Goal: Book appointment/travel/reservation

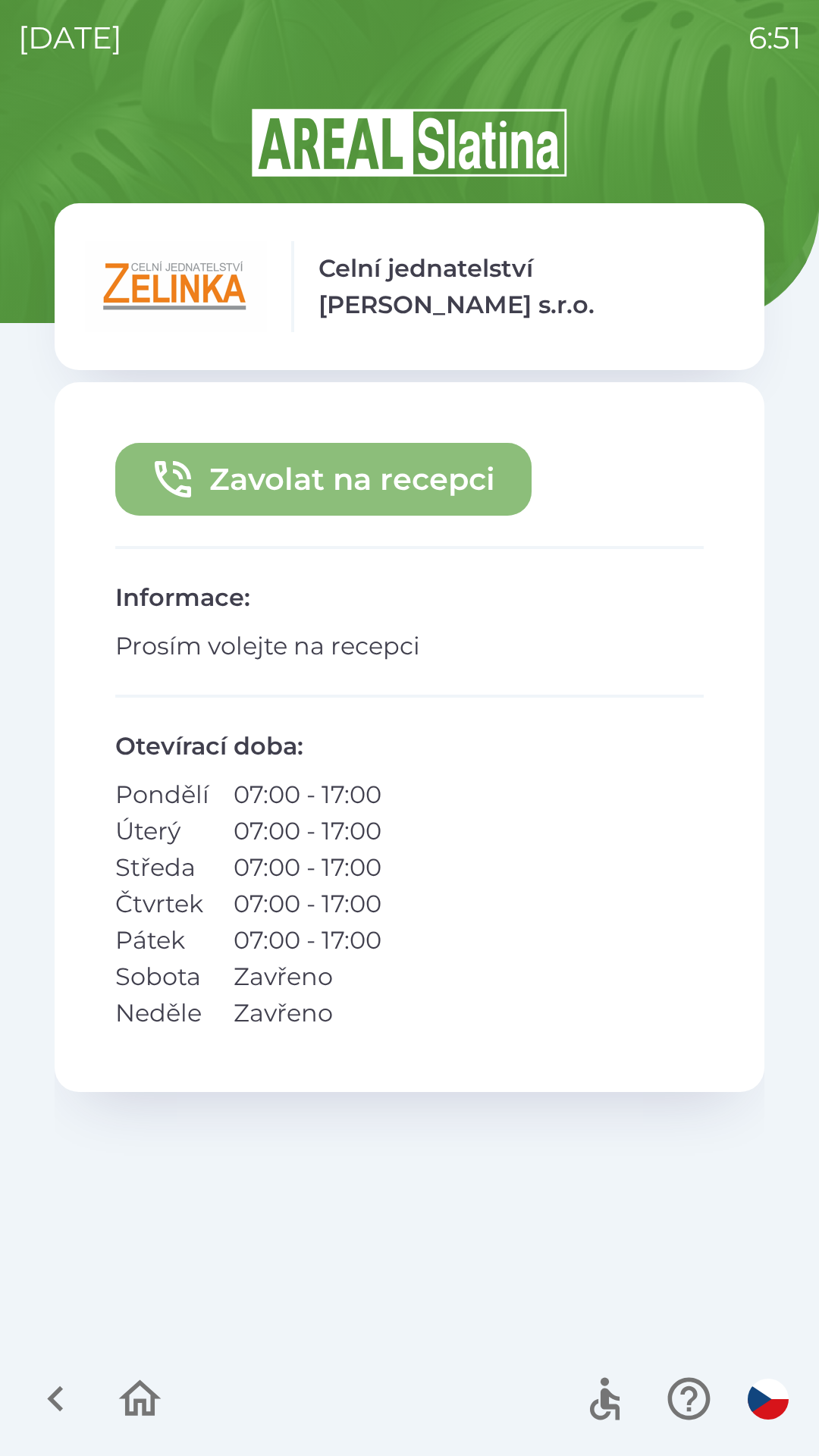
click at [463, 466] on button "Zavolat na recepci" at bounding box center [324, 479] width 416 height 72
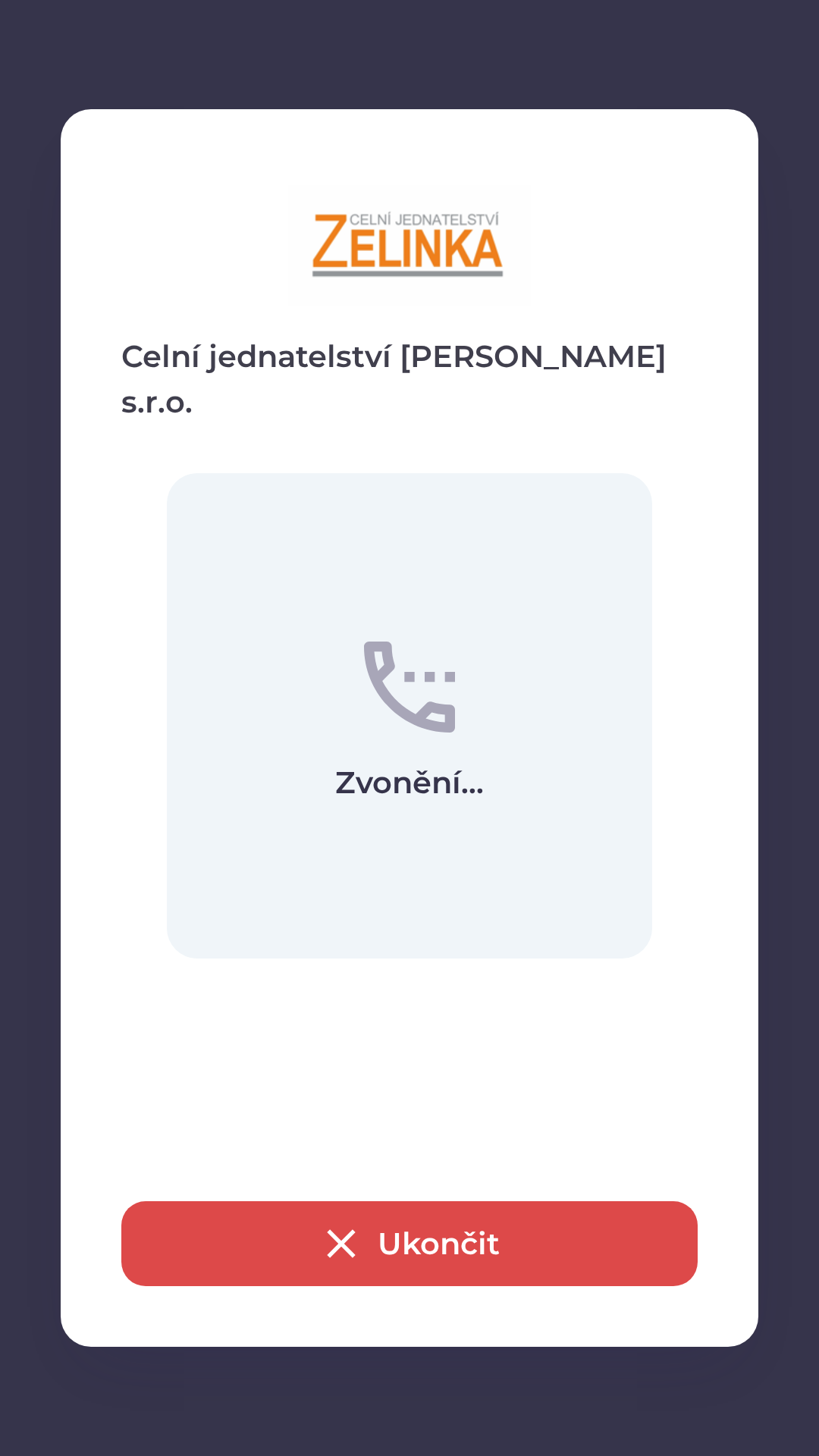
click at [522, 1264] on button "Ukončit" at bounding box center [410, 1243] width 576 height 85
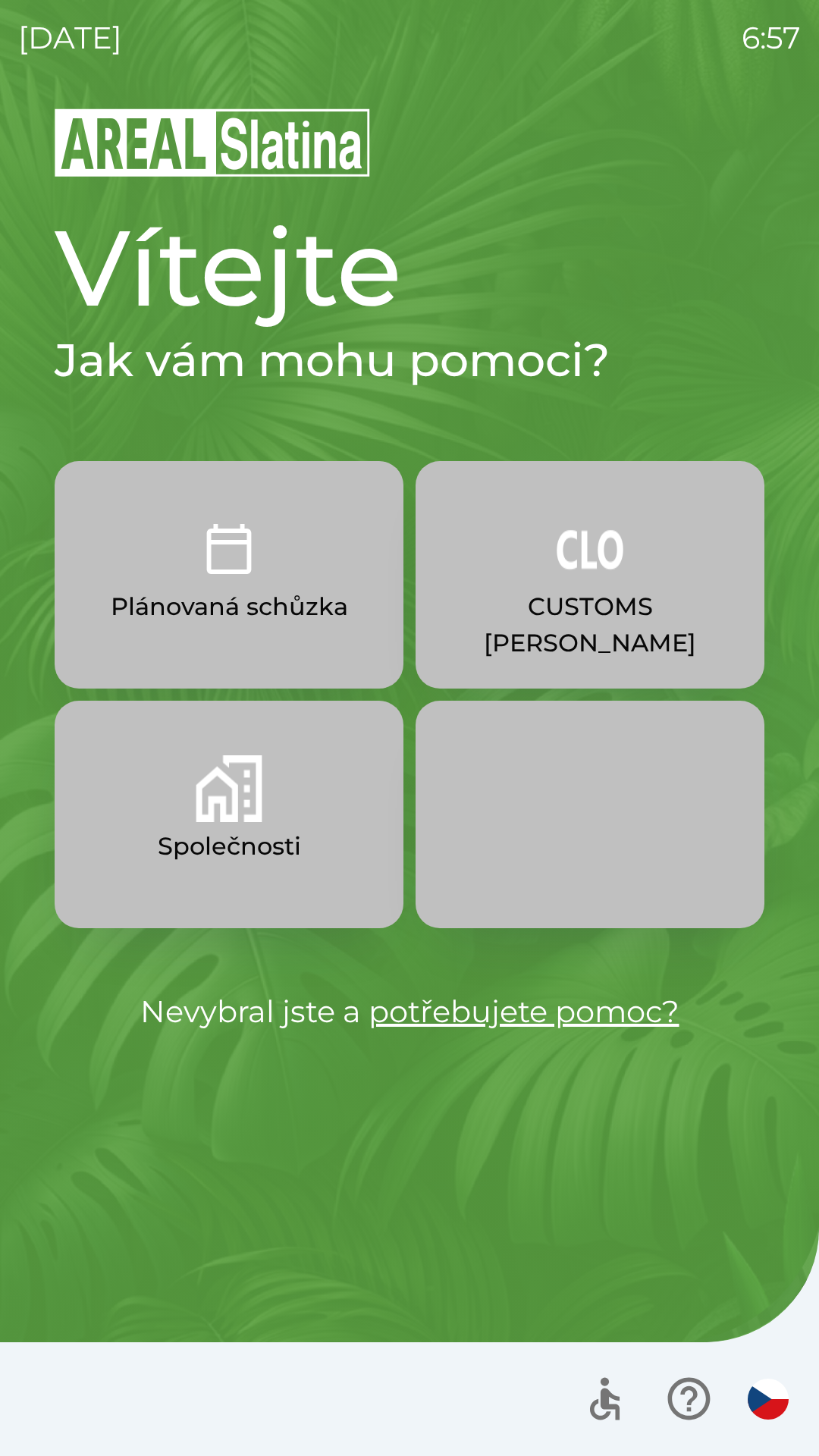
click at [770, 1396] on img "button" at bounding box center [768, 1399] width 41 height 41
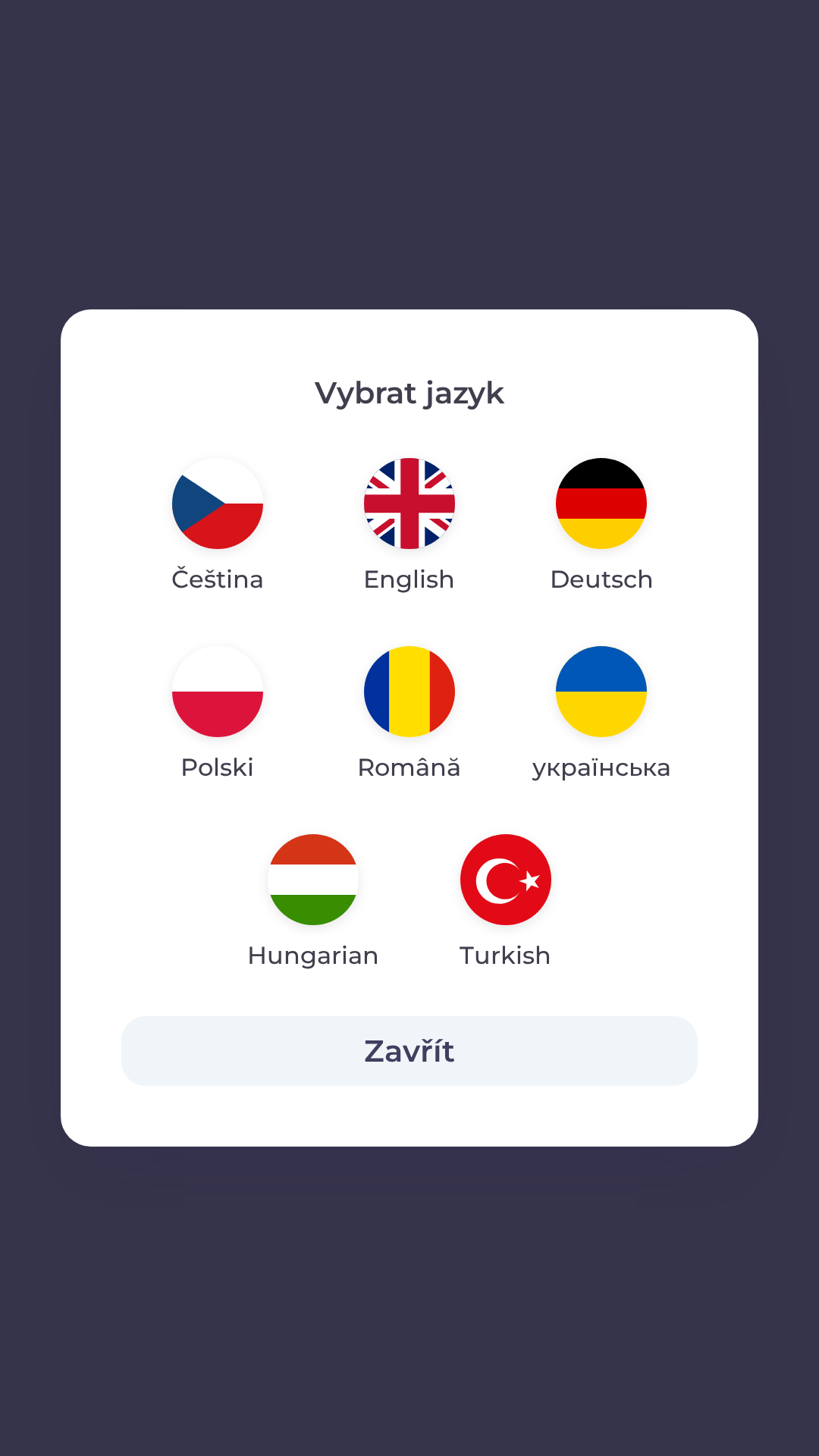
click at [404, 525] on img "button" at bounding box center [410, 504] width 91 height 91
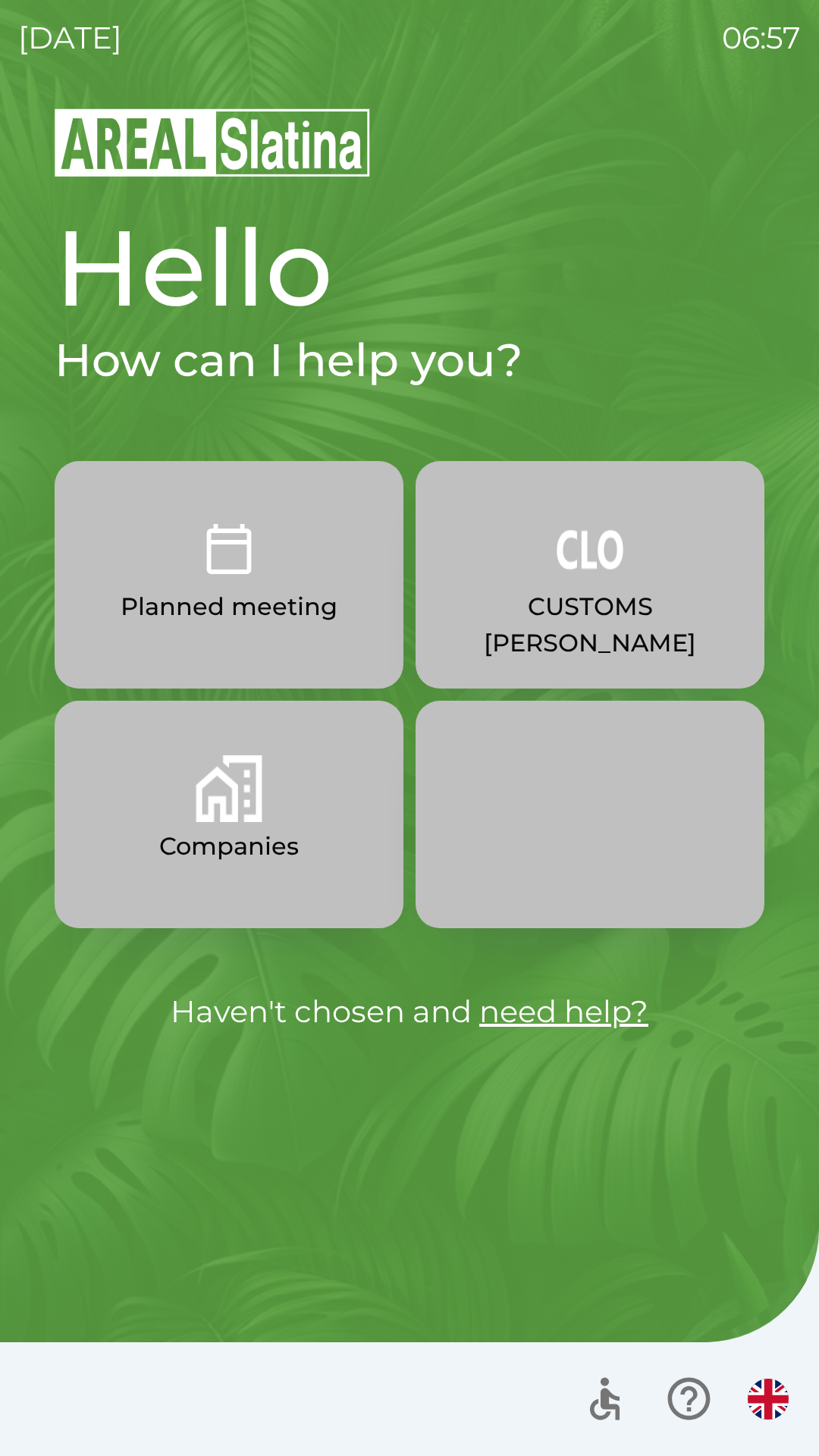
click at [753, 1404] on img "button" at bounding box center [768, 1399] width 41 height 41
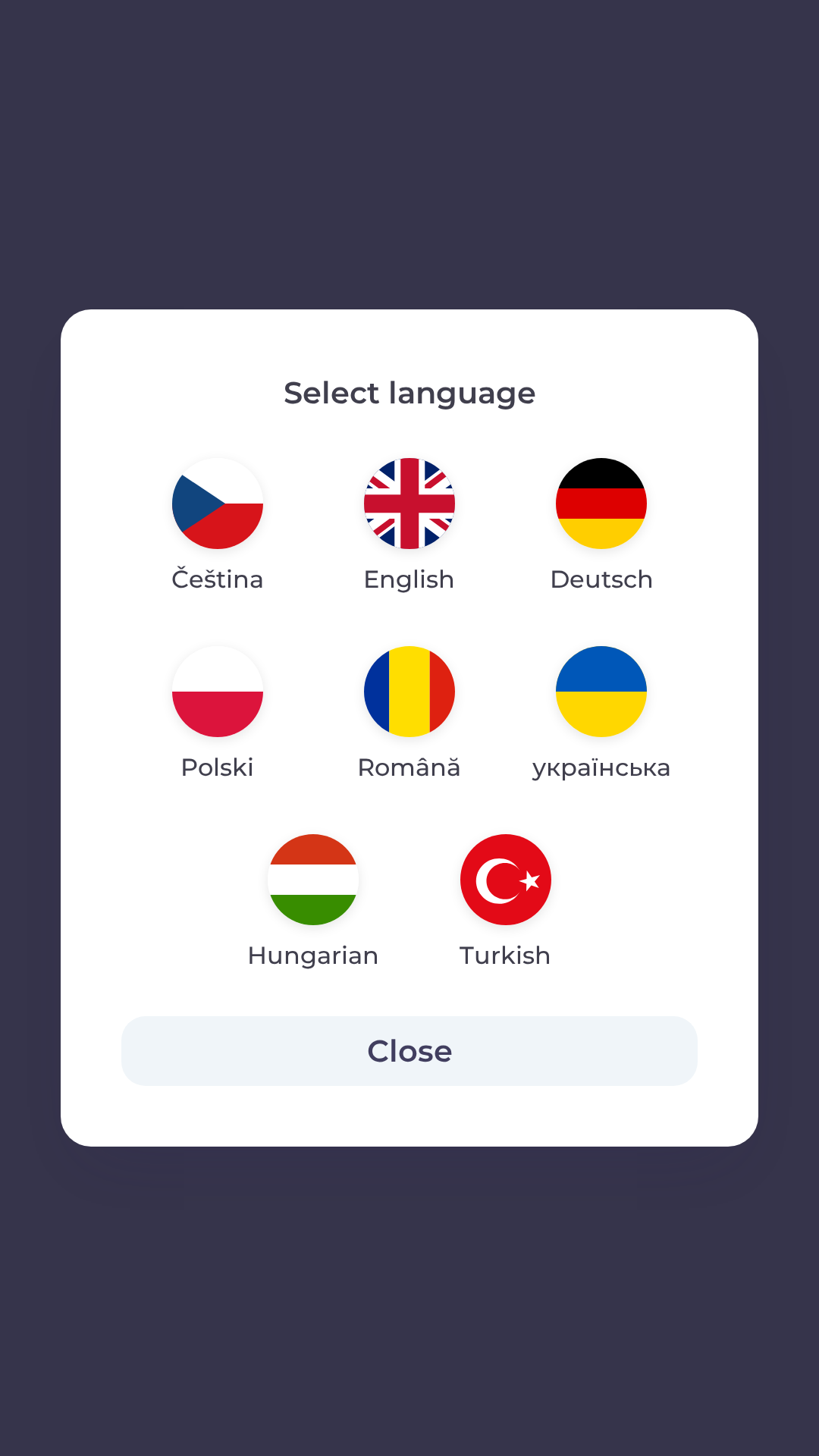
click at [540, 1039] on button "Close" at bounding box center [410, 1051] width 576 height 70
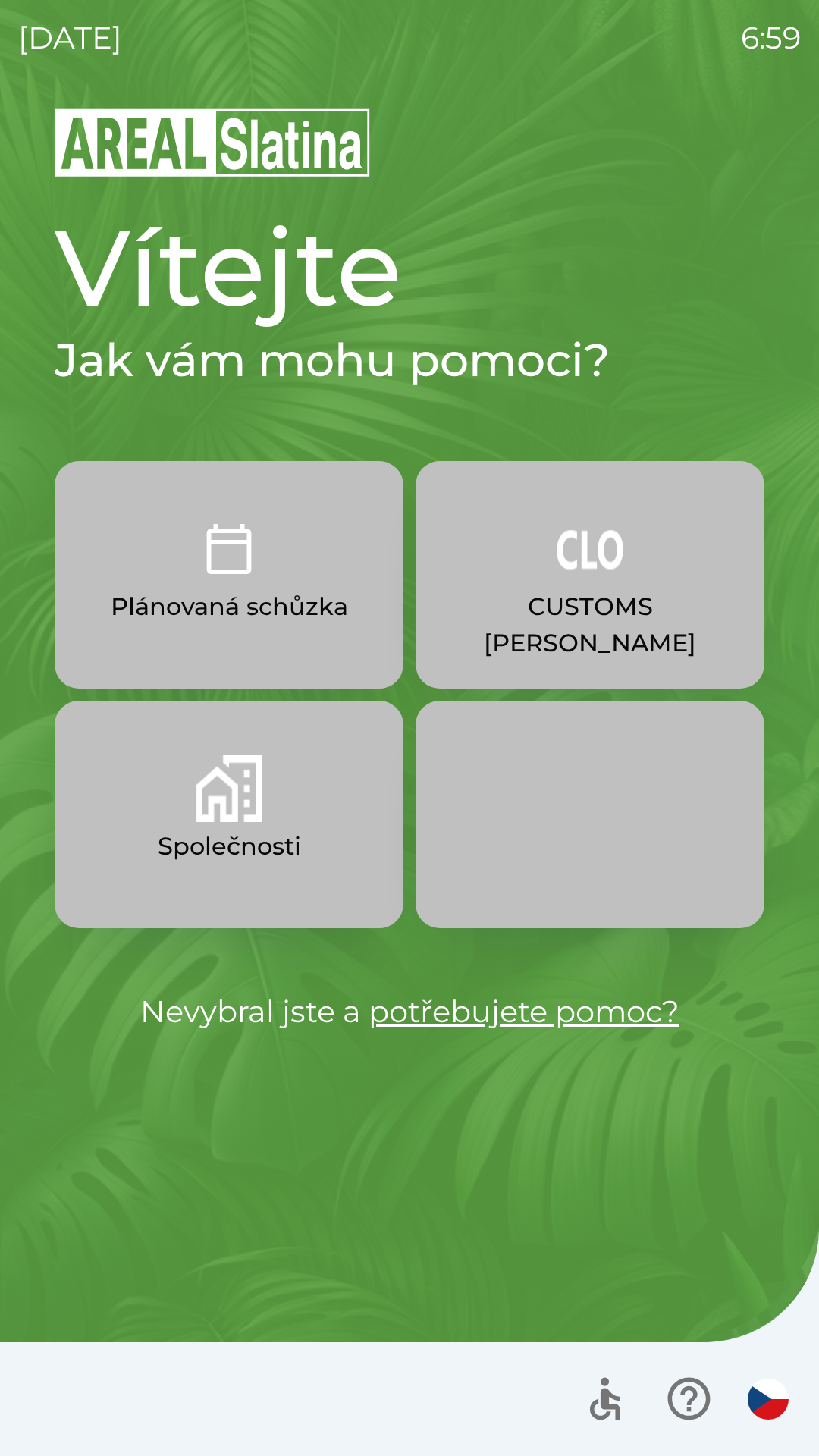
click at [650, 648] on button "CUSTOMS [PERSON_NAME]" at bounding box center [590, 575] width 349 height 228
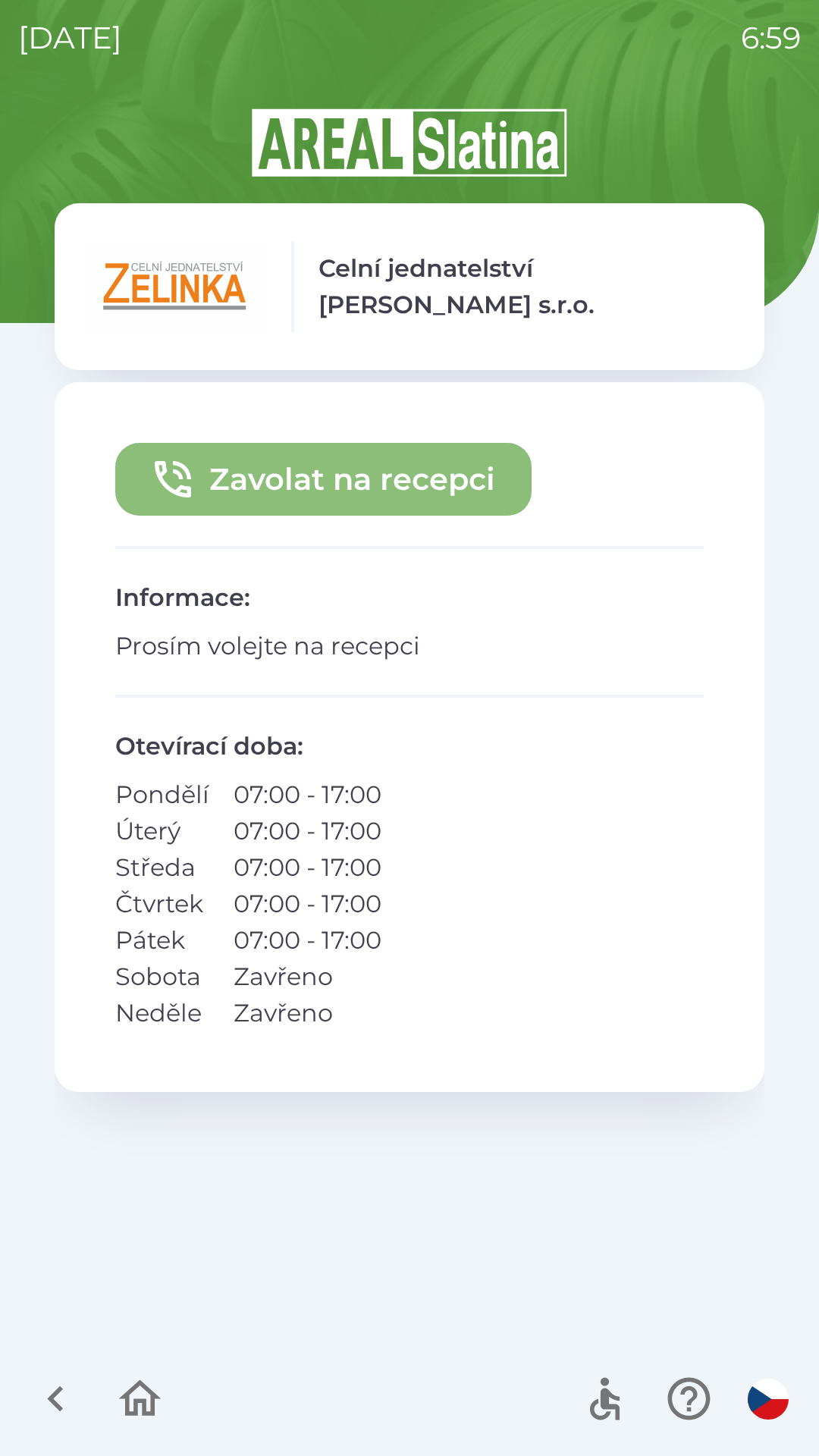
click at [463, 481] on button "Zavolat na recepci" at bounding box center [324, 479] width 416 height 72
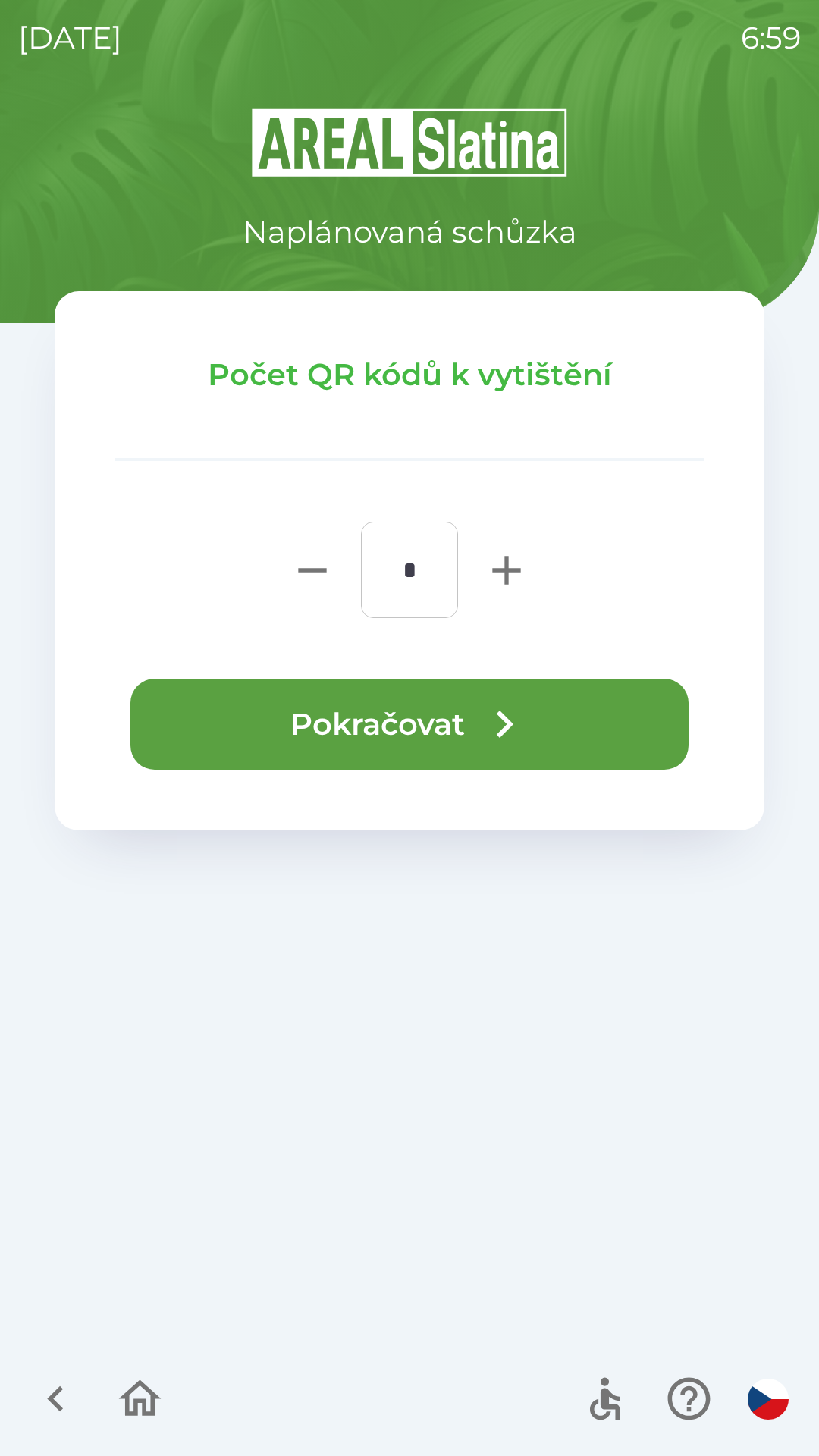
click at [507, 575] on icon "button" at bounding box center [506, 570] width 28 height 28
click at [512, 572] on icon "button" at bounding box center [506, 570] width 49 height 49
click at [507, 571] on icon "button" at bounding box center [506, 570] width 28 height 28
click at [509, 568] on icon "button" at bounding box center [506, 570] width 28 height 28
click at [507, 570] on icon "button" at bounding box center [506, 570] width 28 height 28
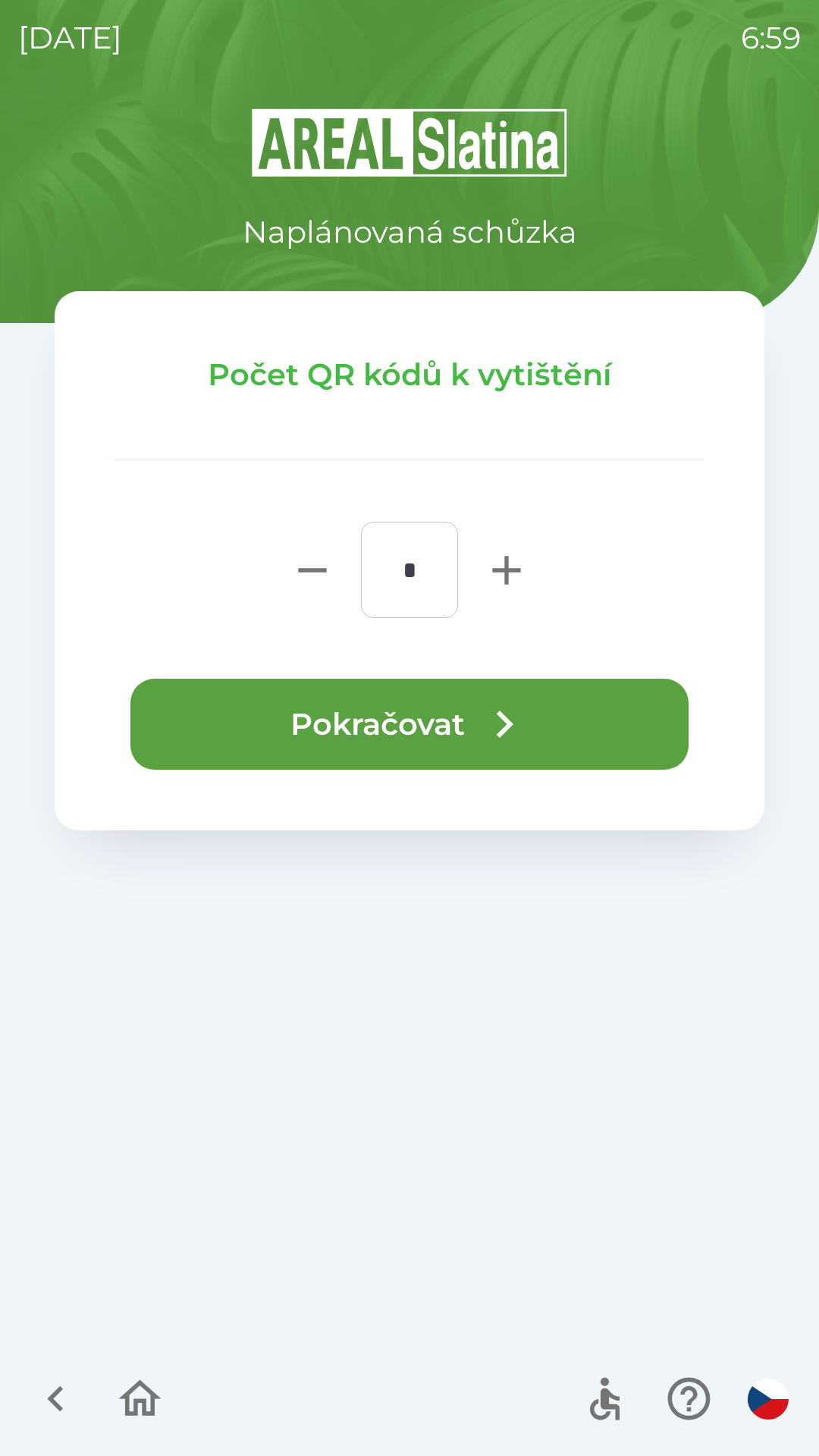
type input "*"
click at [506, 729] on icon "button" at bounding box center [505, 724] width 17 height 27
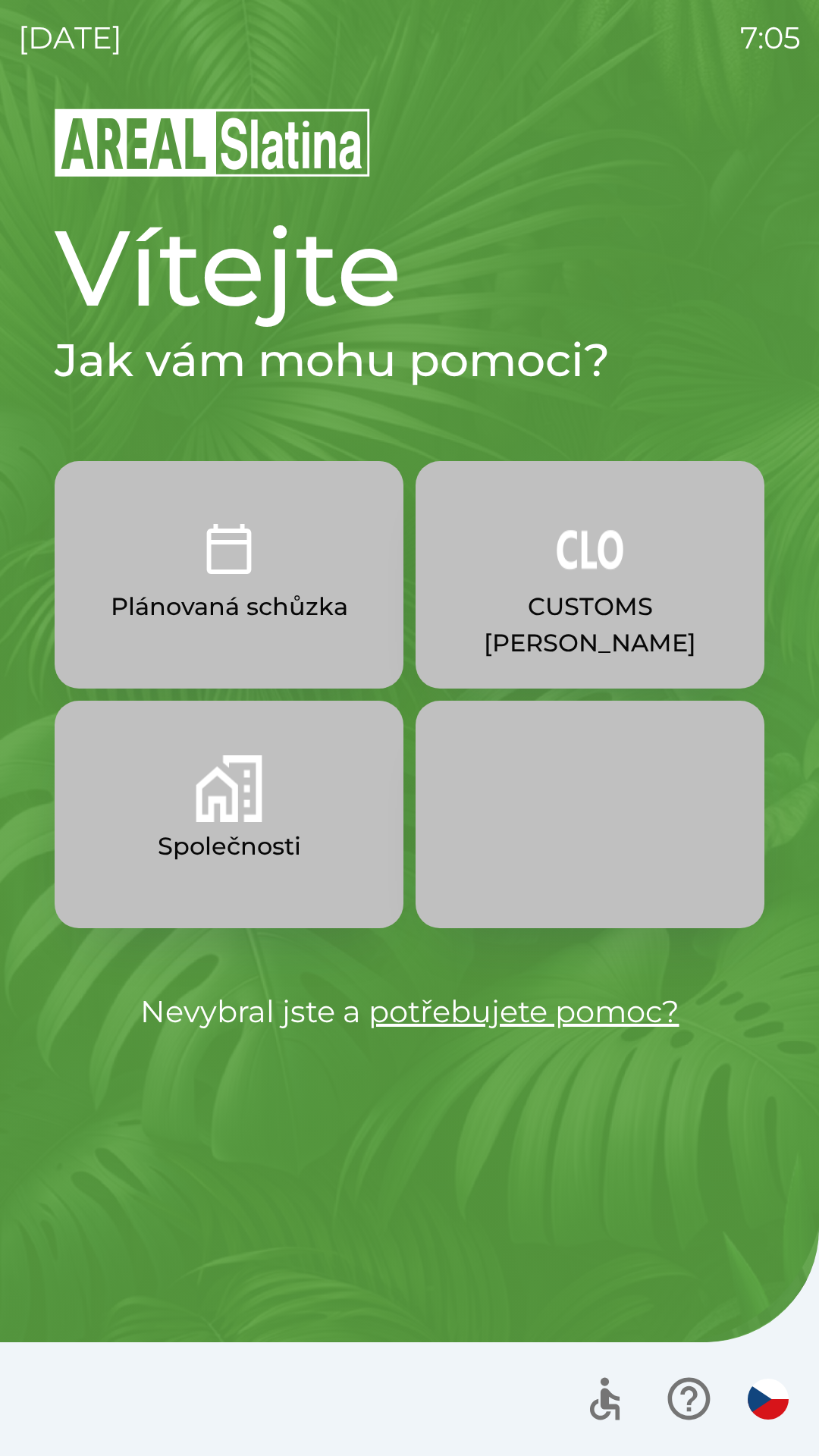
click at [554, 607] on p "CUSTOMS [PERSON_NAME]" at bounding box center [590, 624] width 276 height 72
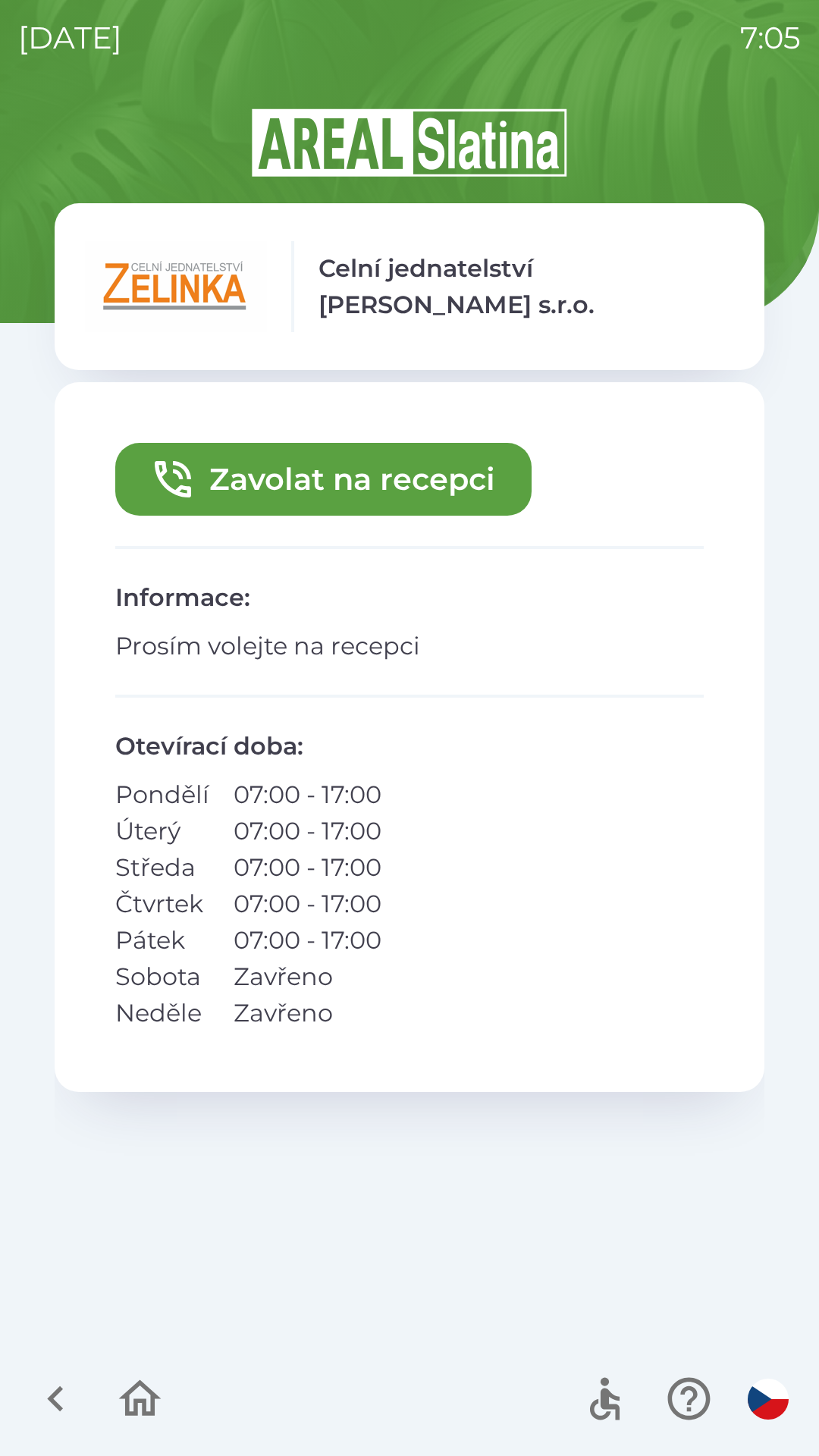
click at [334, 476] on button "Zavolat na recepci" at bounding box center [324, 479] width 416 height 72
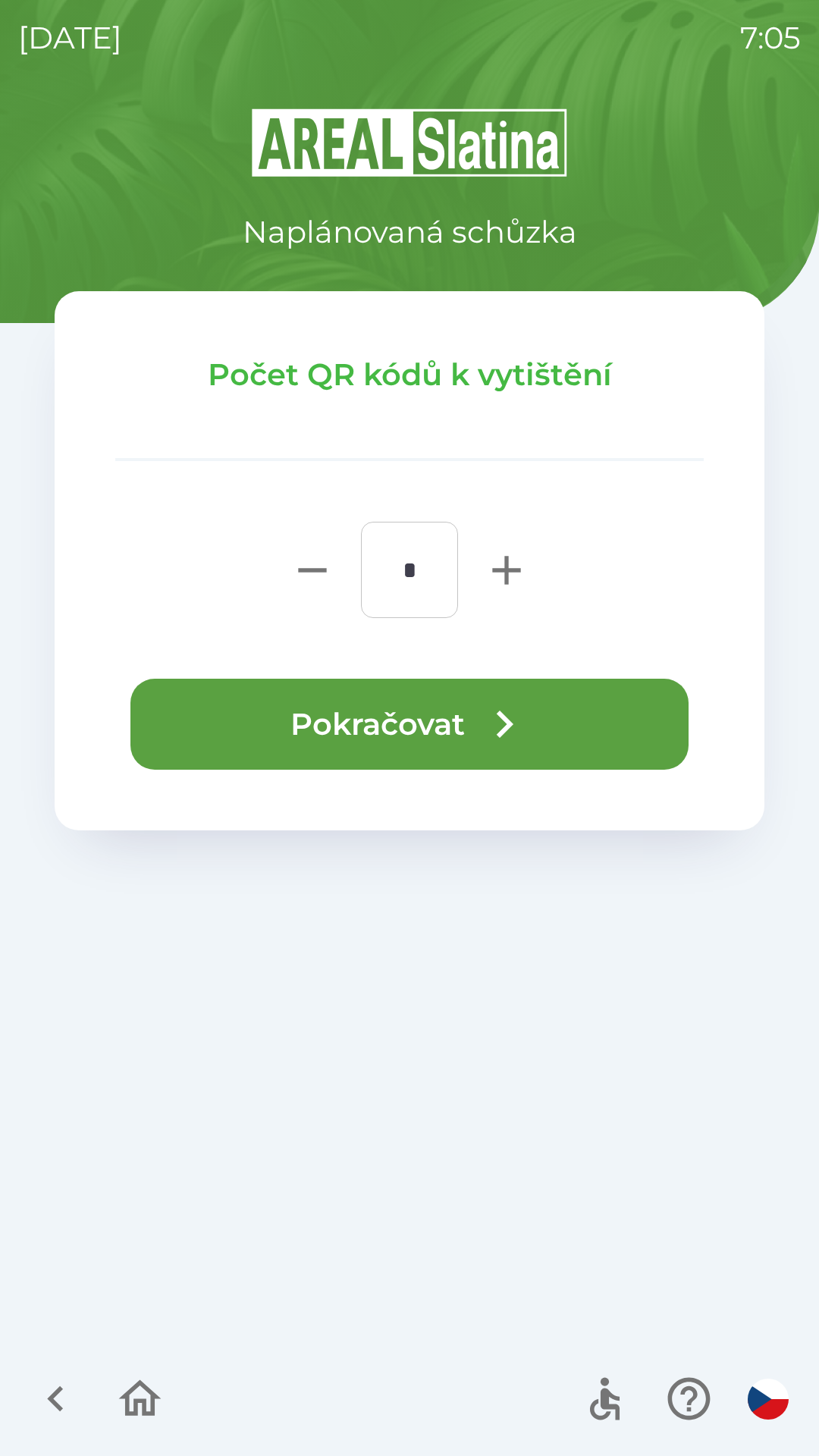
click at [433, 716] on button "Pokračovat" at bounding box center [410, 724] width 558 height 91
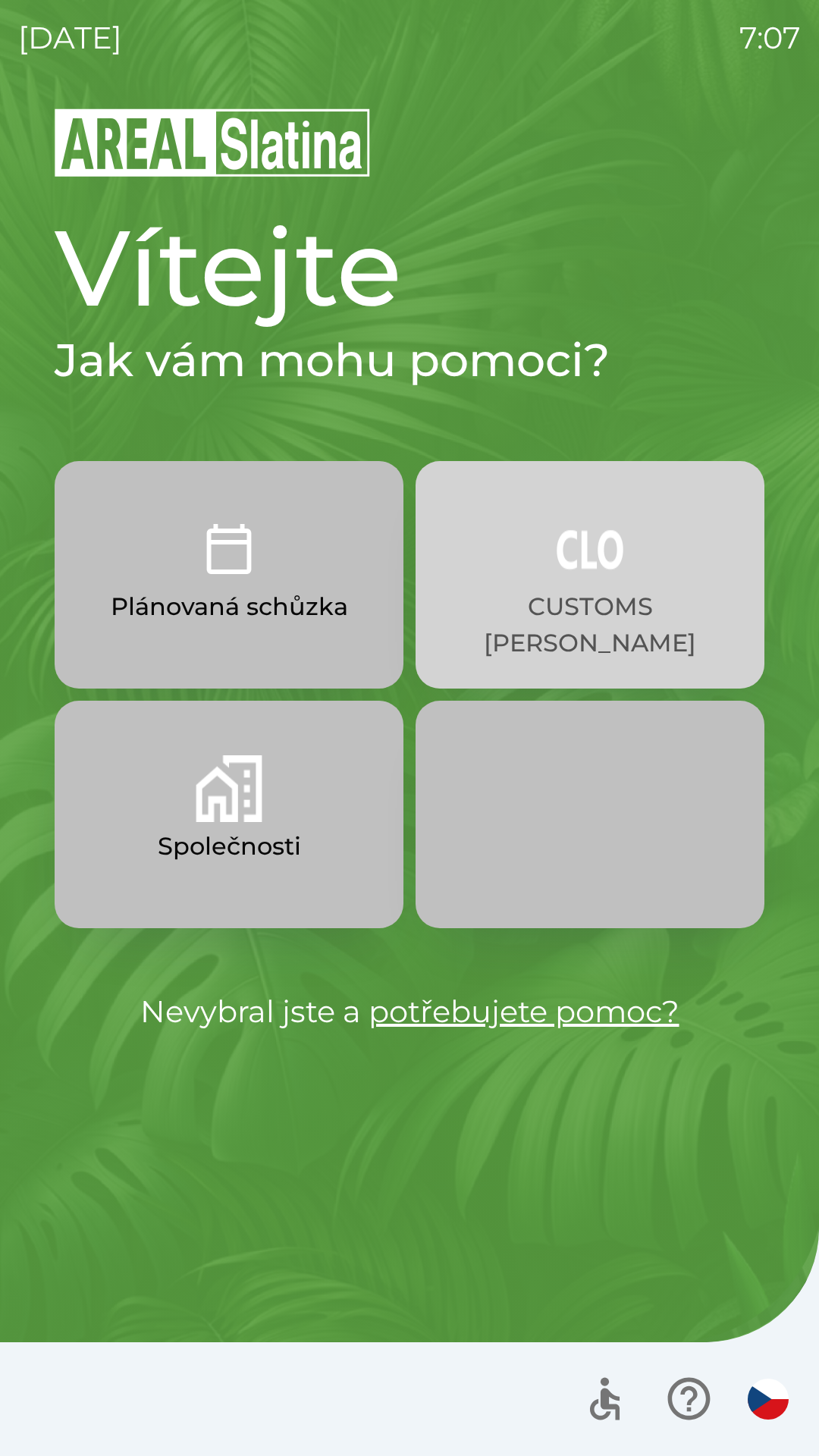
click at [612, 618] on p "CUSTOMS [PERSON_NAME]" at bounding box center [590, 624] width 276 height 72
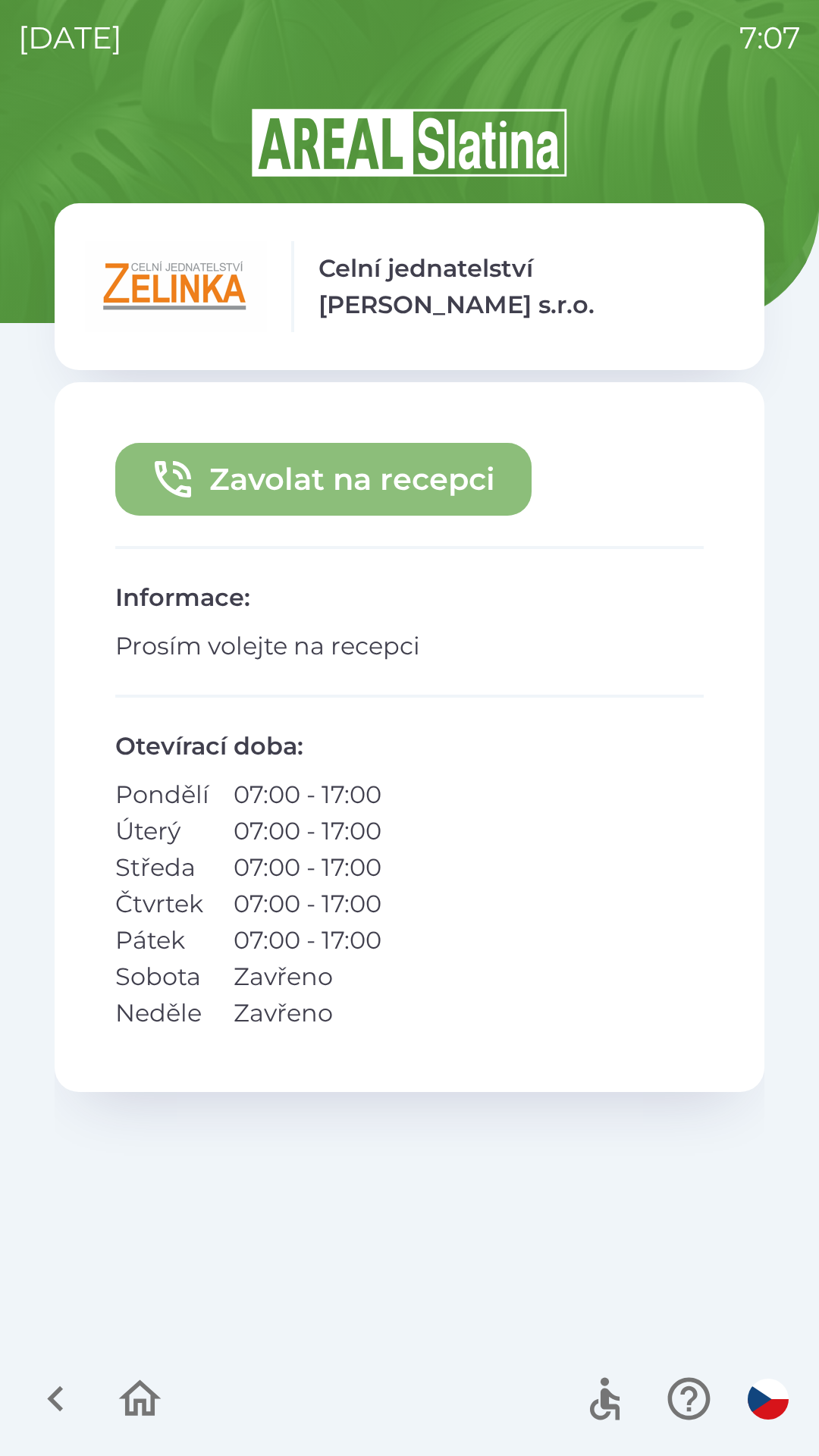
click at [370, 478] on button "Zavolat na recepci" at bounding box center [324, 479] width 416 height 72
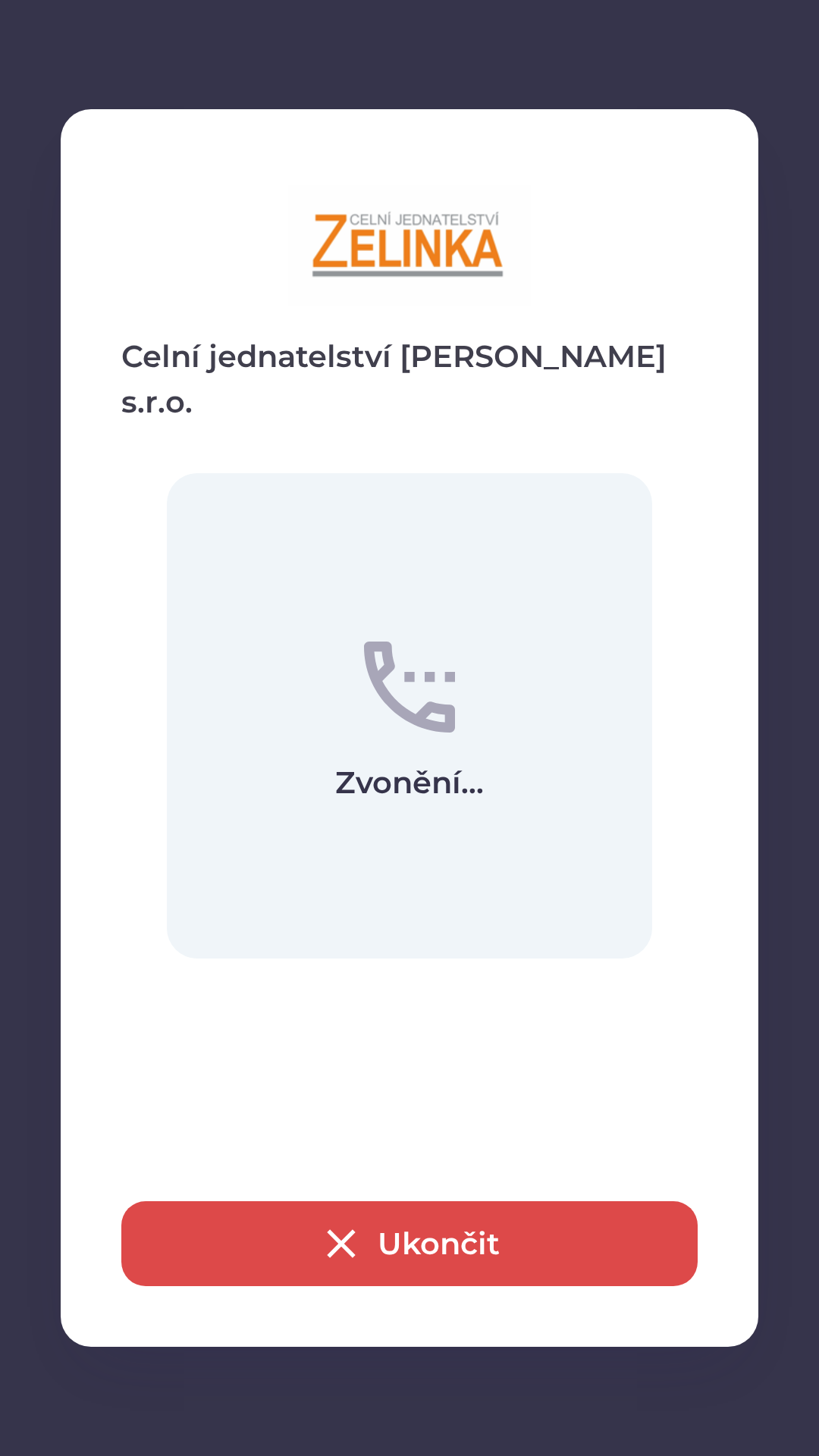
click at [428, 1246] on button "Ukončit" at bounding box center [410, 1243] width 576 height 85
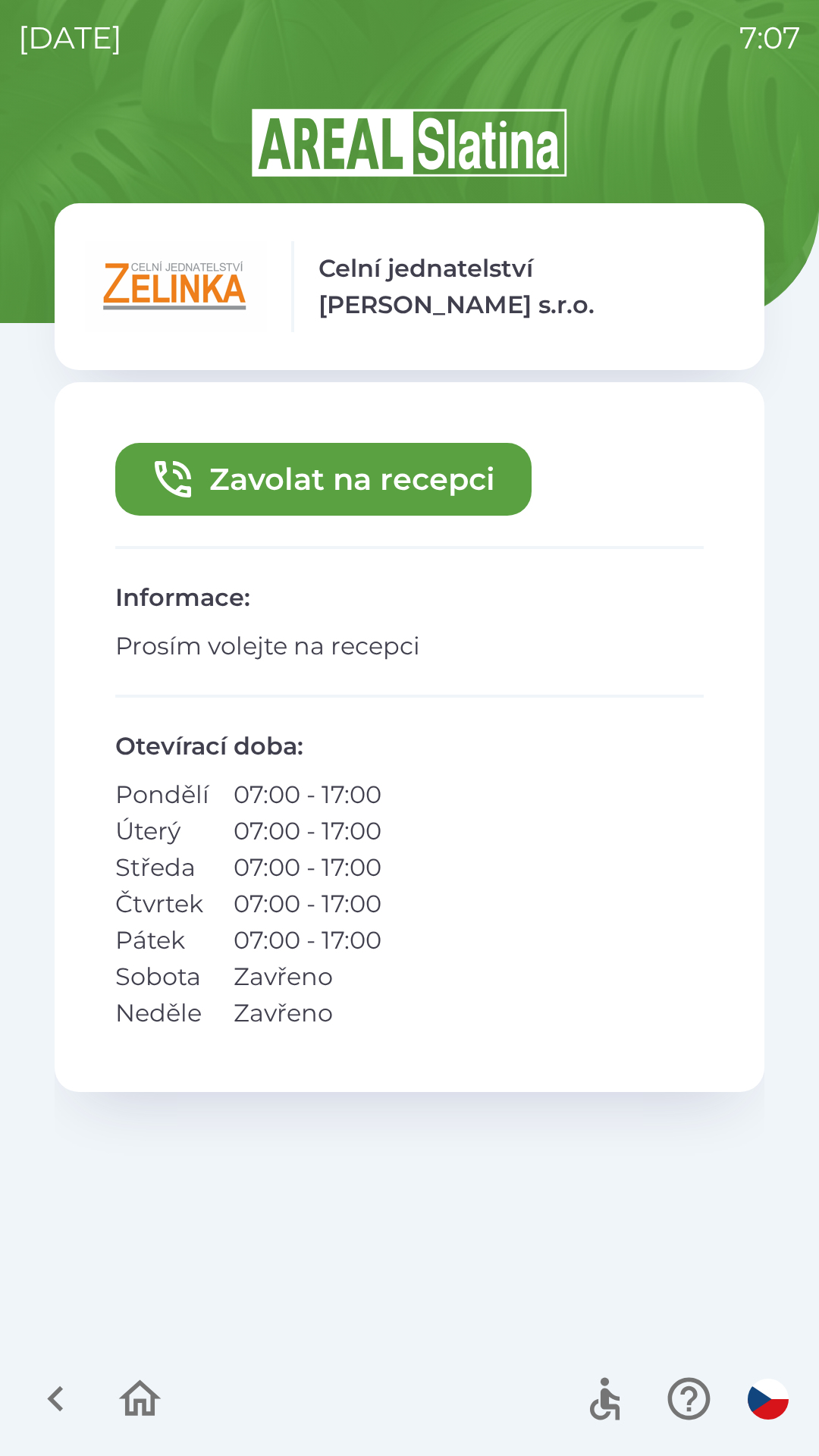
click at [312, 481] on button "Zavolat na recepci" at bounding box center [324, 479] width 416 height 72
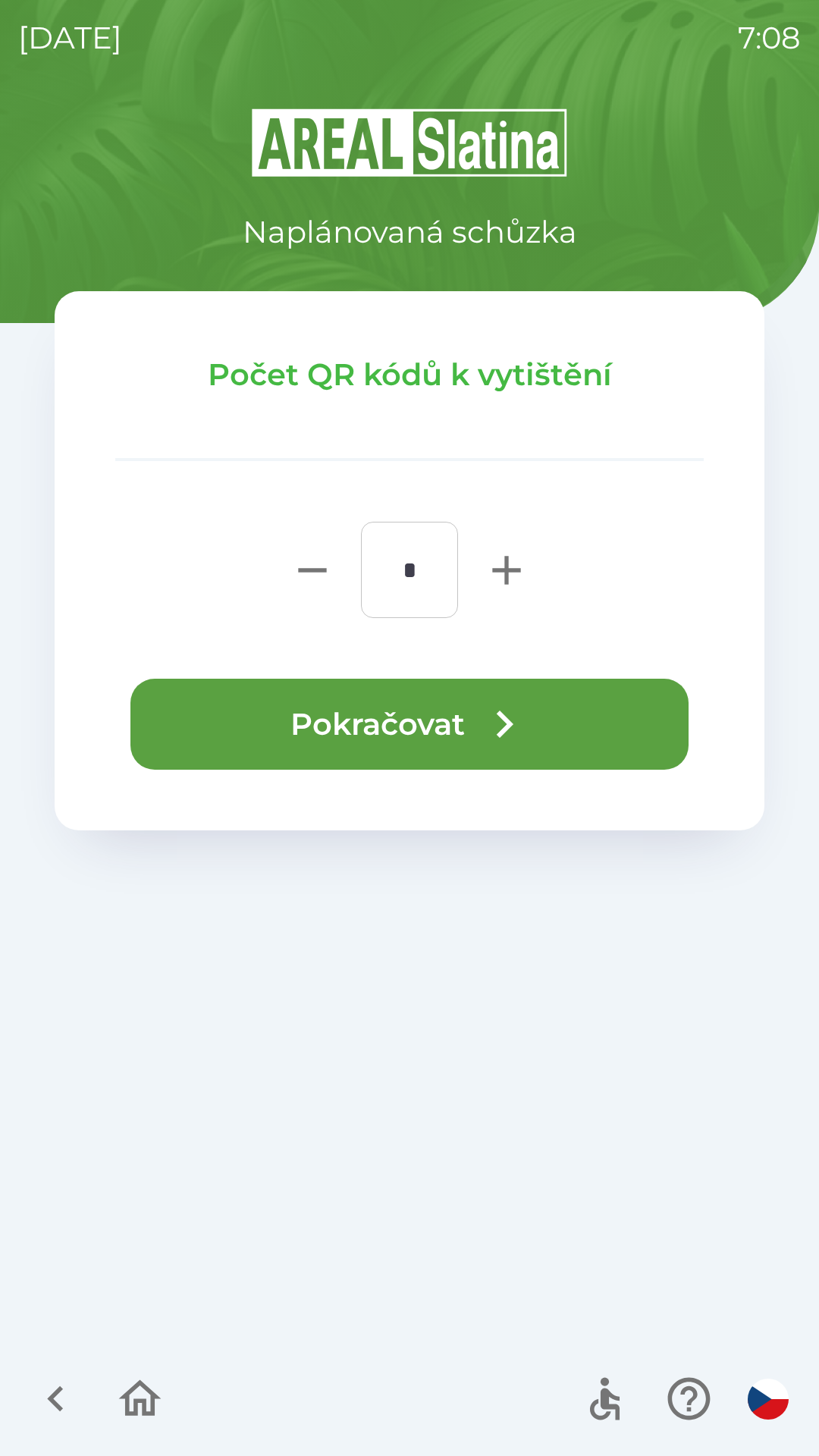
click at [504, 739] on icon "button" at bounding box center [504, 724] width 55 height 55
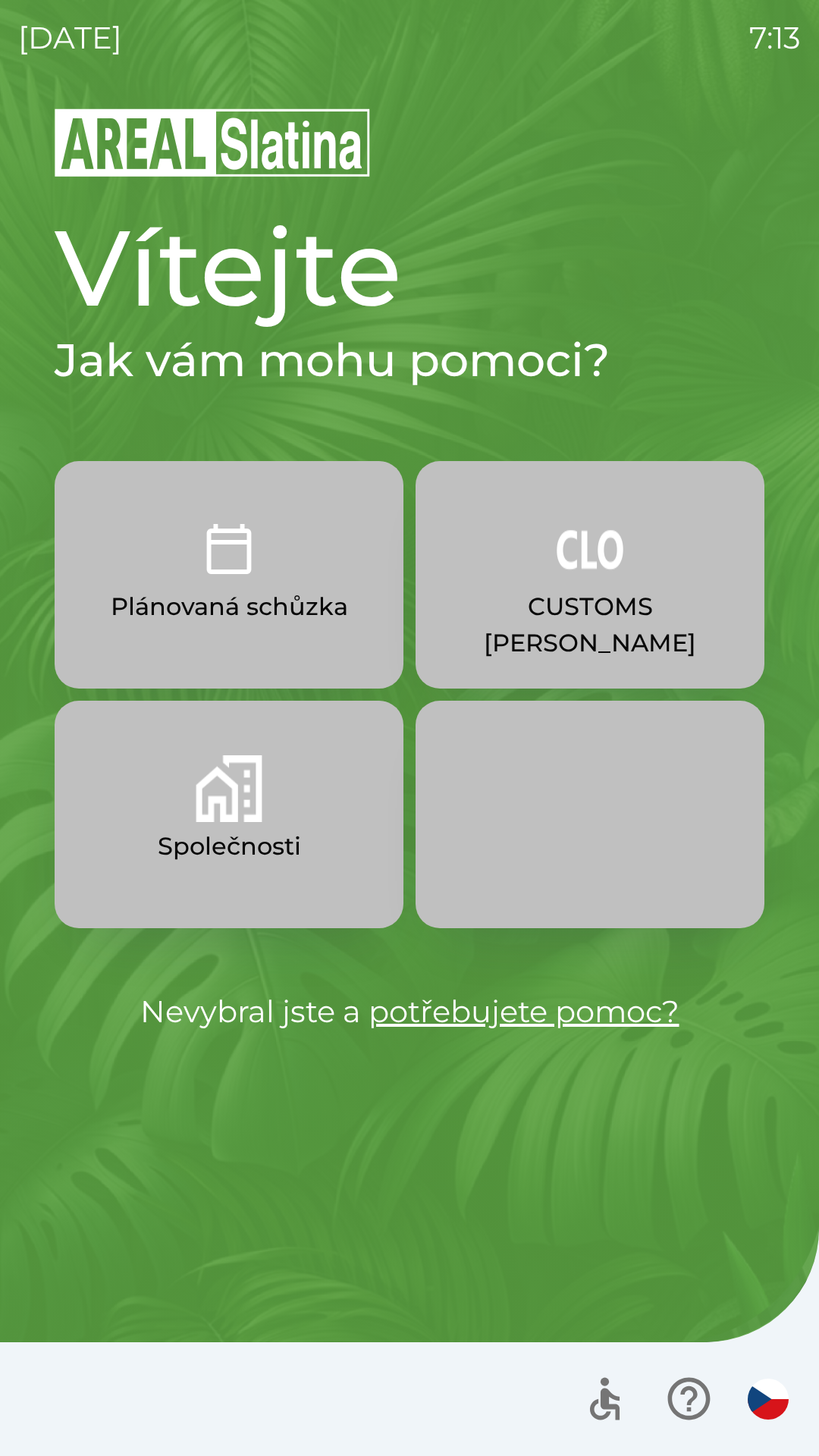
click at [615, 598] on p "CUSTOMS [PERSON_NAME]" at bounding box center [590, 624] width 276 height 72
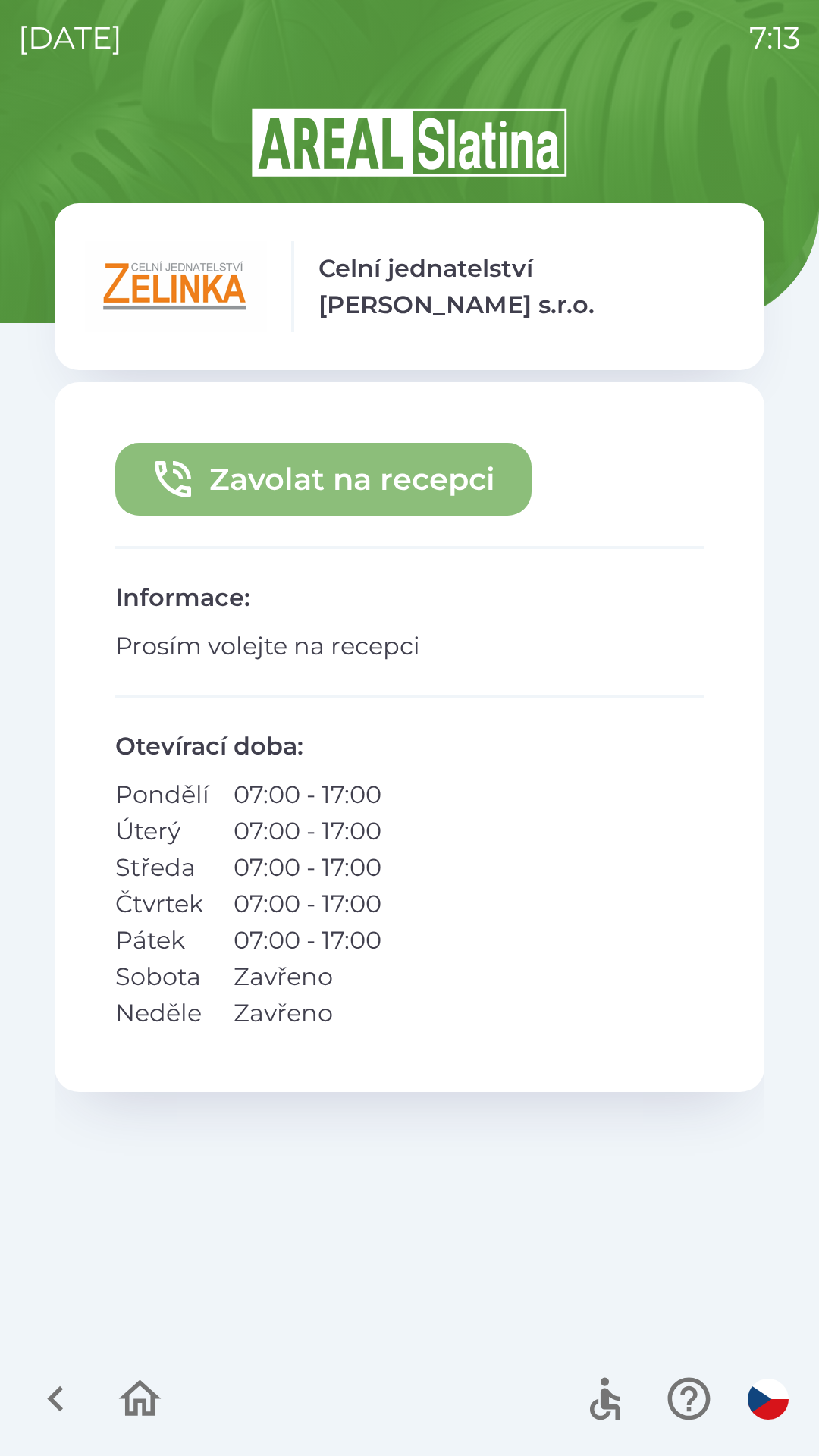
click at [401, 476] on button "Zavolat na recepci" at bounding box center [324, 479] width 416 height 72
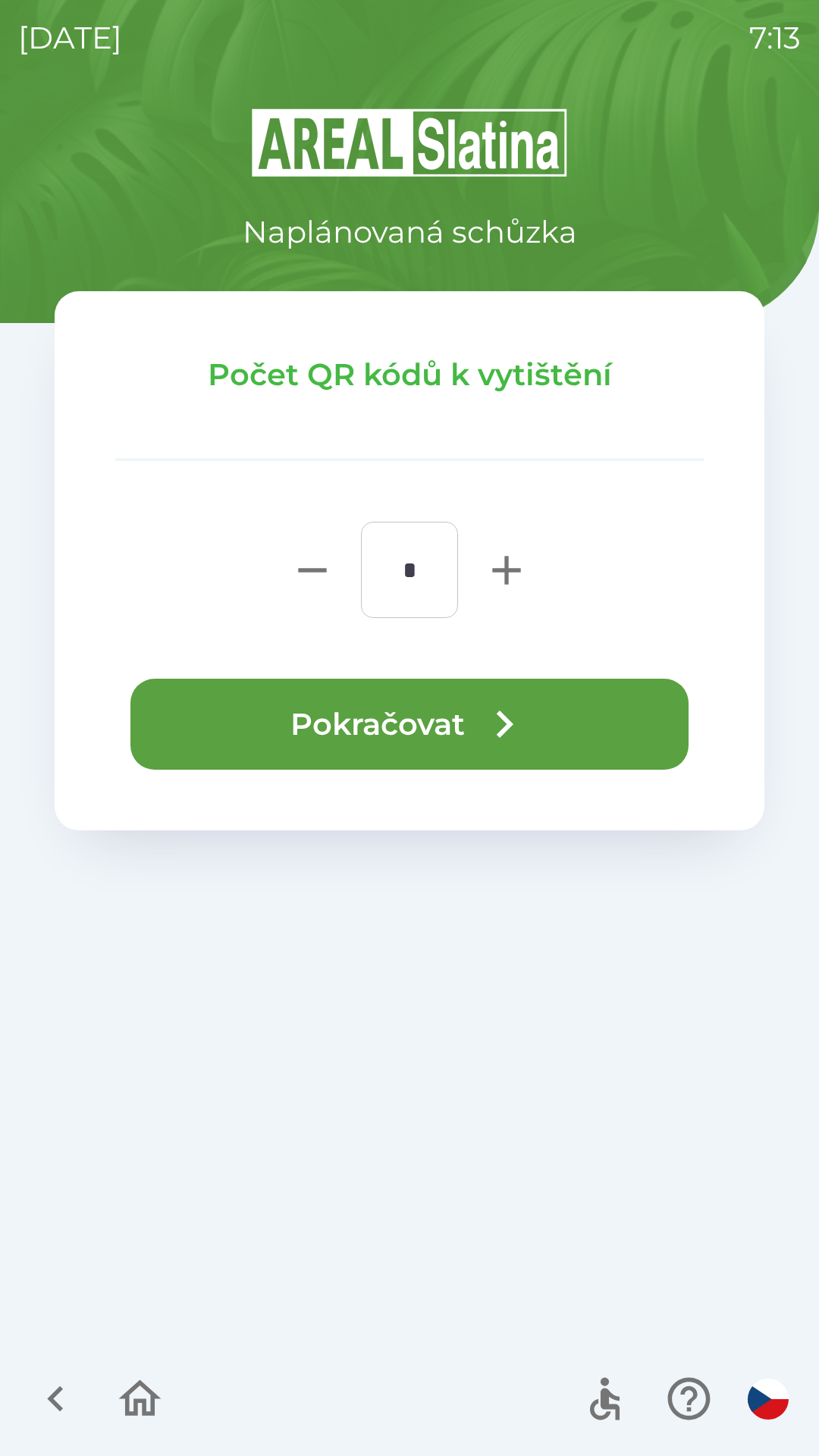
click at [457, 725] on button "Pokračovat" at bounding box center [410, 724] width 558 height 91
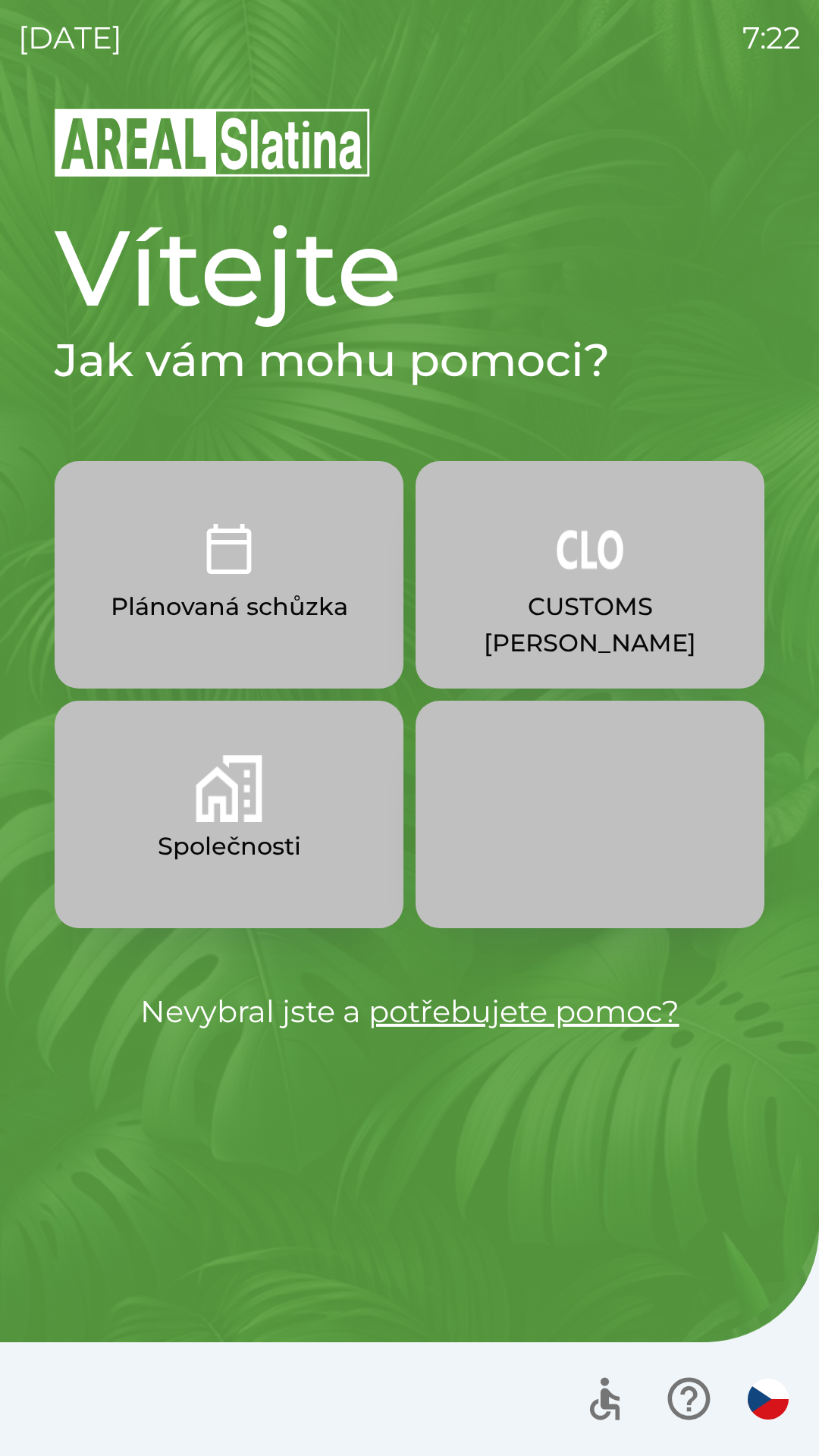
click at [583, 561] on img "button" at bounding box center [590, 549] width 67 height 67
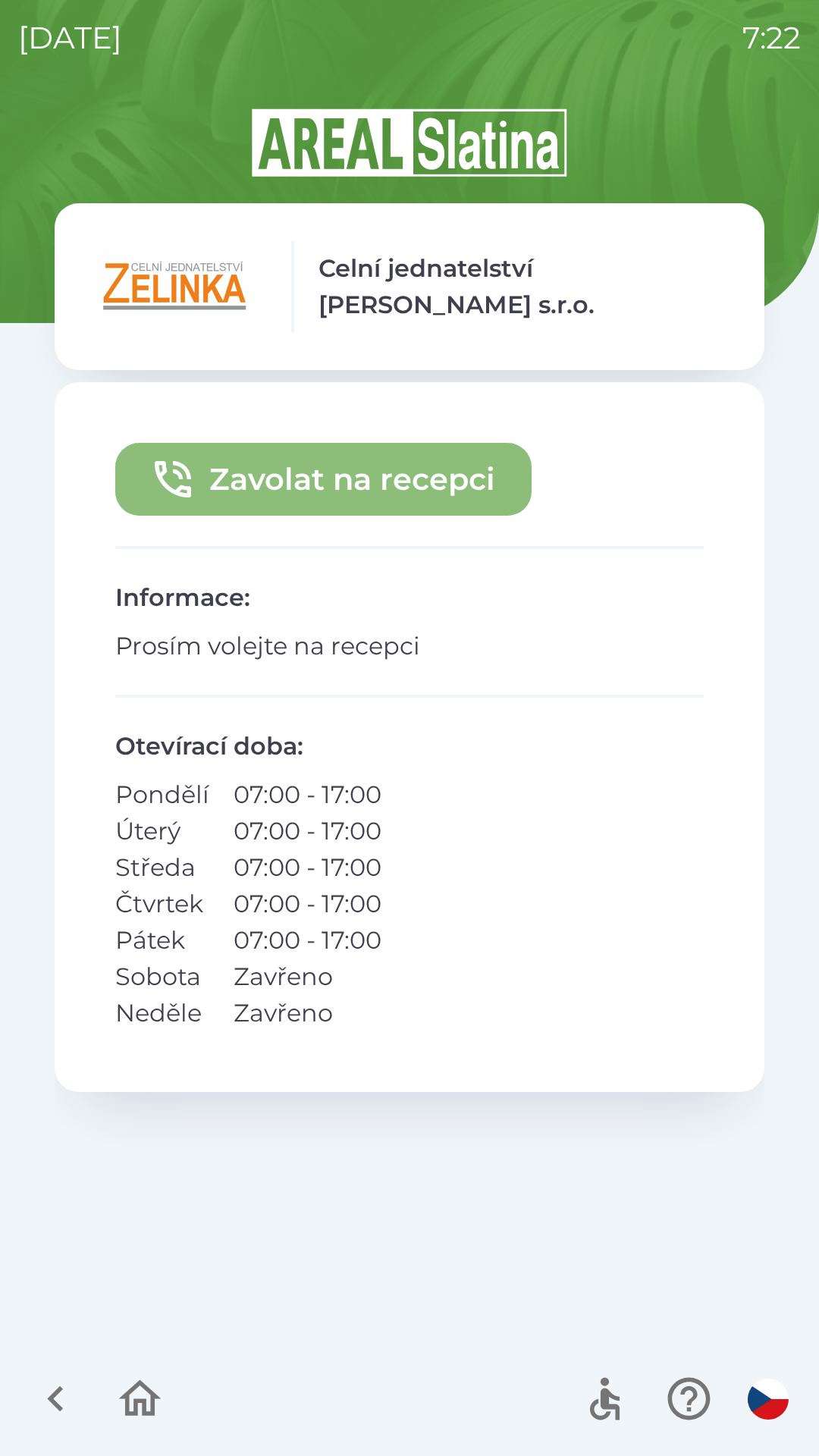
click at [185, 467] on icon "button" at bounding box center [173, 479] width 36 height 36
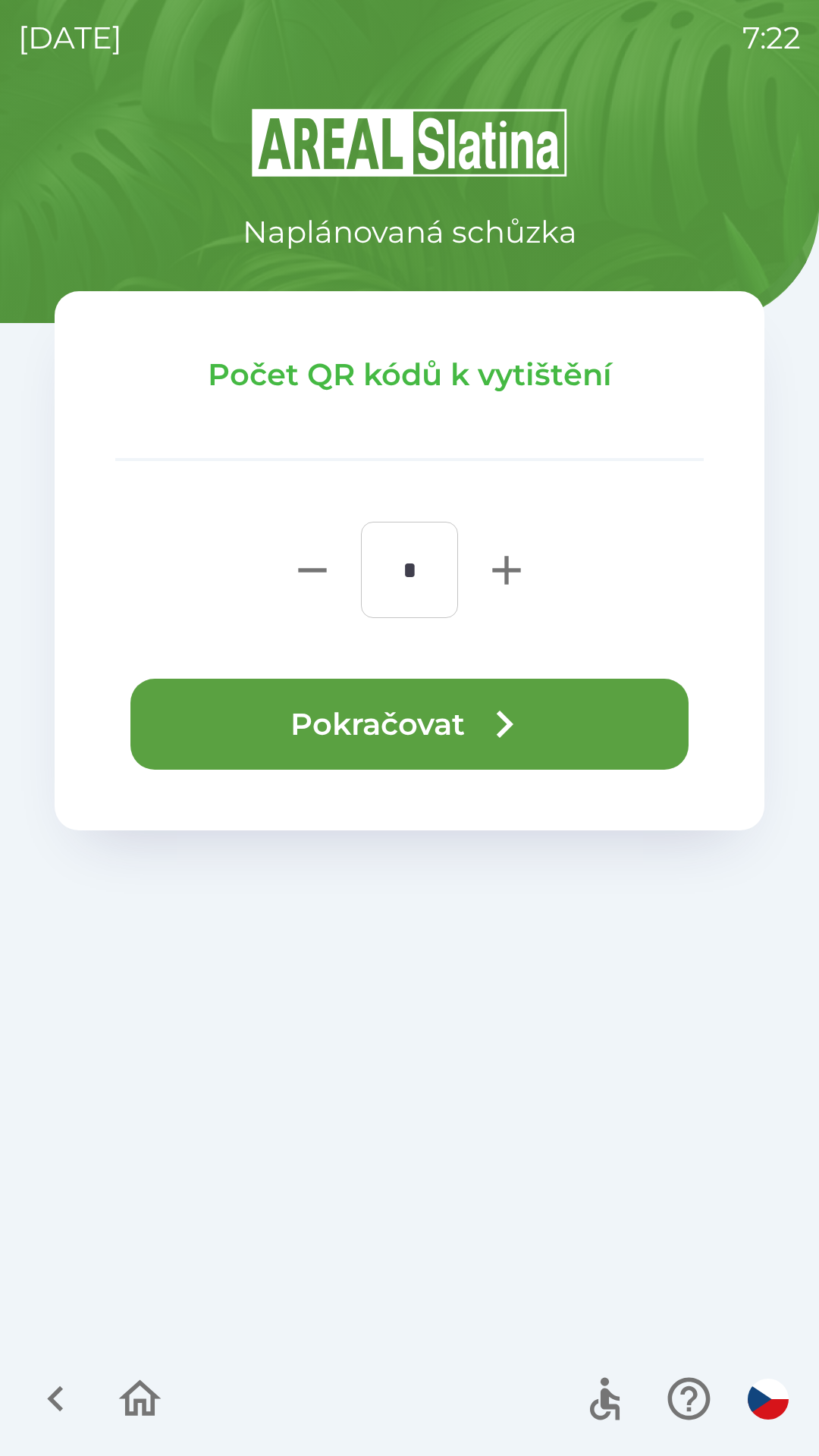
click at [398, 730] on button "Pokračovat" at bounding box center [410, 724] width 558 height 91
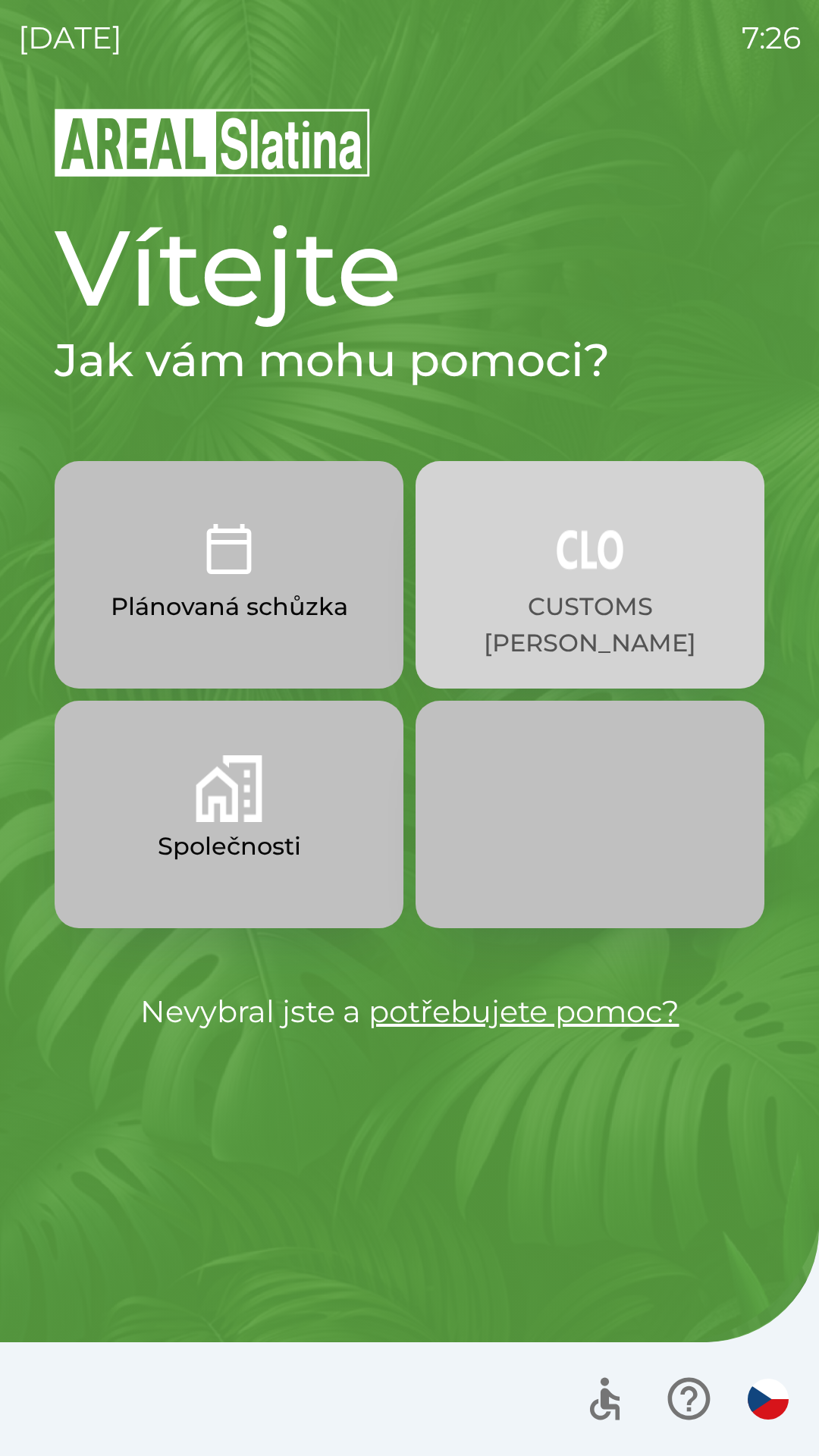
click at [570, 574] on img "button" at bounding box center [590, 549] width 67 height 67
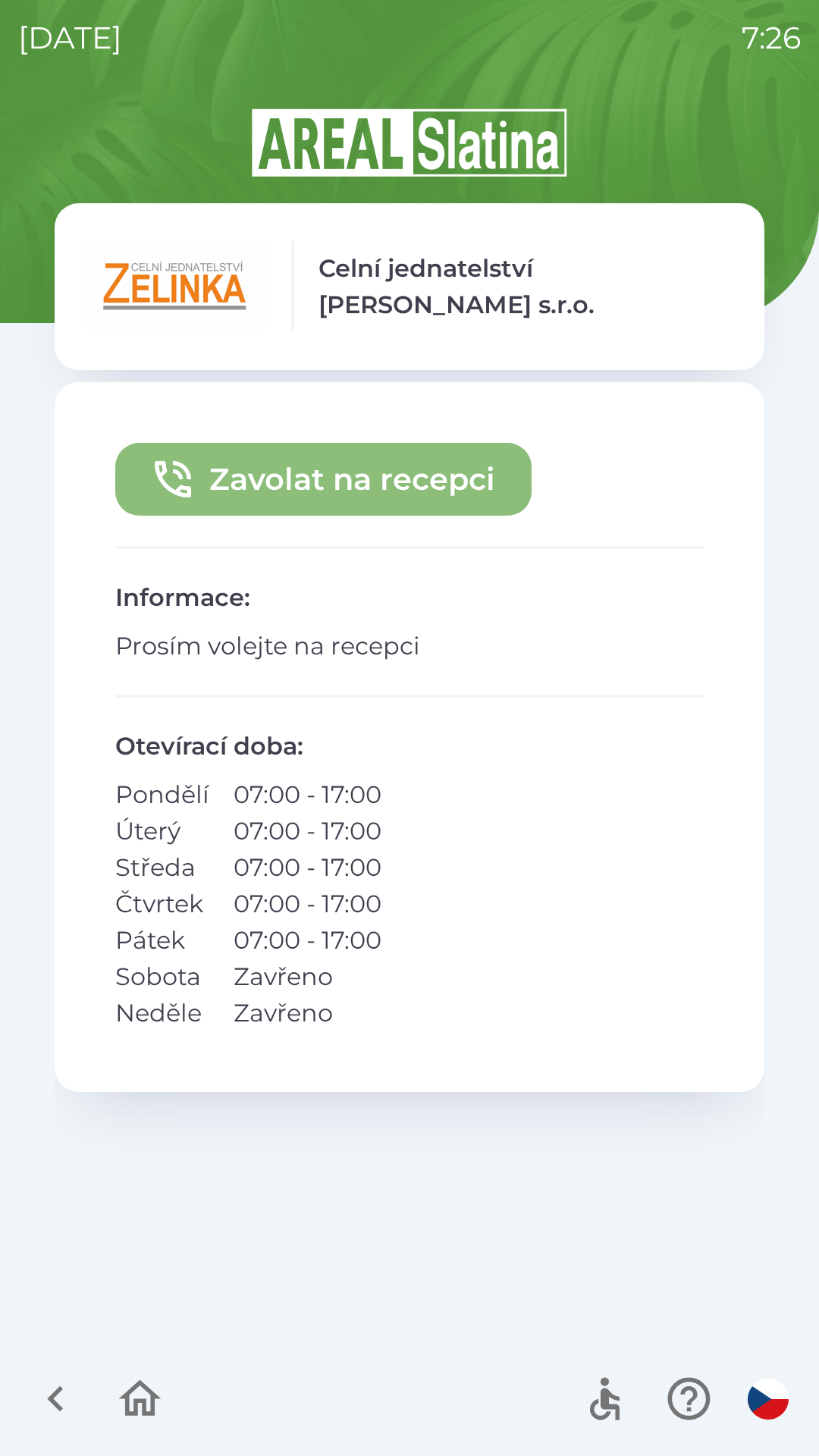
click at [319, 491] on button "Zavolat na recepci" at bounding box center [324, 479] width 416 height 72
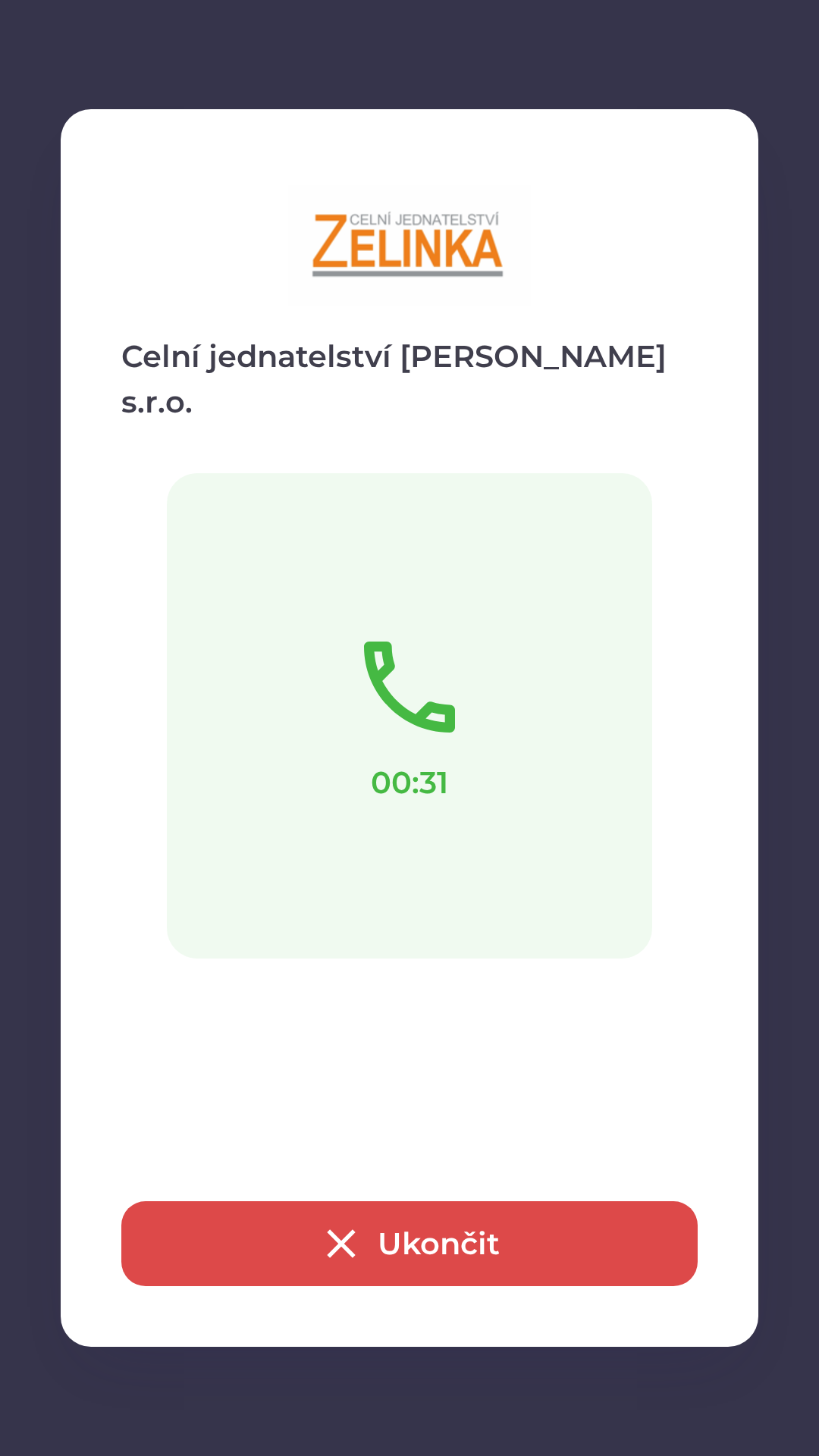
click at [565, 791] on div "00:31" at bounding box center [410, 716] width 485 height 485
click at [496, 791] on div "00:31" at bounding box center [410, 716] width 485 height 485
click at [372, 772] on div "00:31" at bounding box center [410, 716] width 485 height 485
click at [492, 621] on div "00:31" at bounding box center [410, 716] width 485 height 485
click at [333, 1211] on button "Ukončit" at bounding box center [410, 1243] width 576 height 85
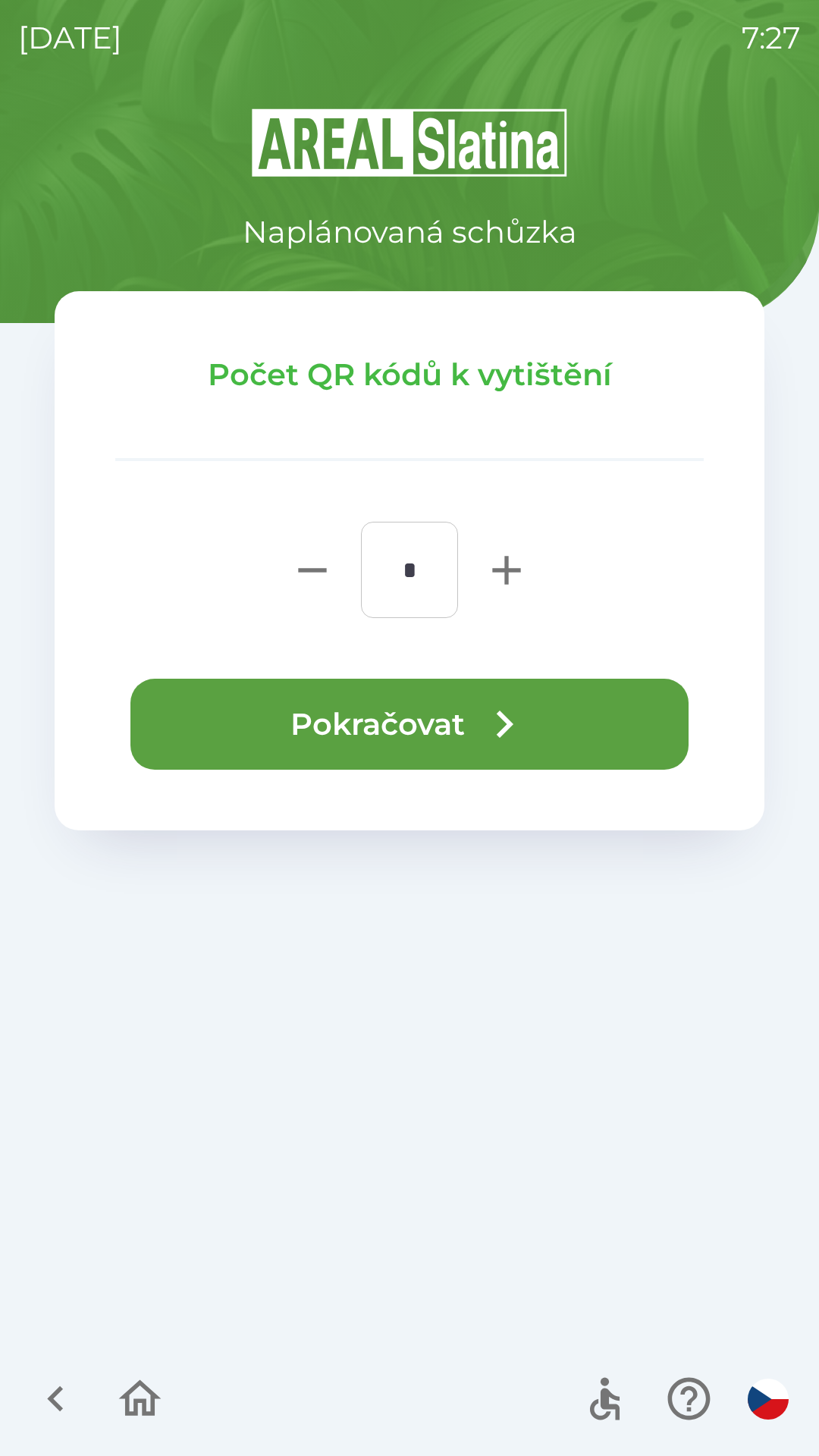
click at [355, 737] on button "Pokračovat" at bounding box center [410, 724] width 558 height 91
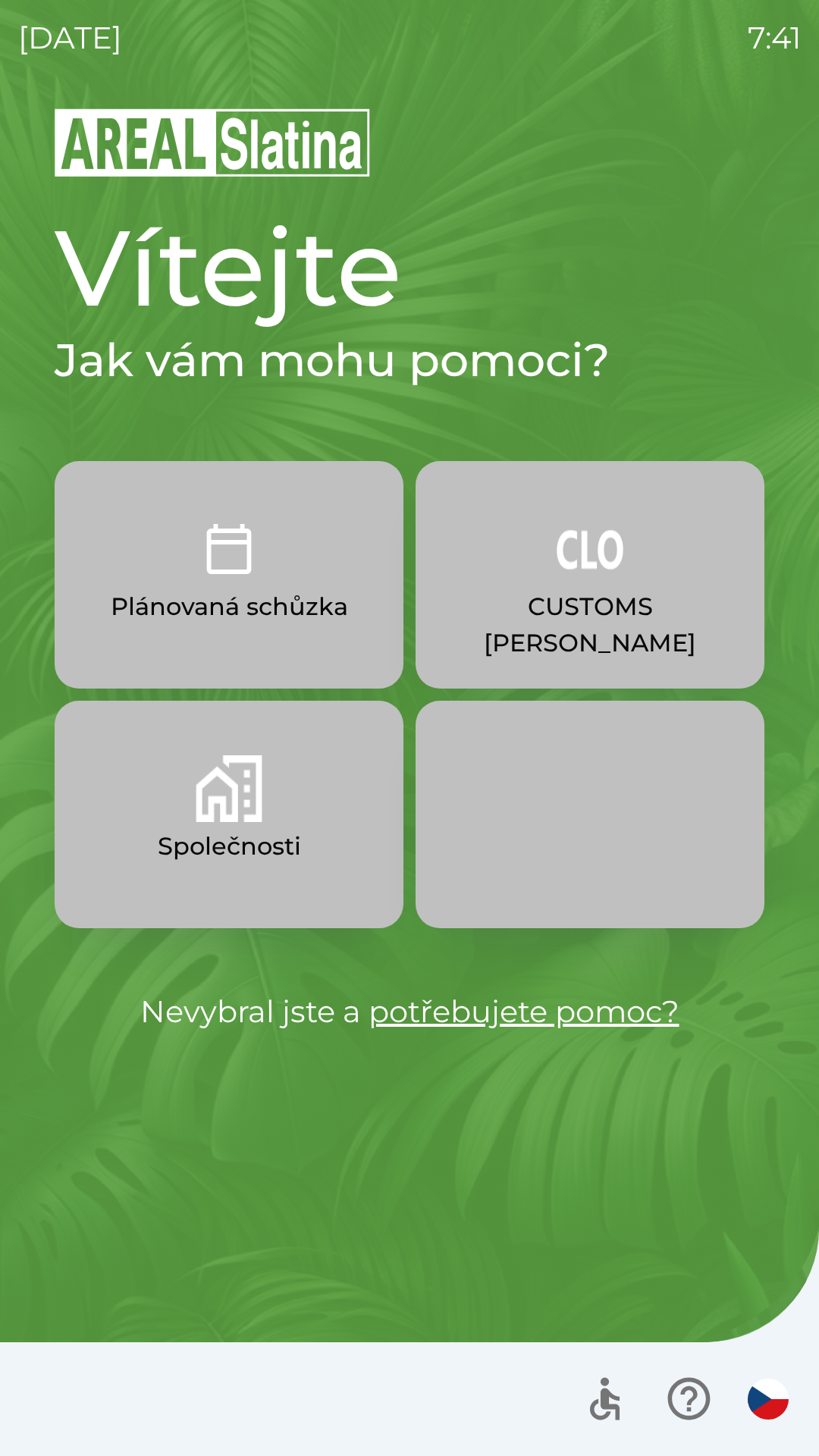
click at [645, 577] on button "CUSTOMS [PERSON_NAME]" at bounding box center [590, 575] width 349 height 228
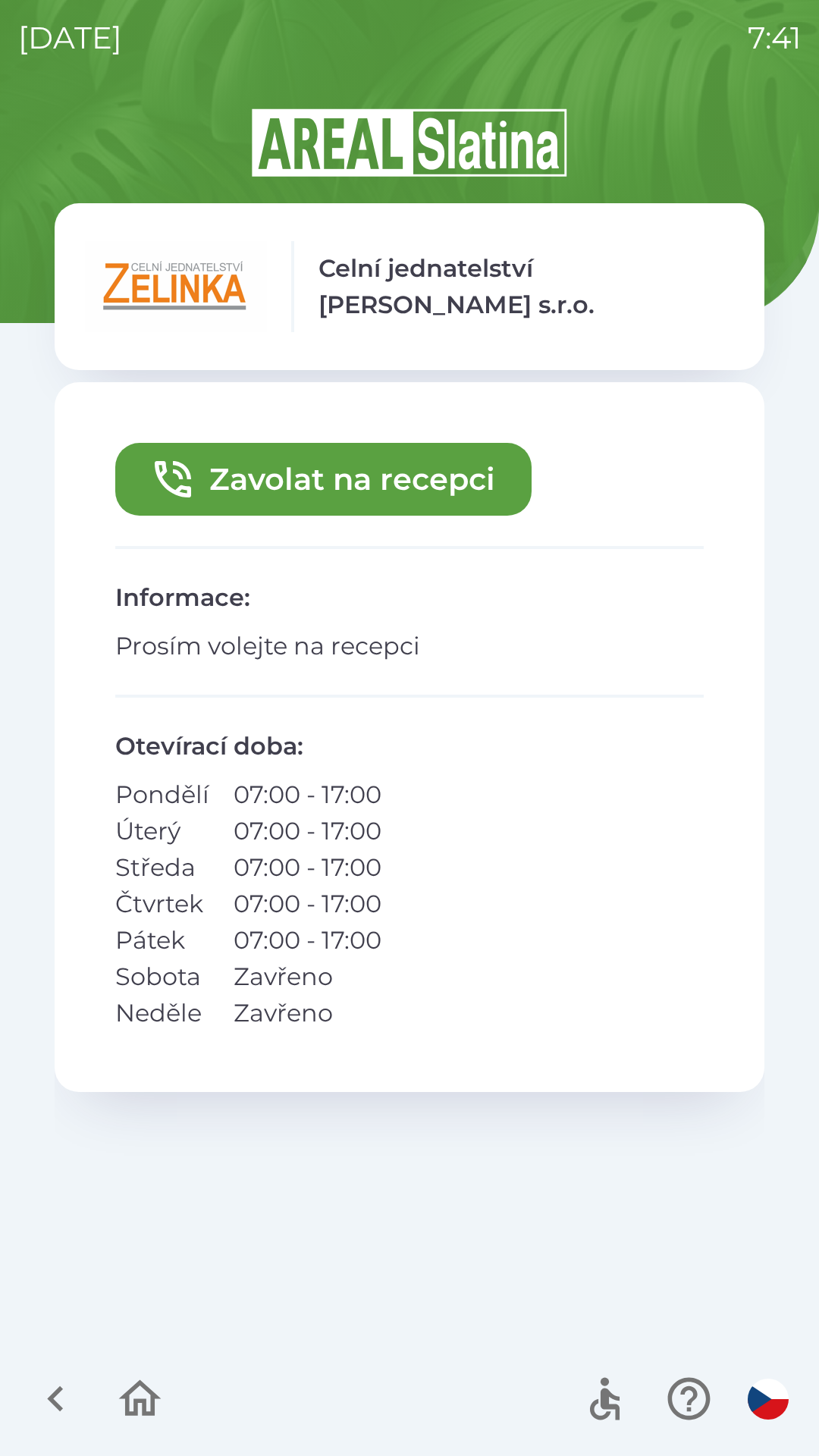
click at [345, 511] on button "Zavolat na recepci" at bounding box center [324, 479] width 416 height 72
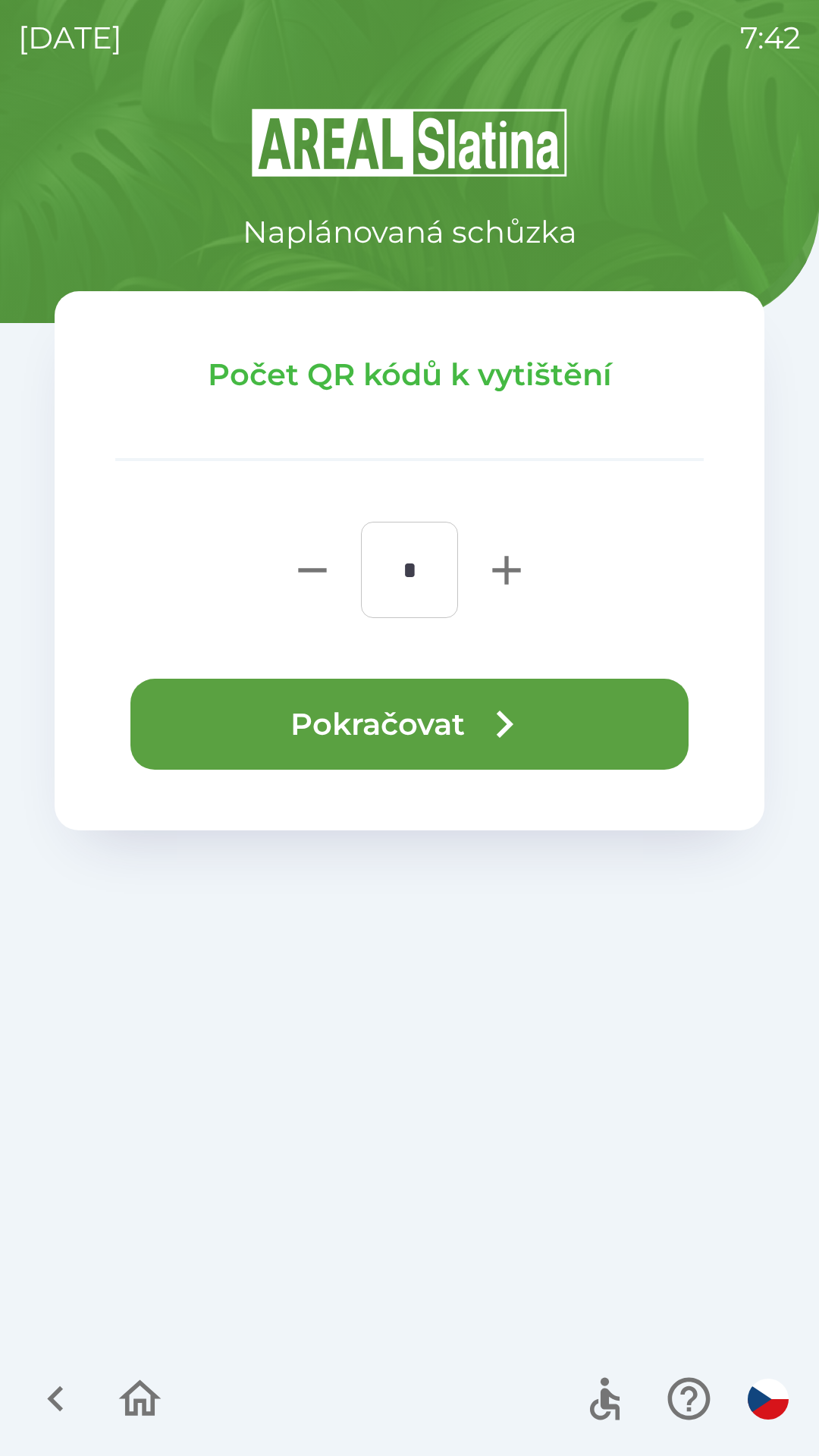
click at [479, 730] on icon "button" at bounding box center [504, 724] width 55 height 55
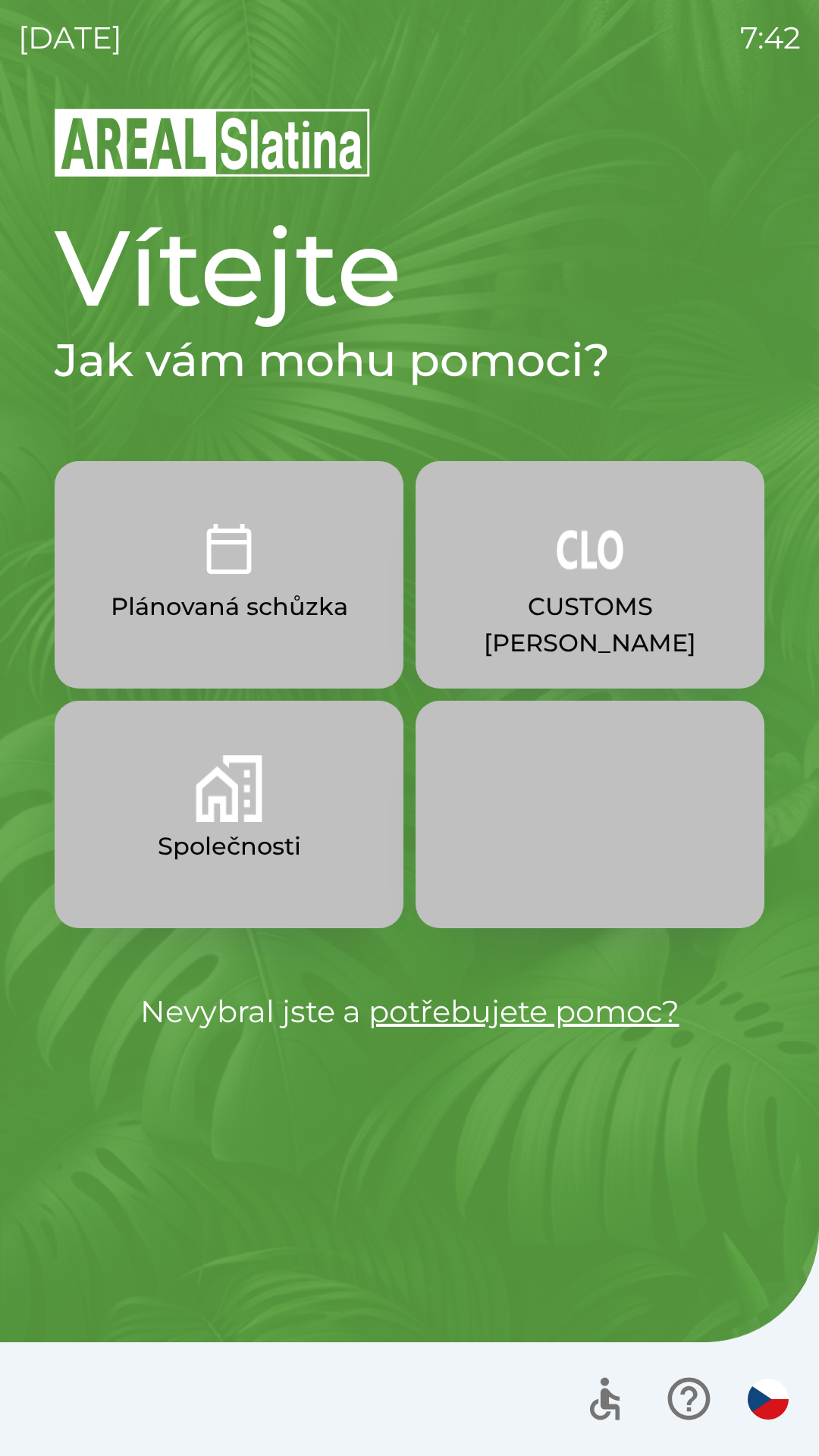
click at [580, 629] on button "CUSTOMS [PERSON_NAME]" at bounding box center [590, 575] width 349 height 228
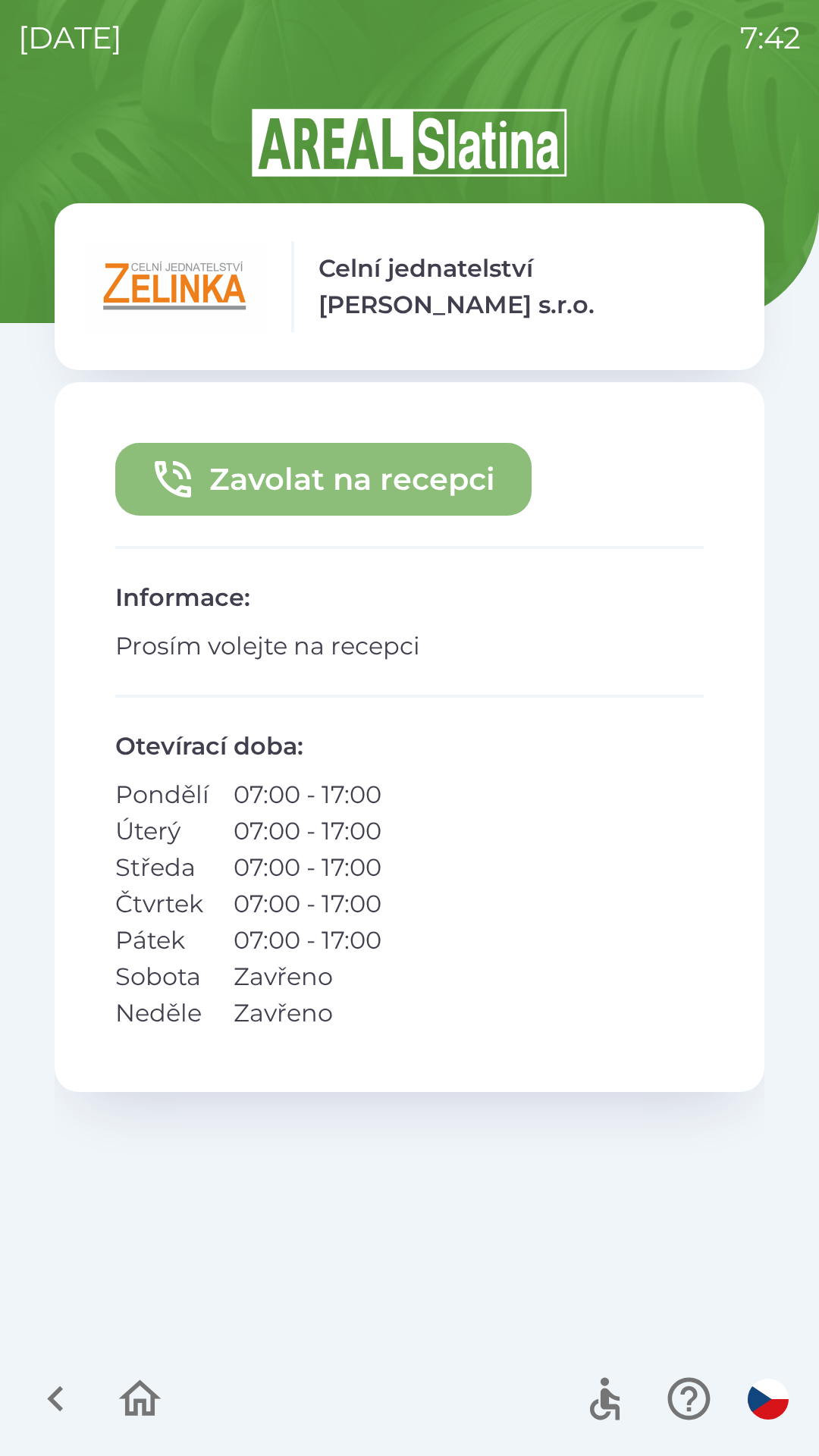
click at [383, 490] on button "Zavolat na recepci" at bounding box center [324, 479] width 416 height 72
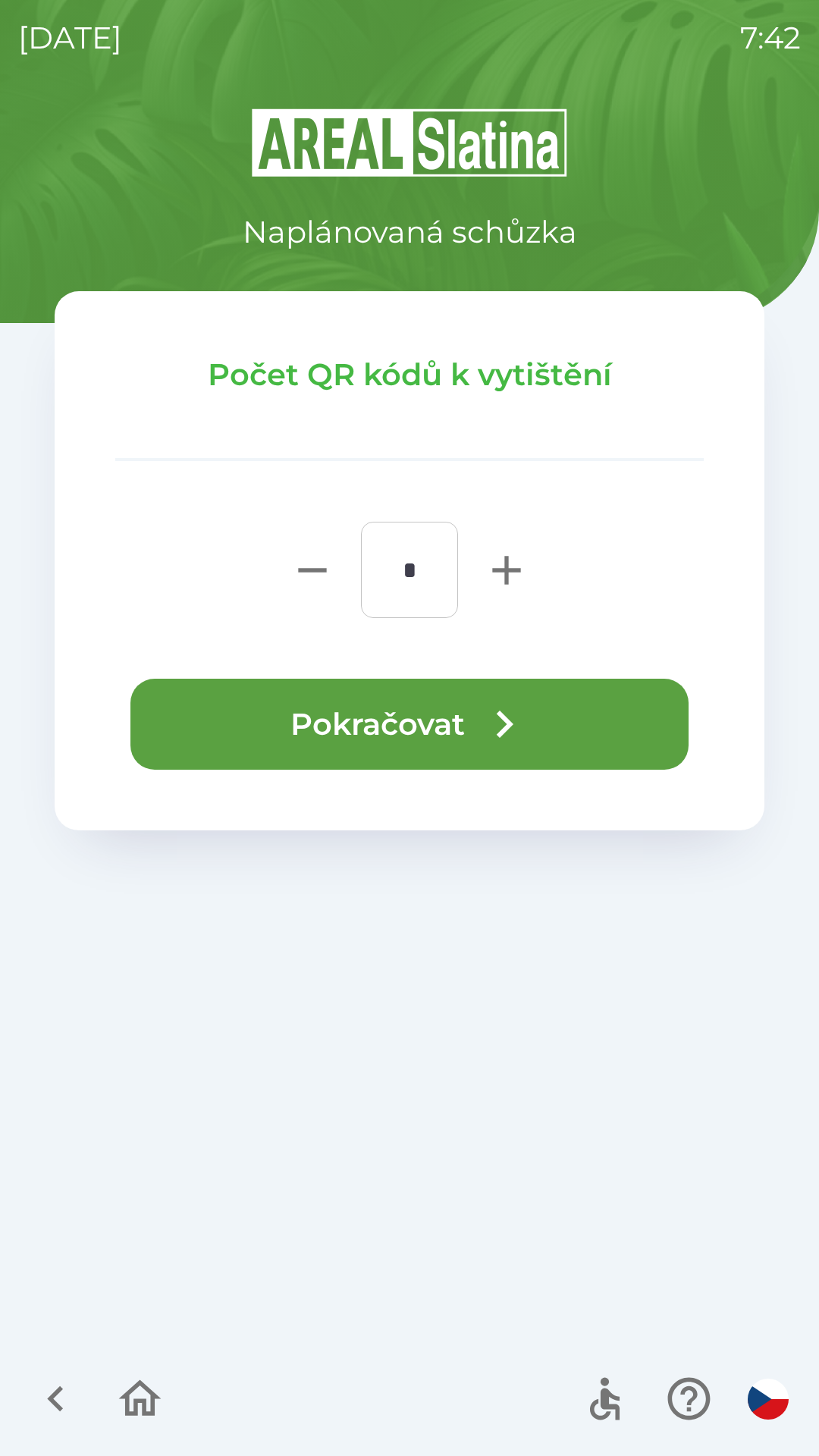
click at [420, 729] on button "Pokračovat" at bounding box center [410, 724] width 558 height 91
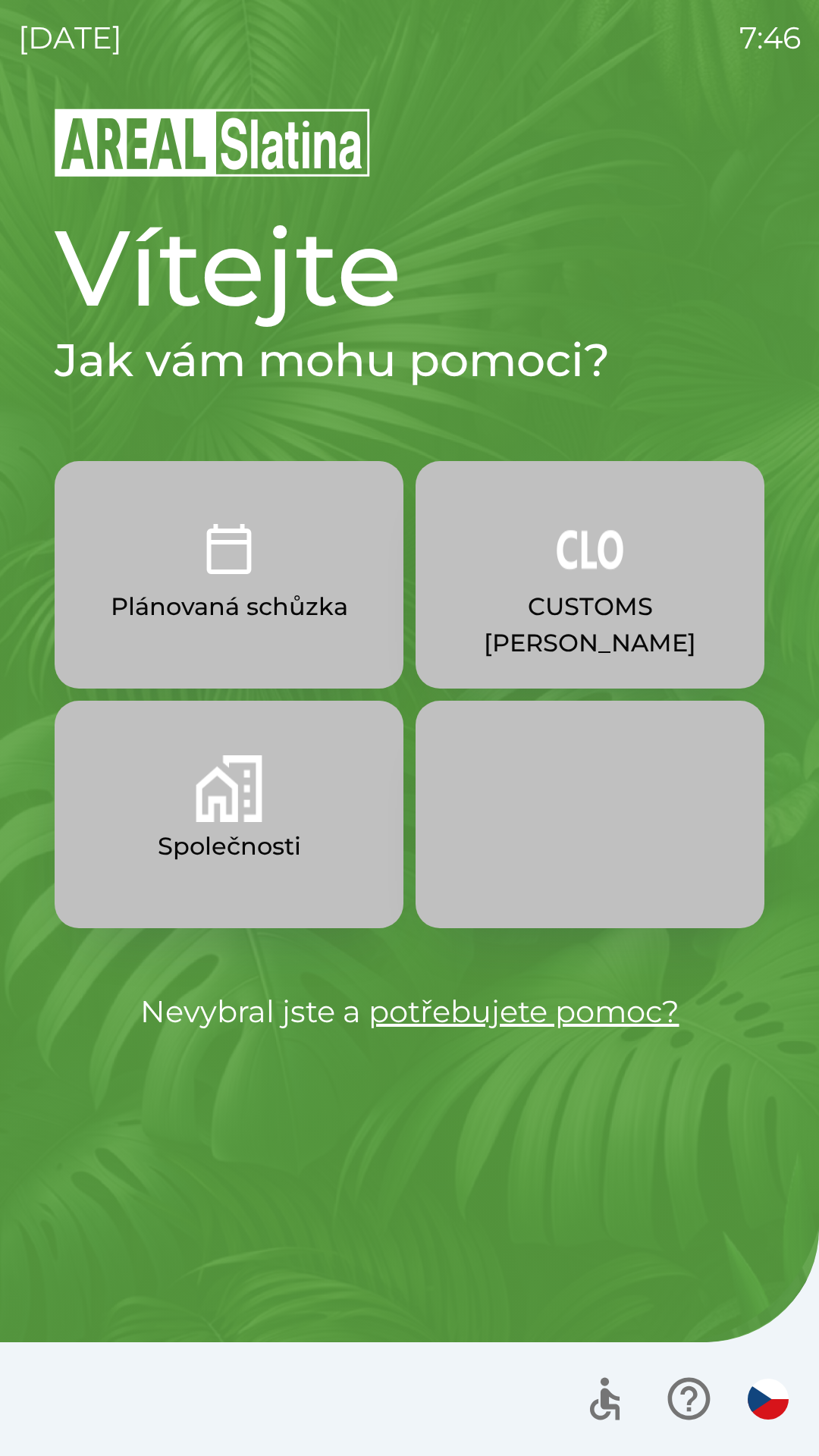
click at [589, 602] on p "CUSTOMS [PERSON_NAME]" at bounding box center [590, 624] width 276 height 72
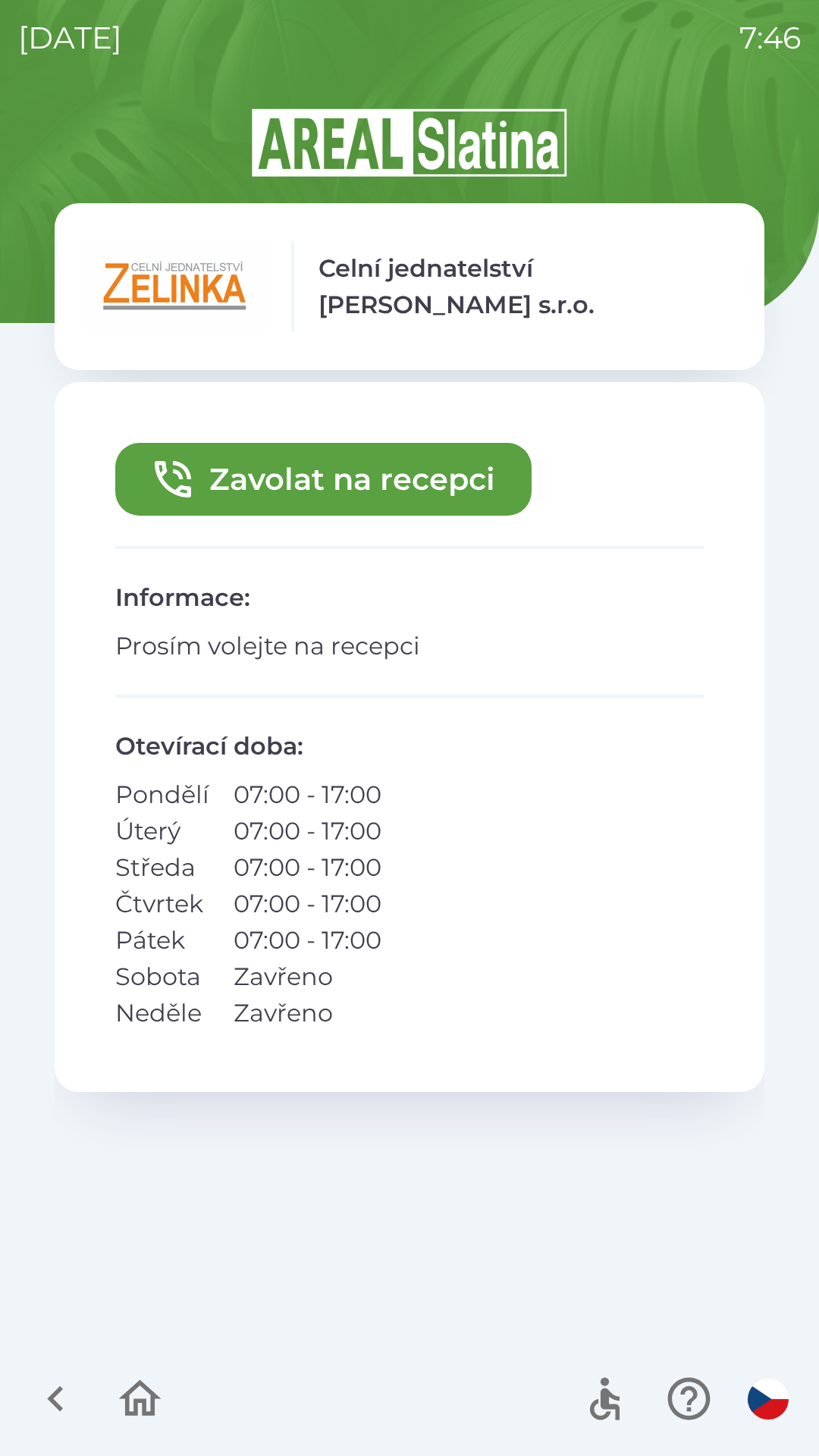
click at [415, 493] on button "Zavolat na recepci" at bounding box center [324, 479] width 416 height 72
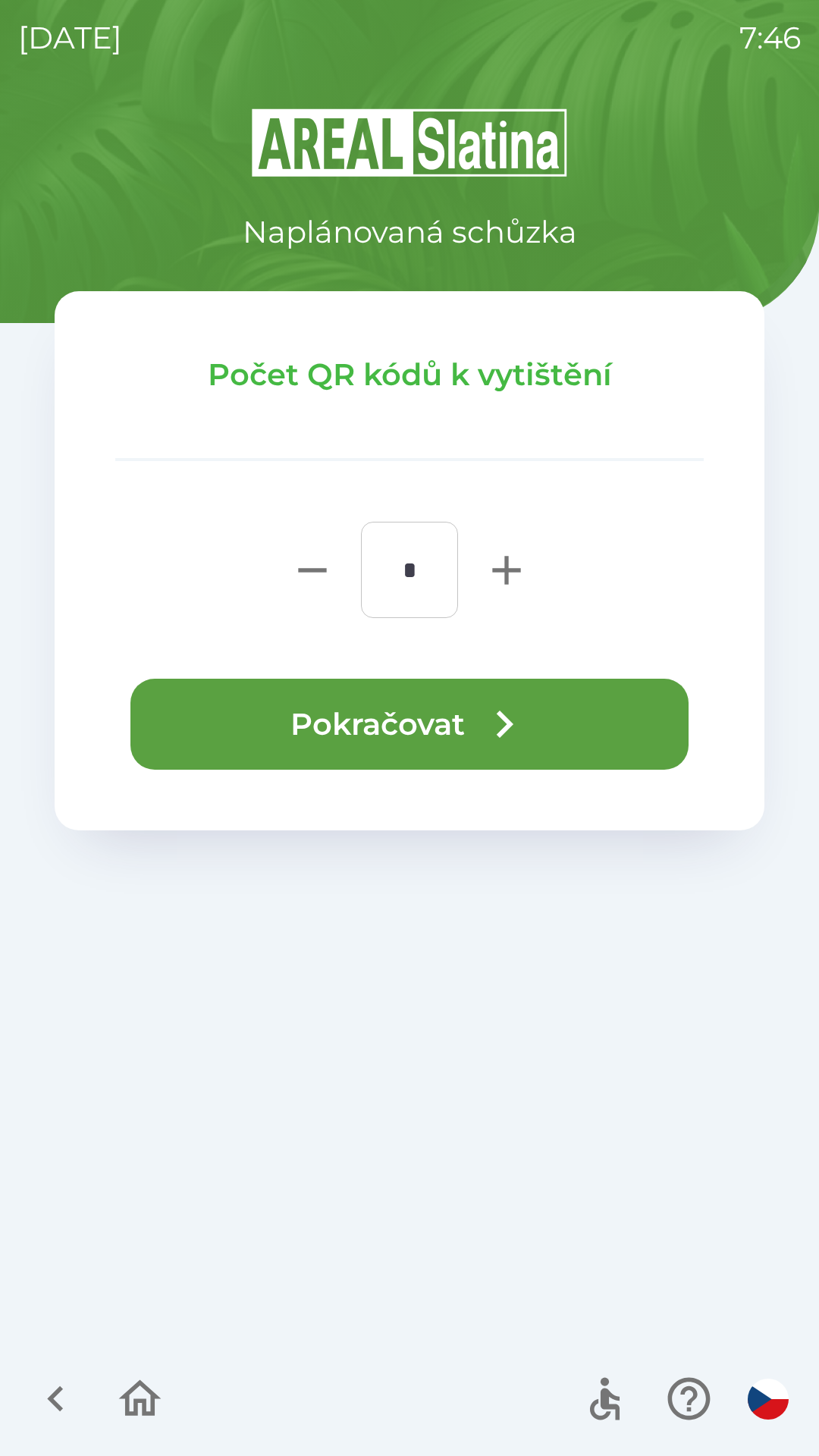
click at [432, 715] on button "Pokračovat" at bounding box center [410, 724] width 558 height 91
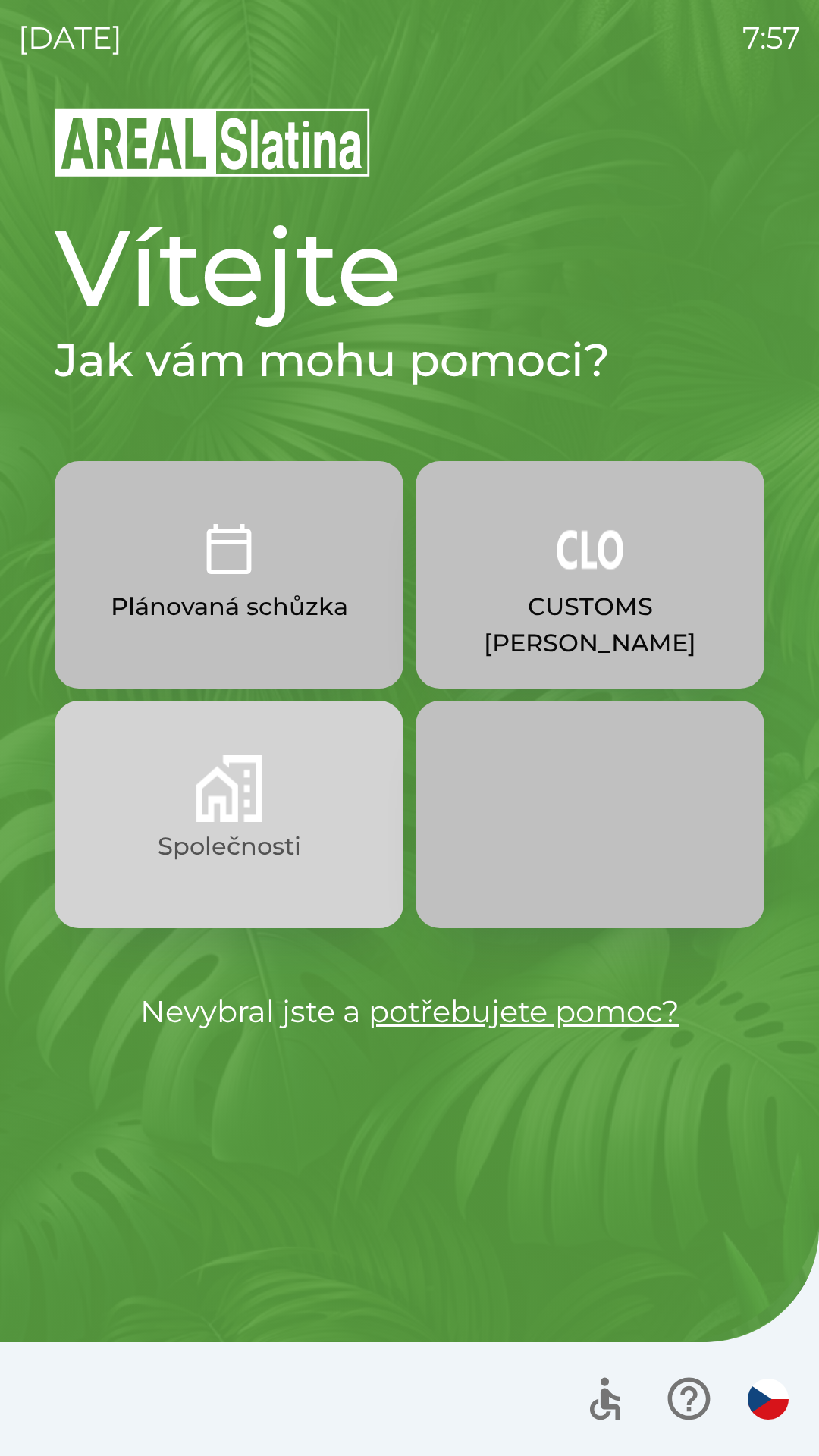
click at [227, 803] on img "button" at bounding box center [228, 788] width 67 height 67
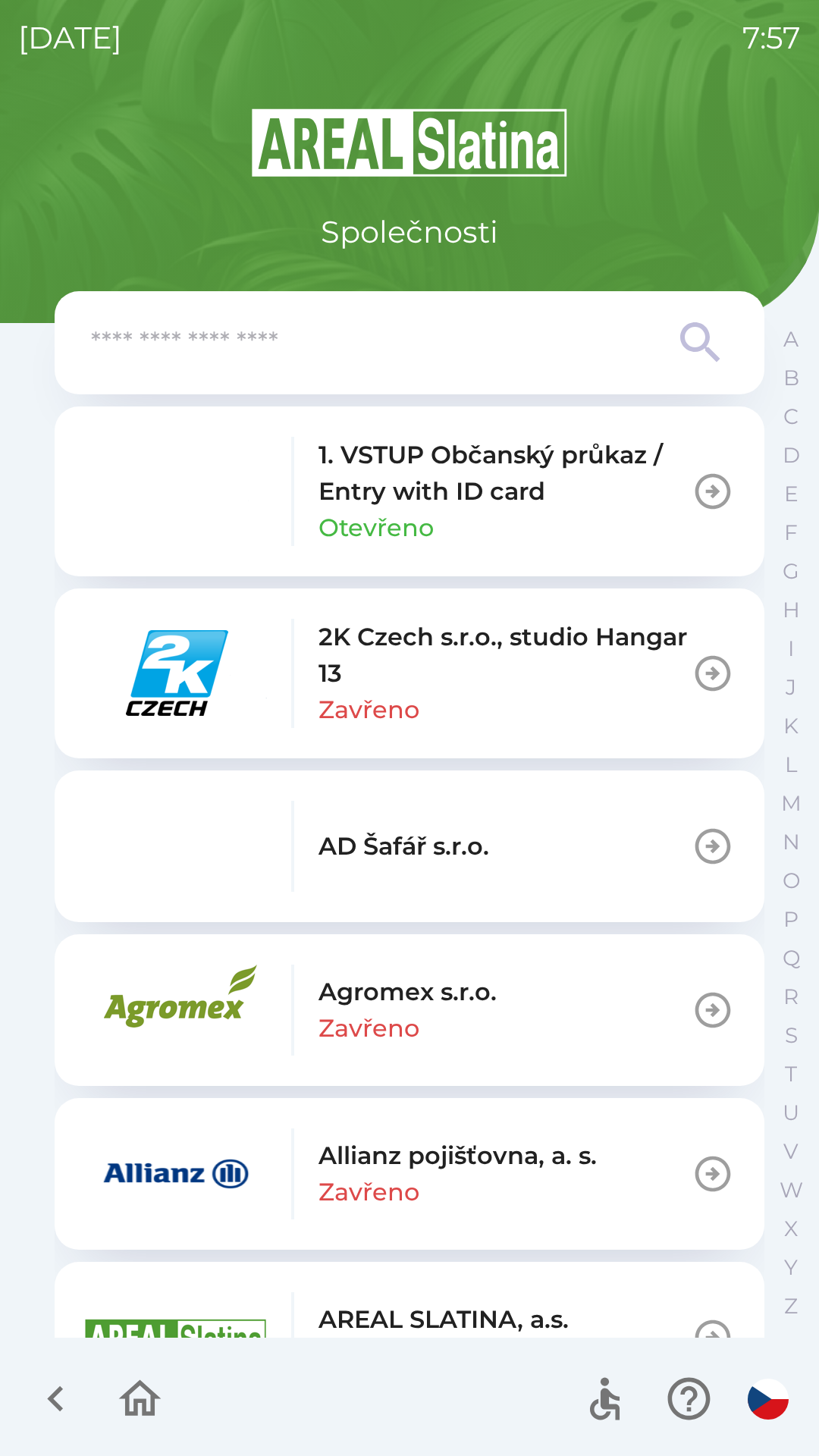
click at [211, 353] on input "text" at bounding box center [379, 342] width 576 height 41
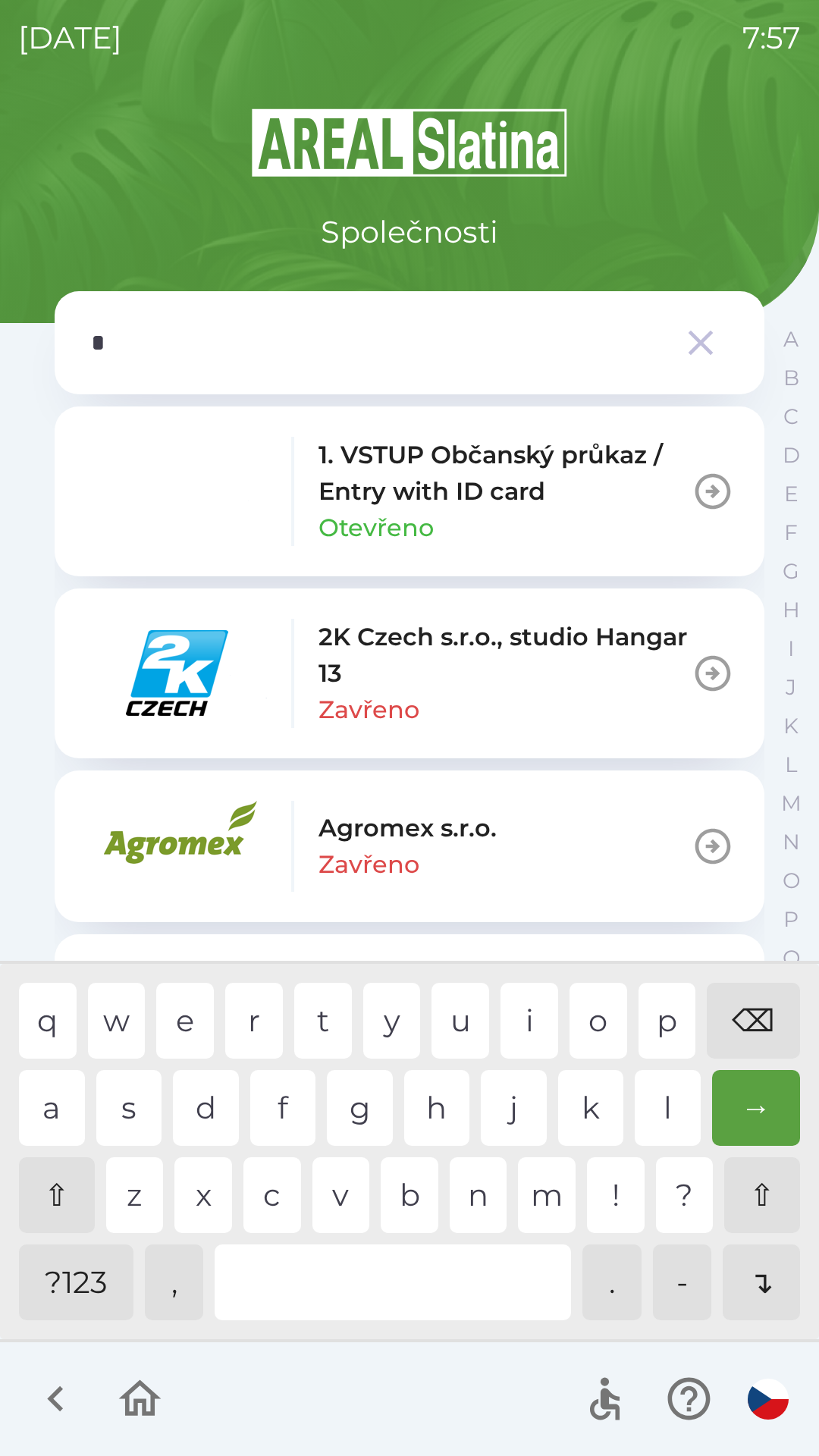
click at [172, 1019] on div "e" at bounding box center [185, 1020] width 57 height 76
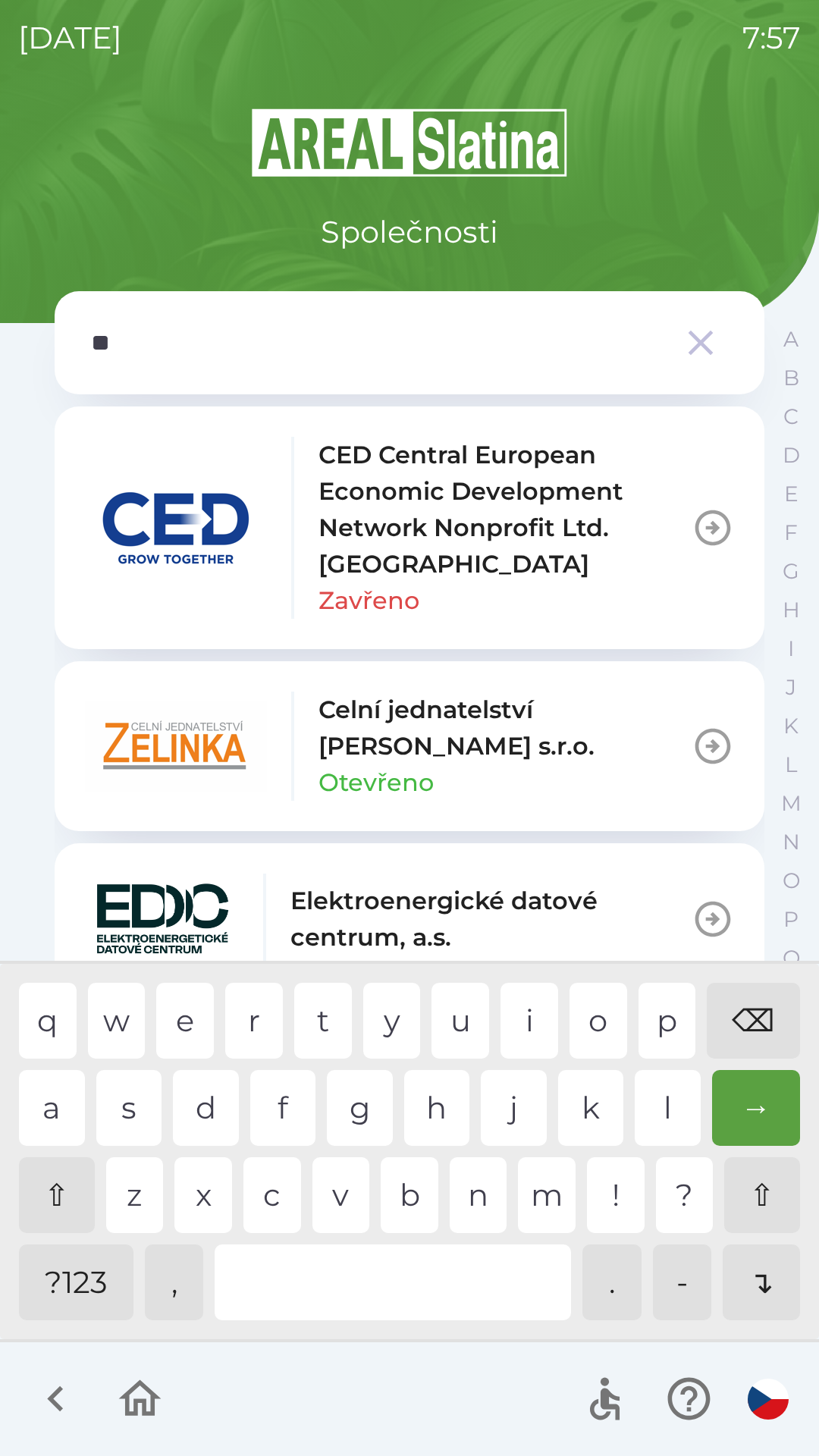
click at [656, 1103] on div "l" at bounding box center [667, 1108] width 66 height 76
type input "***"
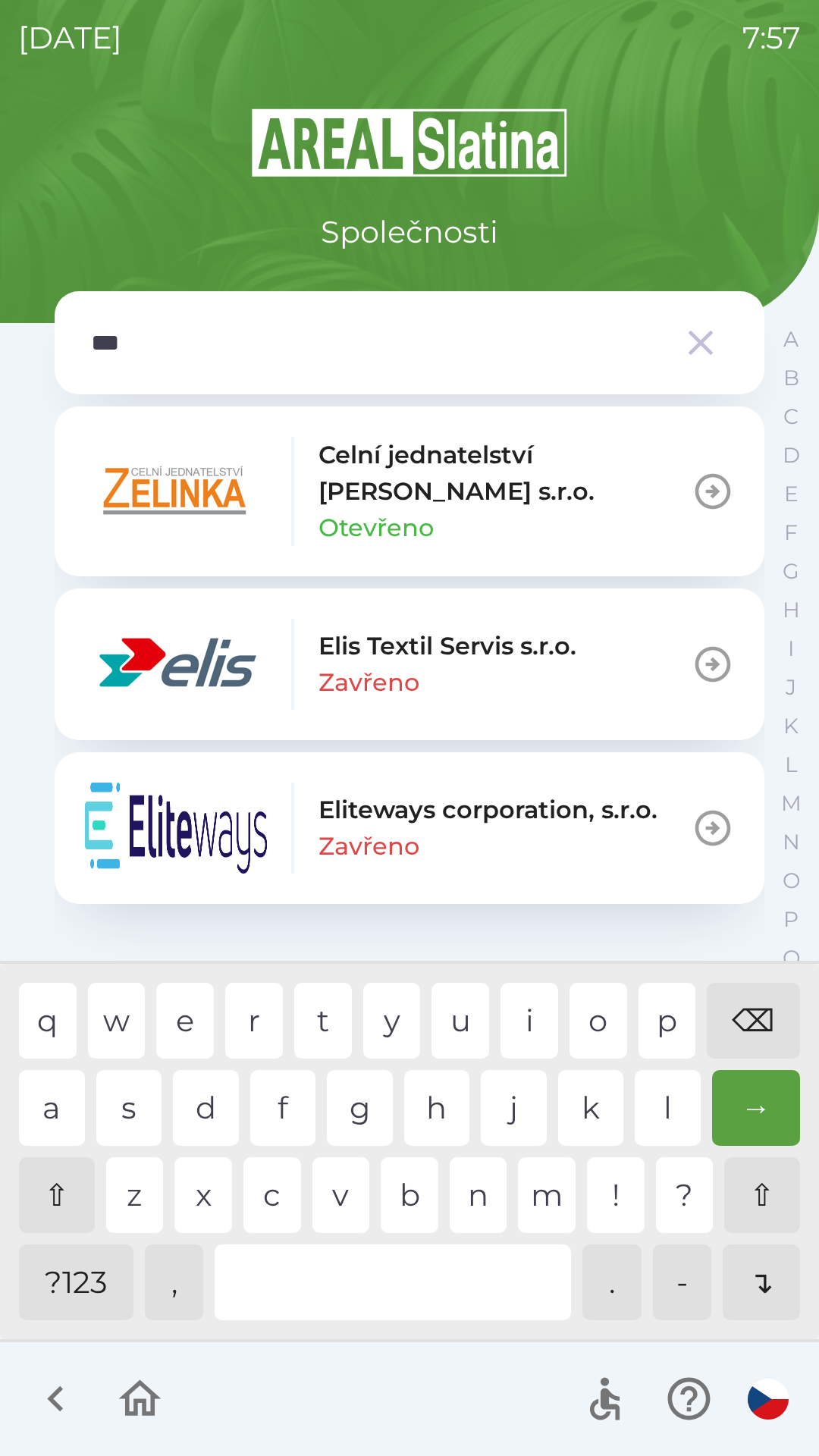
click at [535, 1034] on div "i" at bounding box center [529, 1020] width 57 height 76
click at [273, 671] on div "Elis Textil Servis s.r.o. Zavřeno" at bounding box center [330, 664] width 491 height 91
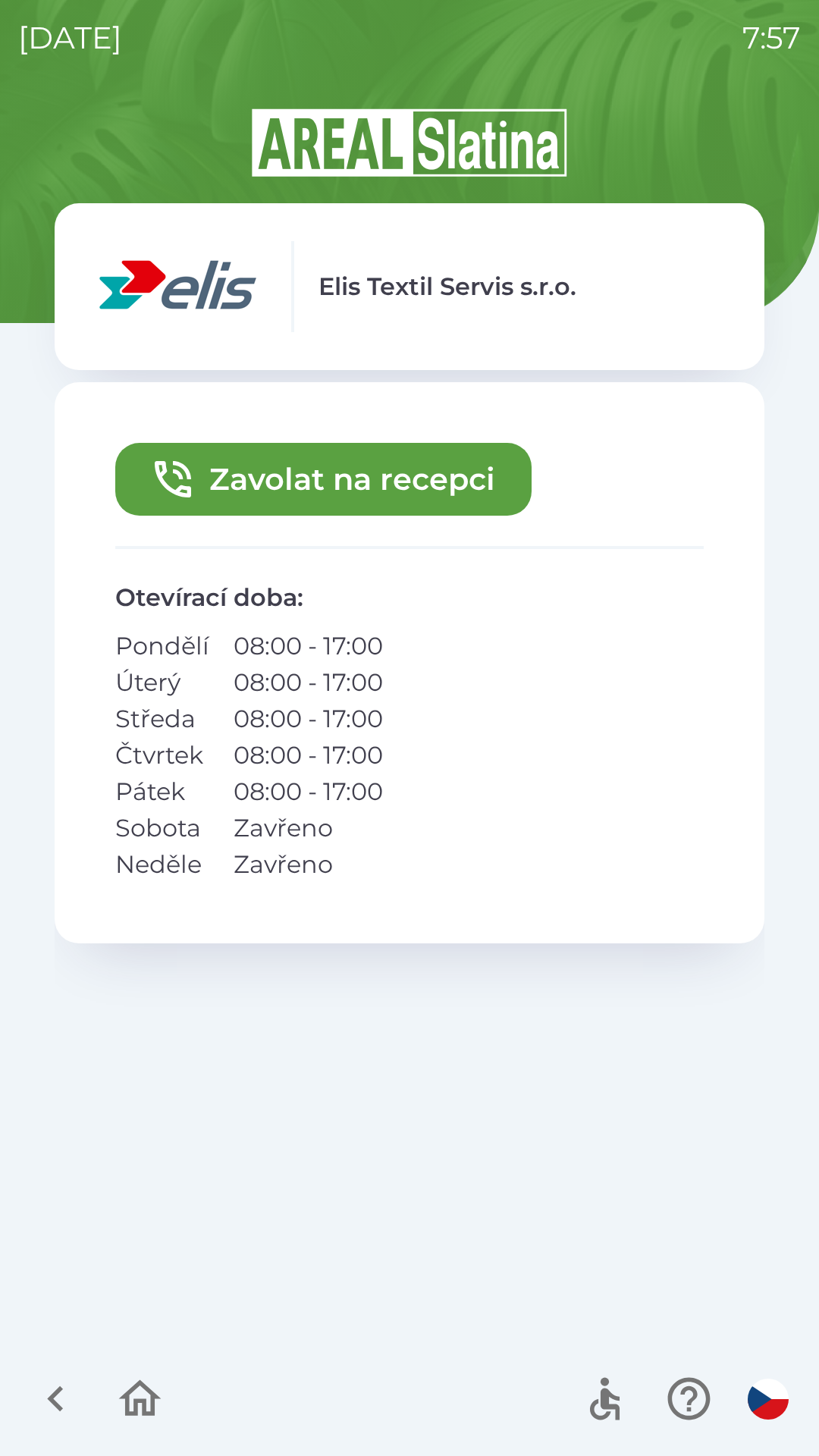
click at [191, 468] on icon "button" at bounding box center [173, 479] width 49 height 49
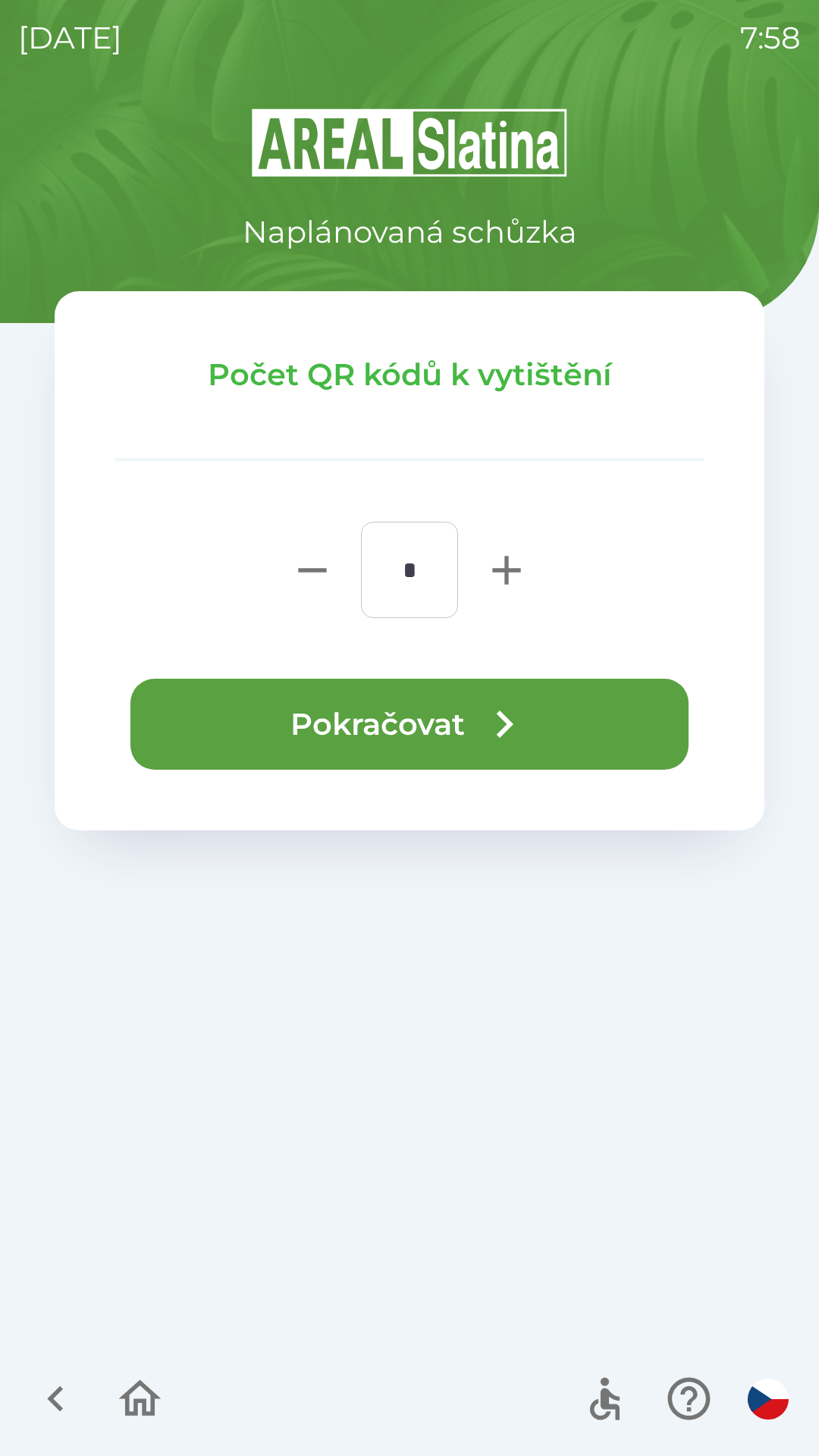
click at [331, 738] on button "Pokračovat" at bounding box center [410, 724] width 558 height 91
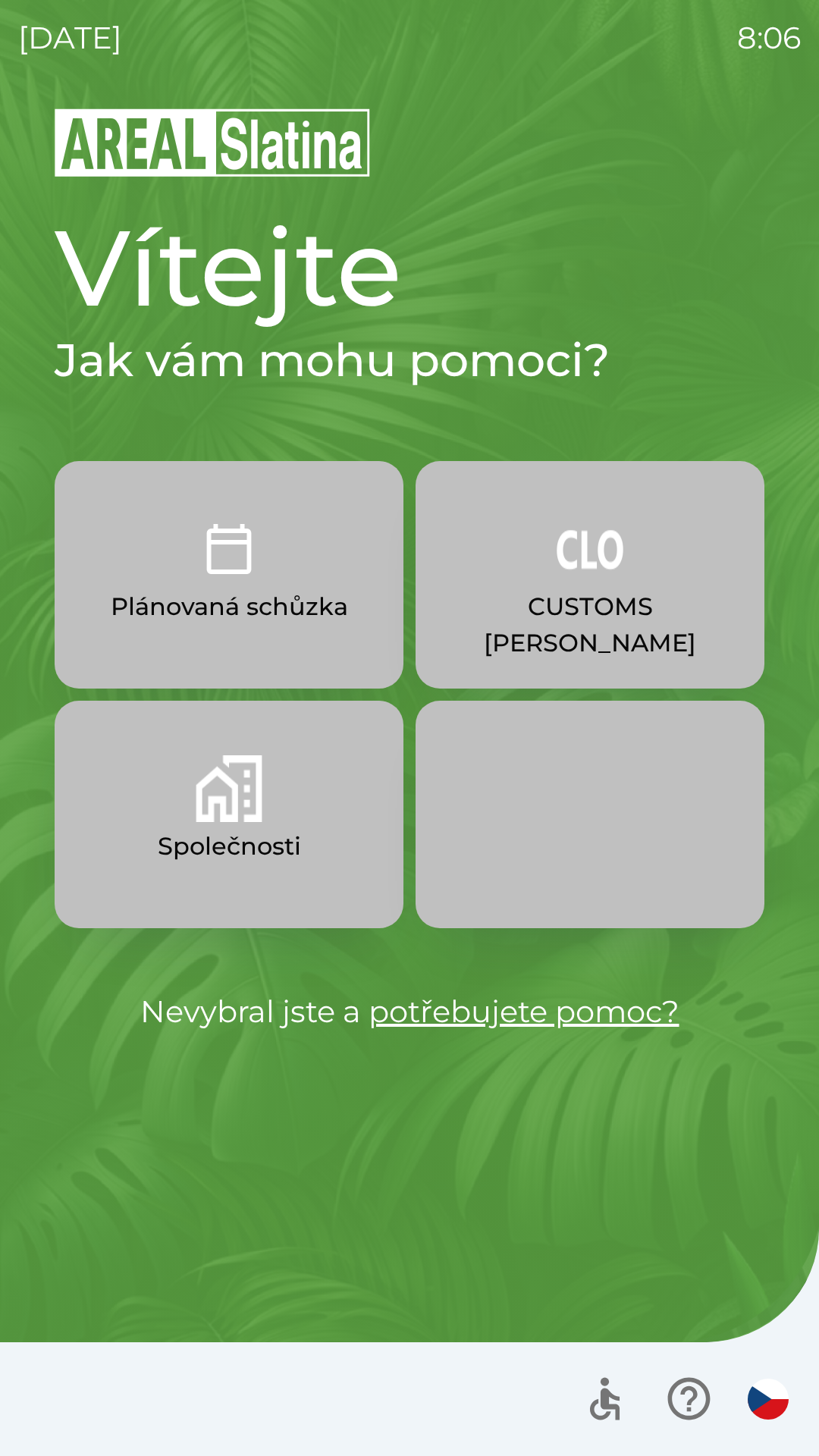
click at [524, 599] on p "CUSTOMS [PERSON_NAME]" at bounding box center [590, 624] width 276 height 72
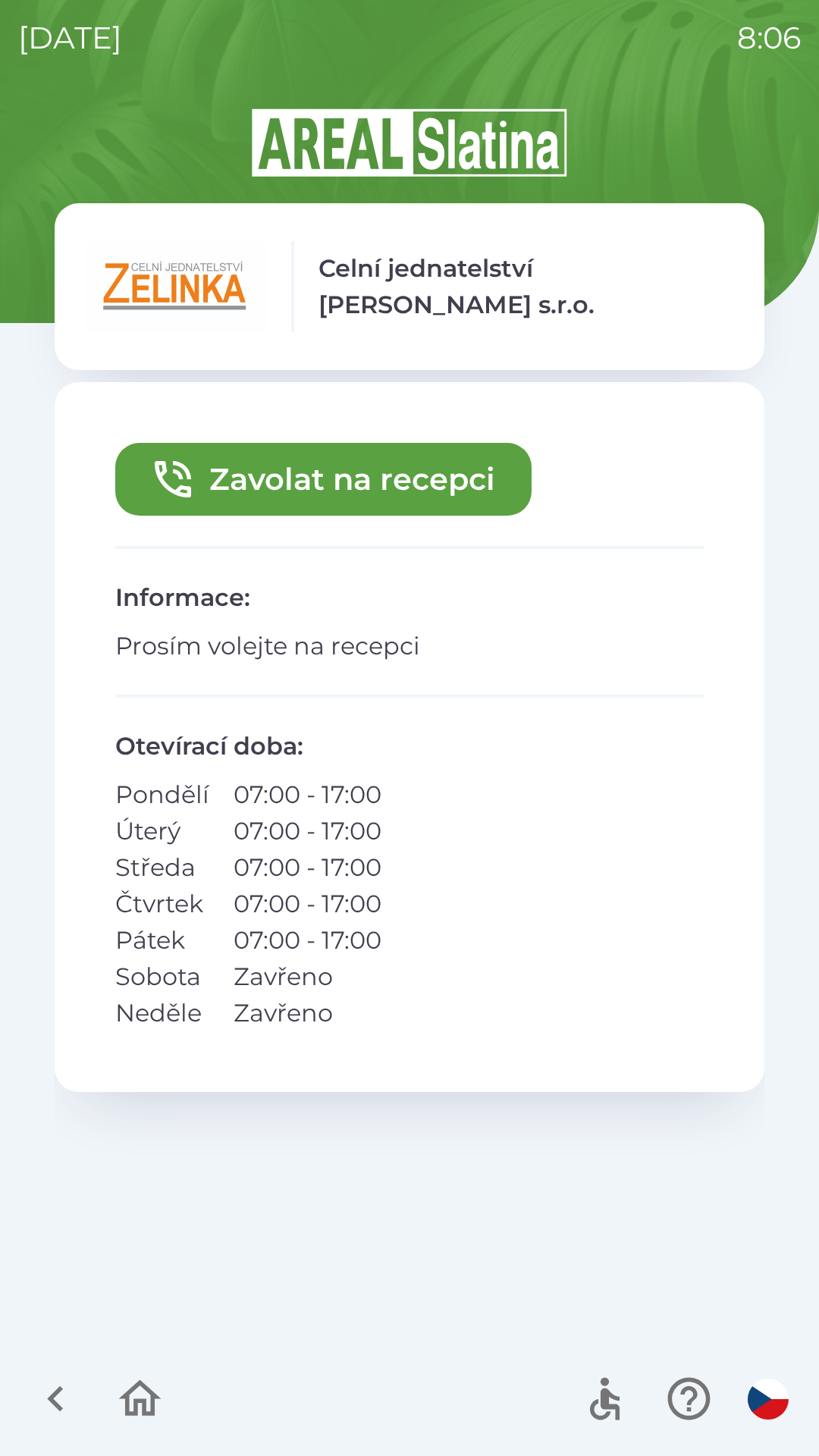
click at [367, 460] on button "Zavolat na recepci" at bounding box center [324, 479] width 416 height 72
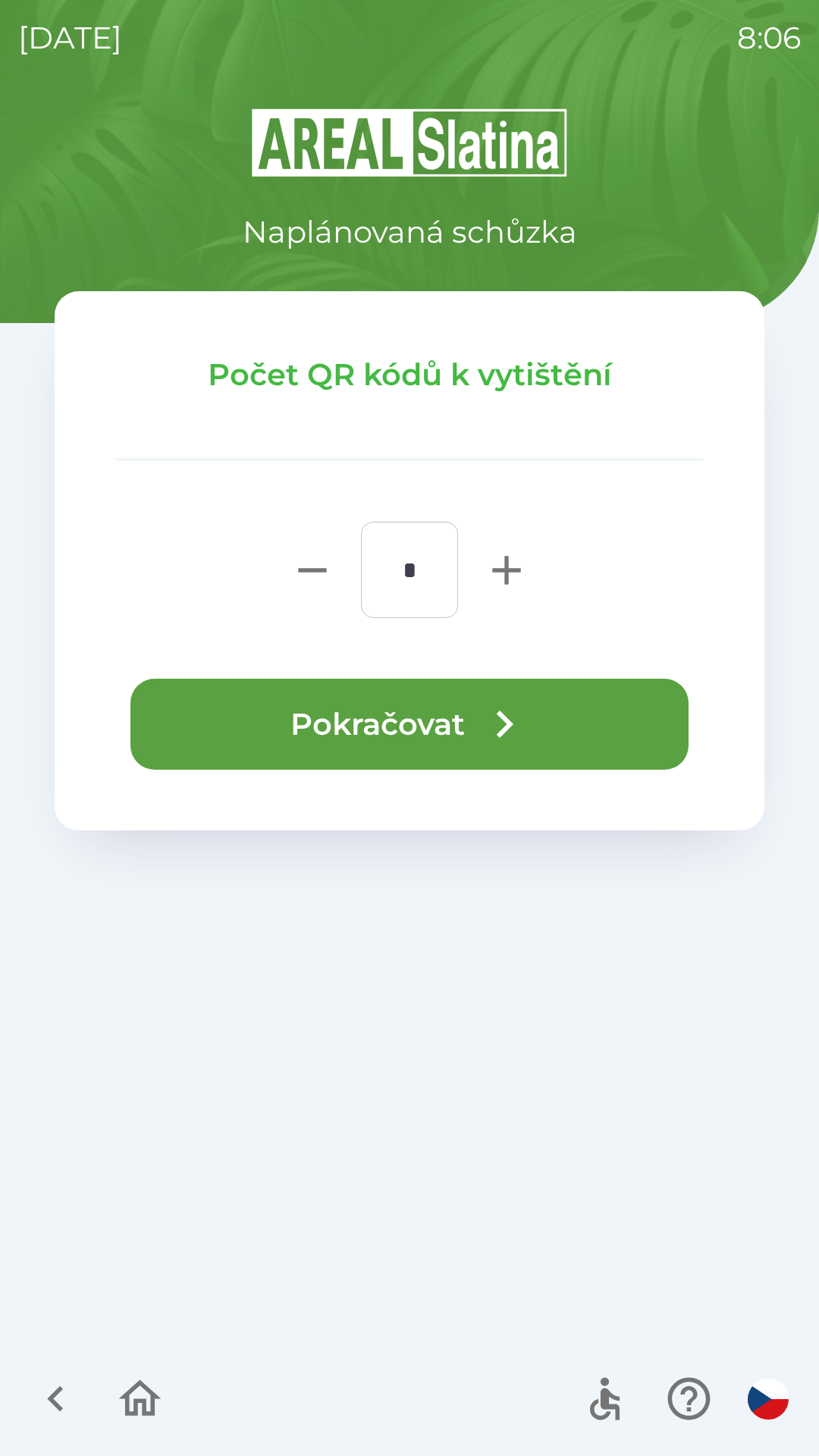
click at [489, 707] on icon "button" at bounding box center [504, 724] width 55 height 55
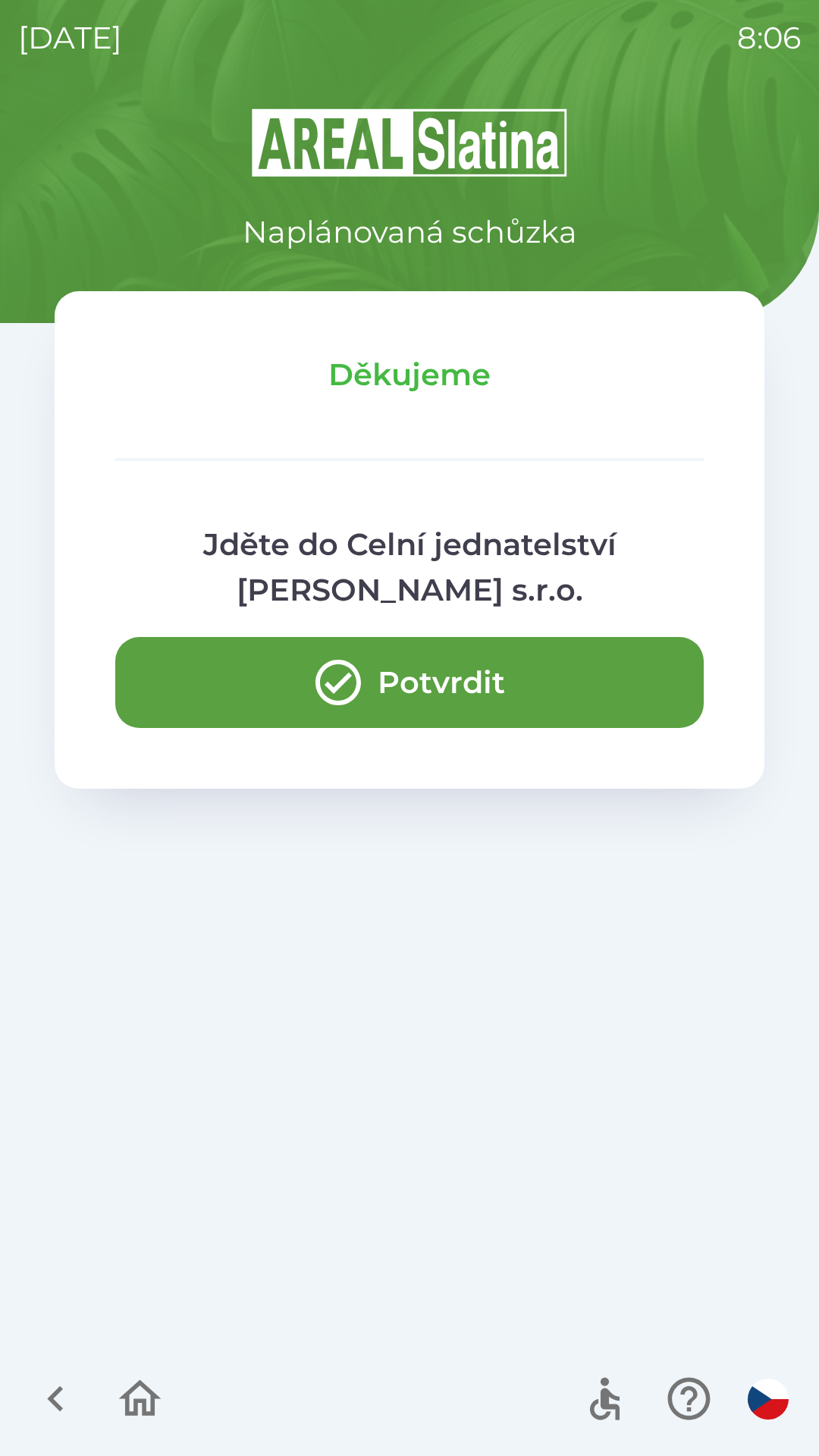
click at [33, 1426] on div at bounding box center [98, 1399] width 147 height 63
click at [56, 1410] on icon "button" at bounding box center [56, 1399] width 51 height 51
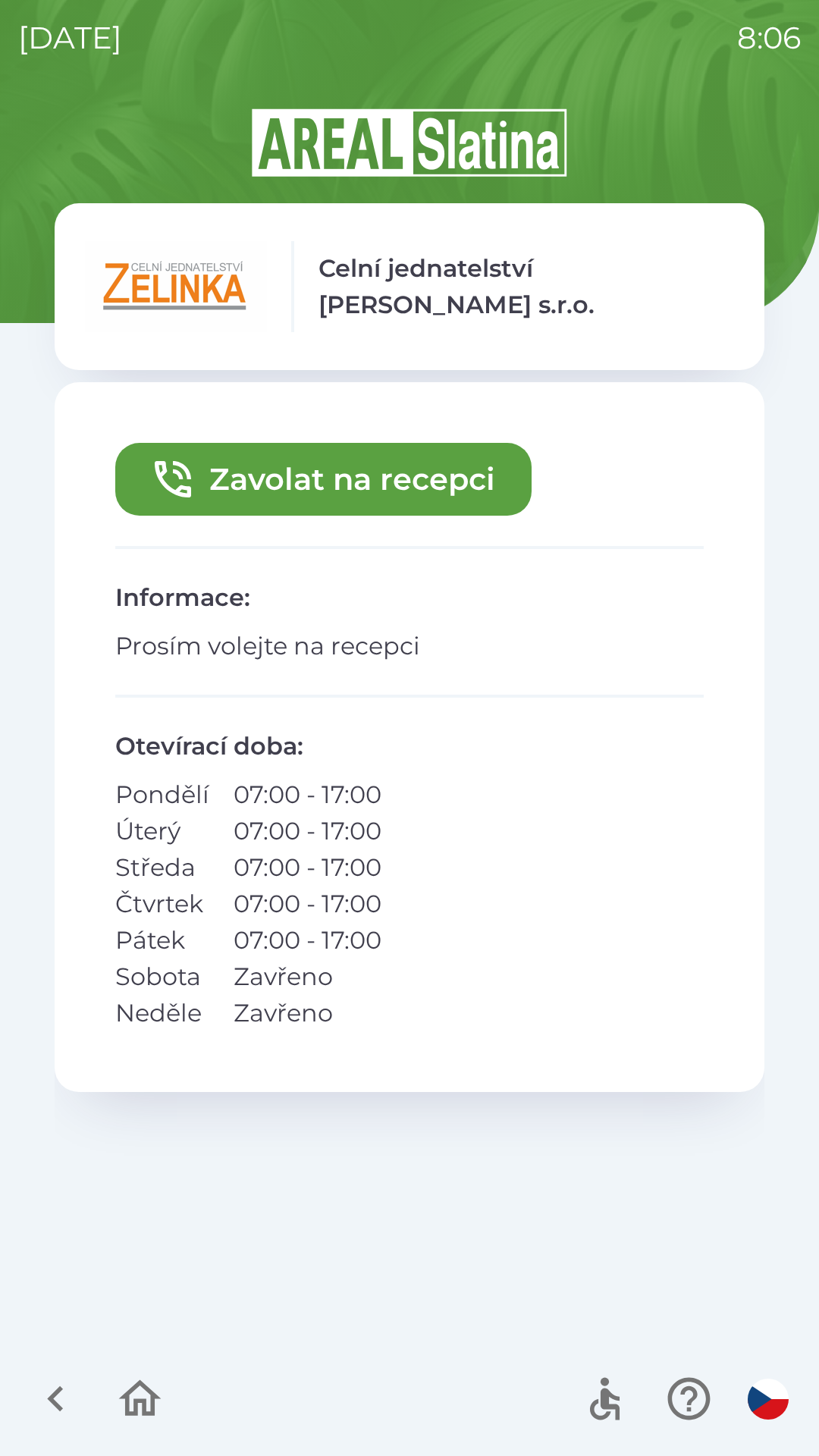
click at [29, 1423] on div at bounding box center [98, 1399] width 147 height 63
click at [46, 1405] on icon "button" at bounding box center [56, 1399] width 51 height 51
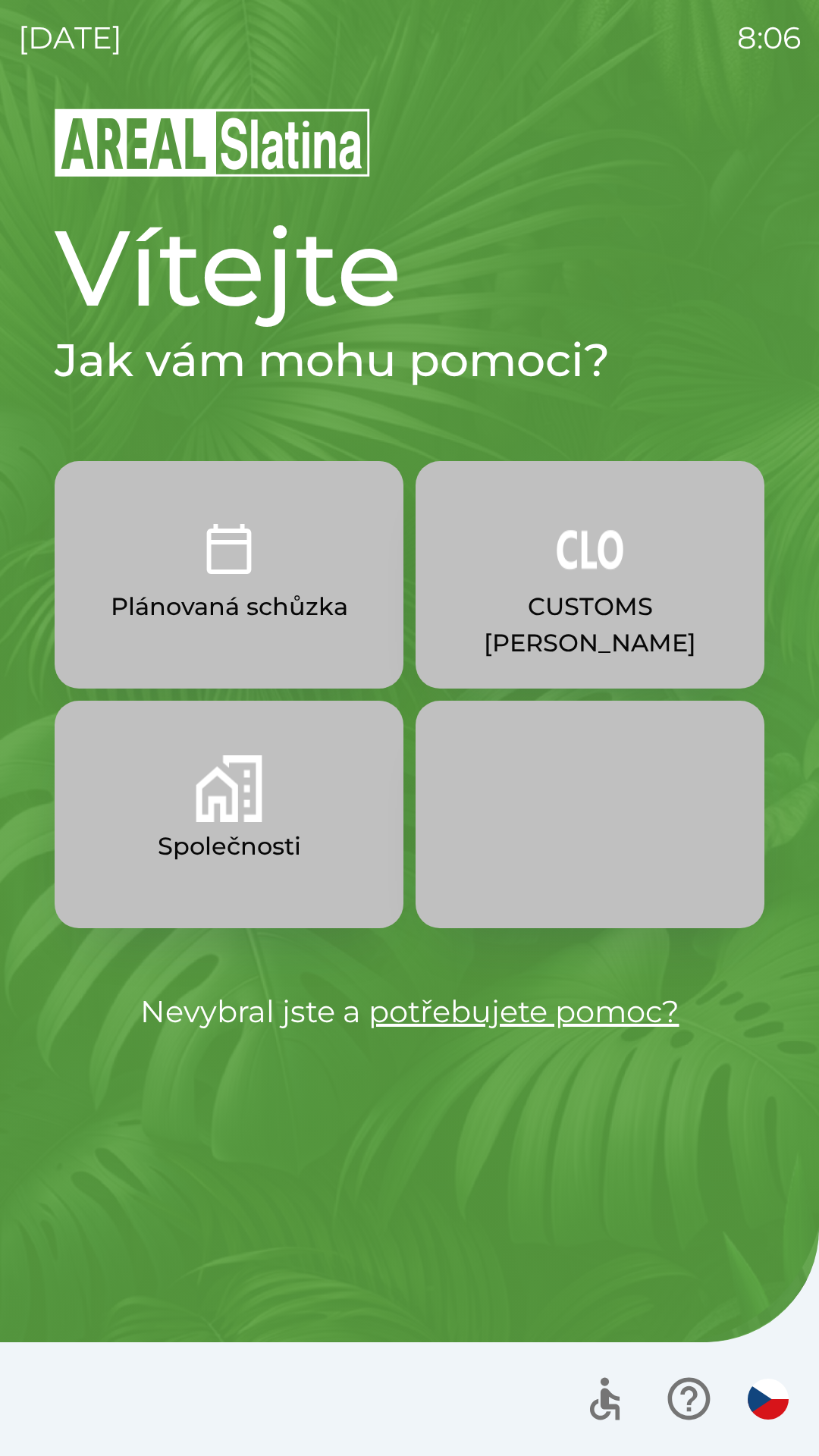
click at [634, 600] on p "CUSTOMS [PERSON_NAME]" at bounding box center [590, 624] width 276 height 72
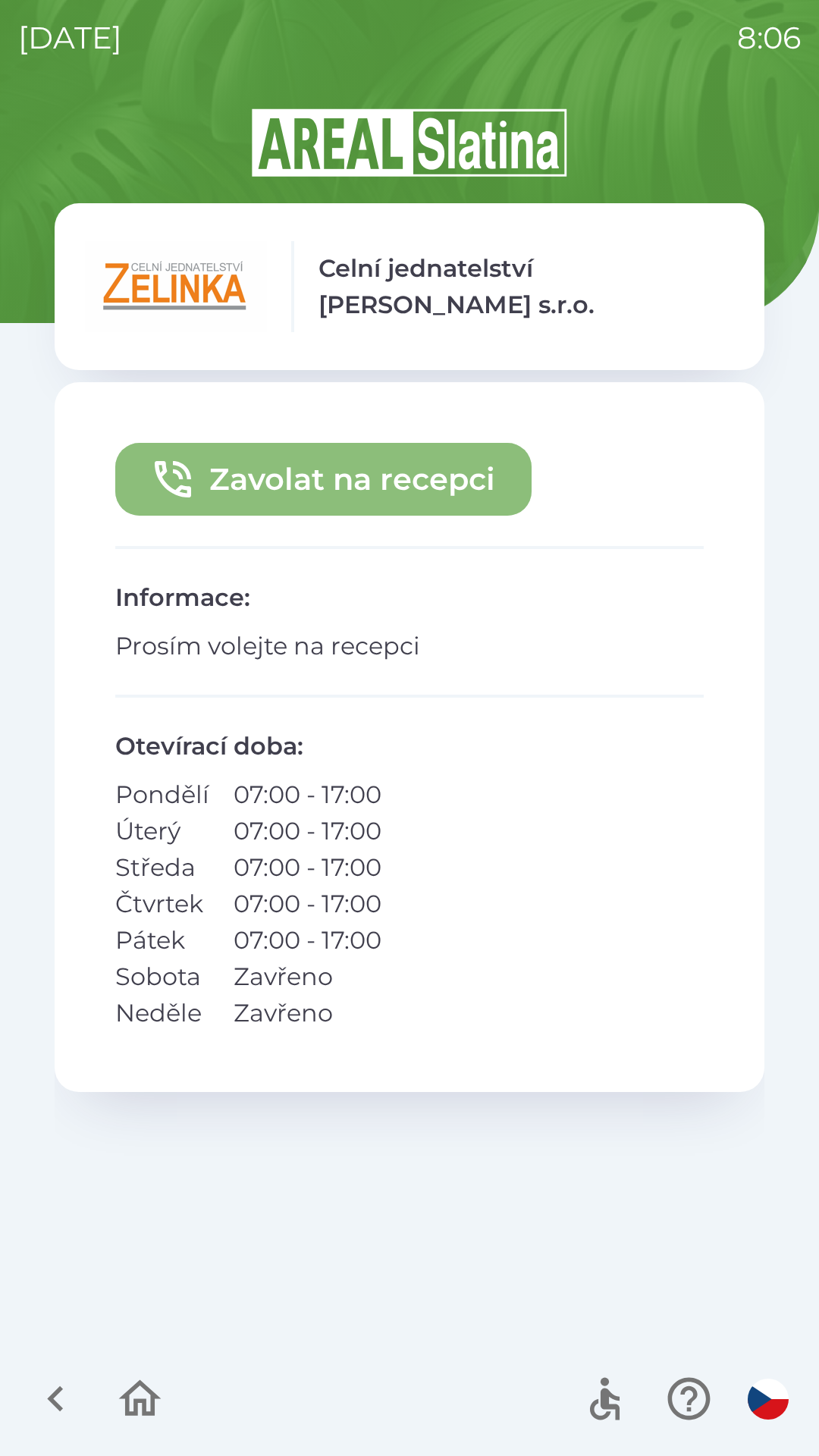
click at [371, 480] on button "Zavolat na recepci" at bounding box center [324, 479] width 416 height 72
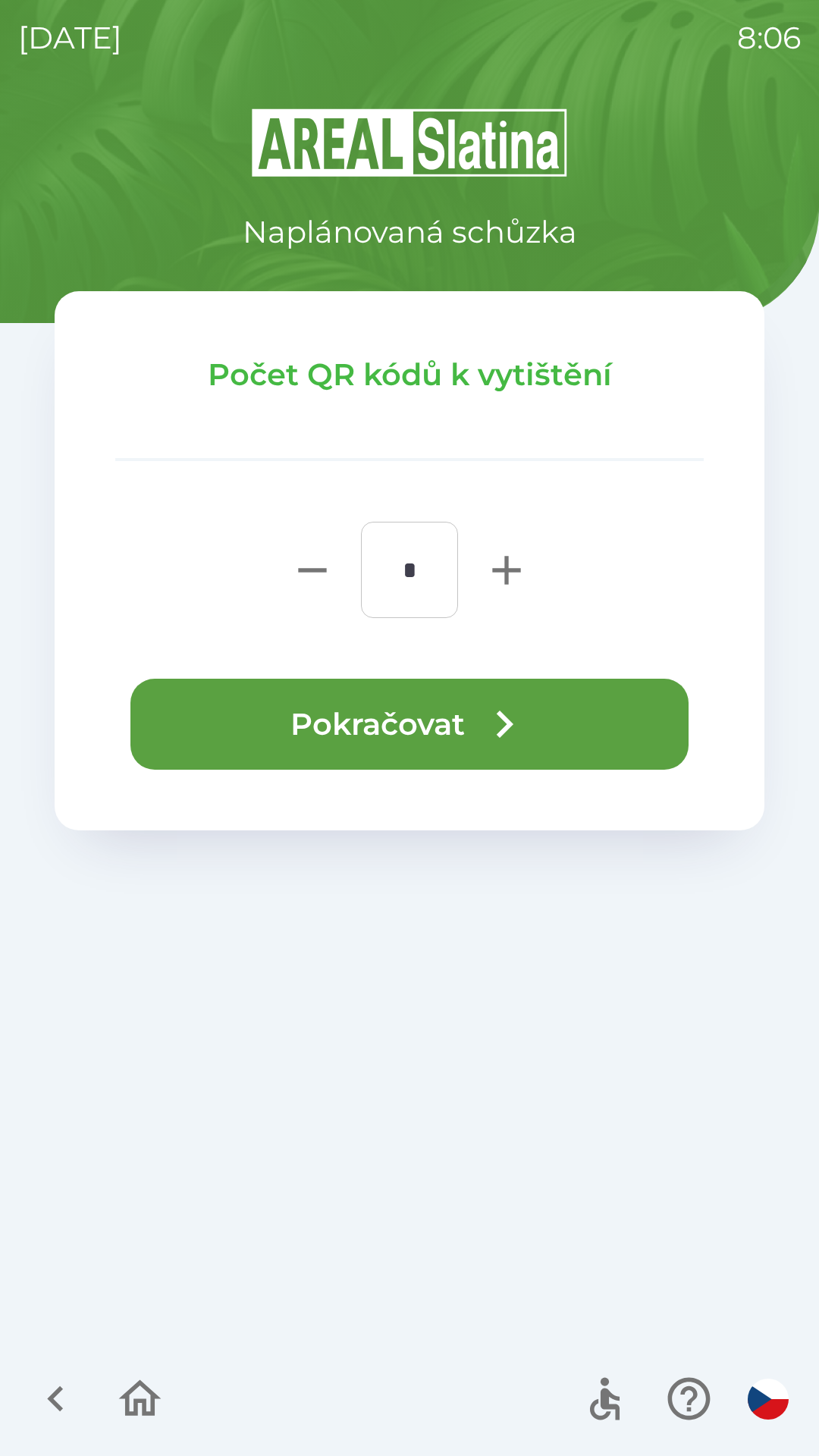
click at [442, 711] on button "Pokračovat" at bounding box center [410, 724] width 558 height 91
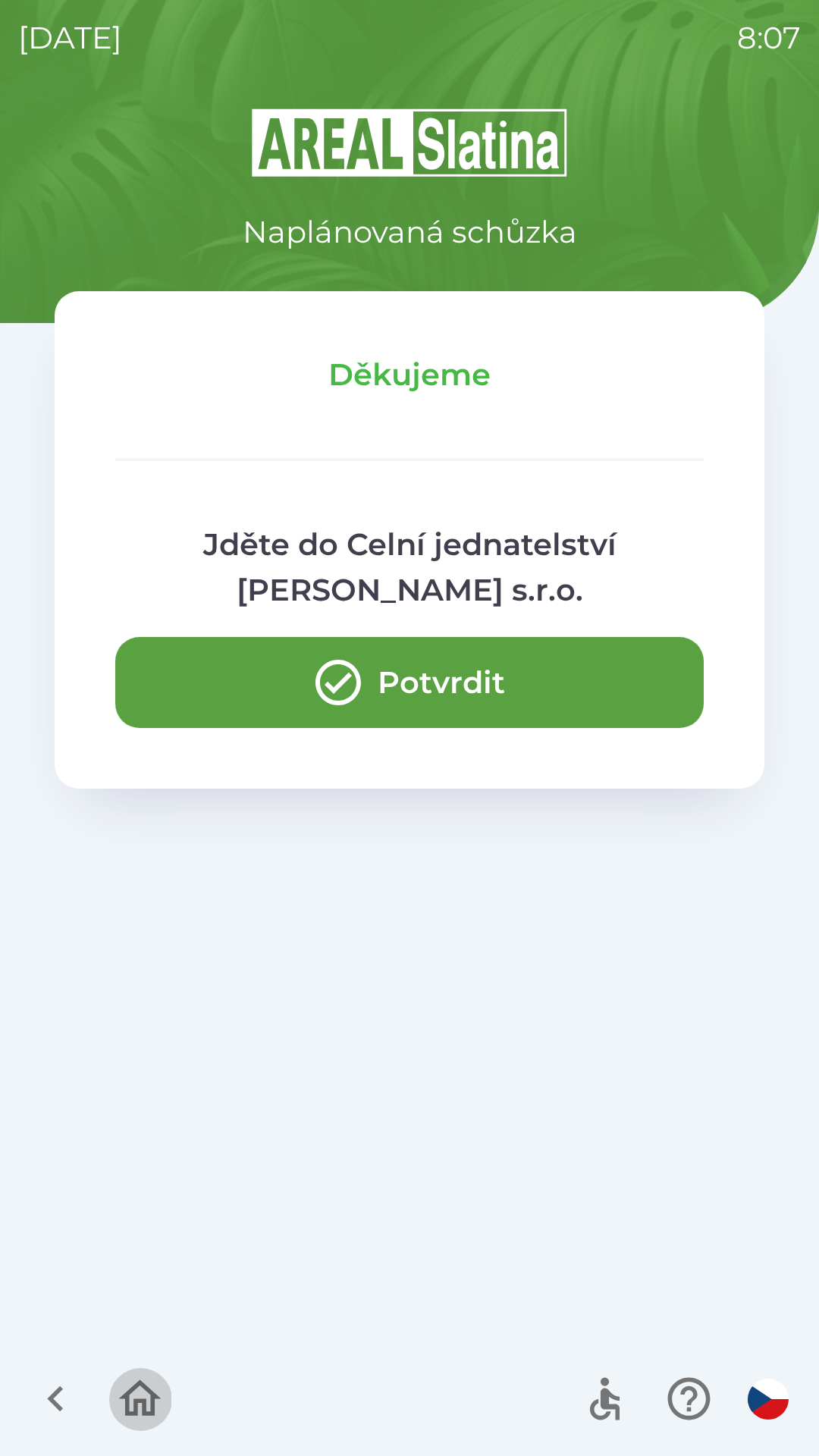
click at [138, 1391] on icon "button" at bounding box center [140, 1399] width 51 height 51
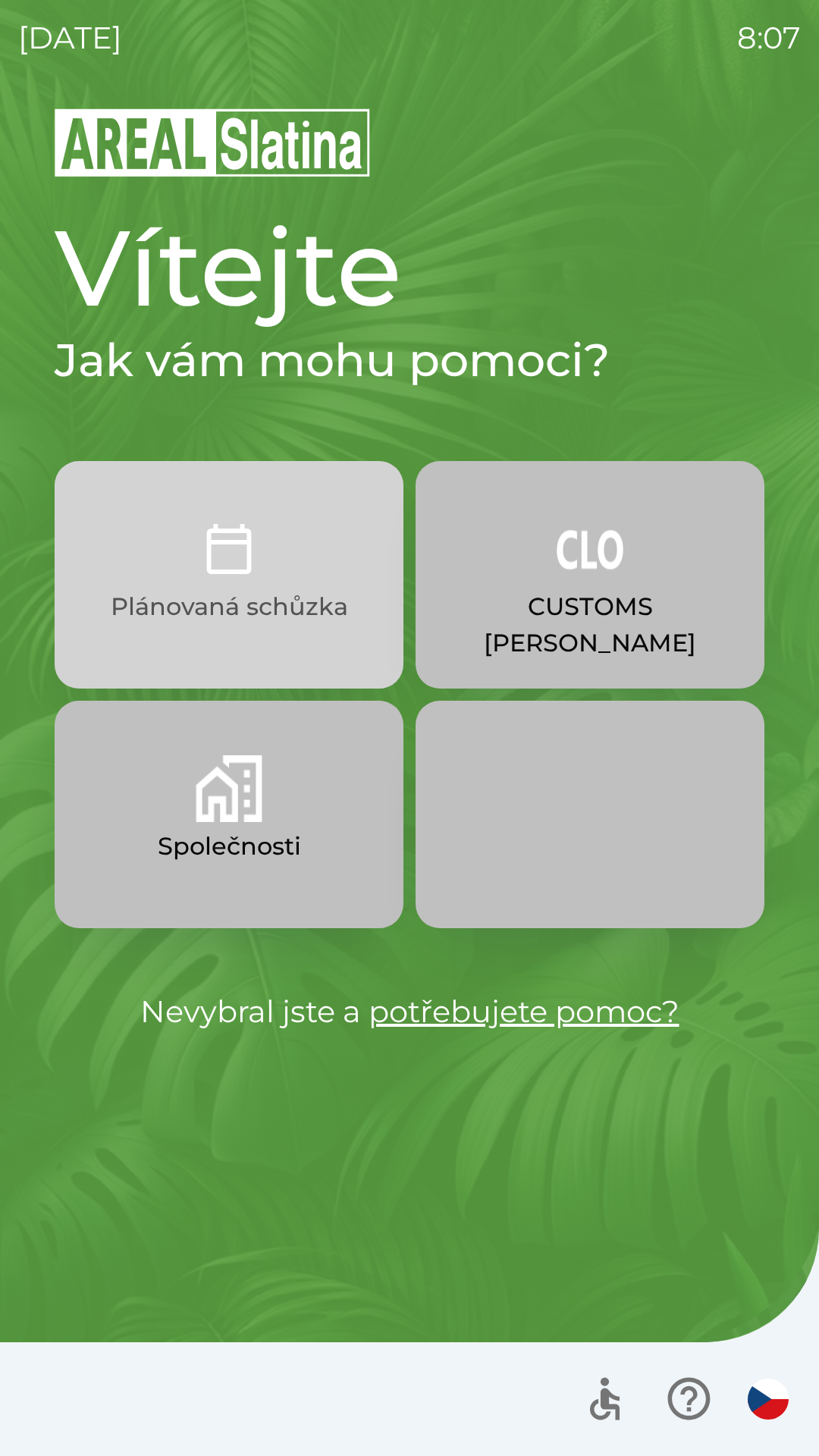
click at [261, 560] on img "button" at bounding box center [228, 549] width 67 height 67
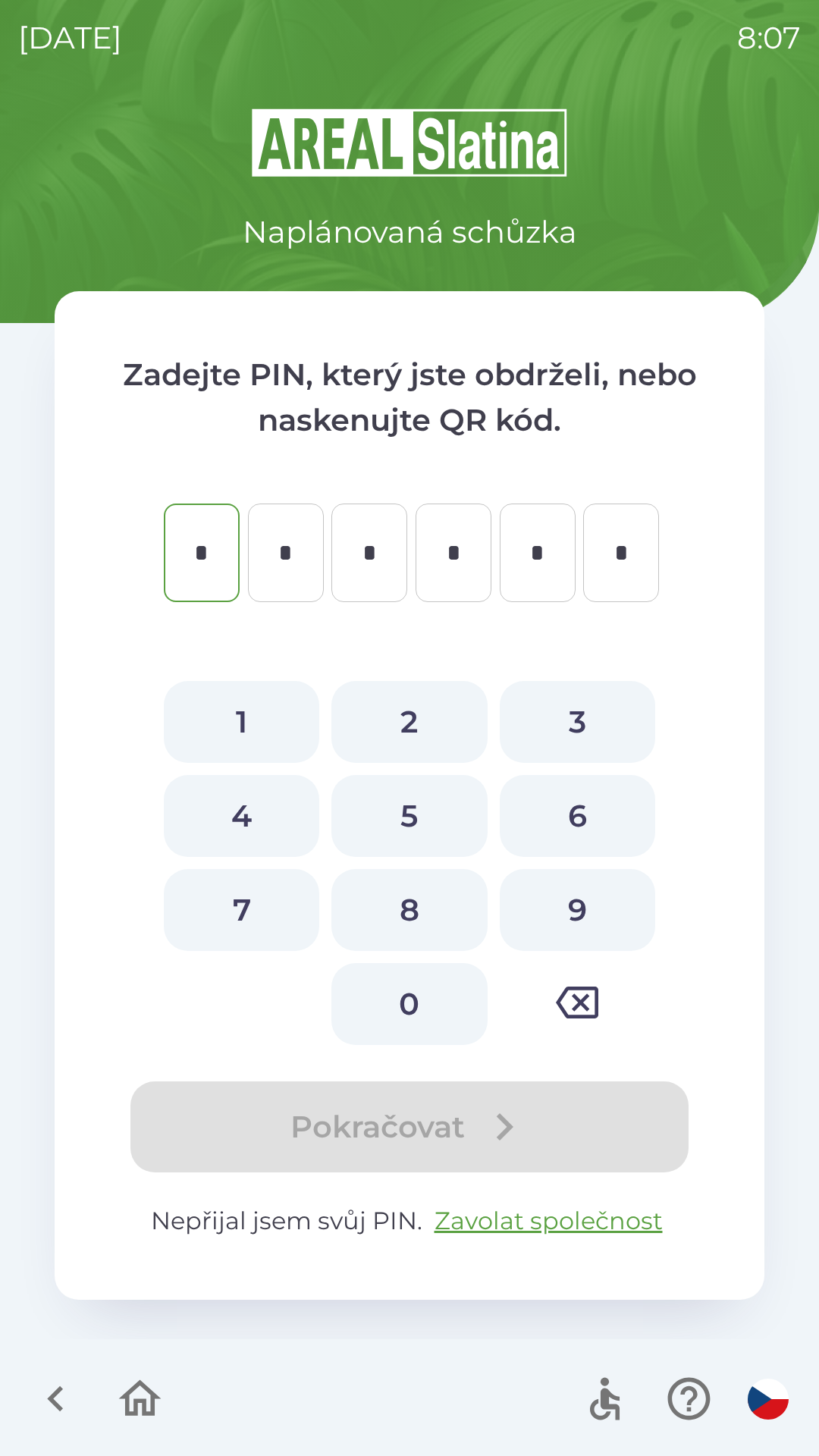
click at [62, 1394] on icon "button" at bounding box center [56, 1399] width 51 height 51
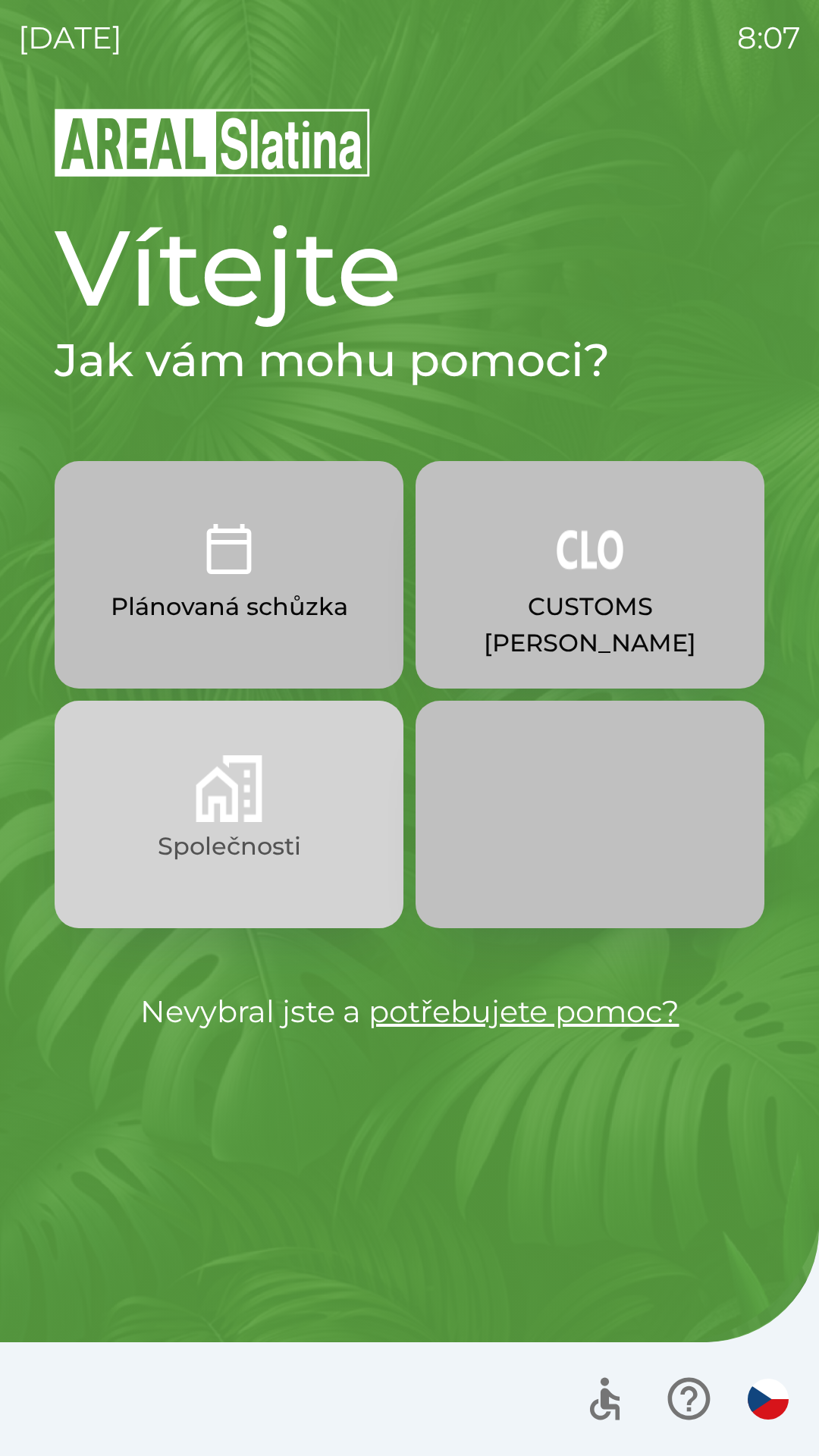
click at [228, 807] on img "button" at bounding box center [228, 788] width 67 height 67
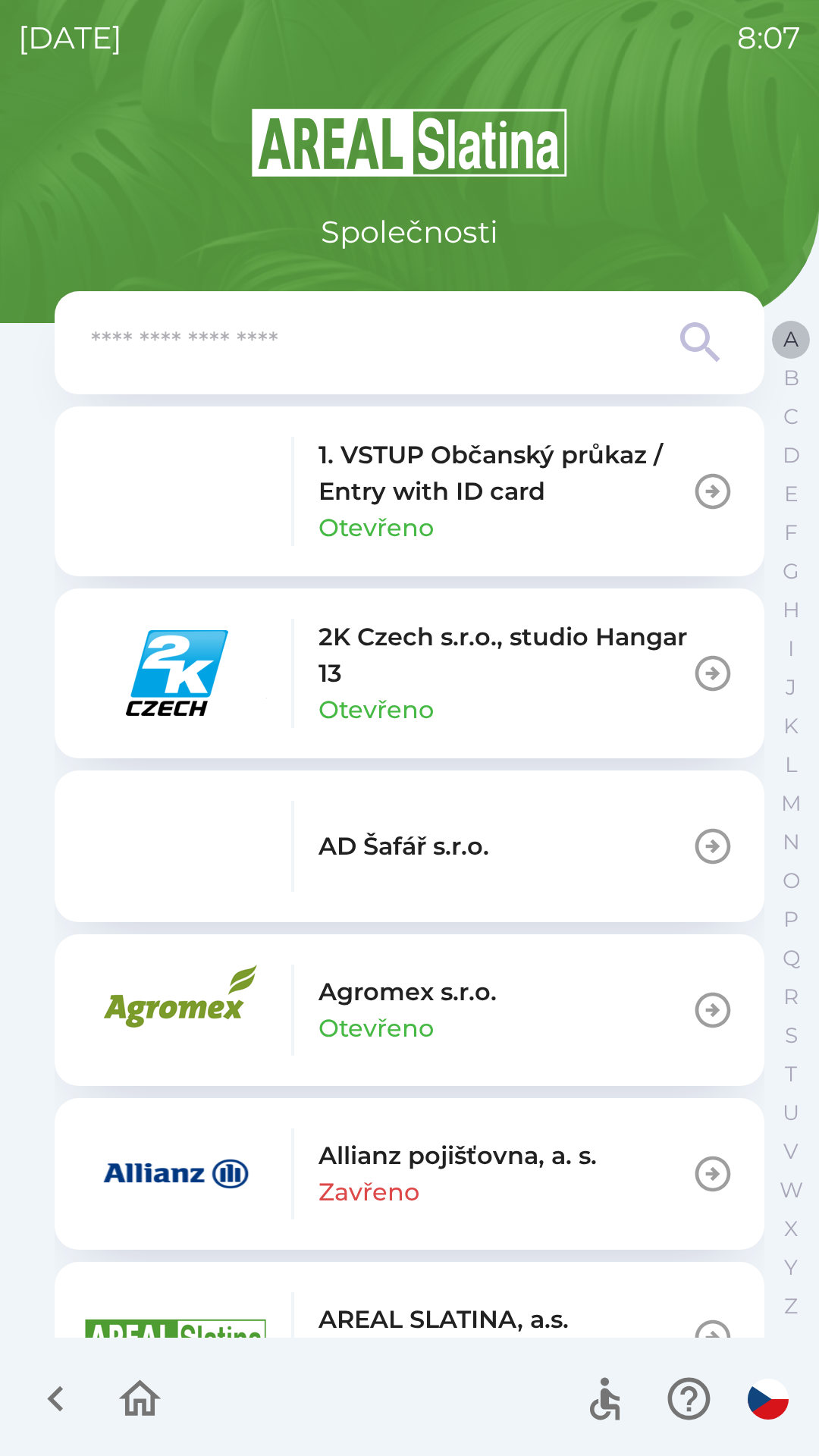
click at [797, 335] on p "A" at bounding box center [791, 339] width 15 height 26
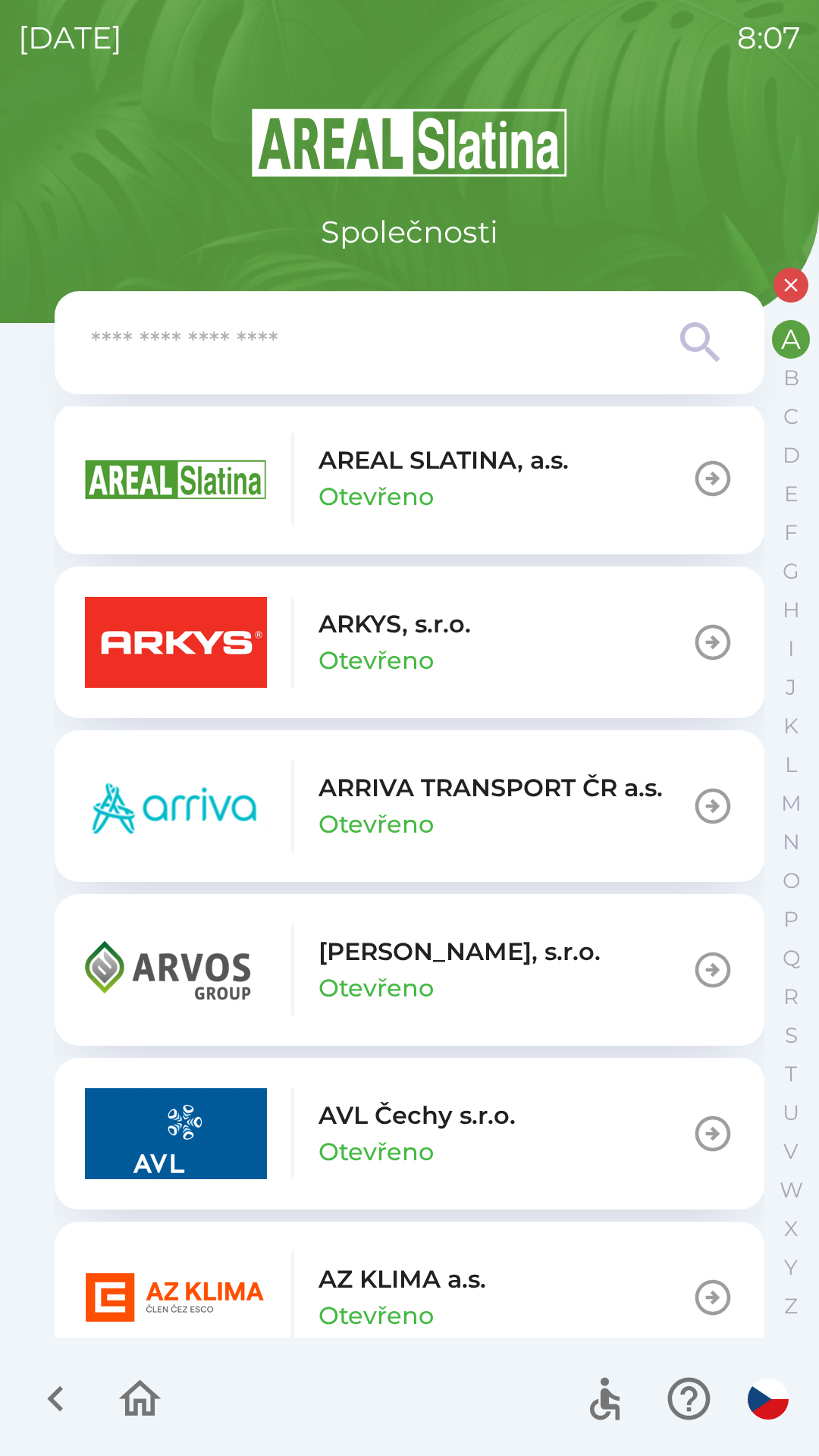
scroll to position [531, 0]
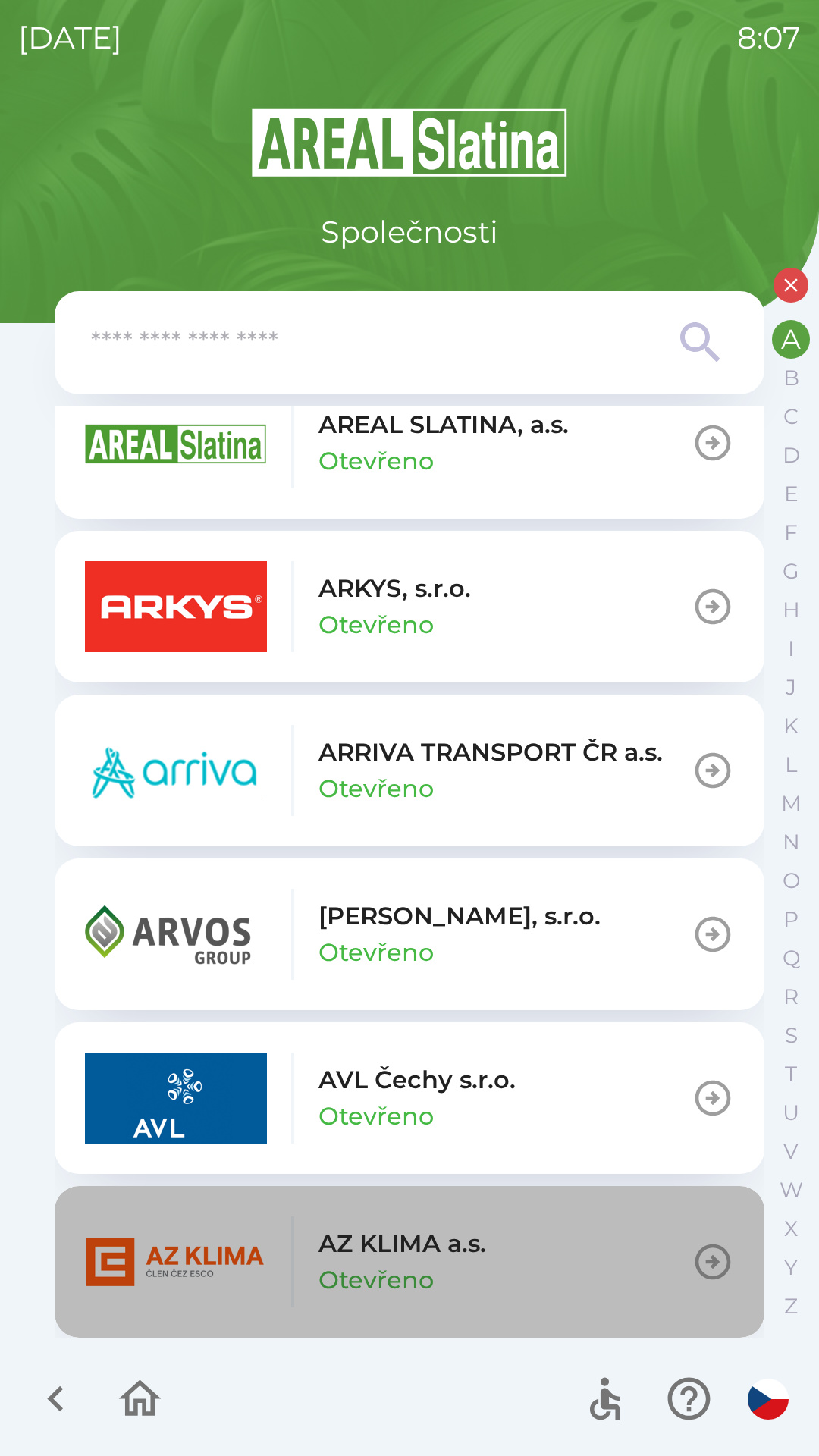
click at [674, 1249] on button "AZ KLIMA a.s. Otevřeno" at bounding box center [410, 1261] width 709 height 152
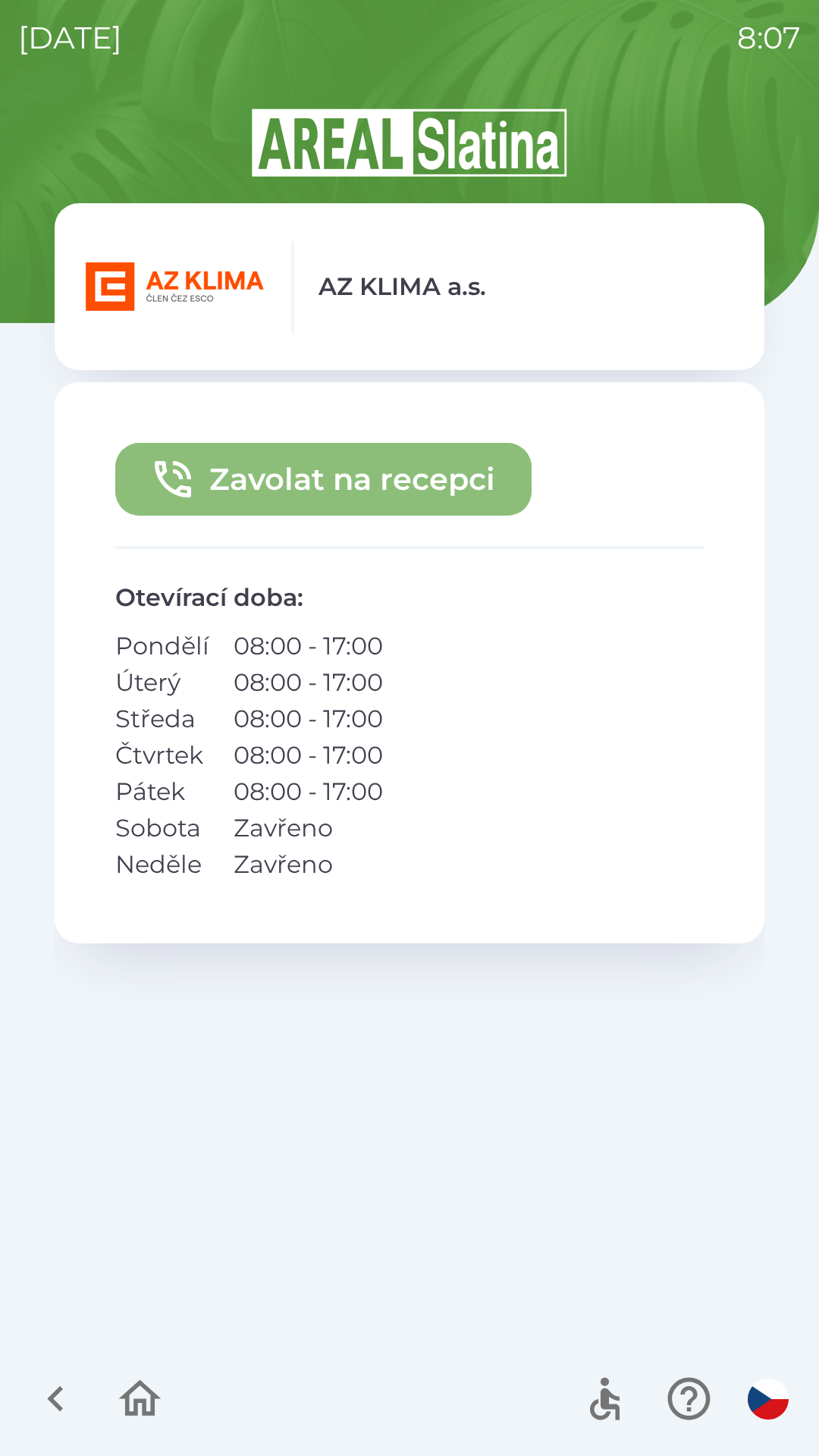
click at [368, 482] on button "Zavolat na recepci" at bounding box center [324, 479] width 416 height 72
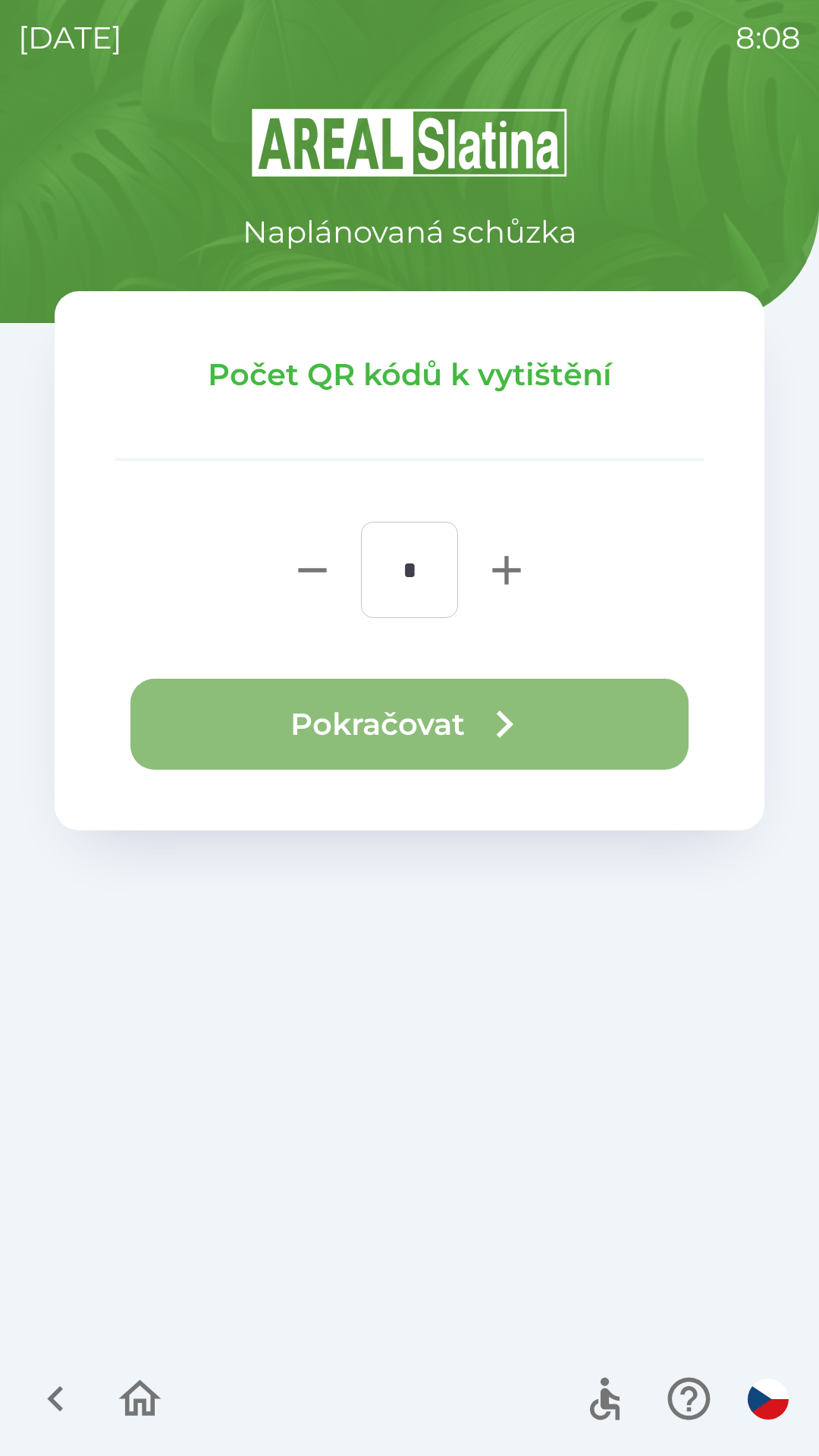
click at [487, 725] on icon "button" at bounding box center [504, 724] width 55 height 55
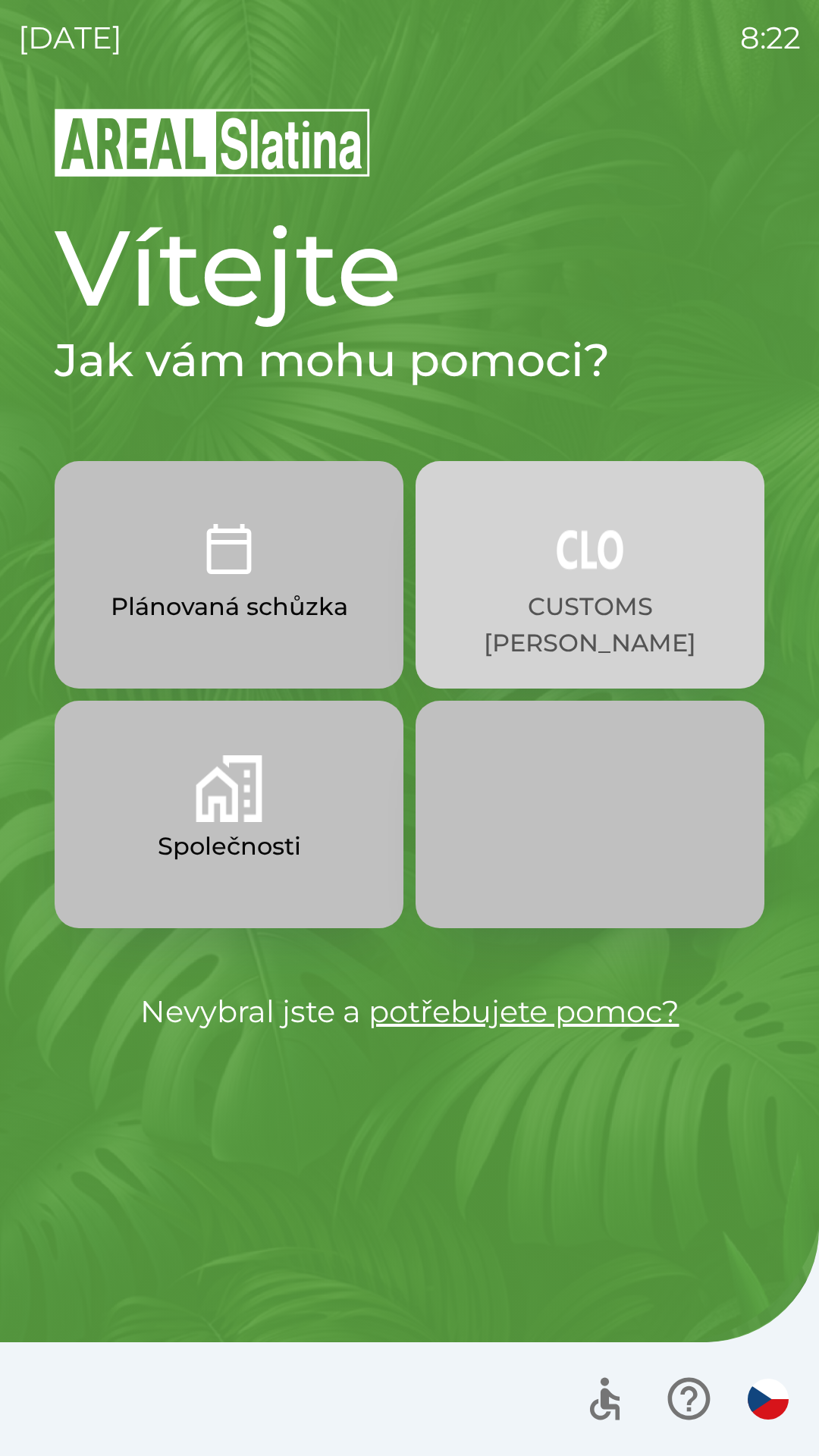
click at [658, 608] on p "CUSTOMS [PERSON_NAME]" at bounding box center [590, 624] width 276 height 72
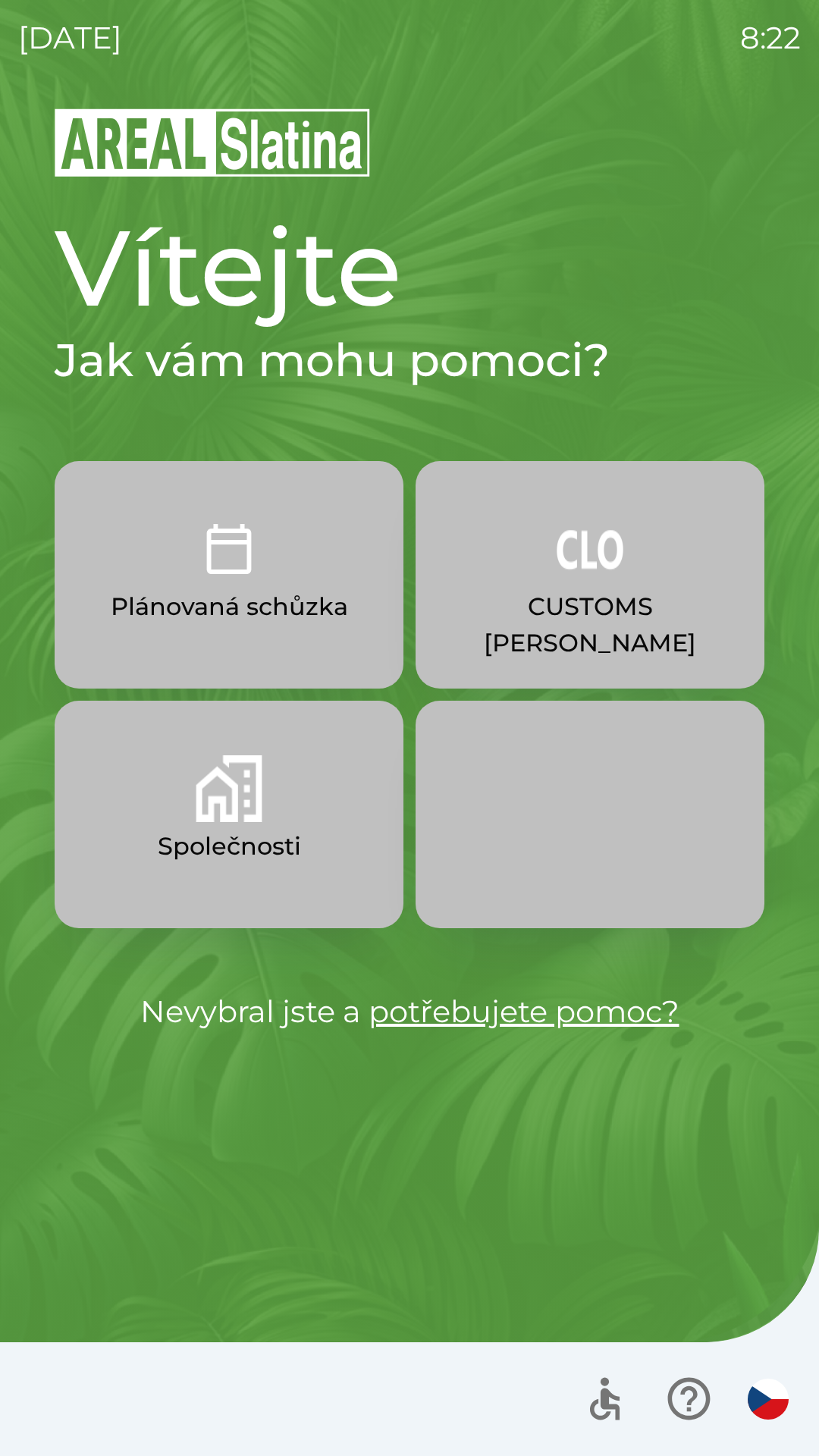
click at [631, 605] on p "CUSTOMS [PERSON_NAME]" at bounding box center [590, 624] width 276 height 72
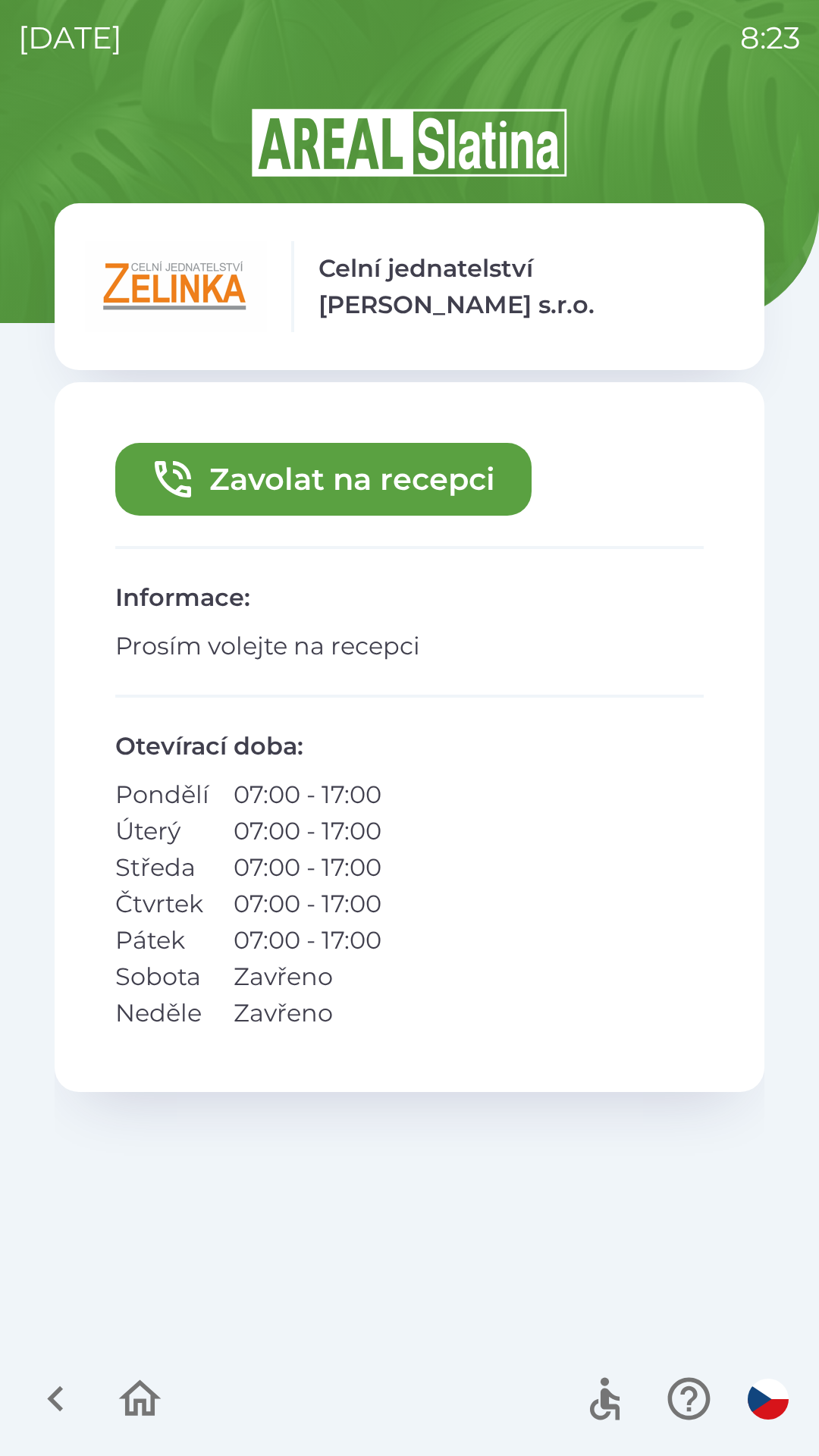
click at [443, 490] on button "Zavolat na recepci" at bounding box center [324, 479] width 416 height 72
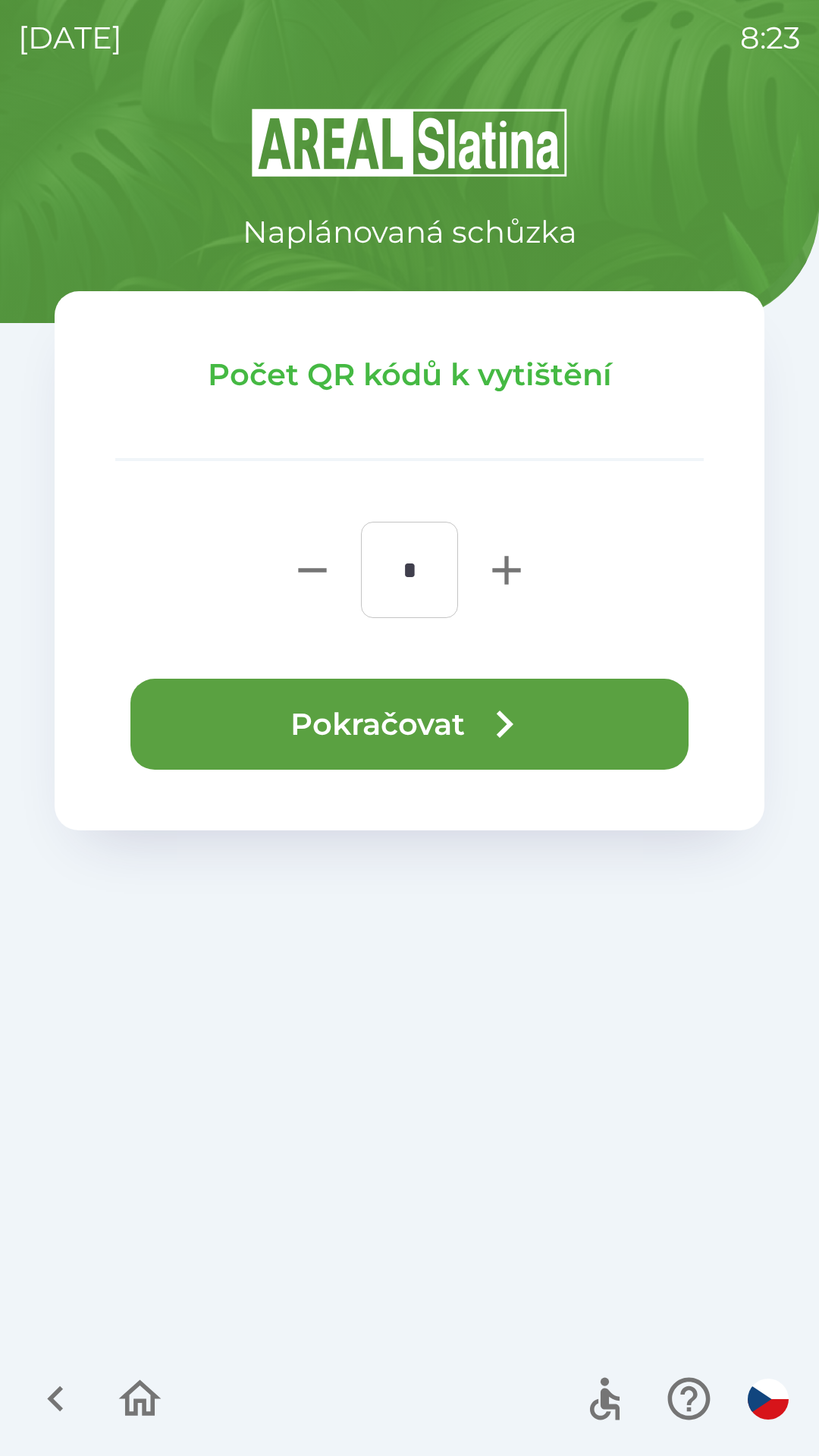
click at [506, 725] on icon "button" at bounding box center [505, 724] width 17 height 27
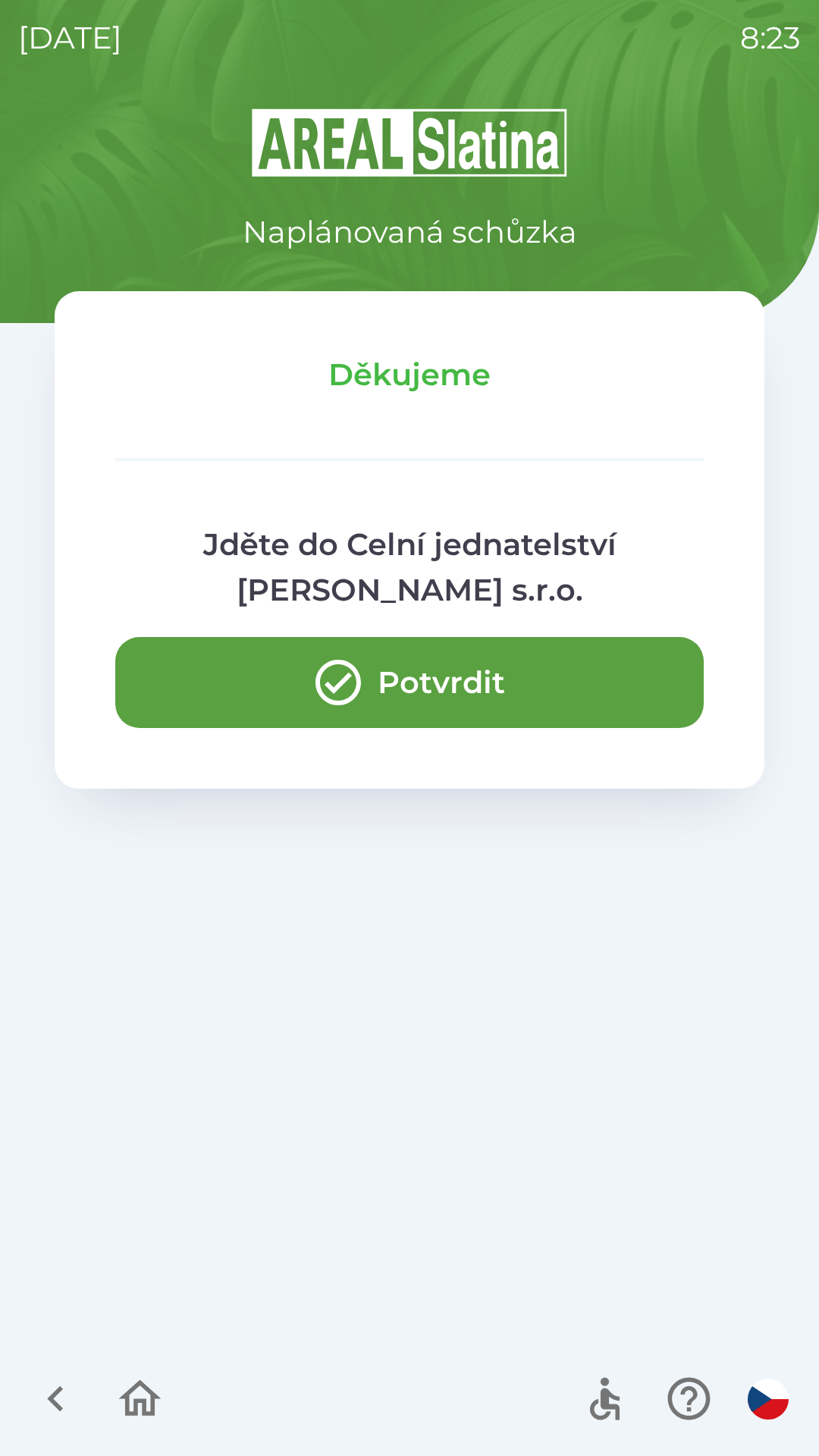
click at [413, 678] on button "Potvrdit" at bounding box center [410, 682] width 588 height 91
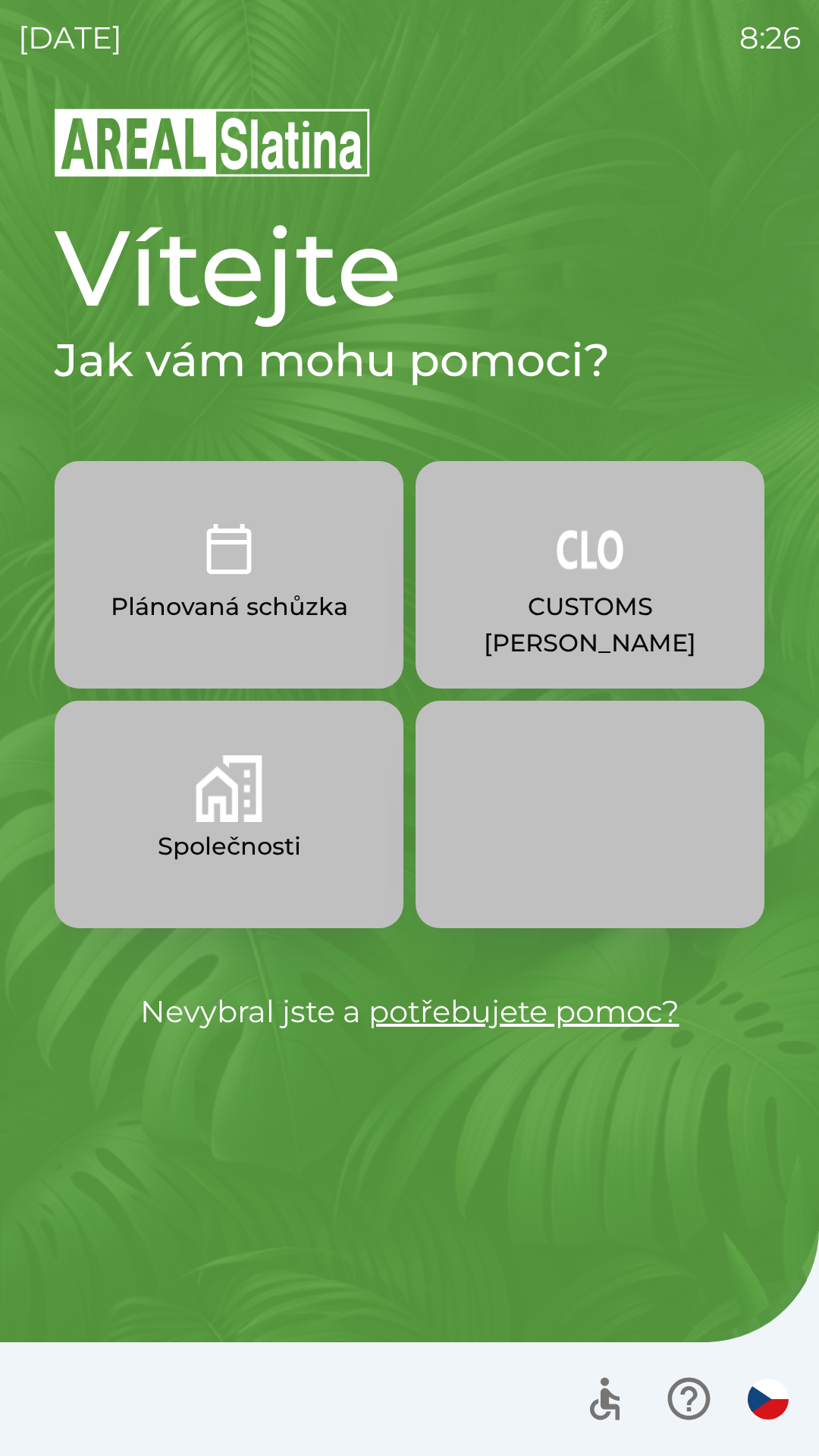
click at [168, 825] on button "Společnosti" at bounding box center [229, 815] width 349 height 228
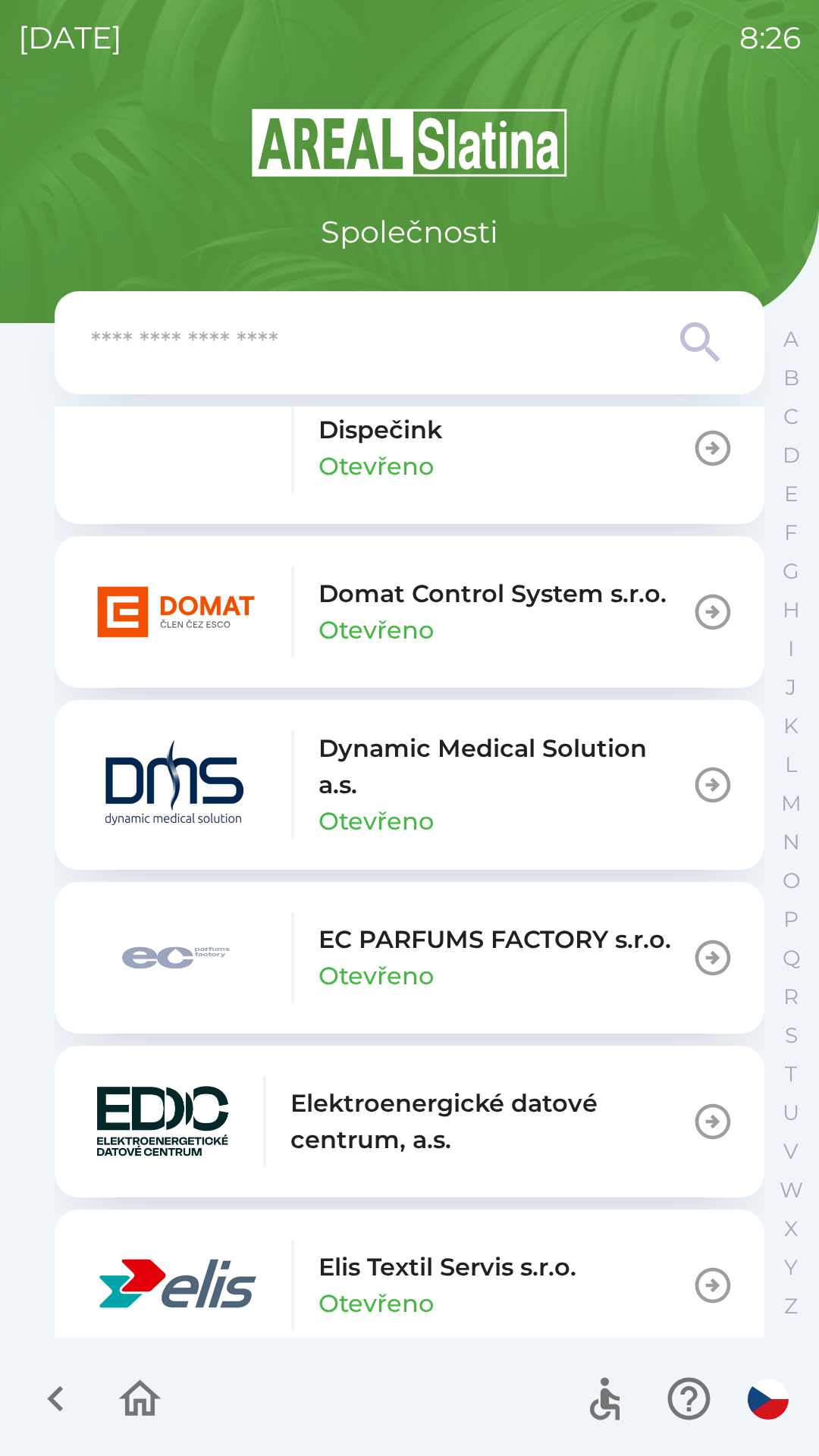
scroll to position [3663, 0]
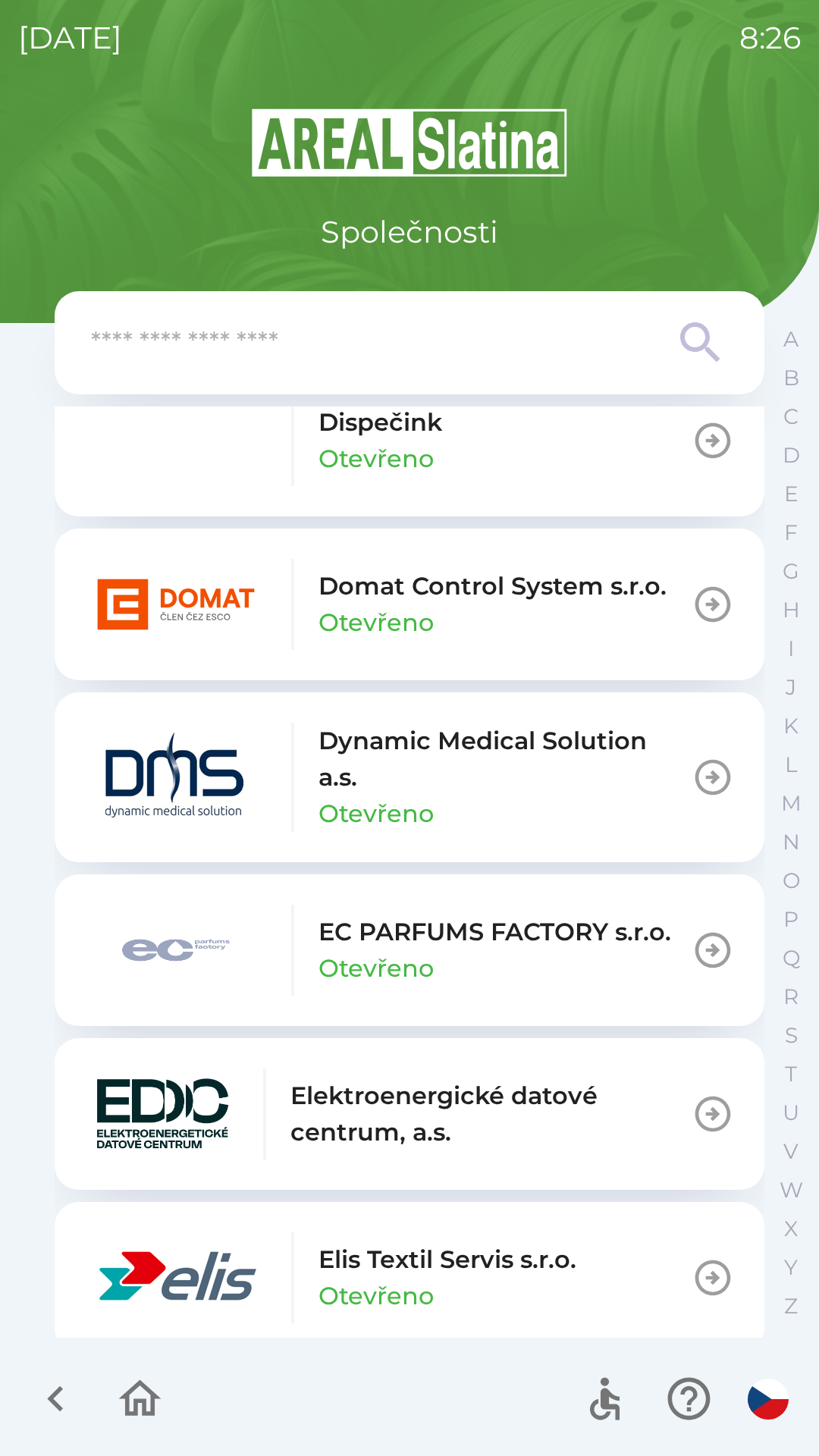
click at [383, 947] on p "EC PARFUMS FACTORY s.r.o." at bounding box center [495, 931] width 352 height 36
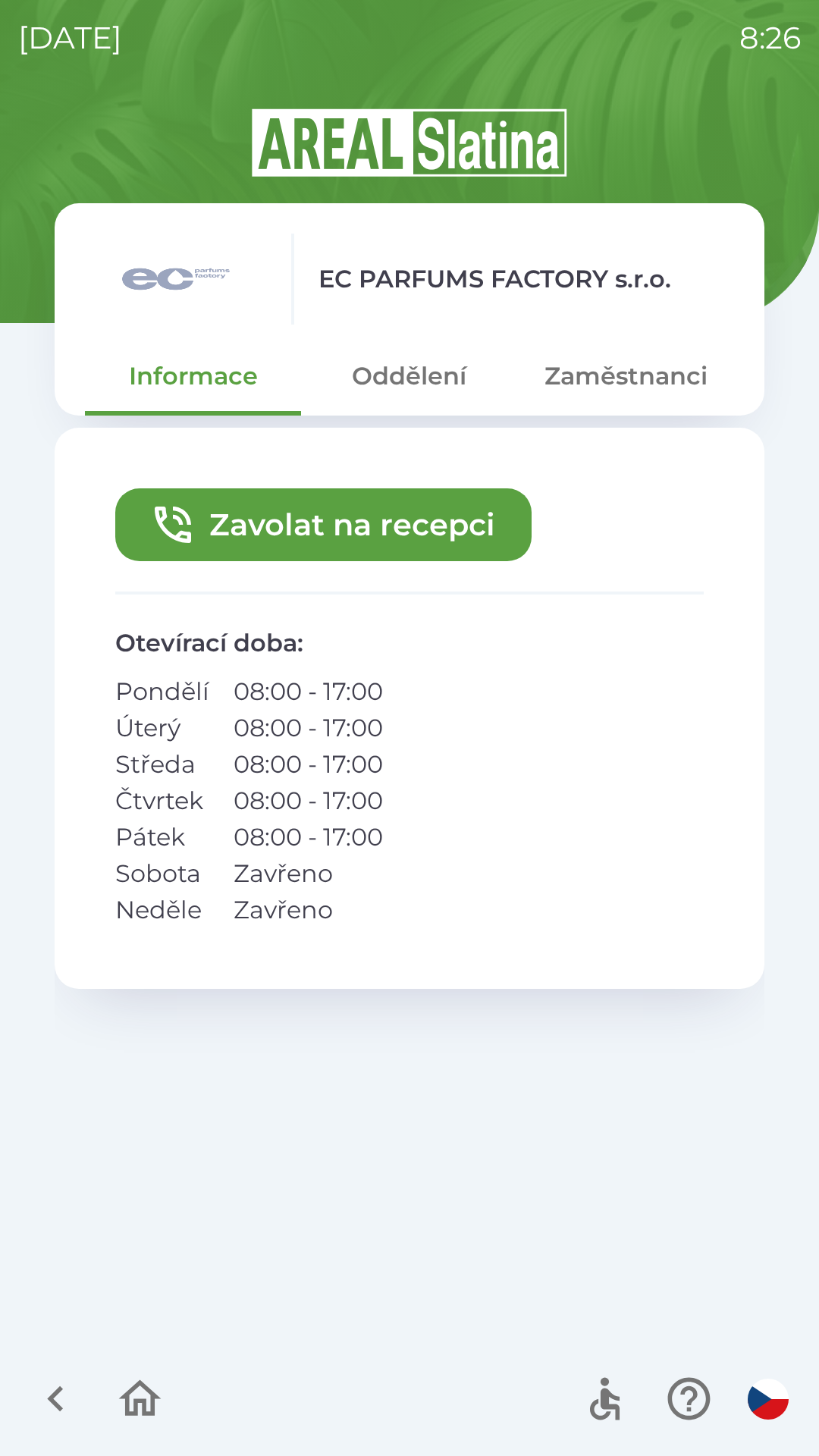
click at [263, 542] on button "Zavolat na recepci" at bounding box center [324, 525] width 416 height 72
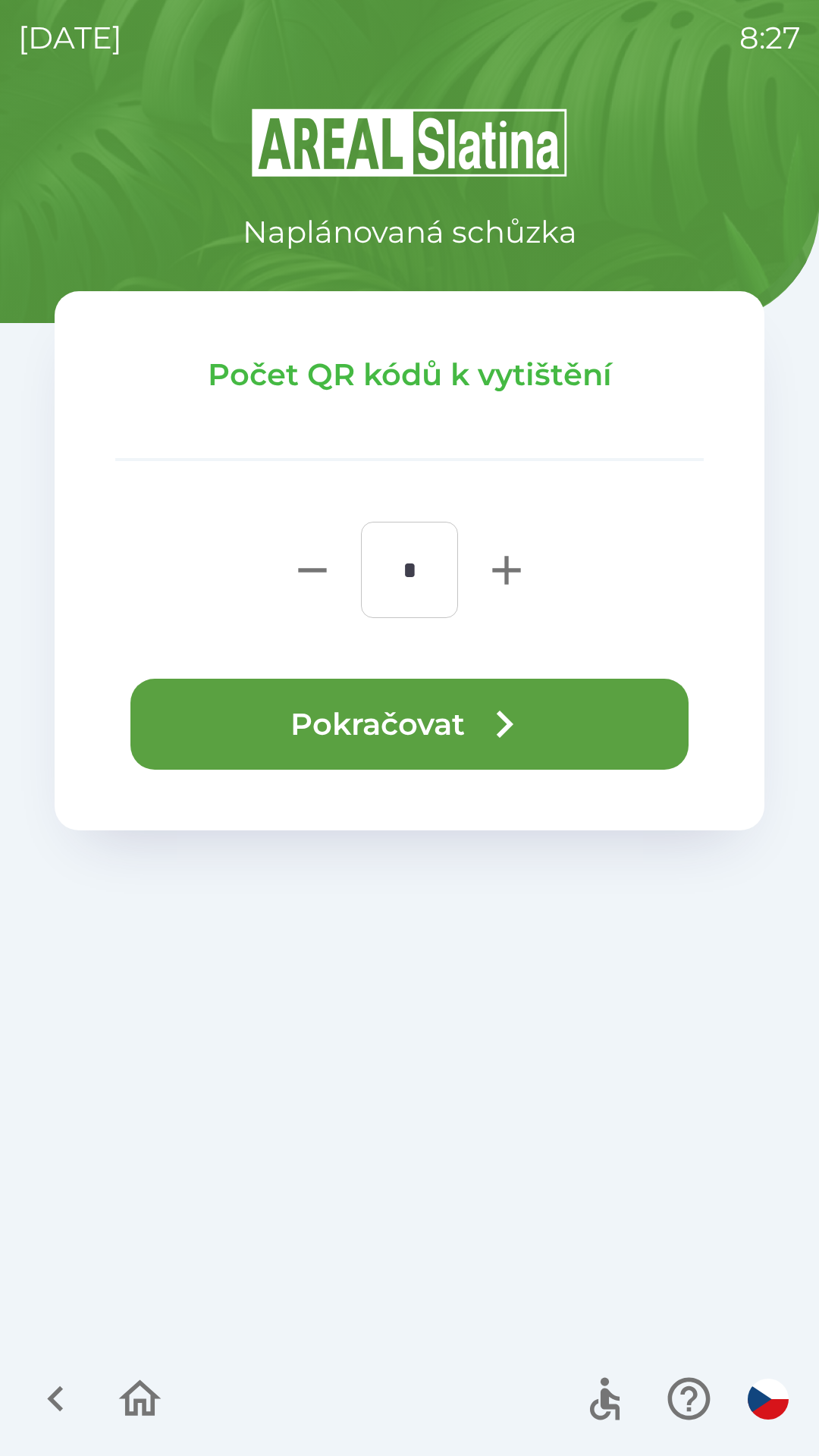
click at [401, 734] on button "Pokračovat" at bounding box center [410, 724] width 558 height 91
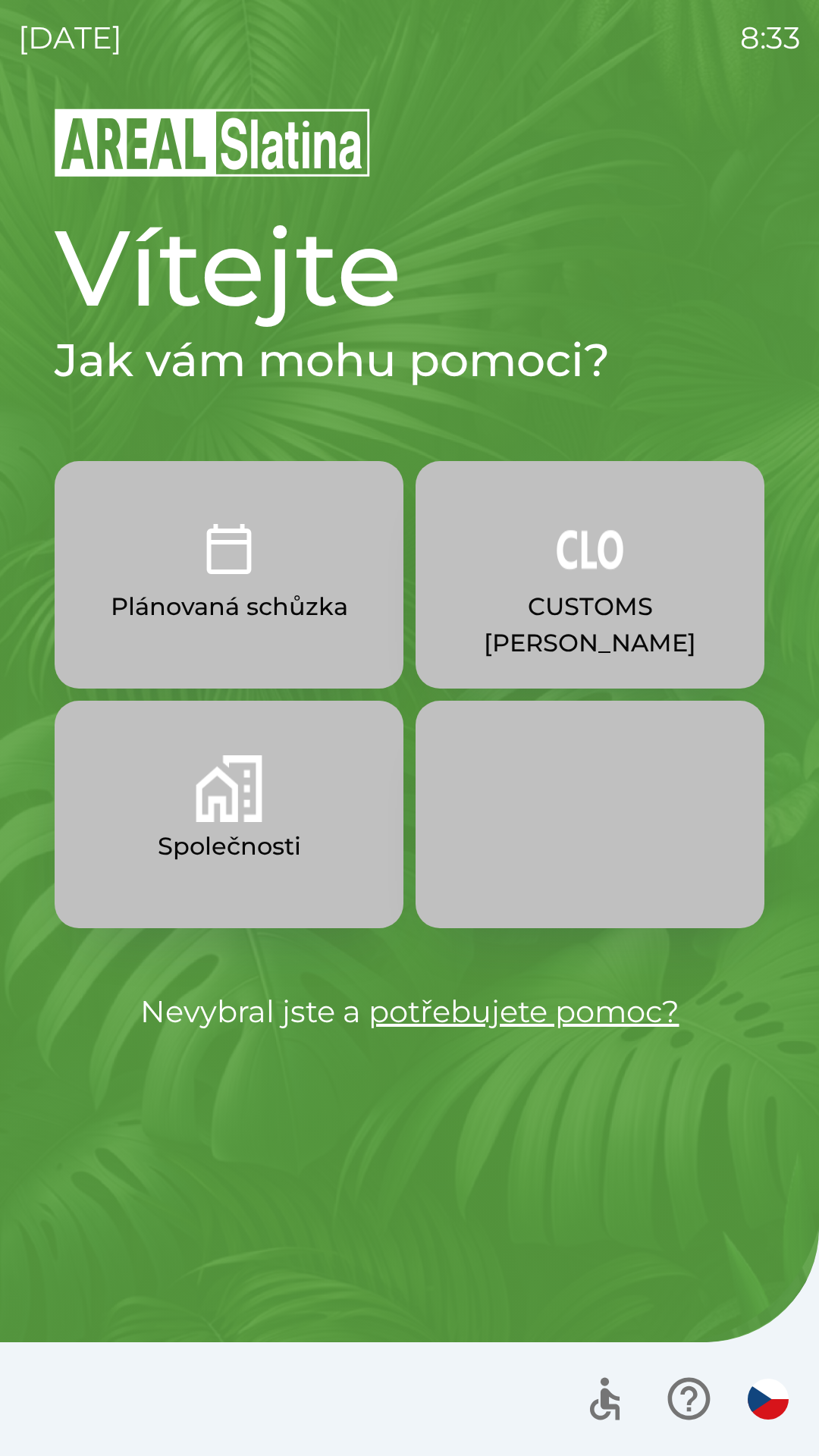
click at [559, 602] on p "CUSTOMS [PERSON_NAME]" at bounding box center [590, 624] width 276 height 72
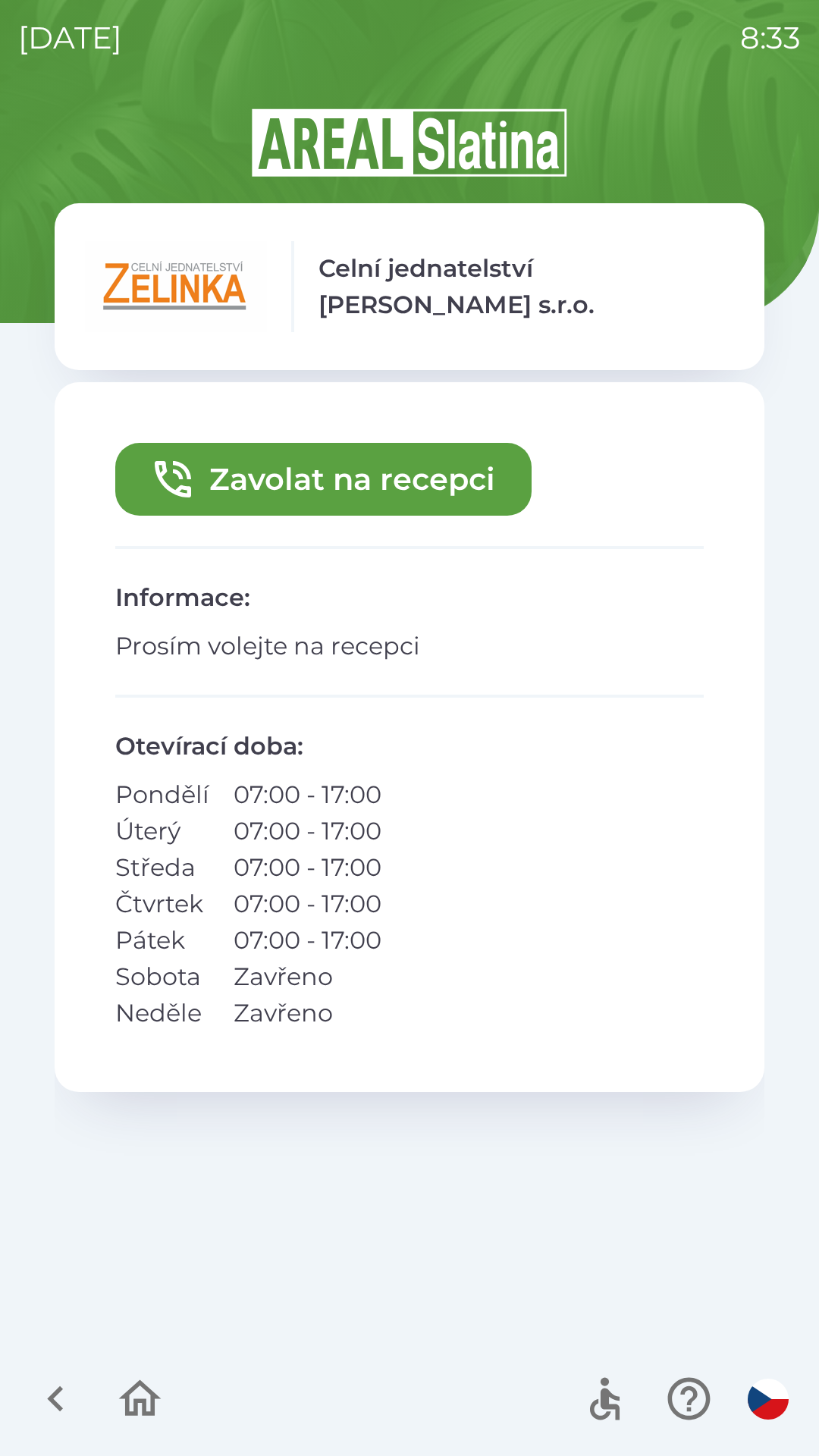
click at [249, 490] on button "Zavolat na recepci" at bounding box center [324, 479] width 416 height 72
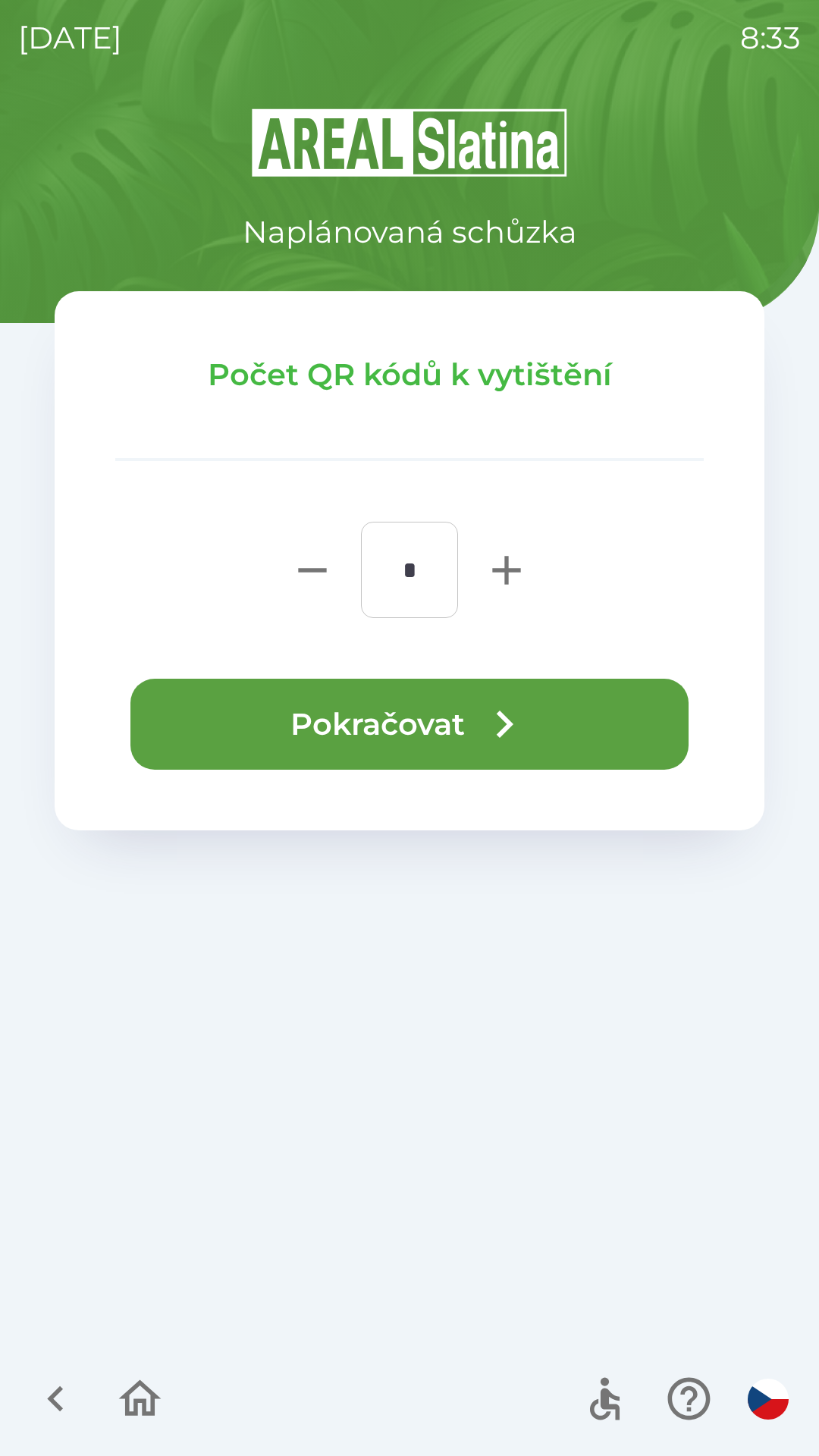
click at [186, 739] on button "Pokračovat" at bounding box center [410, 724] width 558 height 91
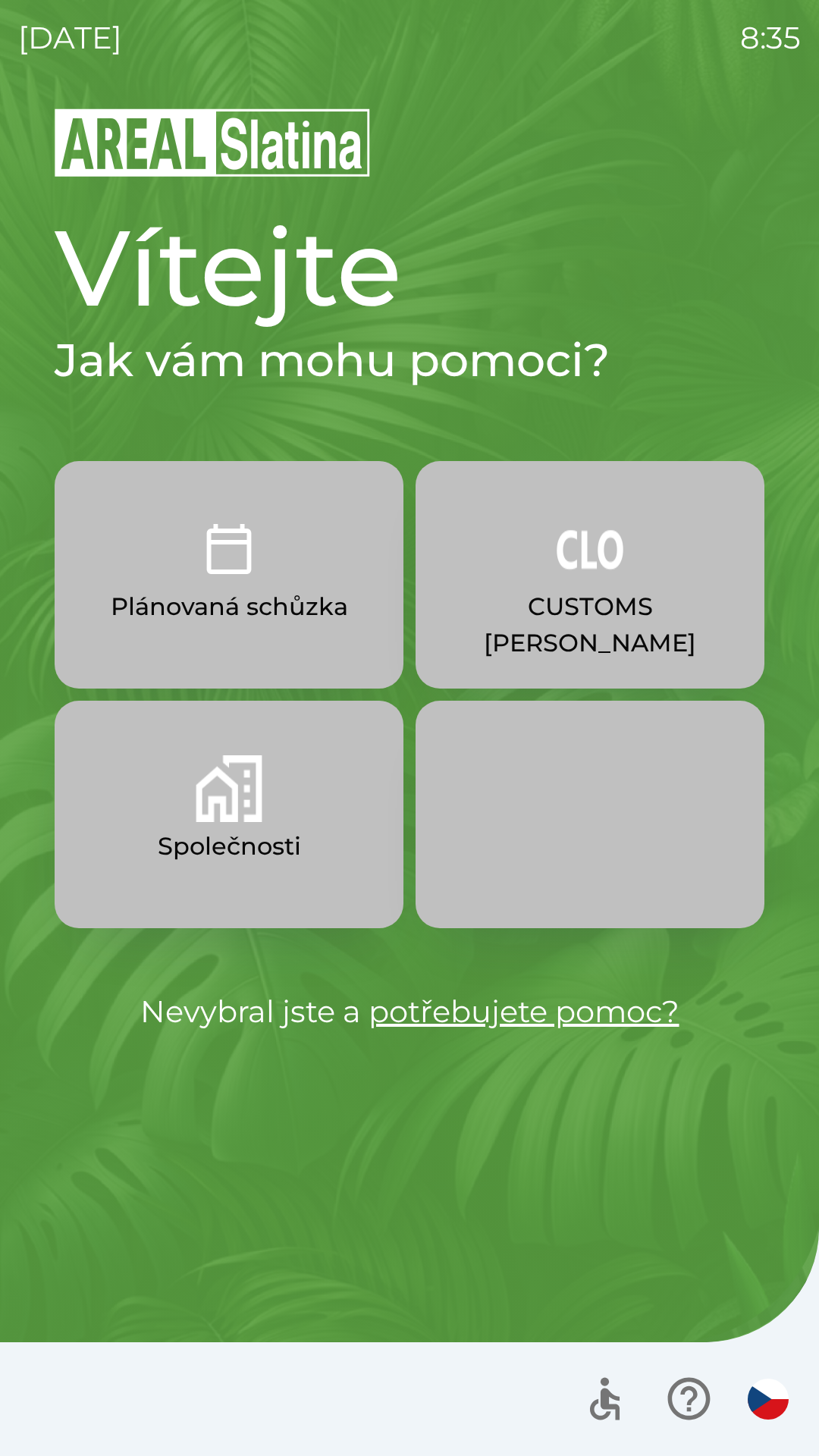
click at [565, 555] on img "button" at bounding box center [590, 549] width 67 height 67
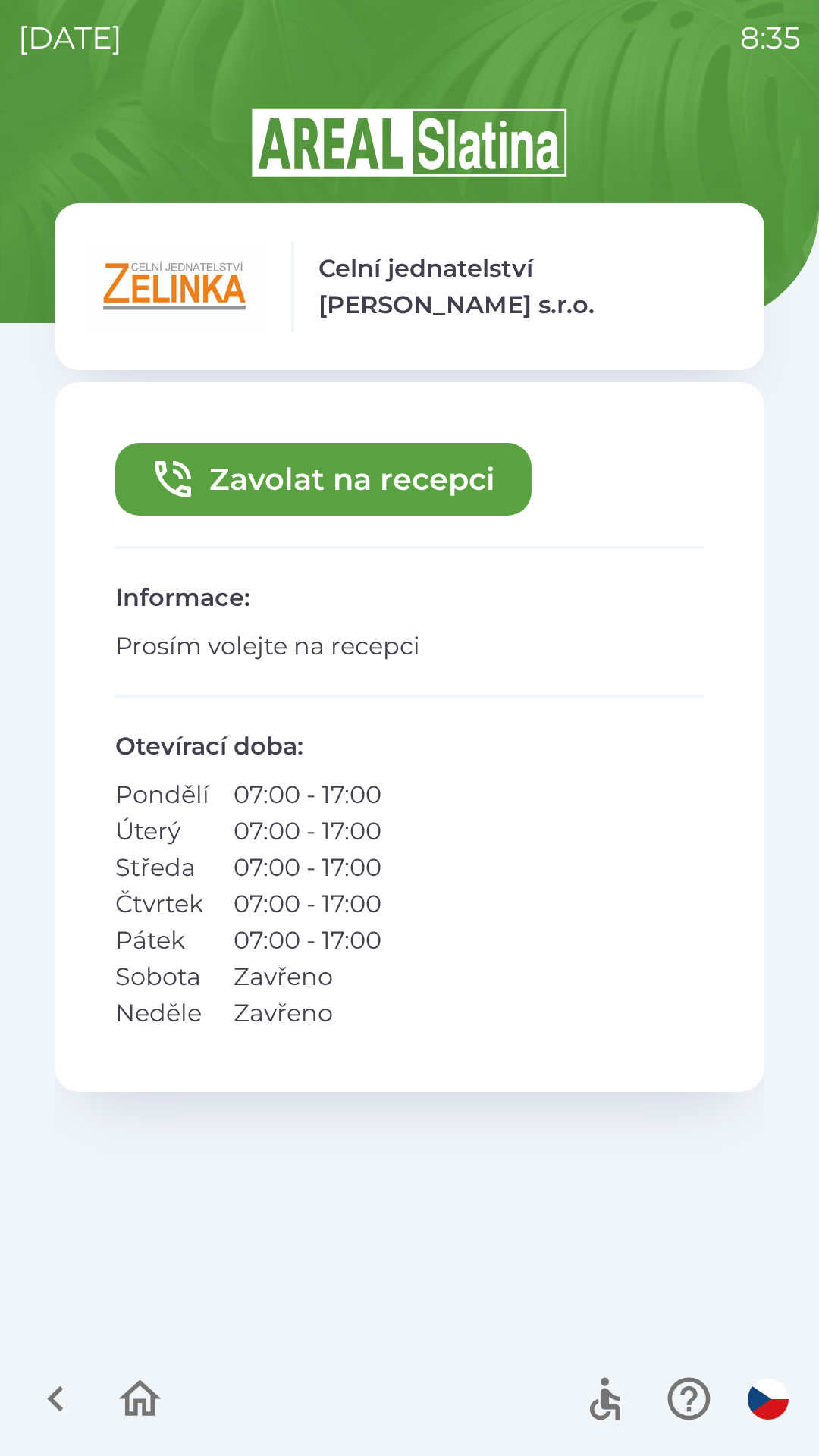
click at [403, 480] on button "Zavolat na recepci" at bounding box center [324, 479] width 416 height 72
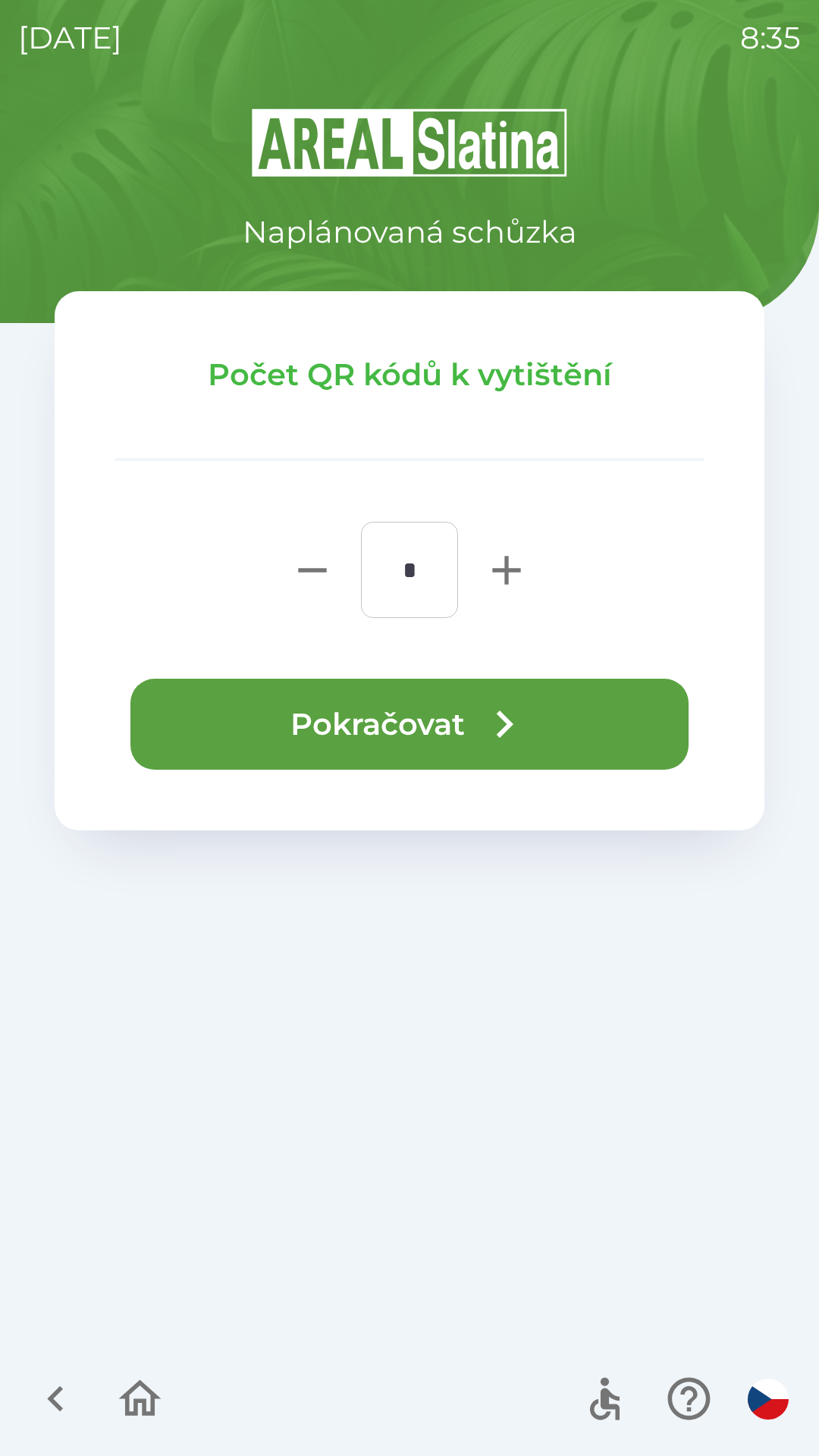
click at [506, 574] on icon "button" at bounding box center [506, 570] width 28 height 28
type input "*"
click at [431, 724] on button "Pokračovat" at bounding box center [410, 724] width 558 height 91
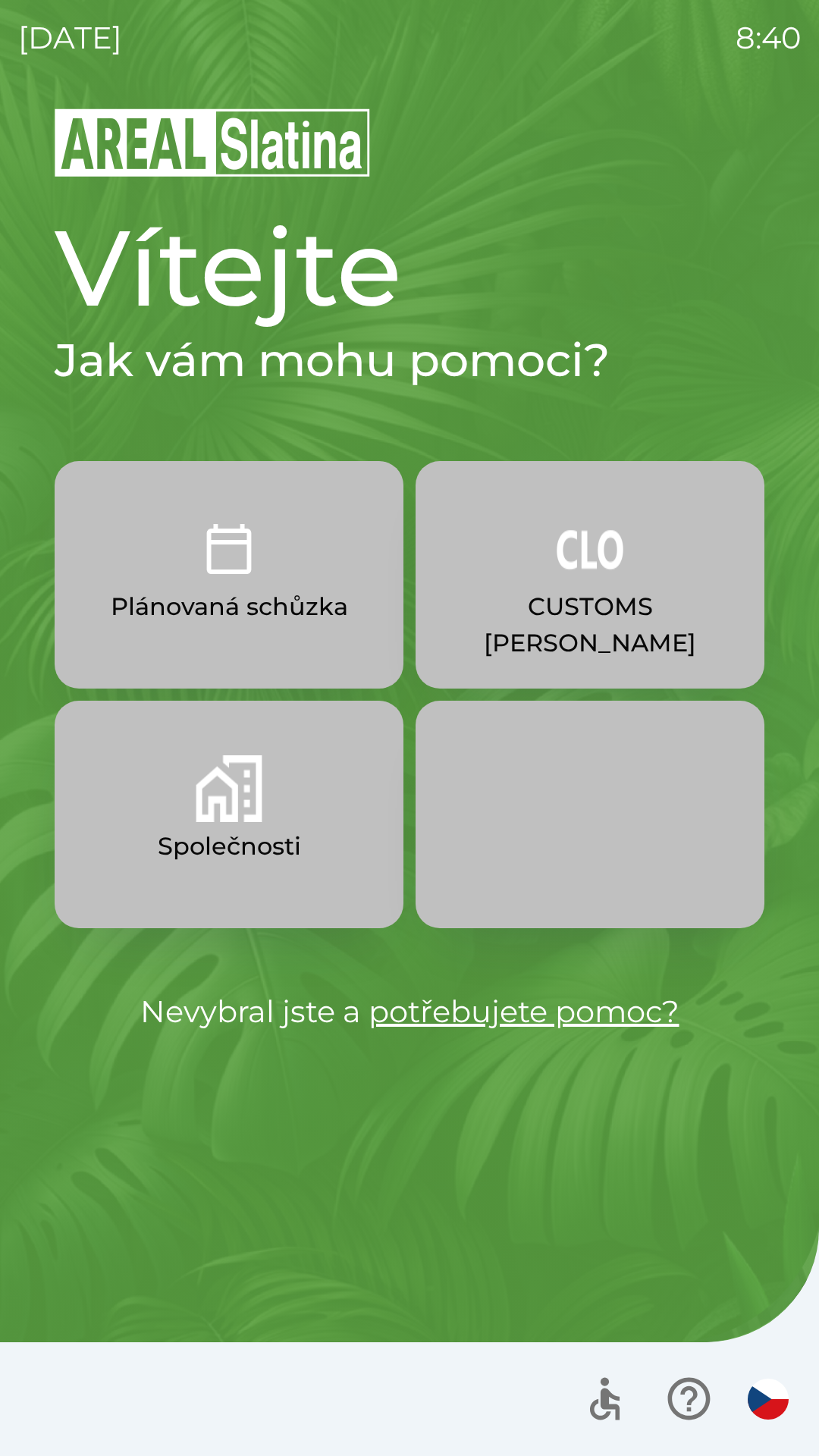
click at [587, 608] on p "CUSTOMS [PERSON_NAME]" at bounding box center [590, 624] width 276 height 72
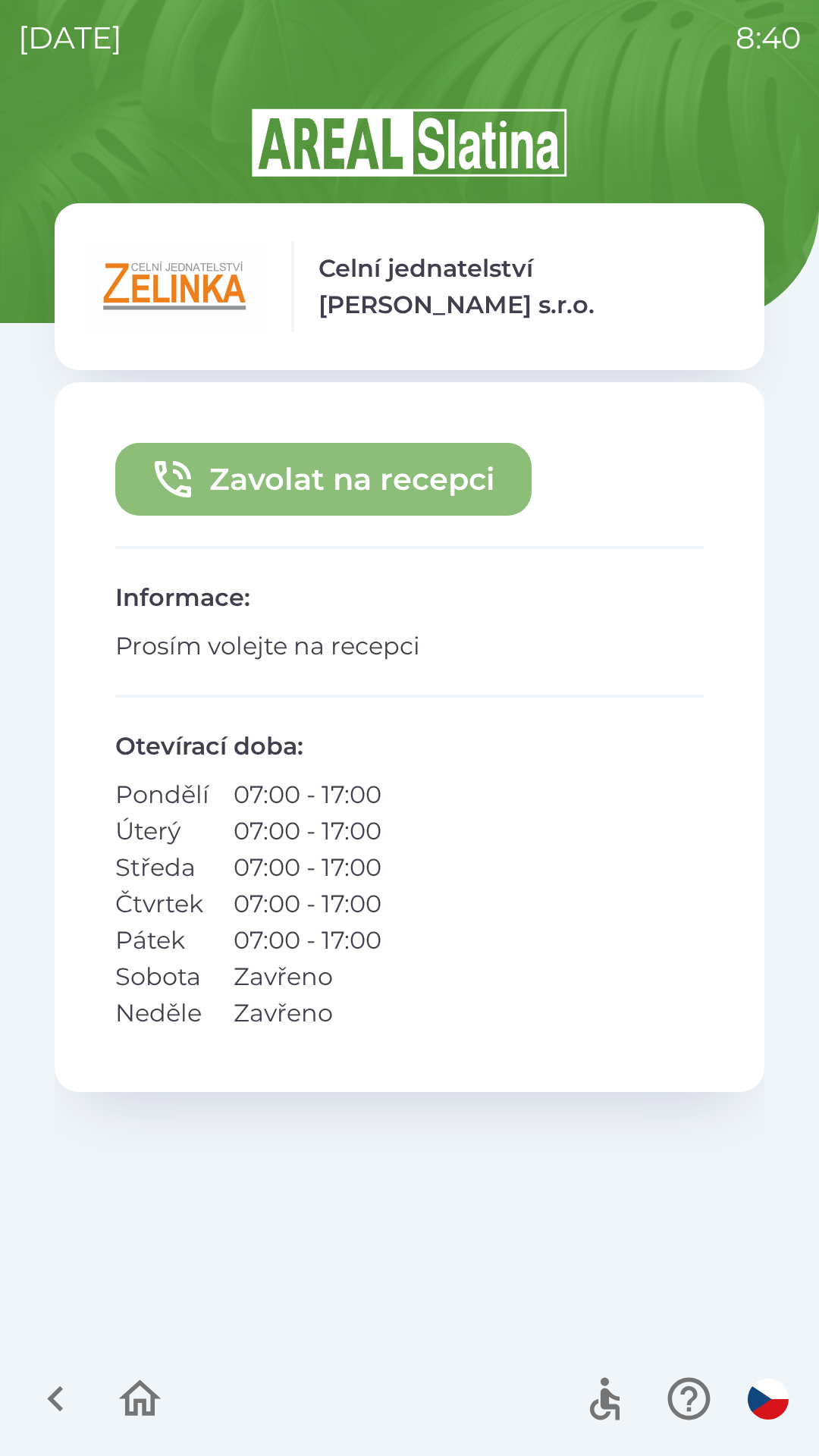
click at [358, 484] on button "Zavolat na recepci" at bounding box center [324, 479] width 416 height 72
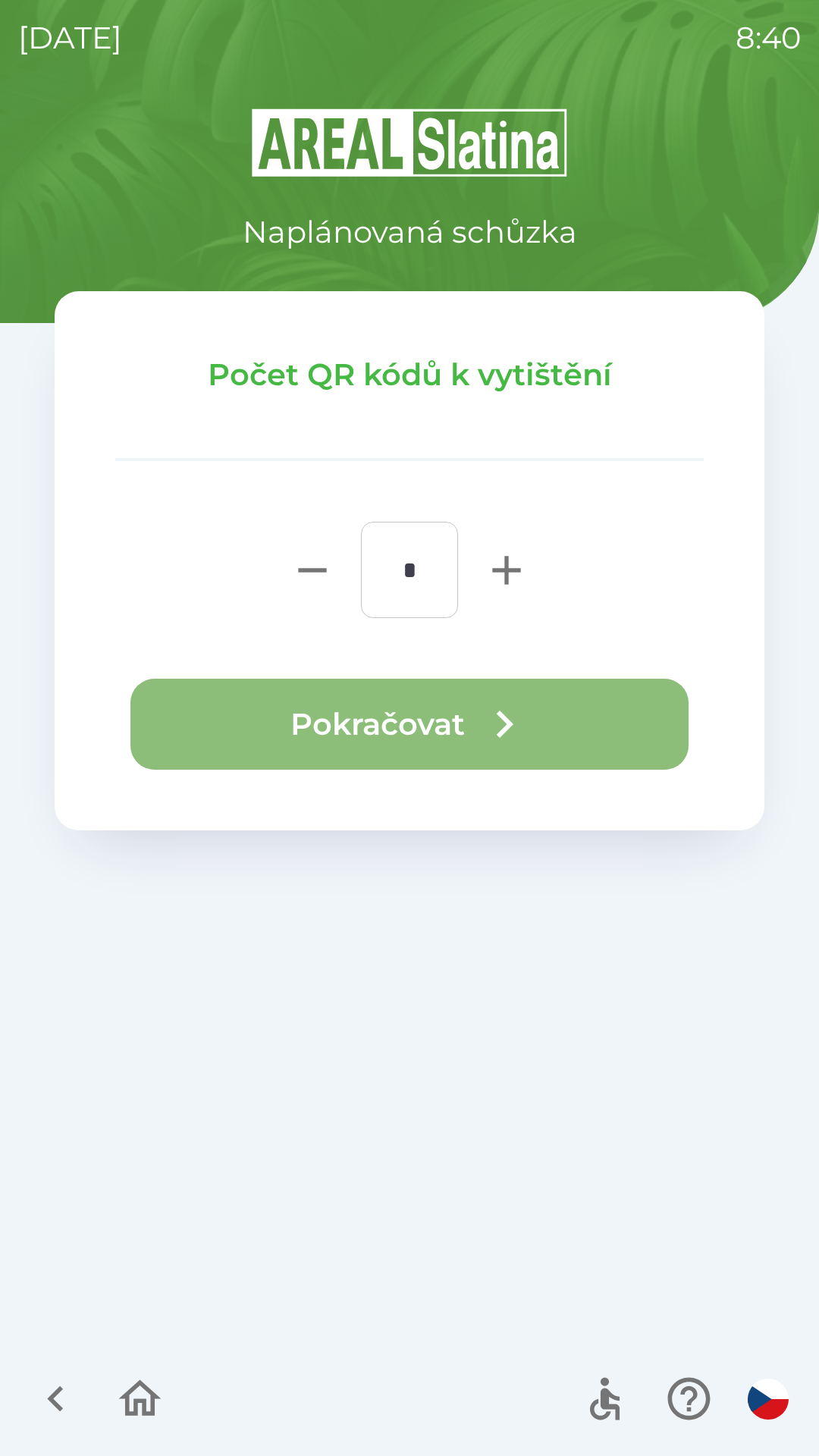
click at [442, 727] on button "Pokračovat" at bounding box center [410, 724] width 558 height 91
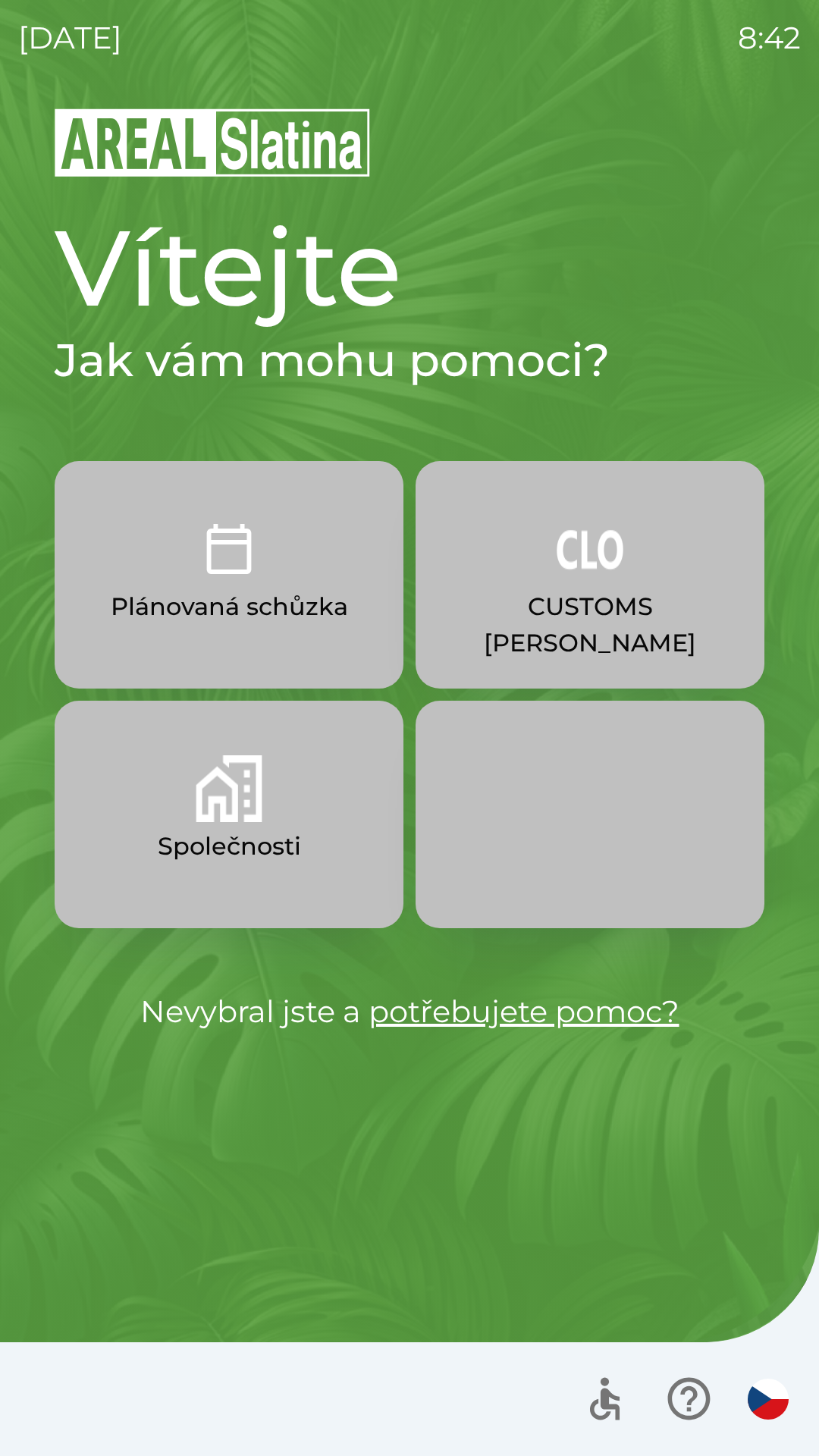
click at [233, 568] on img "button" at bounding box center [228, 549] width 67 height 67
click at [212, 803] on img "button" at bounding box center [228, 788] width 67 height 67
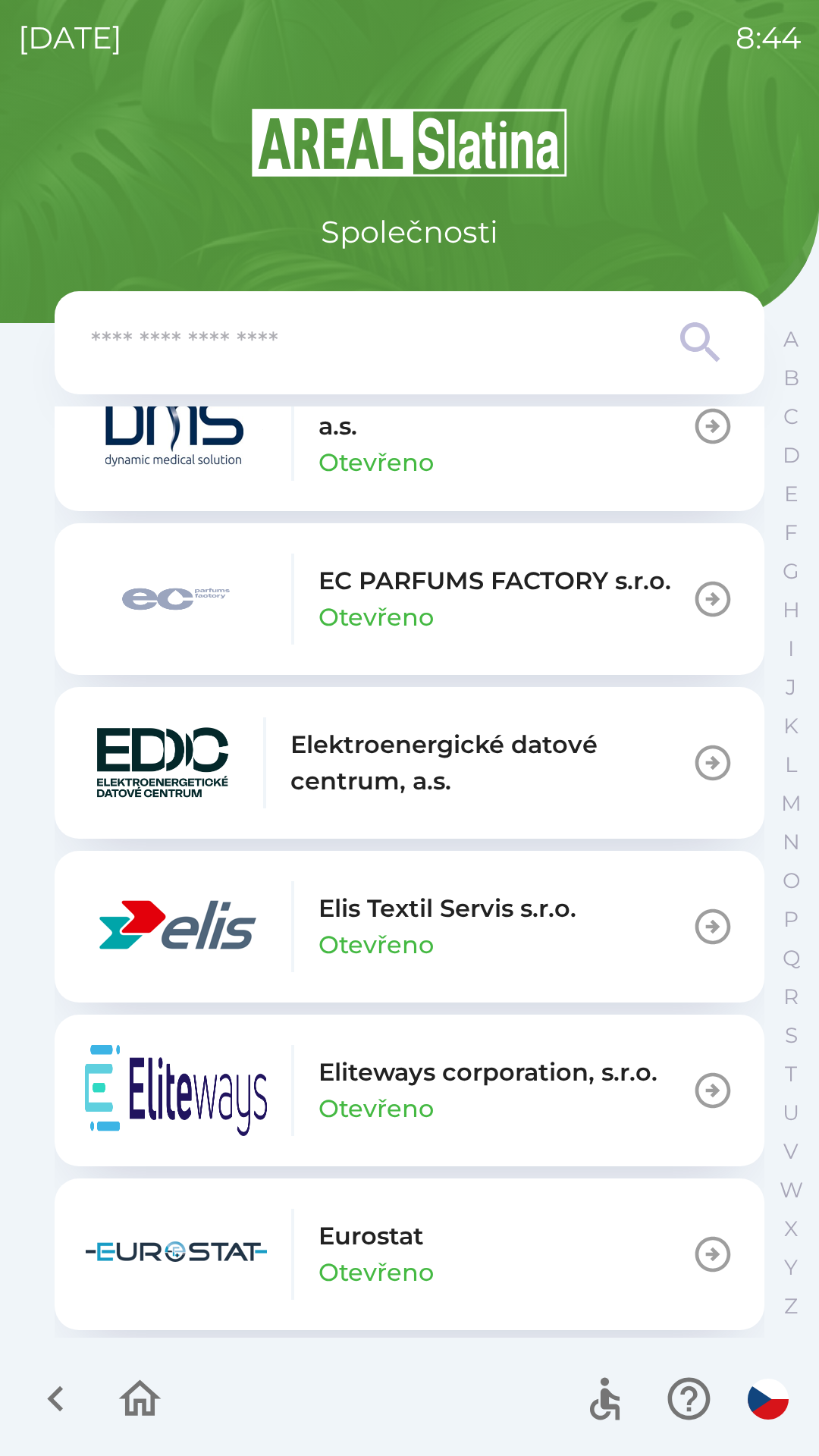
scroll to position [4015, 0]
click at [697, 924] on icon "button" at bounding box center [713, 926] width 35 height 35
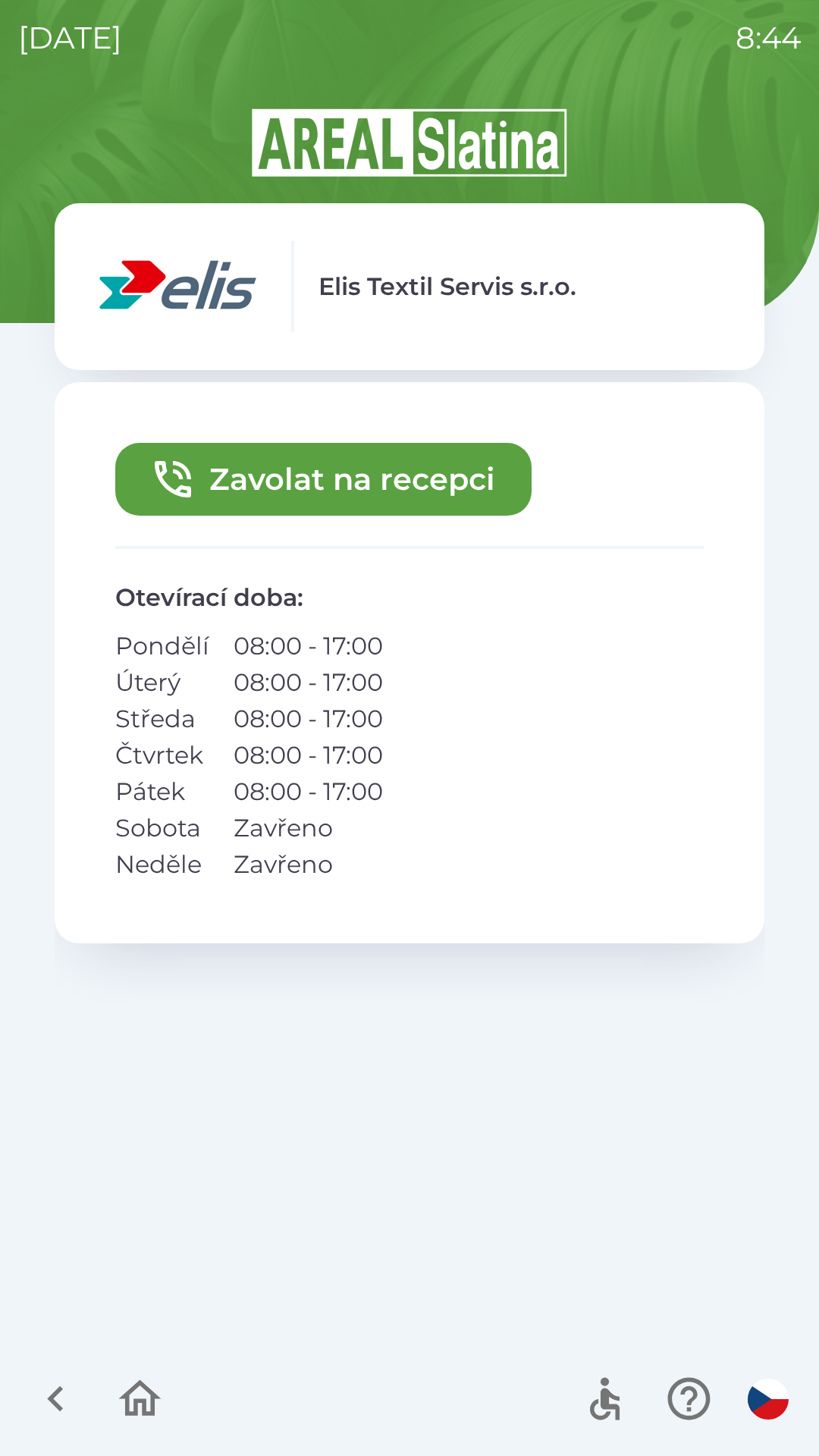
click at [265, 463] on button "Zavolat na recepci" at bounding box center [324, 479] width 416 height 72
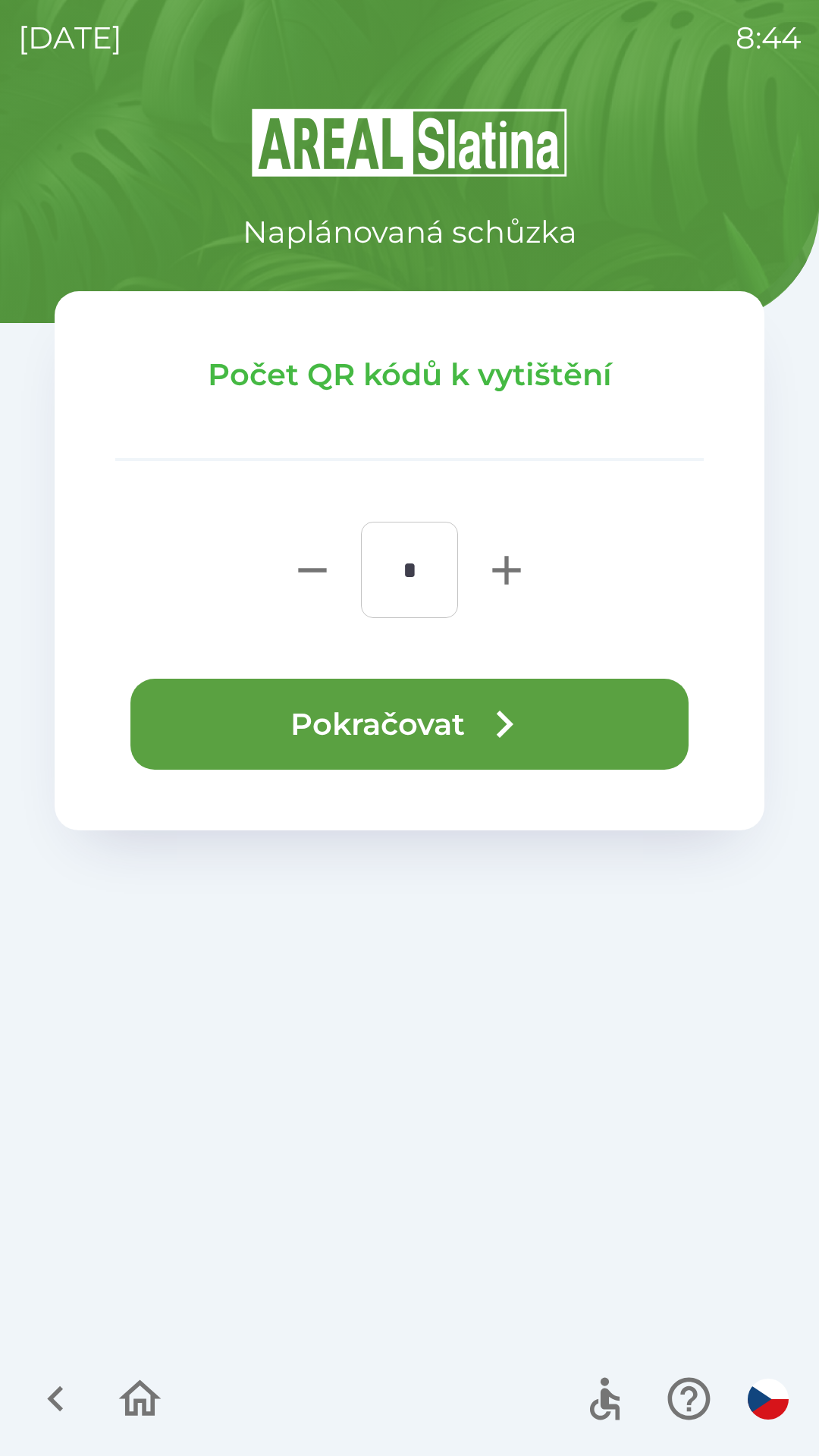
click at [399, 723] on button "Pokračovat" at bounding box center [410, 724] width 558 height 91
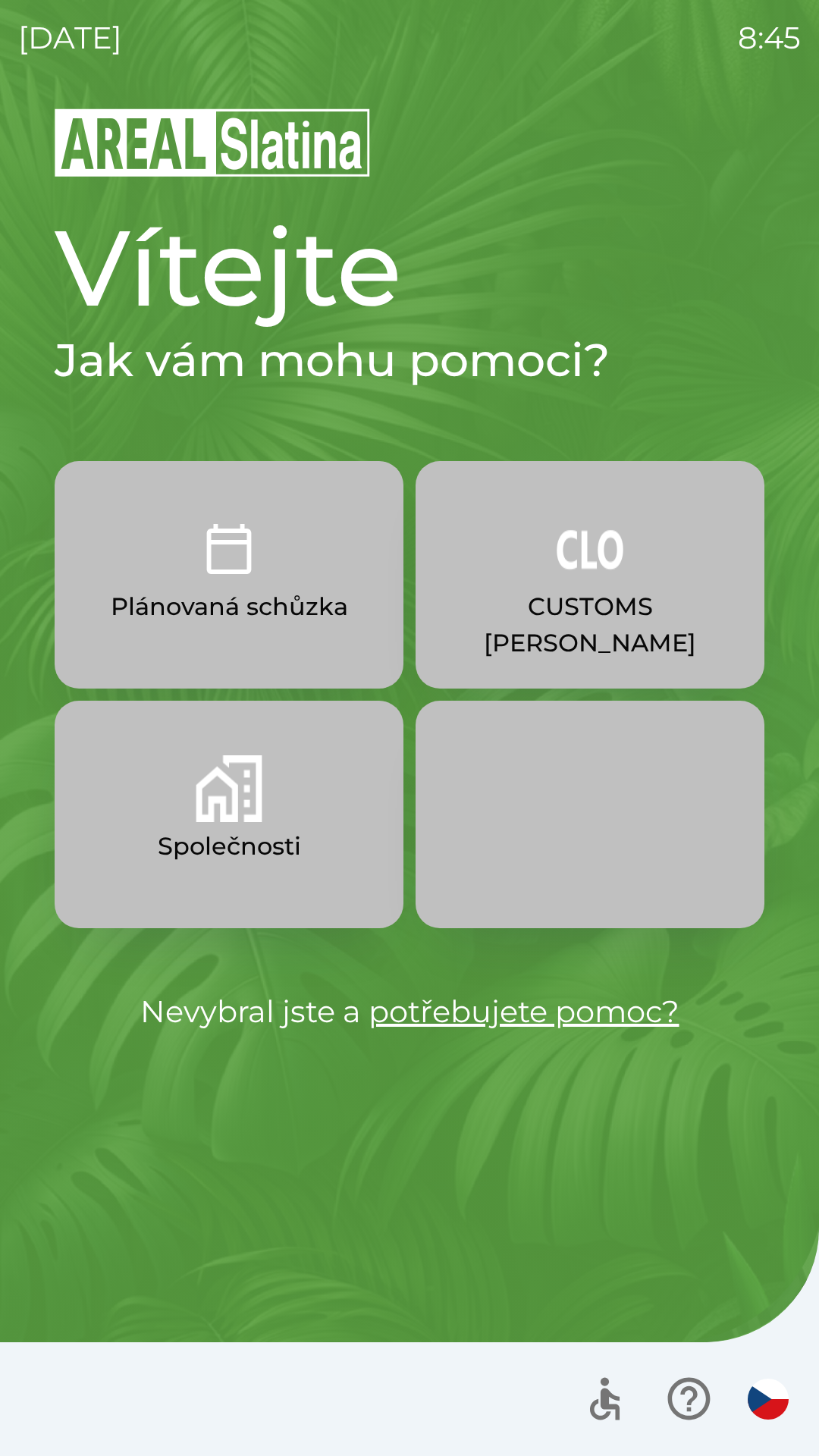
click at [272, 835] on p "Společnosti" at bounding box center [229, 846] width 143 height 36
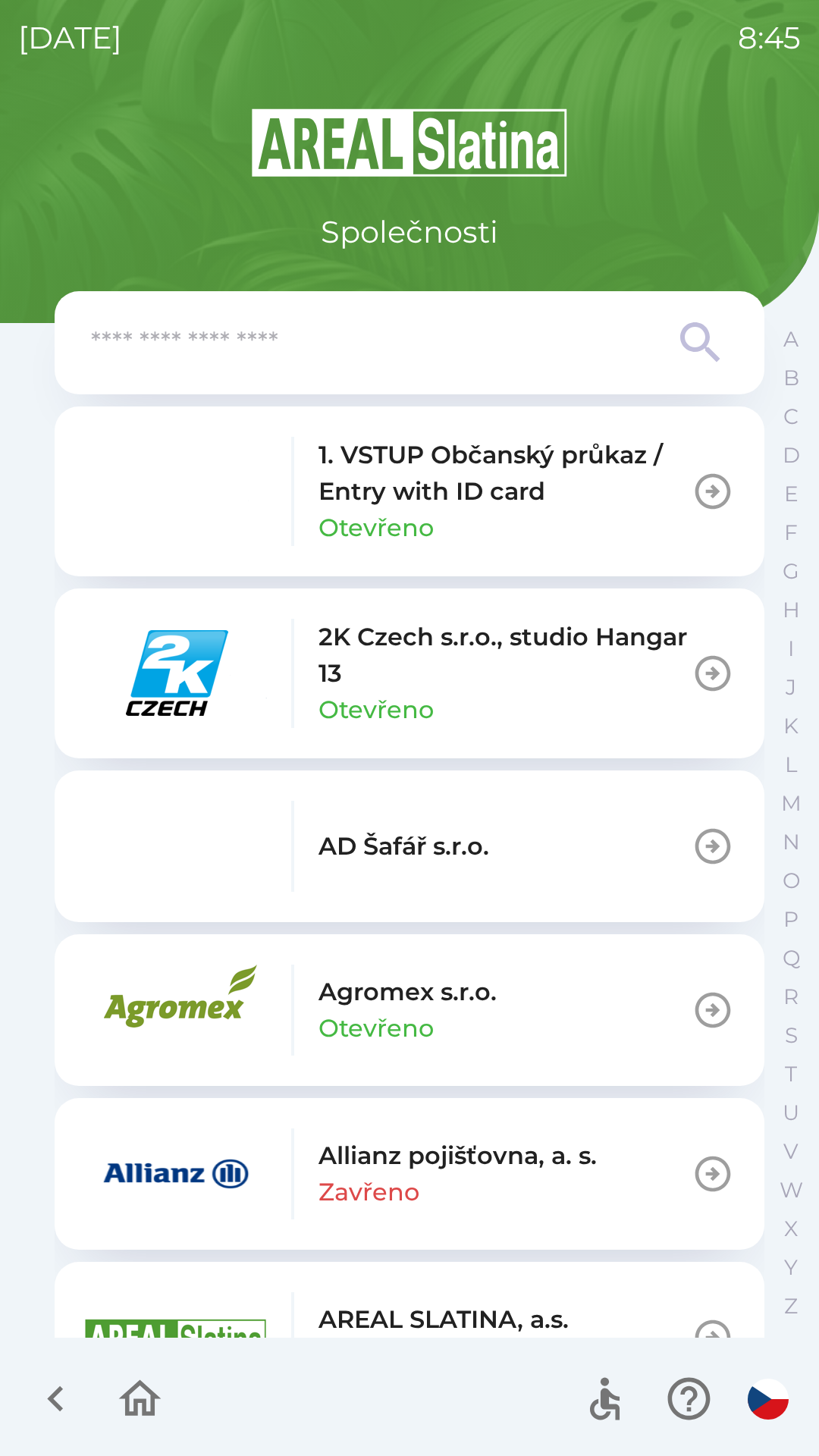
click at [682, 337] on icon at bounding box center [699, 341] width 40 height 40
click at [474, 353] on input "text" at bounding box center [379, 342] width 576 height 41
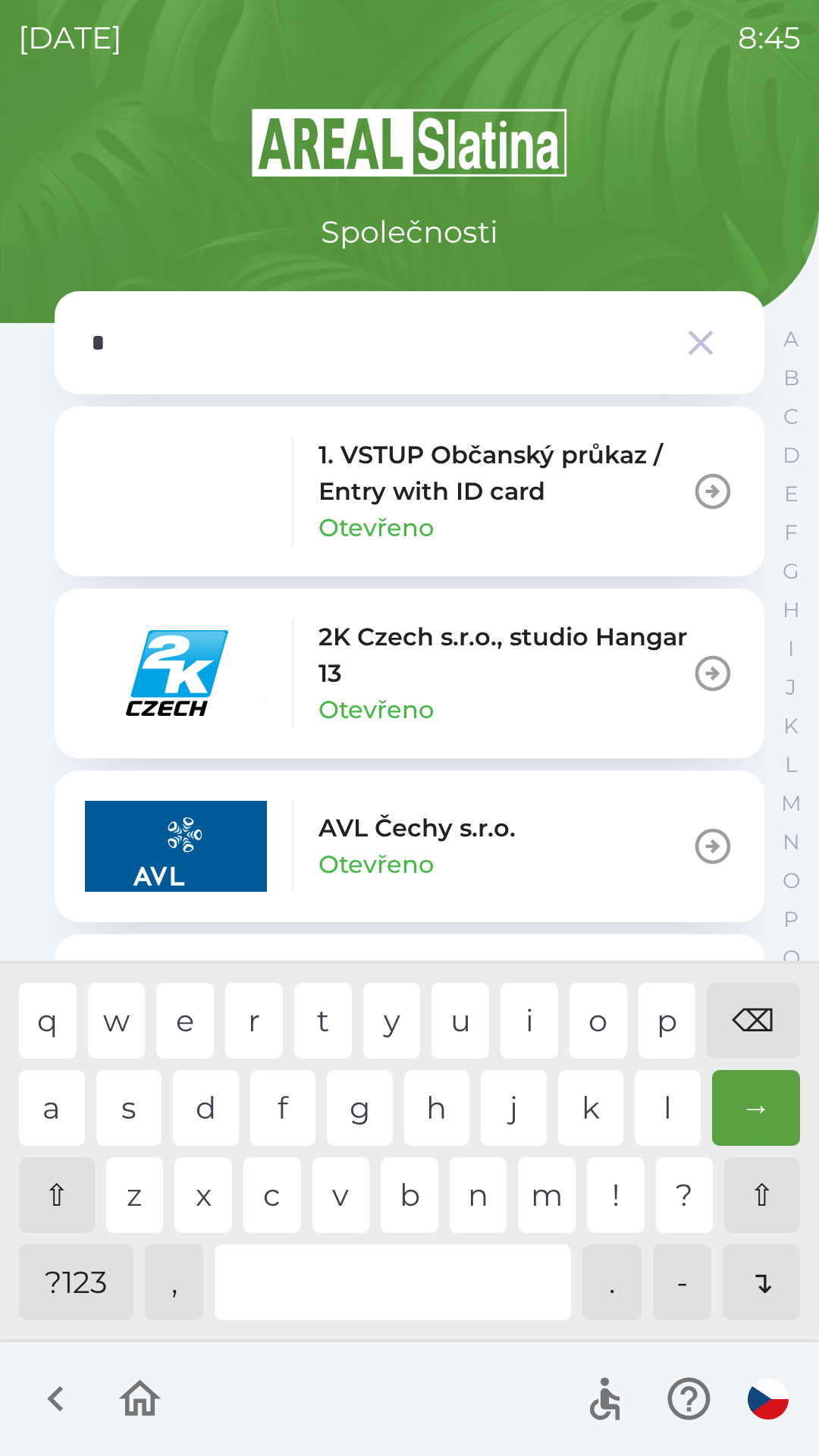
type input "**"
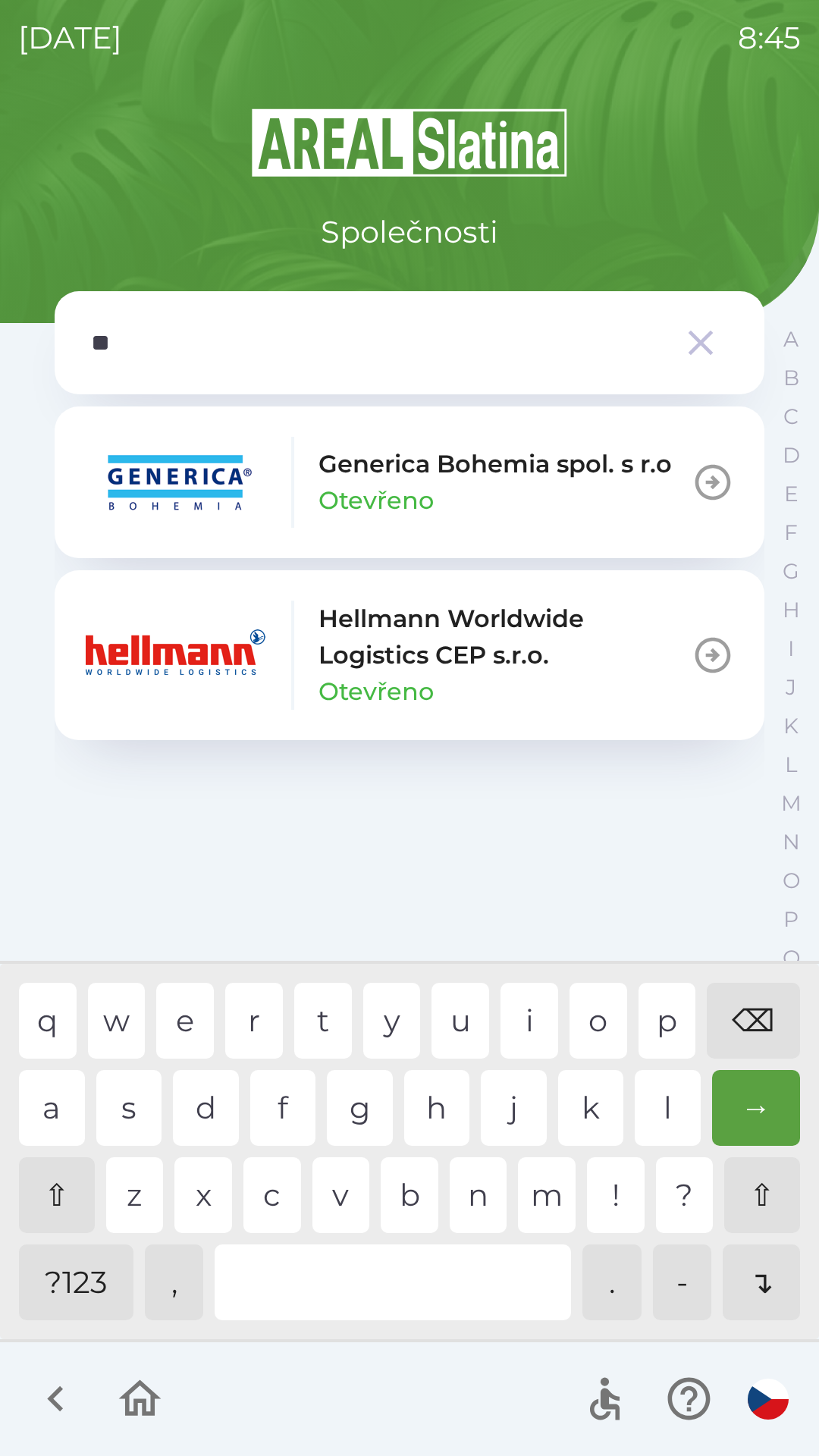
click at [416, 640] on p "Hellmann Worldwide Logistics CEP s.r.o." at bounding box center [505, 637] width 373 height 72
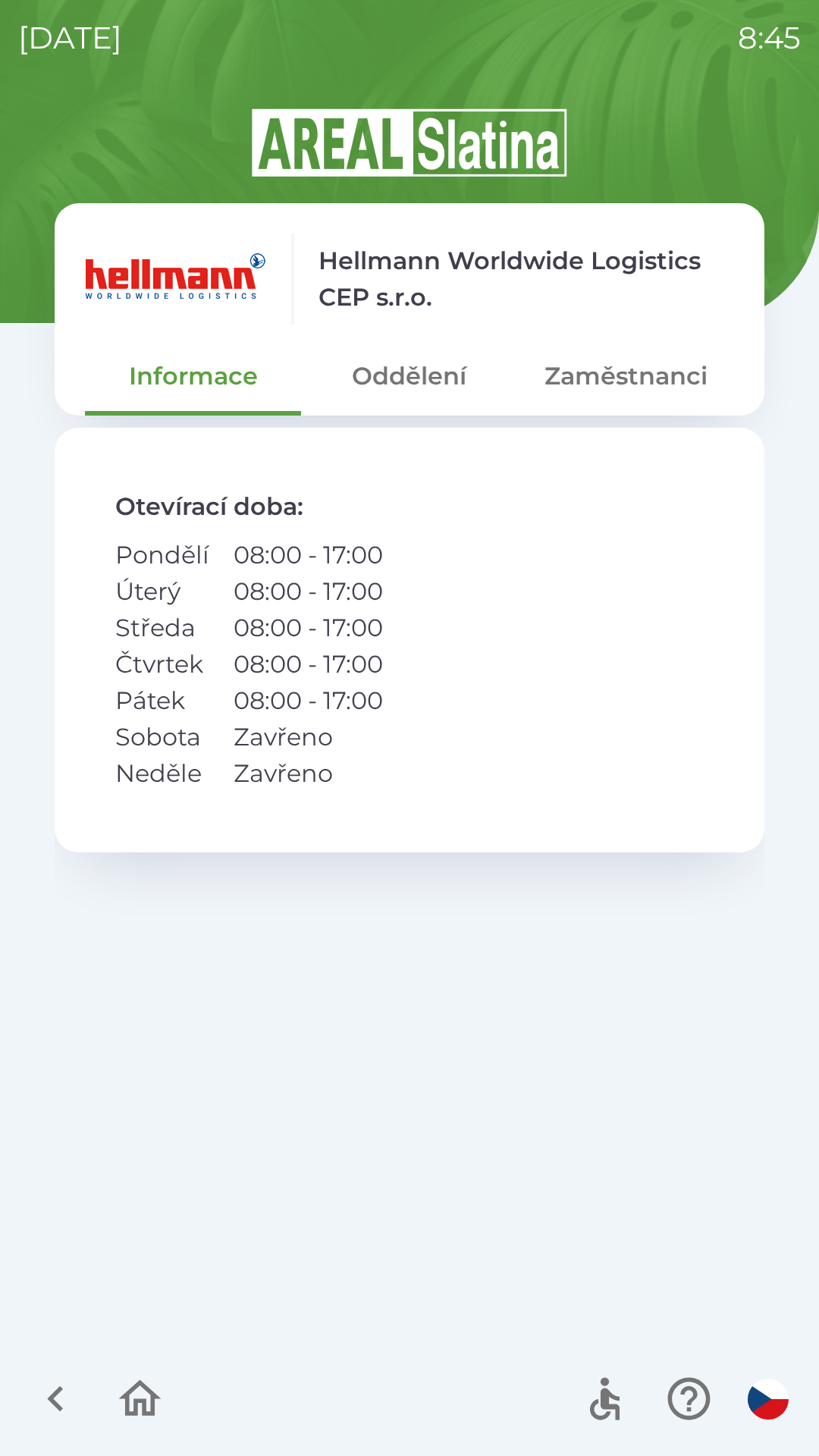
click at [411, 383] on button "Oddělení" at bounding box center [409, 376] width 216 height 55
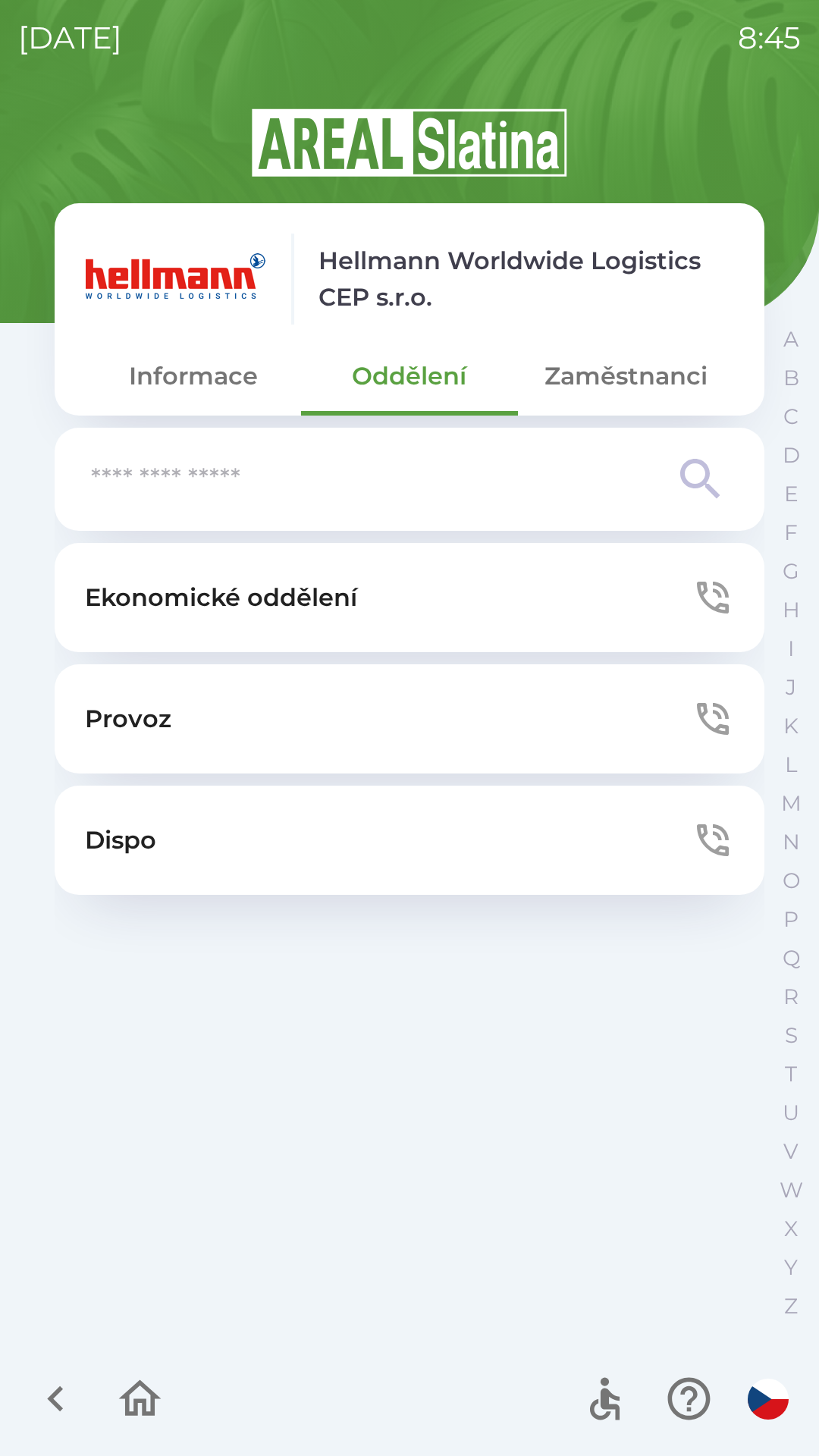
click at [337, 715] on button "Provoz" at bounding box center [410, 719] width 709 height 110
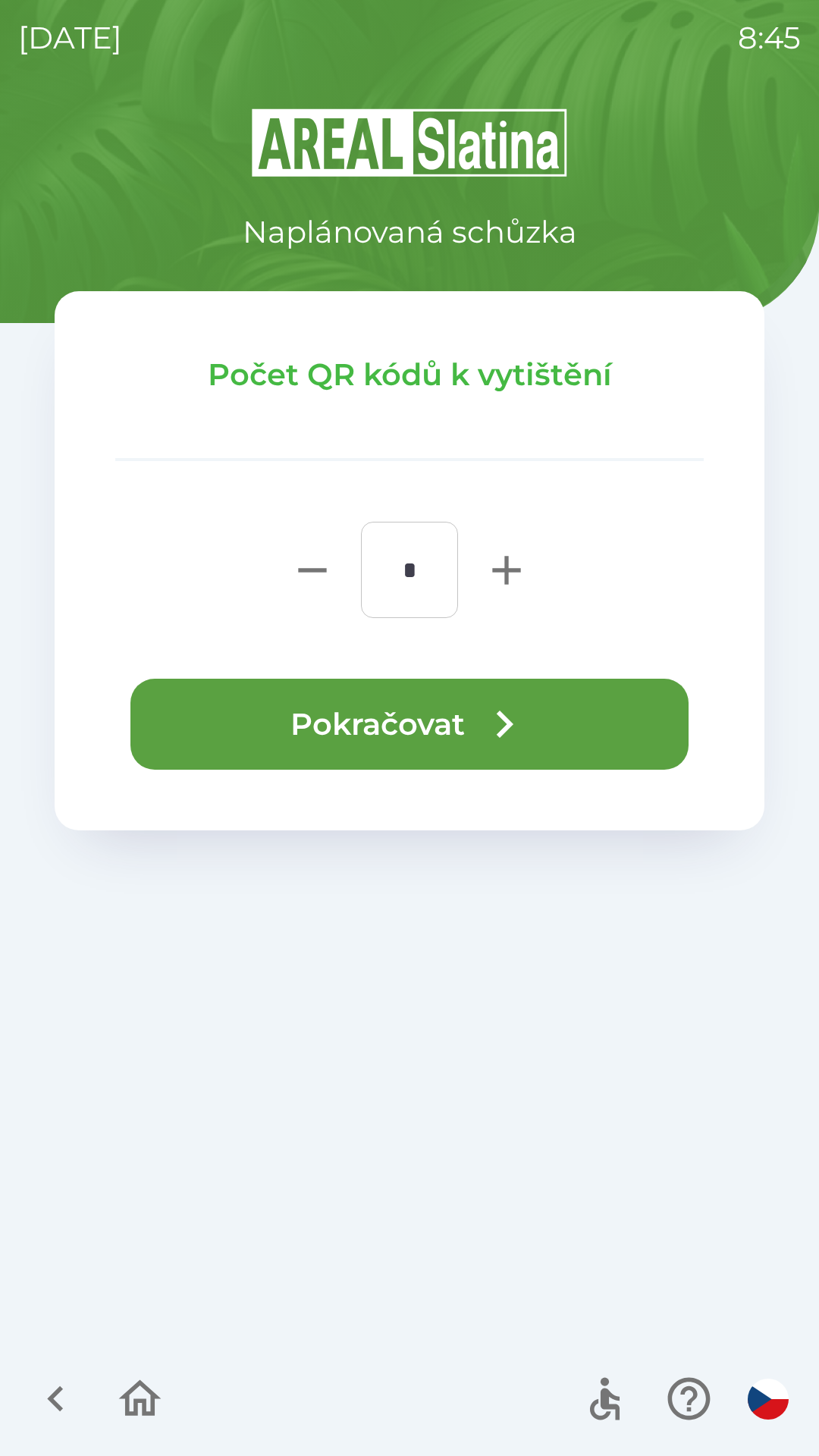
click at [481, 700] on icon "button" at bounding box center [504, 724] width 55 height 55
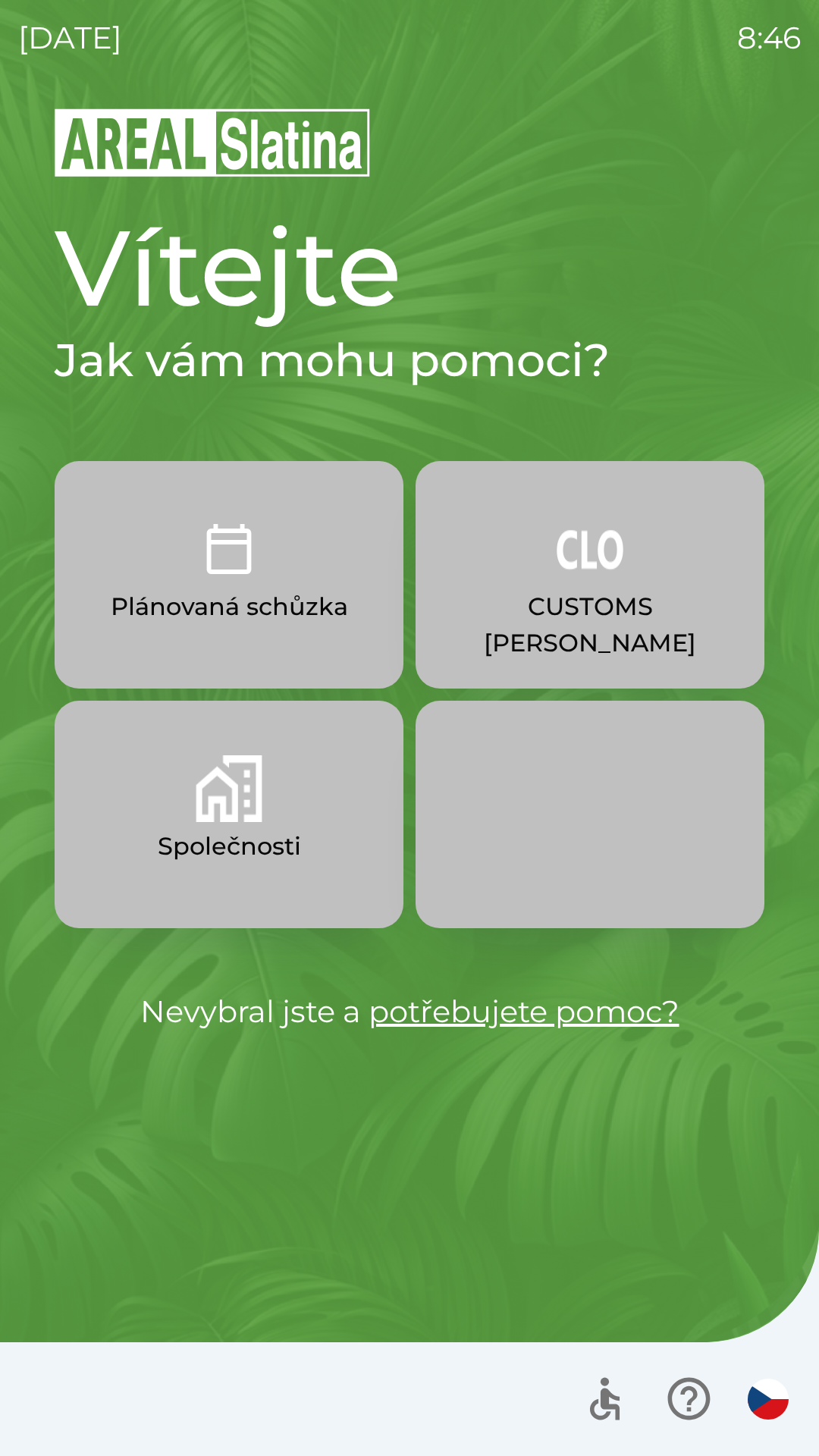
click at [232, 832] on p "Společnosti" at bounding box center [229, 846] width 143 height 36
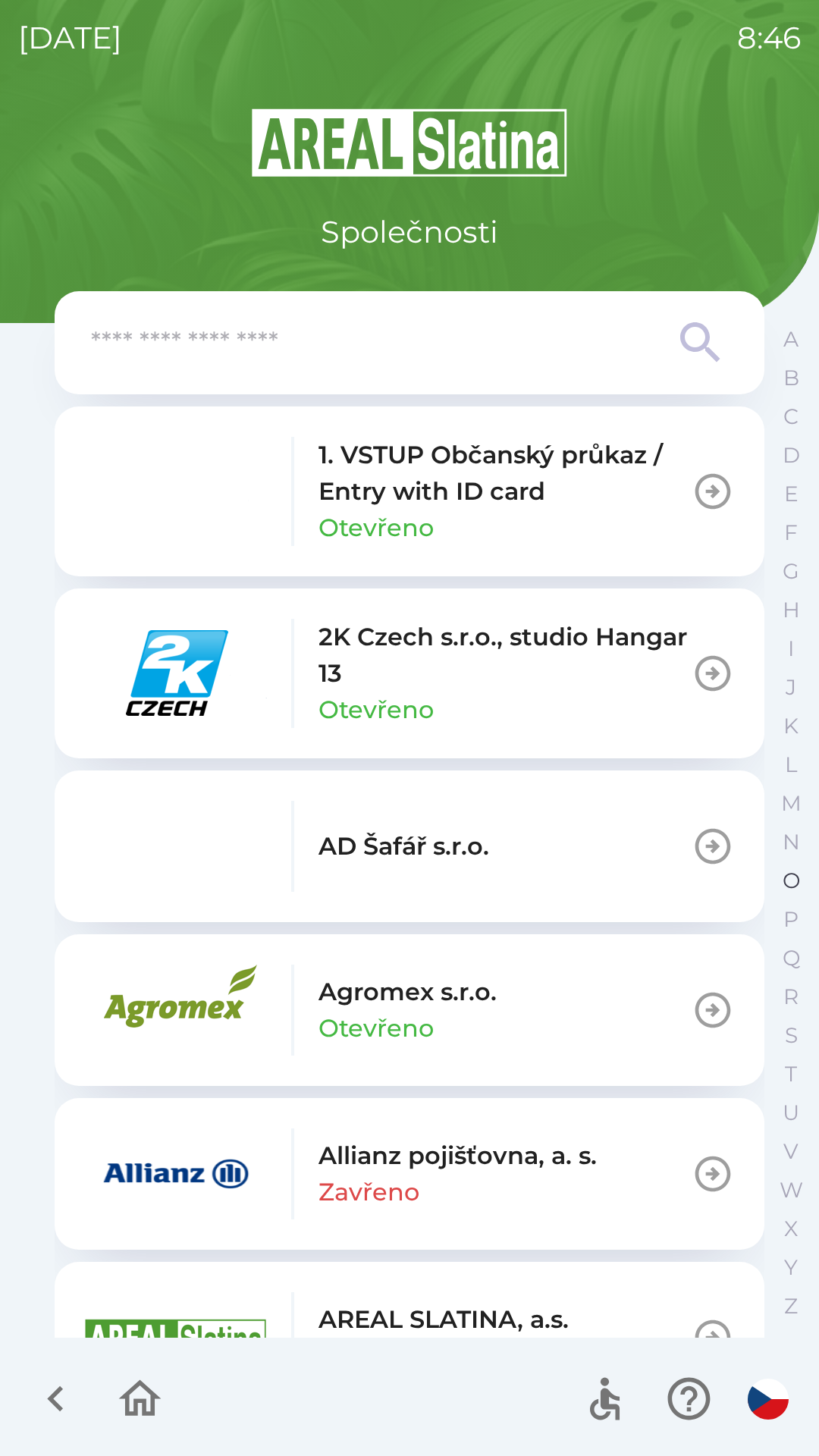
click at [787, 872] on p "O" at bounding box center [791, 881] width 18 height 26
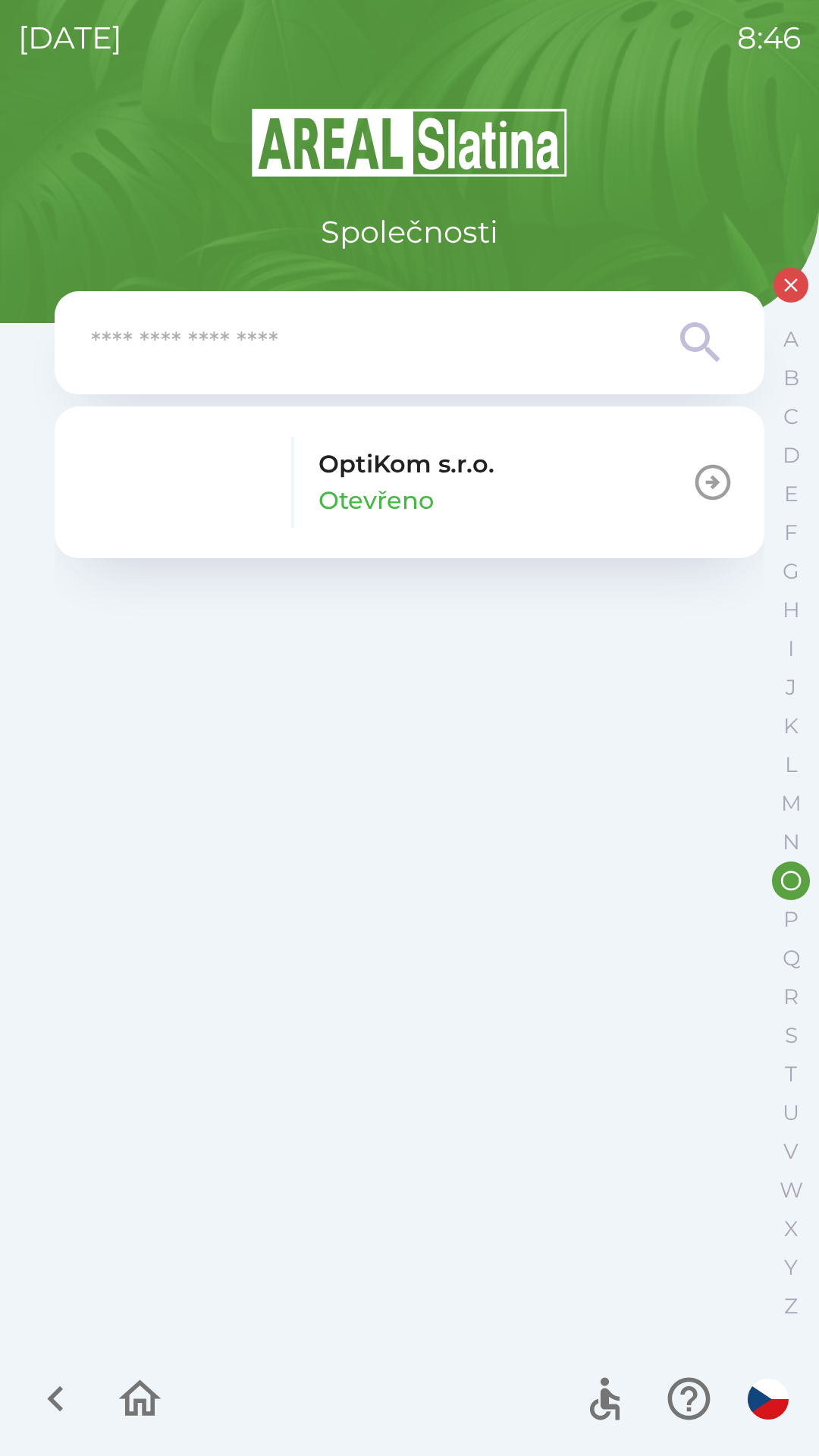
click at [443, 481] on p "OptiKom s.r.o." at bounding box center [406, 463] width 176 height 36
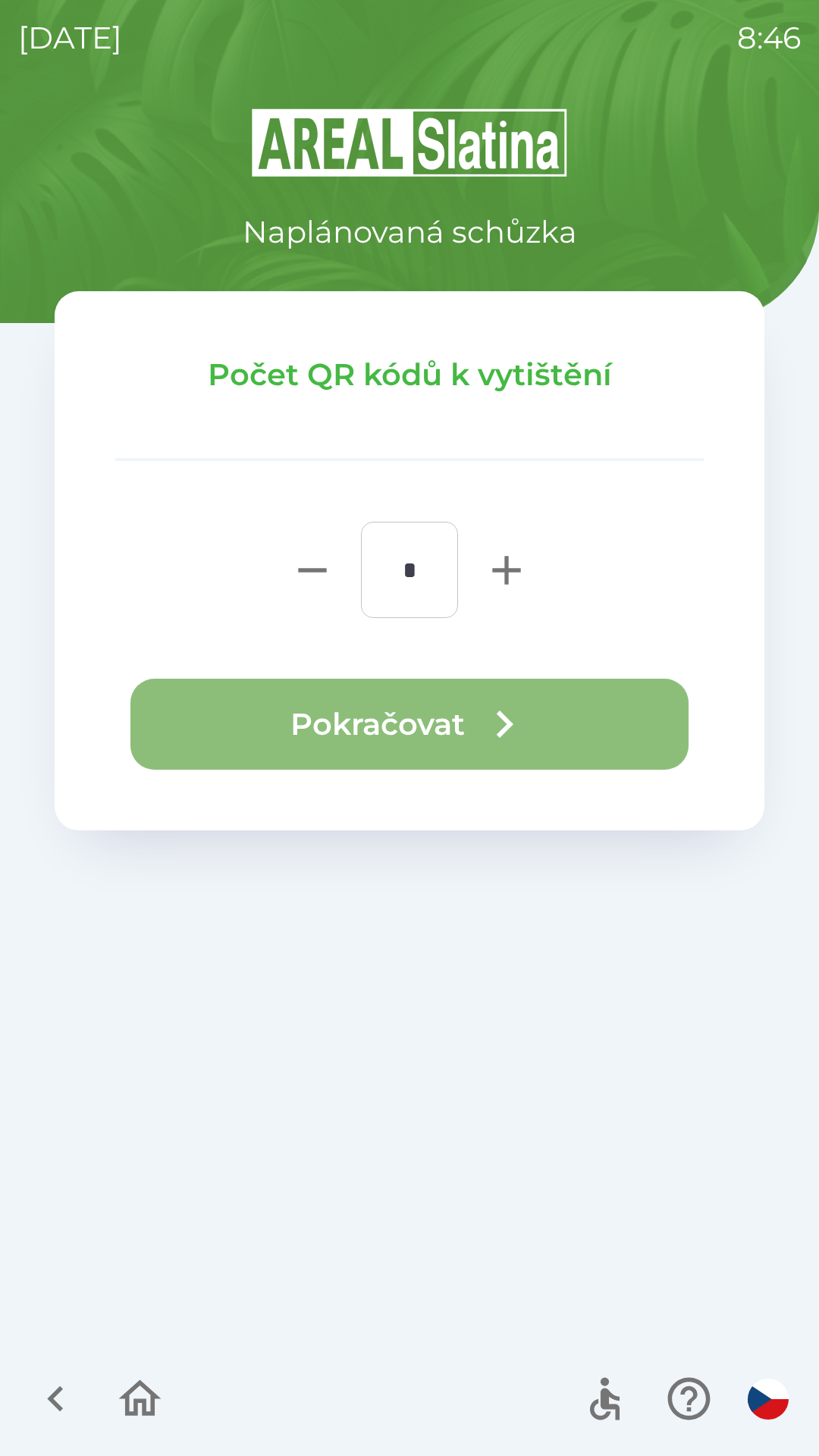
click at [372, 715] on button "Pokračovat" at bounding box center [410, 724] width 558 height 91
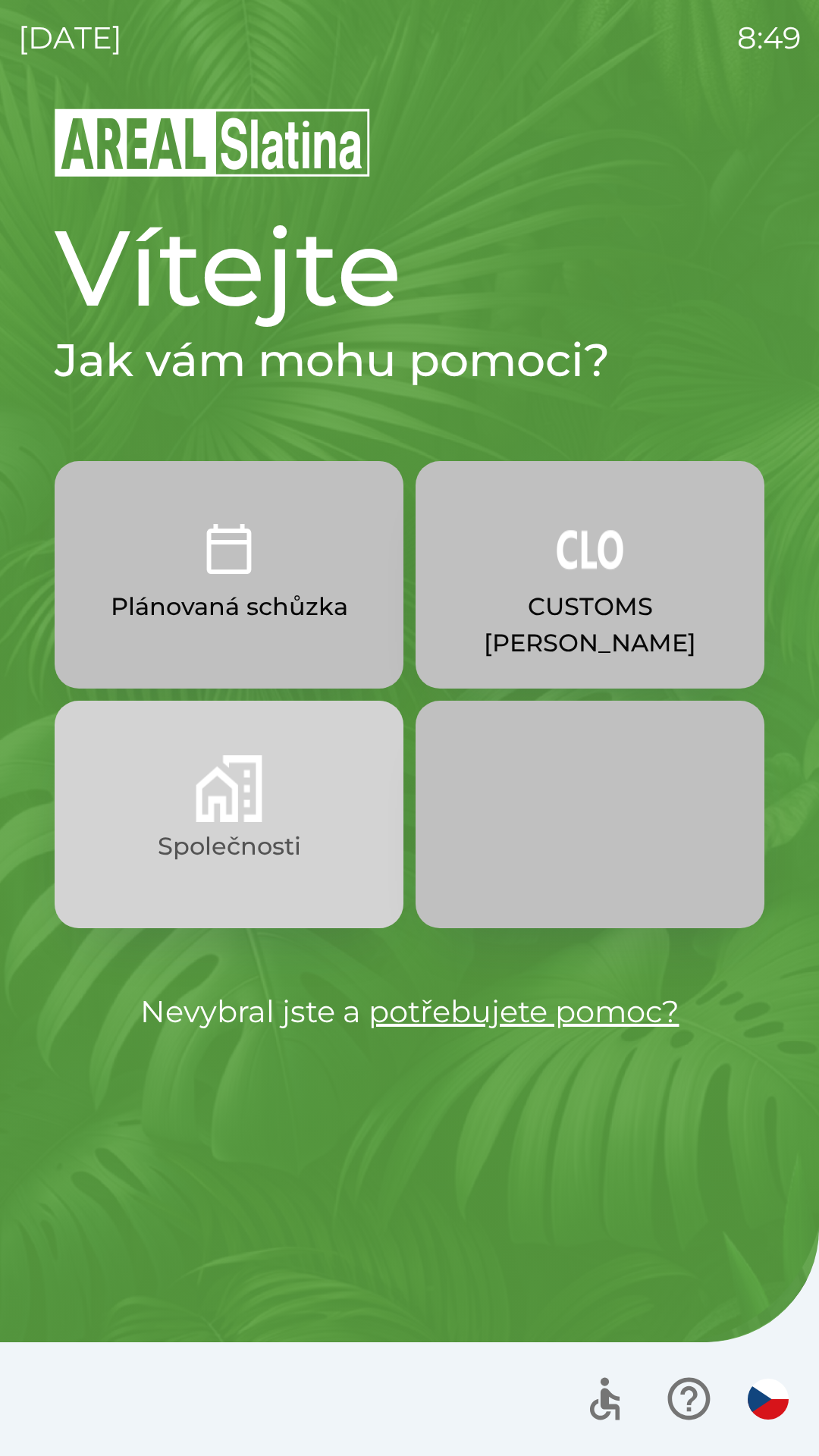
click at [334, 864] on button "Společnosti" at bounding box center [229, 815] width 349 height 228
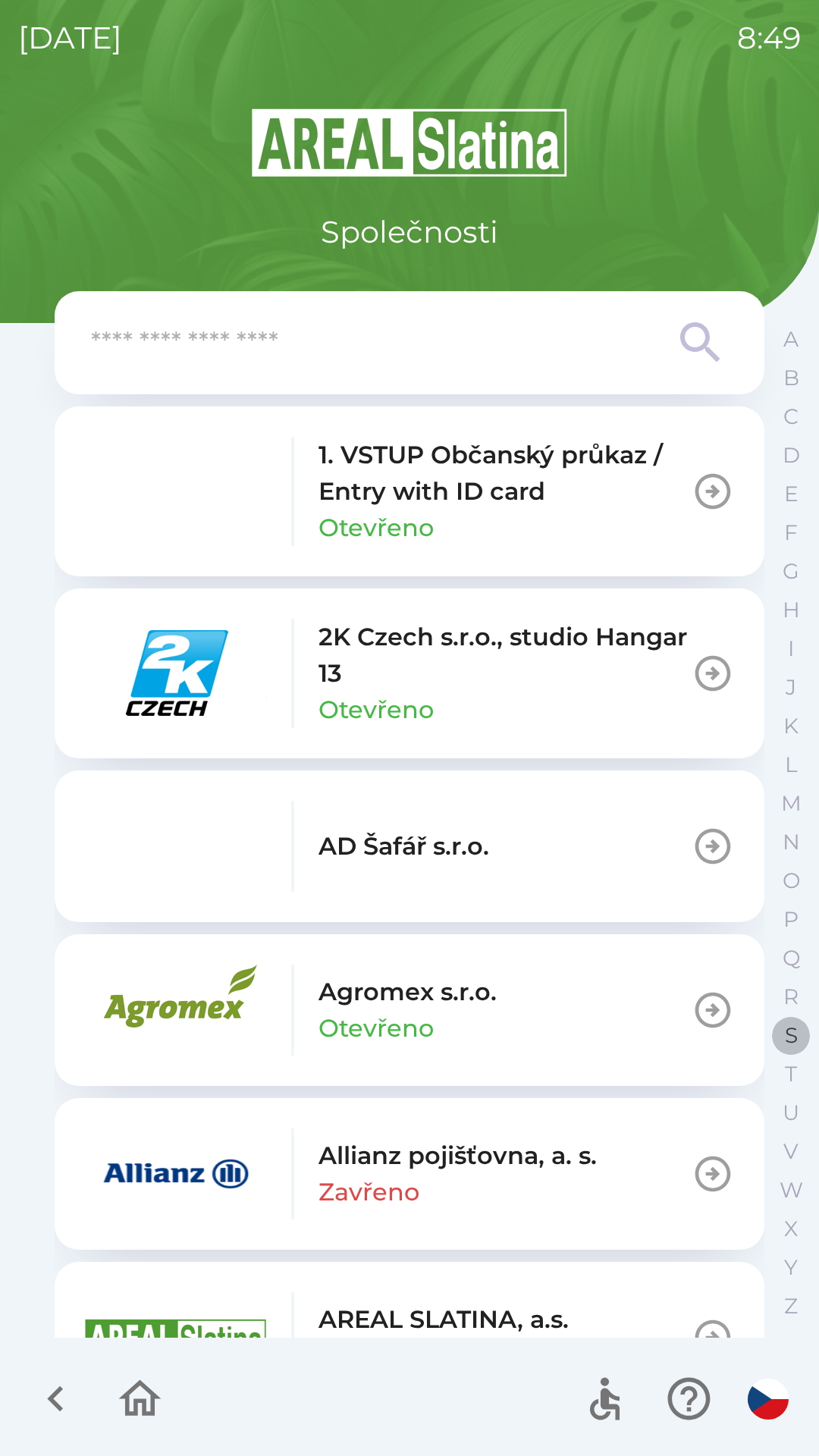
click at [788, 1026] on p "S" at bounding box center [790, 1035] width 13 height 26
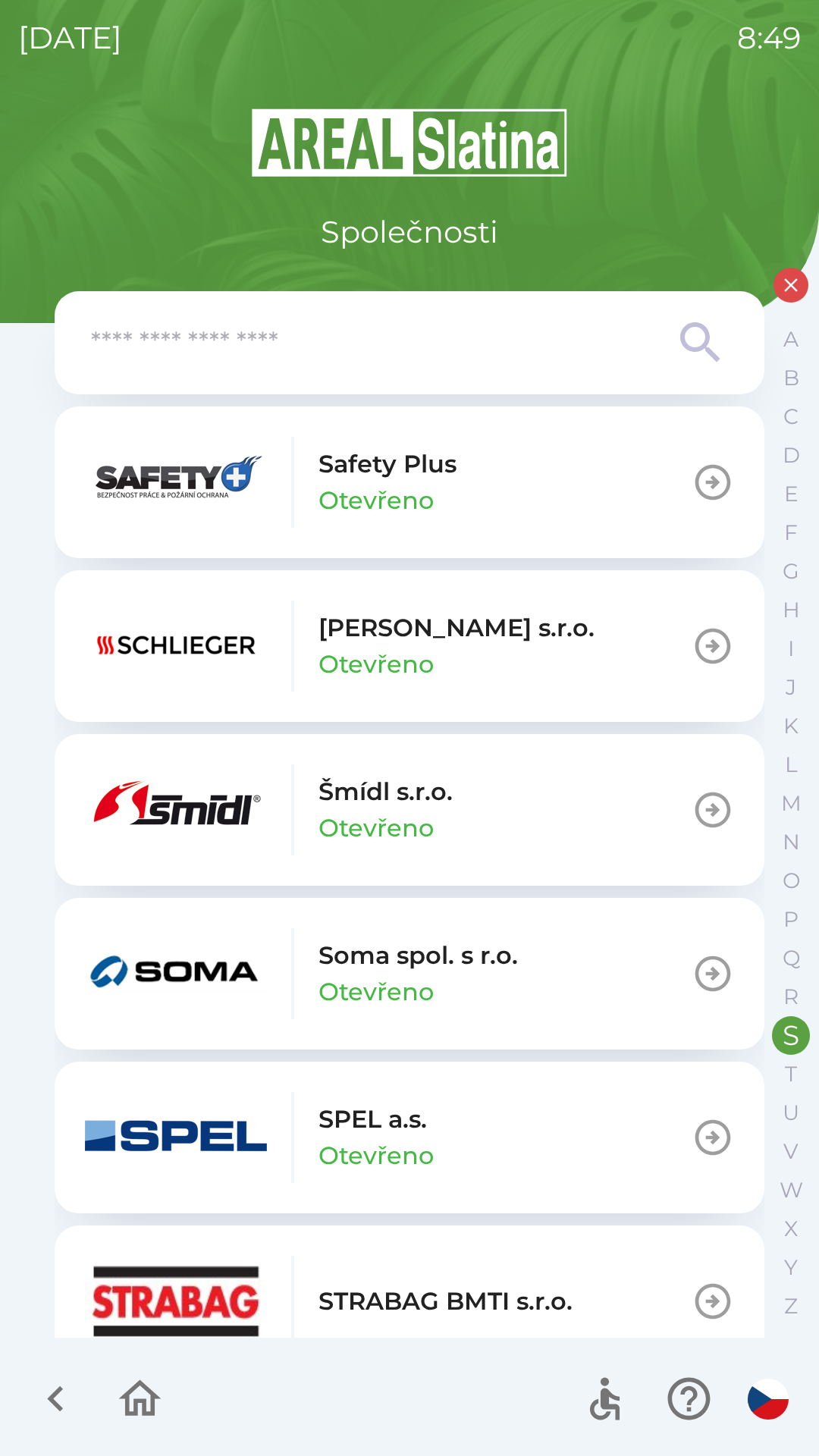
click at [510, 677] on button "Schlieger [PERSON_NAME]" at bounding box center [410, 646] width 709 height 152
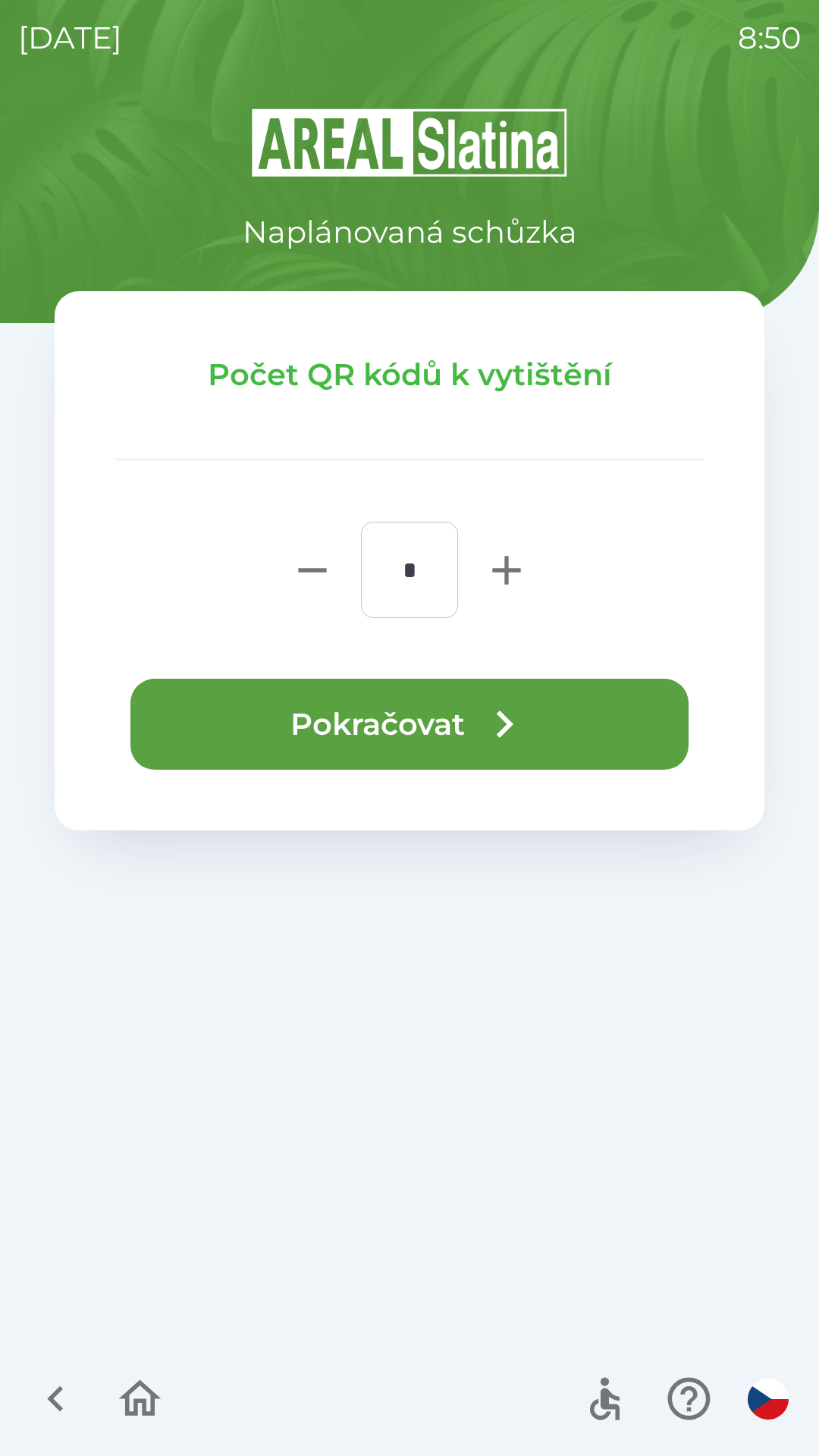
click at [534, 722] on button "Pokračovat" at bounding box center [410, 724] width 558 height 91
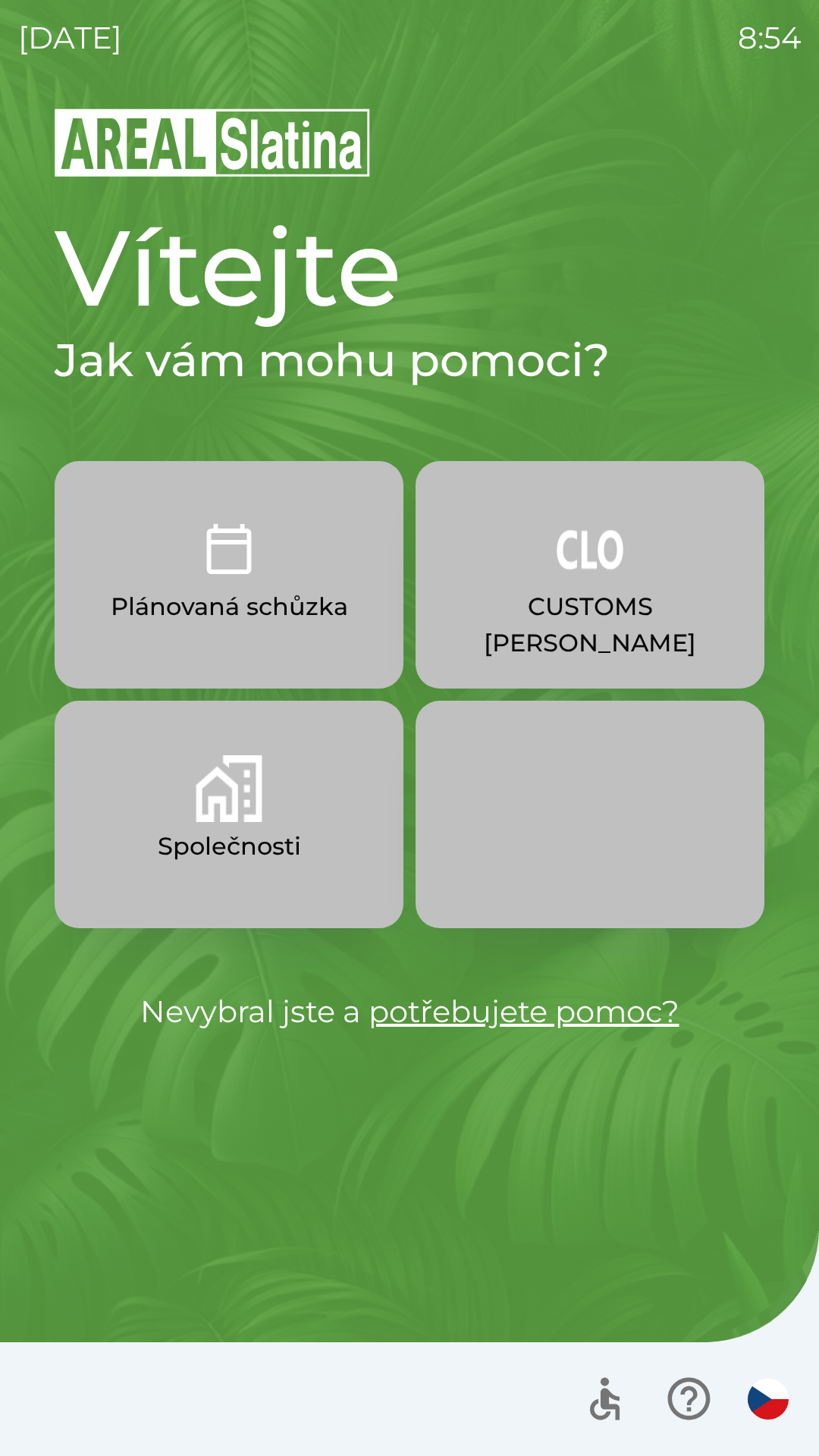
click at [303, 851] on button "Společnosti" at bounding box center [229, 815] width 349 height 228
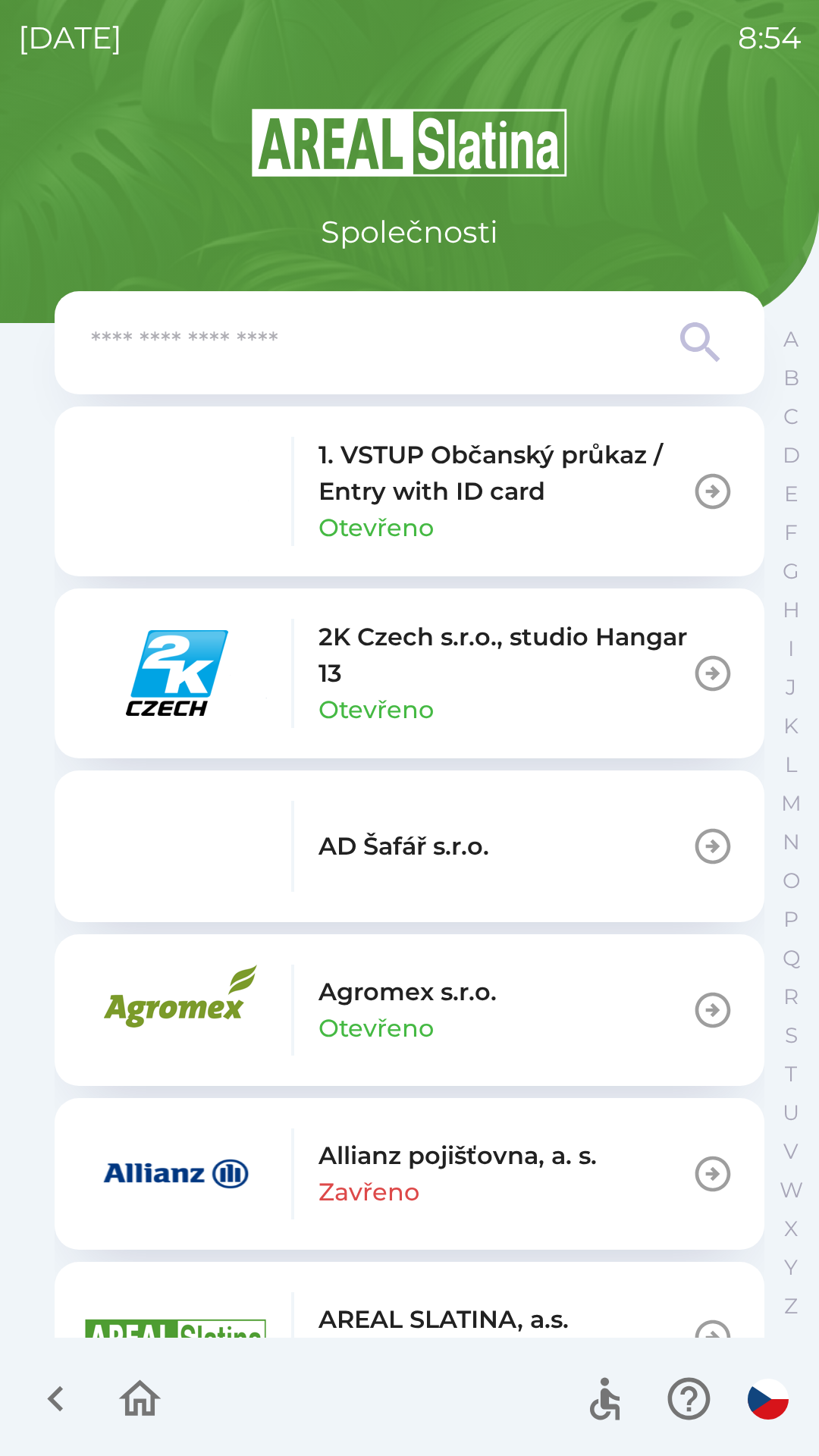
click at [435, 345] on input "text" at bounding box center [379, 342] width 576 height 41
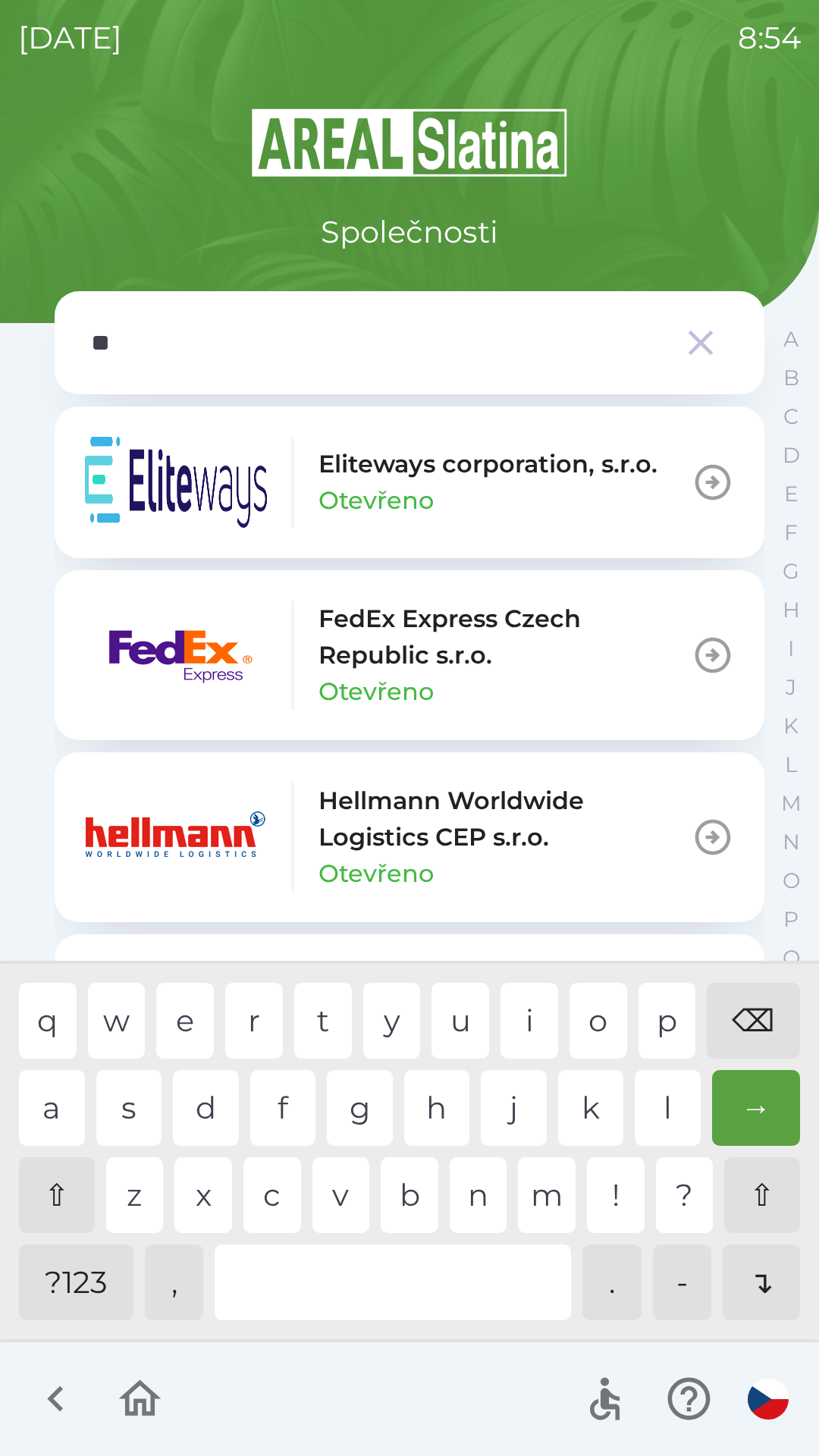
click at [271, 1189] on div "c" at bounding box center [272, 1195] width 57 height 76
type input "***"
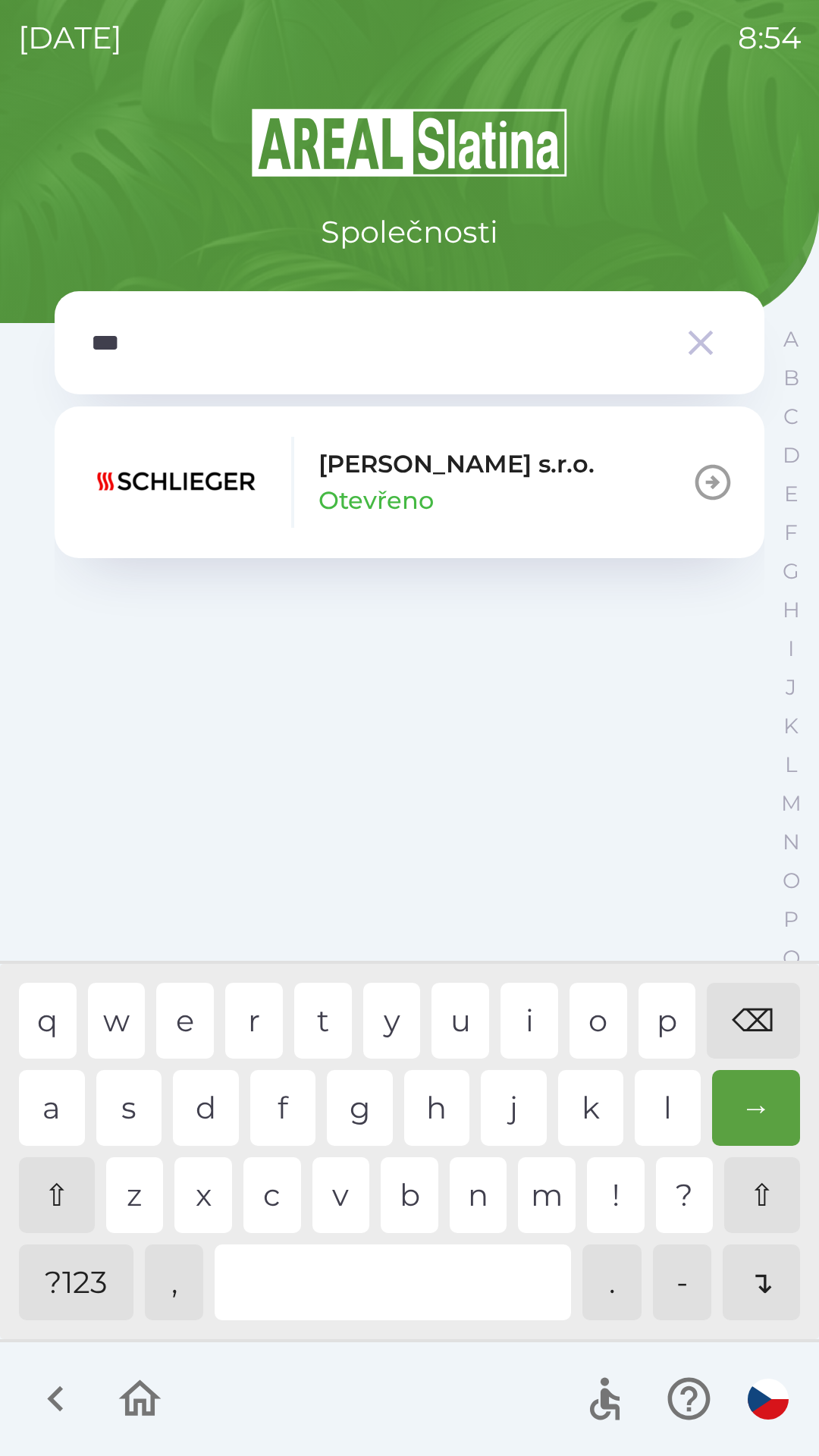
click at [428, 1102] on div "h" at bounding box center [437, 1108] width 66 height 76
click at [706, 481] on icon "button" at bounding box center [713, 483] width 35 height 35
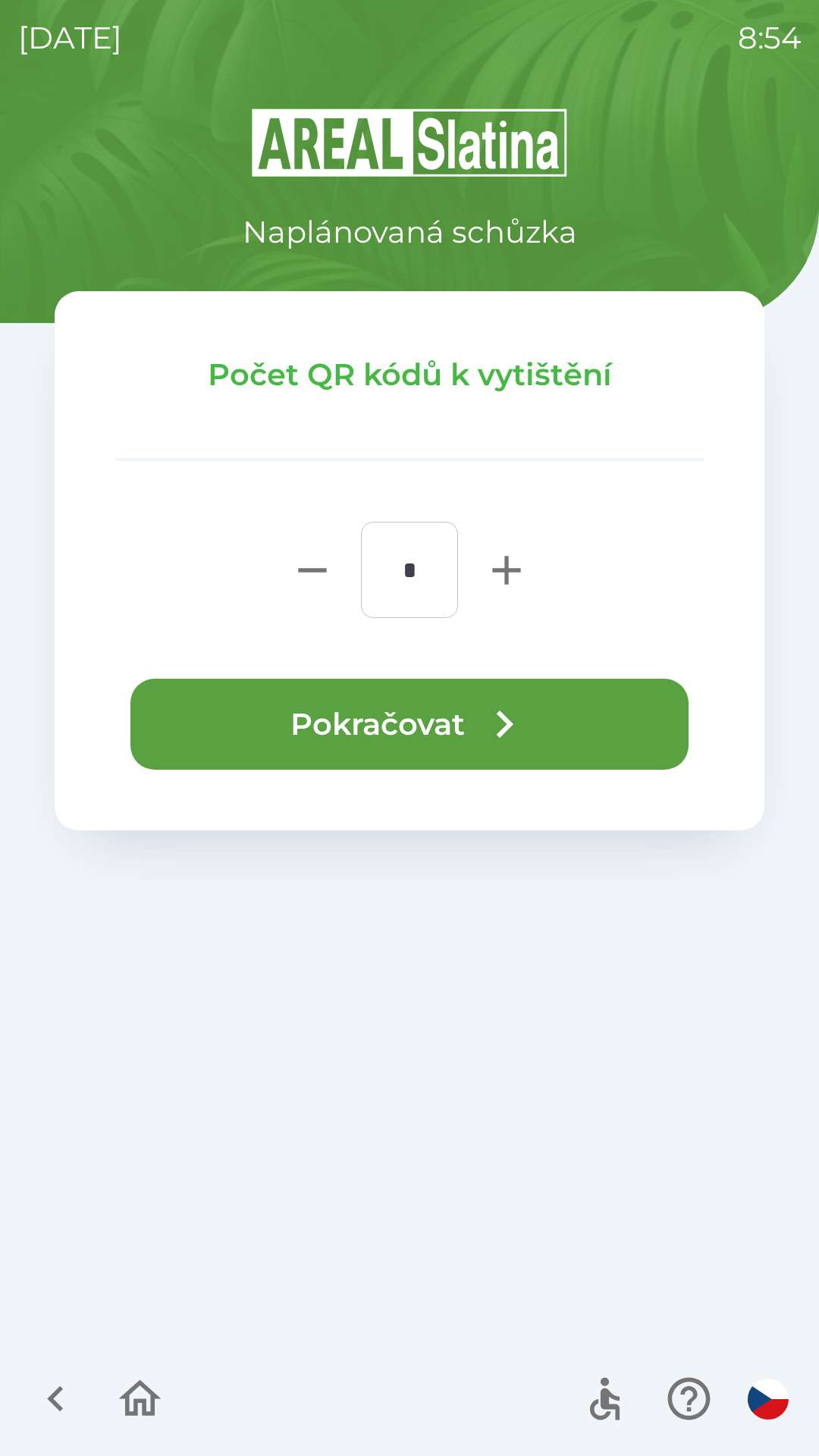
click at [520, 559] on icon "button" at bounding box center [506, 570] width 49 height 49
type input "*"
click at [490, 697] on icon "button" at bounding box center [504, 724] width 55 height 55
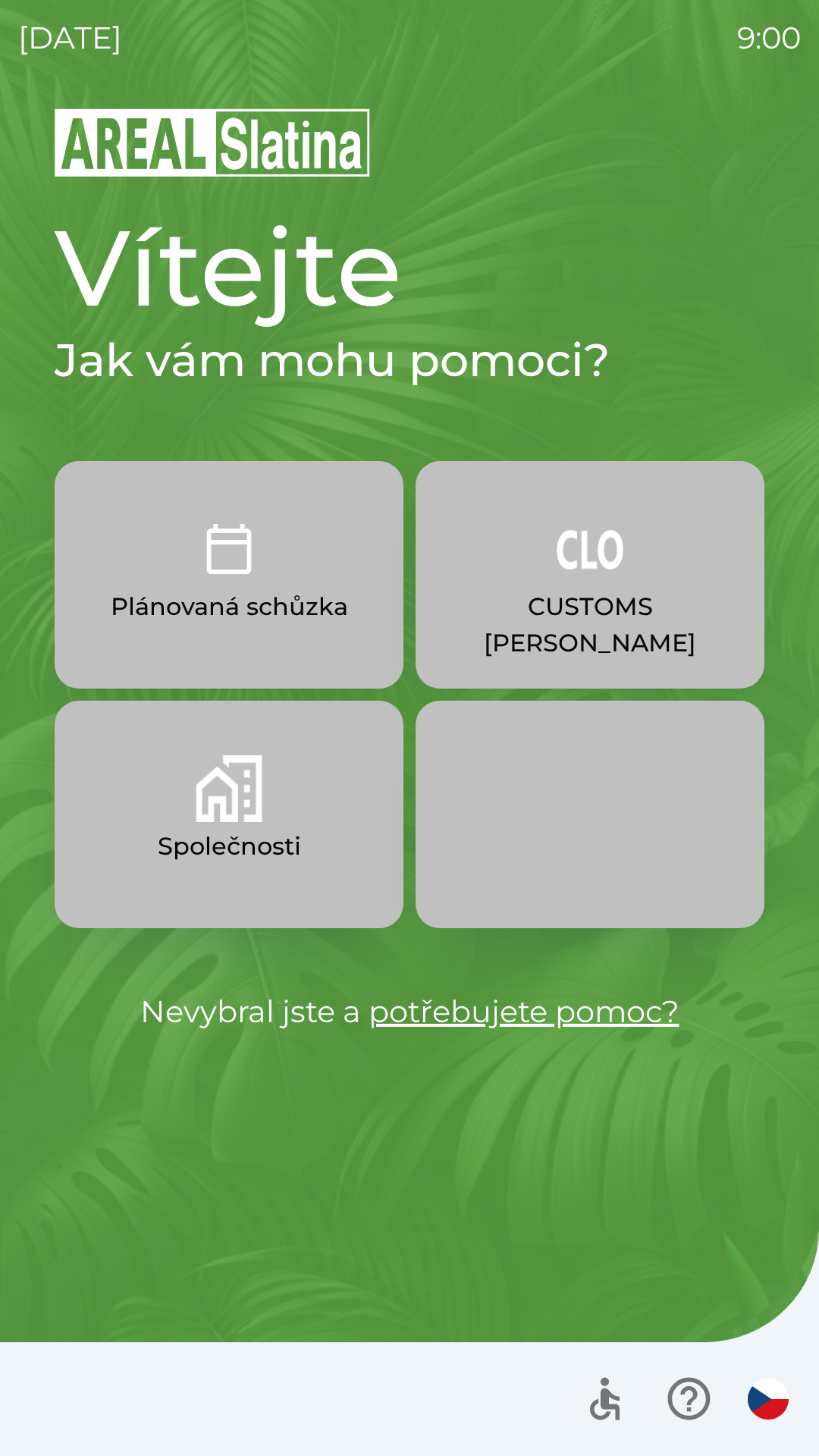
click at [580, 559] on img "button" at bounding box center [590, 549] width 67 height 67
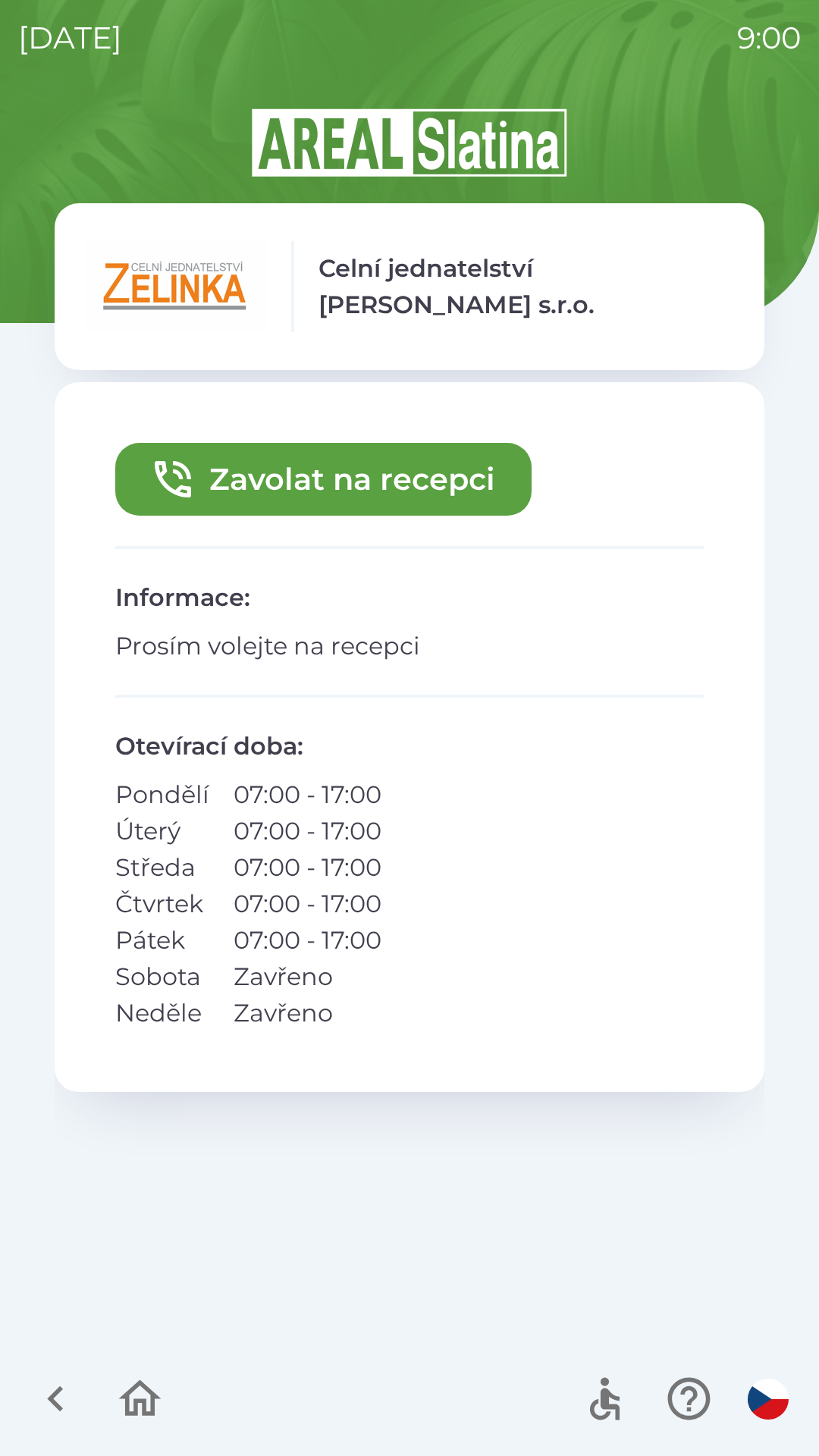
click at [338, 495] on button "Zavolat na recepci" at bounding box center [324, 479] width 416 height 72
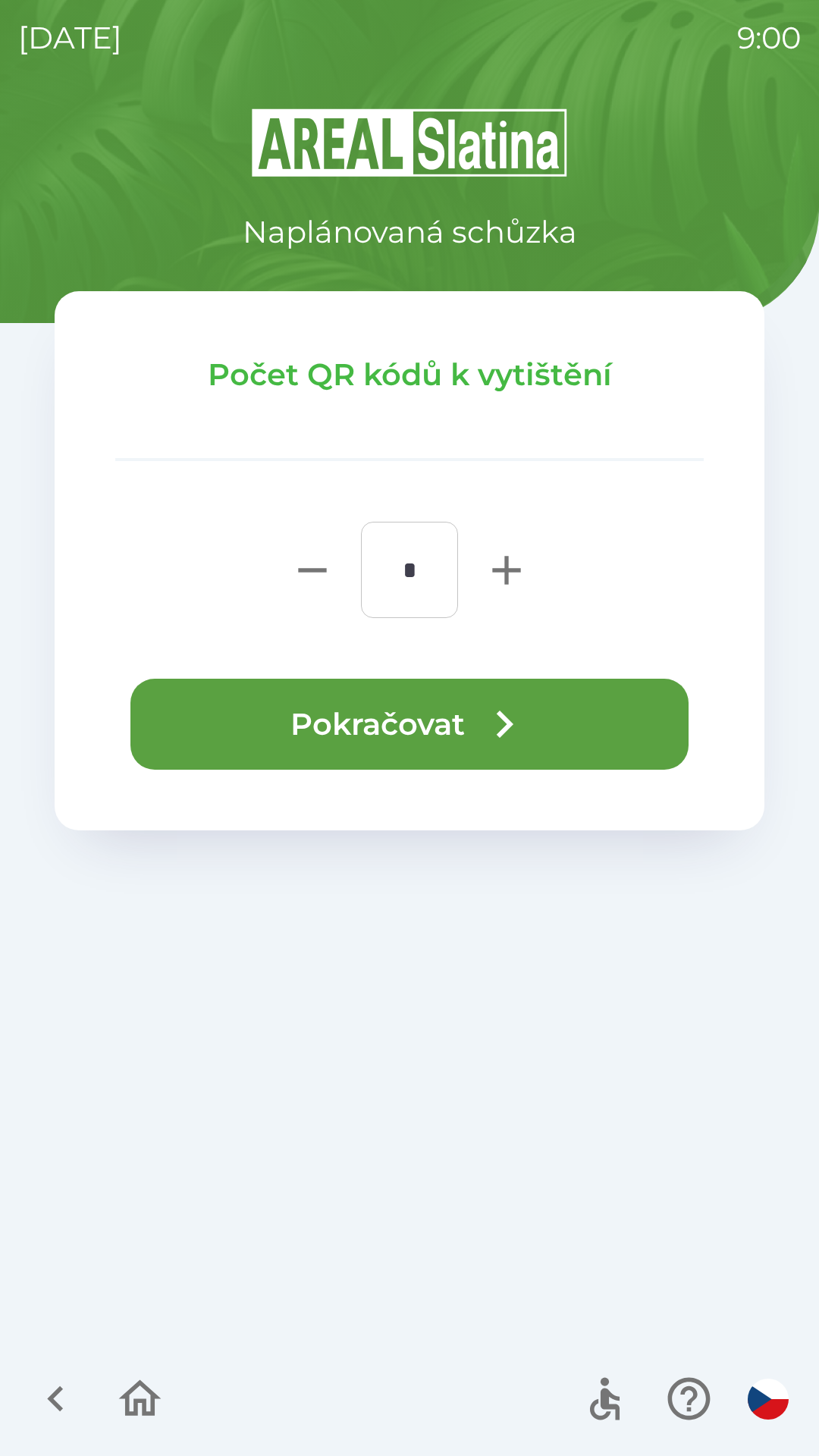
click at [398, 701] on button "Pokračovat" at bounding box center [410, 724] width 558 height 91
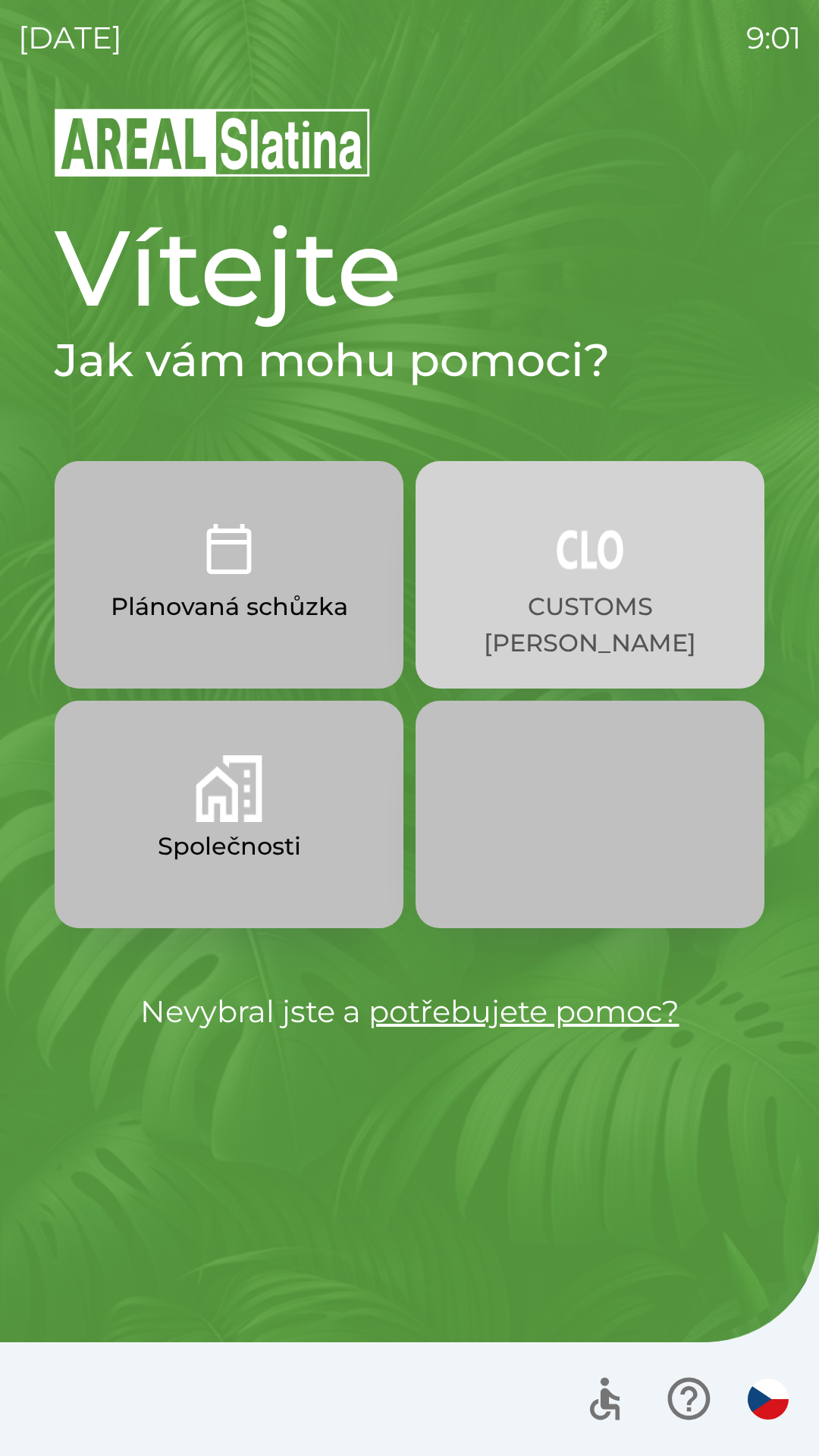
click at [574, 589] on p "CUSTOMS [PERSON_NAME]" at bounding box center [590, 624] width 276 height 72
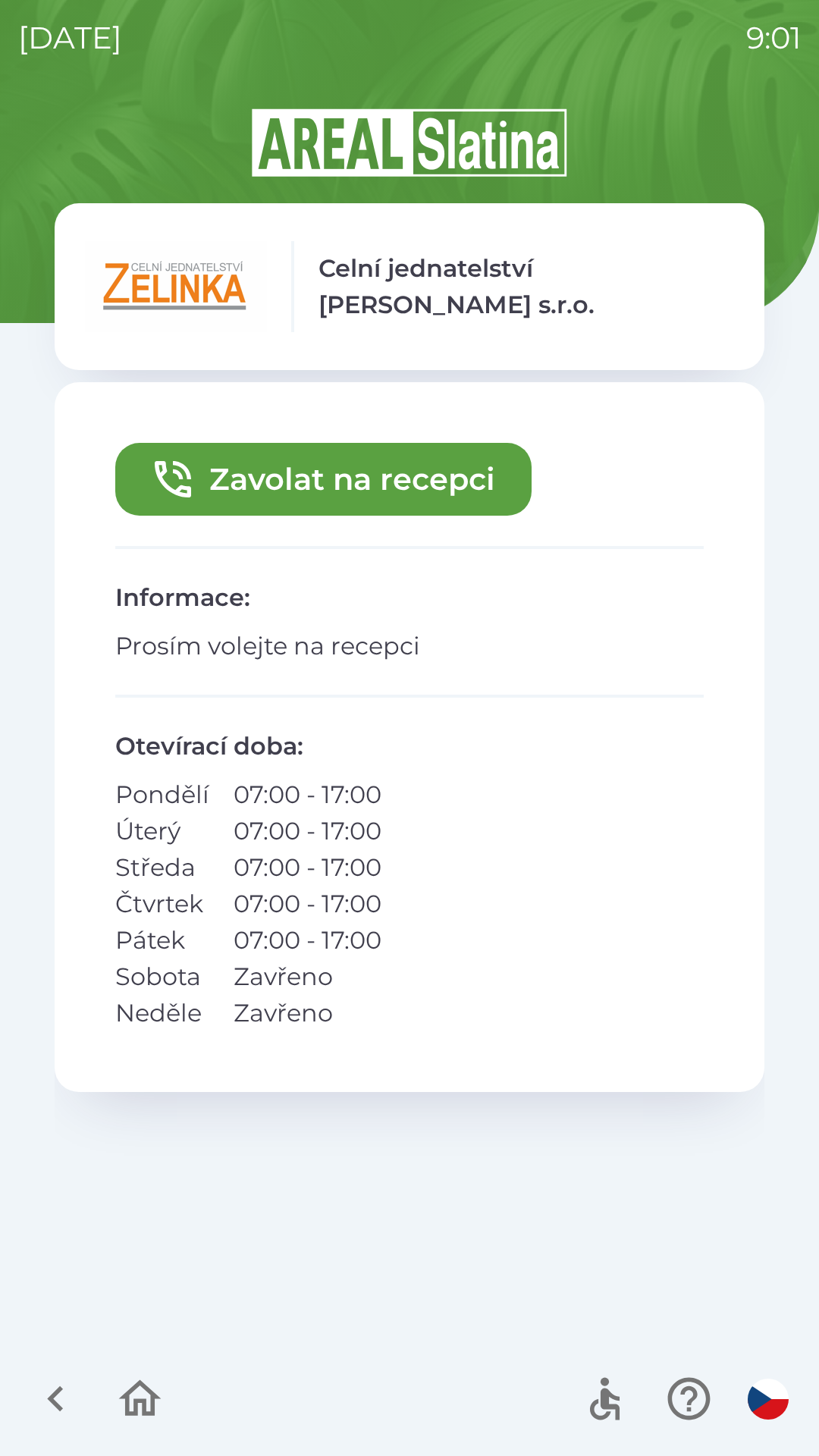
click at [383, 479] on button "Zavolat na recepci" at bounding box center [324, 479] width 416 height 72
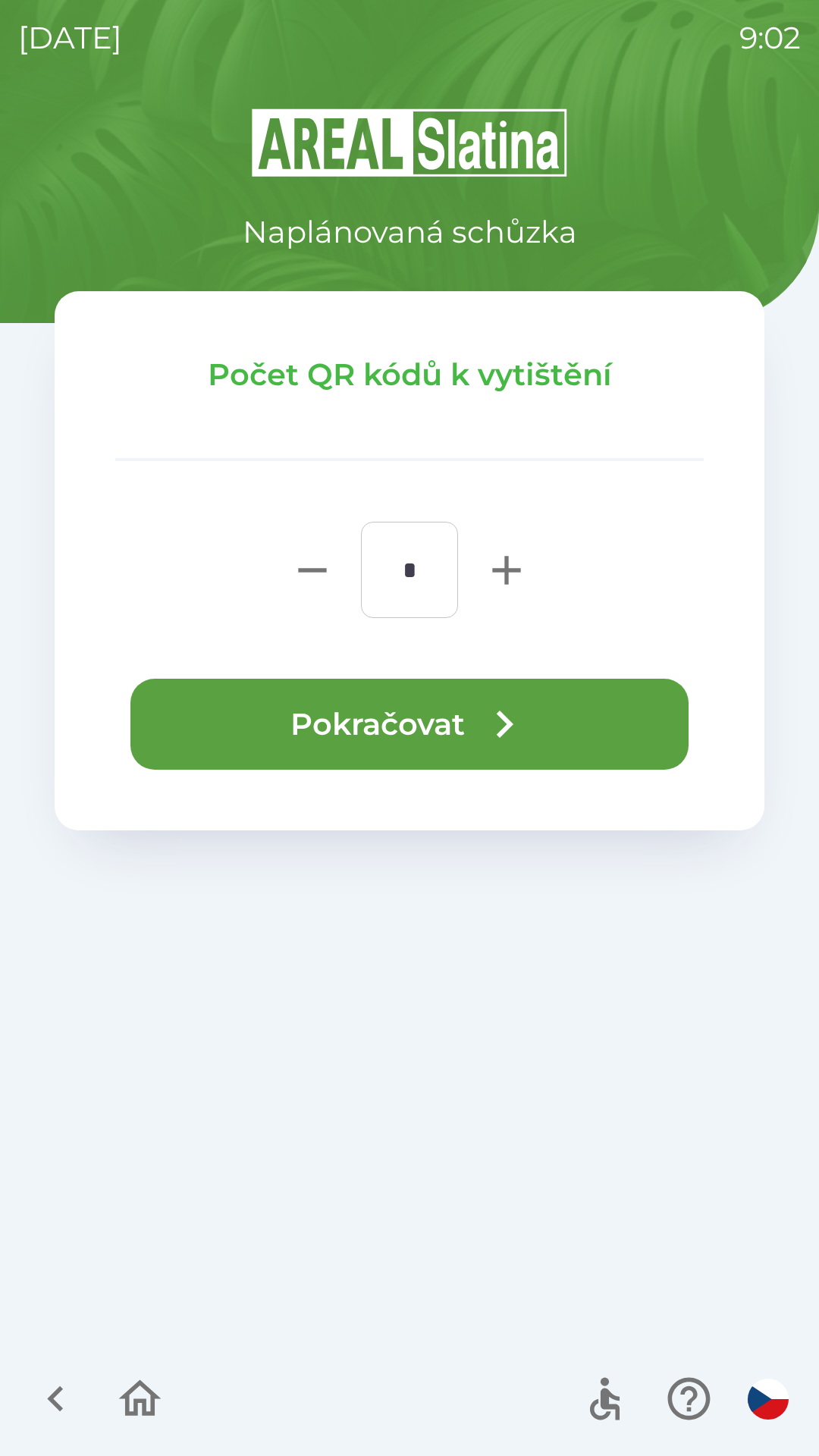
click at [465, 722] on button "Pokračovat" at bounding box center [410, 724] width 558 height 91
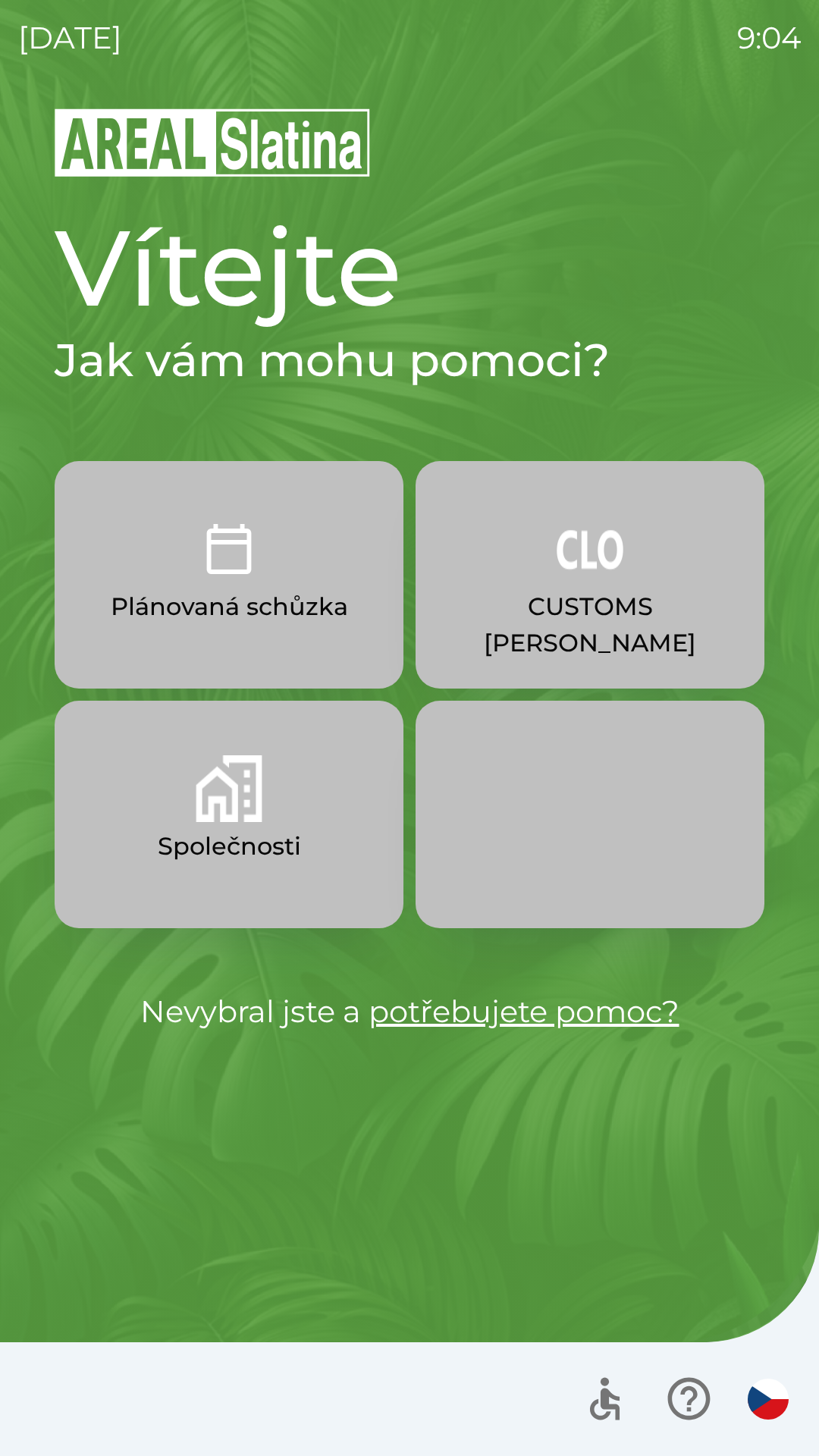
click at [527, 594] on p "CUSTOMS [PERSON_NAME]" at bounding box center [590, 624] width 276 height 72
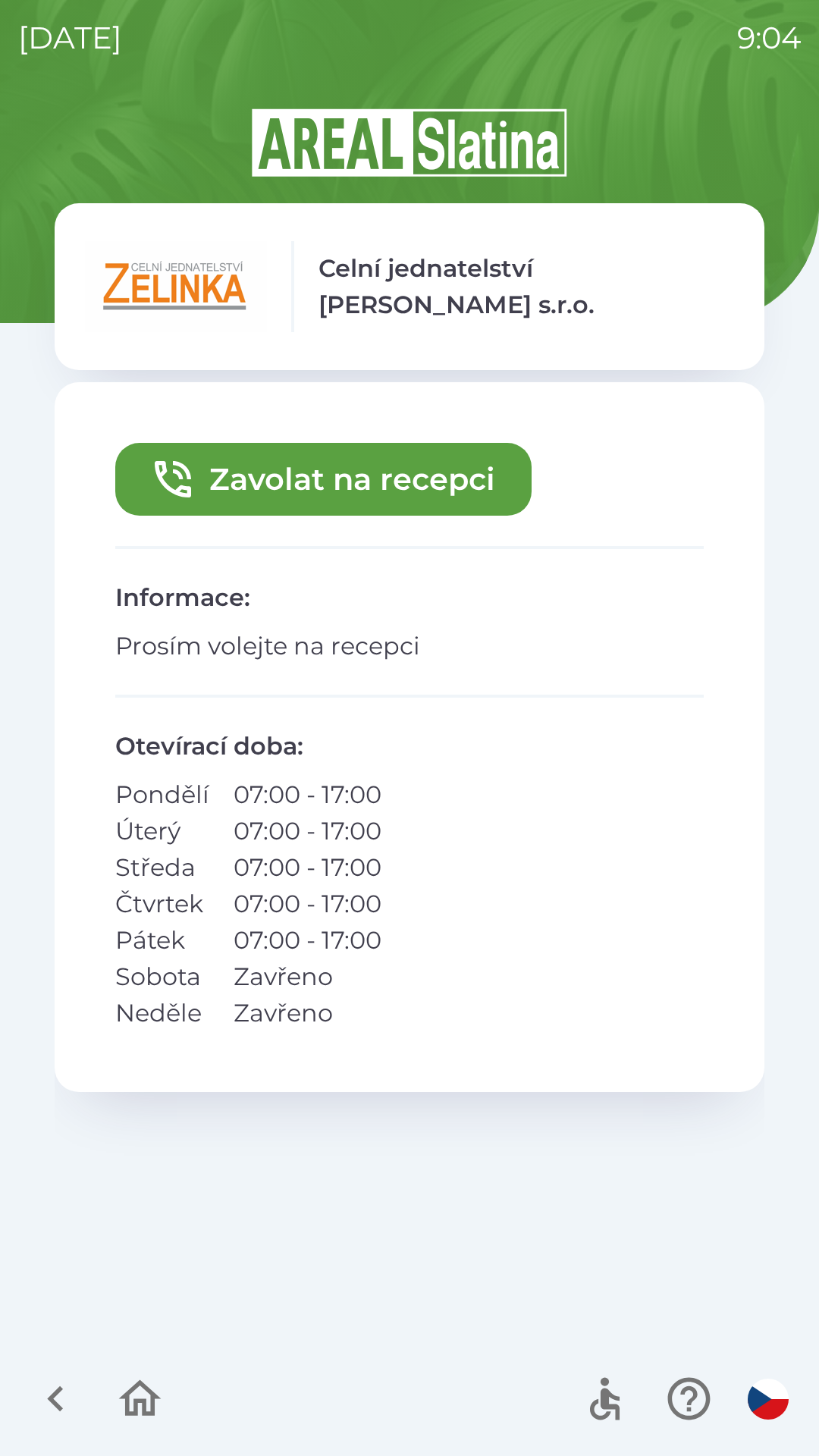
click at [309, 474] on button "Zavolat na recepci" at bounding box center [324, 479] width 416 height 72
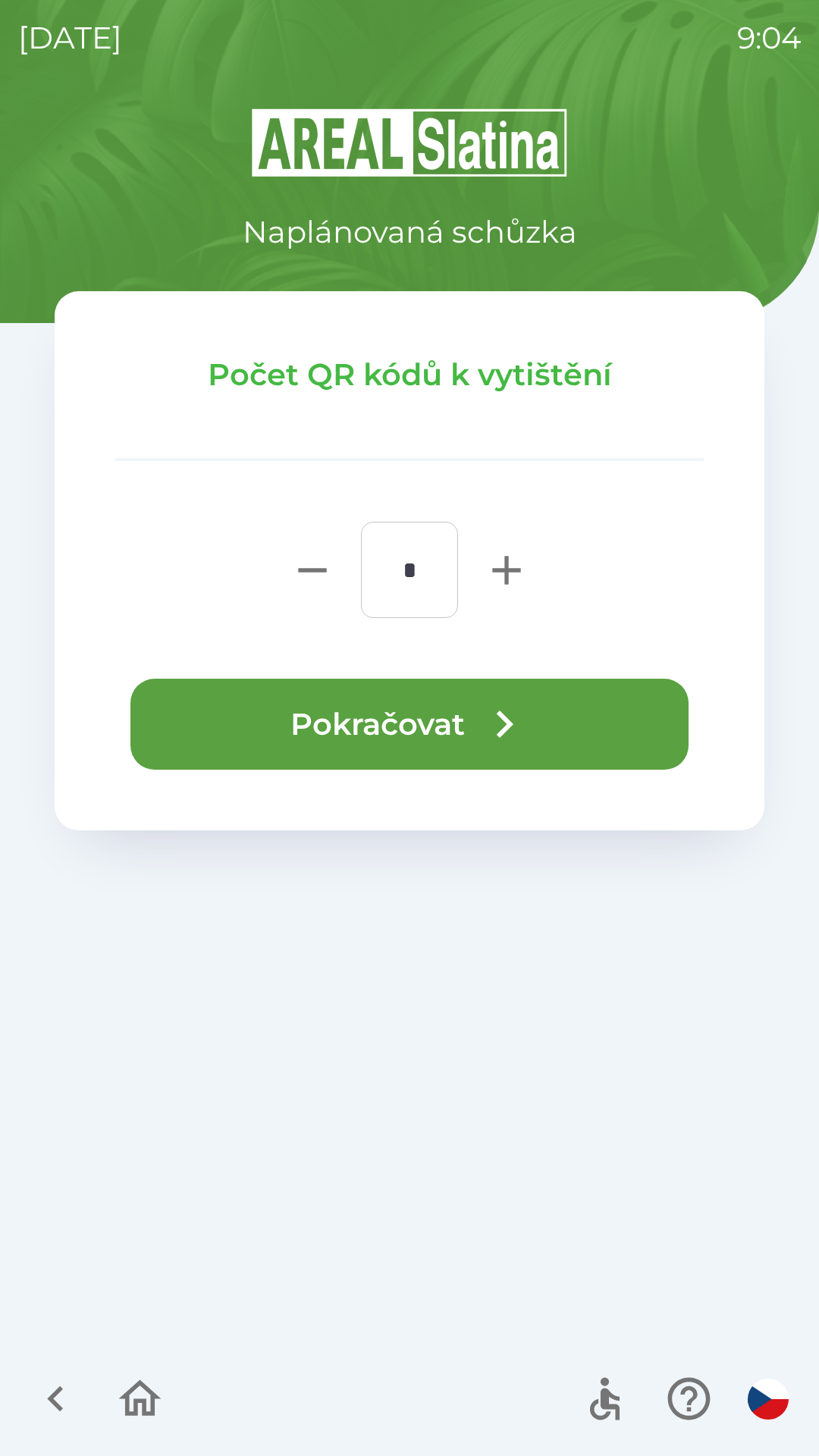
click at [402, 712] on button "Pokračovat" at bounding box center [410, 724] width 558 height 91
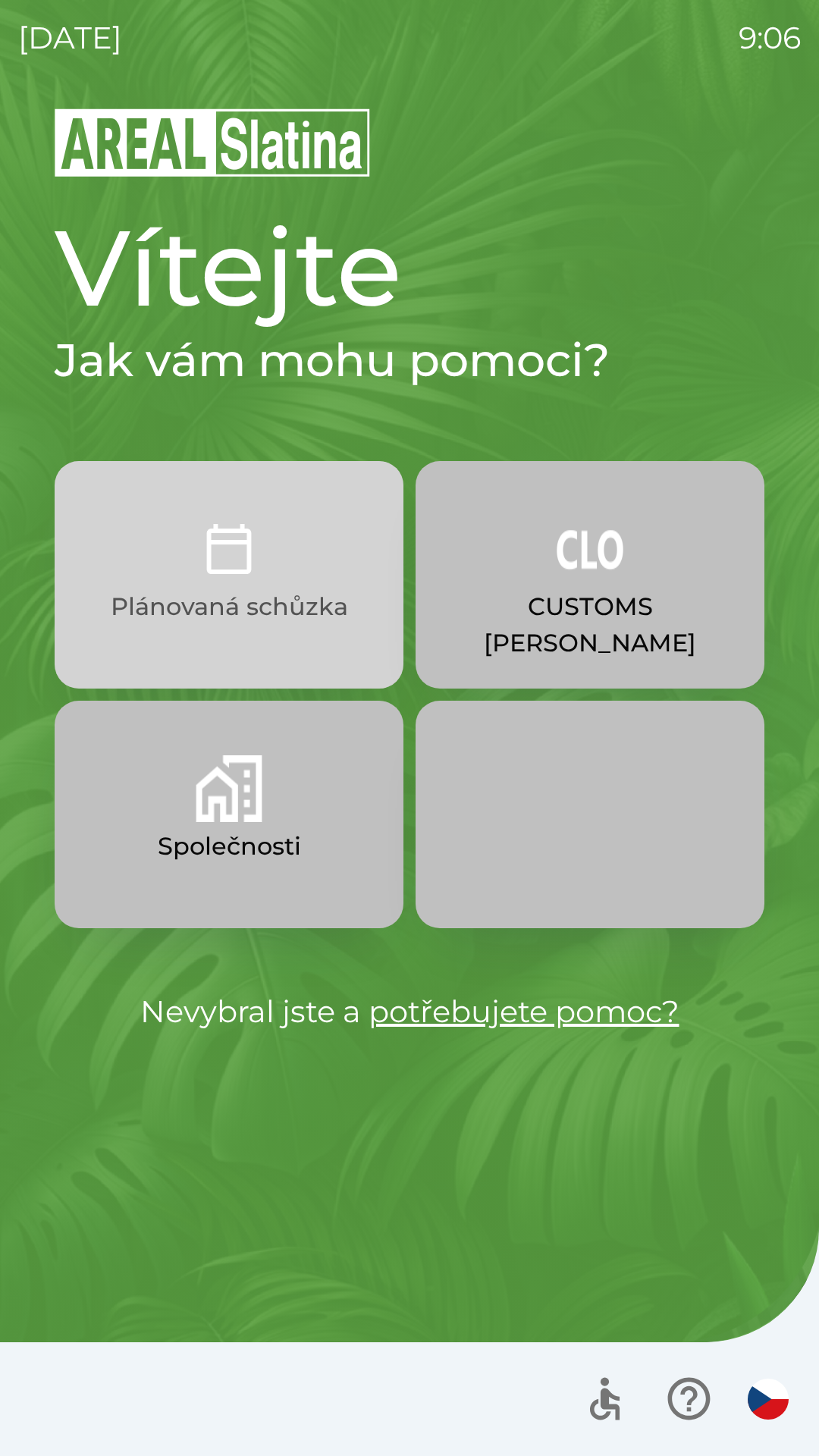
click at [228, 583] on button "Plánovaná schůzka" at bounding box center [229, 575] width 349 height 228
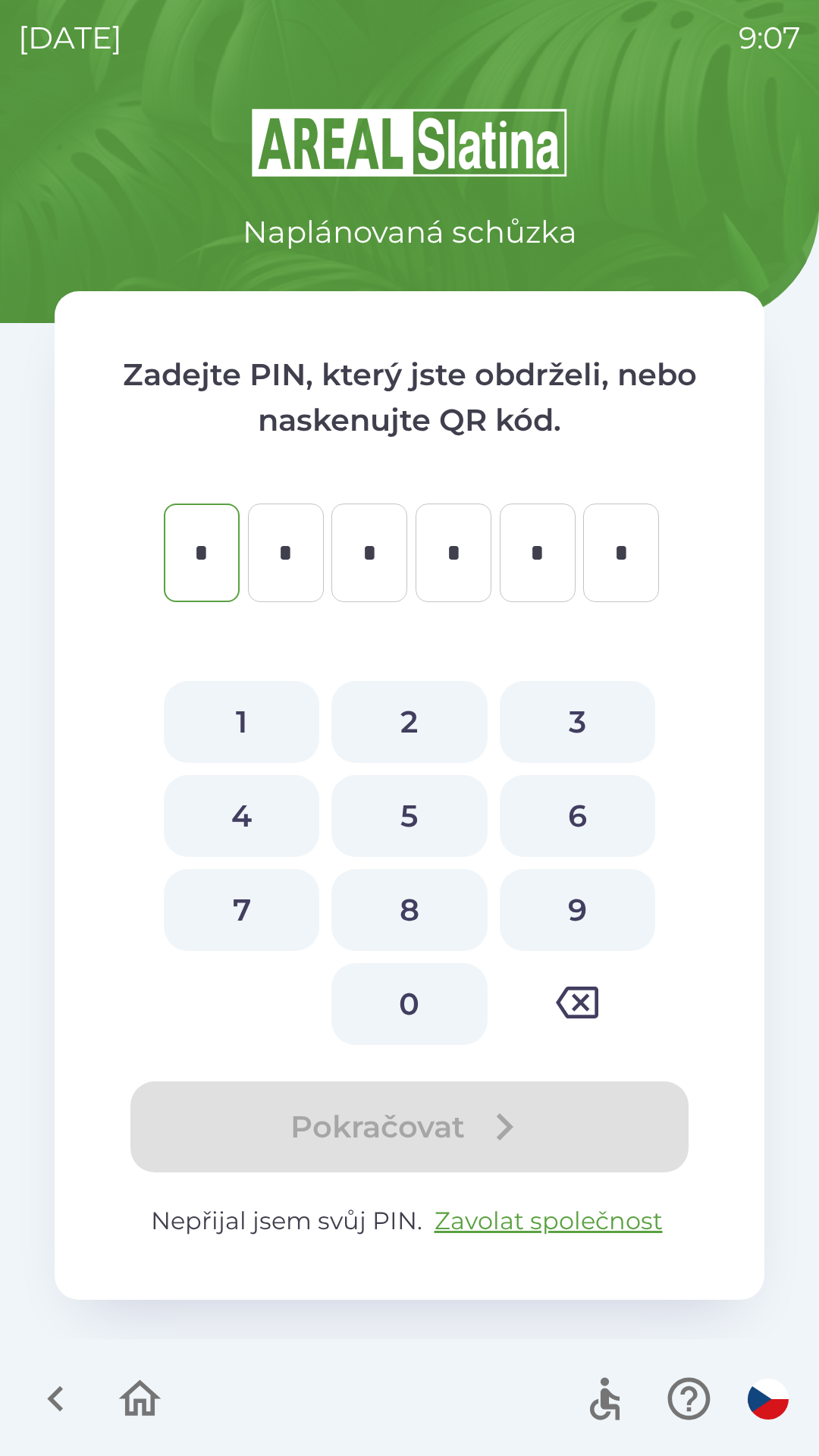
click at [56, 200] on div "Naplánovaná schůzka" at bounding box center [410, 180] width 709 height 148
click at [60, 1391] on icon "button" at bounding box center [55, 1399] width 16 height 26
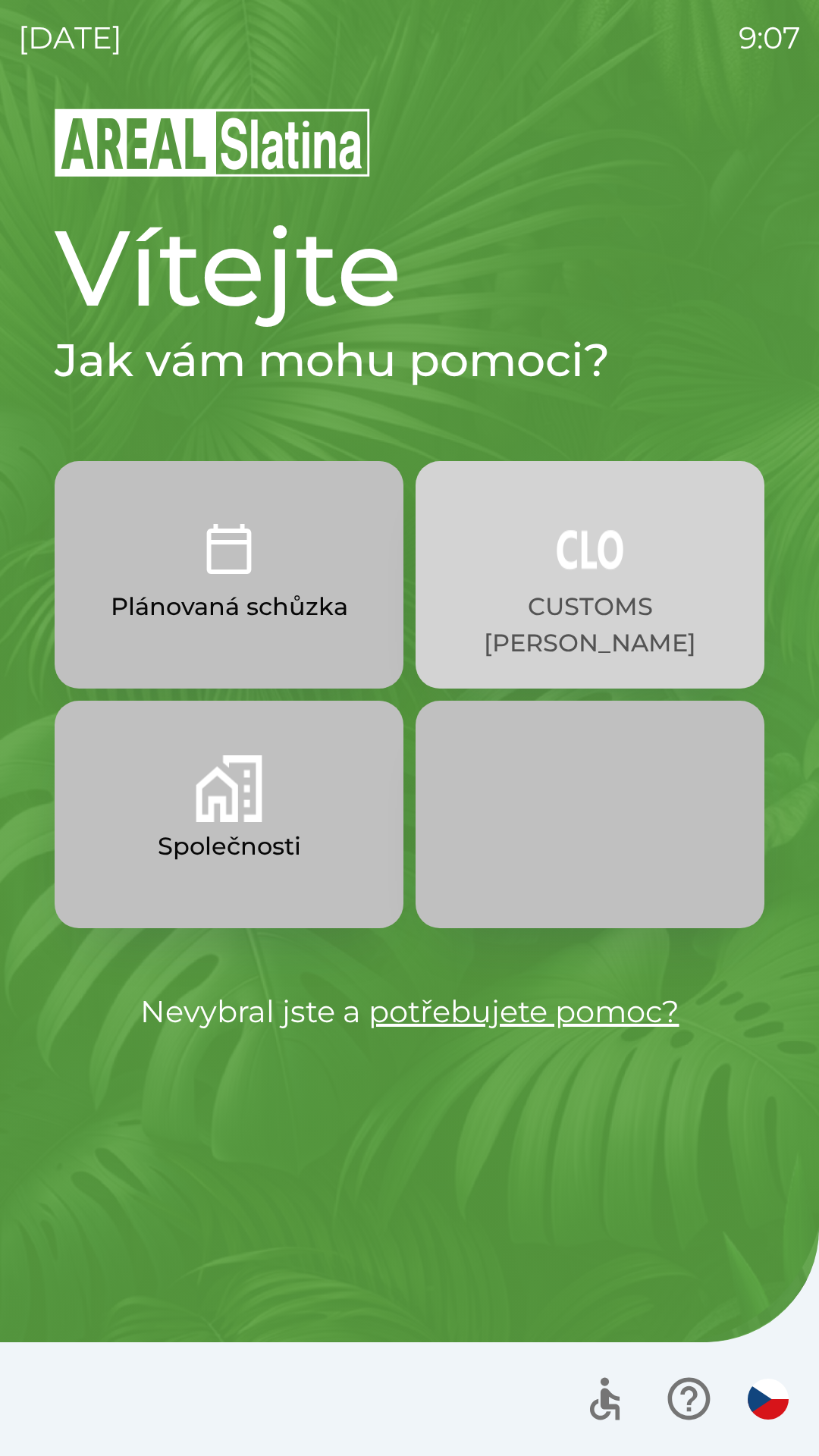
click at [554, 593] on p "CUSTOMS [PERSON_NAME]" at bounding box center [590, 624] width 276 height 72
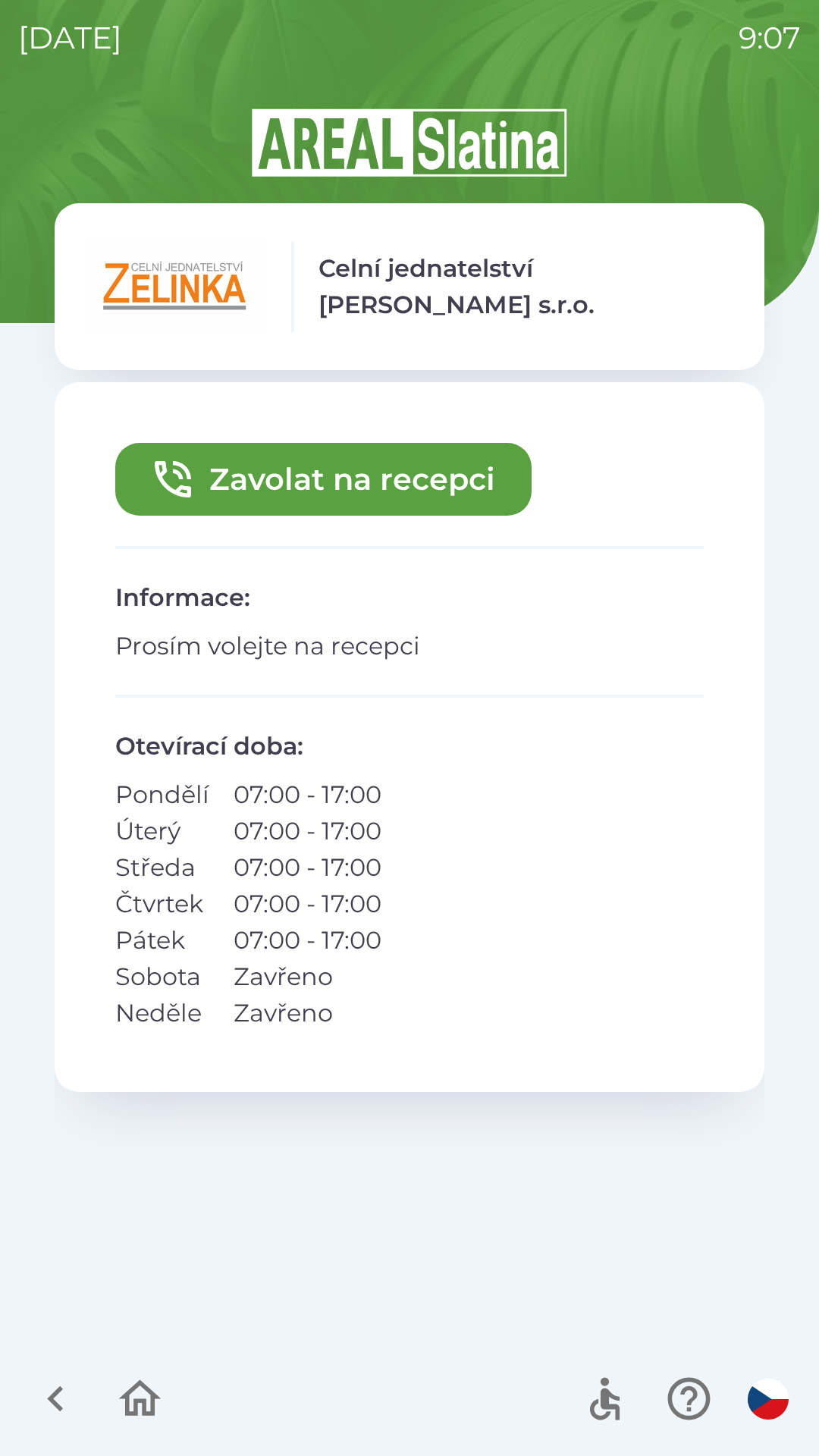
click at [349, 479] on button "Zavolat na recepci" at bounding box center [324, 479] width 416 height 72
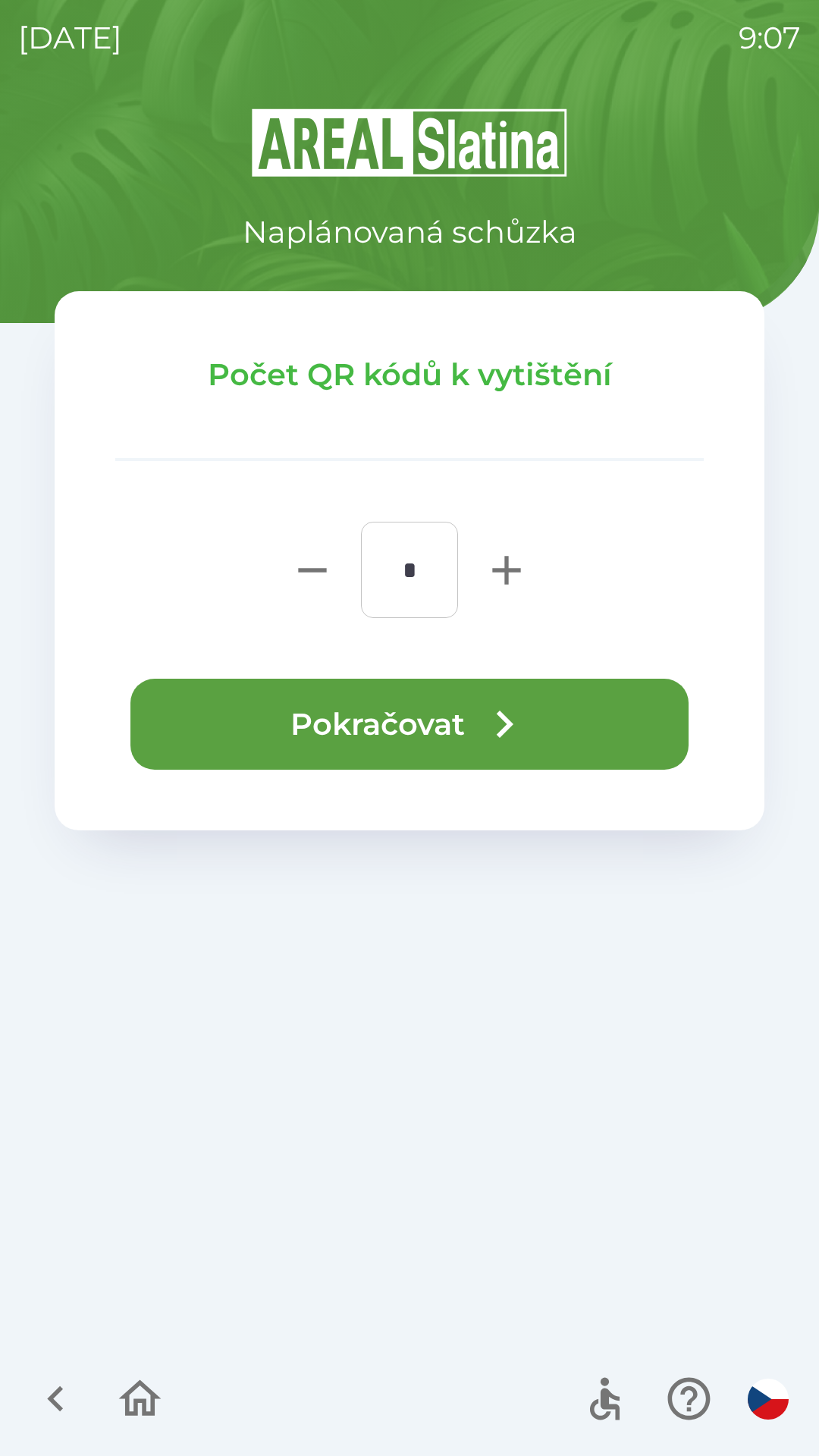
click at [403, 714] on button "Pokračovat" at bounding box center [410, 724] width 558 height 91
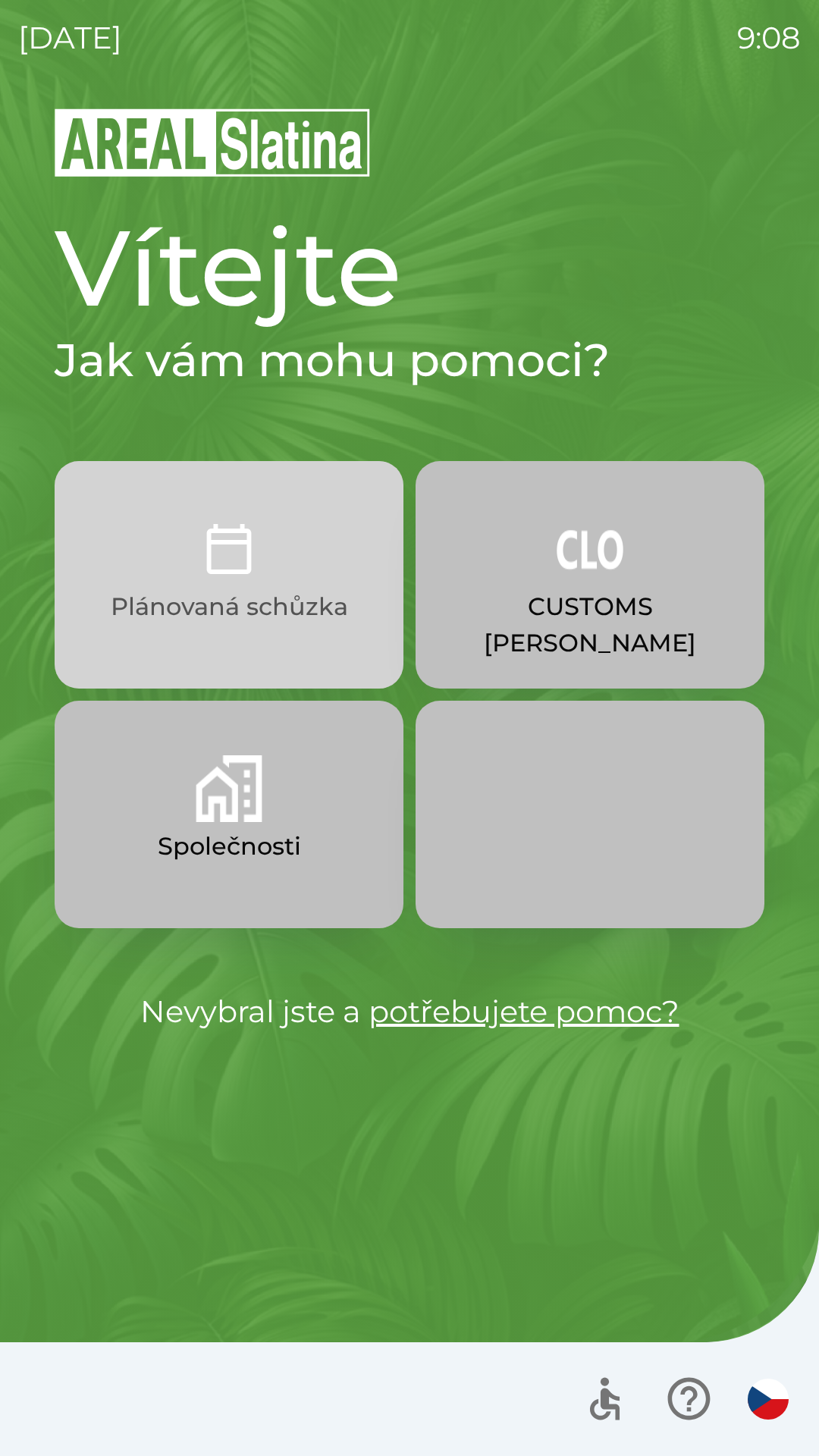
click at [180, 603] on p "Plánovaná schůzka" at bounding box center [229, 606] width 238 height 36
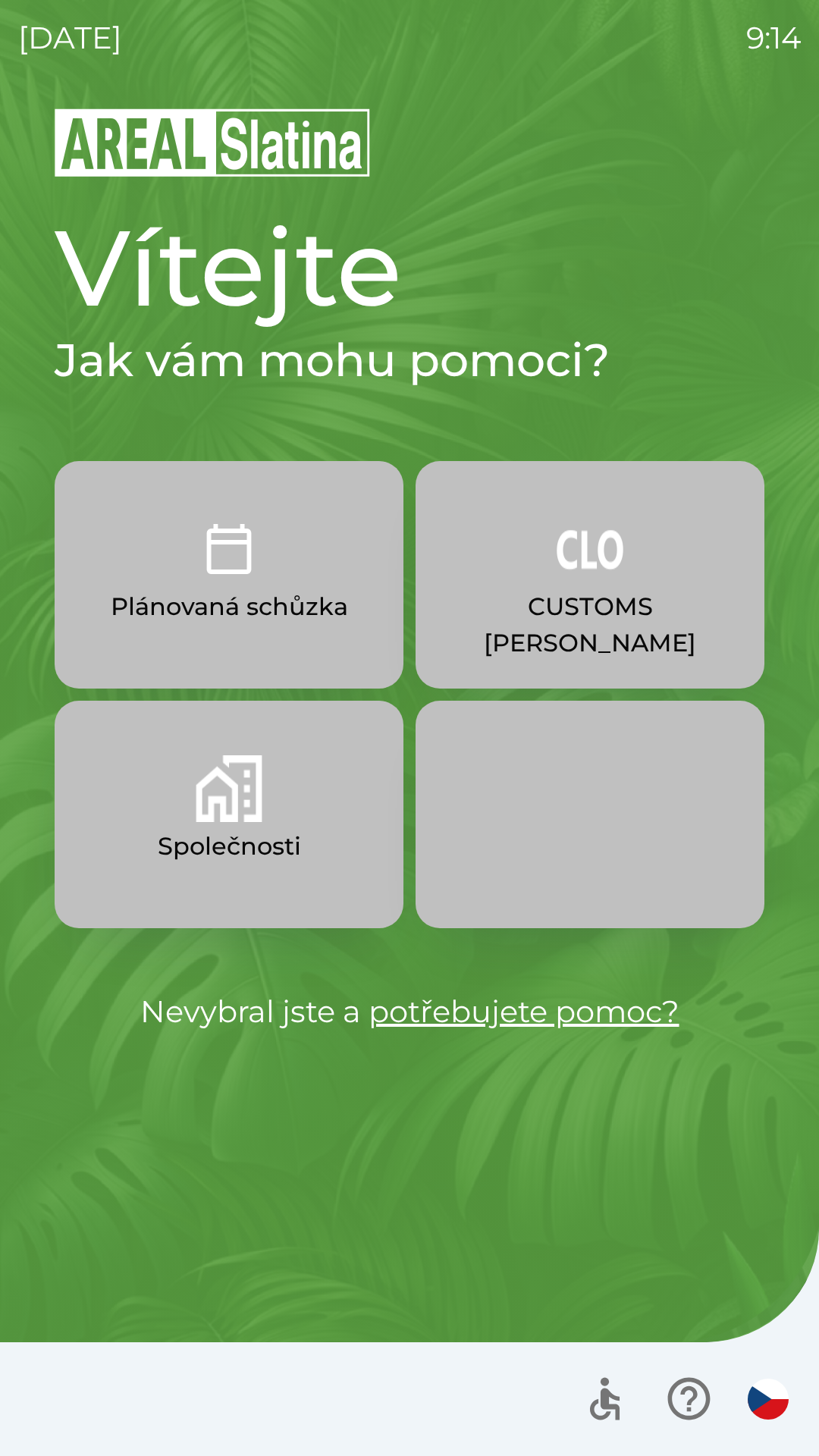
click at [227, 805] on img "button" at bounding box center [228, 788] width 67 height 67
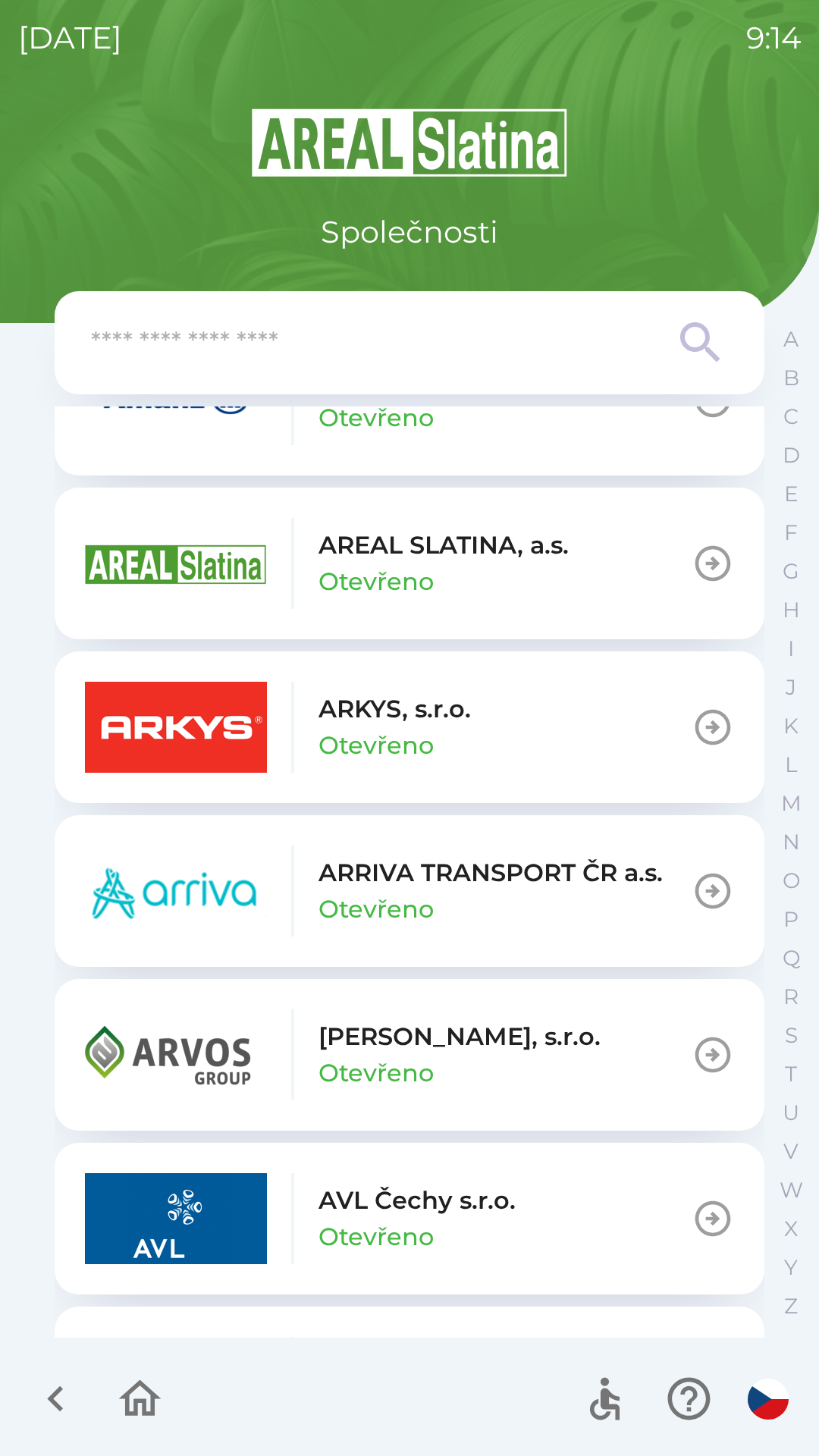
scroll to position [775, 0]
click at [786, 1160] on p "V" at bounding box center [791, 1151] width 15 height 26
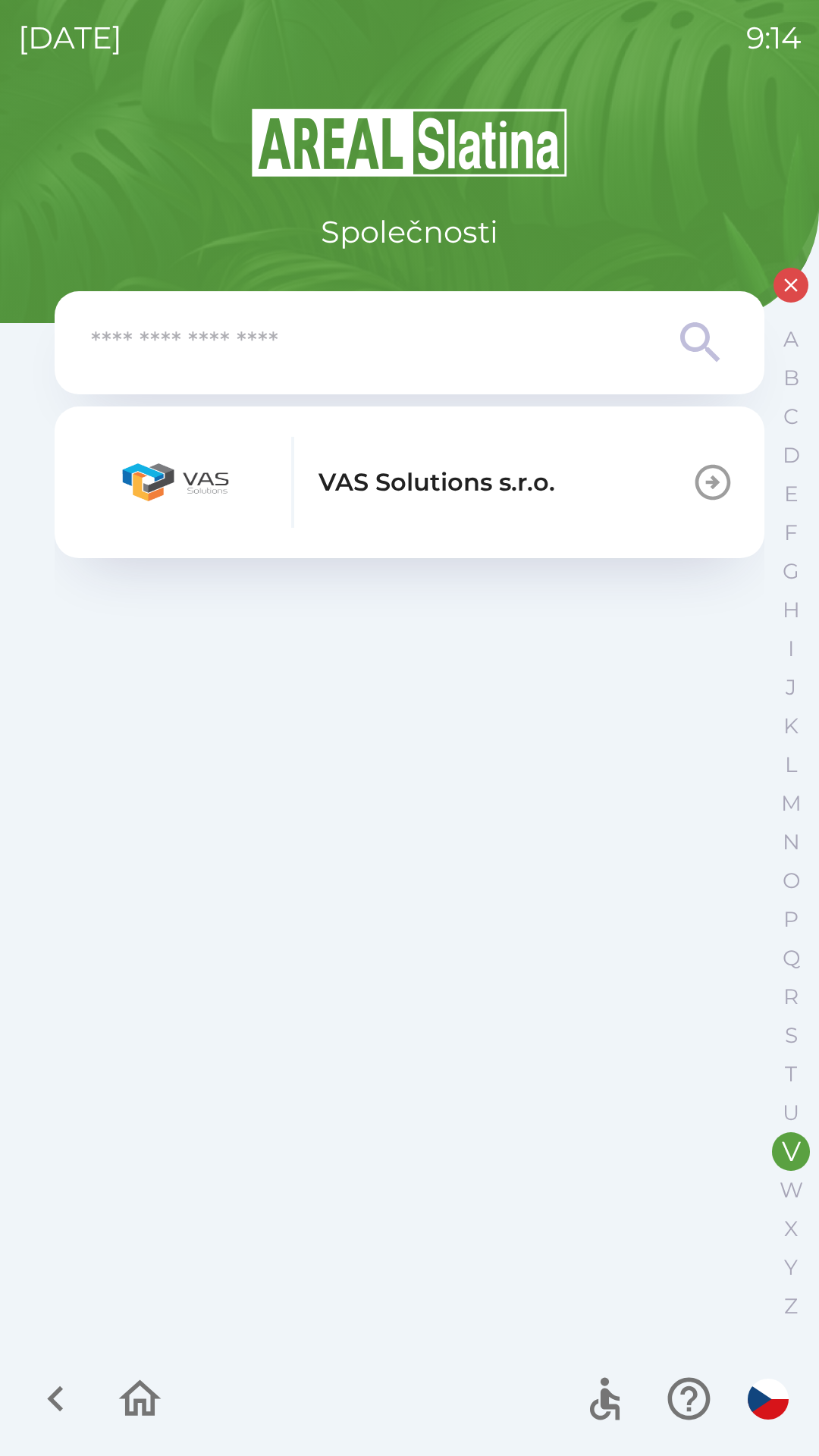
scroll to position [0, 0]
click at [789, 343] on p "A" at bounding box center [791, 339] width 15 height 26
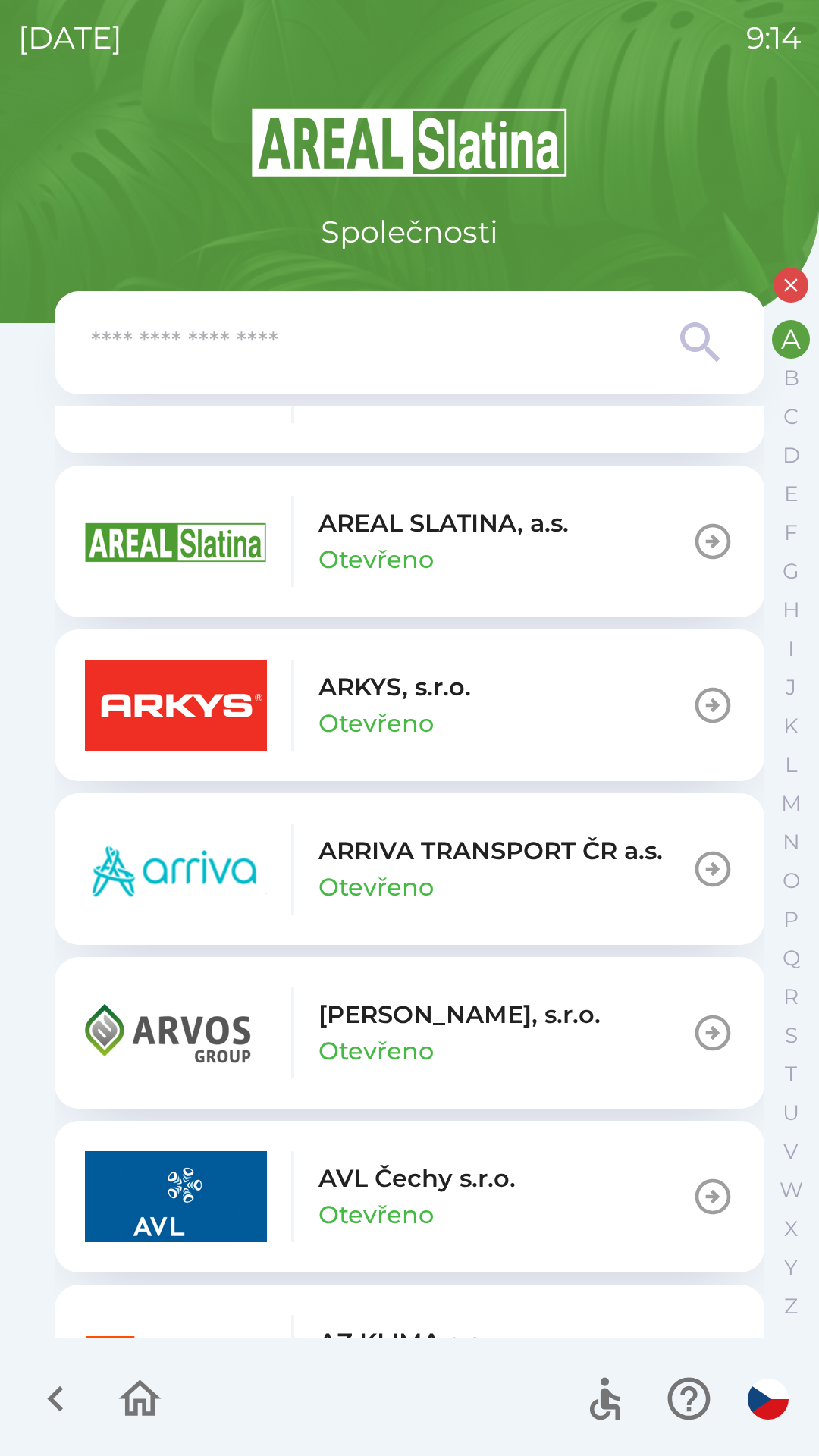
scroll to position [531, 0]
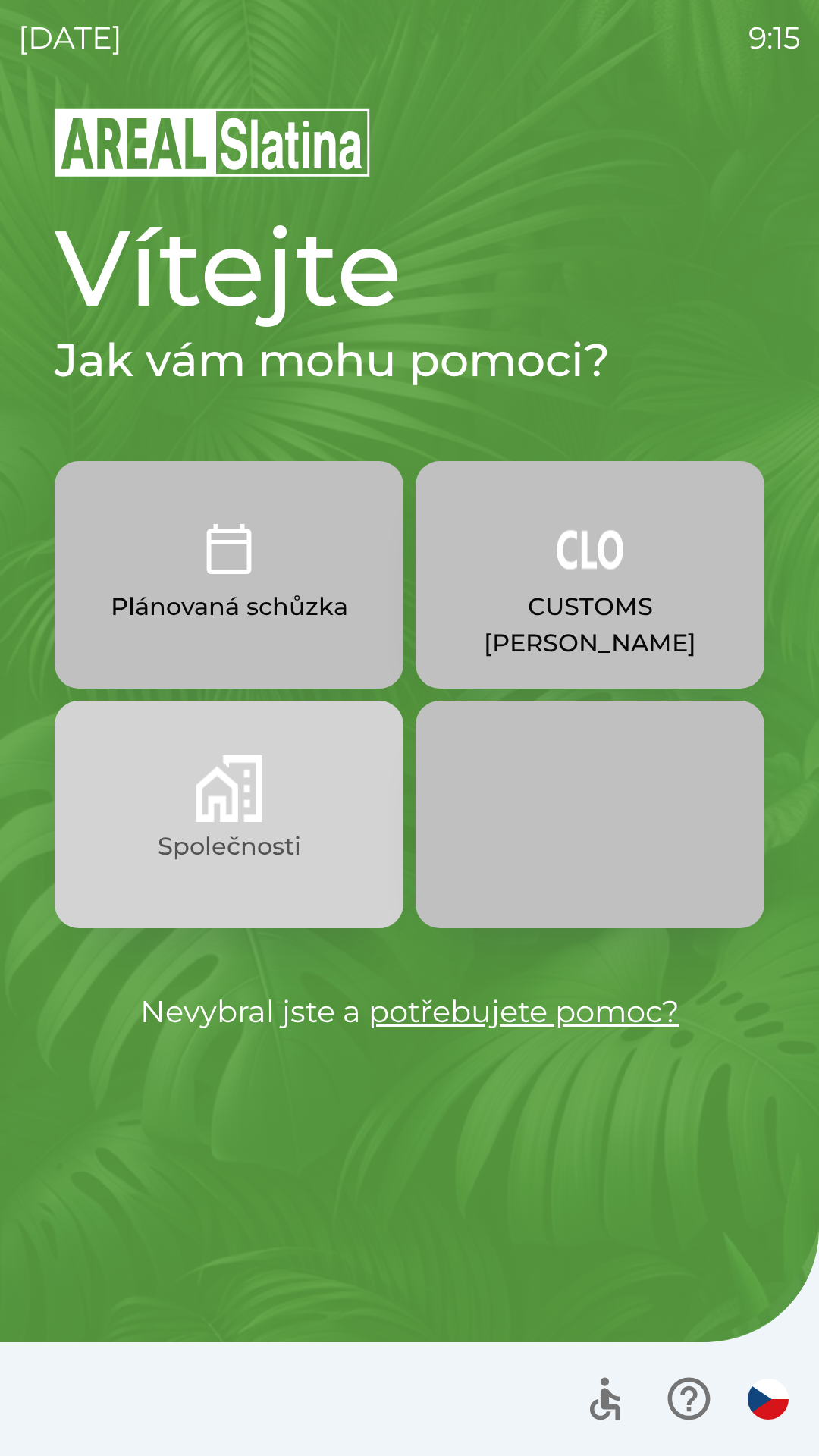
click at [335, 822] on button "Společnosti" at bounding box center [229, 815] width 349 height 228
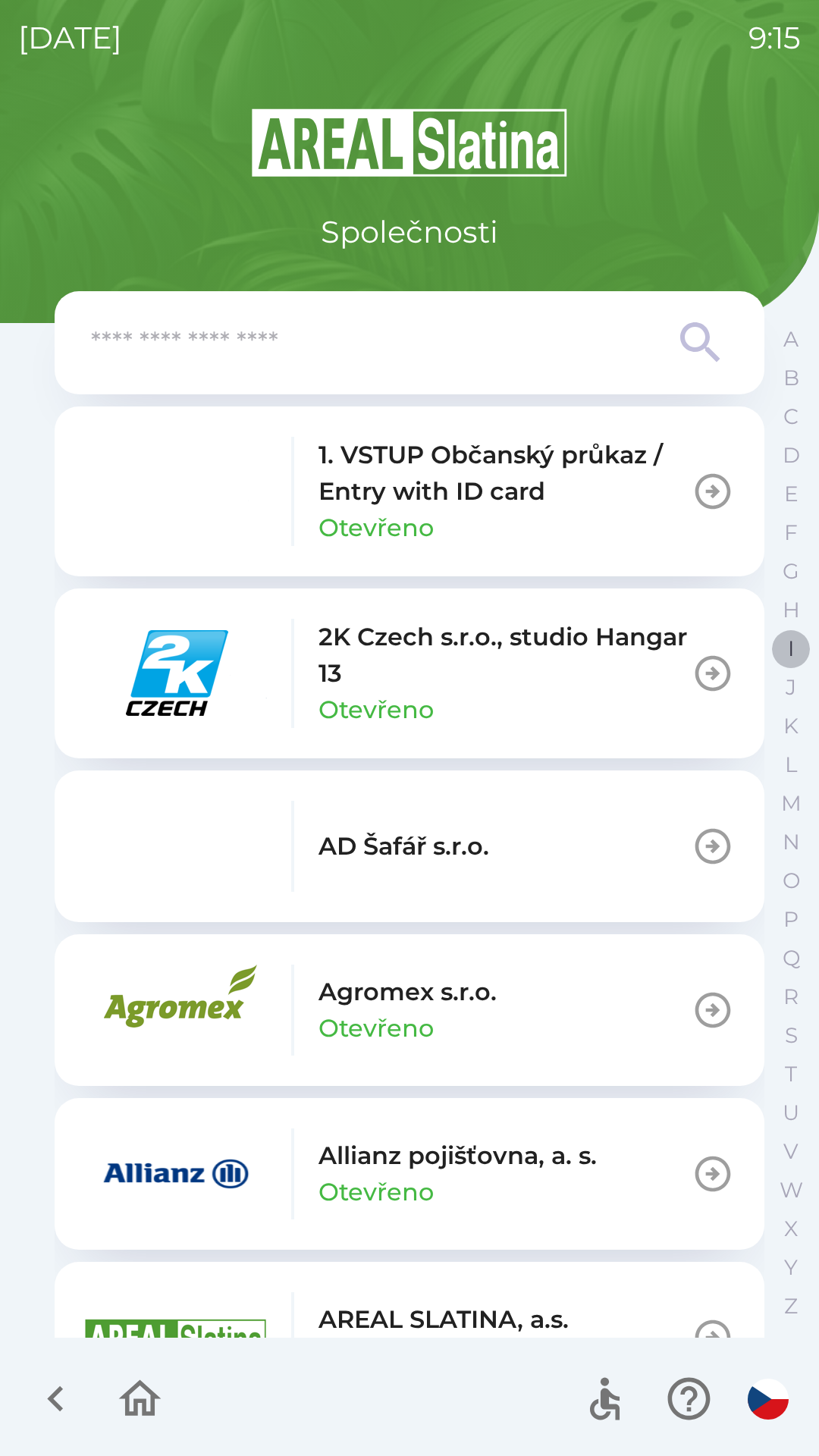
click at [789, 652] on p "I" at bounding box center [790, 648] width 6 height 26
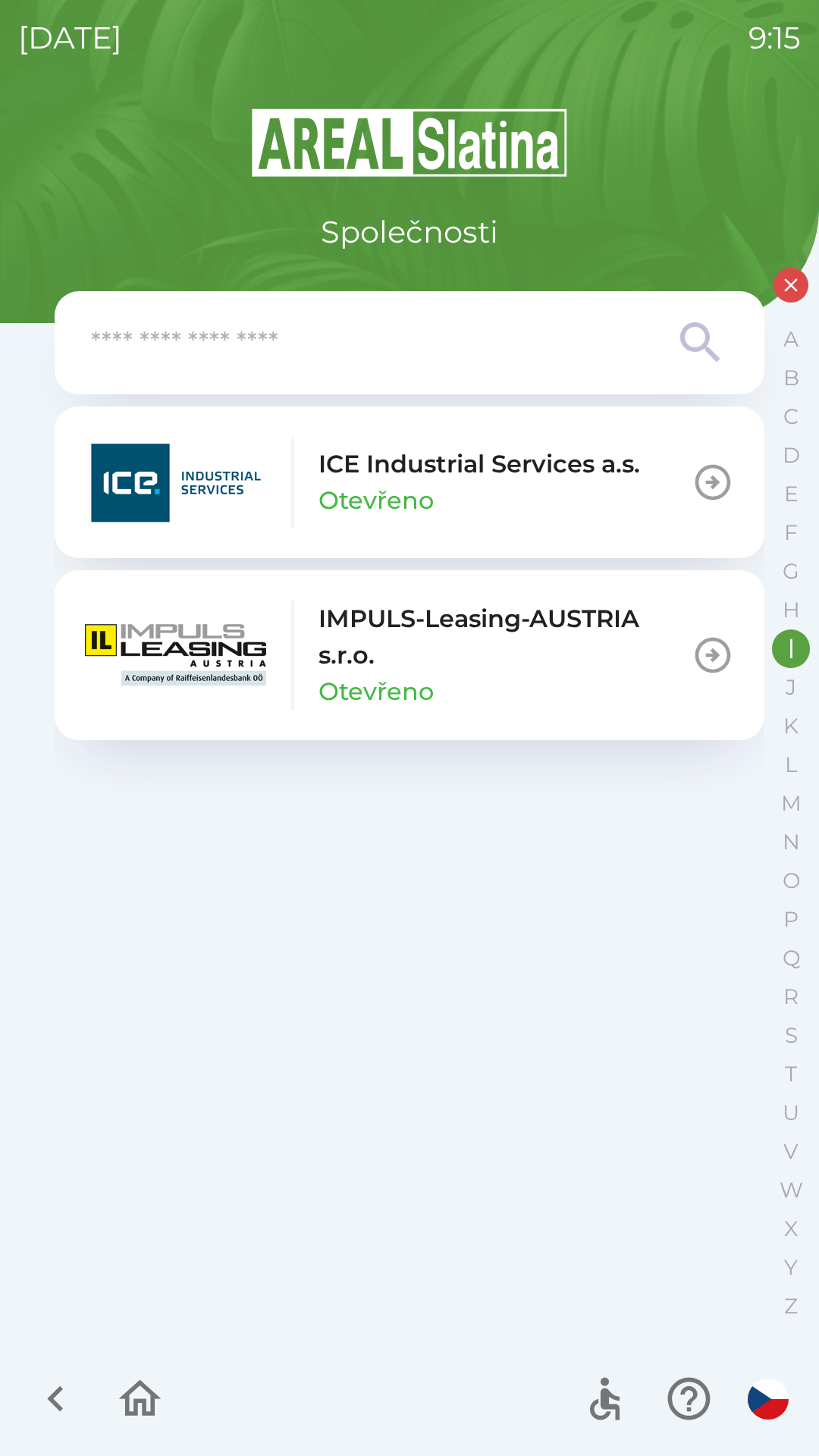
click at [132, 1409] on icon "button" at bounding box center [140, 1399] width 51 height 51
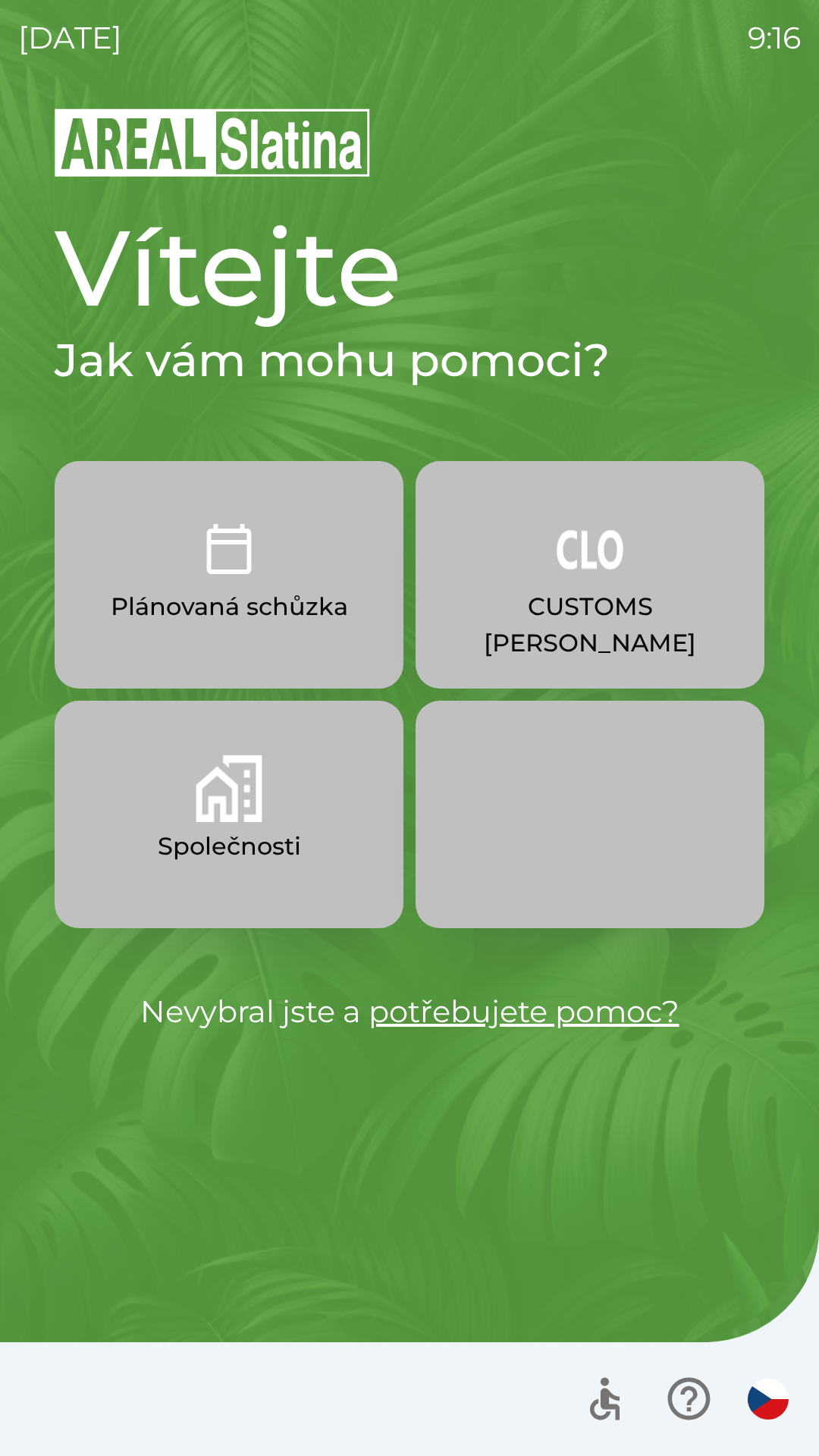
click at [630, 599] on p "CUSTOMS [PERSON_NAME]" at bounding box center [590, 624] width 276 height 72
click at [604, 587] on button "CUSTOMS [PERSON_NAME]" at bounding box center [590, 575] width 349 height 228
click at [340, 625] on button "Plánovaná schůzka" at bounding box center [229, 575] width 349 height 228
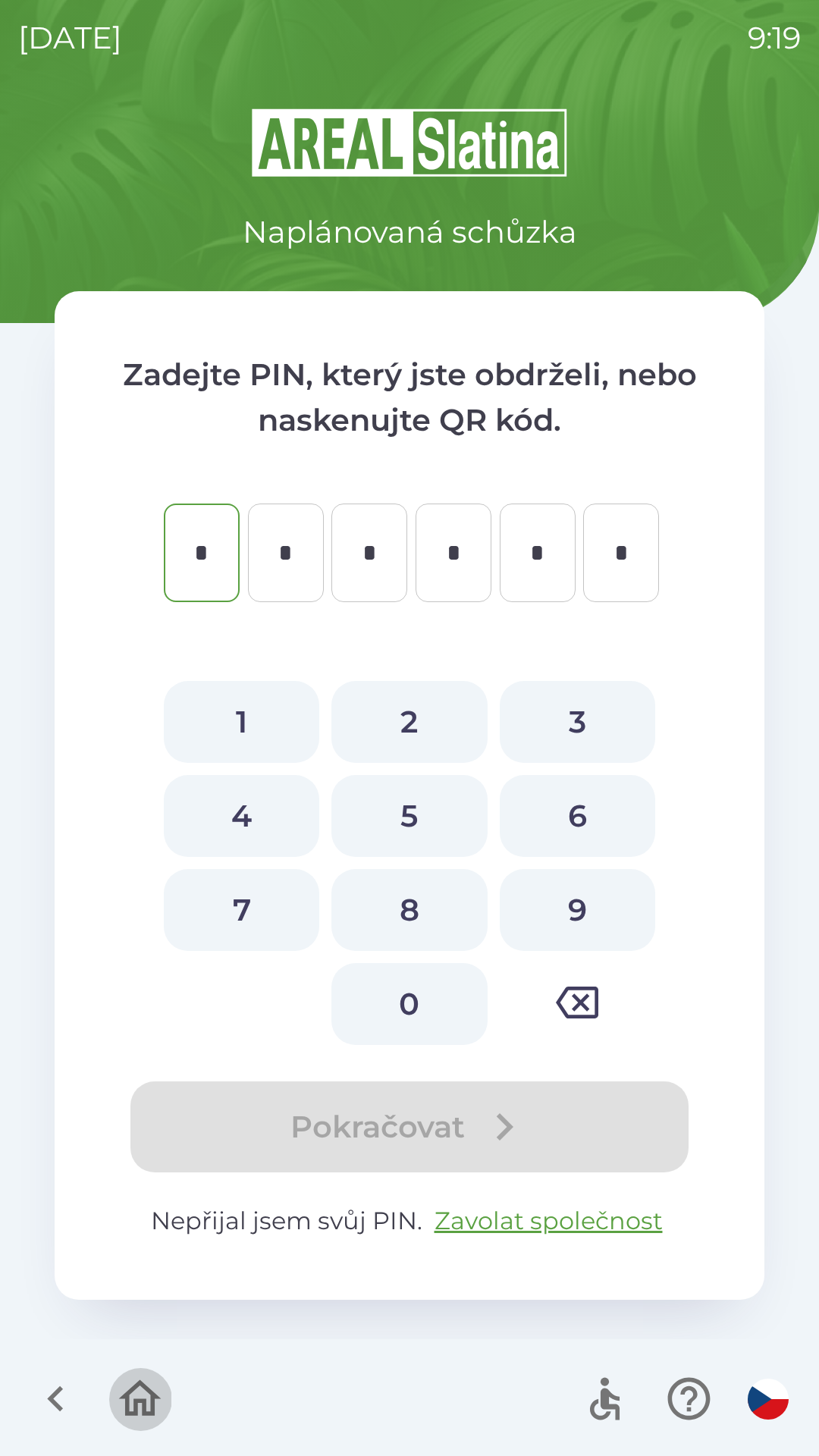
click at [139, 1390] on icon "button" at bounding box center [140, 1399] width 51 height 51
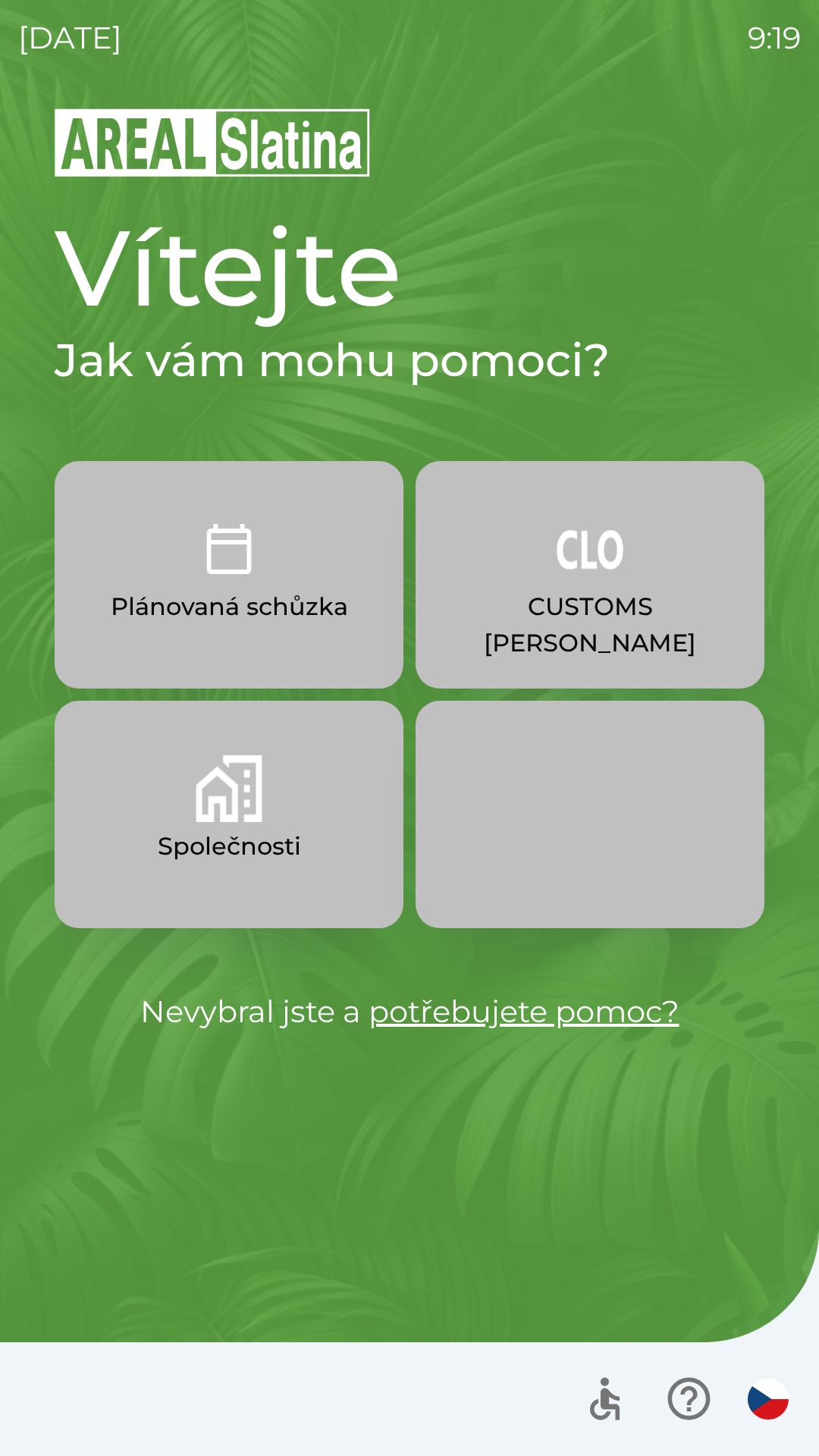
click at [249, 854] on p "Společnosti" at bounding box center [229, 846] width 143 height 36
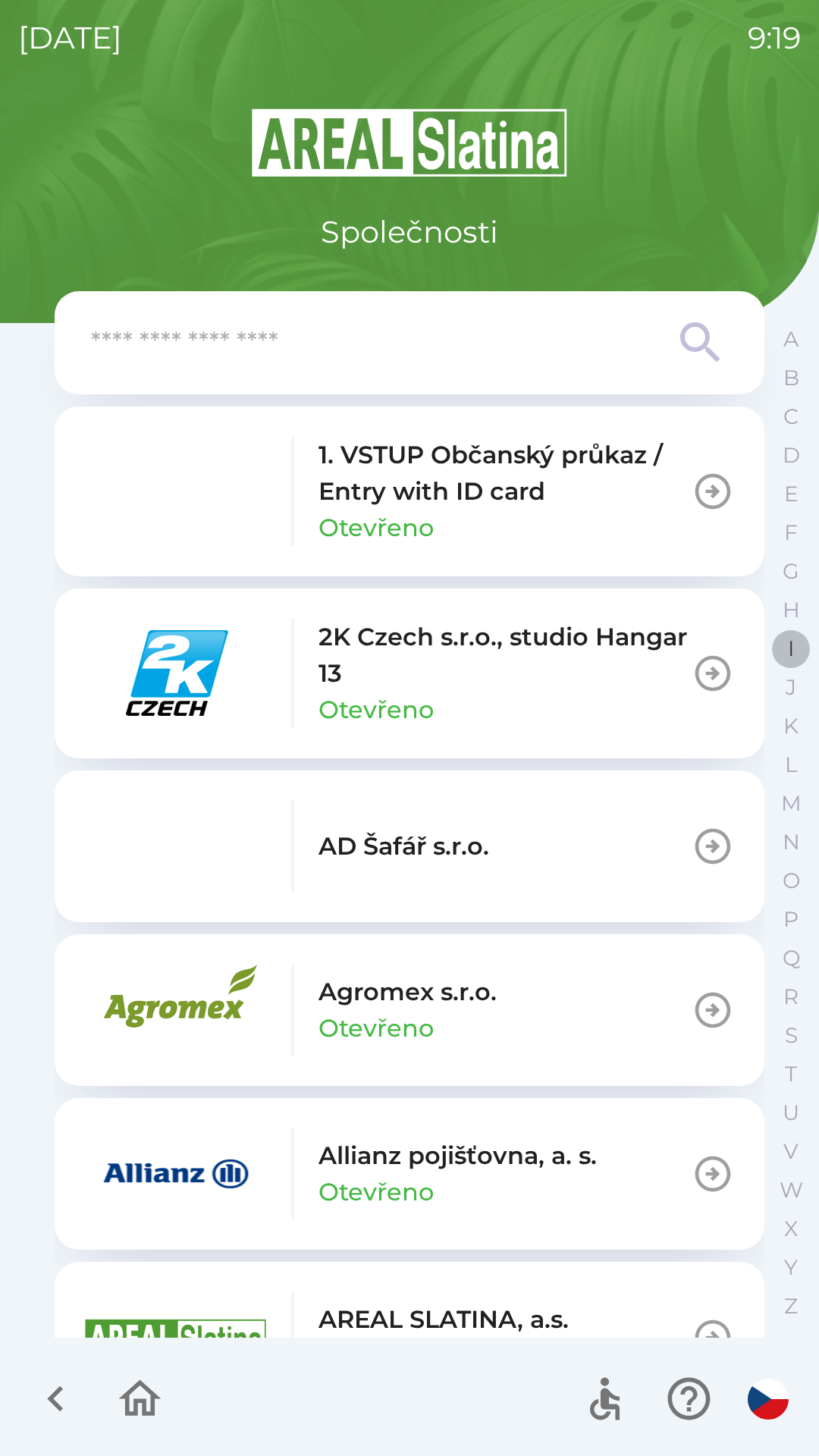
click at [786, 650] on button "I" at bounding box center [790, 649] width 38 height 39
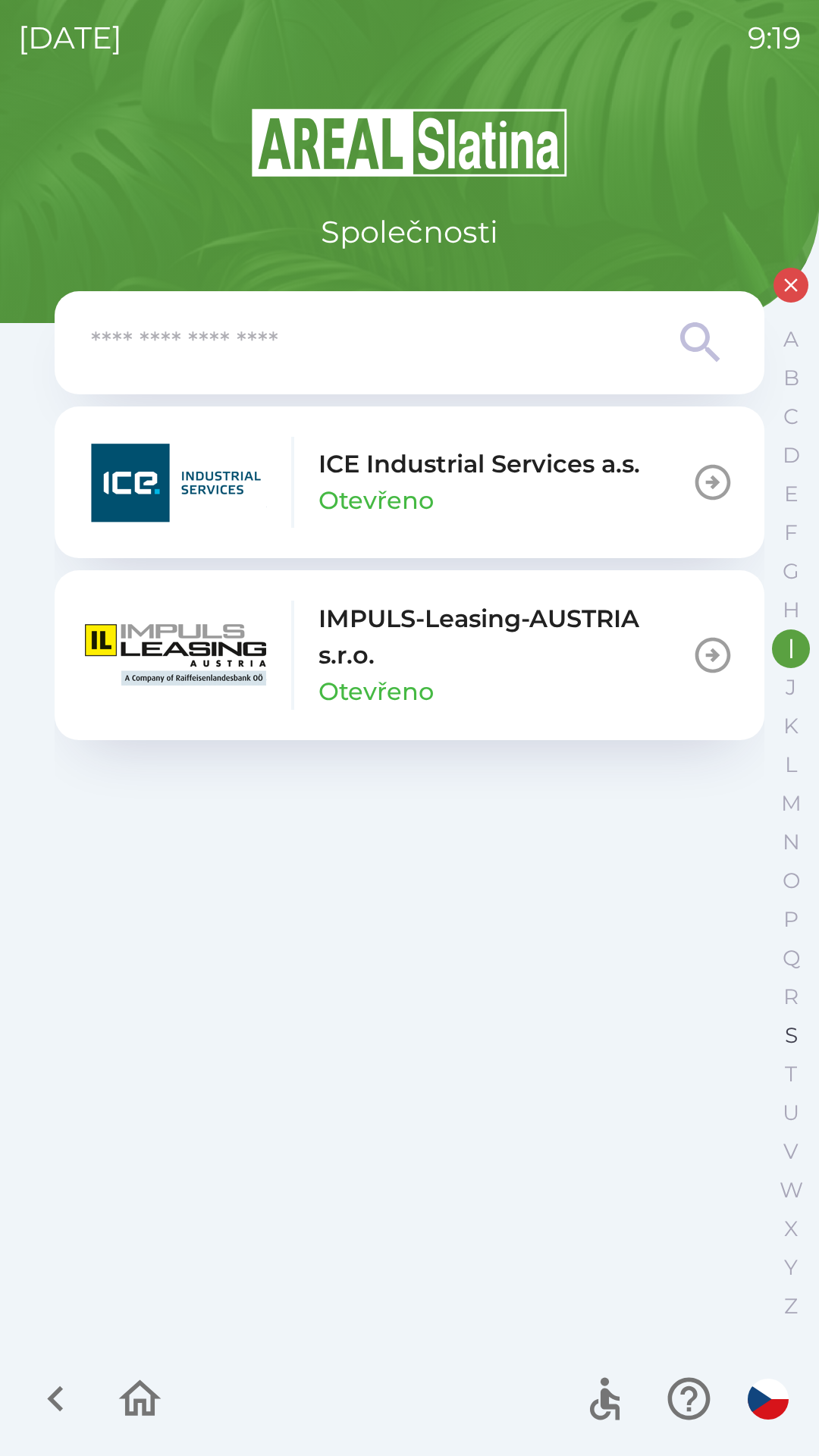
click at [797, 1034] on p "S" at bounding box center [790, 1035] width 13 height 26
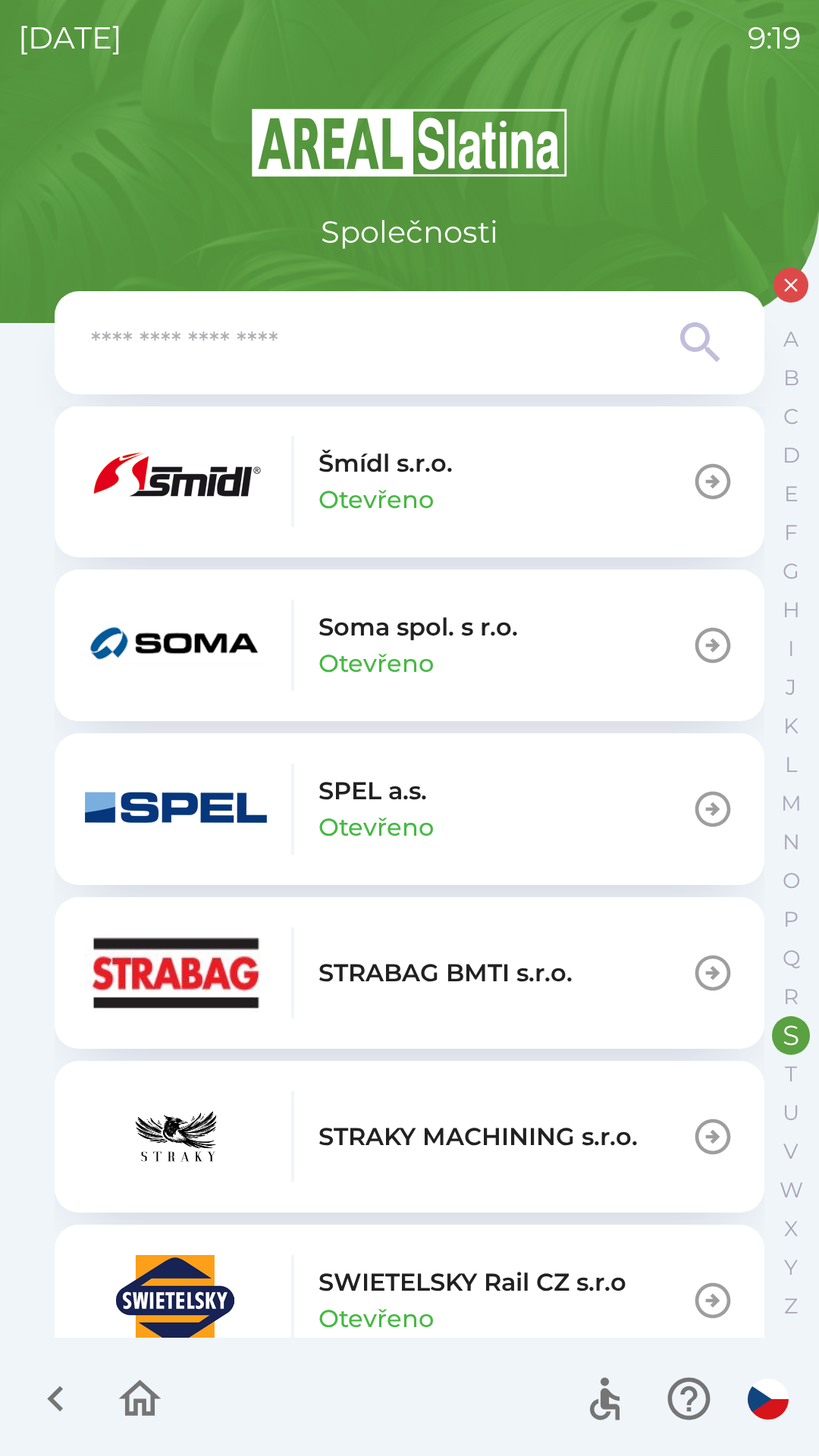
scroll to position [367, 0]
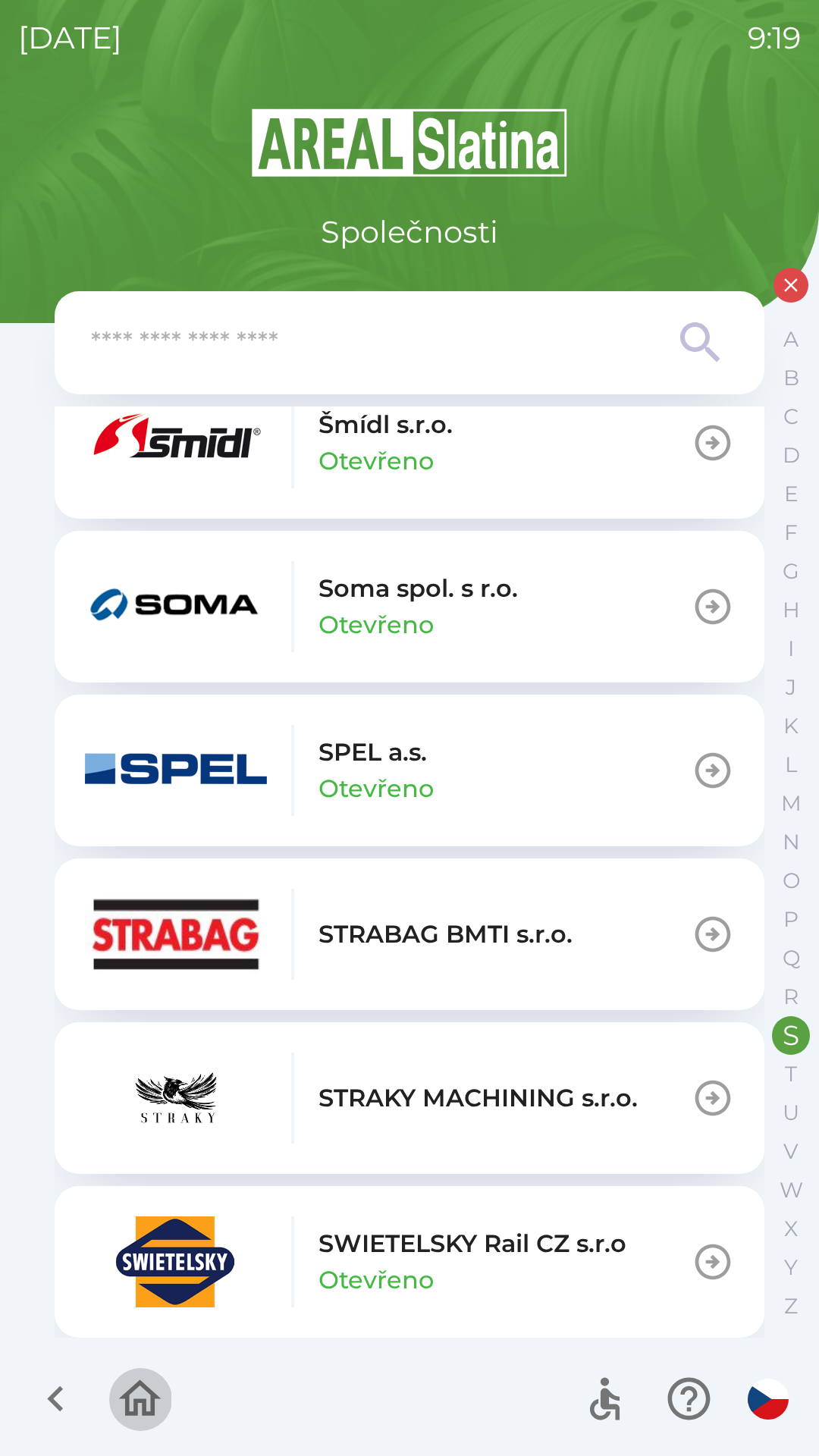
click at [120, 1396] on icon "button" at bounding box center [140, 1399] width 51 height 51
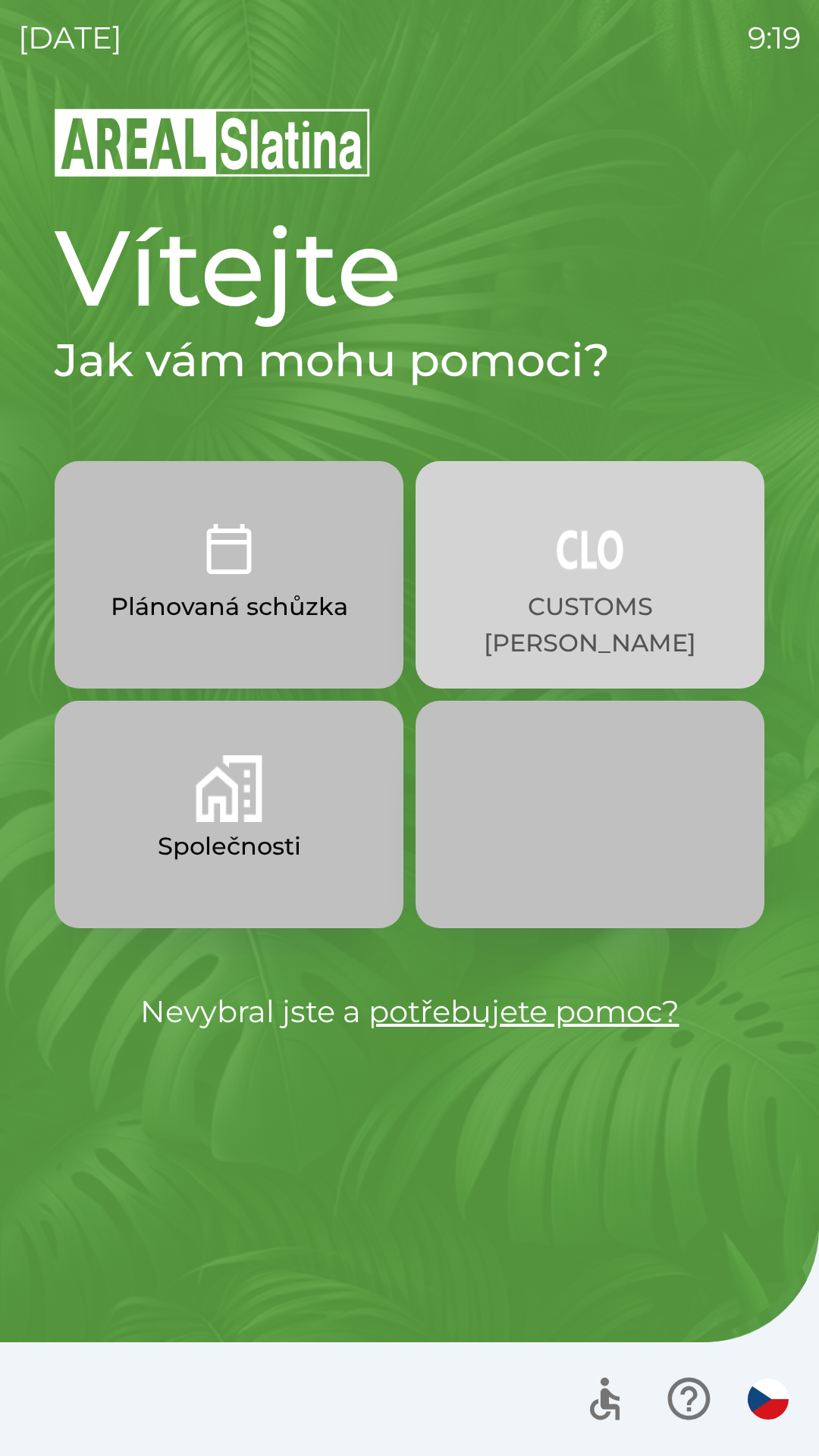
click at [661, 585] on button "CUSTOMS [PERSON_NAME]" at bounding box center [590, 575] width 349 height 228
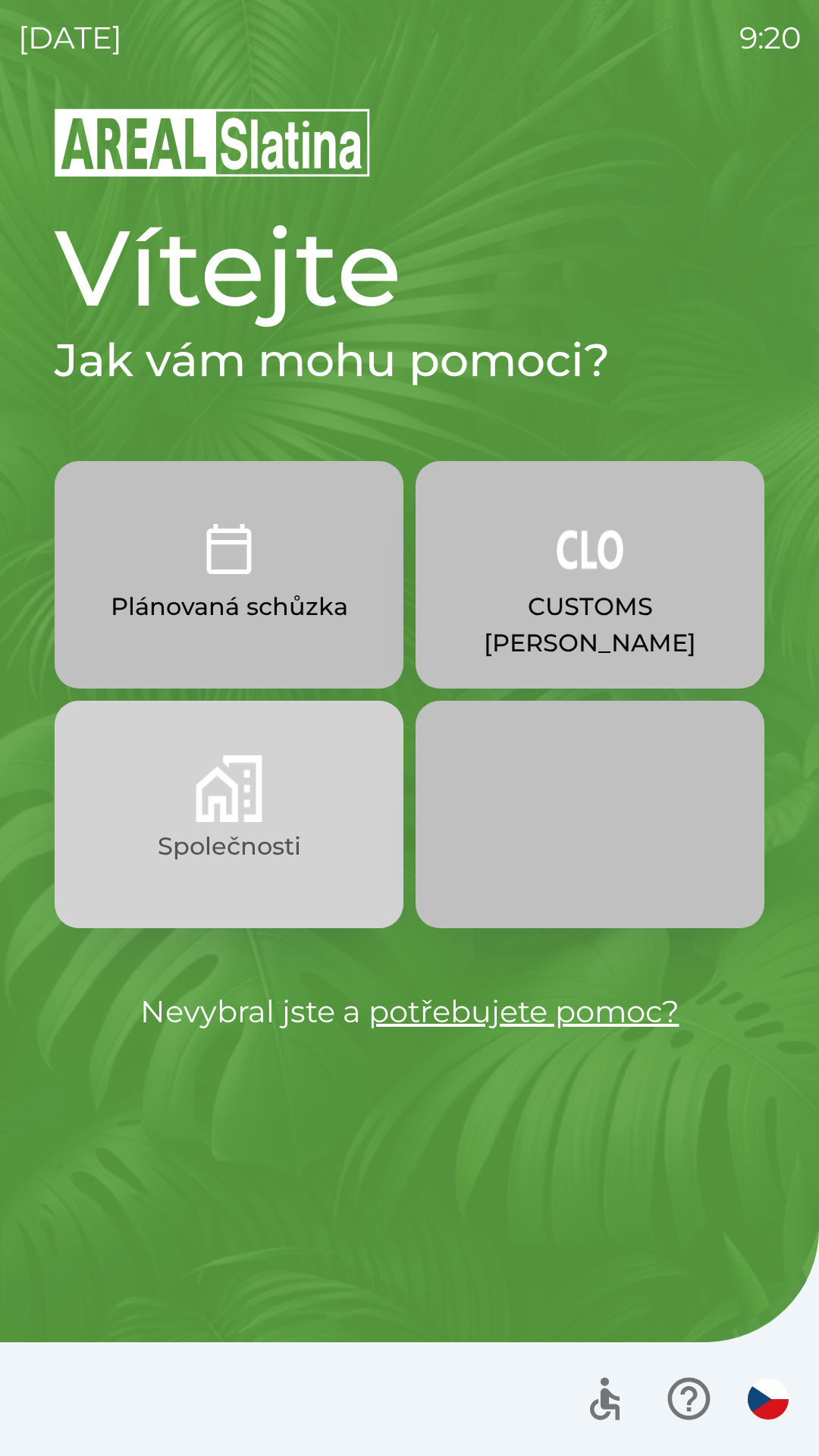
click at [304, 837] on button "Společnosti" at bounding box center [229, 815] width 349 height 228
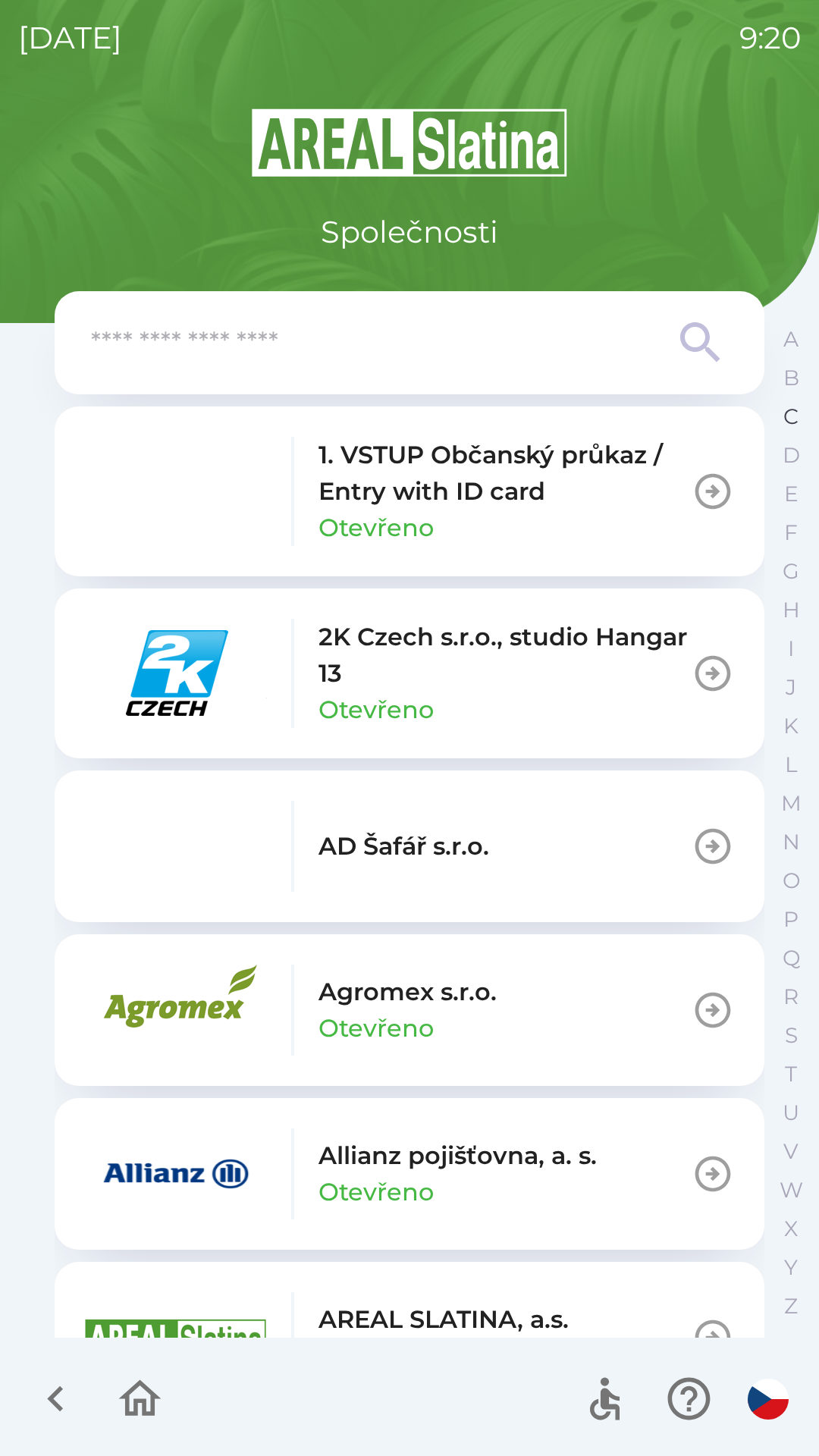
click at [785, 432] on button "C" at bounding box center [790, 417] width 38 height 39
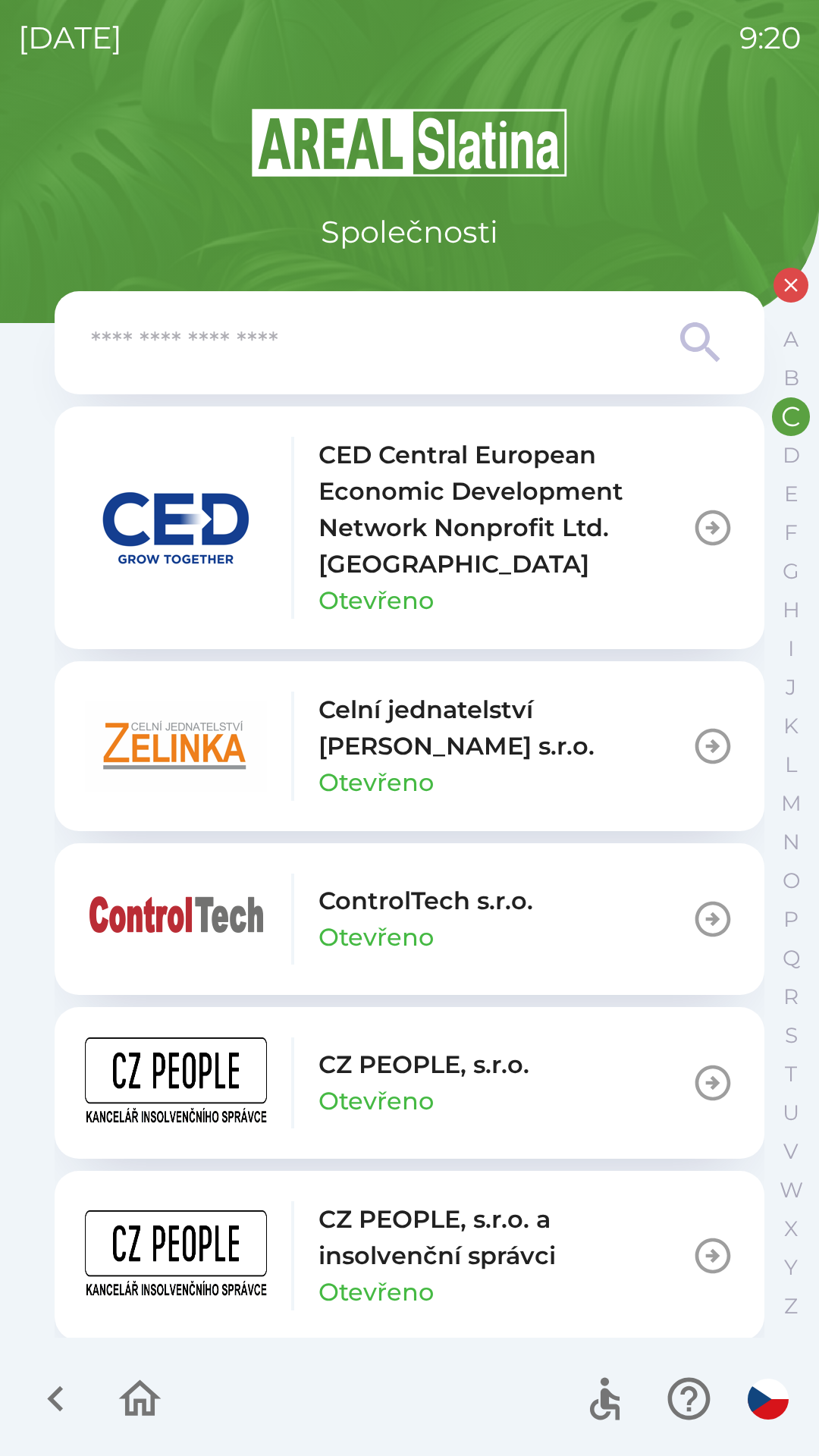
click at [541, 1081] on button "CZ PEOPLE, s.r.o. Otevřeno" at bounding box center [410, 1083] width 709 height 152
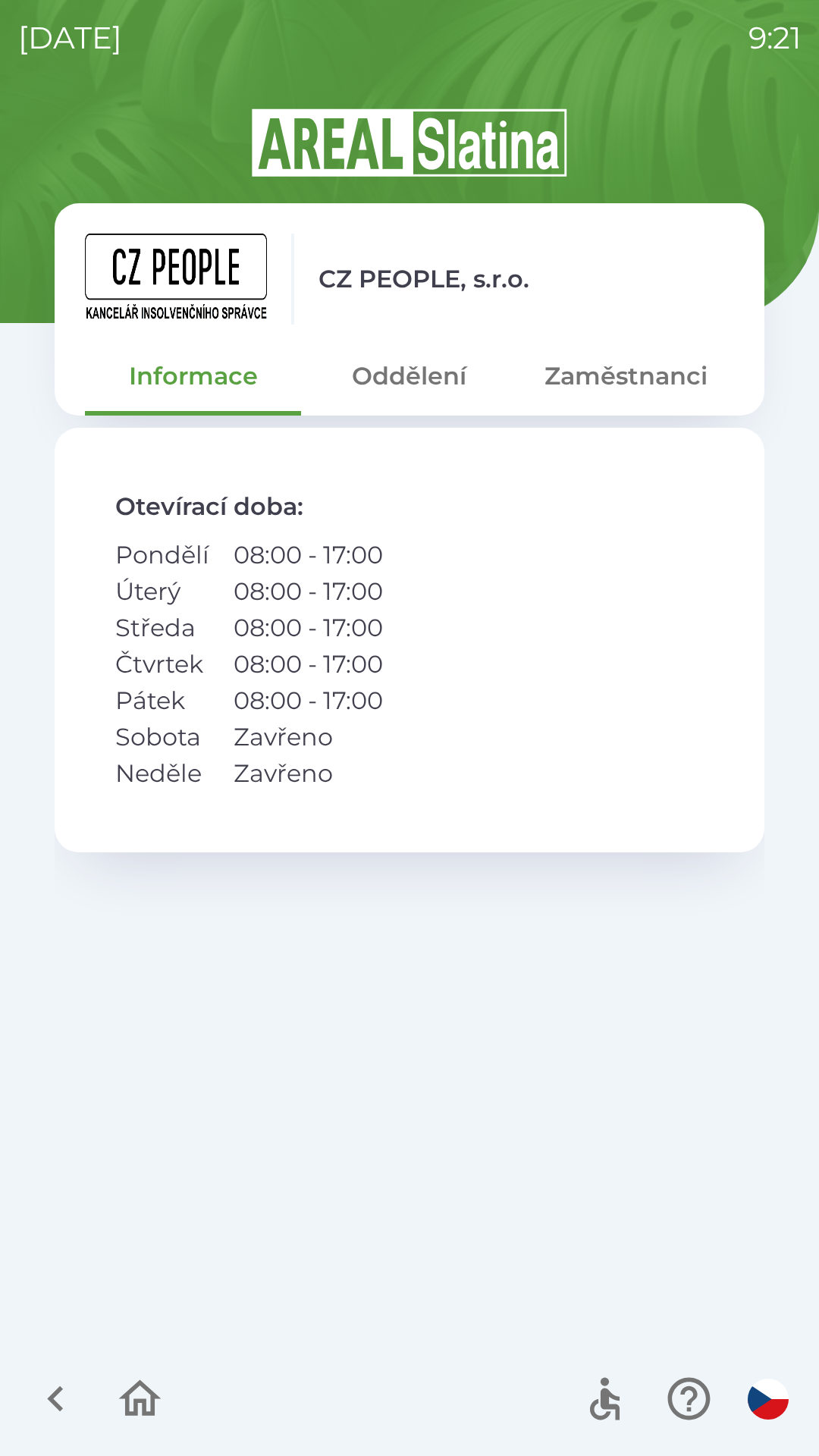
click at [241, 388] on button "Informace" at bounding box center [193, 376] width 216 height 55
click at [426, 377] on button "Oddělení" at bounding box center [409, 376] width 216 height 55
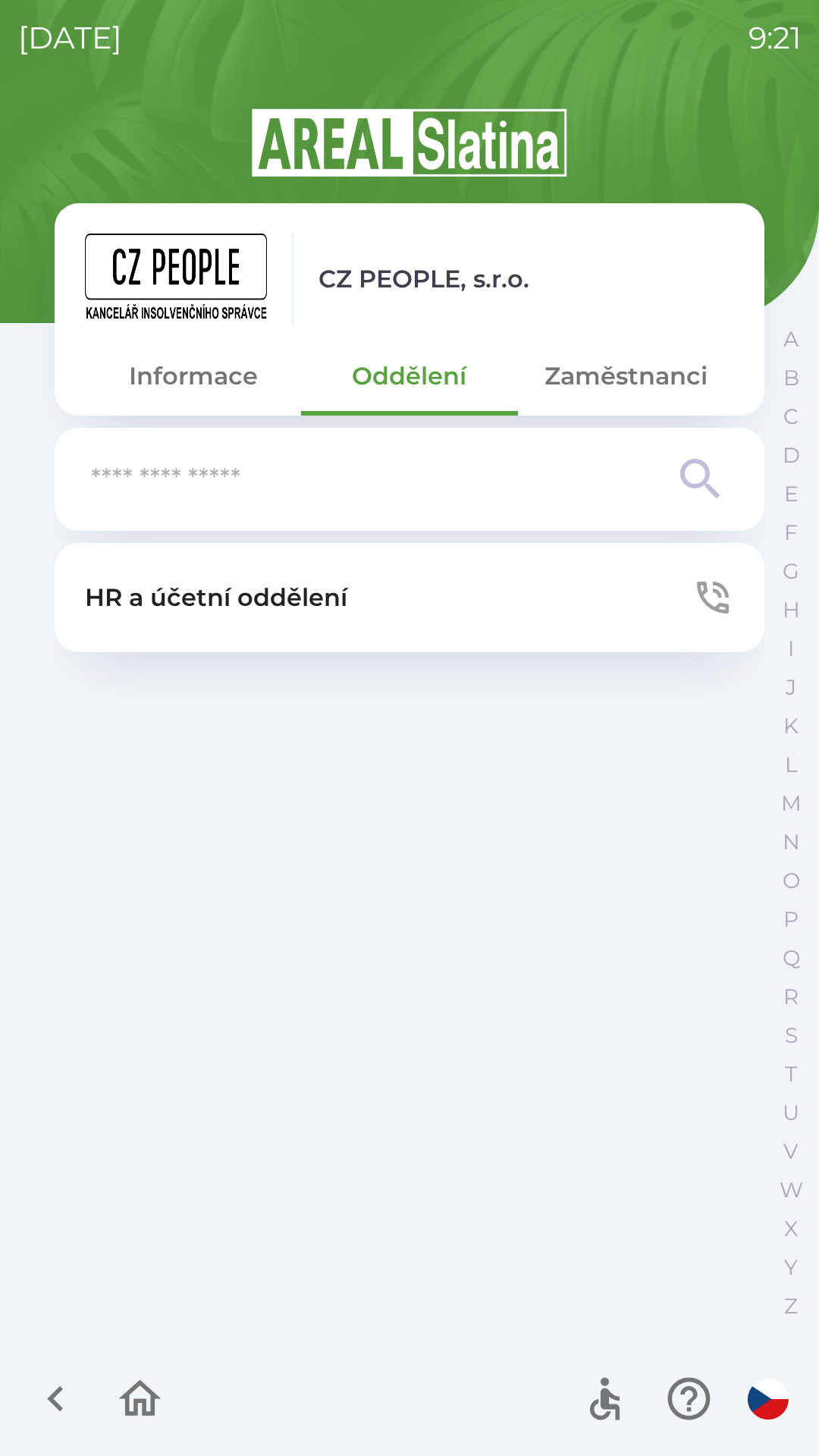
click at [710, 496] on icon at bounding box center [700, 479] width 55 height 55
click at [696, 486] on icon at bounding box center [699, 478] width 40 height 40
click at [65, 1386] on icon "button" at bounding box center [56, 1399] width 51 height 51
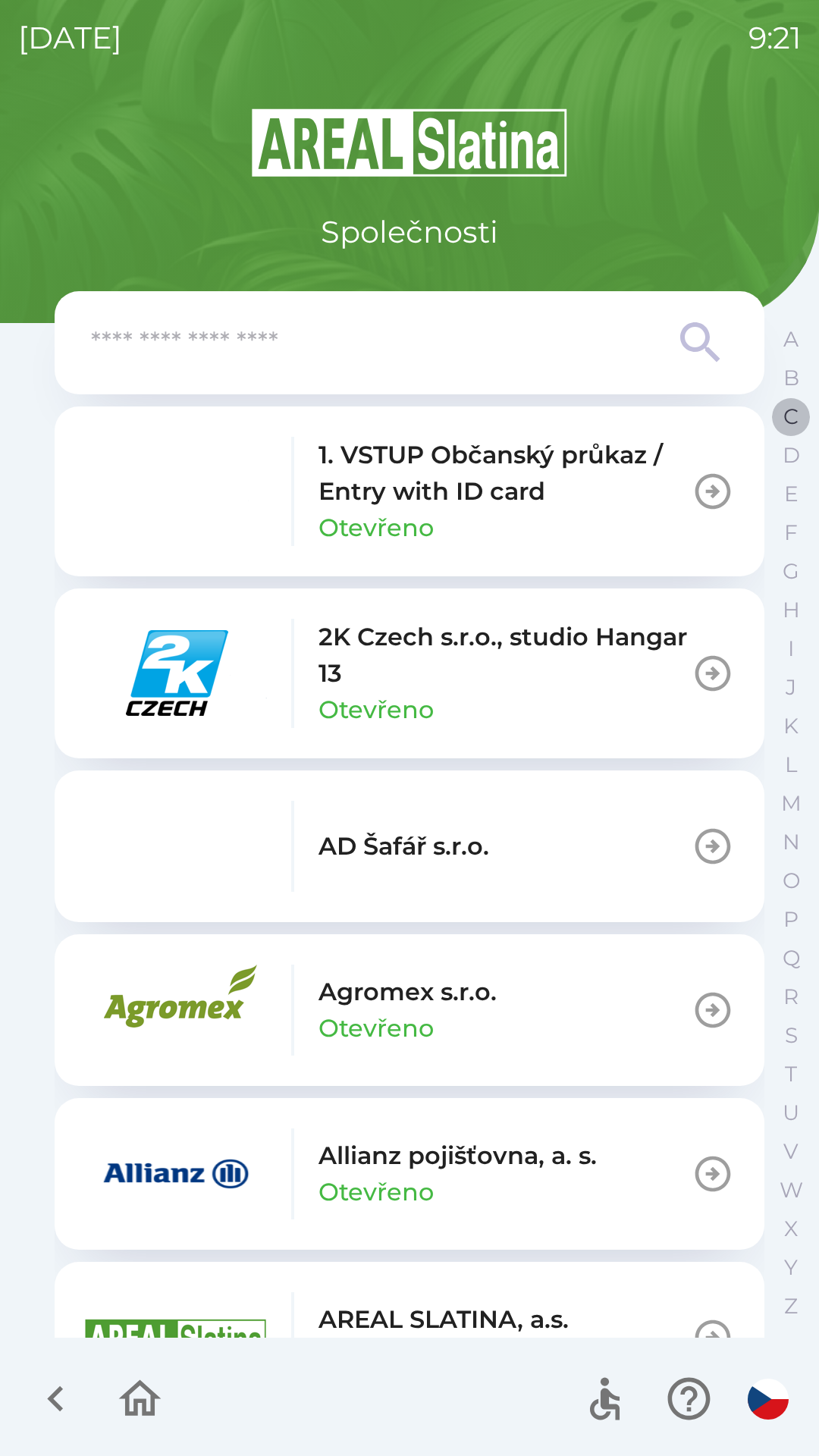
click at [796, 420] on p "C" at bounding box center [791, 416] width 15 height 26
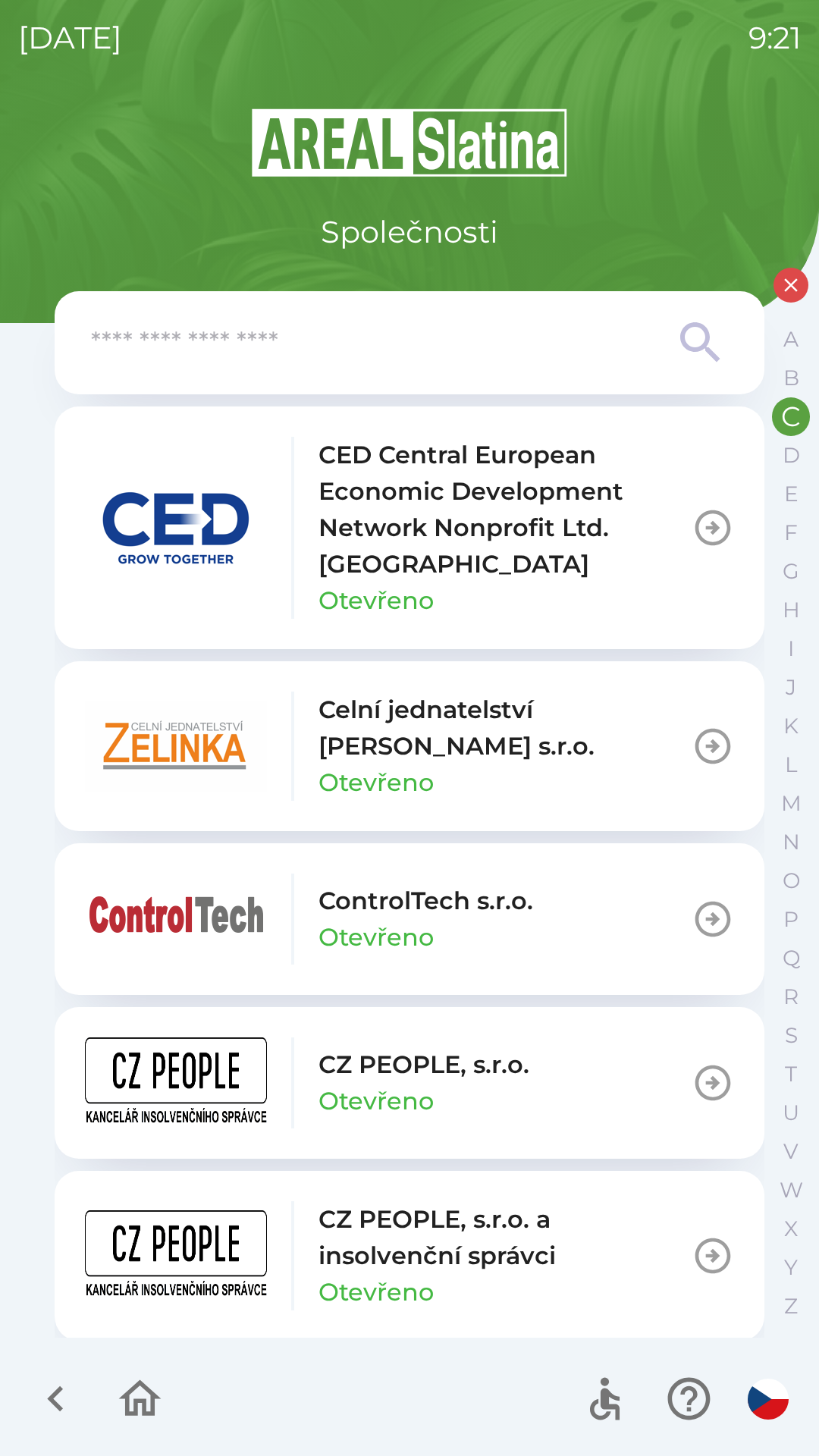
click at [358, 1048] on p "CZ PEOPLE, s.r.o." at bounding box center [424, 1064] width 211 height 36
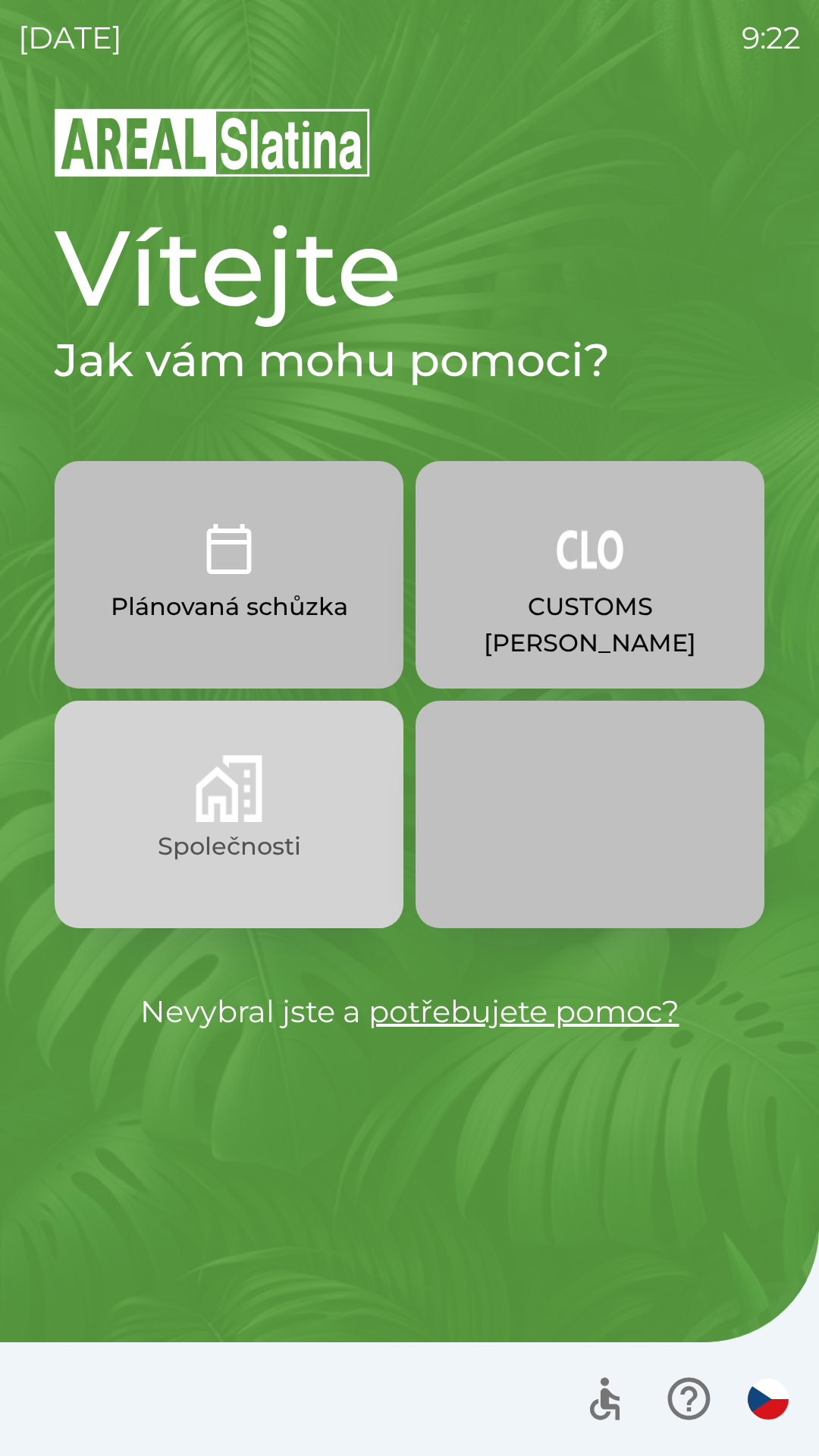
click at [240, 783] on img "button" at bounding box center [228, 788] width 67 height 67
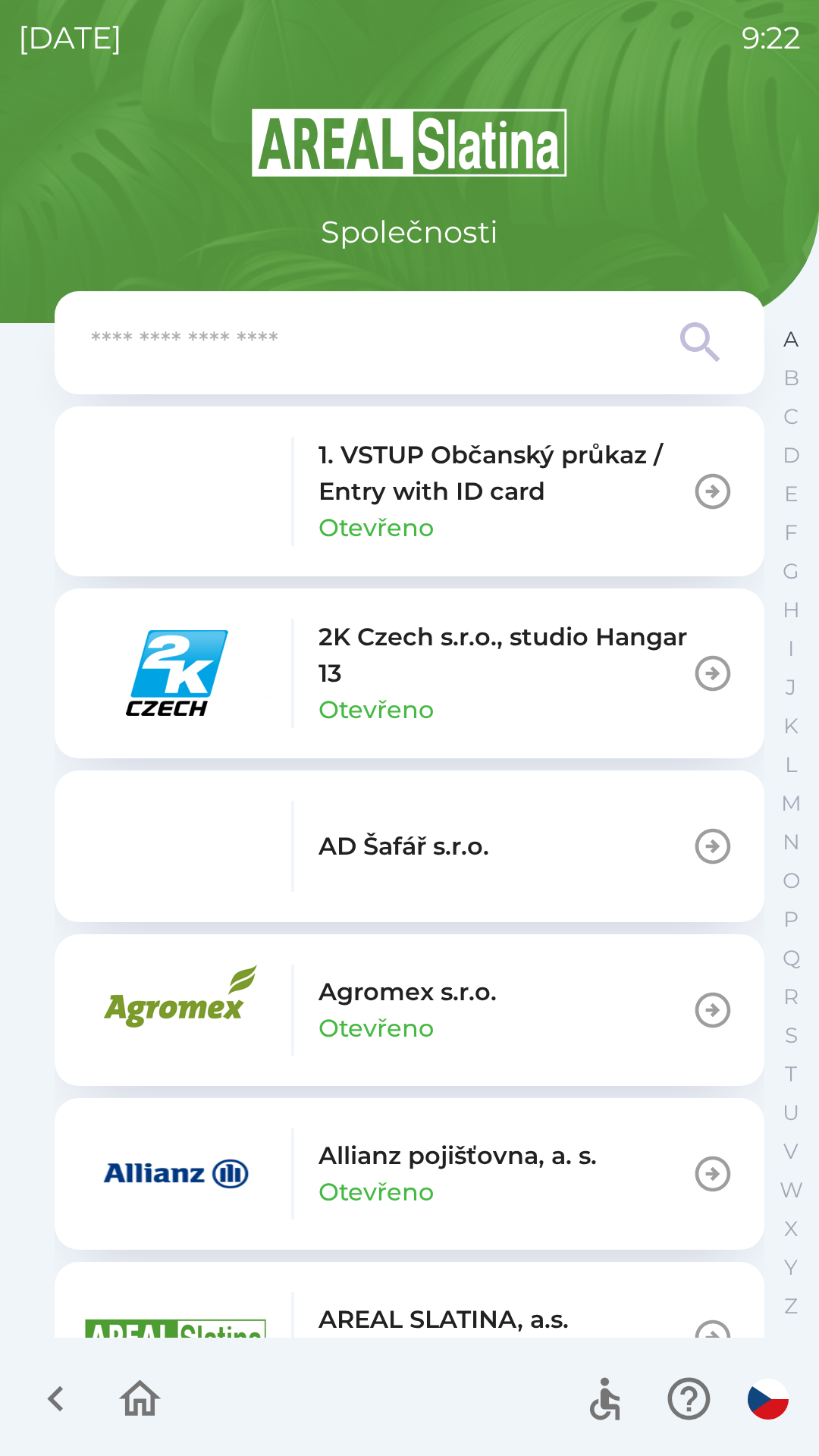
click at [784, 344] on p "A" at bounding box center [791, 339] width 15 height 26
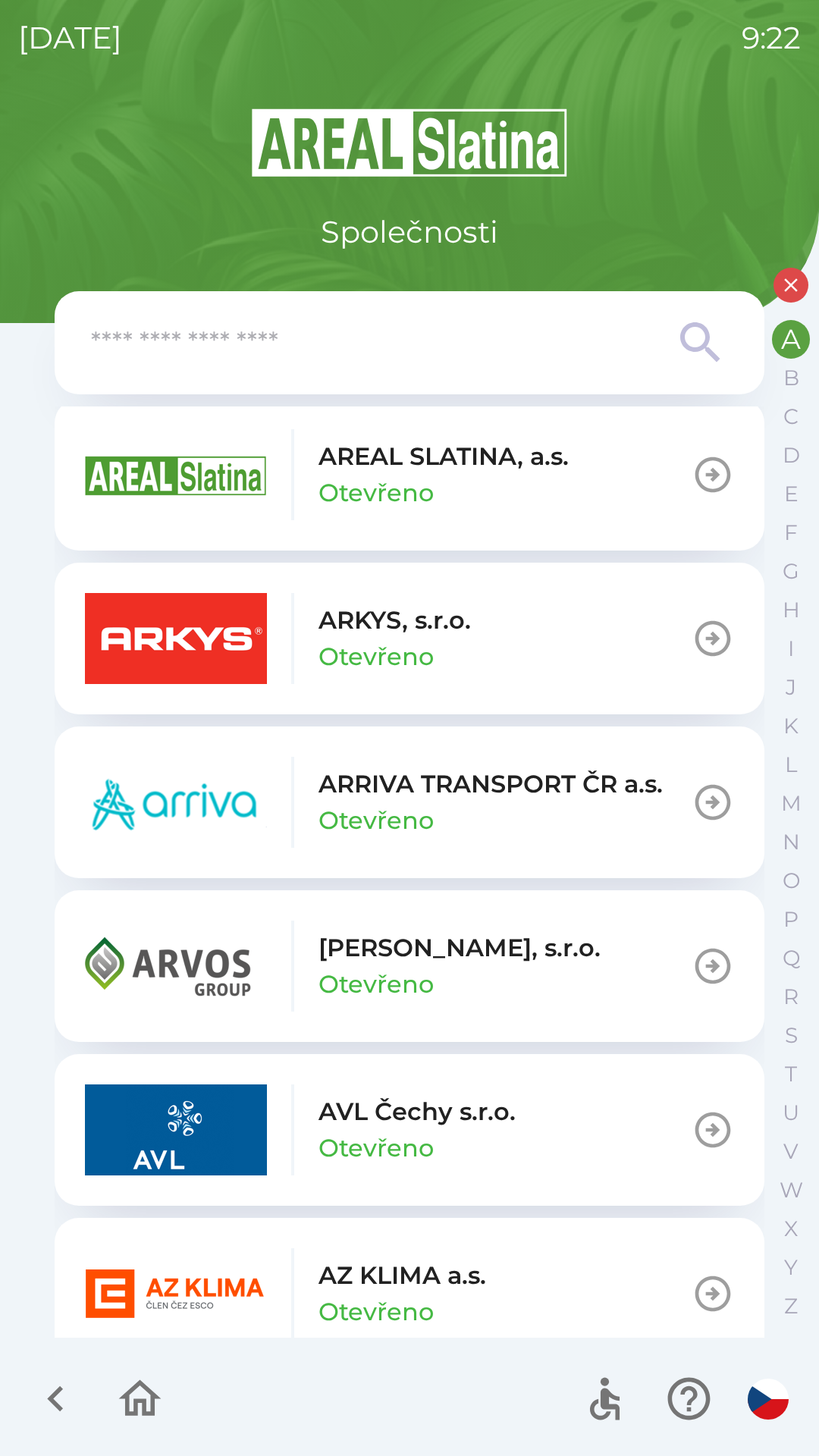
scroll to position [531, 0]
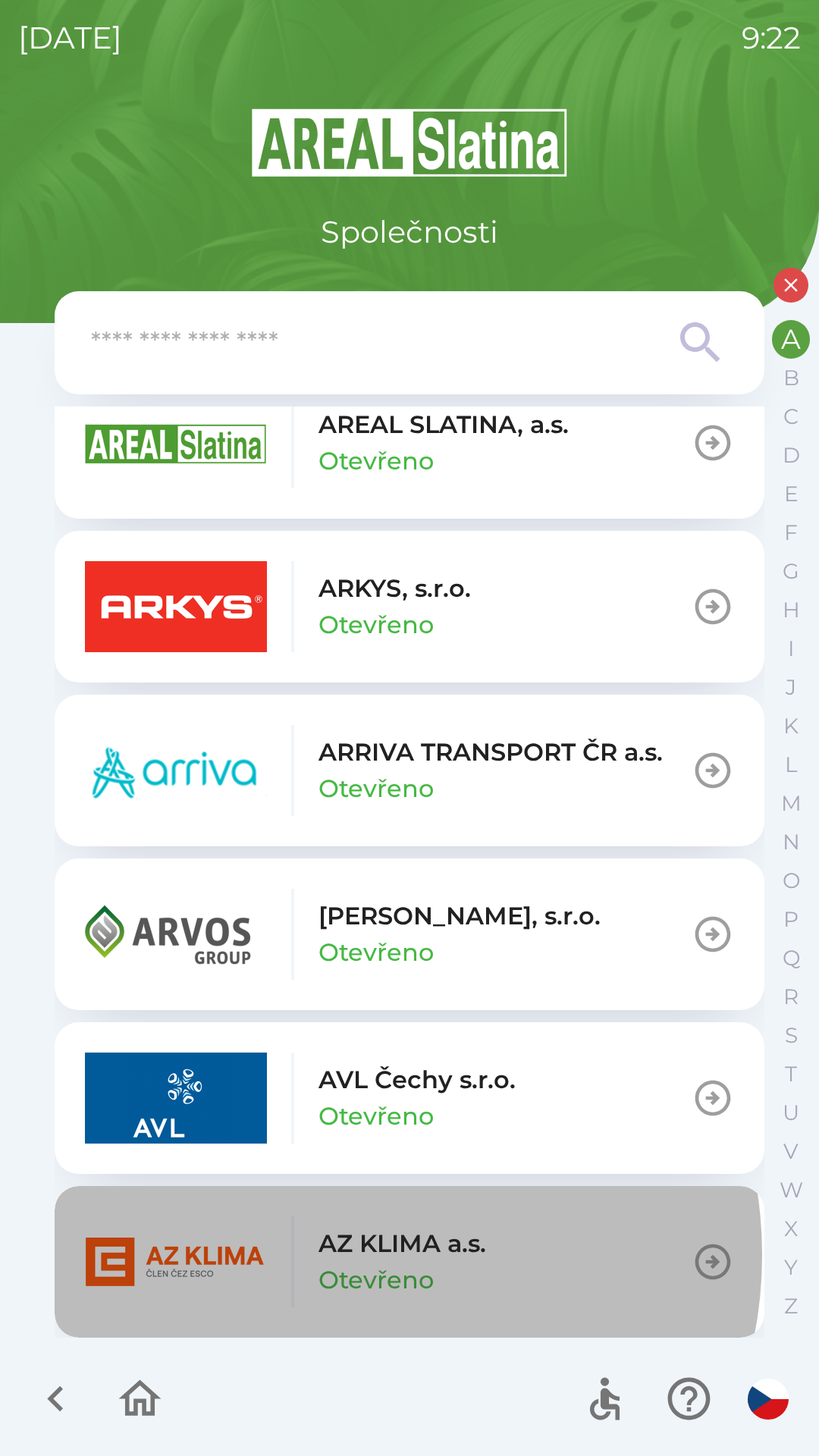
click at [339, 1255] on p "AZ KLIMA a.s." at bounding box center [402, 1243] width 168 height 36
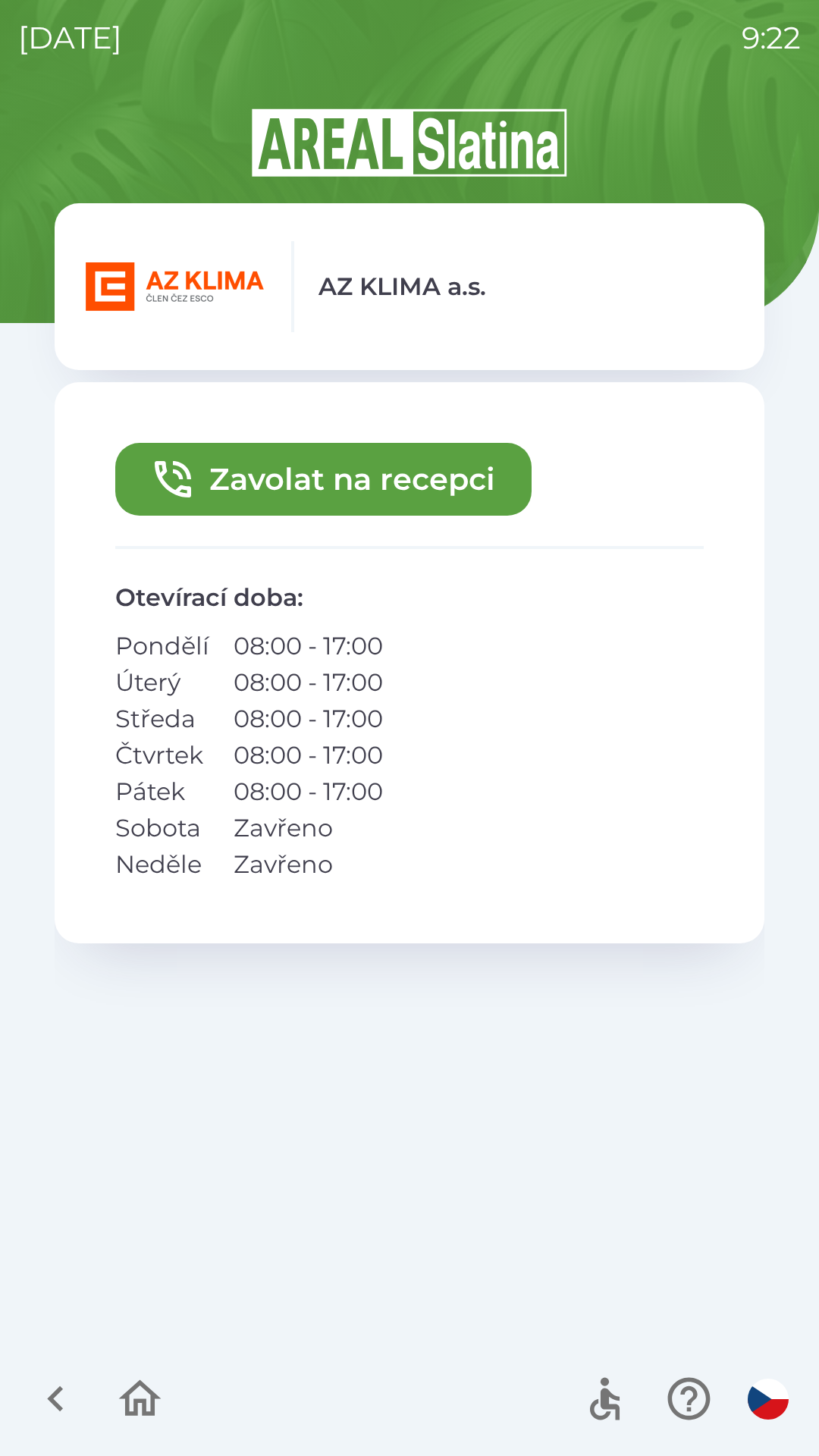
click at [318, 486] on button "Zavolat na recepci" at bounding box center [324, 479] width 416 height 72
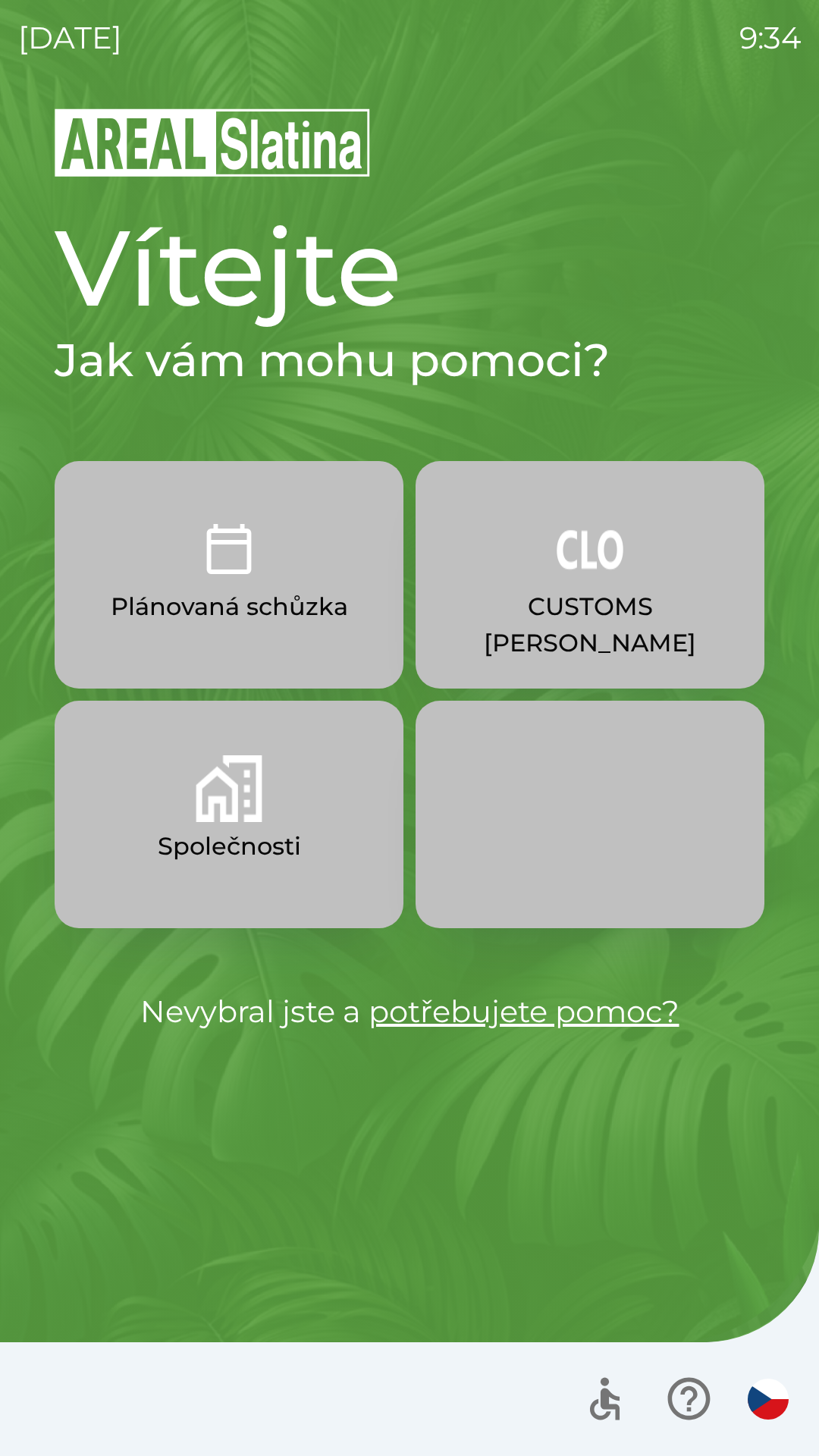
click at [539, 606] on p "CUSTOMS [PERSON_NAME]" at bounding box center [590, 624] width 276 height 72
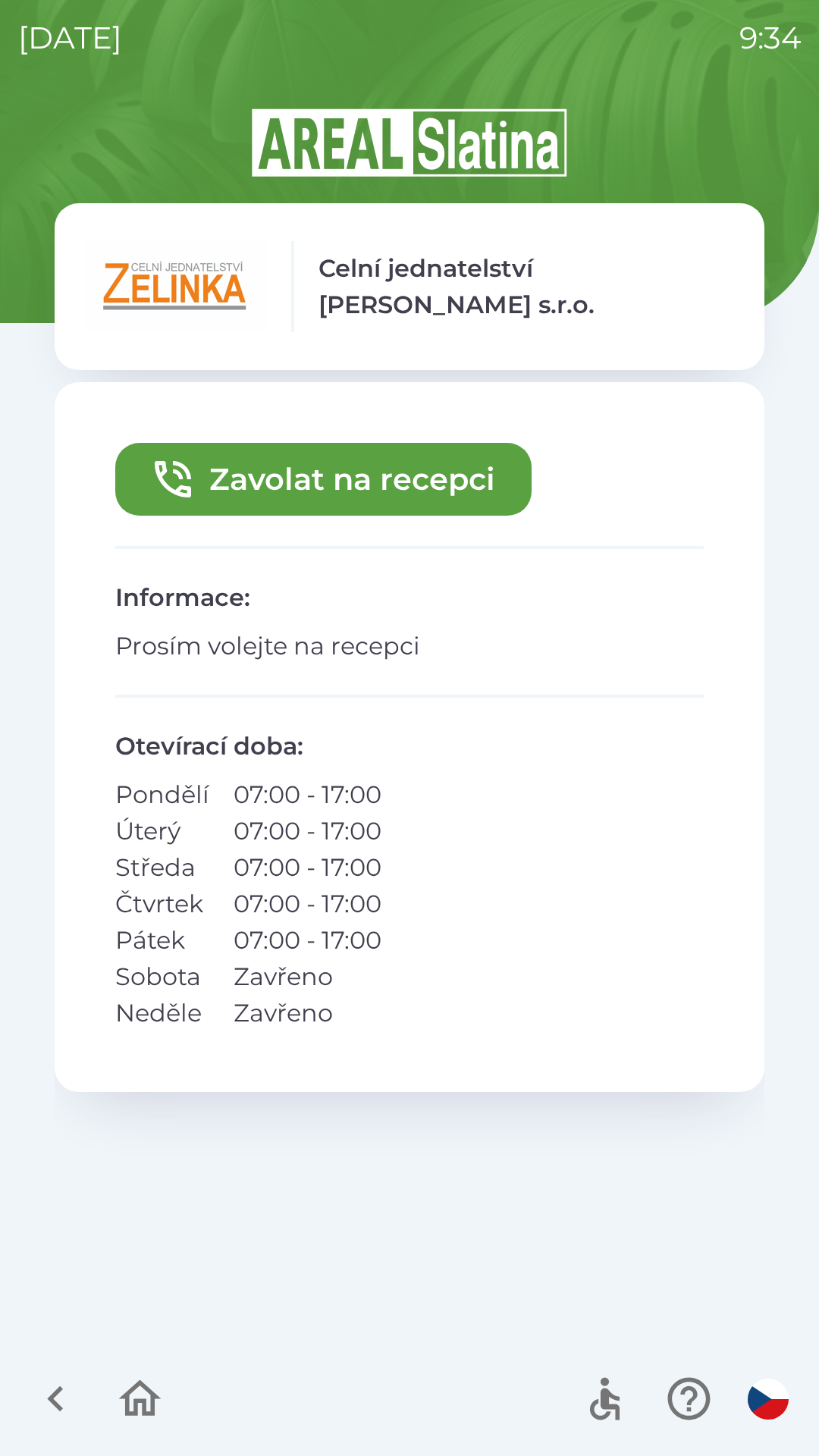
click at [473, 479] on button "Zavolat na recepci" at bounding box center [324, 479] width 416 height 72
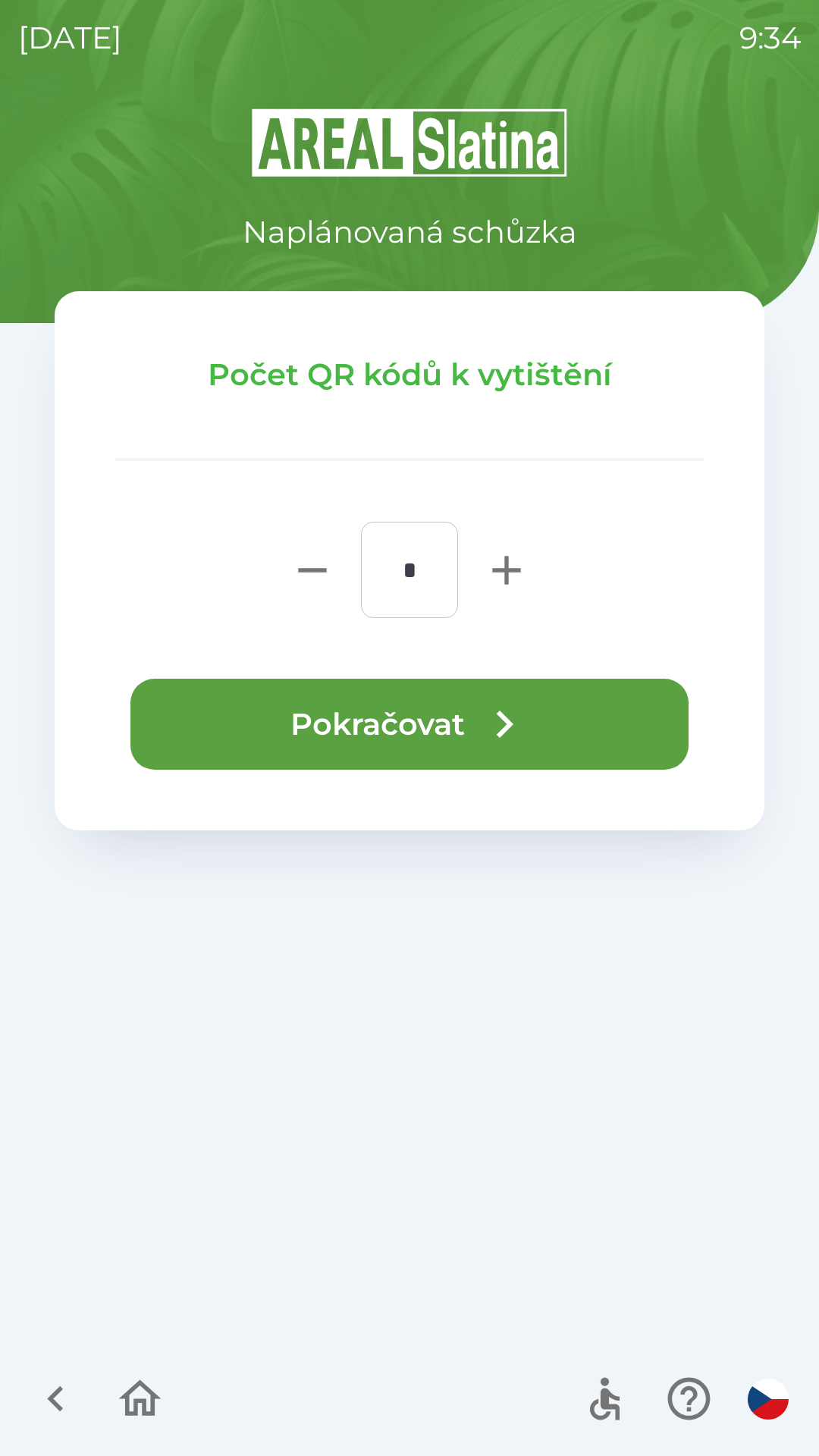
click at [511, 723] on icon "button" at bounding box center [505, 724] width 17 height 27
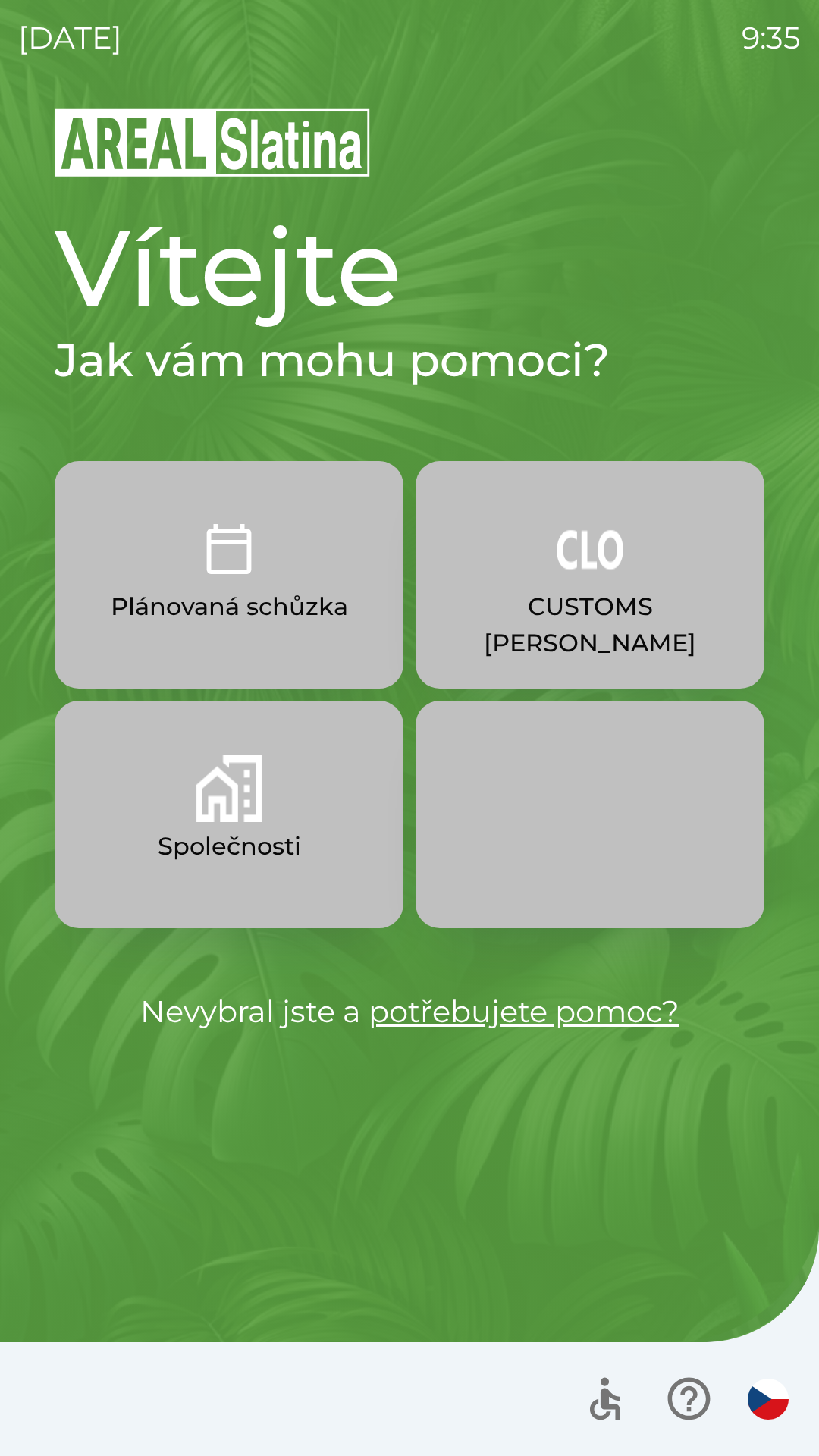
click at [766, 1403] on img "button" at bounding box center [768, 1399] width 41 height 41
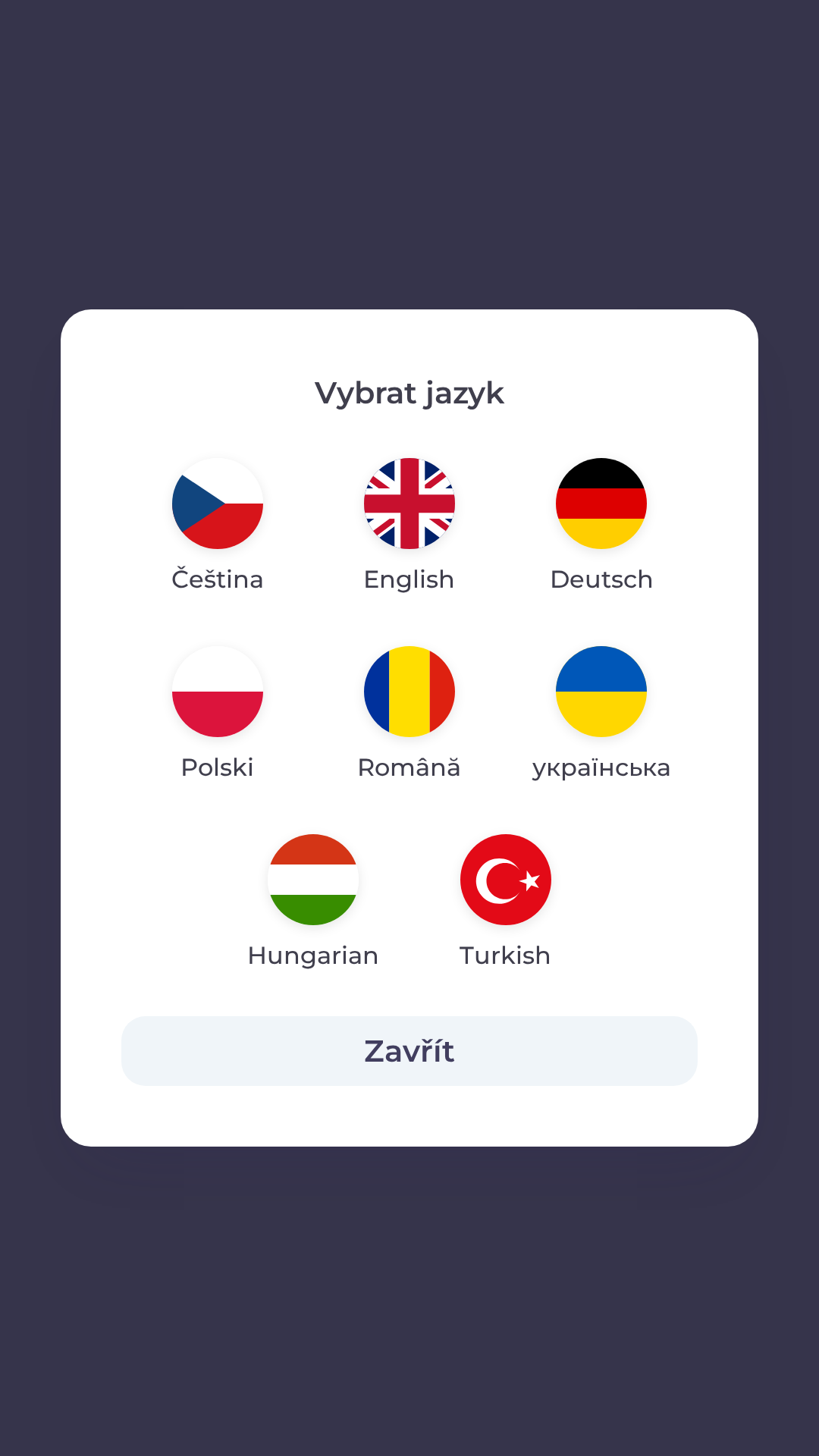
click at [488, 1032] on button "Zavřít" at bounding box center [410, 1051] width 576 height 70
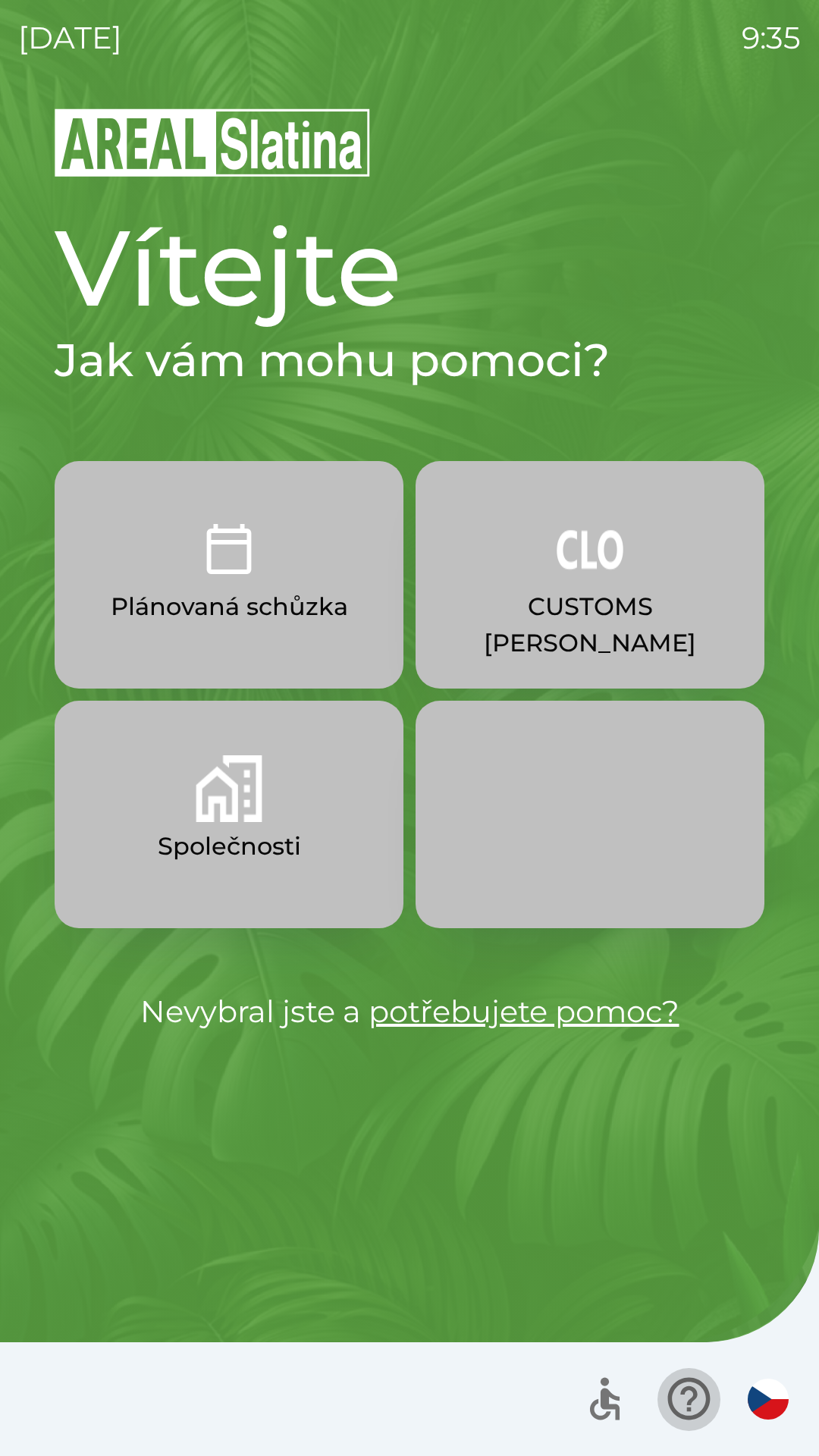
click at [687, 1405] on icon "button" at bounding box center [688, 1399] width 42 height 42
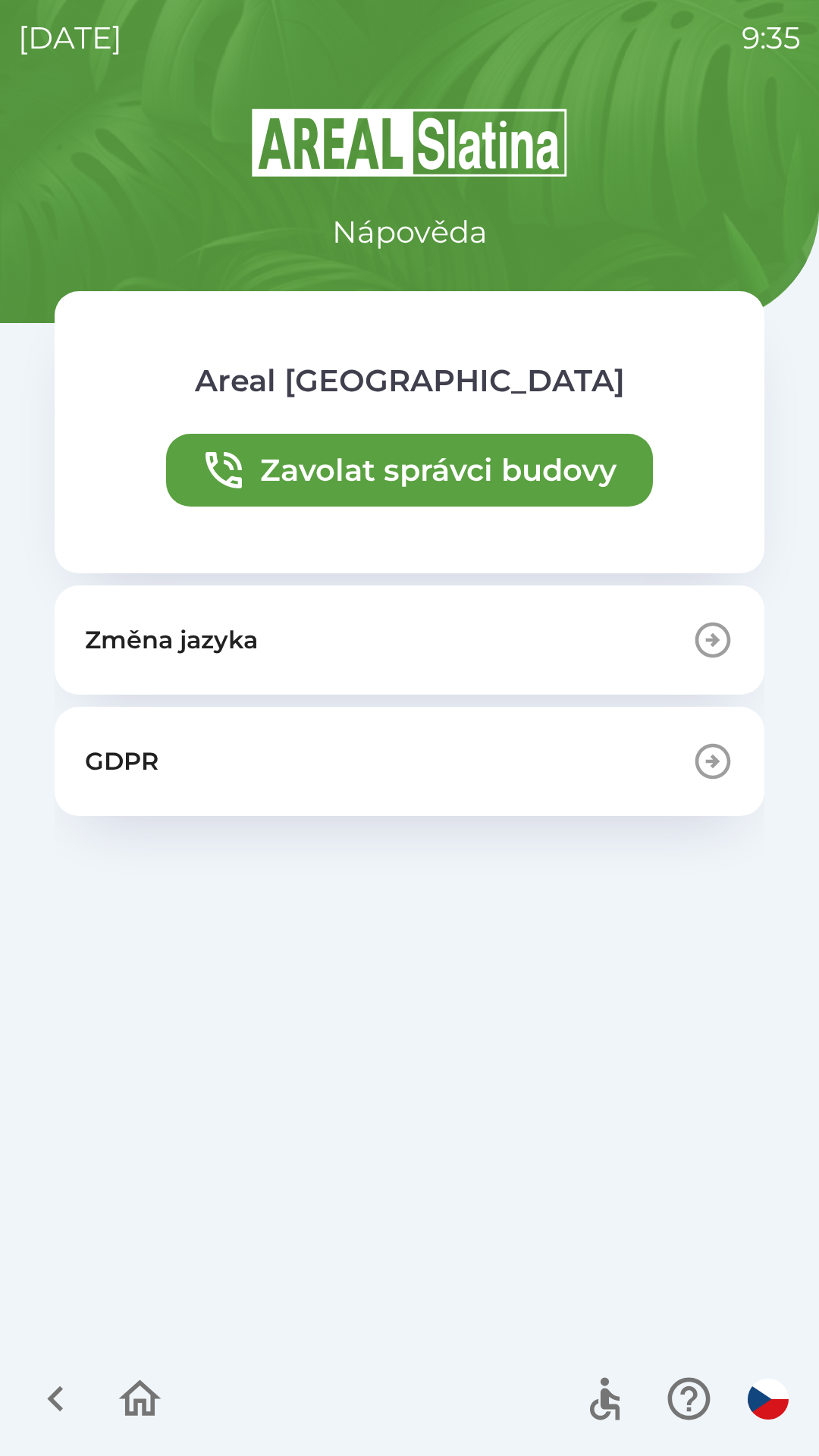
click at [555, 481] on button "Zavolat správci budovy" at bounding box center [410, 470] width 487 height 72
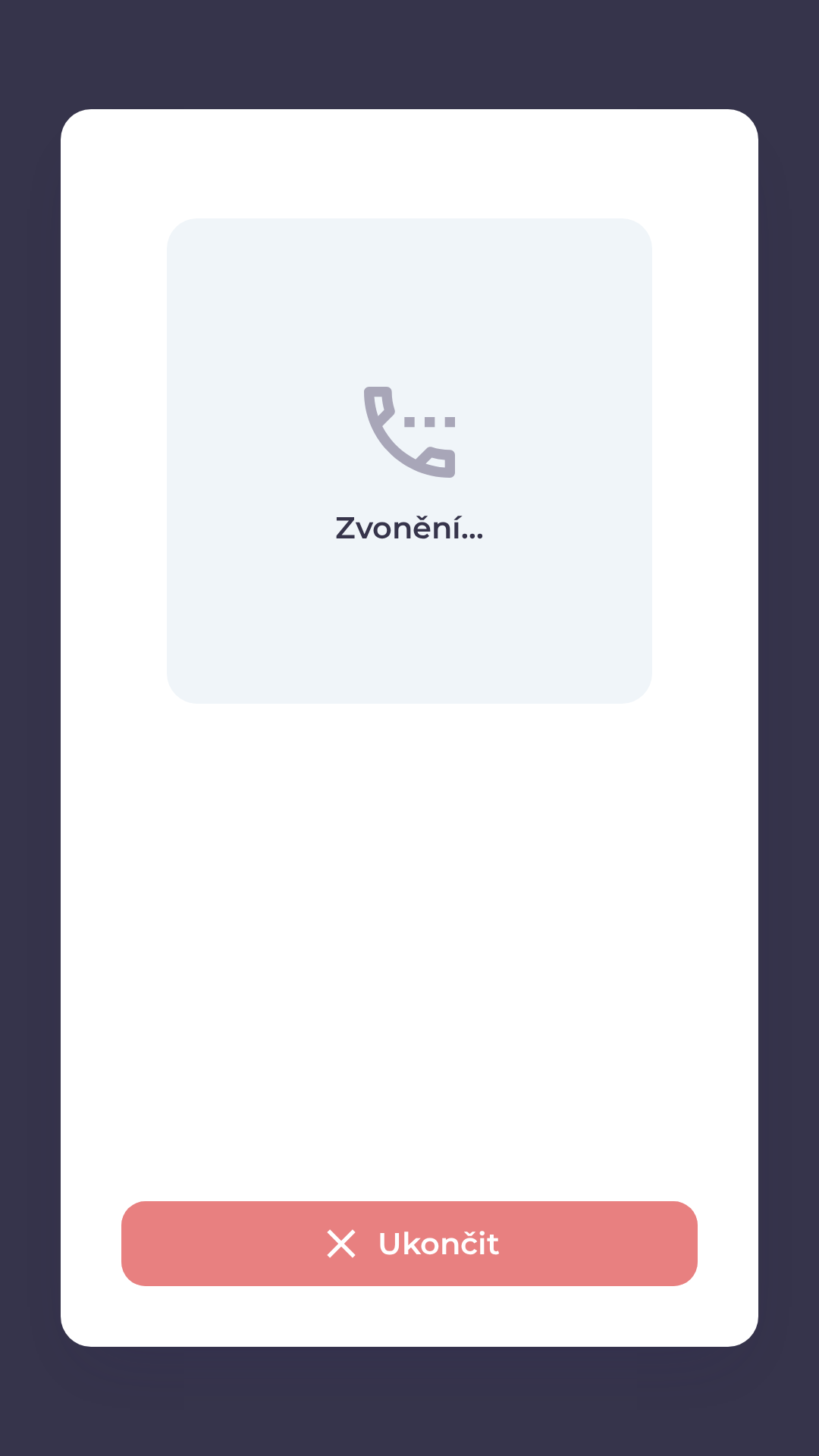
click at [527, 1228] on button "Ukončit" at bounding box center [410, 1243] width 576 height 85
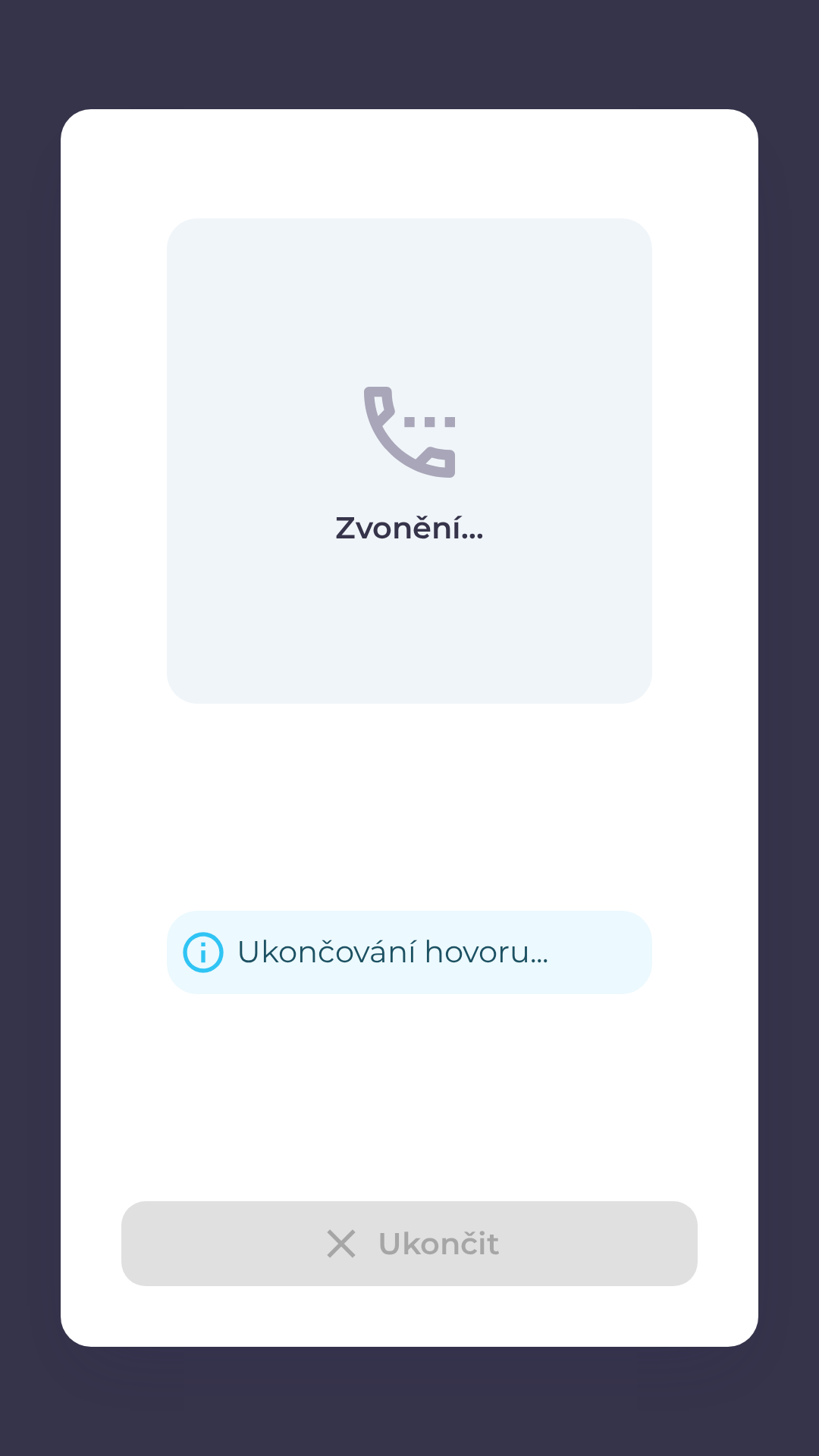
click at [474, 1224] on div "Ukončit" at bounding box center [410, 1243] width 576 height 85
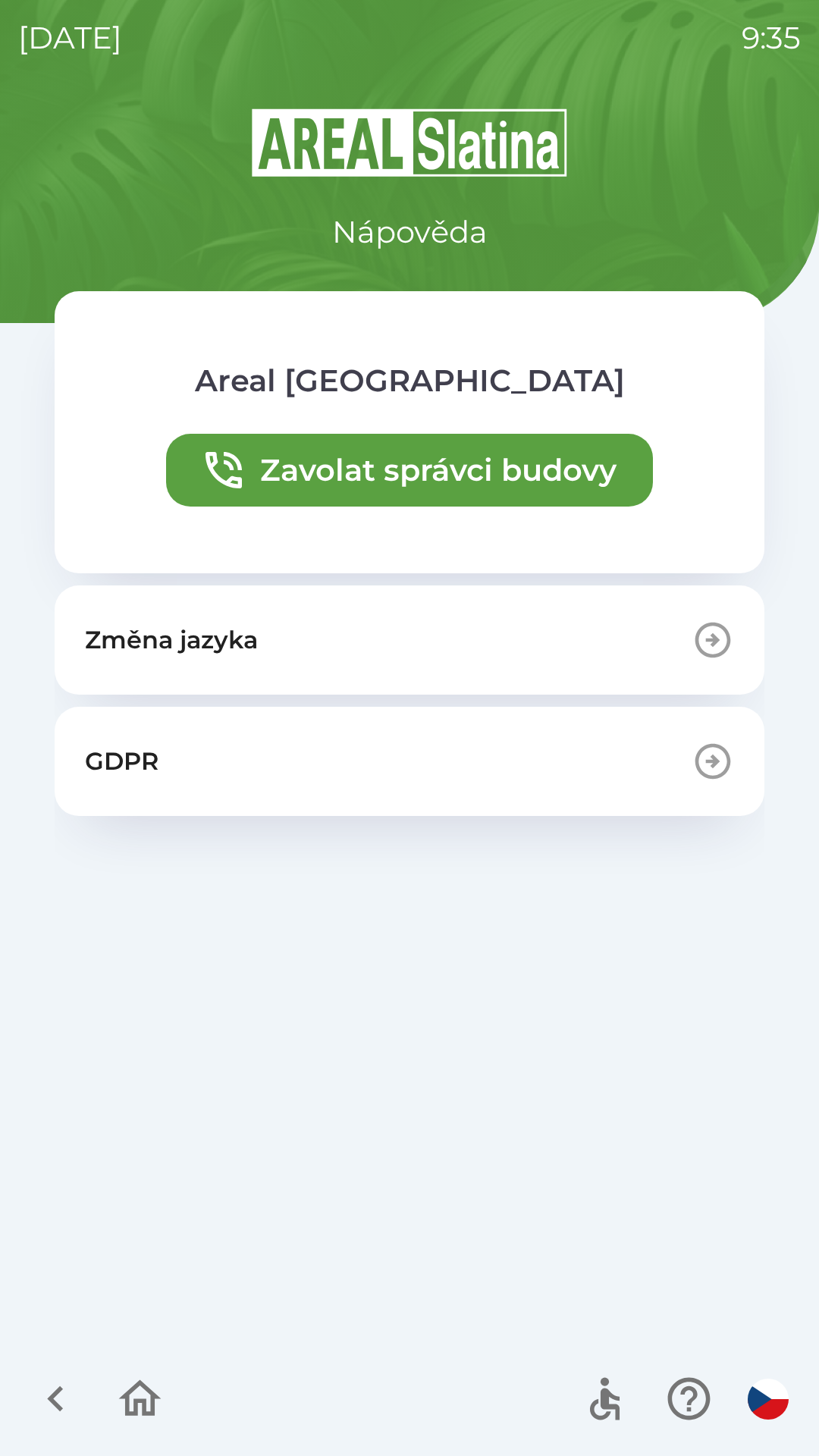
click at [141, 1396] on icon "button" at bounding box center [140, 1399] width 51 height 51
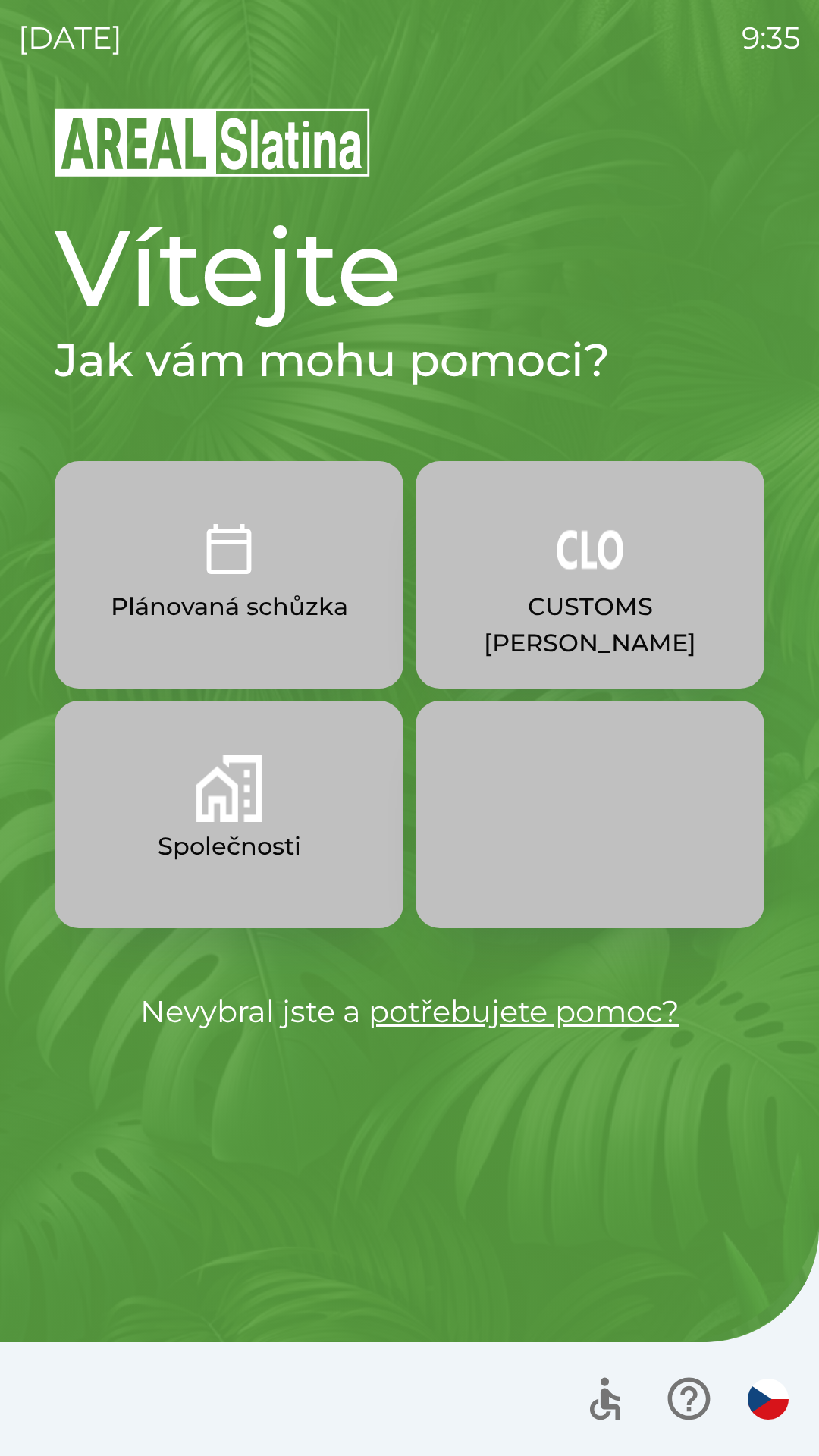
click at [597, 618] on p "CUSTOMS [PERSON_NAME]" at bounding box center [590, 624] width 276 height 72
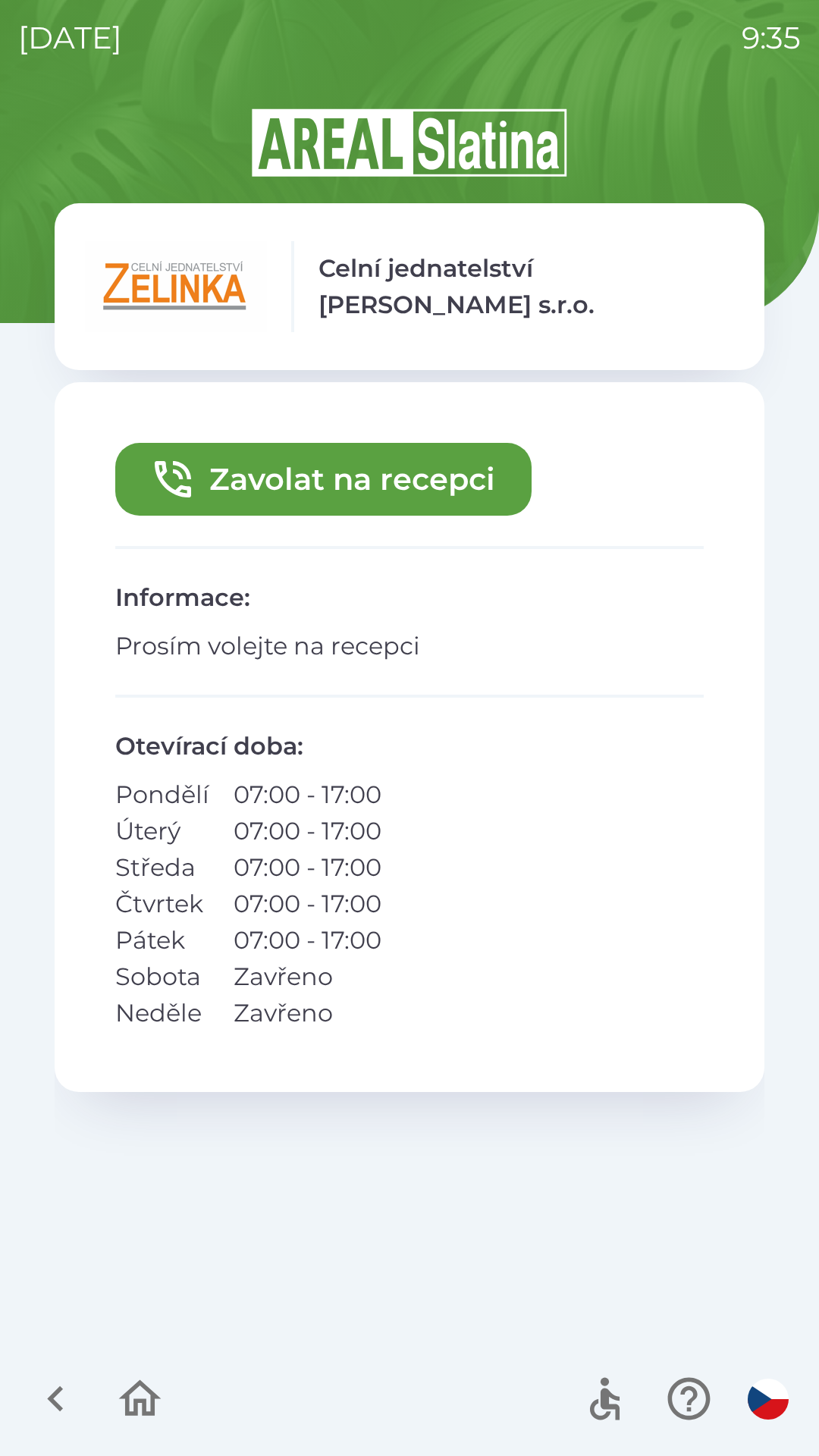
click at [418, 480] on button "Zavolat na recepci" at bounding box center [324, 479] width 416 height 72
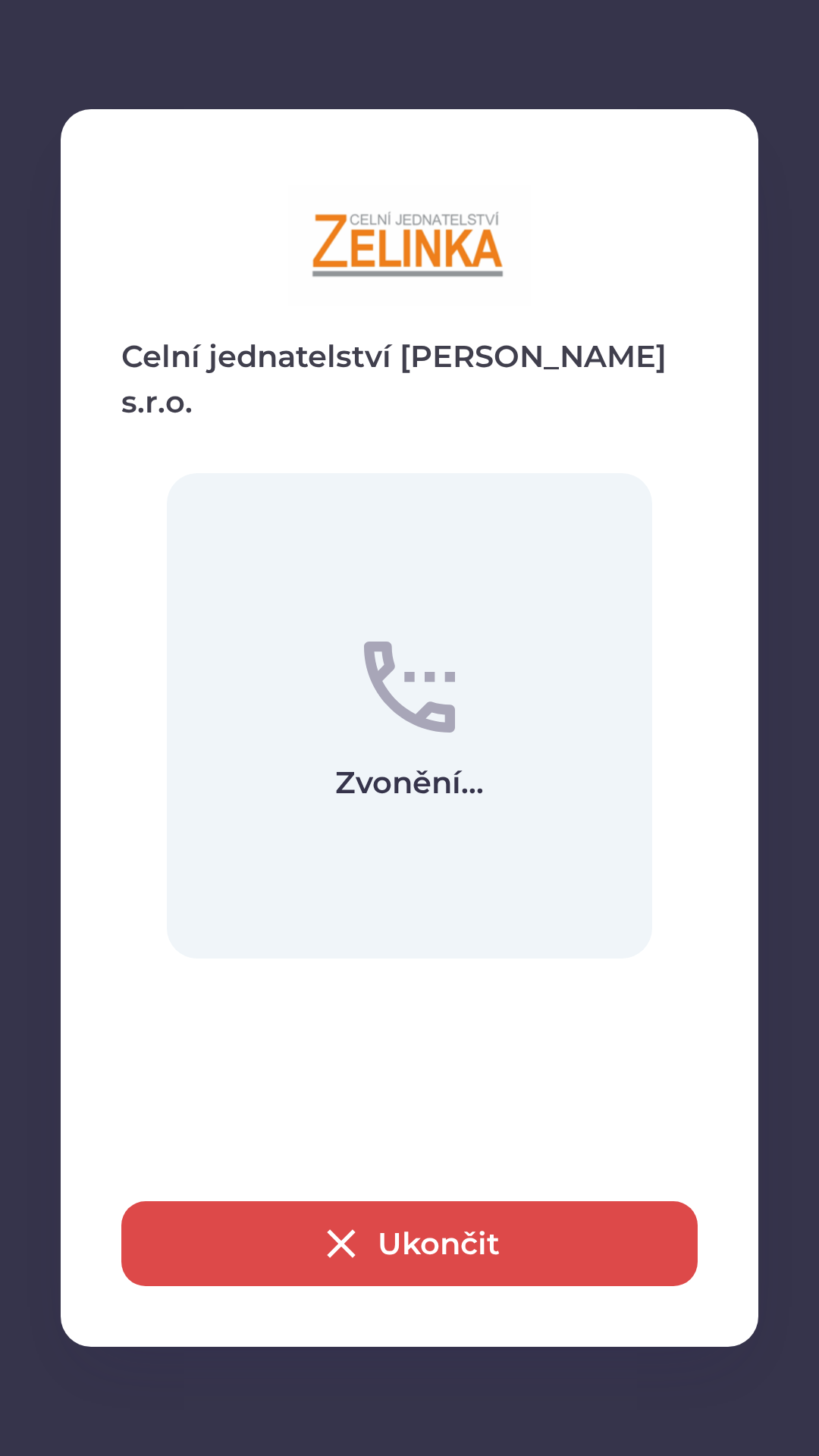
click at [570, 1235] on button "Ukončit" at bounding box center [410, 1243] width 576 height 85
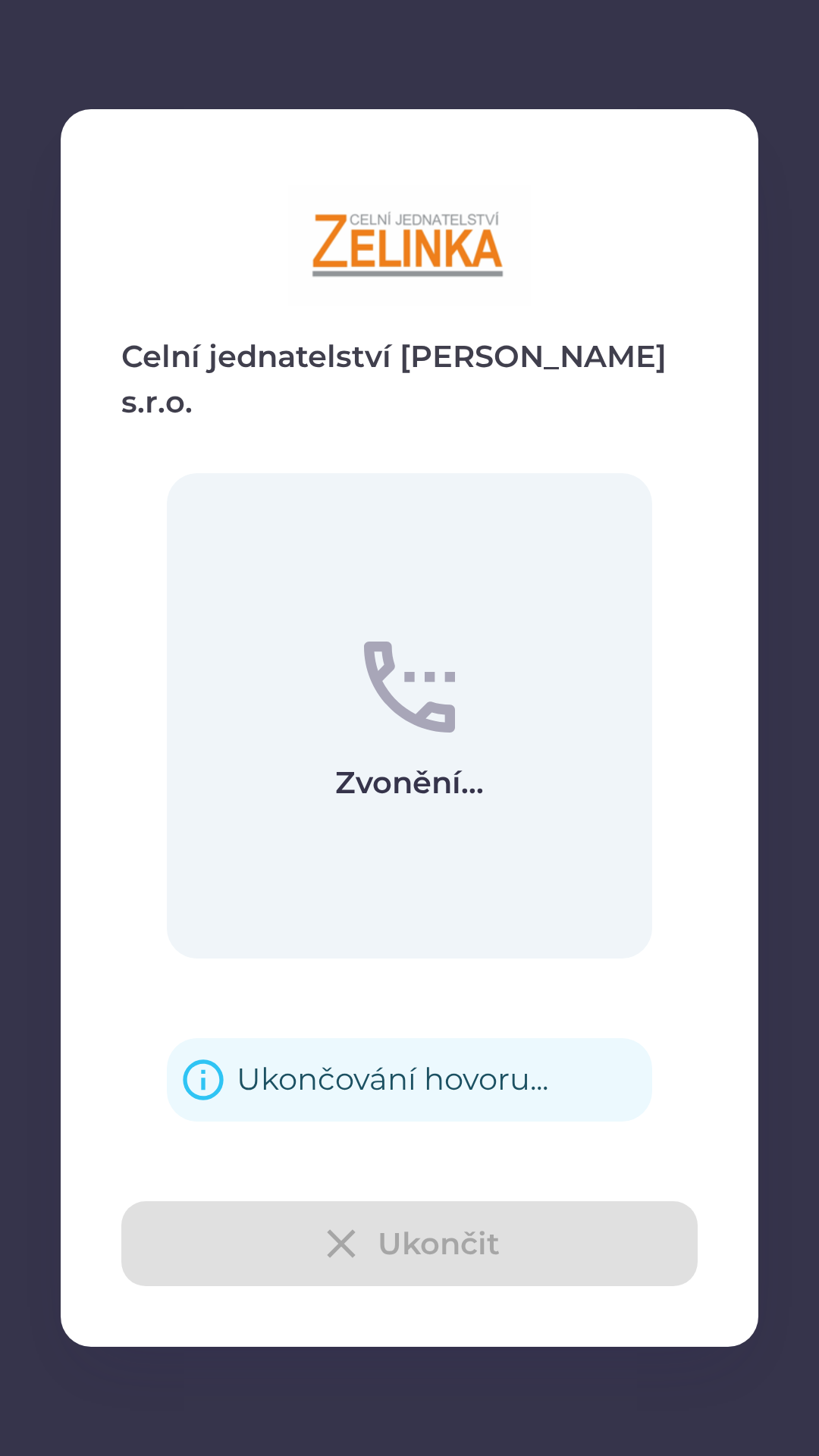
click at [511, 1241] on div "Ukončit" at bounding box center [410, 1243] width 576 height 85
click at [490, 1242] on div "Ukončit" at bounding box center [410, 1243] width 576 height 85
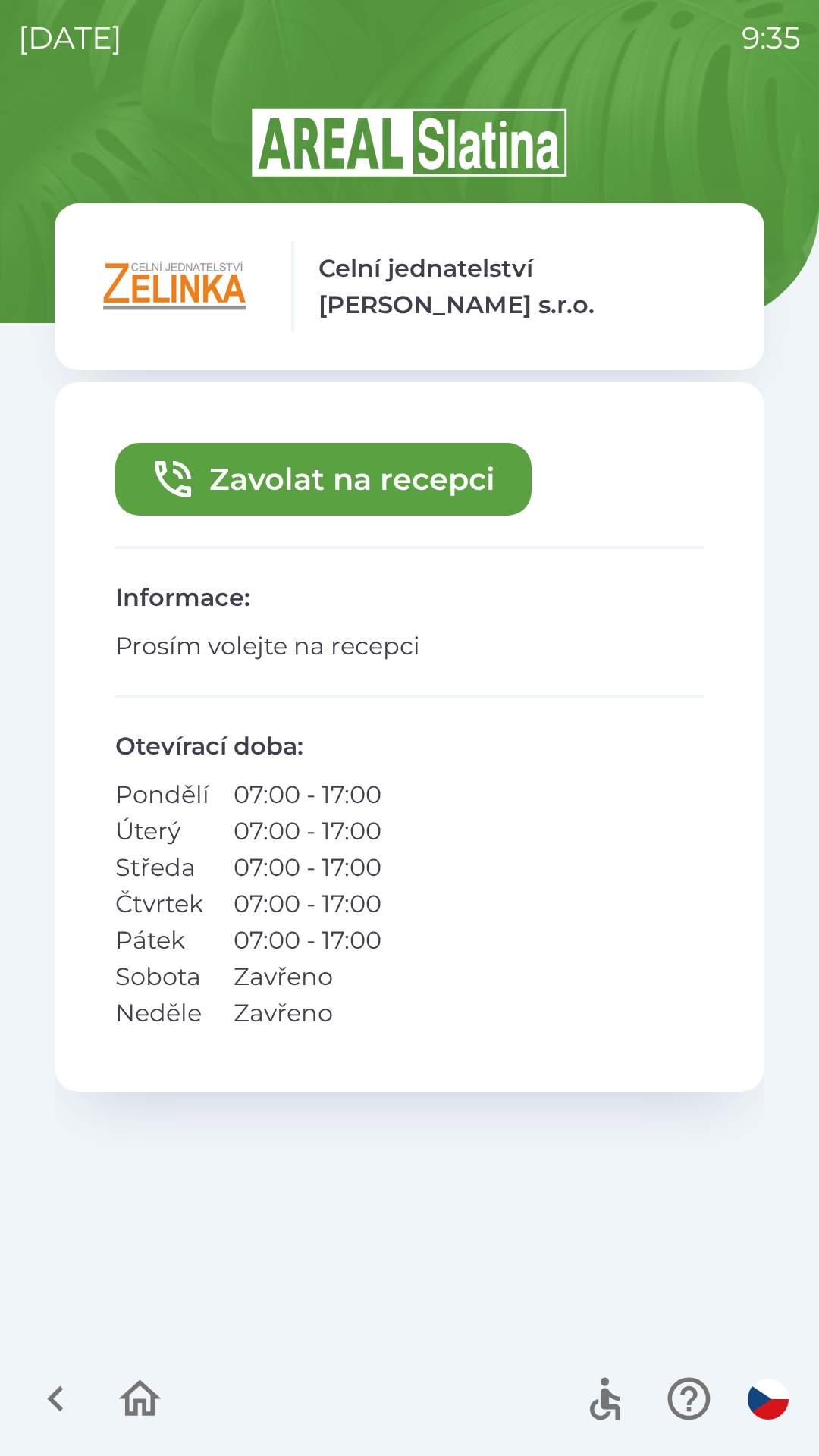
click at [72, 1397] on icon "button" at bounding box center [56, 1399] width 51 height 51
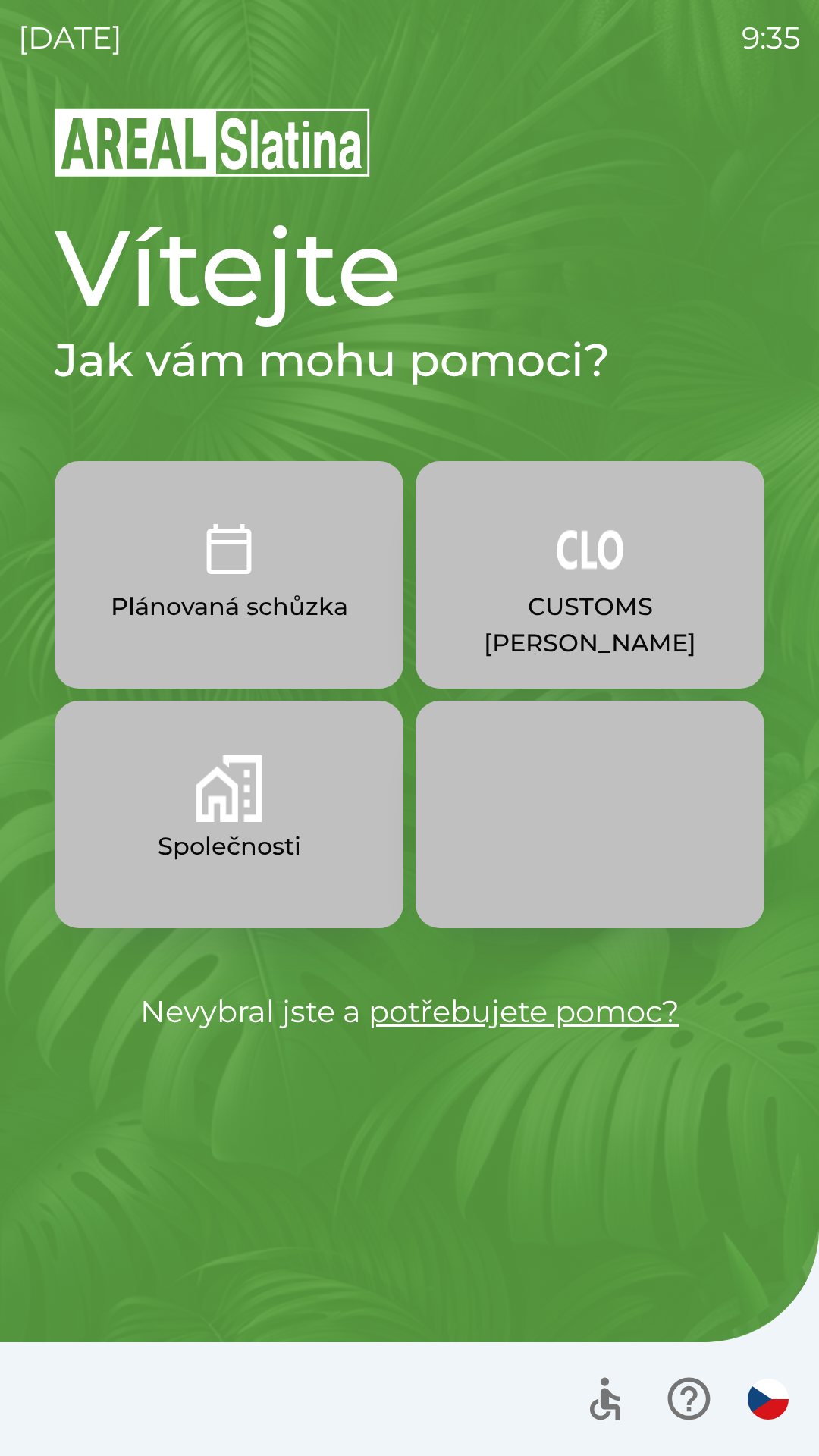
click at [303, 618] on p "Plánovaná schůzka" at bounding box center [229, 606] width 238 height 36
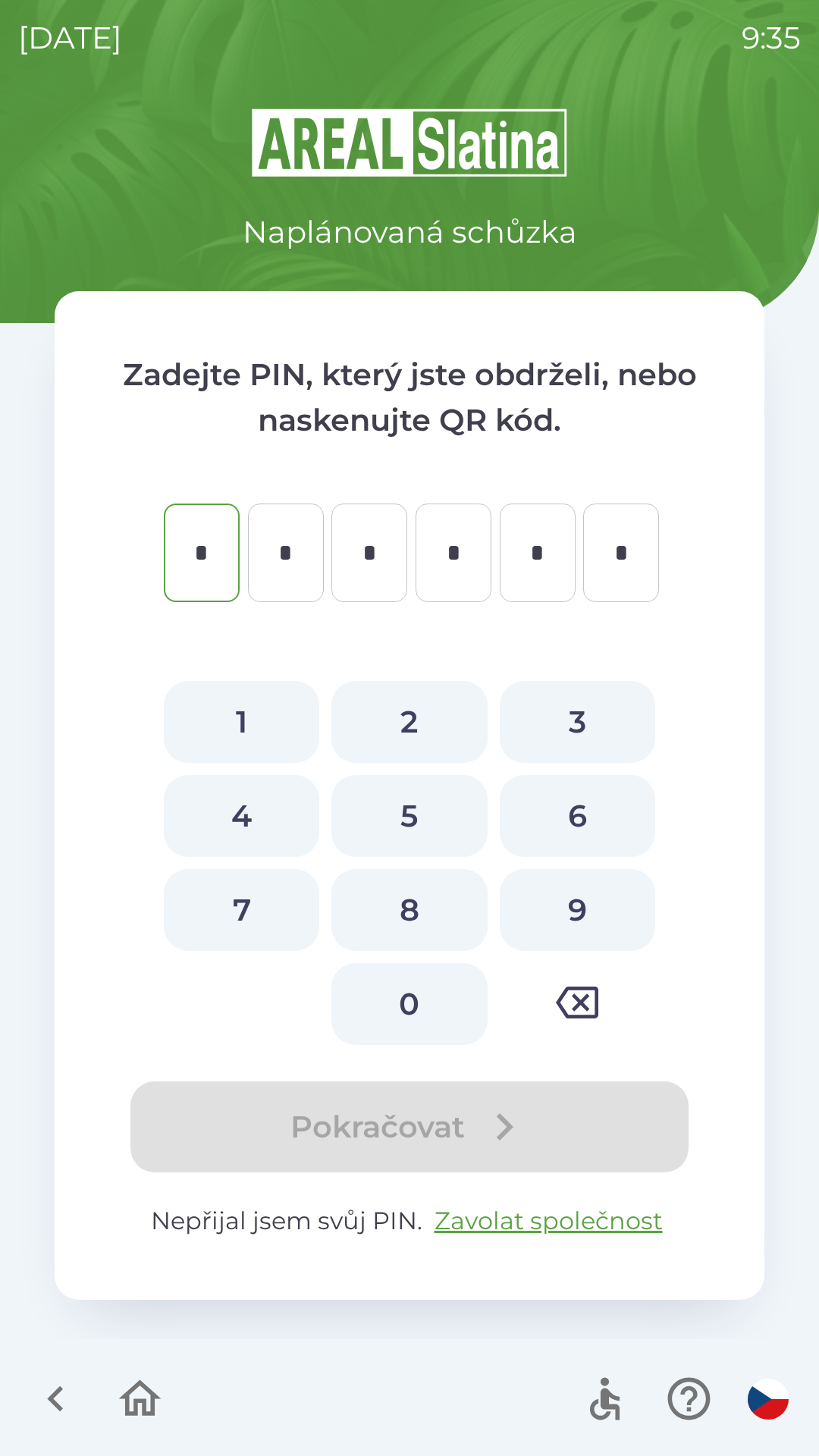
click at [57, 1398] on icon "button" at bounding box center [56, 1399] width 51 height 51
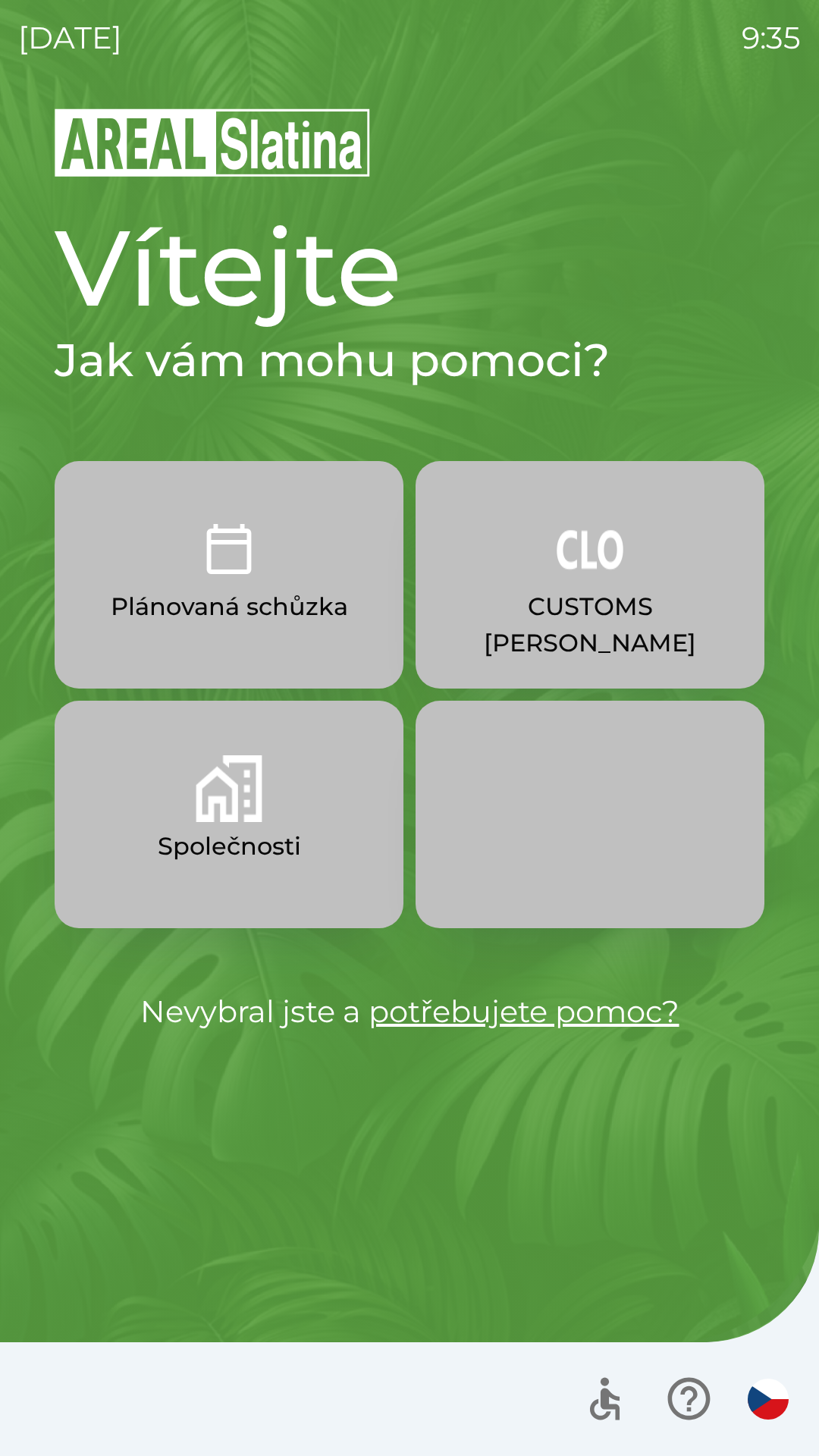
click at [276, 853] on p "Společnosti" at bounding box center [229, 846] width 143 height 36
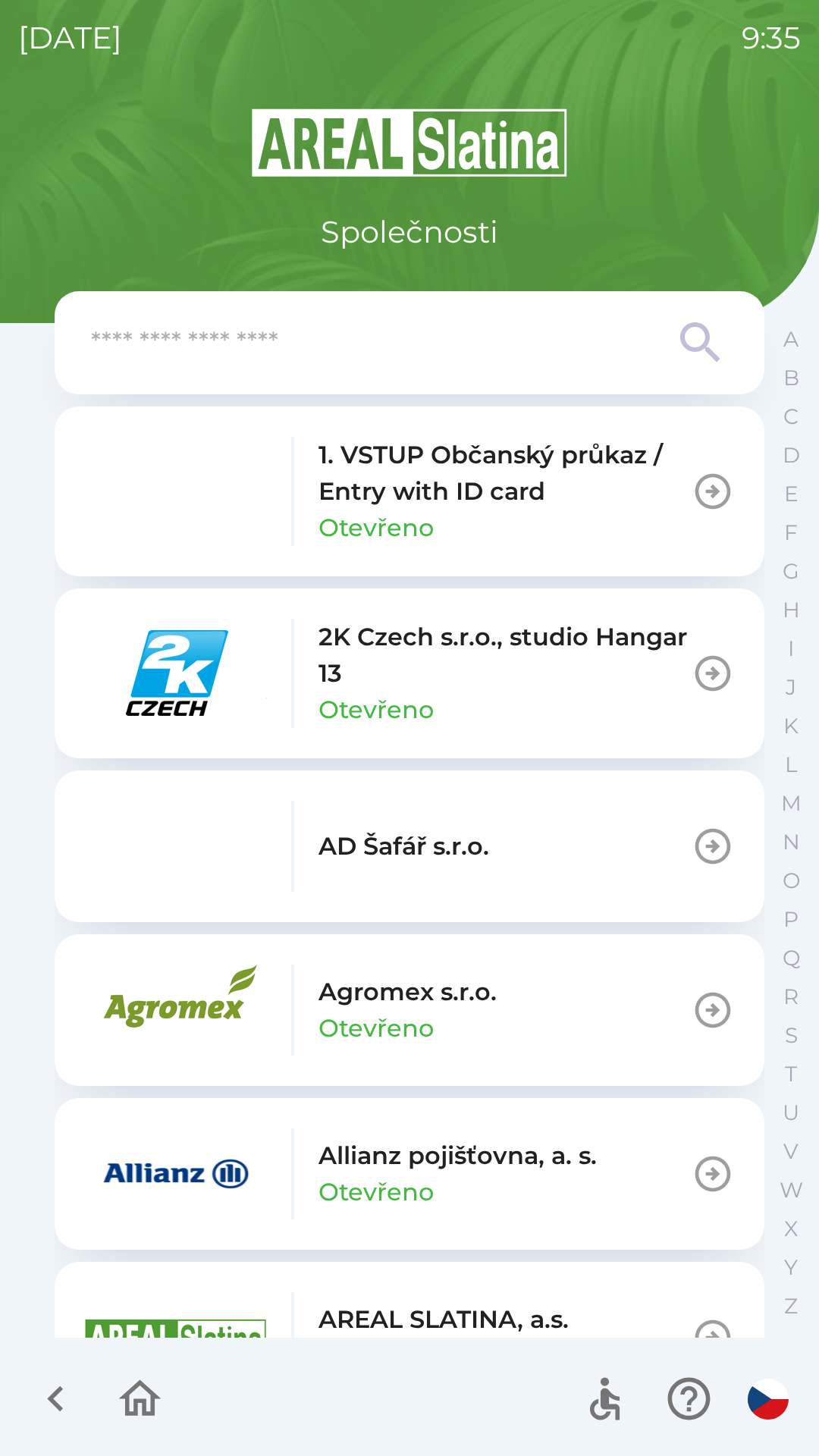
click at [42, 1398] on icon "button" at bounding box center [56, 1399] width 51 height 51
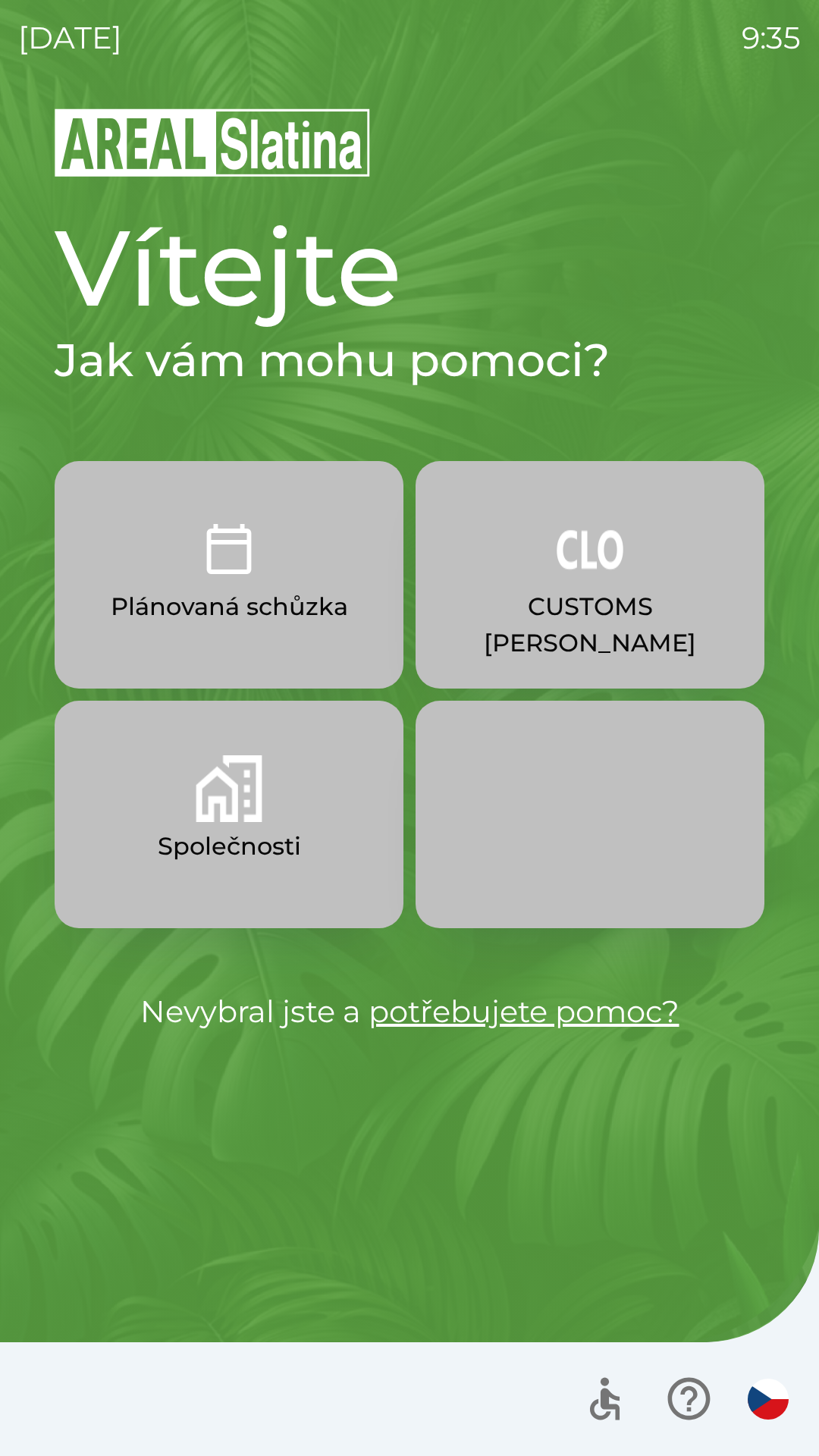
click at [565, 1010] on link "potřebujete pomoc?" at bounding box center [523, 1011] width 311 height 37
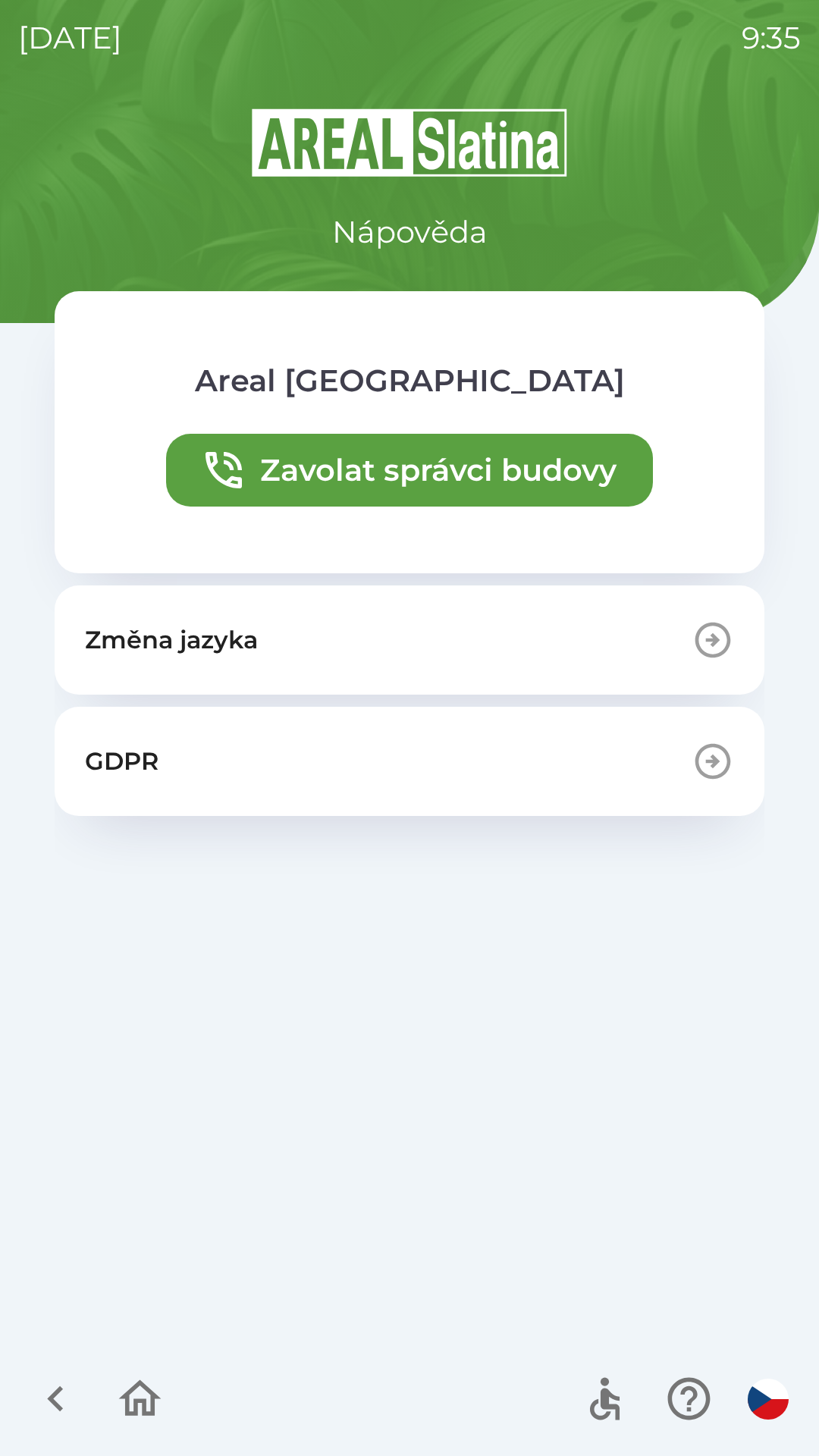
click at [60, 1389] on icon "button" at bounding box center [55, 1399] width 16 height 26
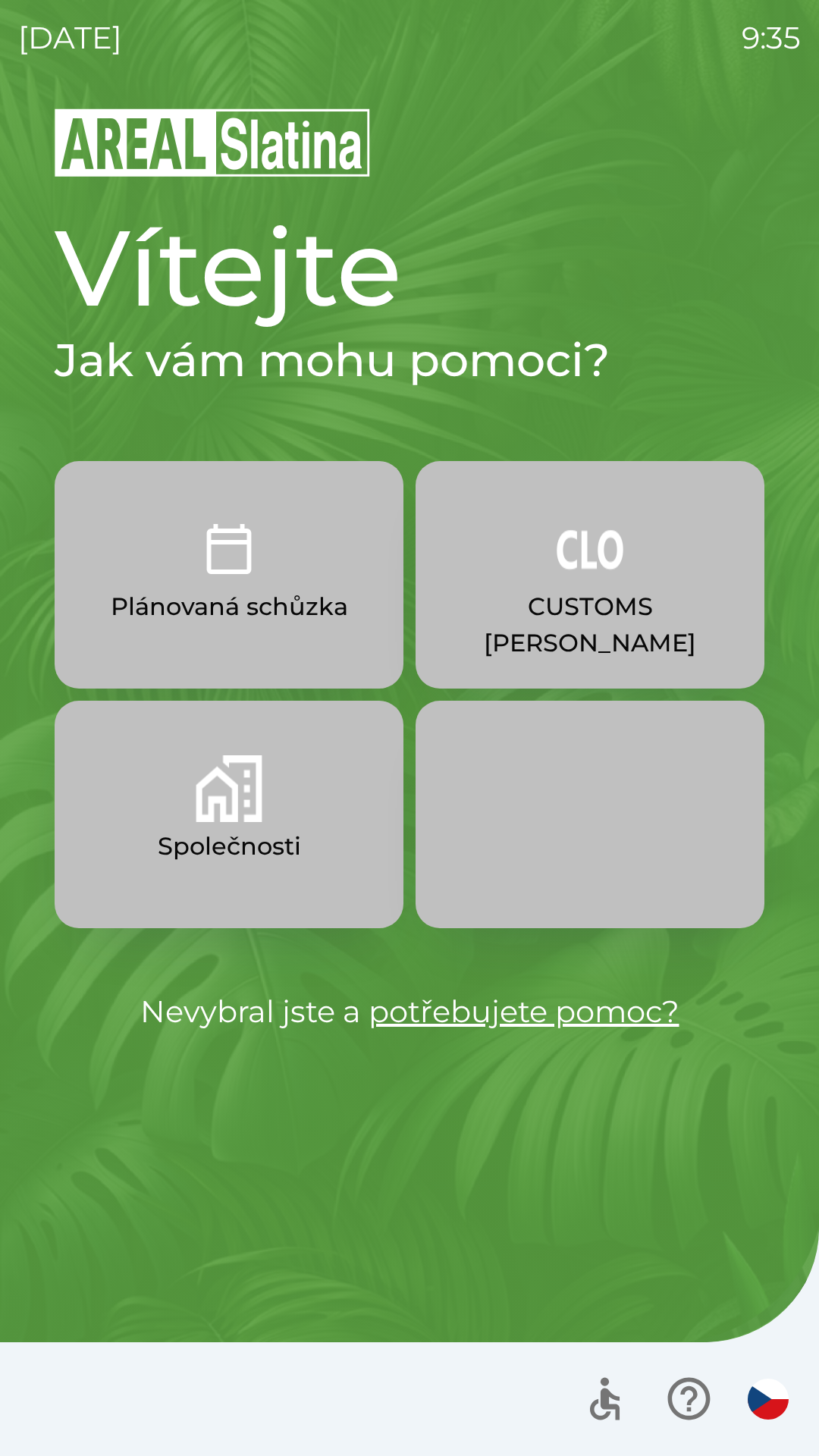
click at [618, 618] on p "CUSTOMS [PERSON_NAME]" at bounding box center [590, 624] width 276 height 72
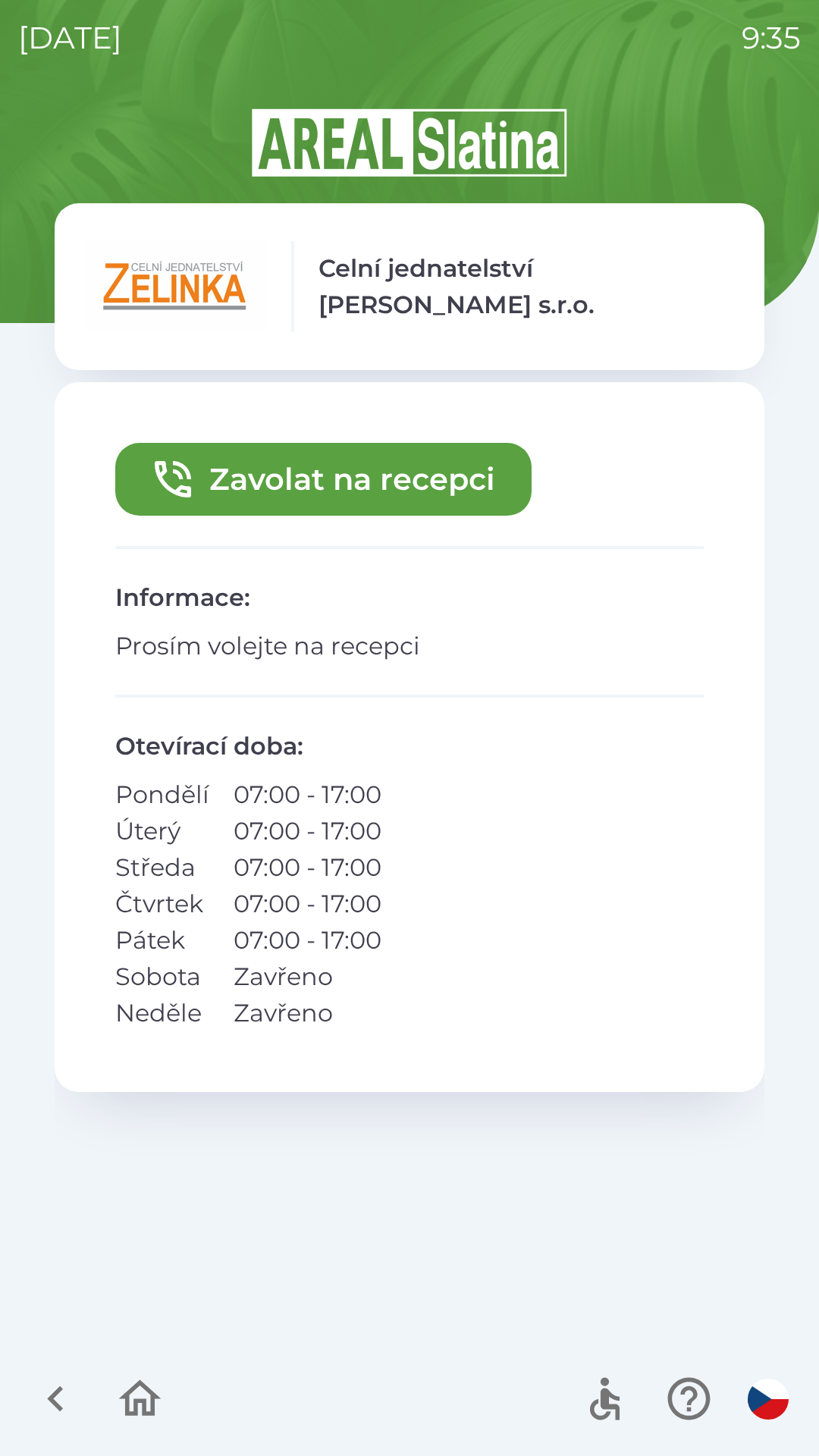
click at [48, 1390] on icon "button" at bounding box center [56, 1399] width 51 height 51
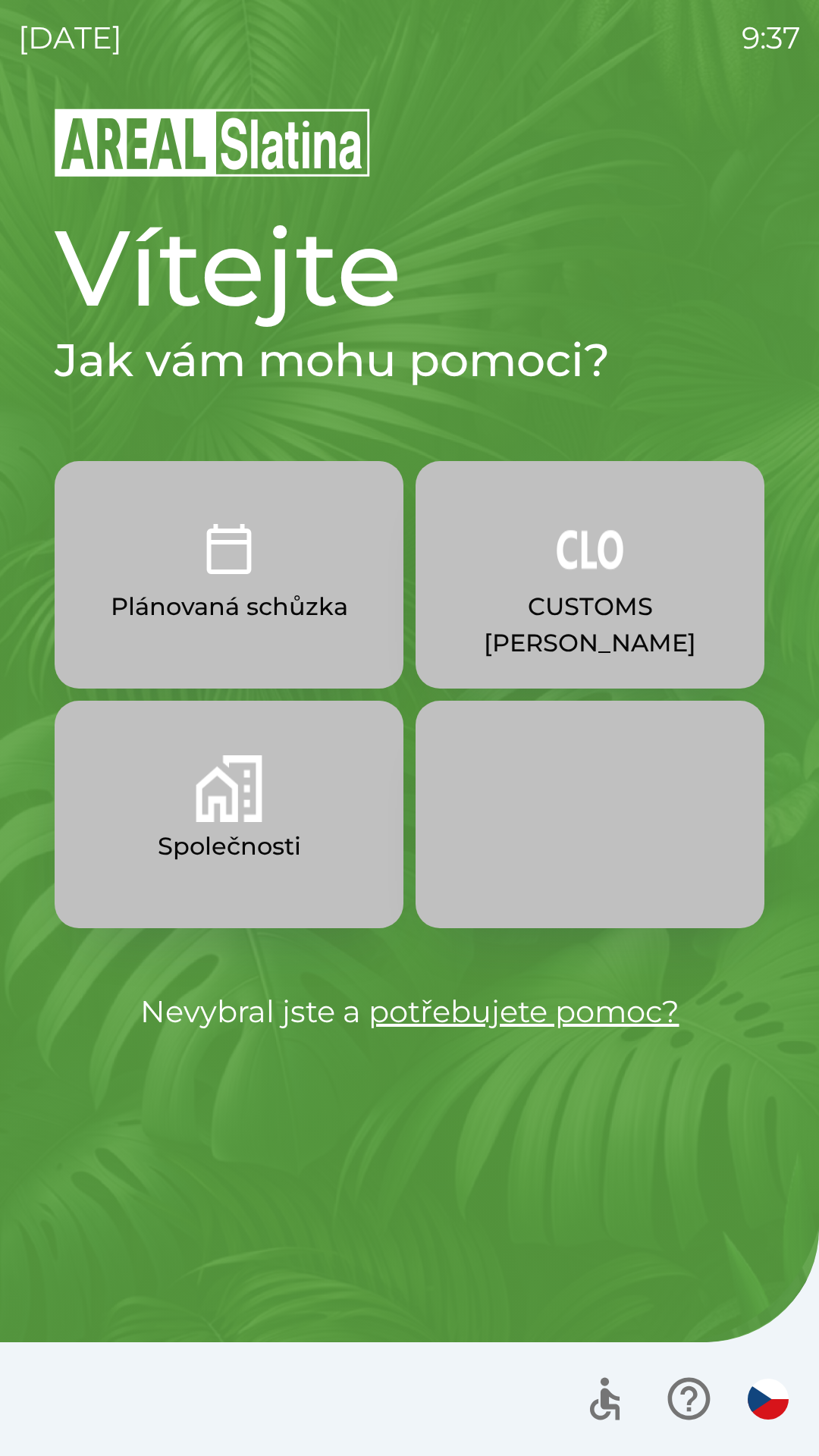
click at [258, 819] on img "button" at bounding box center [228, 788] width 67 height 67
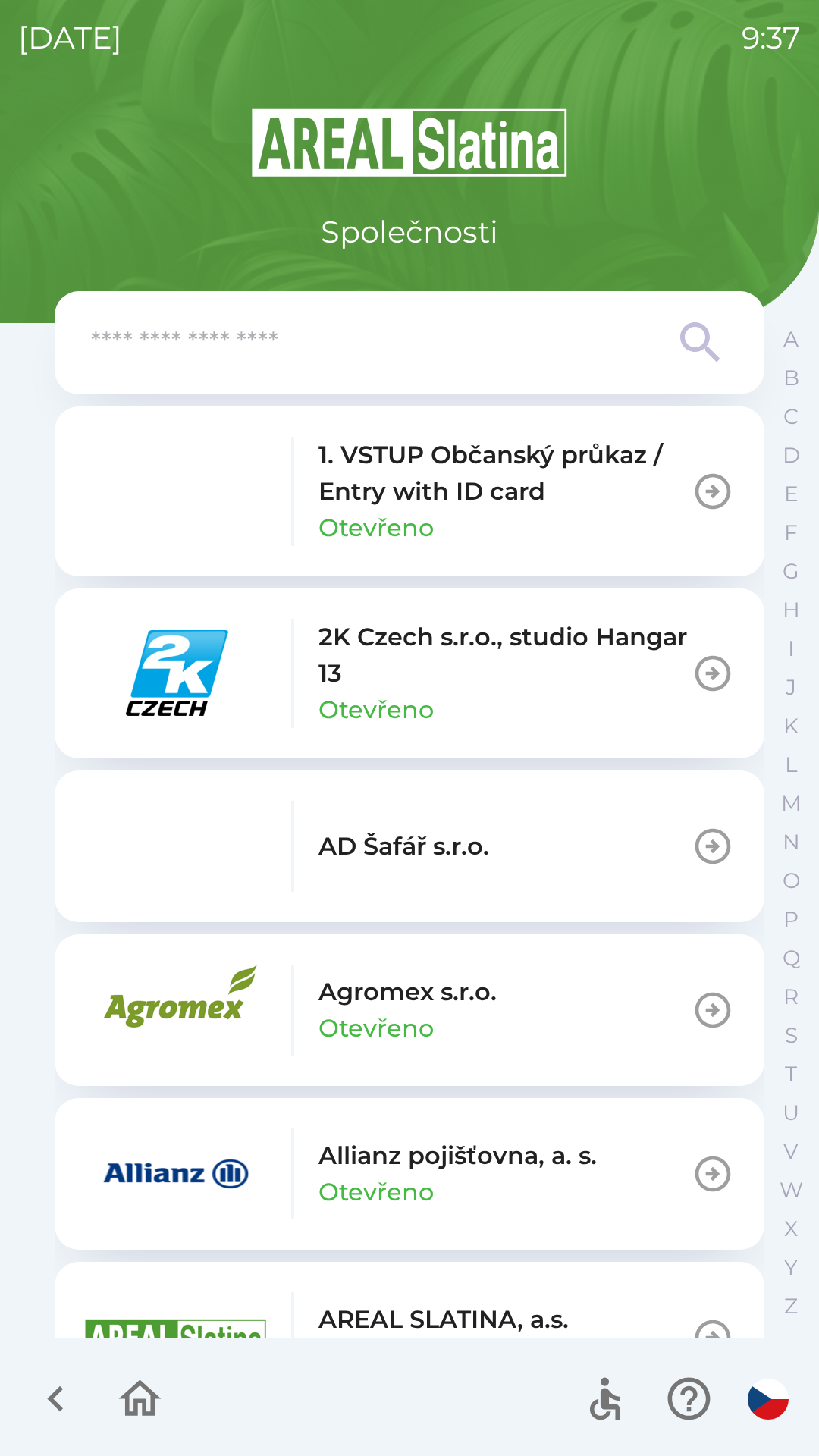
click at [537, 353] on input "text" at bounding box center [379, 342] width 576 height 41
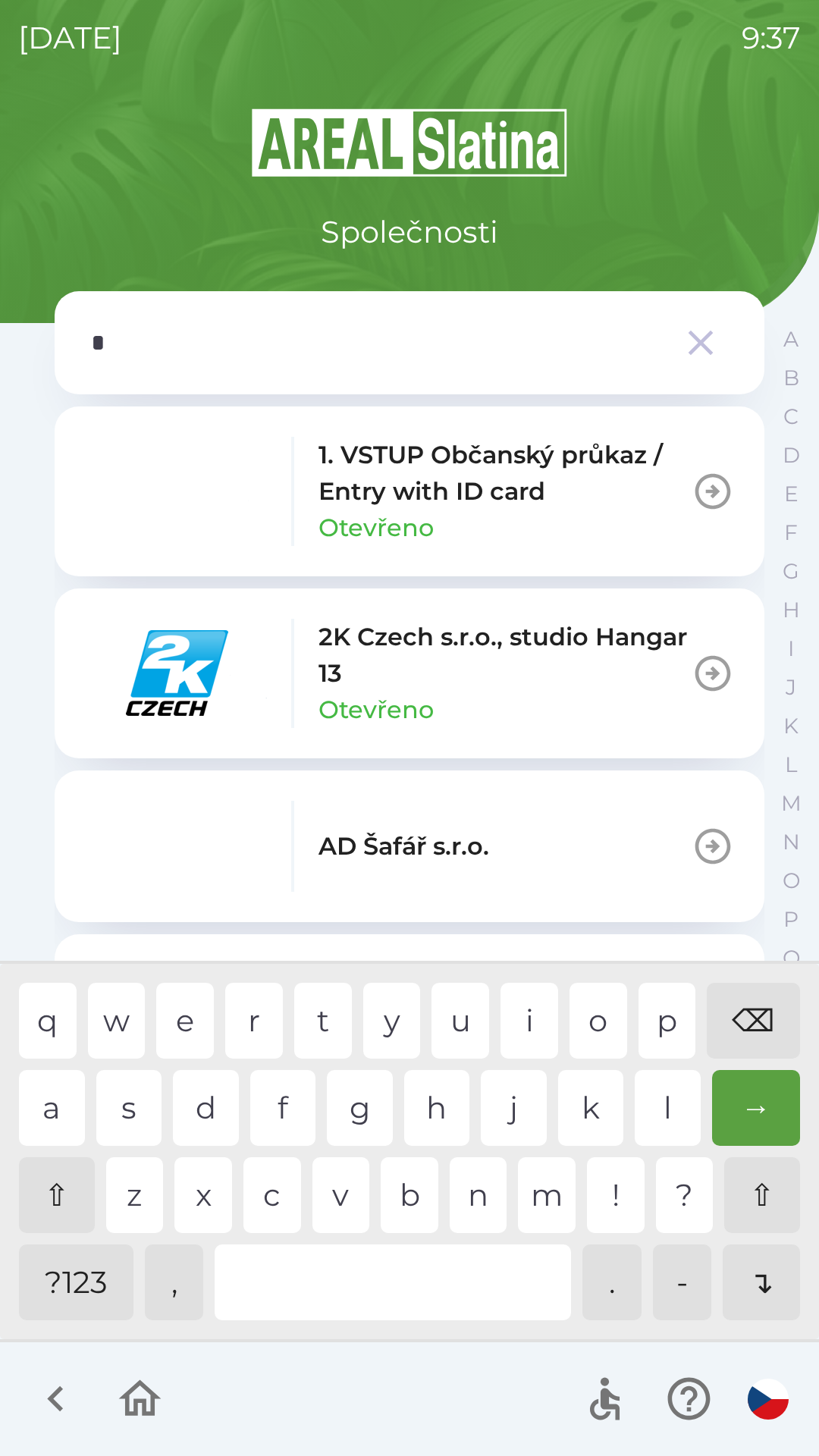
click at [588, 1007] on div "o" at bounding box center [598, 1020] width 57 height 76
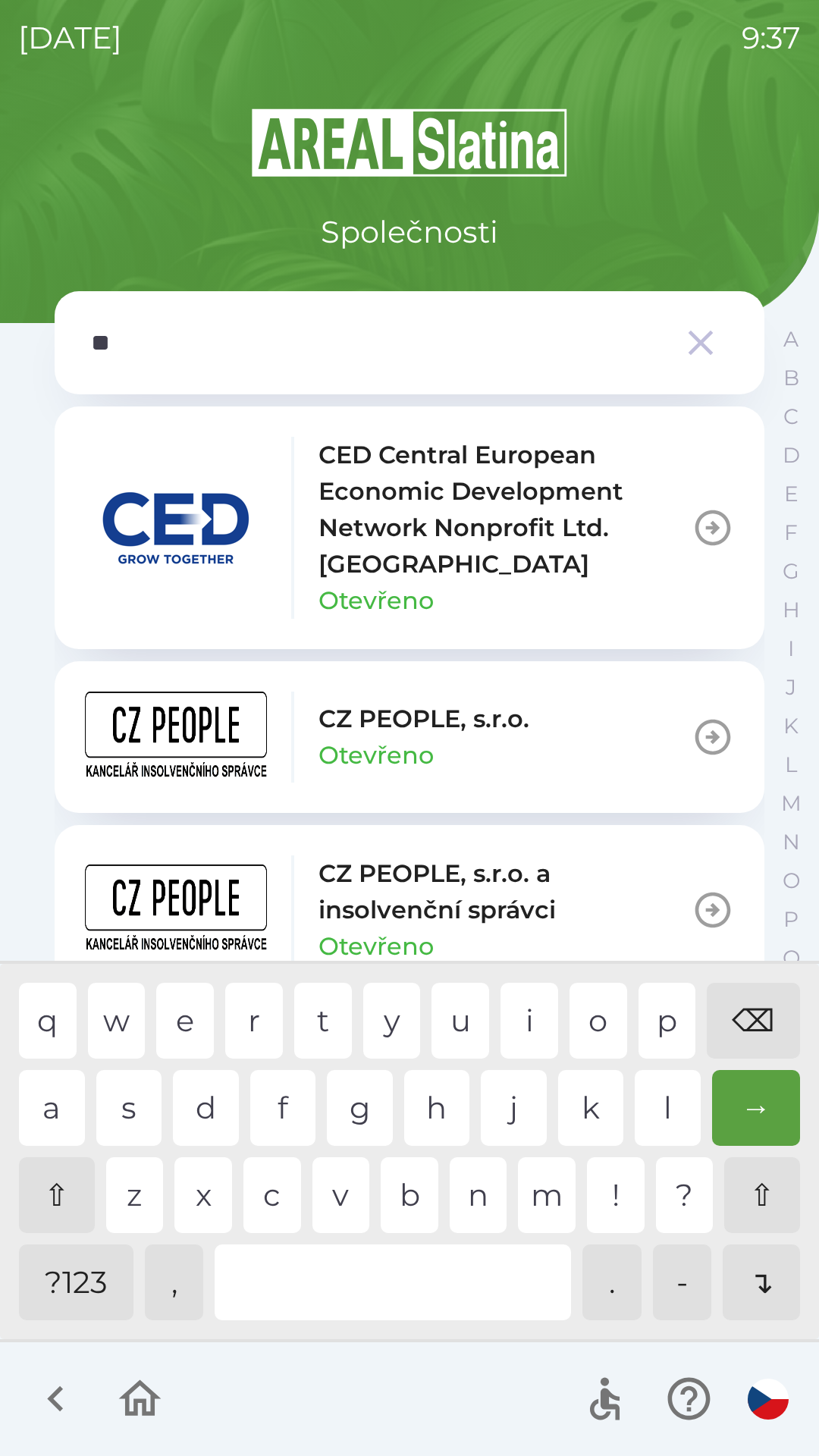
type input "***"
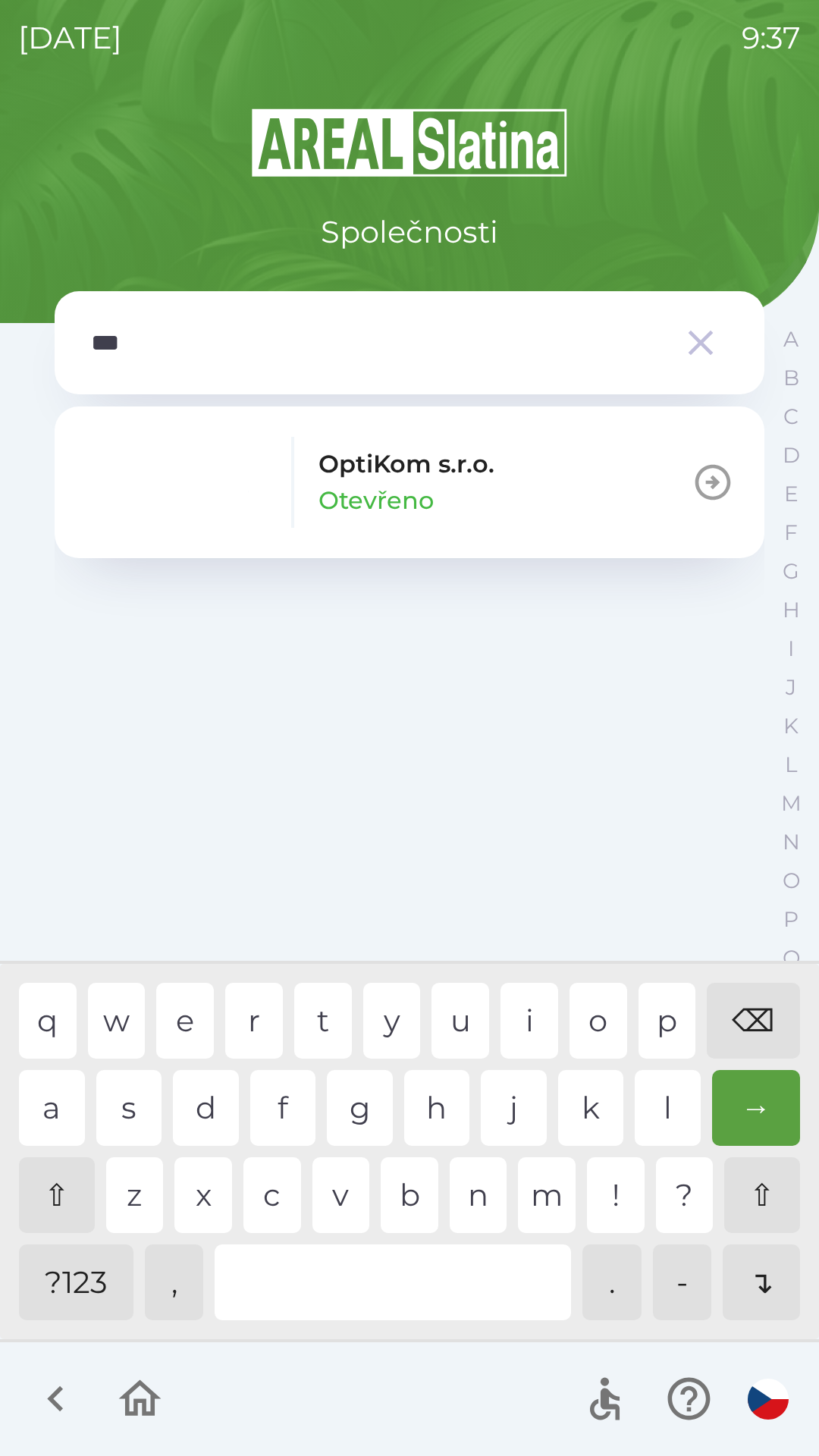
click at [311, 1019] on div "t" at bounding box center [323, 1020] width 57 height 76
click at [474, 481] on p "OptiKom s.r.o." at bounding box center [406, 463] width 176 height 36
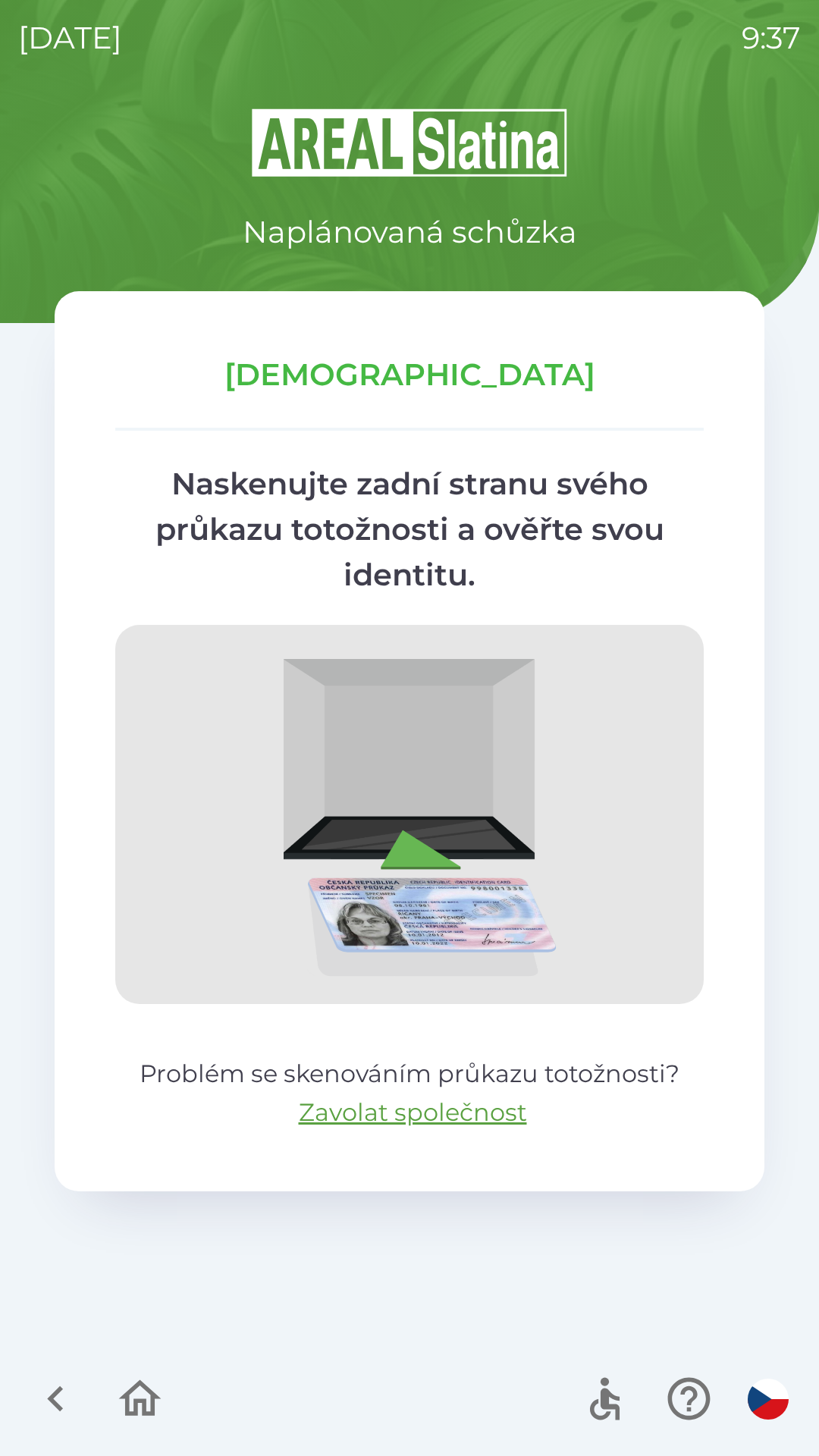
click at [411, 342] on div "Schůzka Naskenujte zadní stranu svého průkazu totožnosti a ověřte svou identitu…" at bounding box center [410, 741] width 709 height 900
click at [427, 372] on p "[DEMOGRAPHIC_DATA]" at bounding box center [410, 375] width 588 height 46
click at [420, 703] on img at bounding box center [410, 815] width 588 height 379
click at [435, 817] on img at bounding box center [410, 815] width 588 height 379
click at [57, 1408] on icon "button" at bounding box center [55, 1399] width 16 height 26
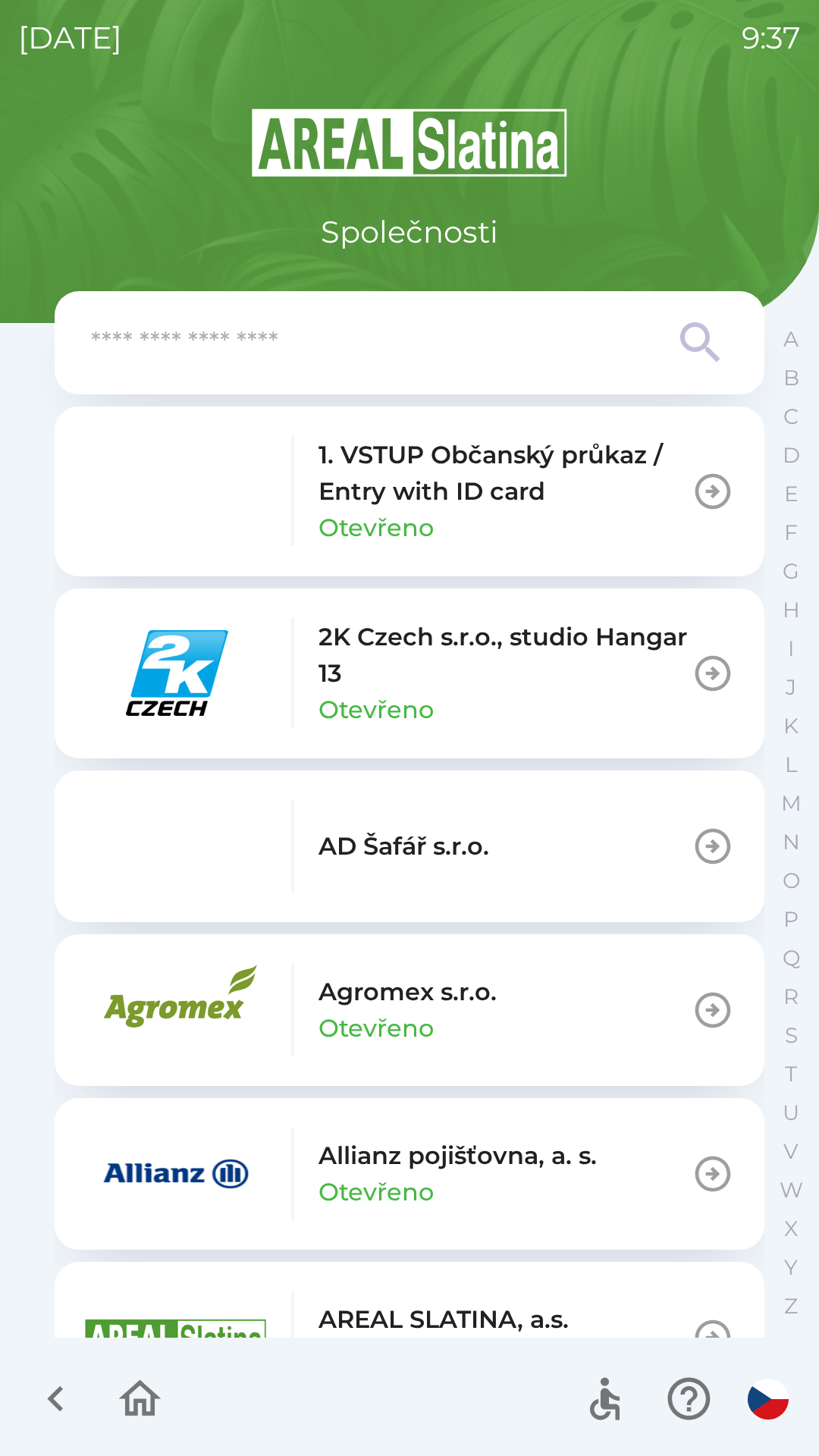
click at [47, 1382] on icon "button" at bounding box center [56, 1399] width 51 height 51
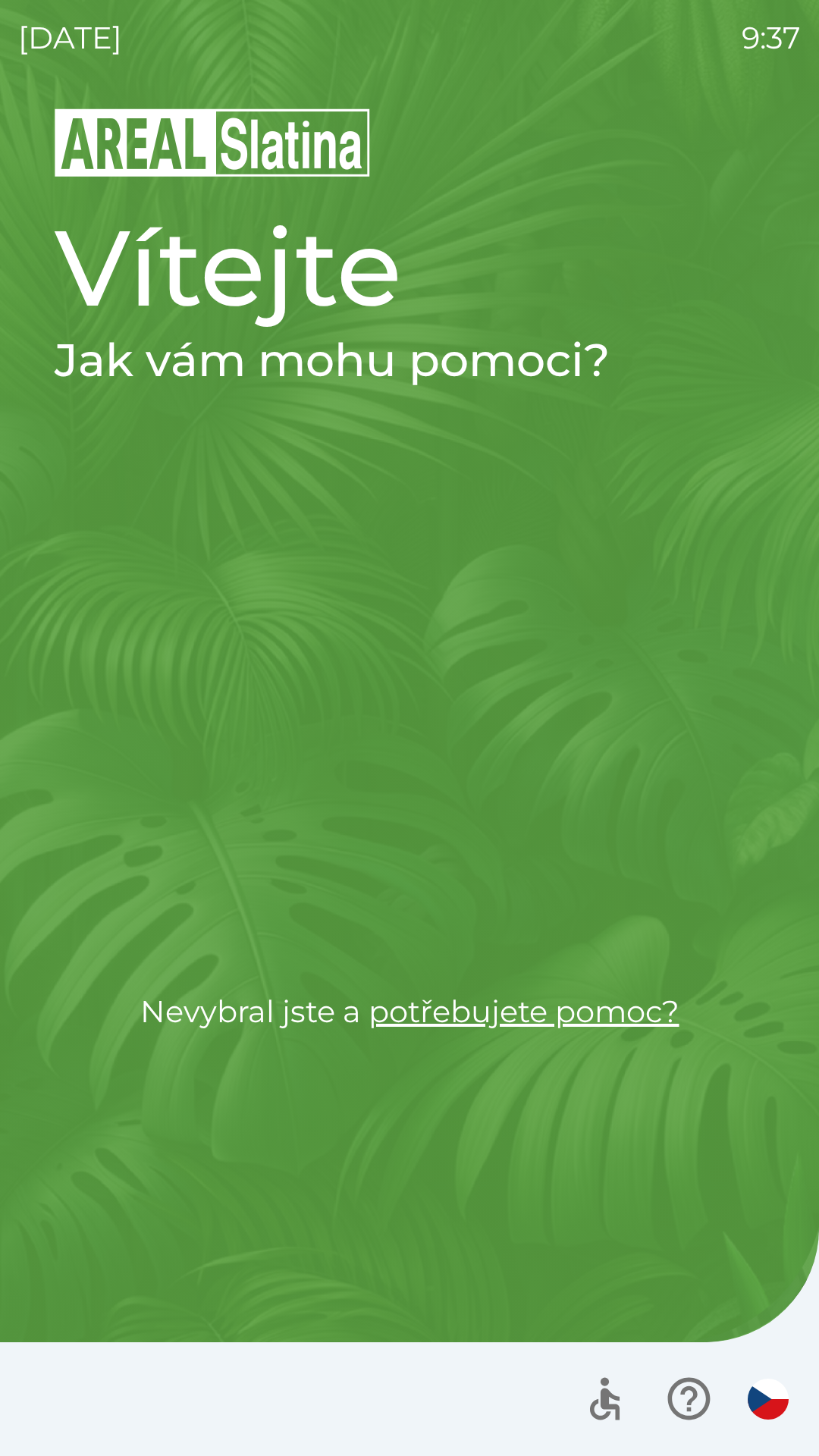
click at [47, 1382] on div at bounding box center [410, 1399] width 819 height 114
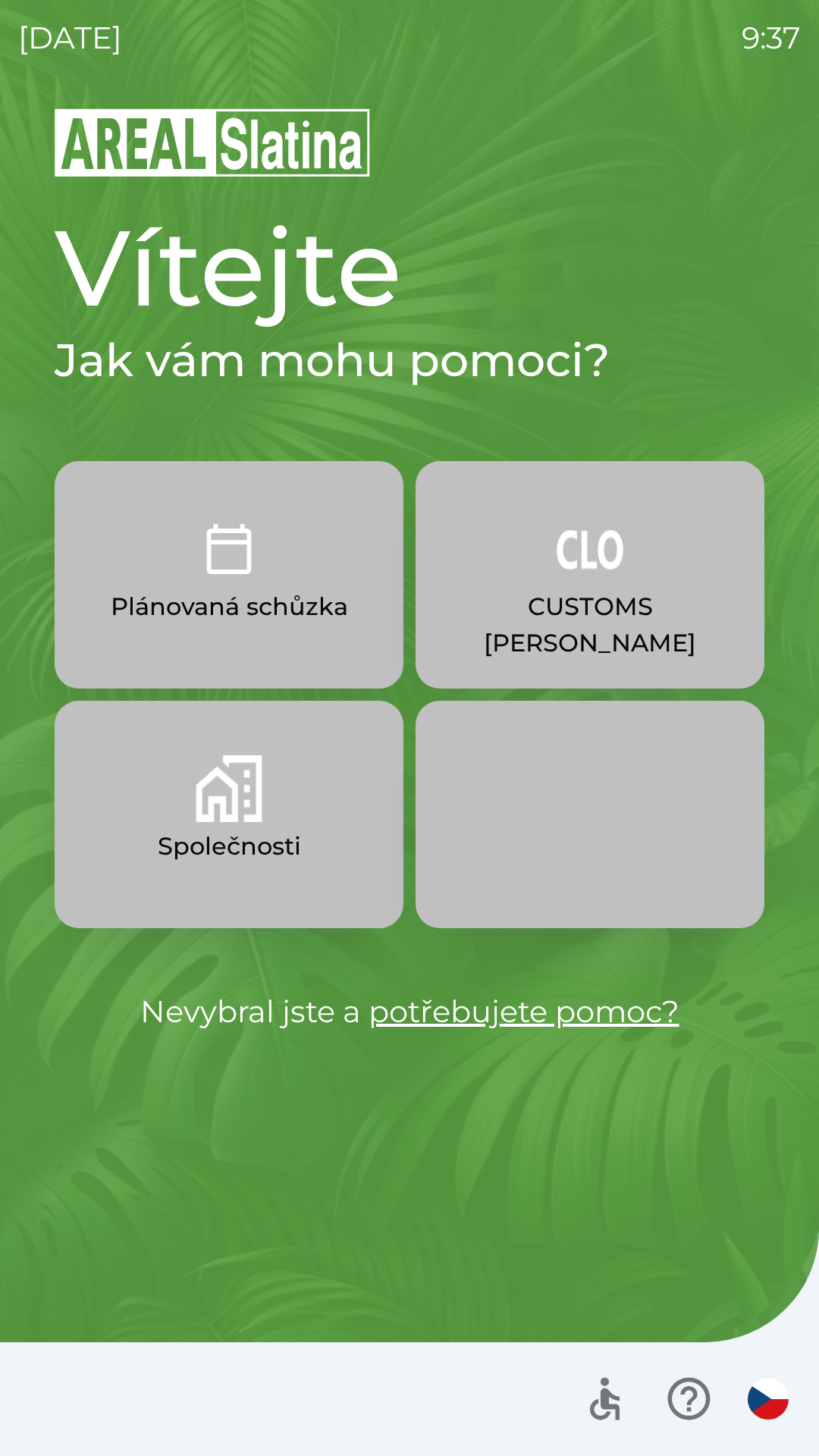
click at [47, 1373] on div at bounding box center [410, 1399] width 819 height 114
click at [693, 1400] on icon "button" at bounding box center [688, 1399] width 42 height 42
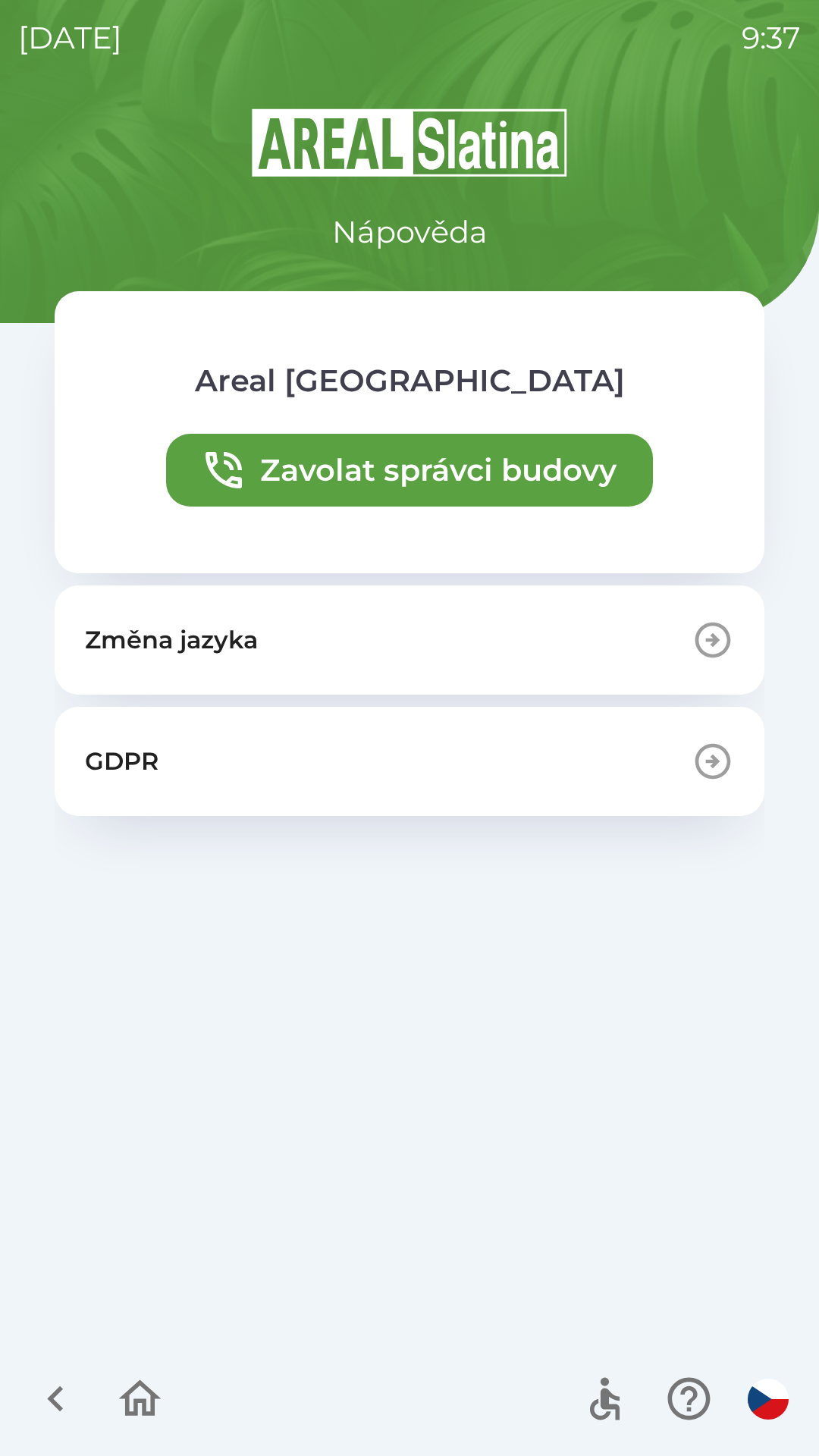
click at [59, 1381] on icon "button" at bounding box center [56, 1399] width 51 height 51
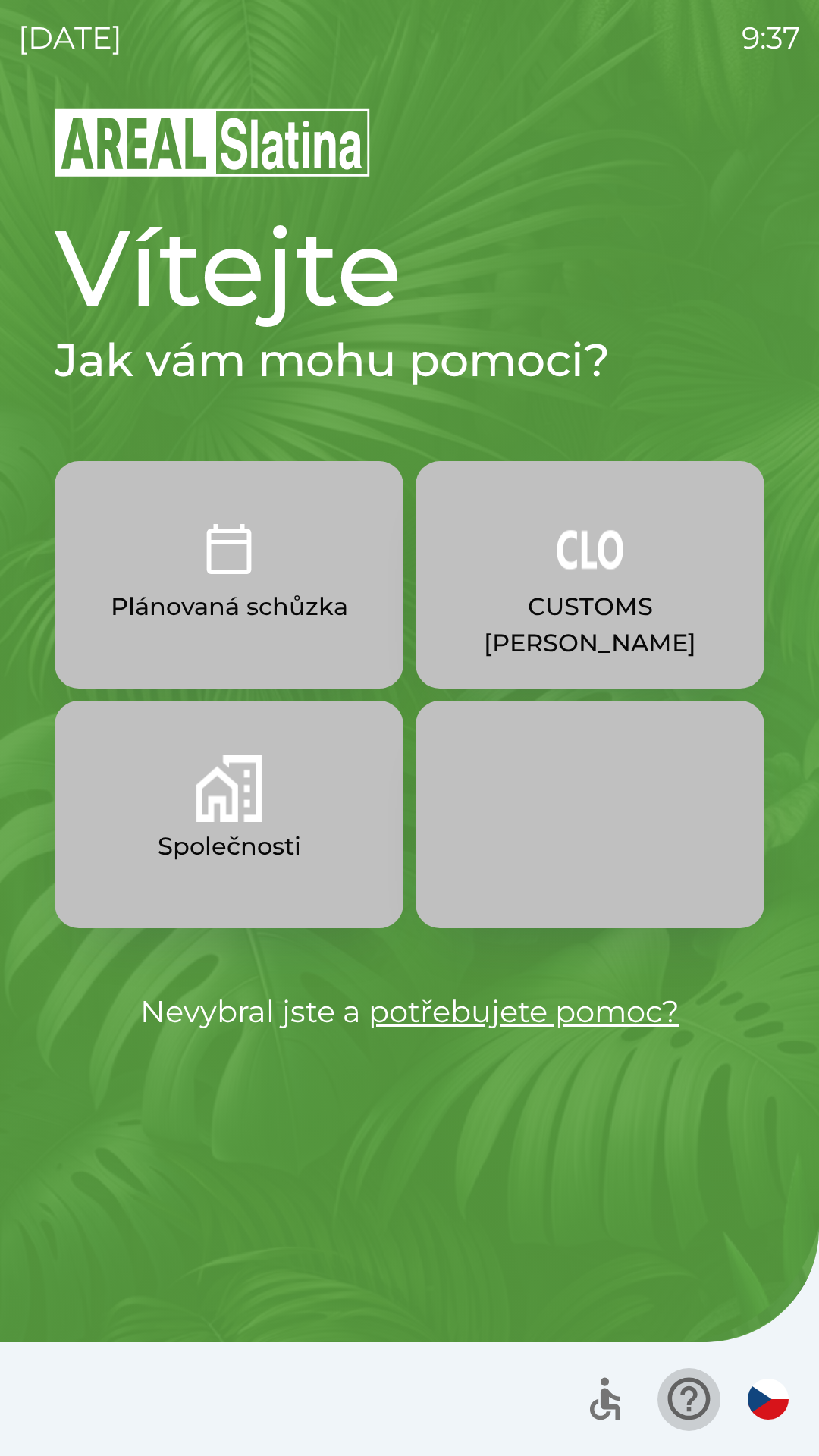
click at [689, 1380] on icon "button" at bounding box center [688, 1399] width 42 height 42
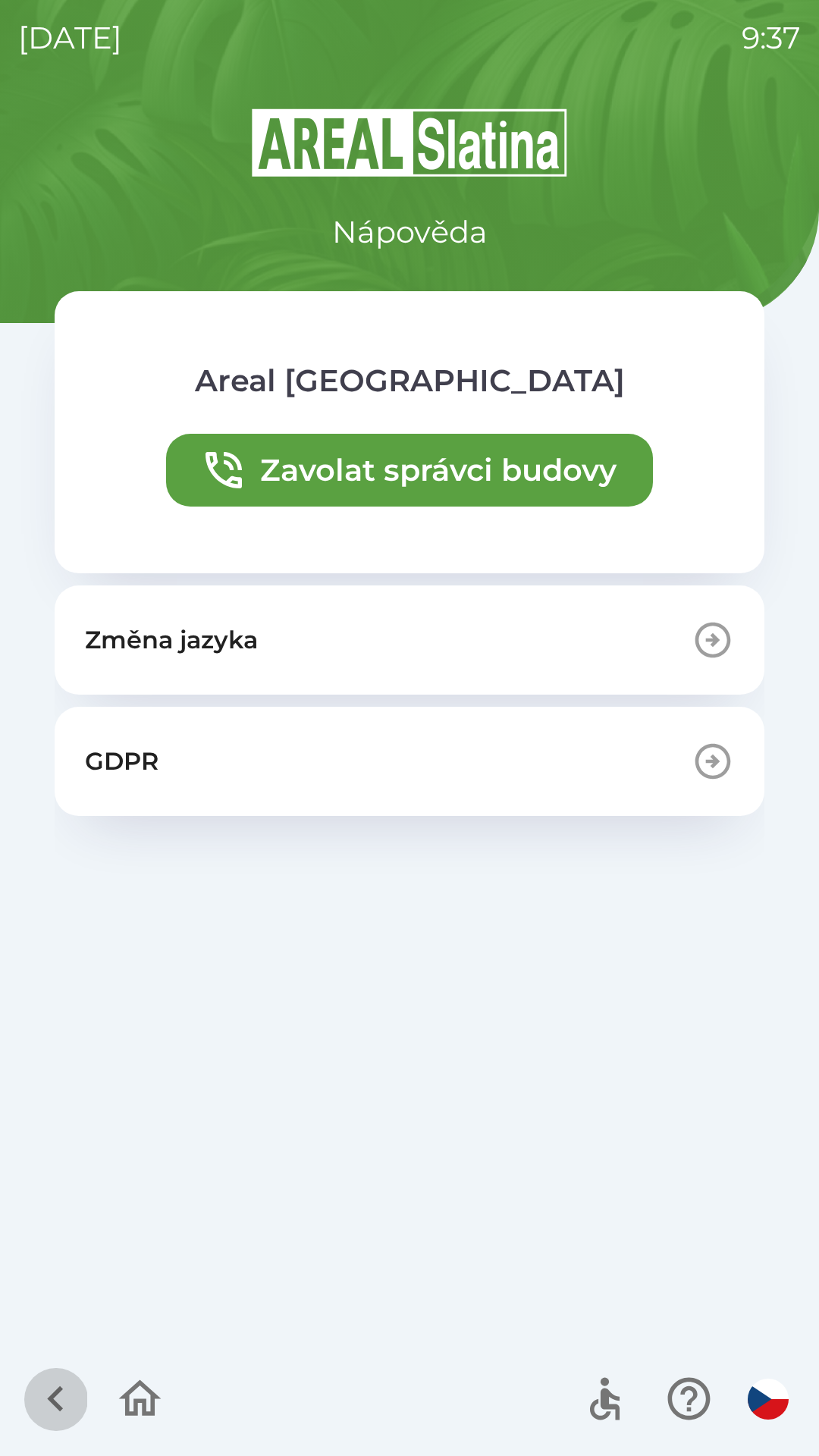
click at [48, 1388] on icon "button" at bounding box center [56, 1399] width 51 height 51
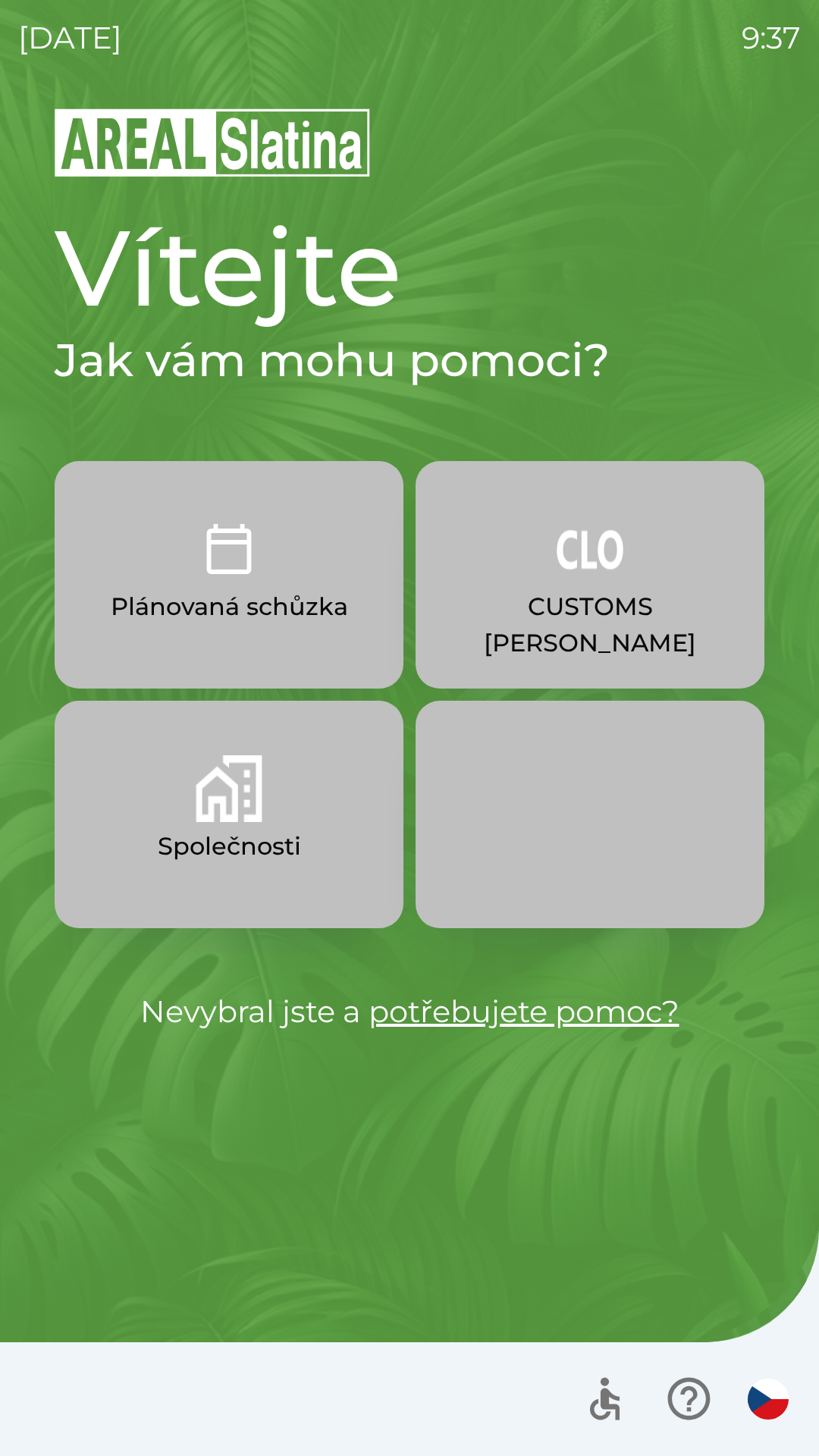
click at [304, 840] on button "Společnosti" at bounding box center [229, 815] width 349 height 228
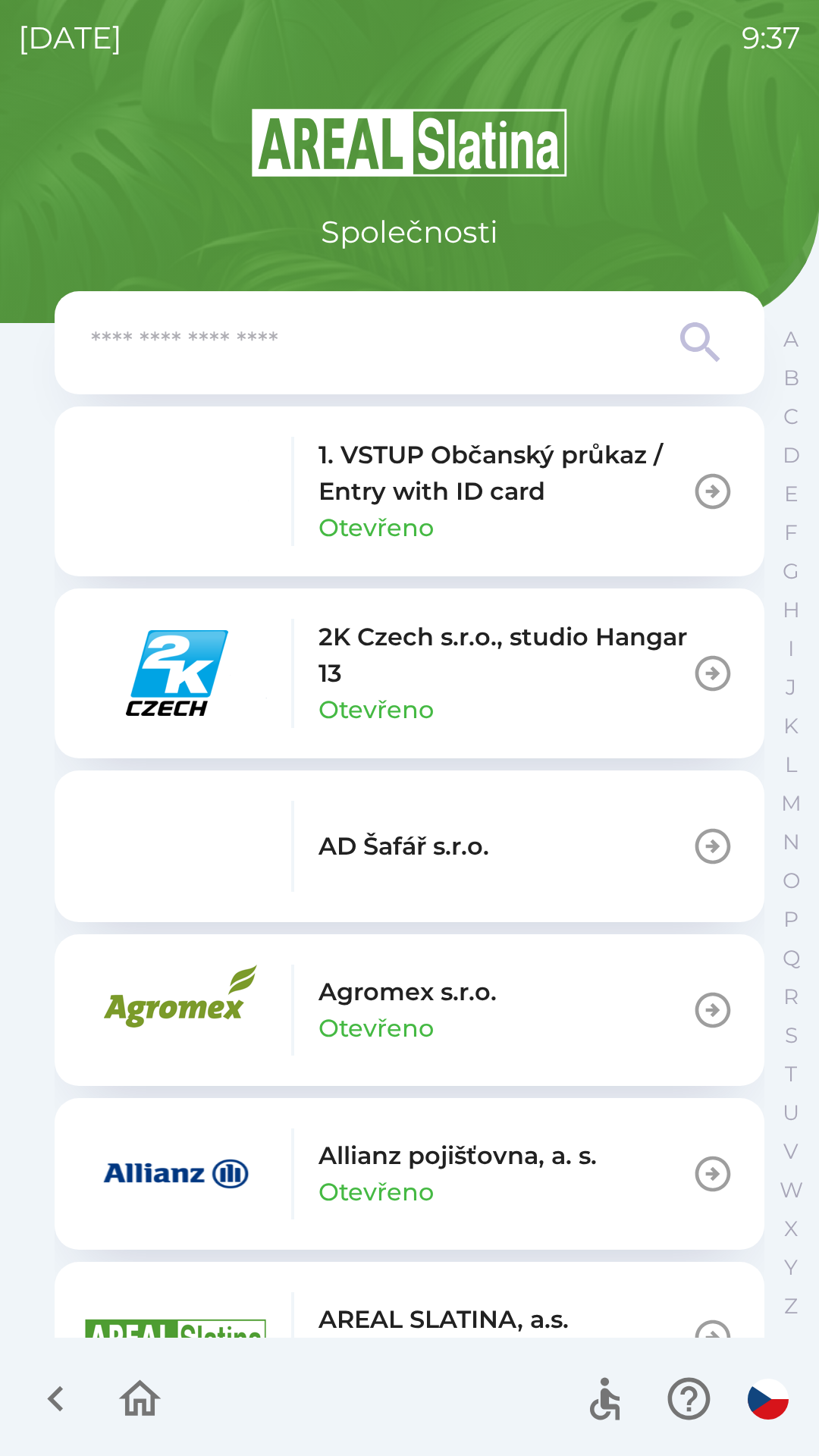
click at [415, 356] on input "text" at bounding box center [379, 342] width 576 height 41
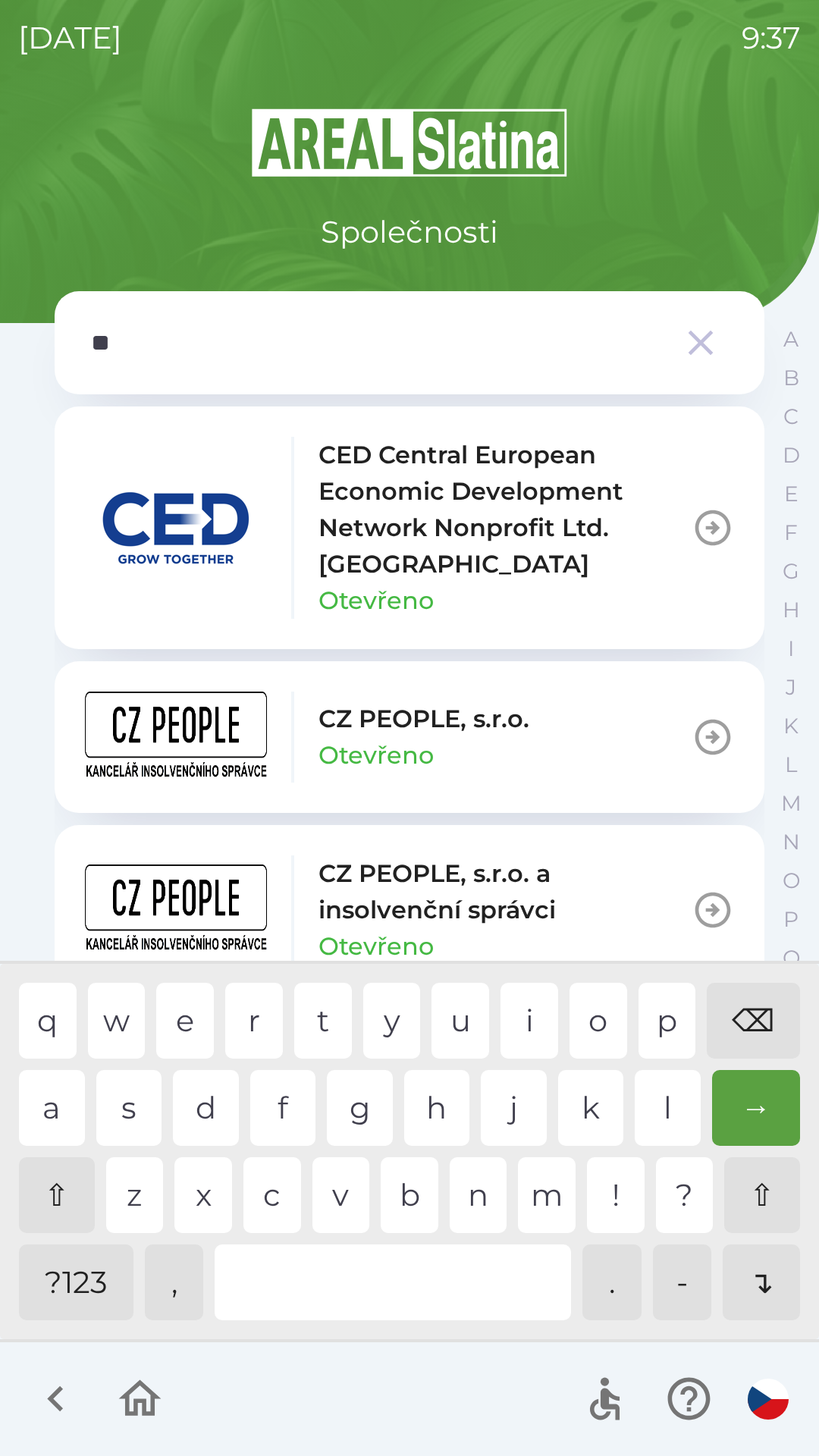
click at [645, 1018] on div "p" at bounding box center [667, 1020] width 57 height 76
type input "***"
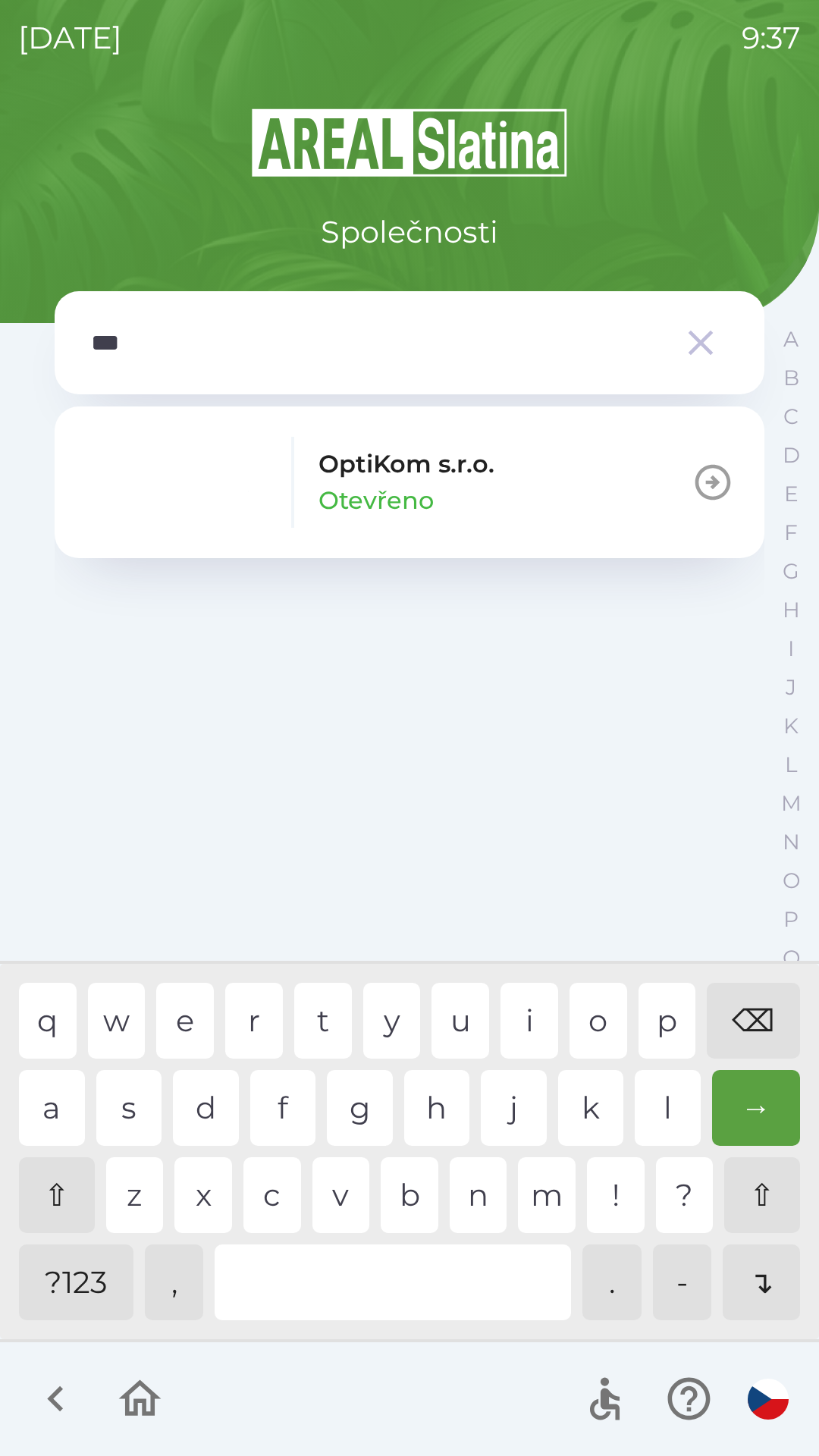
click at [309, 1017] on div "t" at bounding box center [323, 1020] width 57 height 76
click at [401, 508] on p "Otevřeno" at bounding box center [376, 500] width 115 height 36
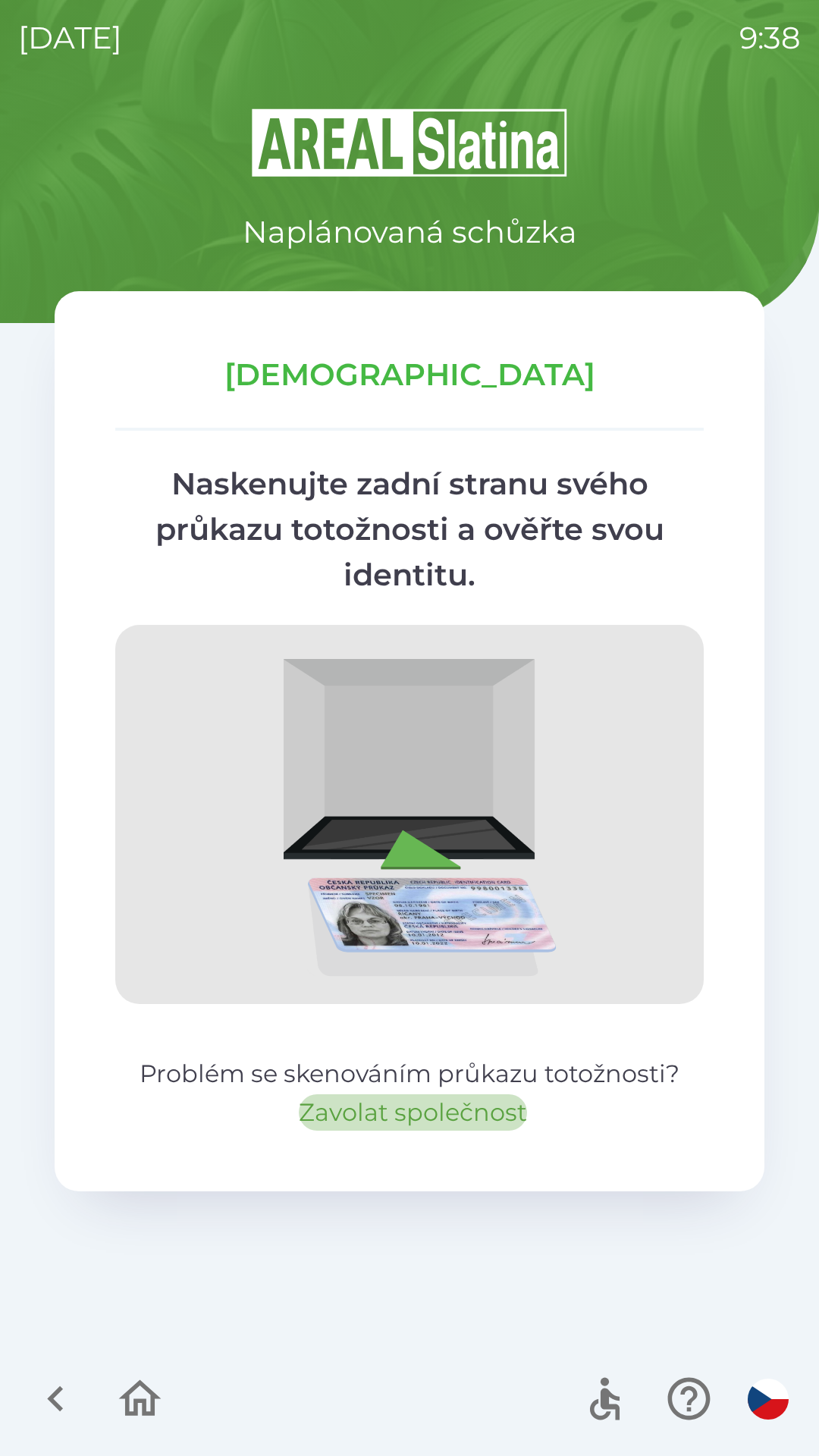
click at [415, 1102] on button "Zavolat společnost" at bounding box center [413, 1112] width 228 height 36
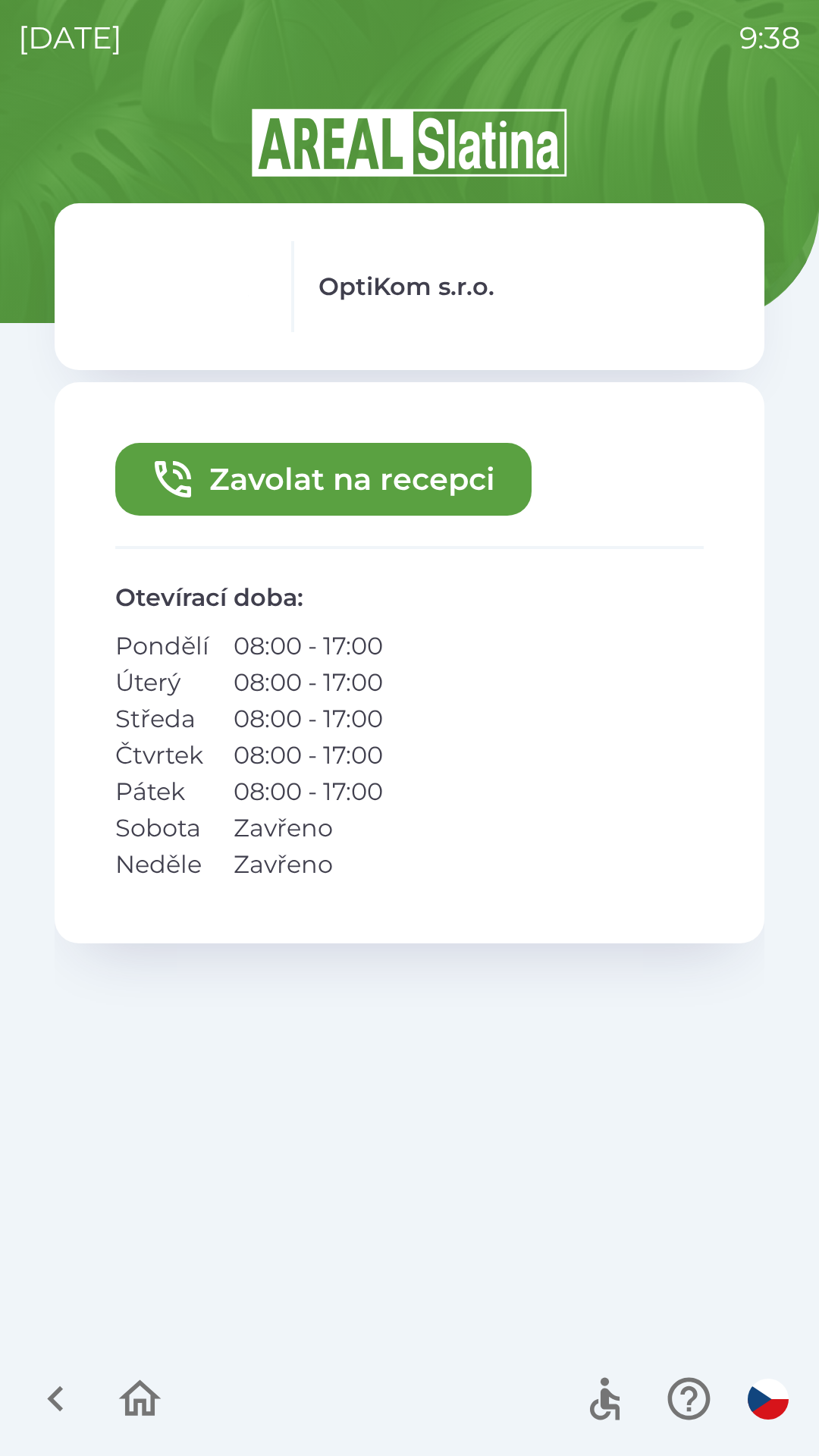
click at [367, 468] on button "Zavolat na recepci" at bounding box center [324, 479] width 416 height 72
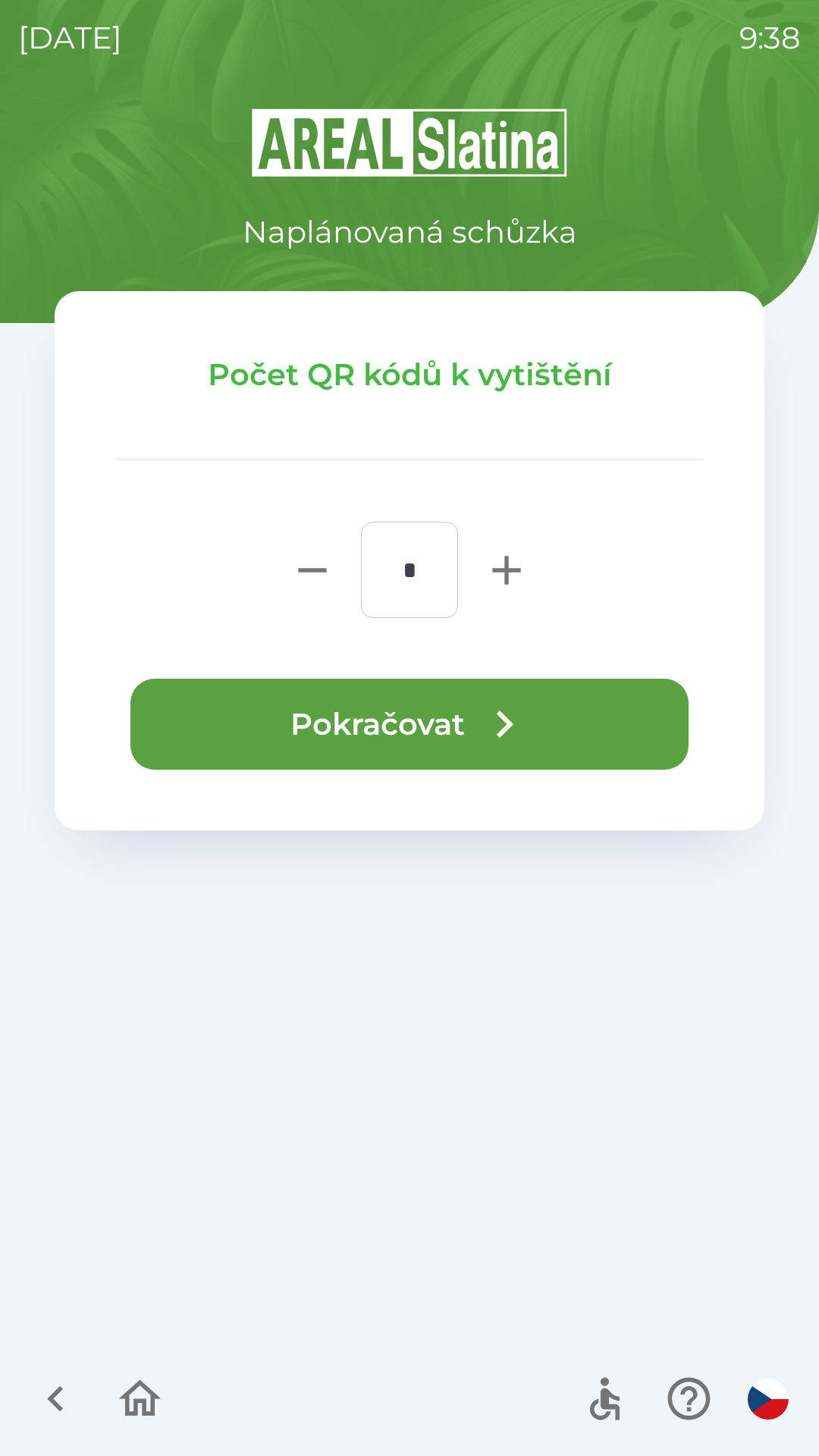
click at [527, 742] on icon "button" at bounding box center [504, 724] width 55 height 55
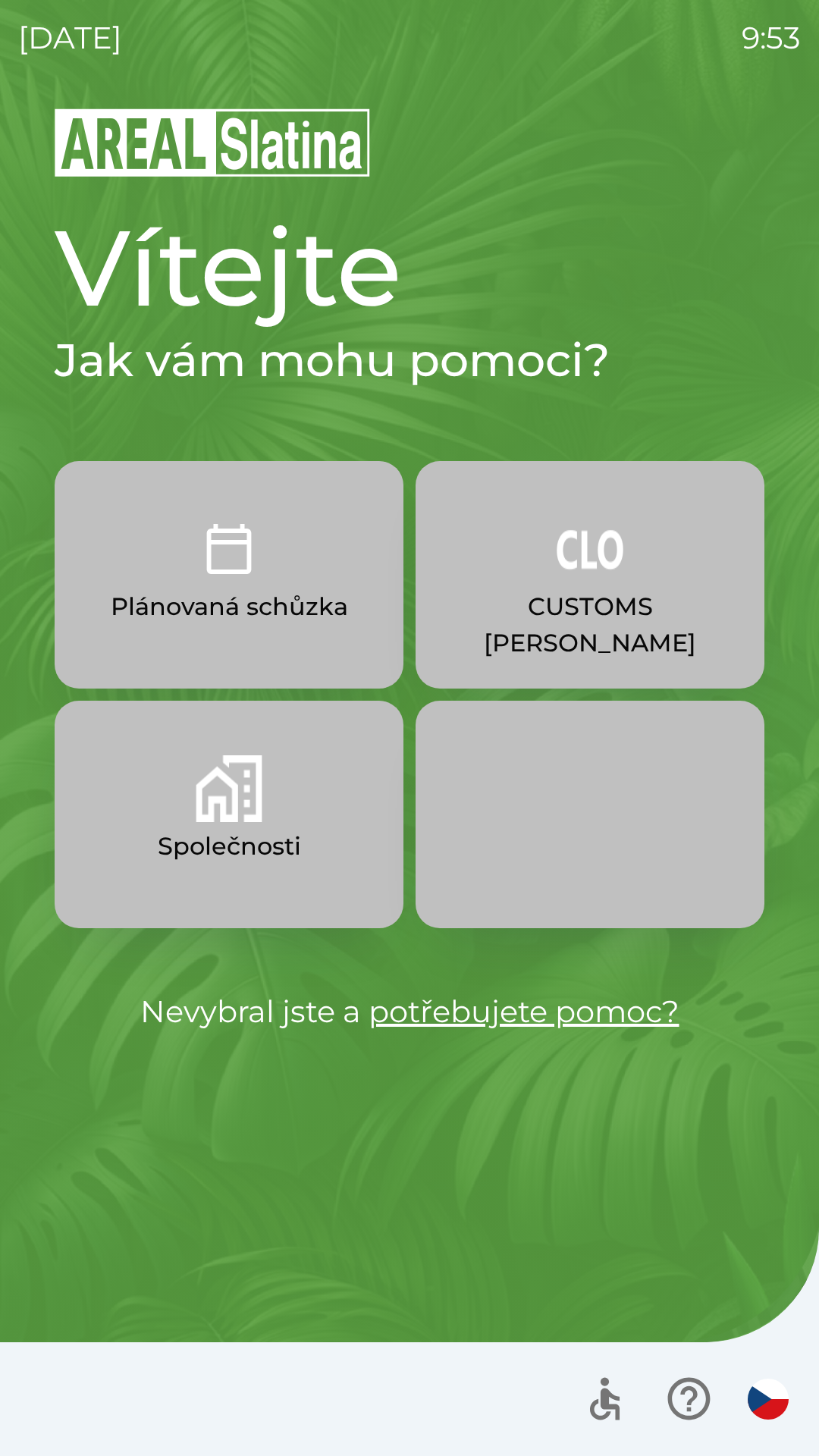
click at [292, 822] on button "Společnosti" at bounding box center [229, 815] width 349 height 228
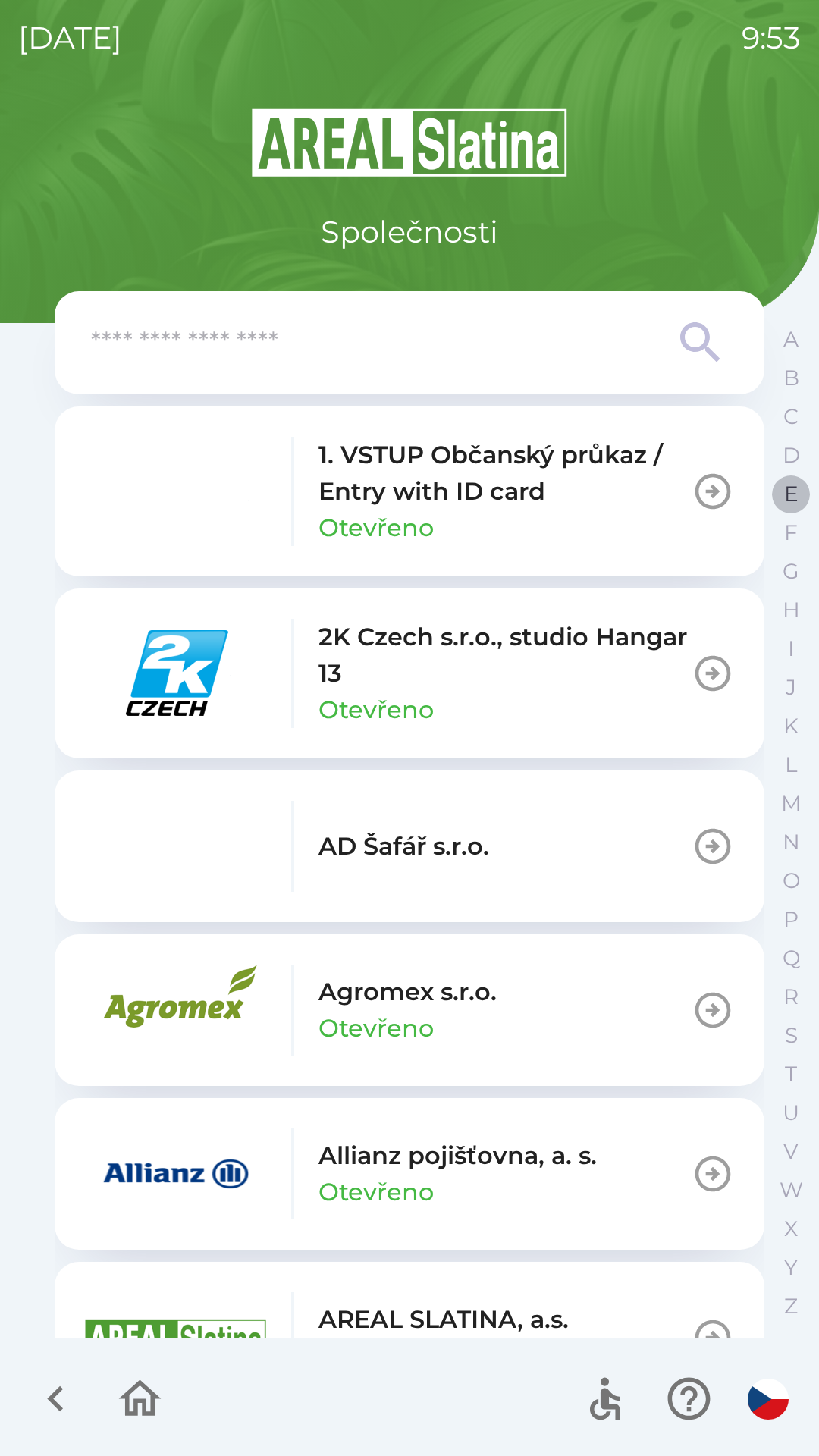
click at [784, 501] on p "E" at bounding box center [791, 494] width 14 height 26
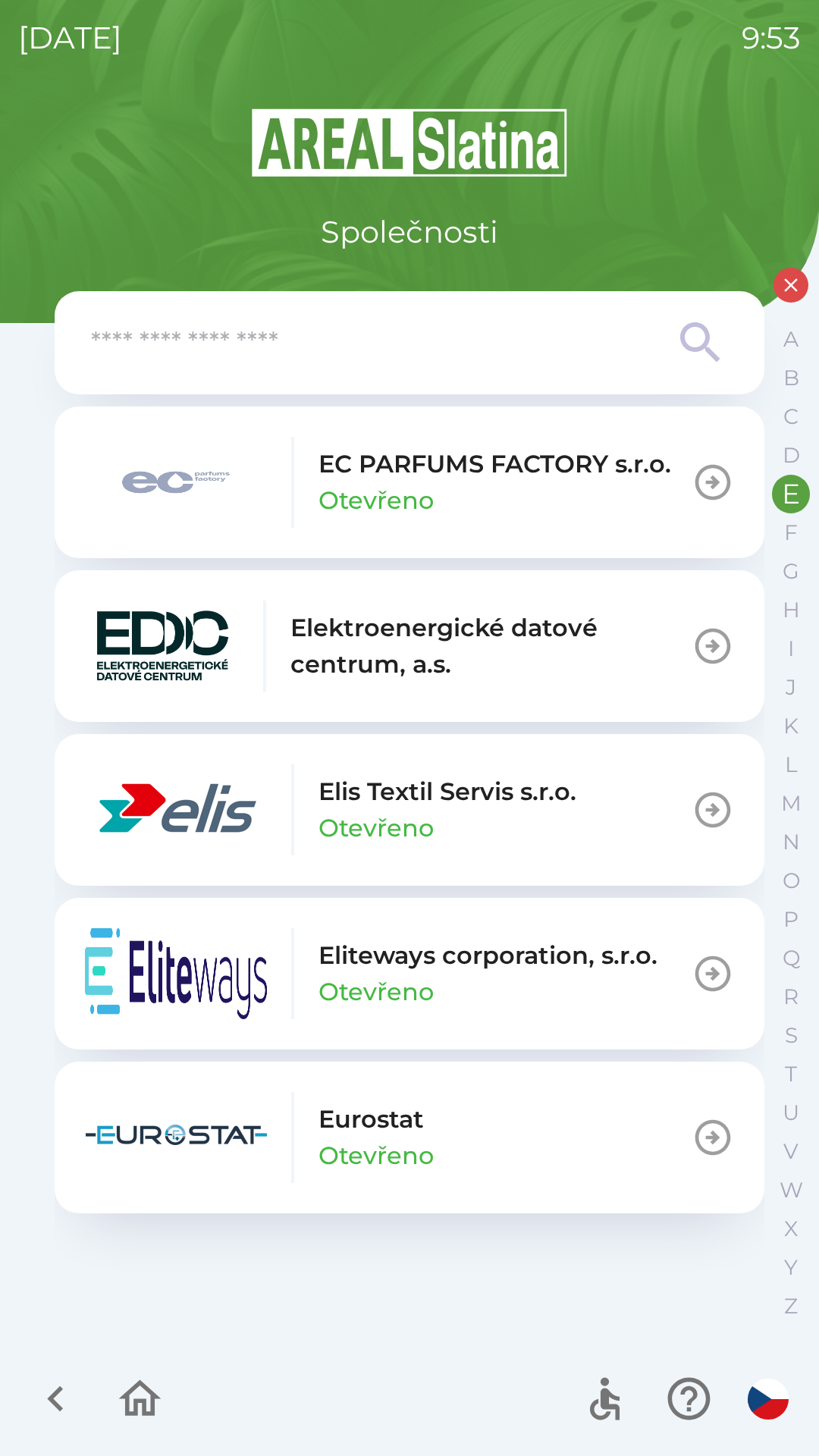
click at [185, 496] on img "button" at bounding box center [176, 482] width 182 height 91
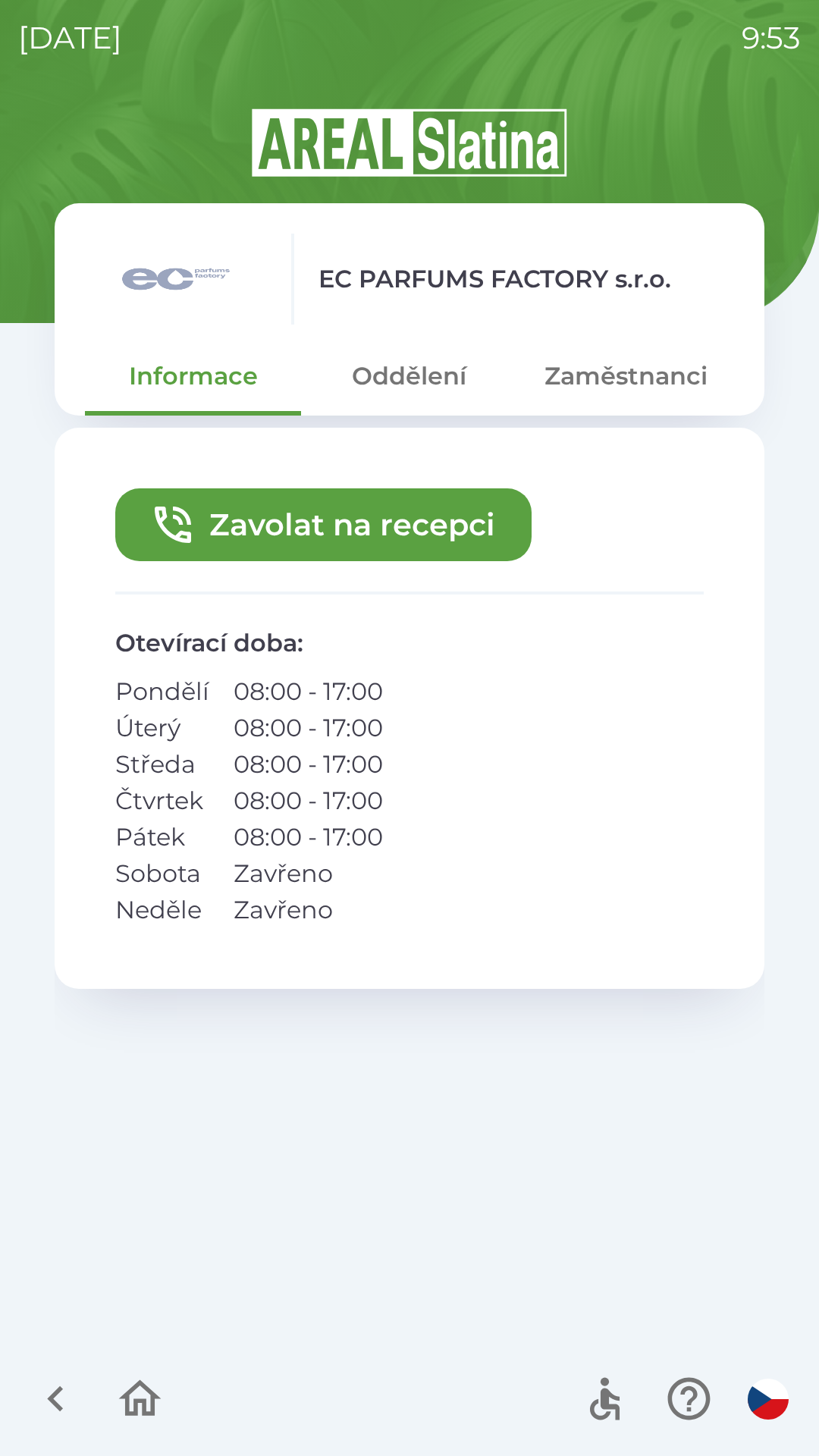
click at [200, 538] on button "Zavolat na recepci" at bounding box center [324, 525] width 416 height 72
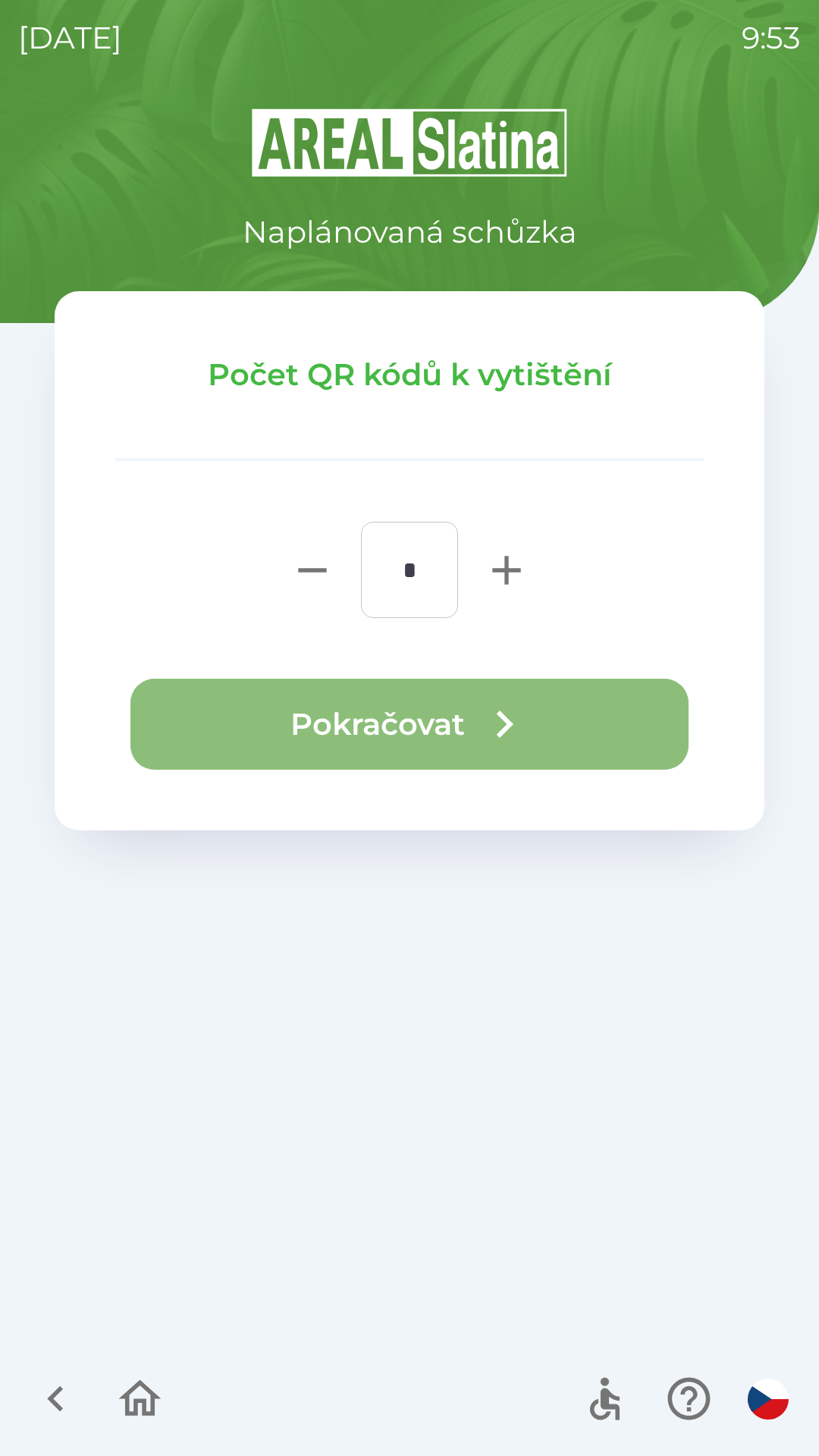
click at [602, 724] on button "Pokračovat" at bounding box center [410, 724] width 558 height 91
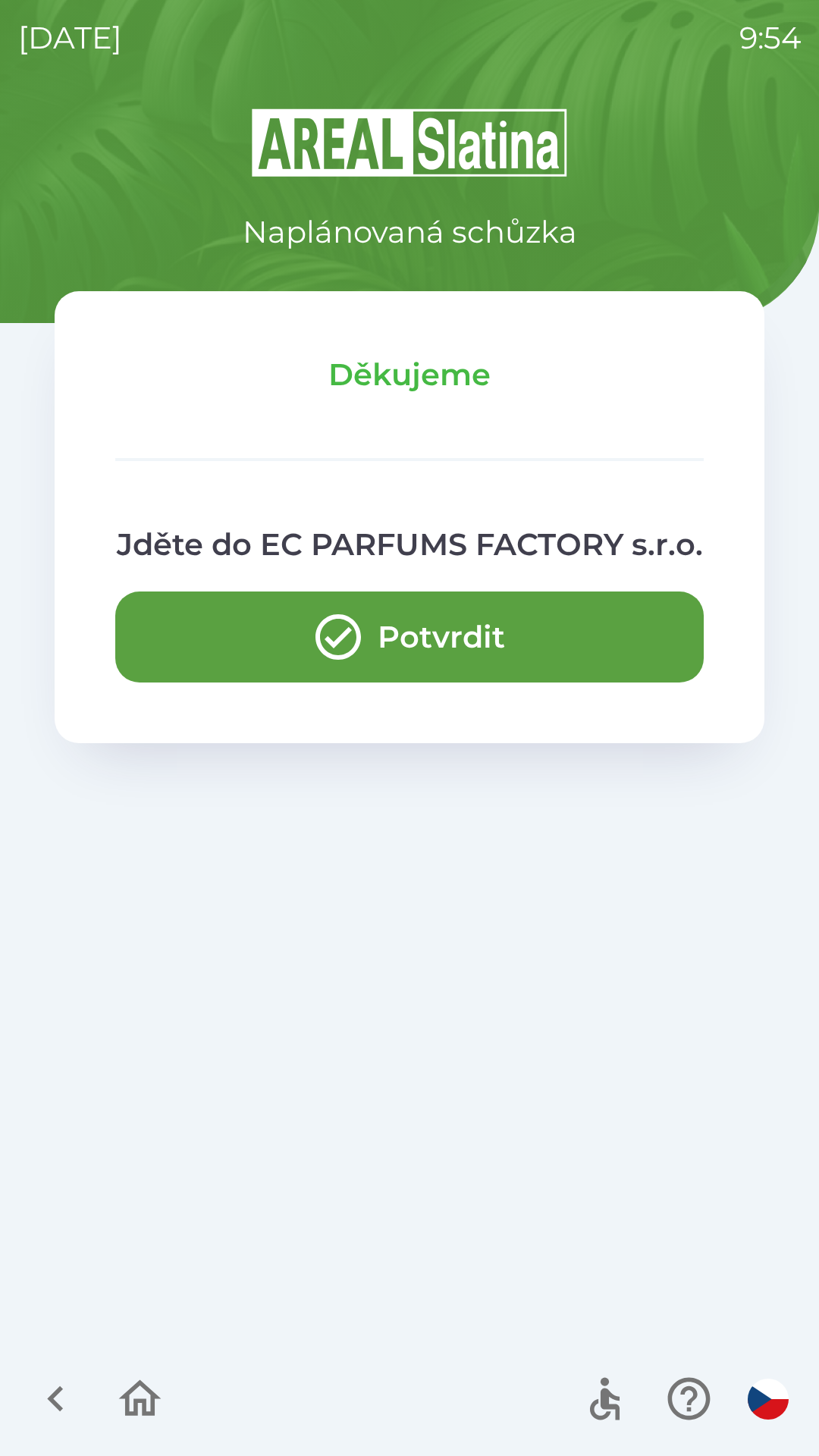
click at [534, 1174] on div "Naplánovaná schůzka Děkujeme Jděte do EC PARFUMS FACTORY s.r.o. Potvrdit" at bounding box center [410, 781] width 783 height 1350
click at [154, 1415] on icon "button" at bounding box center [140, 1398] width 42 height 36
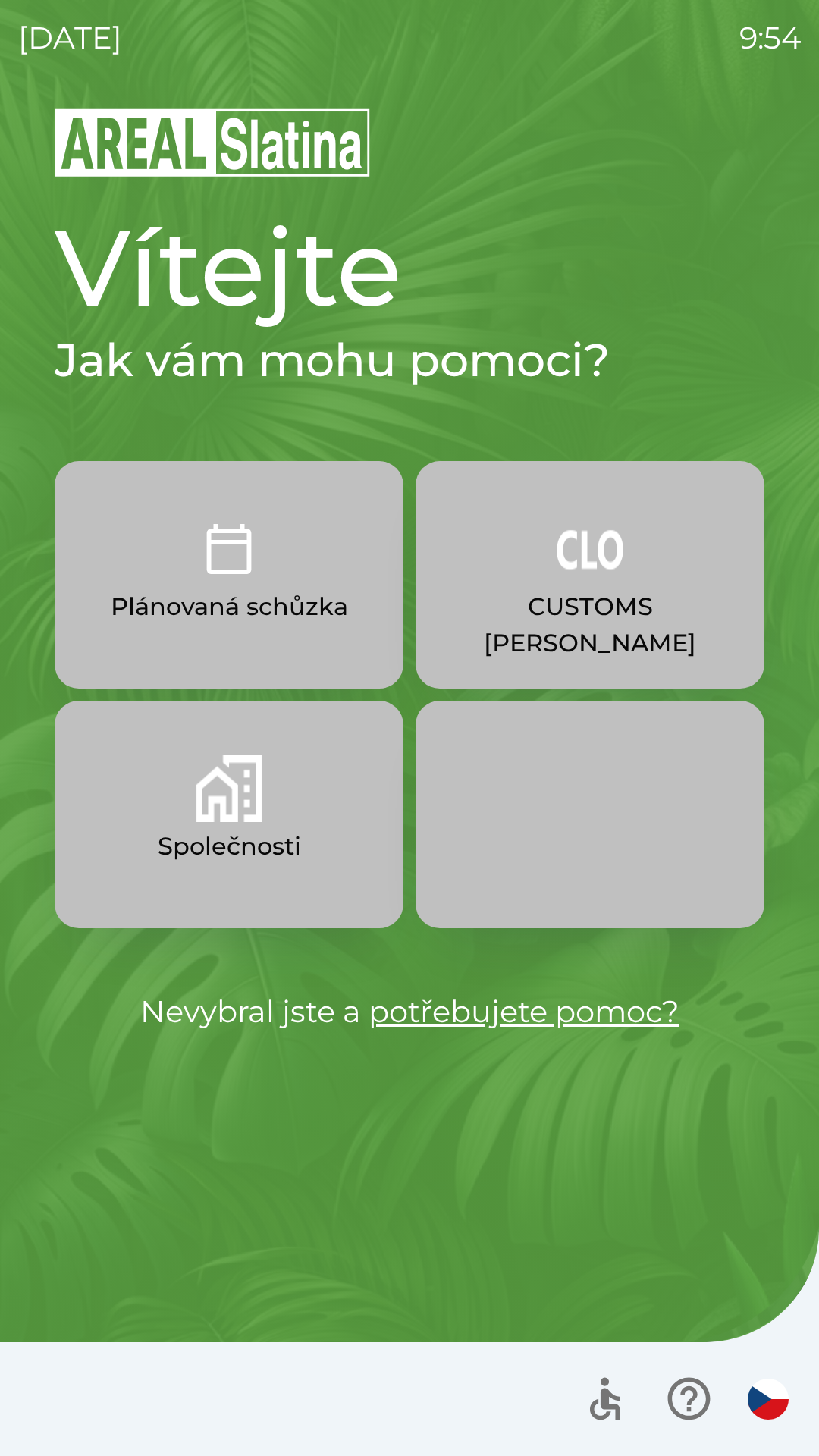
click at [334, 652] on button "Plánovaná schůzka" at bounding box center [229, 575] width 349 height 228
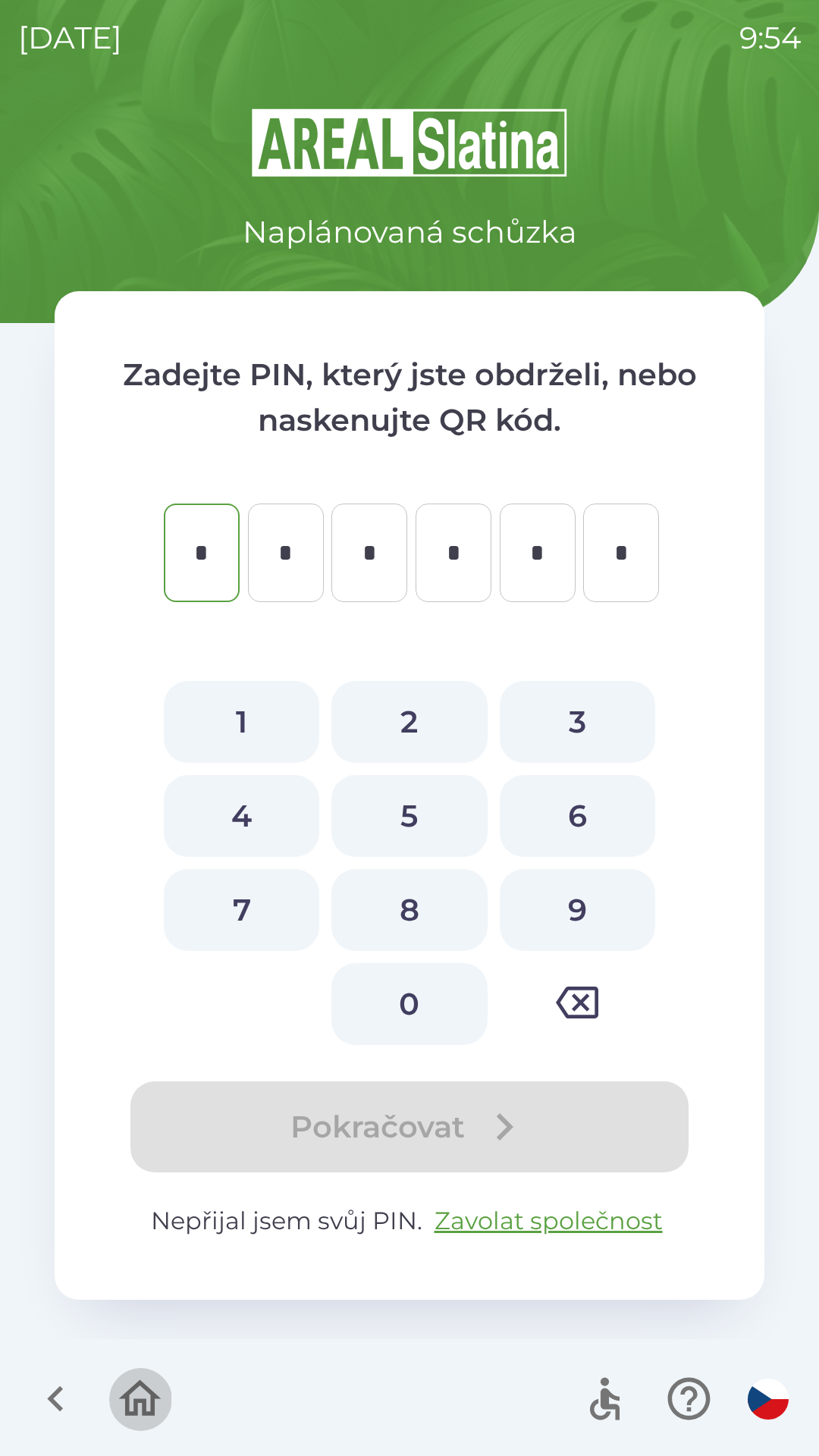
click at [151, 1396] on icon "button" at bounding box center [140, 1398] width 42 height 36
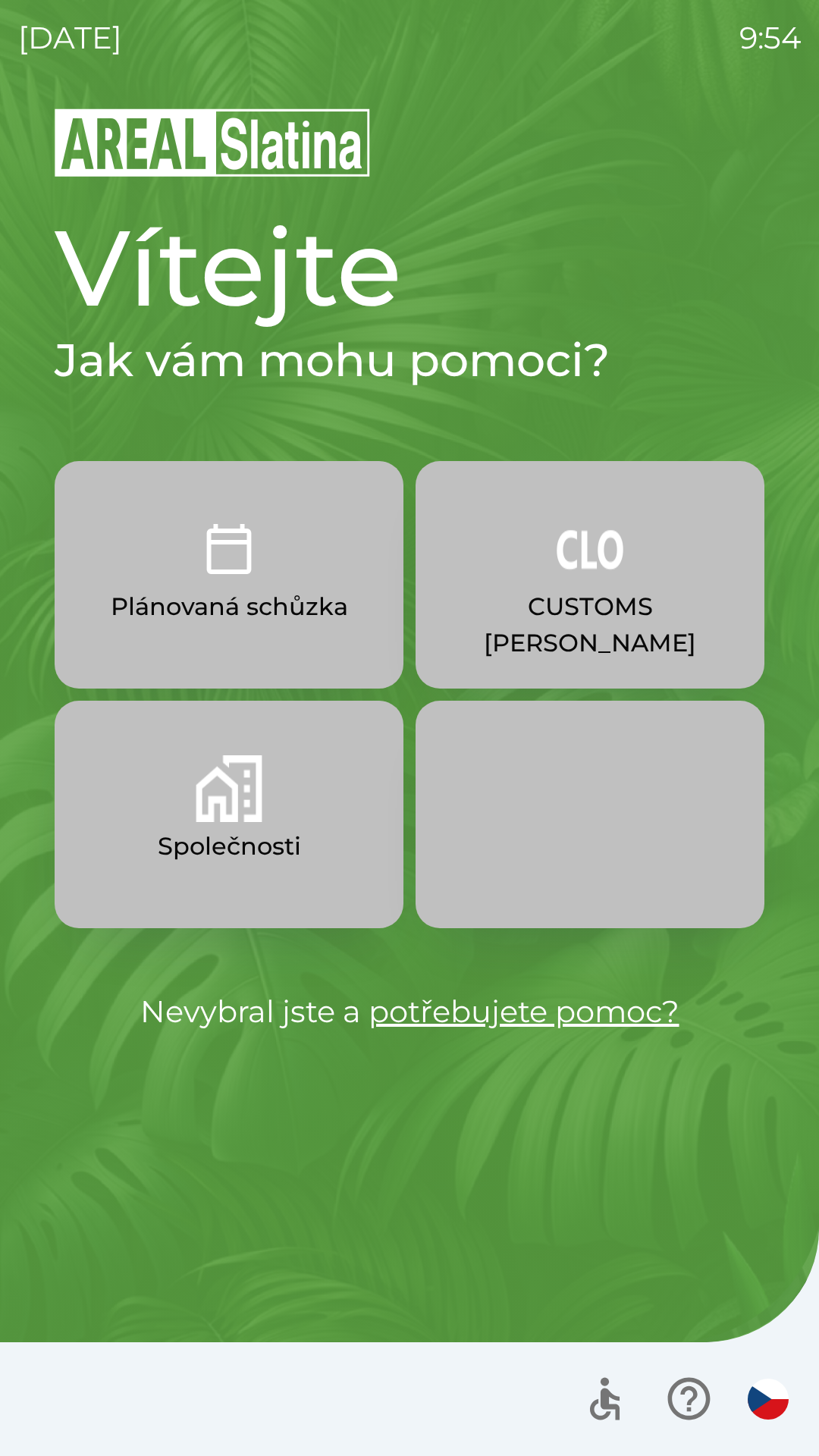
click at [261, 768] on img "button" at bounding box center [228, 788] width 67 height 67
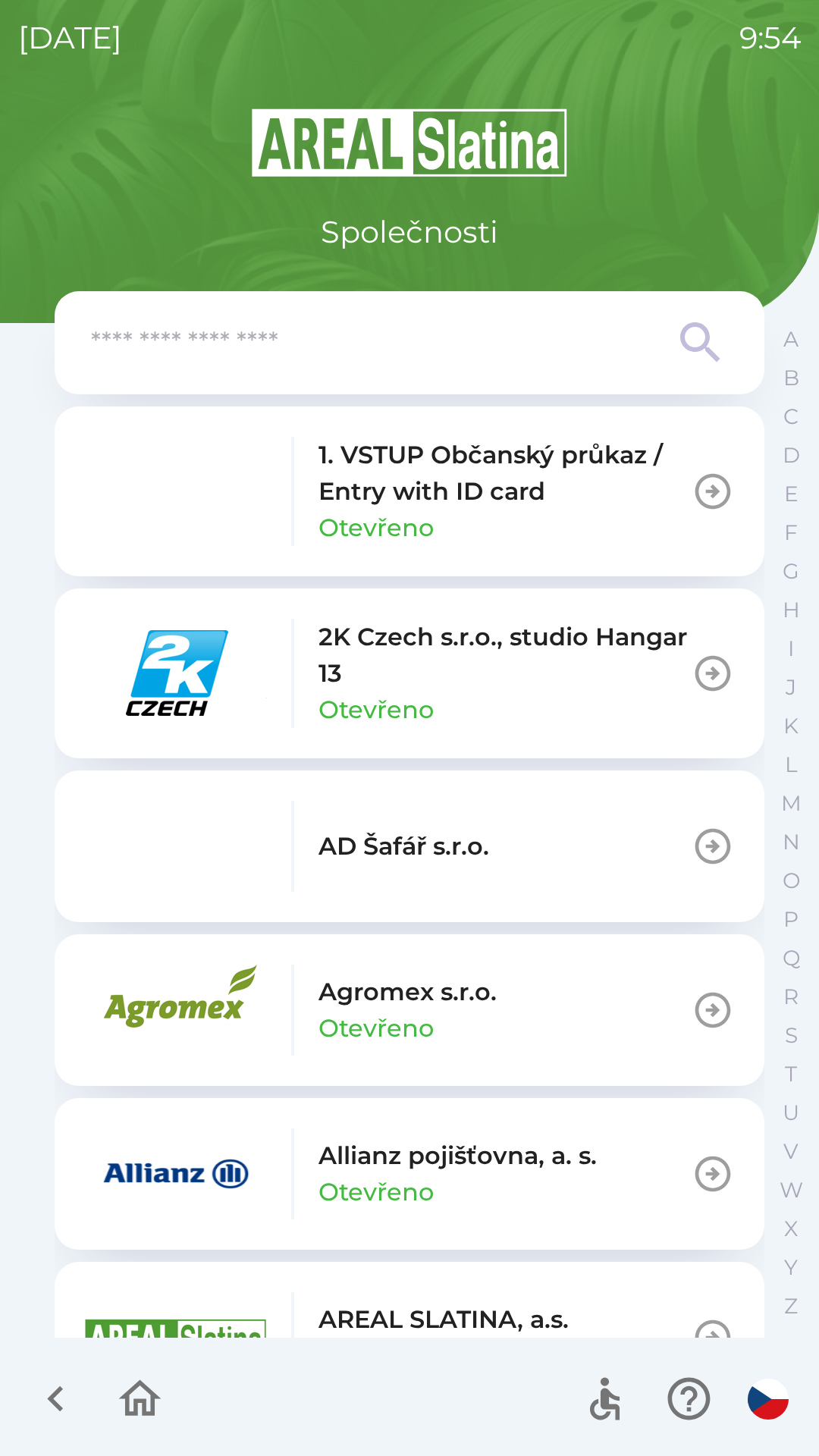
click at [364, 345] on input "text" at bounding box center [379, 342] width 576 height 41
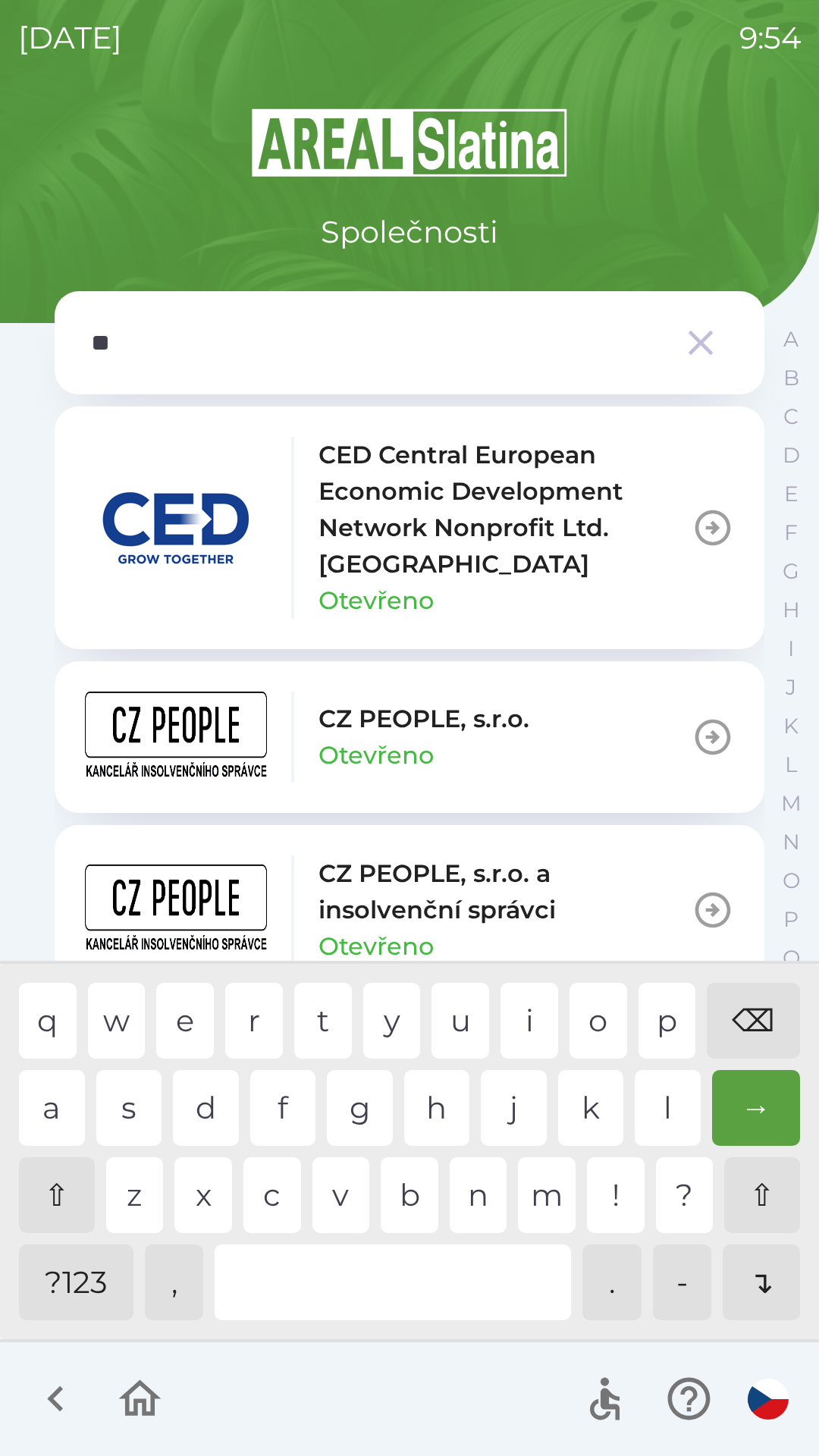
type input "***"
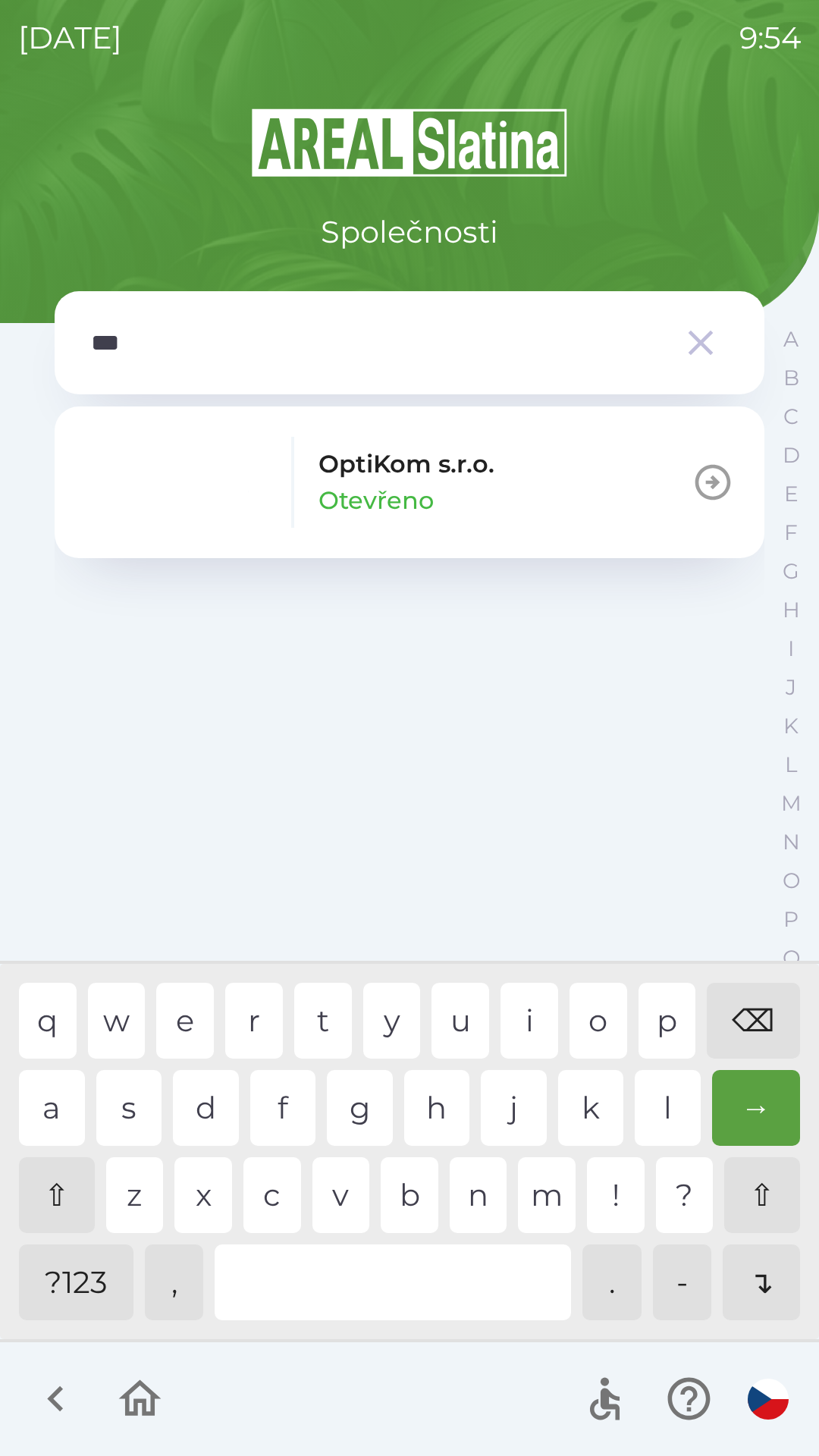
click at [327, 1019] on div "t" at bounding box center [323, 1020] width 57 height 76
click at [396, 494] on p "Otevřeno" at bounding box center [376, 500] width 115 height 36
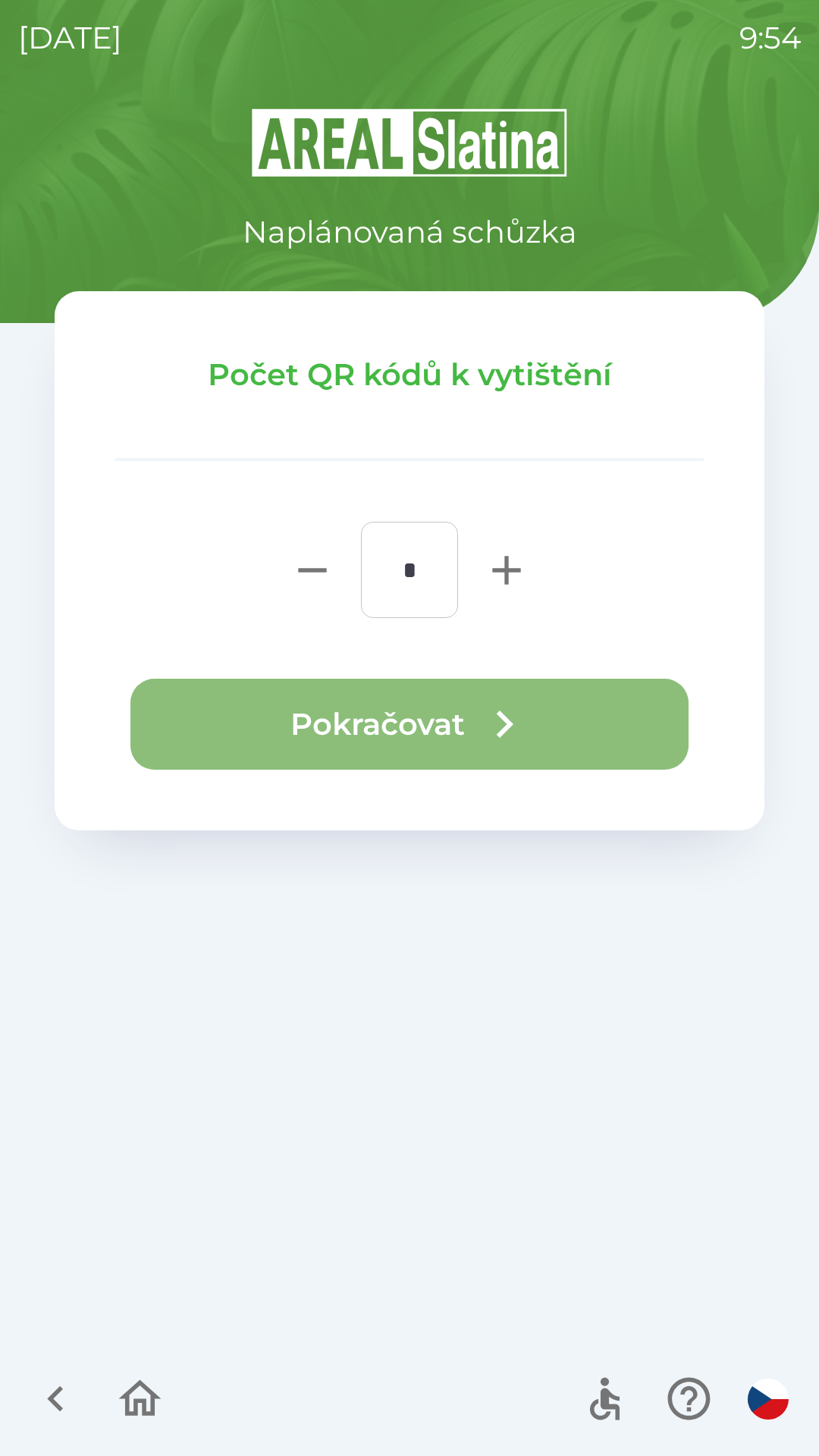
click at [386, 729] on button "Pokračovat" at bounding box center [410, 724] width 558 height 91
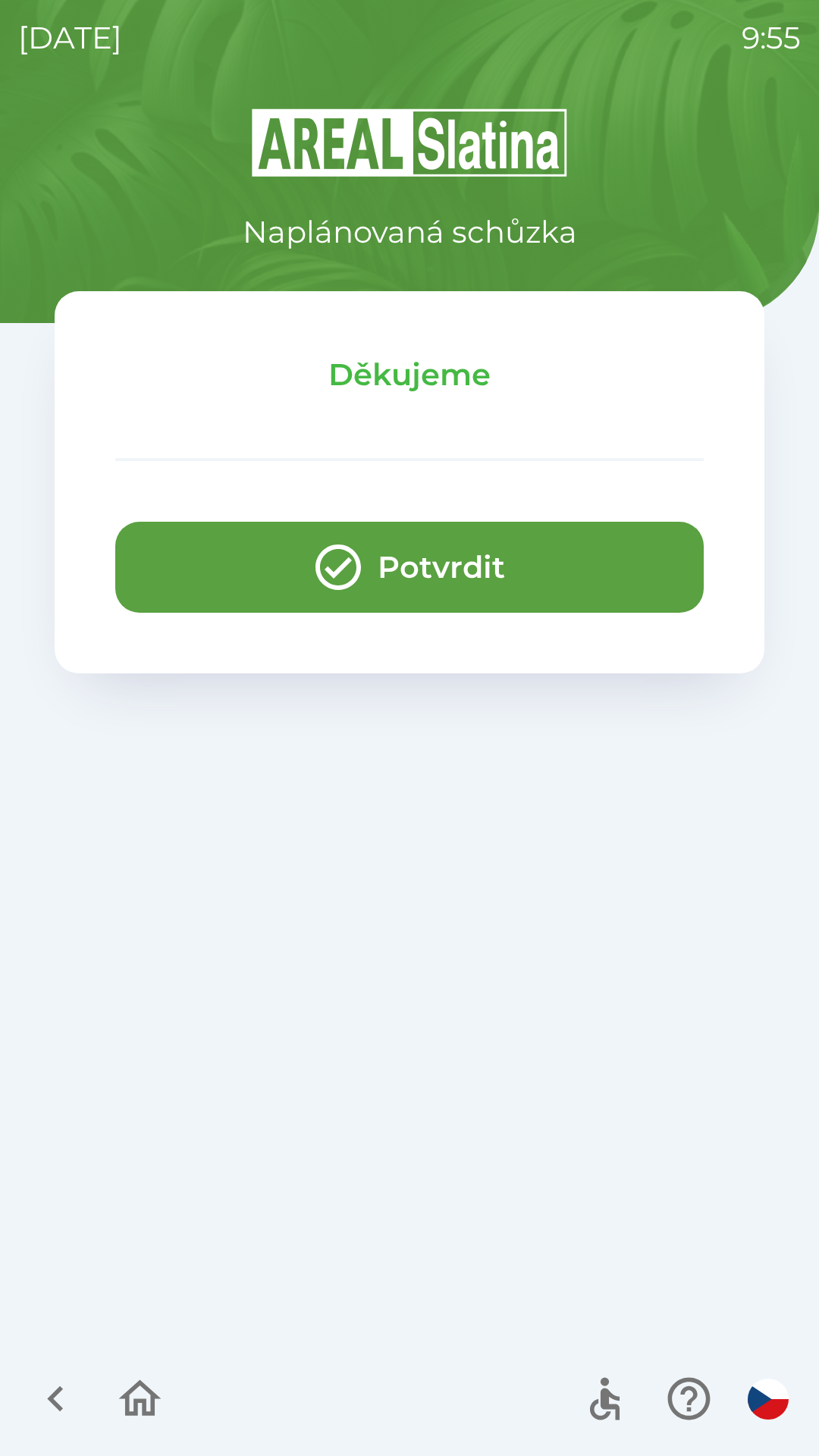
click at [140, 1405] on icon "button" at bounding box center [140, 1399] width 51 height 51
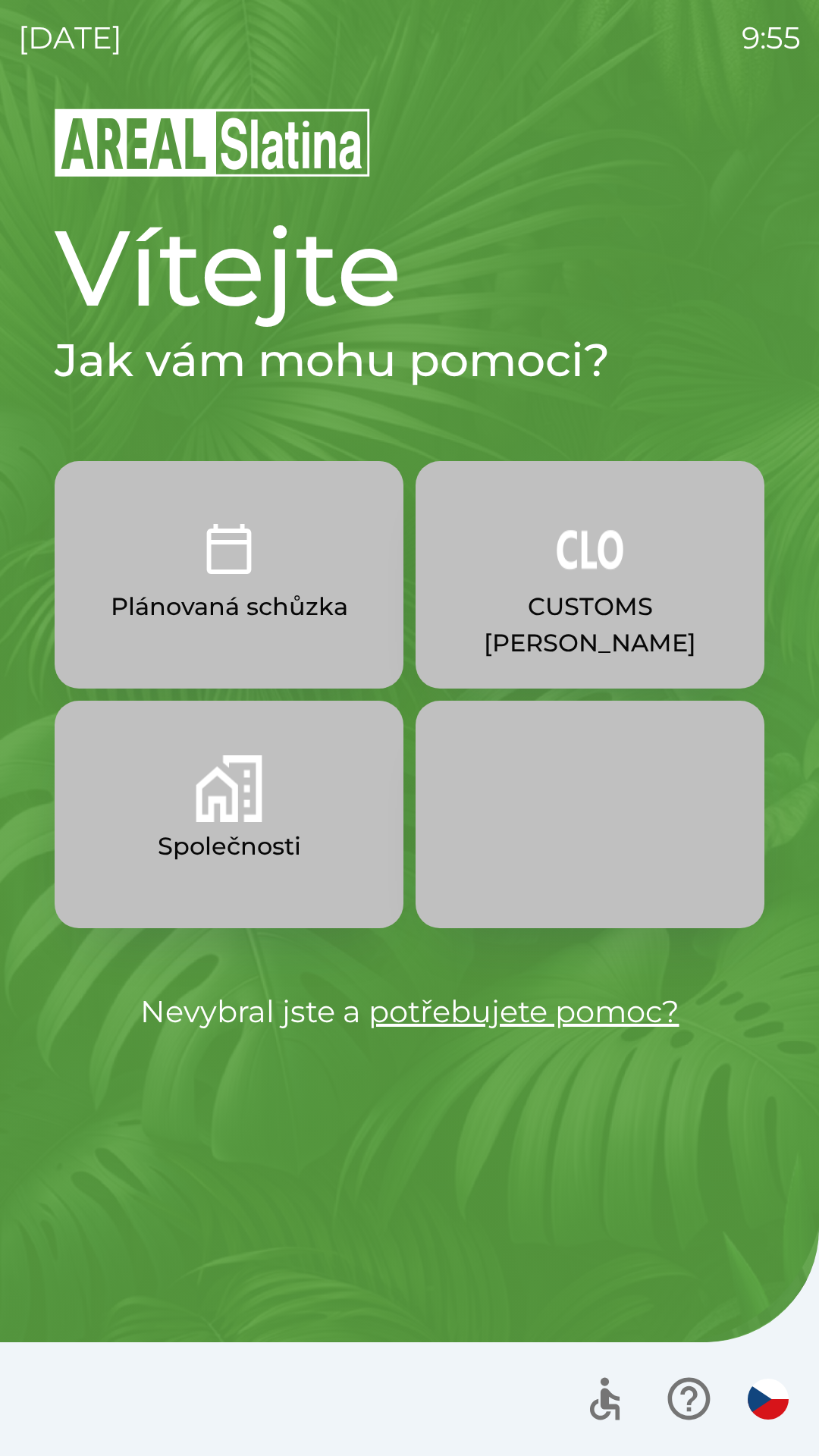
click at [218, 570] on img "button" at bounding box center [228, 549] width 67 height 67
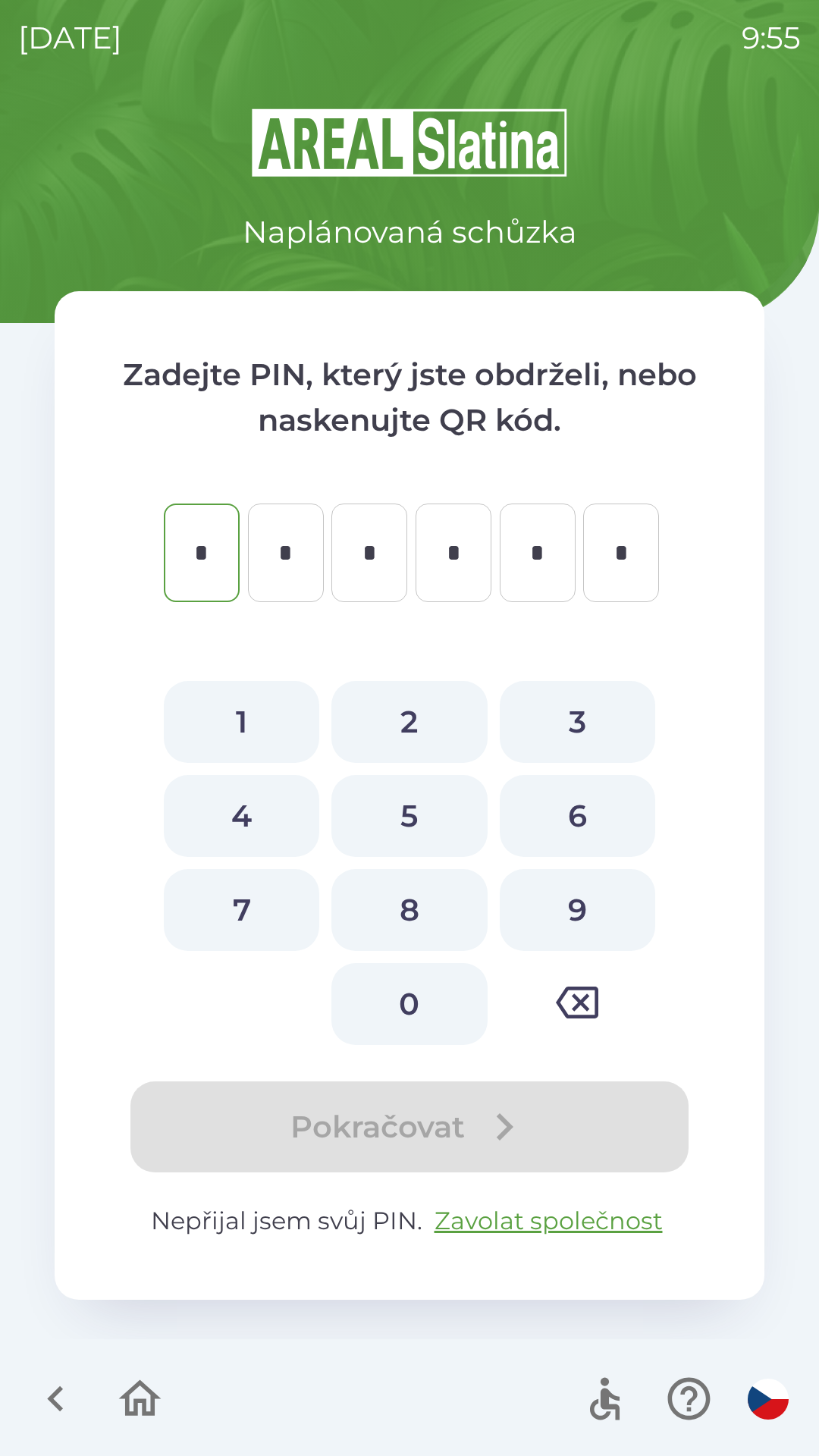
click at [152, 1378] on icon "button" at bounding box center [140, 1399] width 51 height 51
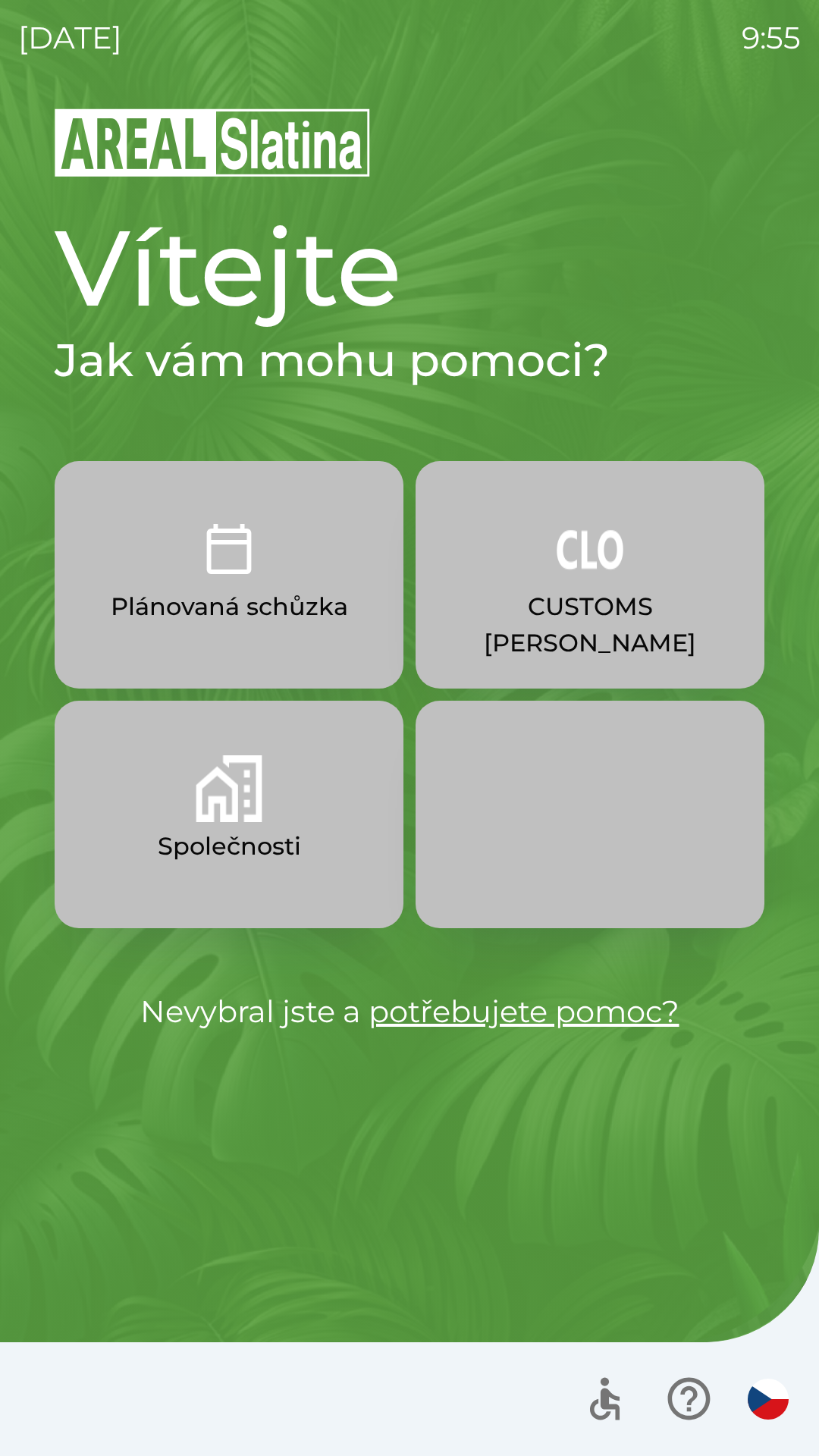
click at [228, 831] on p "Společnosti" at bounding box center [229, 846] width 143 height 36
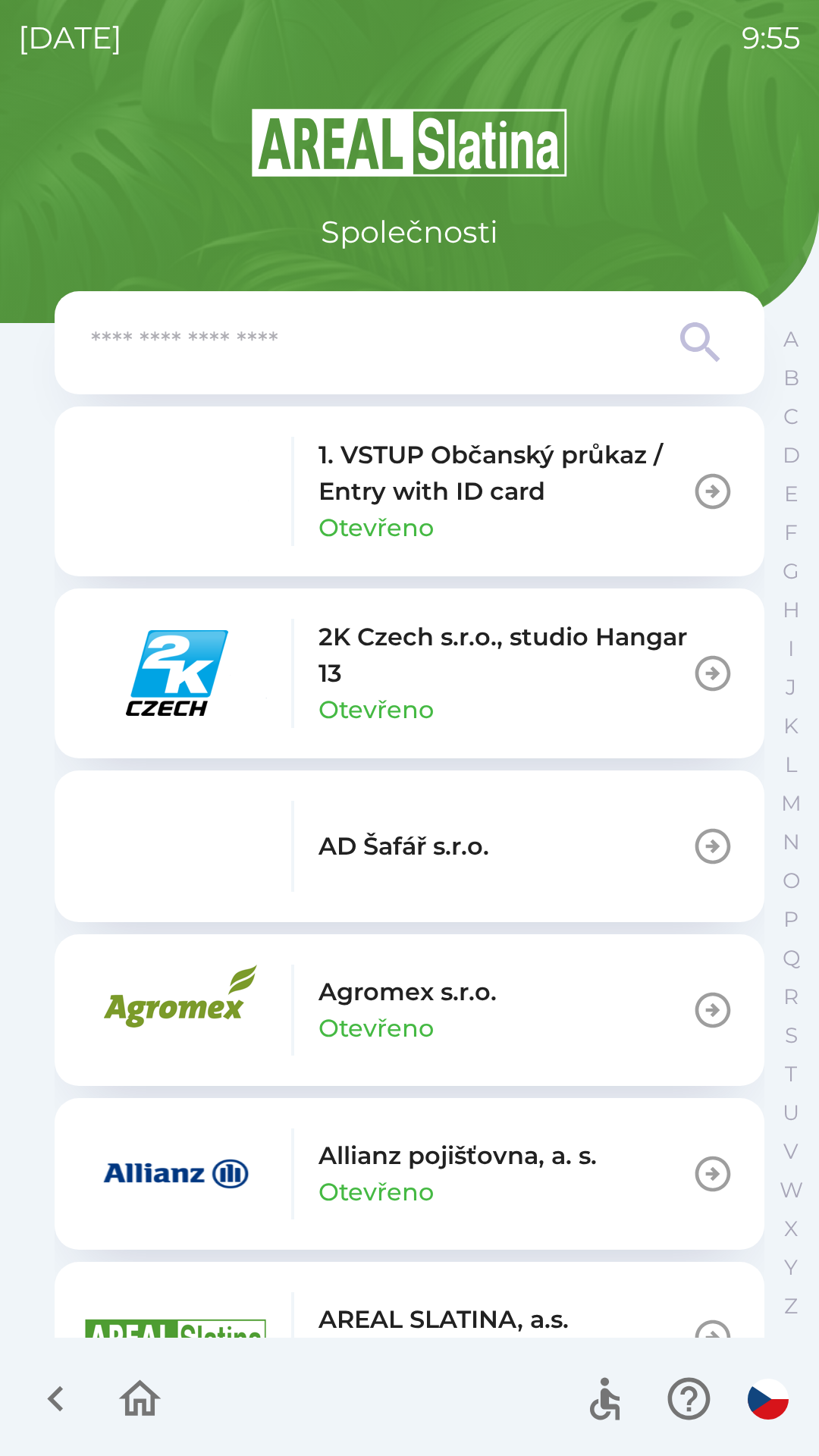
click at [320, 356] on input "text" at bounding box center [379, 342] width 576 height 41
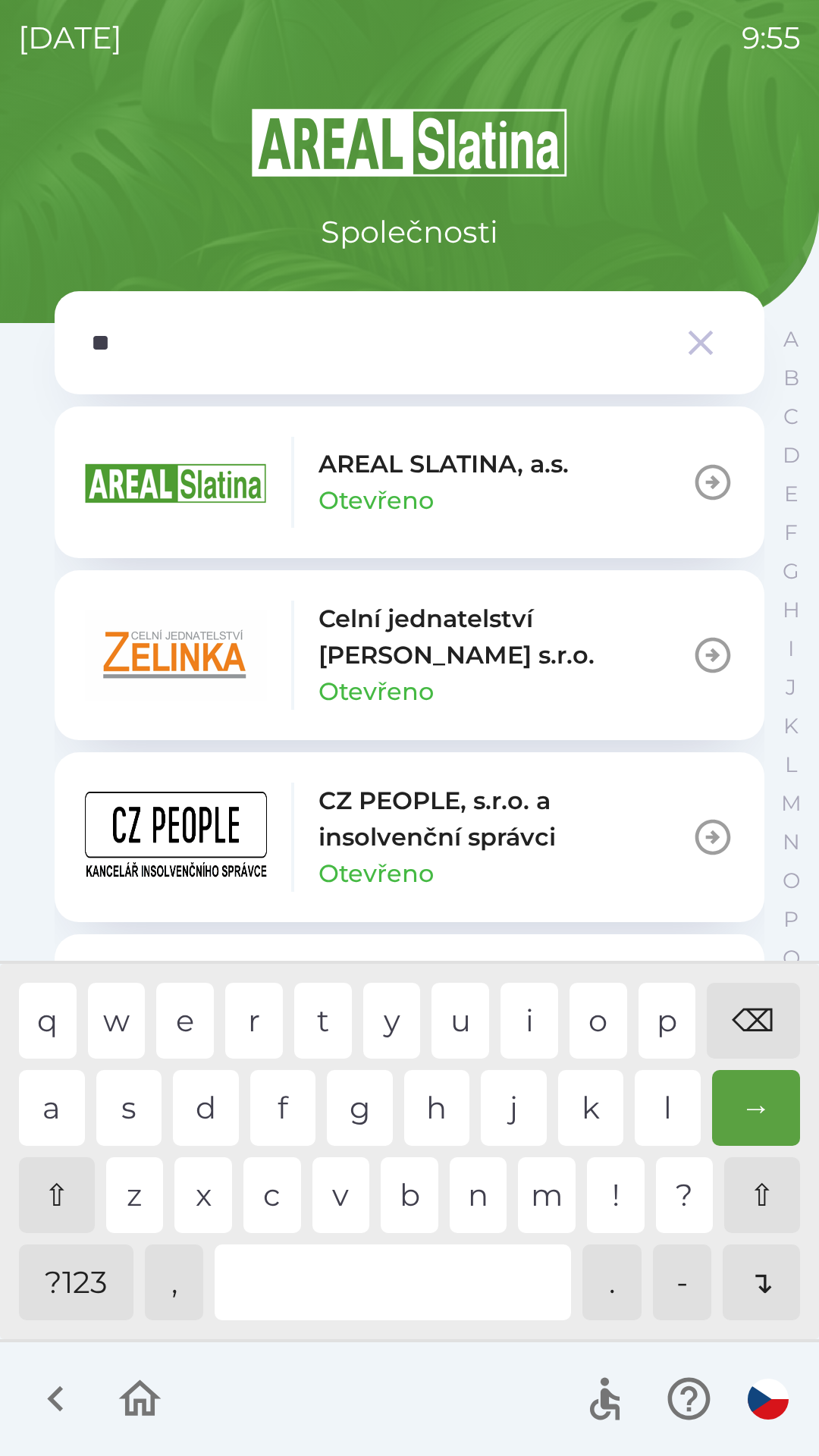
type input "***"
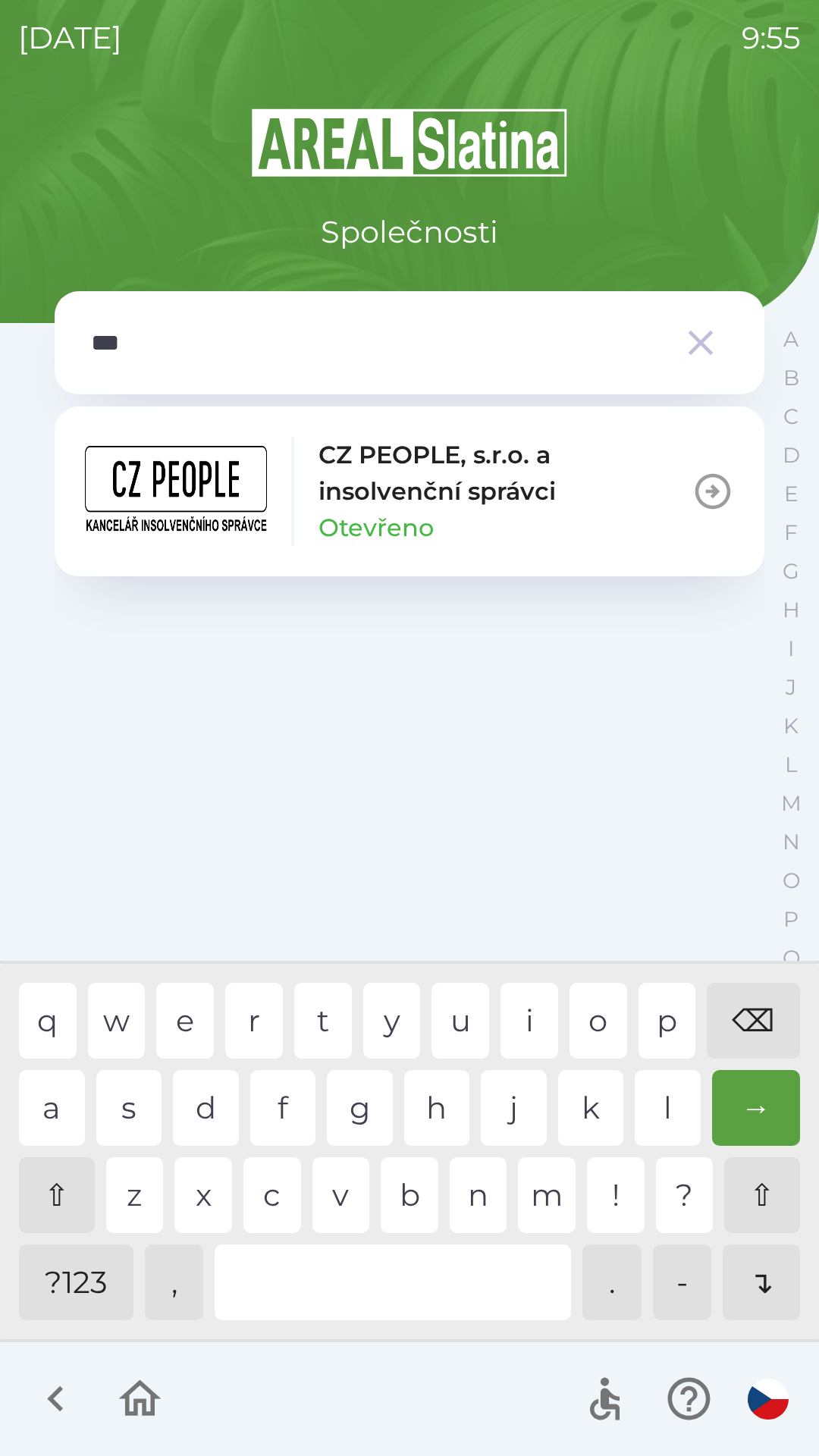
click at [134, 1110] on div "s" at bounding box center [129, 1108] width 66 height 76
click at [398, 500] on p "CZ PEOPLE, s.r.o. a insolvenční správci" at bounding box center [505, 473] width 373 height 72
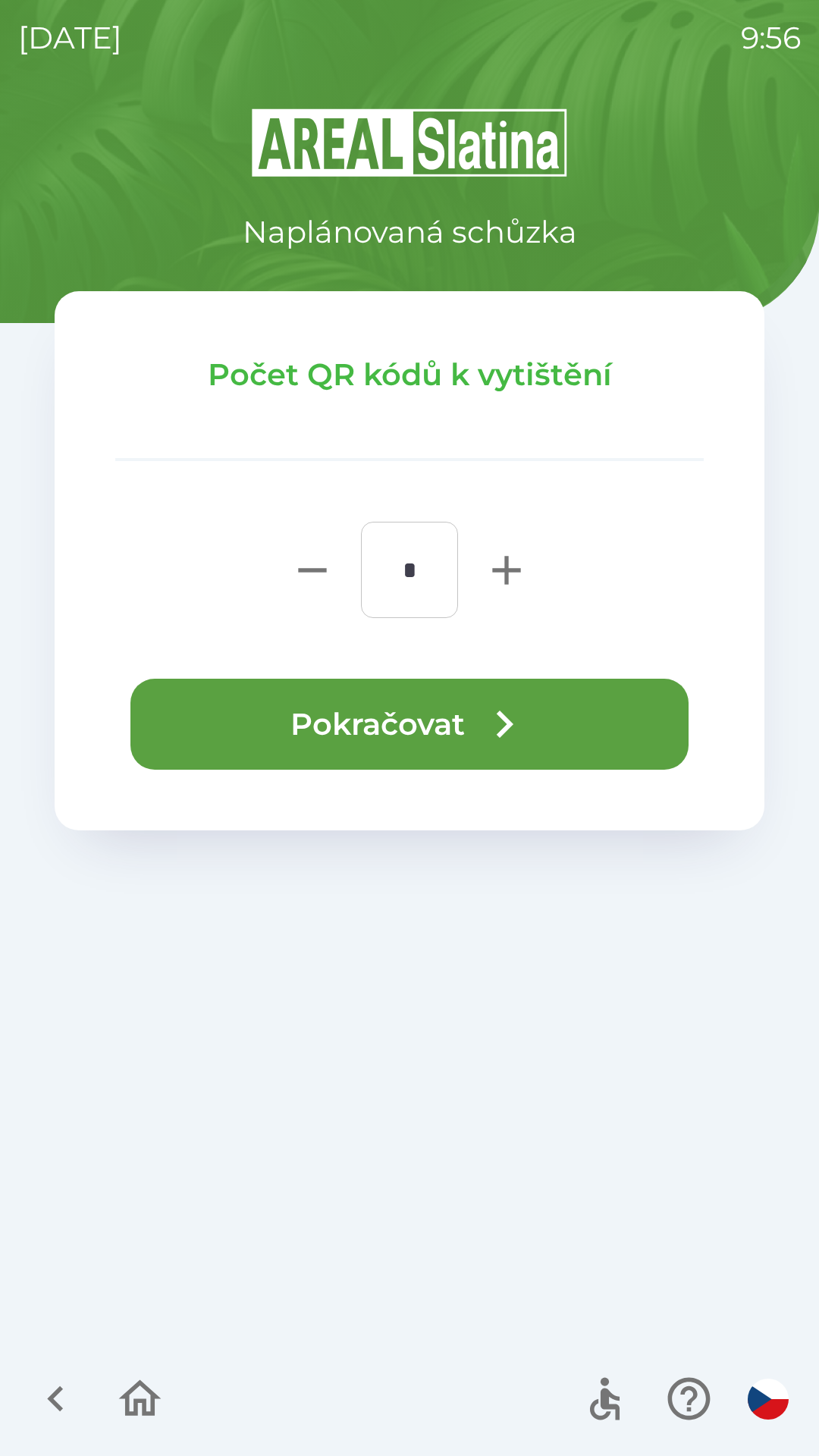
click at [522, 559] on icon "button" at bounding box center [506, 570] width 49 height 49
type input "*"
click at [420, 713] on button "Pokračovat" at bounding box center [410, 724] width 558 height 91
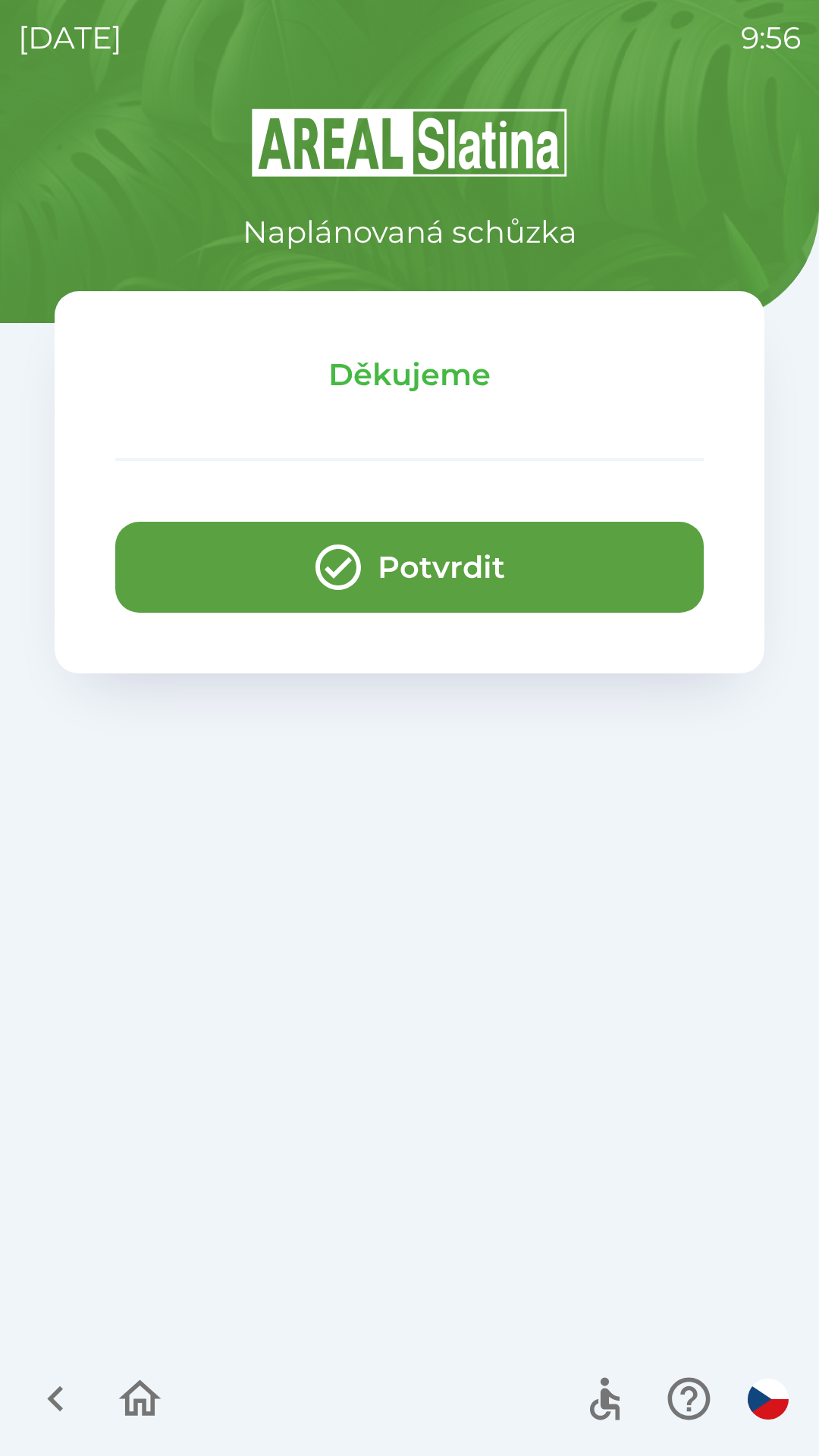
click at [364, 586] on icon "button" at bounding box center [338, 567] width 55 height 55
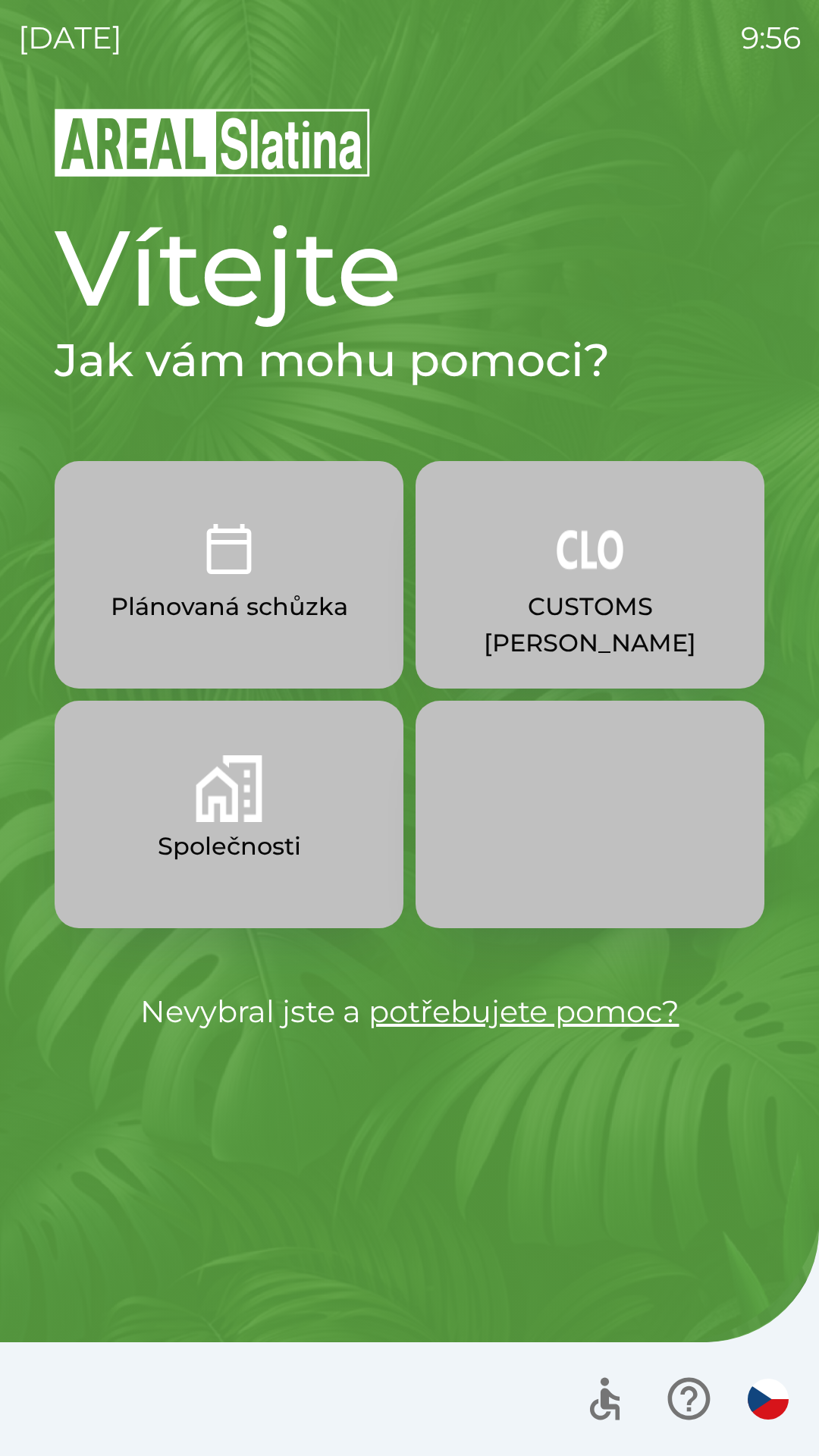
click at [172, 854] on p "Společnosti" at bounding box center [229, 846] width 143 height 36
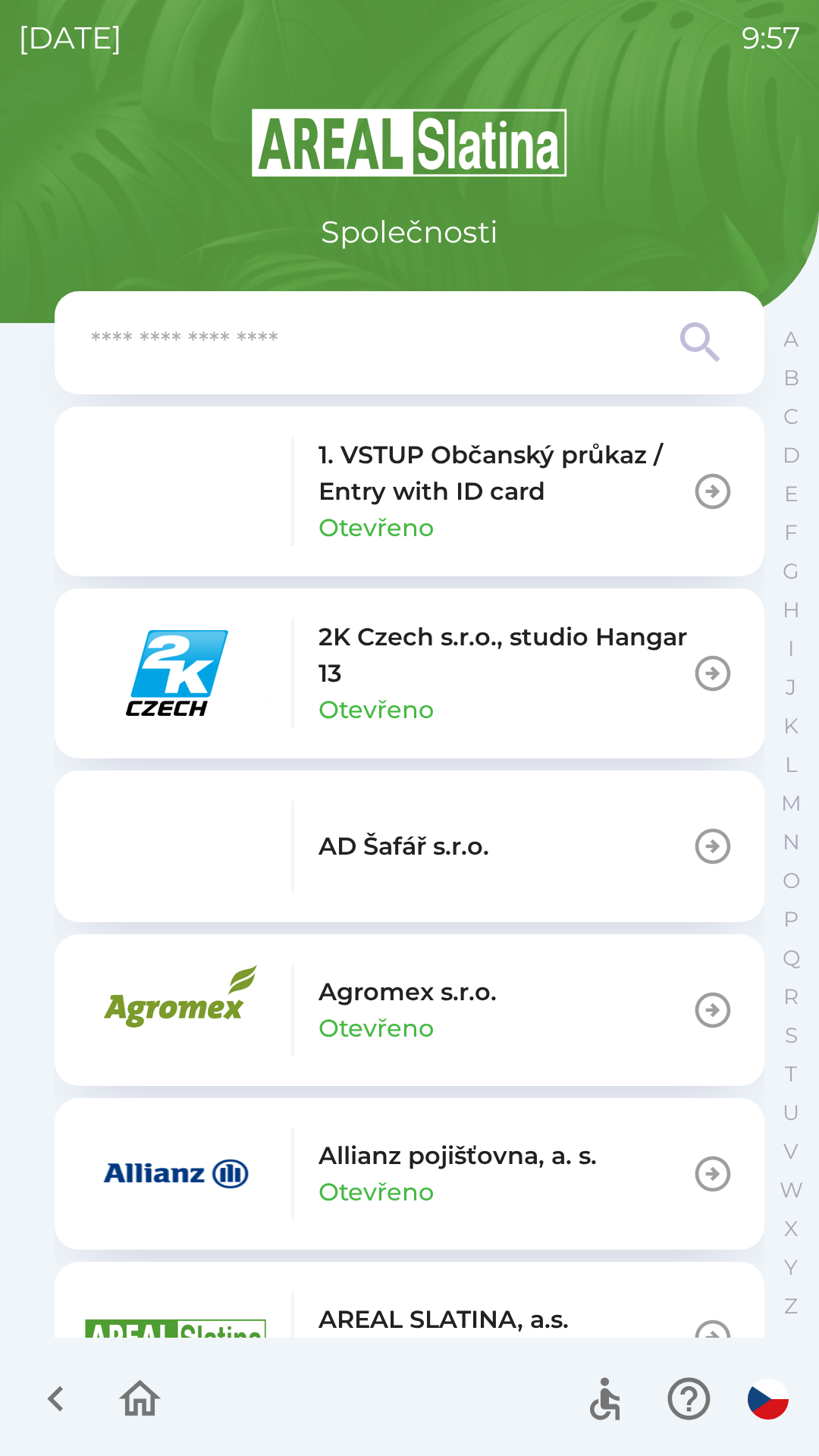
click at [48, 1382] on icon "button" at bounding box center [56, 1399] width 51 height 51
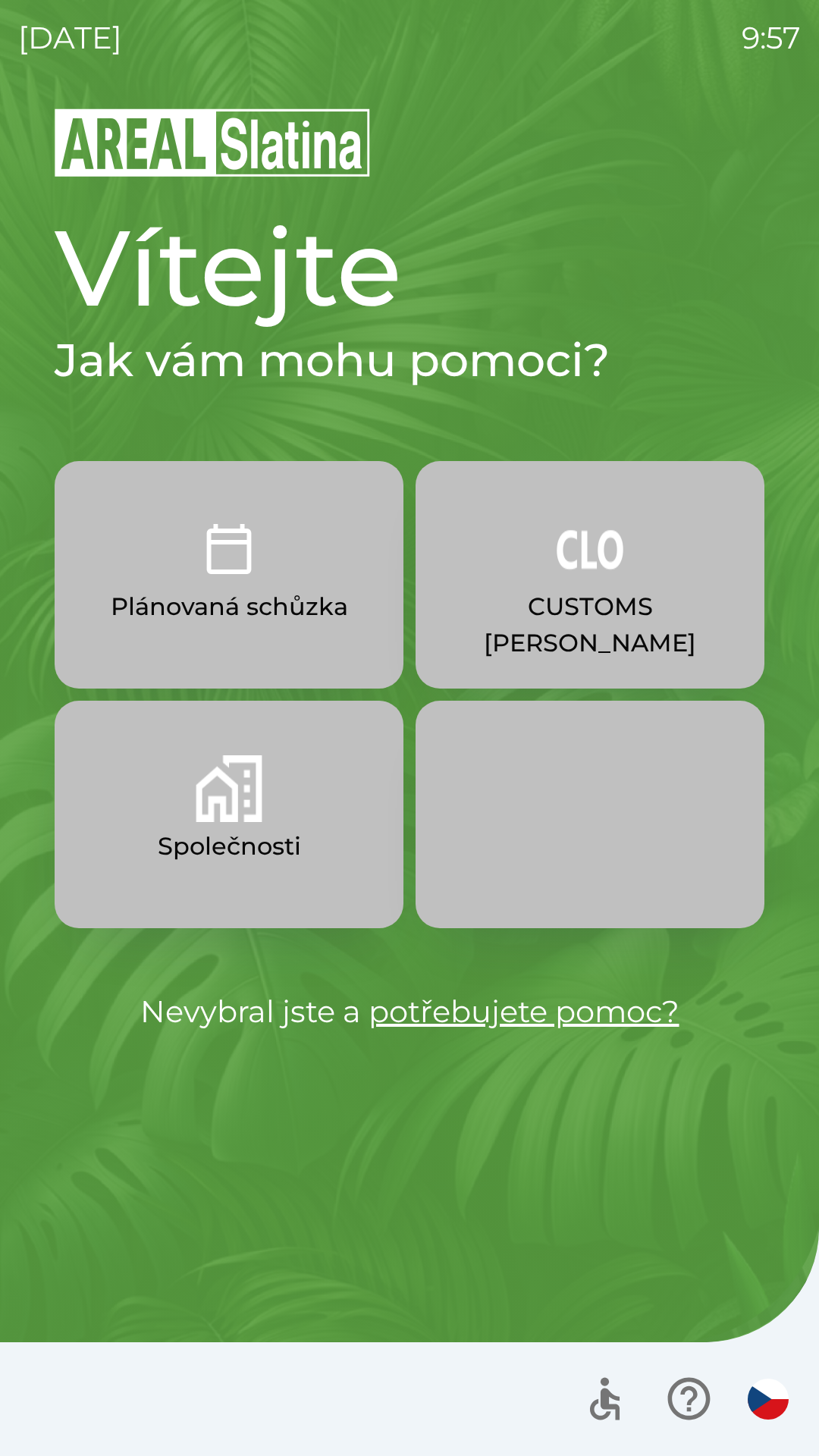
click at [340, 650] on button "Plánovaná schůzka" at bounding box center [229, 575] width 349 height 228
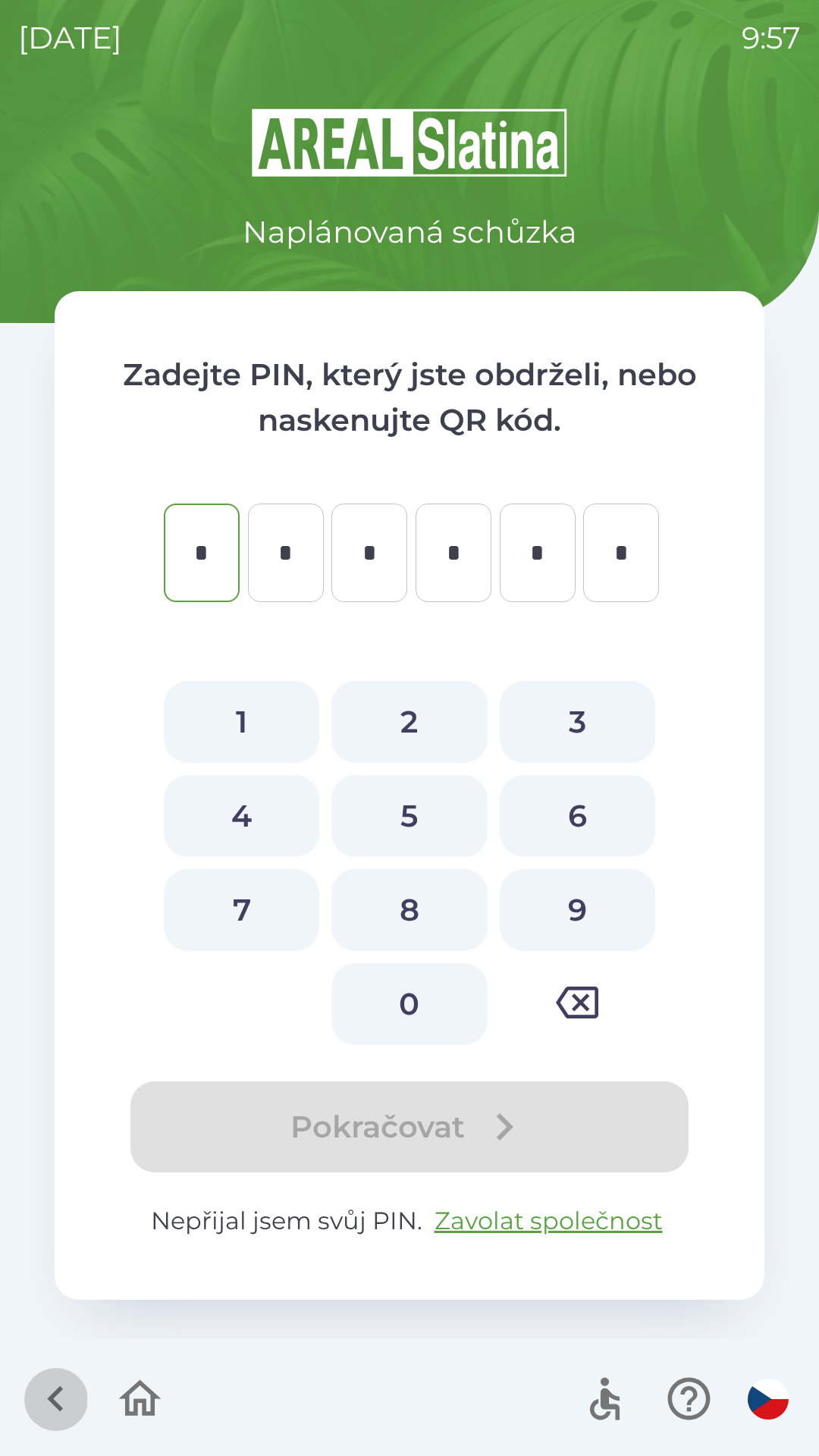
click at [62, 1392] on icon "button" at bounding box center [56, 1399] width 51 height 51
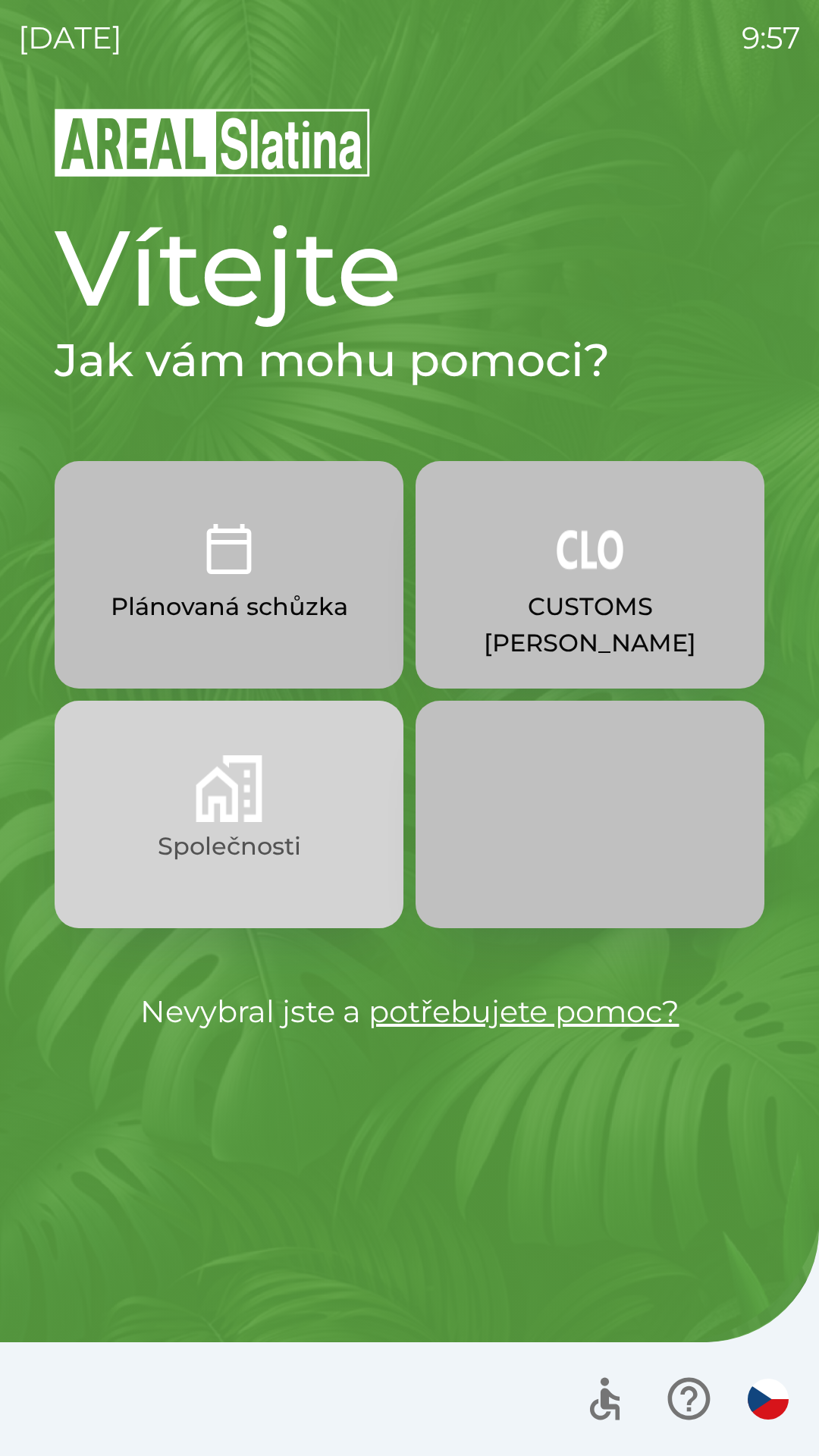
click at [318, 882] on button "Společnosti" at bounding box center [229, 815] width 349 height 228
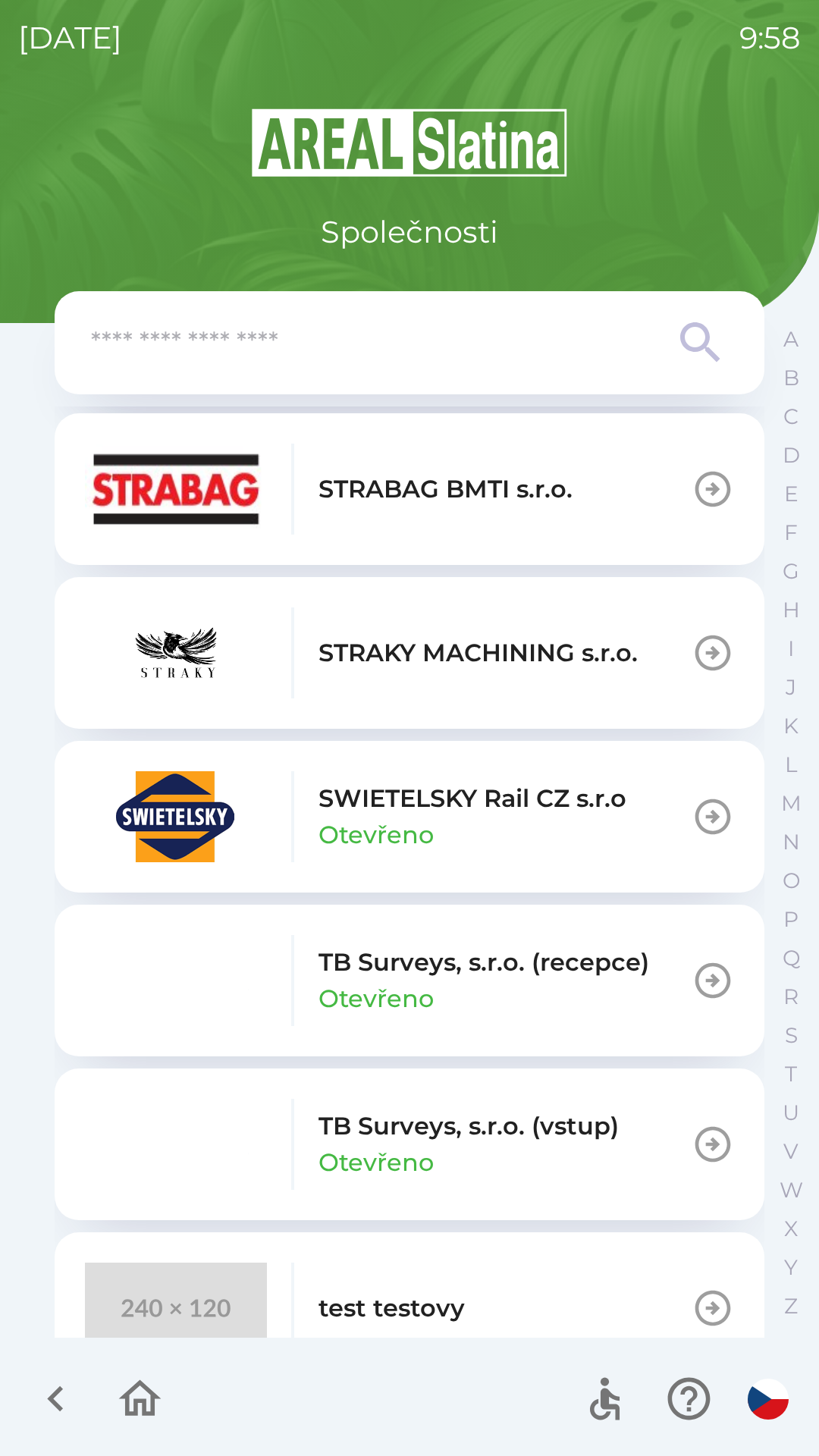
scroll to position [10024, 0]
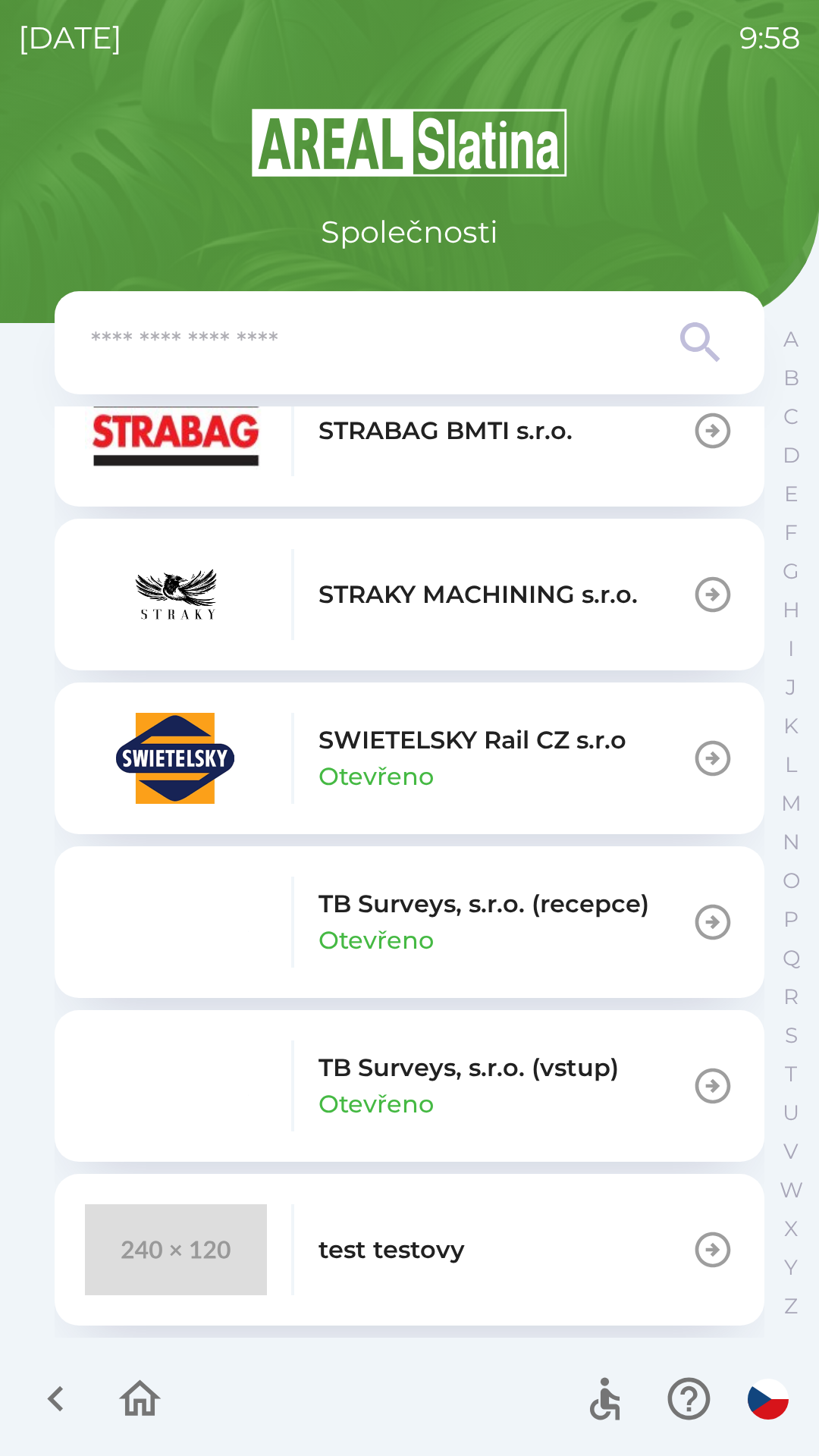
click at [366, 943] on p "Otevřeno" at bounding box center [376, 939] width 115 height 36
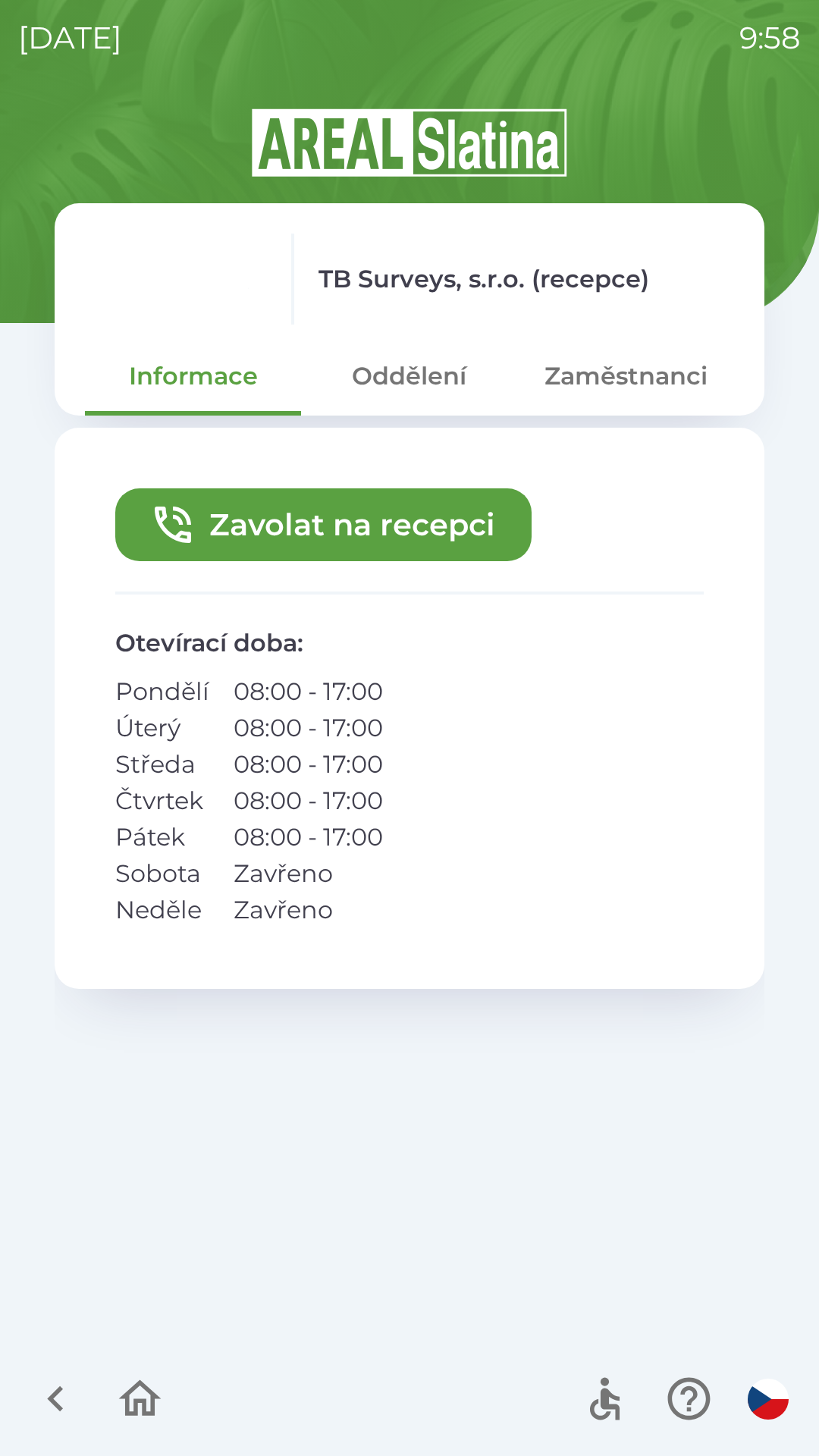
click at [421, 379] on button "Oddělení" at bounding box center [409, 376] width 216 height 55
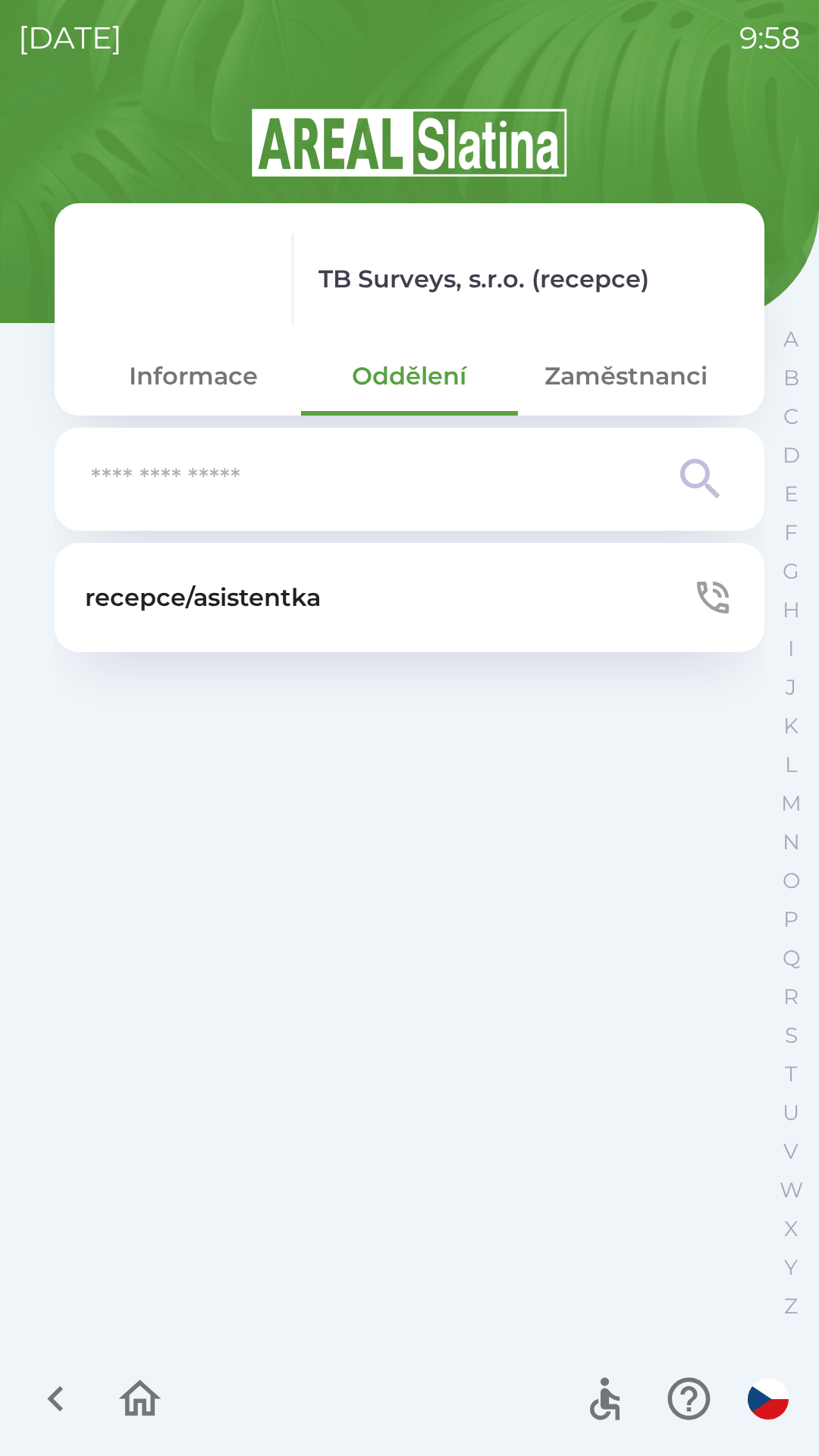
click at [644, 392] on button "Zaměstnanci" at bounding box center [626, 376] width 216 height 55
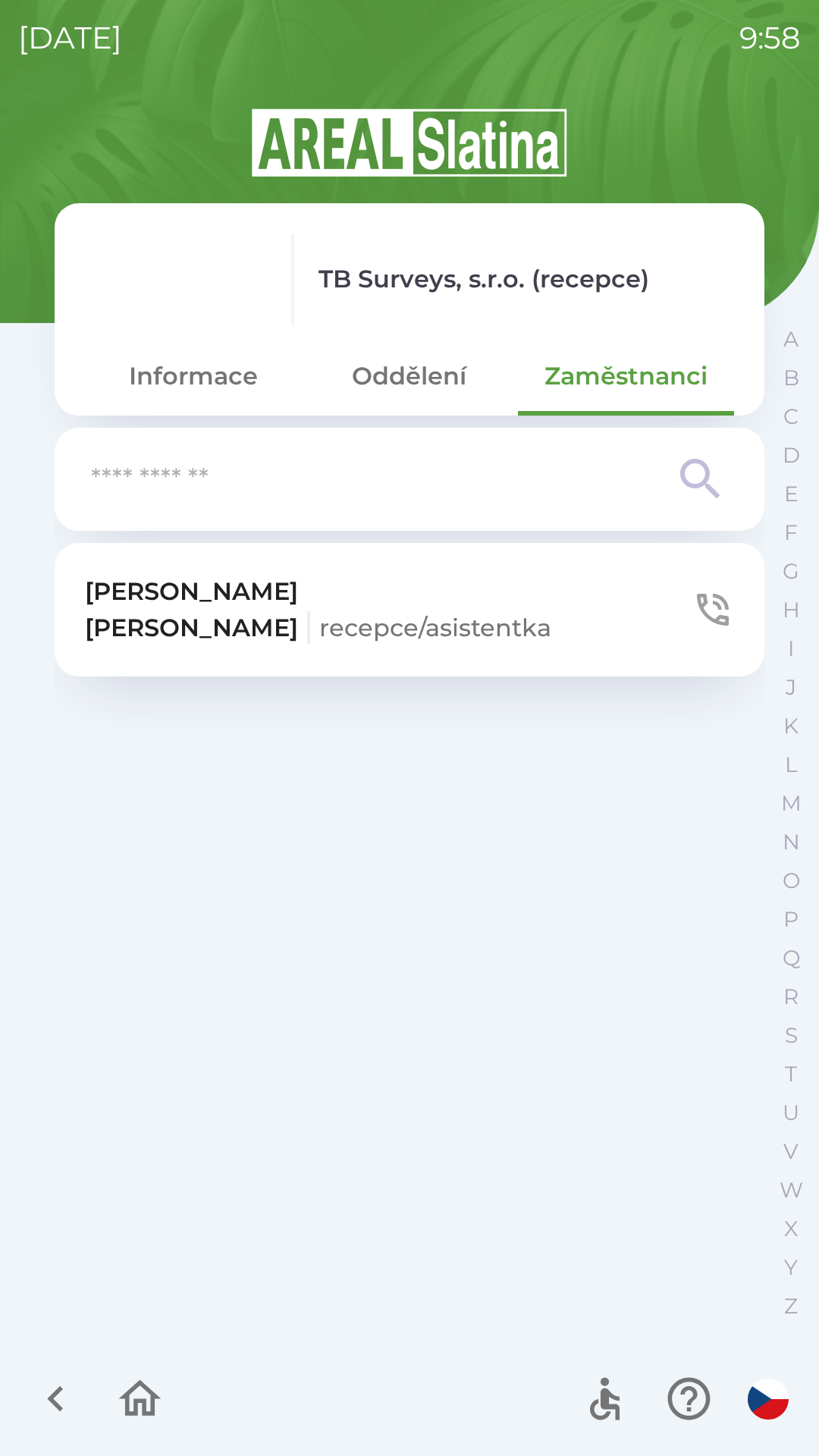
click at [228, 385] on button "Informace" at bounding box center [193, 376] width 216 height 55
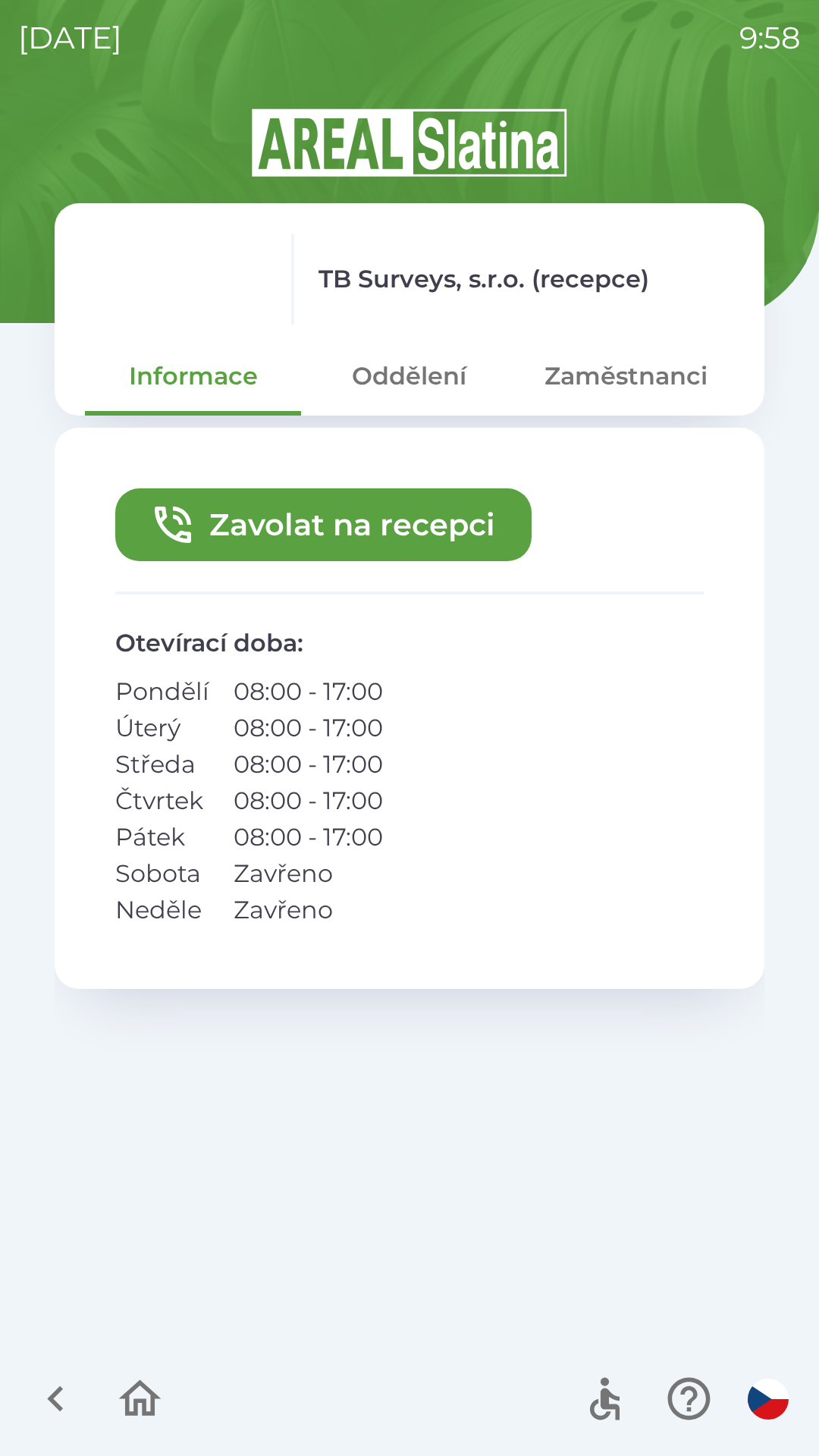
click at [417, 388] on button "Oddělení" at bounding box center [409, 376] width 216 height 55
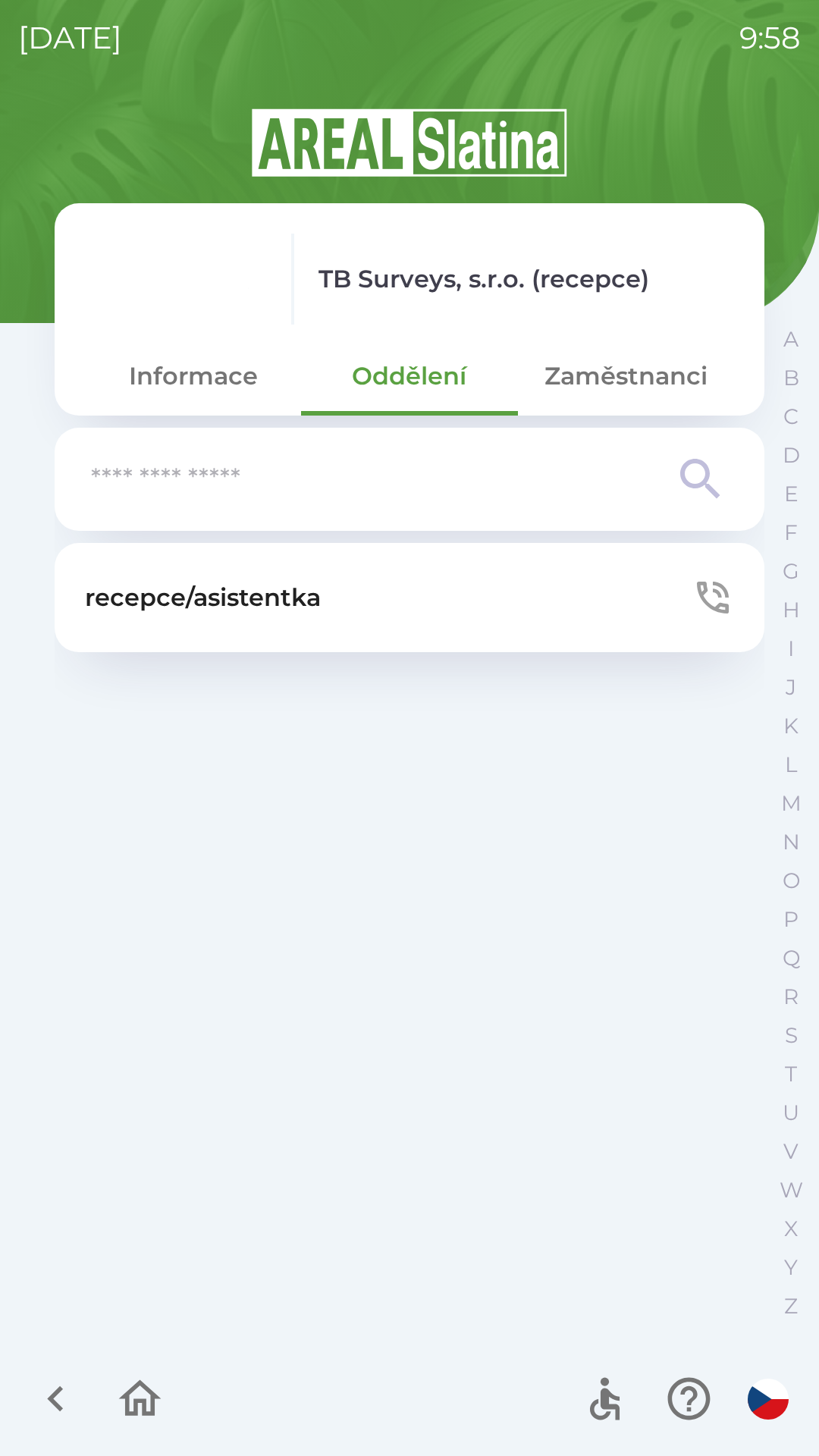
click at [218, 398] on button "Informace" at bounding box center [193, 376] width 216 height 55
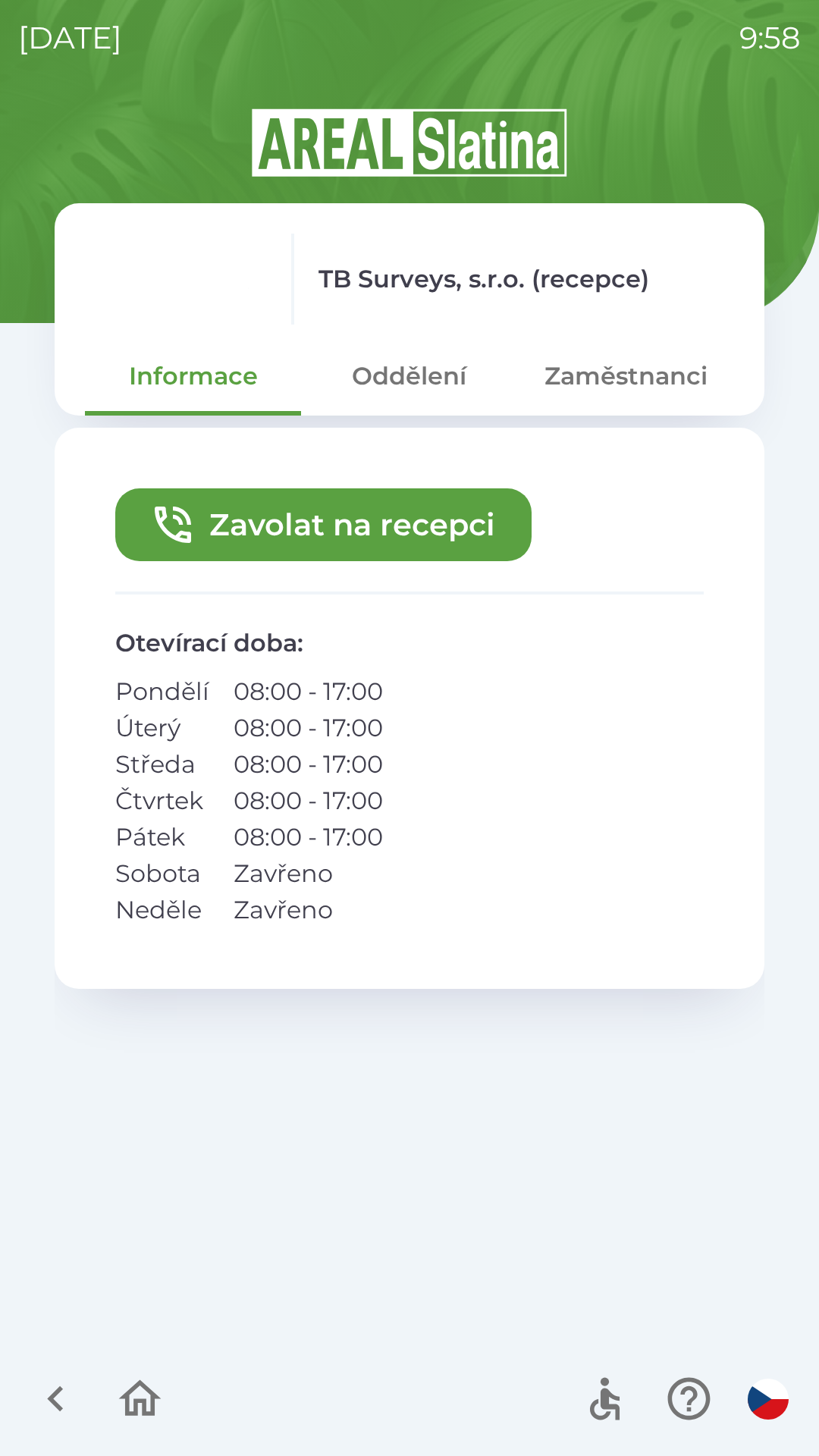
click at [232, 534] on button "Zavolat na recepci" at bounding box center [324, 525] width 416 height 72
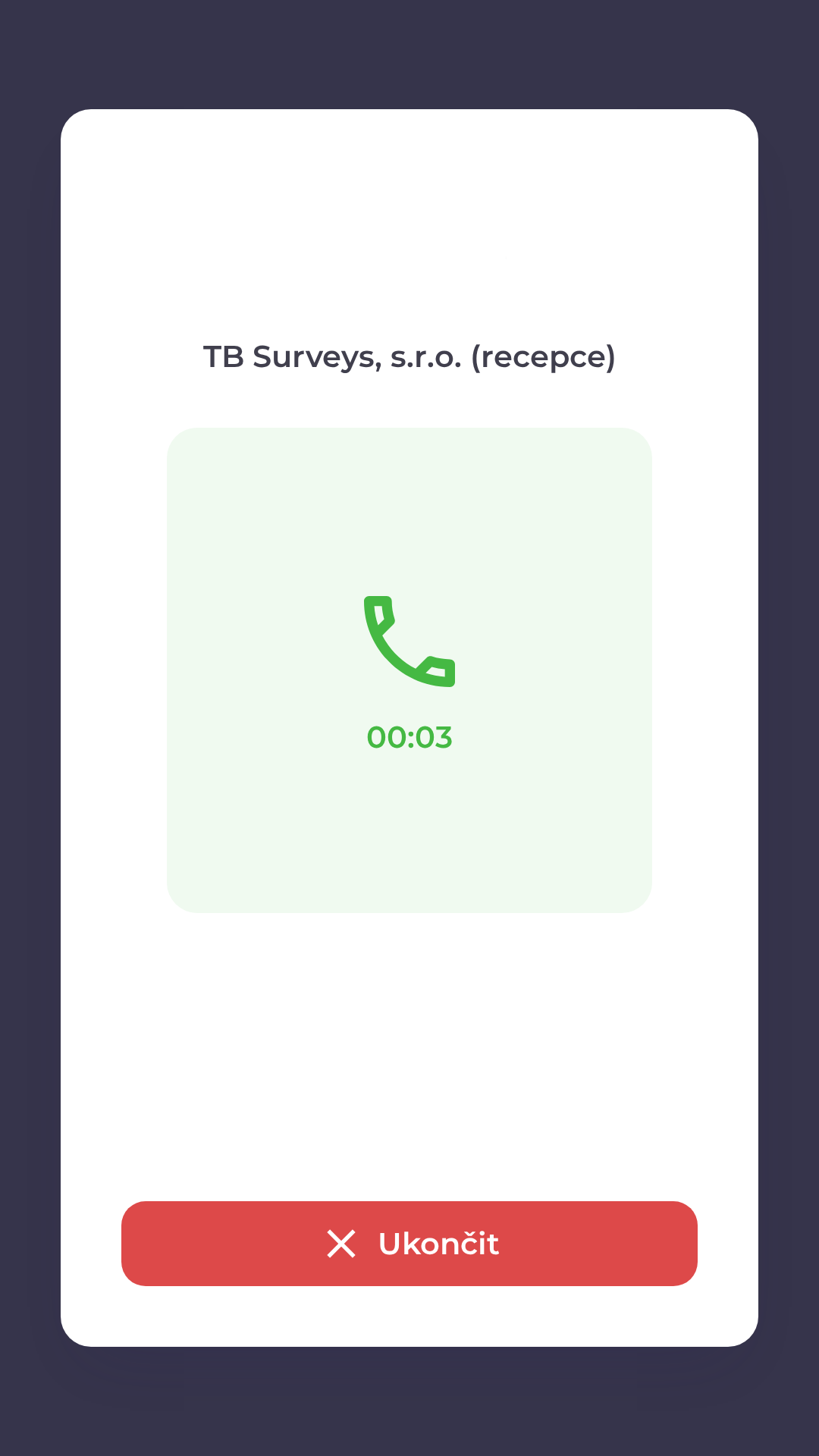
click at [379, 1235] on button "Ukončit" at bounding box center [410, 1243] width 576 height 85
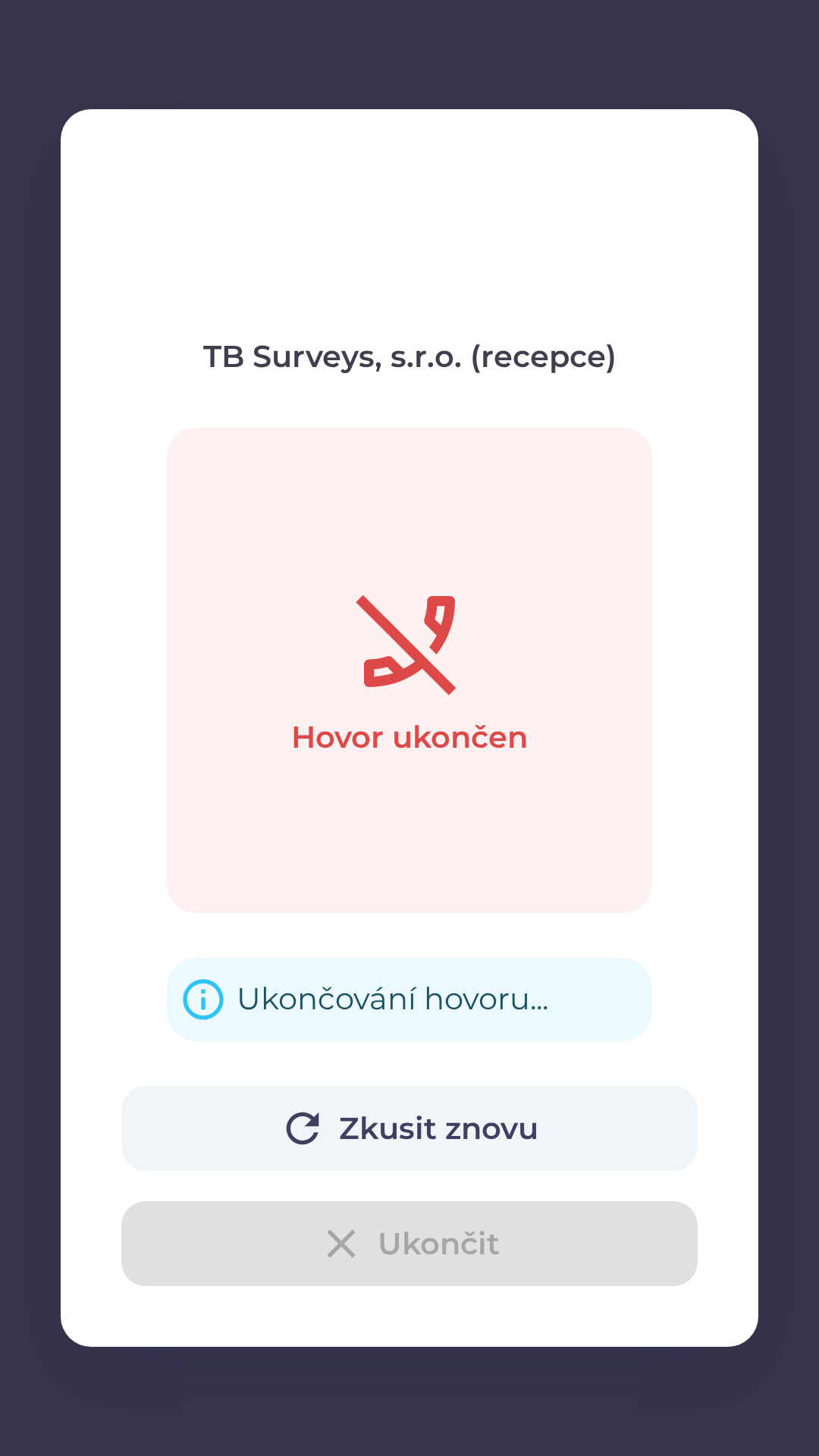
click at [479, 1275] on div "Zkusit znovu Ukončit" at bounding box center [410, 1186] width 576 height 201
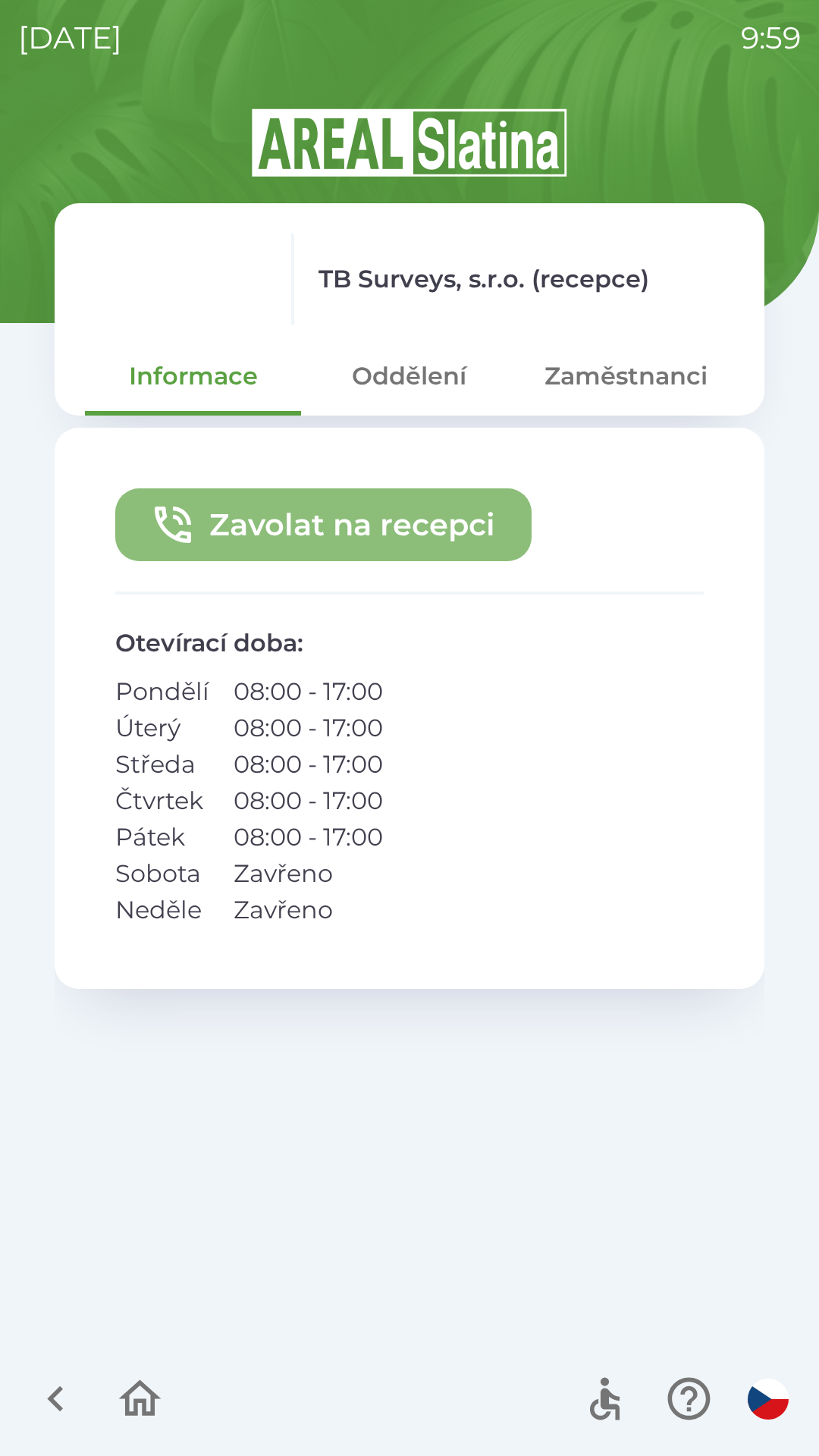
click at [398, 524] on button "Zavolat na recepci" at bounding box center [324, 525] width 416 height 72
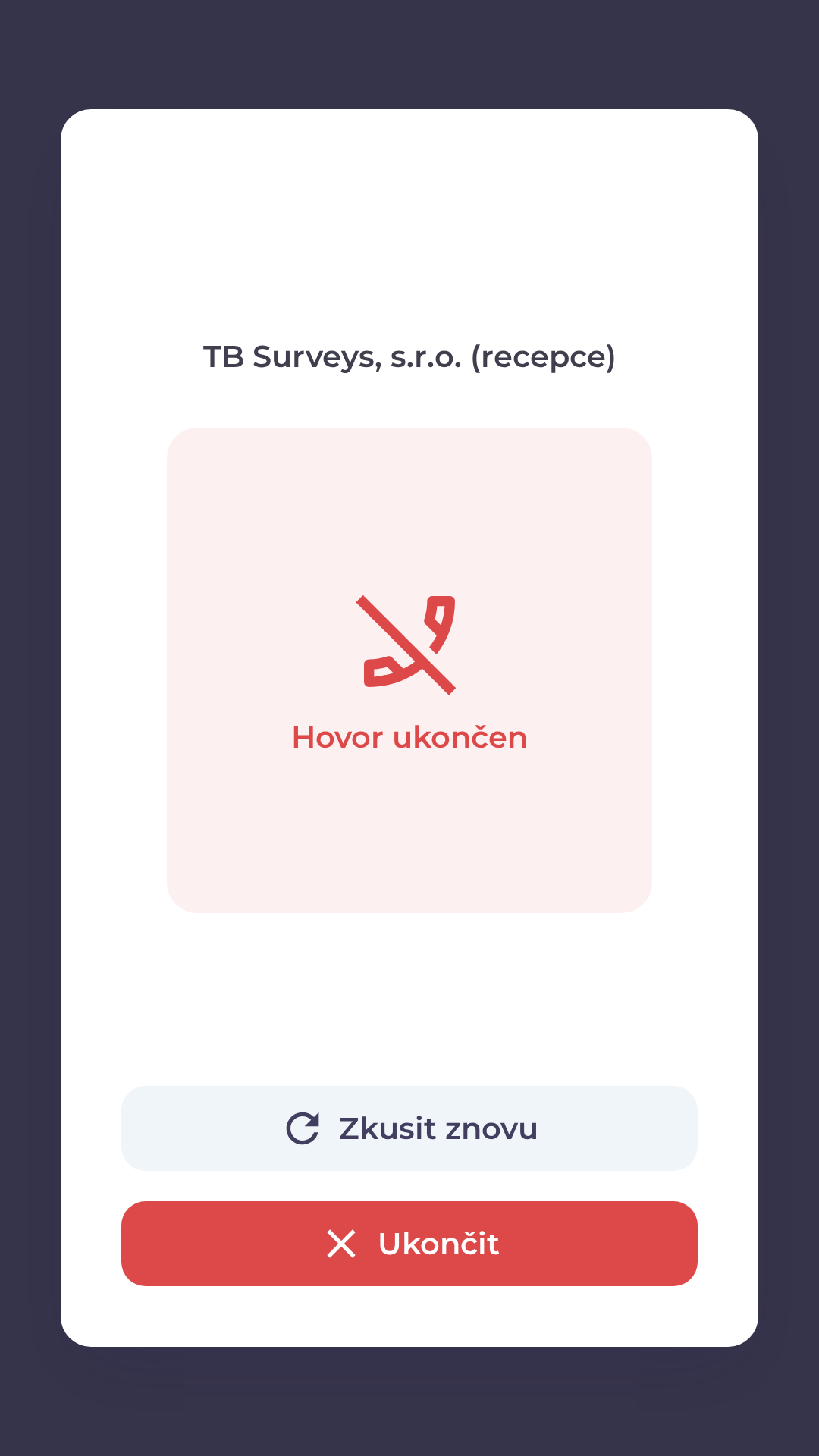
click at [589, 1131] on button "Zkusit znovu" at bounding box center [410, 1128] width 576 height 85
click at [618, 1260] on button "Ukončit" at bounding box center [410, 1243] width 576 height 85
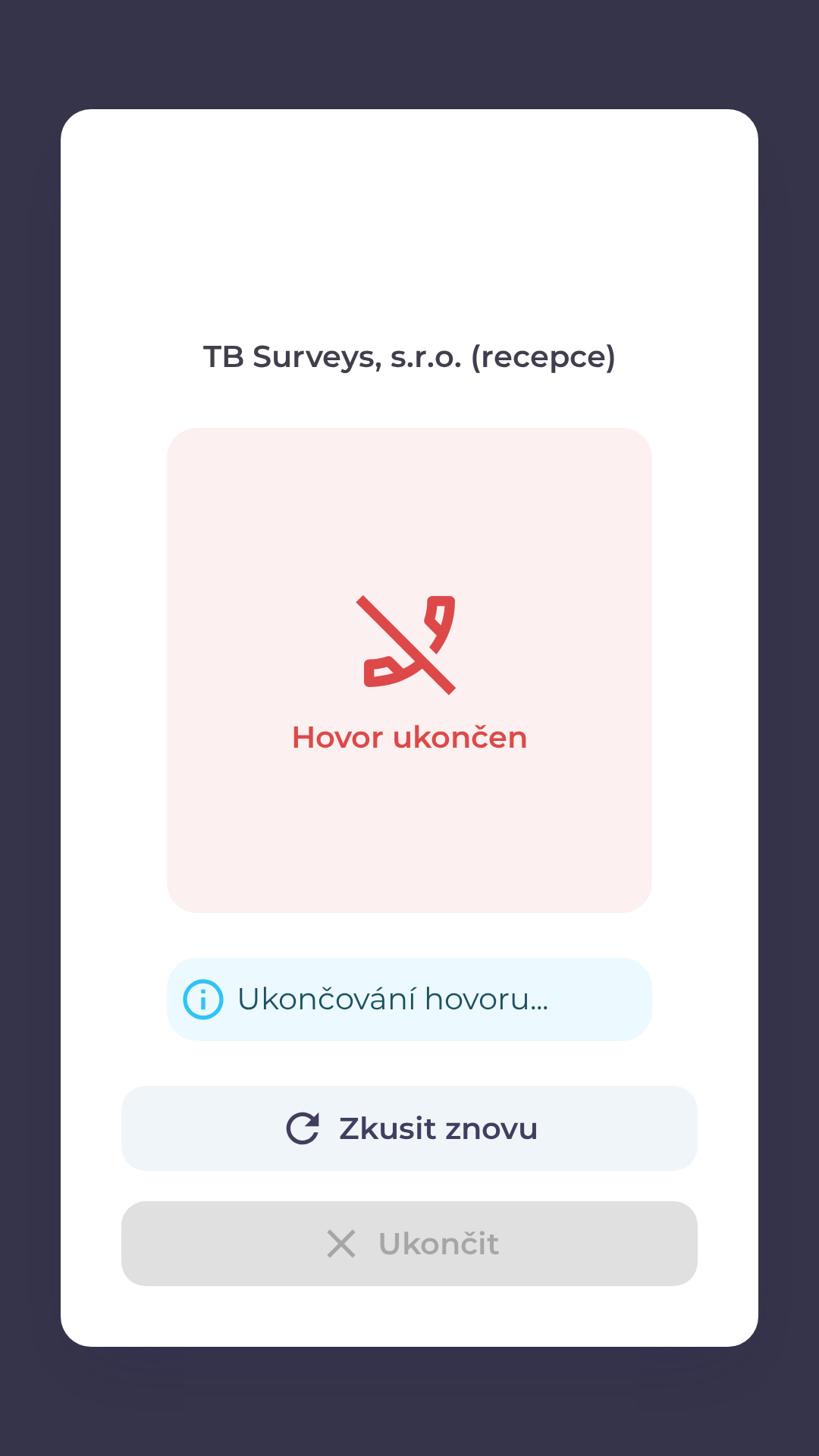
click at [618, 1257] on div "Zkusit znovu Ukončit" at bounding box center [410, 1186] width 576 height 201
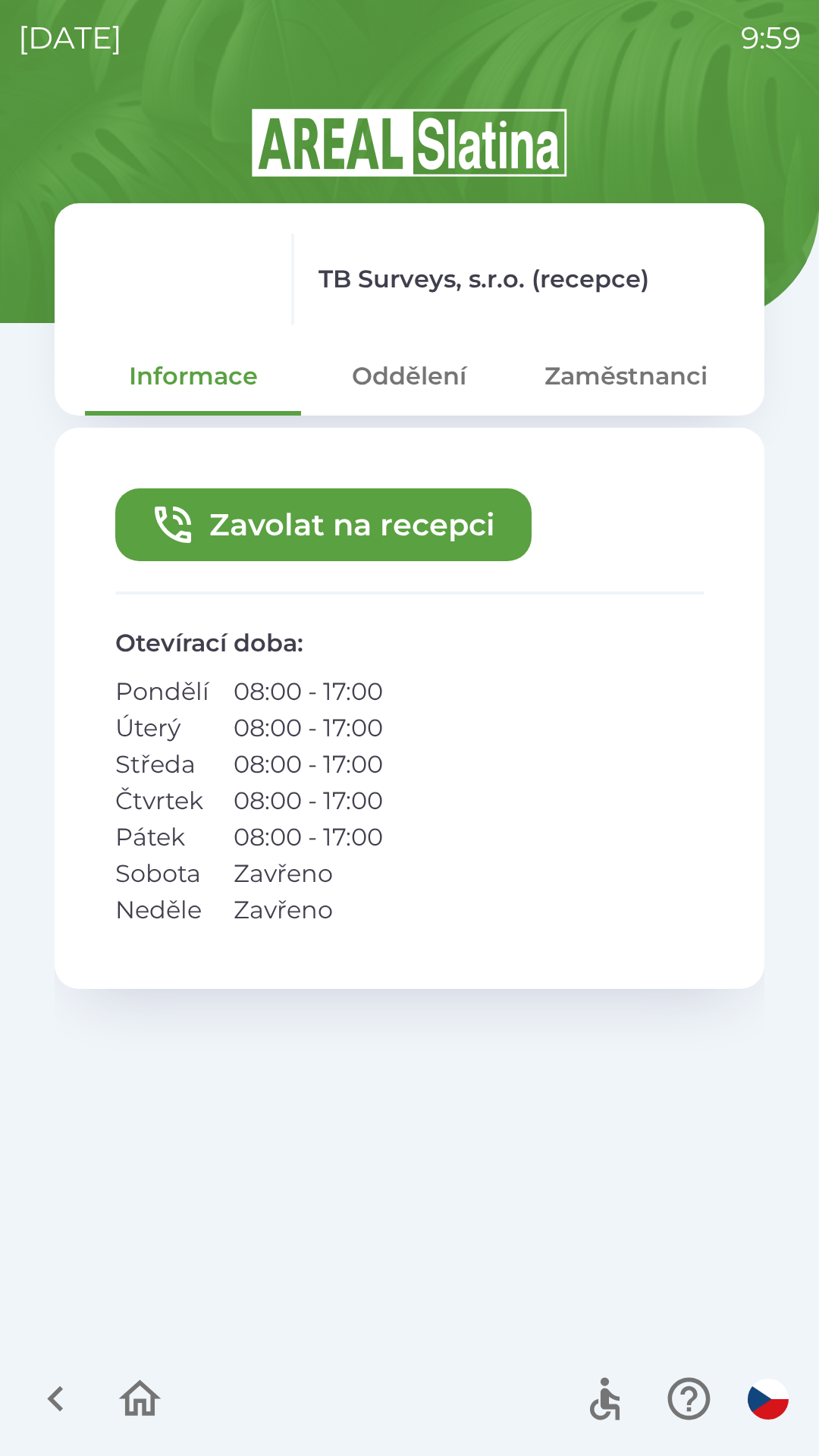
click at [451, 383] on button "Oddělení" at bounding box center [409, 376] width 216 height 55
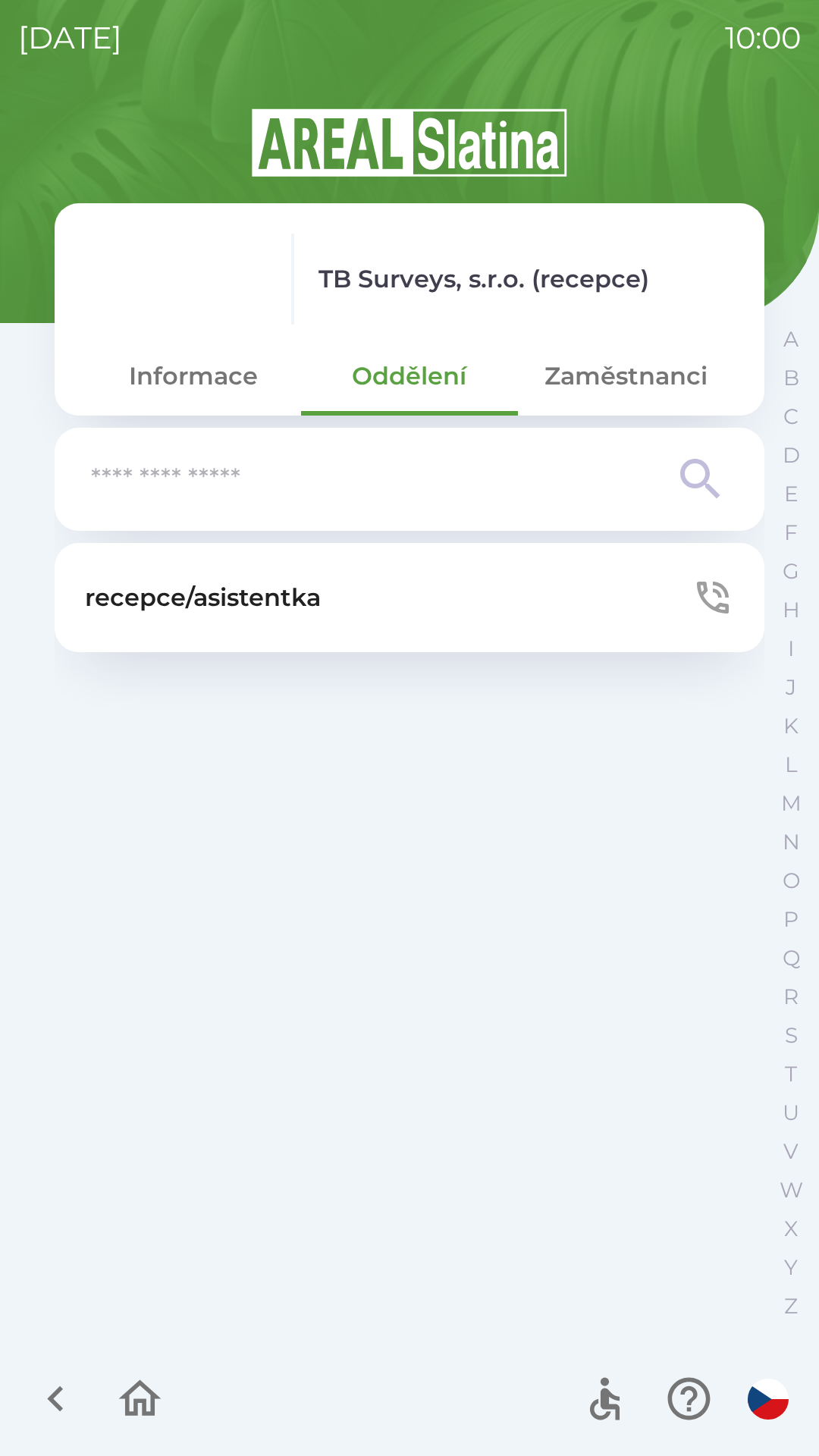
click at [431, 624] on button "recepce/asistentka" at bounding box center [410, 597] width 709 height 110
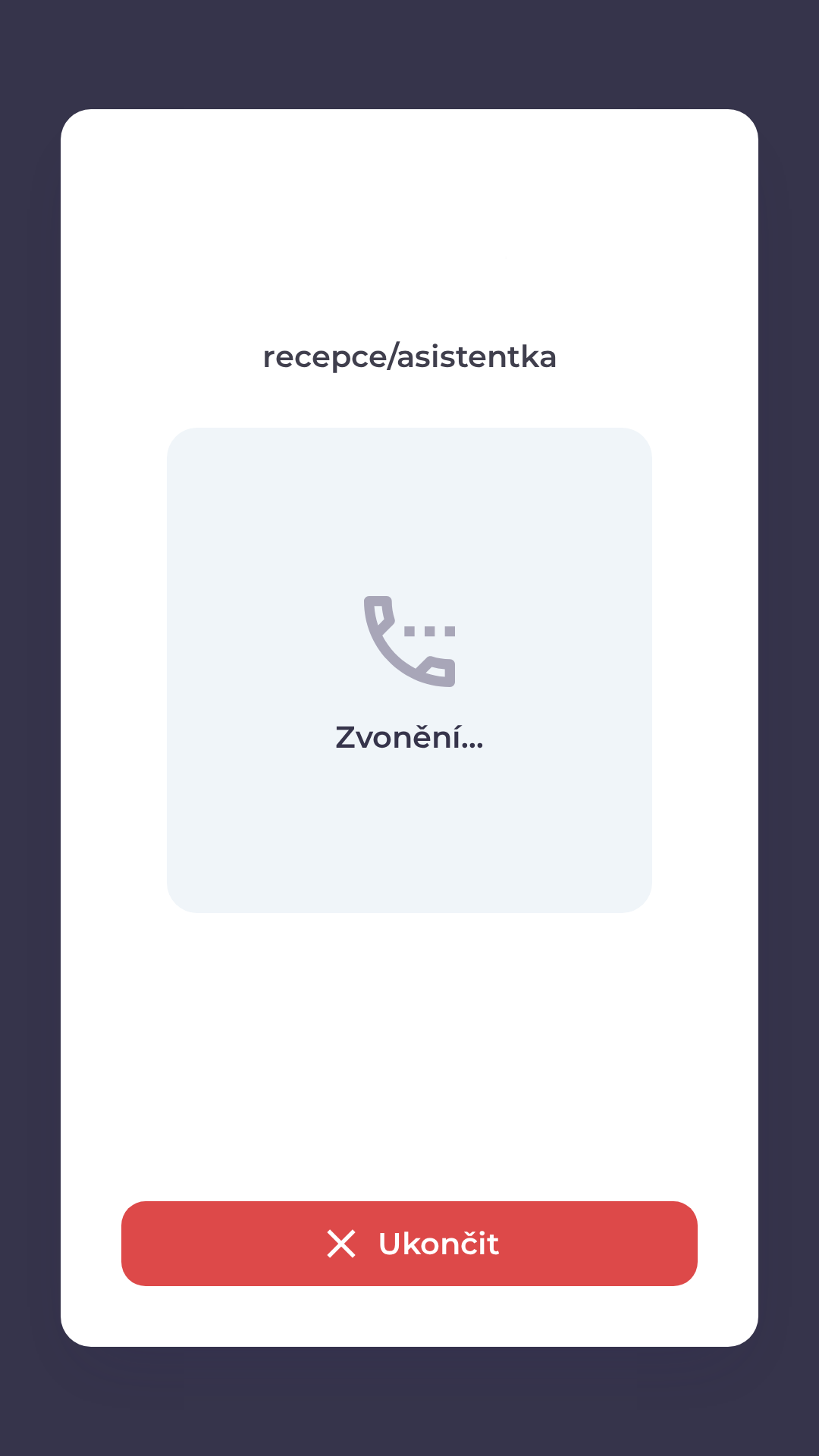
click at [605, 1245] on button "Ukončit" at bounding box center [410, 1243] width 576 height 85
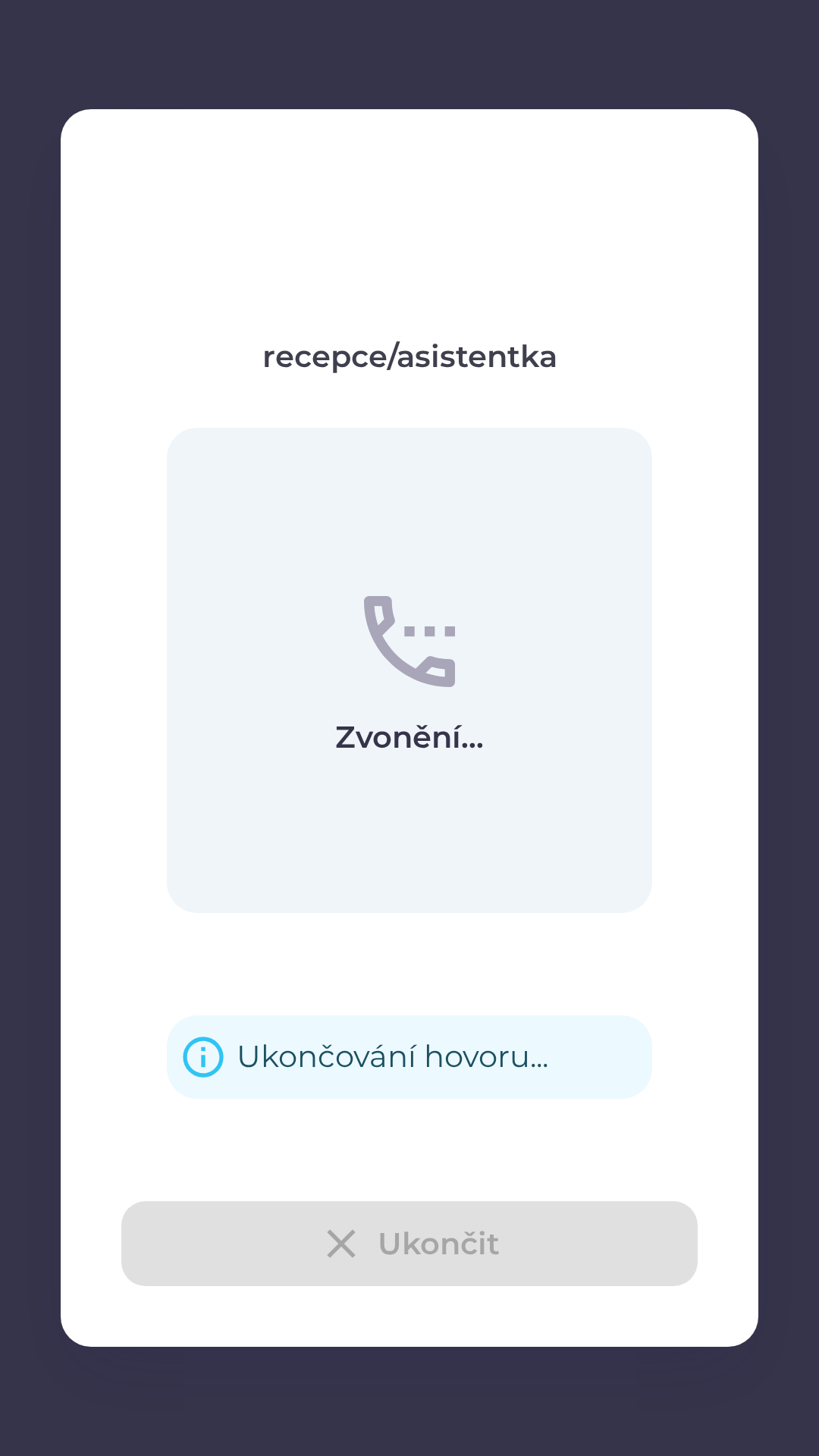
click at [600, 1255] on div "Ukončit" at bounding box center [410, 1243] width 576 height 85
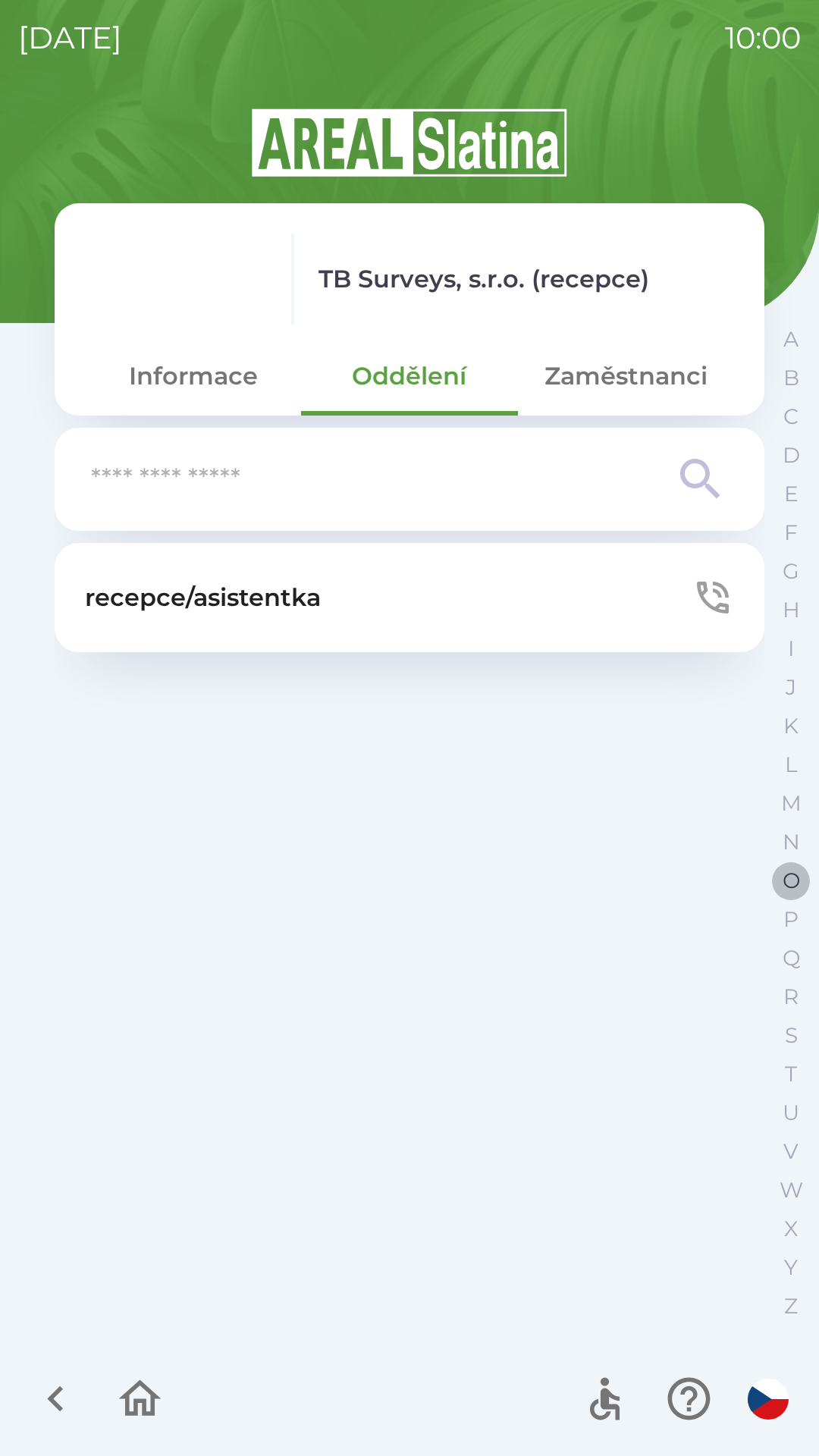
click at [790, 872] on p "O" at bounding box center [791, 881] width 18 height 26
click at [788, 281] on icon "button" at bounding box center [791, 285] width 13 height 13
click at [56, 1394] on icon "button" at bounding box center [55, 1399] width 16 height 26
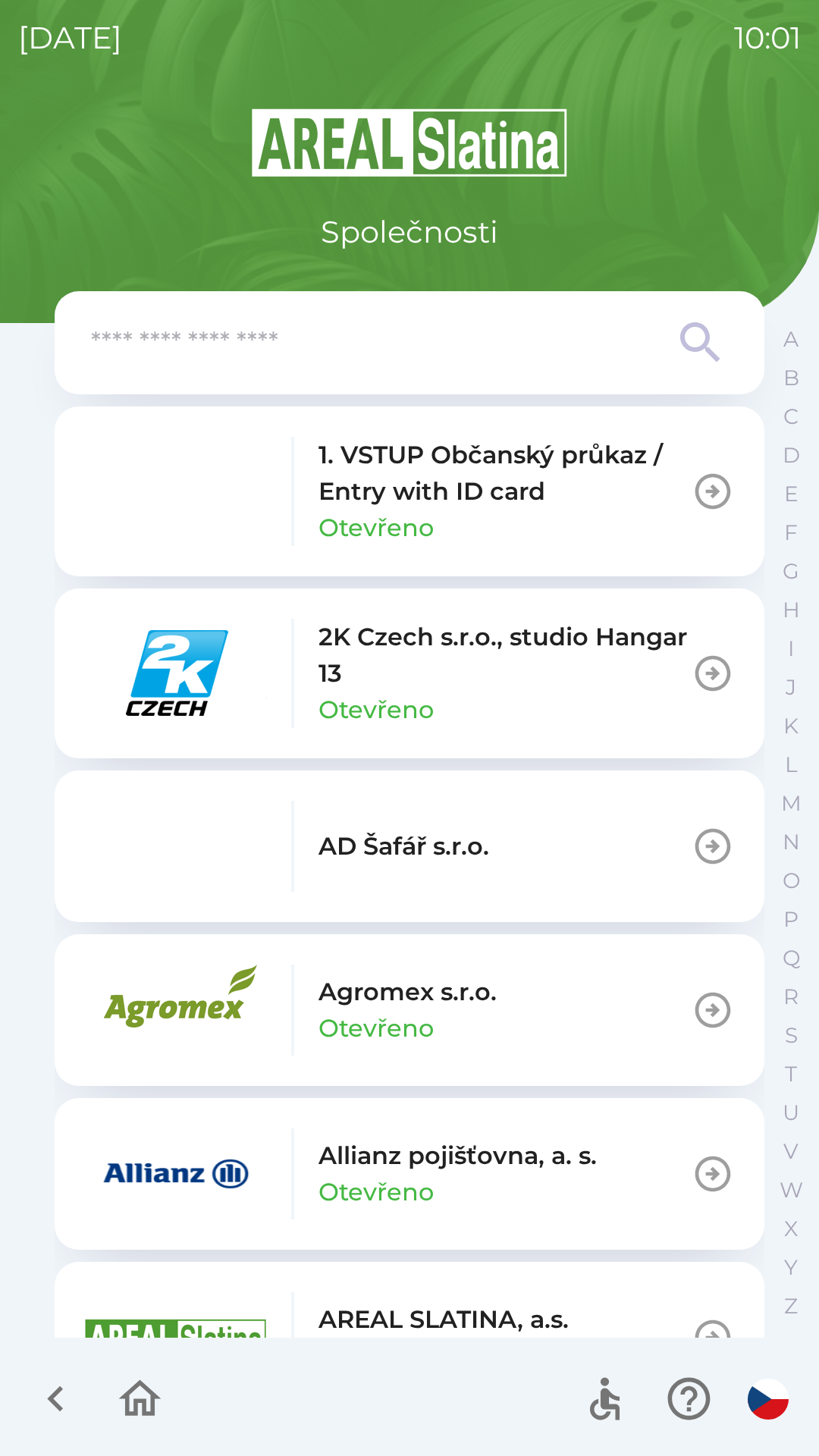
click at [55, 1395] on icon "button" at bounding box center [55, 1399] width 16 height 26
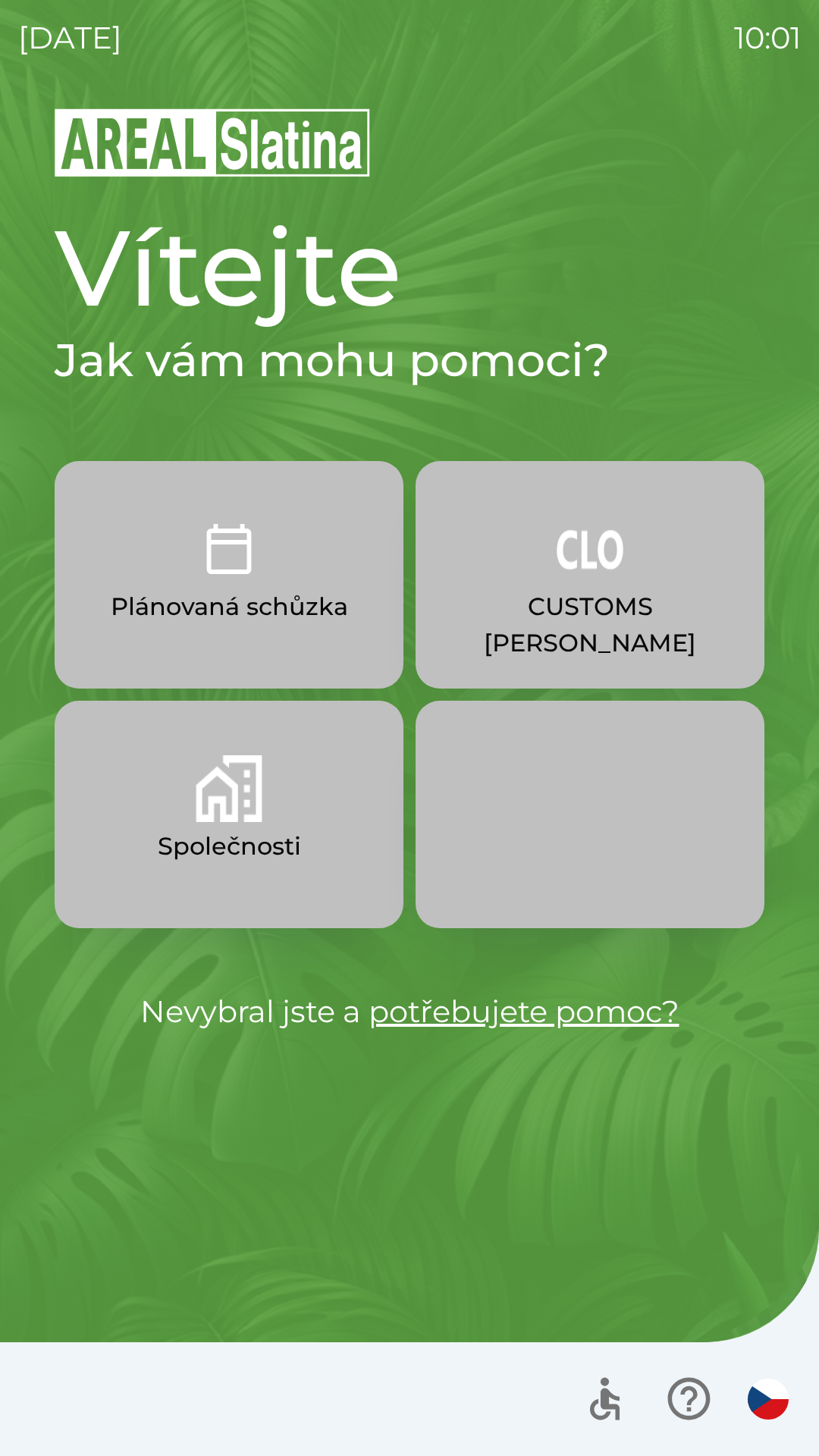
click at [248, 840] on p "Společnosti" at bounding box center [229, 846] width 143 height 36
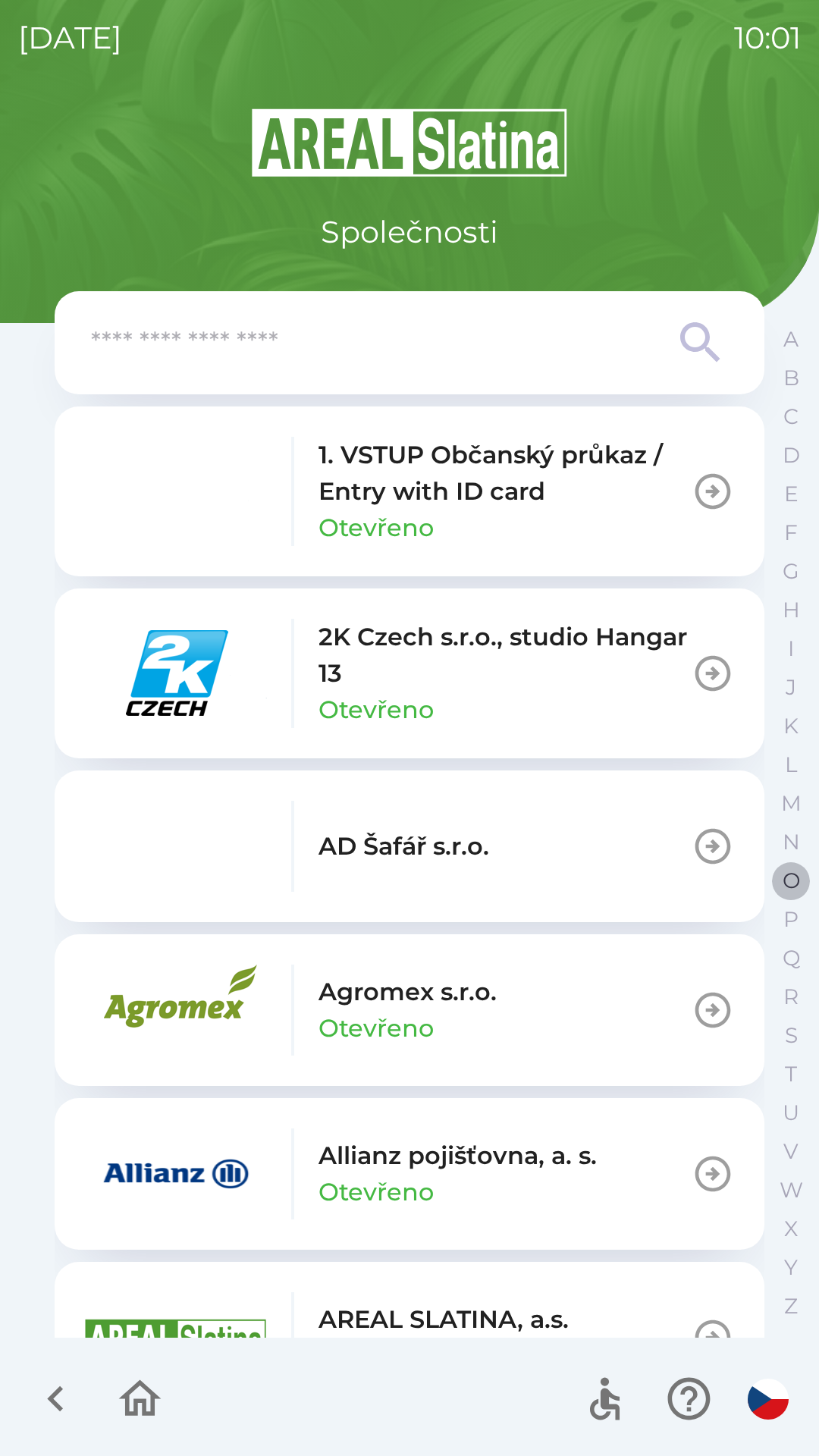
click at [788, 878] on p "O" at bounding box center [791, 881] width 18 height 26
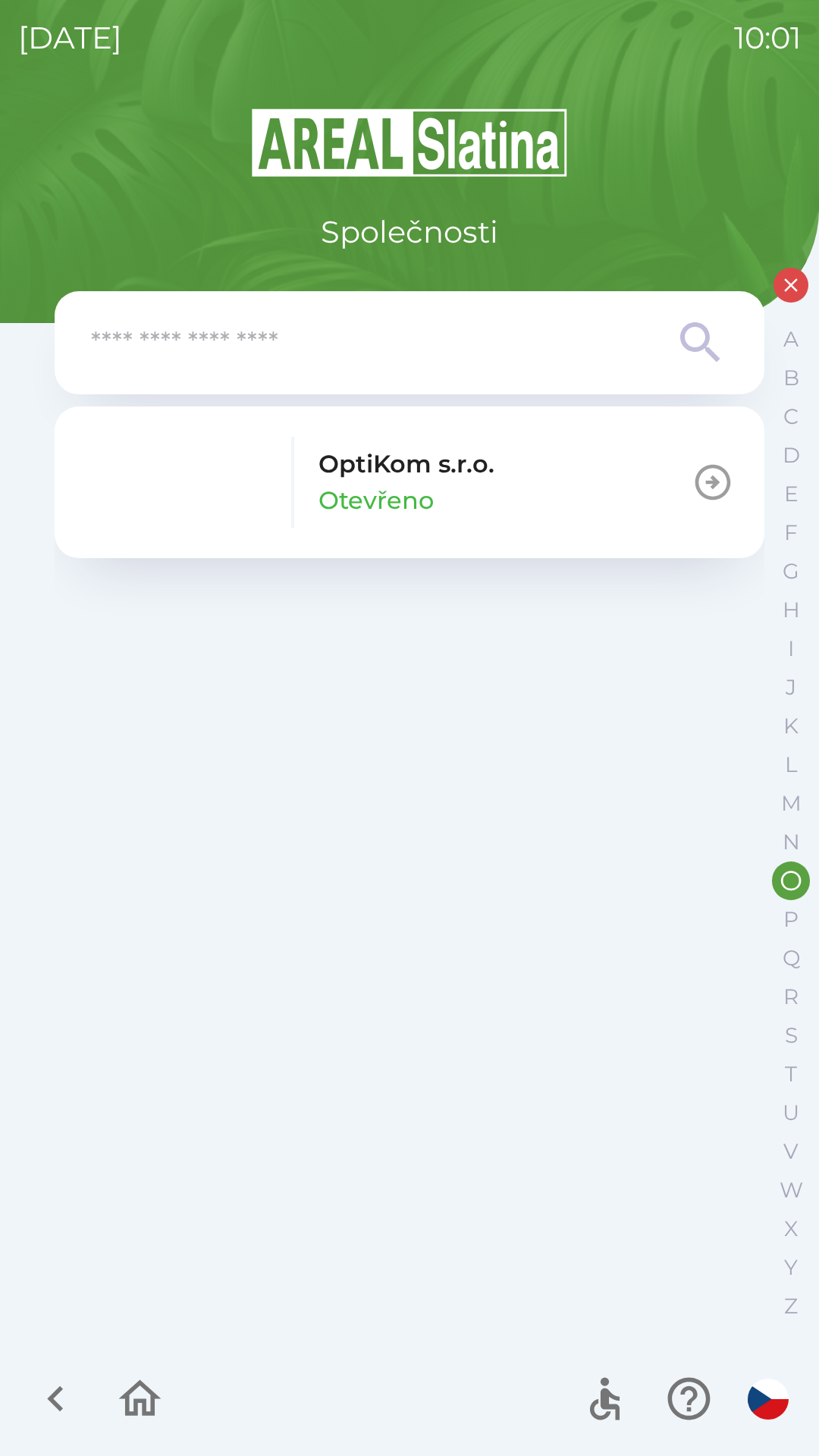
click at [693, 481] on icon "button" at bounding box center [713, 482] width 42 height 42
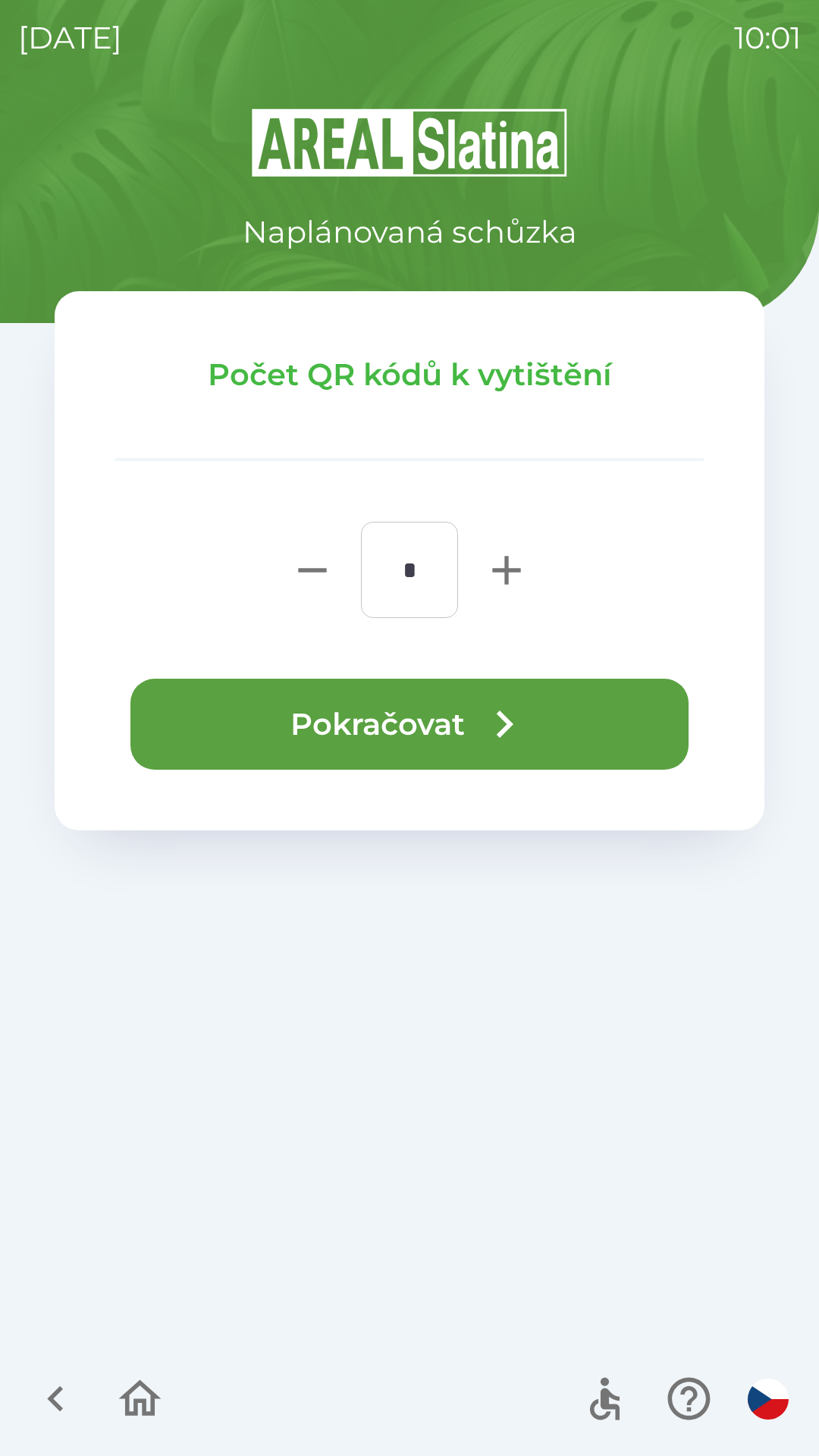
click at [430, 714] on button "Pokračovat" at bounding box center [410, 724] width 558 height 91
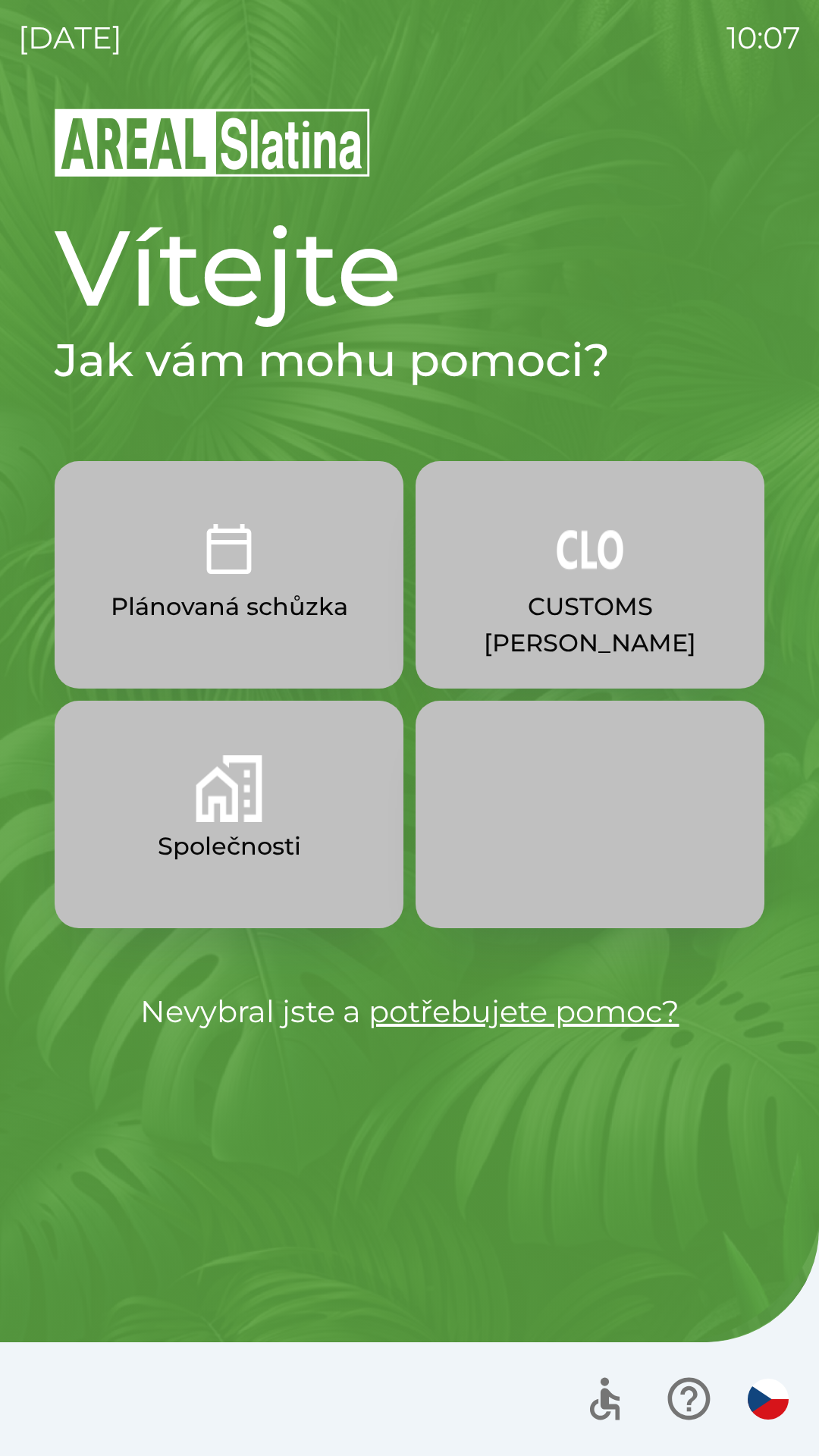
click at [596, 602] on p "CUSTOMS [PERSON_NAME]" at bounding box center [590, 624] width 276 height 72
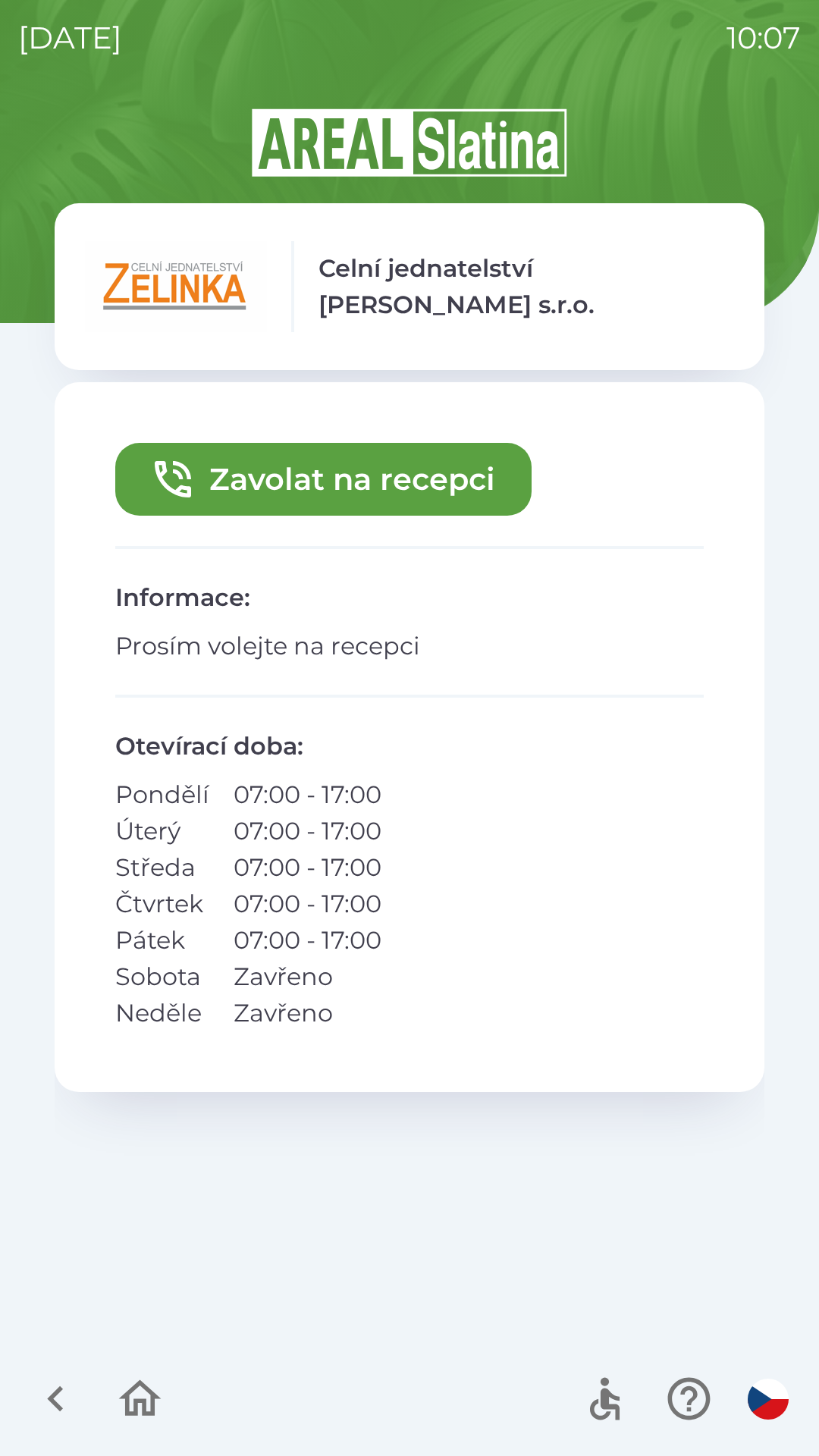
click at [386, 463] on button "Zavolat na recepci" at bounding box center [324, 479] width 416 height 72
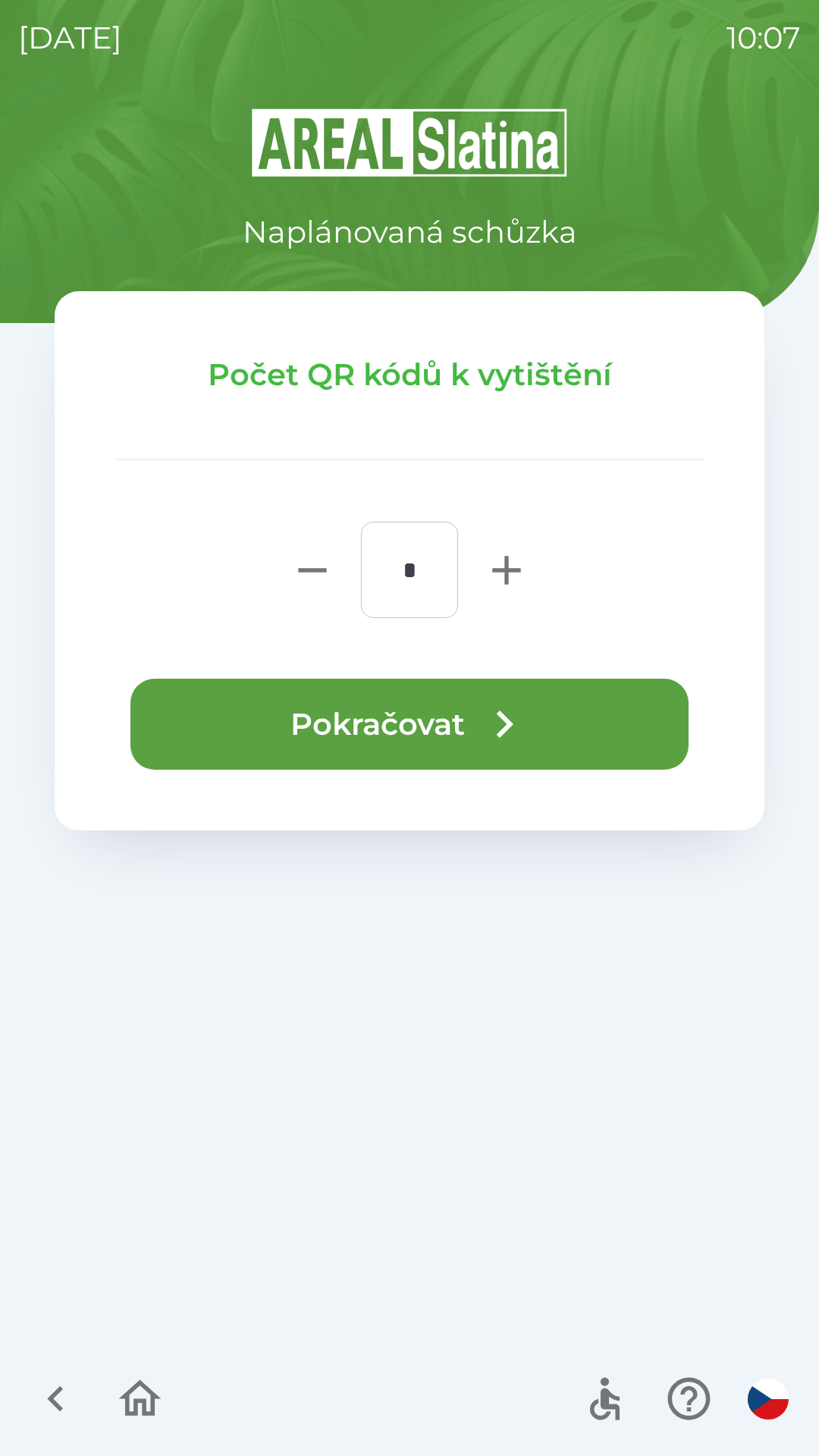
click at [430, 722] on button "Pokračovat" at bounding box center [410, 724] width 558 height 91
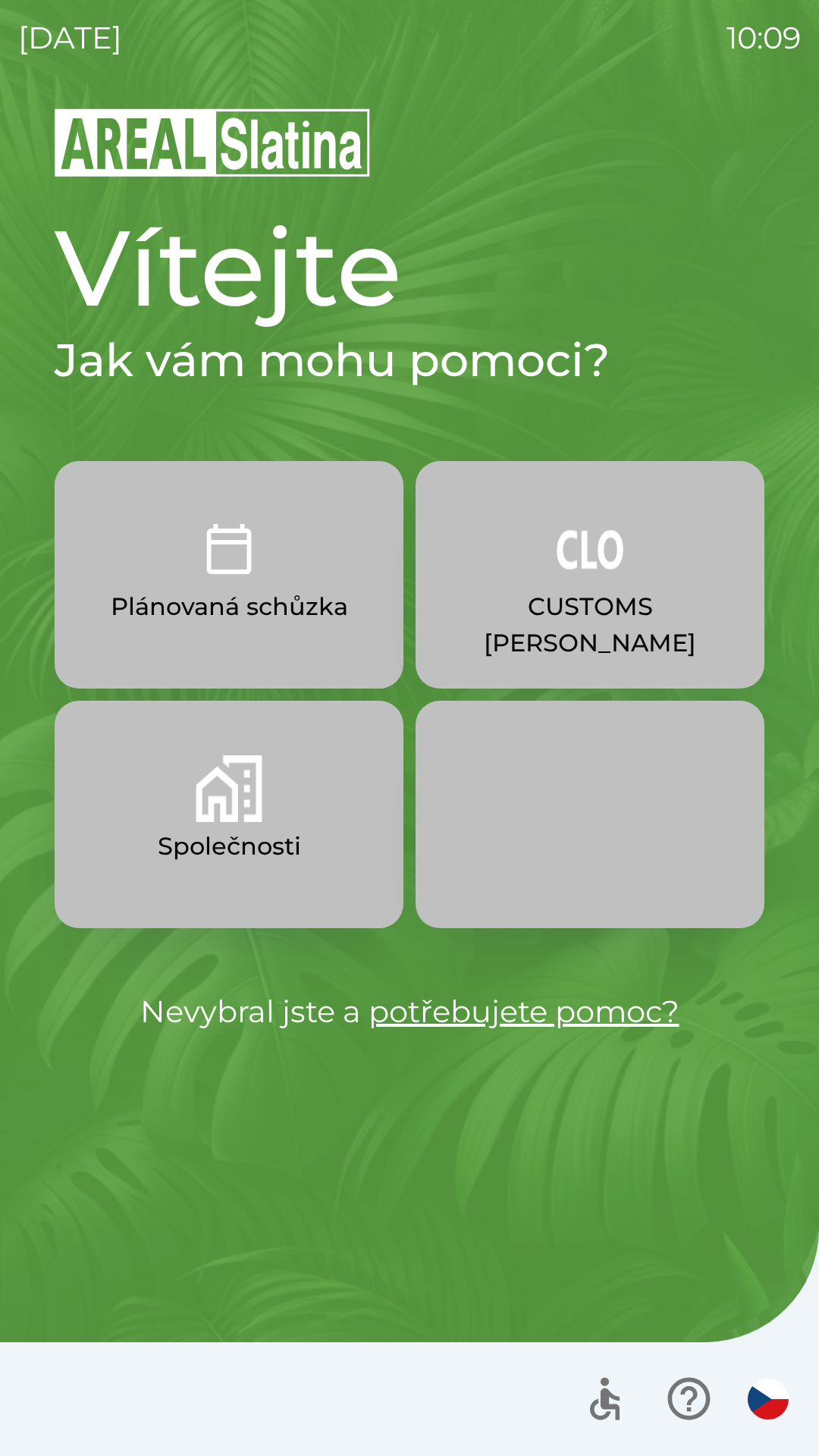
click at [527, 623] on p "CUSTOMS [PERSON_NAME]" at bounding box center [590, 624] width 276 height 72
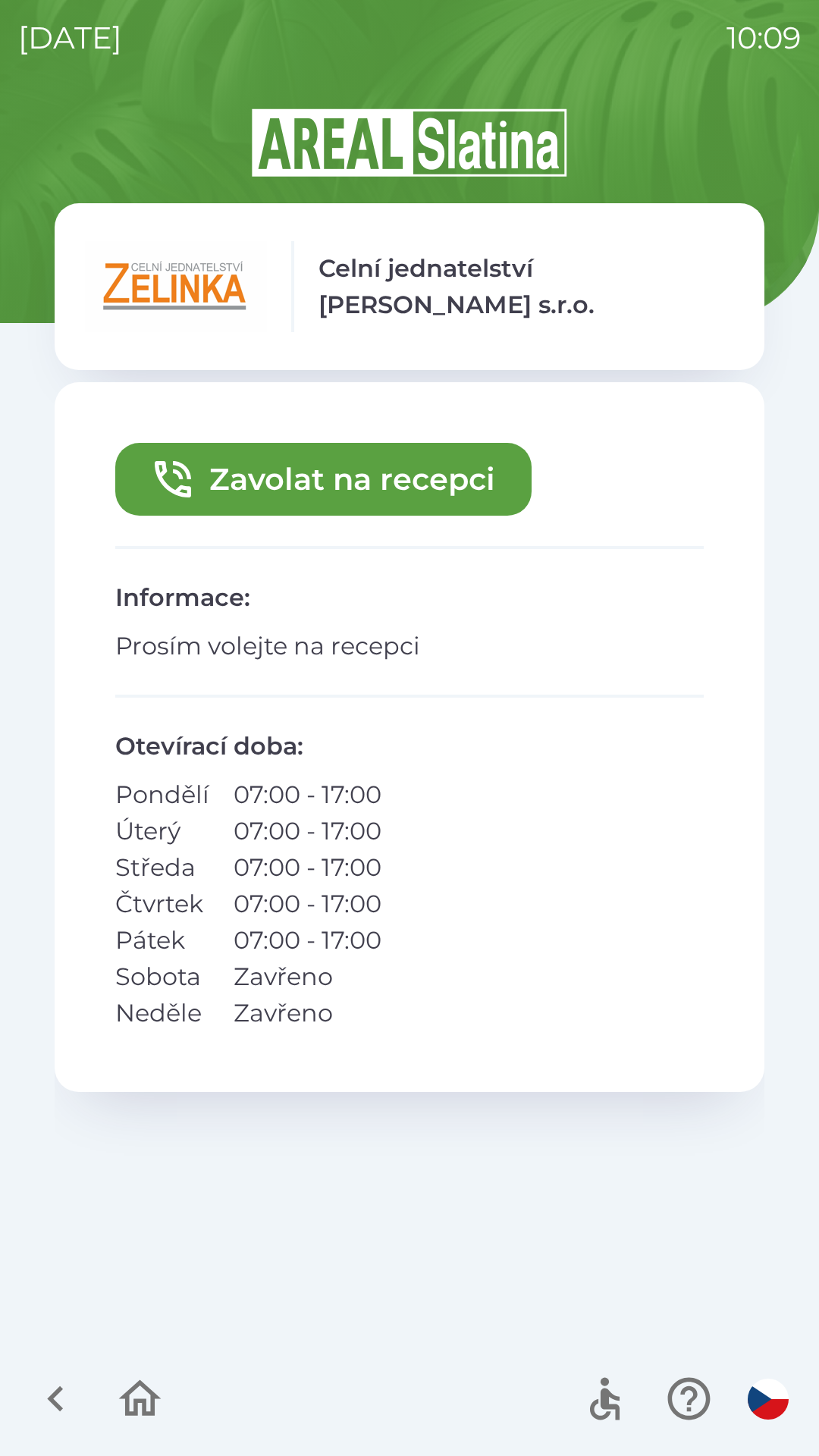
click at [420, 497] on button "Zavolat na recepci" at bounding box center [324, 479] width 416 height 72
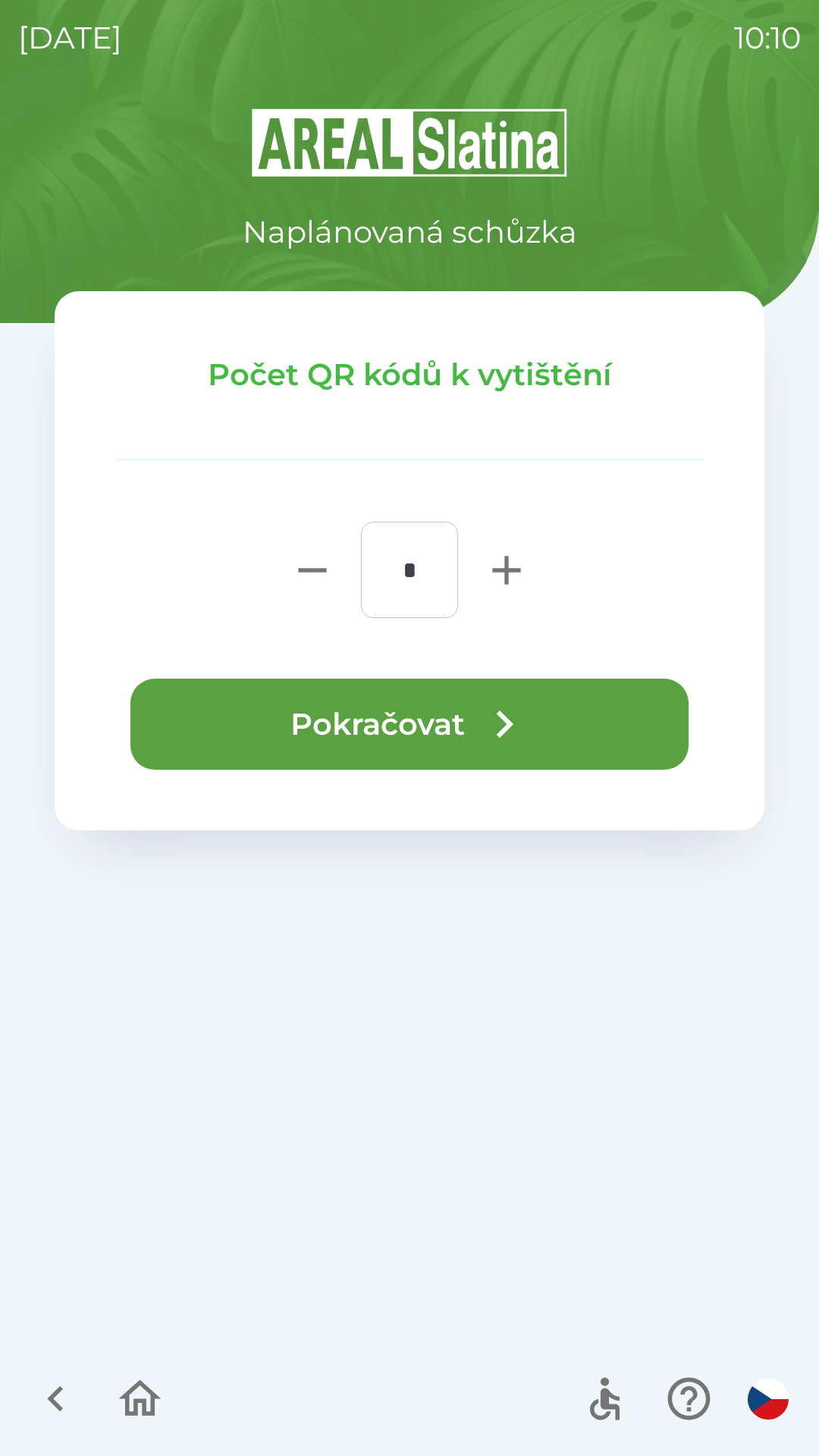
click at [504, 575] on icon "button" at bounding box center [506, 570] width 49 height 49
type input "*"
click at [463, 726] on button "Pokračovat" at bounding box center [410, 724] width 558 height 91
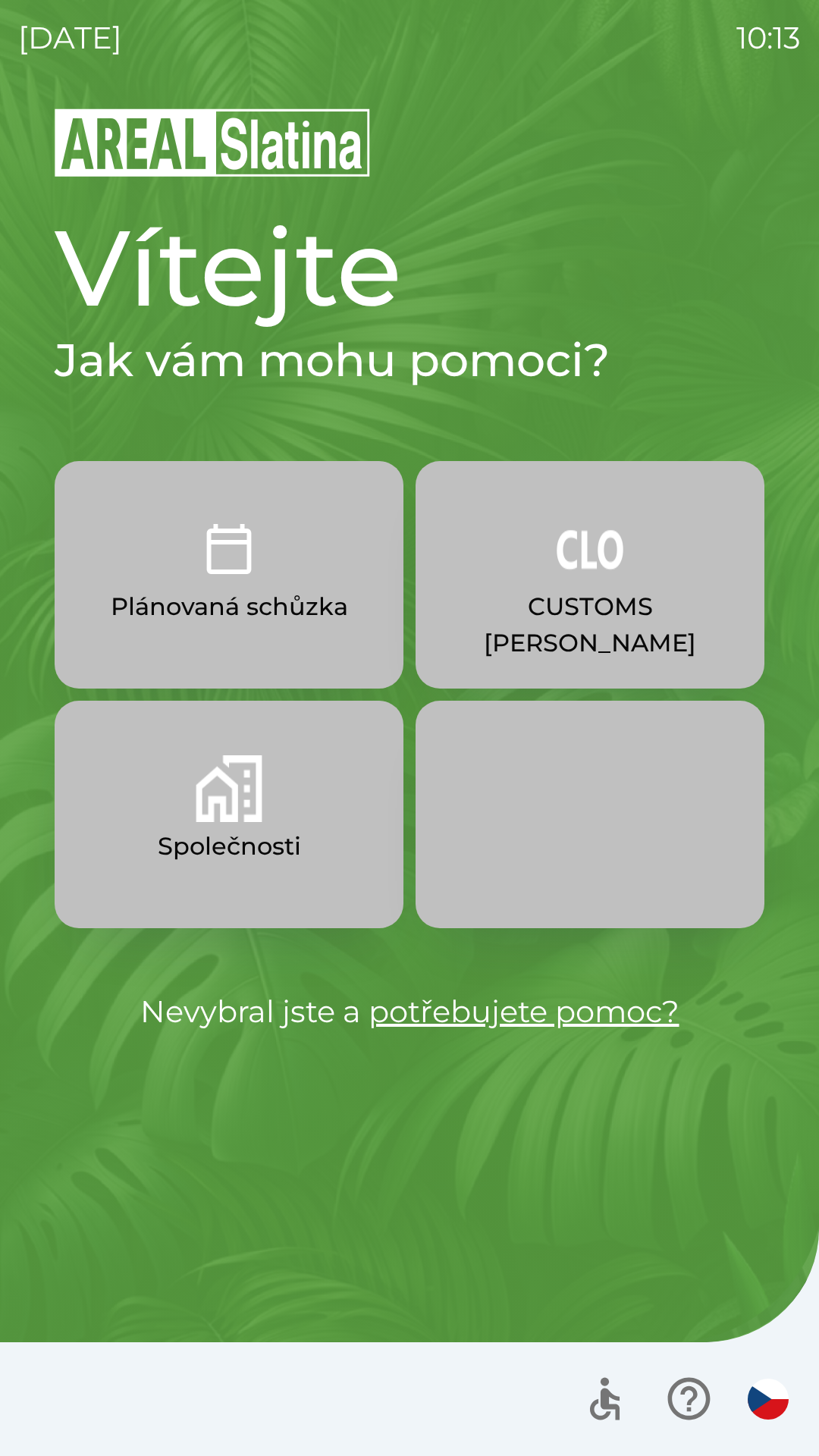
click at [271, 778] on button "Společnosti" at bounding box center [229, 815] width 349 height 228
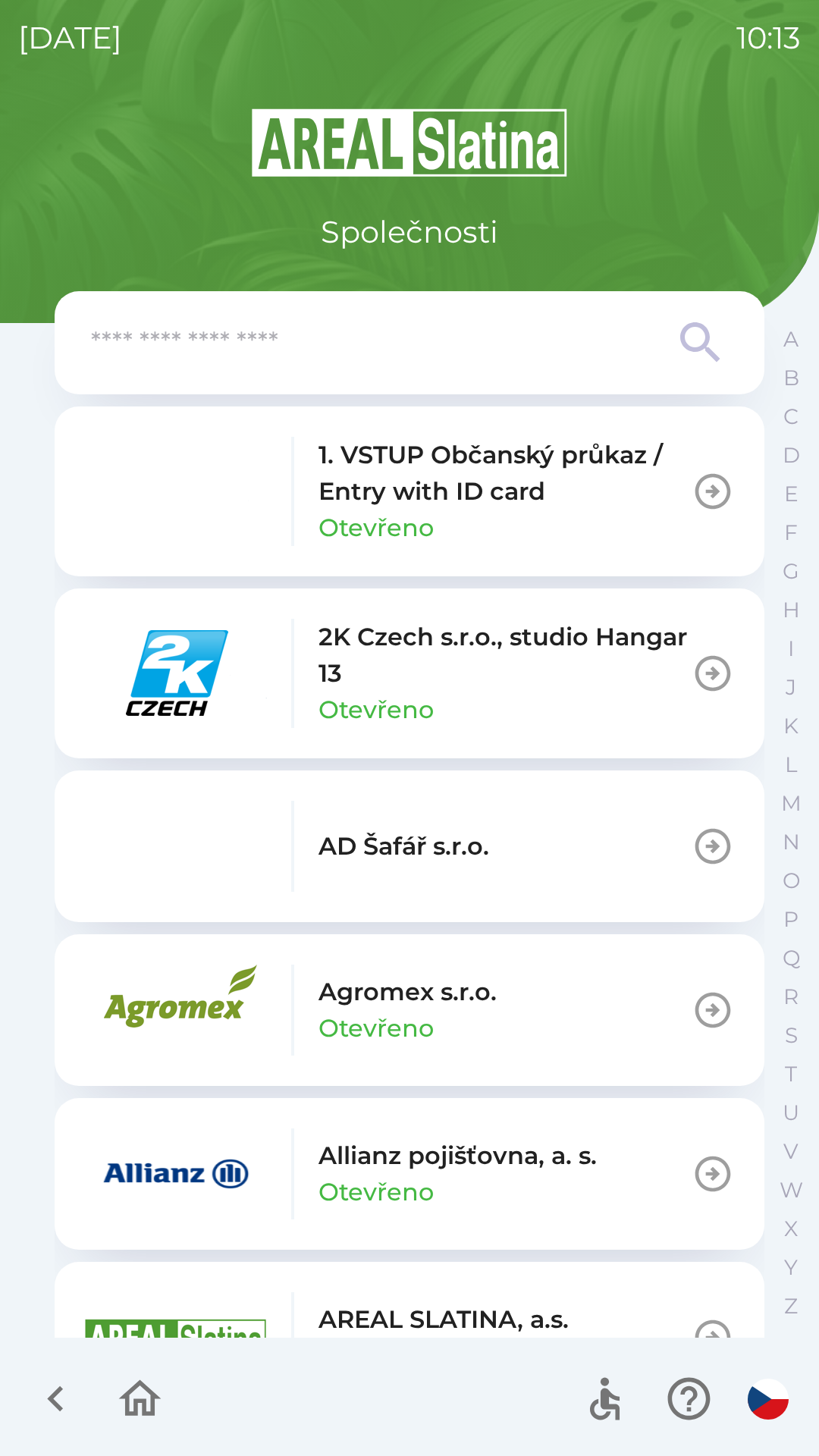
click at [404, 469] on p "1. VSTUP Občanský průkaz / Entry with ID card" at bounding box center [505, 473] width 373 height 72
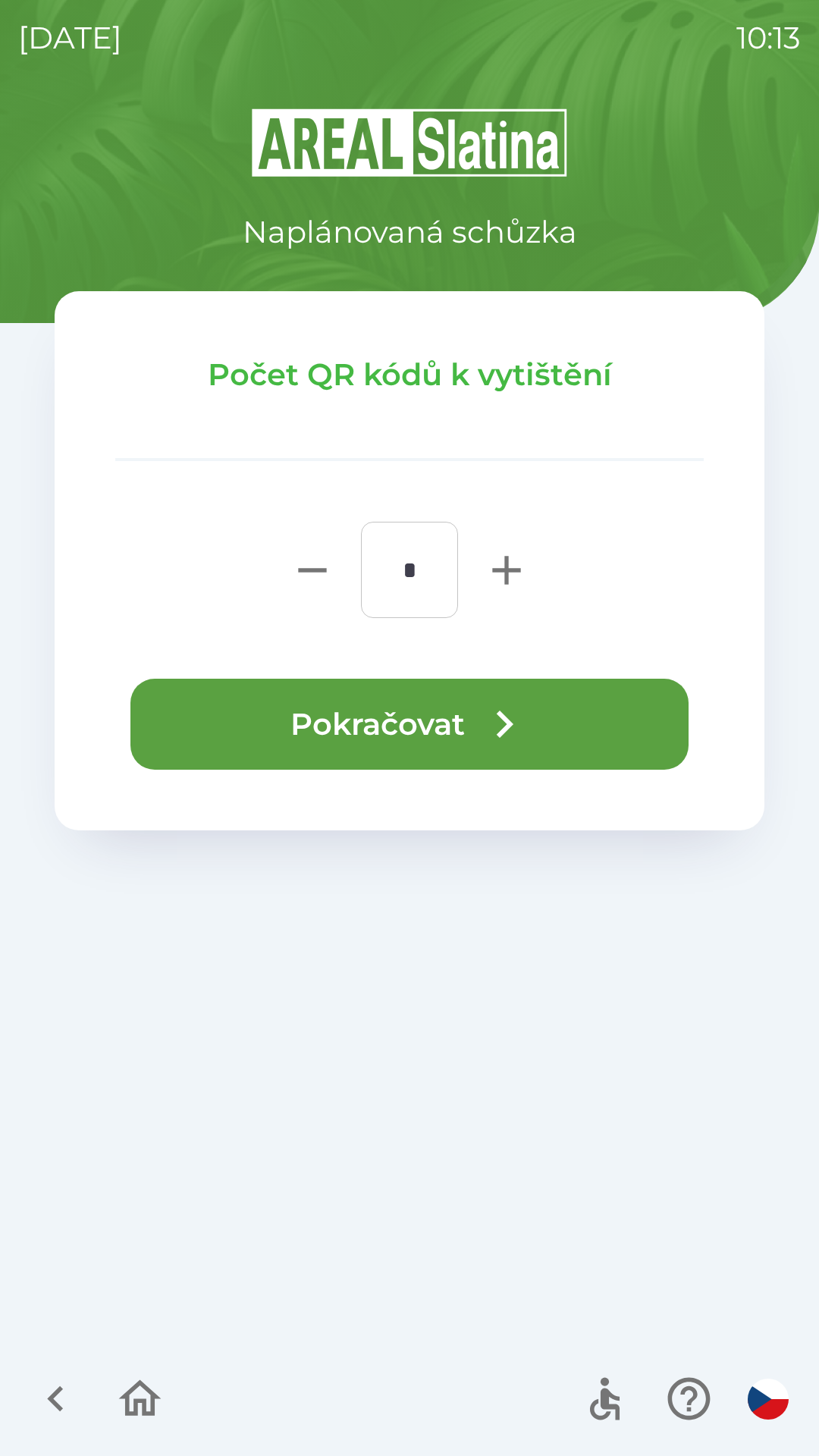
click at [341, 710] on button "Pokračovat" at bounding box center [410, 724] width 558 height 91
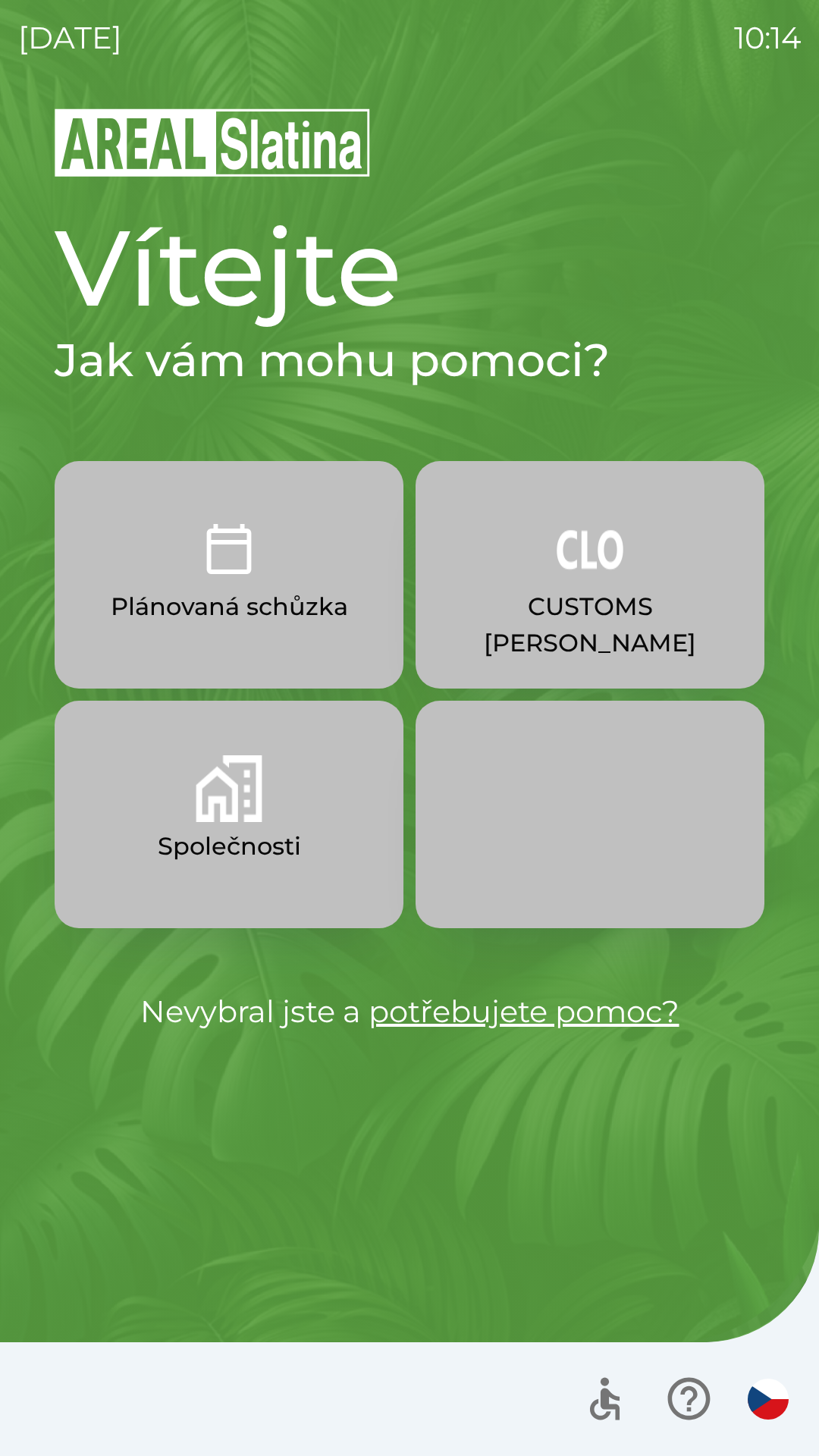
click at [258, 820] on img "button" at bounding box center [228, 788] width 67 height 67
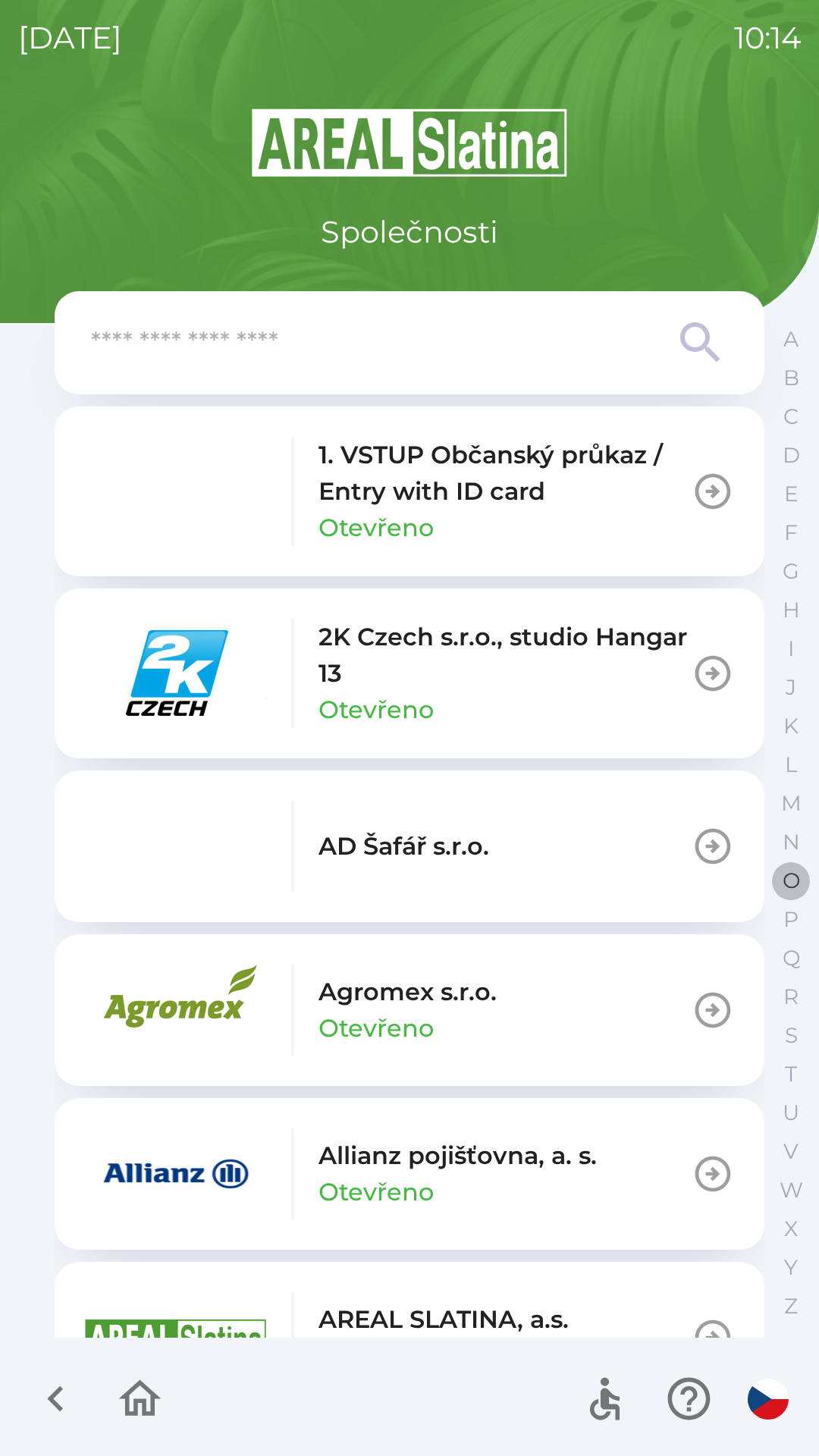
click at [784, 883] on p "O" at bounding box center [791, 881] width 18 height 26
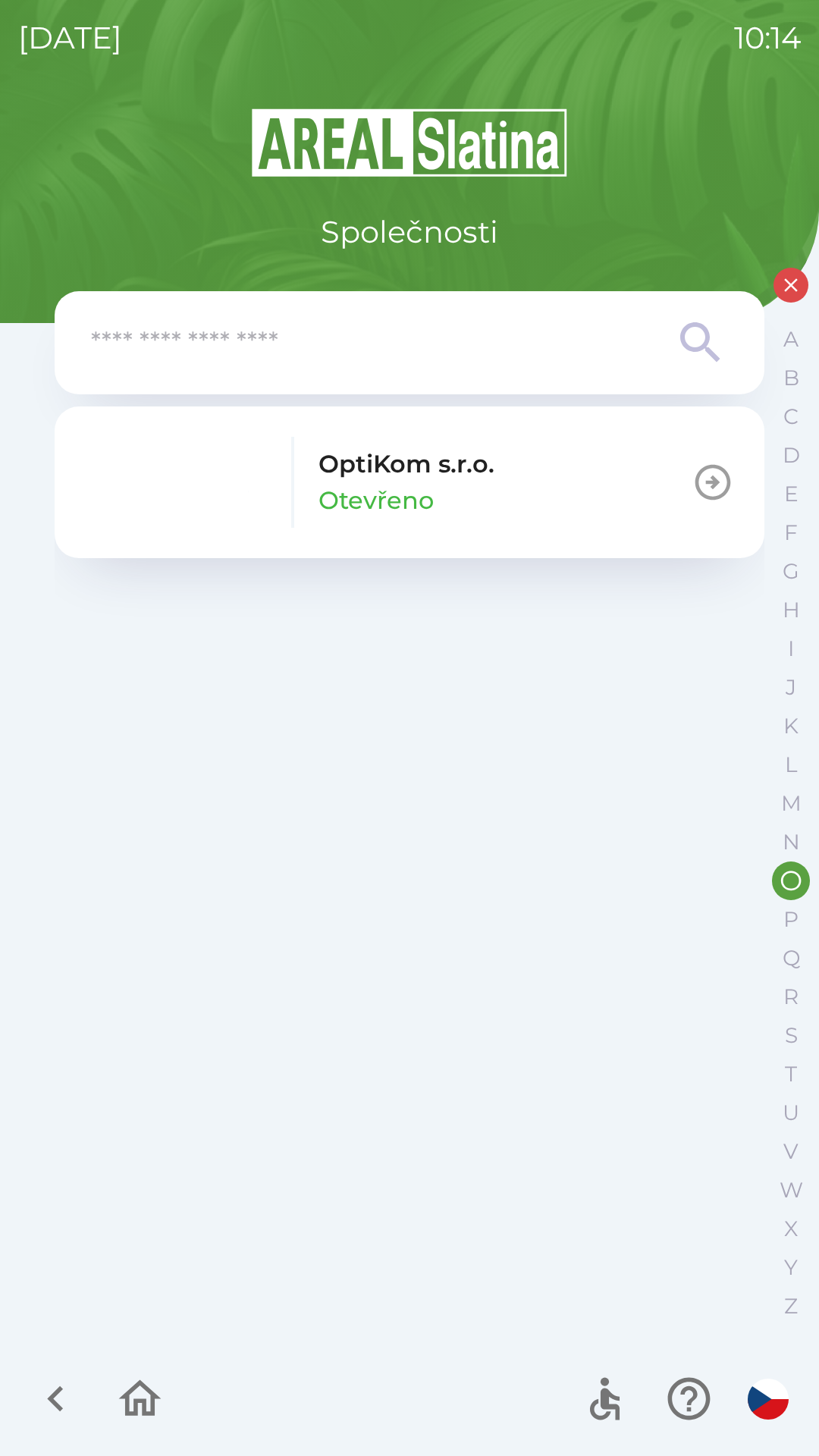
click at [463, 499] on div "OptiKom s.r.o. Otevřeno" at bounding box center [406, 482] width 176 height 72
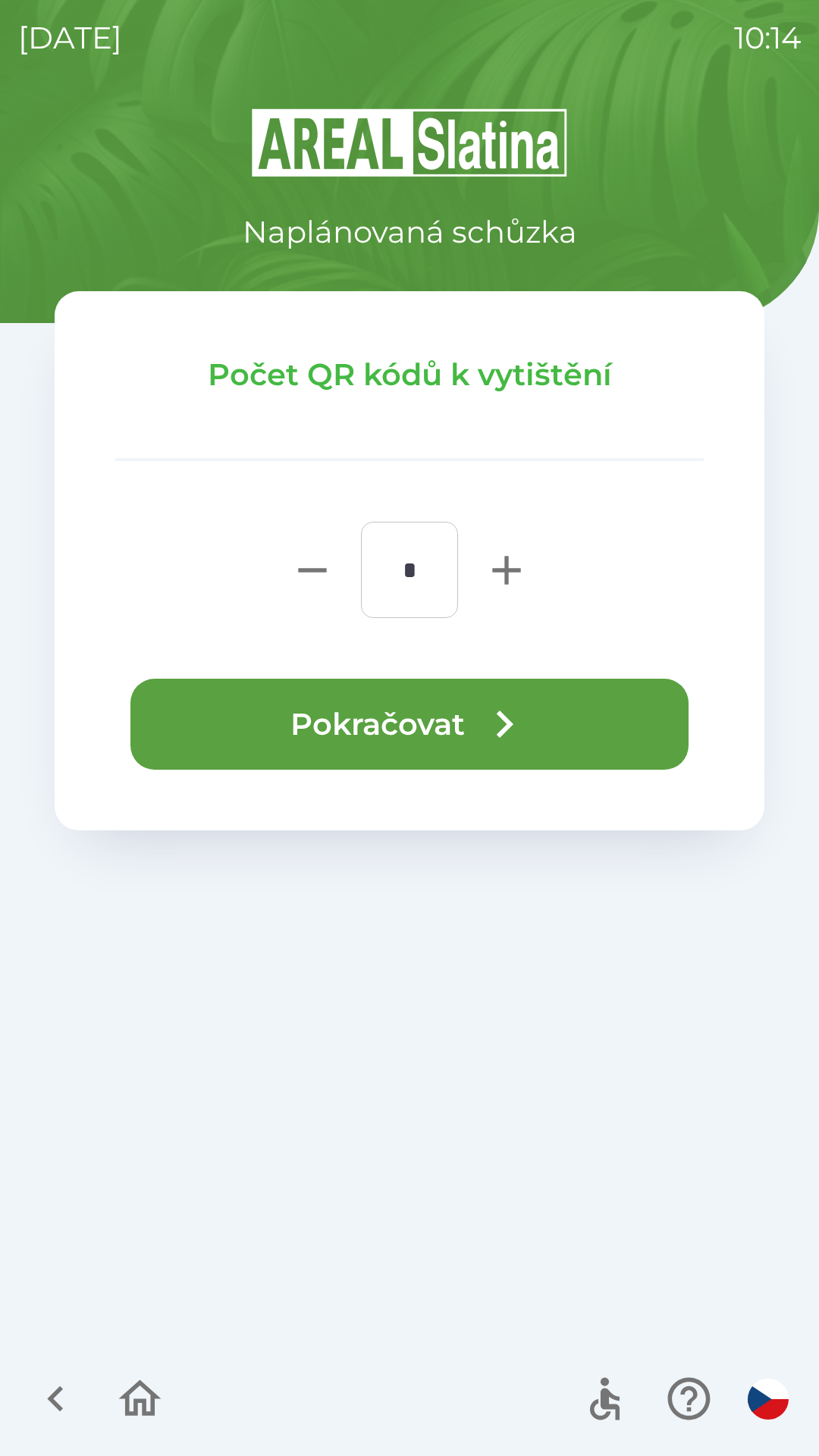
click at [519, 724] on icon "button" at bounding box center [504, 724] width 55 height 55
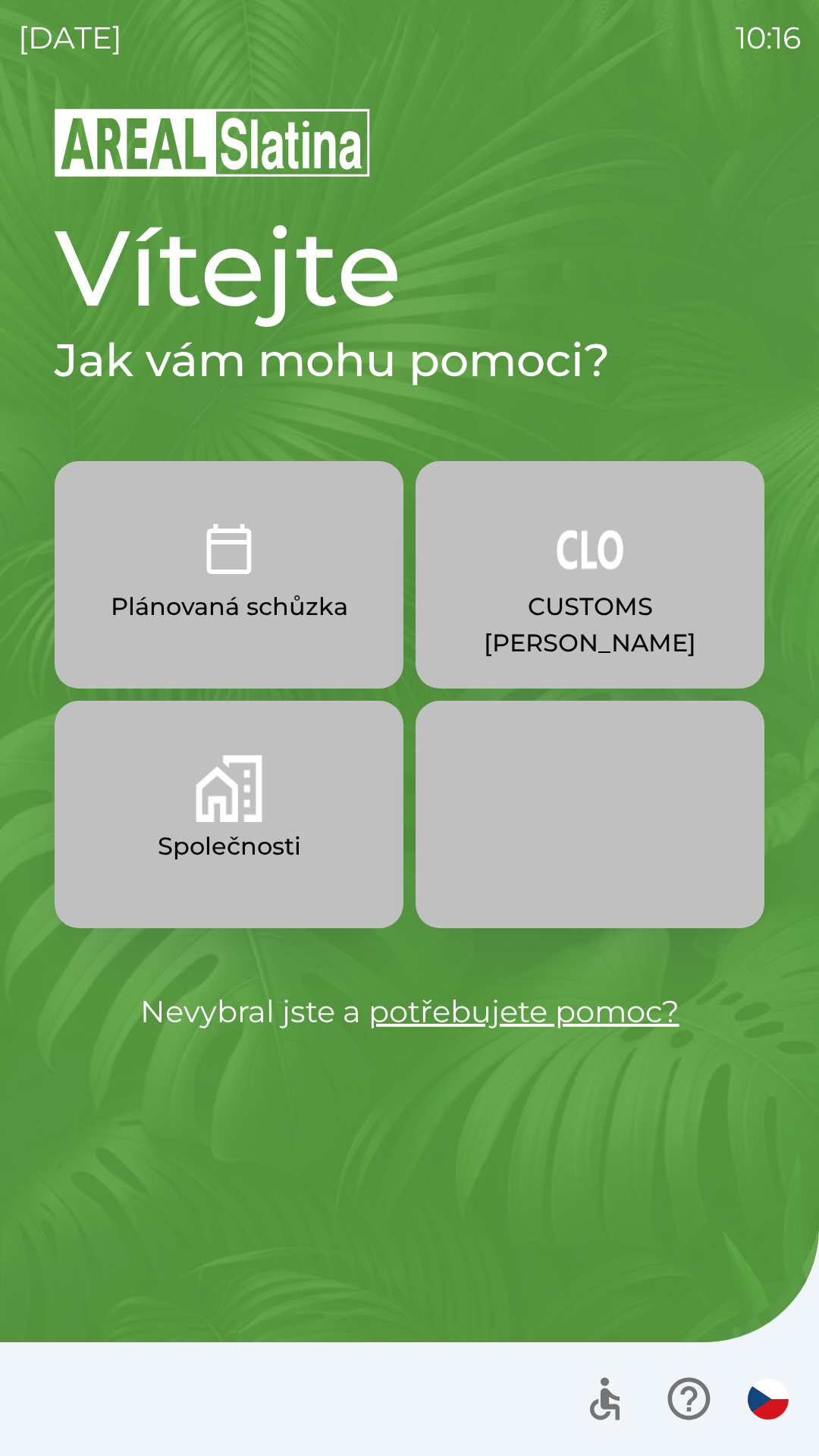
click at [247, 614] on p "Plánovaná schůzka" at bounding box center [229, 606] width 238 height 36
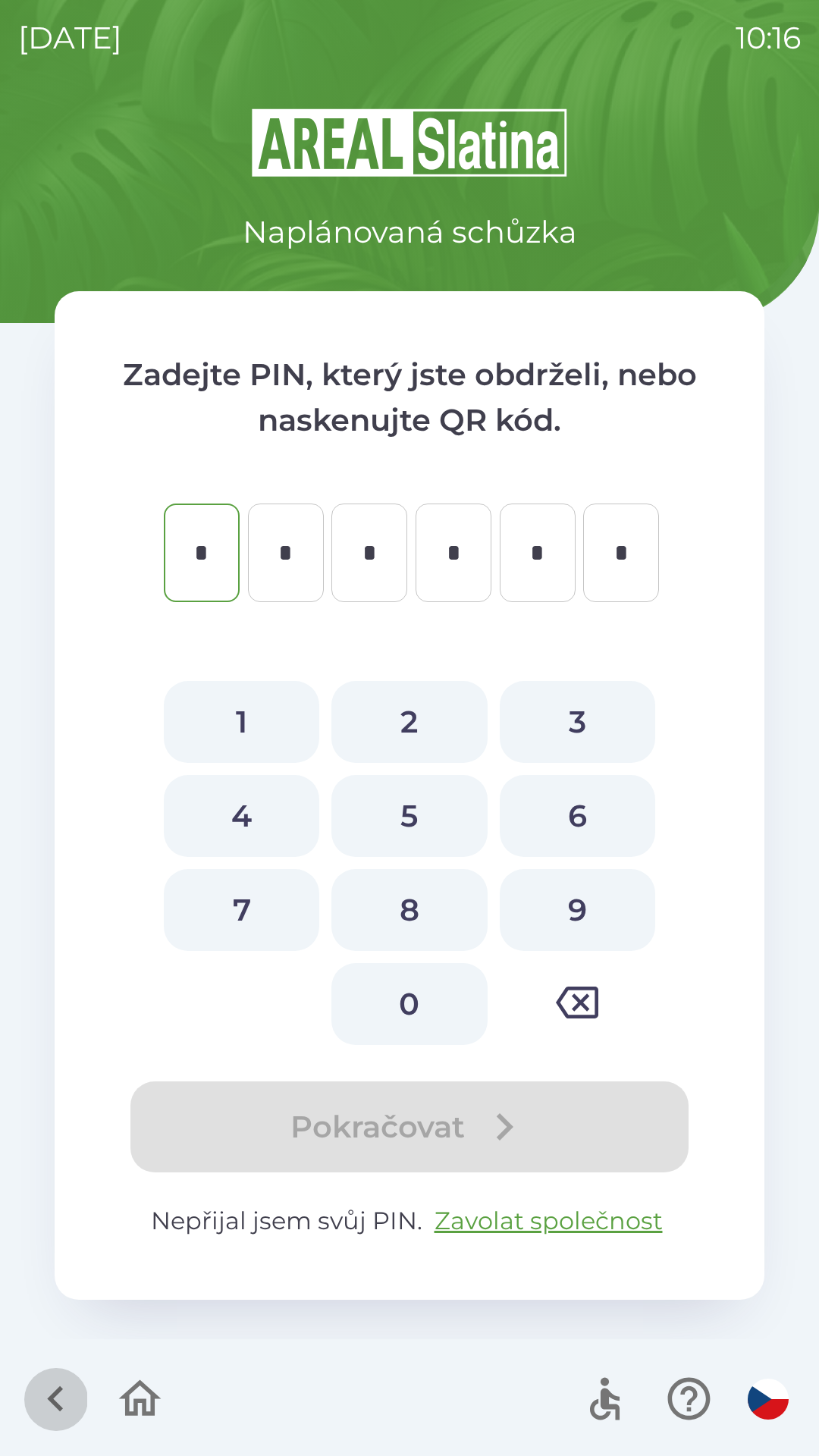
click at [62, 1381] on icon "button" at bounding box center [56, 1399] width 51 height 51
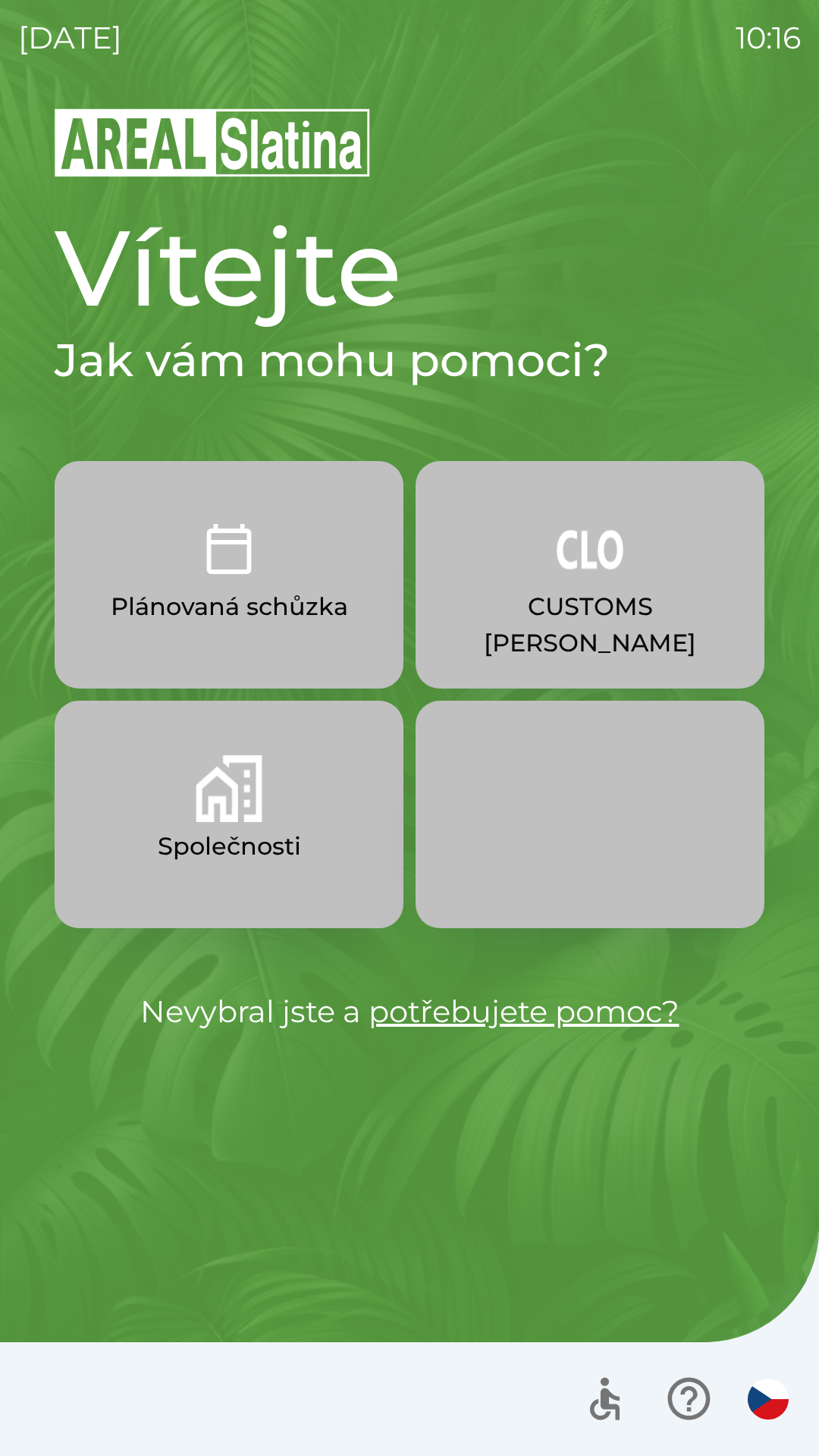
click at [280, 841] on p "Společnosti" at bounding box center [229, 846] width 143 height 36
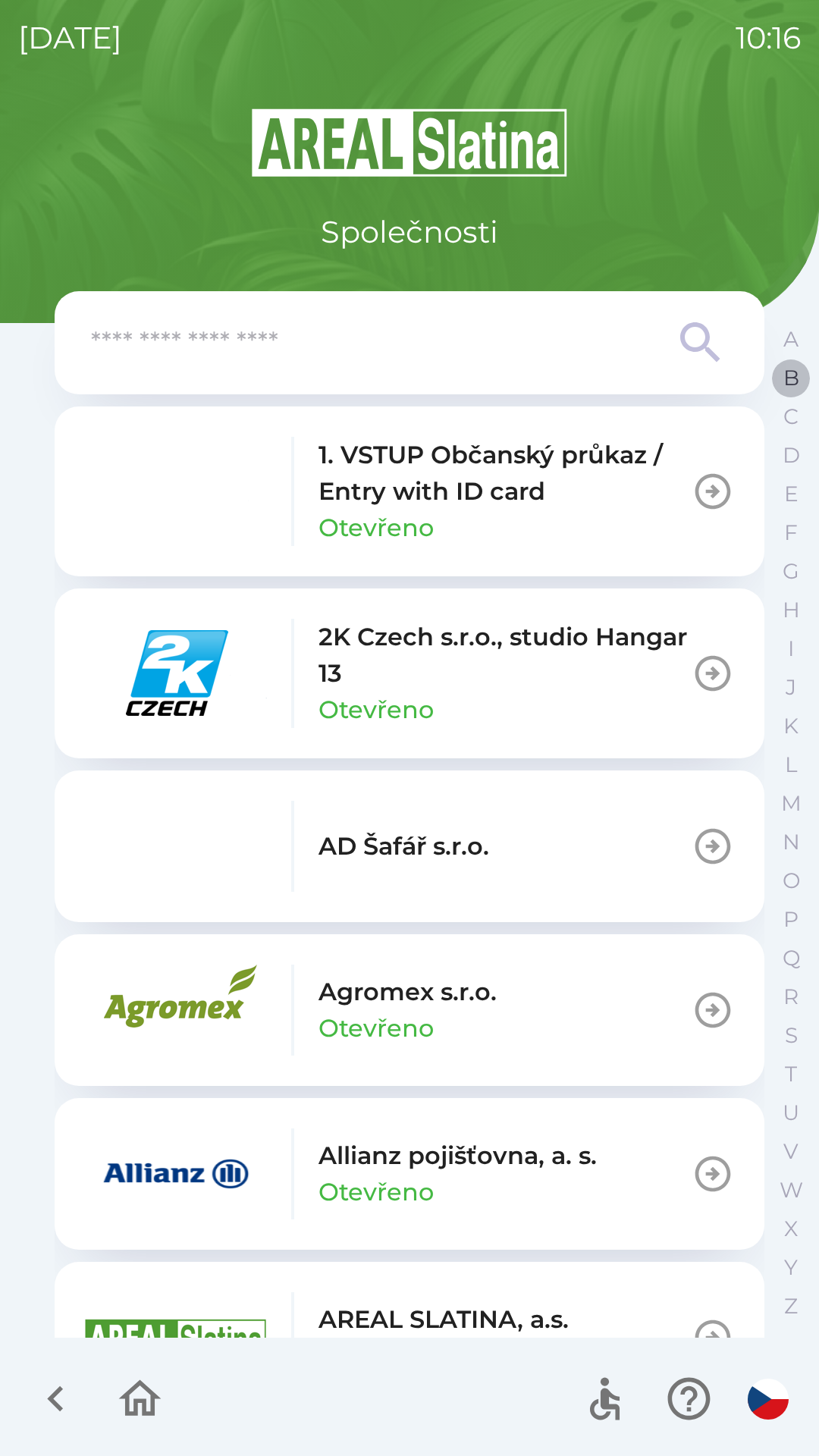
click at [788, 375] on p "B" at bounding box center [791, 377] width 16 height 26
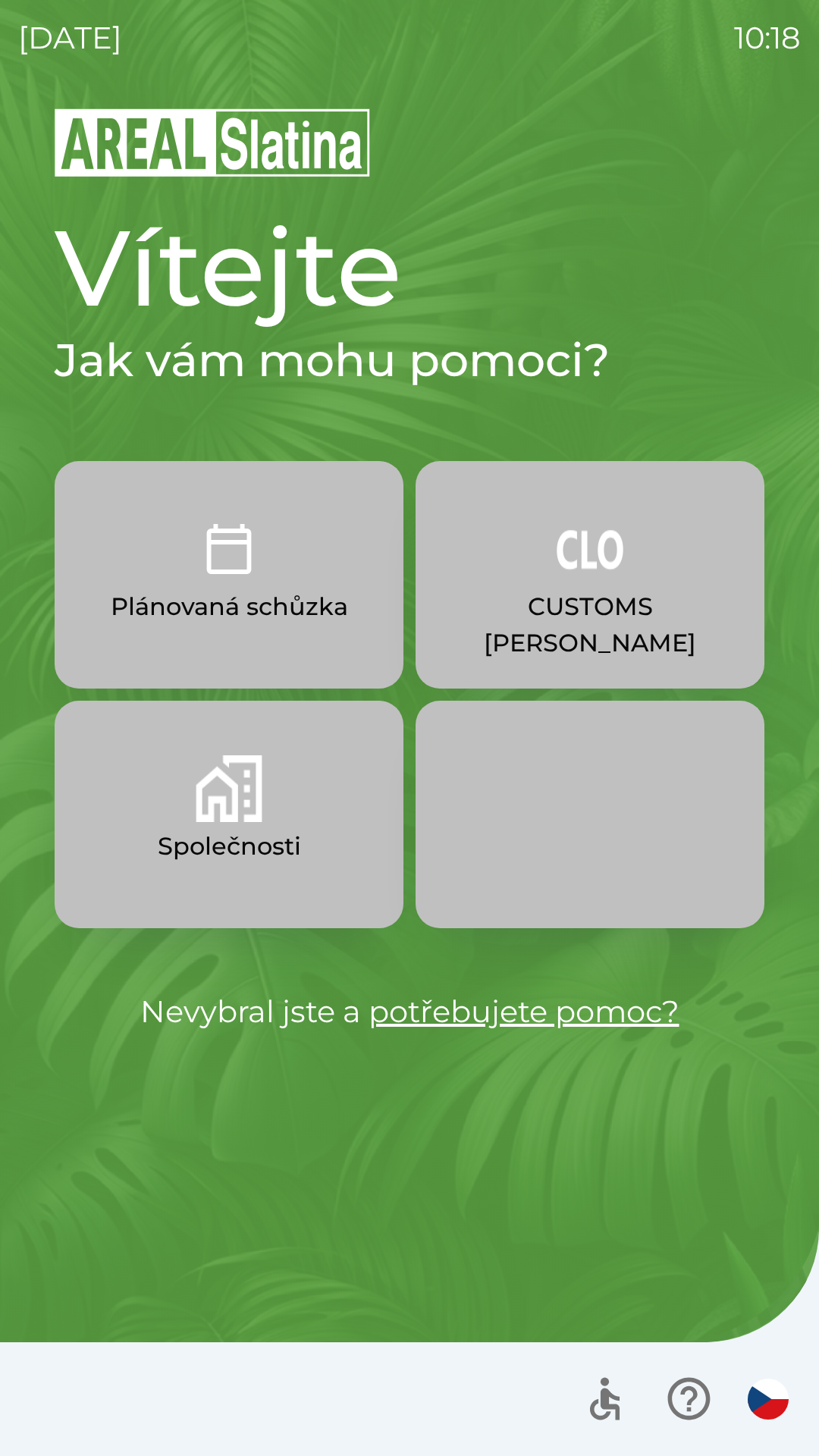
click at [260, 809] on img "button" at bounding box center [228, 788] width 67 height 67
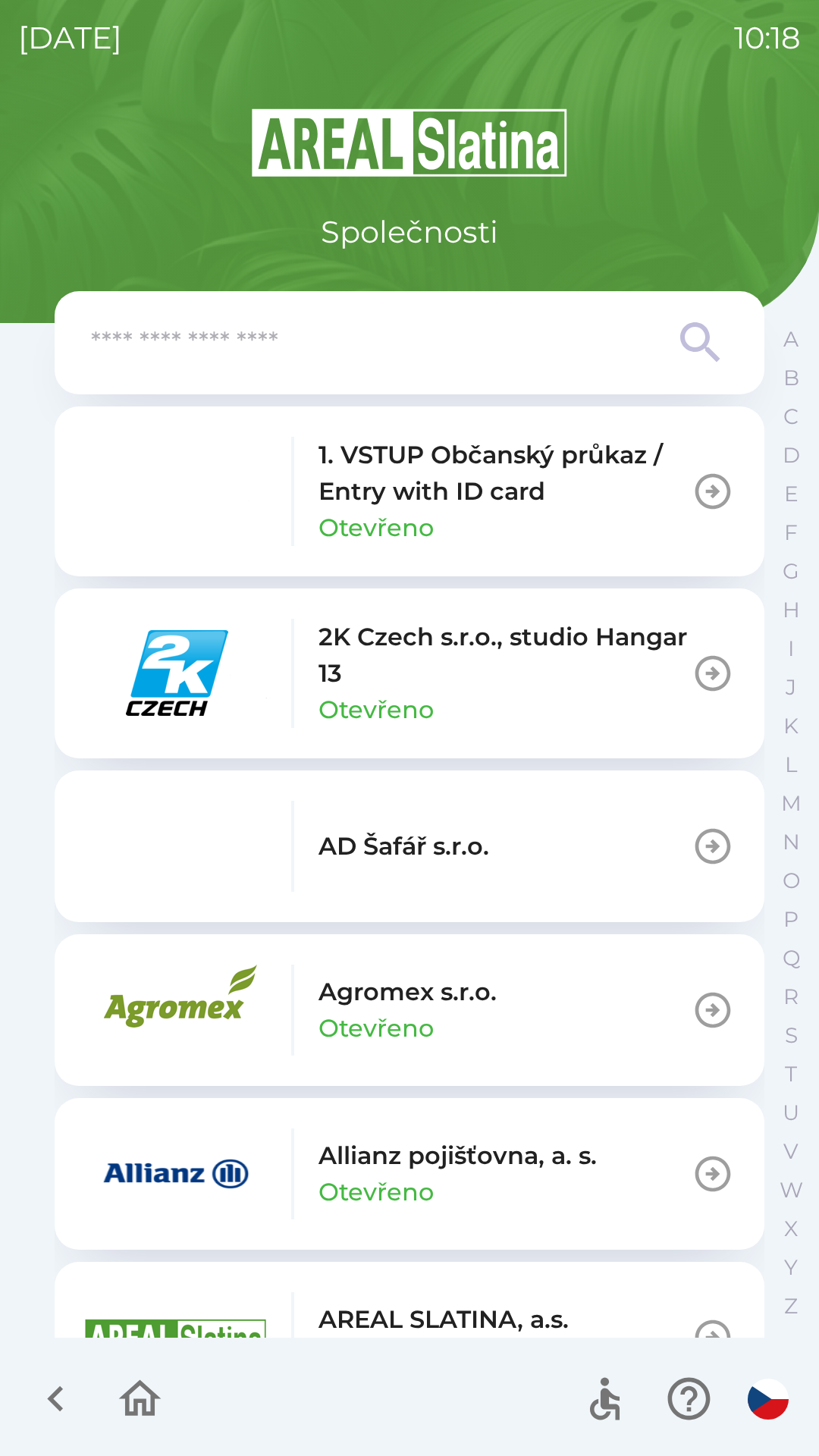
click at [381, 354] on input "text" at bounding box center [379, 342] width 576 height 41
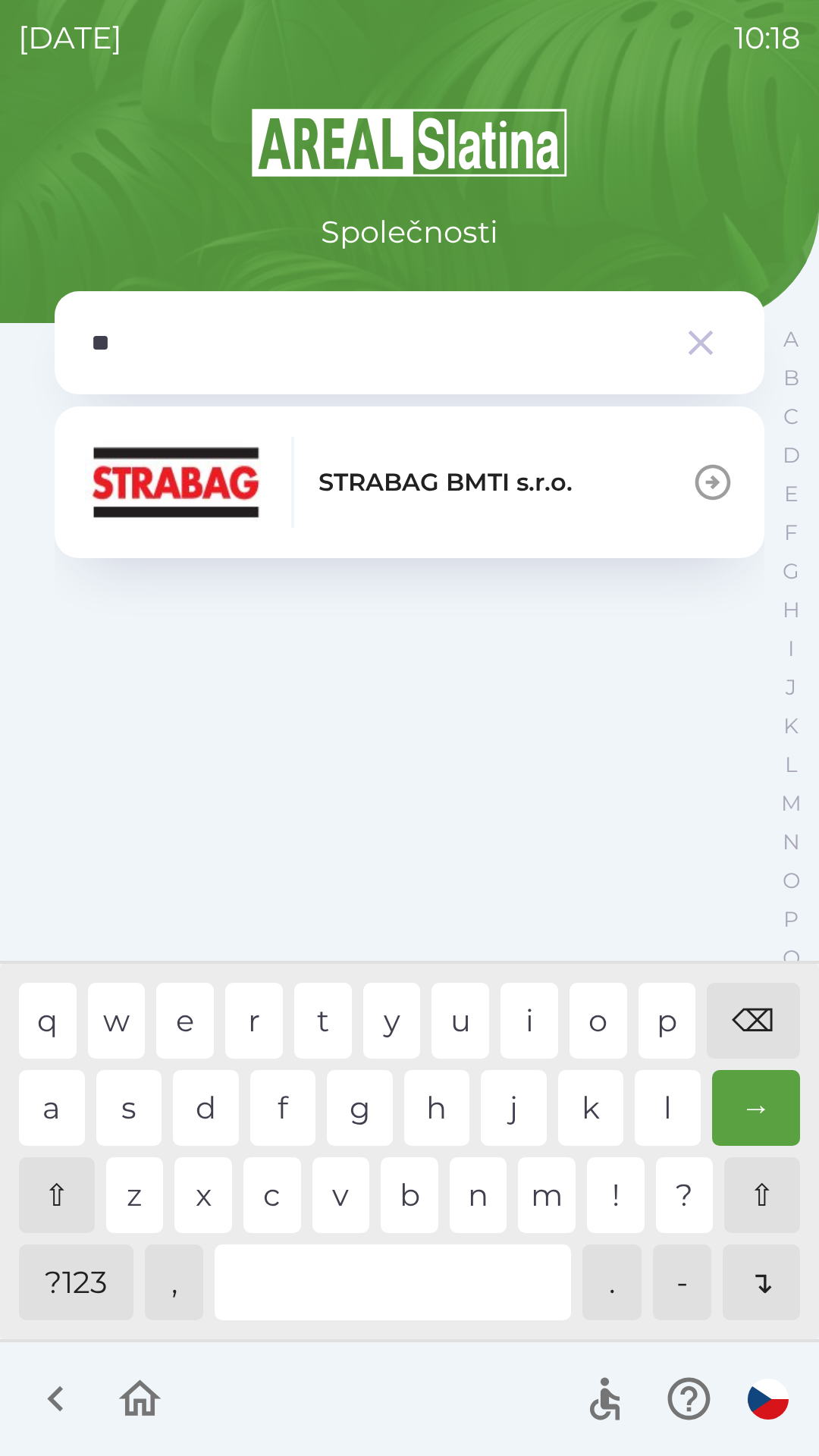
click at [59, 1111] on div "a" at bounding box center [51, 1108] width 66 height 76
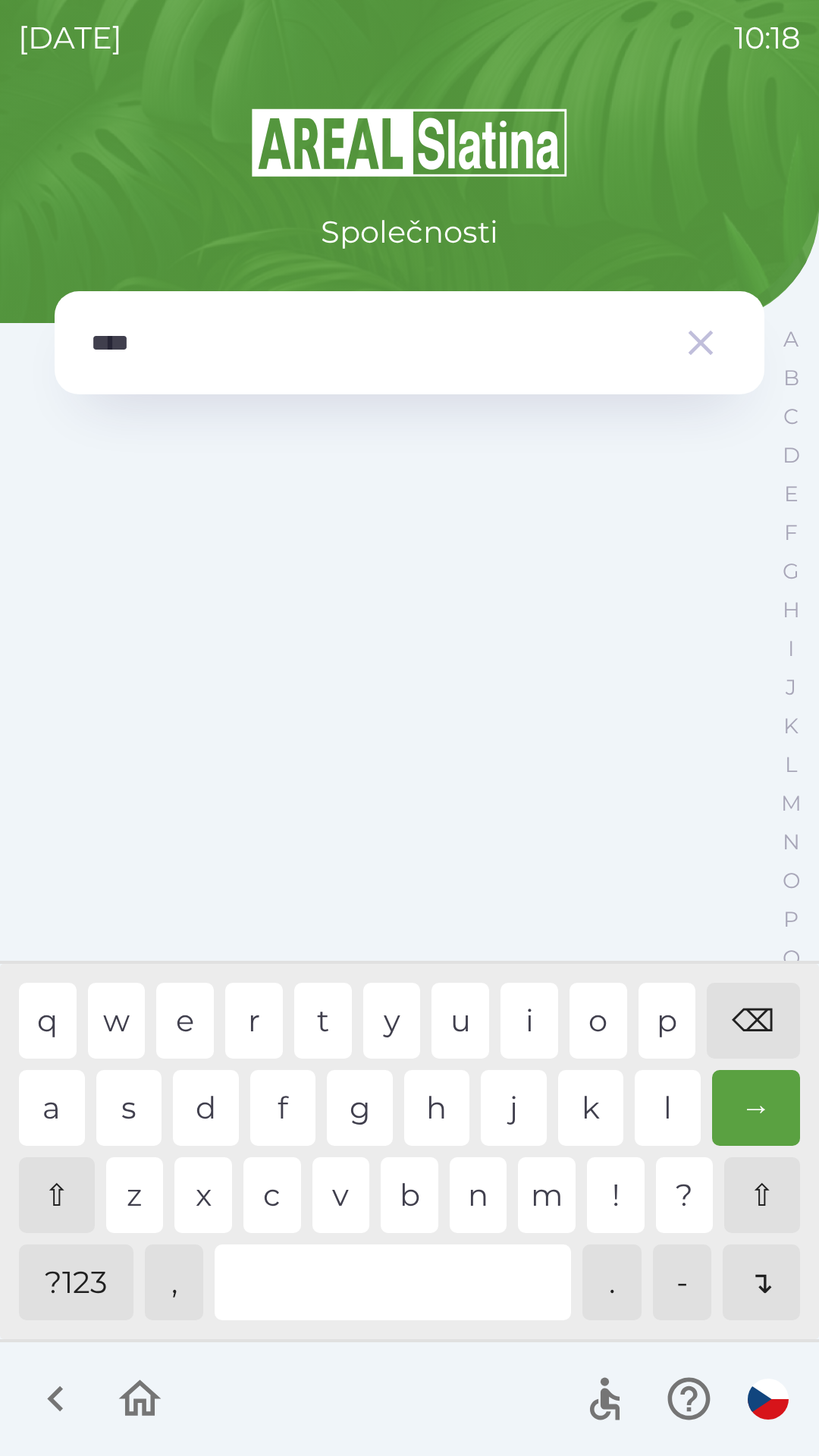
click at [572, 1111] on div "k" at bounding box center [591, 1108] width 66 height 76
click at [260, 1026] on div "r" at bounding box center [254, 1020] width 57 height 76
click at [464, 1034] on div "u" at bounding box center [460, 1020] width 57 height 76
click at [666, 1022] on div "p" at bounding box center [667, 1020] width 57 height 76
click at [281, 1193] on div "c" at bounding box center [272, 1195] width 57 height 76
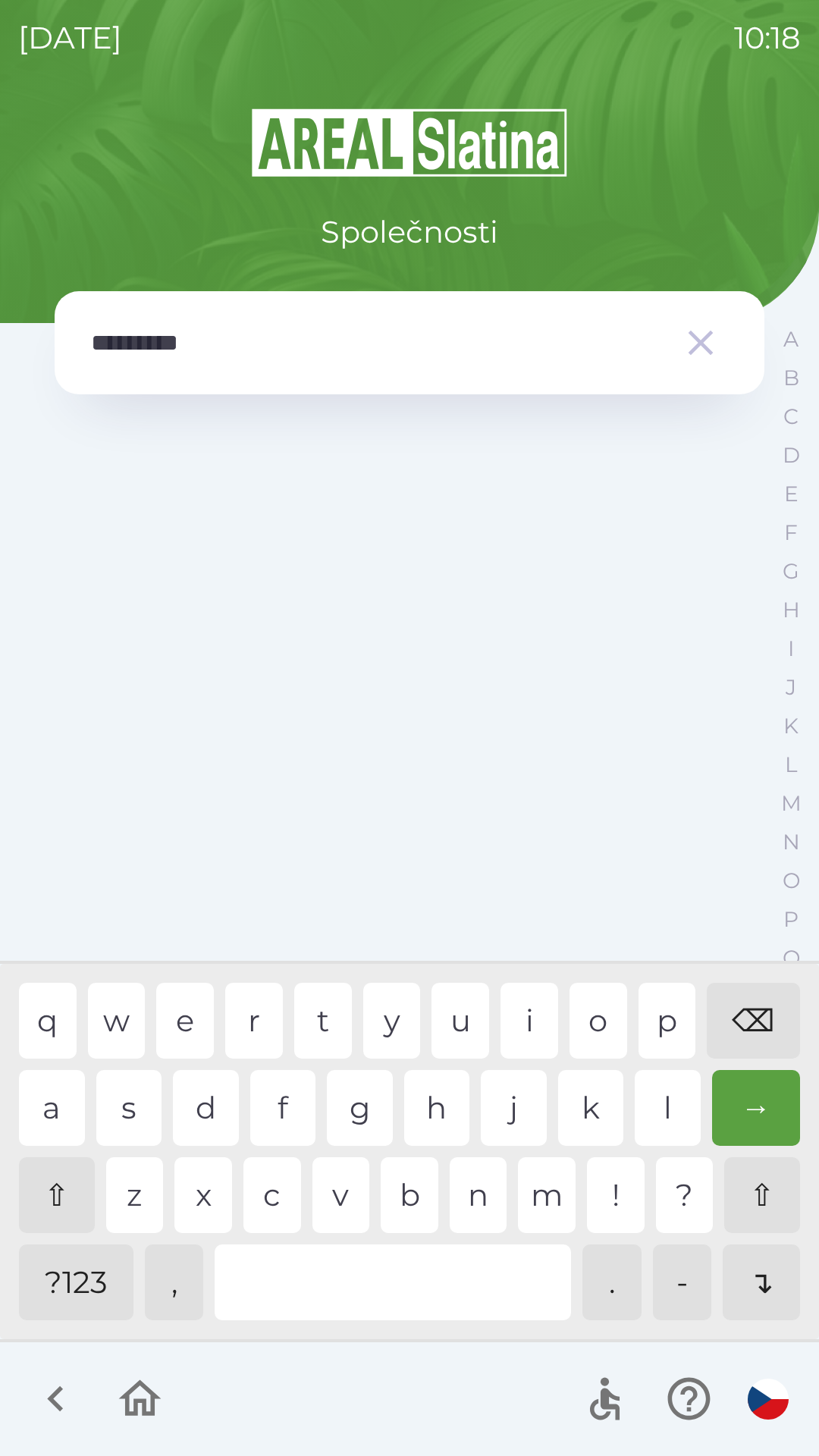
click at [388, 1021] on div "y" at bounding box center [392, 1020] width 57 height 76
click at [337, 1284] on div at bounding box center [393, 1282] width 356 height 76
click at [464, 1028] on div "u" at bounding box center [460, 1020] width 57 height 76
click at [148, 1109] on div "s" at bounding box center [129, 1108] width 66 height 76
click at [335, 1020] on div "t" at bounding box center [323, 1020] width 57 height 76
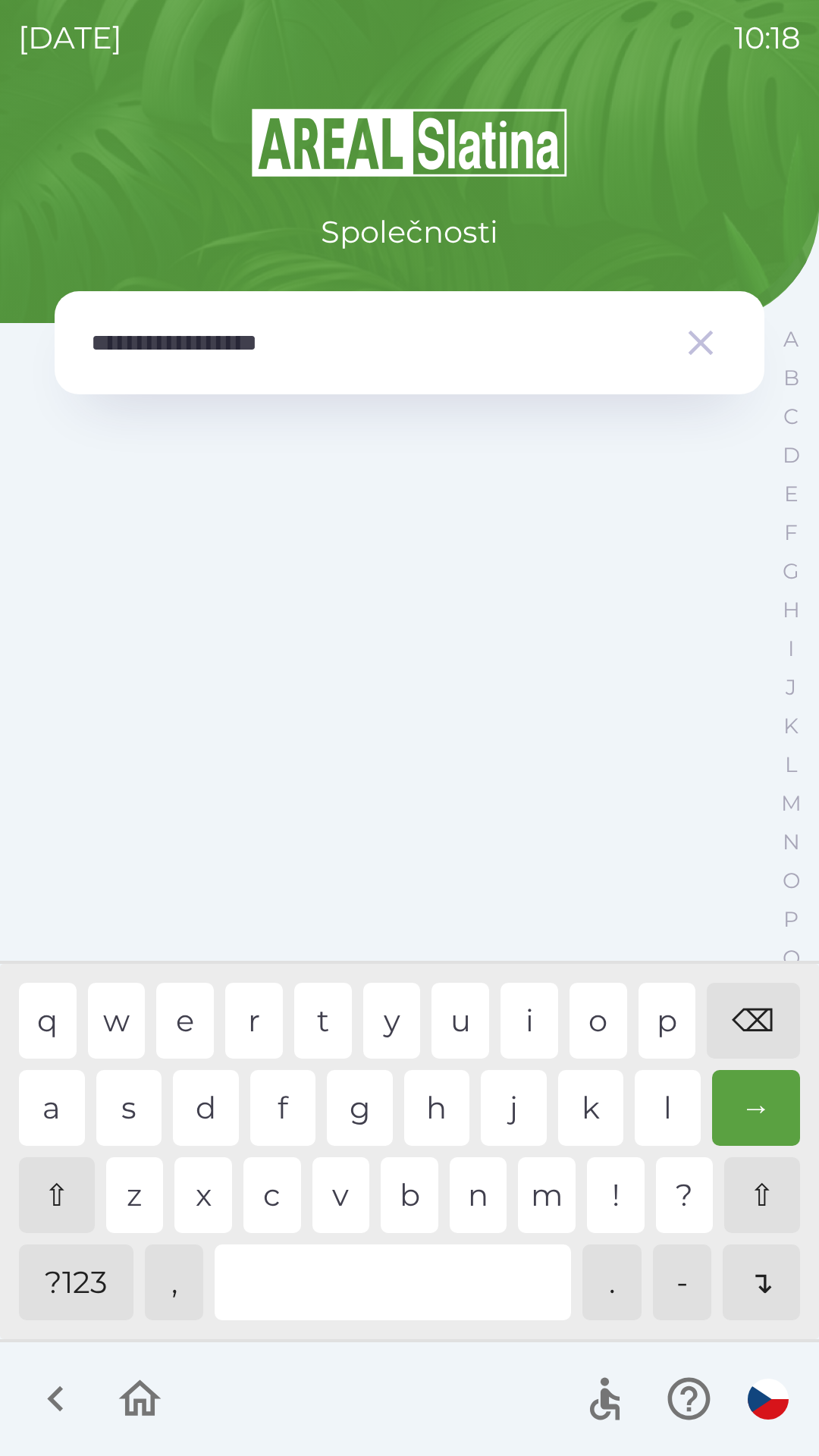
click at [195, 1028] on div "e" at bounding box center [185, 1020] width 57 height 76
type input "**********"
click at [134, 1103] on div "s" at bounding box center [129, 1108] width 66 height 76
click at [691, 1391] on icon "button" at bounding box center [688, 1399] width 51 height 51
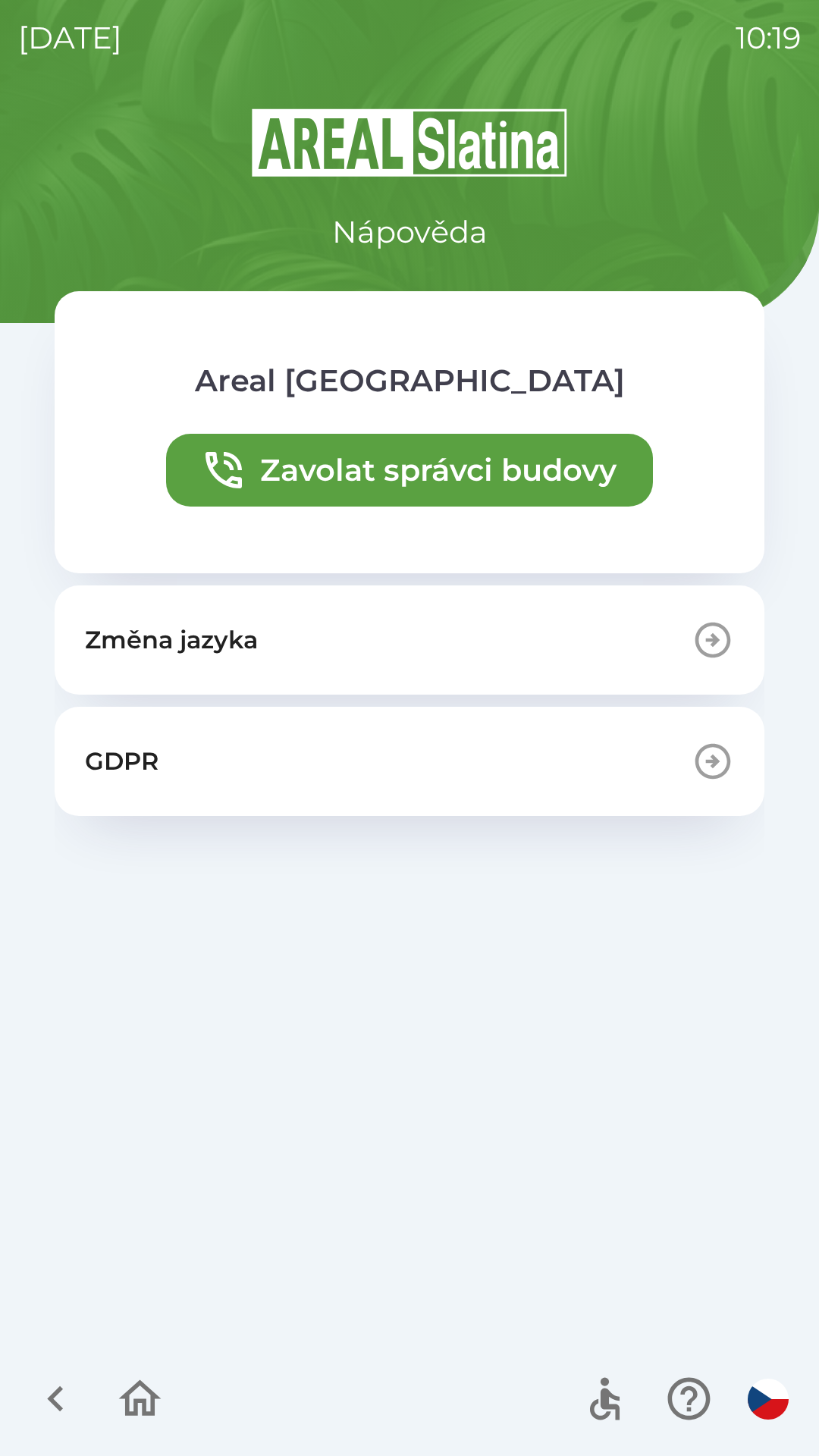
click at [142, 1397] on icon "button" at bounding box center [140, 1399] width 51 height 51
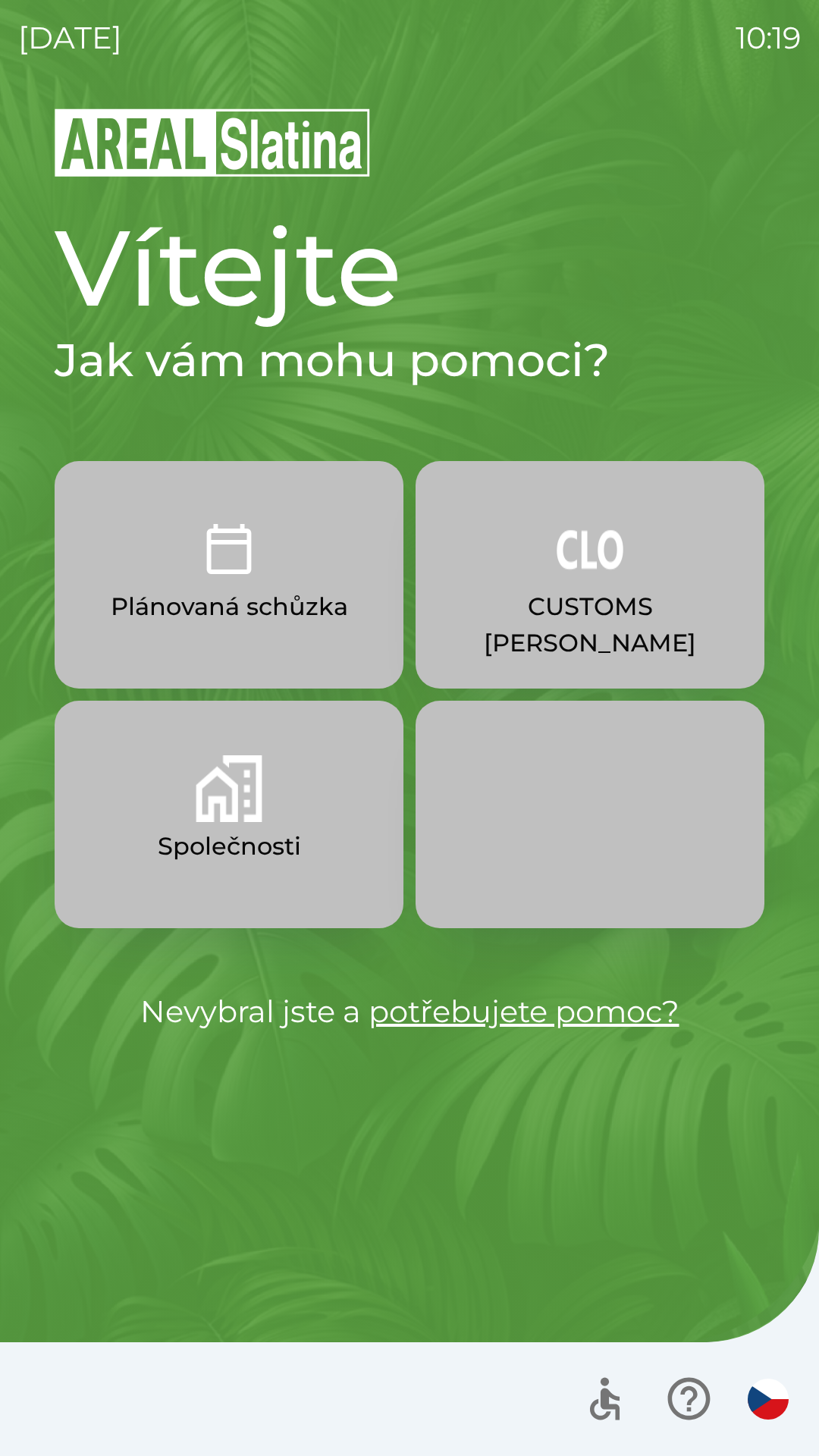
click at [44, 1381] on div at bounding box center [410, 1399] width 819 height 114
click at [538, 602] on p "CUSTOMS [PERSON_NAME]" at bounding box center [590, 624] width 276 height 72
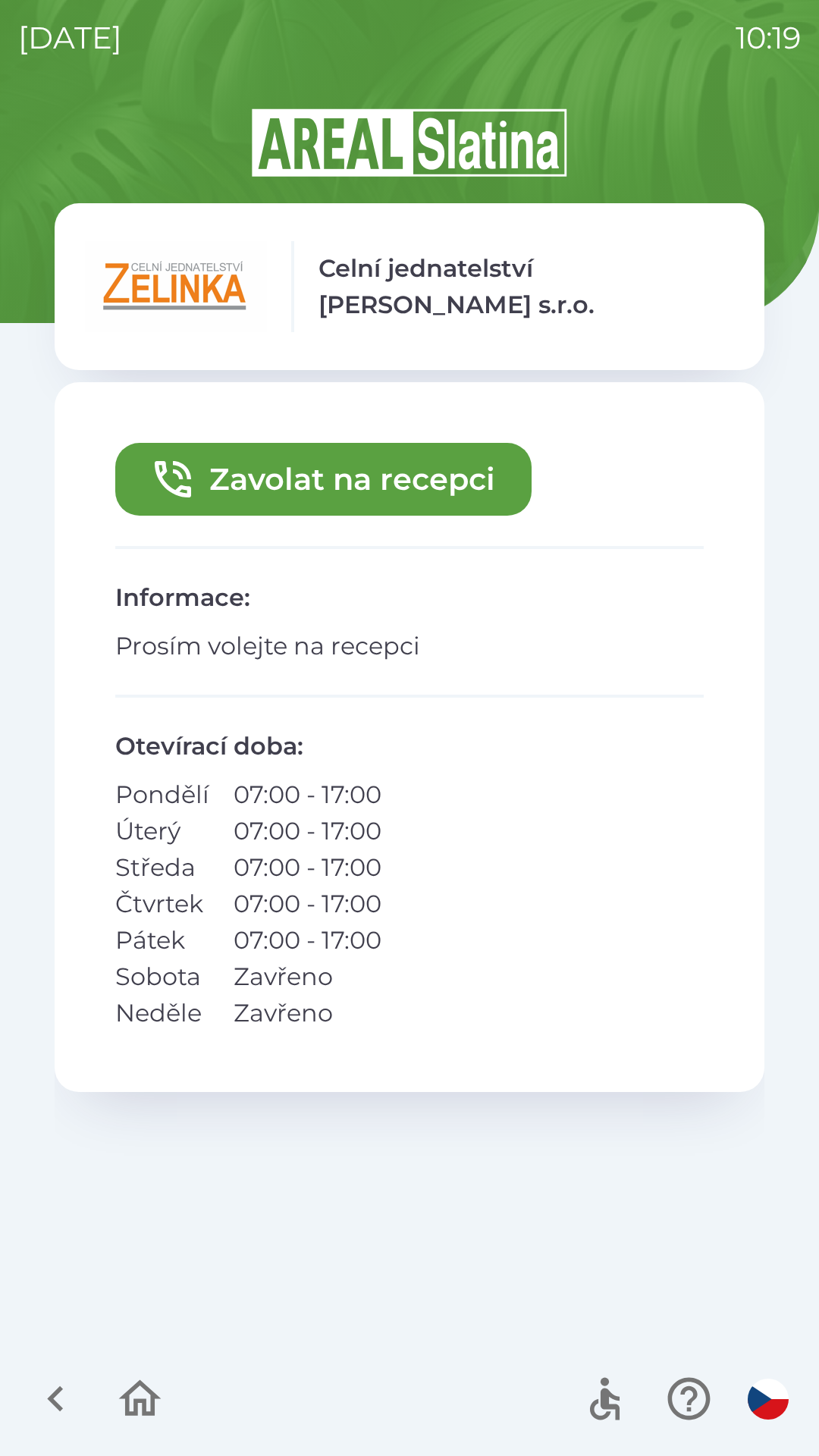
click at [291, 467] on button "Zavolat na recepci" at bounding box center [324, 479] width 416 height 72
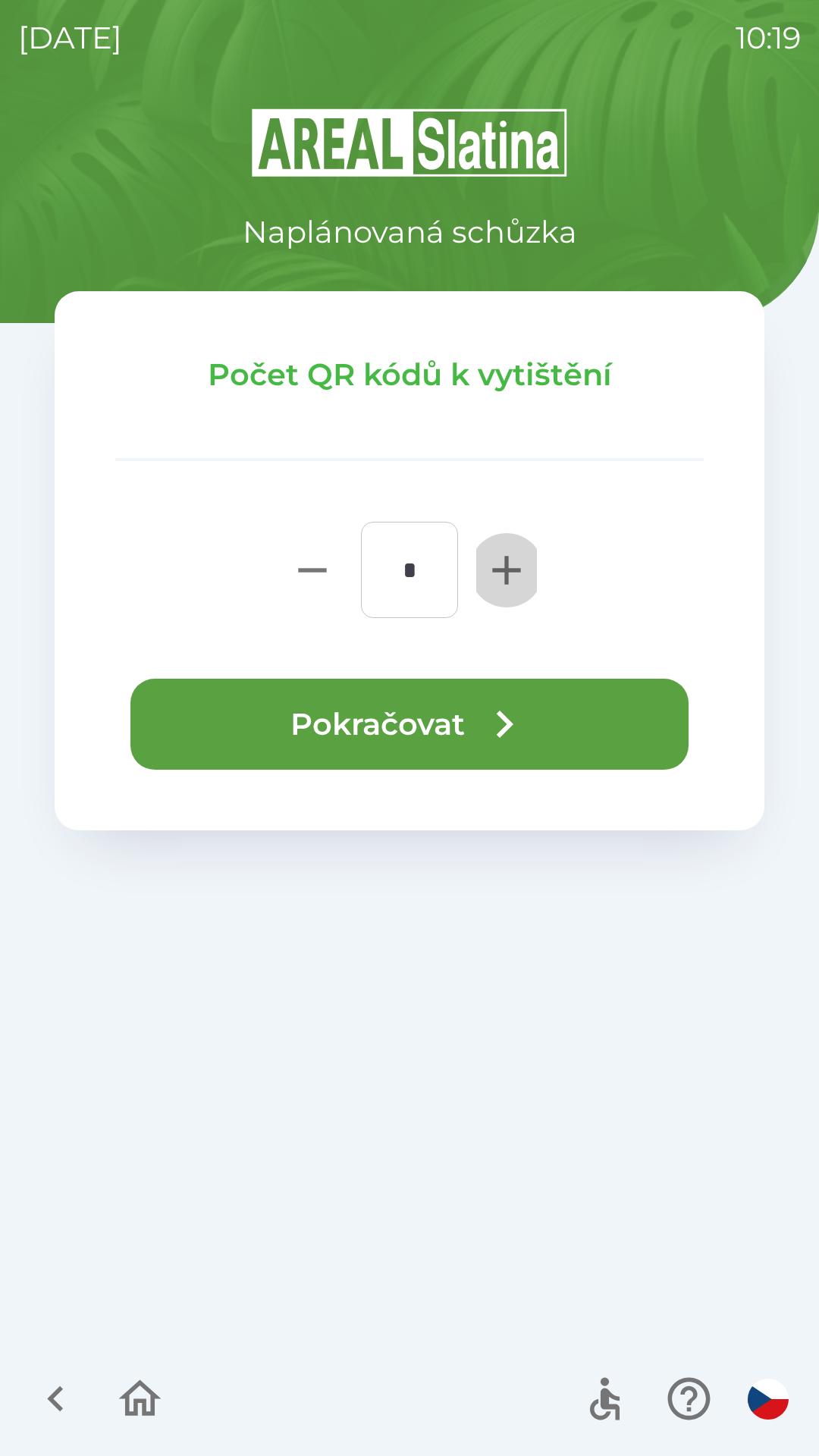
click at [504, 568] on icon "button" at bounding box center [506, 570] width 28 height 28
type input "*"
click at [381, 715] on button "Pokračovat" at bounding box center [410, 724] width 558 height 91
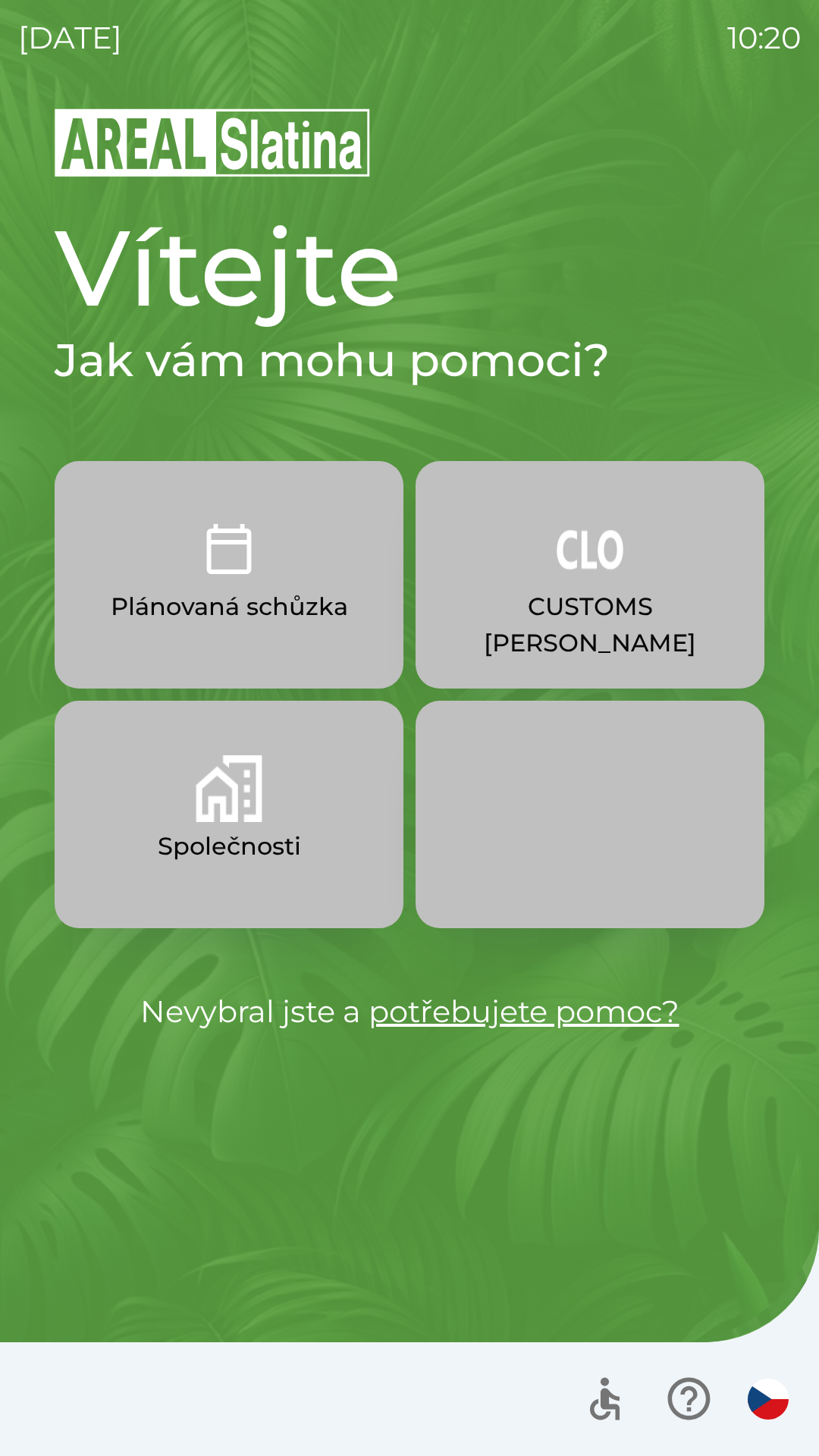
click at [243, 579] on img "button" at bounding box center [228, 549] width 67 height 67
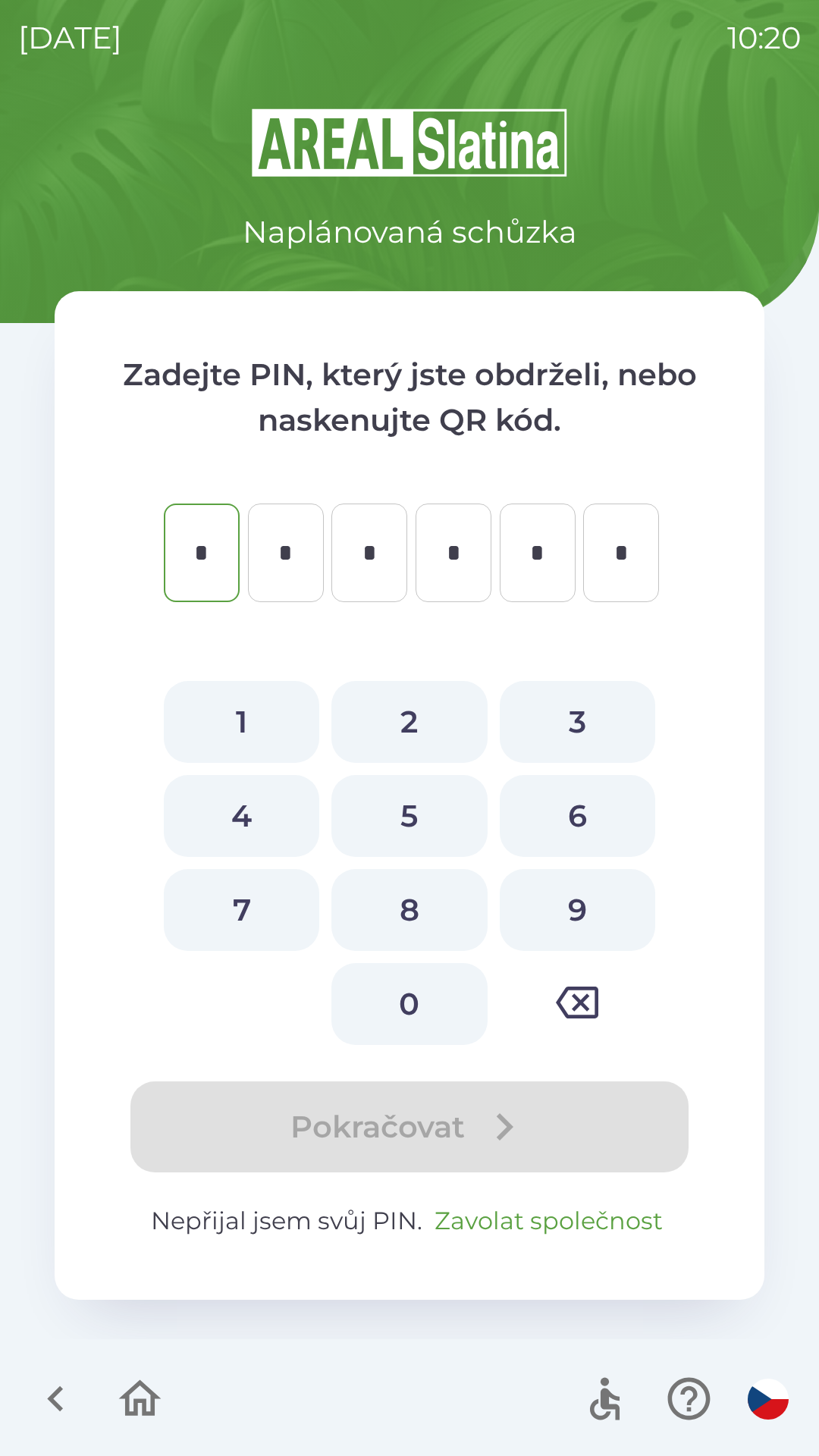
click at [571, 1224] on button "Zavolat společnost" at bounding box center [548, 1220] width 240 height 36
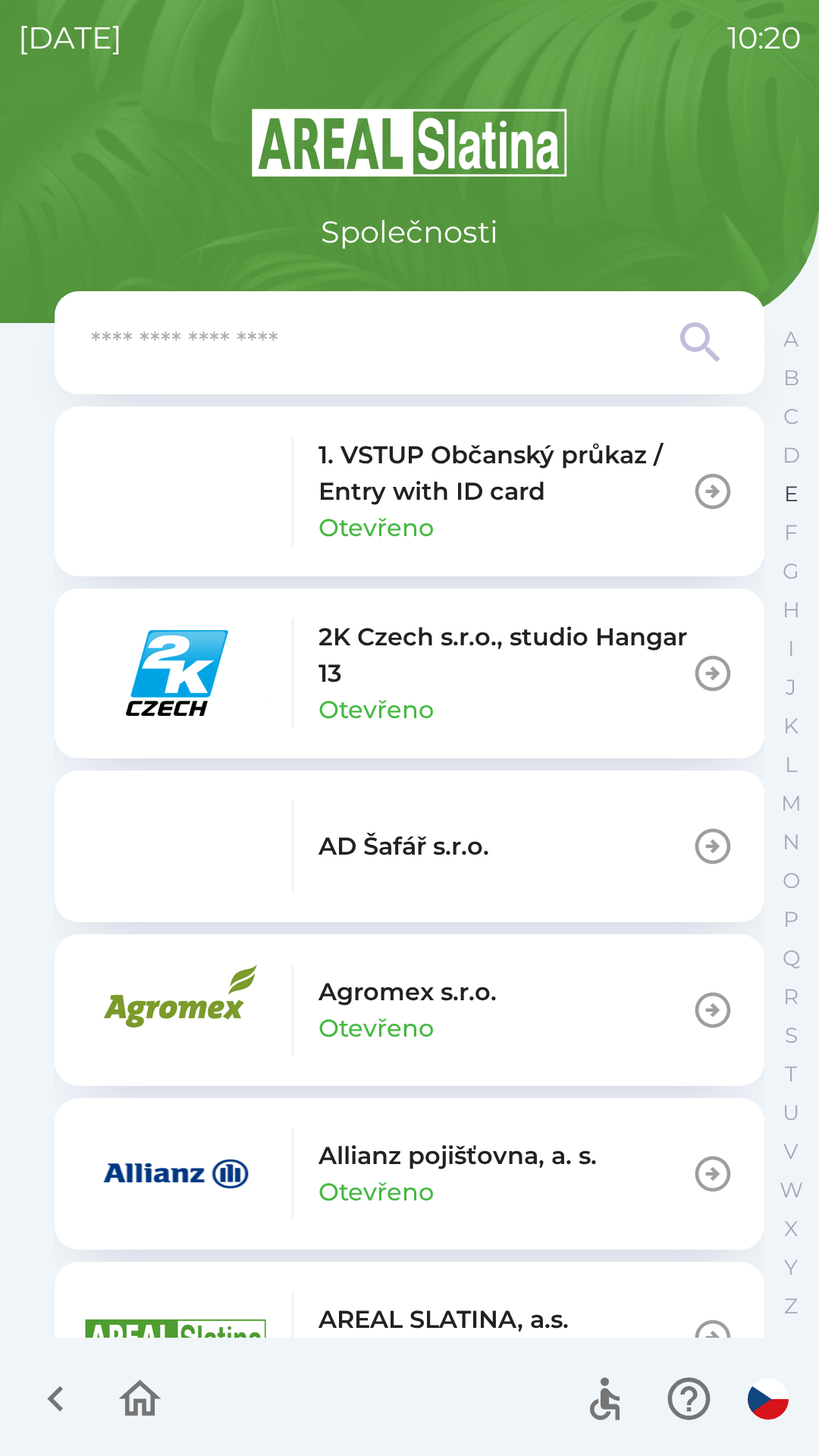
click at [784, 496] on p "E" at bounding box center [791, 494] width 14 height 26
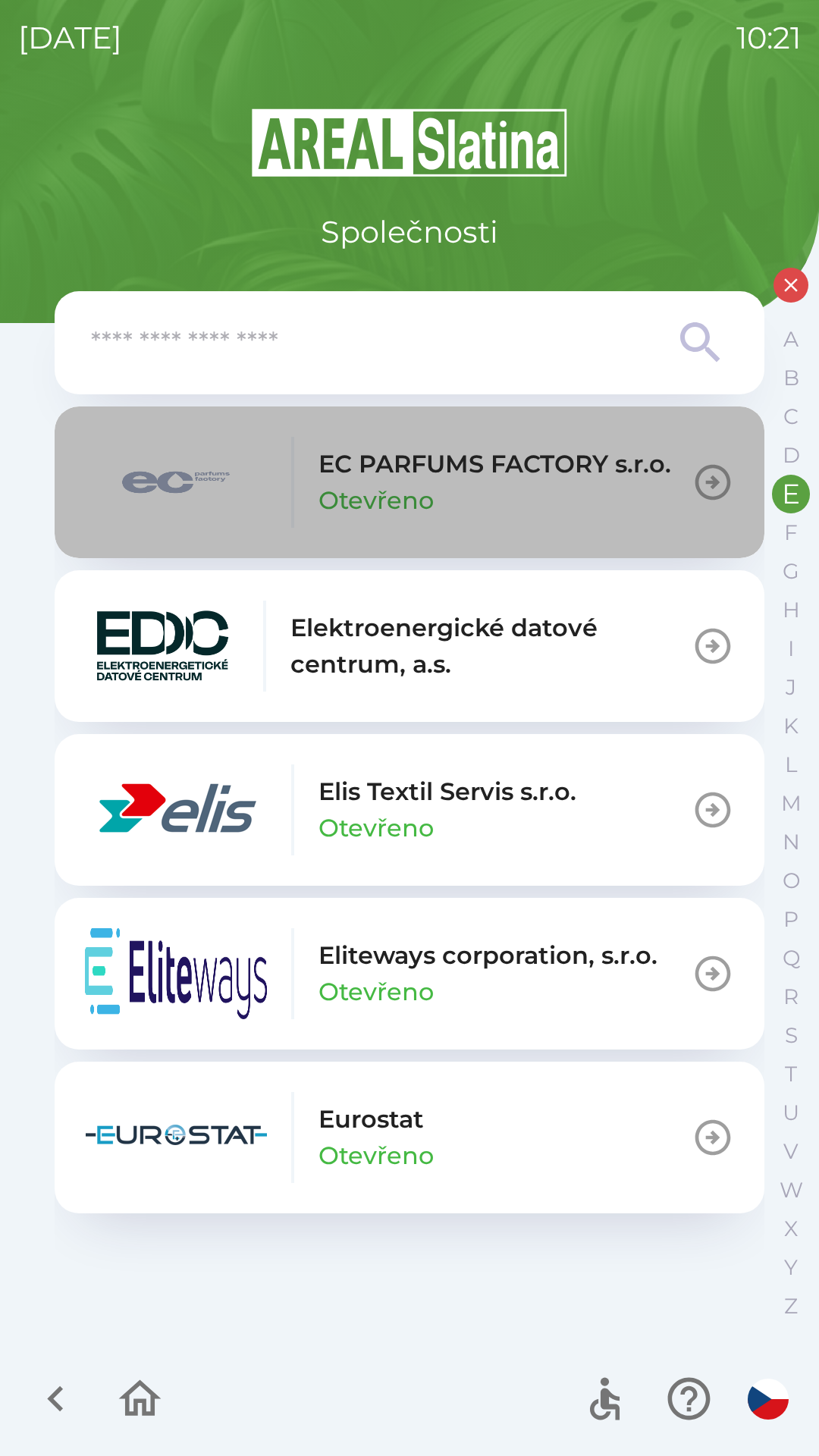
click at [601, 476] on p "EC PARFUMS FACTORY s.r.o." at bounding box center [495, 463] width 352 height 36
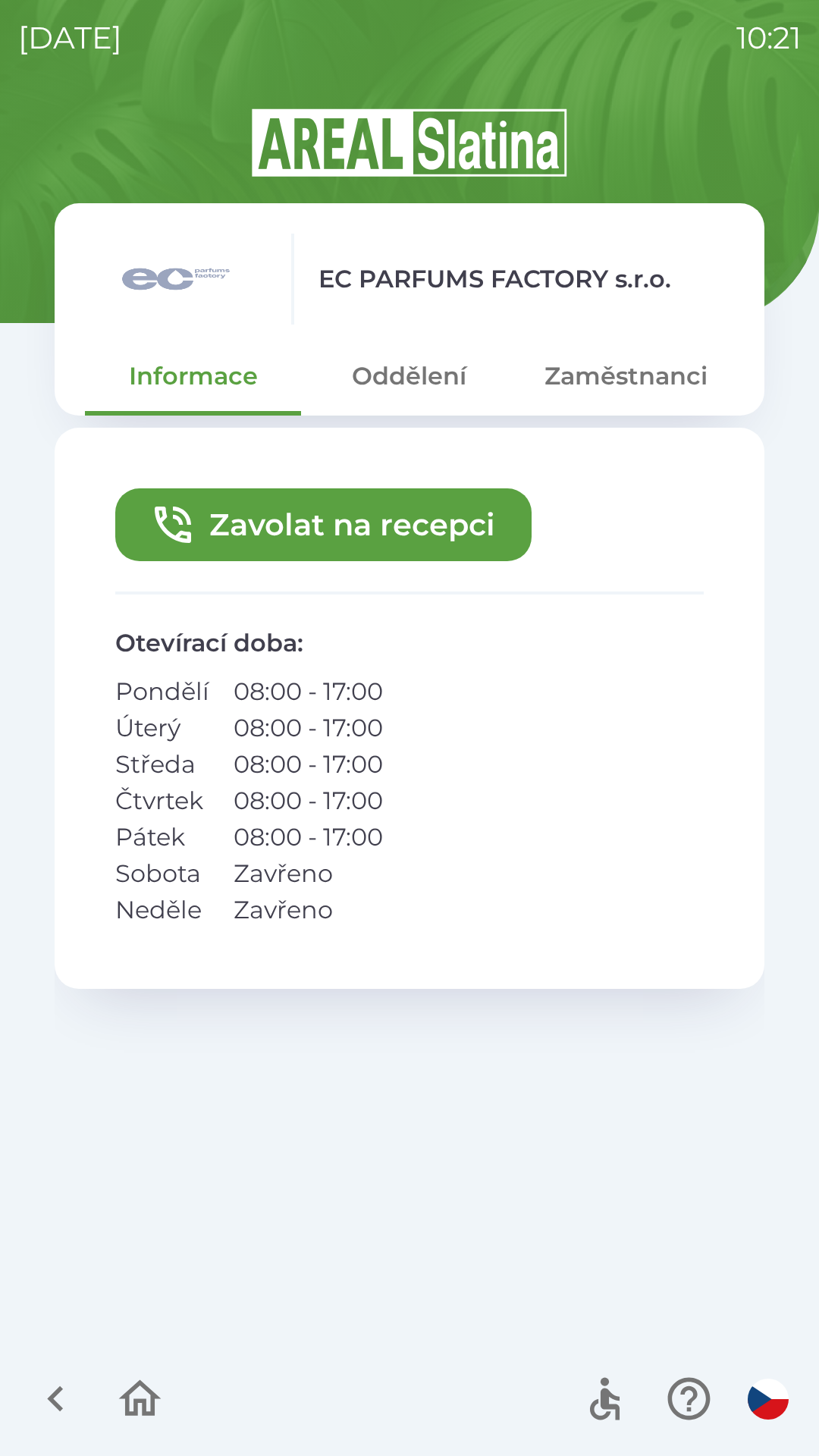
click at [435, 521] on button "Zavolat na recepci" at bounding box center [324, 525] width 416 height 72
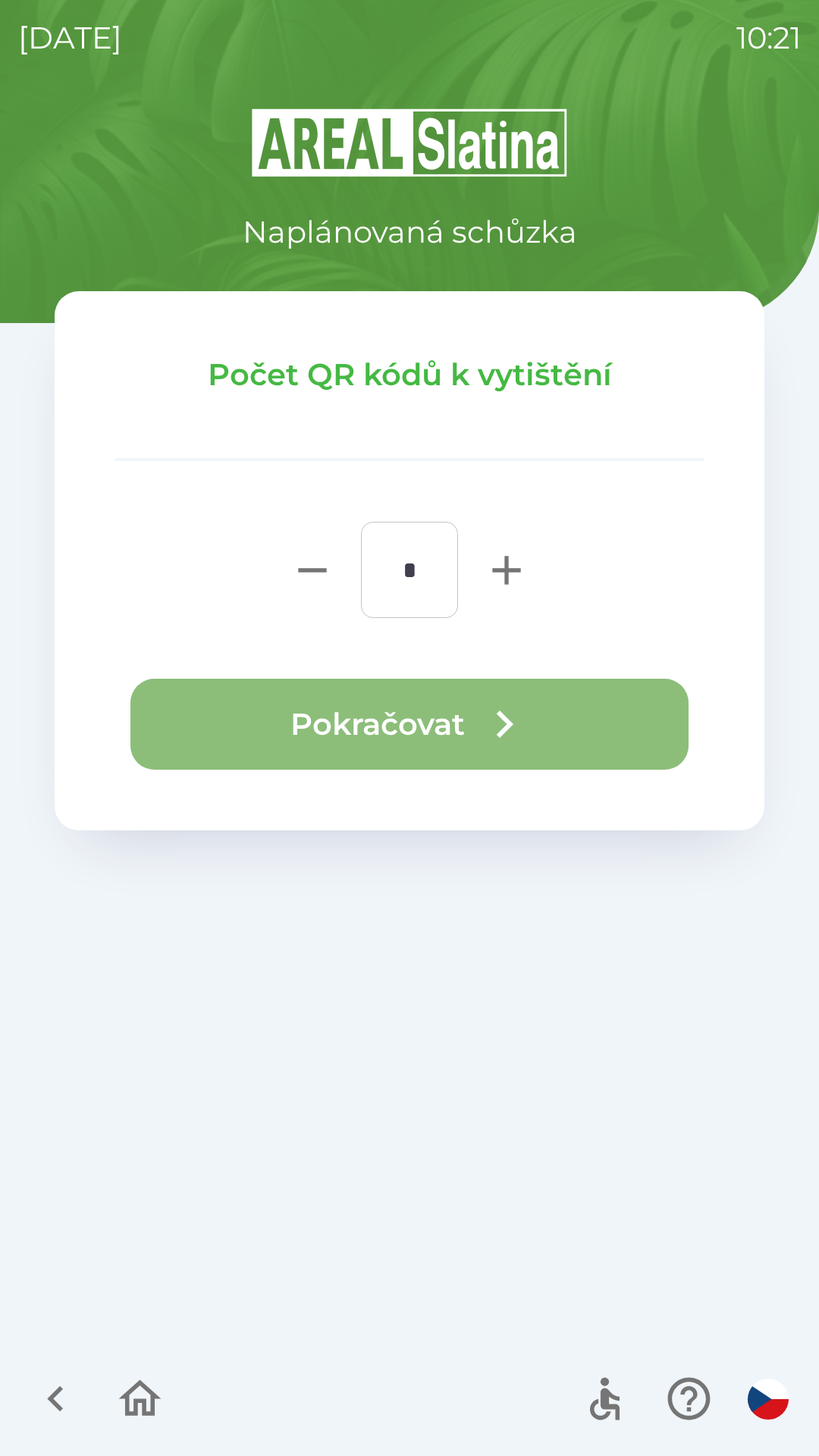
click at [507, 697] on icon "button" at bounding box center [504, 724] width 55 height 55
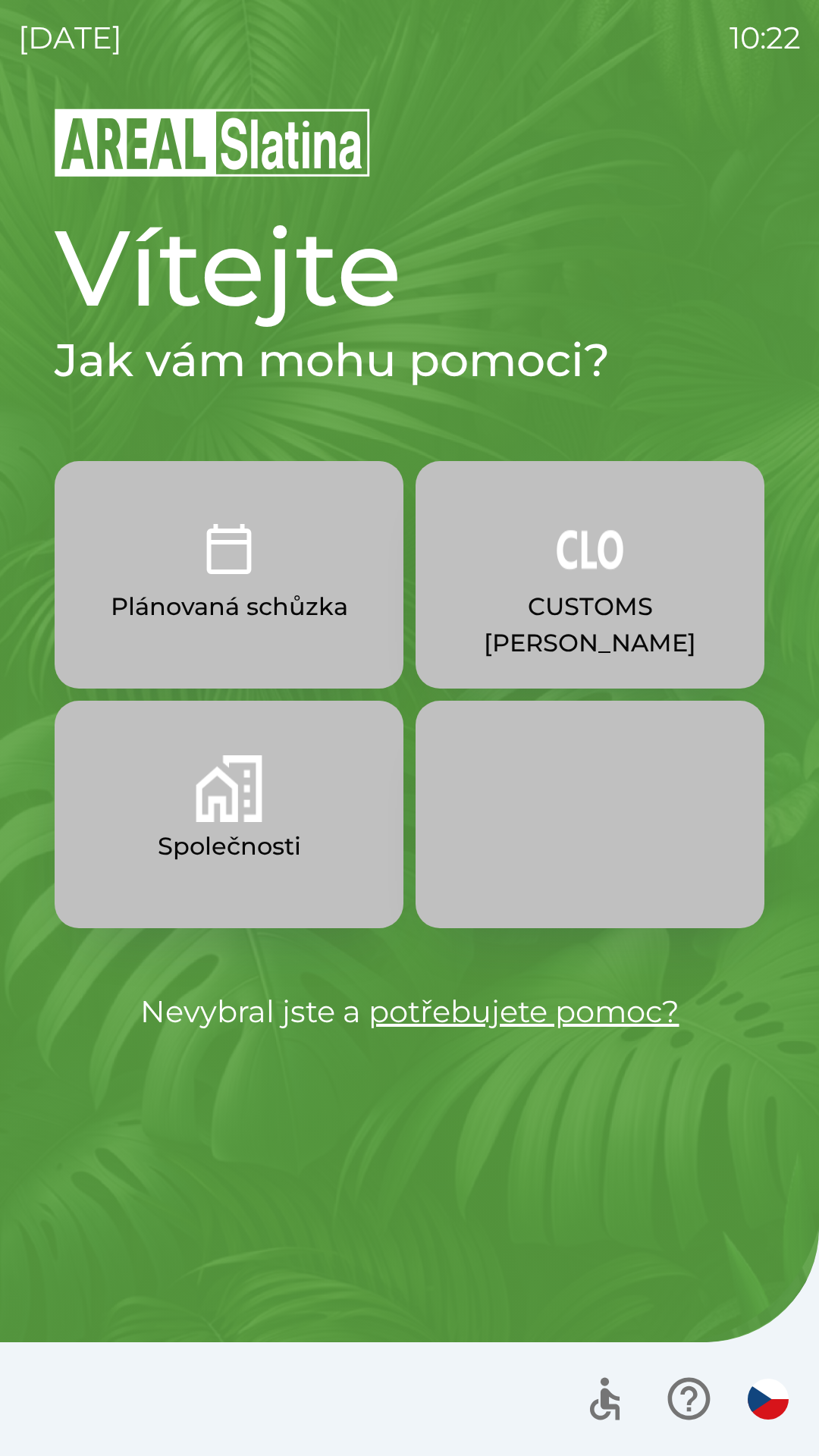
click at [170, 785] on button "Společnosti" at bounding box center [229, 815] width 349 height 228
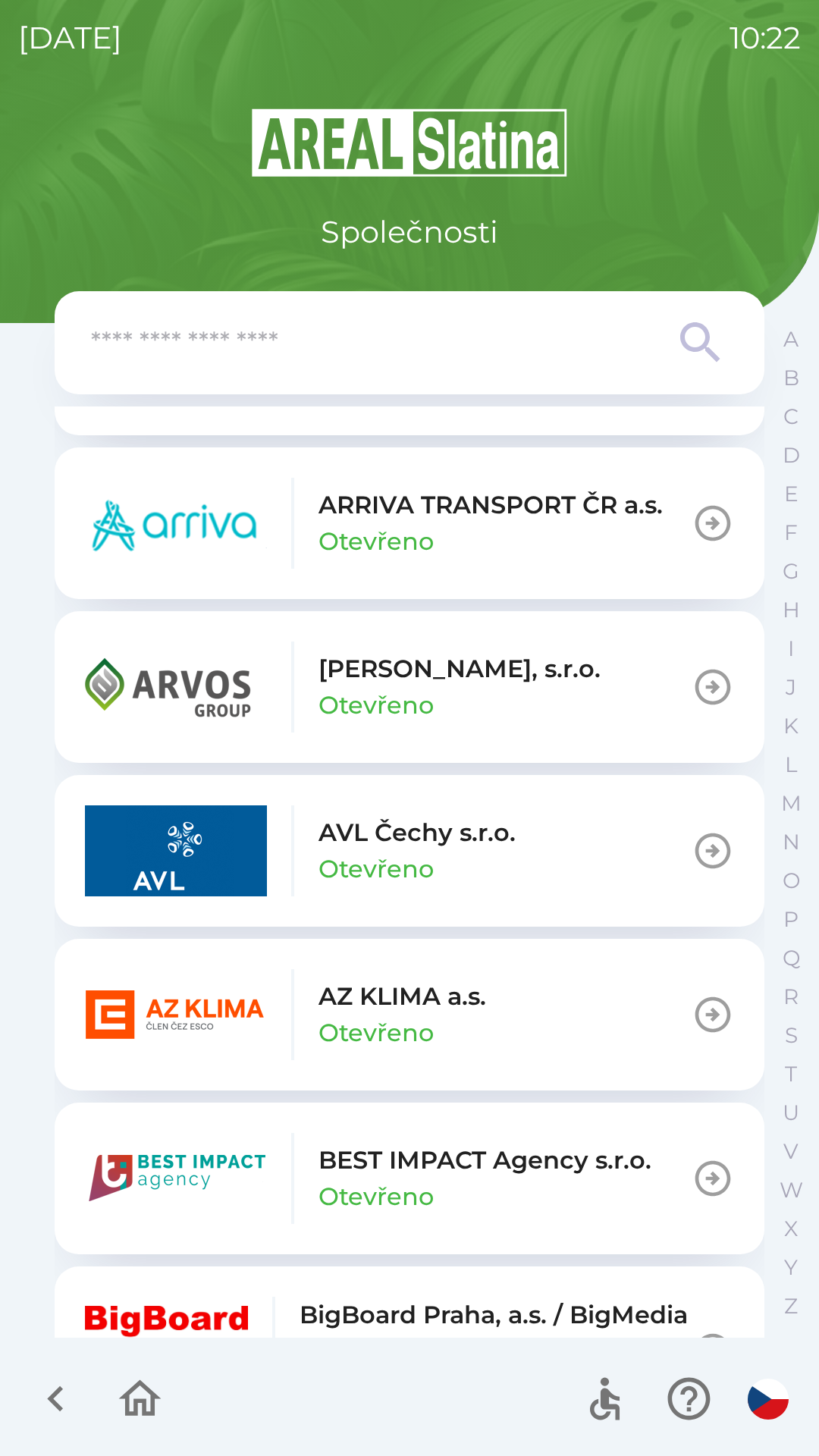
scroll to position [1307, 0]
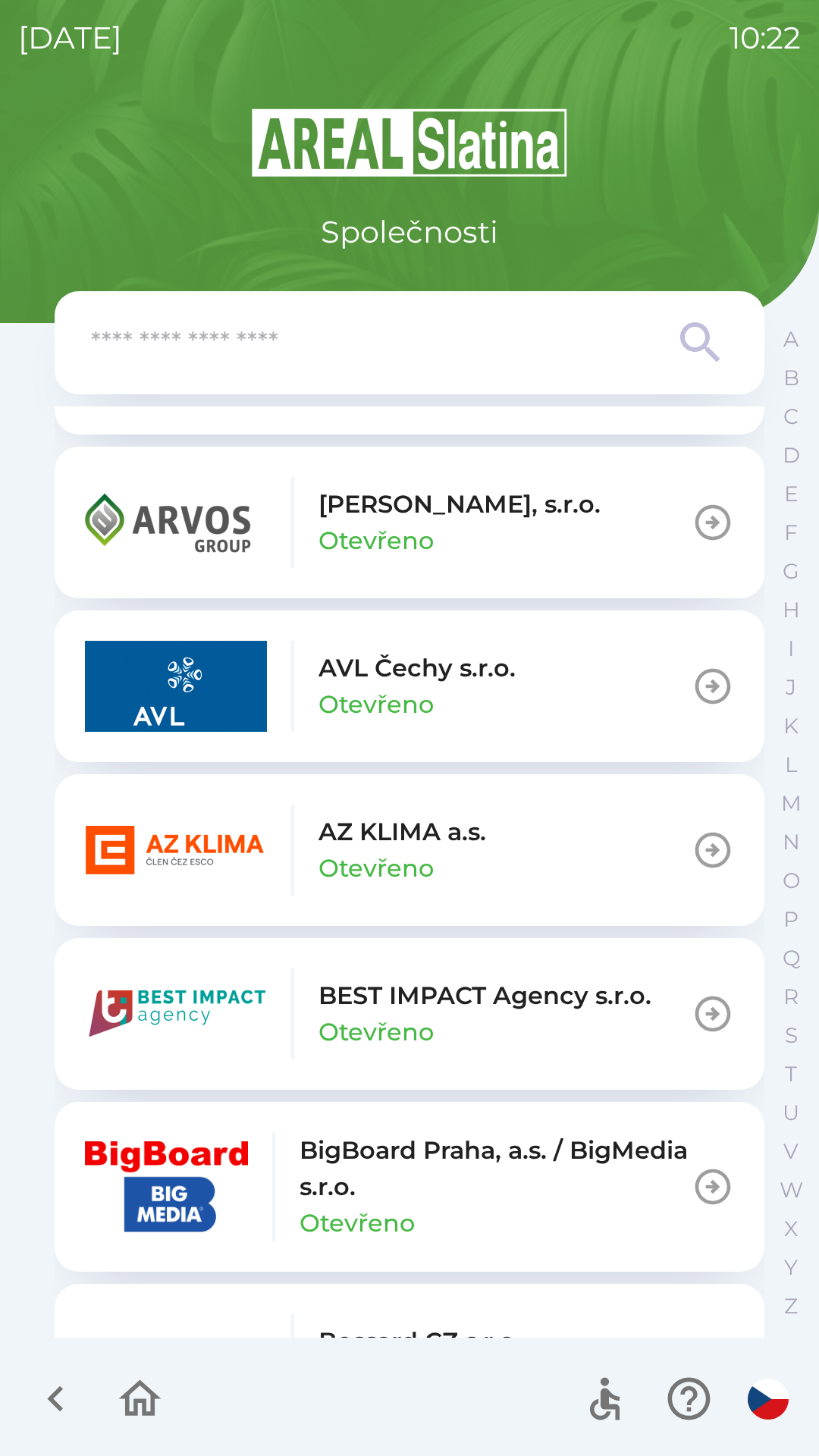
click at [413, 851] on p "Otevřeno" at bounding box center [376, 868] width 115 height 36
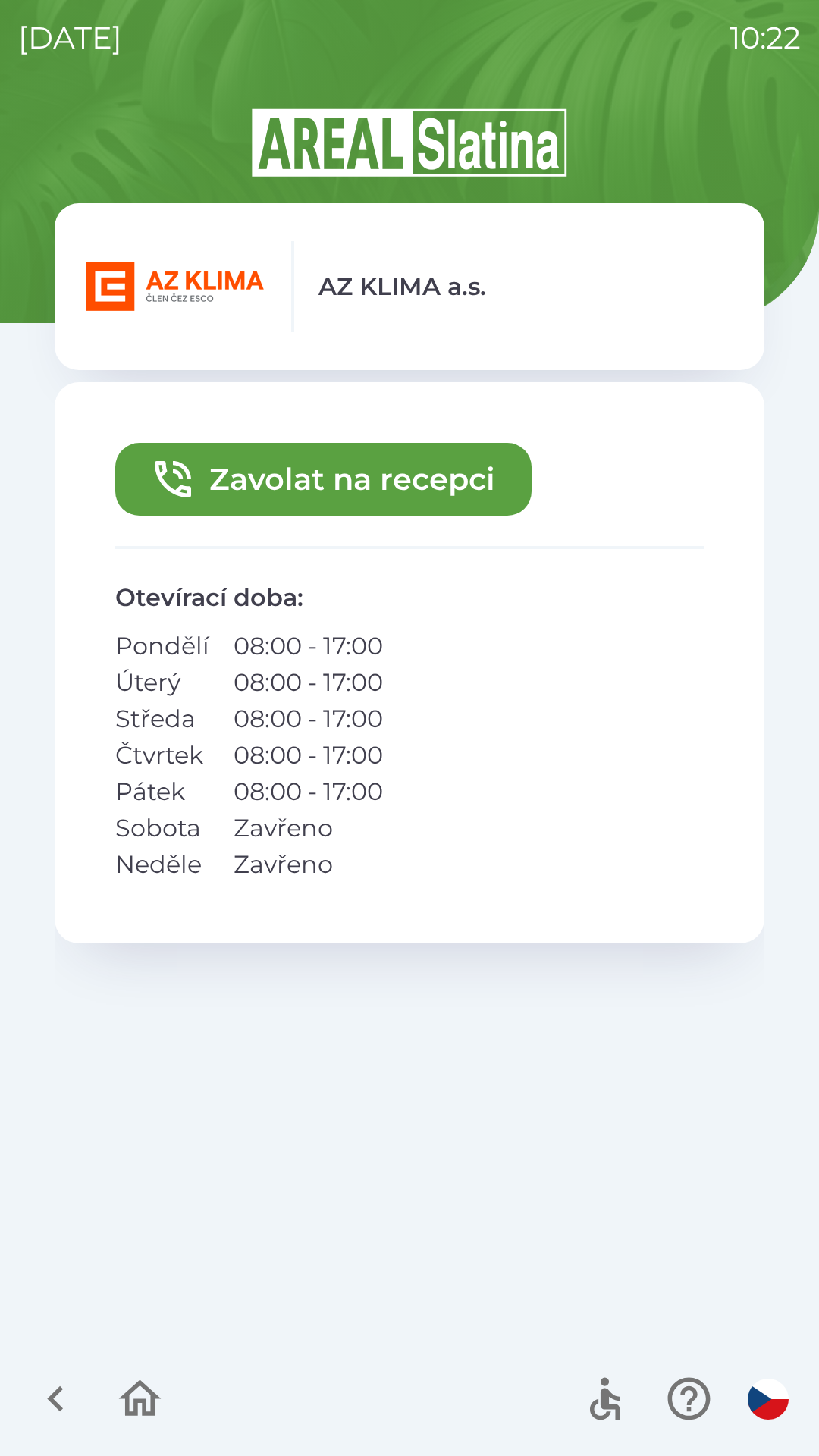
click at [436, 485] on button "Zavolat na recepci" at bounding box center [324, 479] width 416 height 72
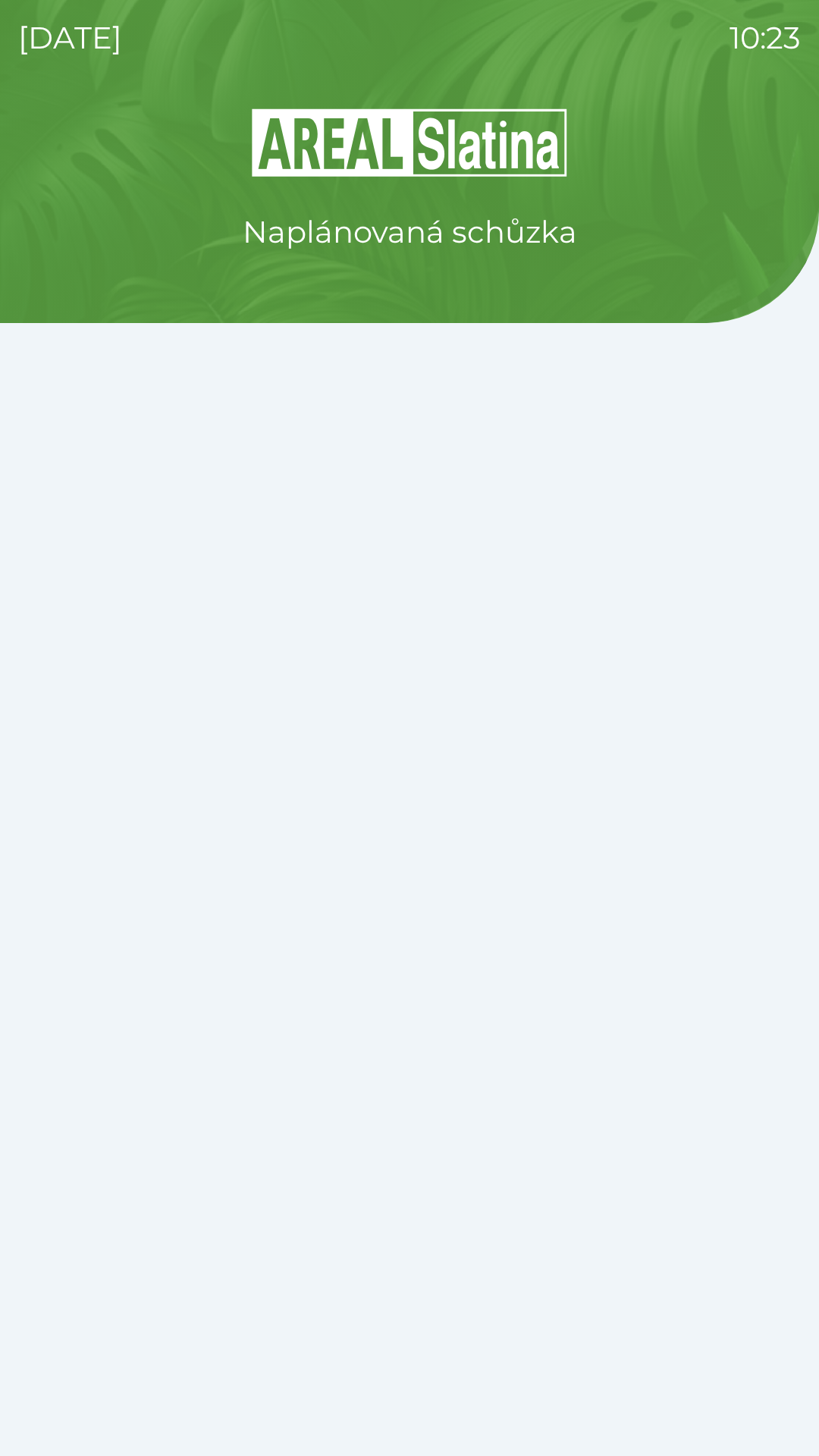
click at [588, 1225] on div "Naplánovaná schůzka" at bounding box center [410, 781] width 783 height 1350
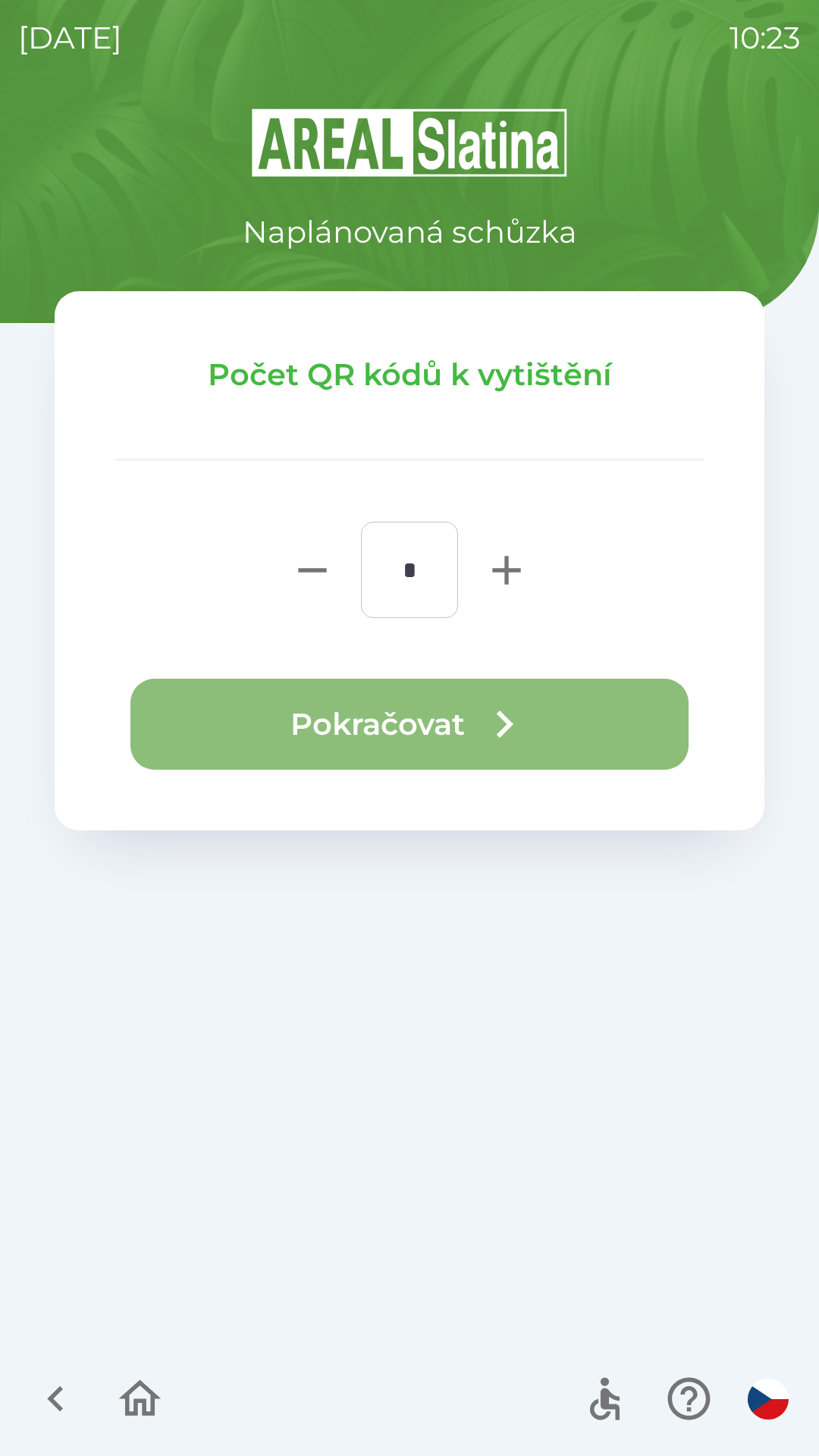
click at [450, 701] on button "Pokračovat" at bounding box center [410, 724] width 558 height 91
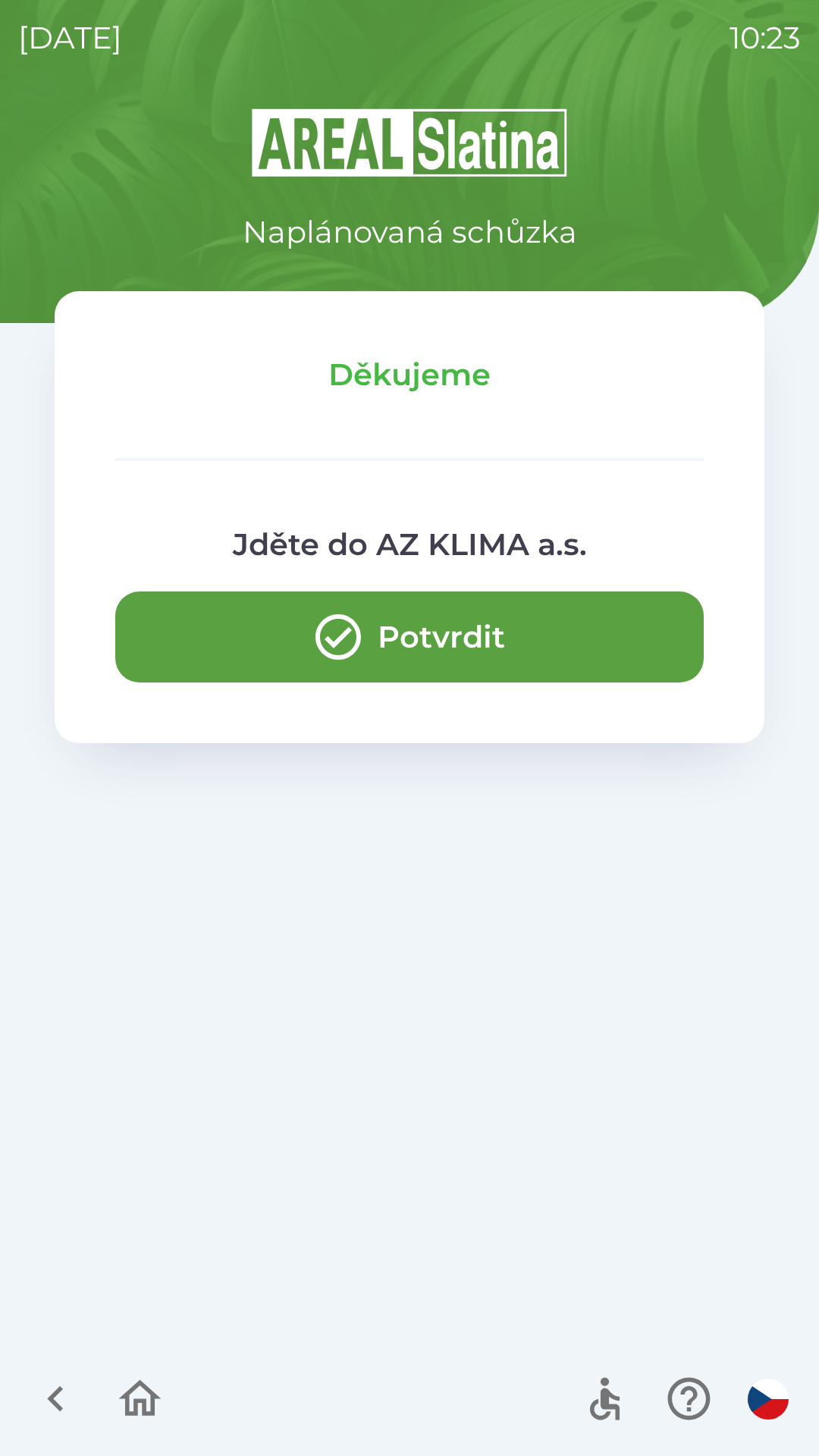
click at [522, 634] on button "Potvrdit" at bounding box center [410, 637] width 588 height 91
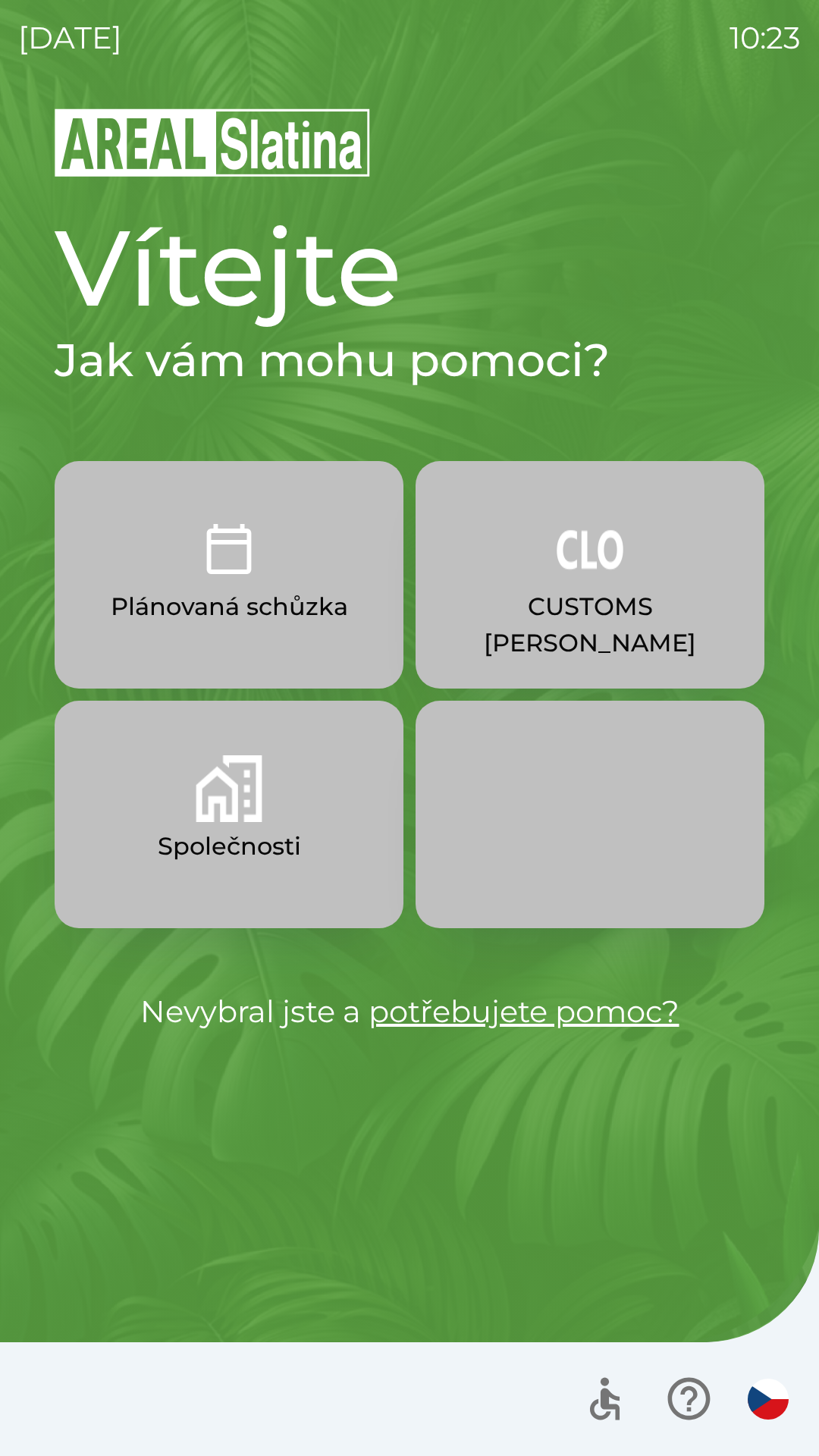
click at [627, 616] on p "CUSTOMS [PERSON_NAME]" at bounding box center [590, 624] width 276 height 72
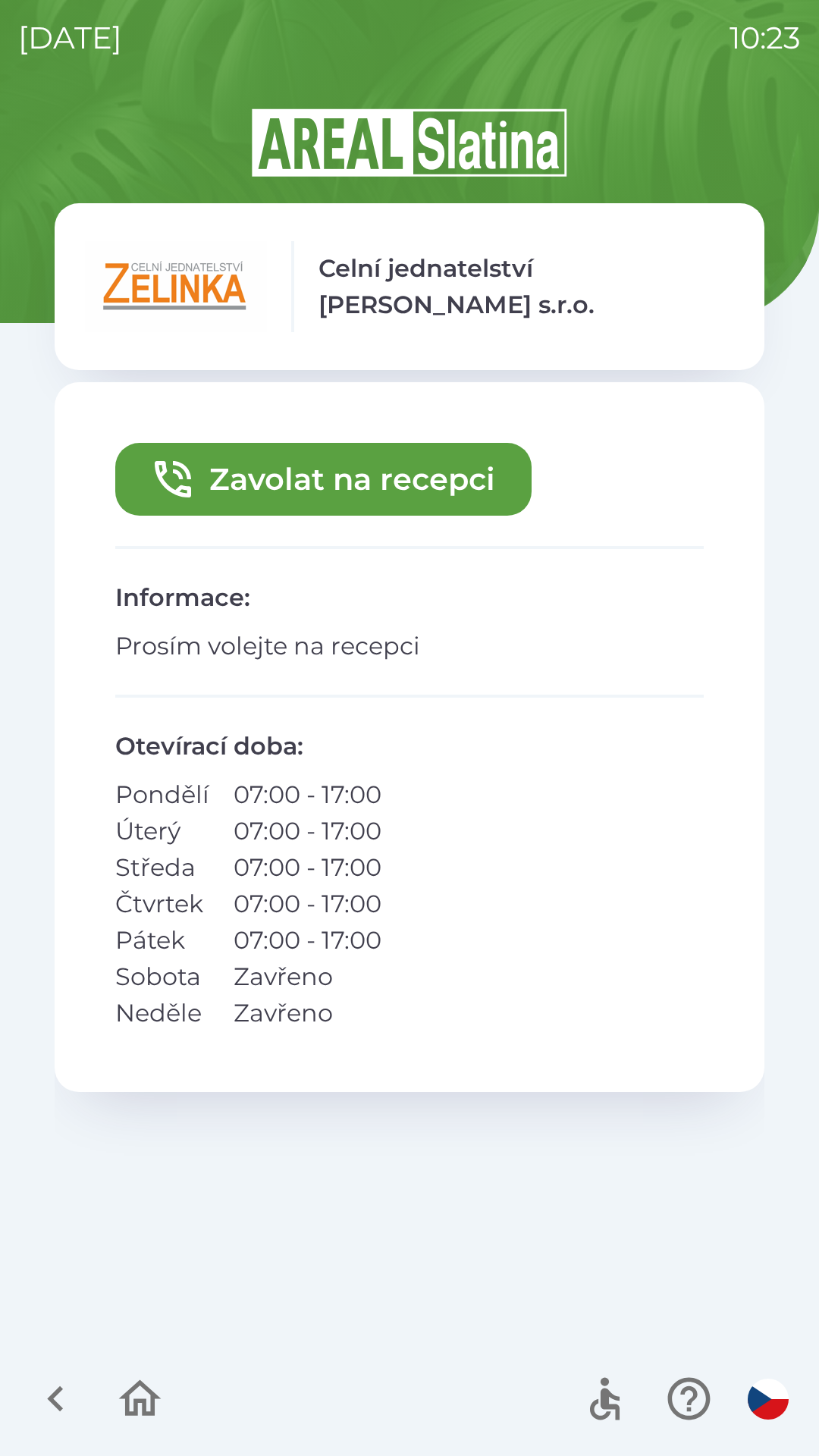
click at [445, 499] on button "Zavolat na recepci" at bounding box center [324, 479] width 416 height 72
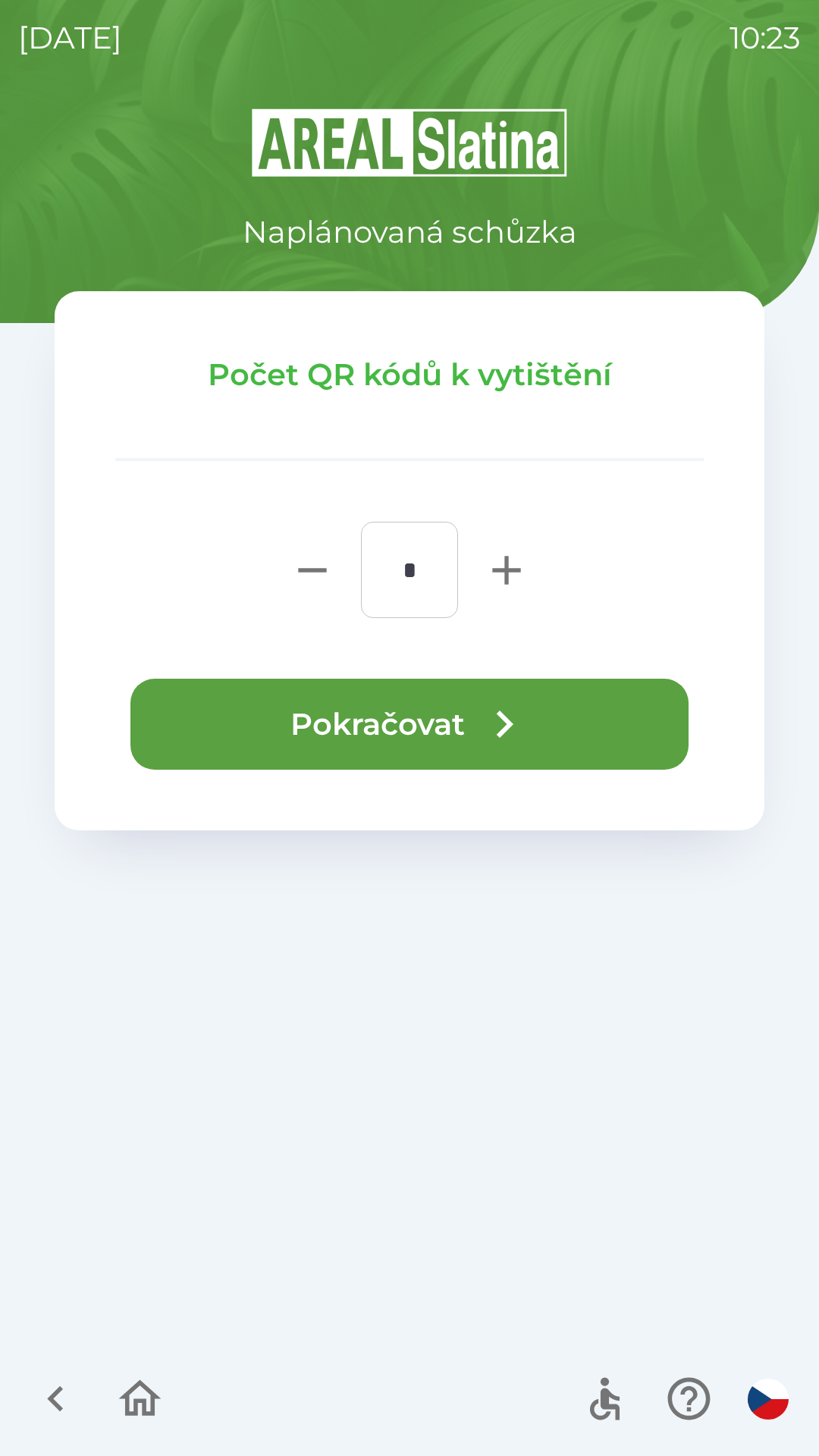
click at [465, 709] on button "Pokračovat" at bounding box center [410, 724] width 558 height 91
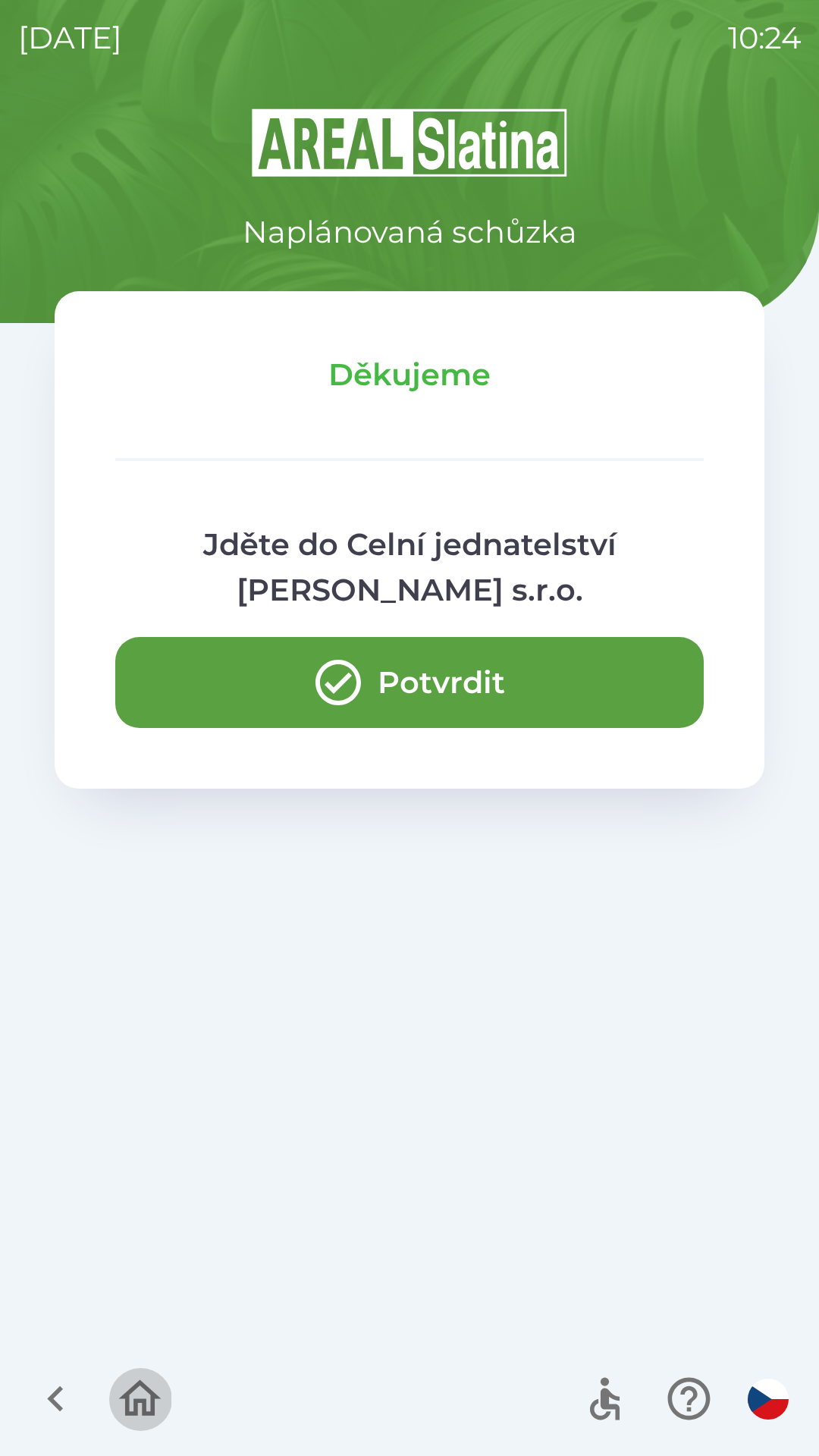
click at [148, 1407] on icon "button" at bounding box center [140, 1399] width 51 height 51
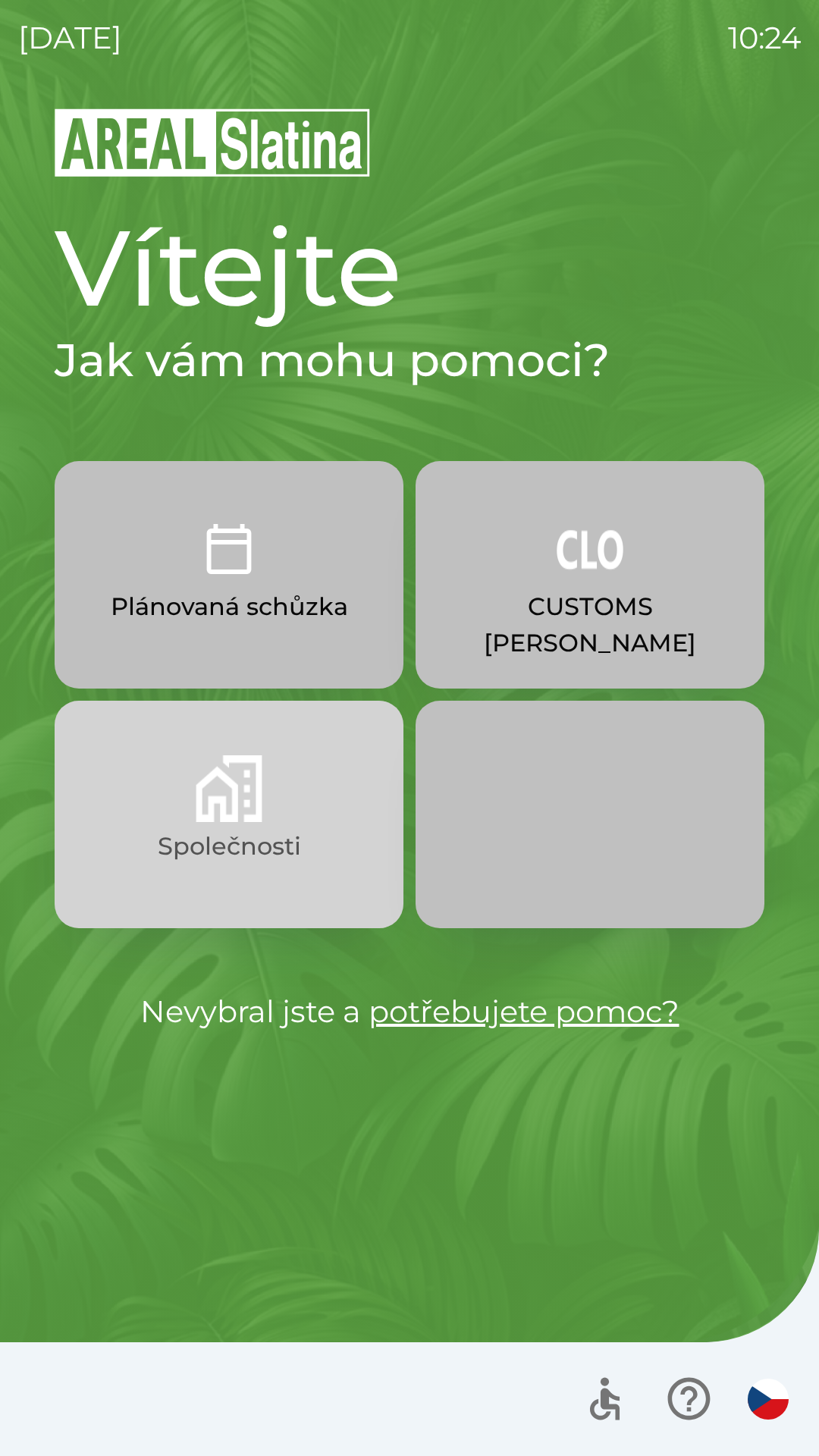
click at [261, 752] on button "Společnosti" at bounding box center [229, 815] width 349 height 228
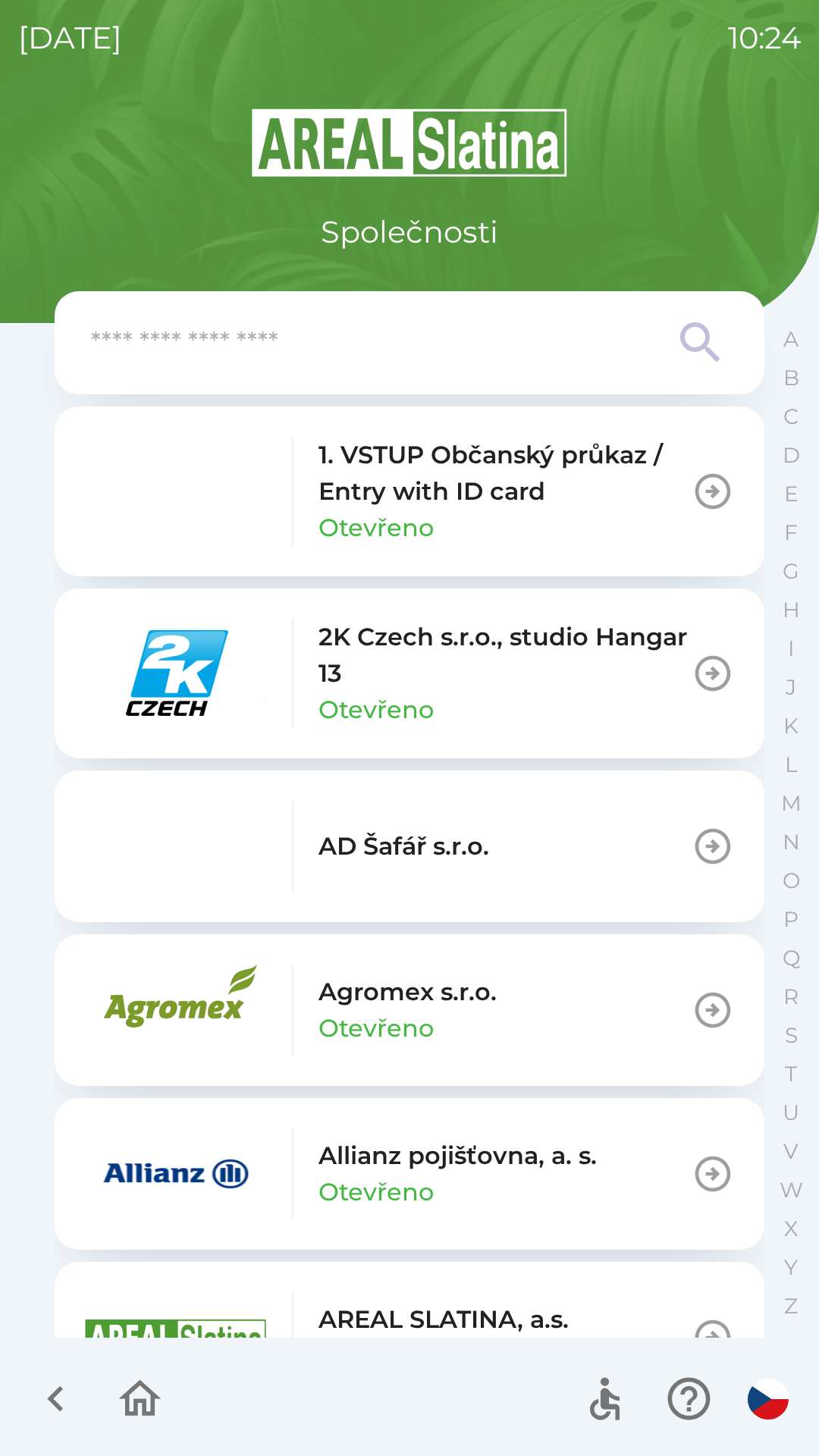
click at [224, 1156] on img "button" at bounding box center [176, 1174] width 182 height 91
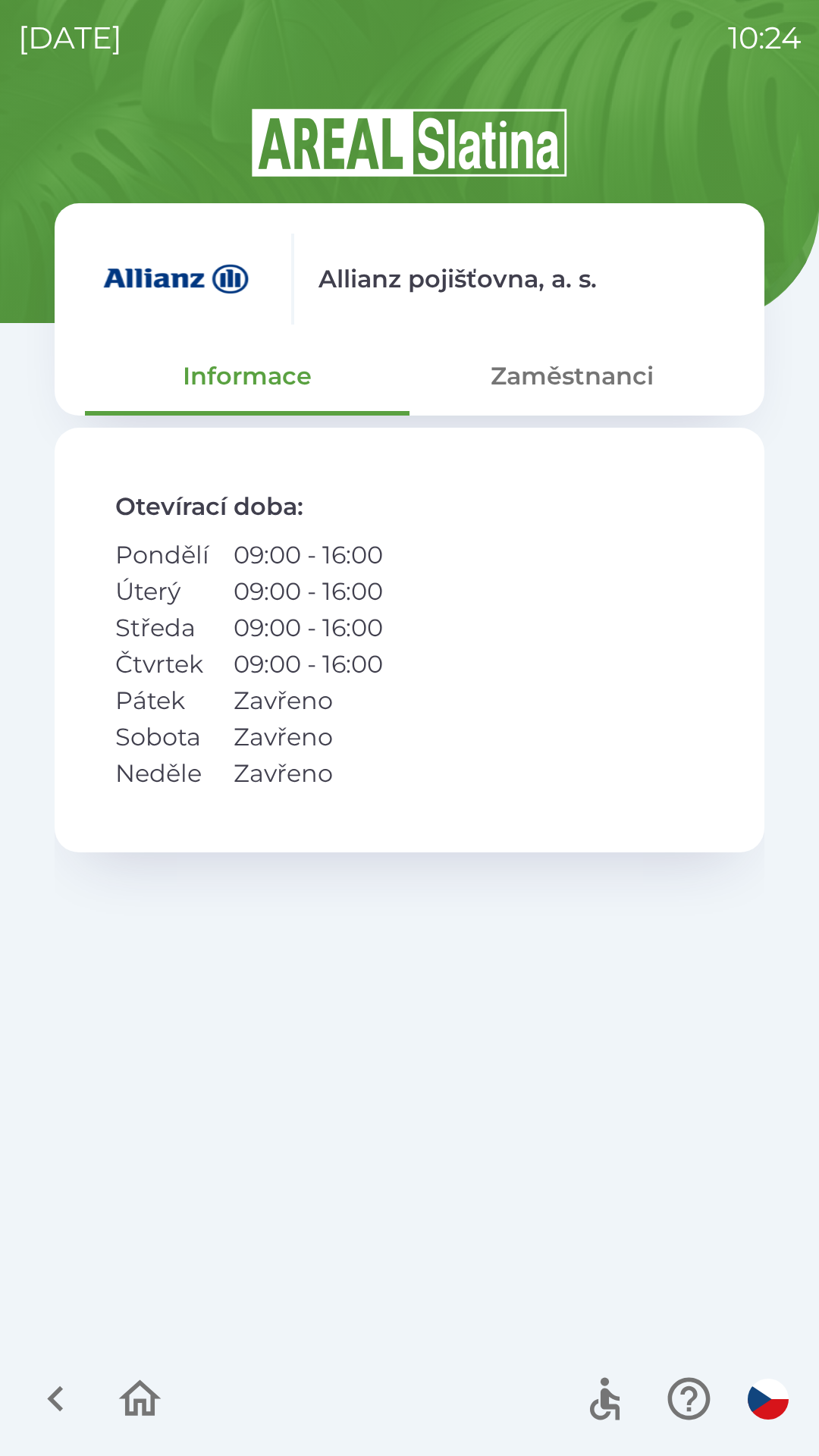
click at [533, 367] on button "Zaměstnanci" at bounding box center [571, 376] width 324 height 55
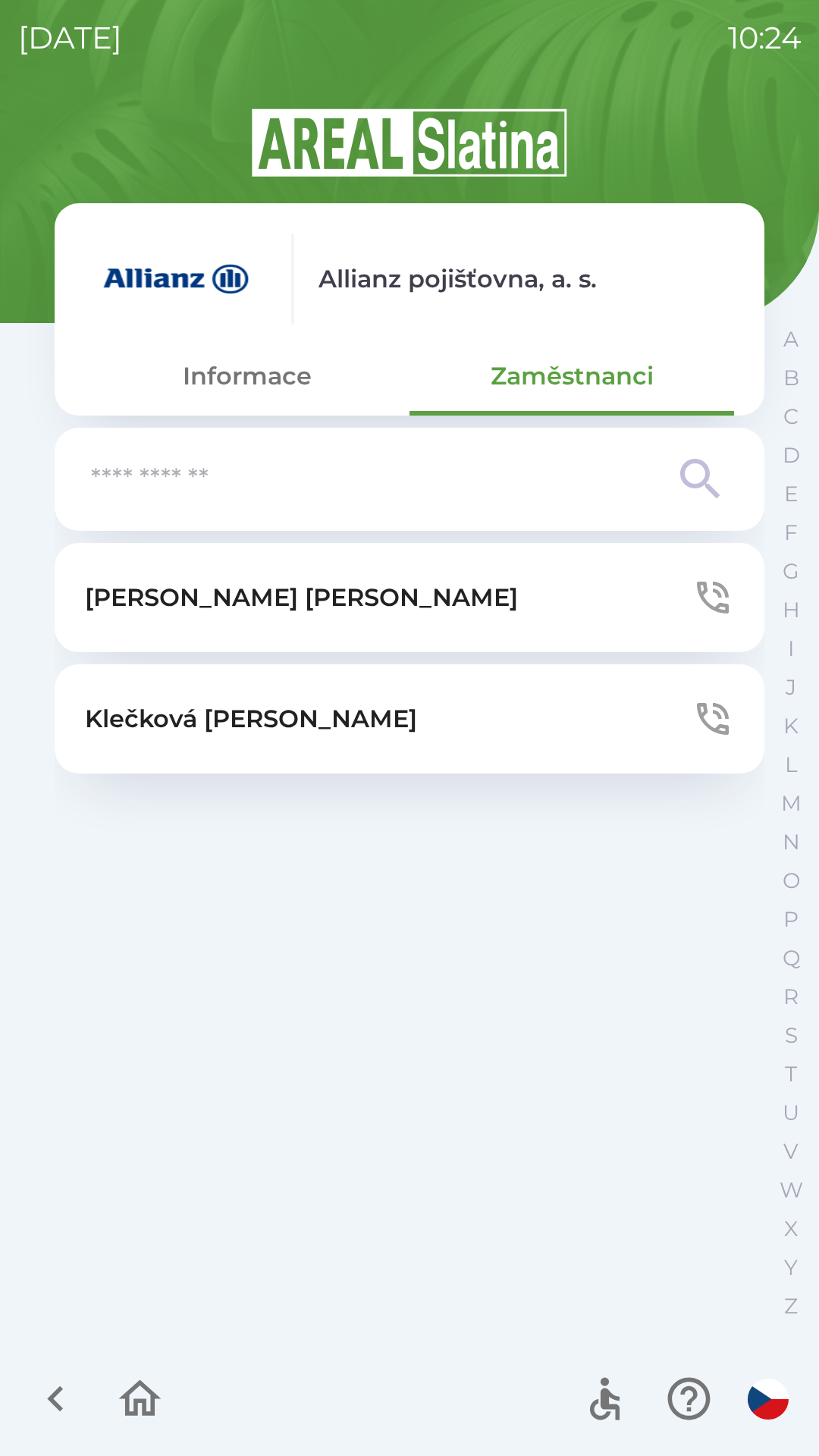
click at [225, 607] on p "[PERSON_NAME]" at bounding box center [302, 597] width 433 height 36
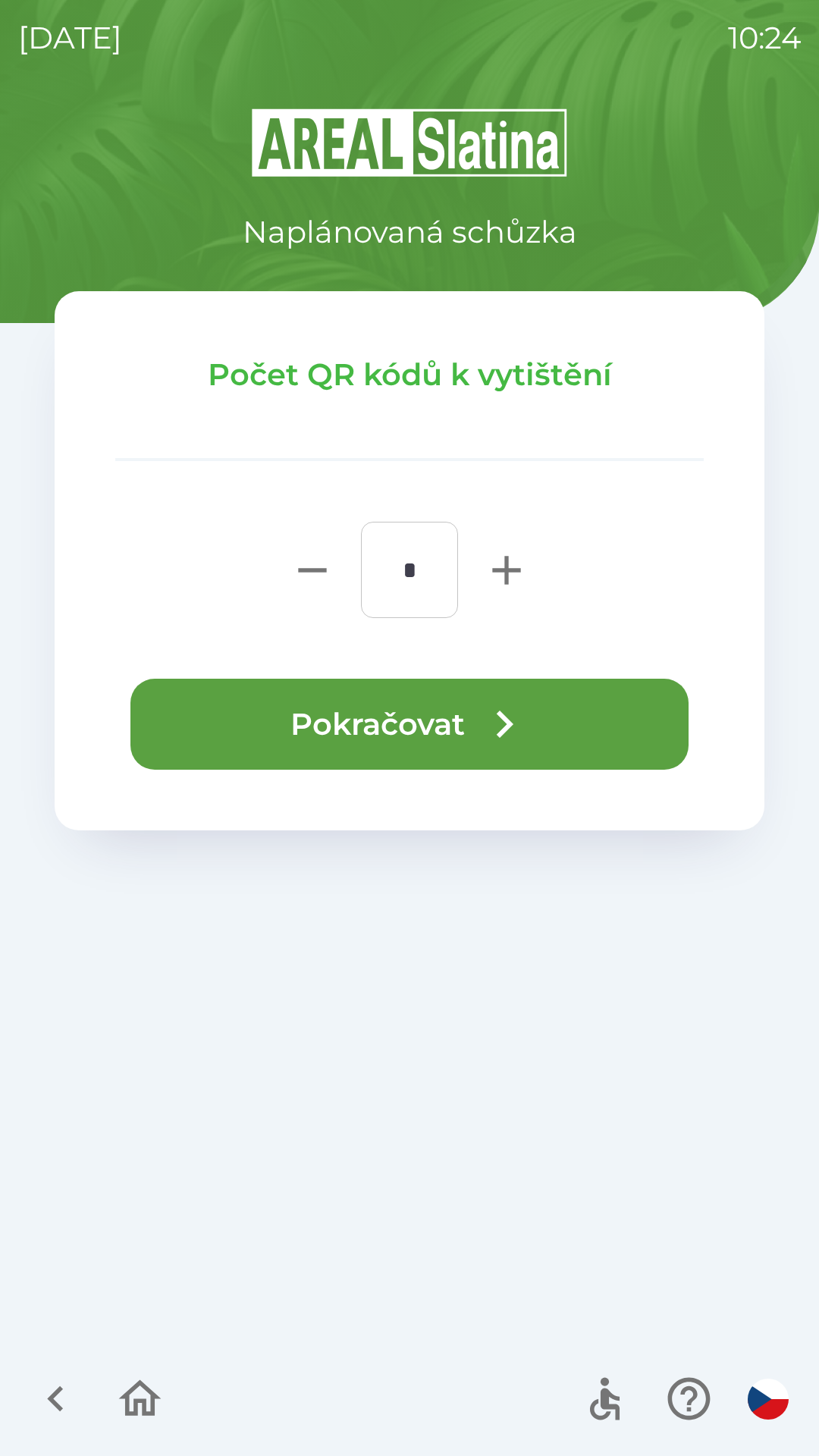
click at [365, 715] on button "Pokračovat" at bounding box center [410, 724] width 558 height 91
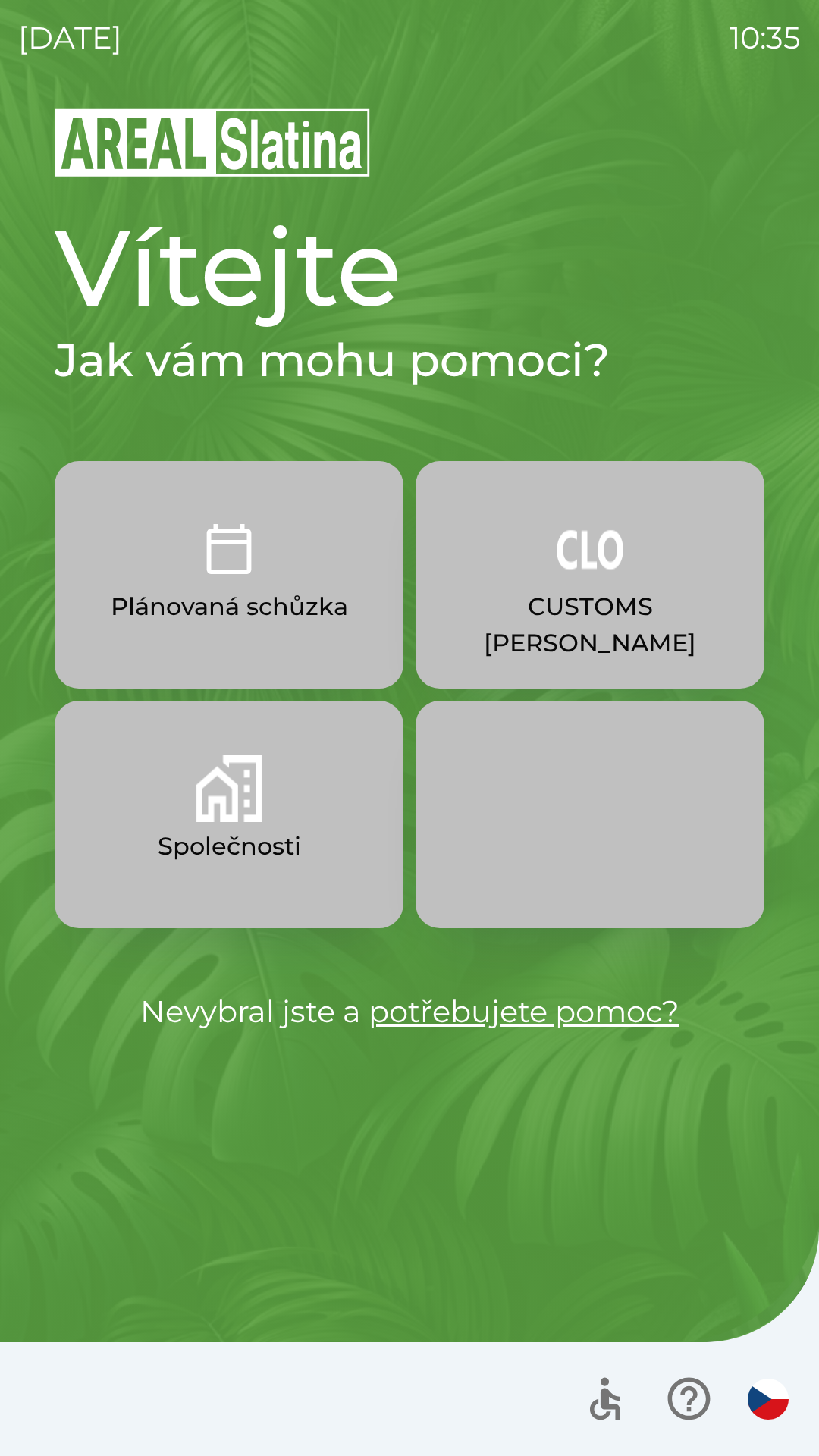
click at [257, 590] on p "Plánovaná schůzka" at bounding box center [229, 606] width 238 height 36
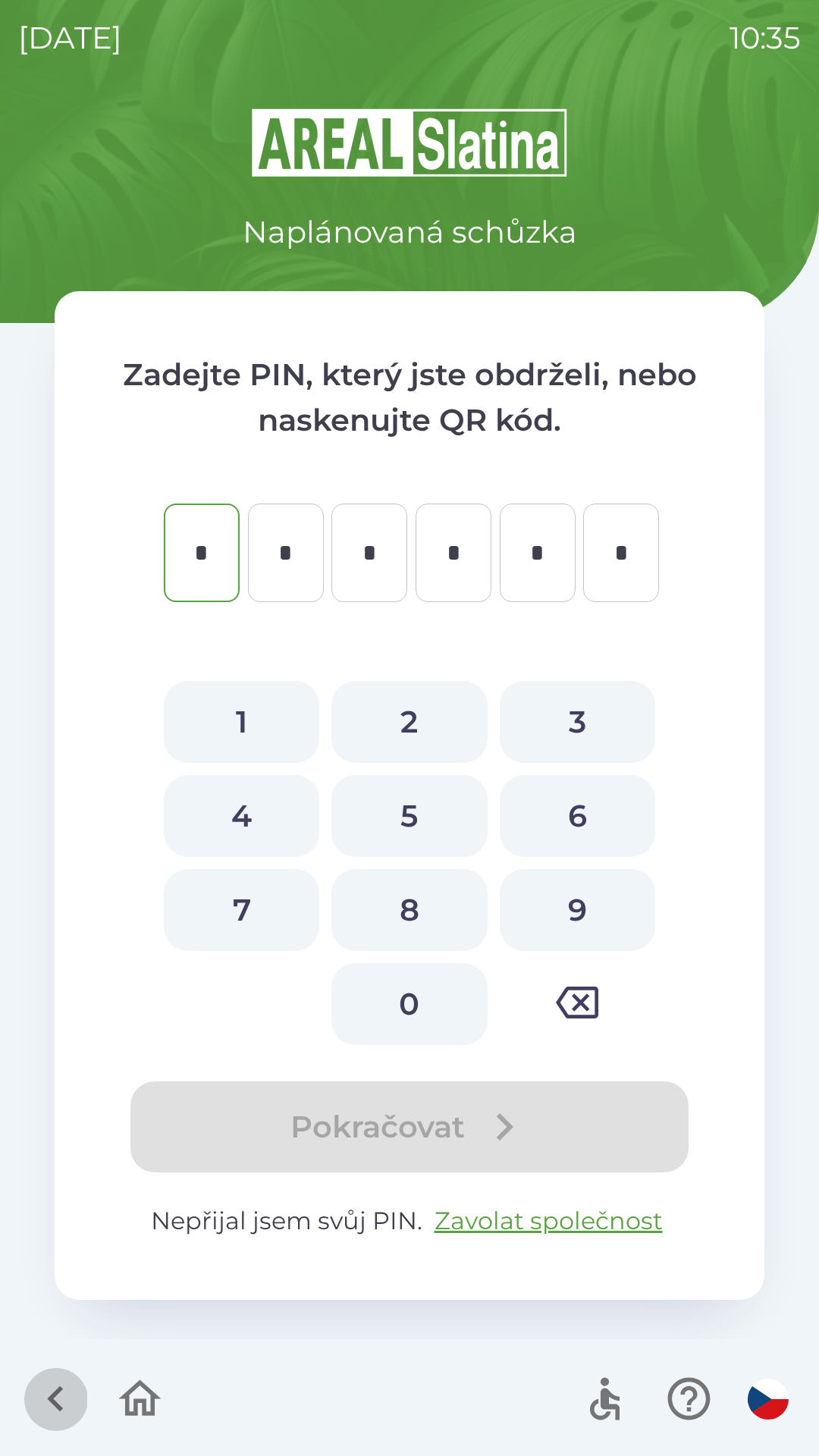
click at [56, 1373] on icon "button" at bounding box center [56, 1399] width 51 height 51
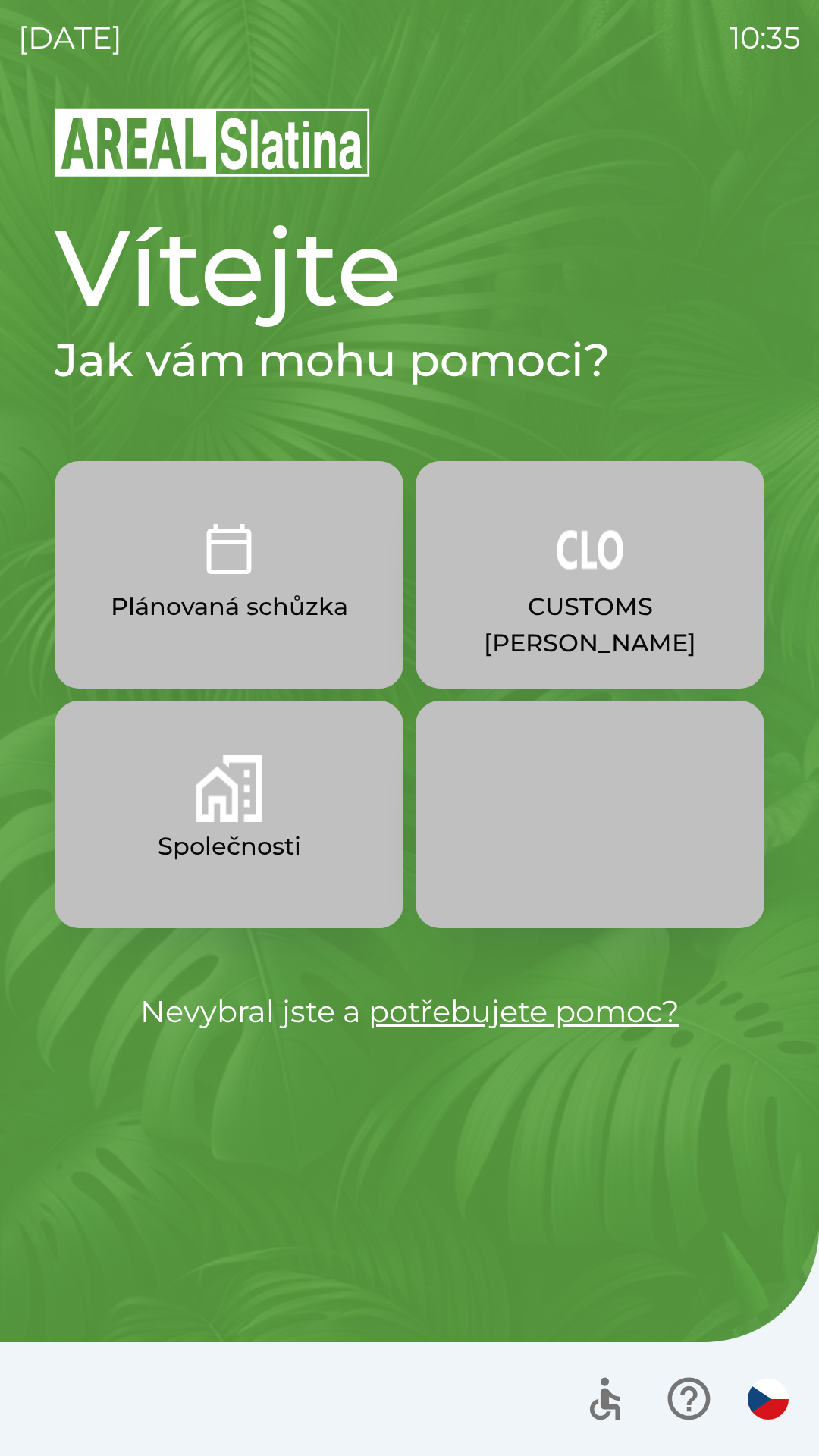
click at [271, 833] on p "Společnosti" at bounding box center [229, 846] width 143 height 36
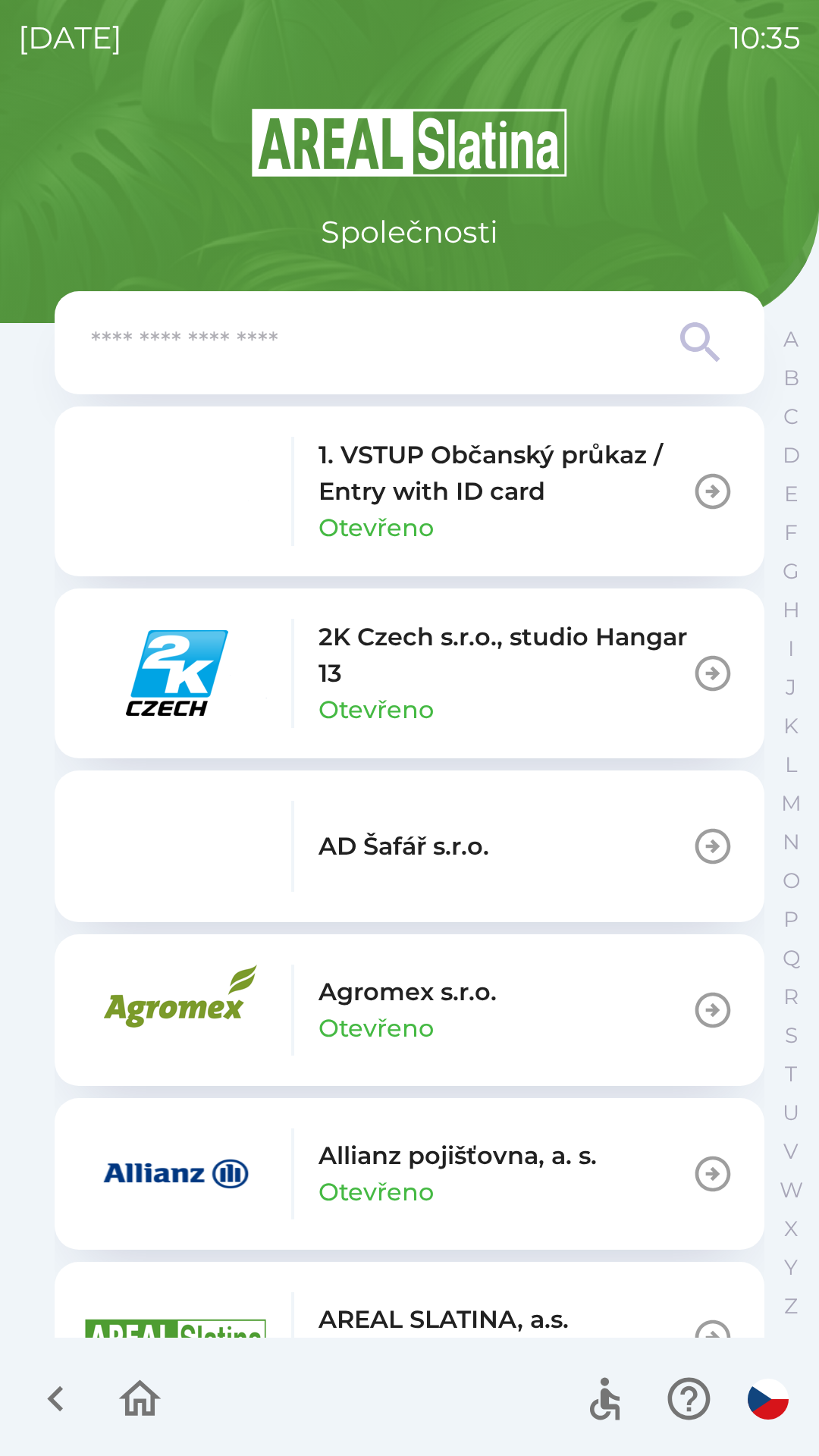
click at [371, 344] on input "text" at bounding box center [379, 342] width 576 height 41
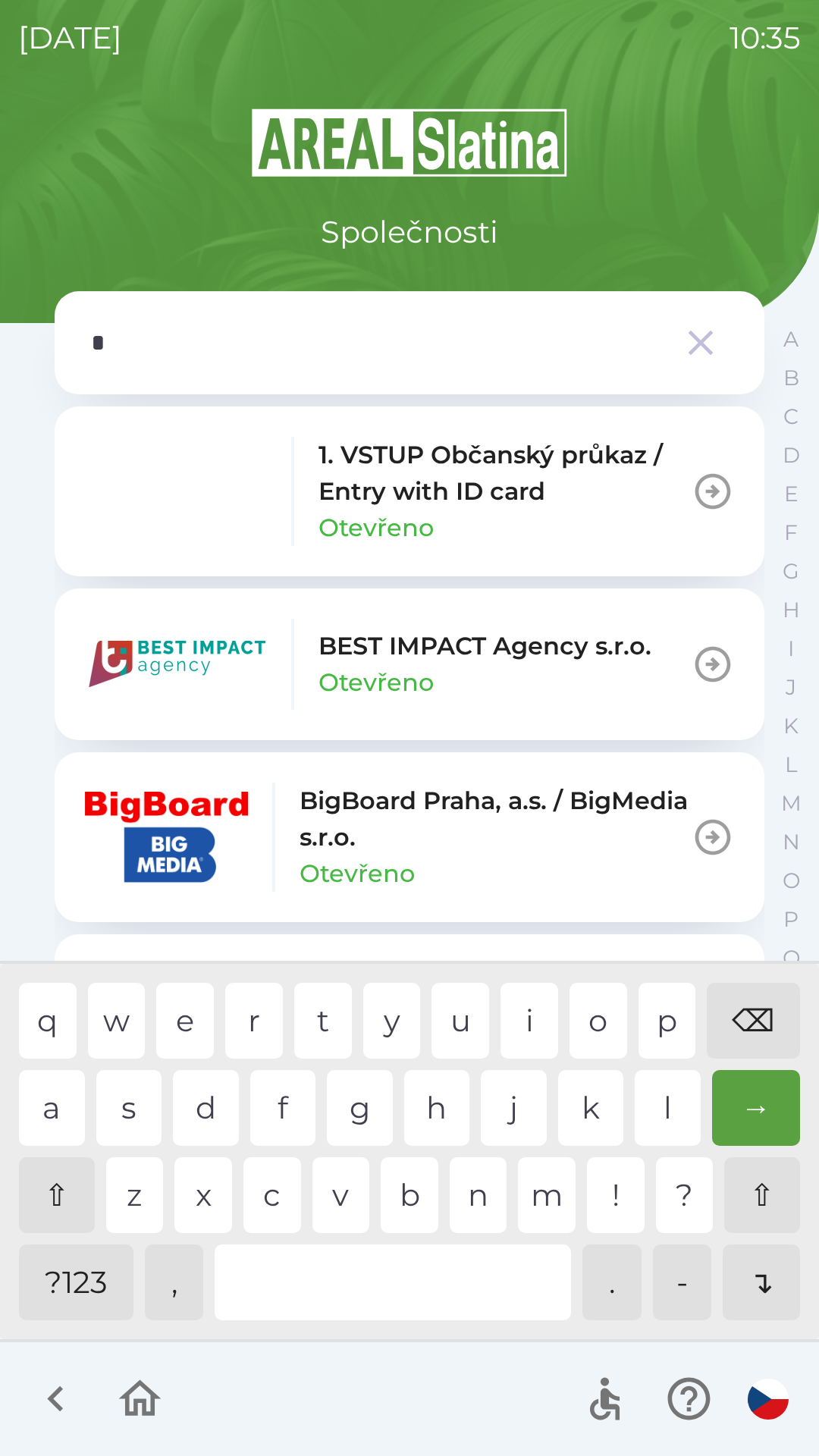
click at [402, 1181] on div "b" at bounding box center [410, 1195] width 57 height 76
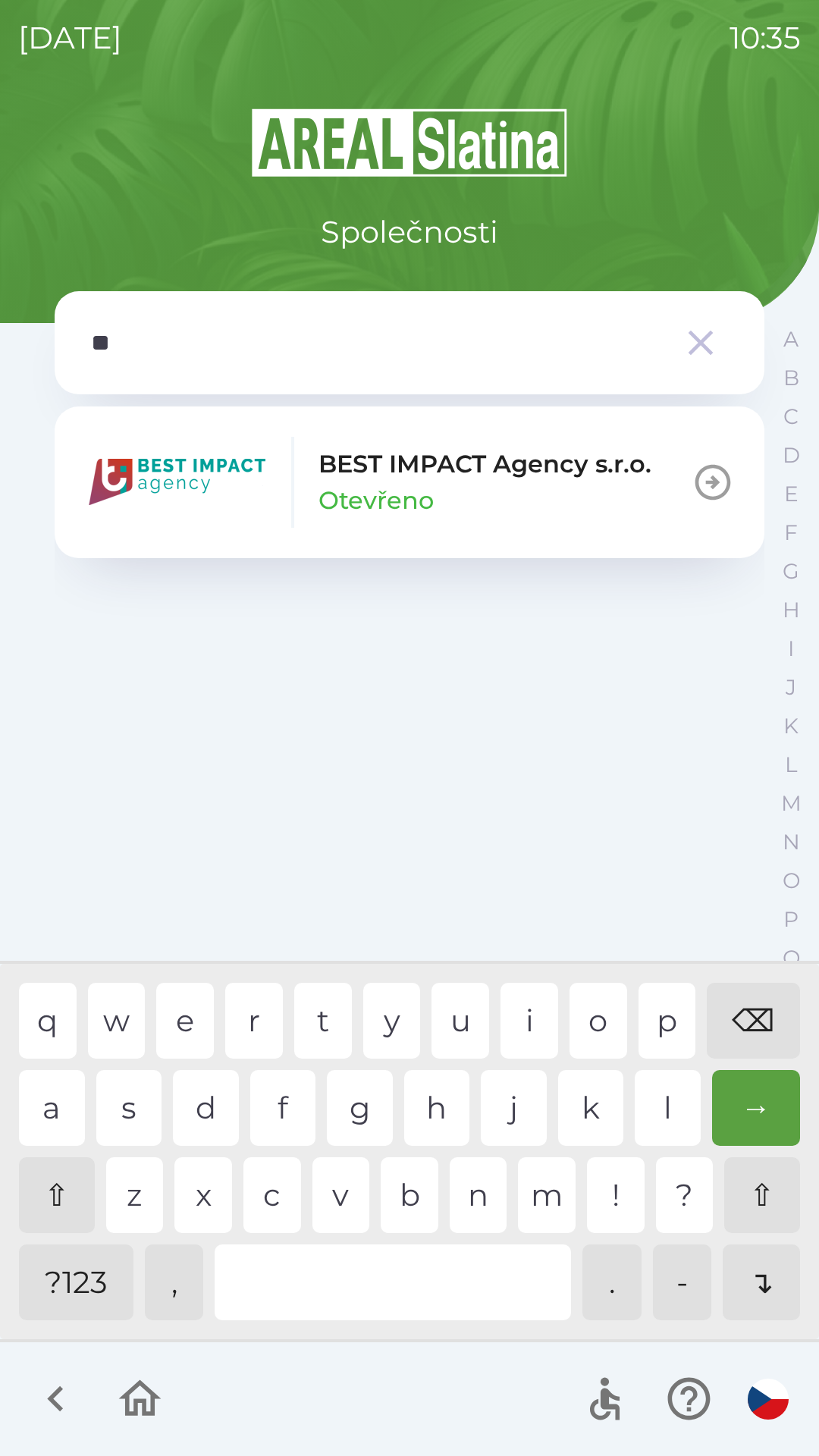
click at [199, 1031] on div "e" at bounding box center [185, 1020] width 57 height 76
type input "*"
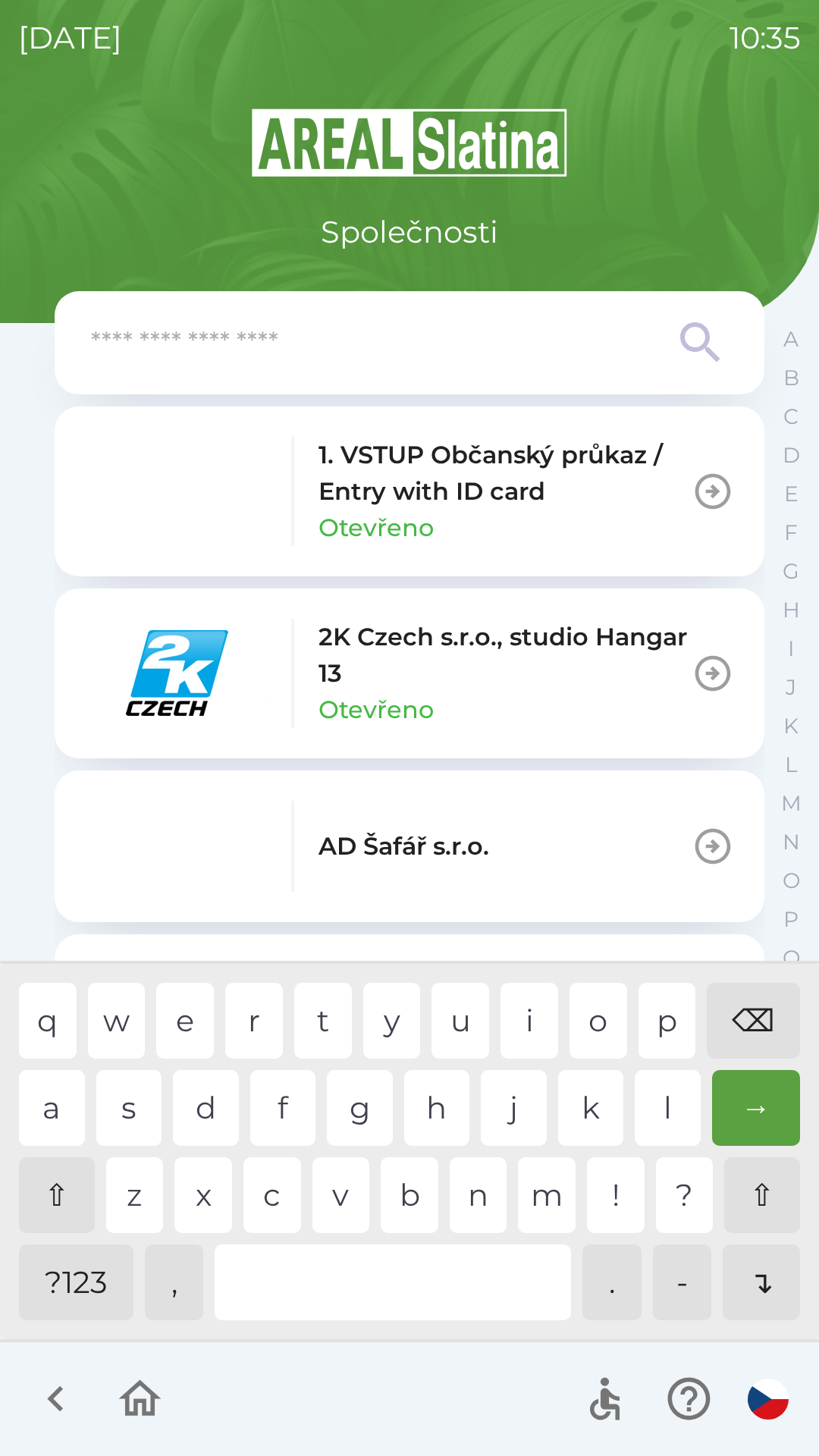
click at [751, 1017] on div "⌫" at bounding box center [753, 1020] width 94 height 76
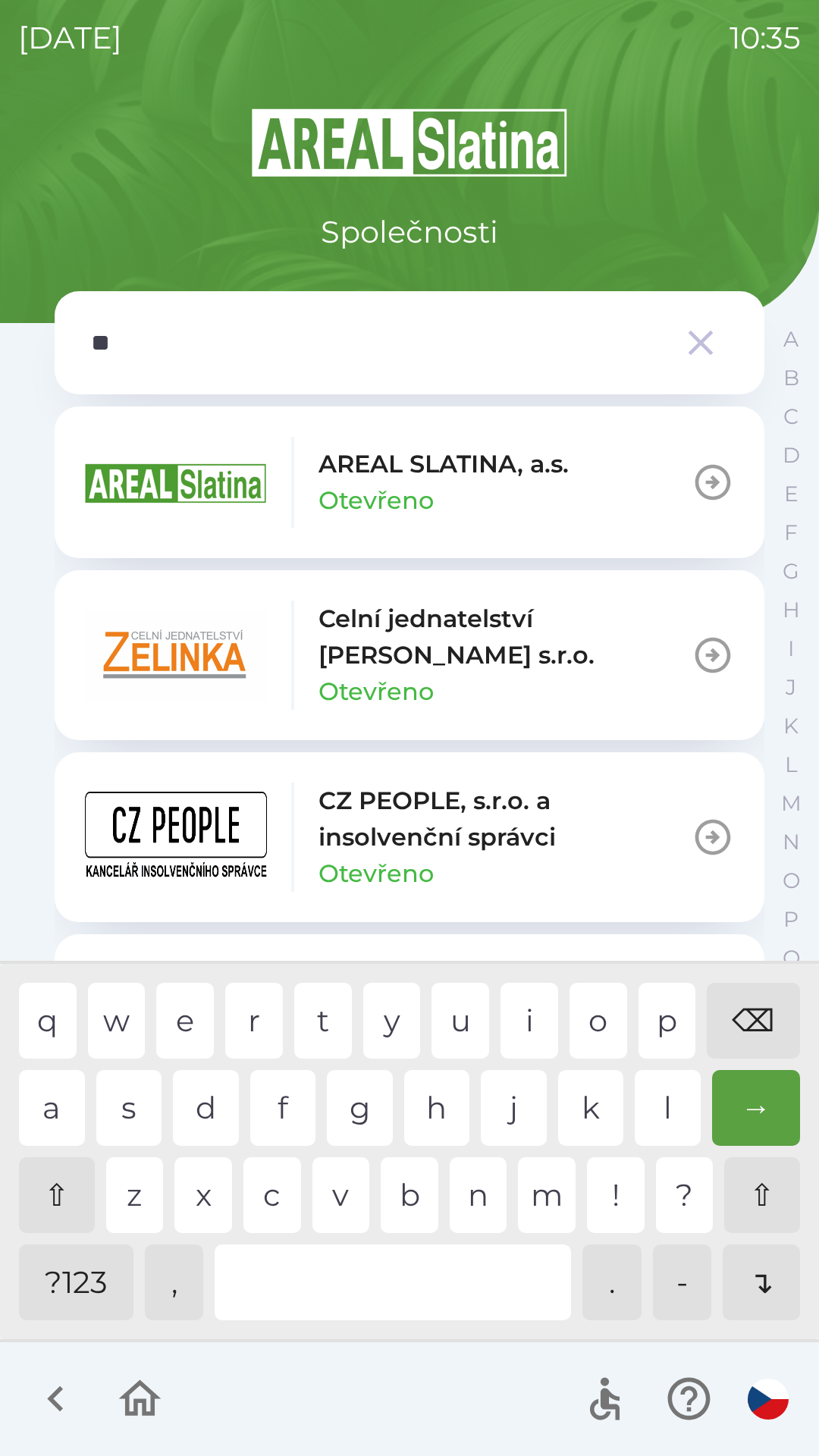
type input "***"
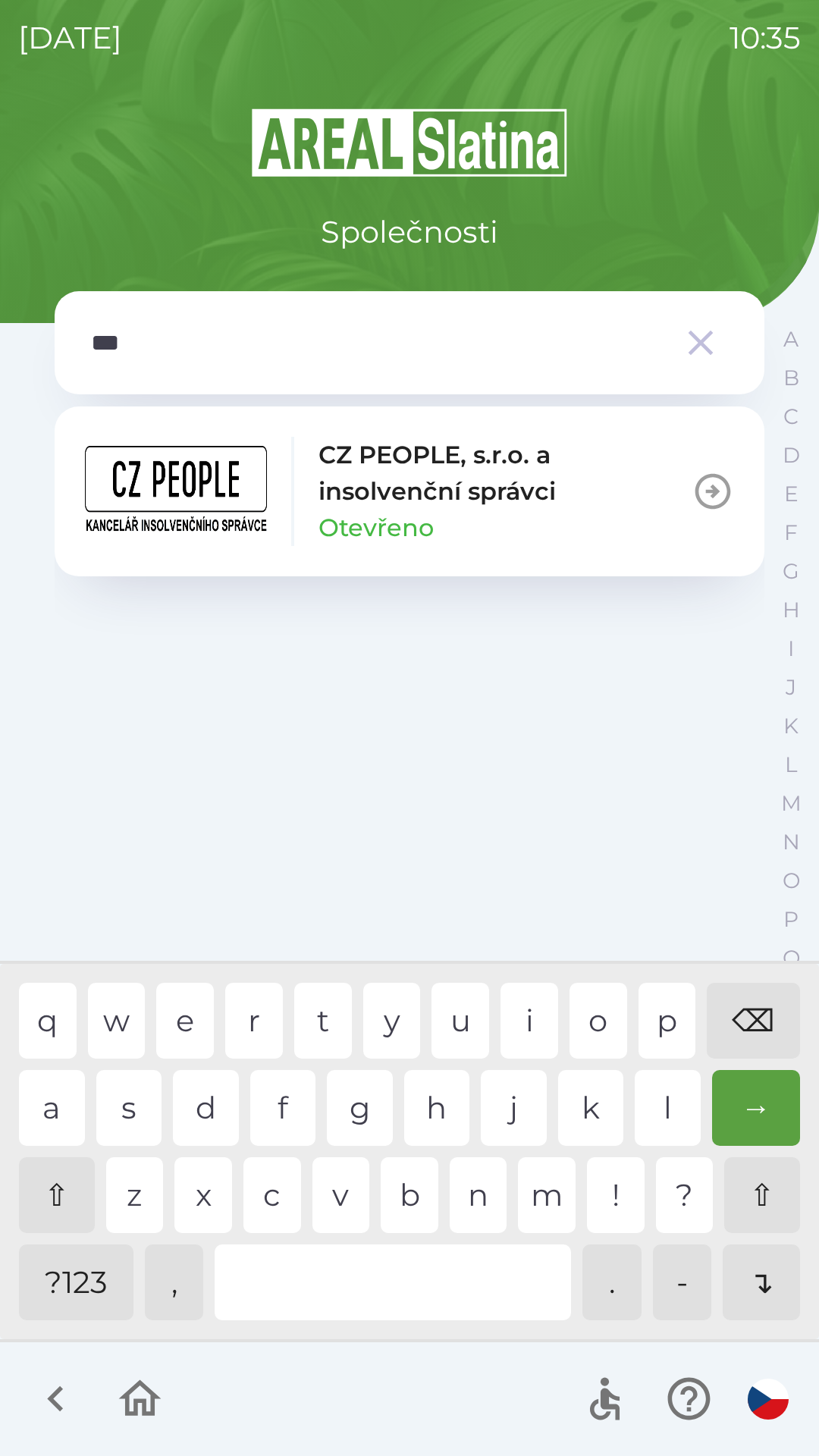
click at [122, 1097] on div "s" at bounding box center [129, 1108] width 66 height 76
click at [148, 1391] on icon "button" at bounding box center [140, 1398] width 42 height 36
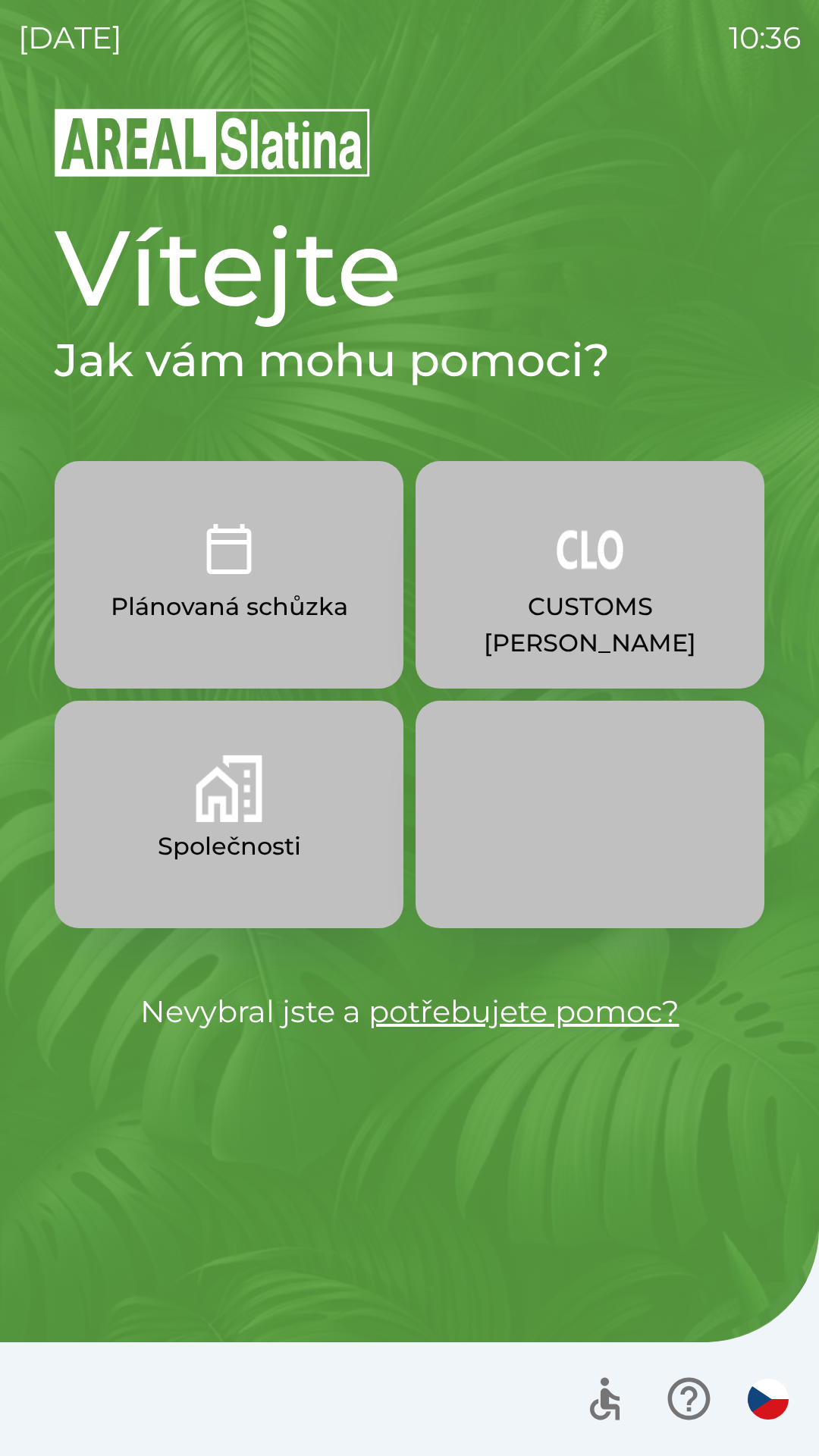
click at [248, 832] on p "Společnosti" at bounding box center [229, 846] width 143 height 36
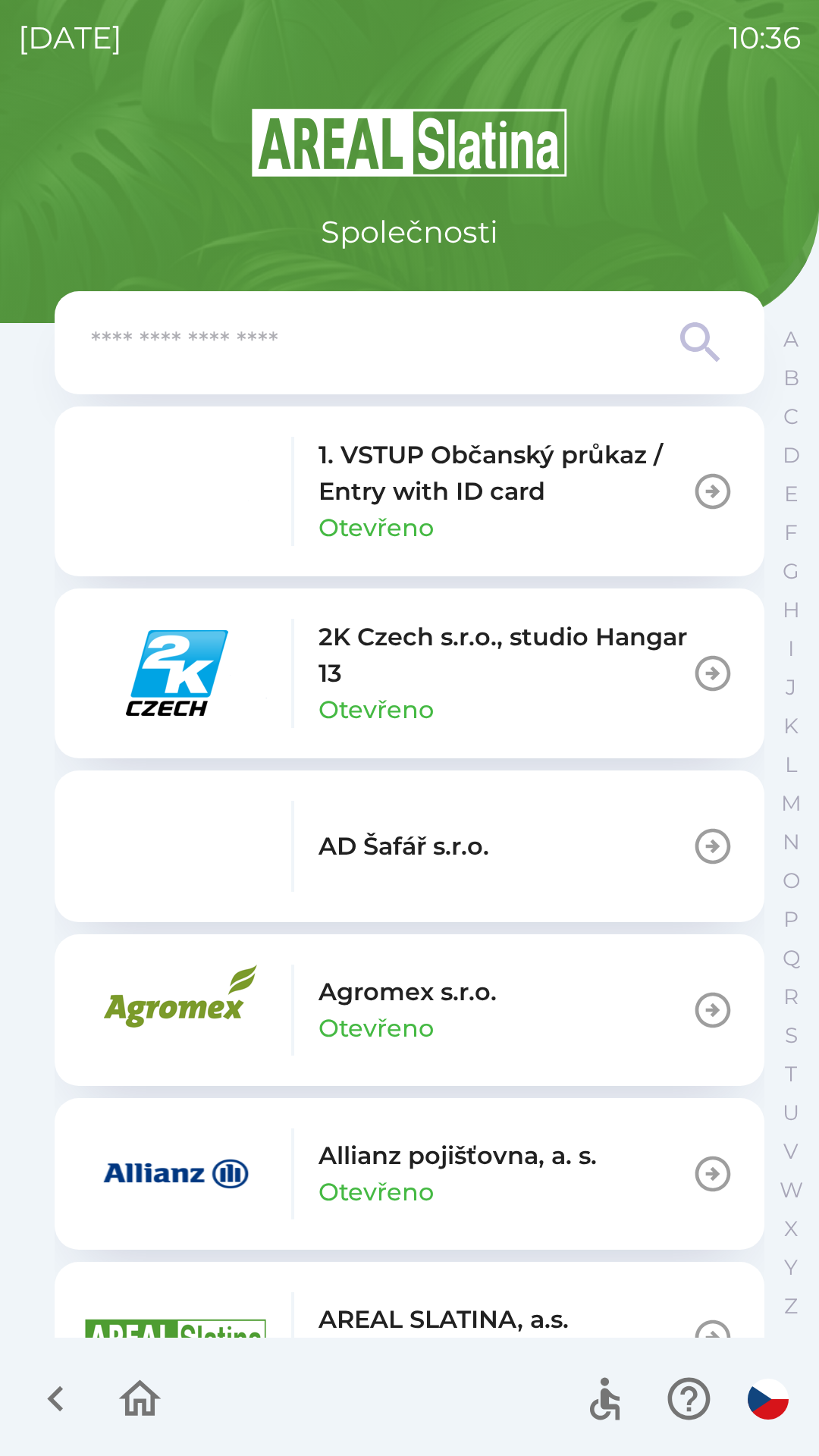
click at [398, 345] on input "text" at bounding box center [379, 342] width 576 height 41
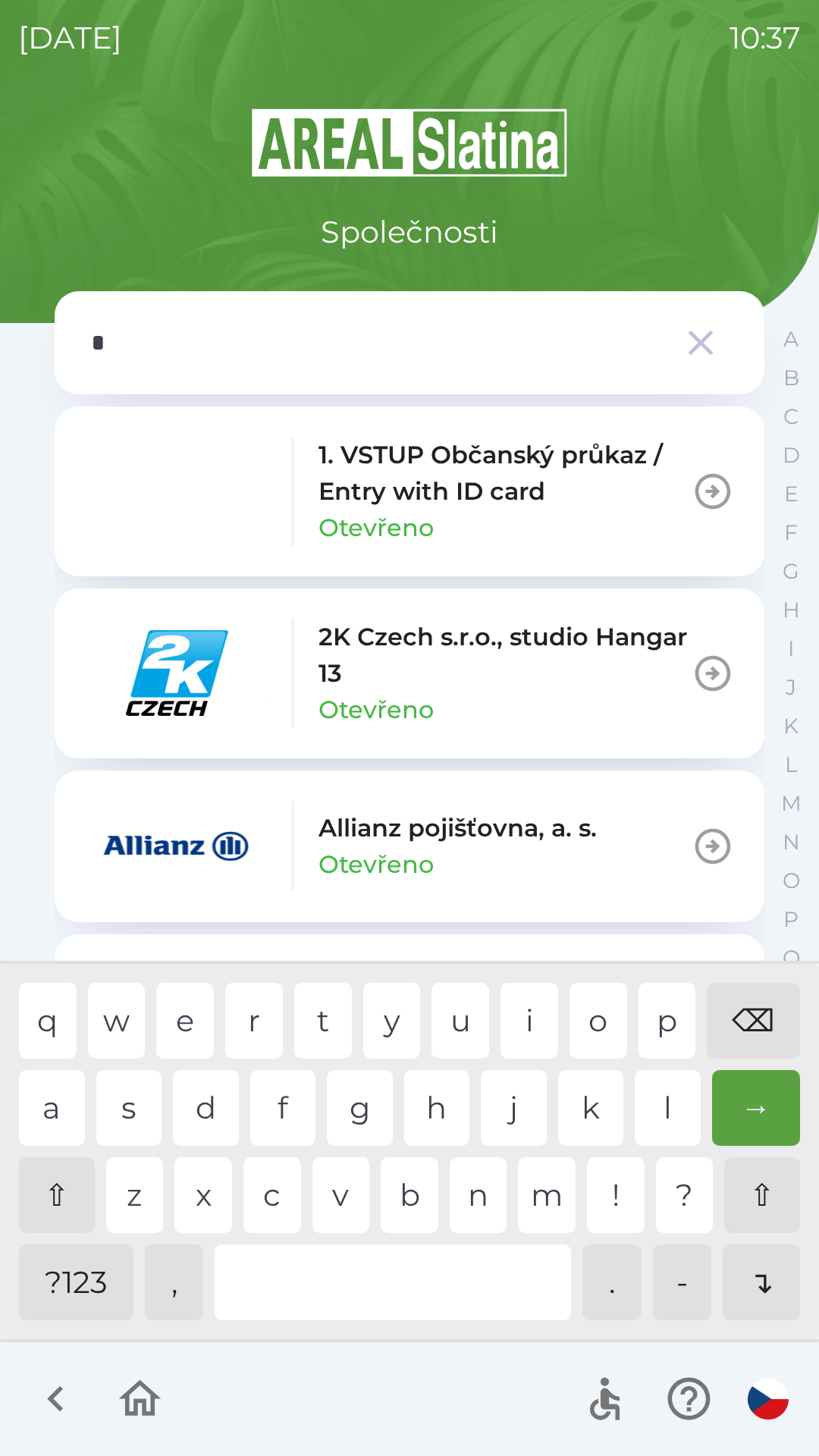
click at [511, 1019] on div "i" at bounding box center [529, 1020] width 57 height 76
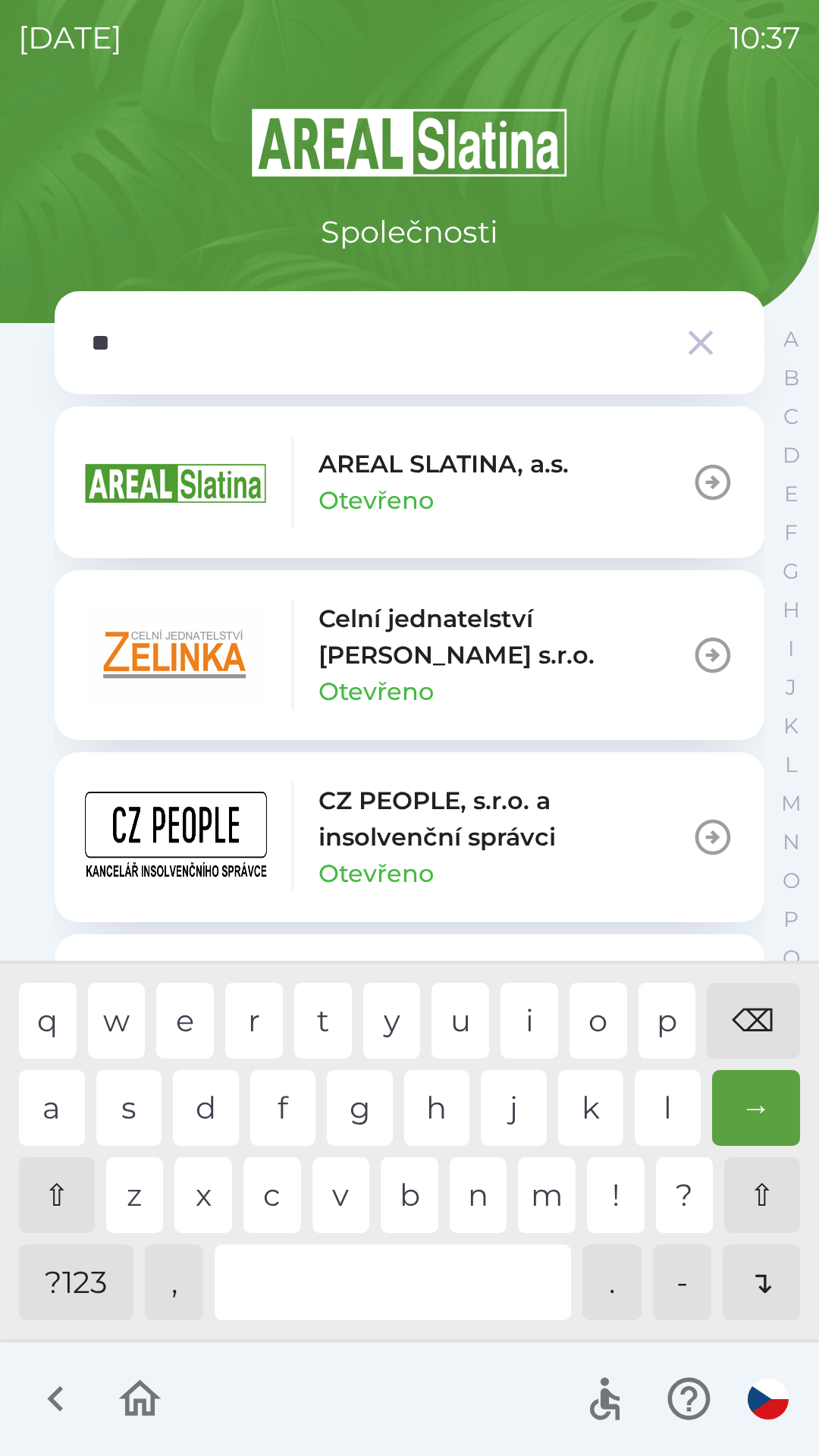
type input "***"
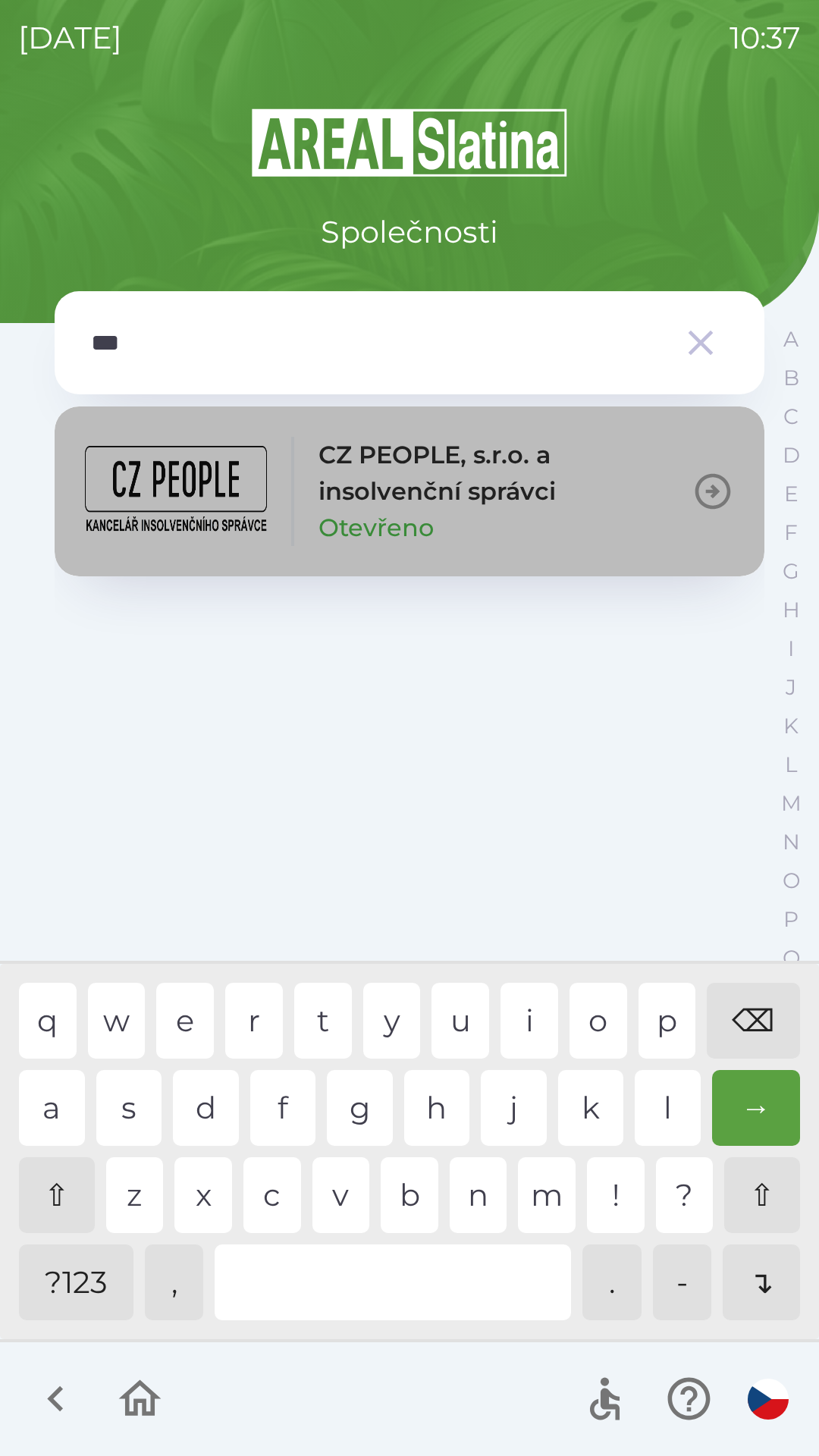
click at [480, 498] on p "CZ PEOPLE, s.r.o. a insolvenční správci" at bounding box center [505, 473] width 373 height 72
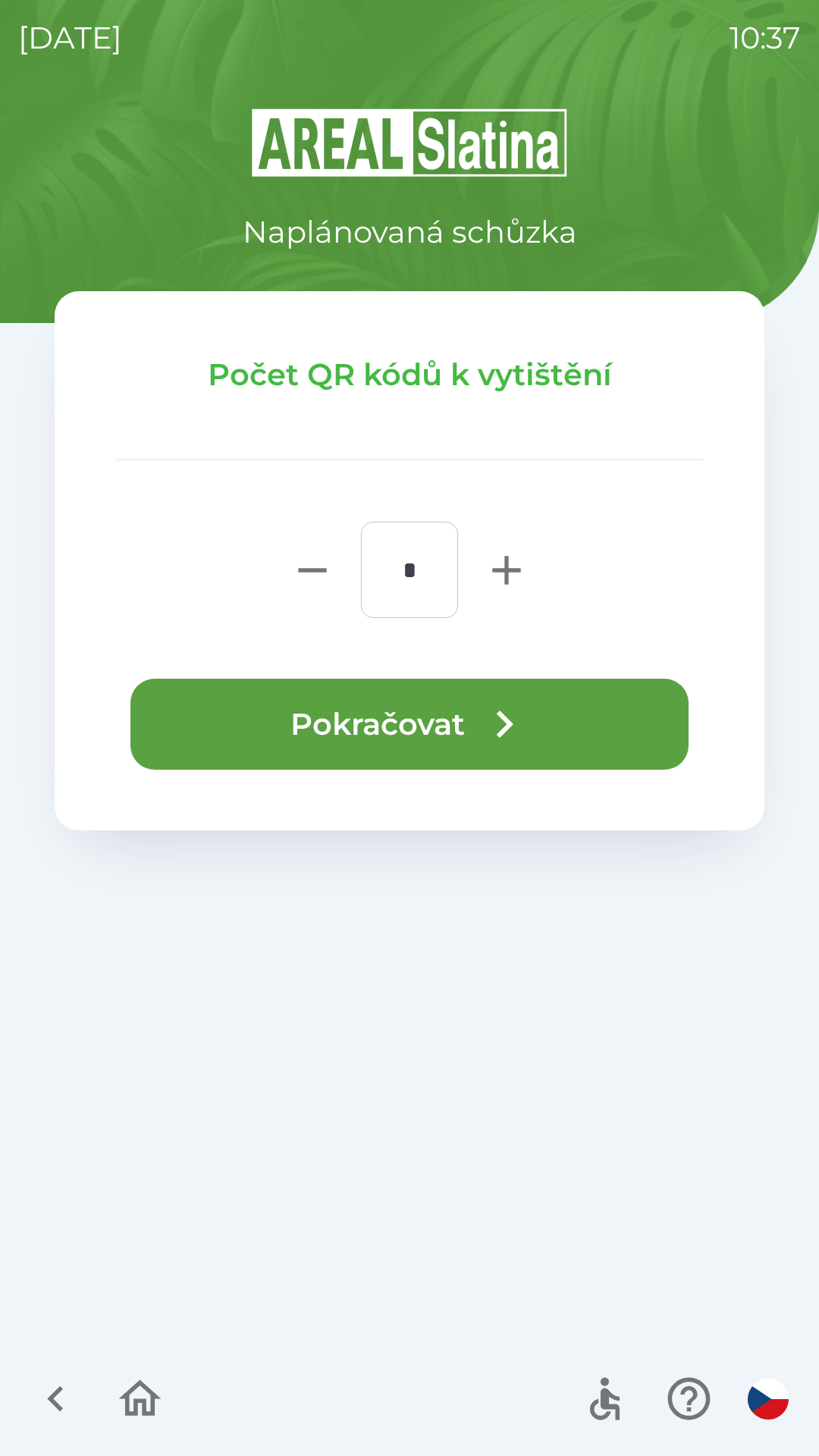
click at [462, 710] on button "Pokračovat" at bounding box center [410, 724] width 558 height 91
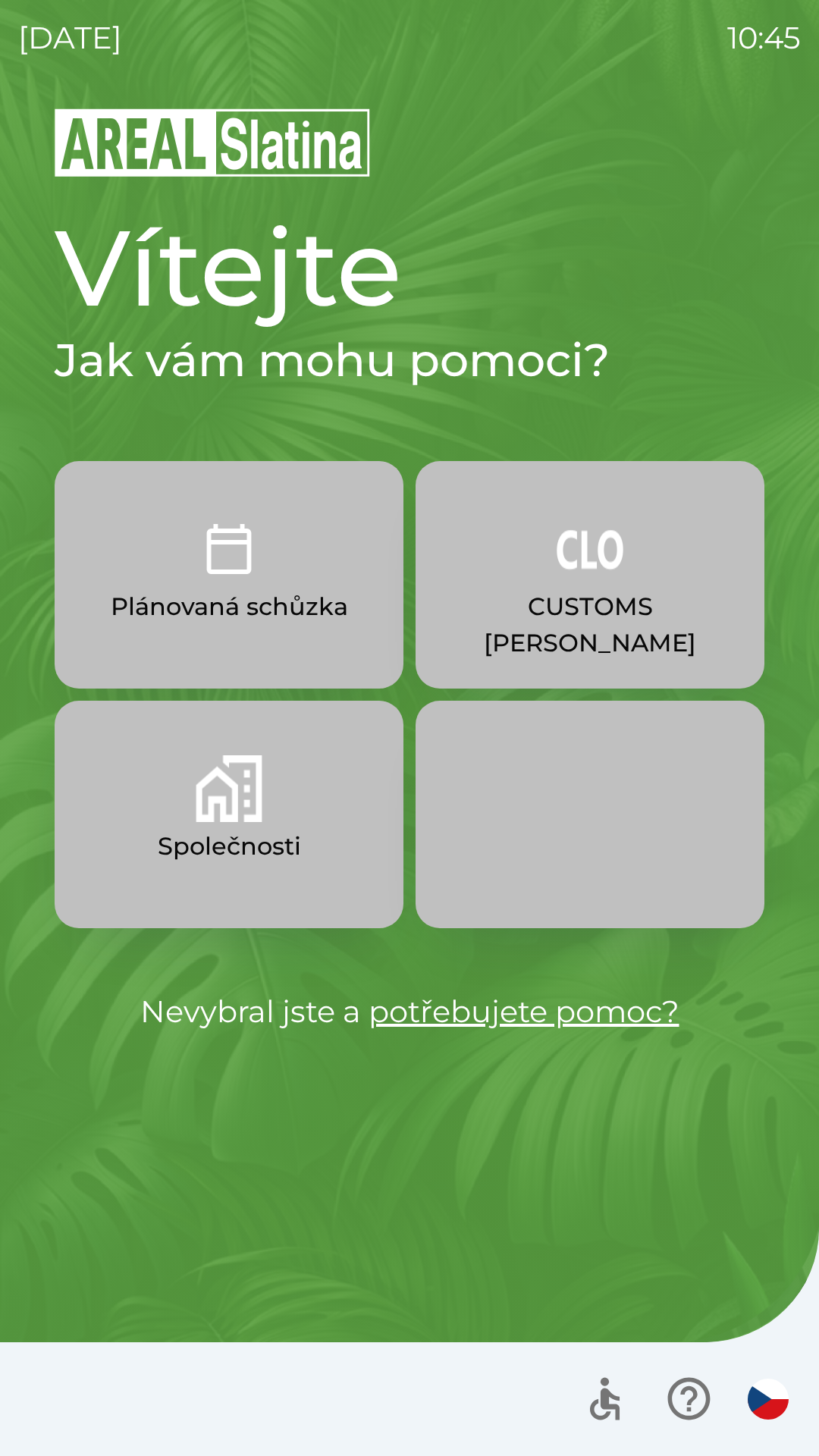
click at [256, 786] on img "button" at bounding box center [228, 788] width 67 height 67
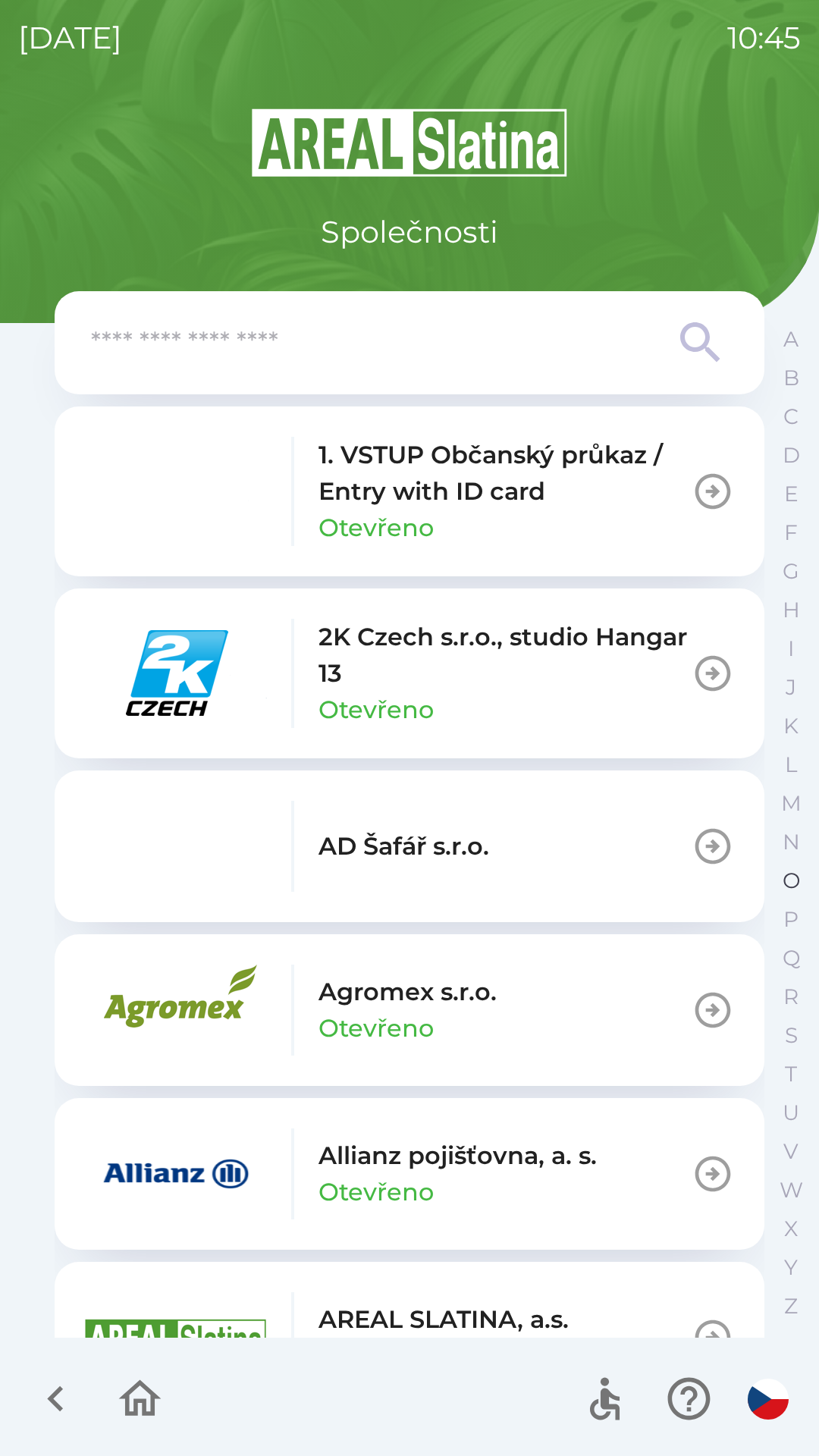
click at [783, 881] on p "O" at bounding box center [791, 881] width 18 height 26
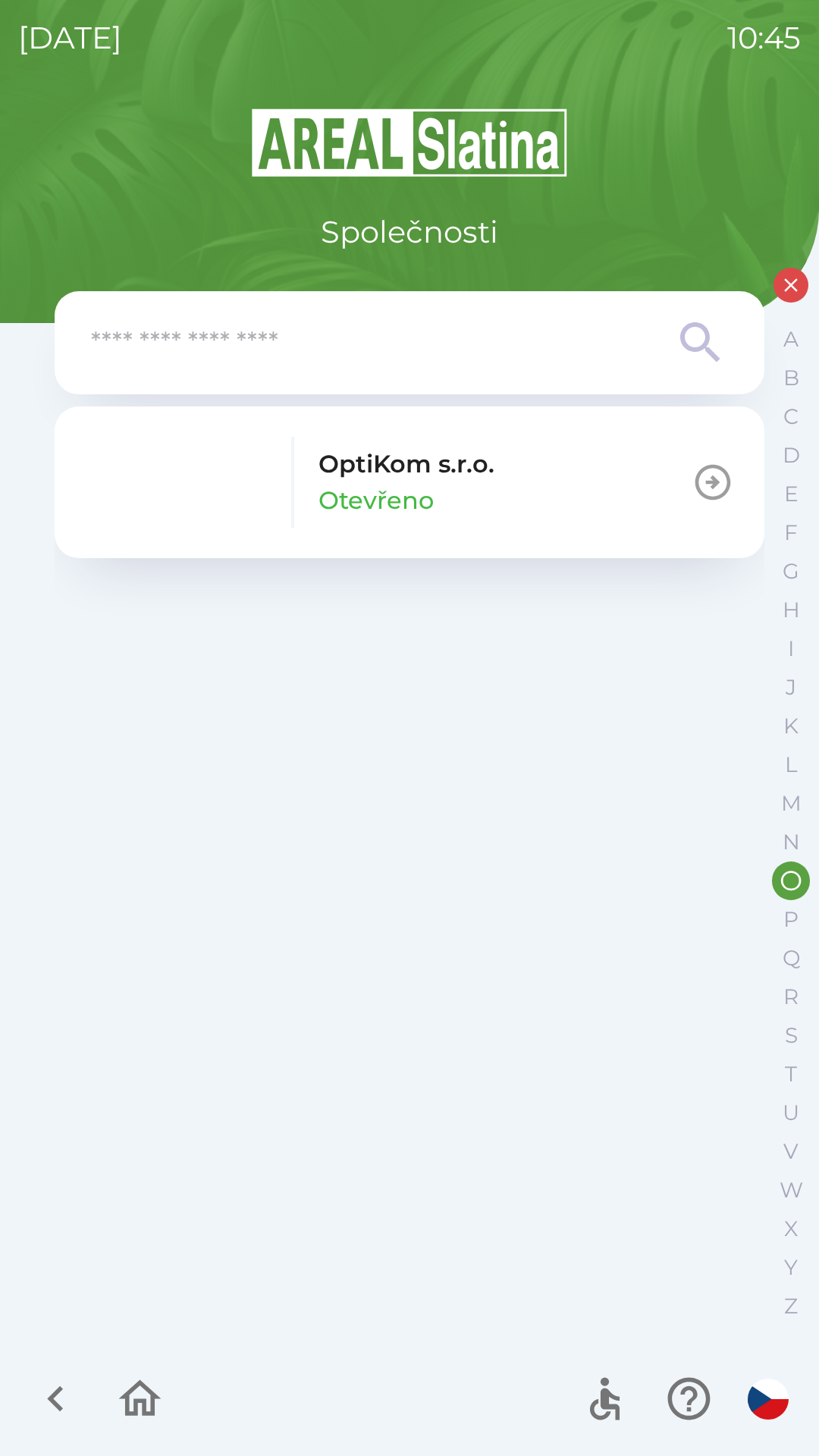
click at [509, 508] on button "OptiKom s.r.o. Otevřeno" at bounding box center [410, 482] width 709 height 152
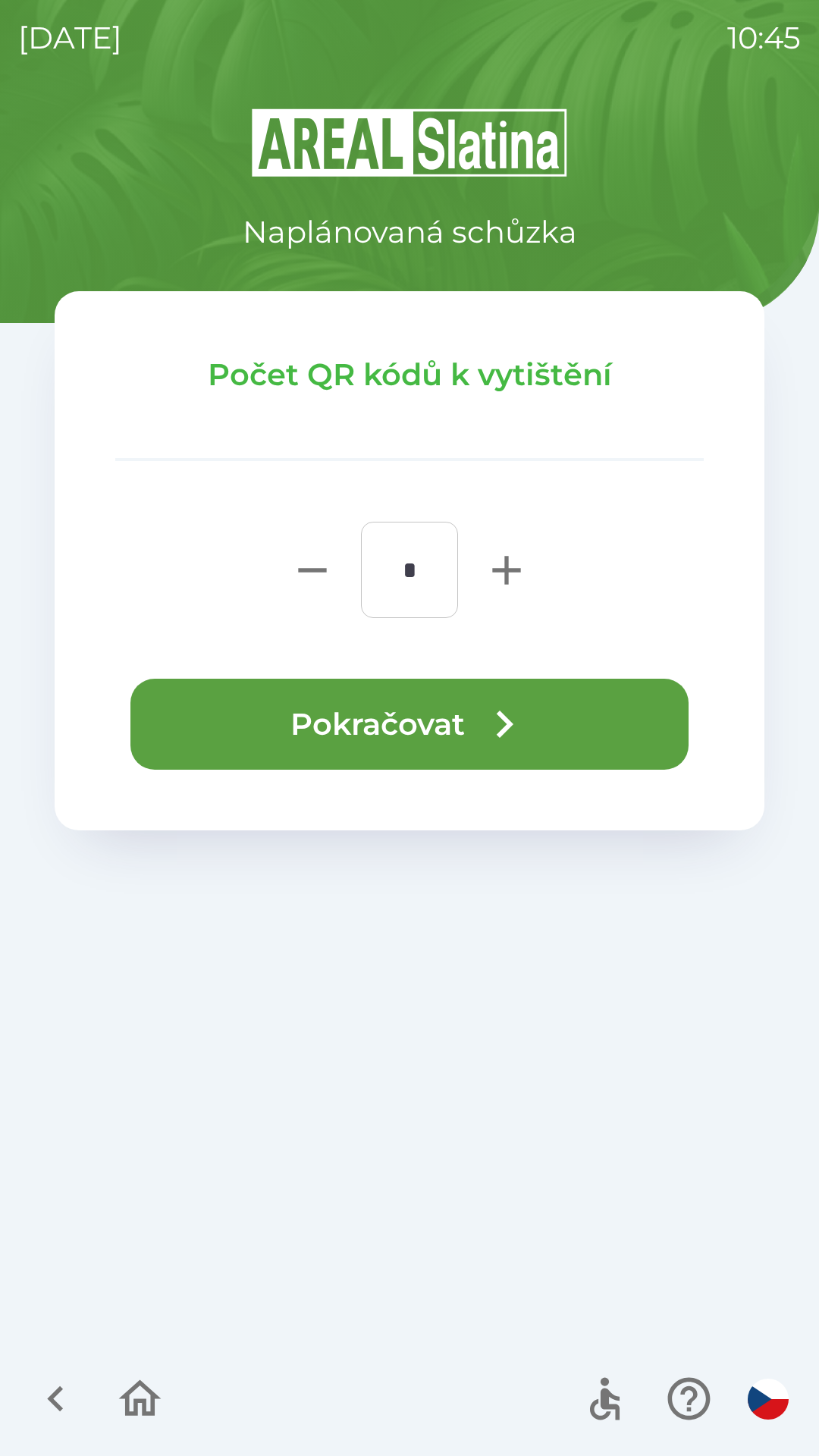
click at [511, 717] on icon "button" at bounding box center [504, 724] width 55 height 55
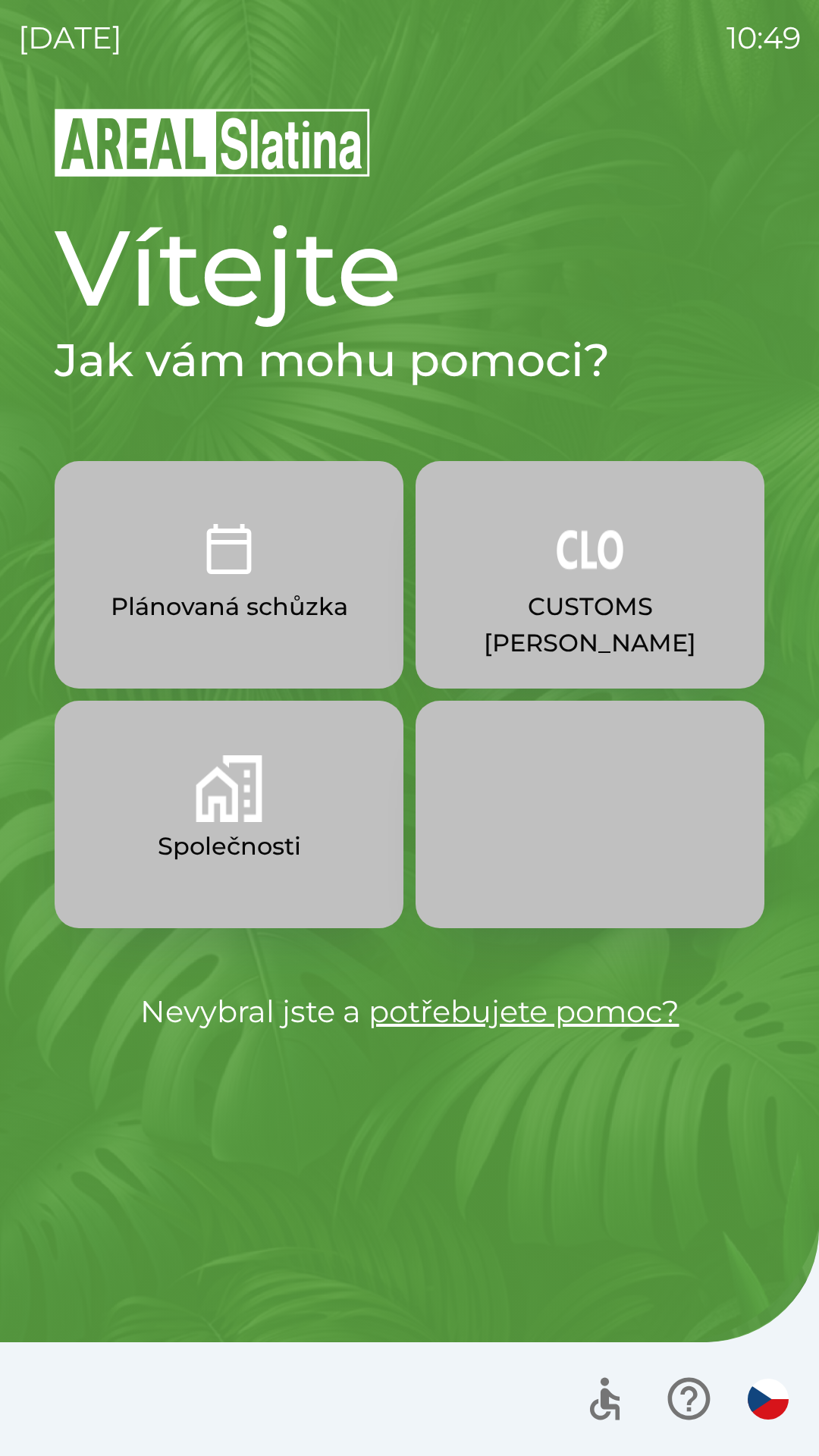
click at [243, 592] on p "Plánovaná schůzka" at bounding box center [229, 606] width 238 height 36
click at [199, 854] on p "Společnosti" at bounding box center [229, 846] width 143 height 36
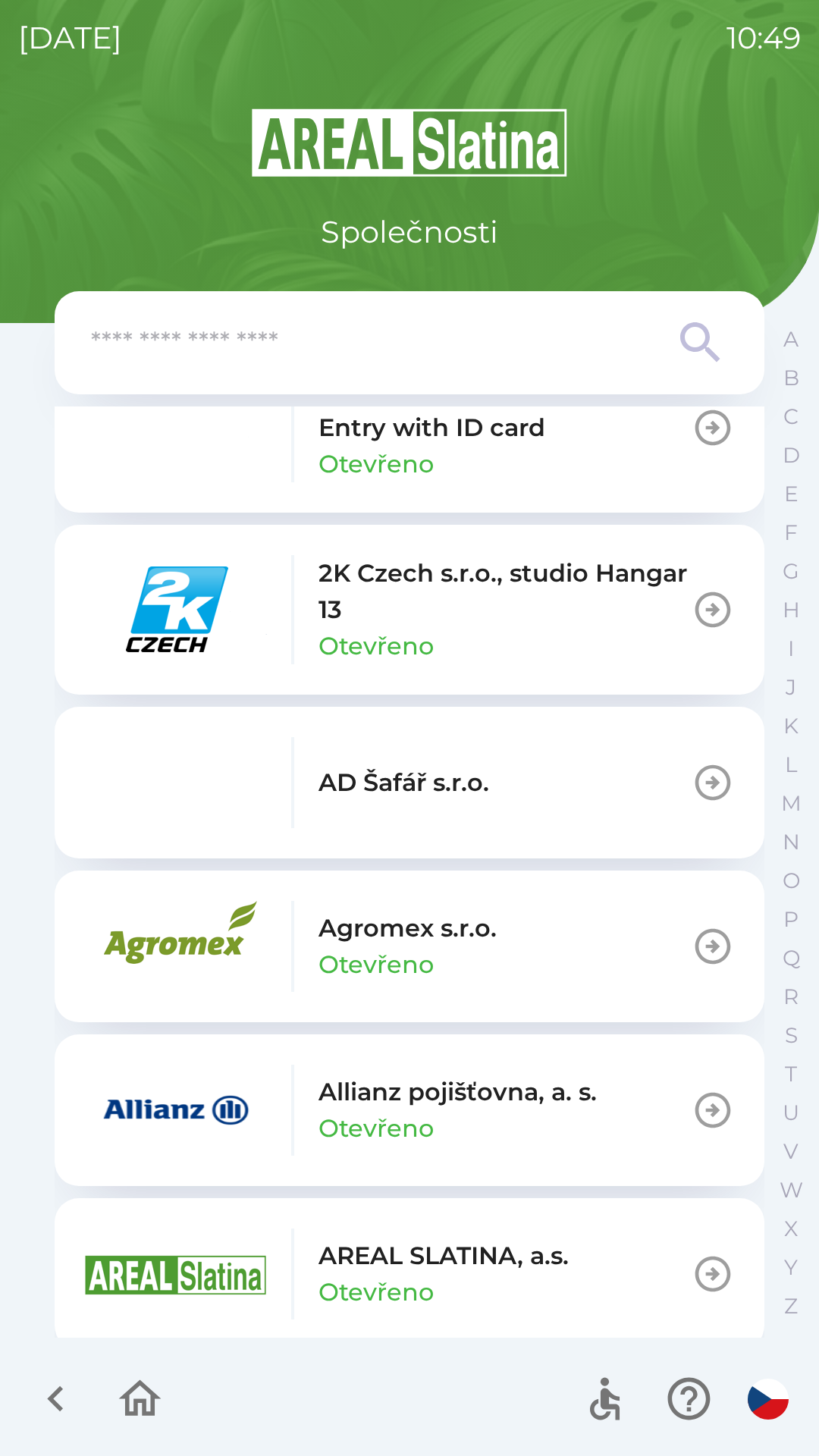
scroll to position [63, 0]
click at [476, 341] on input "text" at bounding box center [379, 342] width 576 height 41
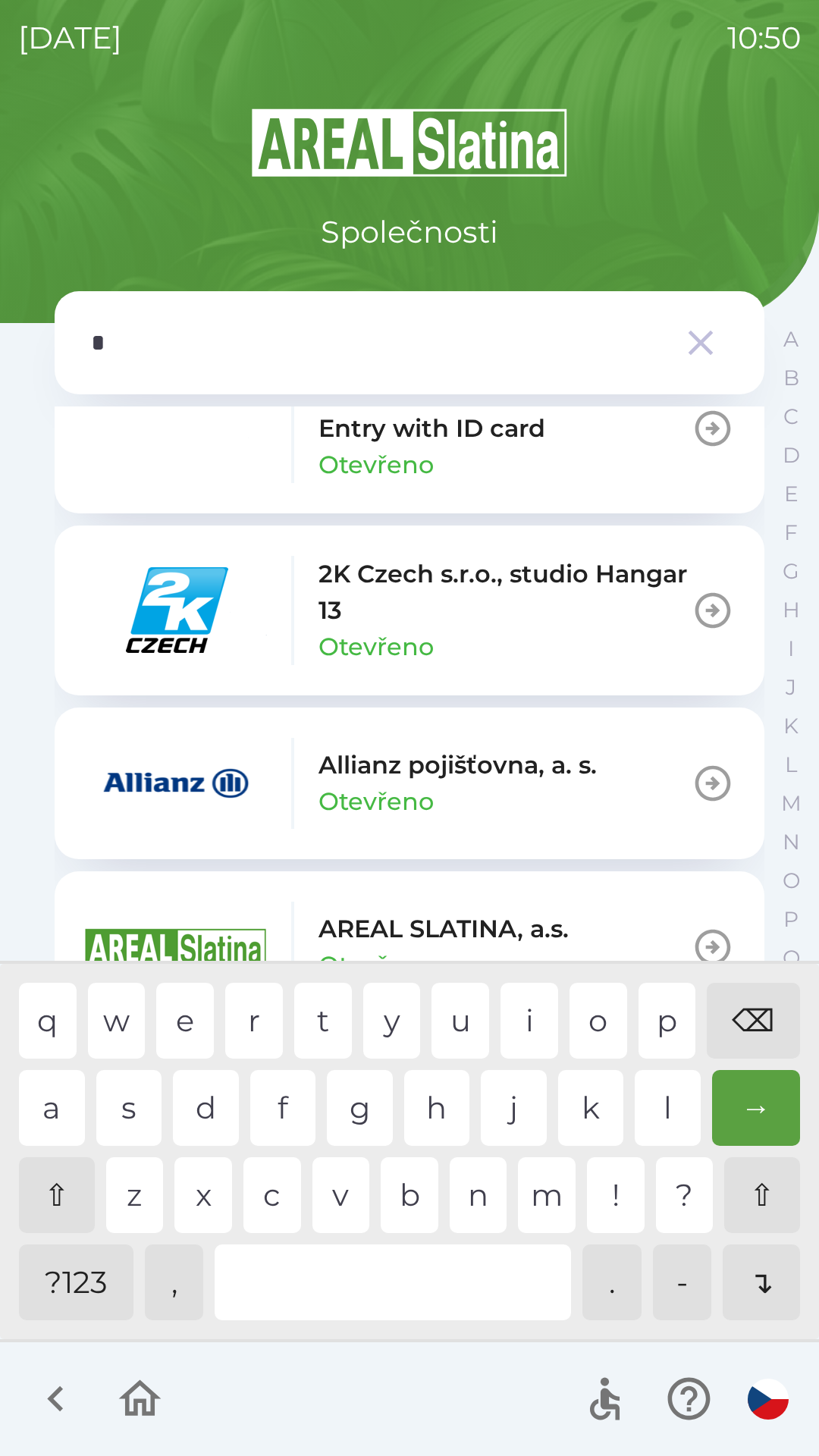
click at [335, 1011] on div "t" at bounding box center [323, 1020] width 57 height 76
type input "**"
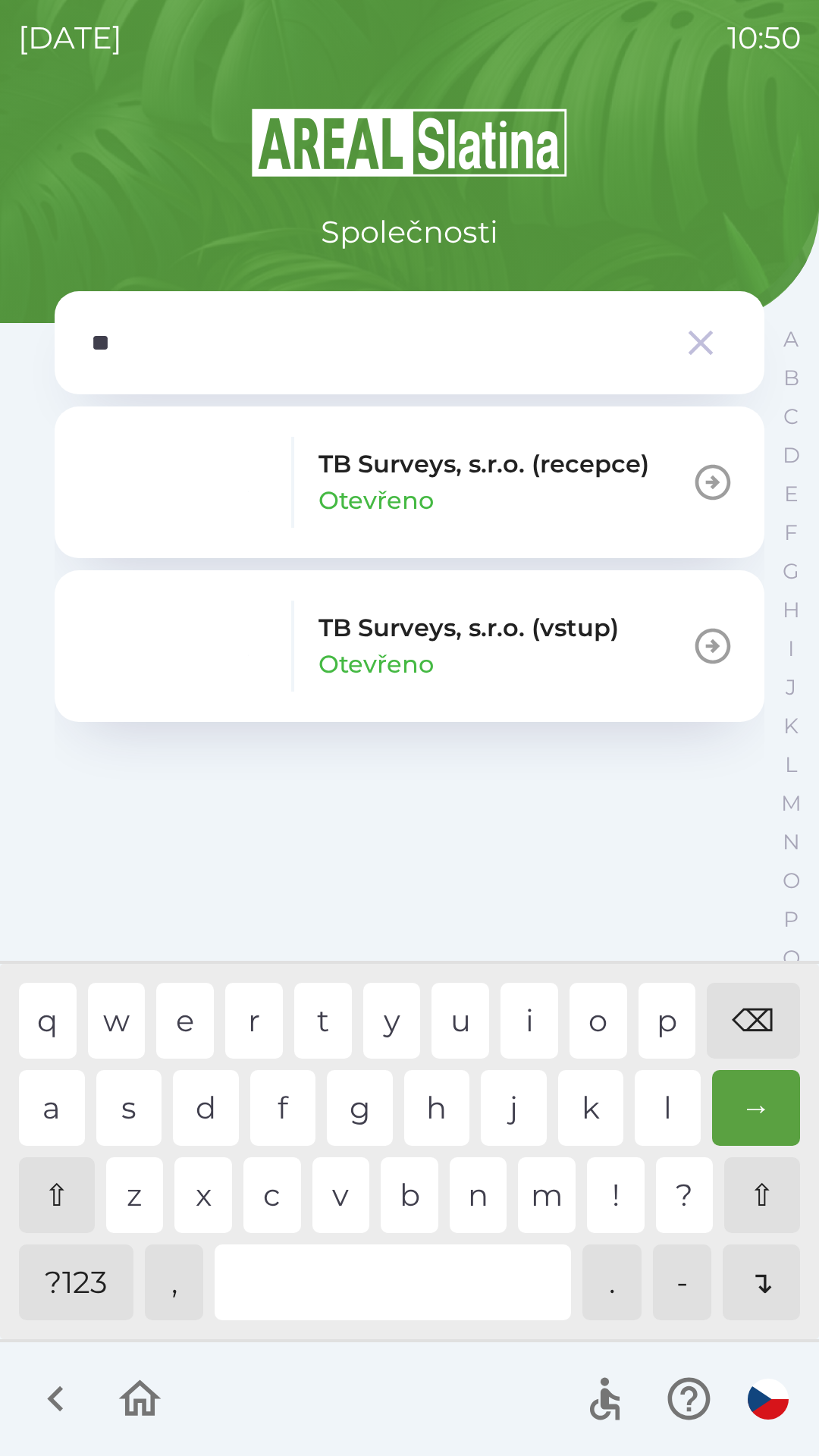
click at [412, 1189] on div "b" at bounding box center [410, 1195] width 57 height 76
click at [504, 474] on p "TB Surveys, s.r.o. (recepce)" at bounding box center [484, 463] width 330 height 36
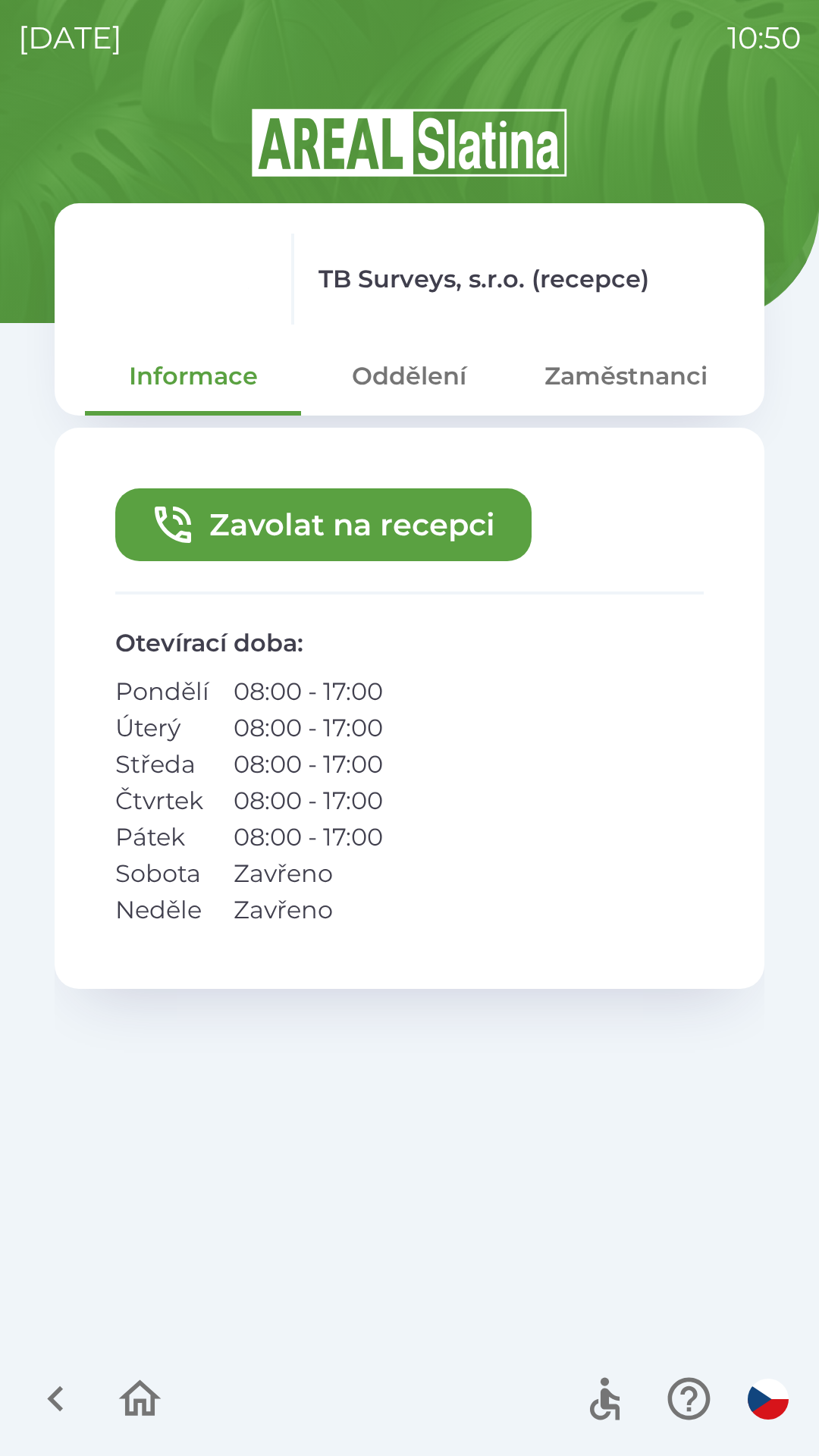
click at [434, 386] on button "Oddělení" at bounding box center [409, 376] width 216 height 55
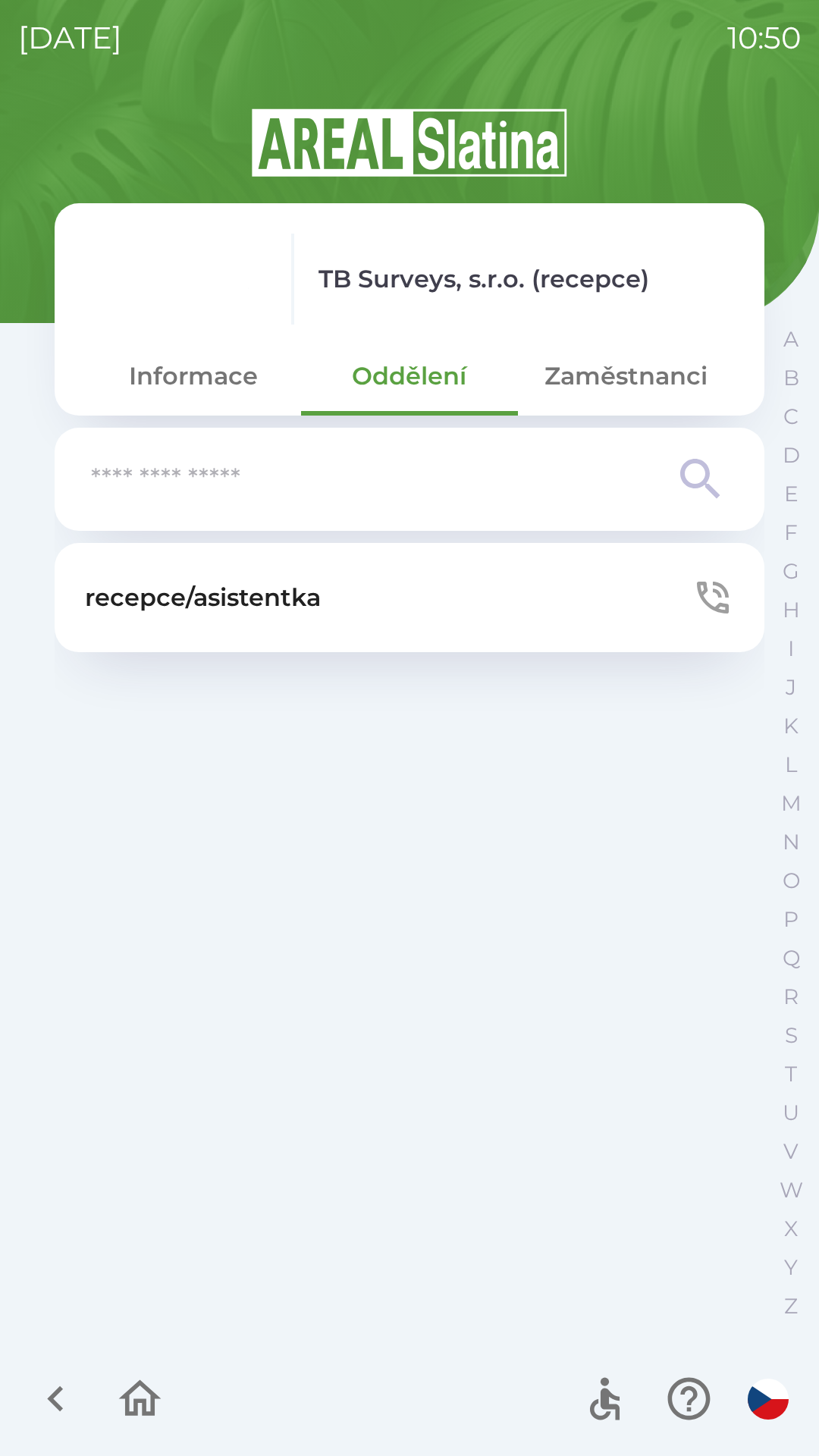
click at [226, 373] on button "Informace" at bounding box center [193, 376] width 216 height 55
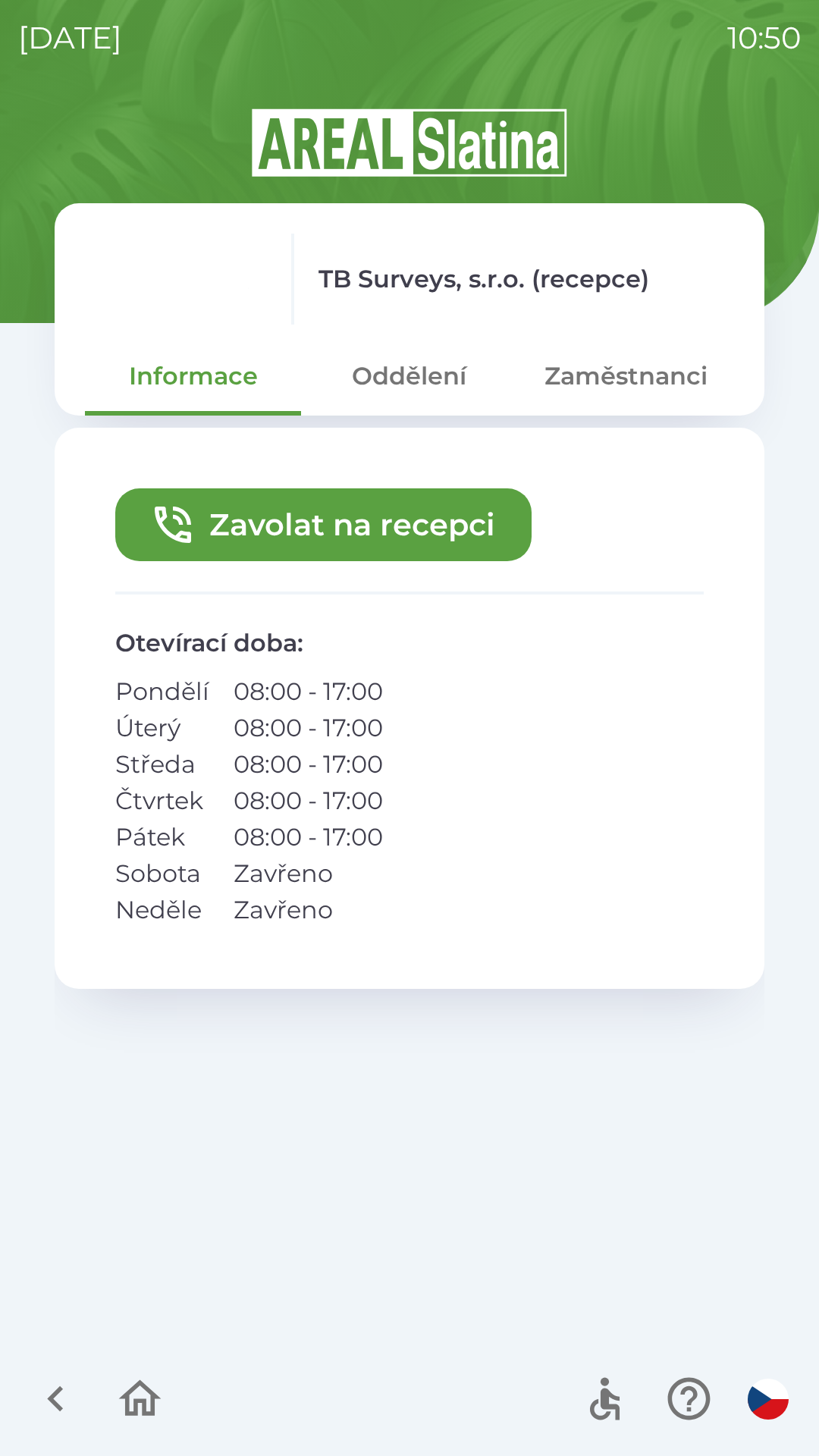
click at [56, 1375] on icon "button" at bounding box center [56, 1399] width 51 height 51
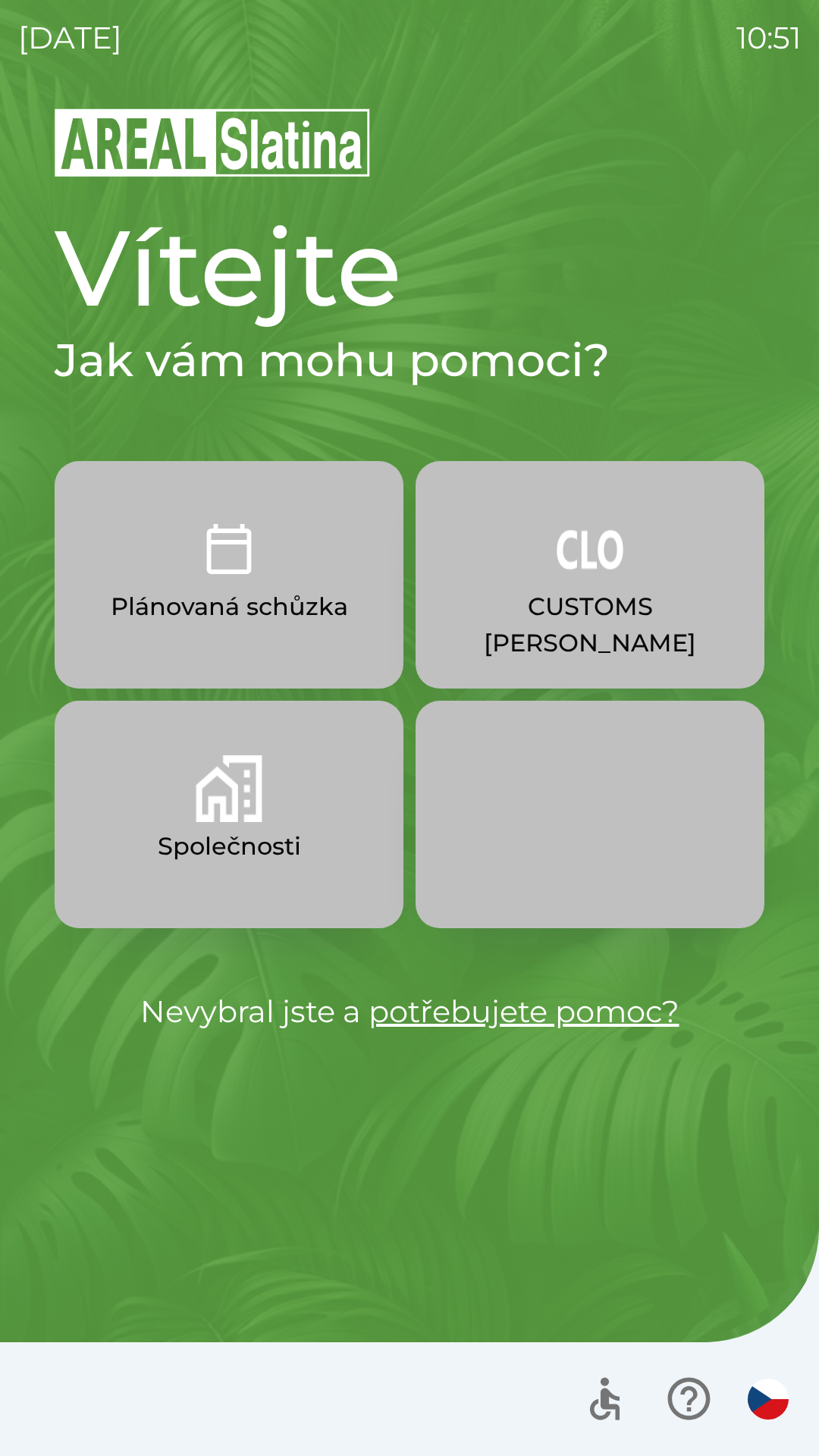
click at [200, 821] on img "button" at bounding box center [228, 788] width 67 height 67
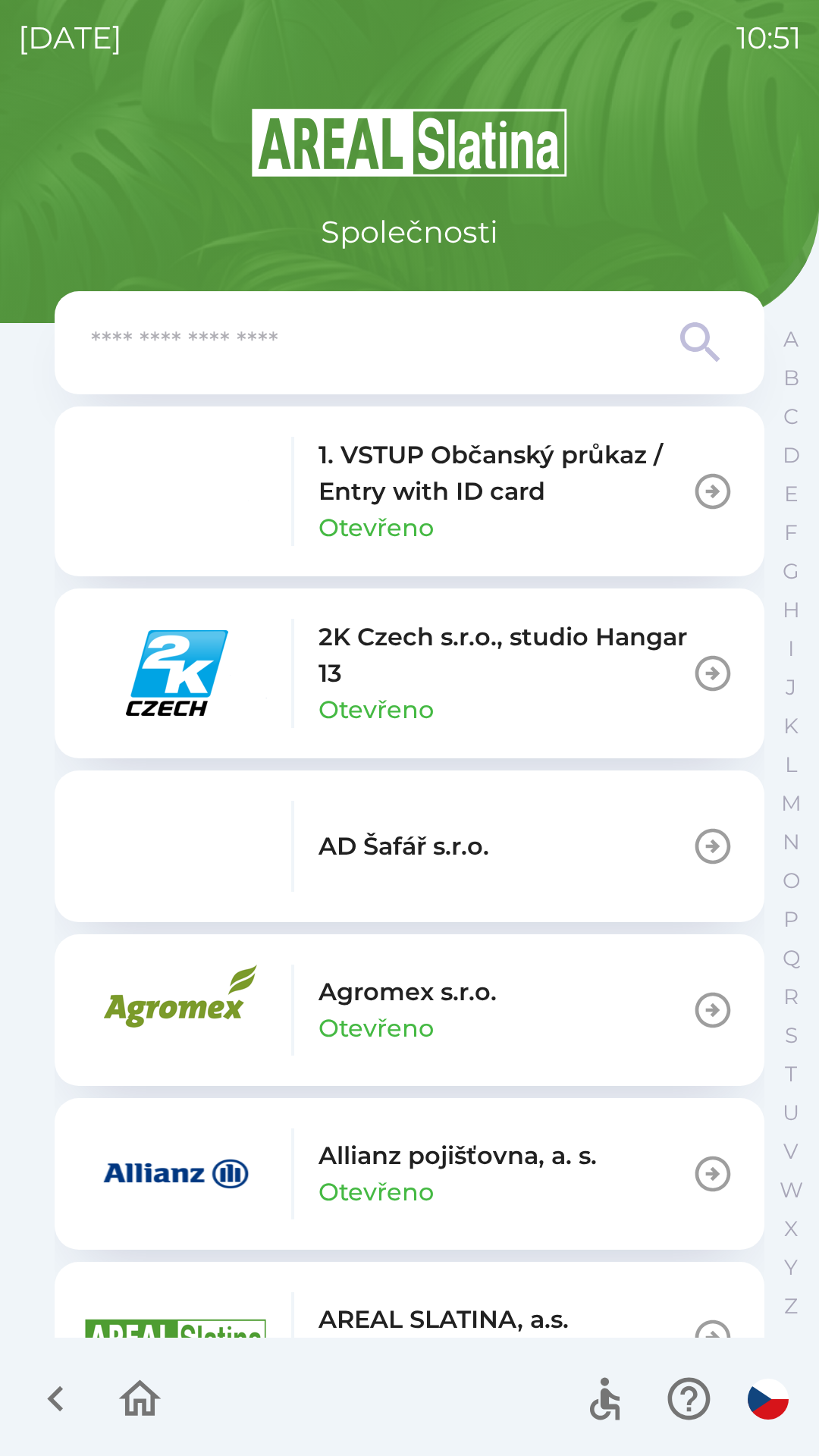
click at [463, 335] on input "text" at bounding box center [379, 342] width 576 height 41
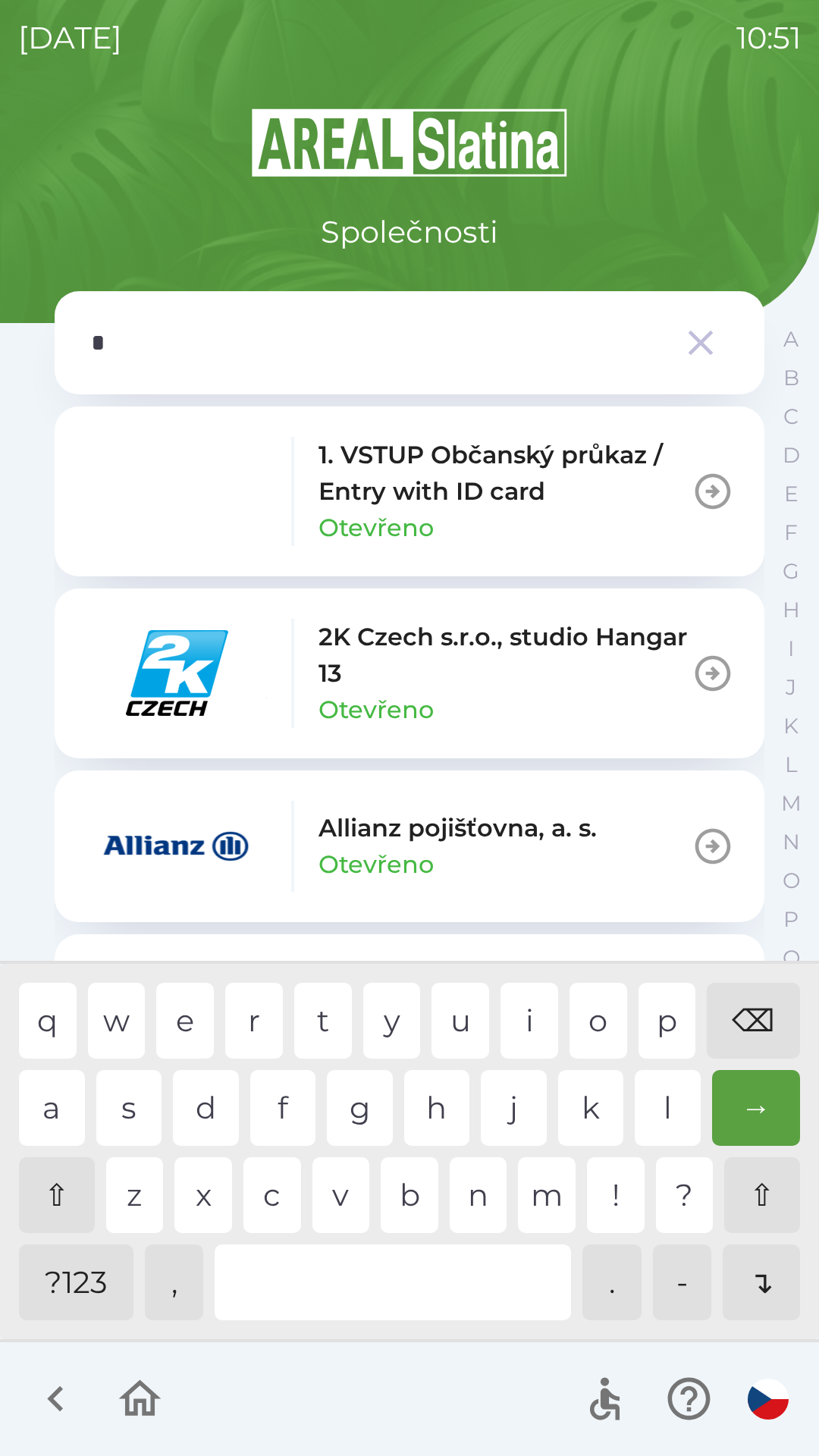
click at [335, 1033] on div "t" at bounding box center [323, 1020] width 57 height 76
type input "**"
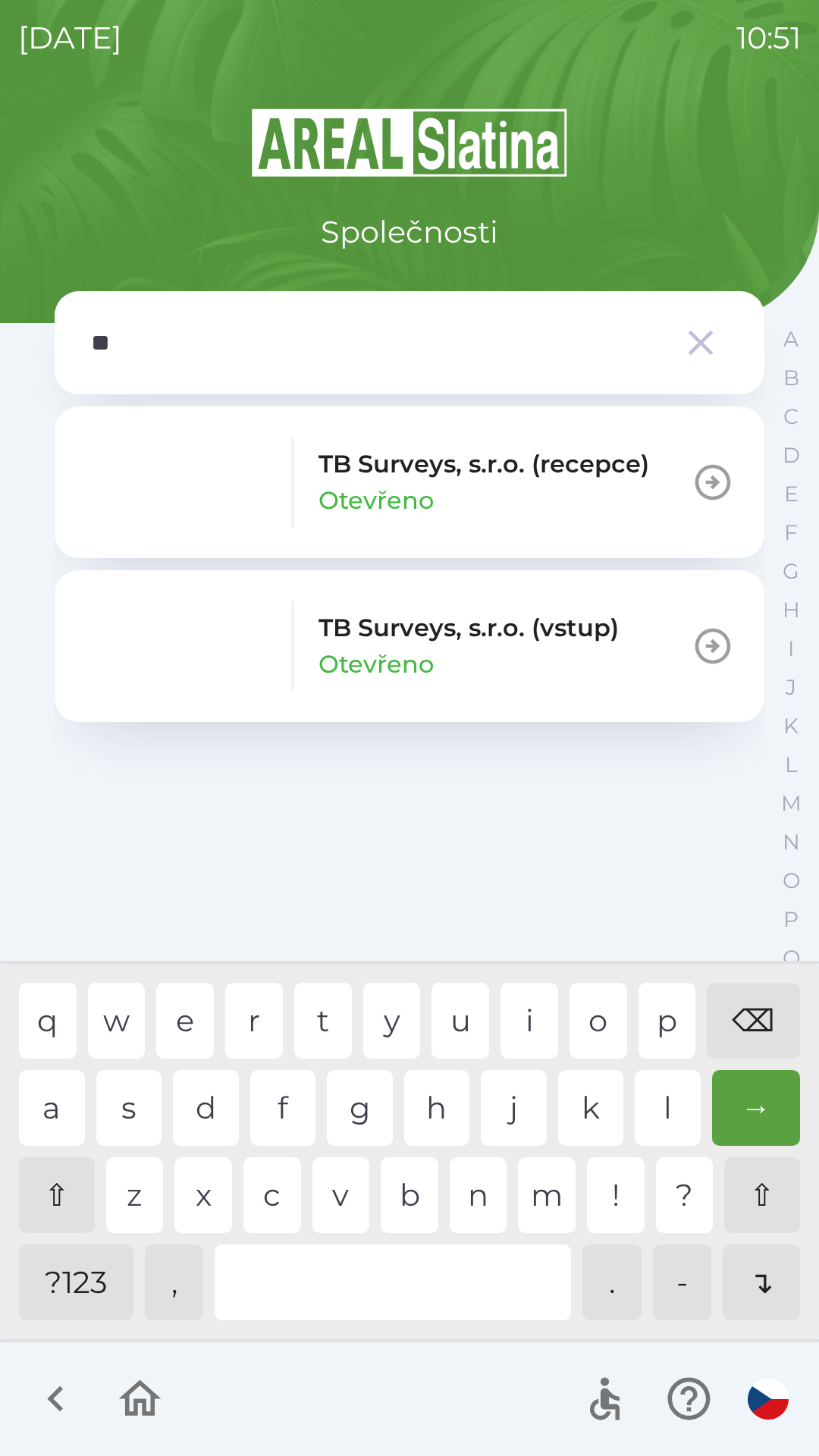
click at [413, 1191] on div "b" at bounding box center [410, 1195] width 57 height 76
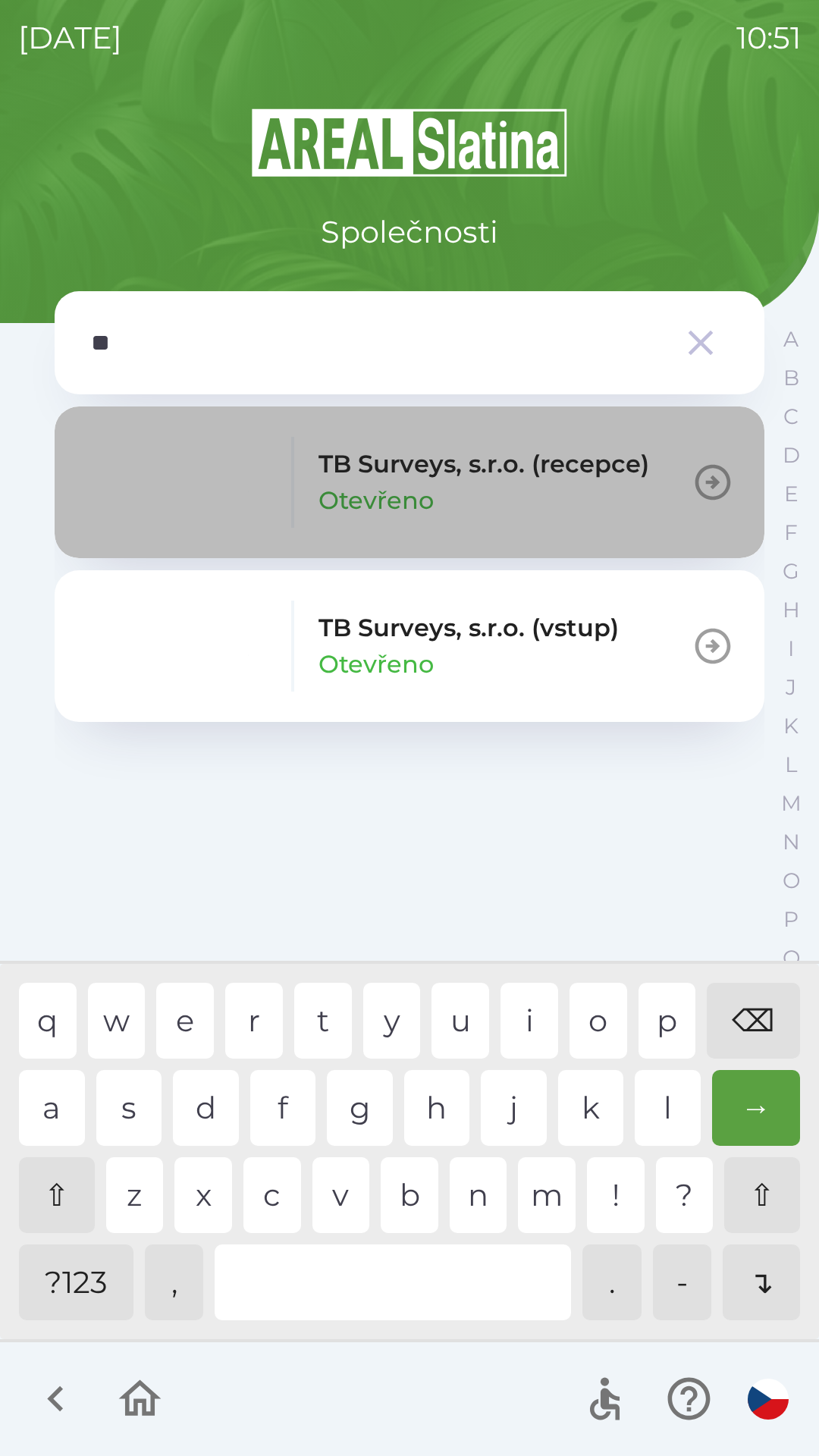
click at [554, 459] on p "TB Surveys, s.r.o. (recepce)" at bounding box center [484, 463] width 330 height 36
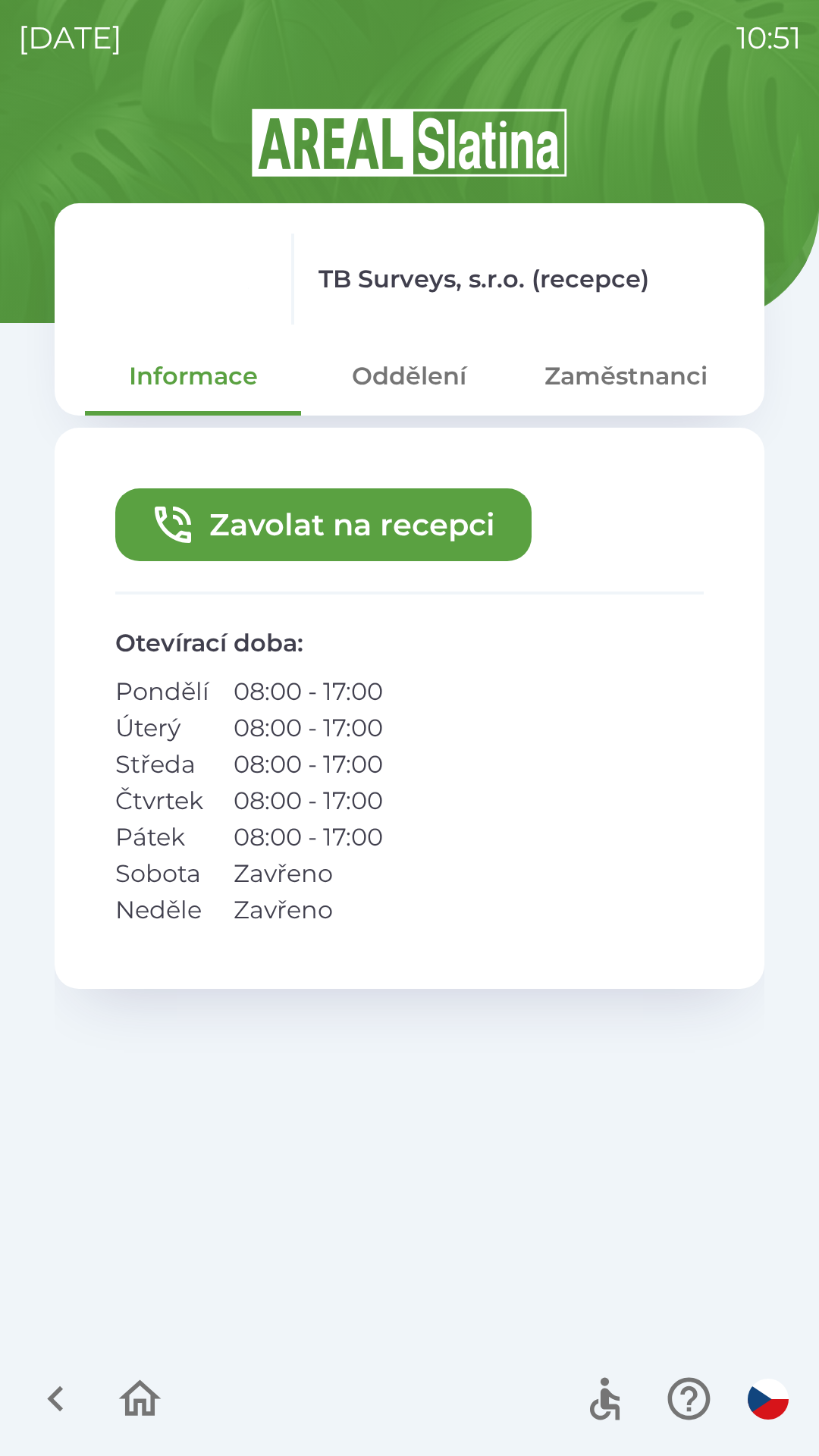
click at [432, 511] on button "Zavolat na recepci" at bounding box center [324, 525] width 416 height 72
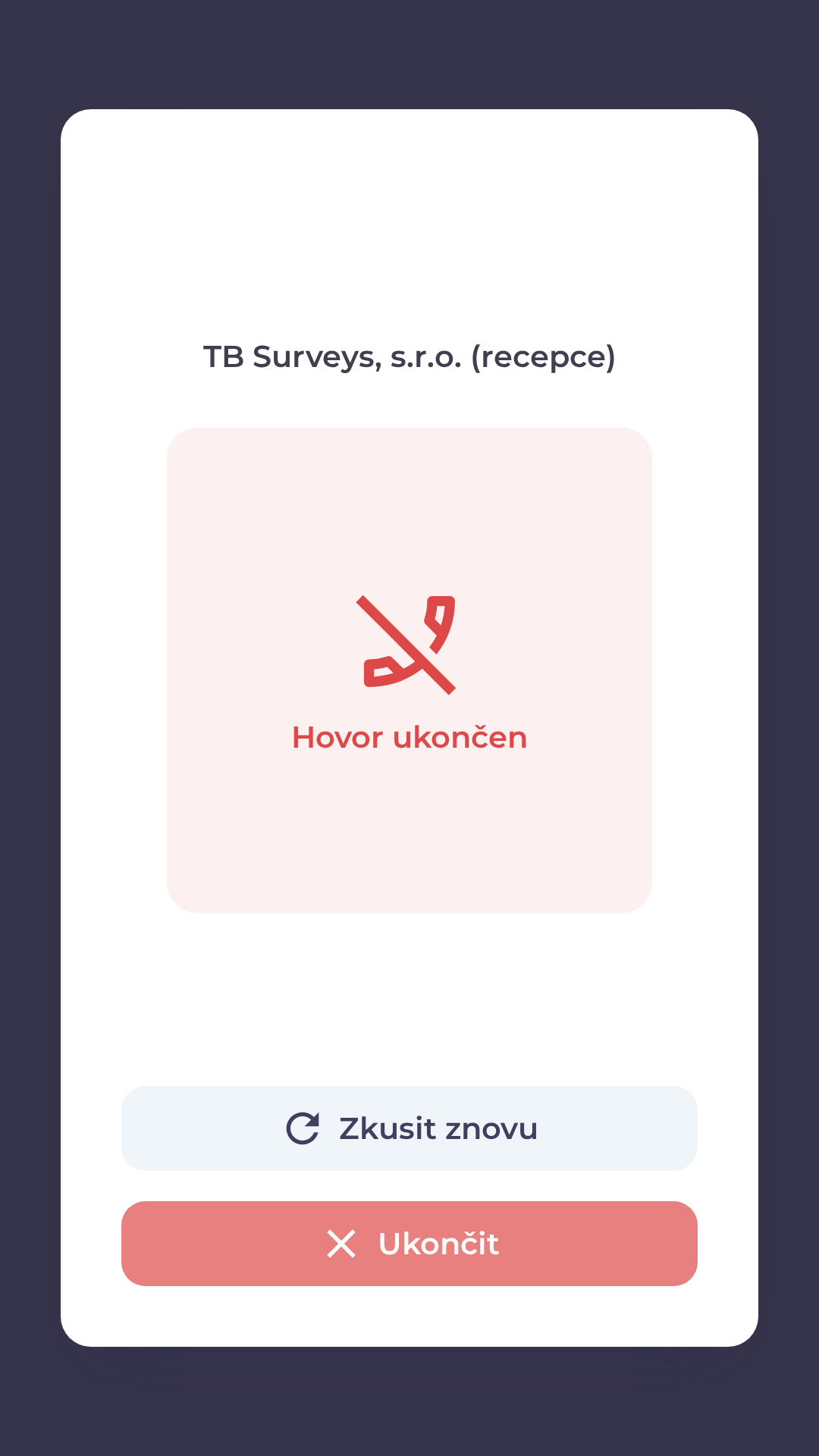
click at [443, 1266] on button "Ukončit" at bounding box center [410, 1243] width 576 height 85
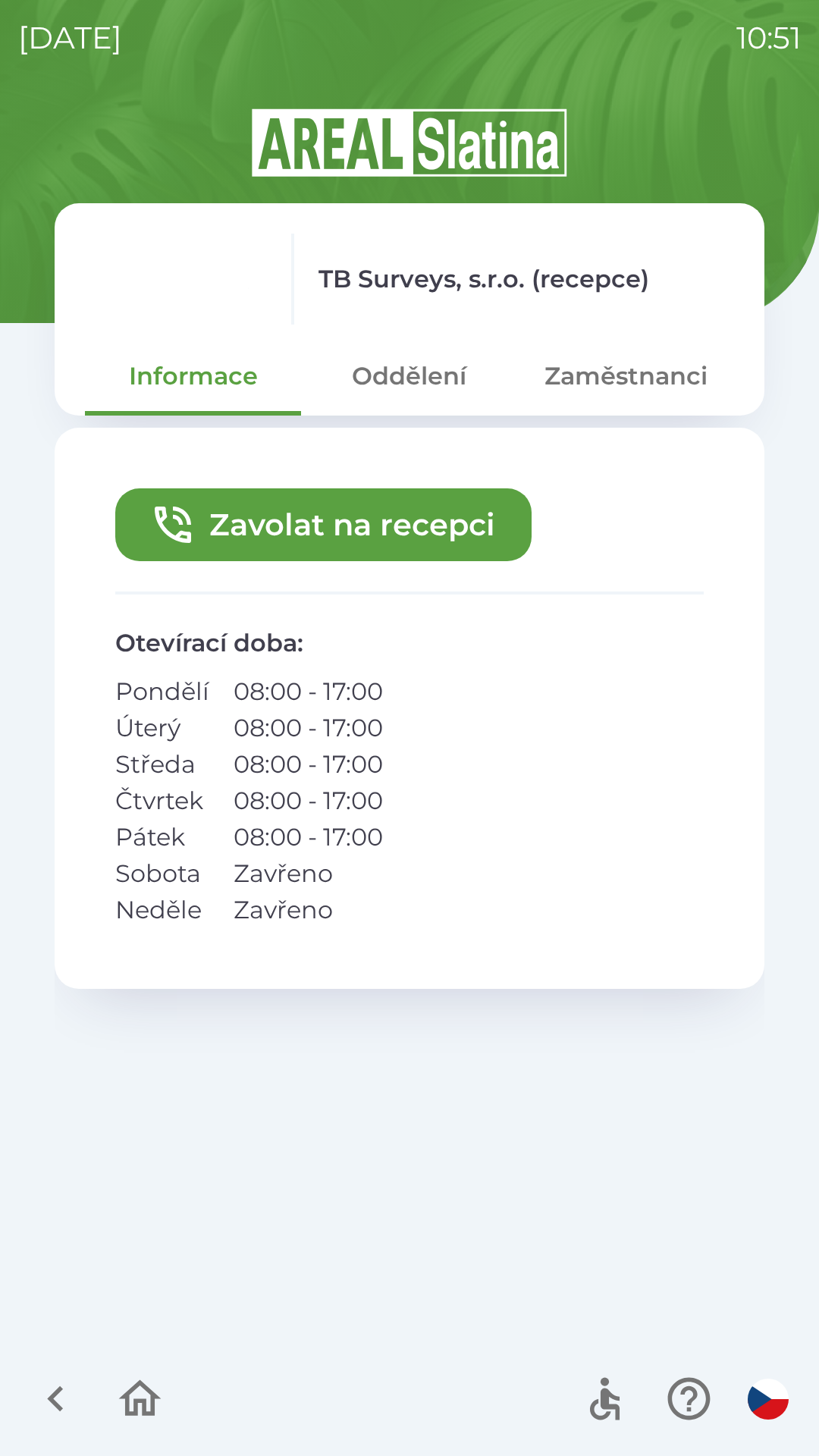
click at [374, 513] on button "Zavolat na recepci" at bounding box center [324, 525] width 416 height 72
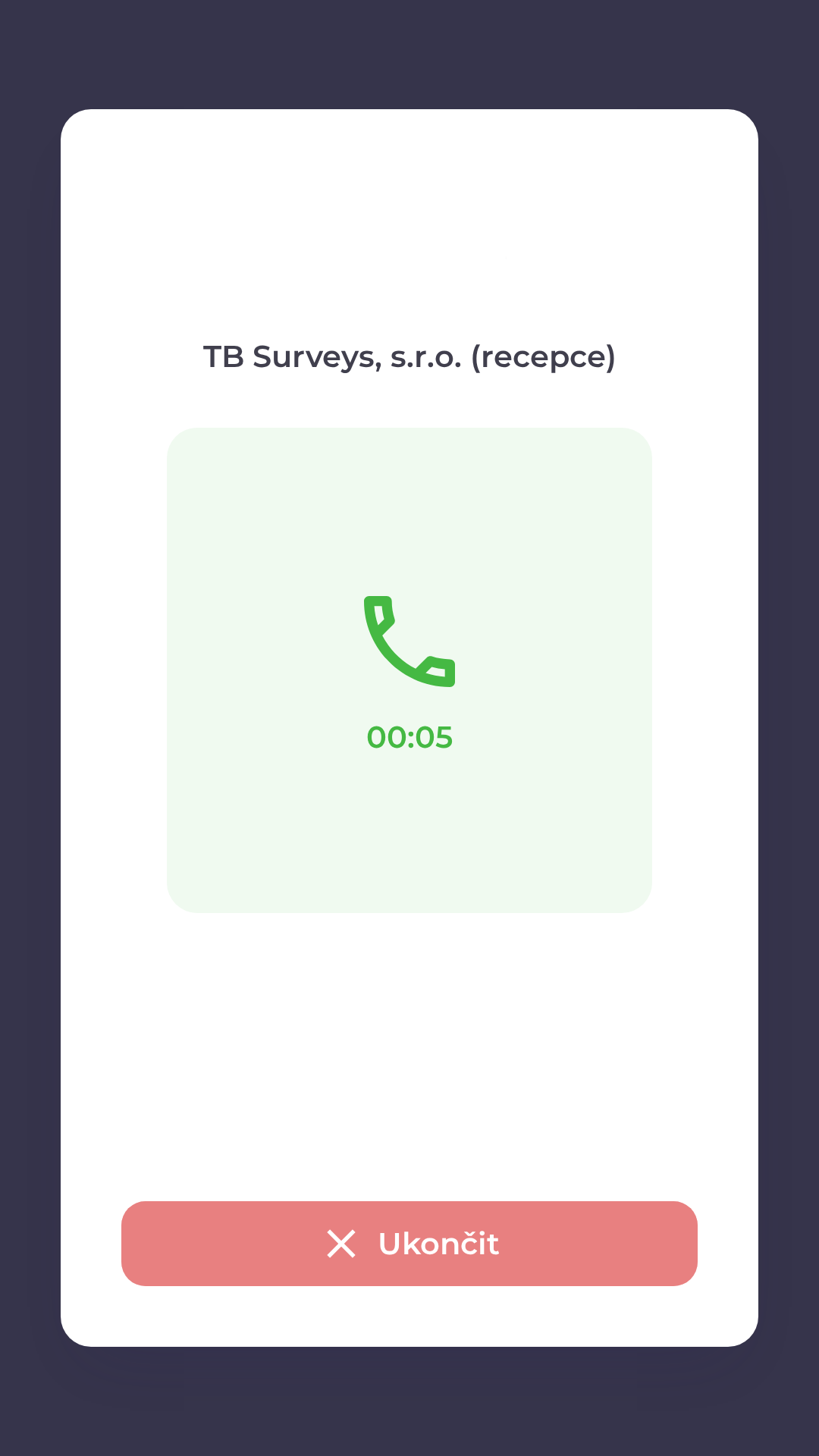
click at [342, 1238] on icon "button" at bounding box center [341, 1244] width 49 height 49
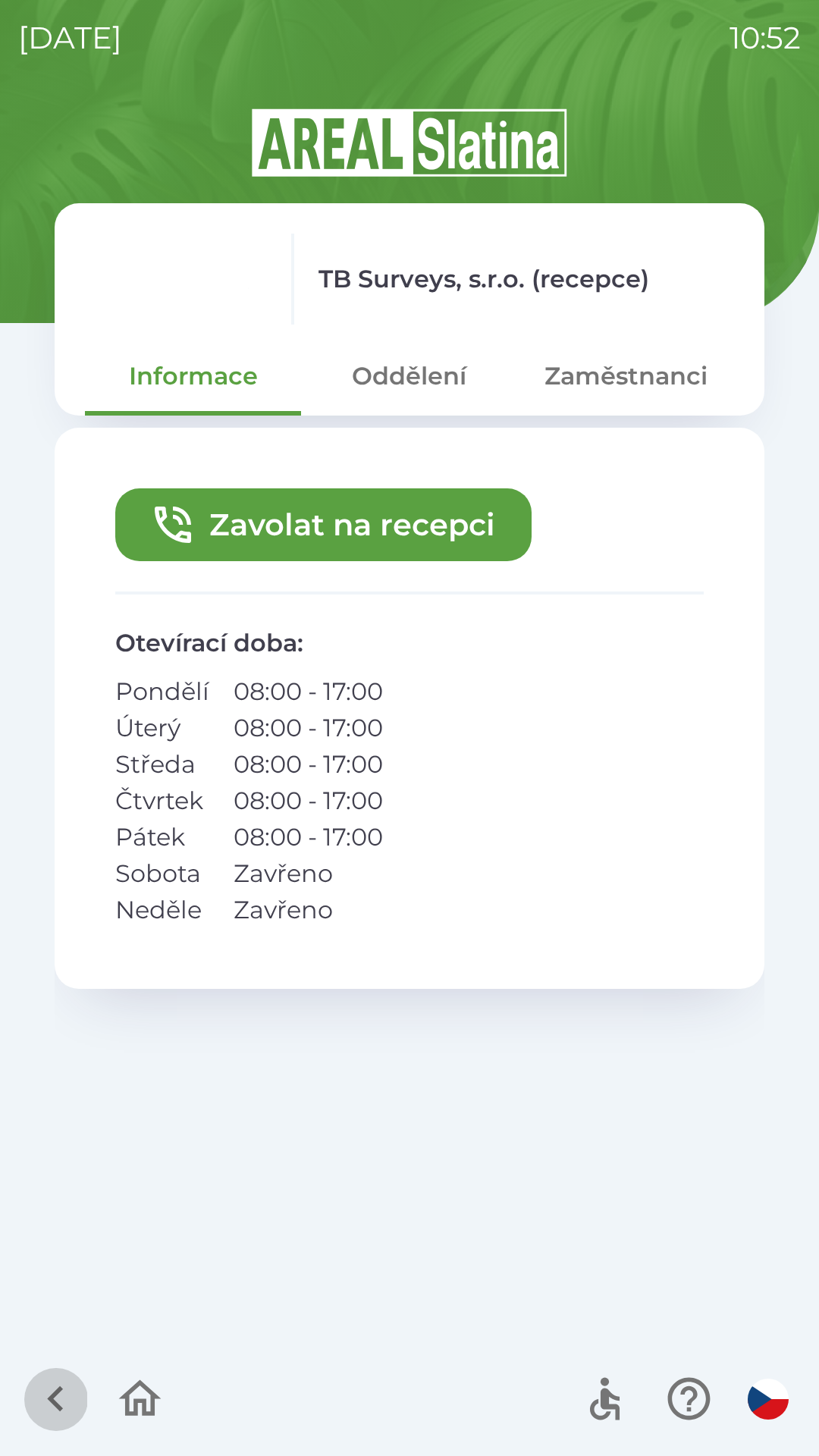
click at [73, 1412] on icon "button" at bounding box center [56, 1399] width 51 height 51
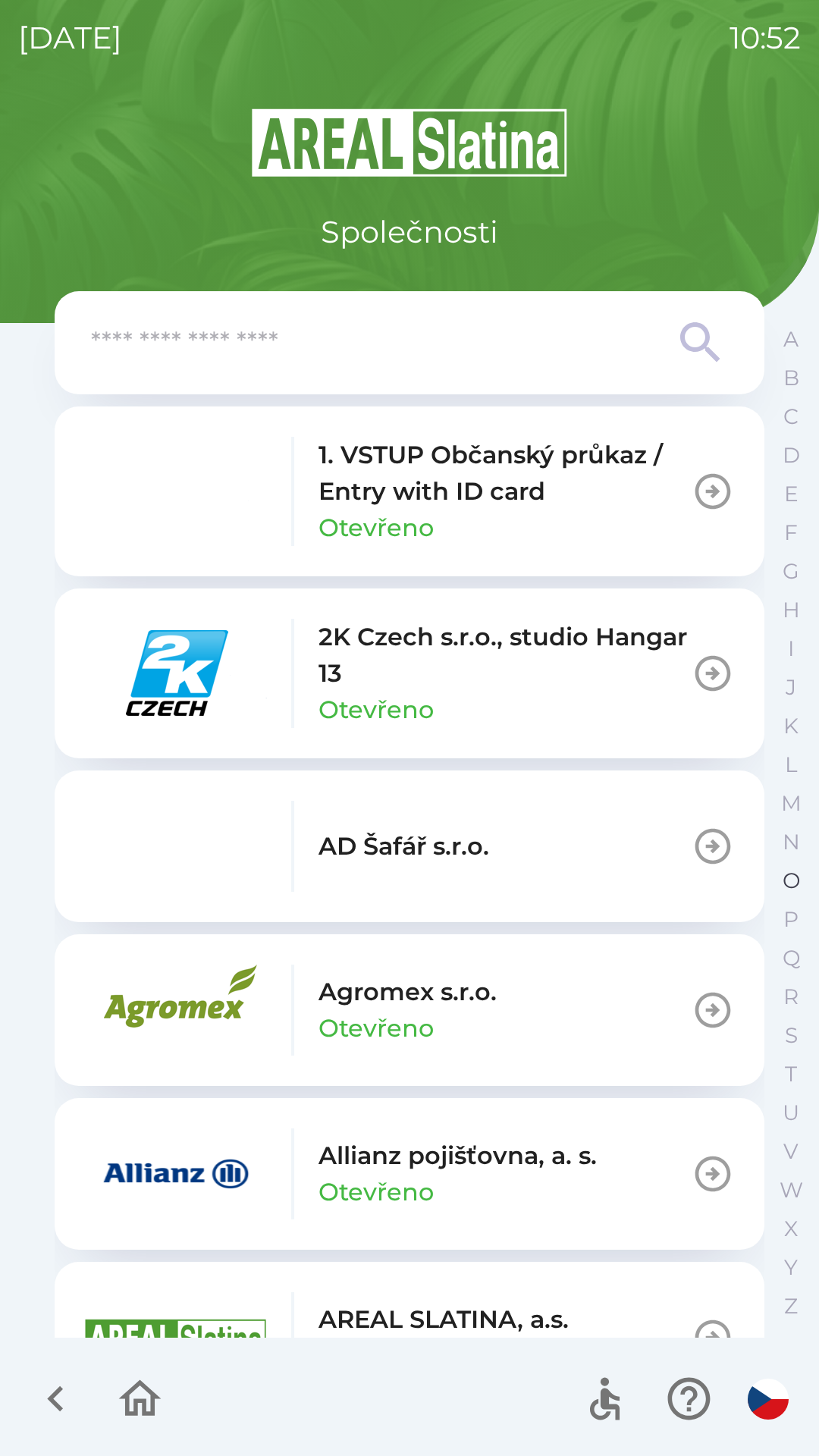
click at [799, 871] on p "O" at bounding box center [791, 881] width 18 height 26
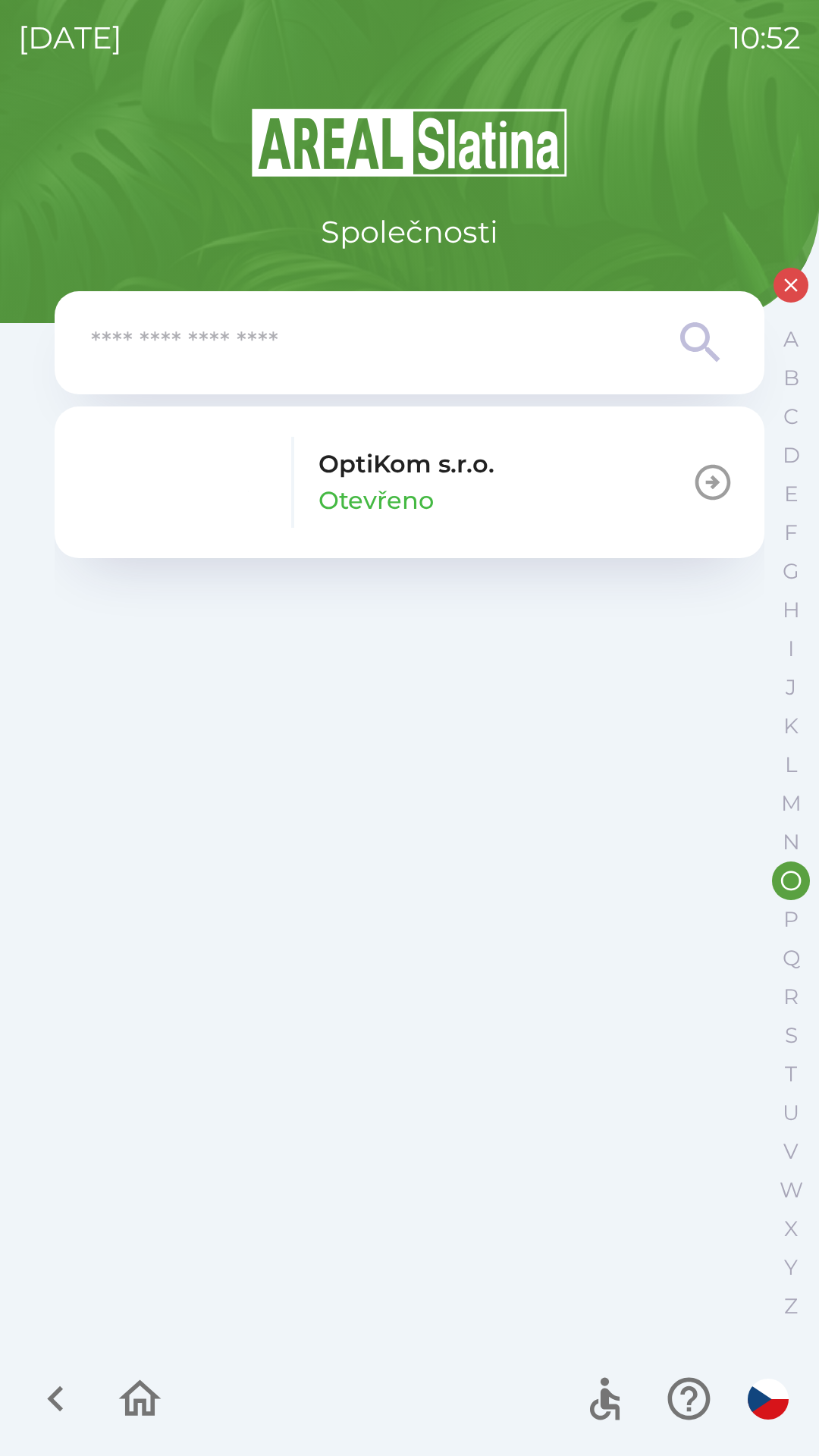
click at [491, 497] on div "OptiKom s.r.o. Otevřeno" at bounding box center [406, 482] width 176 height 72
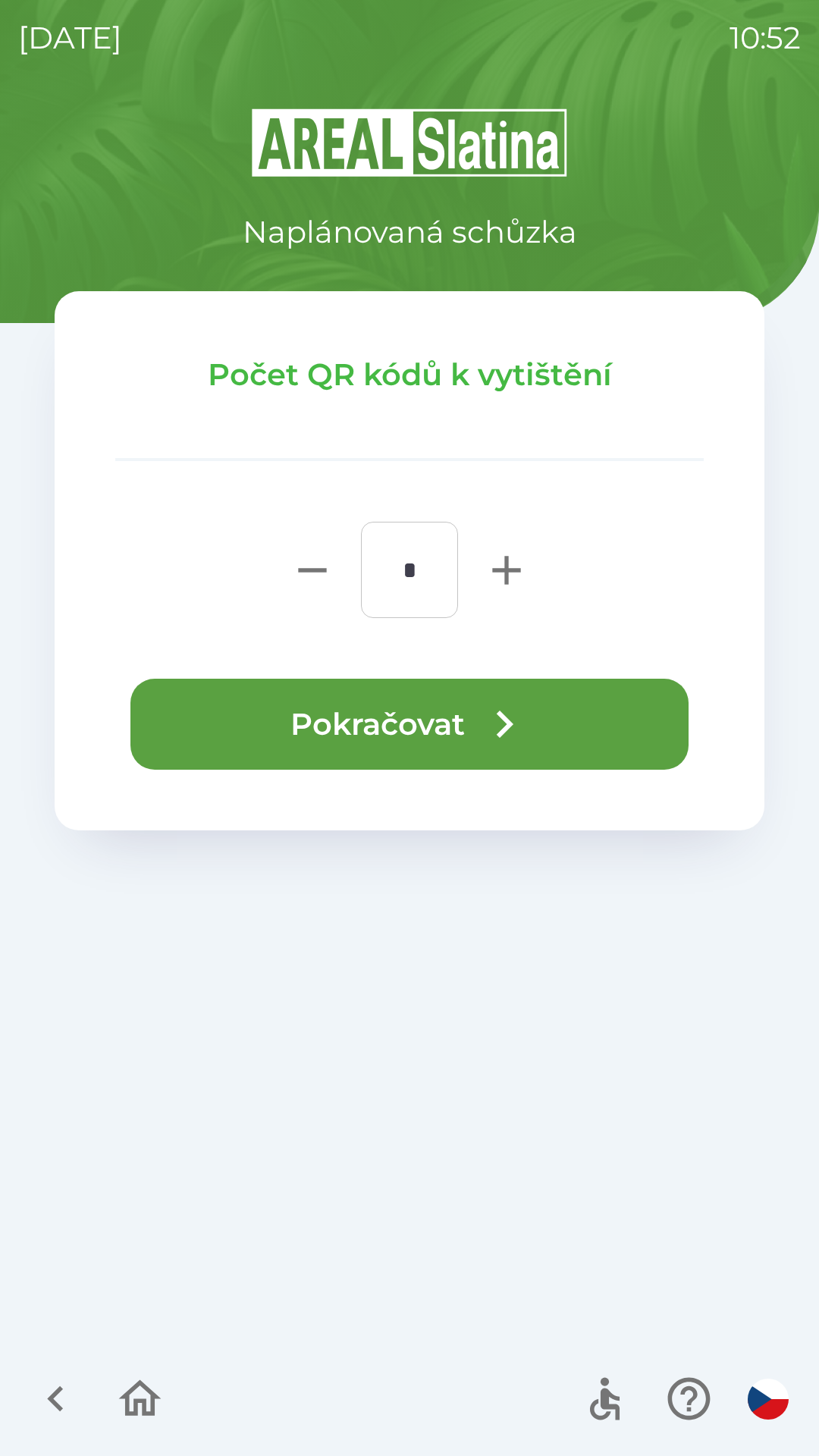
click at [510, 725] on icon "button" at bounding box center [505, 724] width 17 height 27
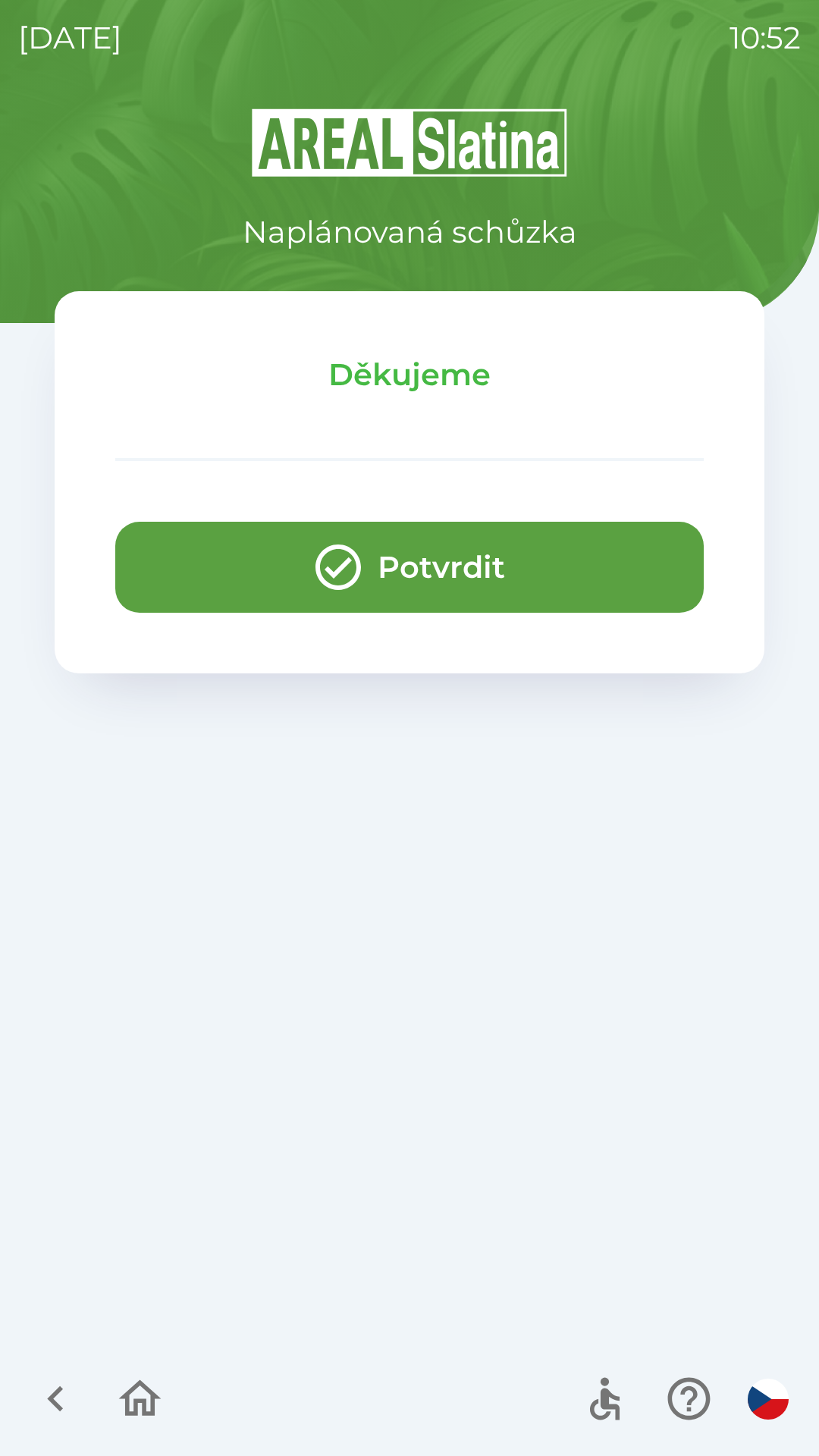
click at [511, 586] on button "Potvrdit" at bounding box center [410, 567] width 588 height 91
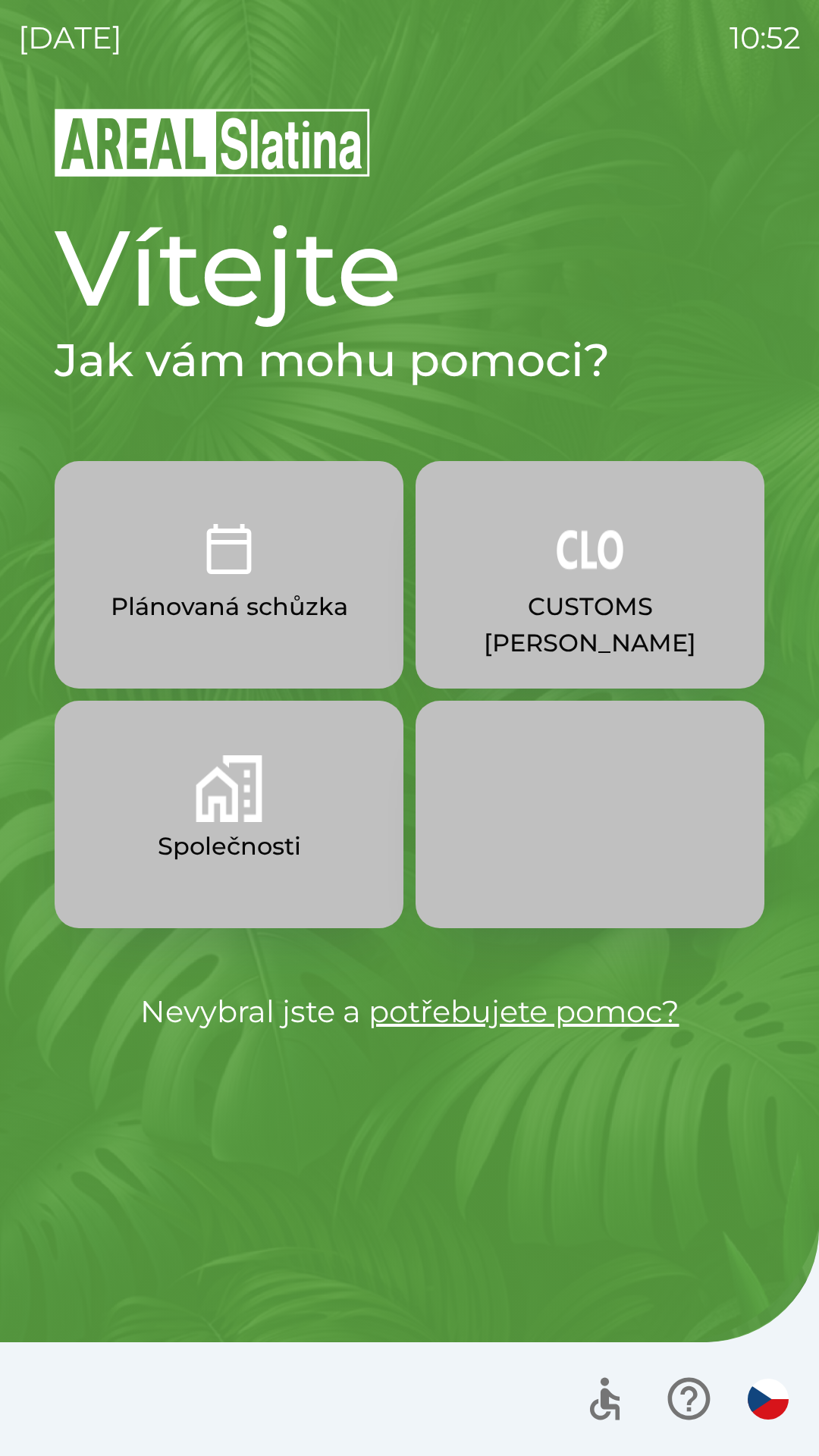
click at [322, 849] on button "Společnosti" at bounding box center [229, 815] width 349 height 228
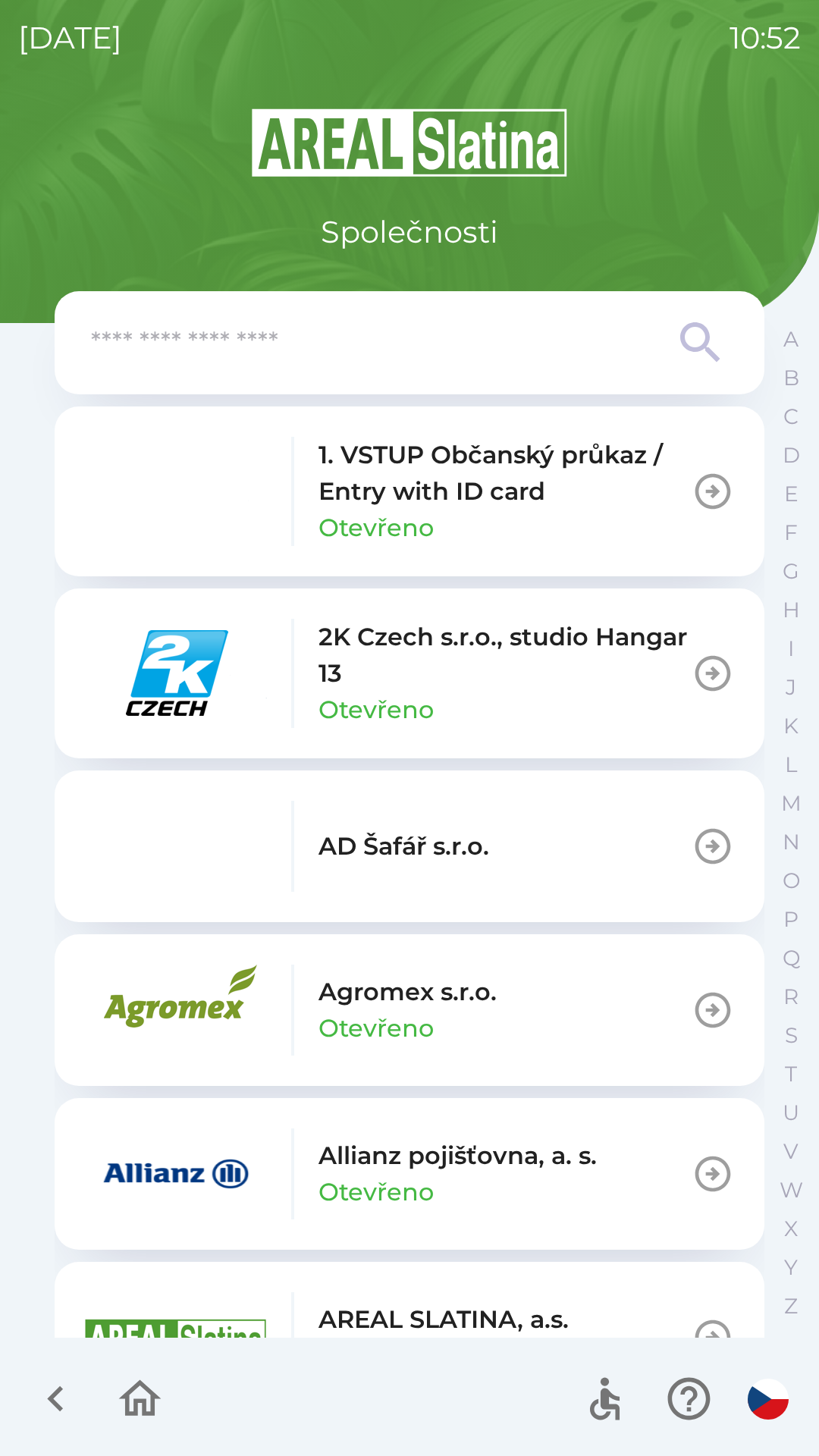
click at [495, 344] on input "text" at bounding box center [379, 342] width 576 height 41
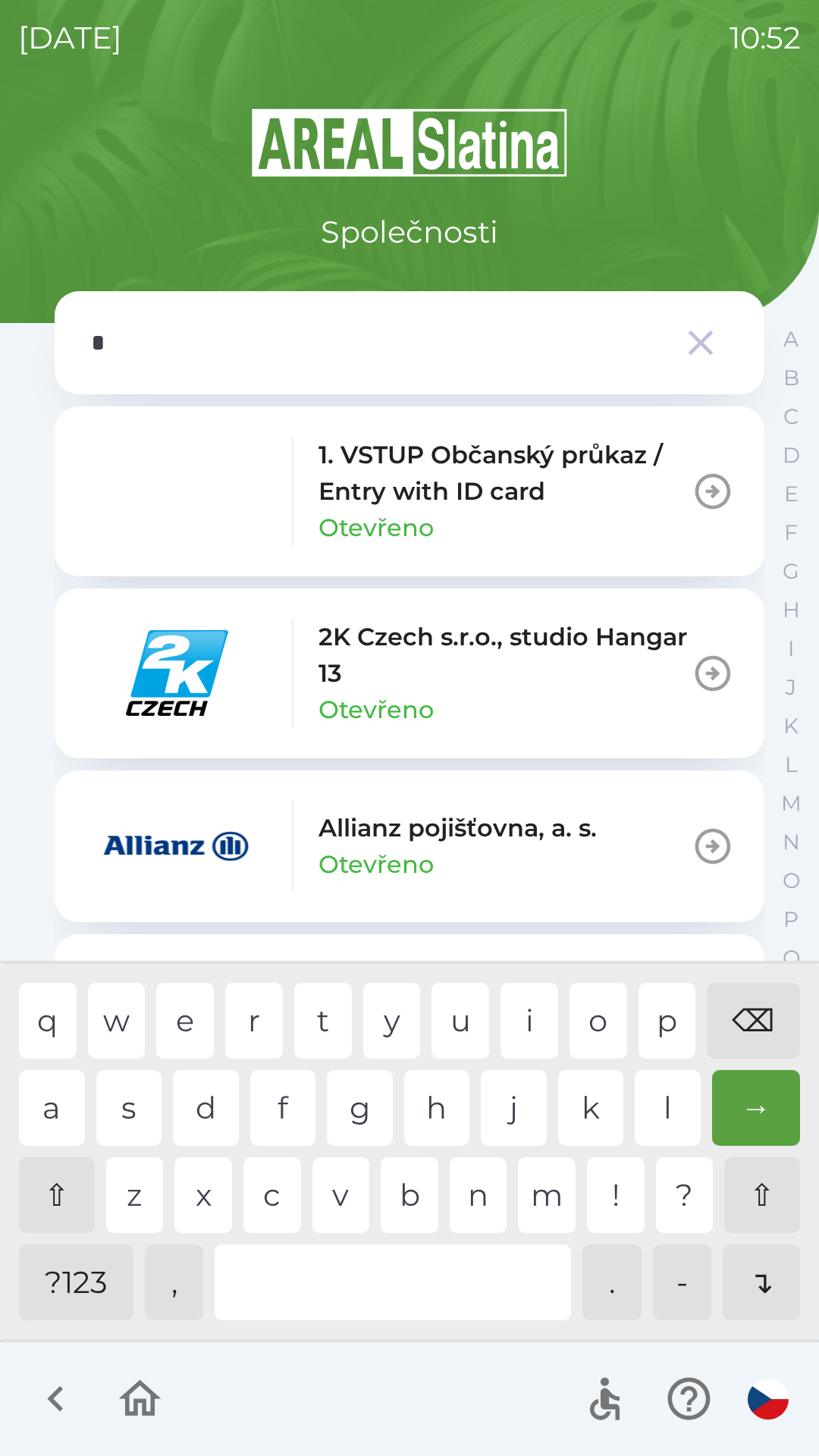
click at [323, 1020] on div "t" at bounding box center [323, 1020] width 57 height 76
type input "**"
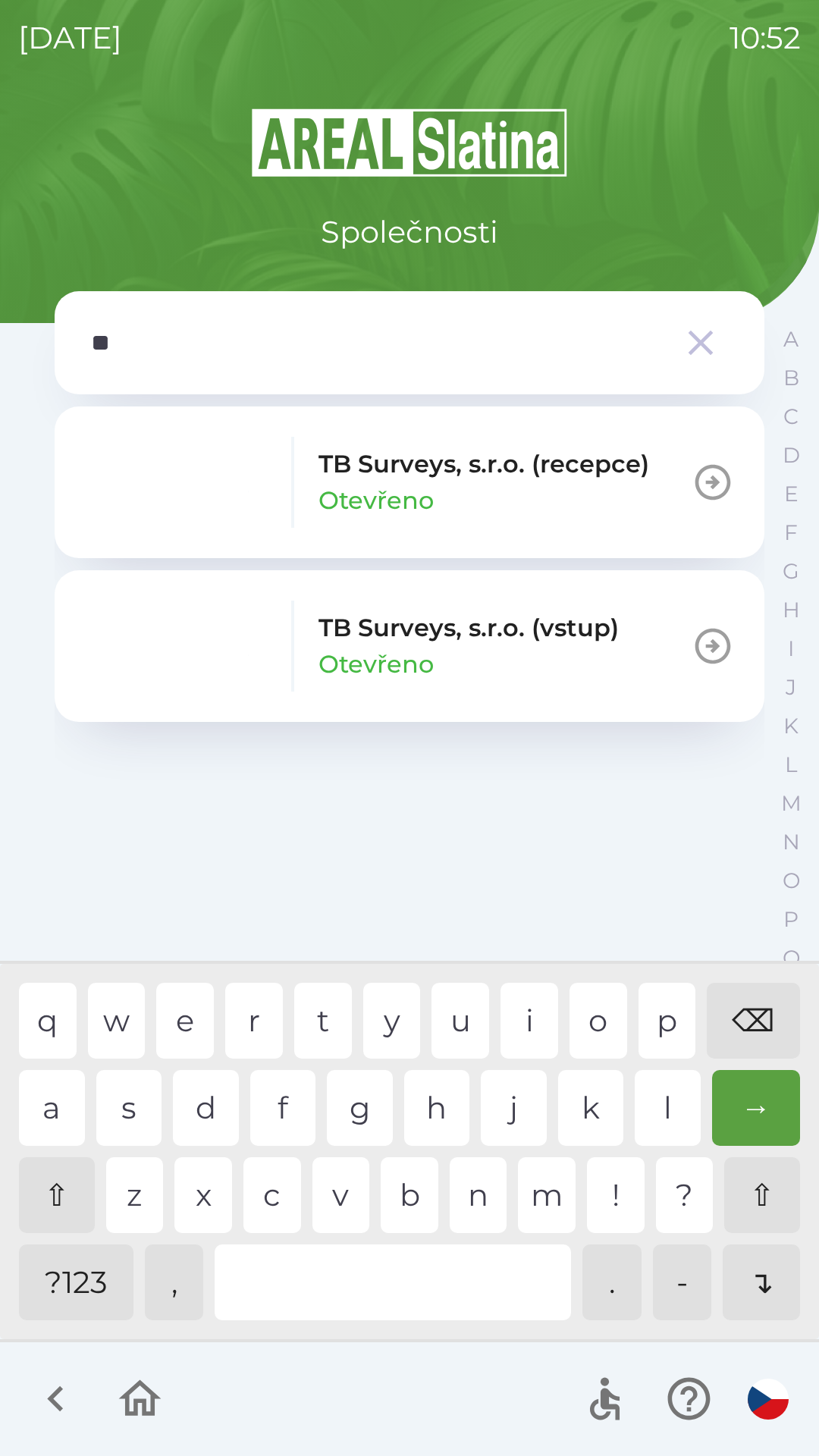
click at [410, 1203] on div "b" at bounding box center [410, 1195] width 57 height 76
click at [570, 668] on div "TB Surveys, s.r.o. (vstup) Otevřeno" at bounding box center [468, 646] width 300 height 72
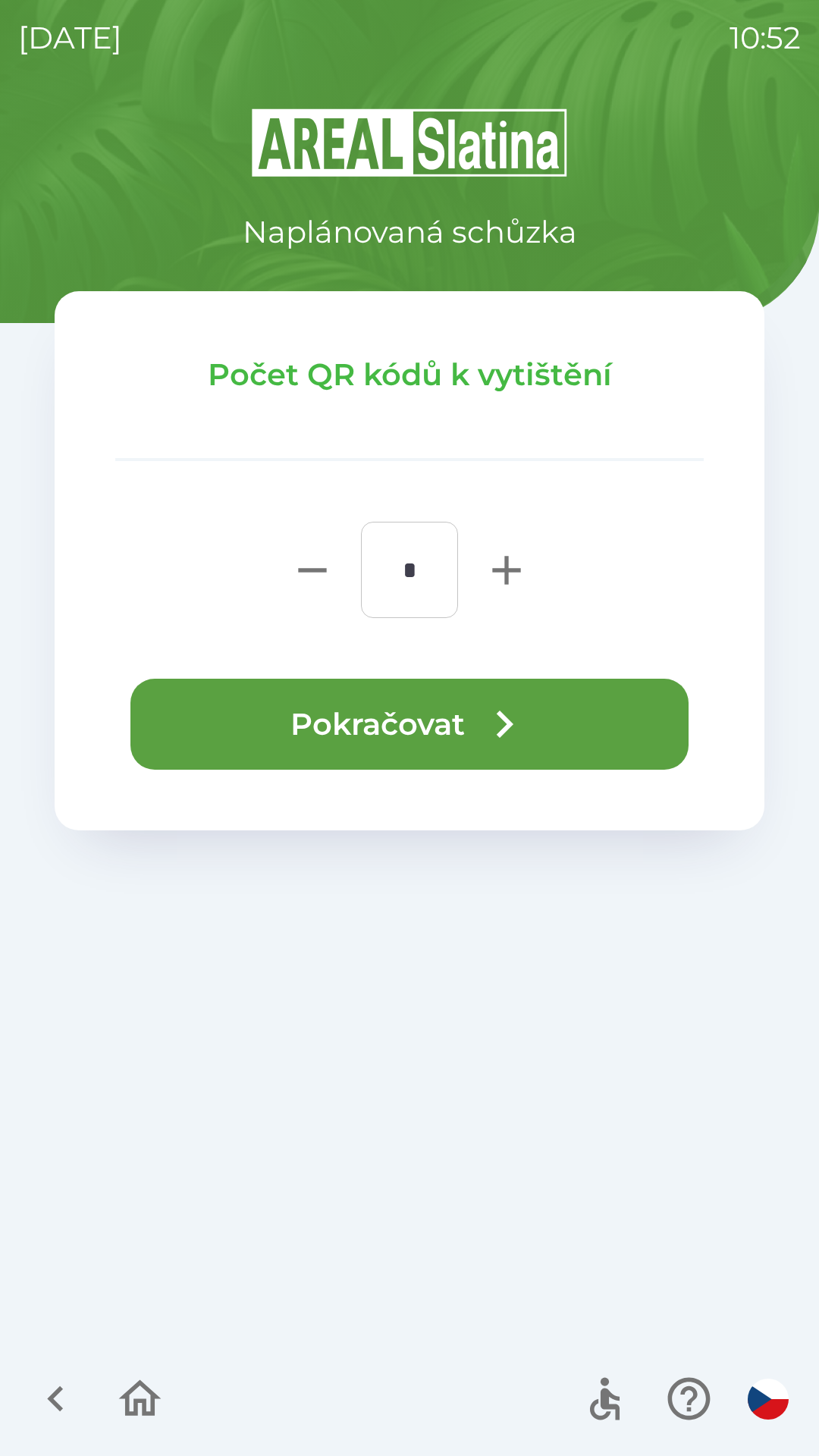
click at [466, 728] on button "Pokračovat" at bounding box center [410, 724] width 558 height 91
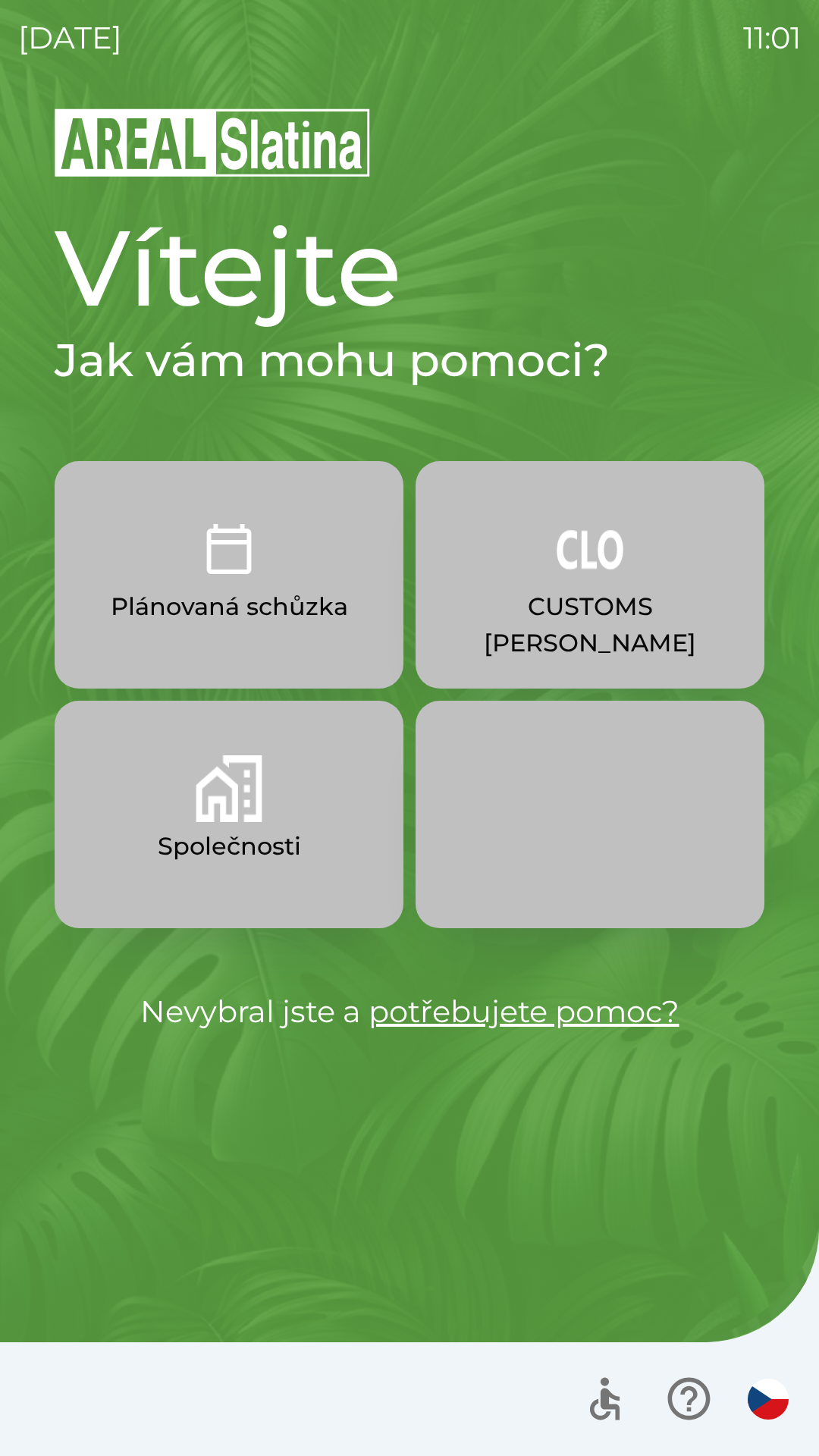
click at [629, 578] on button "CUSTOMS [PERSON_NAME]" at bounding box center [590, 575] width 349 height 228
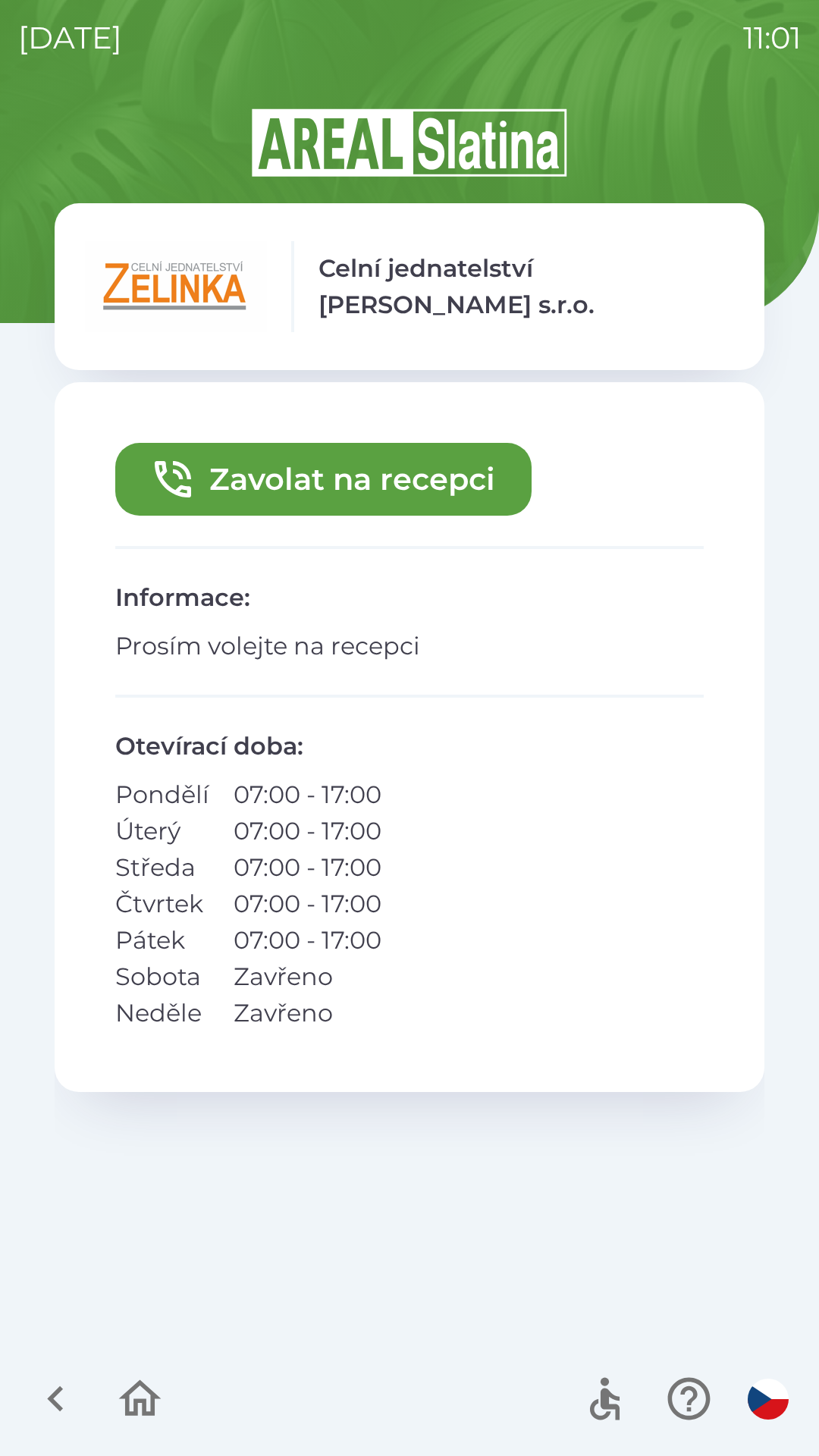
click at [451, 485] on button "Zavolat na recepci" at bounding box center [324, 479] width 416 height 72
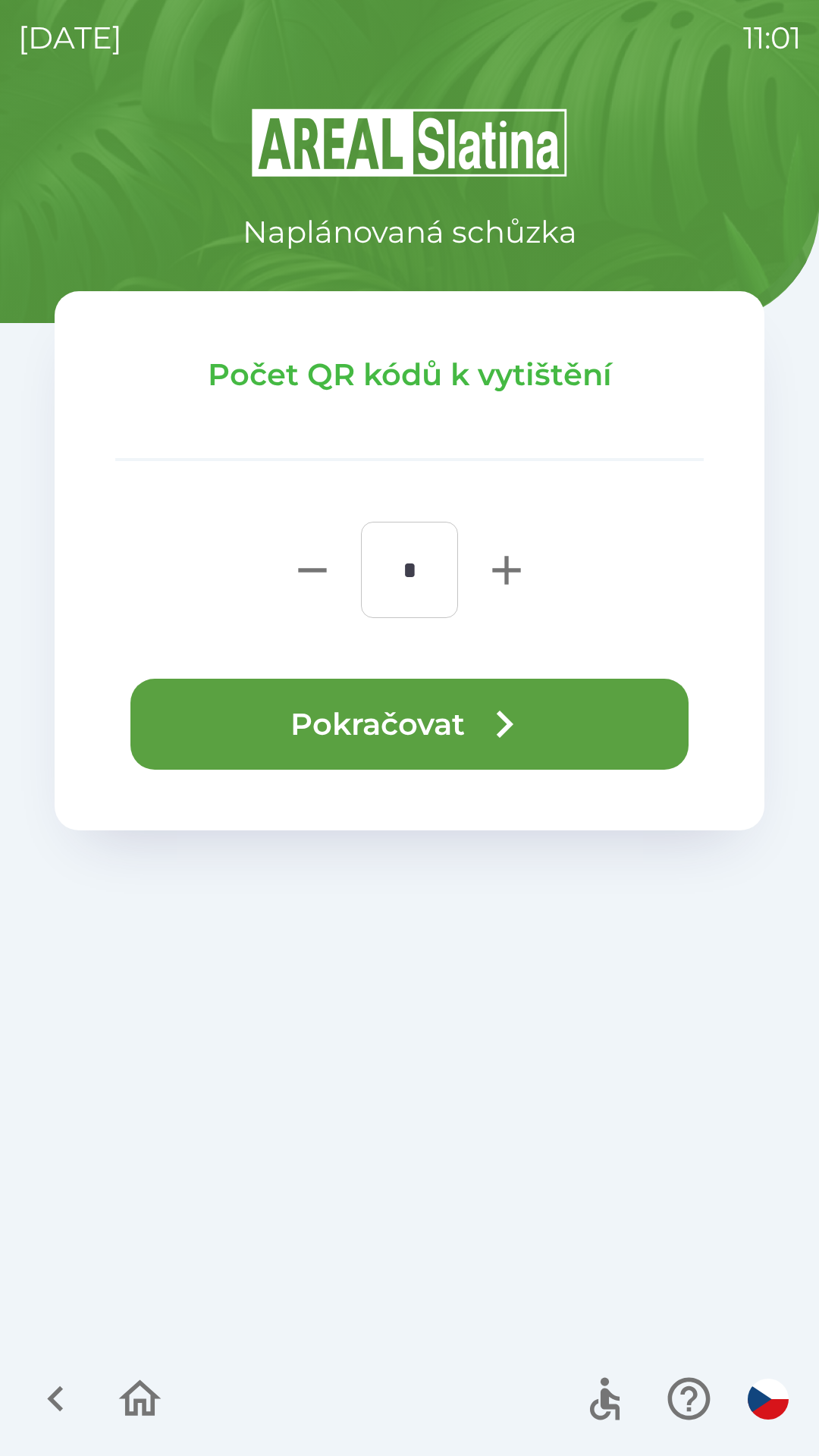
click at [504, 714] on icon "button" at bounding box center [504, 724] width 55 height 55
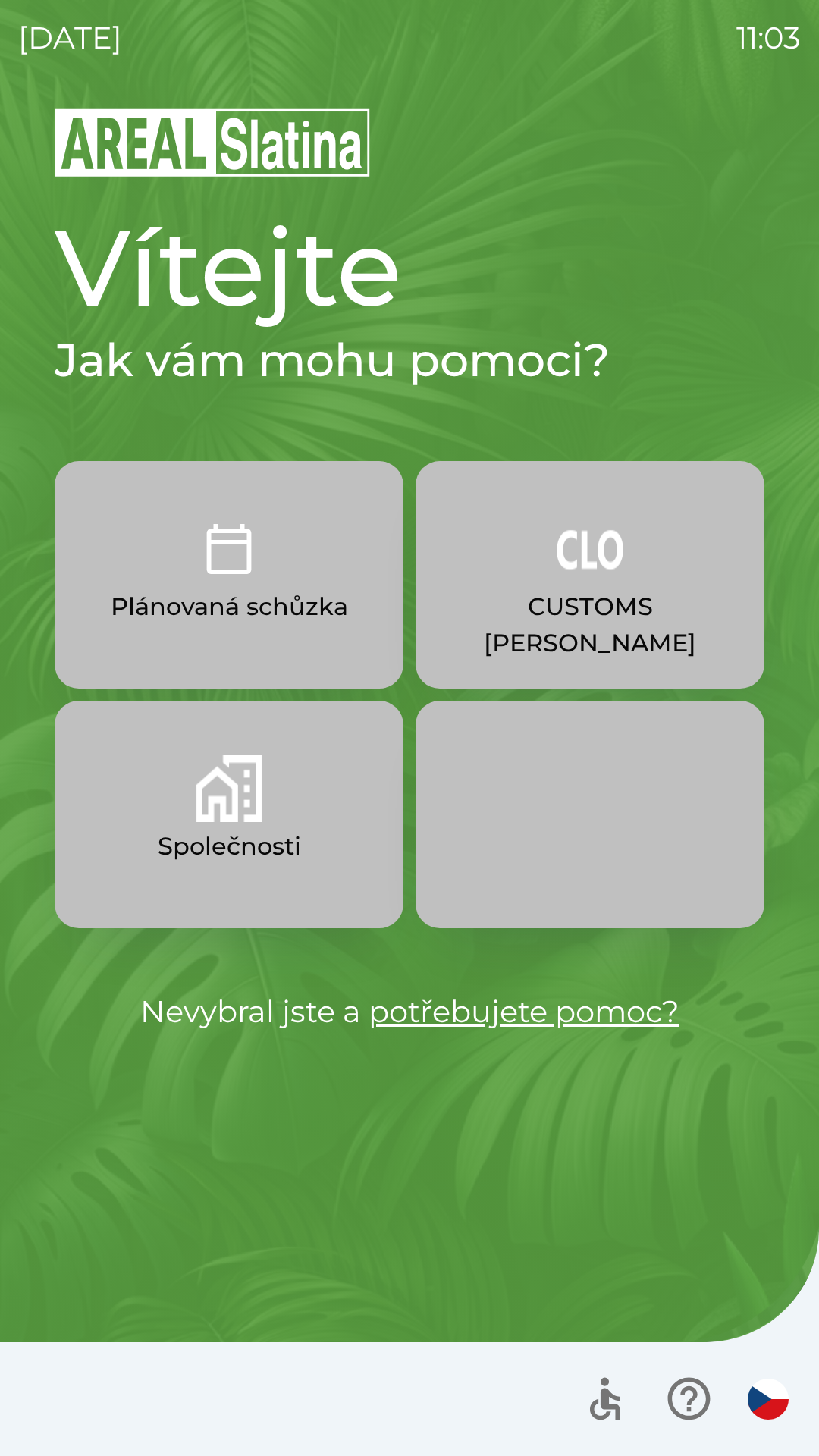
click at [264, 822] on button "Společnosti" at bounding box center [229, 815] width 349 height 228
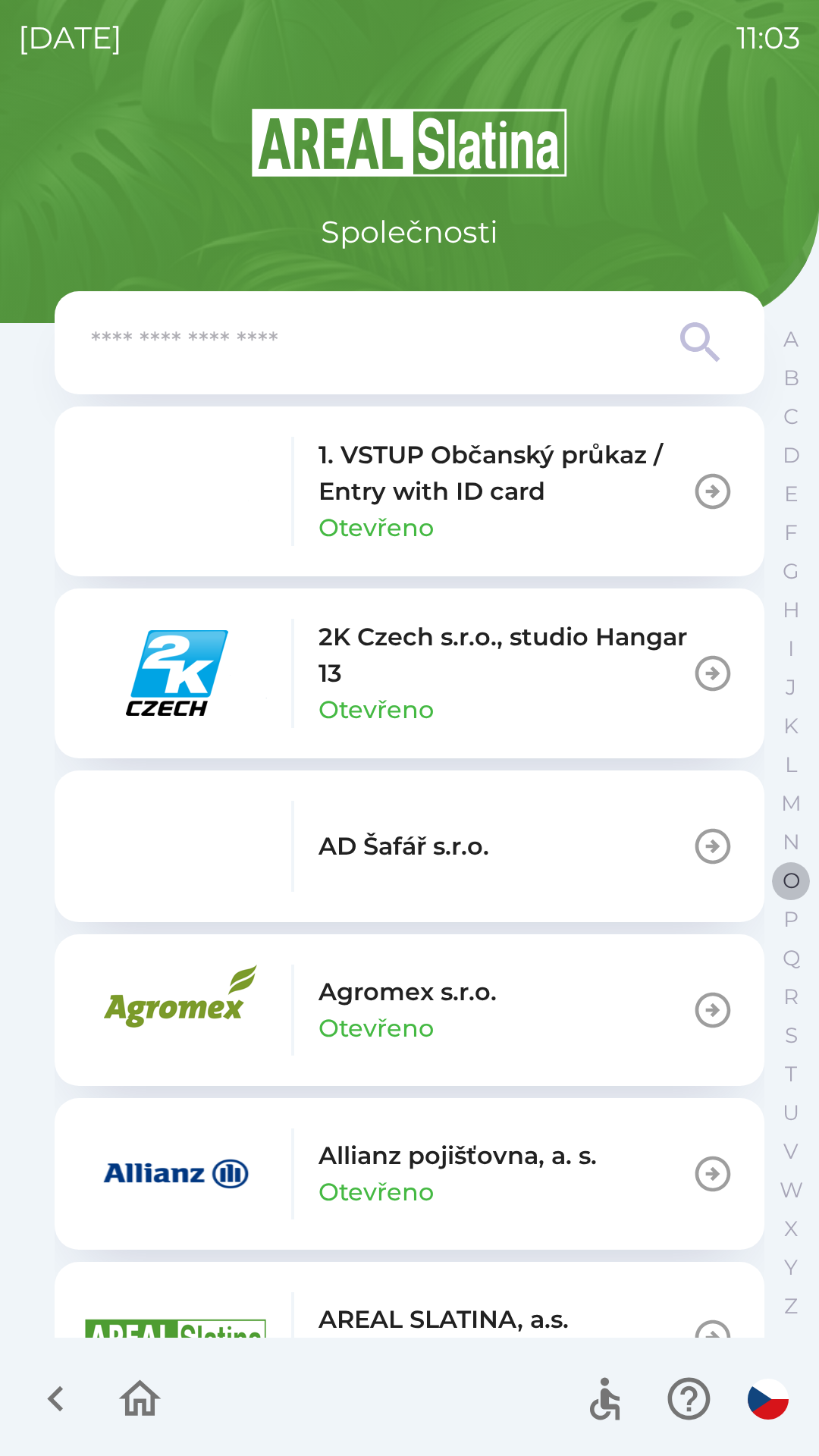
click at [790, 872] on p "O" at bounding box center [791, 881] width 18 height 26
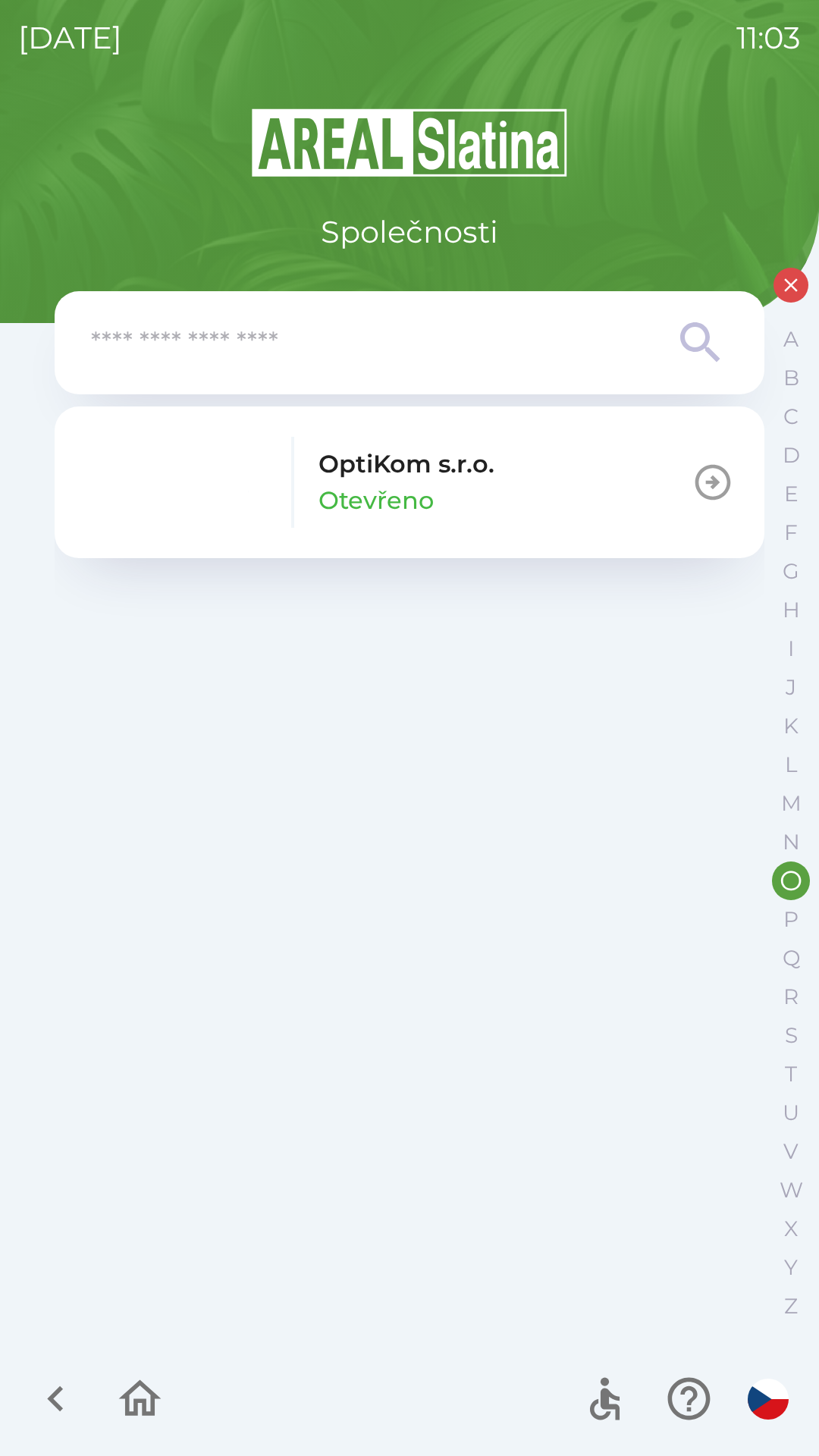
click at [495, 479] on button "OptiKom s.r.o. Otevřeno" at bounding box center [410, 482] width 709 height 152
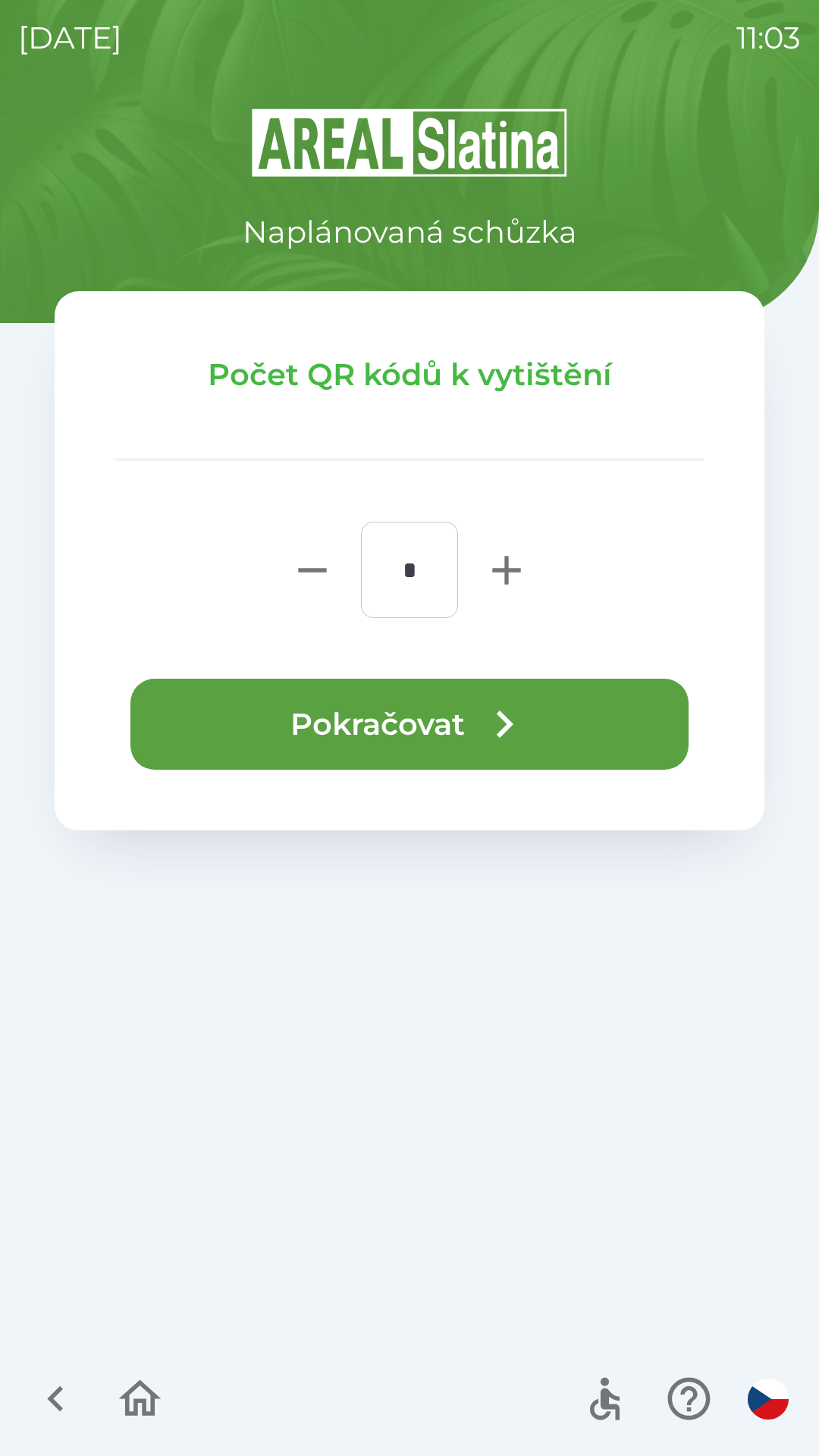
click at [527, 727] on icon "button" at bounding box center [504, 724] width 55 height 55
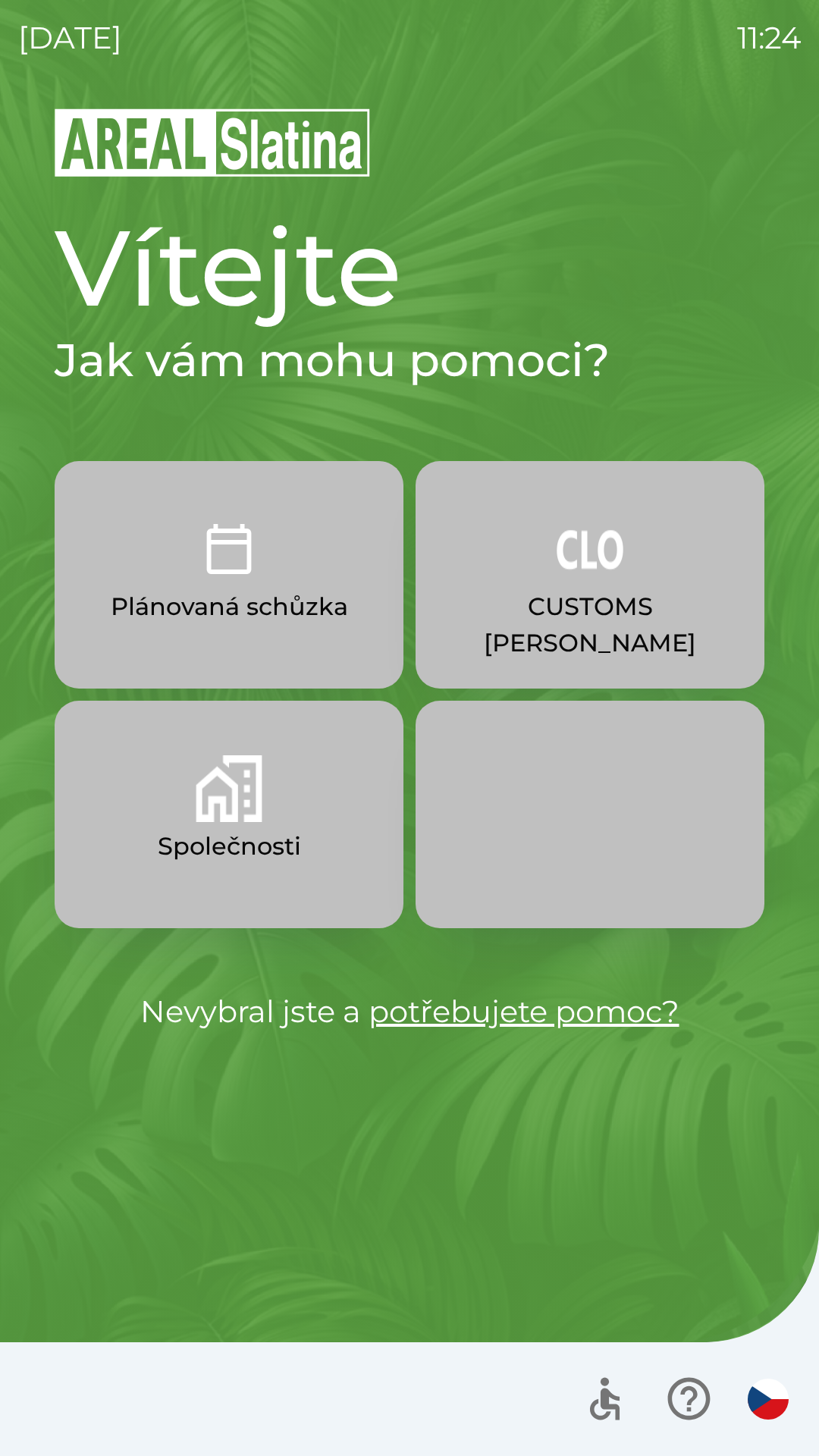
click at [295, 793] on button "Společnosti" at bounding box center [229, 815] width 349 height 228
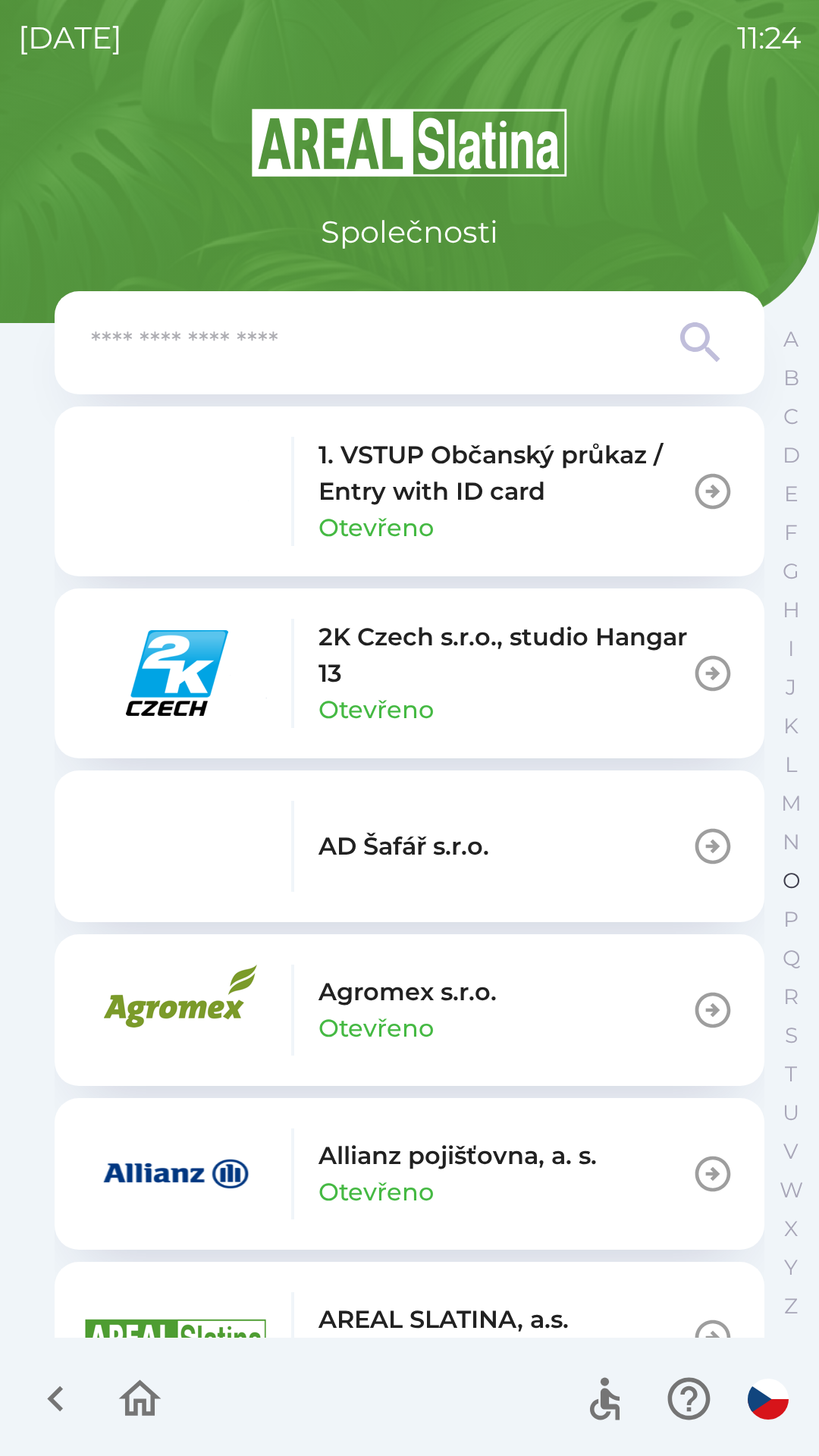
click at [784, 883] on p "O" at bounding box center [791, 881] width 18 height 26
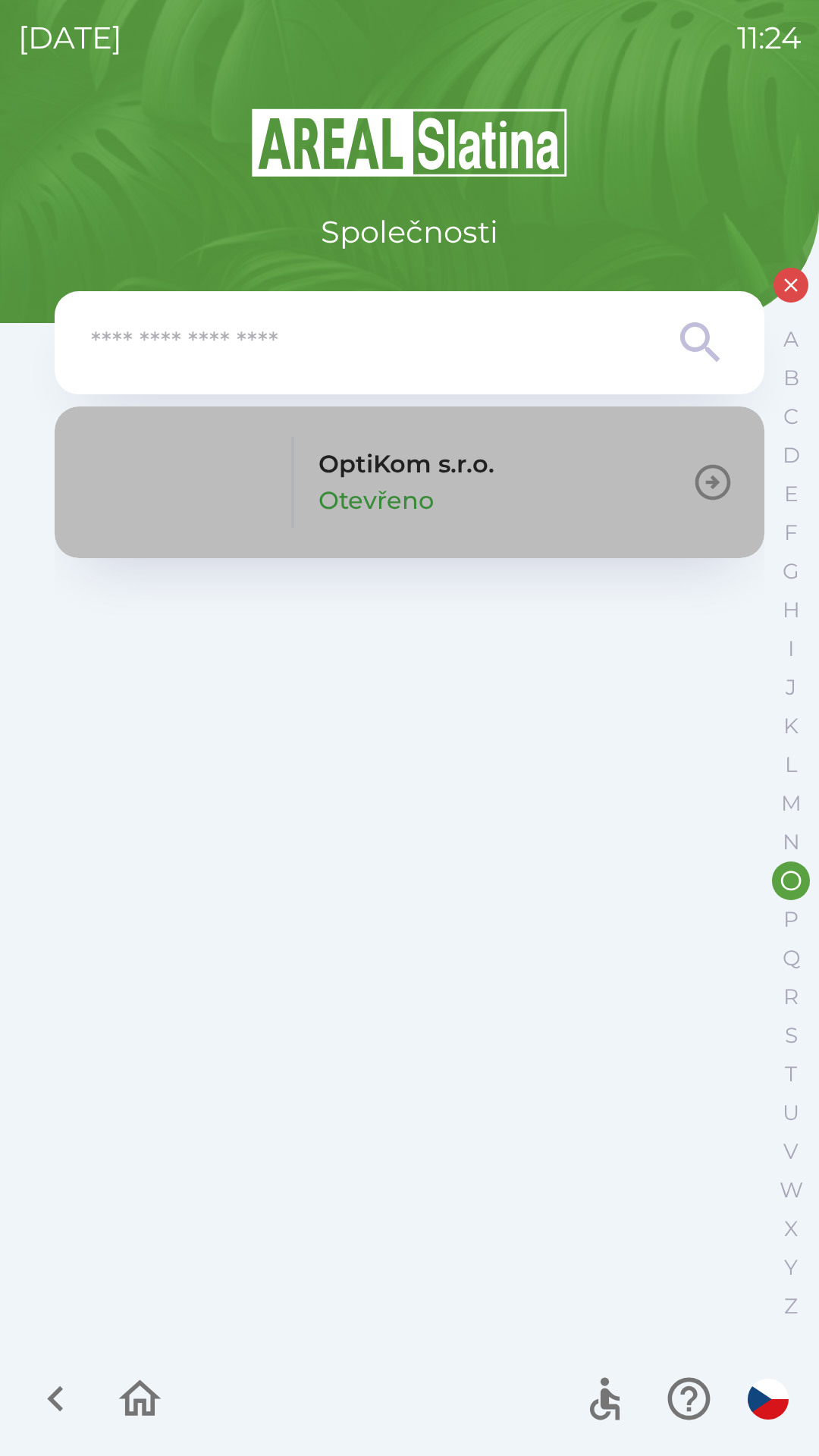
click at [617, 461] on button "OptiKom s.r.o. Otevřeno" at bounding box center [410, 482] width 709 height 152
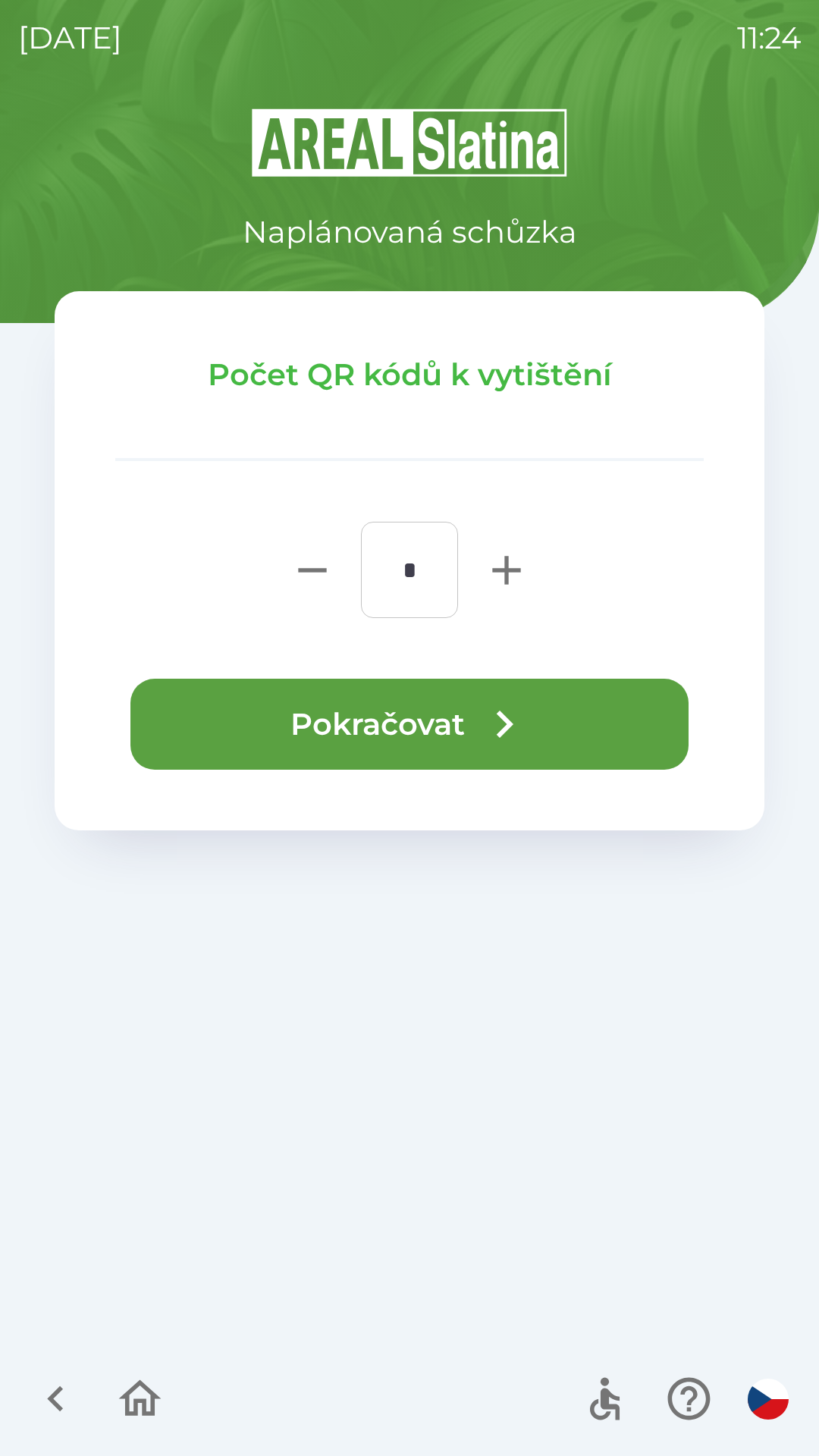
click at [398, 724] on button "Pokračovat" at bounding box center [410, 724] width 558 height 91
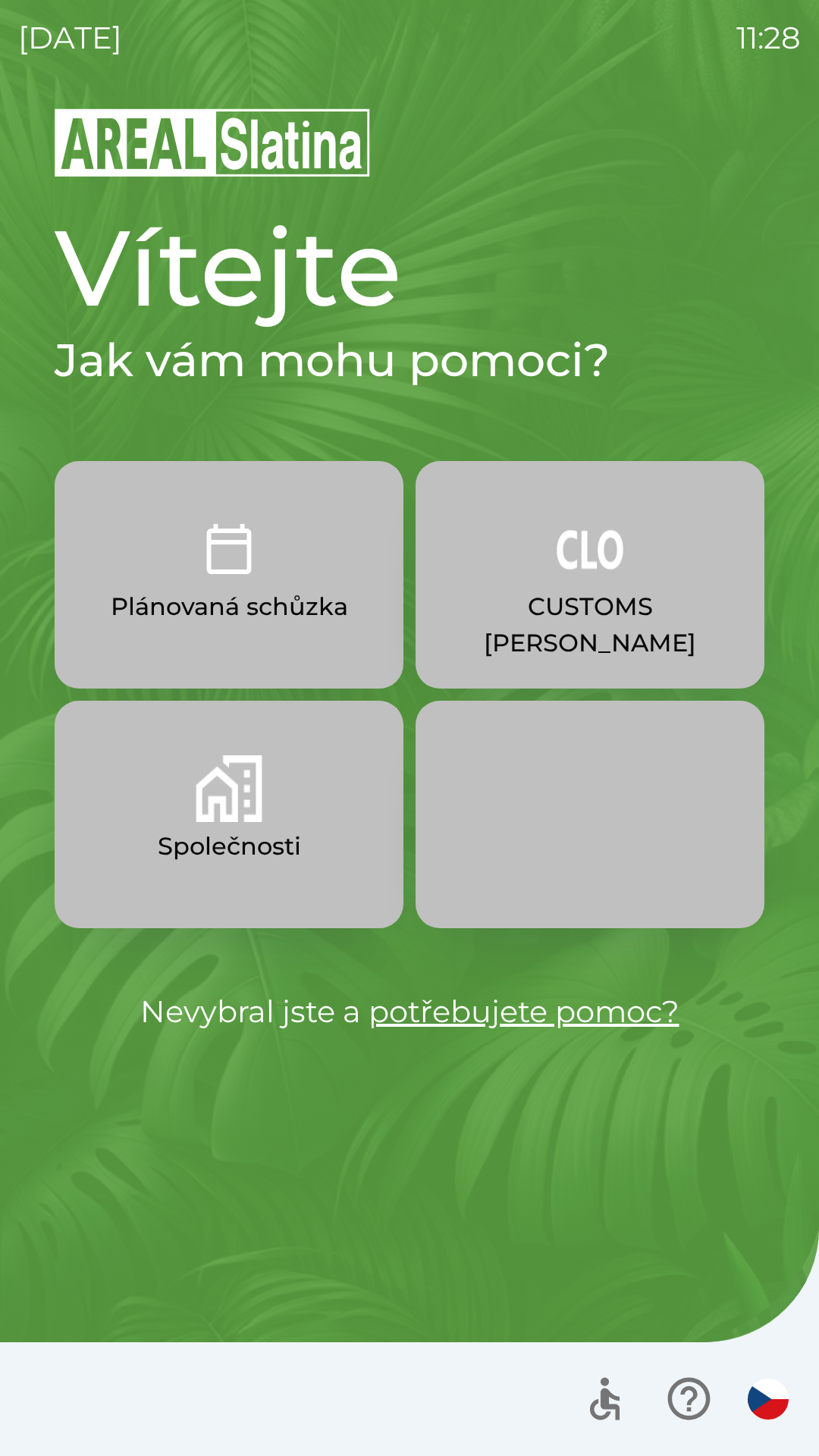
click at [332, 811] on button "Společnosti" at bounding box center [229, 815] width 349 height 228
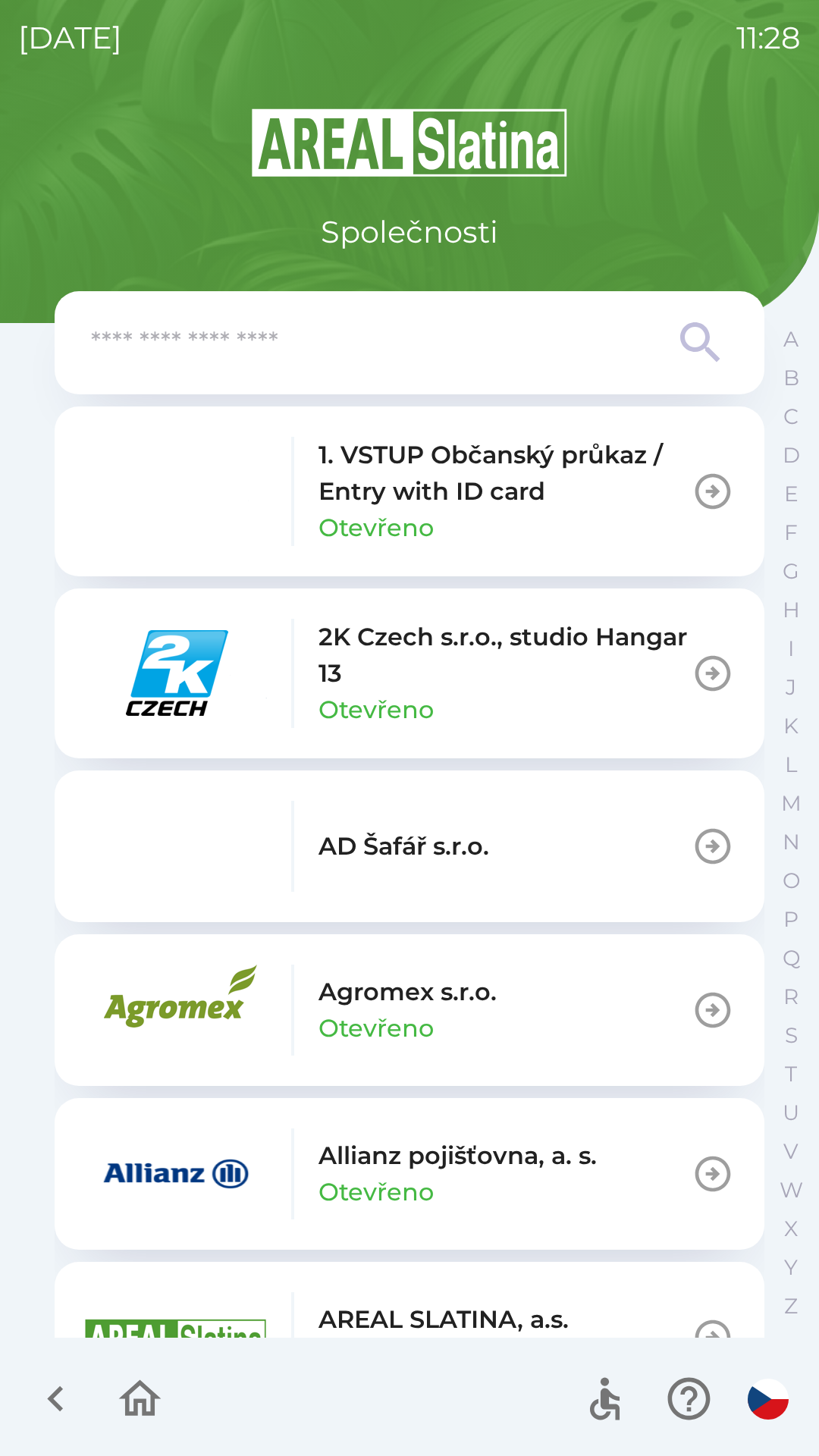
click at [651, 344] on input "text" at bounding box center [379, 342] width 576 height 41
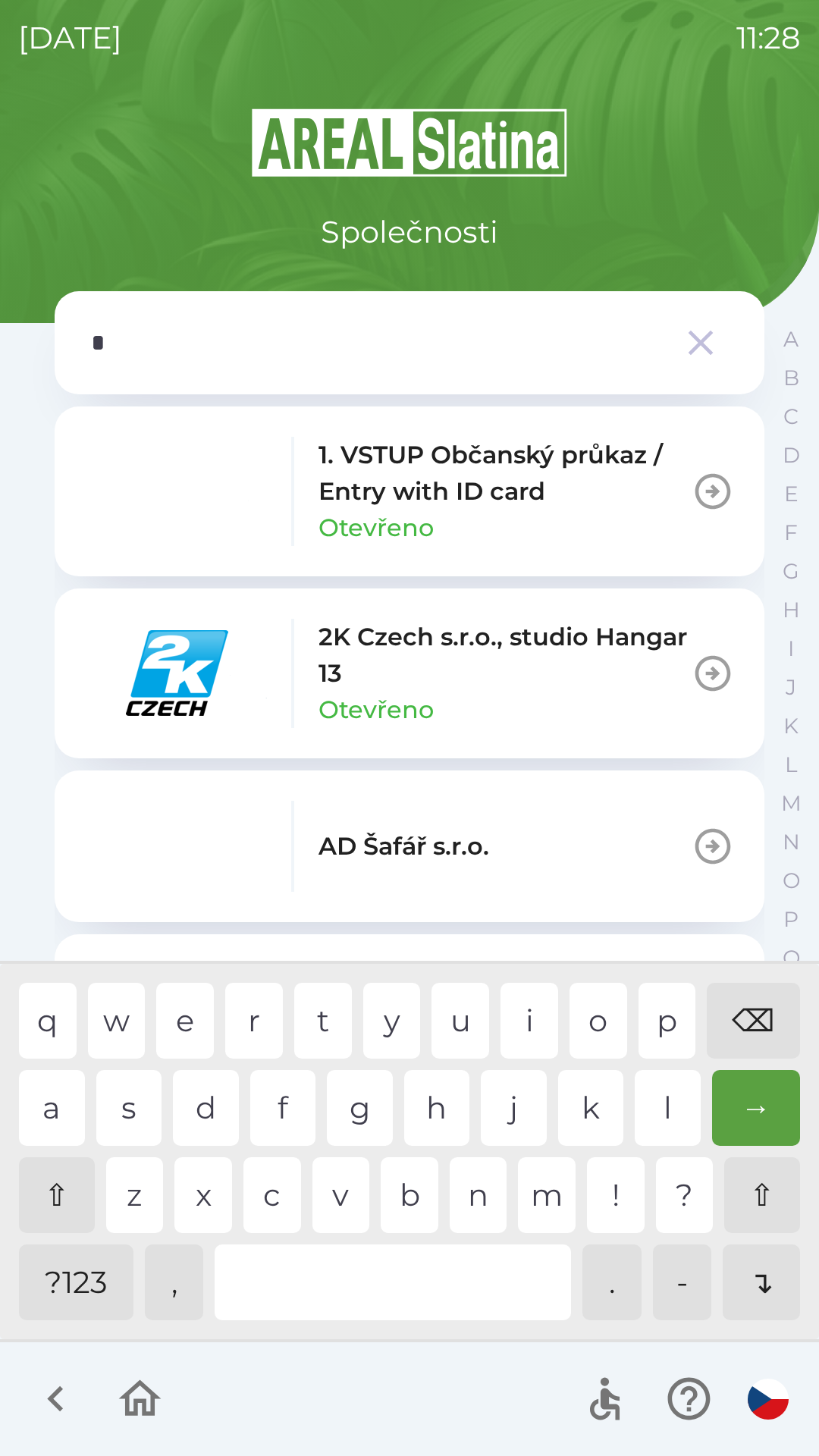
click at [596, 1009] on div "o" at bounding box center [598, 1020] width 57 height 76
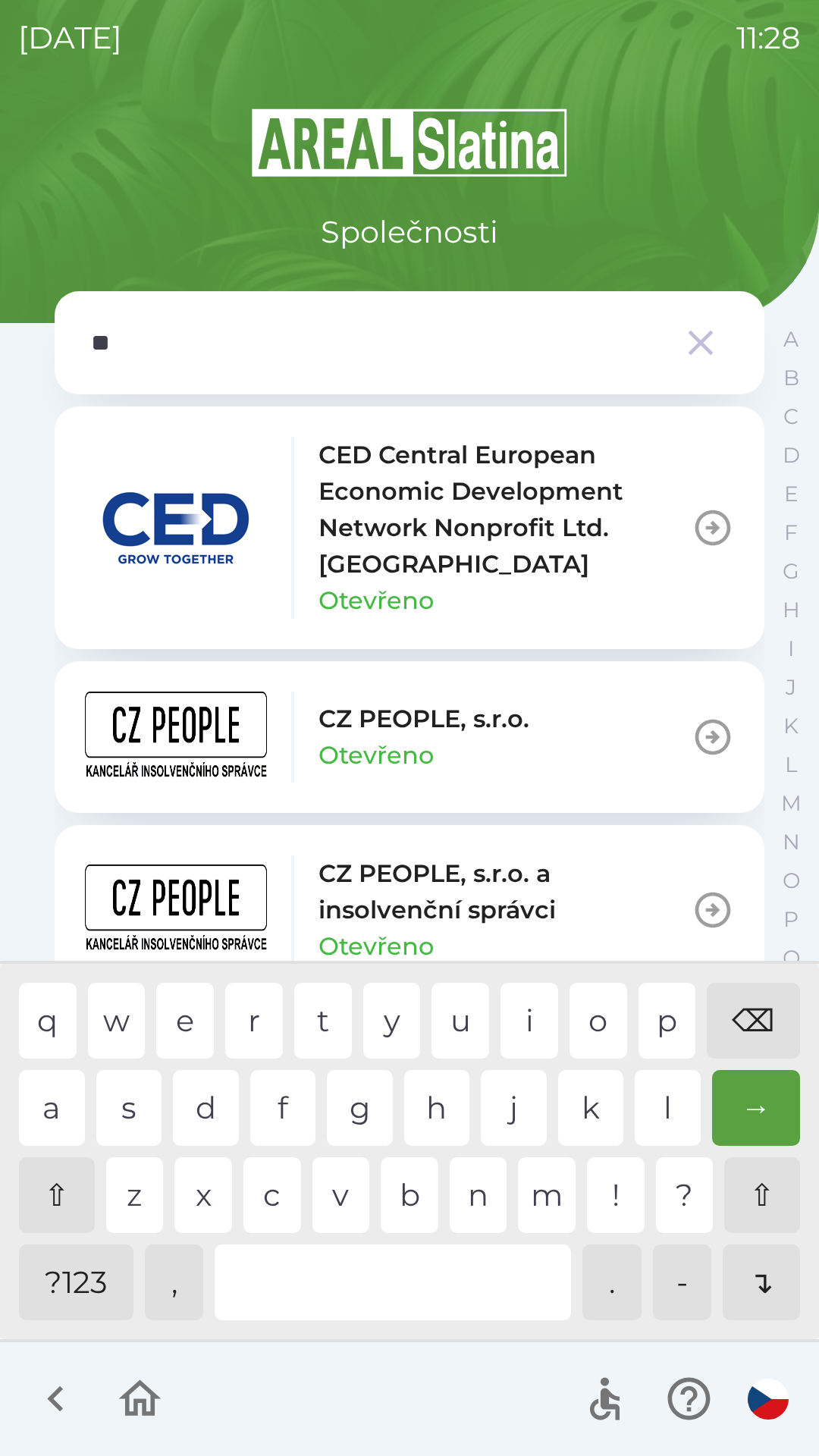
click at [642, 1019] on div "p" at bounding box center [667, 1020] width 57 height 76
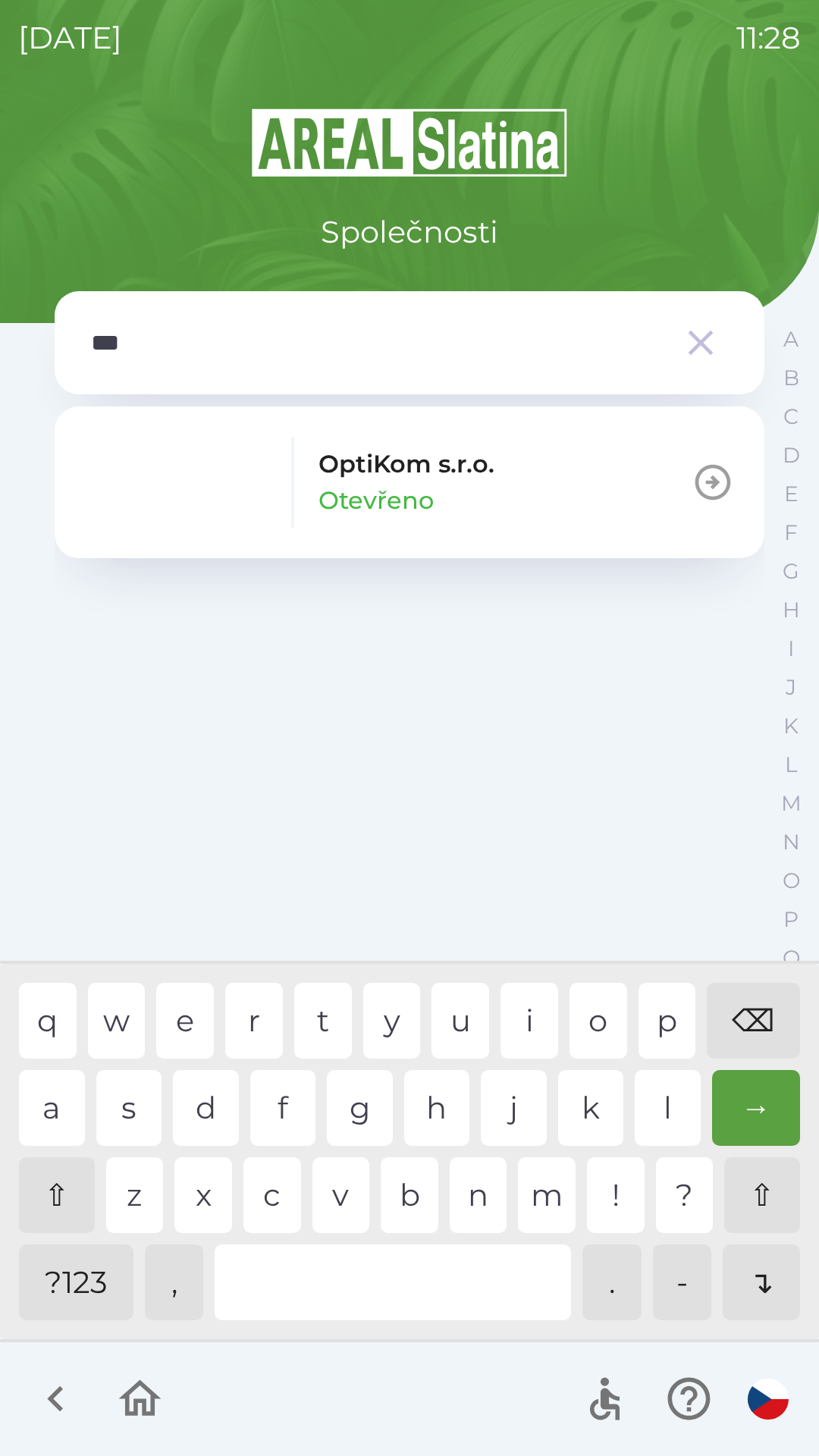
type input "****"
click at [511, 478] on button "OptiKom s.r.o. Otevřeno" at bounding box center [410, 482] width 709 height 152
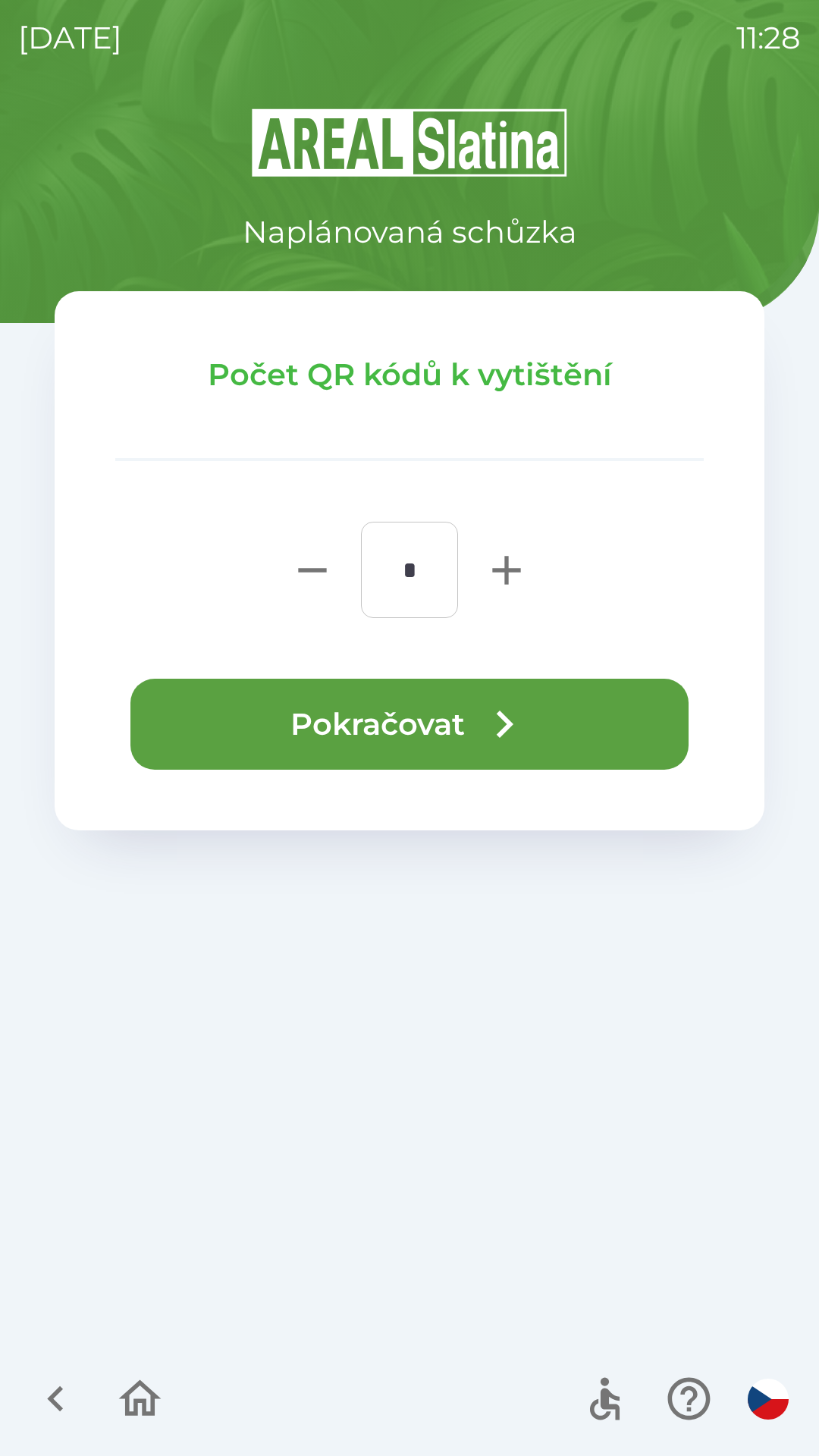
click at [555, 714] on button "Pokračovat" at bounding box center [410, 724] width 558 height 91
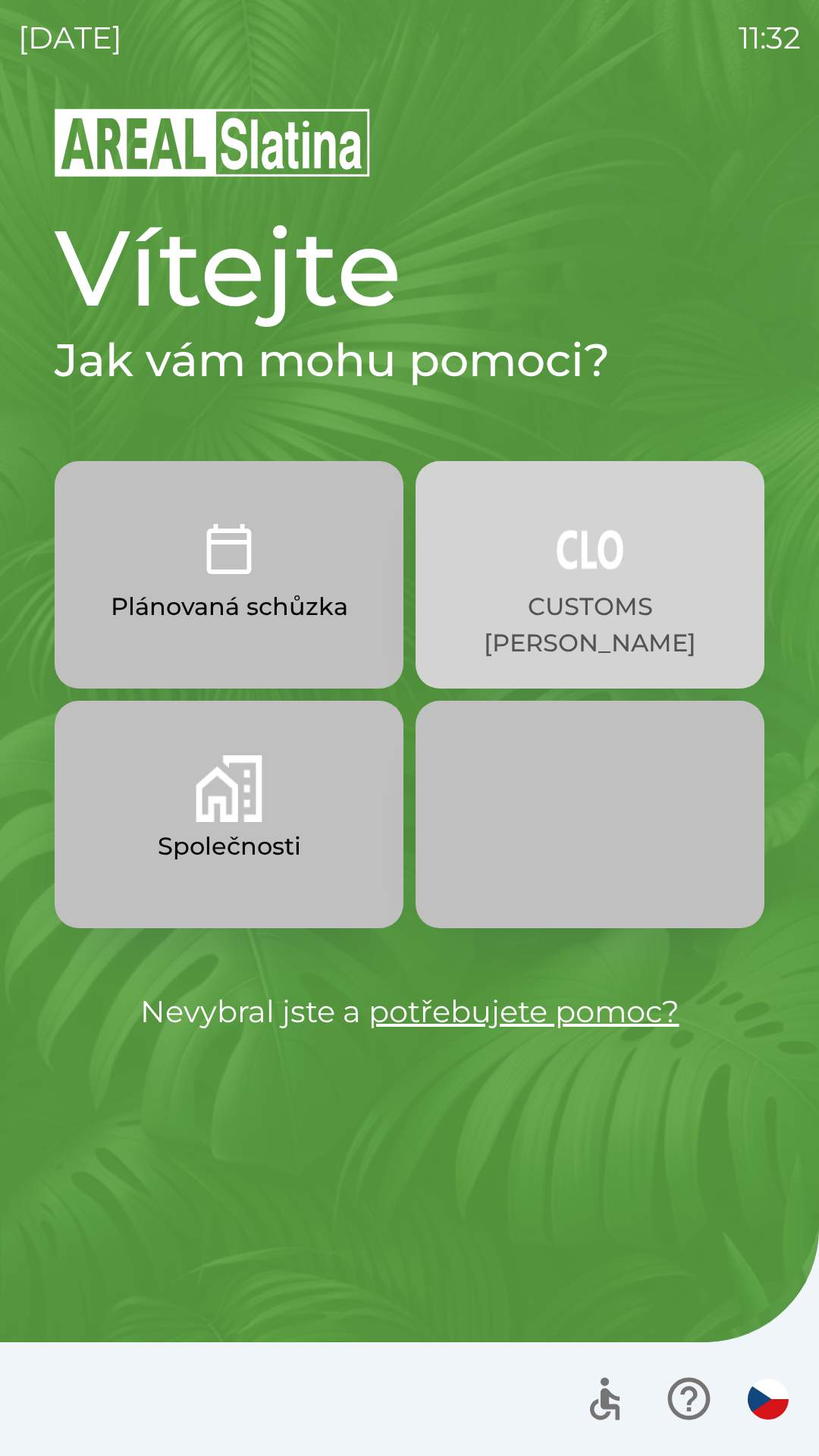
click at [583, 589] on p "CUSTOMS [PERSON_NAME]" at bounding box center [590, 624] width 276 height 72
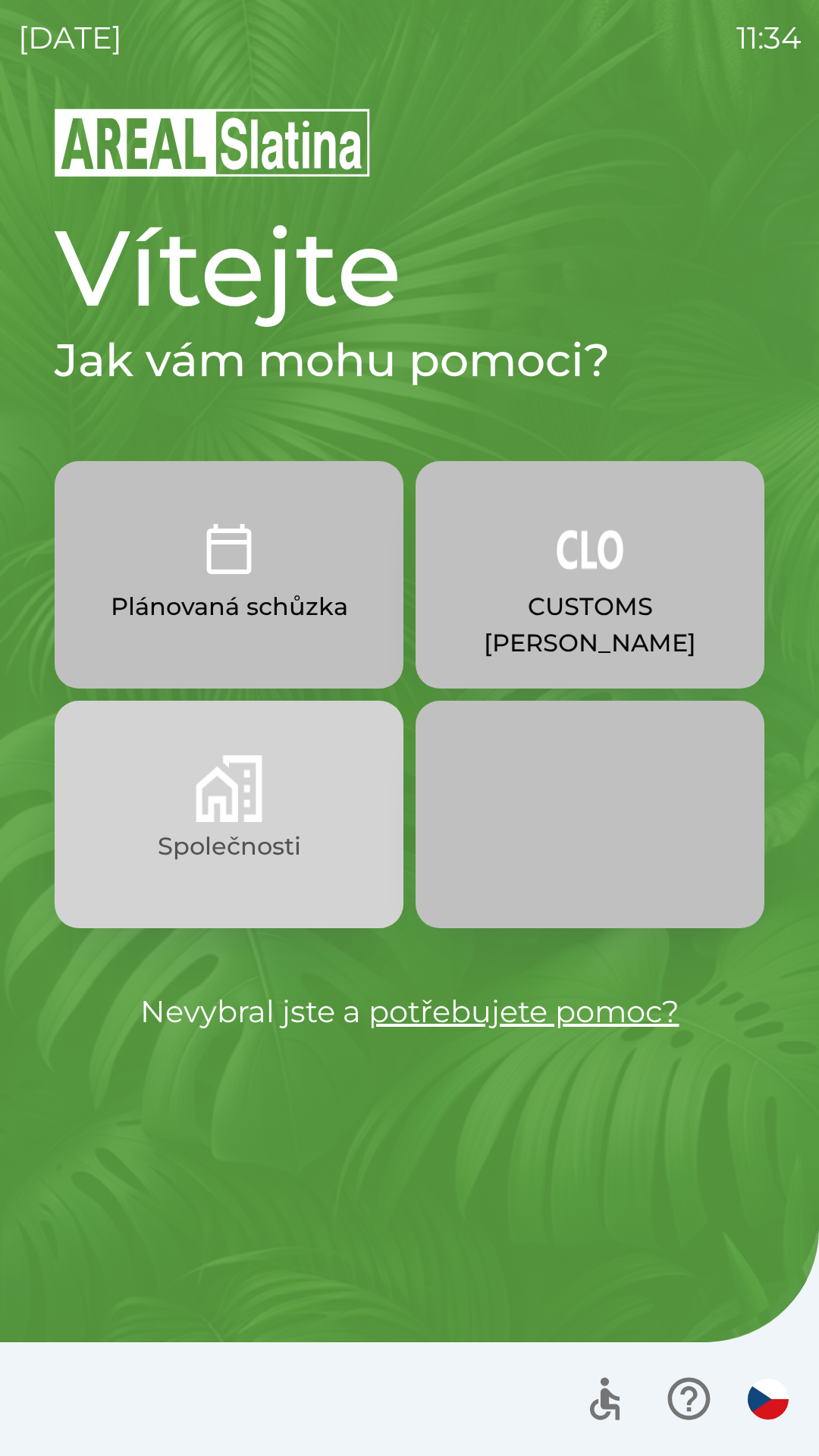
click at [260, 815] on img "button" at bounding box center [228, 788] width 67 height 67
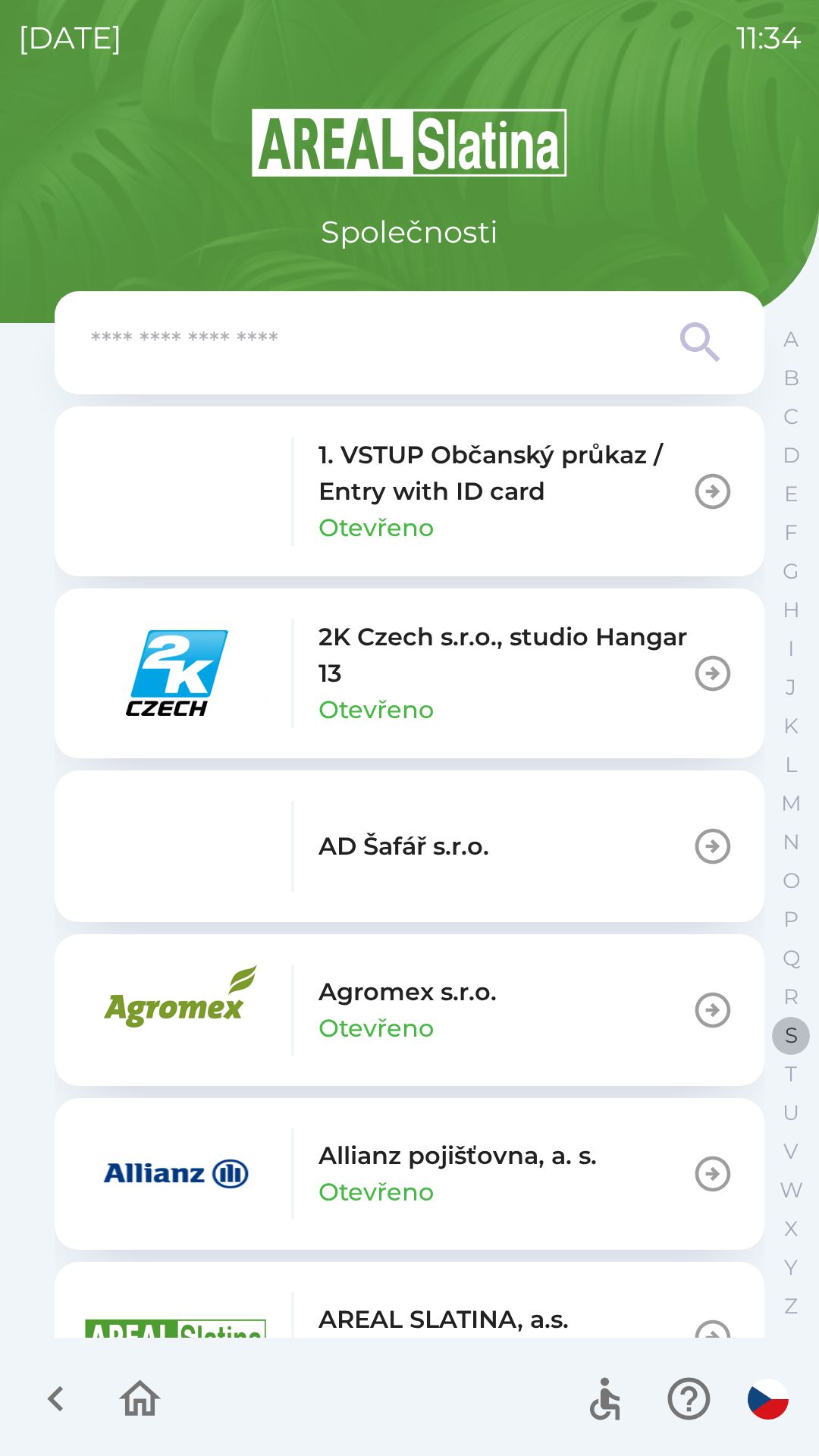
click at [795, 1034] on p "S" at bounding box center [790, 1035] width 13 height 26
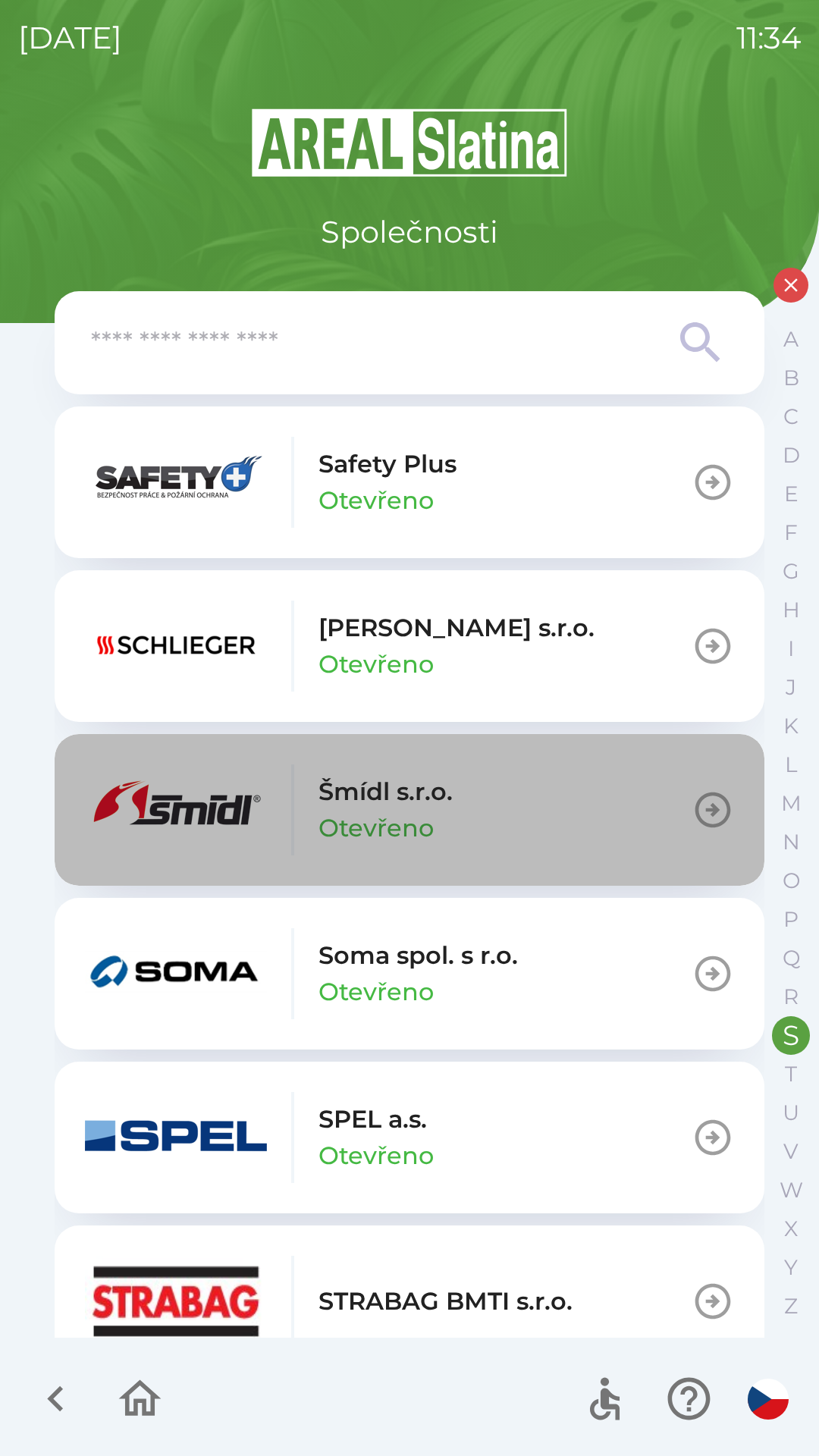
click at [451, 792] on p "Šmídl s.r.o." at bounding box center [385, 791] width 134 height 36
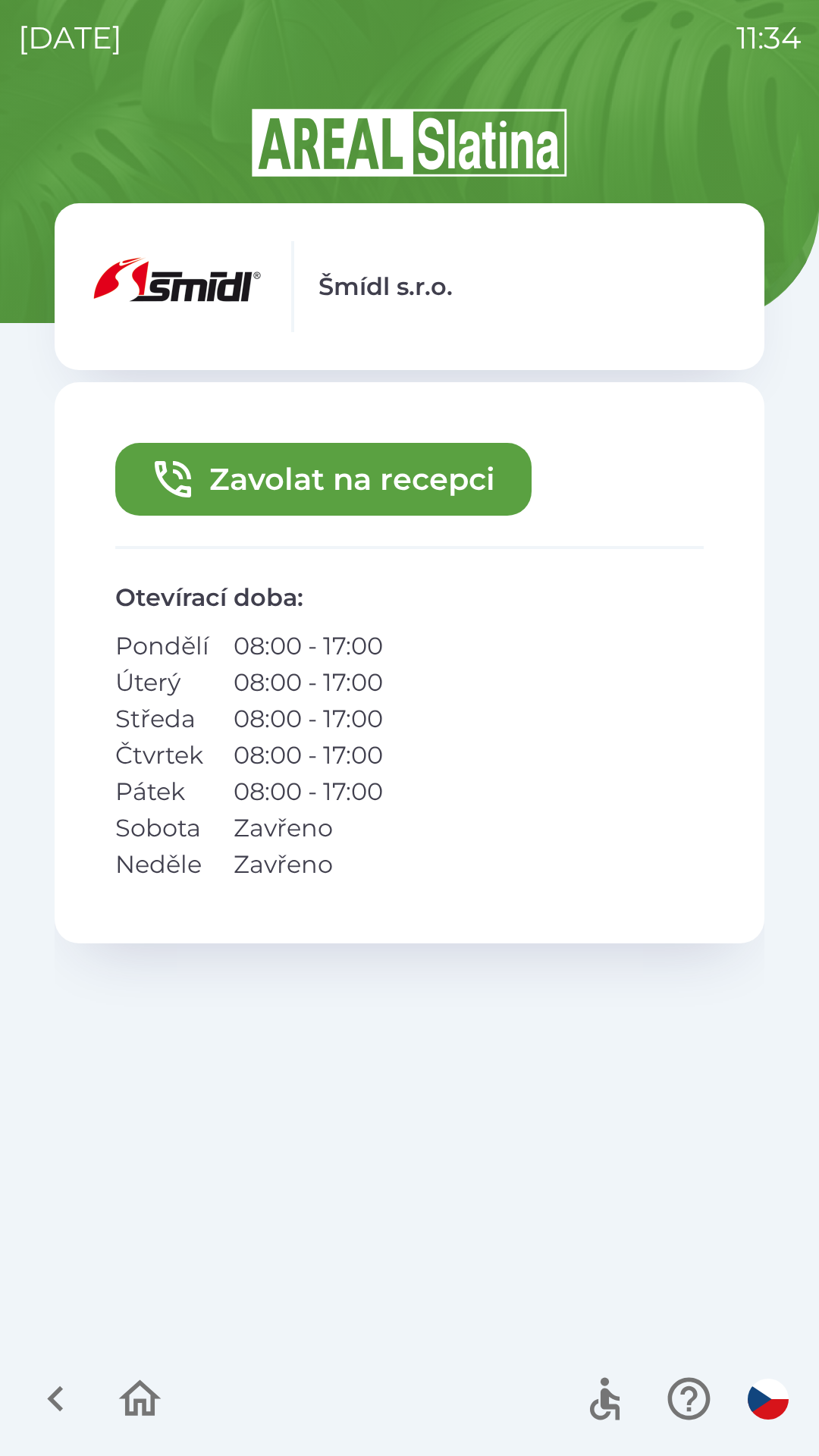
click at [340, 467] on button "Zavolat na recepci" at bounding box center [324, 479] width 416 height 72
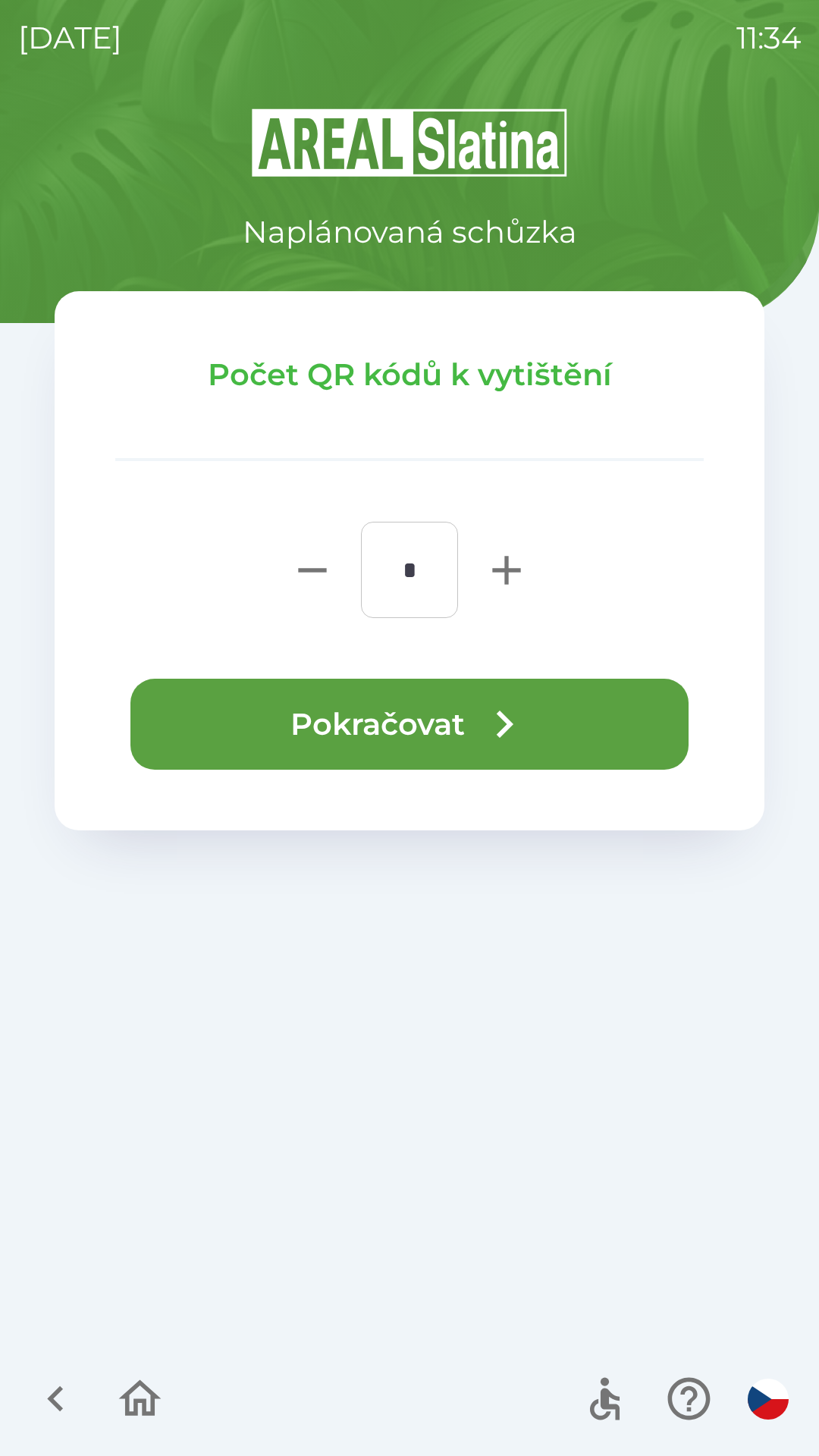
click at [397, 721] on button "Pokračovat" at bounding box center [410, 724] width 558 height 91
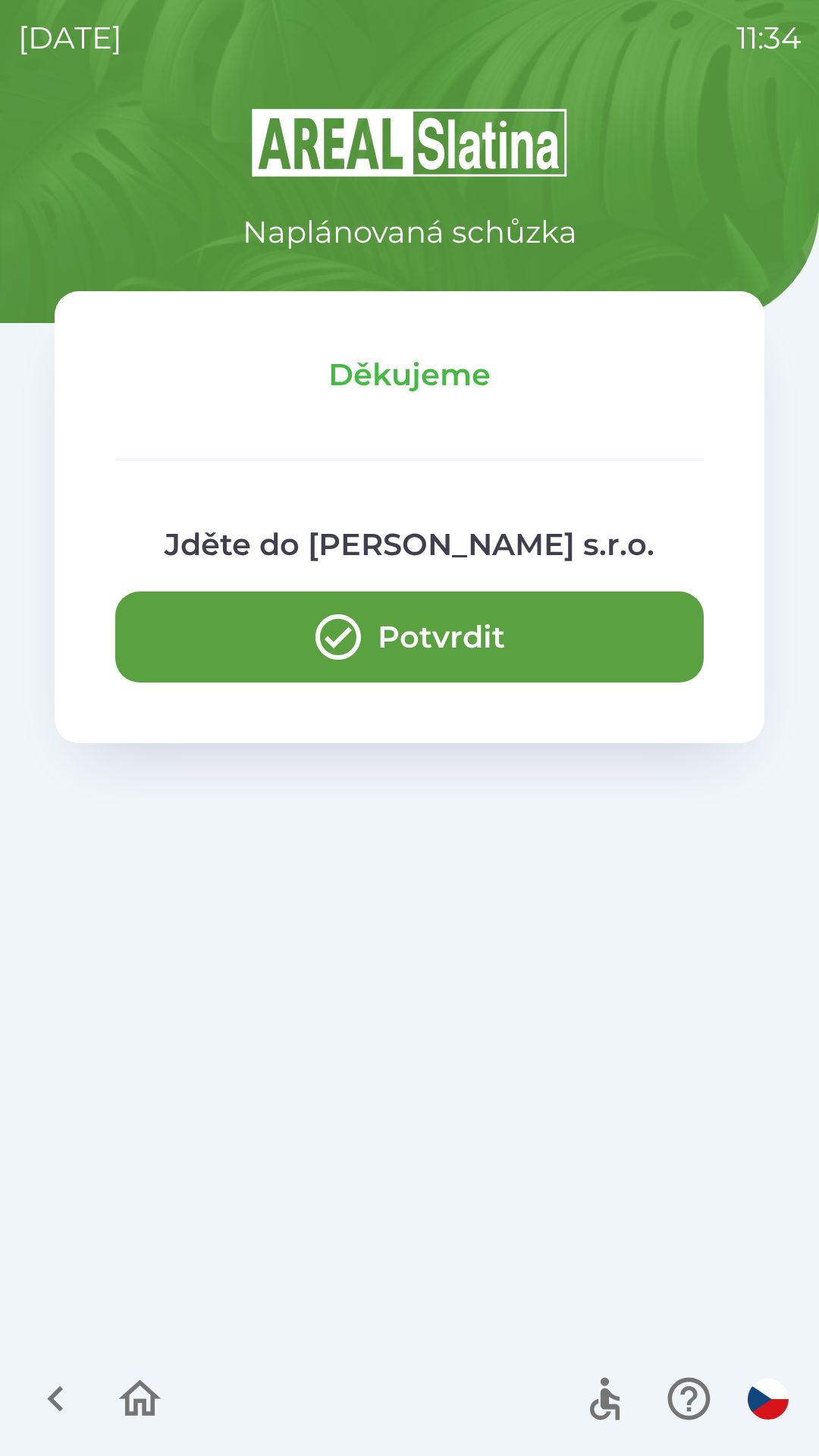
click at [447, 638] on button "Potvrdit" at bounding box center [410, 637] width 588 height 91
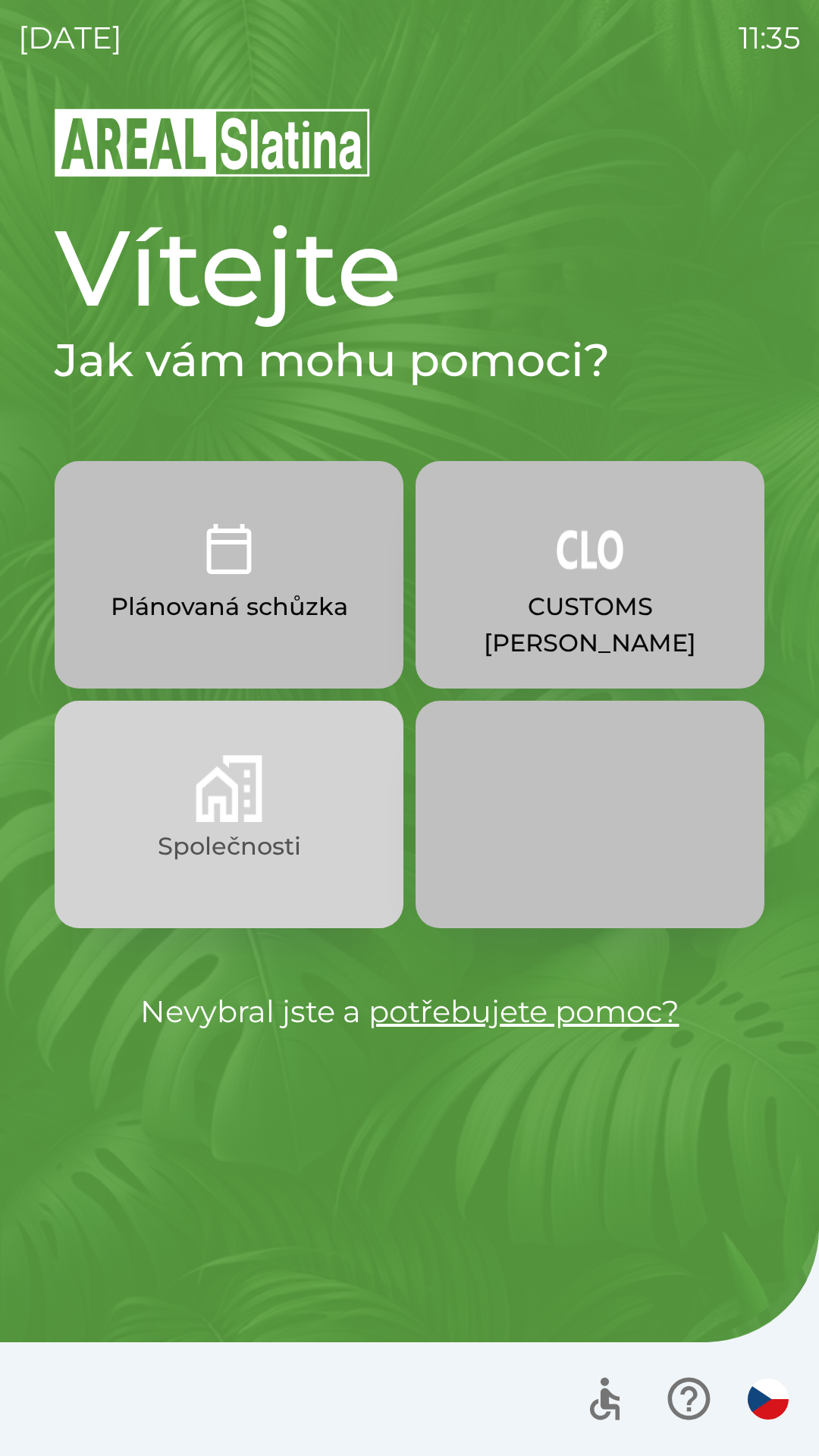
click at [231, 800] on img "button" at bounding box center [228, 788] width 67 height 67
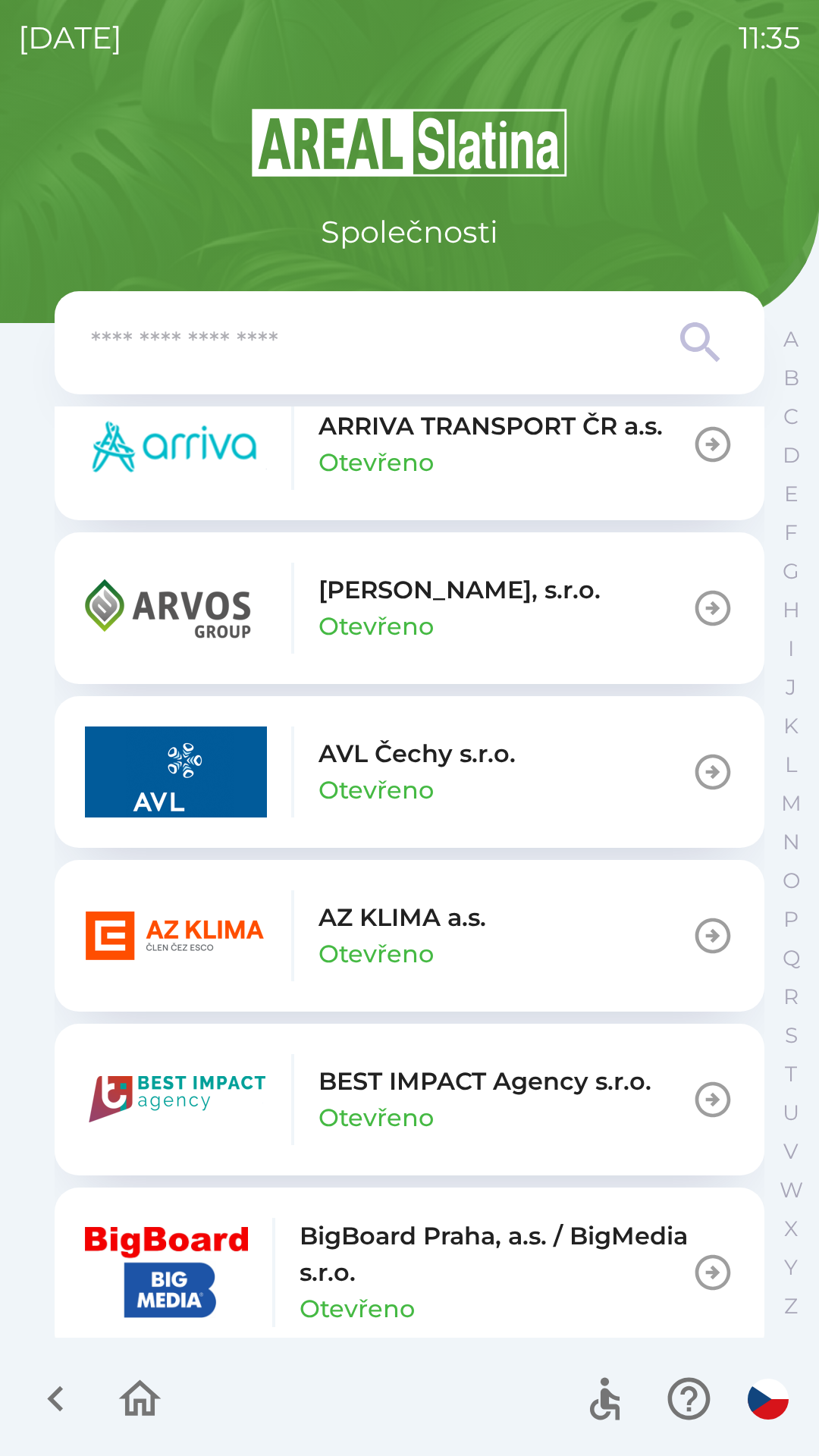
scroll to position [1225, 0]
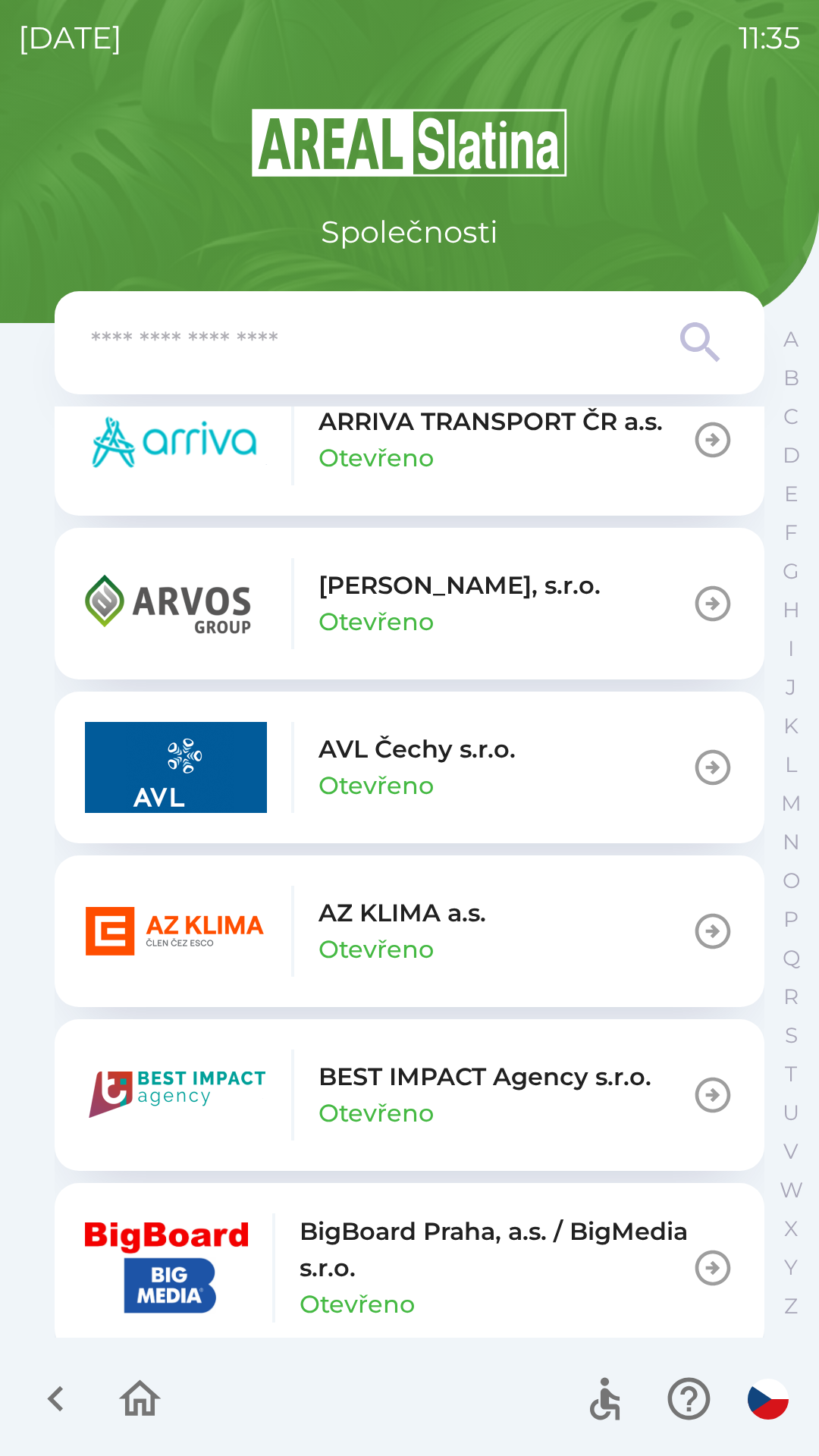
click at [399, 944] on p "Otevřeno" at bounding box center [376, 949] width 115 height 36
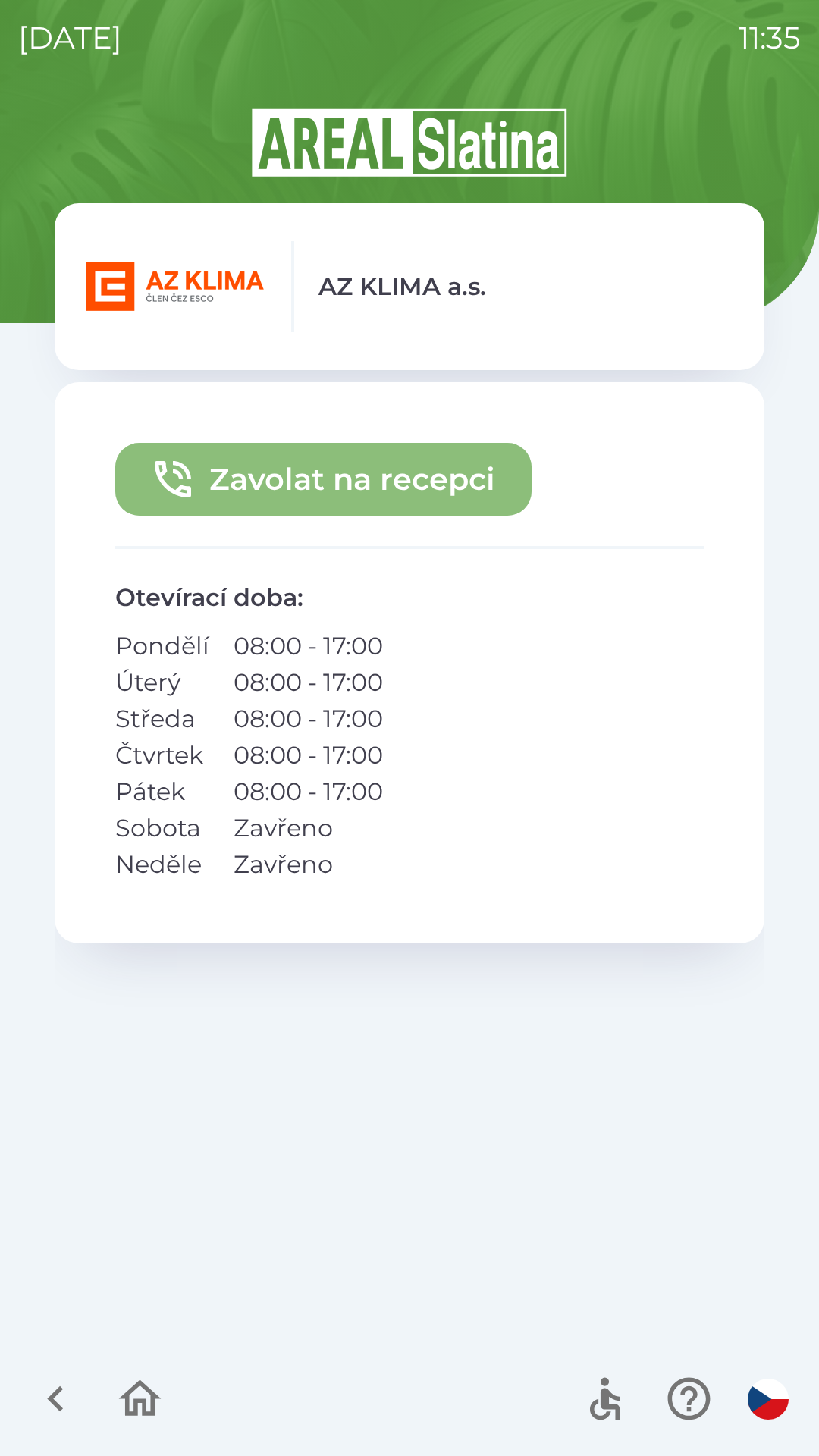
click at [355, 478] on button "Zavolat na recepci" at bounding box center [324, 479] width 416 height 72
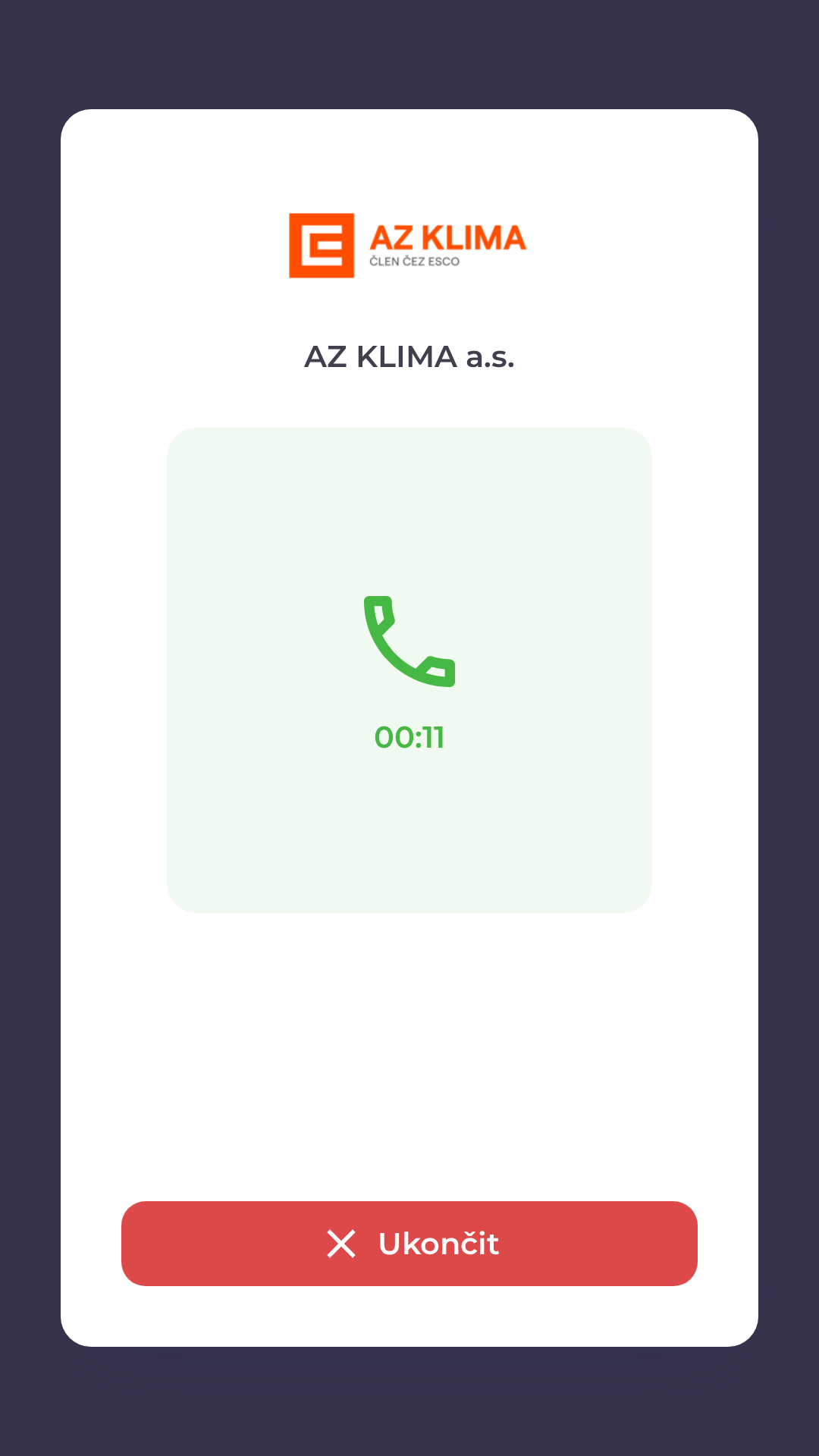
click at [426, 1240] on button "Ukončit" at bounding box center [410, 1243] width 576 height 85
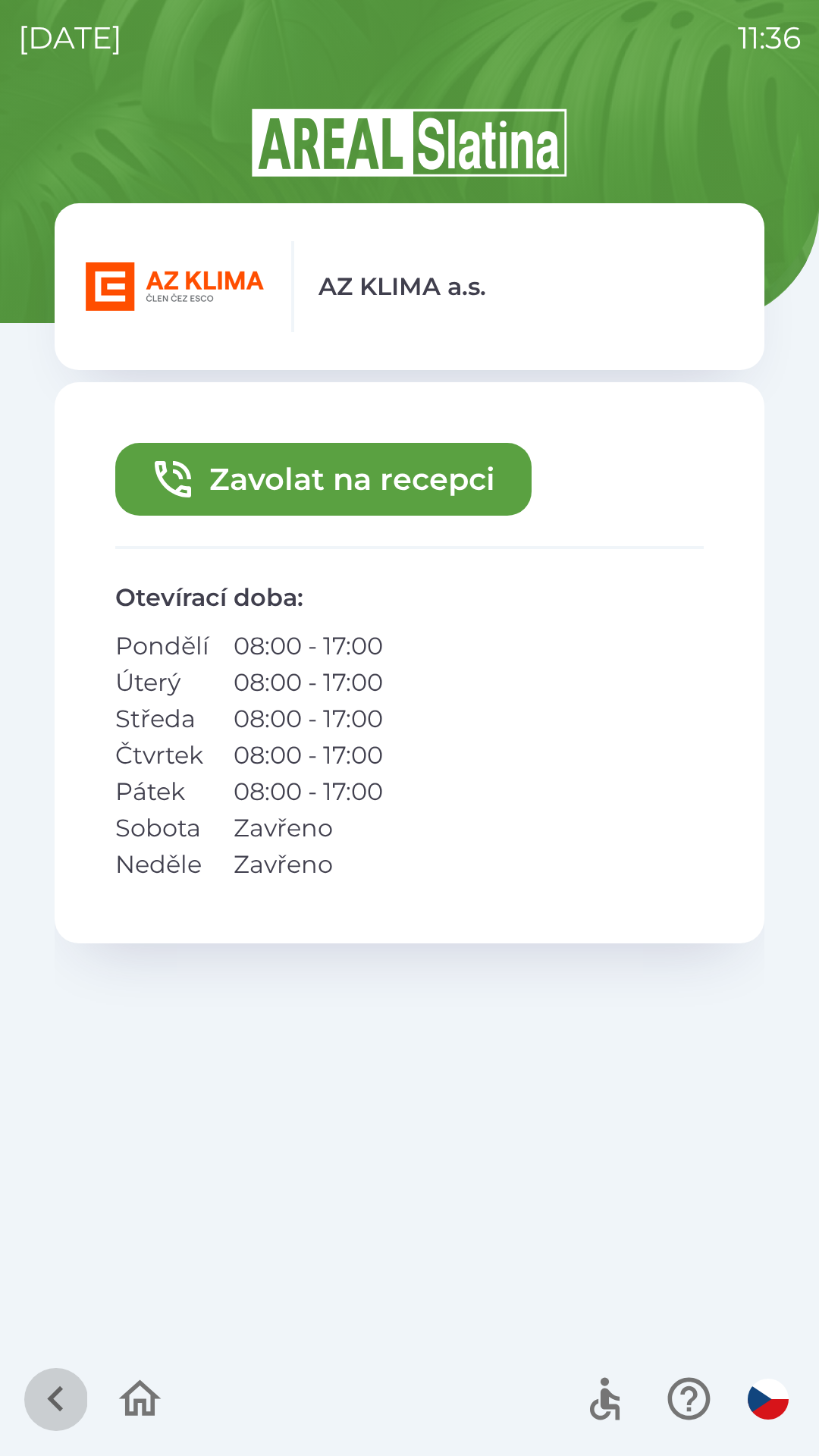
click at [60, 1405] on icon "button" at bounding box center [56, 1399] width 51 height 51
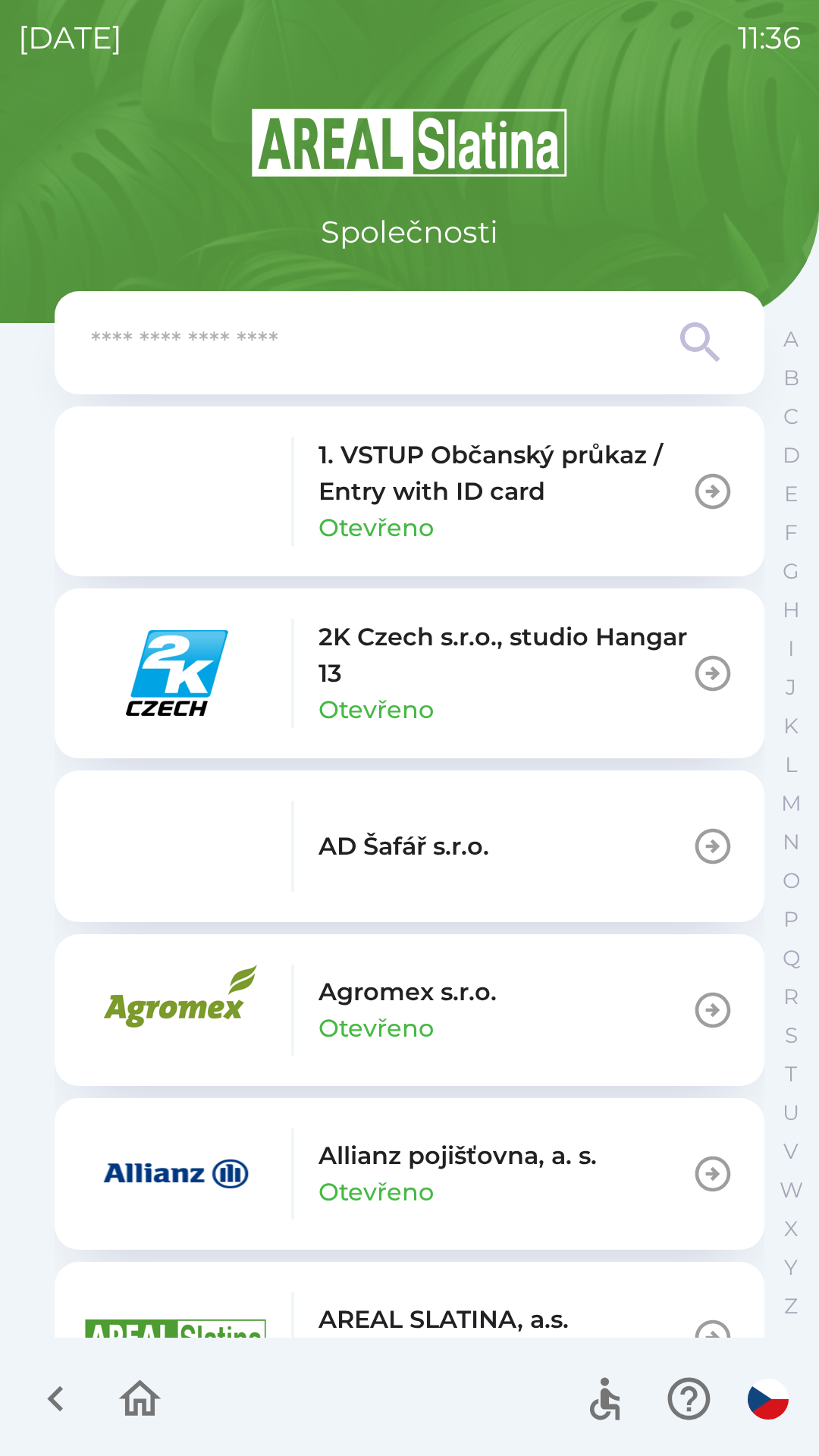
click at [57, 1393] on icon "button" at bounding box center [55, 1399] width 16 height 26
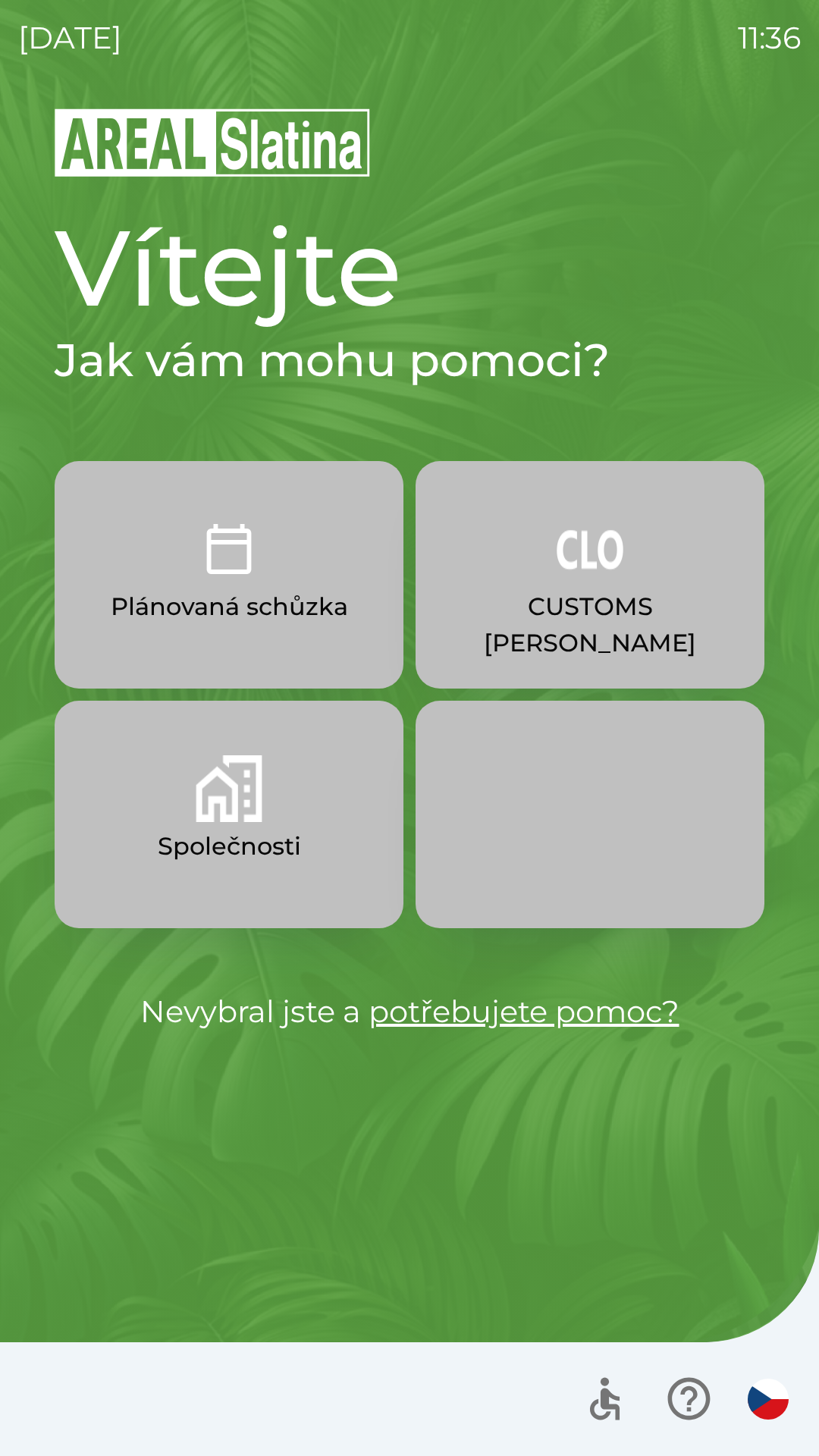
click at [601, 575] on img "button" at bounding box center [590, 549] width 67 height 67
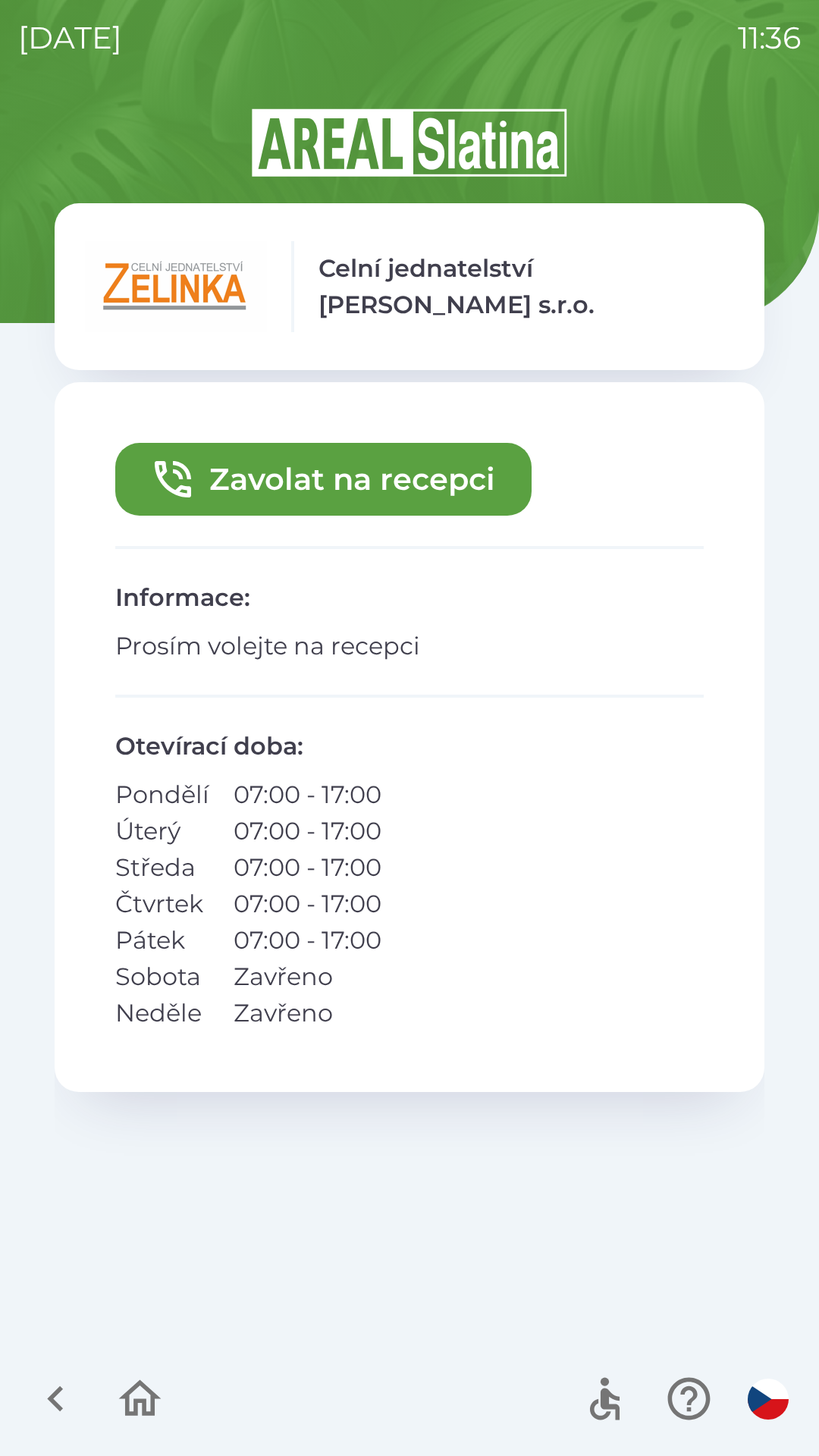
click at [342, 481] on button "Zavolat na recepci" at bounding box center [324, 479] width 416 height 72
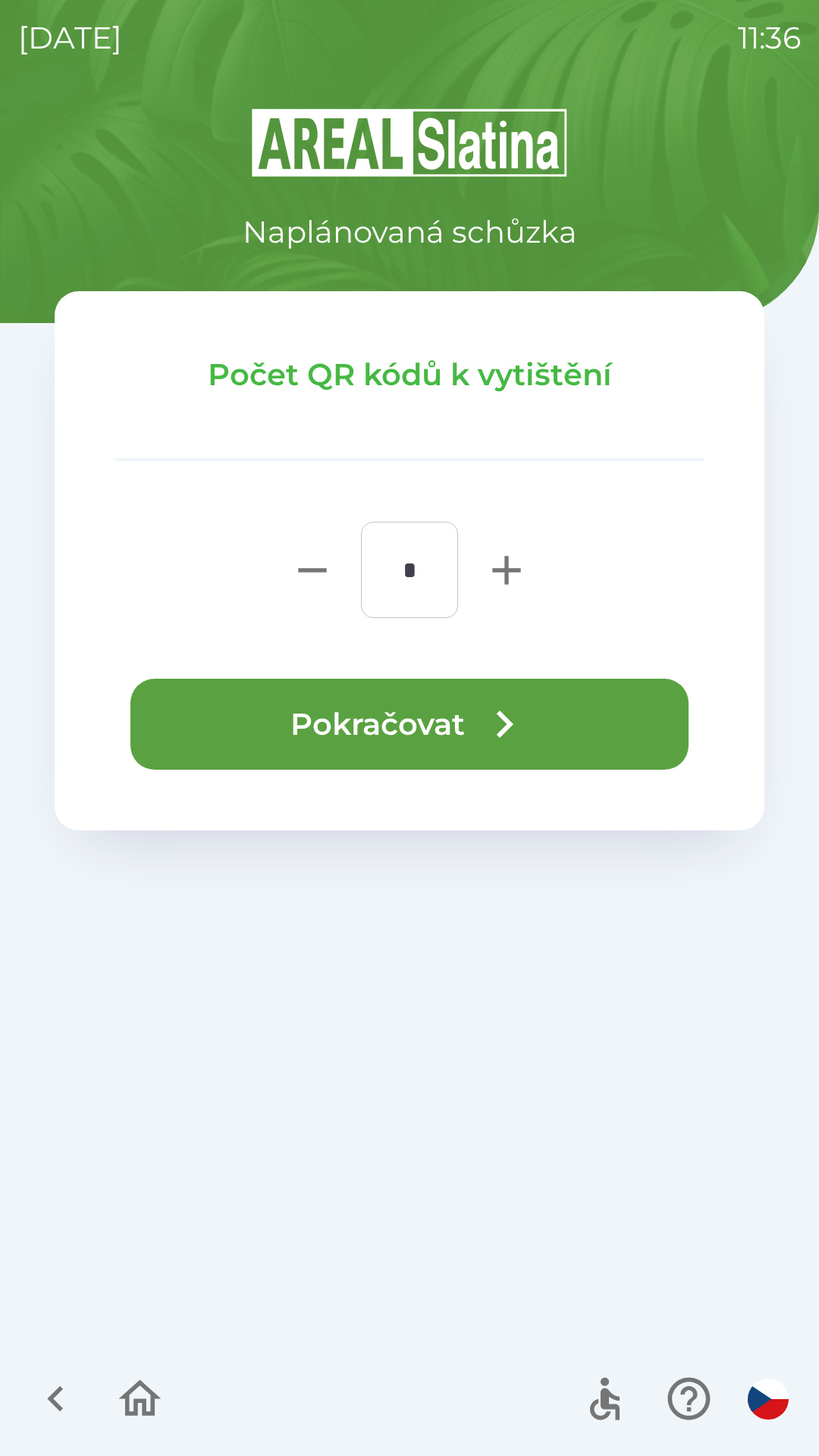
click at [427, 723] on button "Pokračovat" at bounding box center [410, 724] width 558 height 91
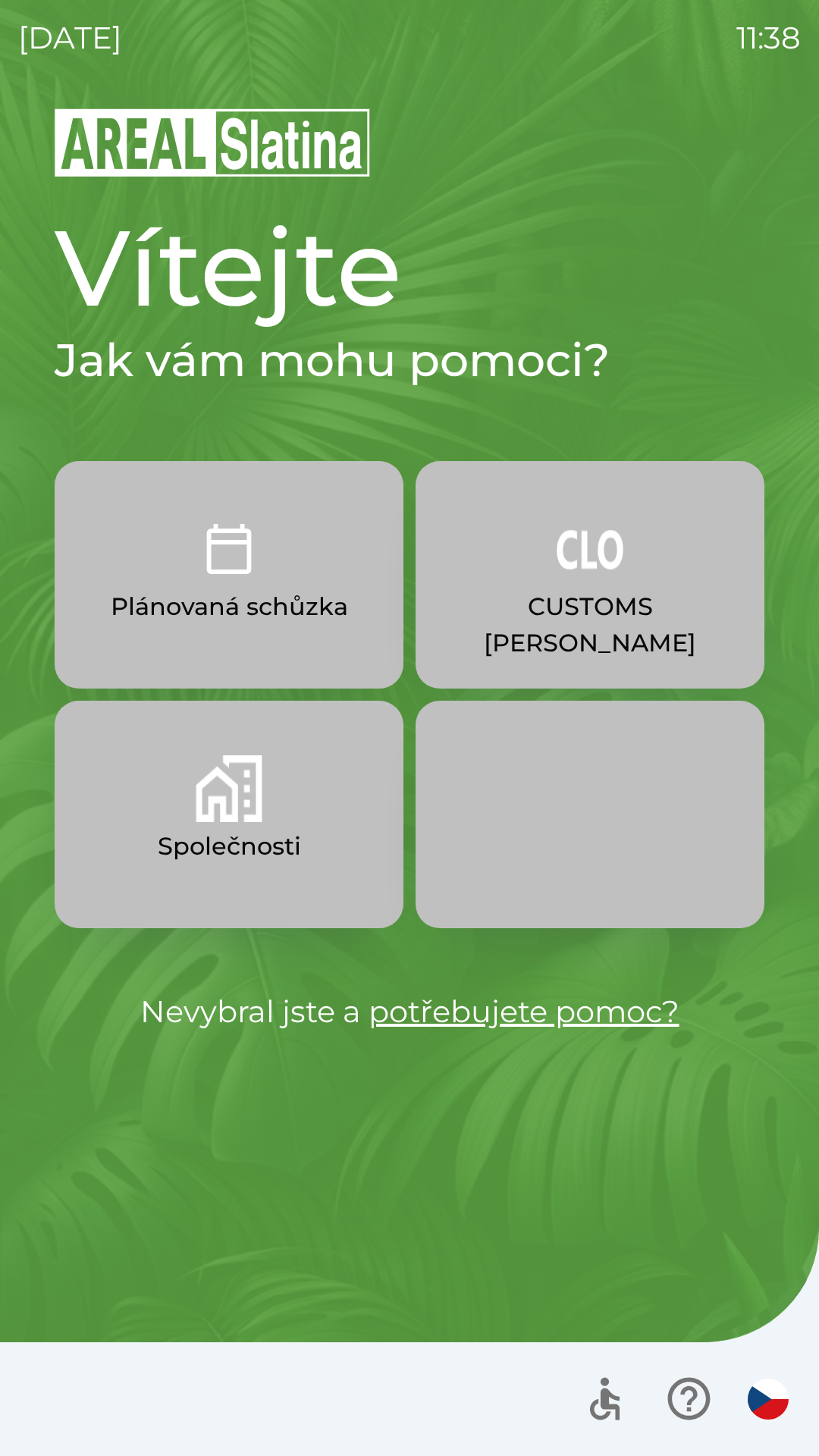
click at [334, 602] on p "Plánovaná schůzka" at bounding box center [229, 606] width 238 height 36
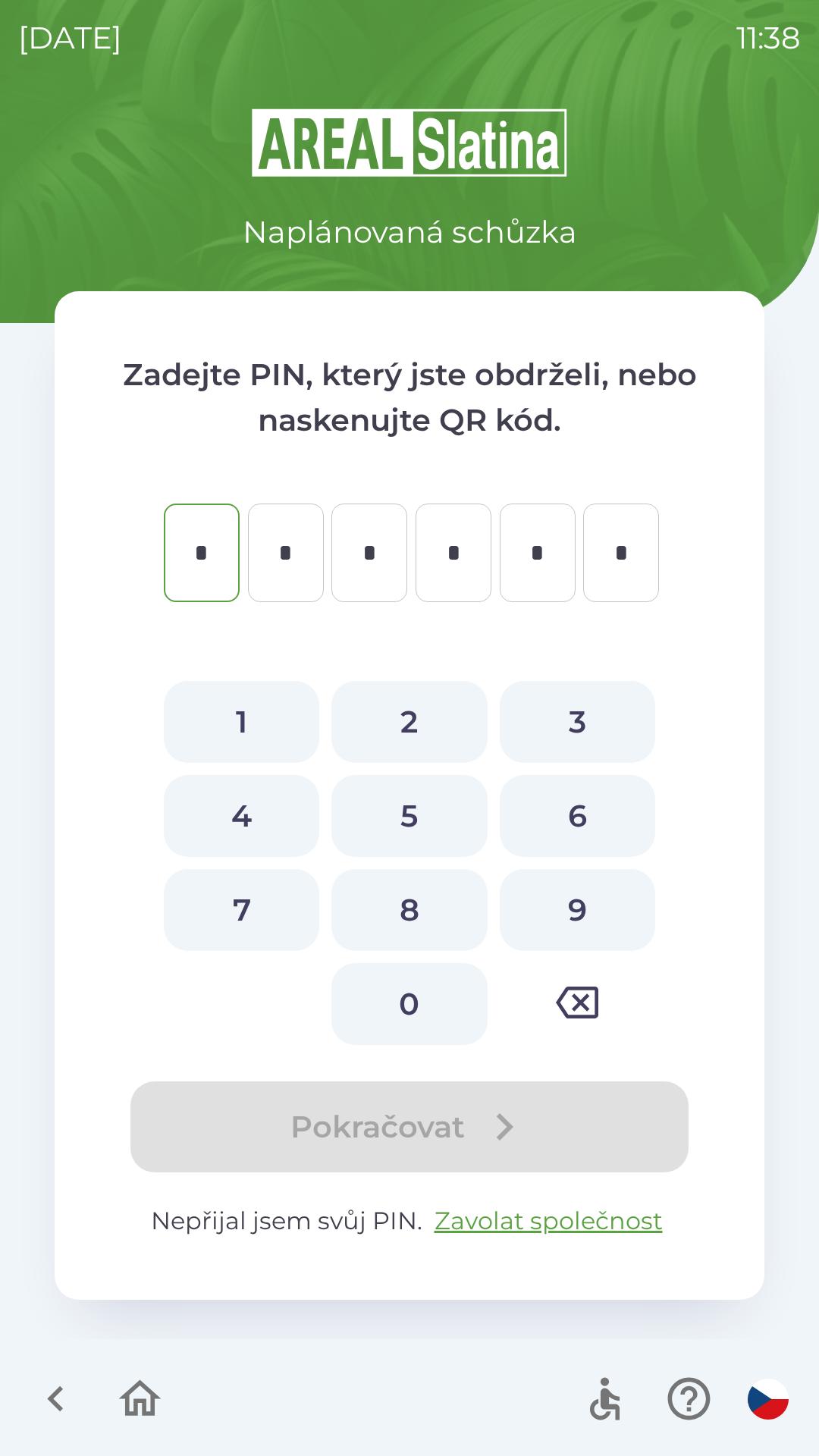
click at [49, 1400] on icon "button" at bounding box center [55, 1399] width 16 height 26
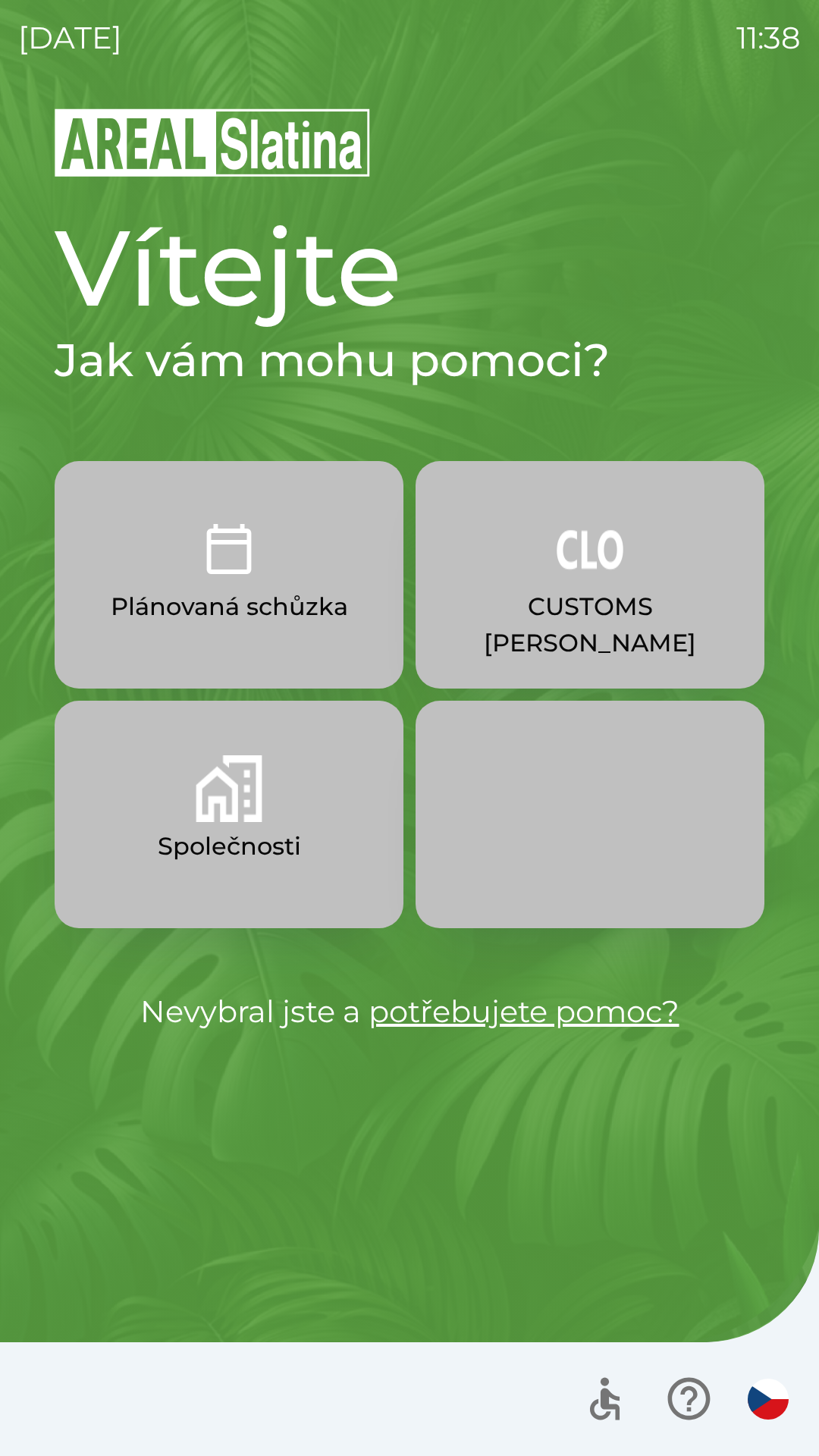
click at [226, 823] on button "Společnosti" at bounding box center [229, 815] width 349 height 228
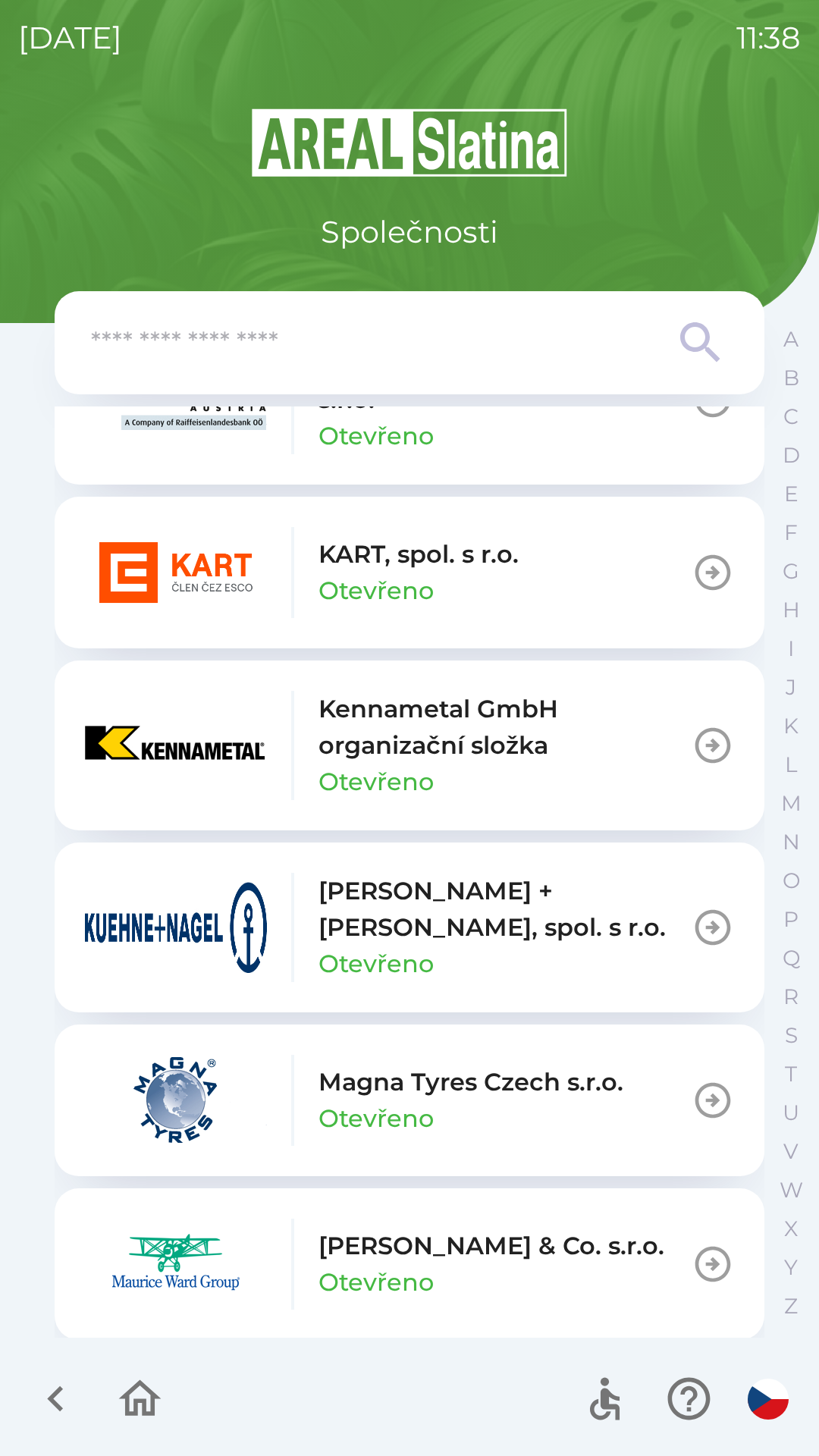
scroll to position [6089, 0]
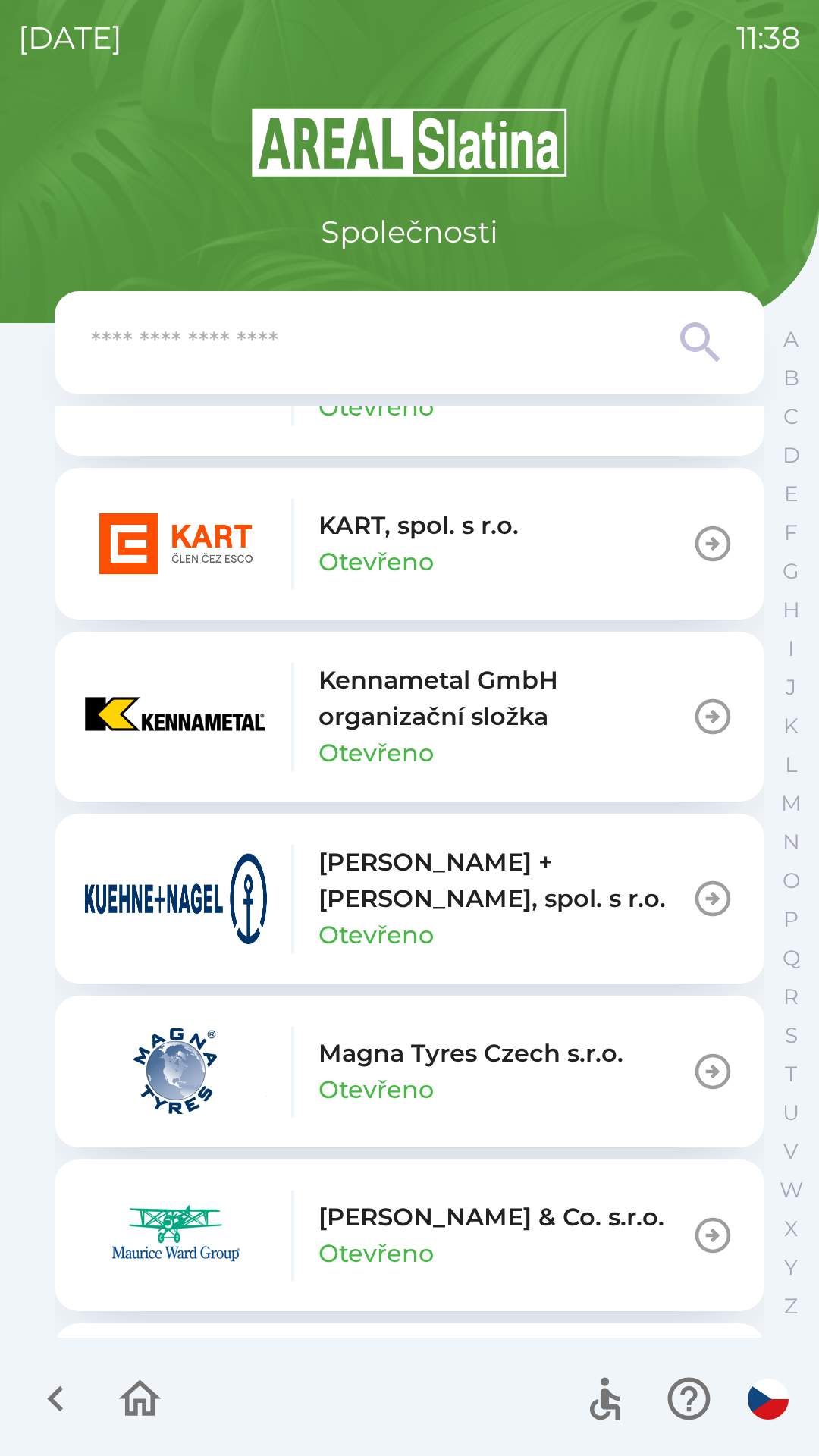
click at [581, 337] on input "text" at bounding box center [379, 342] width 576 height 41
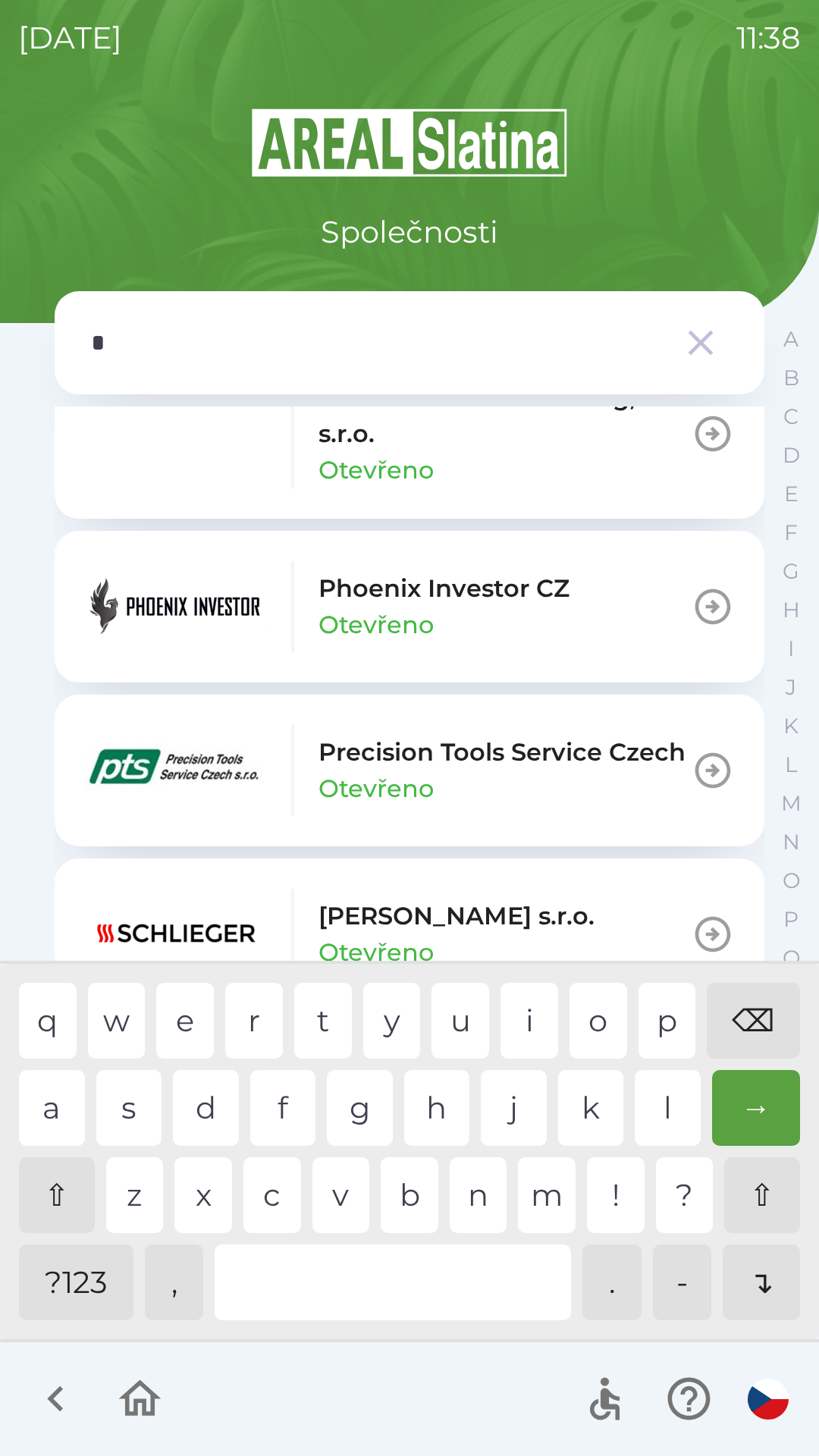
click at [436, 1108] on div "h" at bounding box center [437, 1108] width 66 height 76
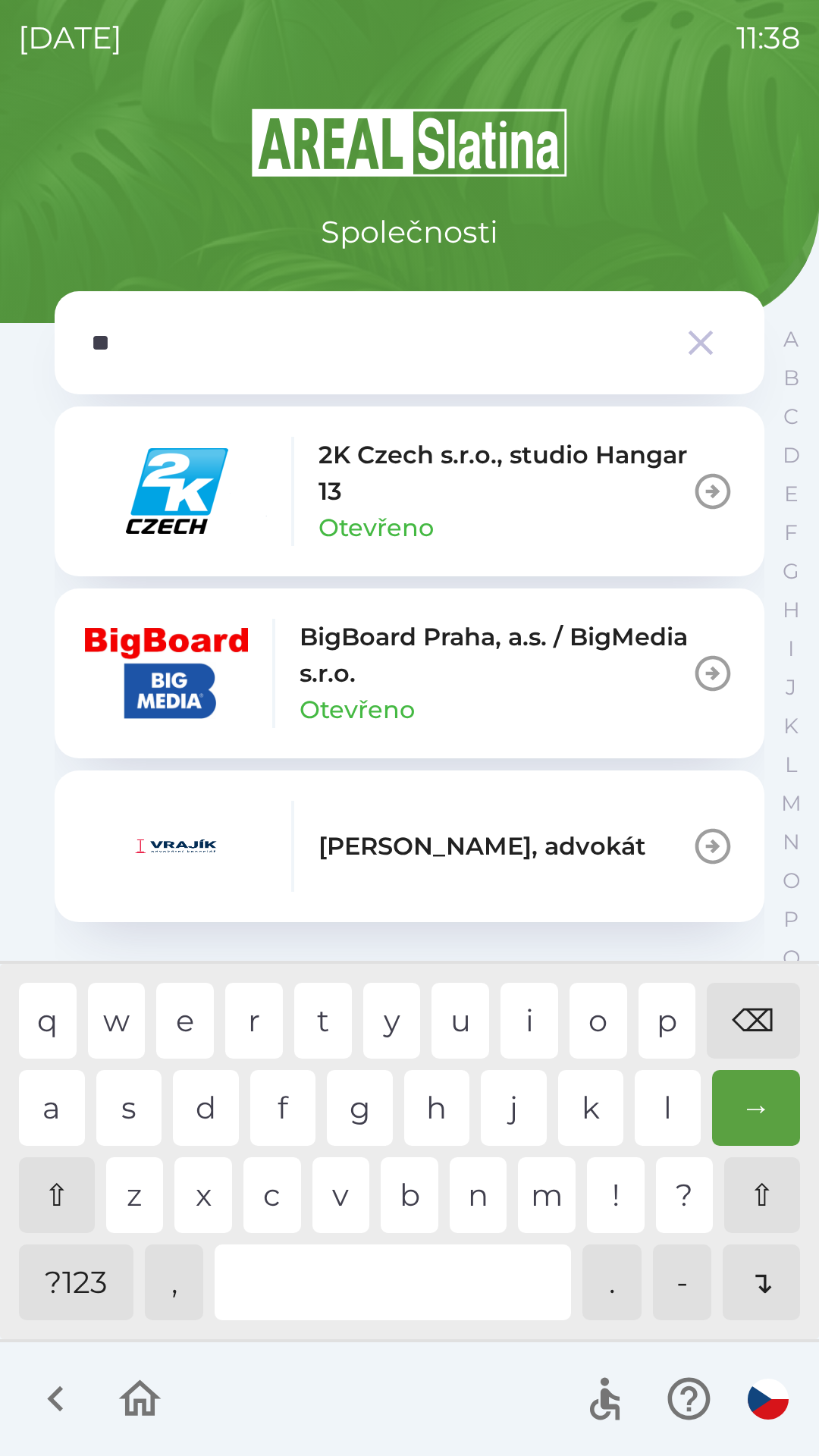
scroll to position [0, 0]
click at [57, 1110] on div "a" at bounding box center [51, 1108] width 66 height 76
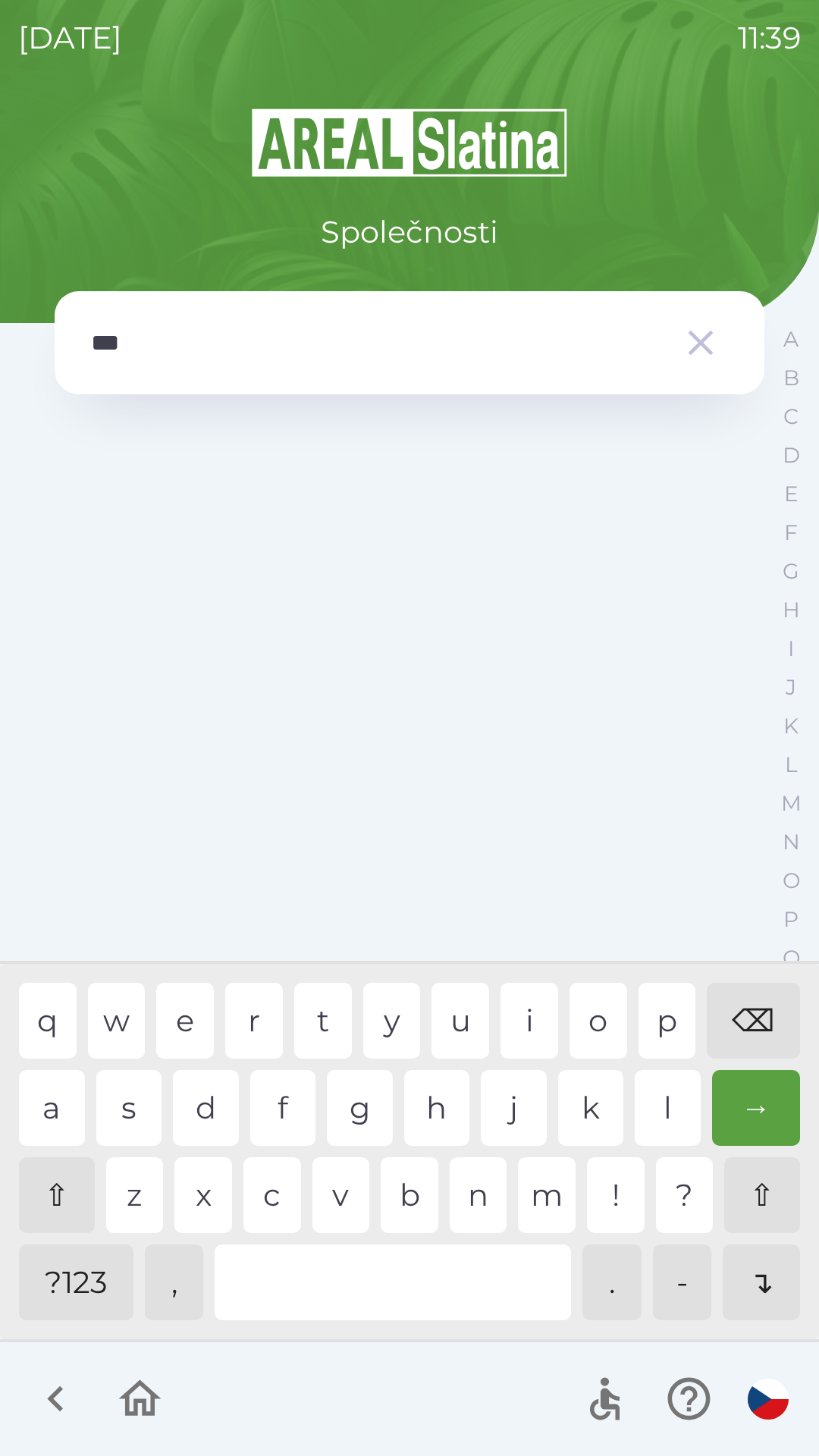
click at [272, 1019] on div "r" at bounding box center [254, 1020] width 57 height 76
type input "****"
click at [325, 1013] on div "t" at bounding box center [323, 1020] width 57 height 76
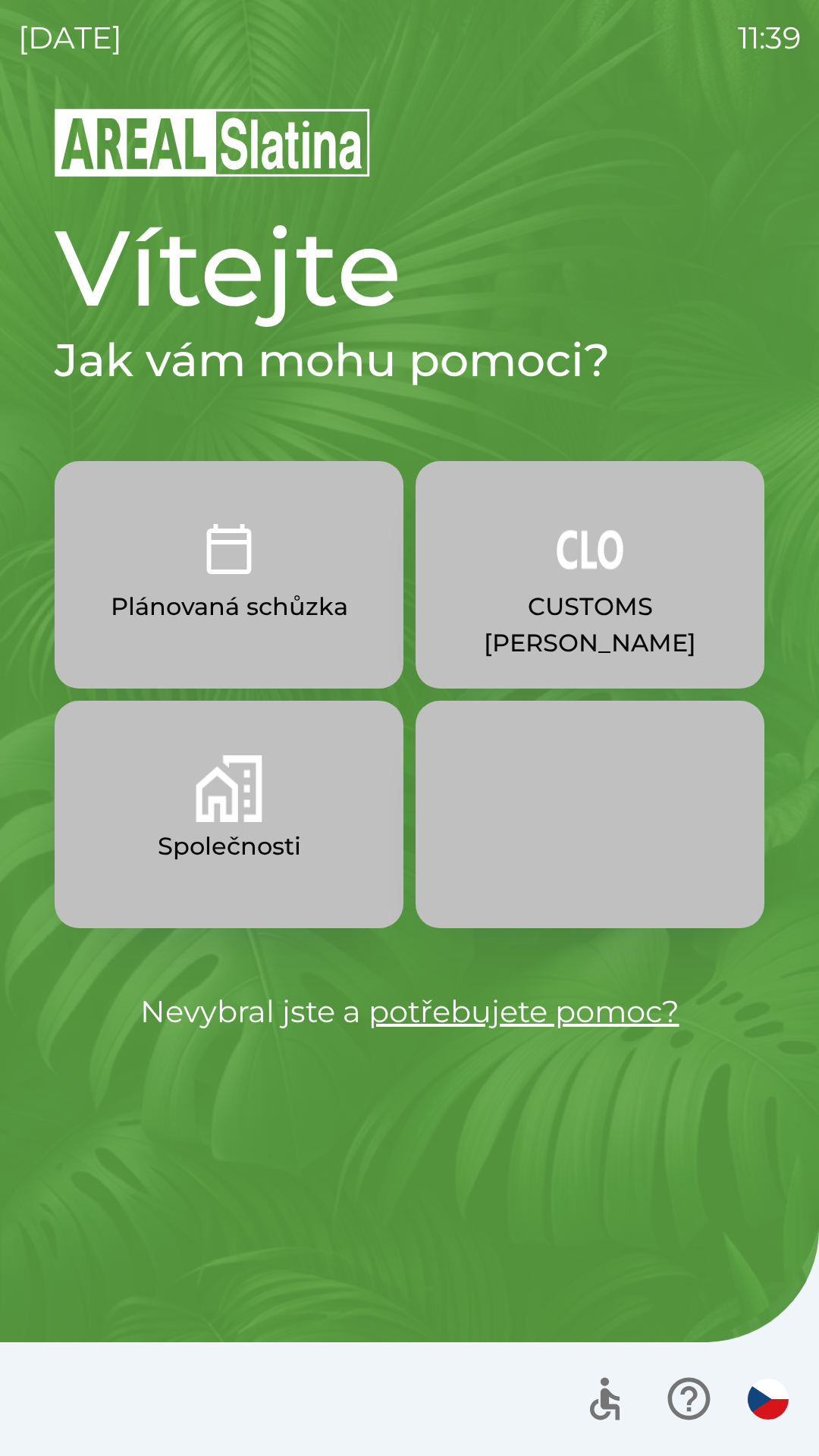
click at [141, 800] on button "Společnosti" at bounding box center [229, 815] width 349 height 228
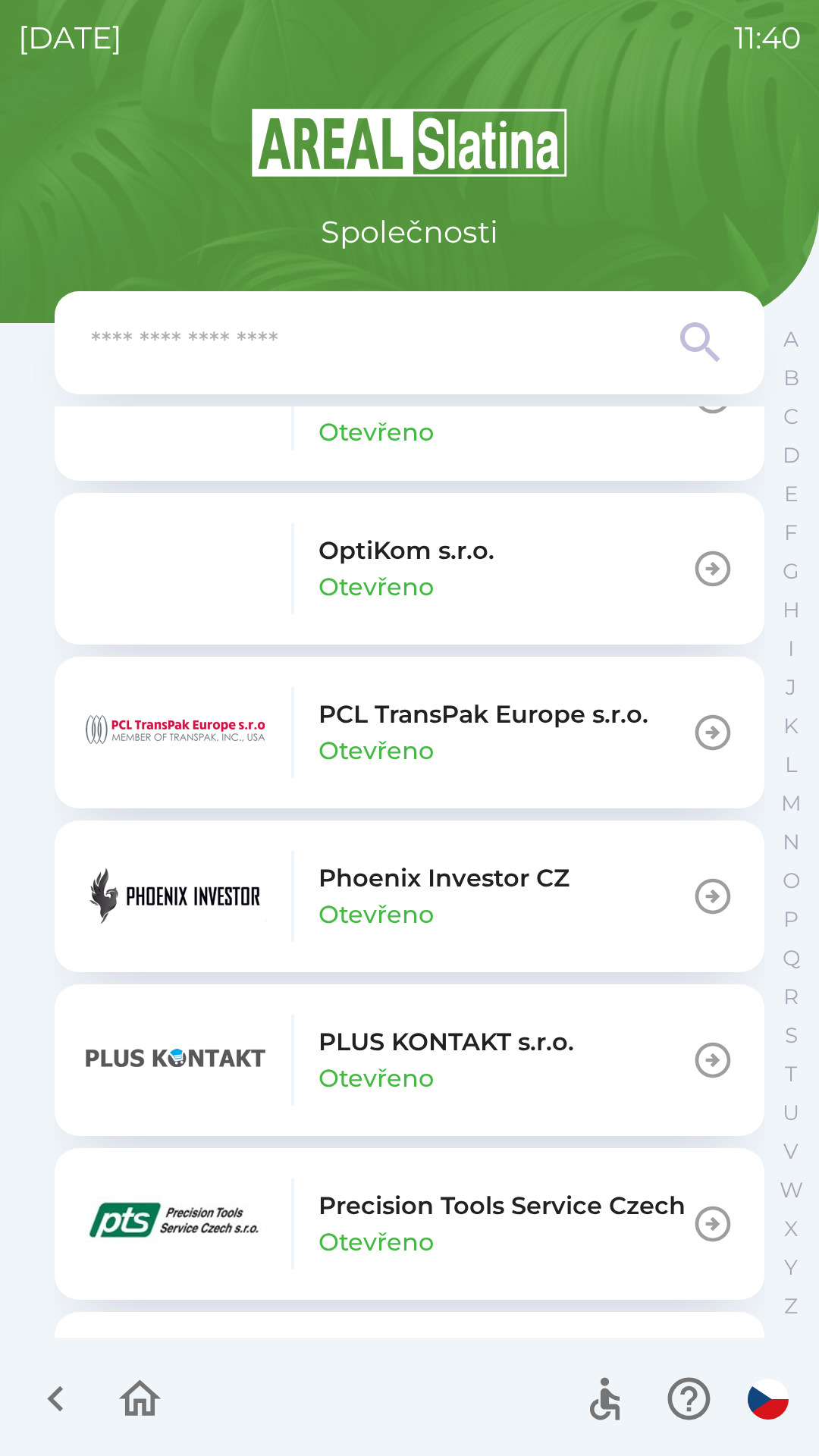
scroll to position [8092, 0]
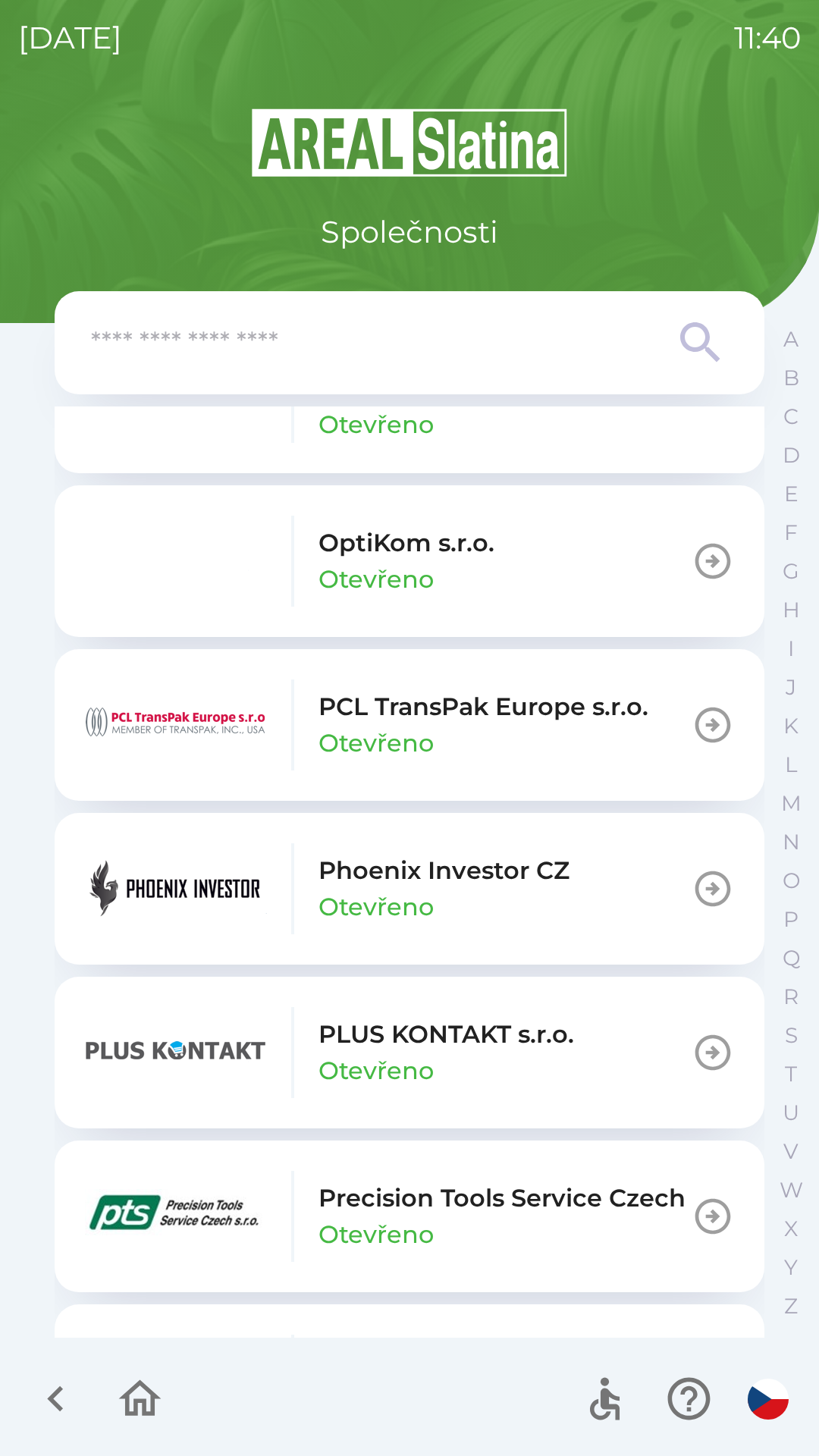
click at [61, 1390] on icon "button" at bounding box center [55, 1399] width 16 height 26
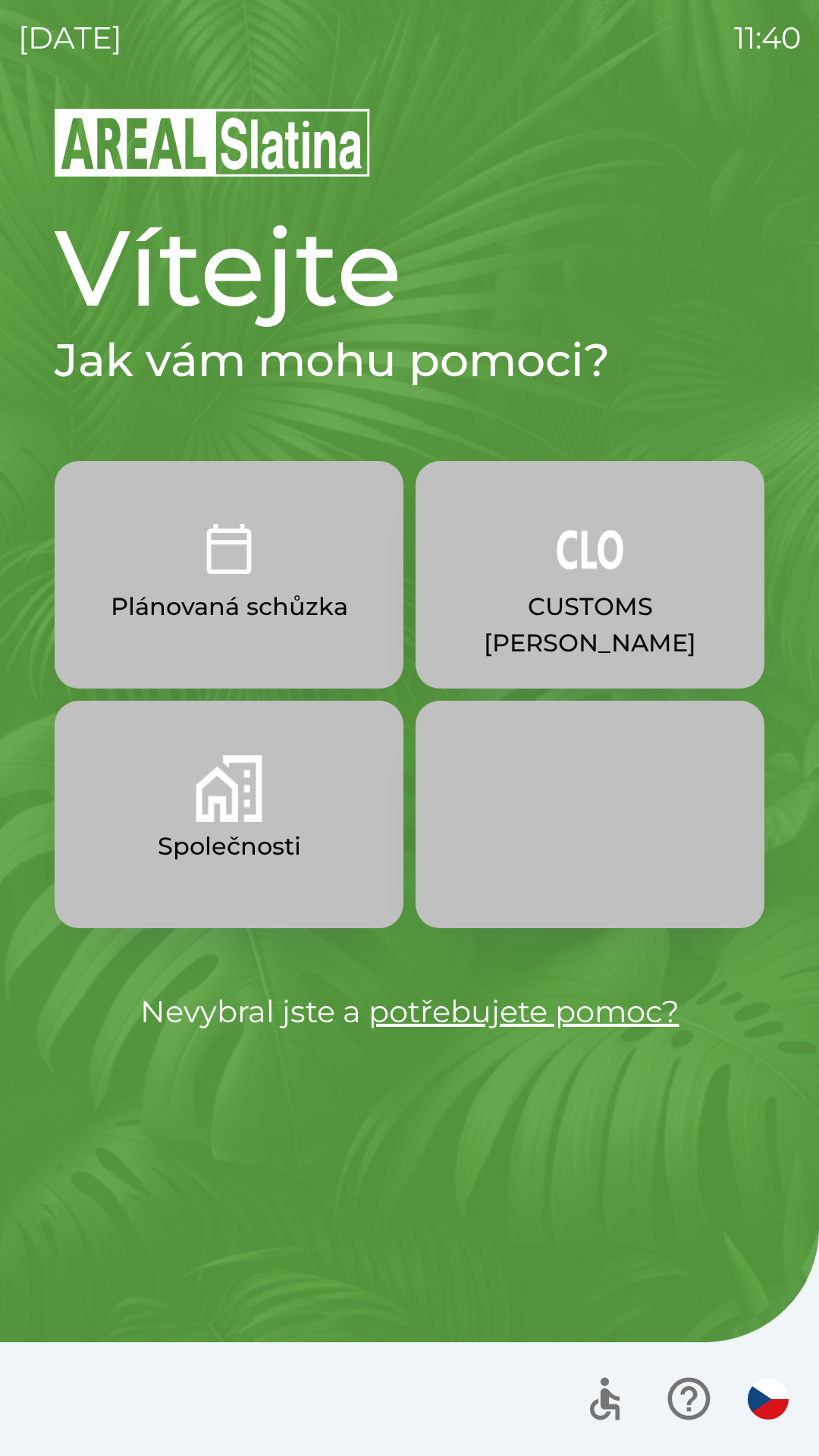
click at [228, 786] on img "button" at bounding box center [228, 788] width 67 height 67
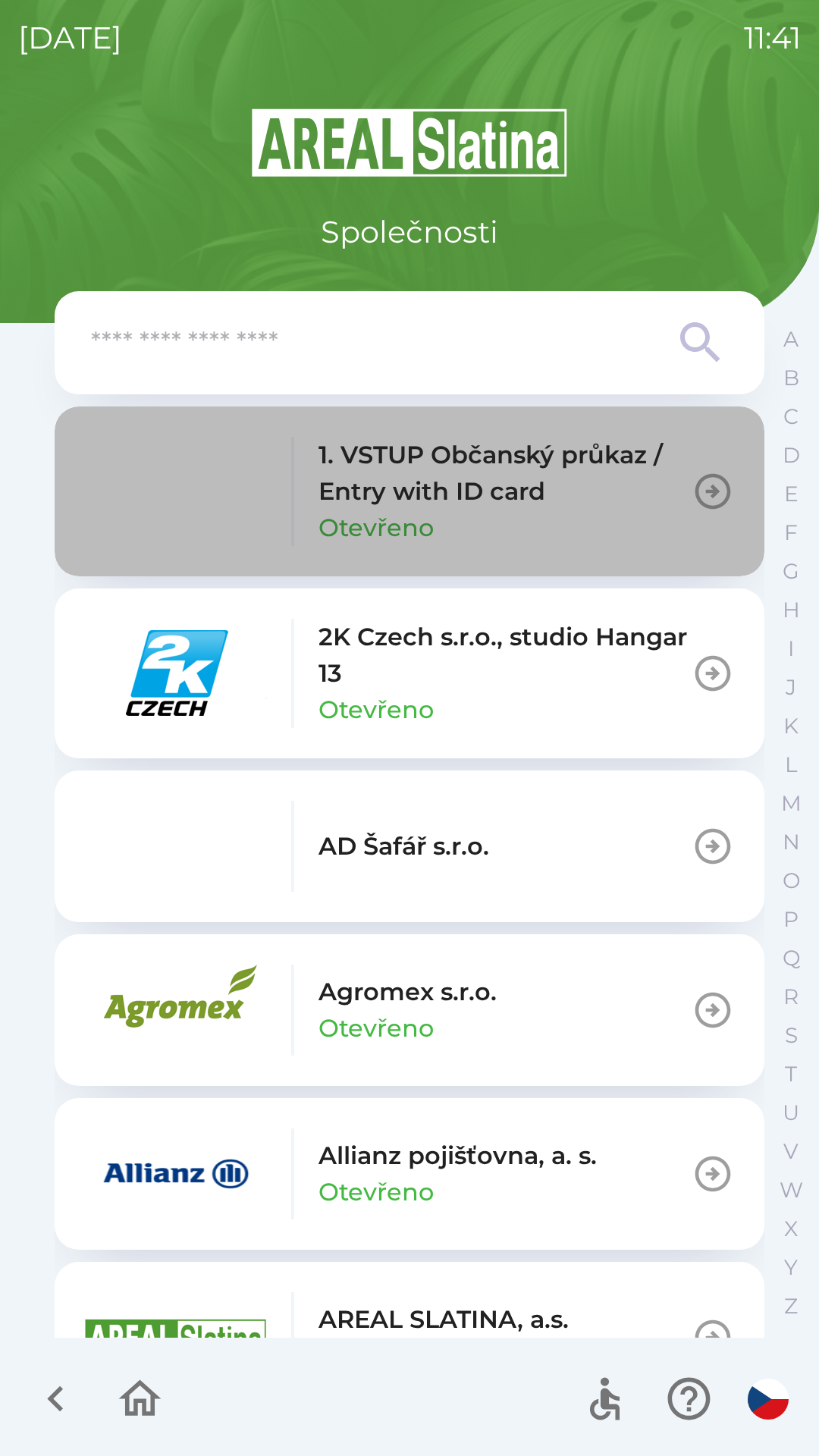
click at [633, 490] on p "1. VSTUP Občanský průkaz / Entry with ID card" at bounding box center [505, 473] width 373 height 72
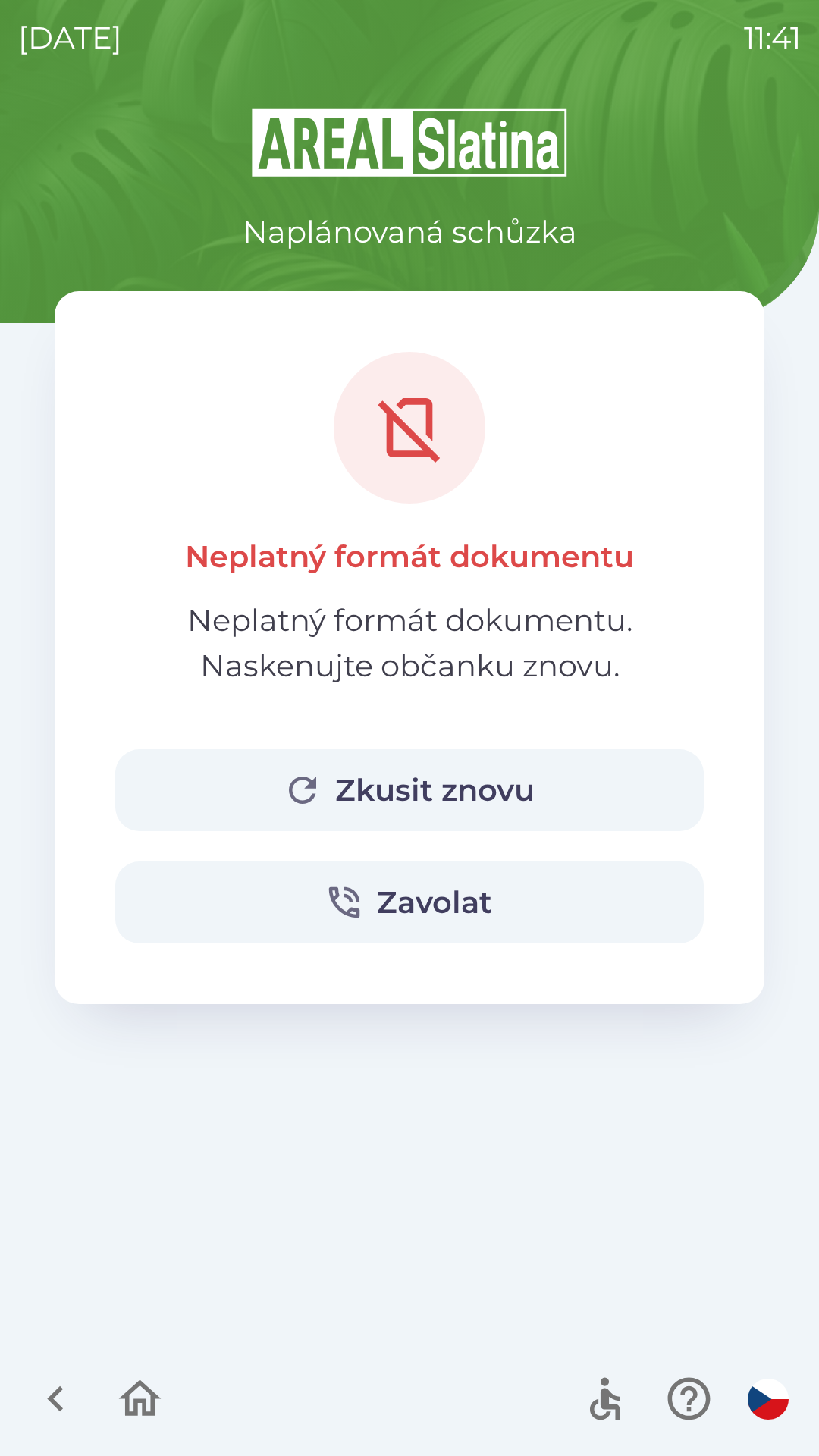
click at [634, 792] on button "Zkusit znovu" at bounding box center [410, 790] width 588 height 82
click at [642, 784] on button "Zkusit znovu" at bounding box center [410, 790] width 588 height 82
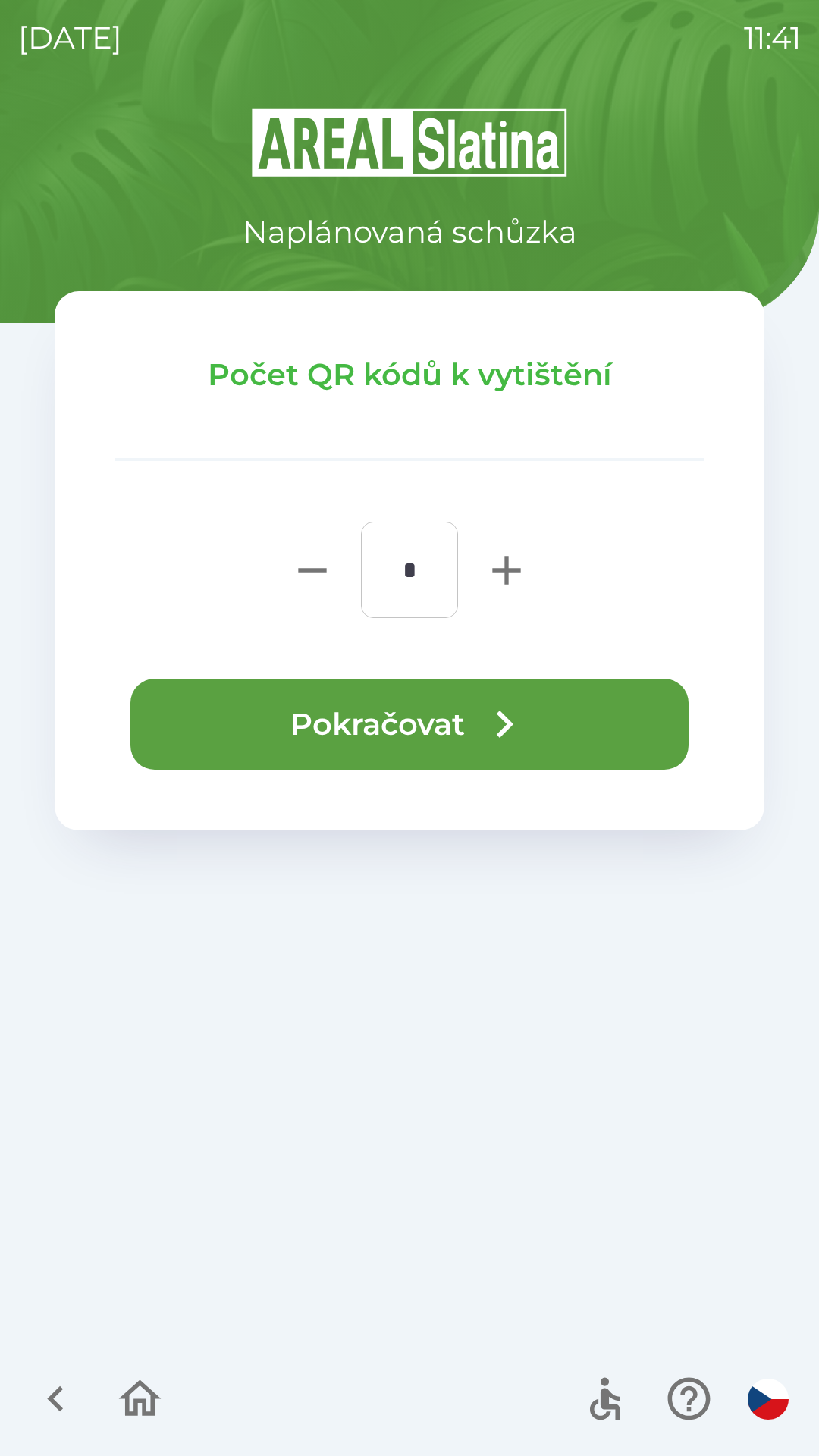
click at [333, 755] on button "Pokračovat" at bounding box center [410, 724] width 558 height 91
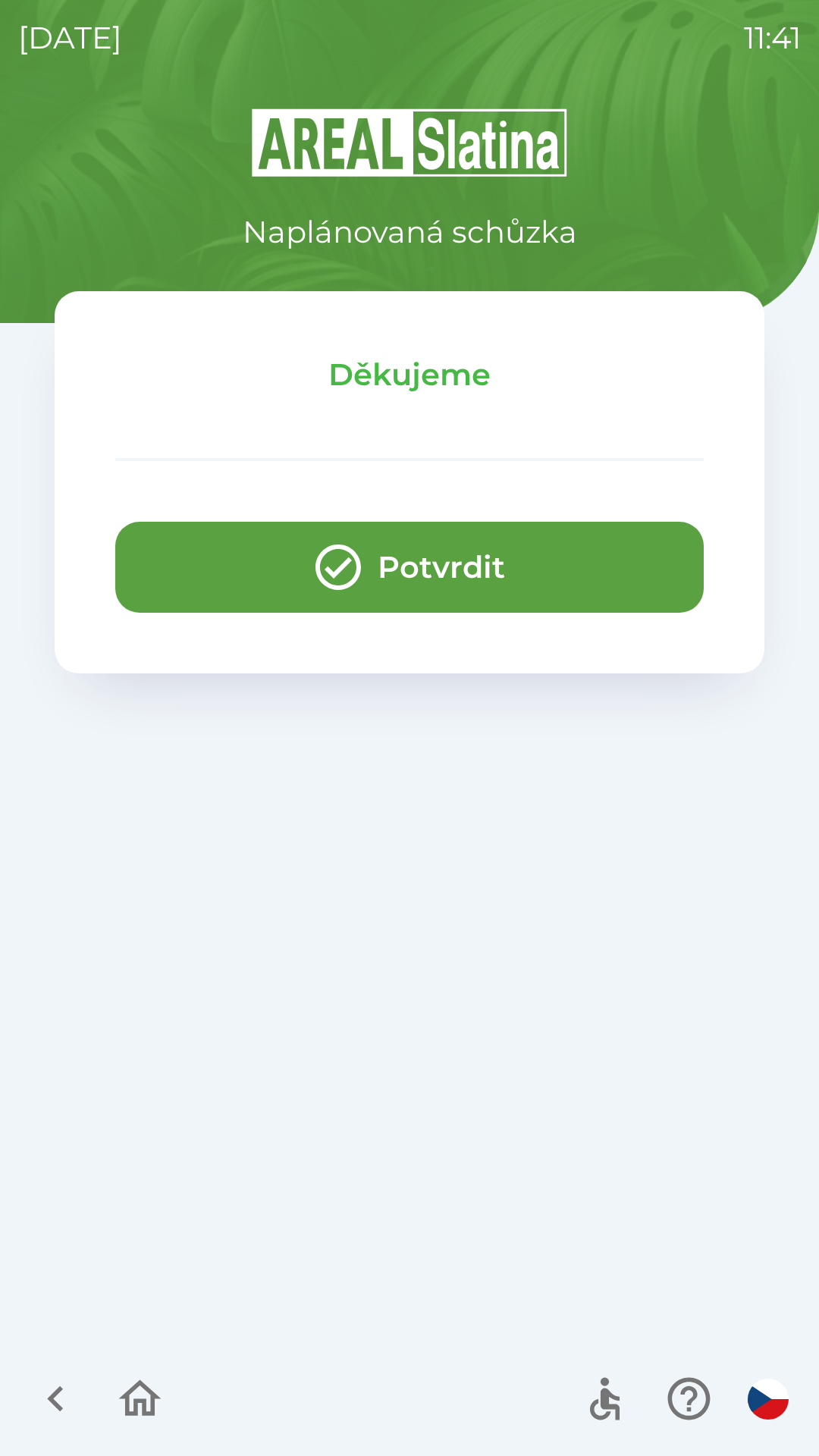
click at [570, 558] on button "Potvrdit" at bounding box center [410, 567] width 588 height 91
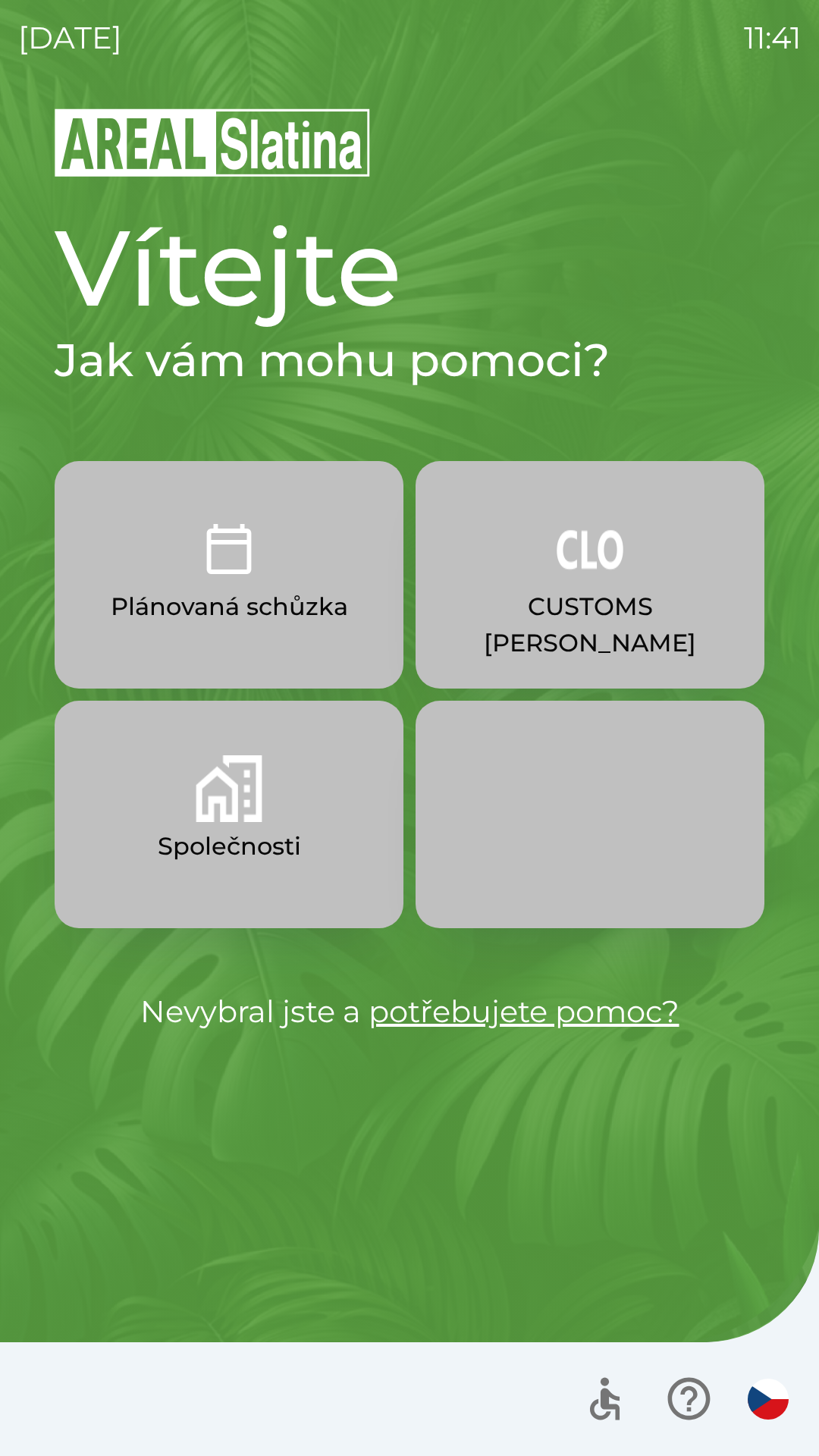
click at [245, 832] on p "Společnosti" at bounding box center [229, 846] width 143 height 36
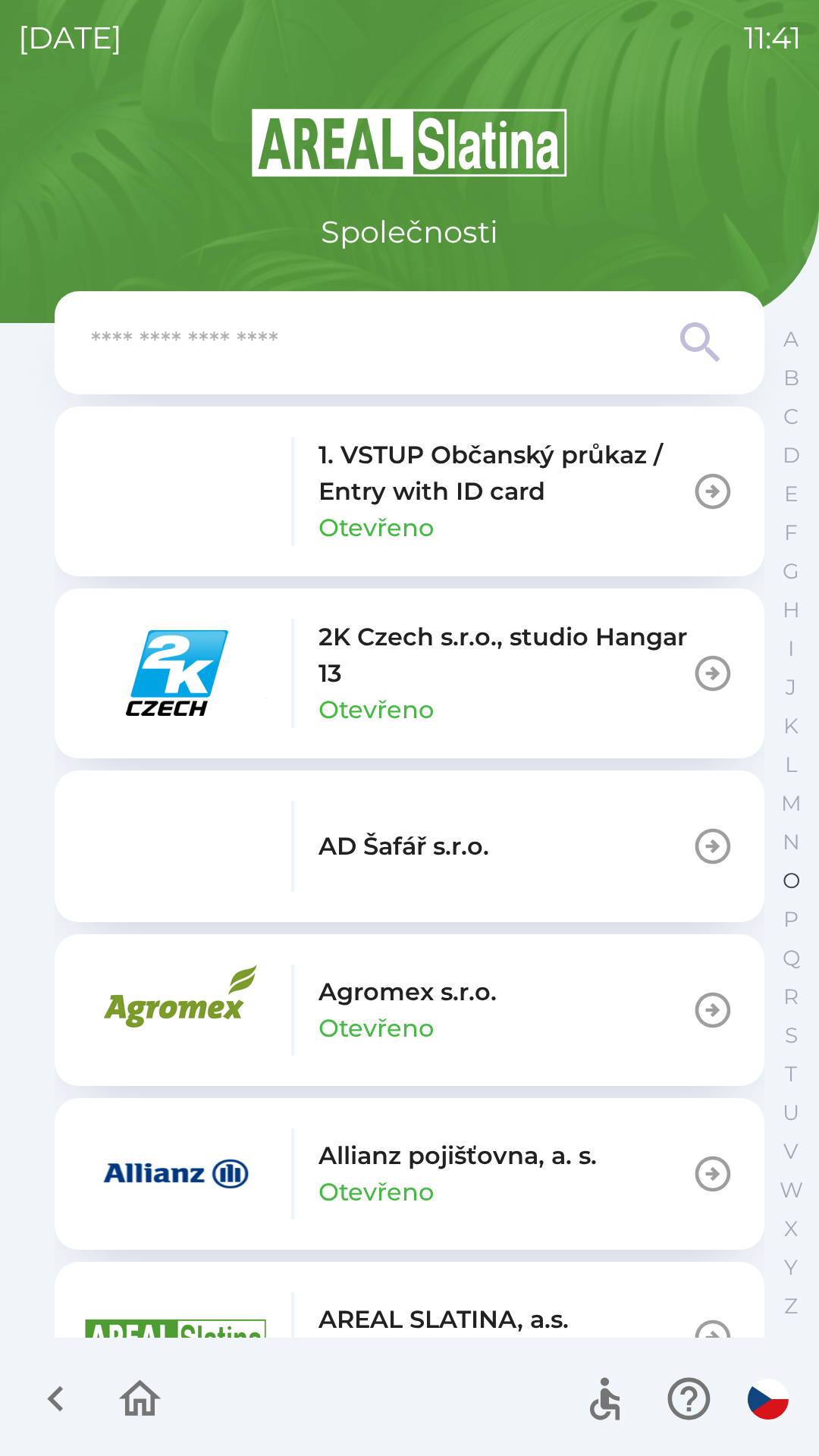
click at [784, 881] on p "O" at bounding box center [791, 881] width 18 height 26
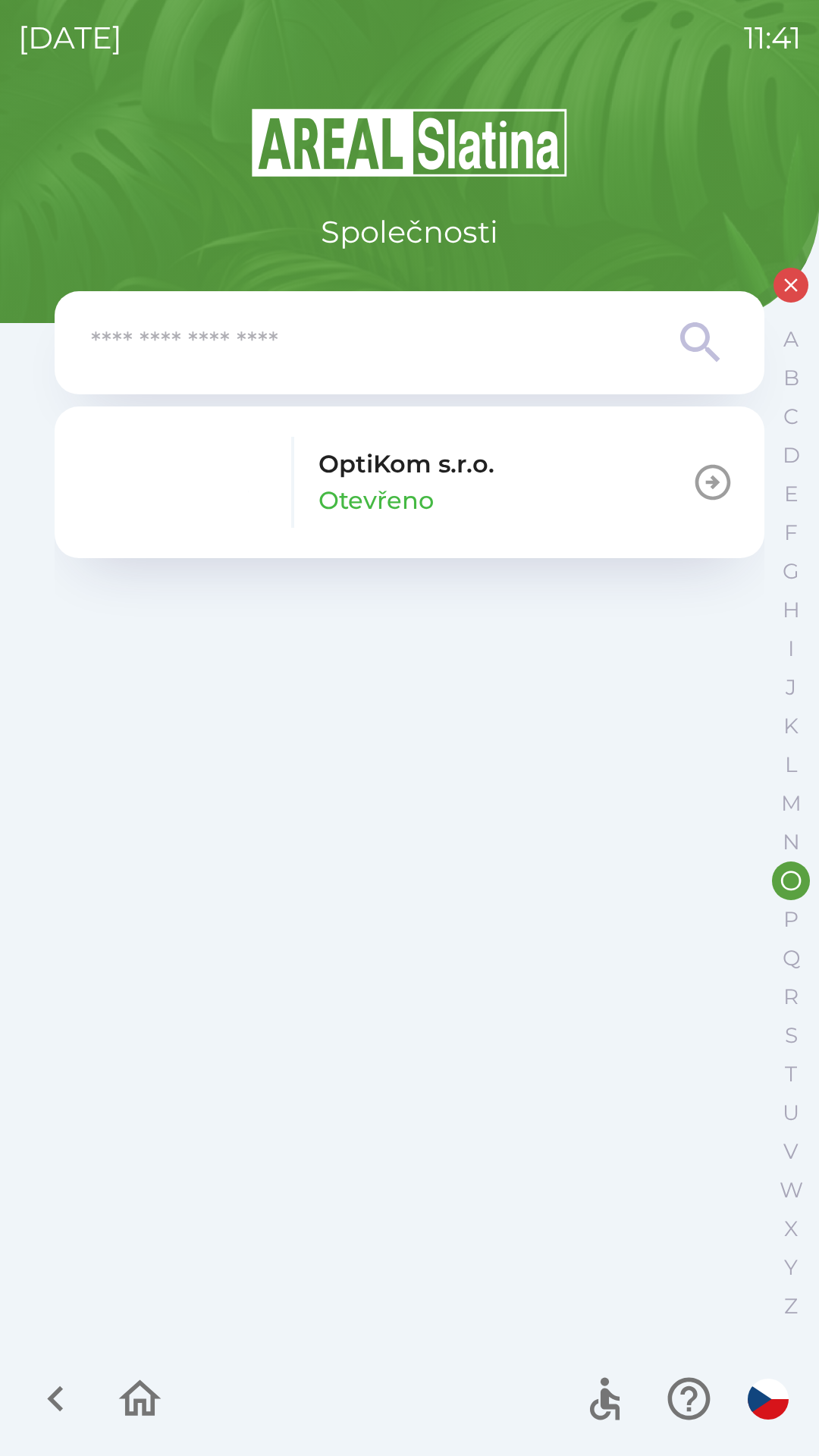
click at [709, 476] on icon "button" at bounding box center [713, 482] width 42 height 42
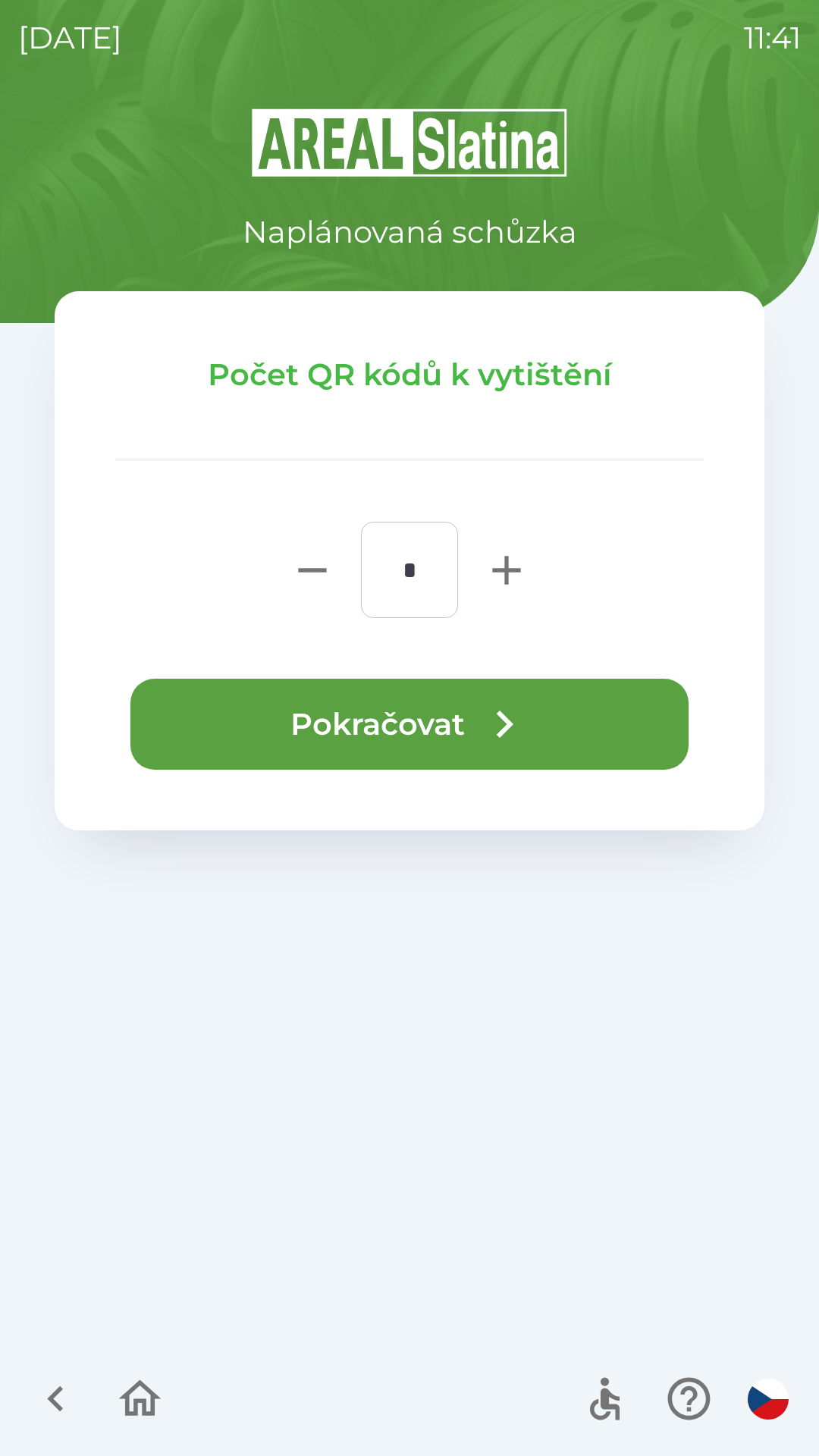
click at [479, 731] on icon "button" at bounding box center [504, 724] width 55 height 55
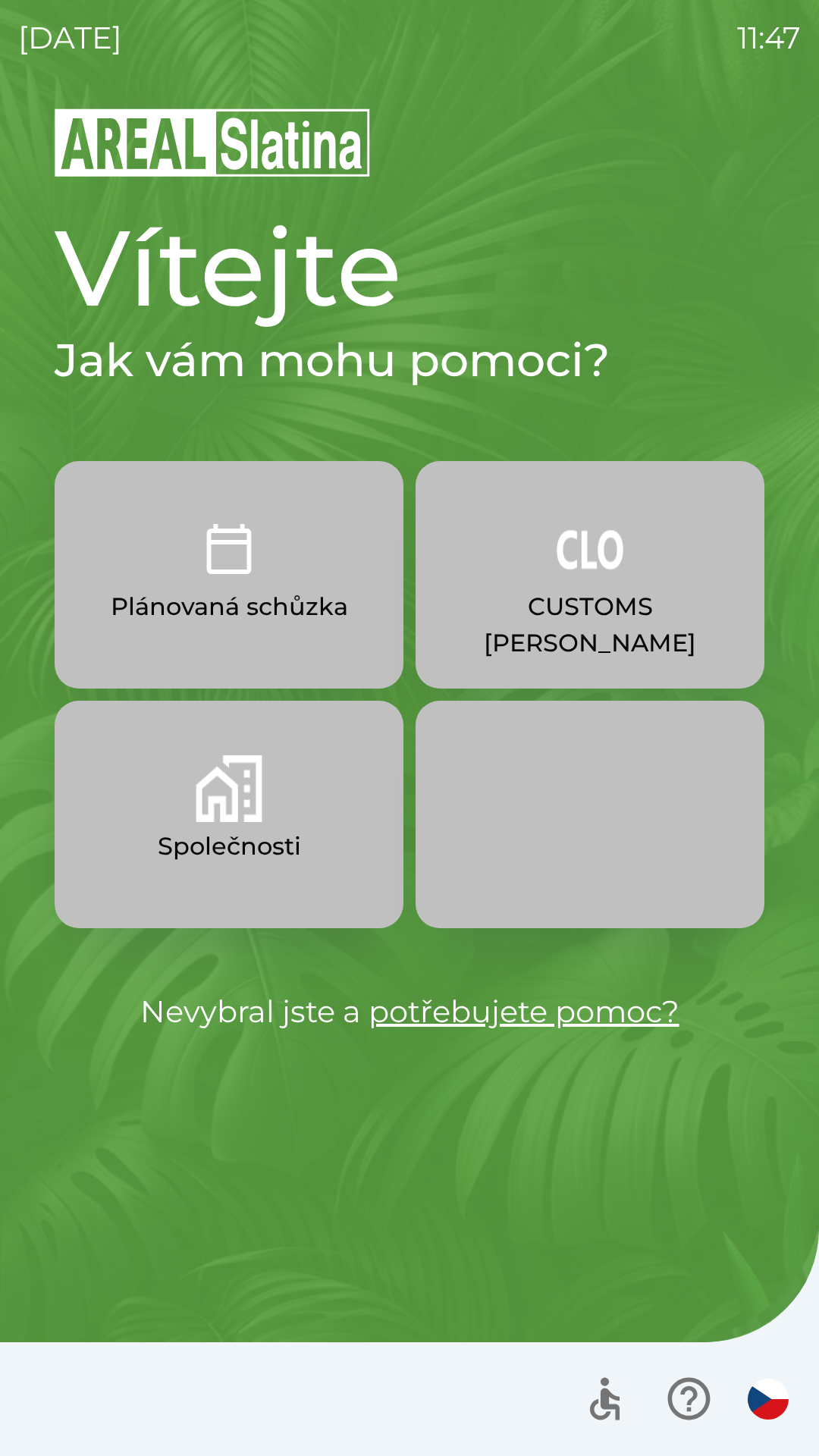
click at [611, 584] on button "CUSTOMS [PERSON_NAME]" at bounding box center [590, 575] width 349 height 228
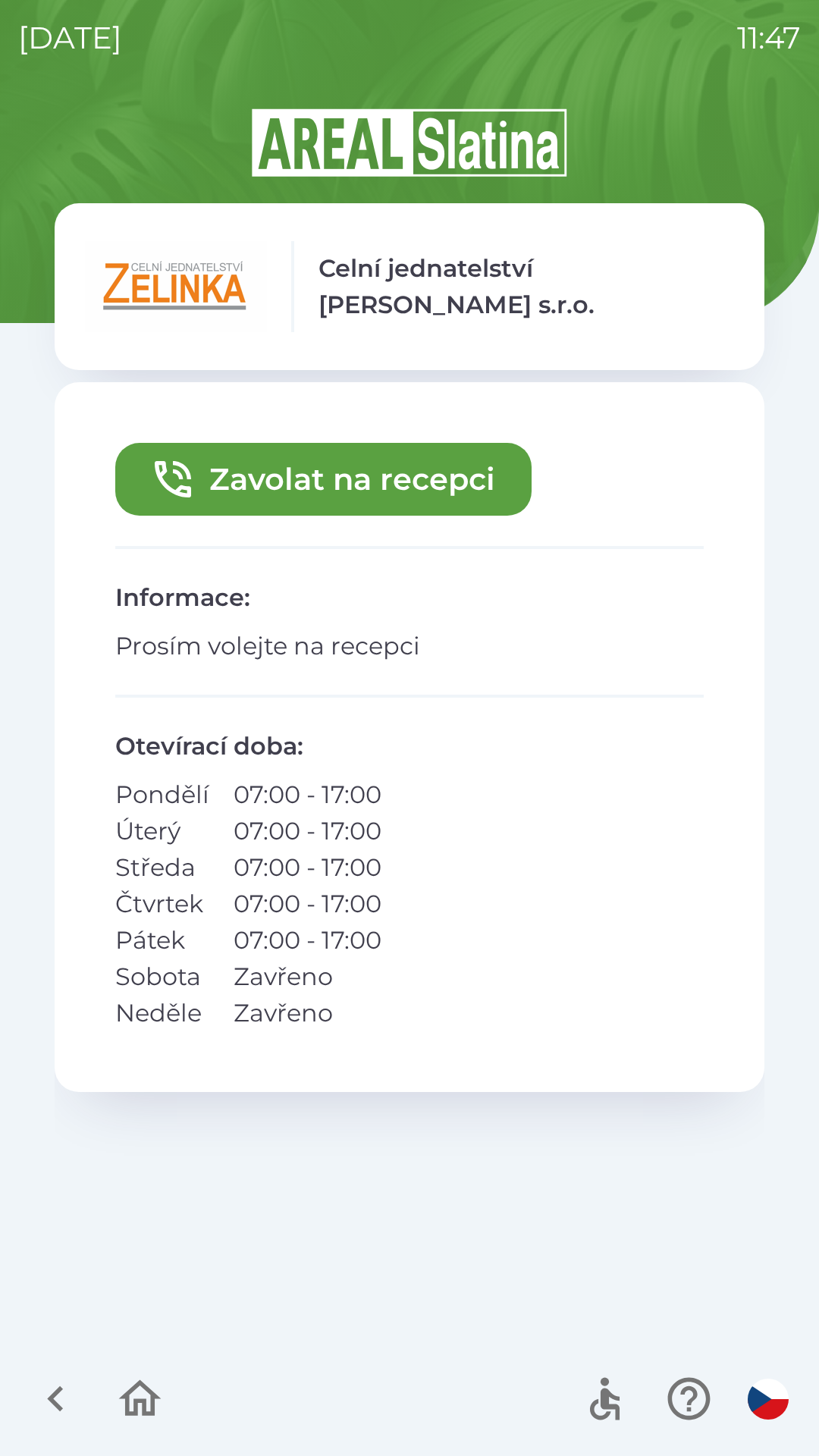
click at [395, 477] on button "Zavolat na recepci" at bounding box center [324, 479] width 416 height 72
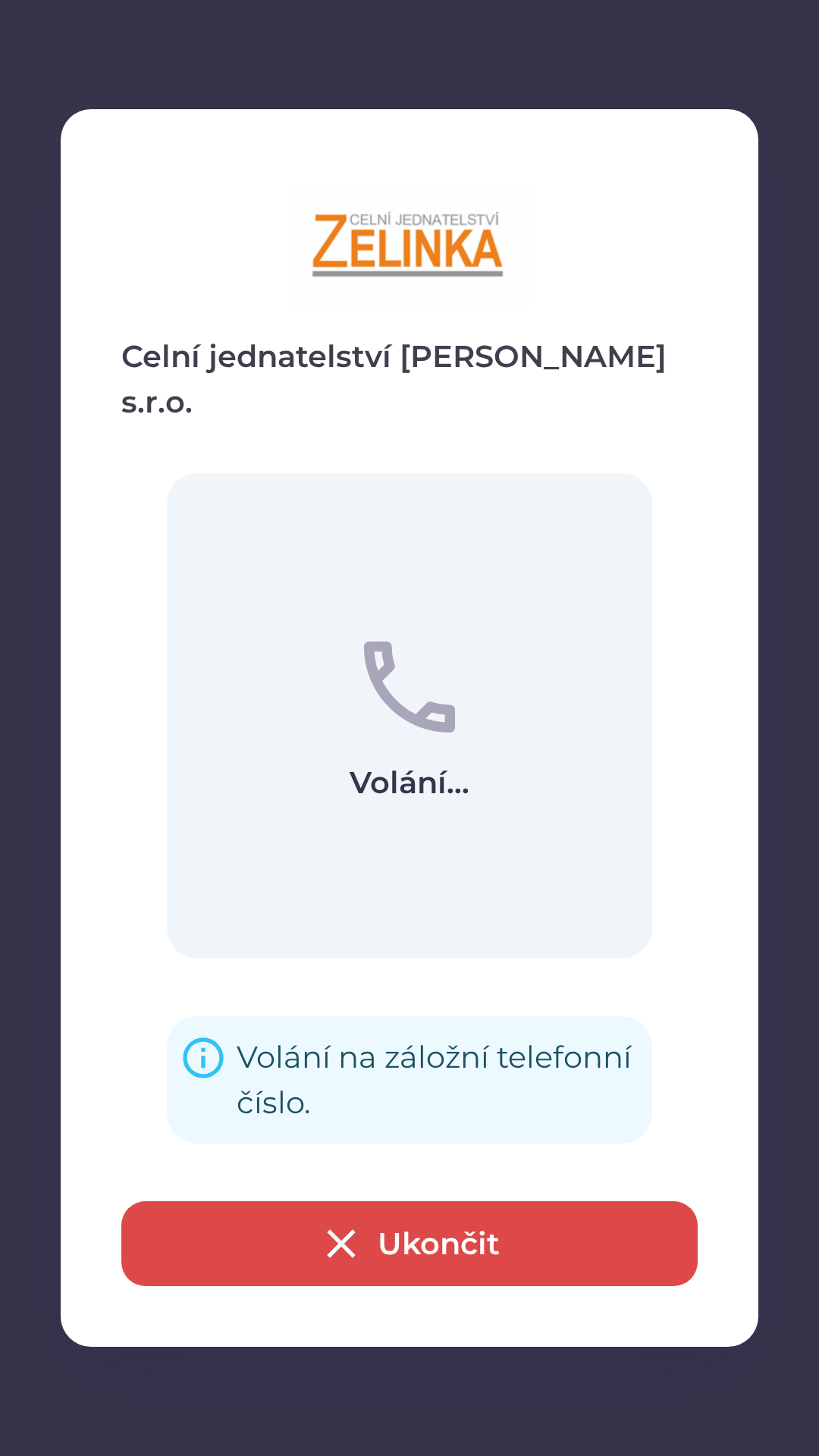
click at [444, 1237] on button "Ukončit" at bounding box center [410, 1243] width 576 height 85
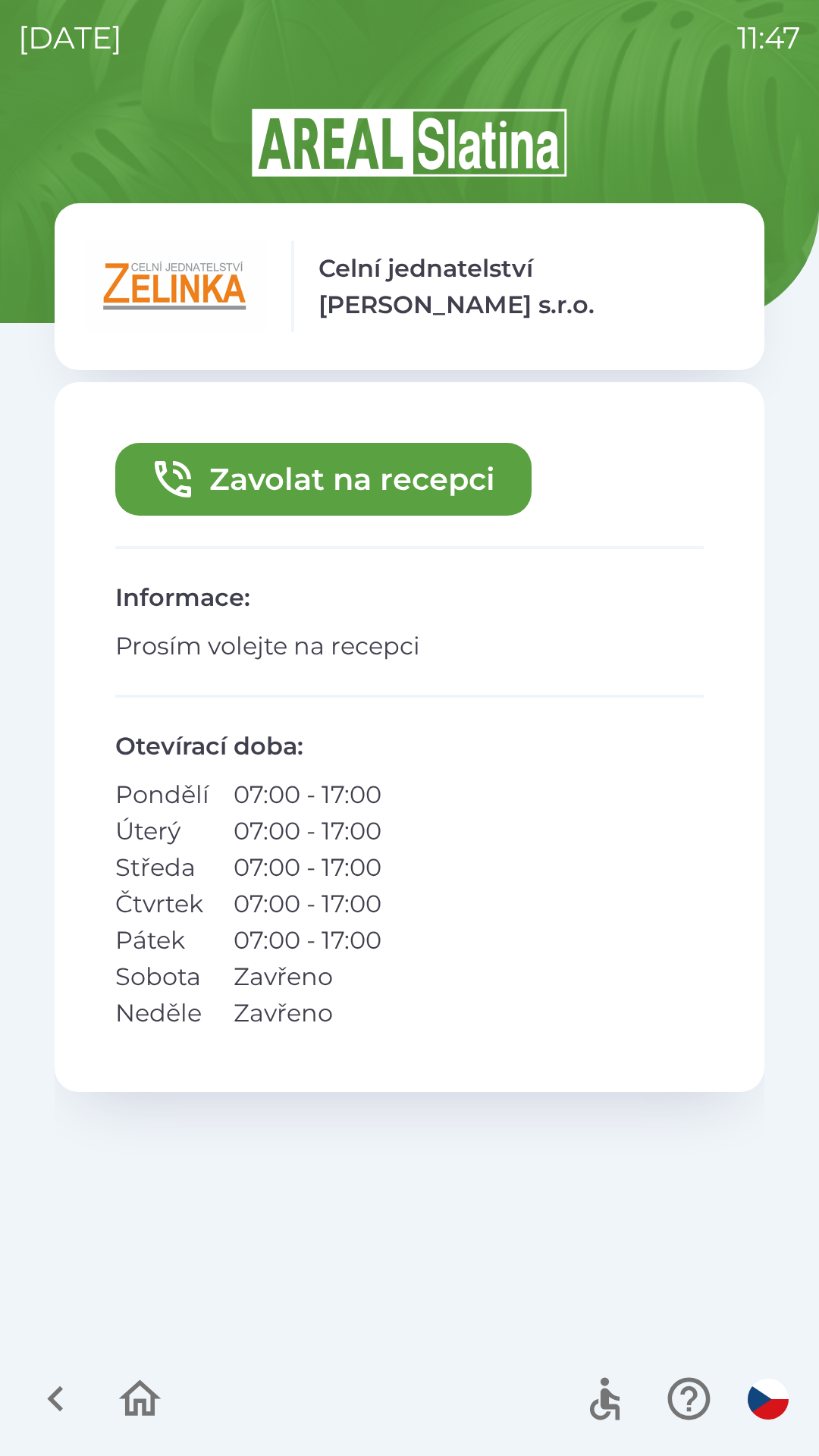
click at [386, 476] on button "Zavolat na recepci" at bounding box center [324, 479] width 416 height 72
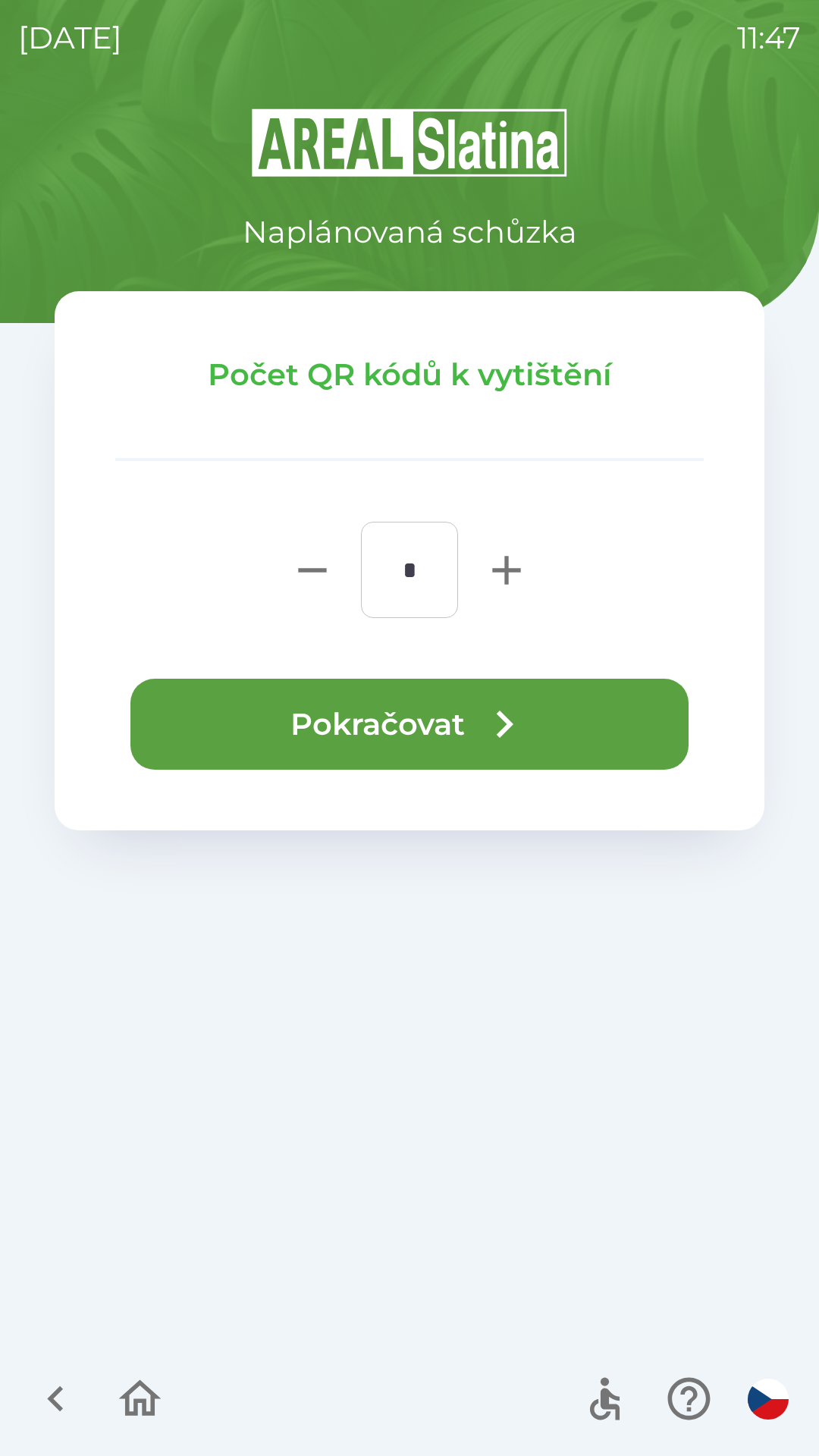
click at [434, 724] on button "Pokračovat" at bounding box center [410, 724] width 558 height 91
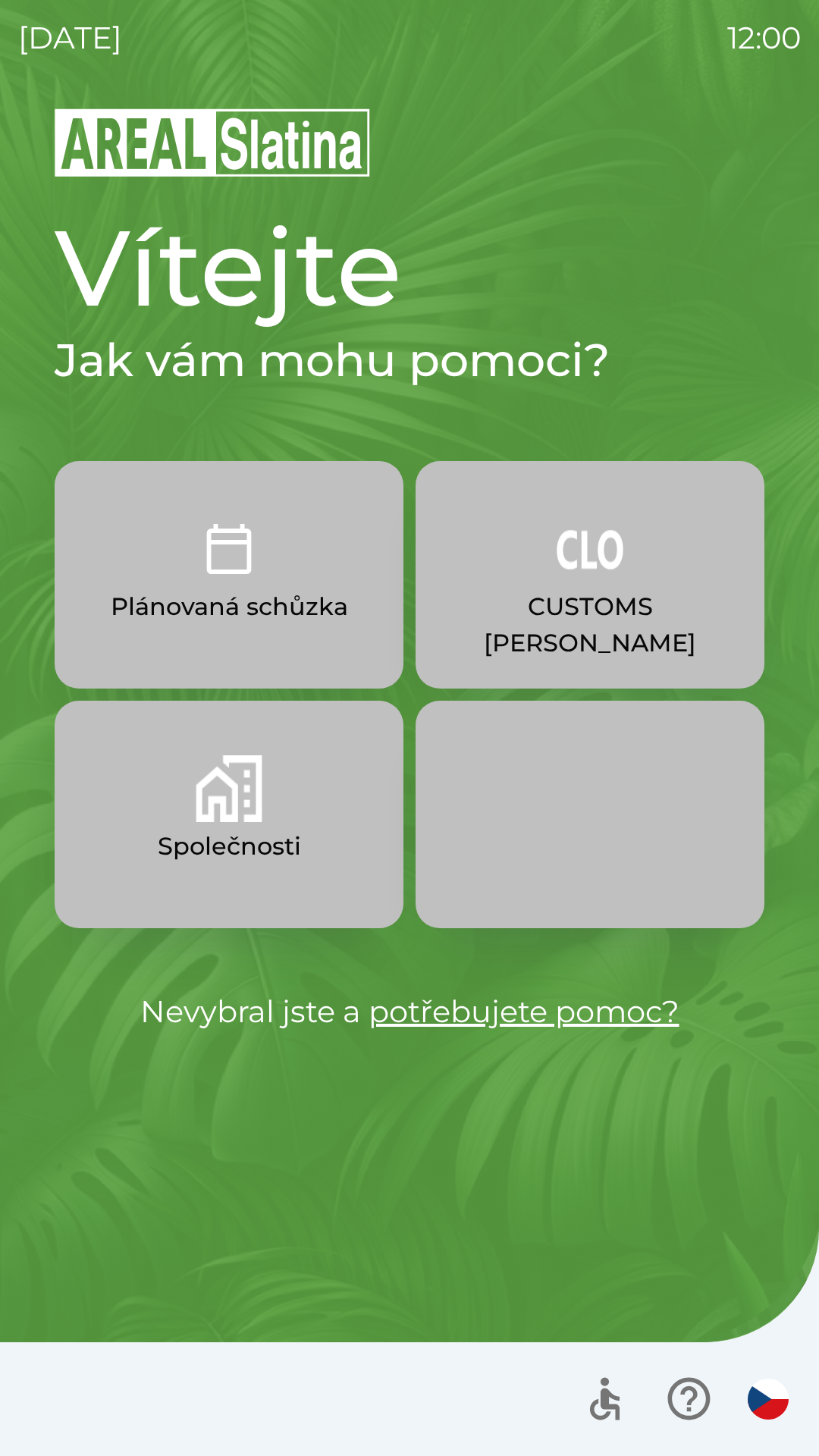
click at [286, 839] on p "Společnosti" at bounding box center [229, 846] width 143 height 36
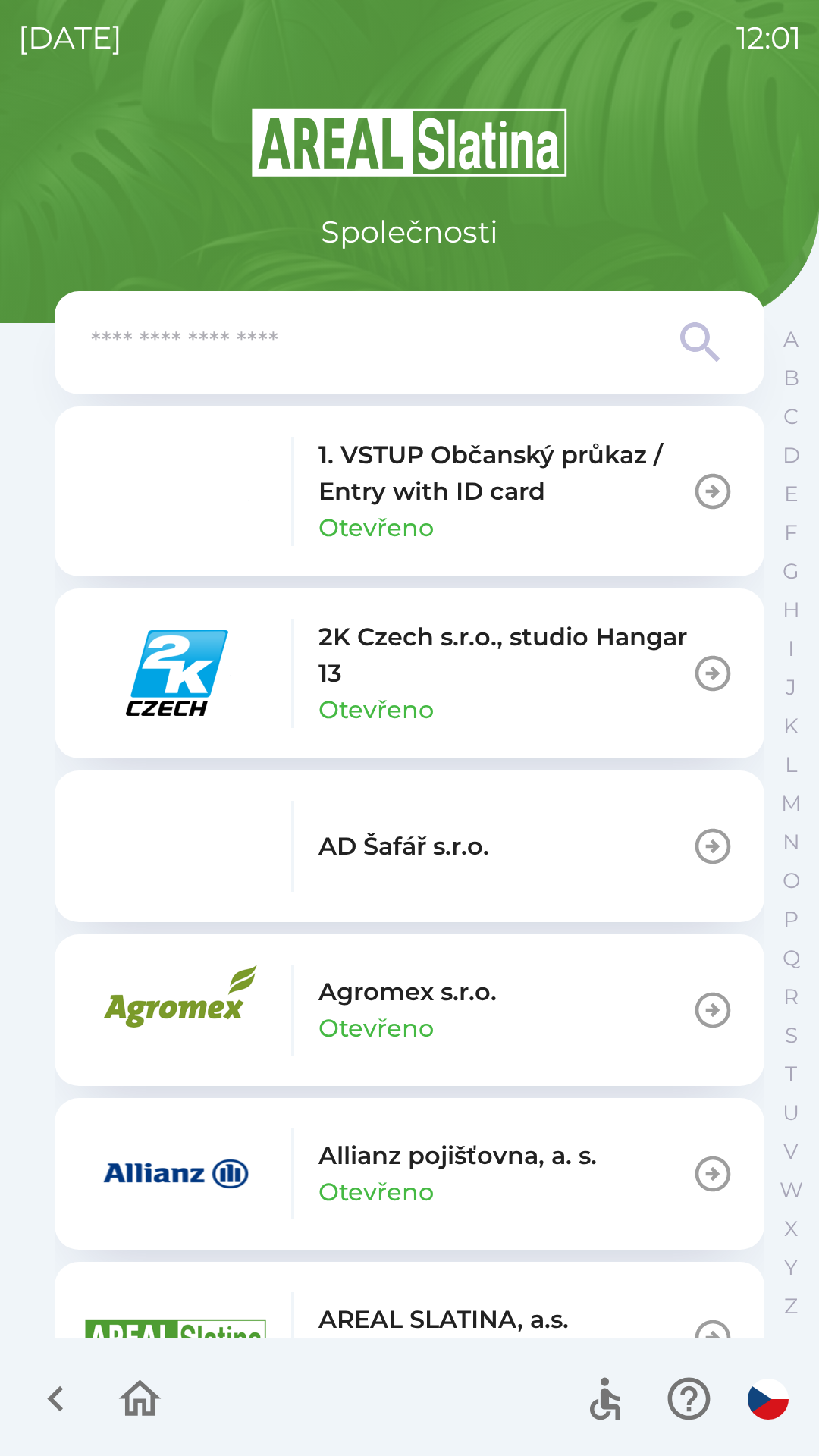
click at [584, 693] on div "2K Czech s.r.o., studio Hangar 13 Otevřeno" at bounding box center [505, 673] width 373 height 110
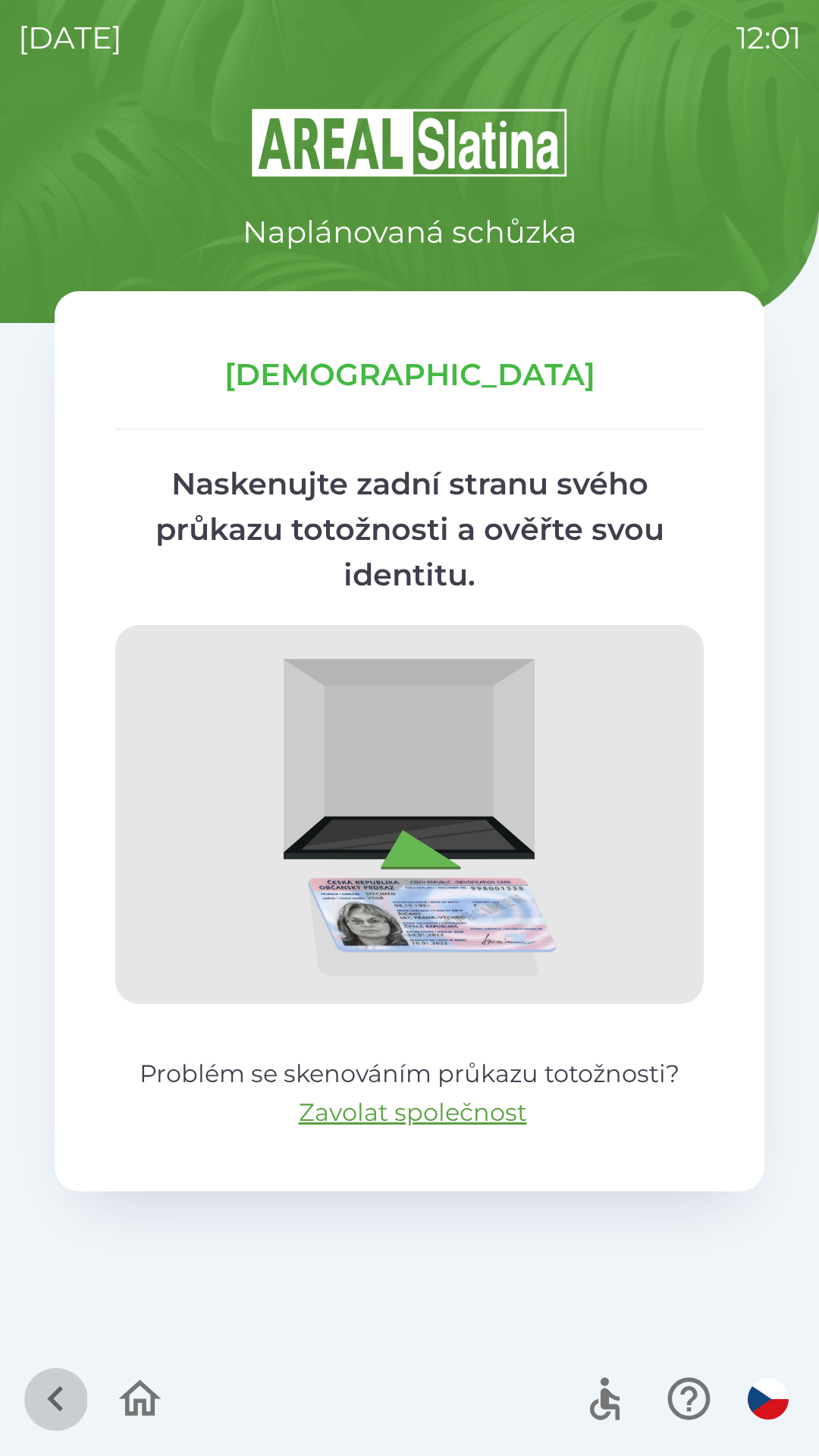
click at [59, 1416] on icon "button" at bounding box center [56, 1399] width 51 height 51
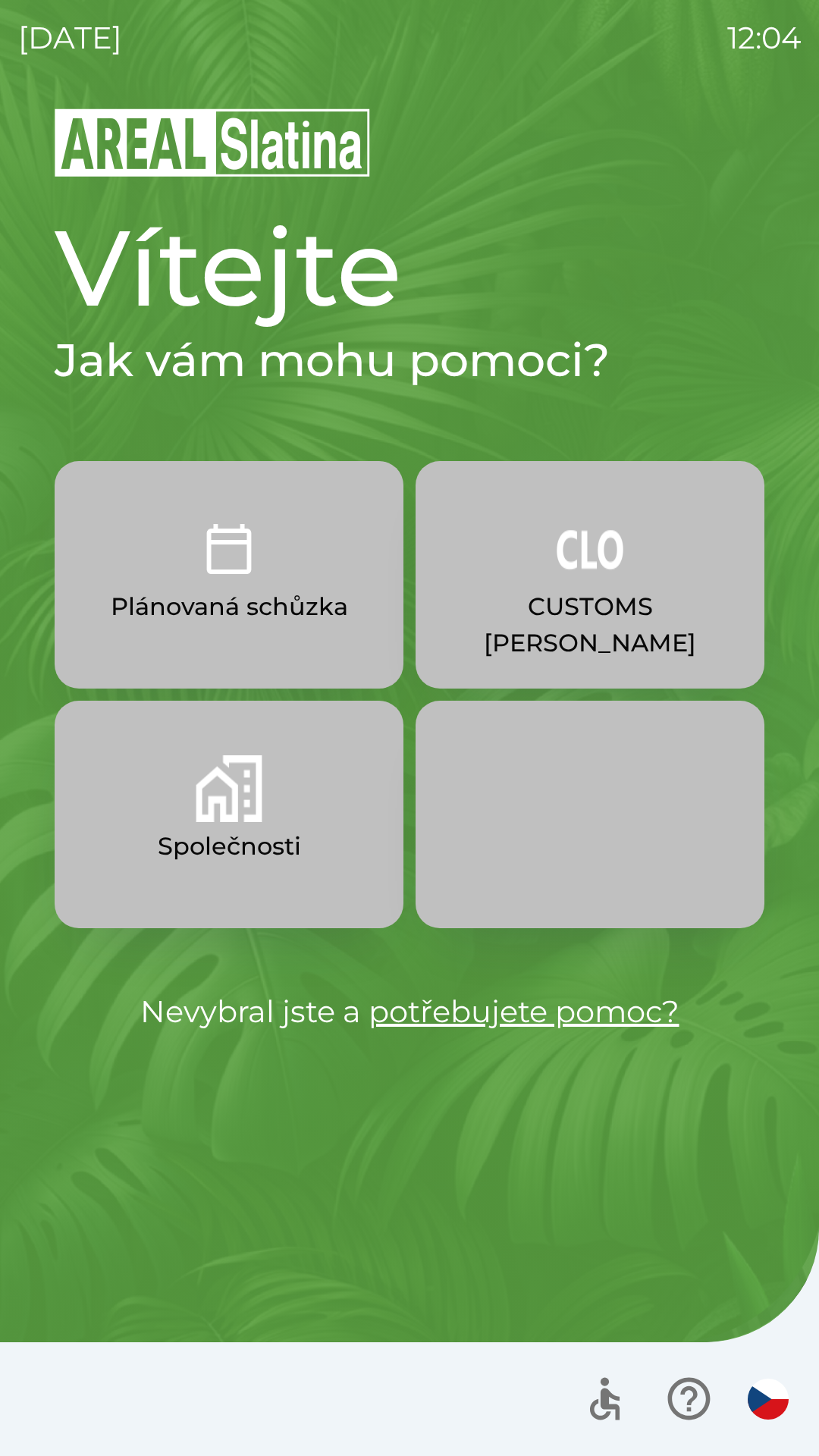
click at [261, 558] on img "button" at bounding box center [228, 549] width 67 height 67
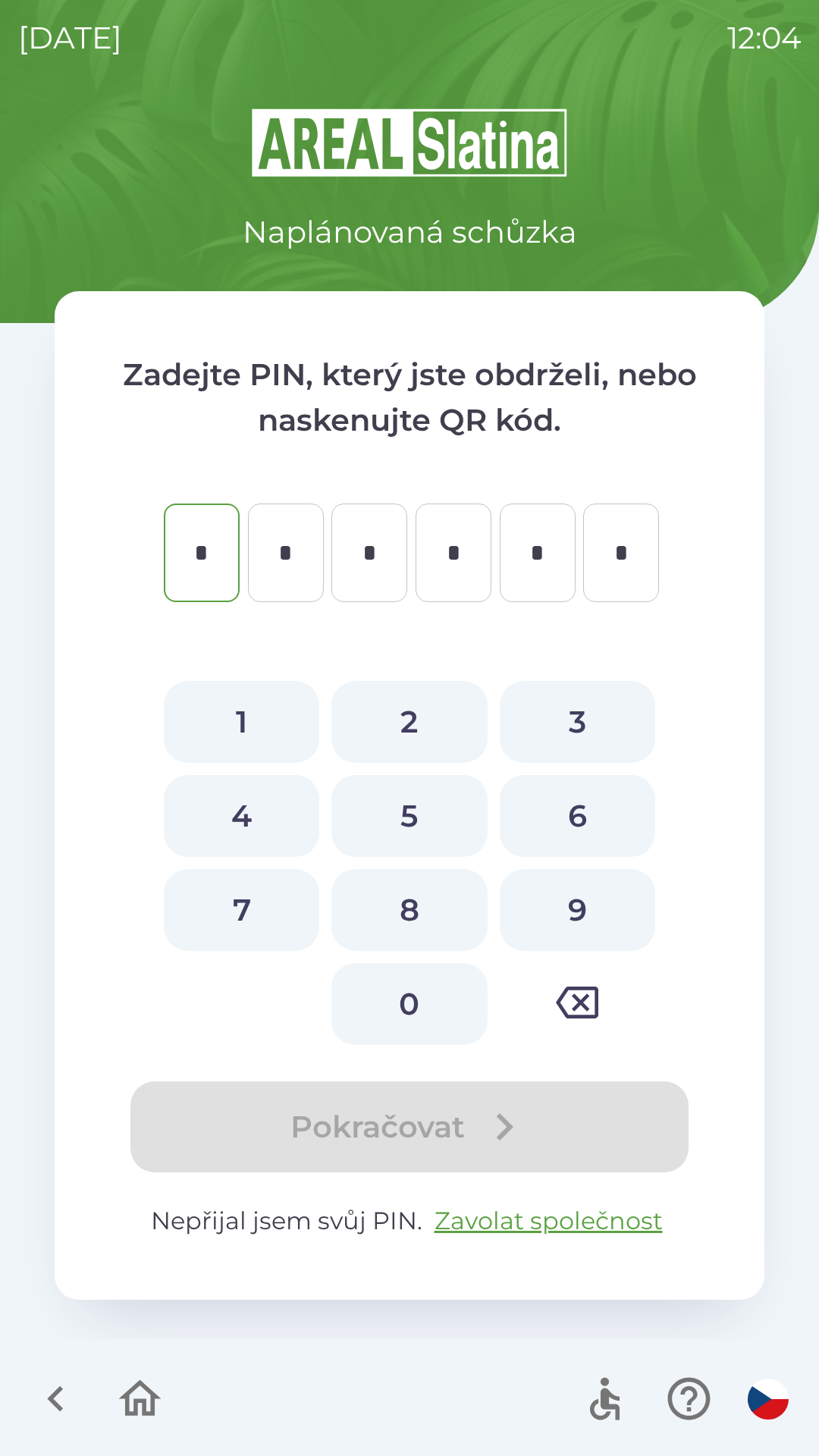
click at [62, 1397] on icon "button" at bounding box center [56, 1399] width 51 height 51
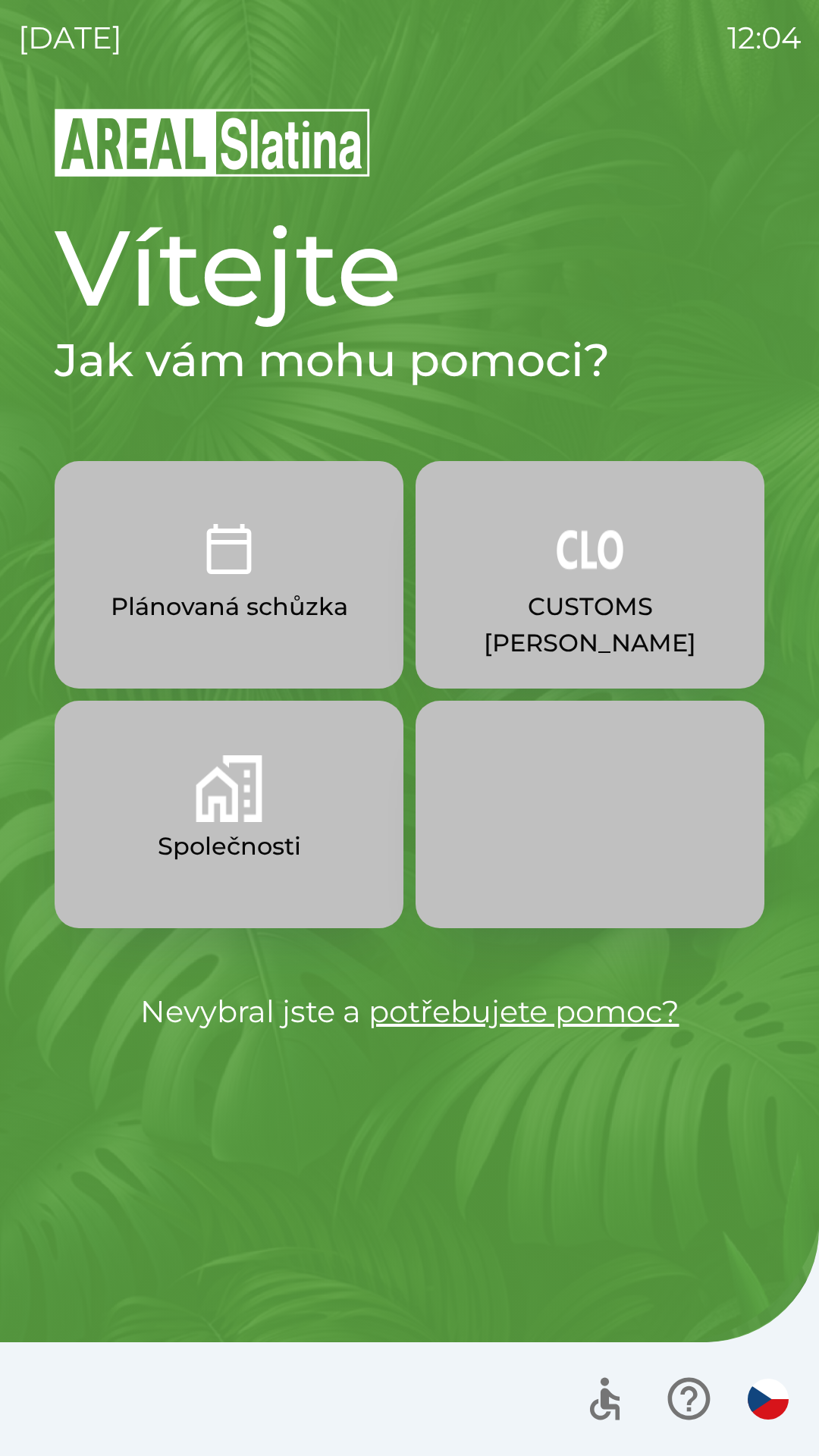
click at [244, 834] on p "Společnosti" at bounding box center [229, 846] width 143 height 36
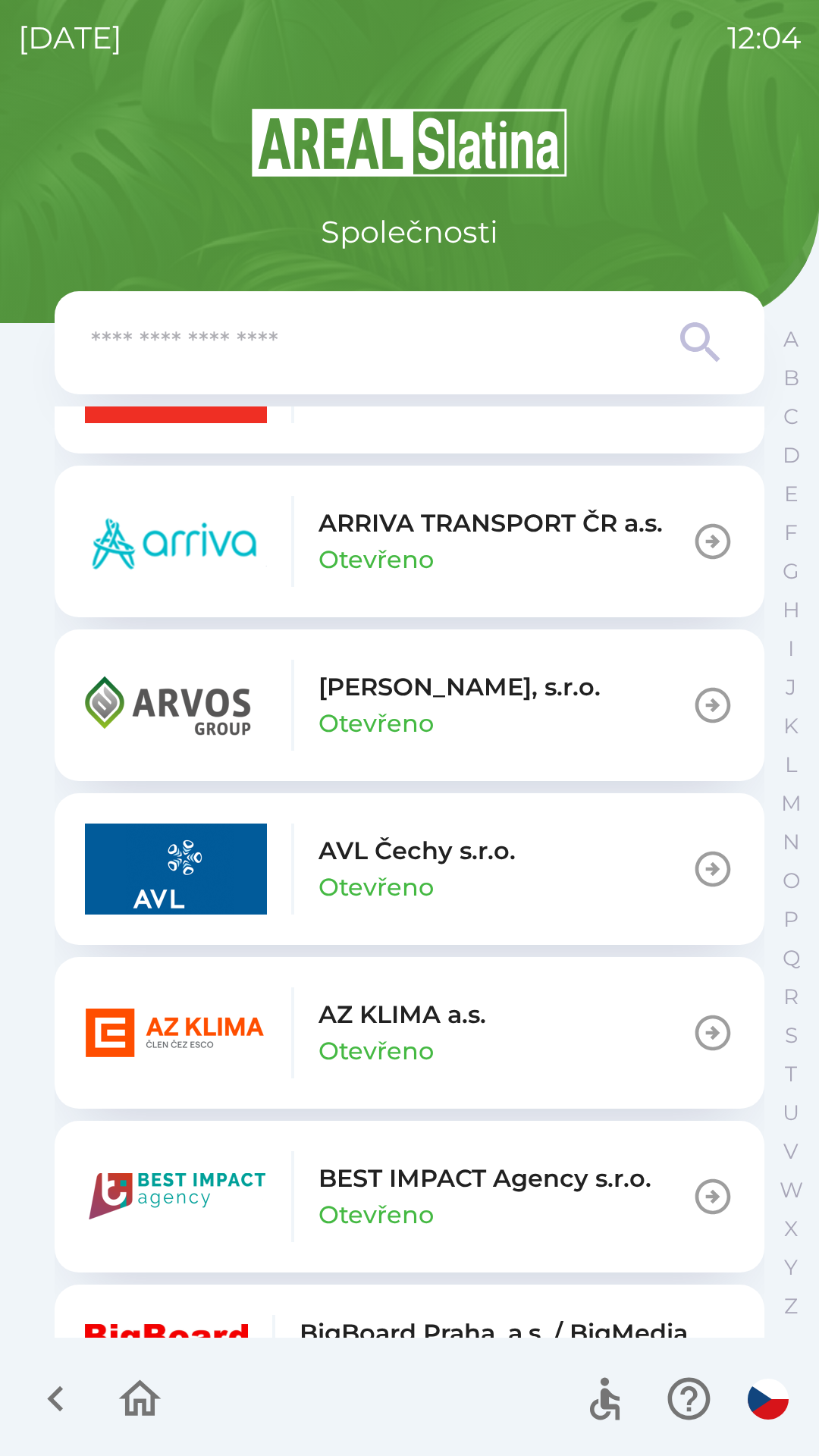
scroll to position [1126, 0]
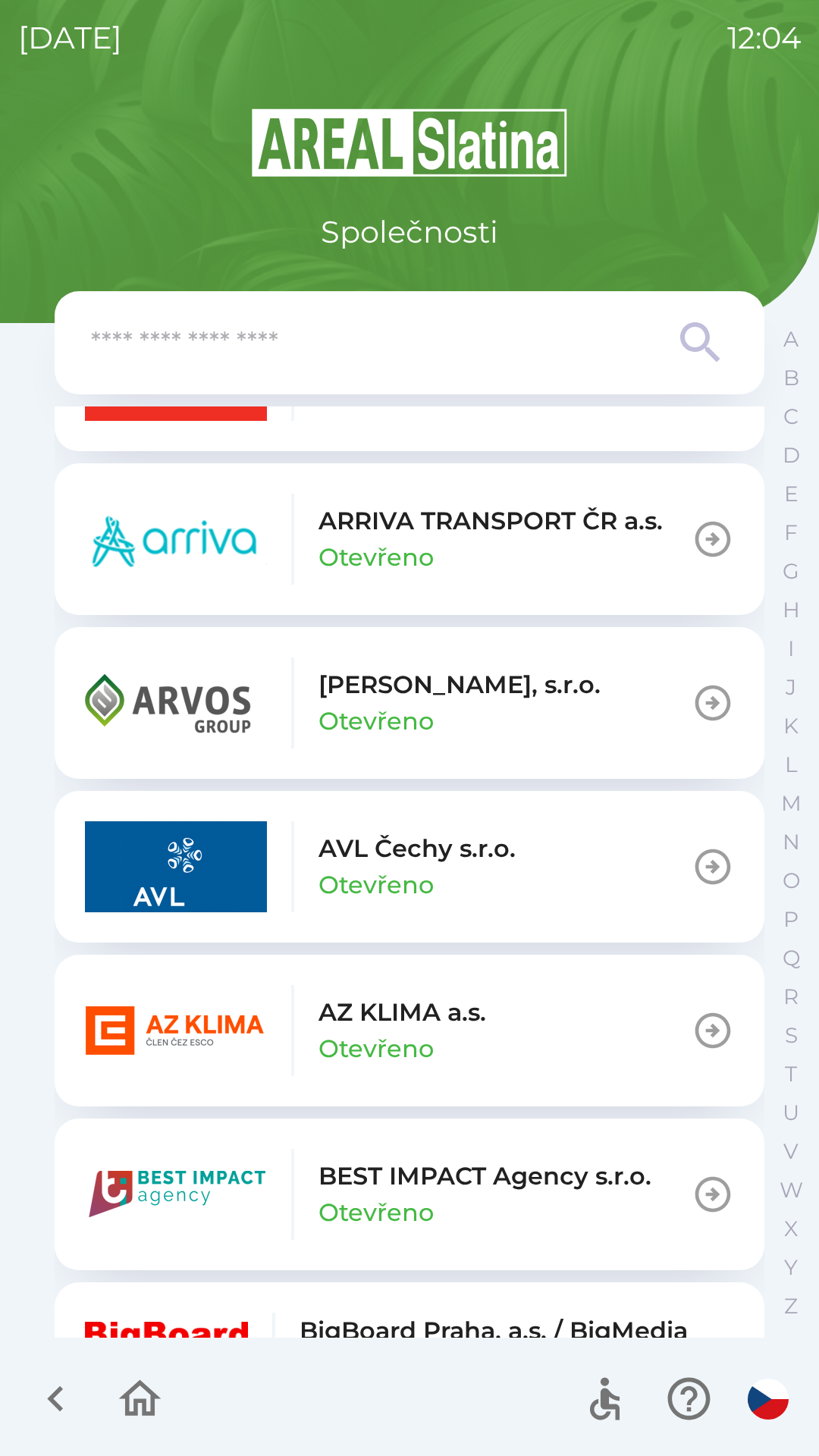
click at [464, 1039] on div "AZ KLIMA a.s. Otevřeno" at bounding box center [402, 1030] width 168 height 72
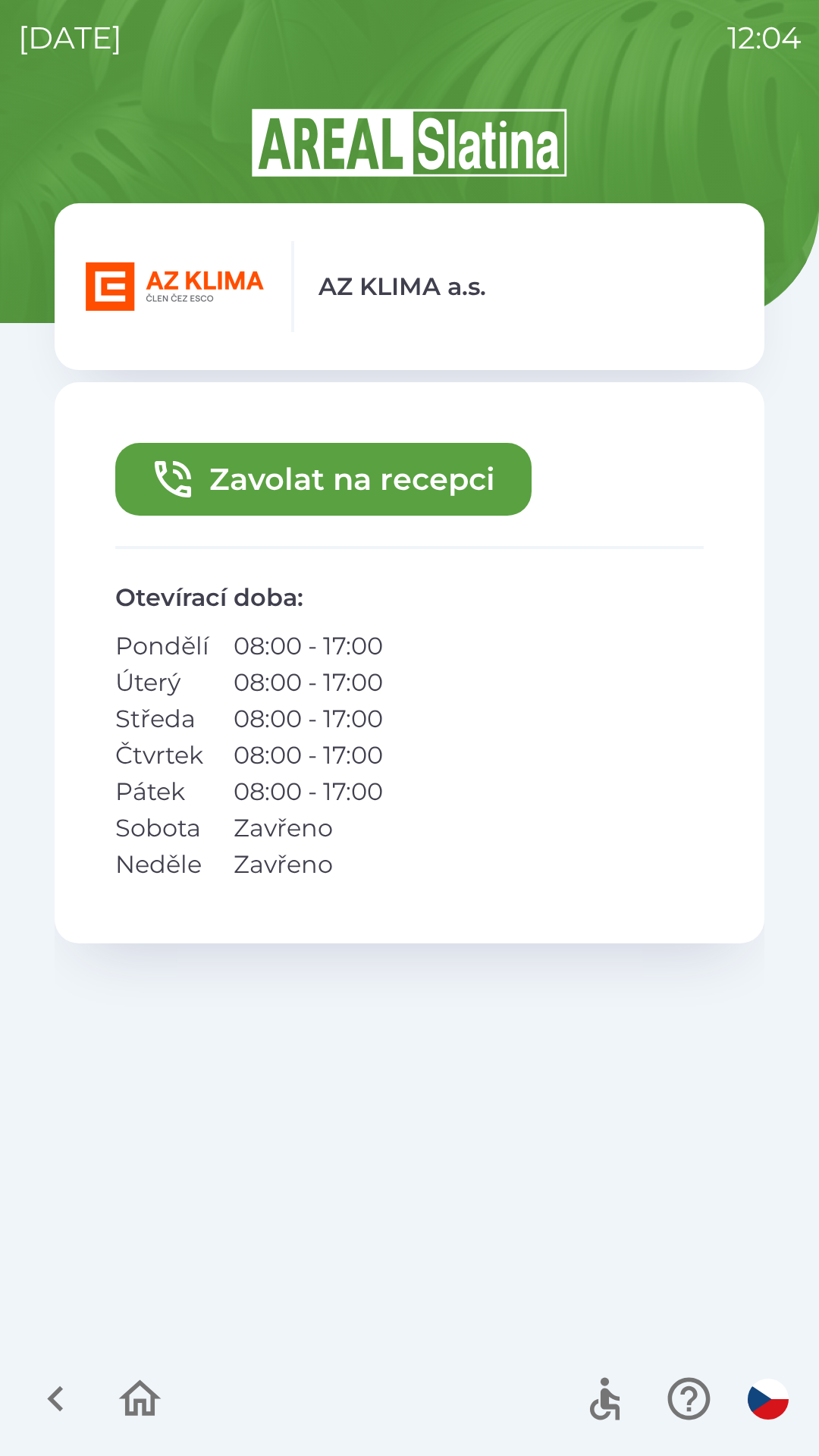
click at [386, 492] on button "Zavolat na recepci" at bounding box center [324, 479] width 416 height 72
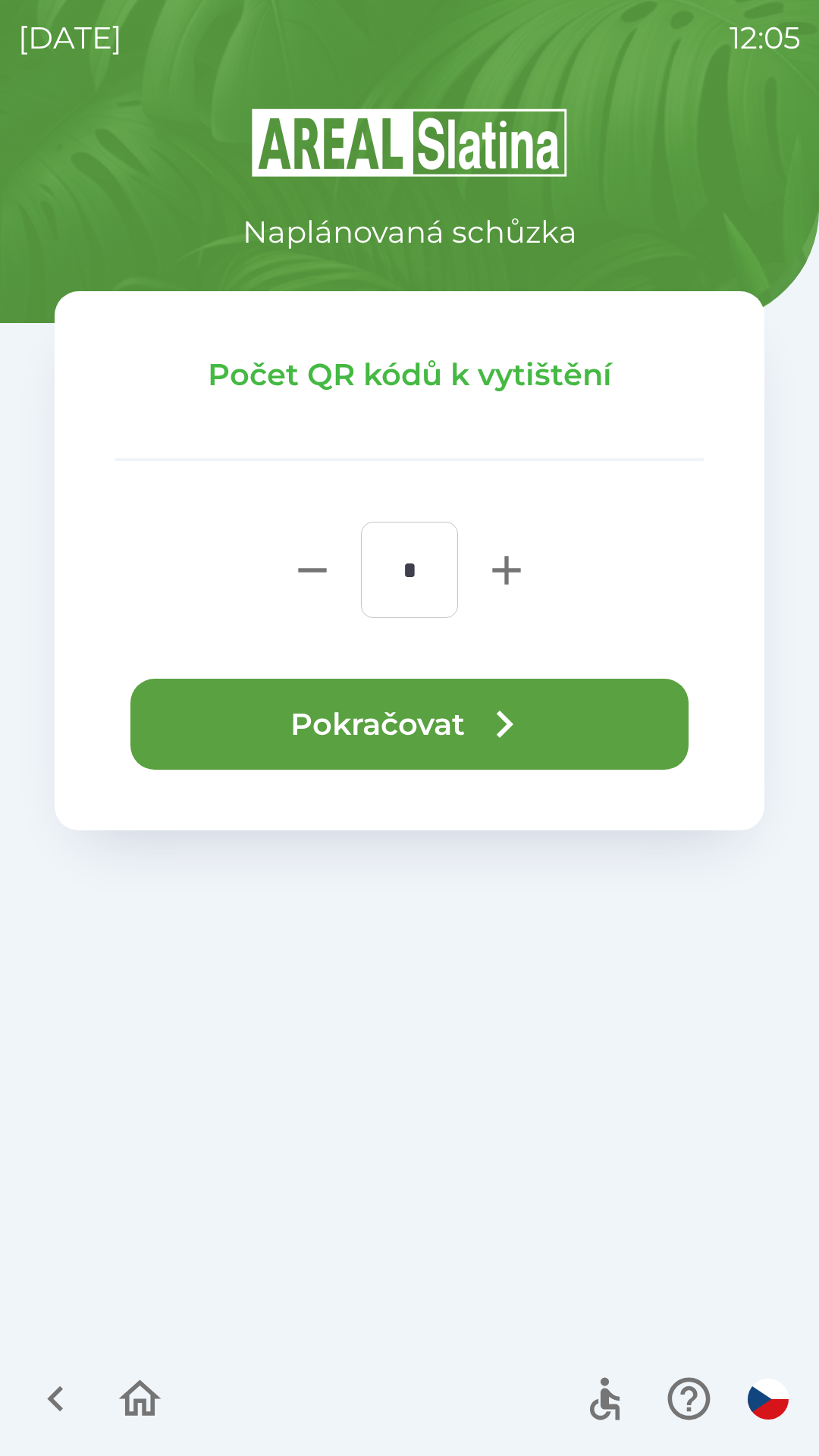
click at [574, 715] on button "Pokračovat" at bounding box center [410, 724] width 558 height 91
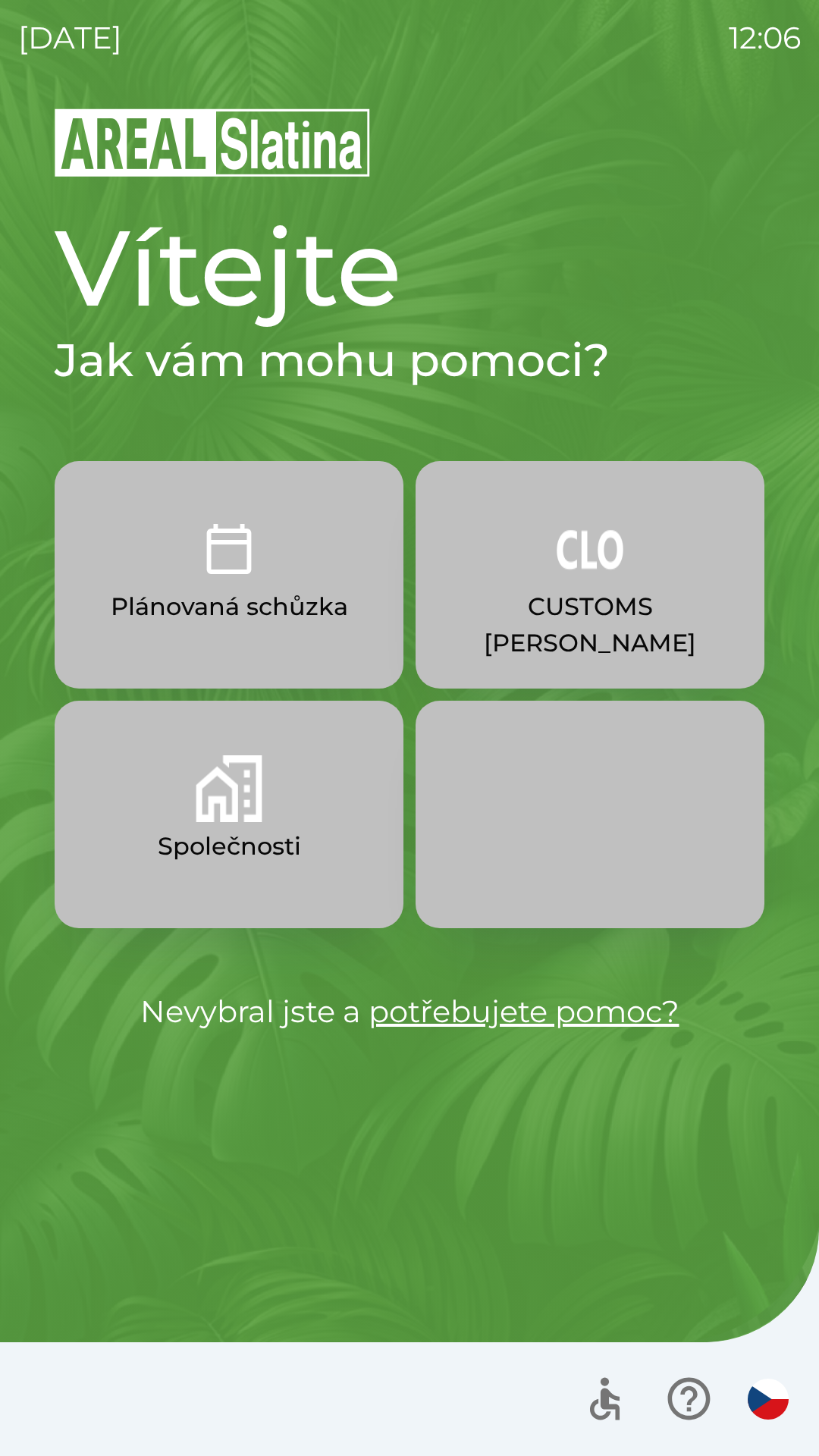
click at [270, 829] on p "Společnosti" at bounding box center [229, 846] width 143 height 36
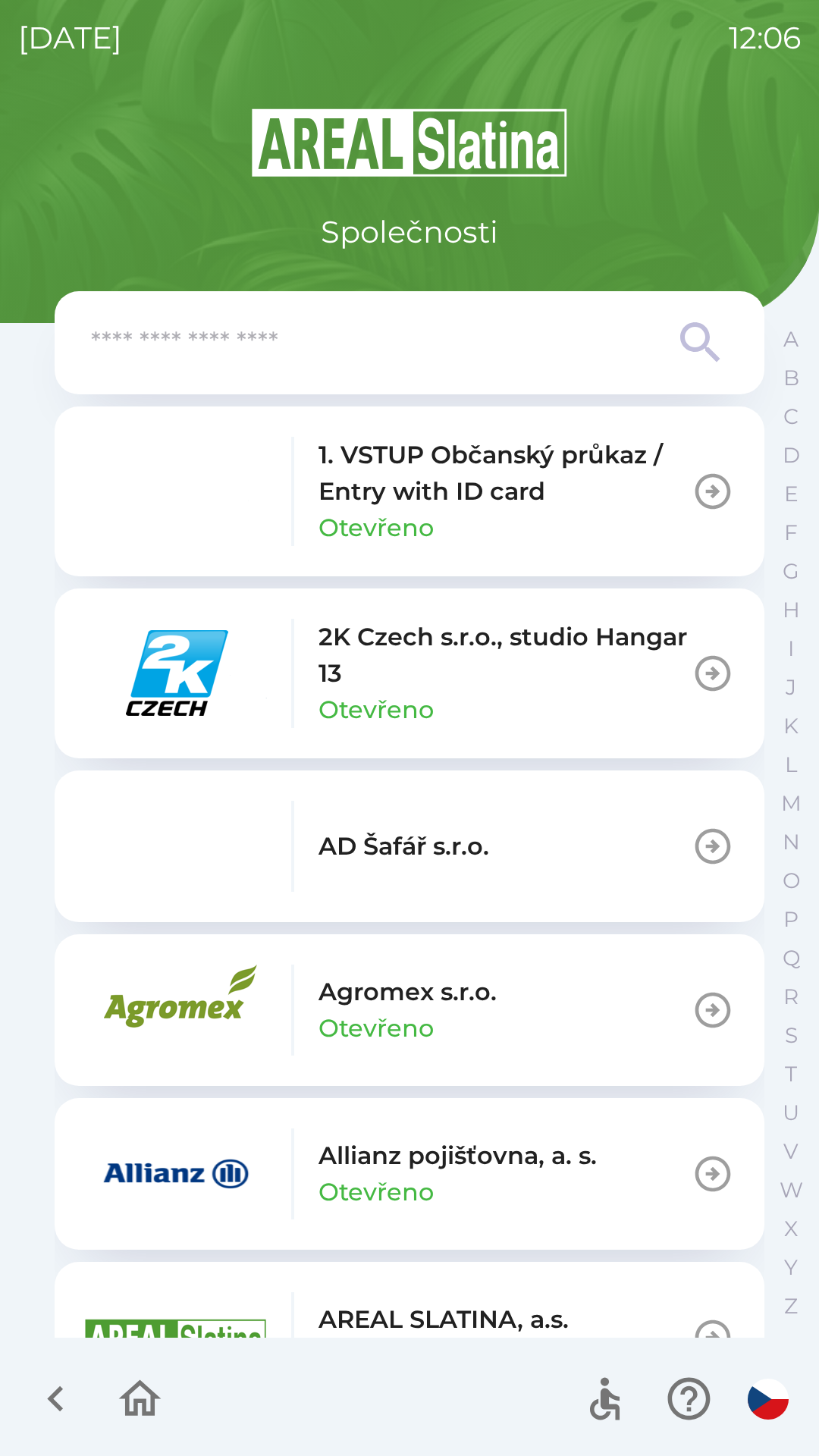
click at [410, 1176] on p "Otevřeno" at bounding box center [376, 1191] width 115 height 36
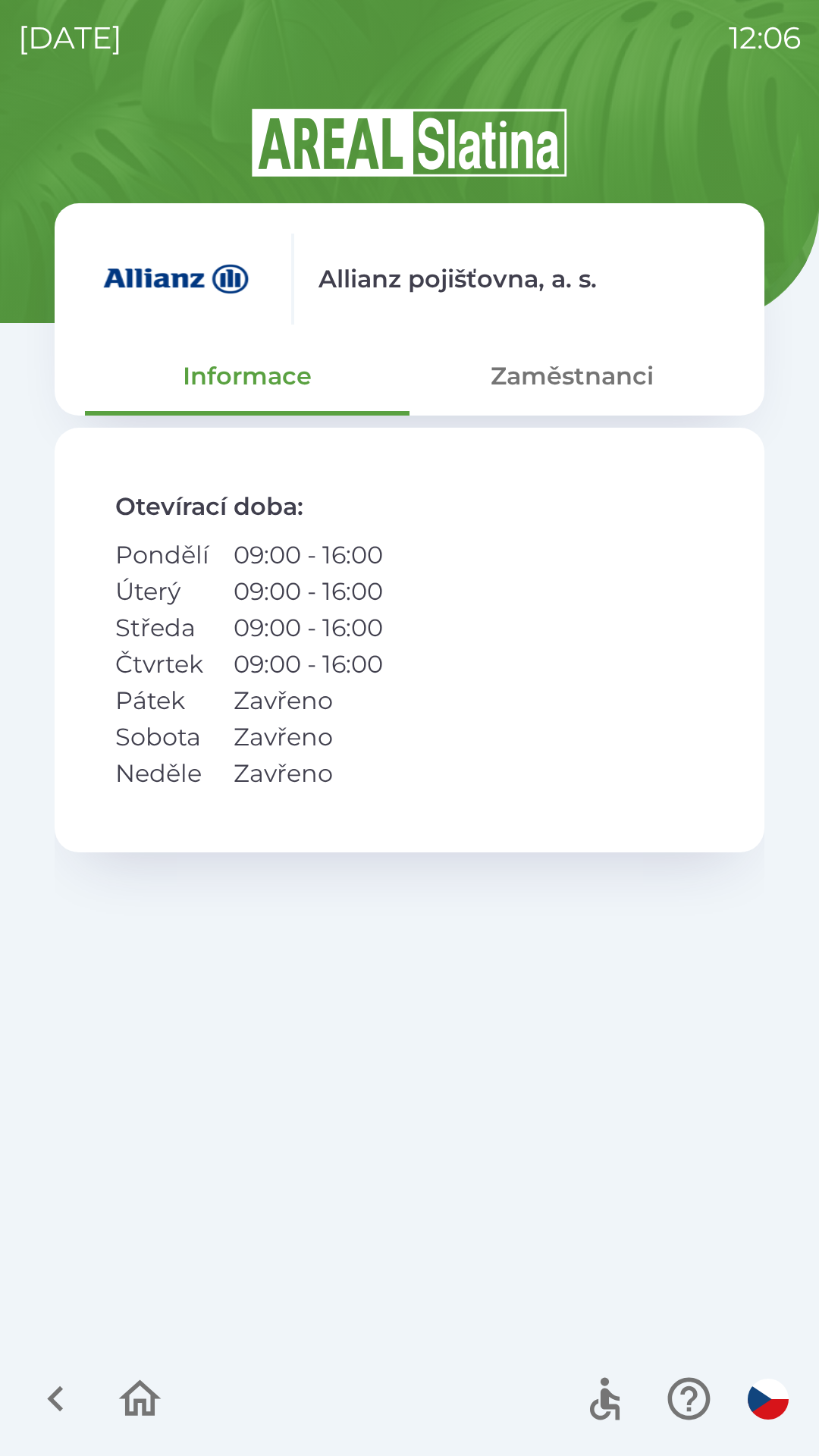
click at [549, 352] on button "Zaměstnanci" at bounding box center [571, 376] width 324 height 55
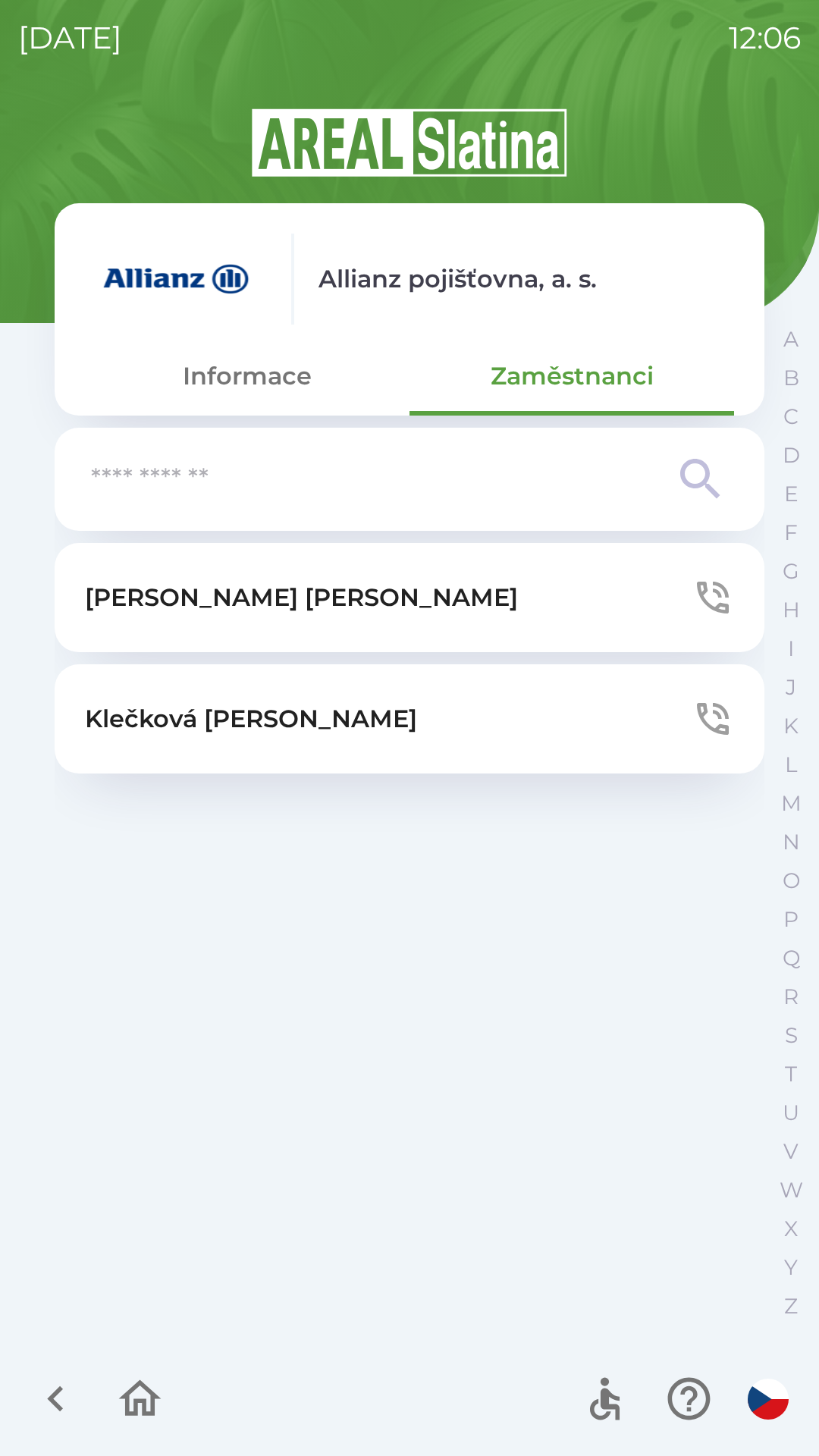
click at [375, 609] on button "[PERSON_NAME]" at bounding box center [410, 597] width 709 height 110
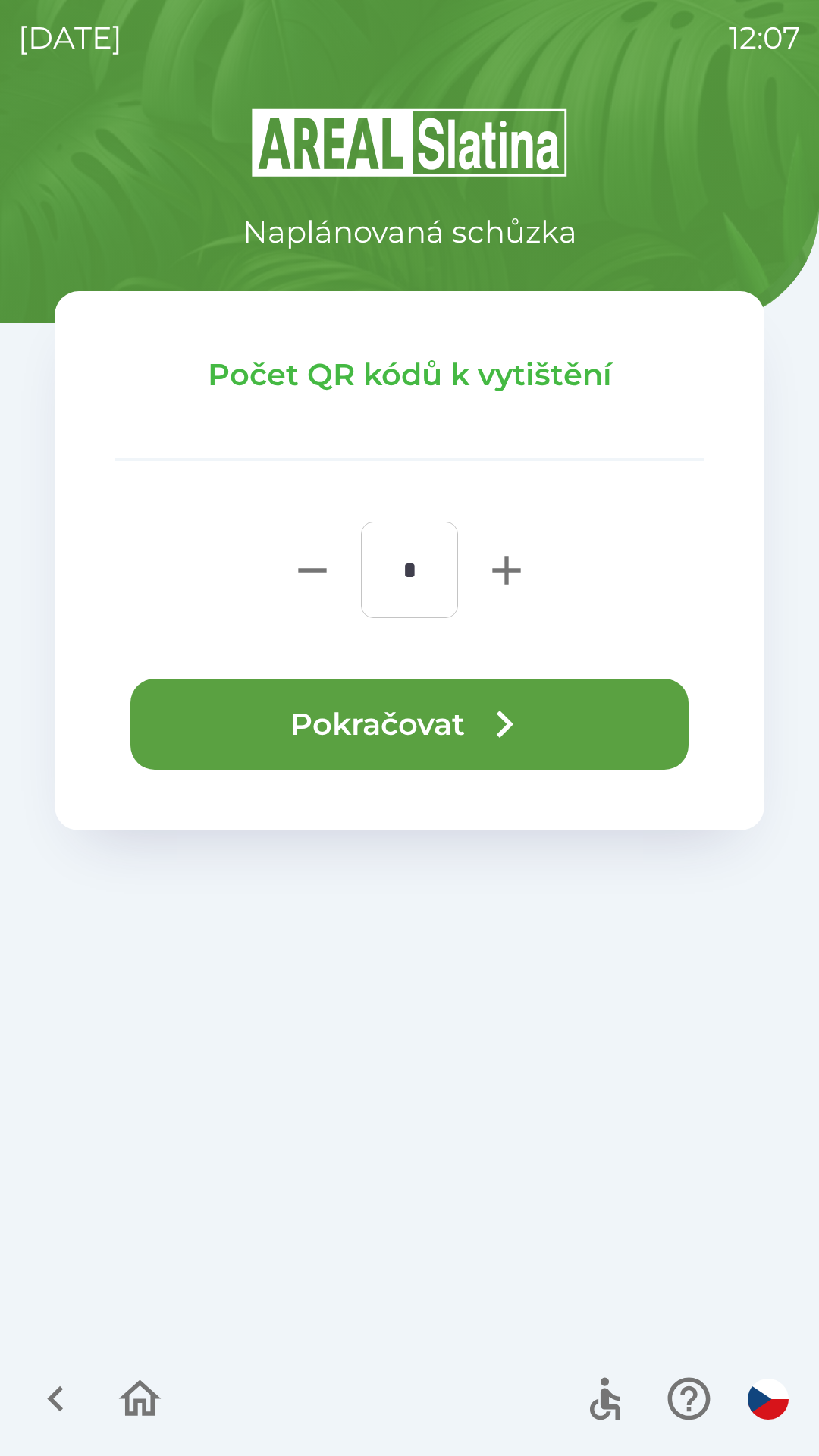
click at [446, 738] on button "Pokračovat" at bounding box center [410, 724] width 558 height 91
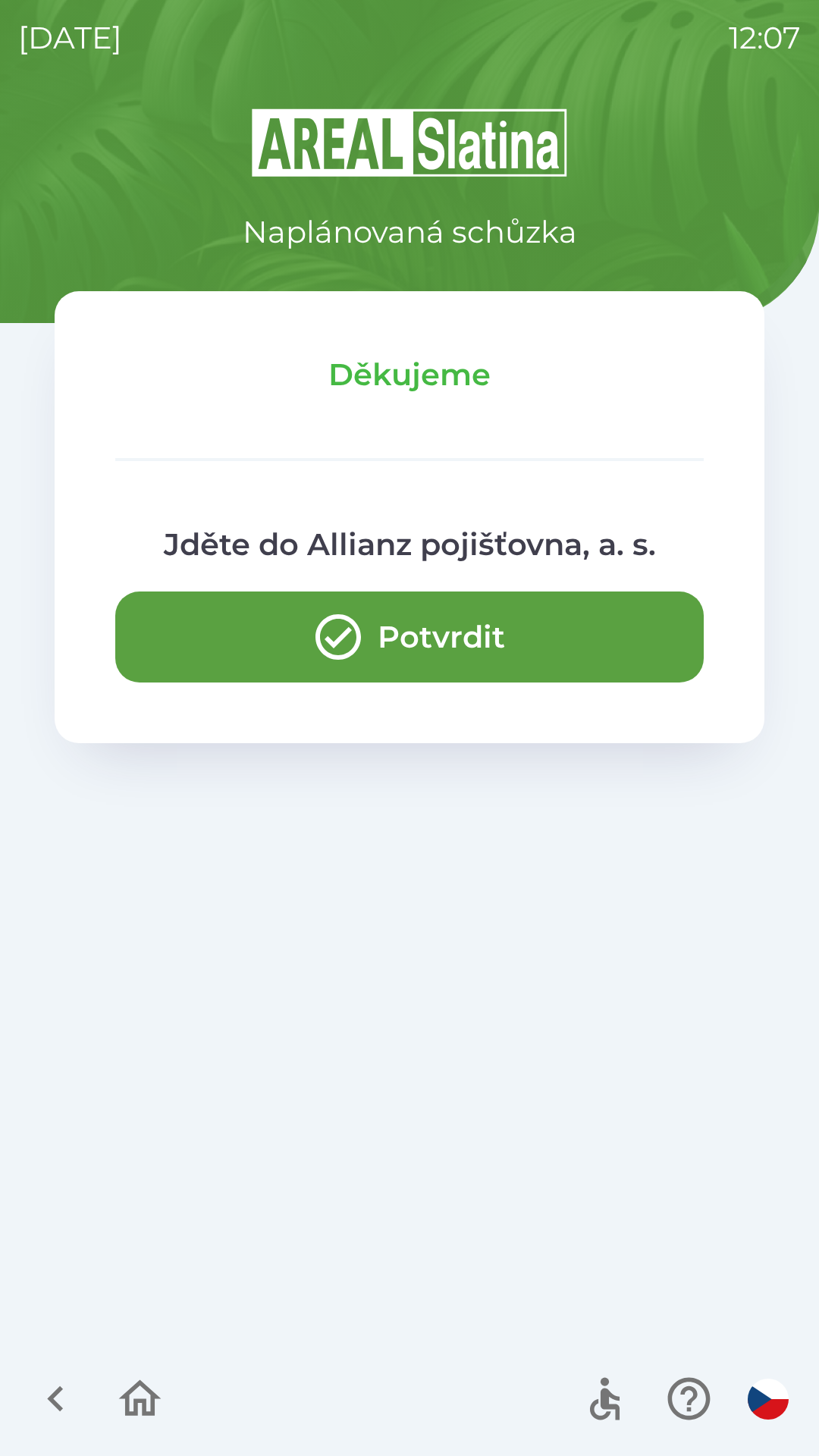
click at [60, 1410] on icon "button" at bounding box center [55, 1399] width 16 height 26
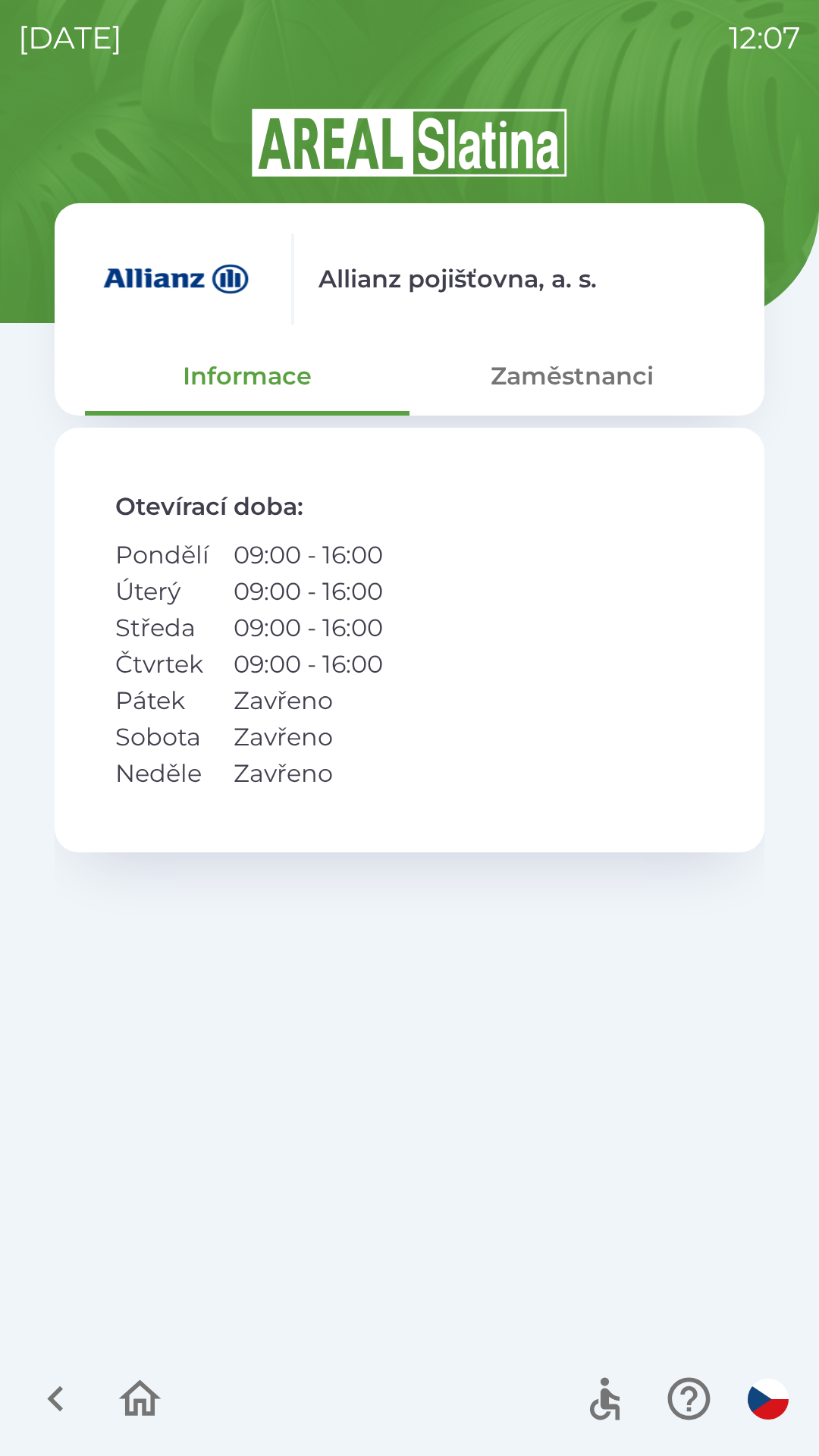
click at [56, 1409] on icon "button" at bounding box center [56, 1399] width 51 height 51
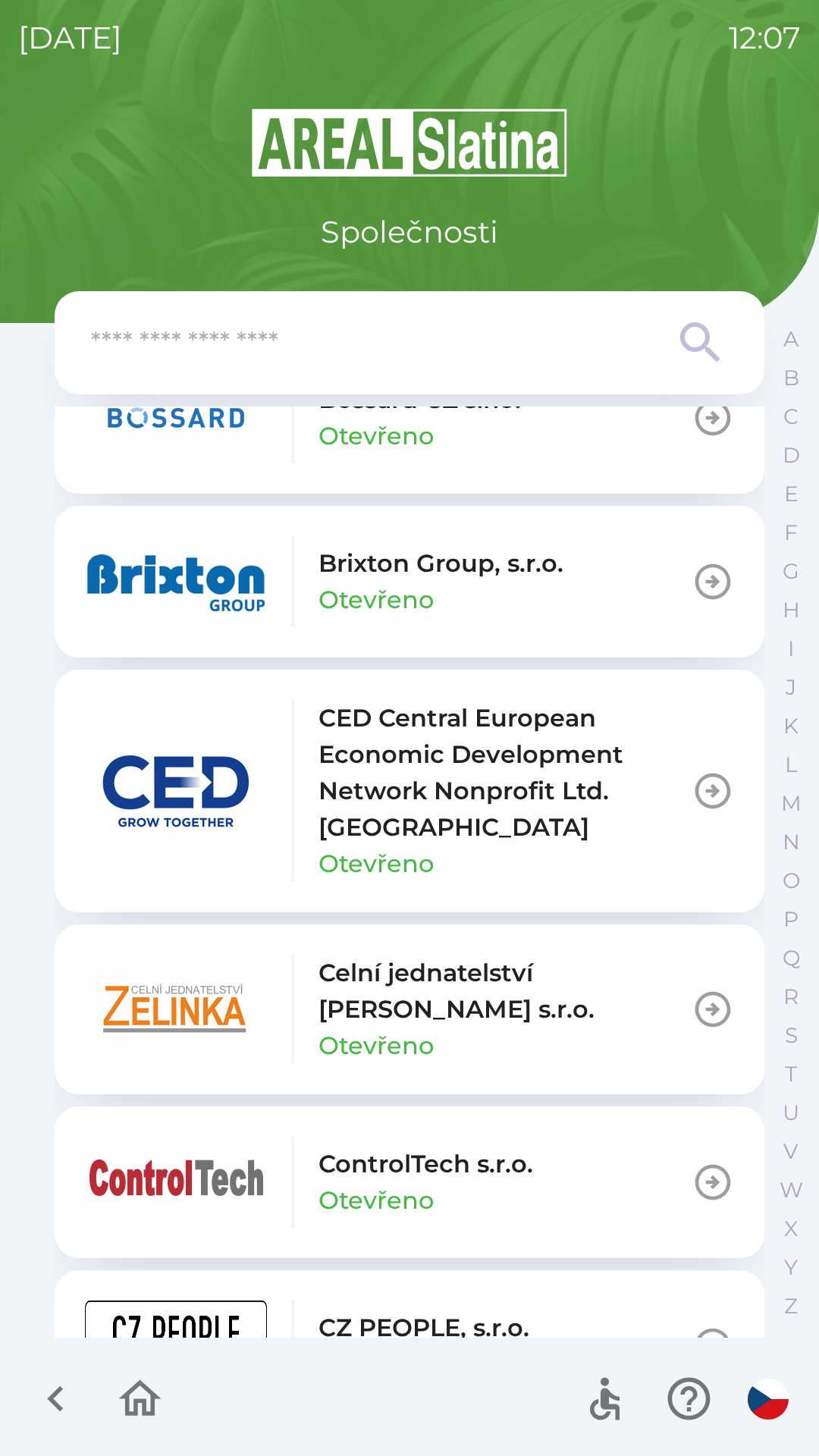
scroll to position [2252, 0]
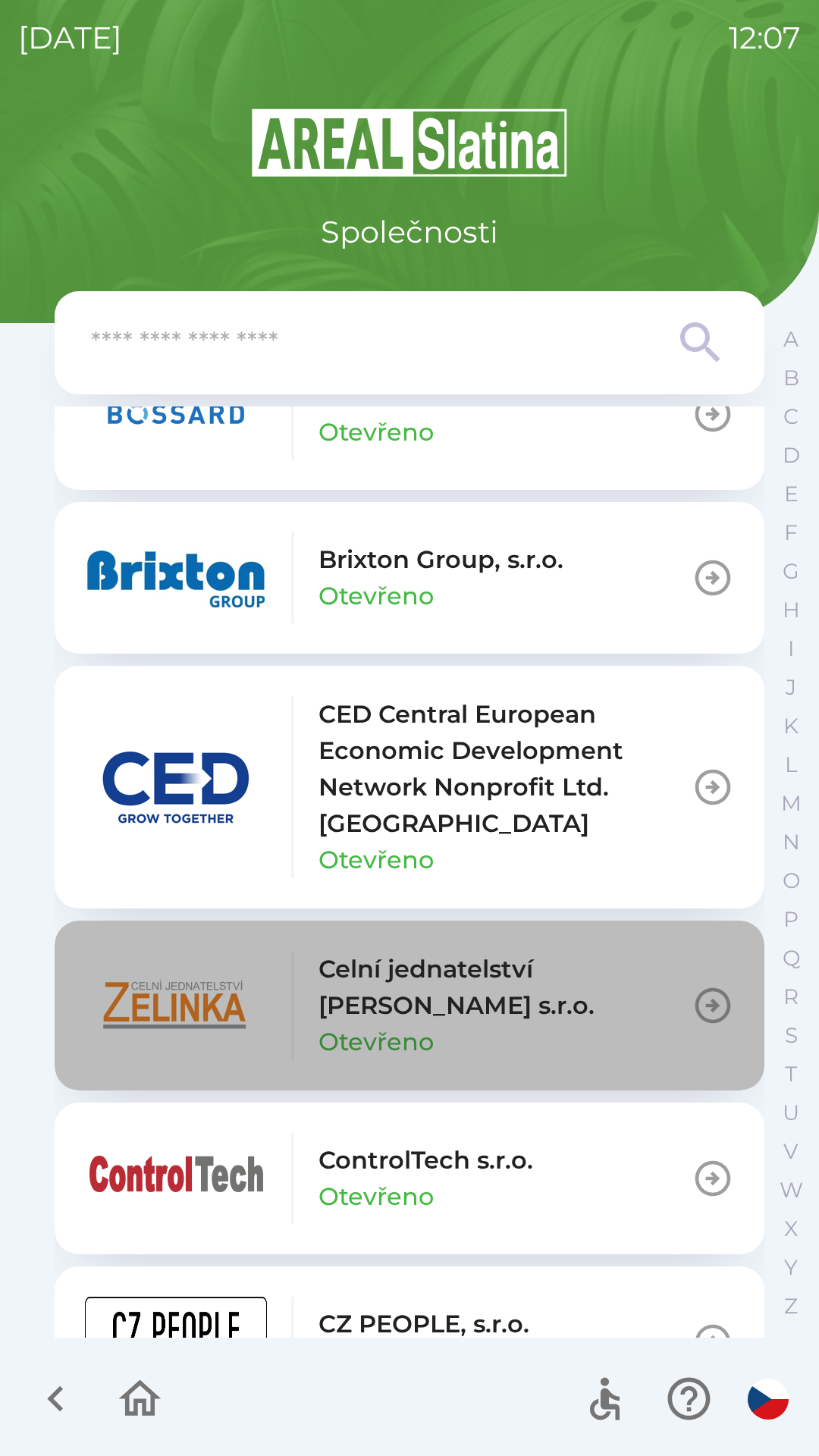
click at [489, 978] on p "Celní jednatelství [PERSON_NAME] s.r.o." at bounding box center [505, 987] width 373 height 72
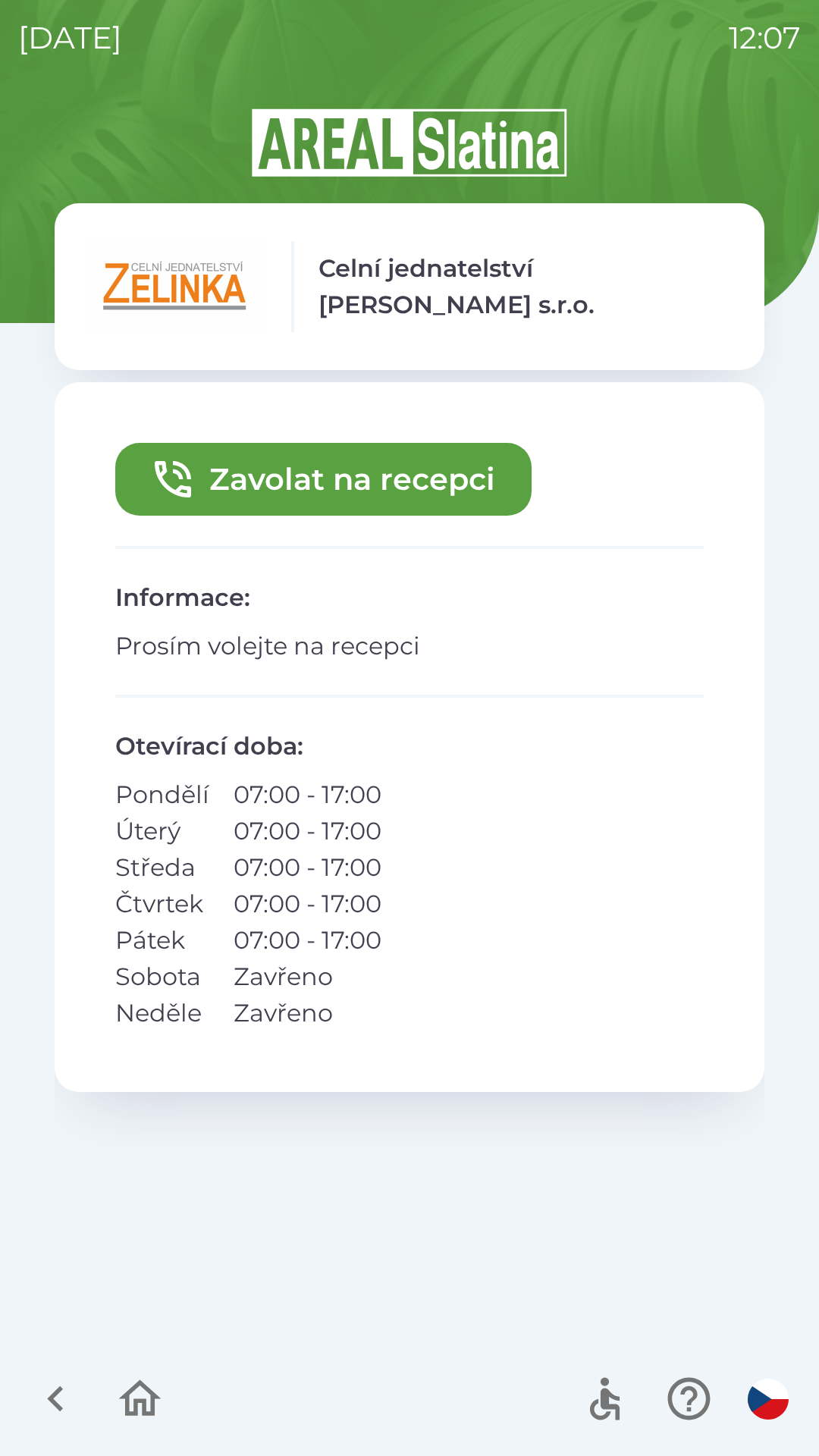
click at [466, 482] on button "Zavolat na recepci" at bounding box center [324, 479] width 416 height 72
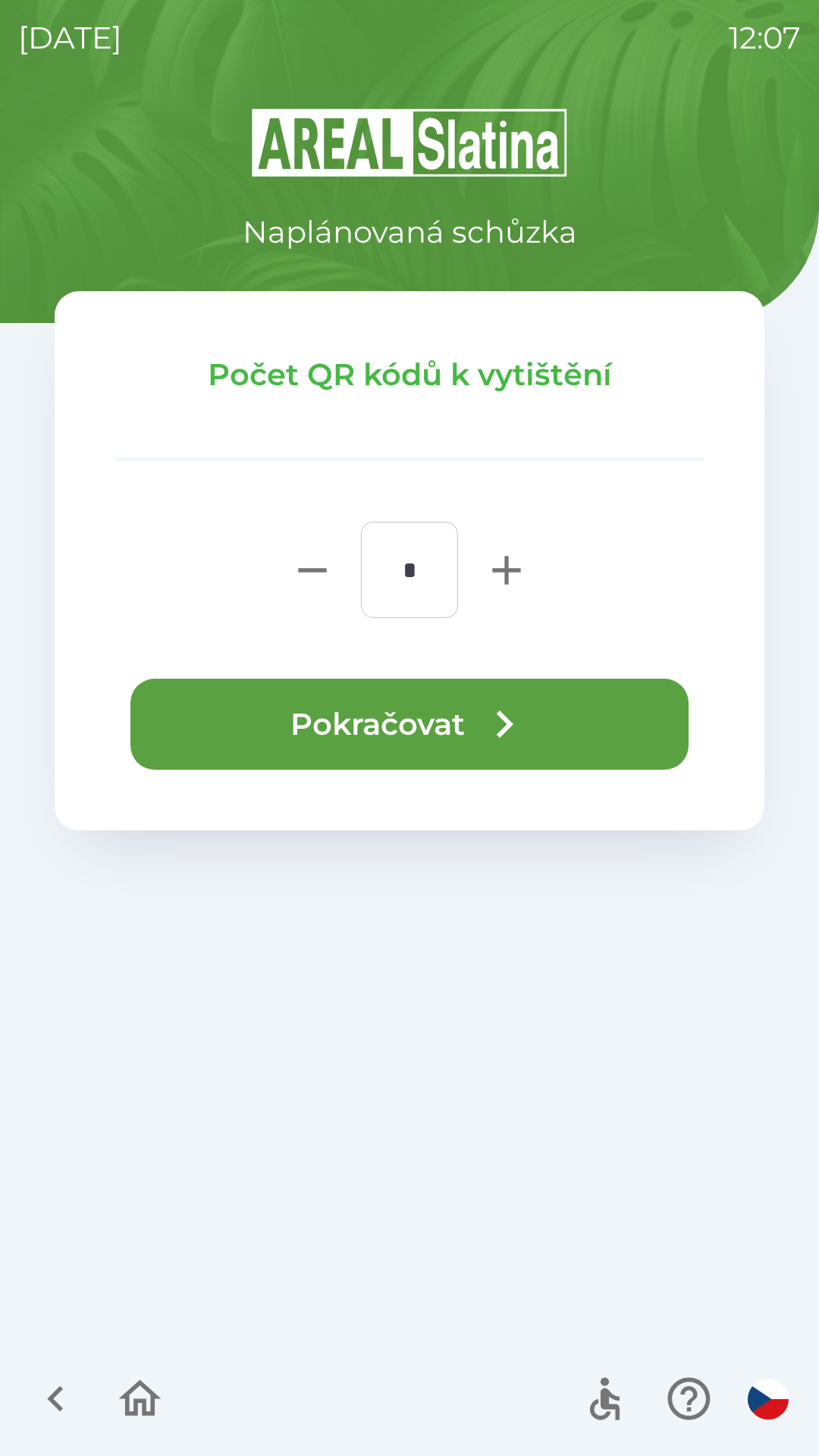
click at [430, 709] on button "Pokračovat" at bounding box center [410, 724] width 558 height 91
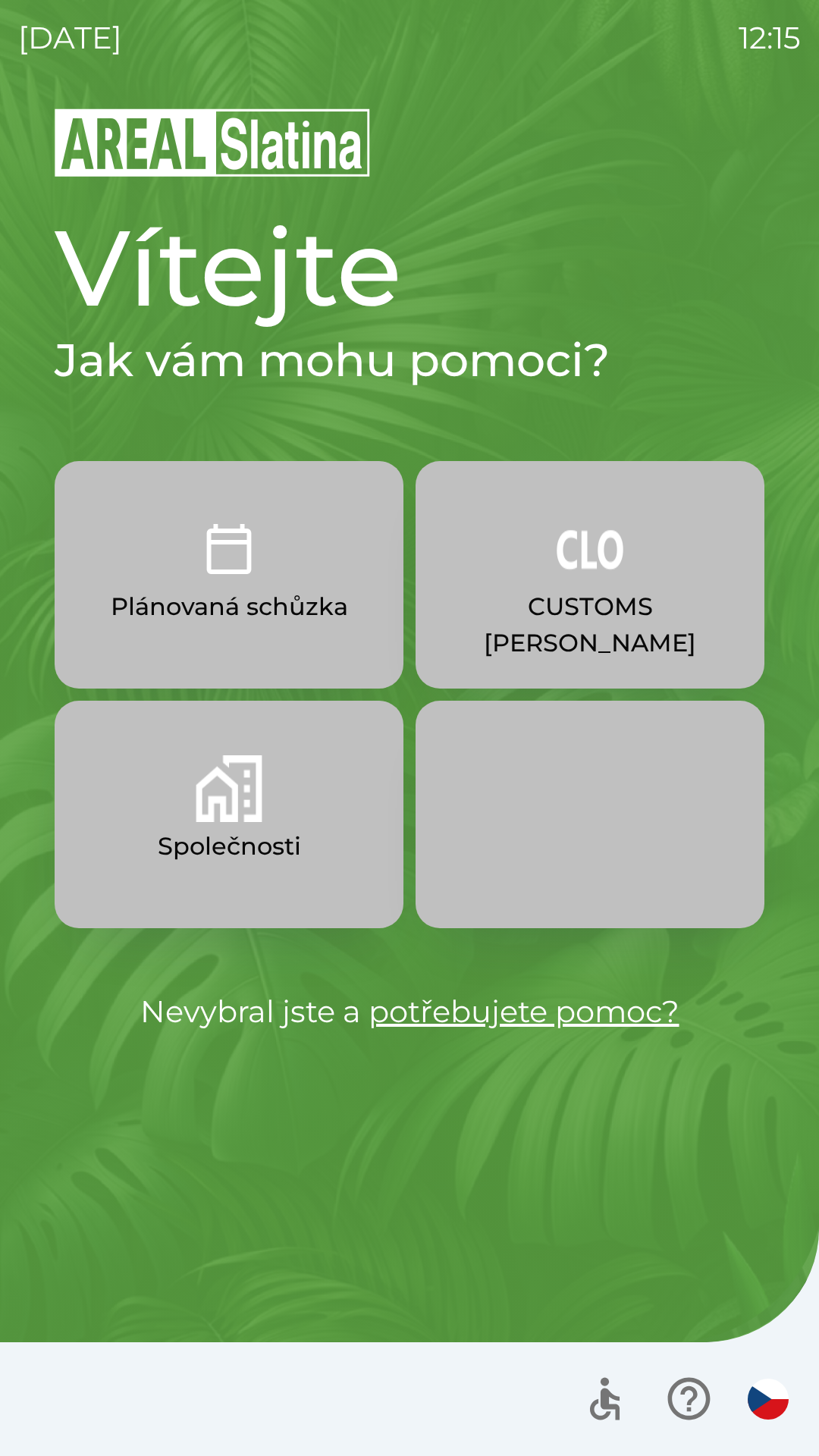
click at [245, 864] on button "Společnosti" at bounding box center [229, 815] width 349 height 228
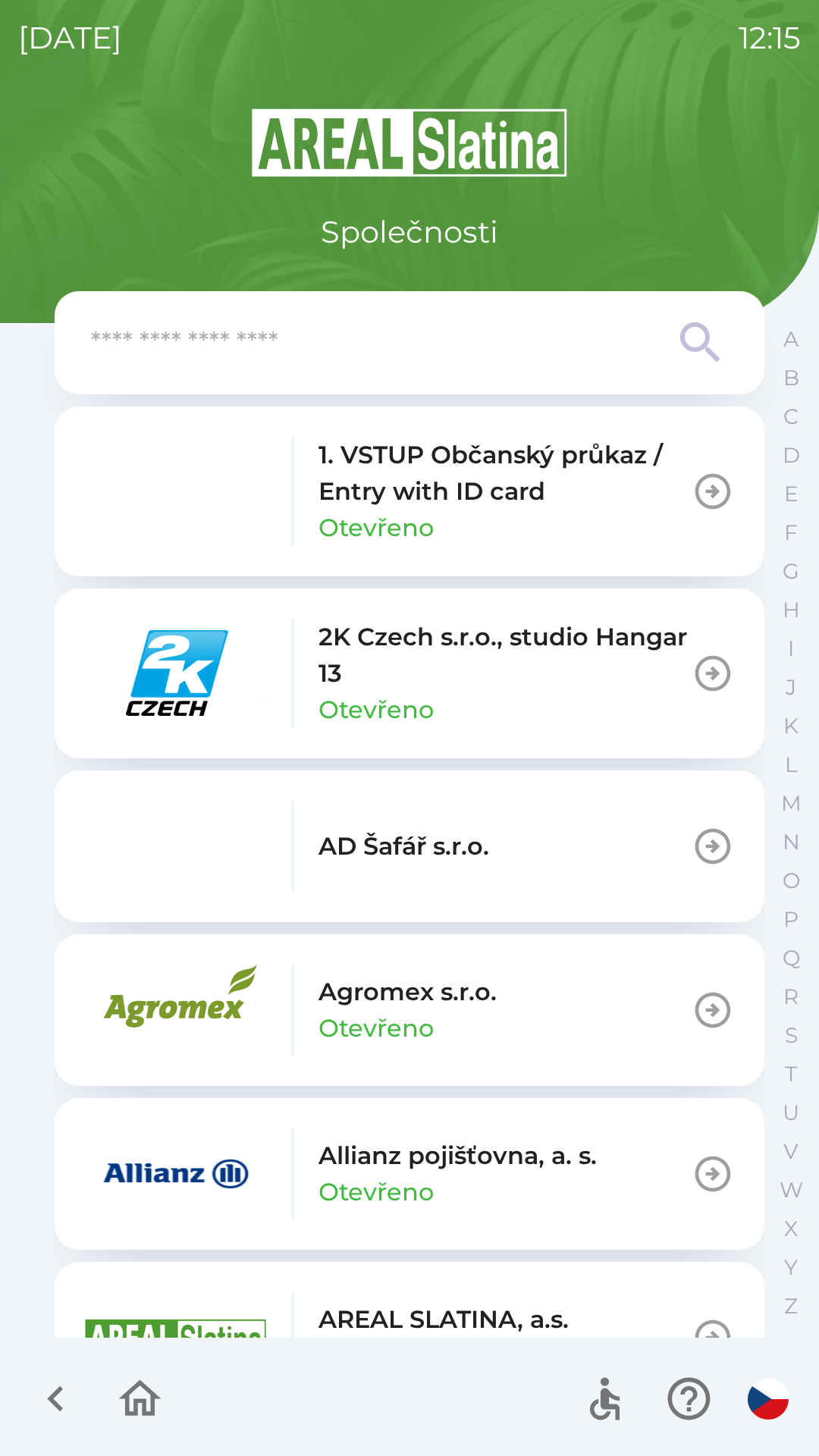
click at [264, 351] on input "text" at bounding box center [379, 342] width 576 height 41
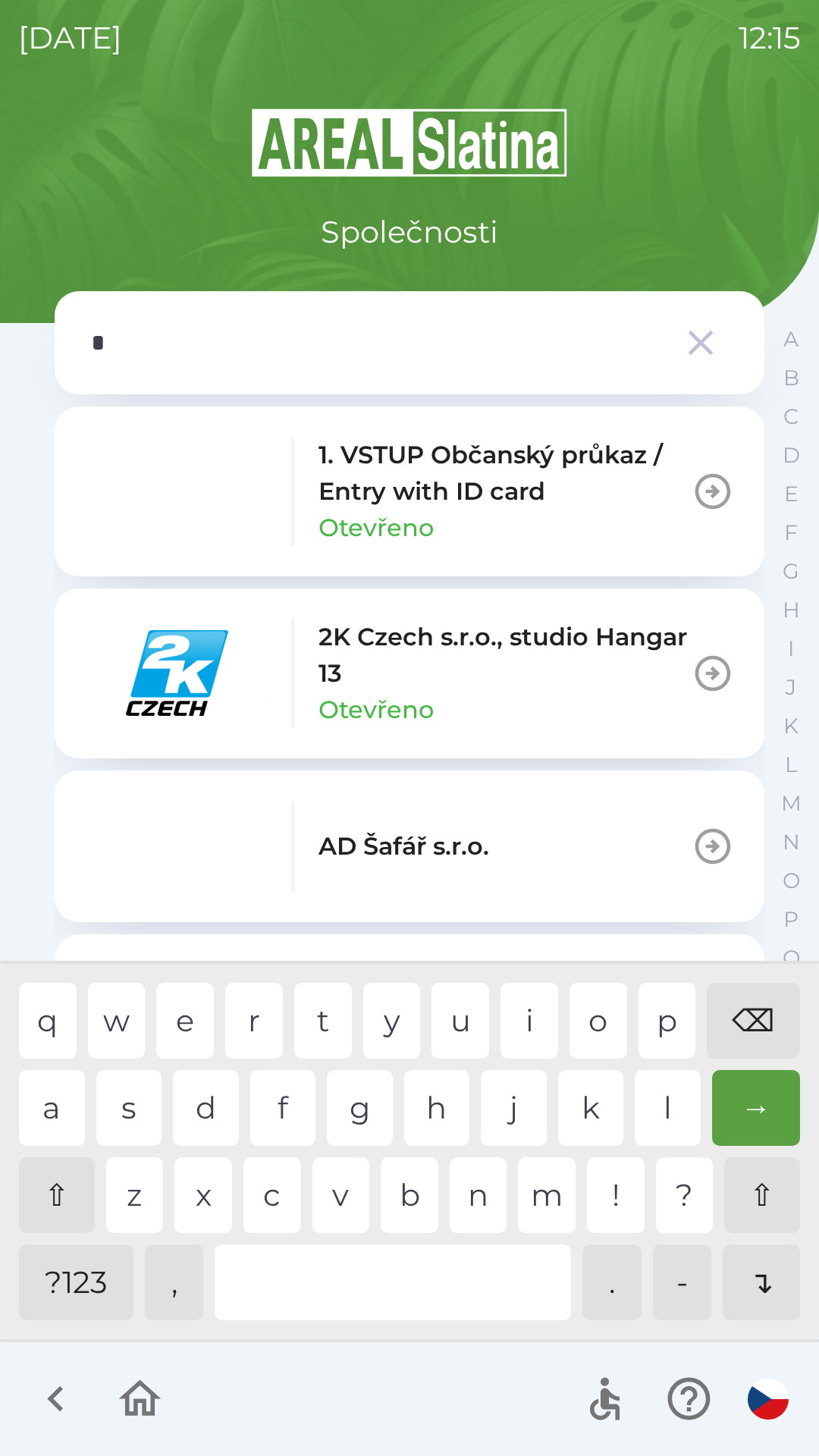
click at [589, 1024] on div "o" at bounding box center [598, 1020] width 57 height 76
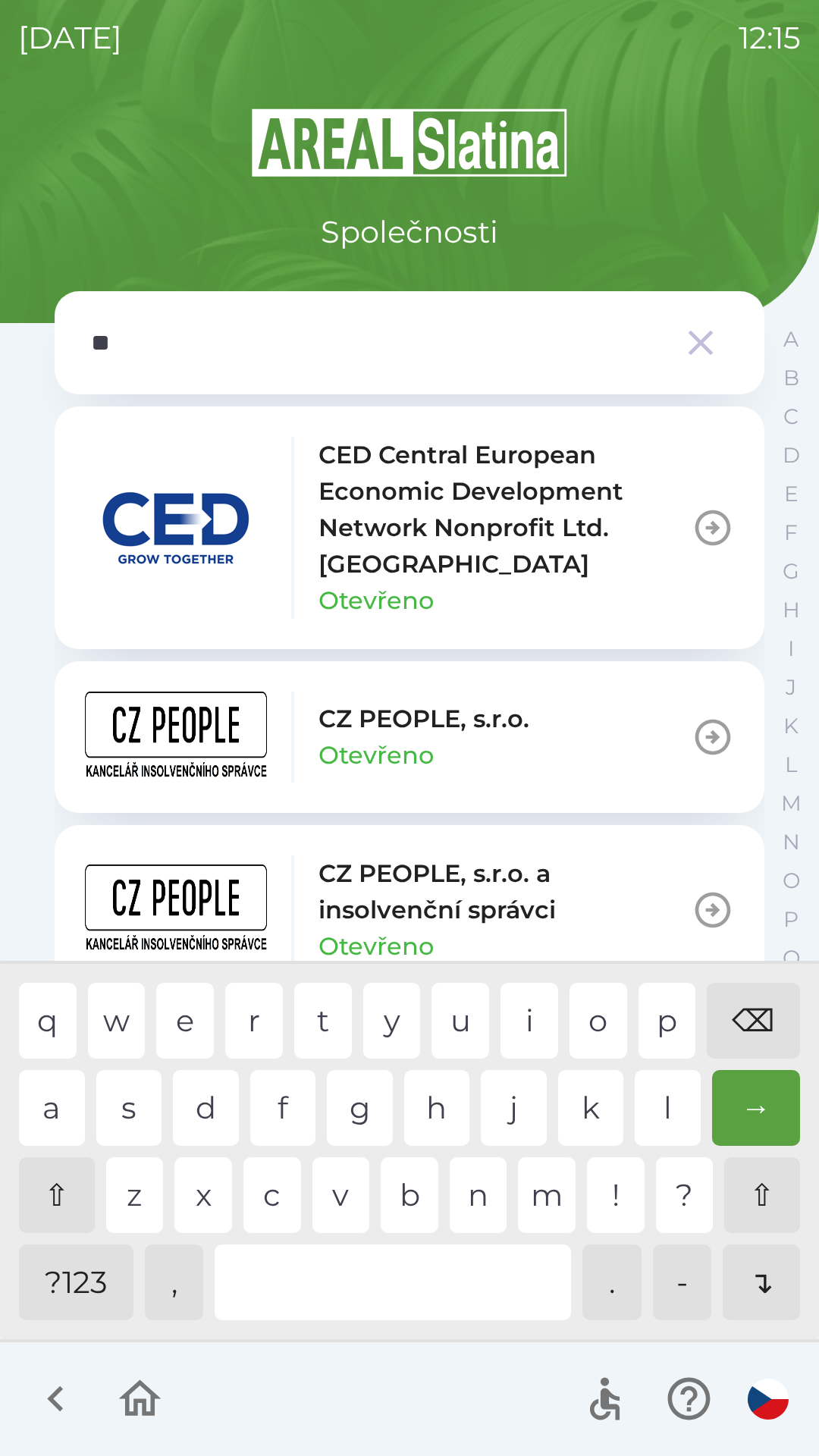
type input "***"
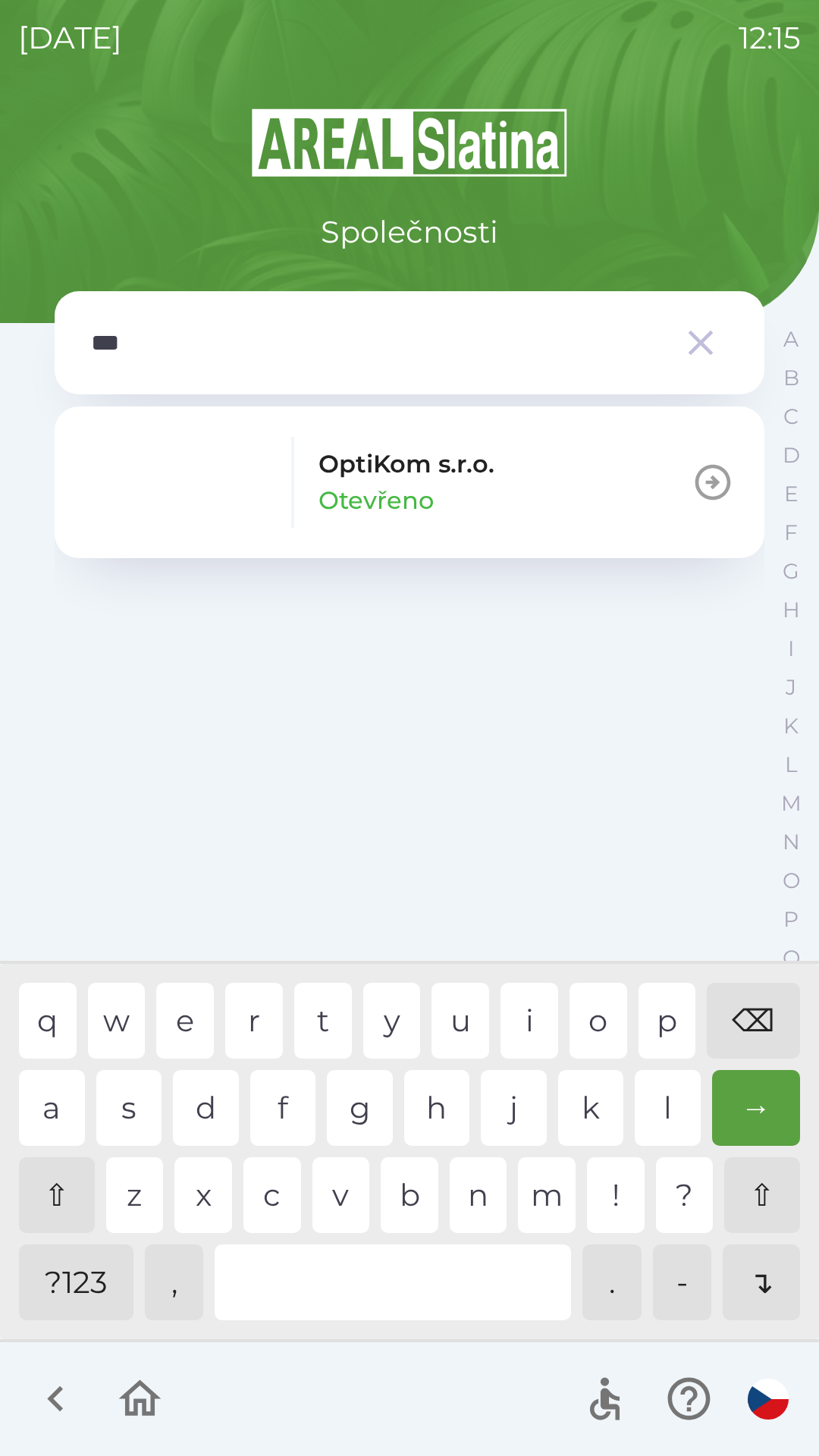
click at [337, 1010] on div "t" at bounding box center [323, 1020] width 57 height 76
click at [400, 482] on p "Otevřeno" at bounding box center [376, 500] width 115 height 36
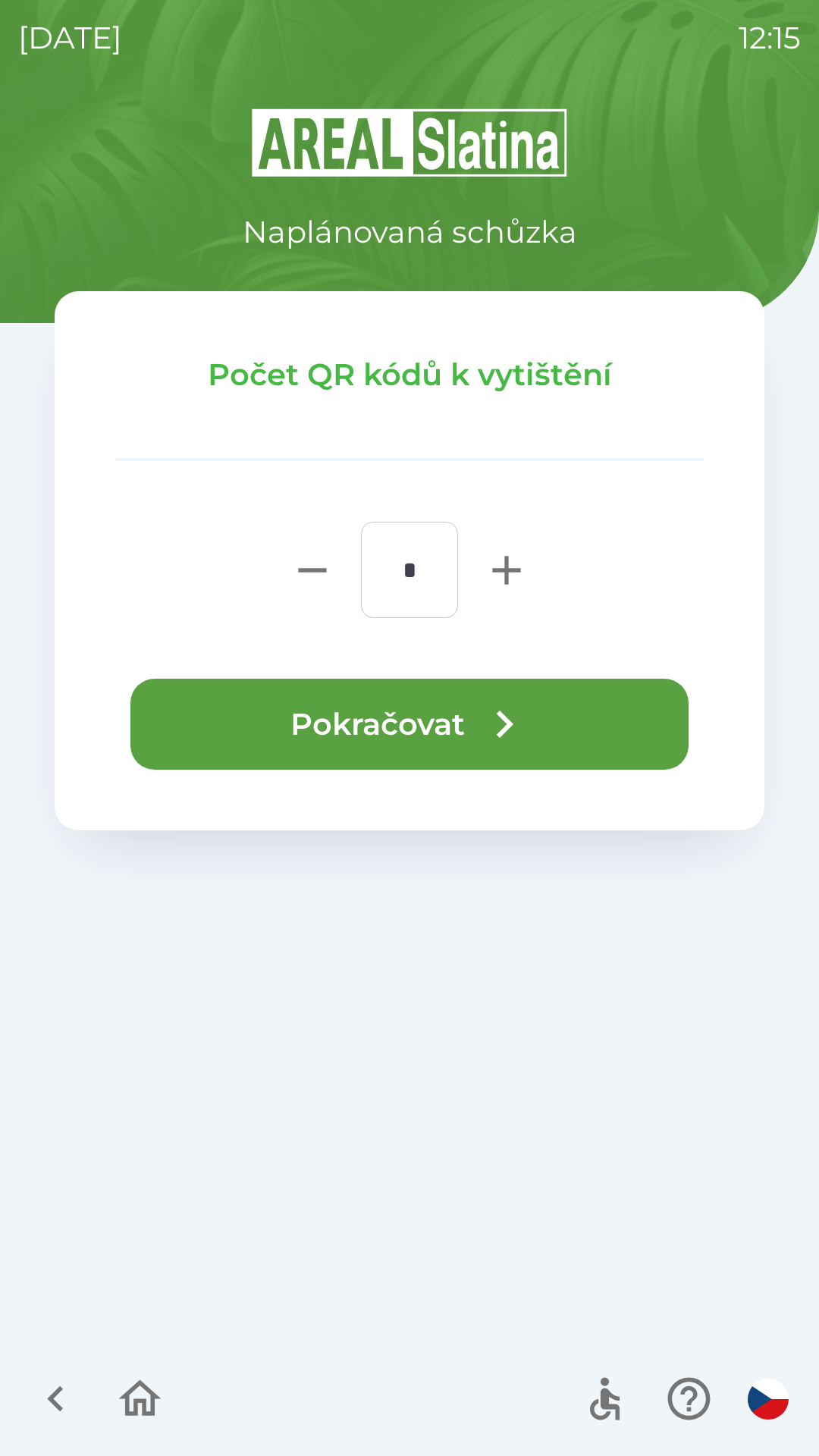
click at [414, 731] on button "Pokračovat" at bounding box center [410, 724] width 558 height 91
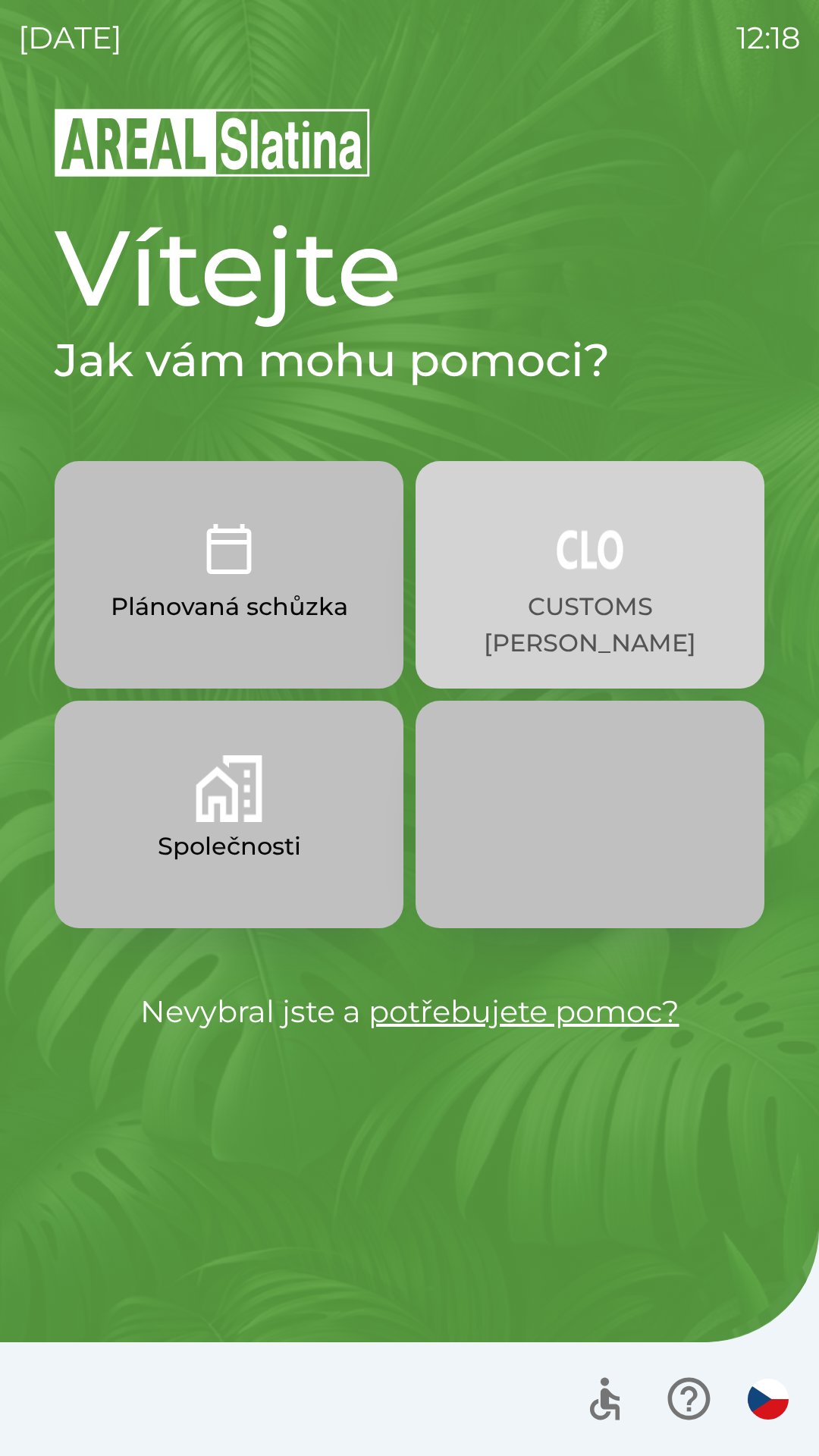
click at [566, 602] on p "CUSTOMS [PERSON_NAME]" at bounding box center [590, 624] width 276 height 72
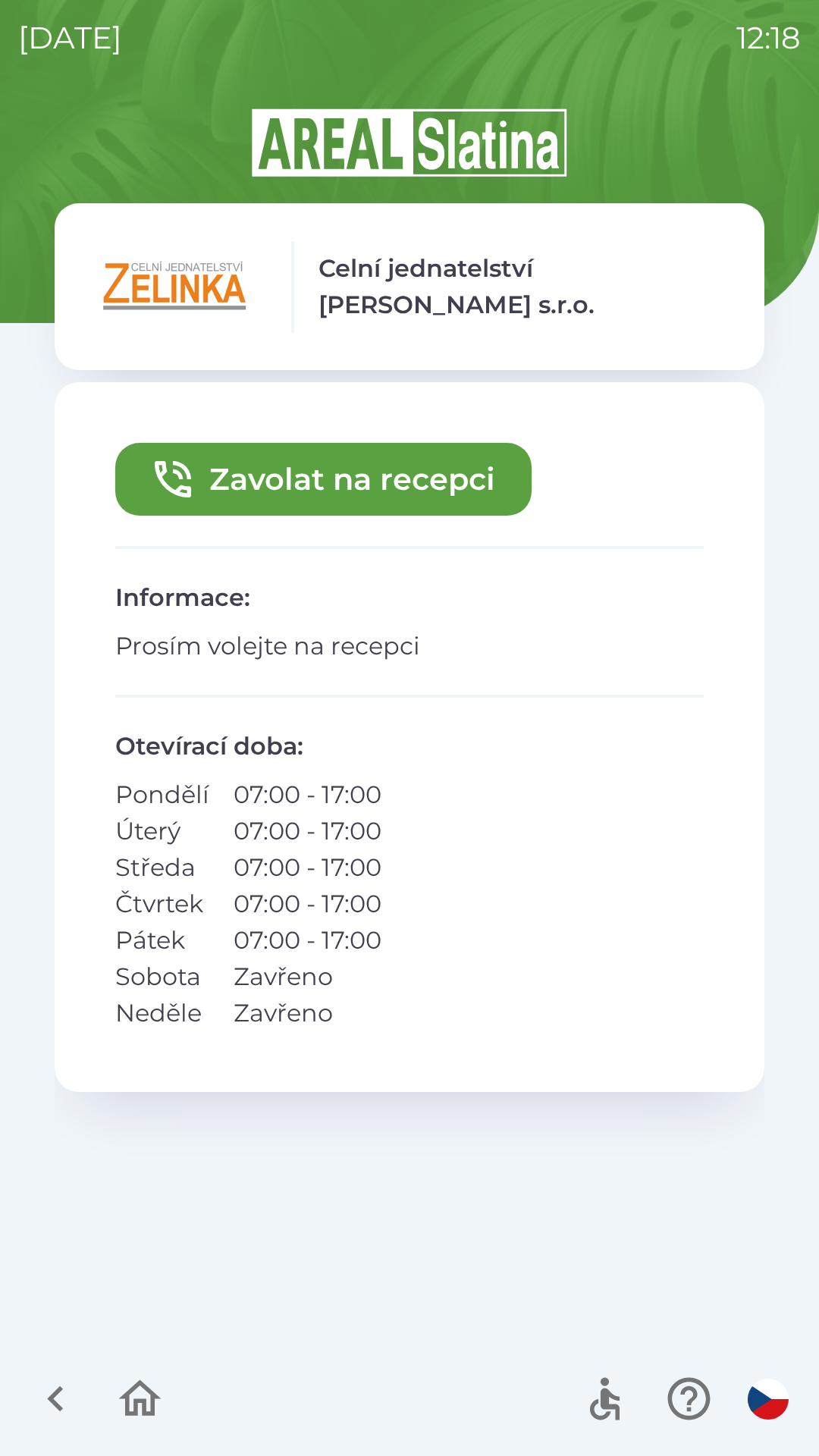
click at [333, 485] on button "Zavolat na recepci" at bounding box center [324, 479] width 416 height 72
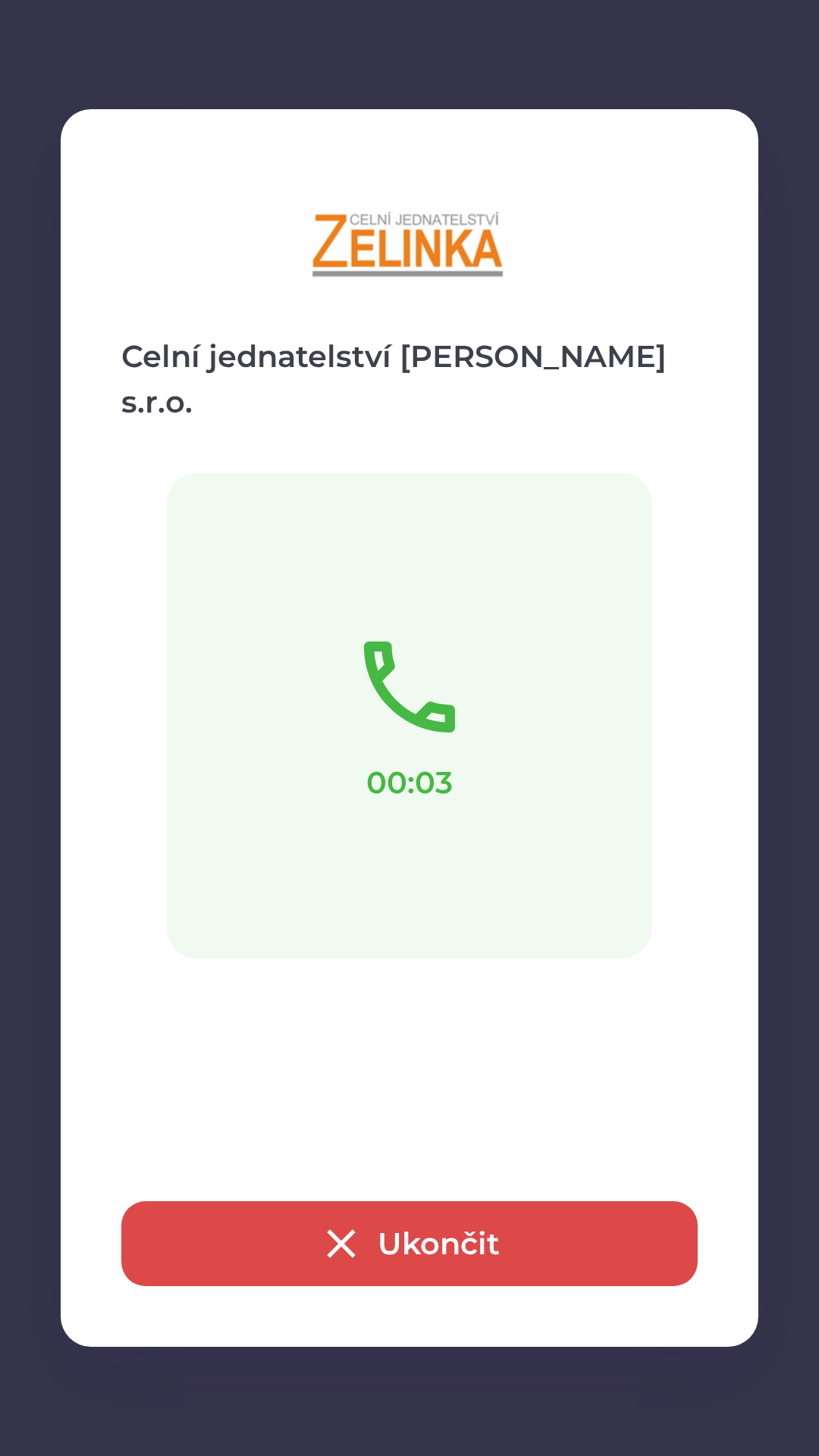
click at [426, 1237] on button "Ukončit" at bounding box center [410, 1243] width 576 height 85
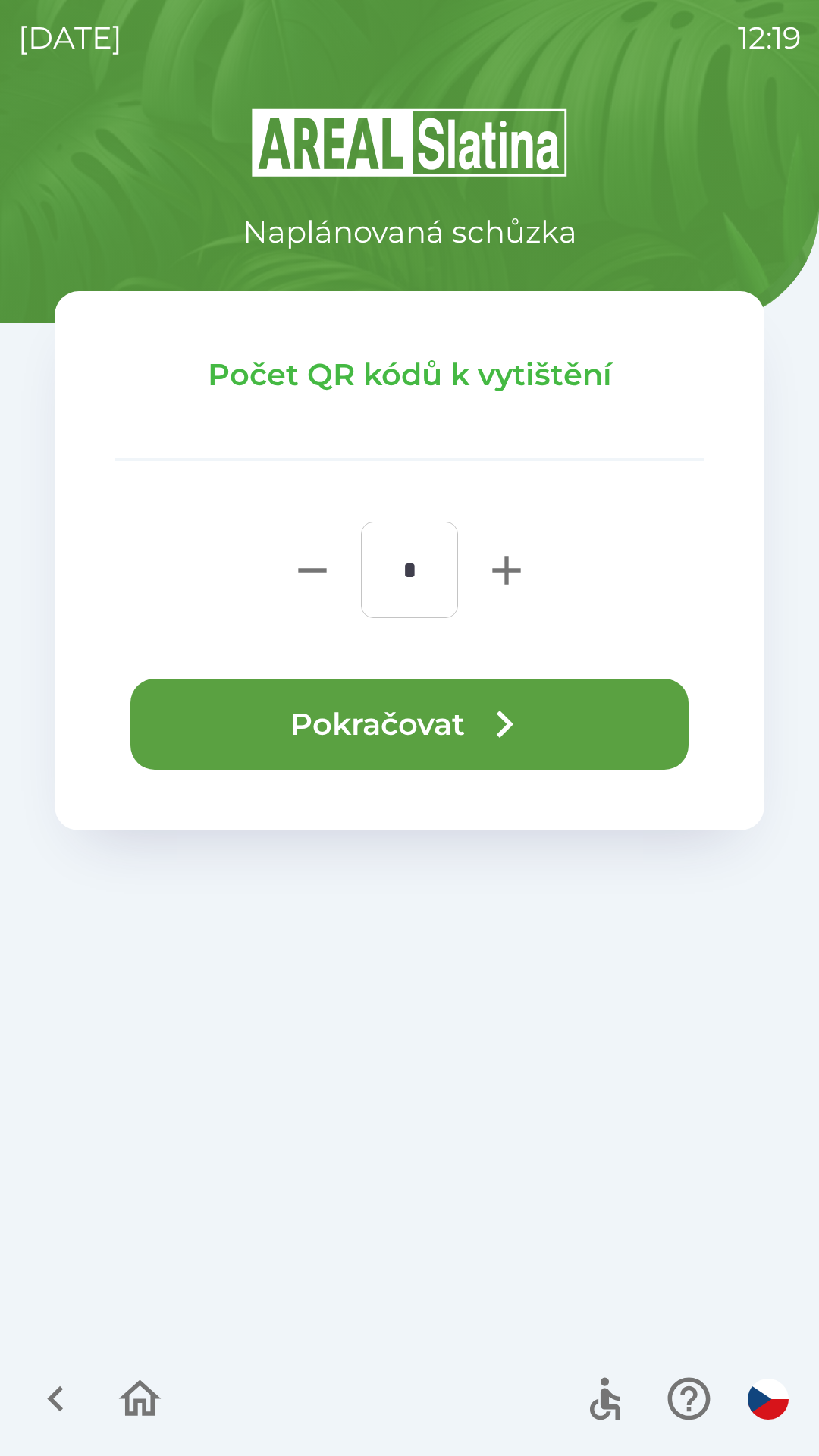
click at [372, 726] on button "Pokračovat" at bounding box center [410, 724] width 558 height 91
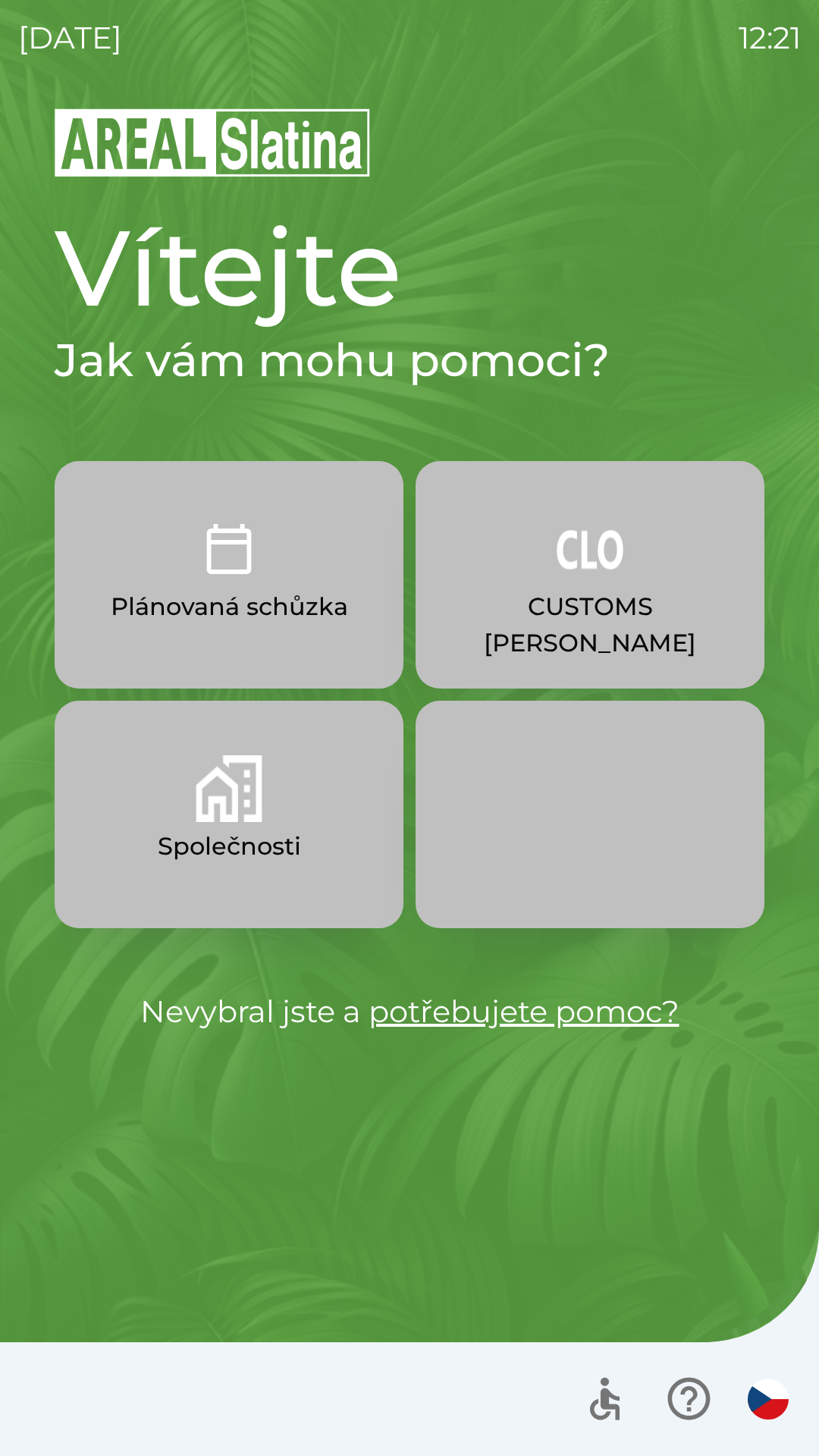
click at [647, 610] on p "CUSTOMS [PERSON_NAME]" at bounding box center [590, 624] width 276 height 72
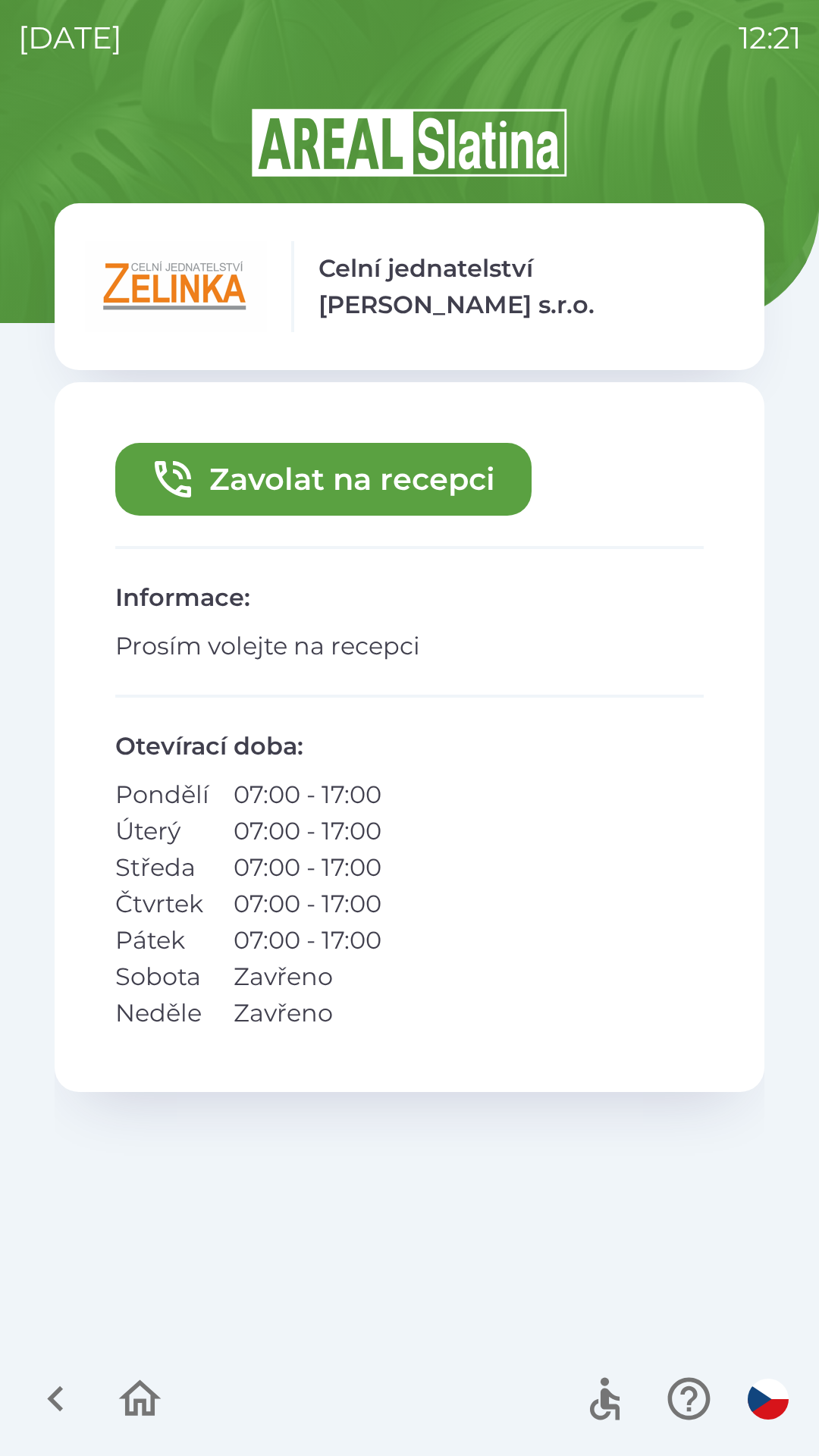
click at [458, 484] on button "Zavolat na recepci" at bounding box center [324, 479] width 416 height 72
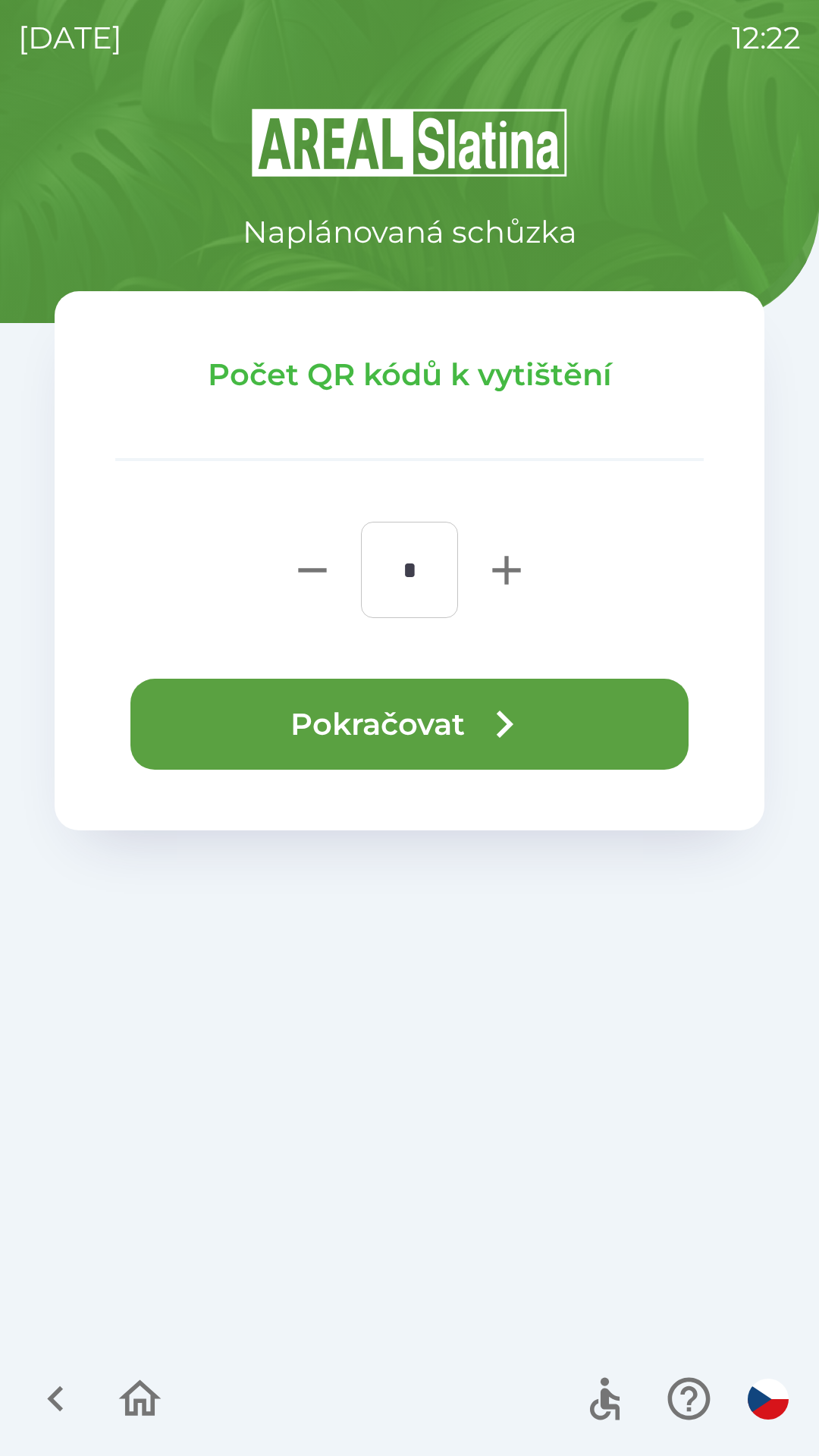
click at [522, 784] on div "Počet QR kódů k vytištění * ​ Pokračovat" at bounding box center [410, 561] width 709 height 539
click at [506, 737] on icon "button" at bounding box center [504, 724] width 55 height 55
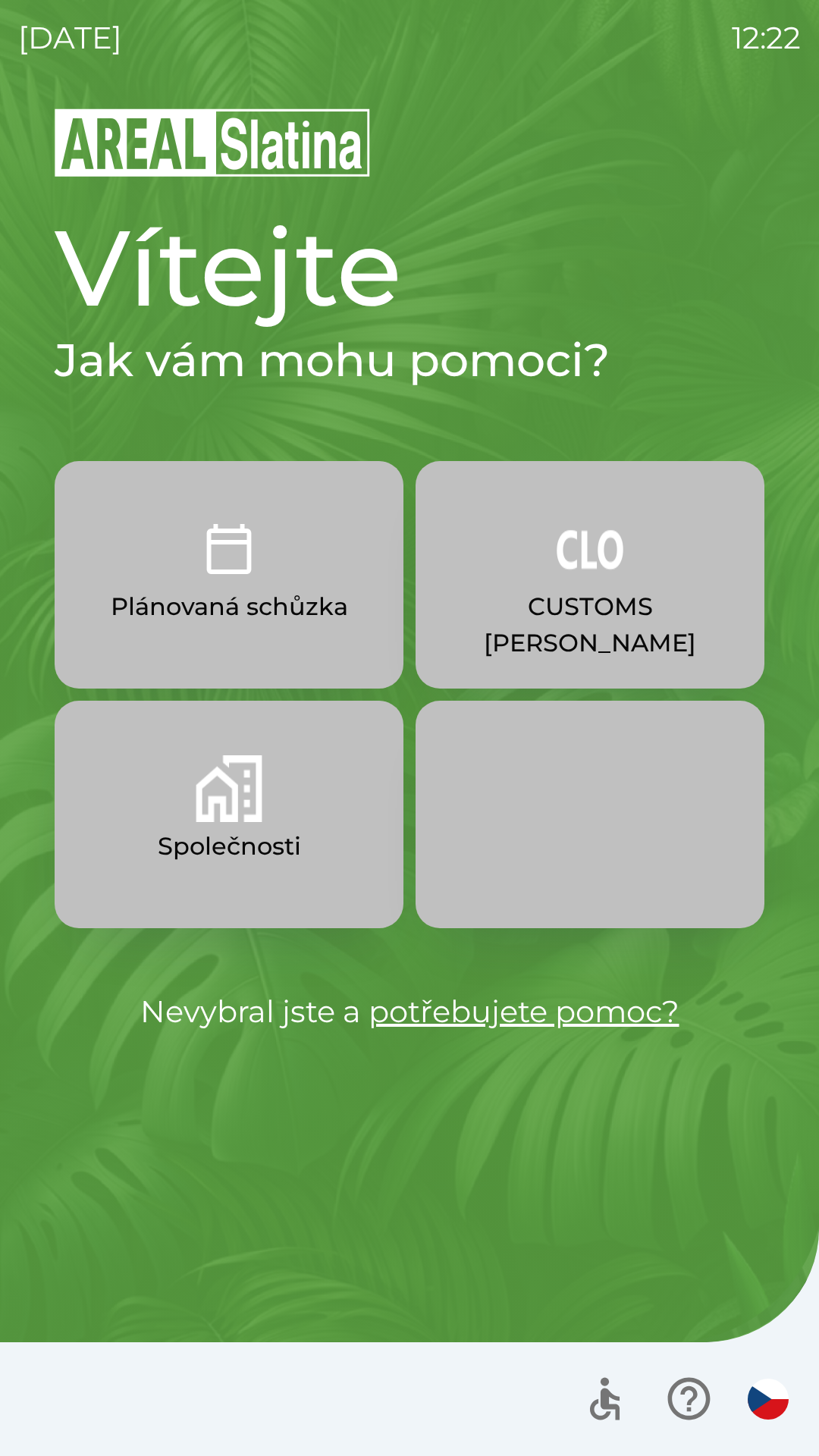
click at [601, 590] on p "CUSTOMS [PERSON_NAME]" at bounding box center [590, 624] width 276 height 72
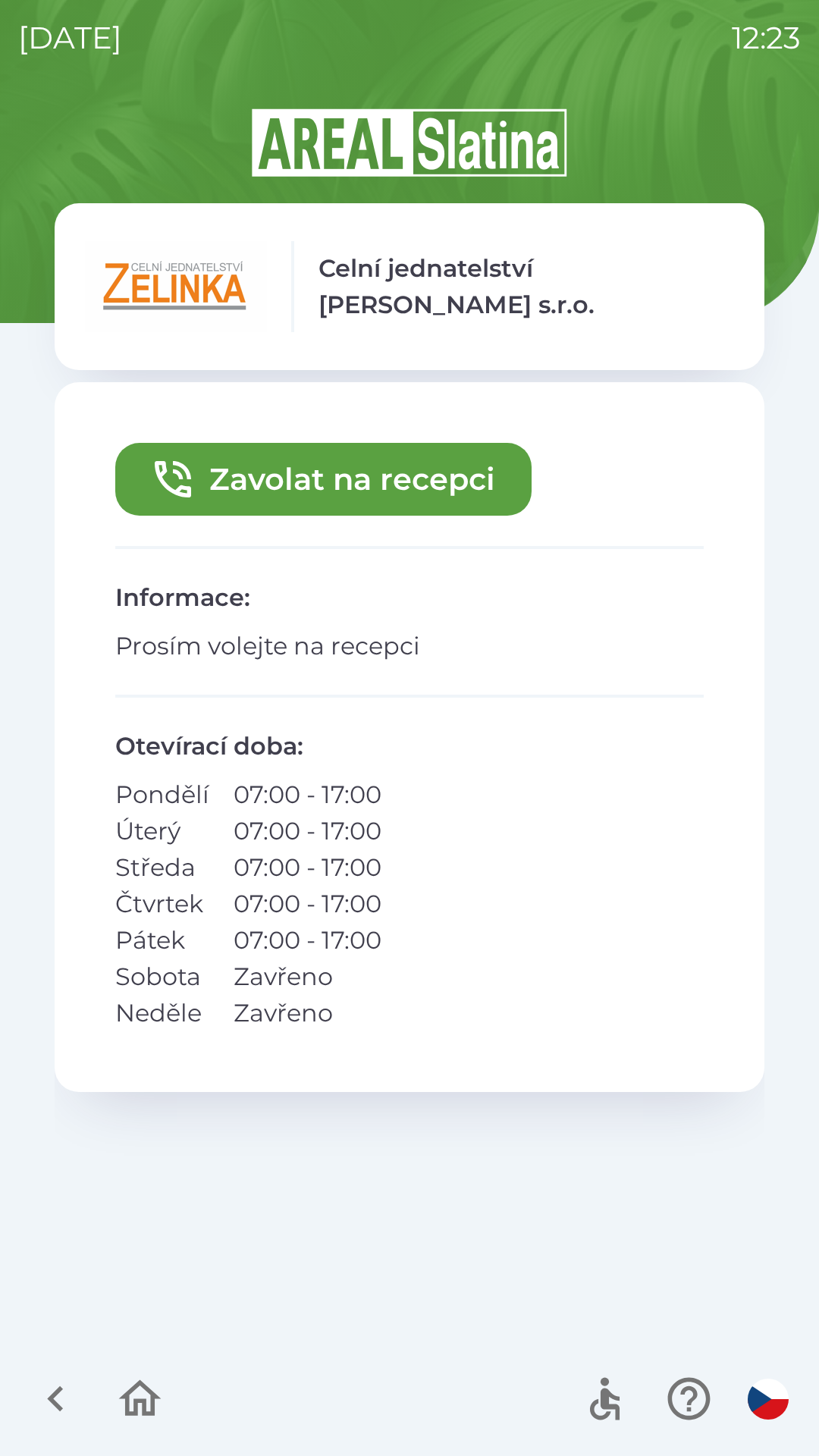
click at [420, 475] on button "Zavolat na recepci" at bounding box center [324, 479] width 416 height 72
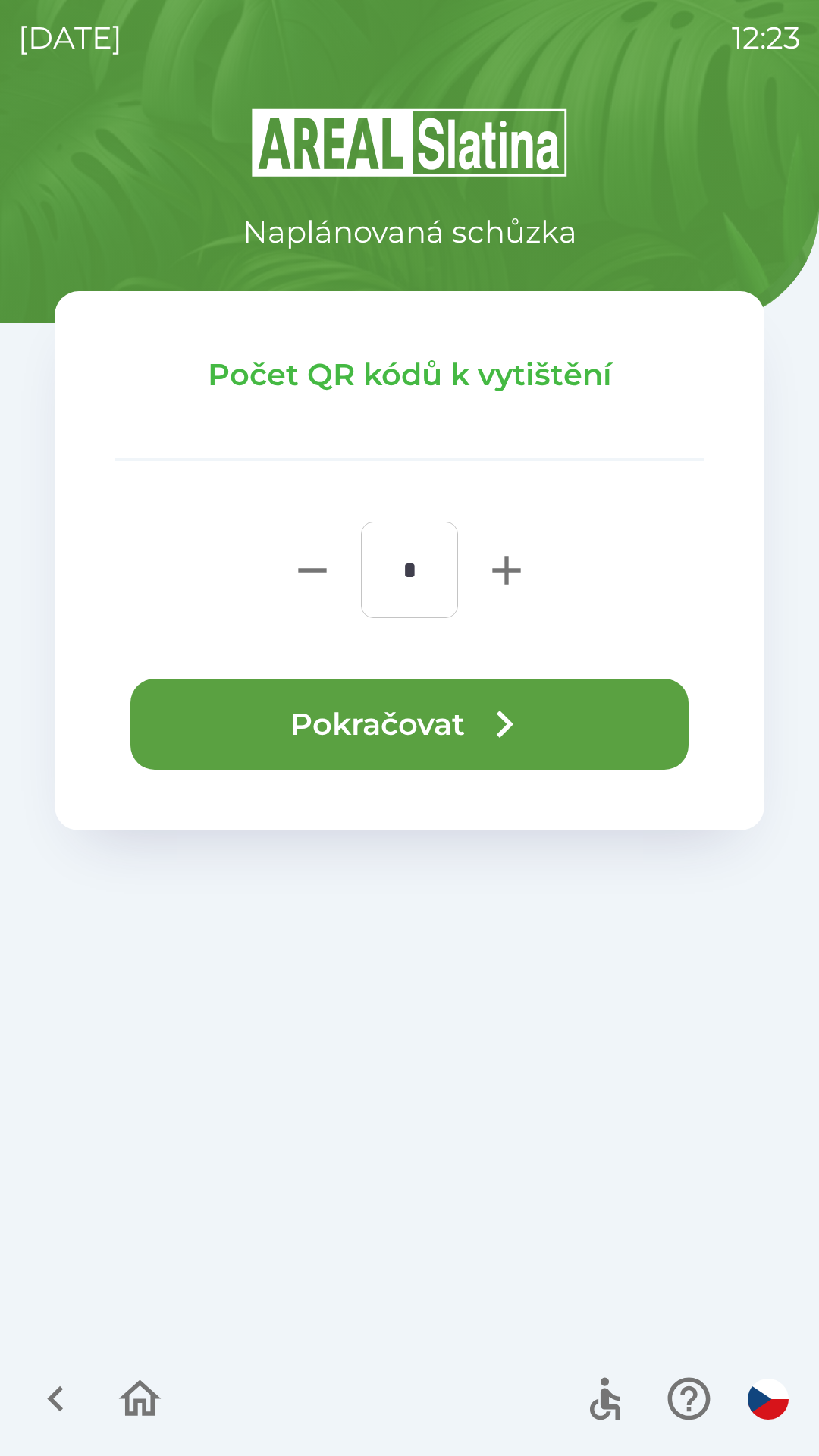
click at [388, 694] on button "Pokračovat" at bounding box center [410, 724] width 558 height 91
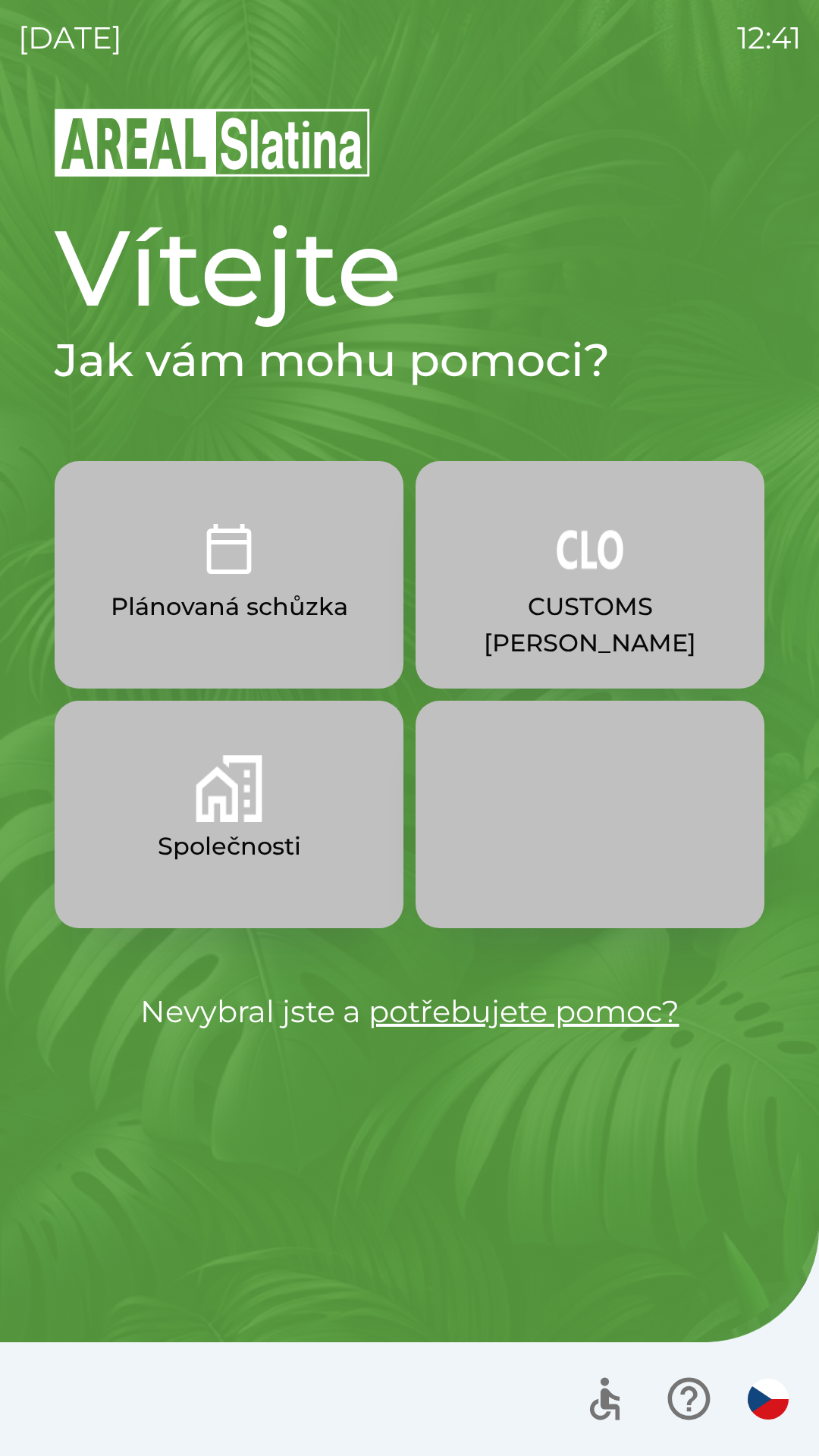
click at [259, 849] on p "Společnosti" at bounding box center [229, 846] width 143 height 36
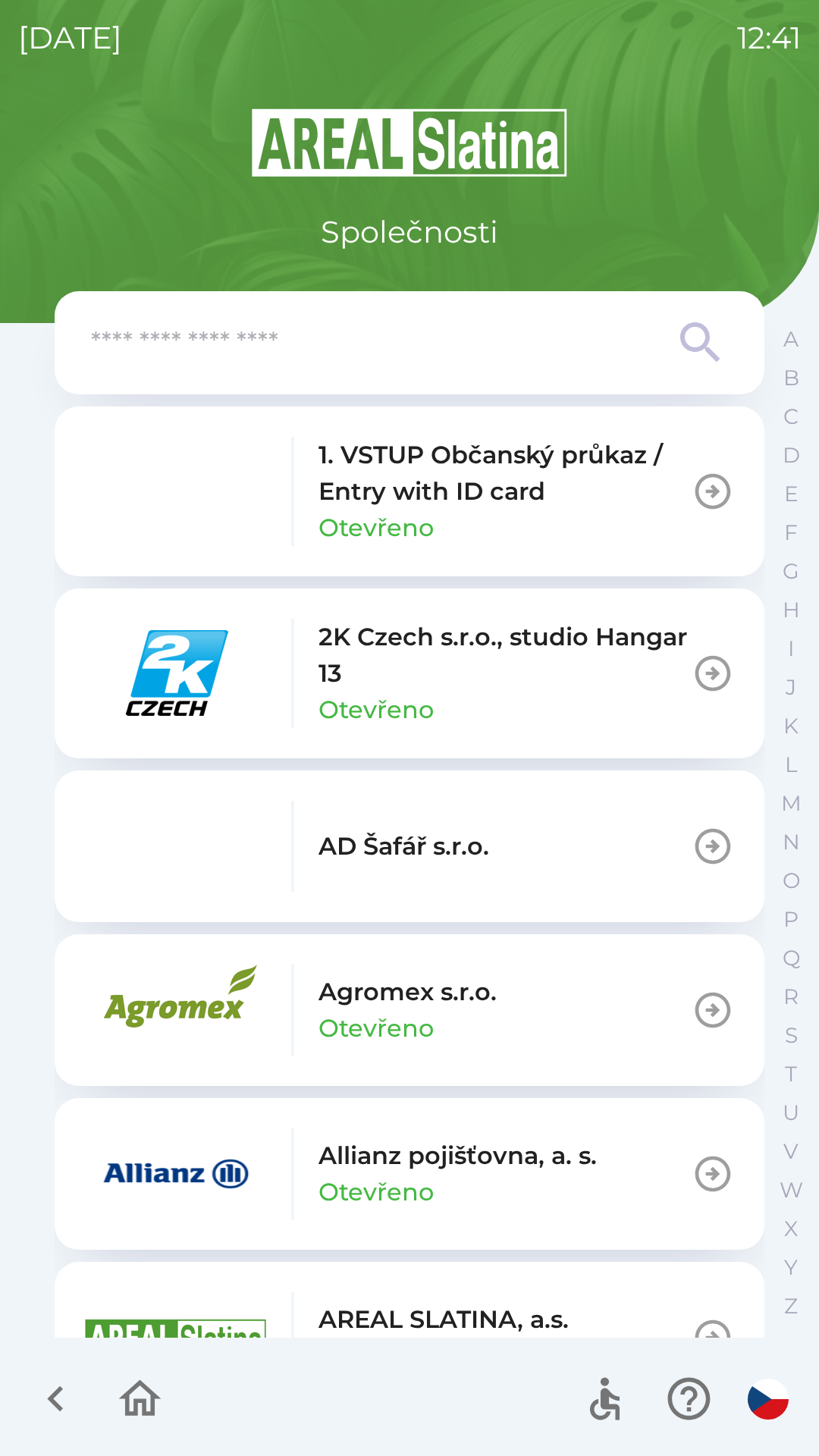
click at [695, 1174] on icon "button" at bounding box center [713, 1174] width 35 height 35
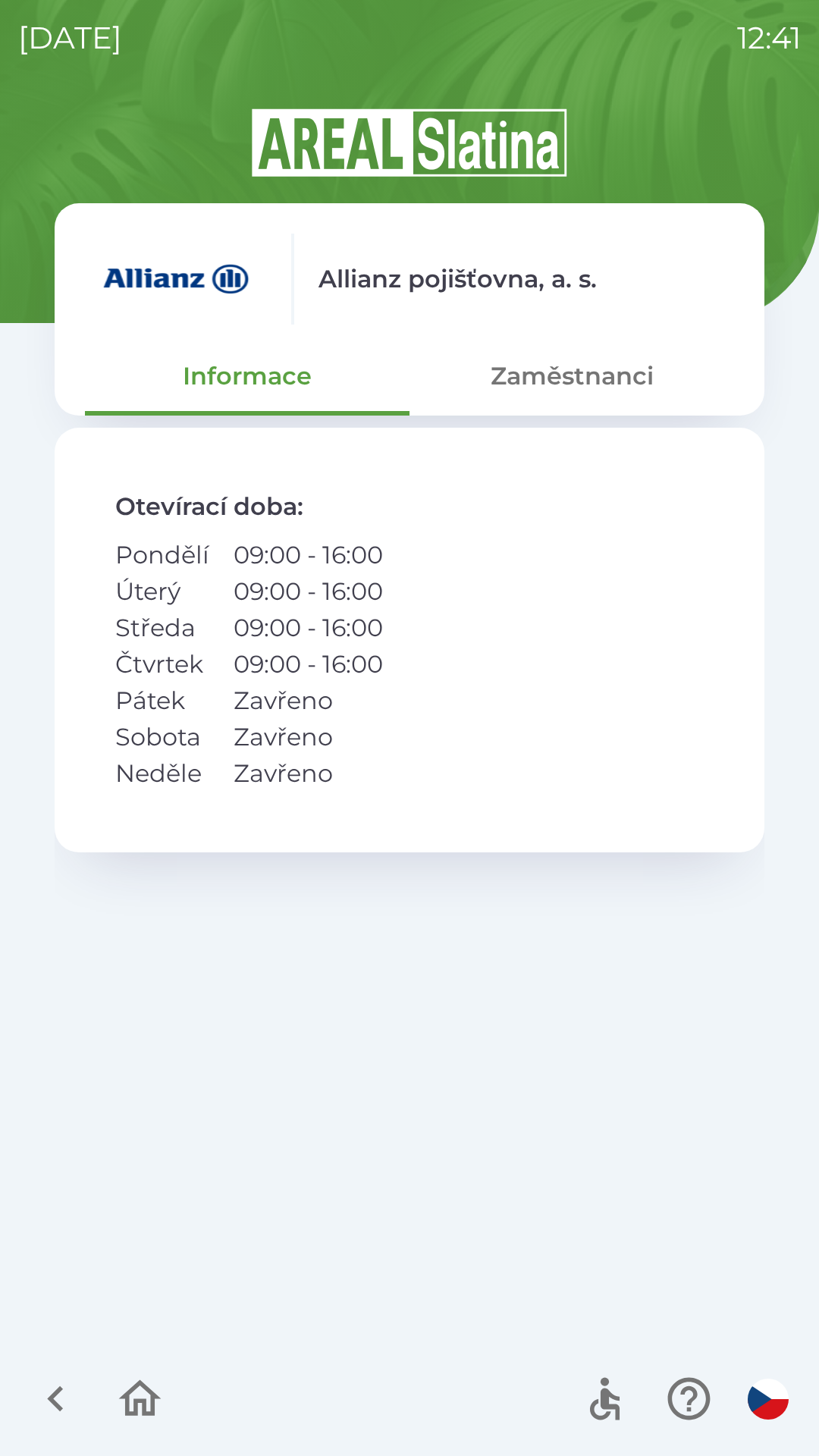
click at [580, 369] on button "Zaměstnanci" at bounding box center [571, 376] width 324 height 55
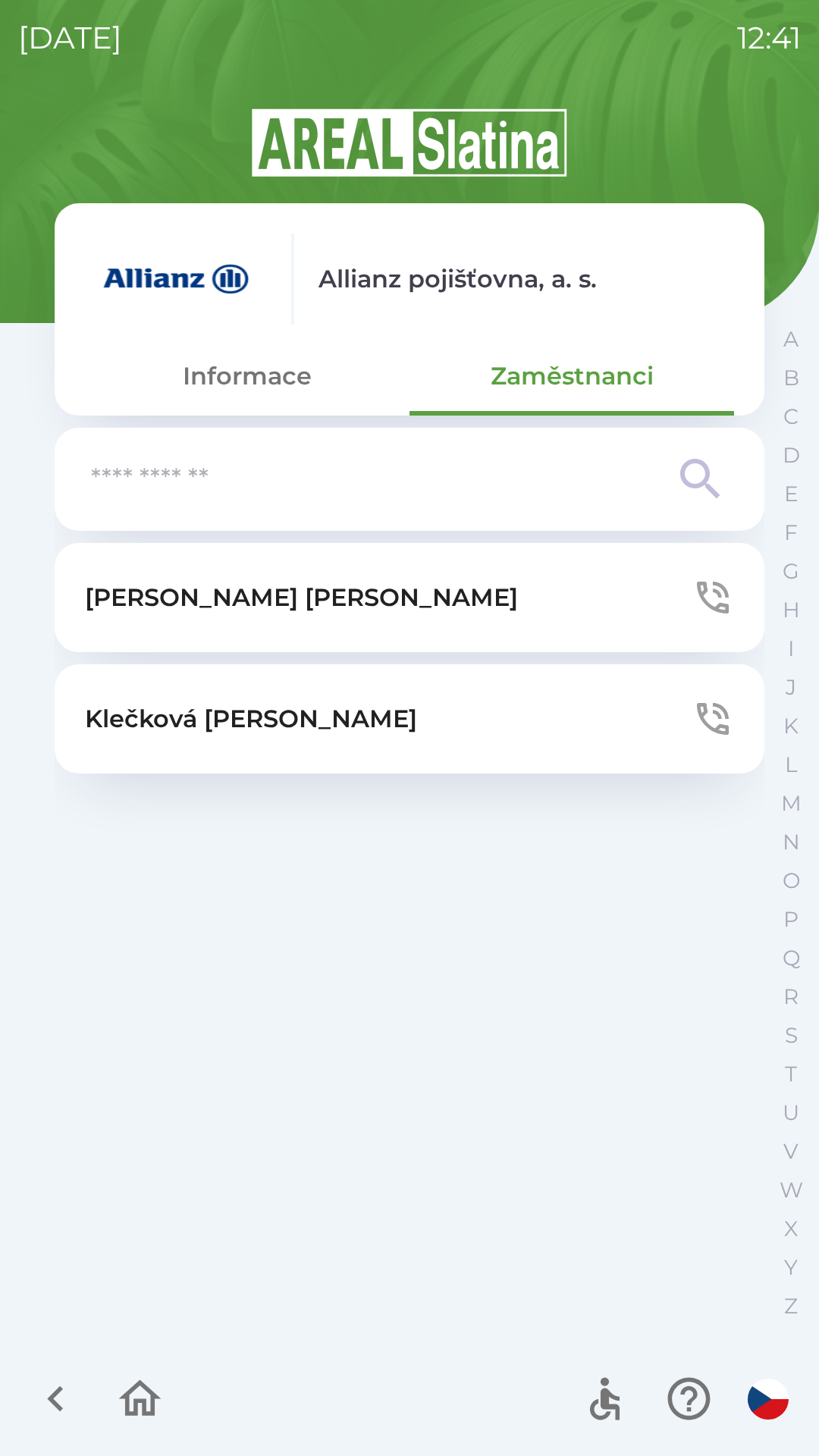
click at [634, 597] on button "[PERSON_NAME]" at bounding box center [410, 597] width 709 height 110
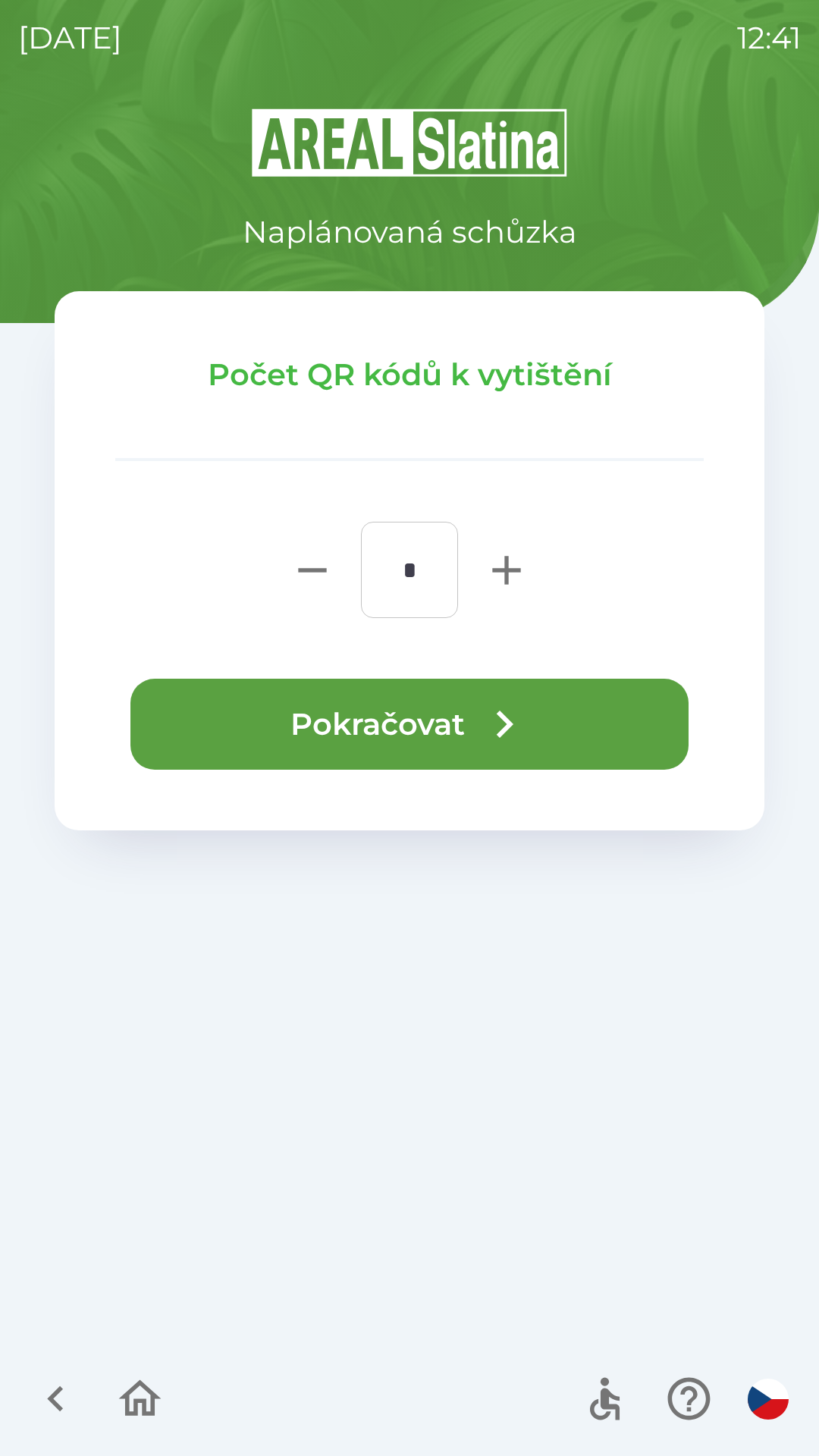
click at [451, 710] on button "Pokračovat" at bounding box center [410, 724] width 558 height 91
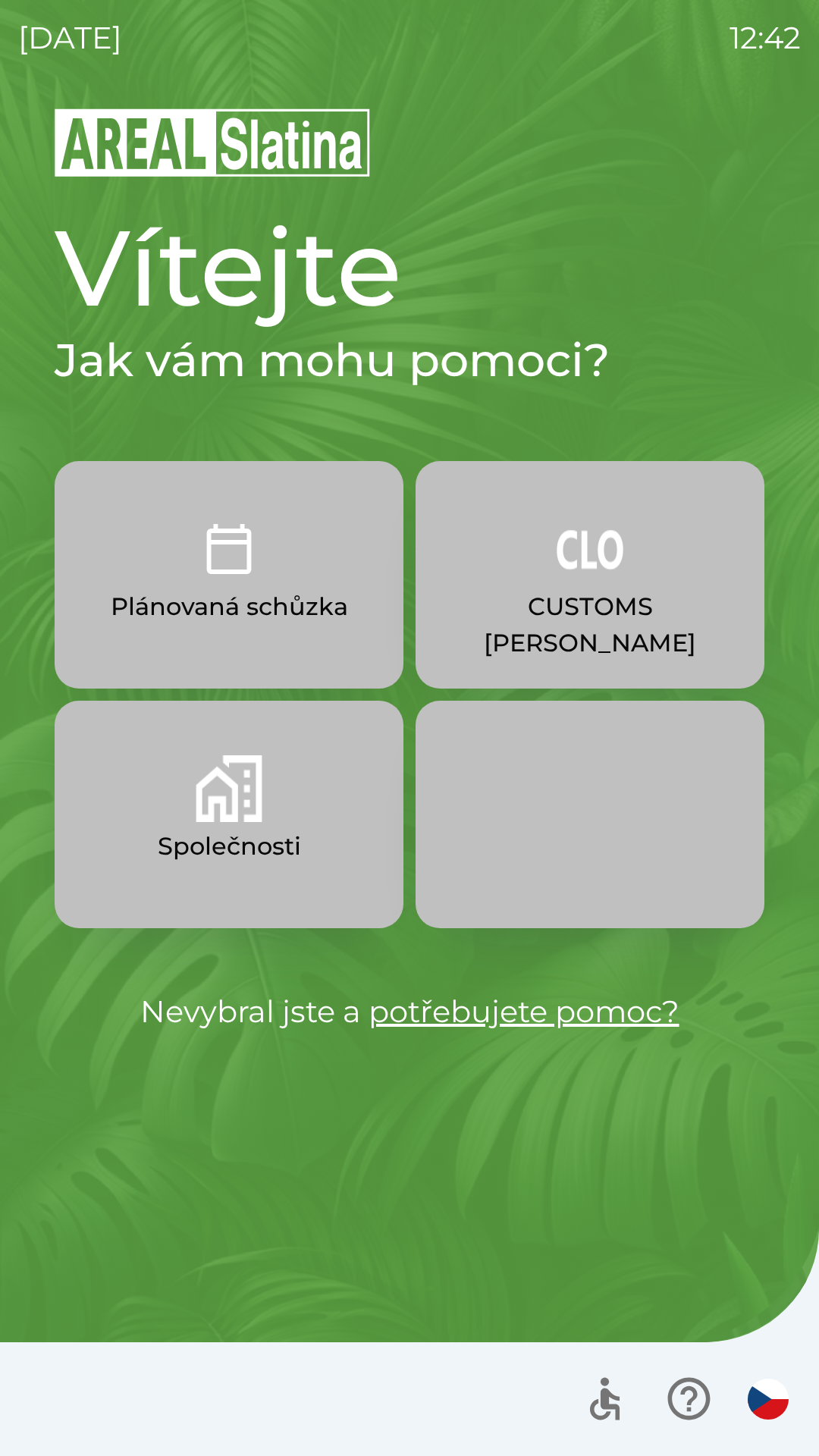
click at [274, 587] on button "Plánovaná schůzka" at bounding box center [229, 575] width 349 height 228
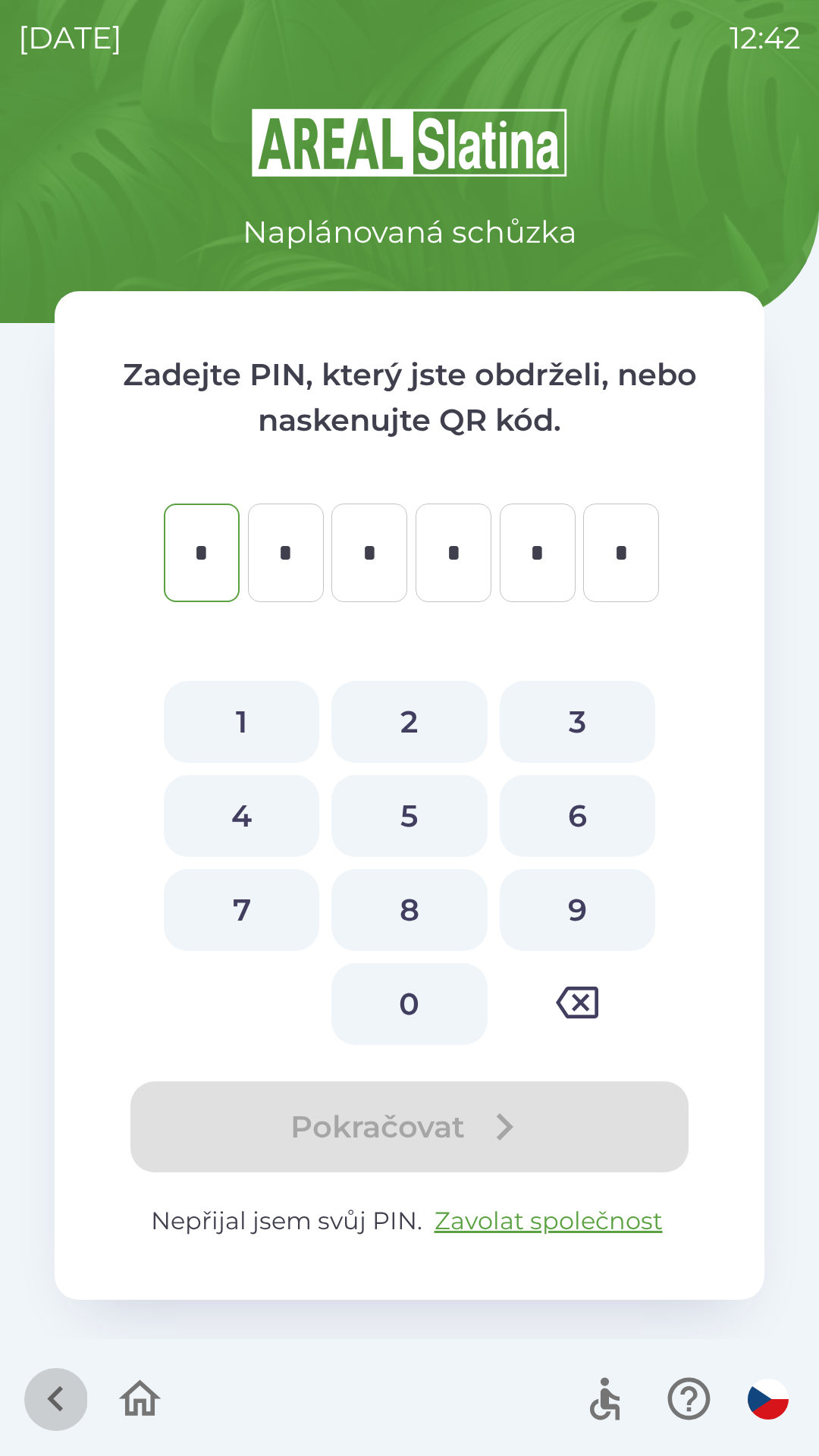
click at [56, 1397] on icon "button" at bounding box center [56, 1399] width 51 height 51
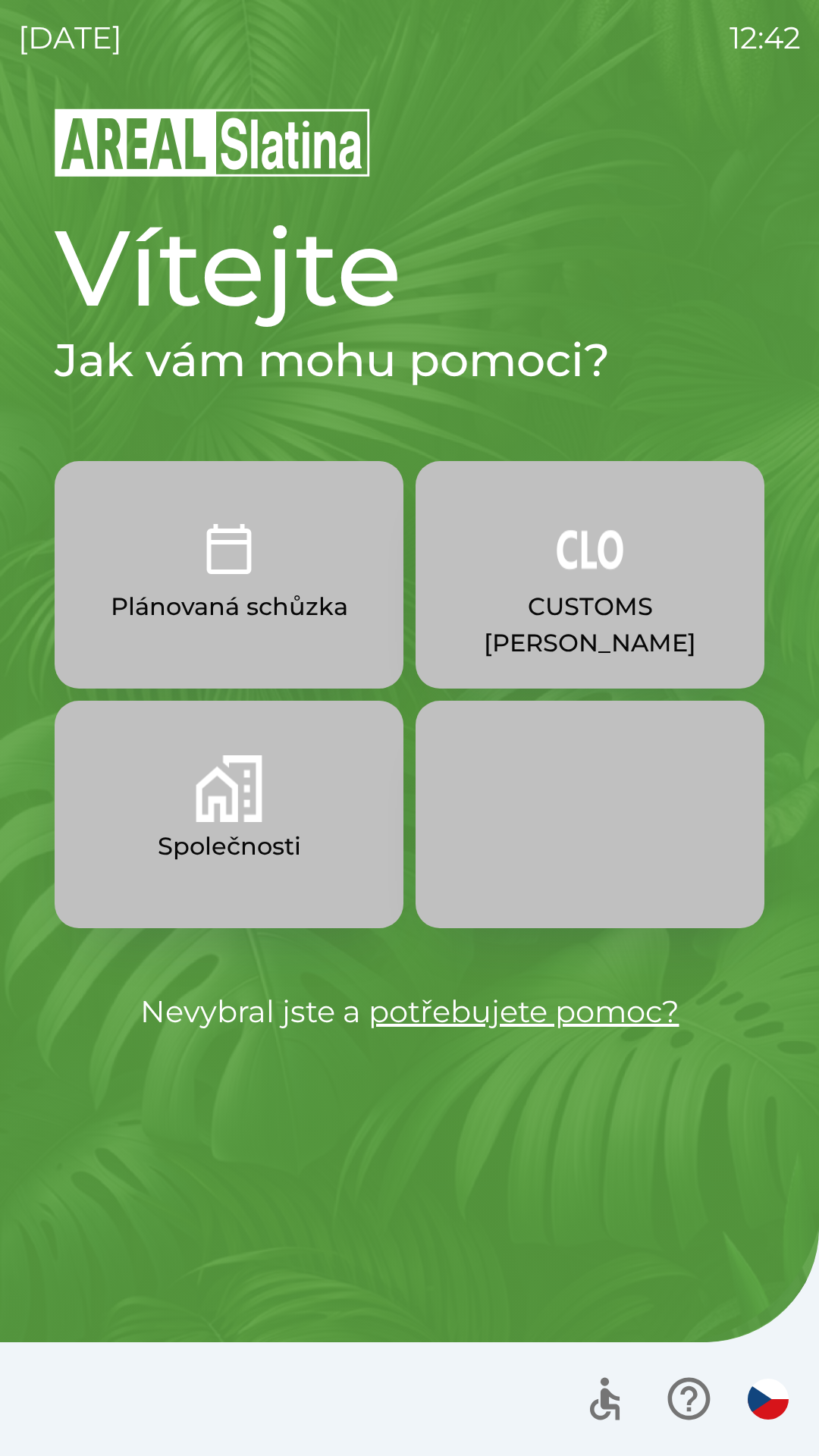
click at [132, 1405] on div at bounding box center [410, 1399] width 819 height 114
click at [275, 847] on p "Společnosti" at bounding box center [229, 846] width 143 height 36
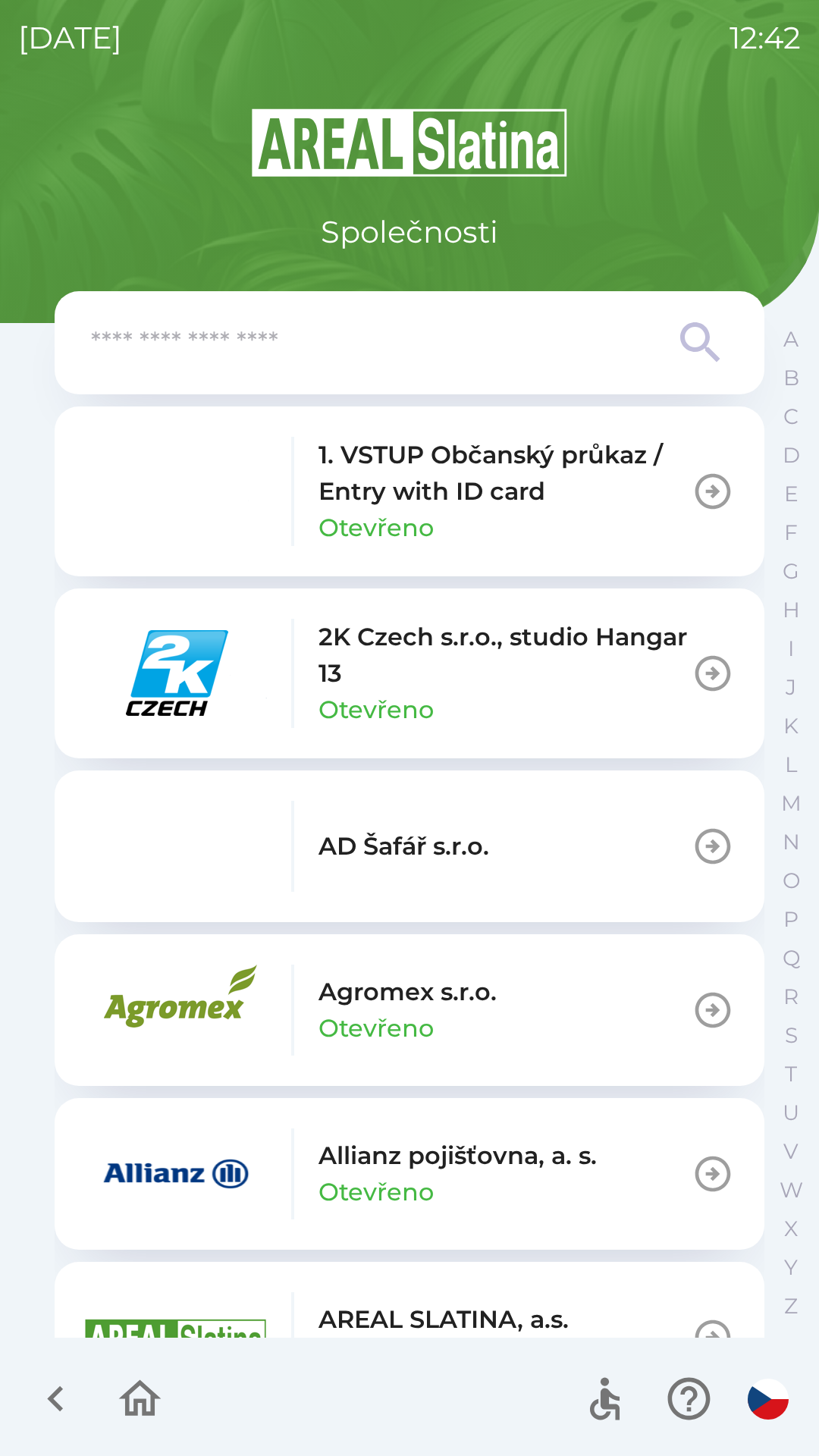
click at [404, 353] on input "text" at bounding box center [379, 342] width 576 height 41
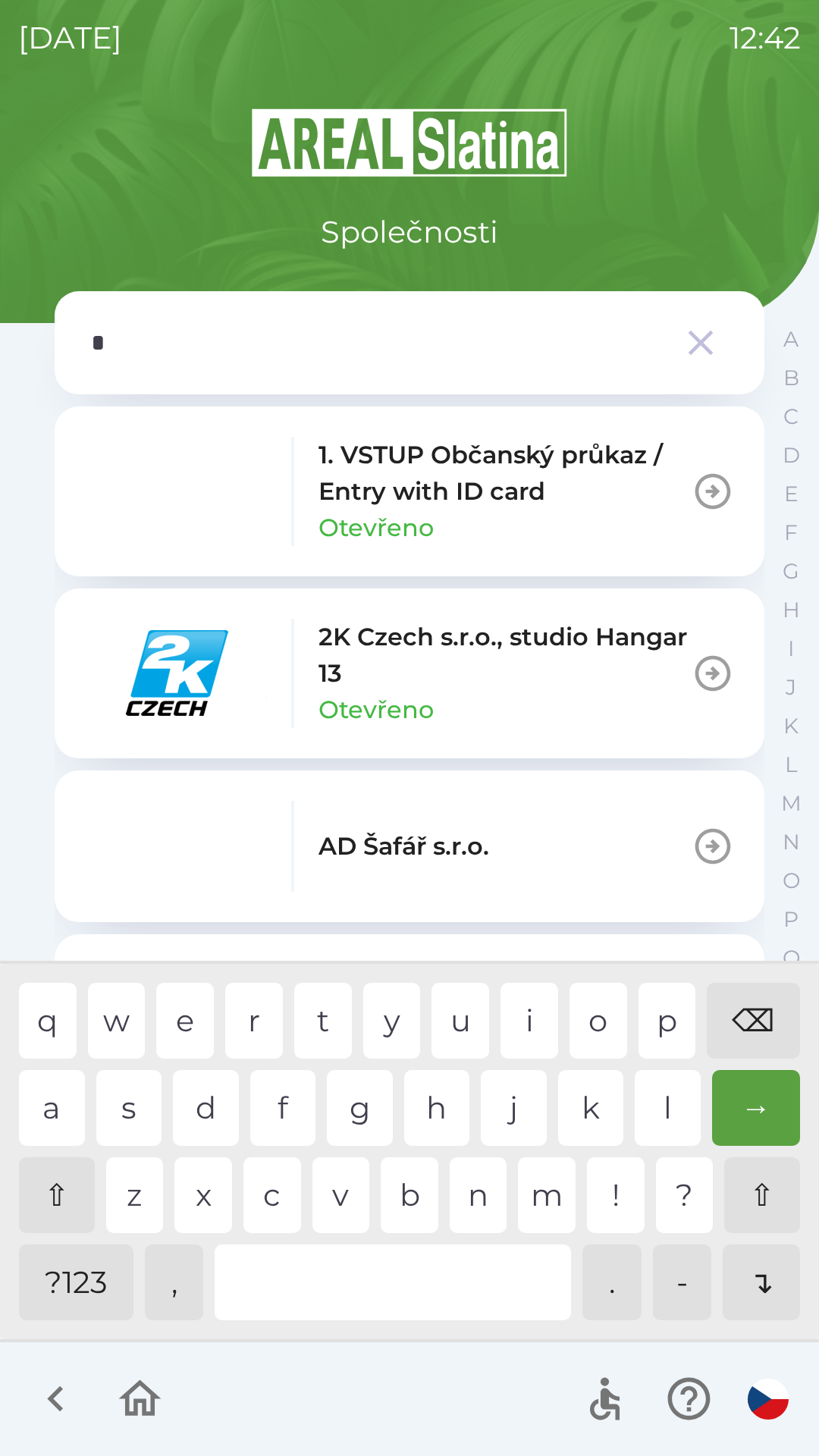
click at [583, 1010] on div "o" at bounding box center [598, 1020] width 57 height 76
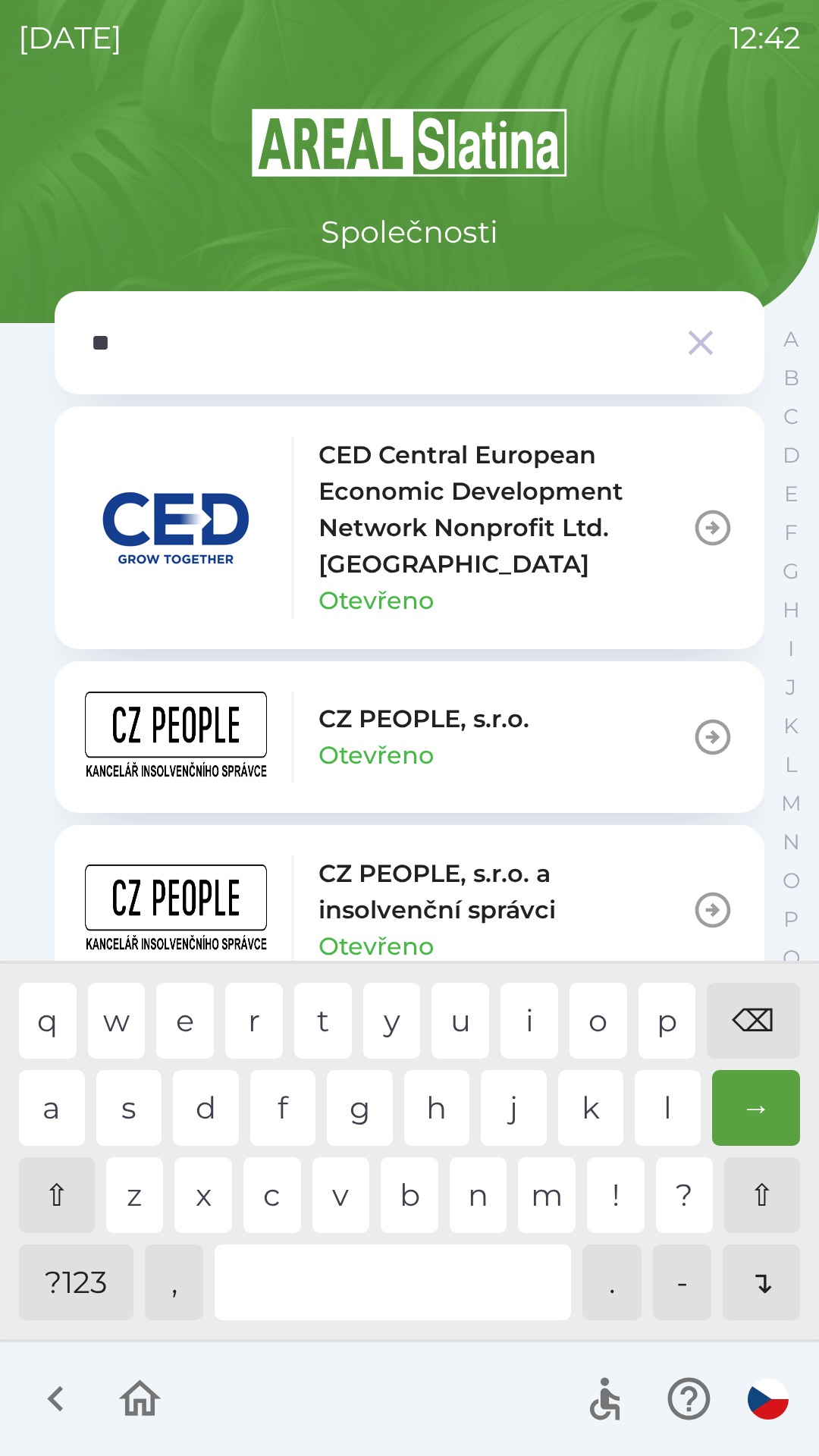
type input "***"
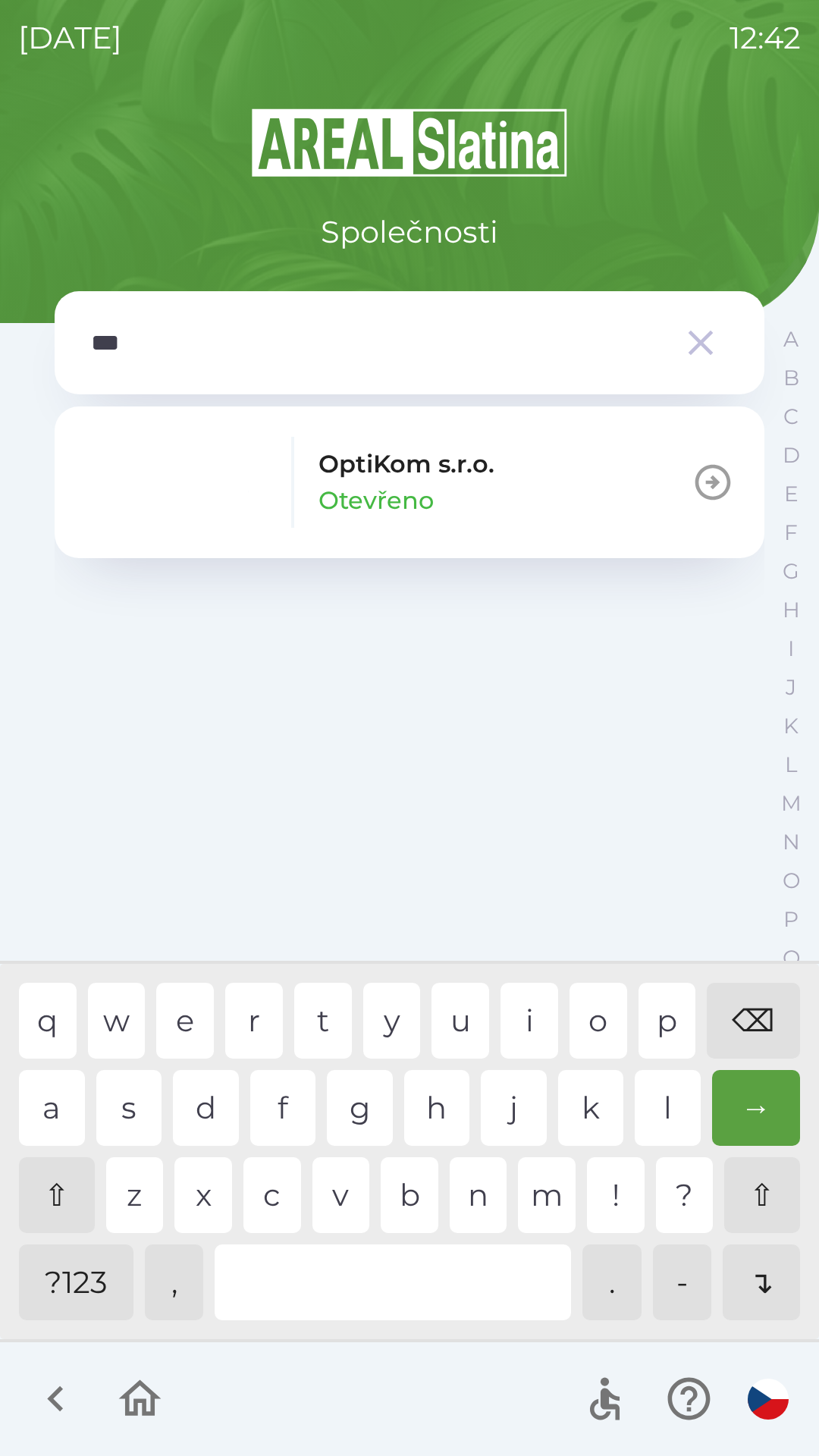
click at [307, 1006] on div "t" at bounding box center [323, 1020] width 57 height 76
click at [459, 474] on p "OptiKom s.r.o." at bounding box center [406, 463] width 176 height 36
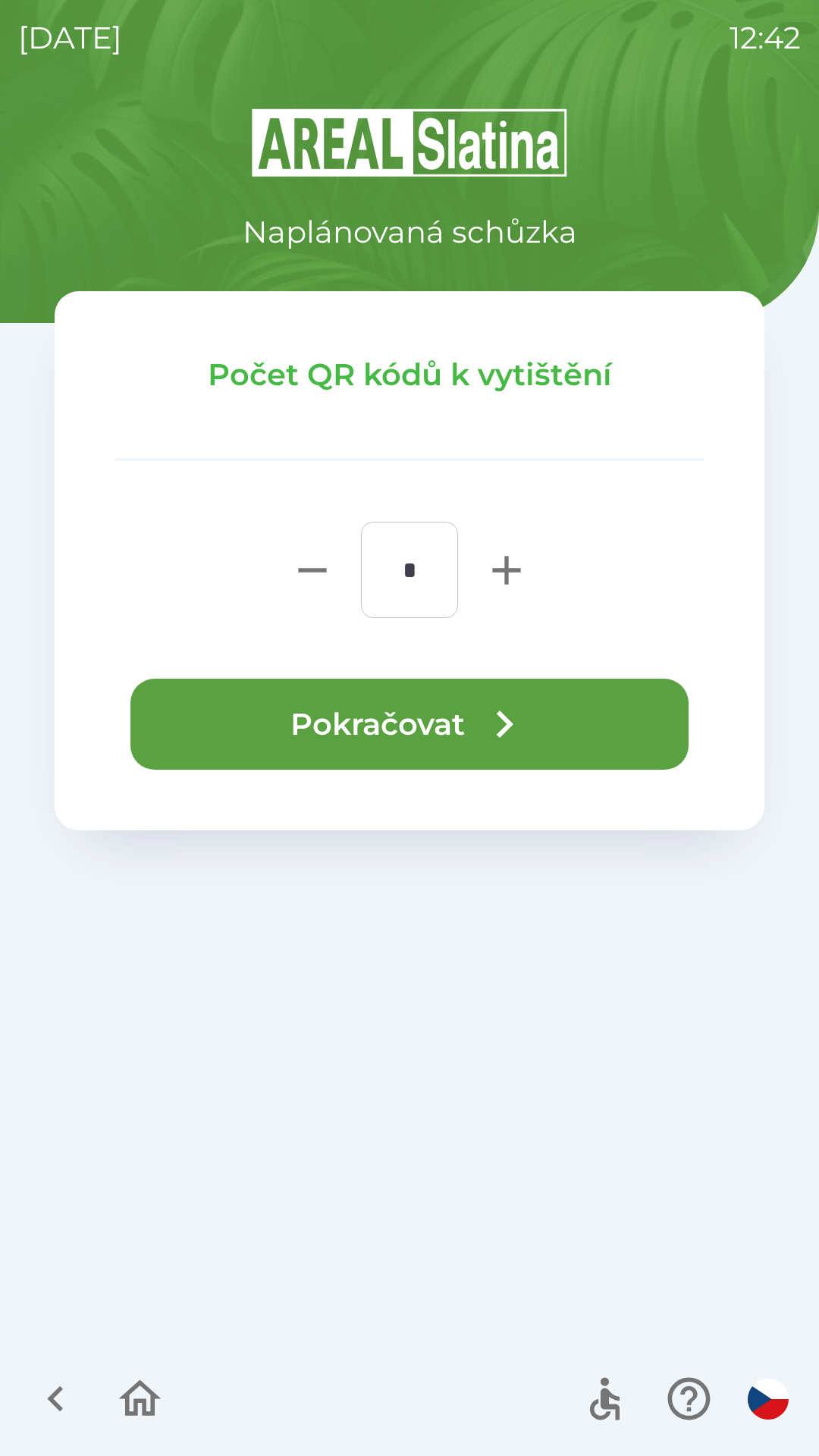
click at [565, 730] on button "Pokračovat" at bounding box center [410, 724] width 558 height 91
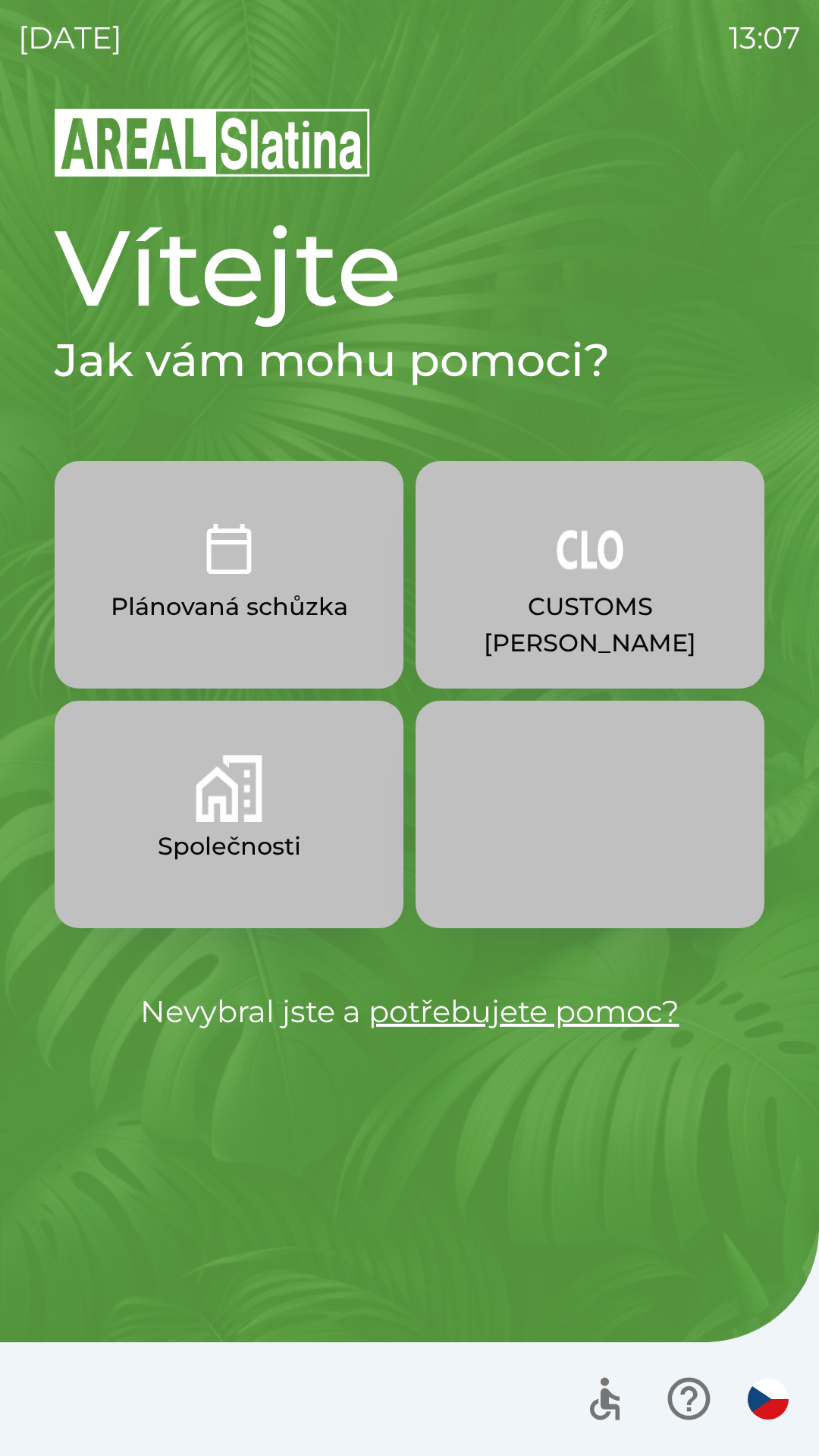
click at [632, 607] on p "CUSTOMS [PERSON_NAME]" at bounding box center [590, 624] width 276 height 72
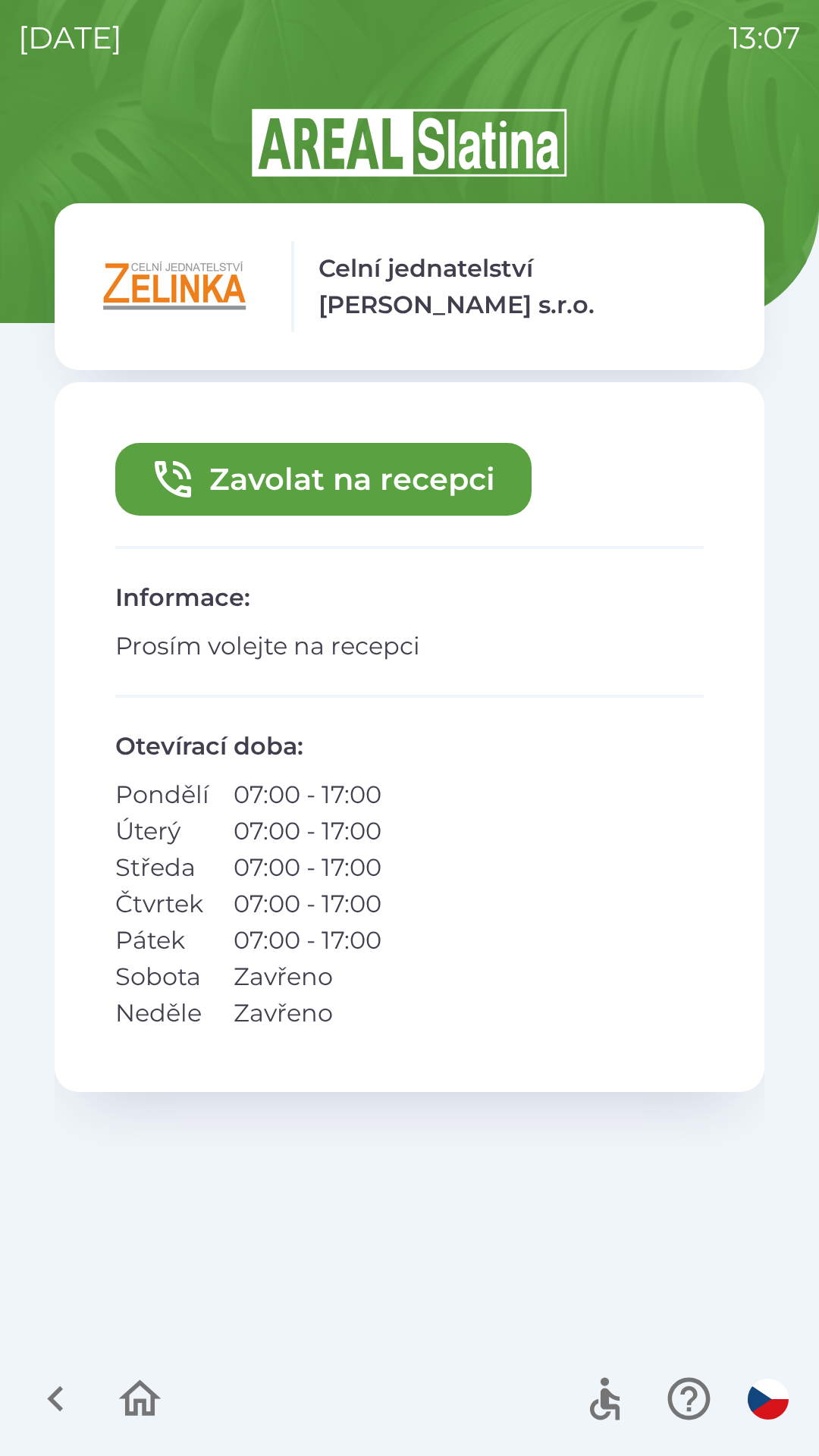
click at [322, 490] on button "Zavolat na recepci" at bounding box center [324, 479] width 416 height 72
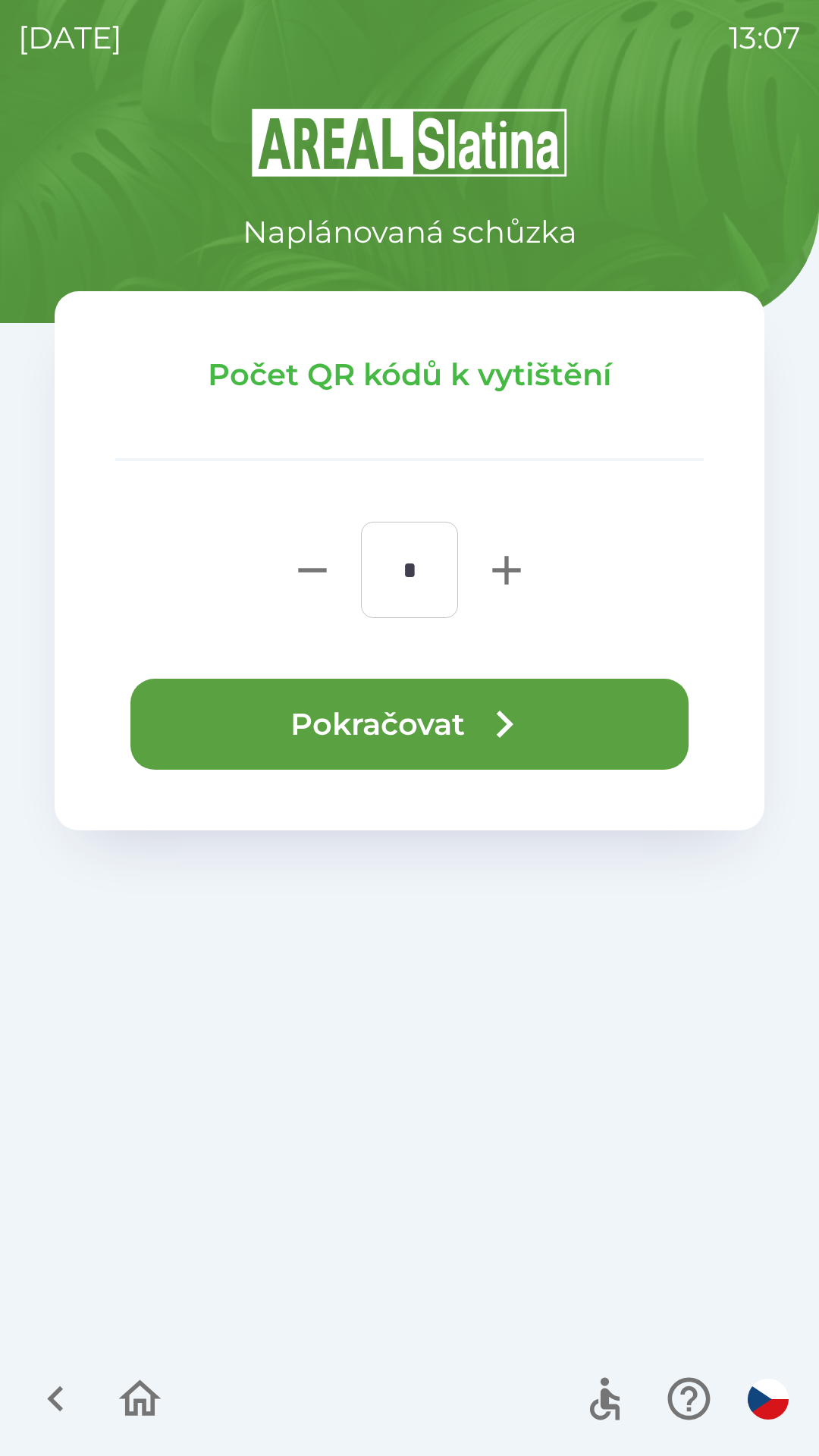
click at [434, 716] on button "Pokračovat" at bounding box center [410, 724] width 558 height 91
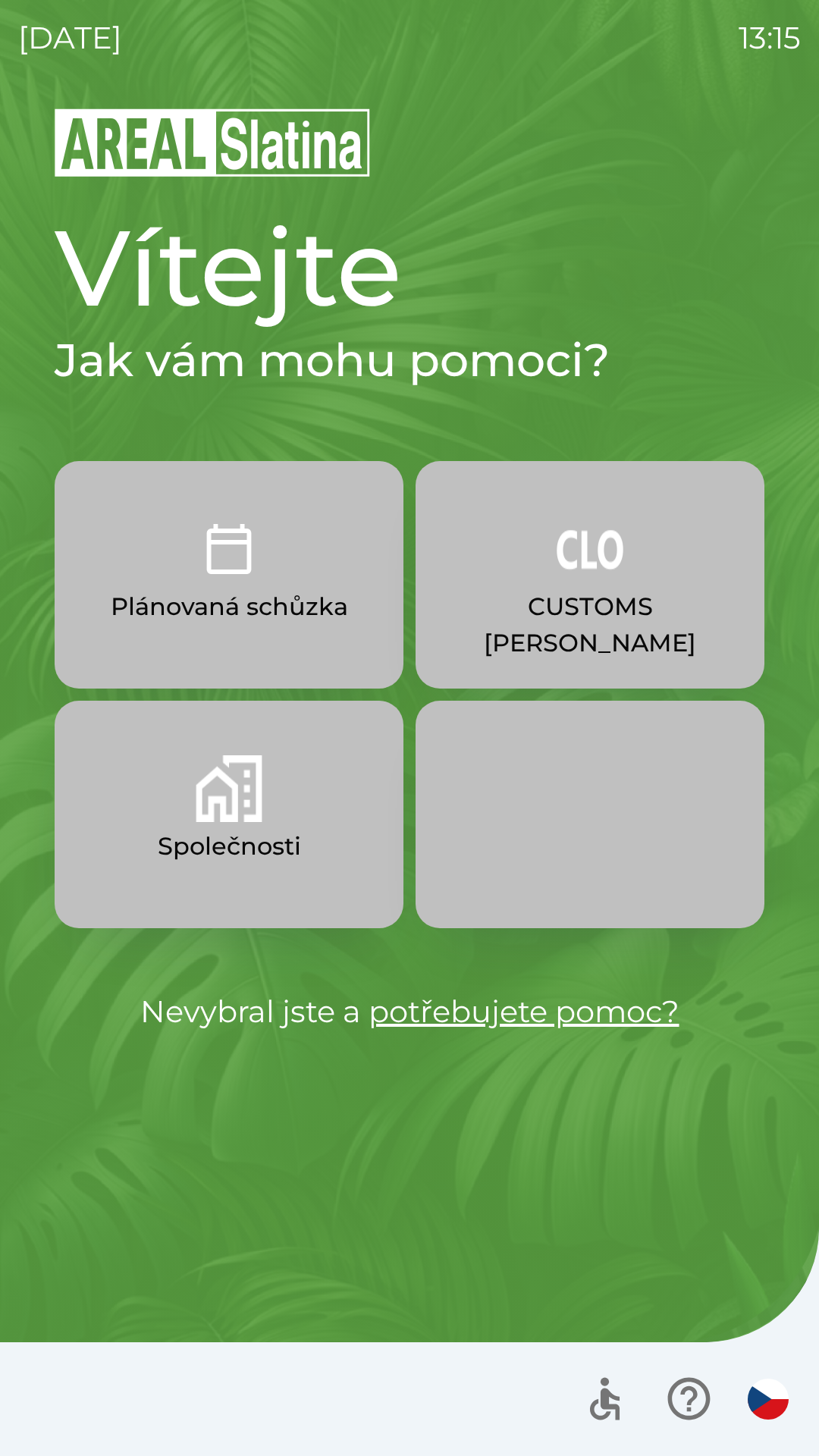
click at [506, 609] on p "CUSTOMS [PERSON_NAME]" at bounding box center [590, 624] width 276 height 72
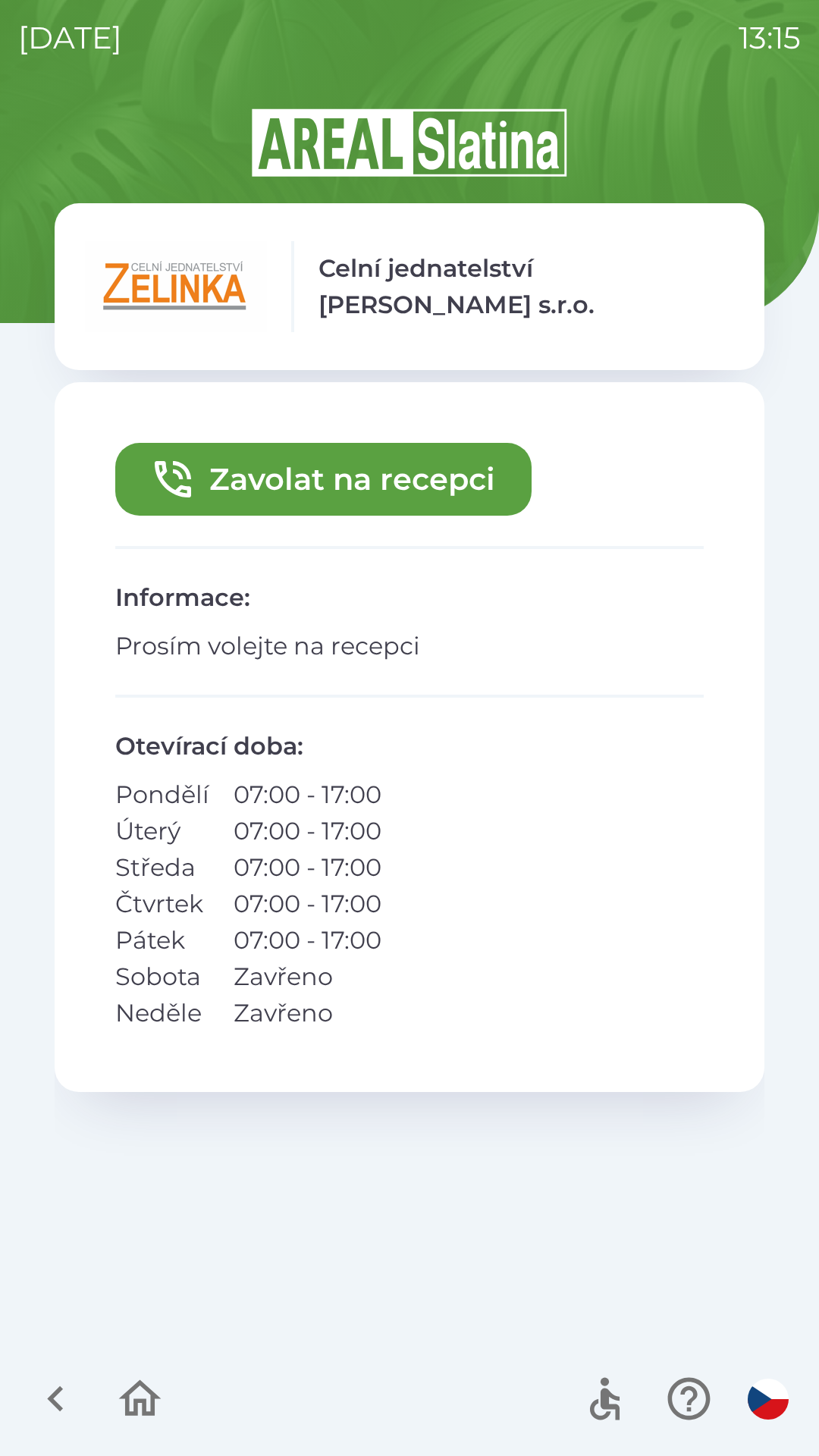
click at [326, 482] on button "Zavolat na recepci" at bounding box center [324, 479] width 416 height 72
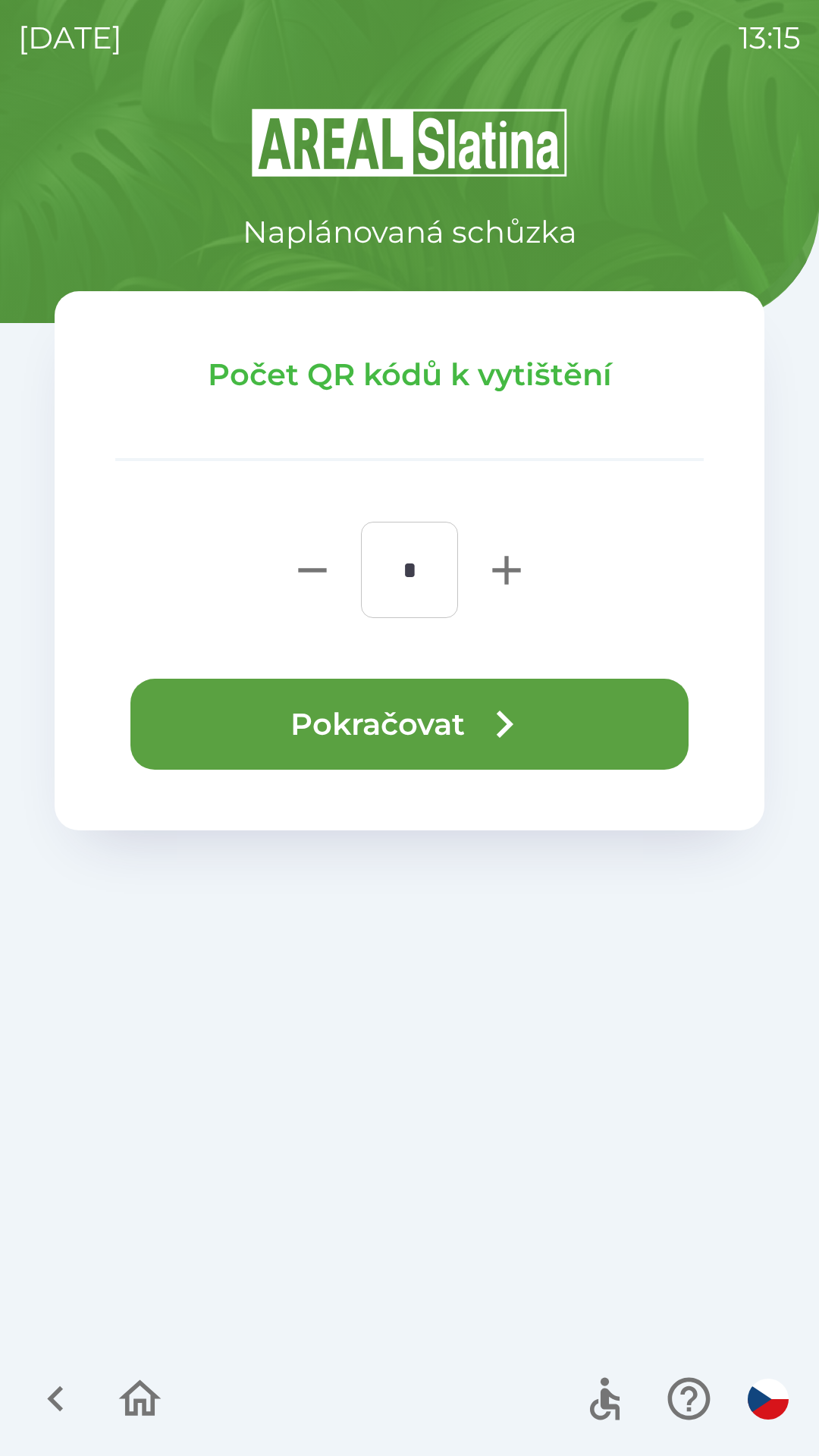
click at [524, 747] on icon "button" at bounding box center [504, 724] width 55 height 55
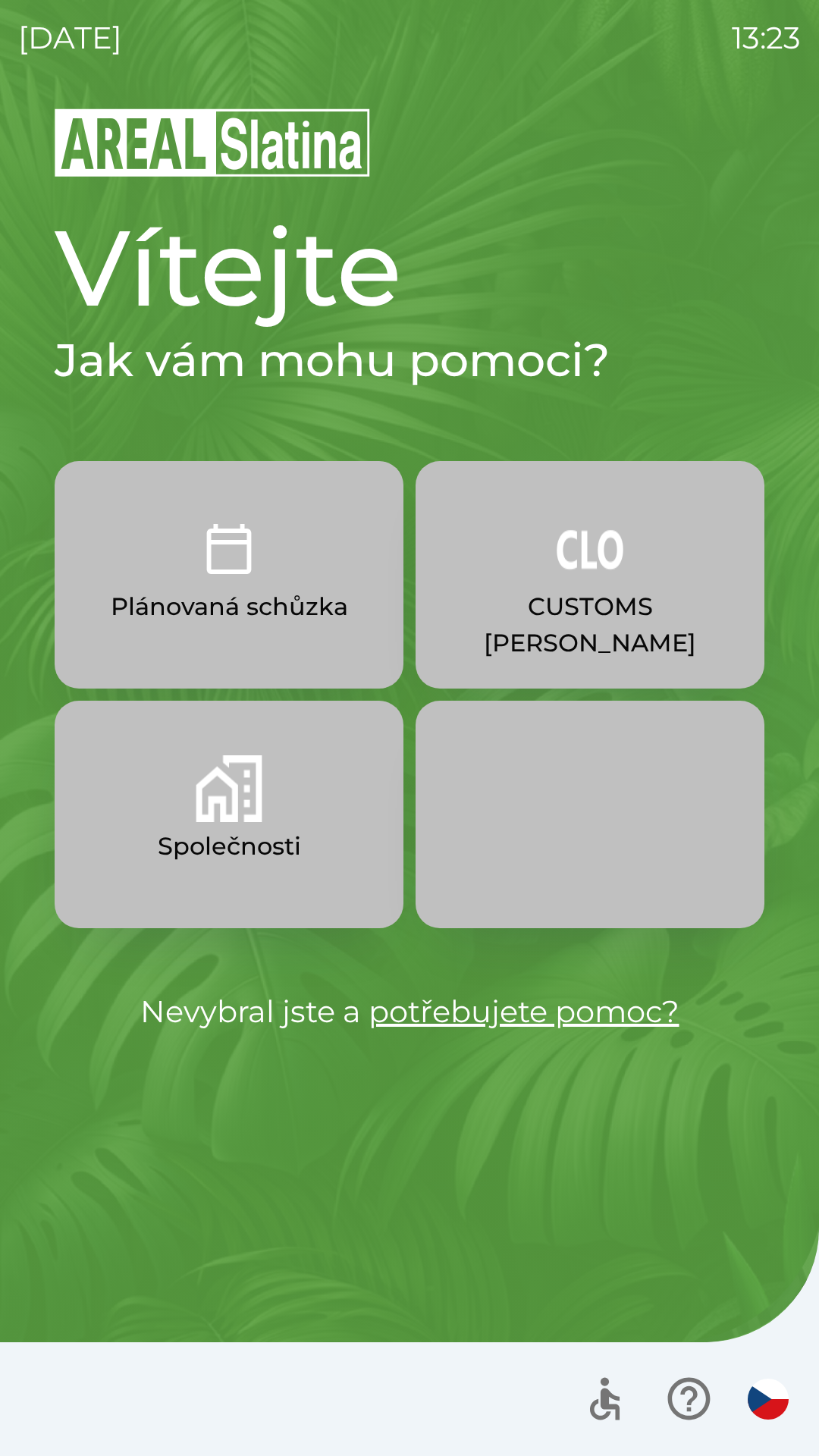
click at [233, 834] on p "Společnosti" at bounding box center [229, 846] width 143 height 36
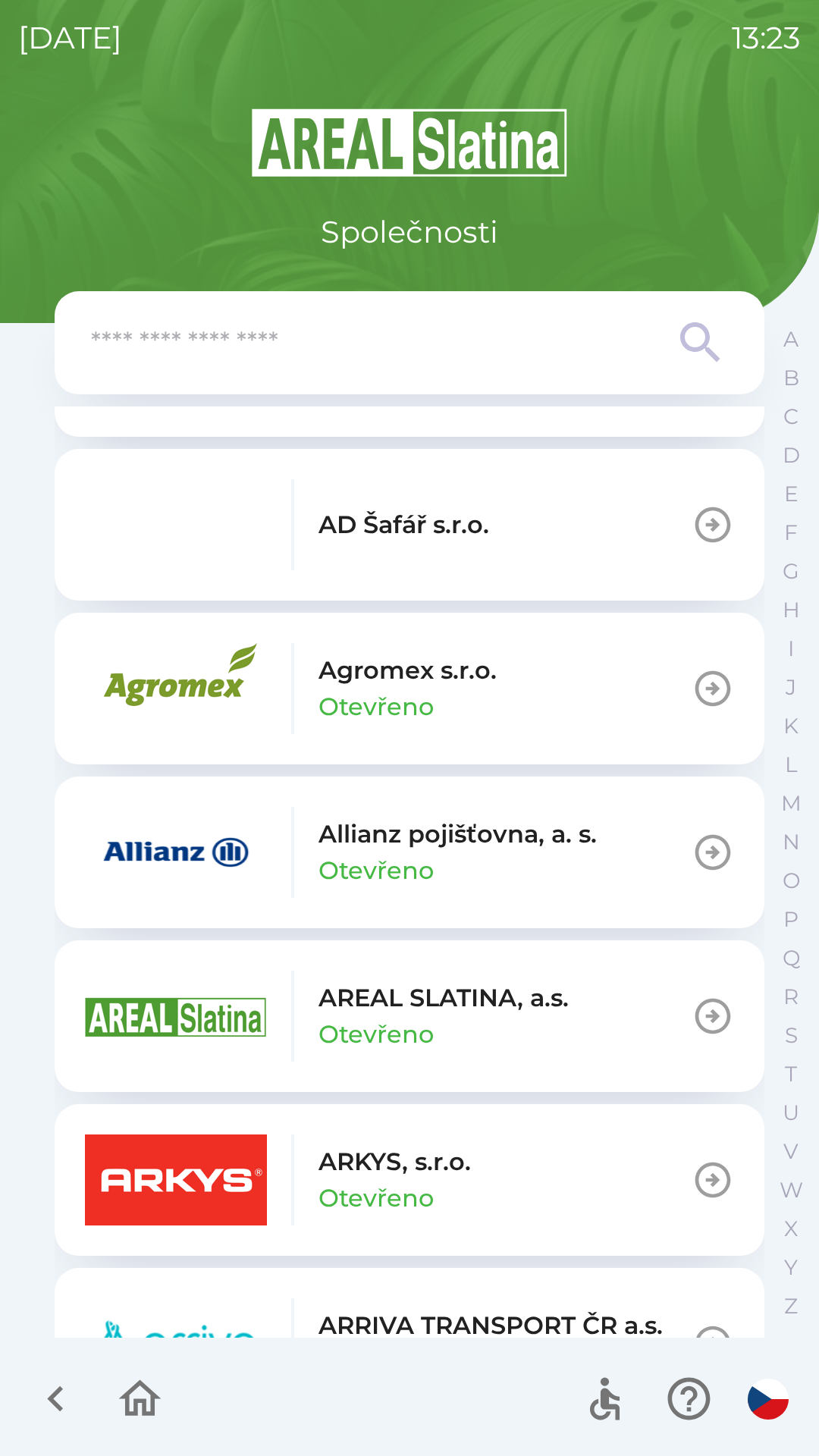
scroll to position [337, 0]
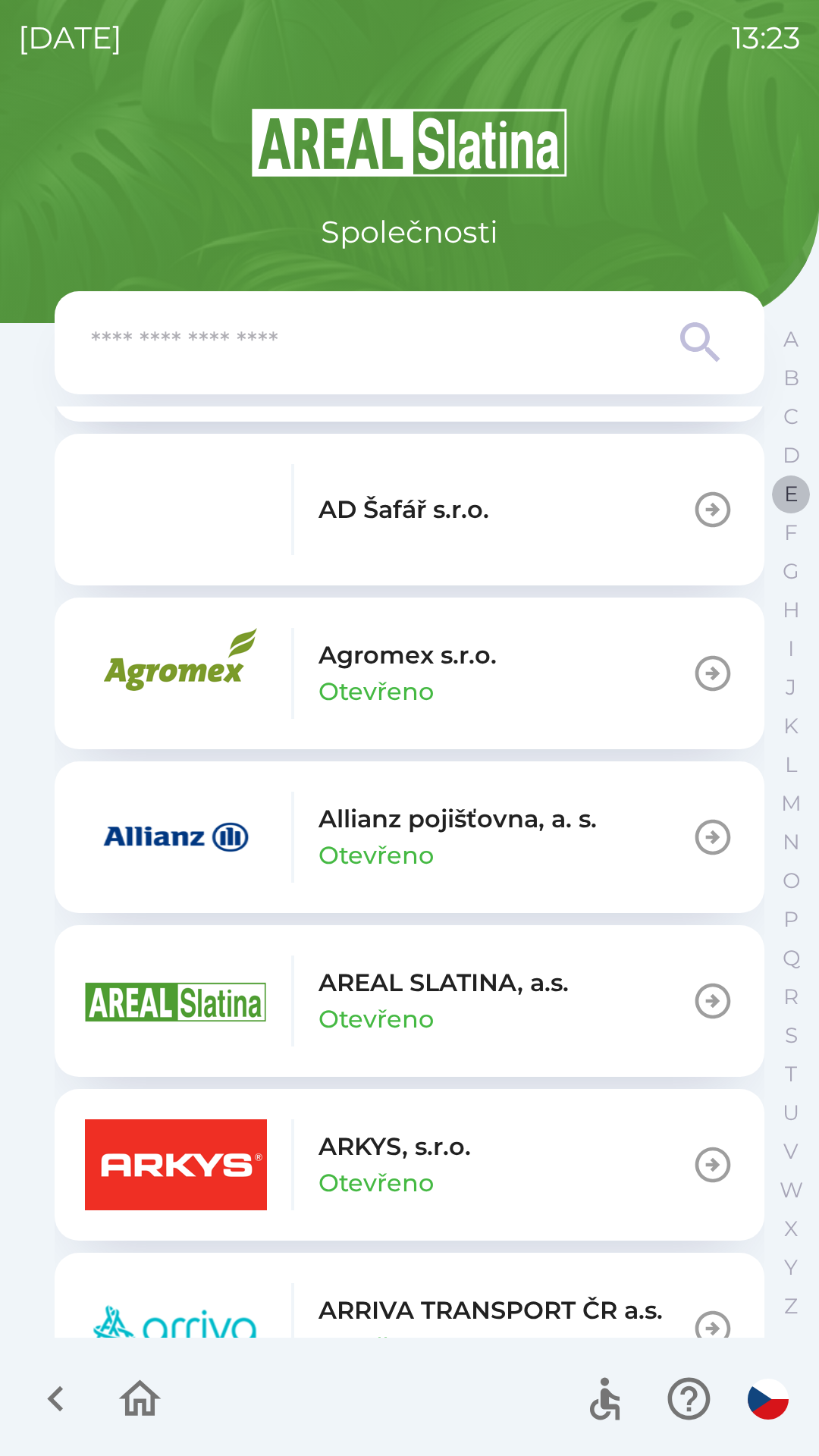
click at [784, 491] on p "E" at bounding box center [791, 494] width 14 height 26
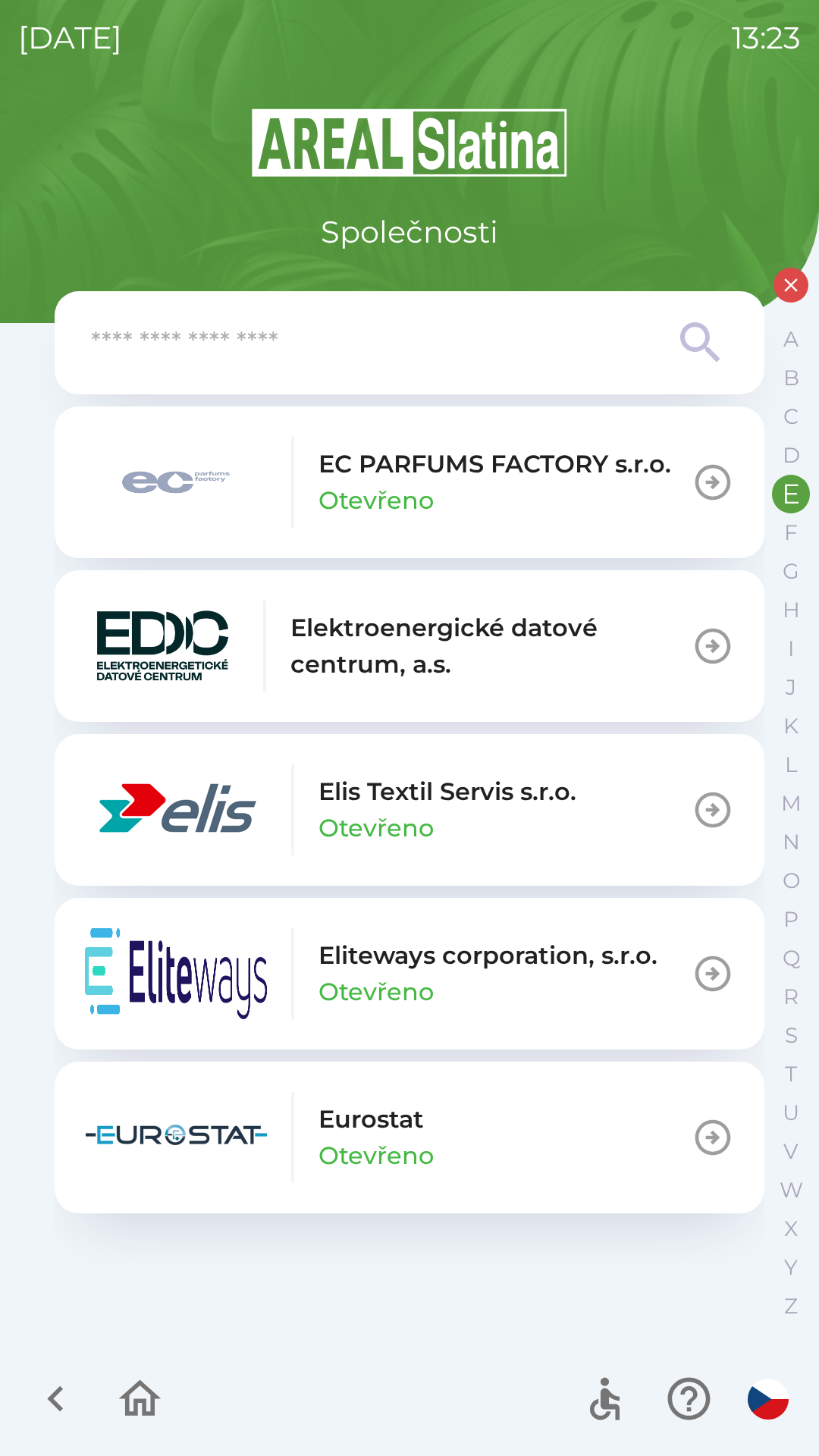
scroll to position [0, 0]
click at [537, 791] on p "Elis Textil Servis s.r.o." at bounding box center [447, 791] width 258 height 36
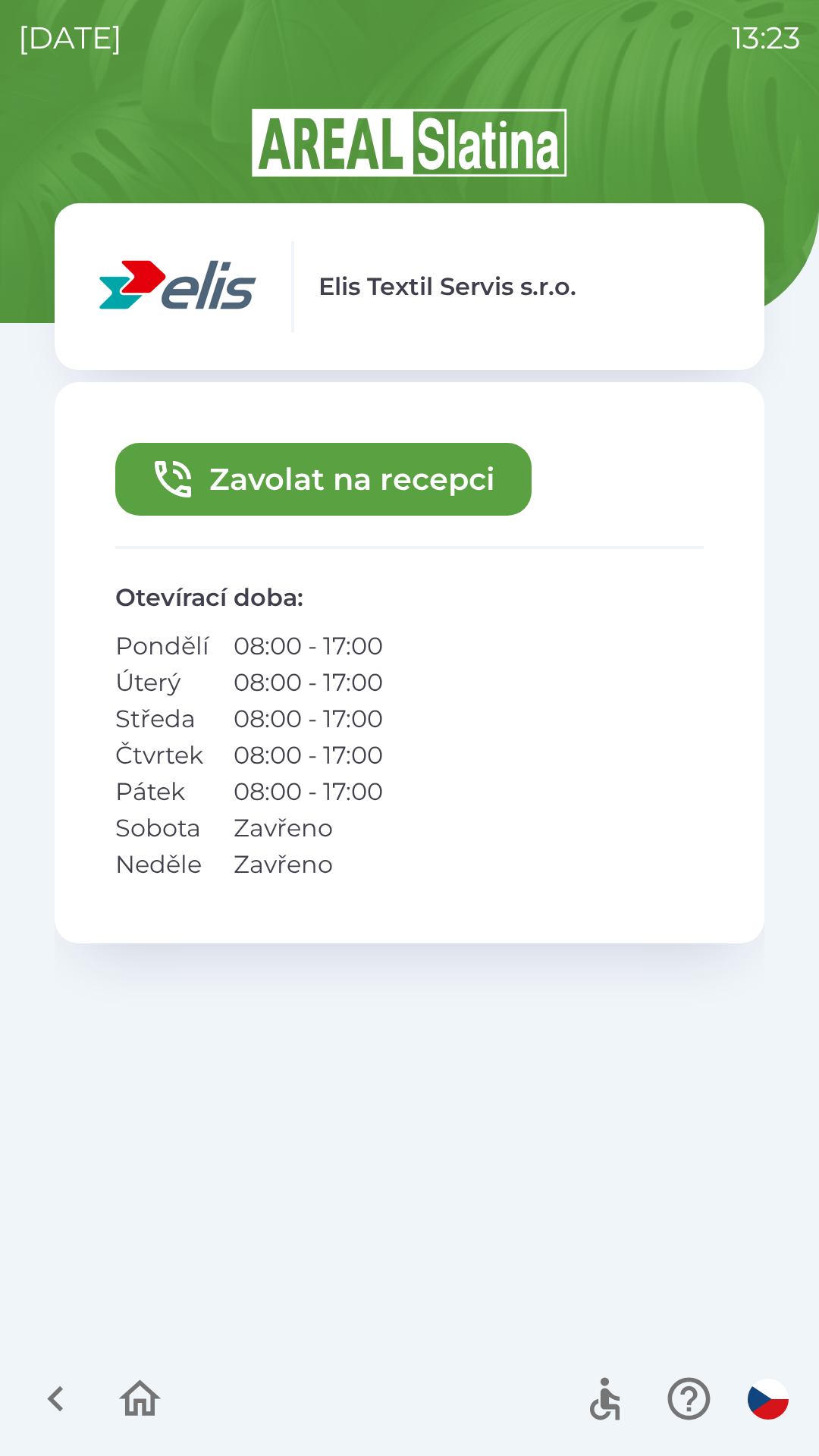
click at [410, 478] on button "Zavolat na recepci" at bounding box center [324, 479] width 416 height 72
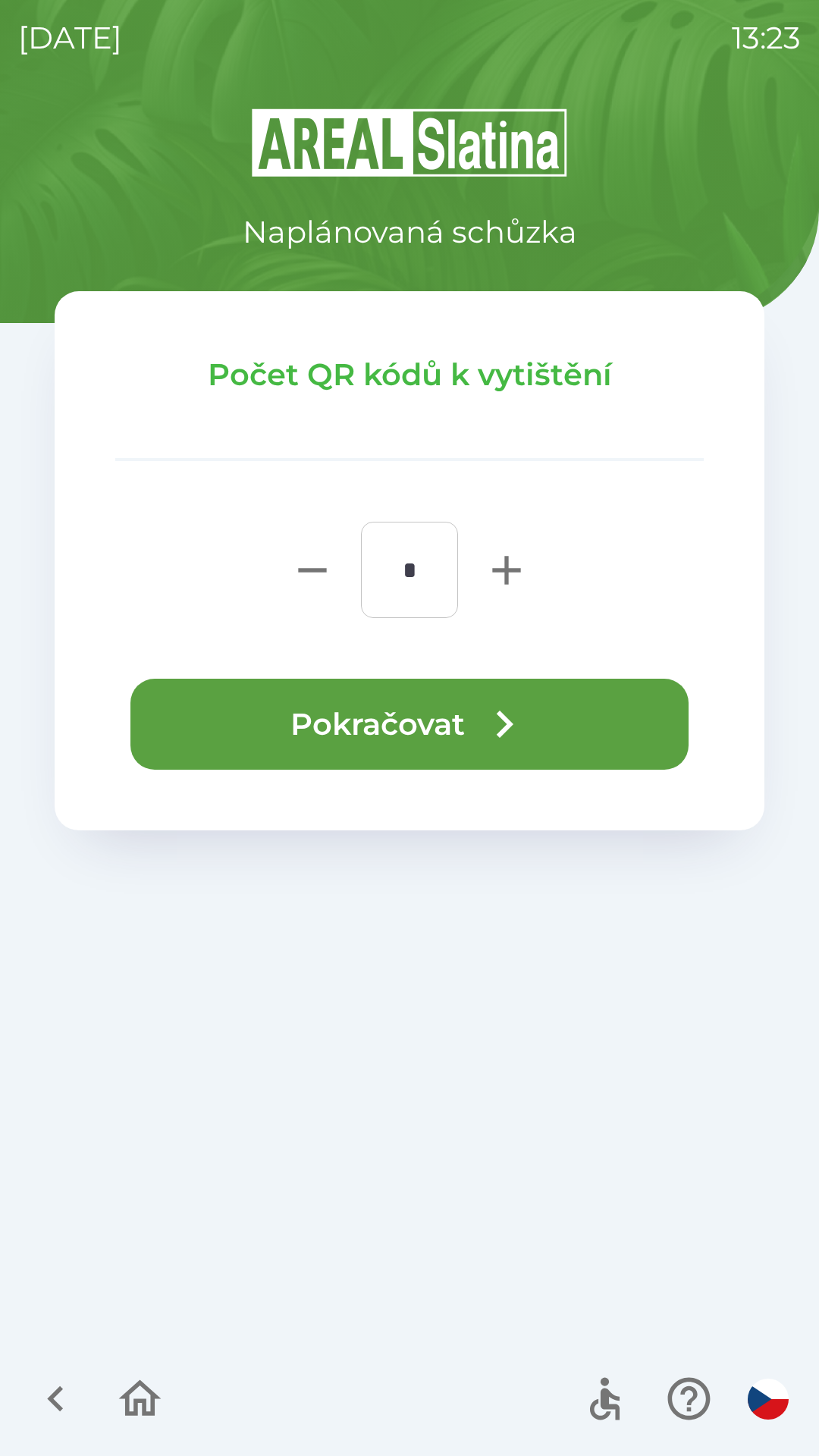
click at [549, 724] on button "Pokračovat" at bounding box center [410, 724] width 558 height 91
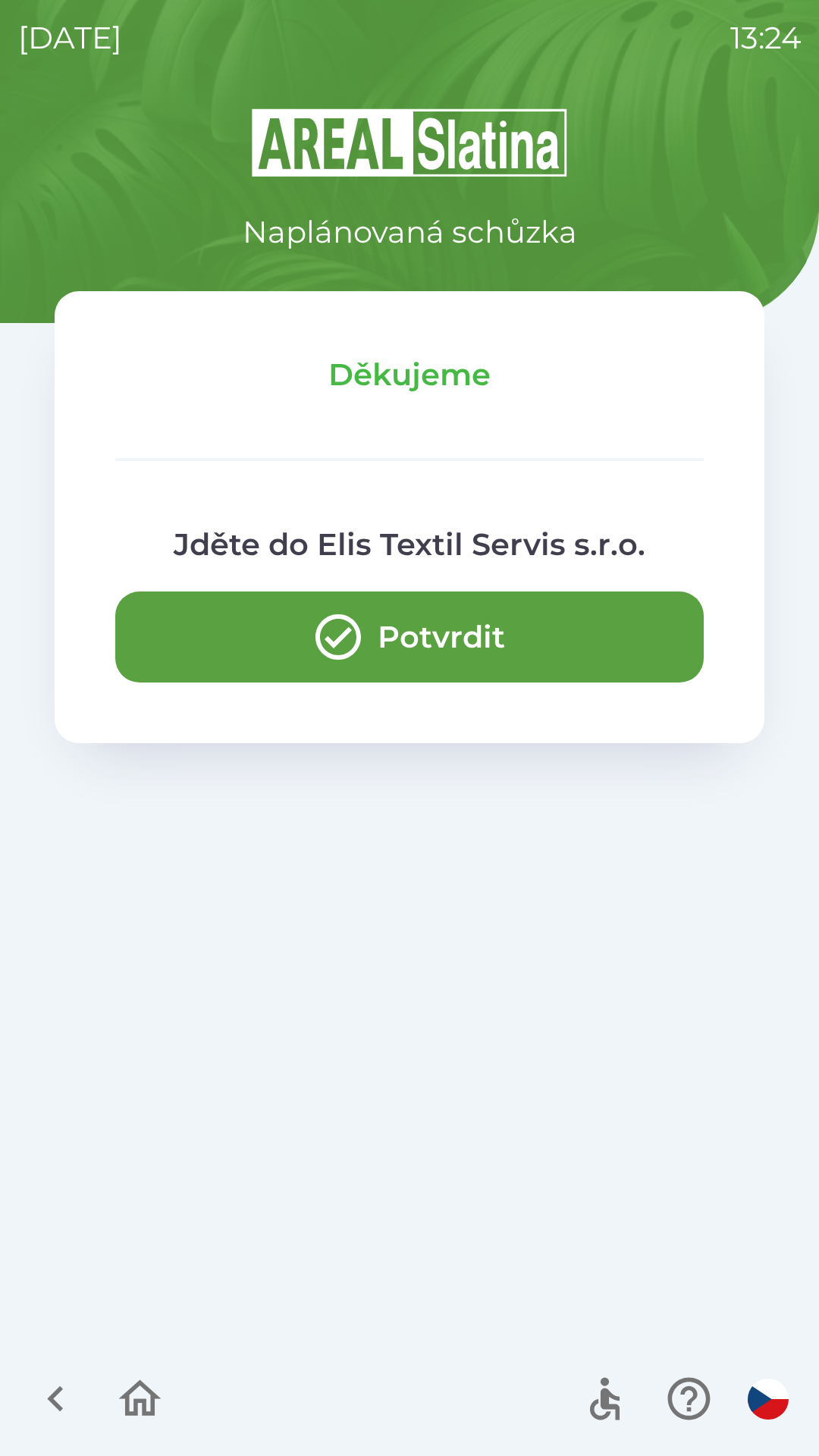
click at [419, 635] on button "Potvrdit" at bounding box center [410, 637] width 588 height 91
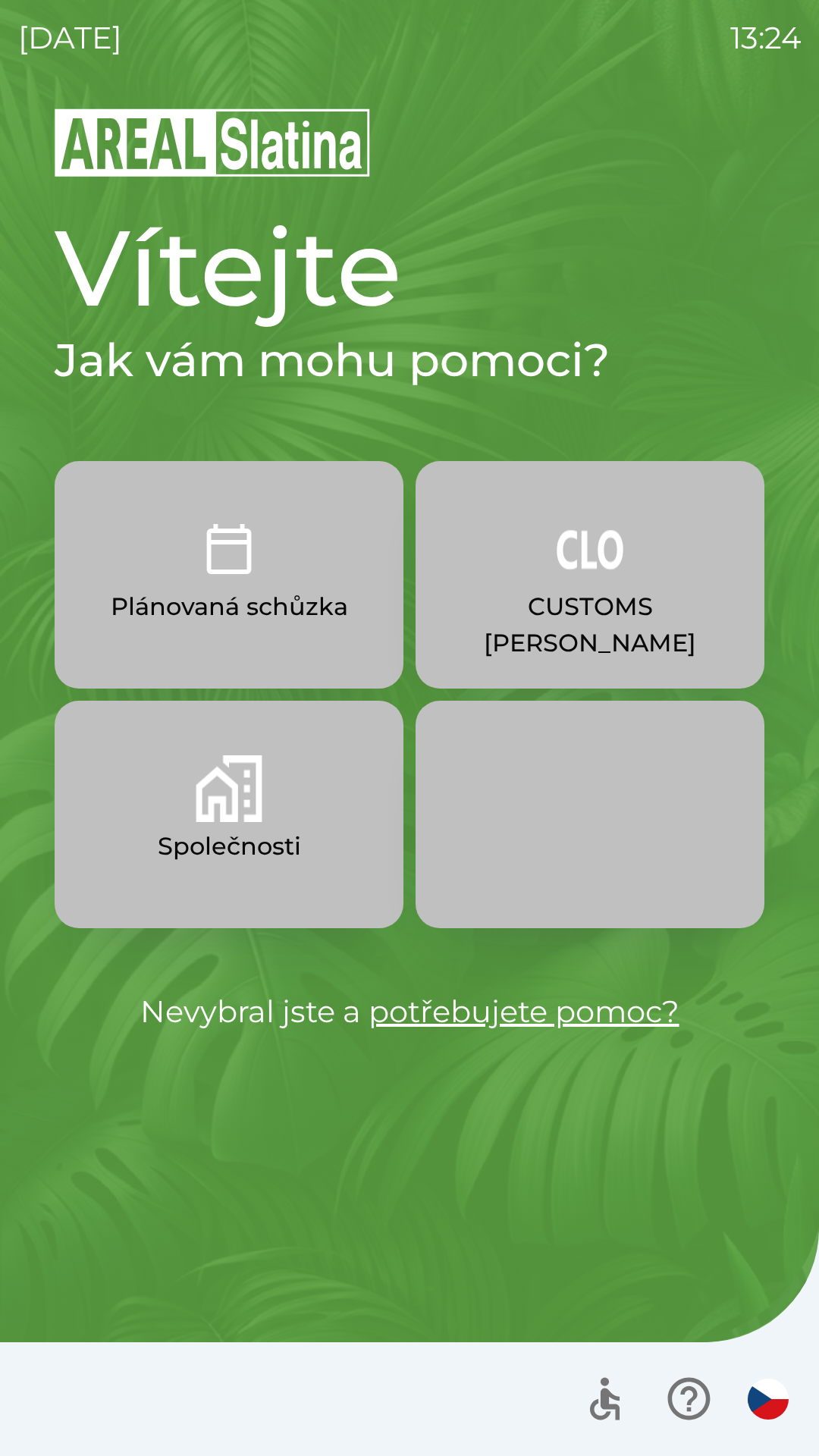
click at [538, 617] on p "CUSTOMS [PERSON_NAME]" at bounding box center [590, 624] width 276 height 72
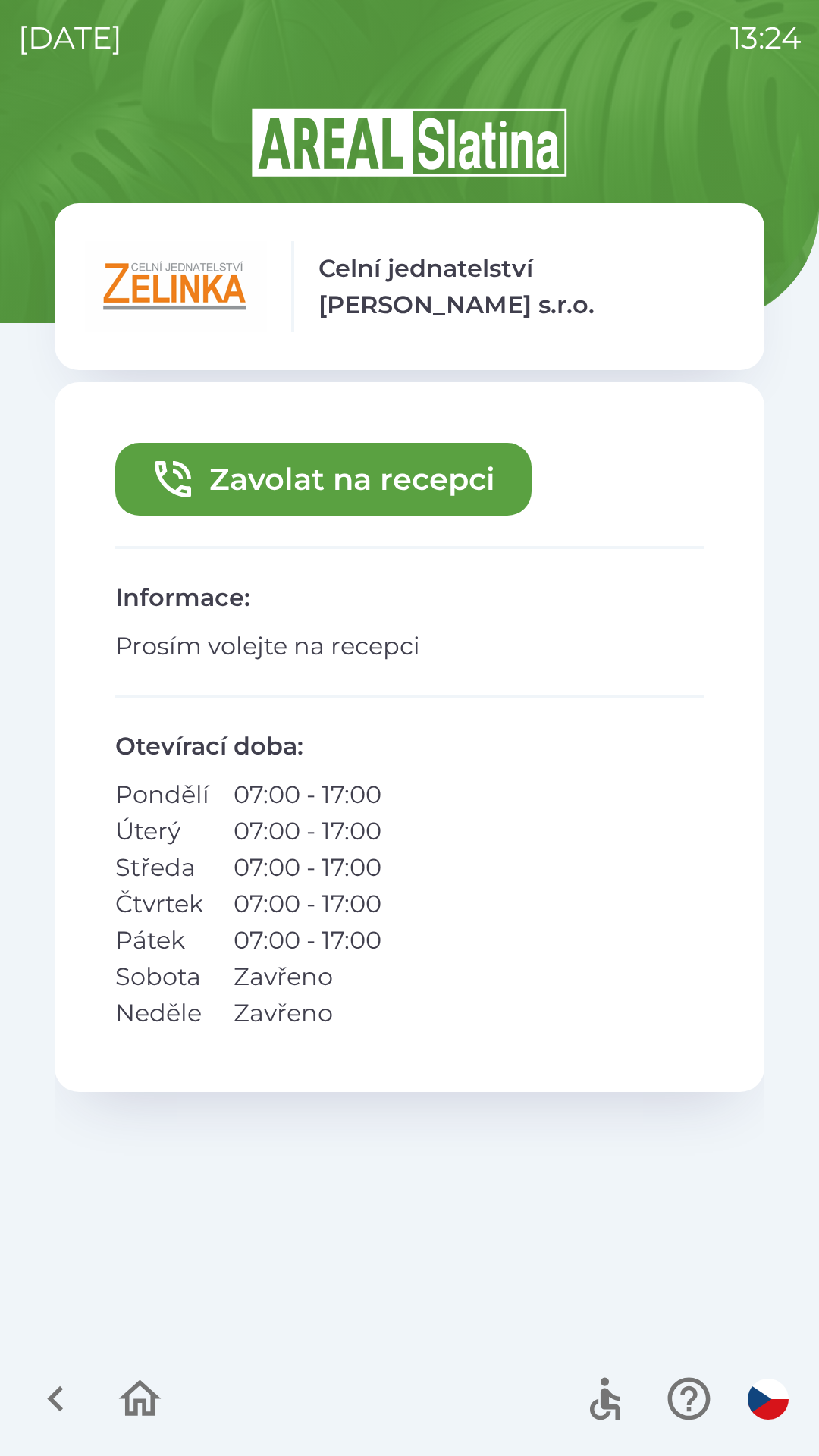
click at [349, 484] on button "Zavolat na recepci" at bounding box center [324, 479] width 416 height 72
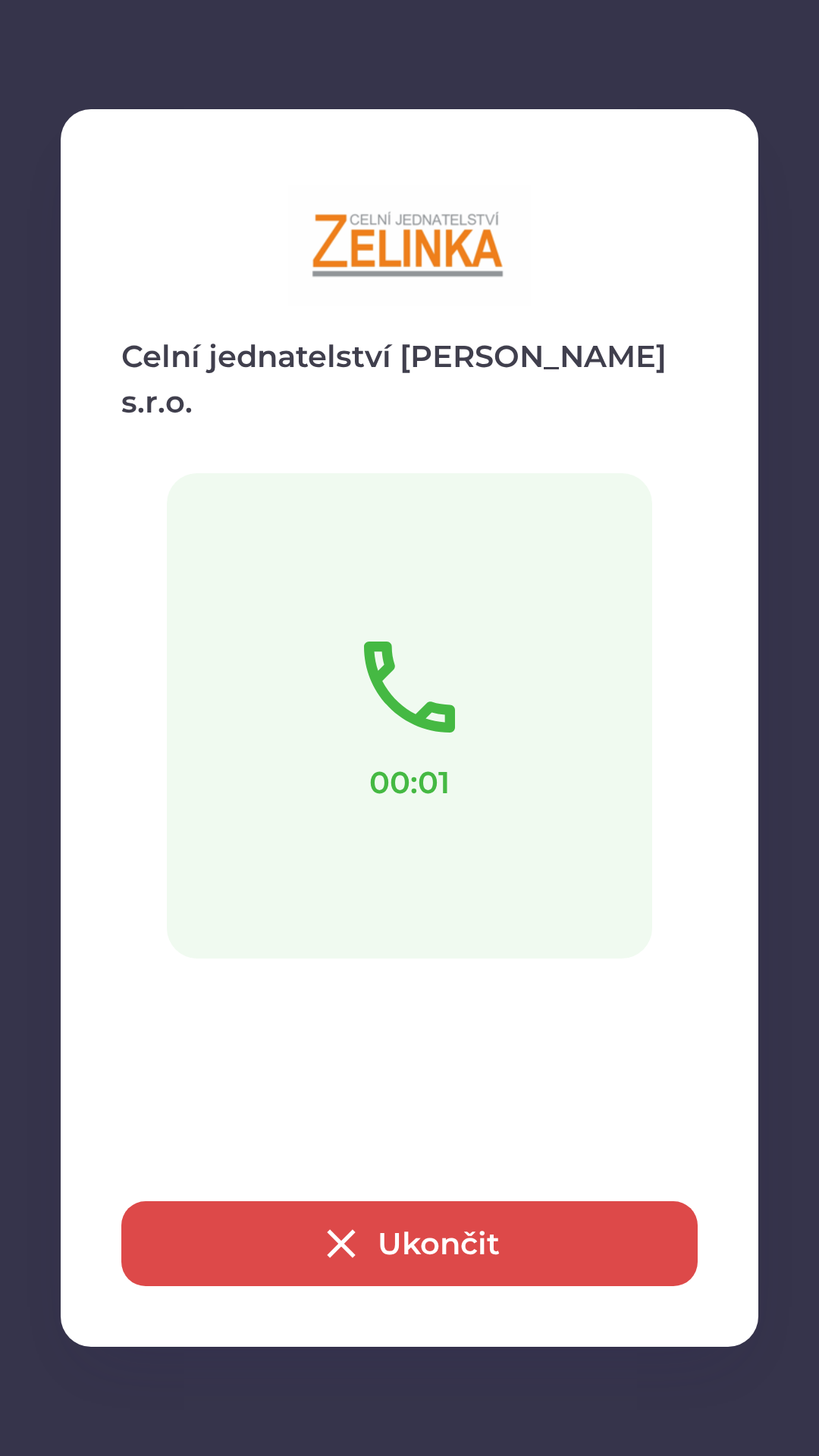
click at [412, 1236] on button "Ukončit" at bounding box center [410, 1243] width 576 height 85
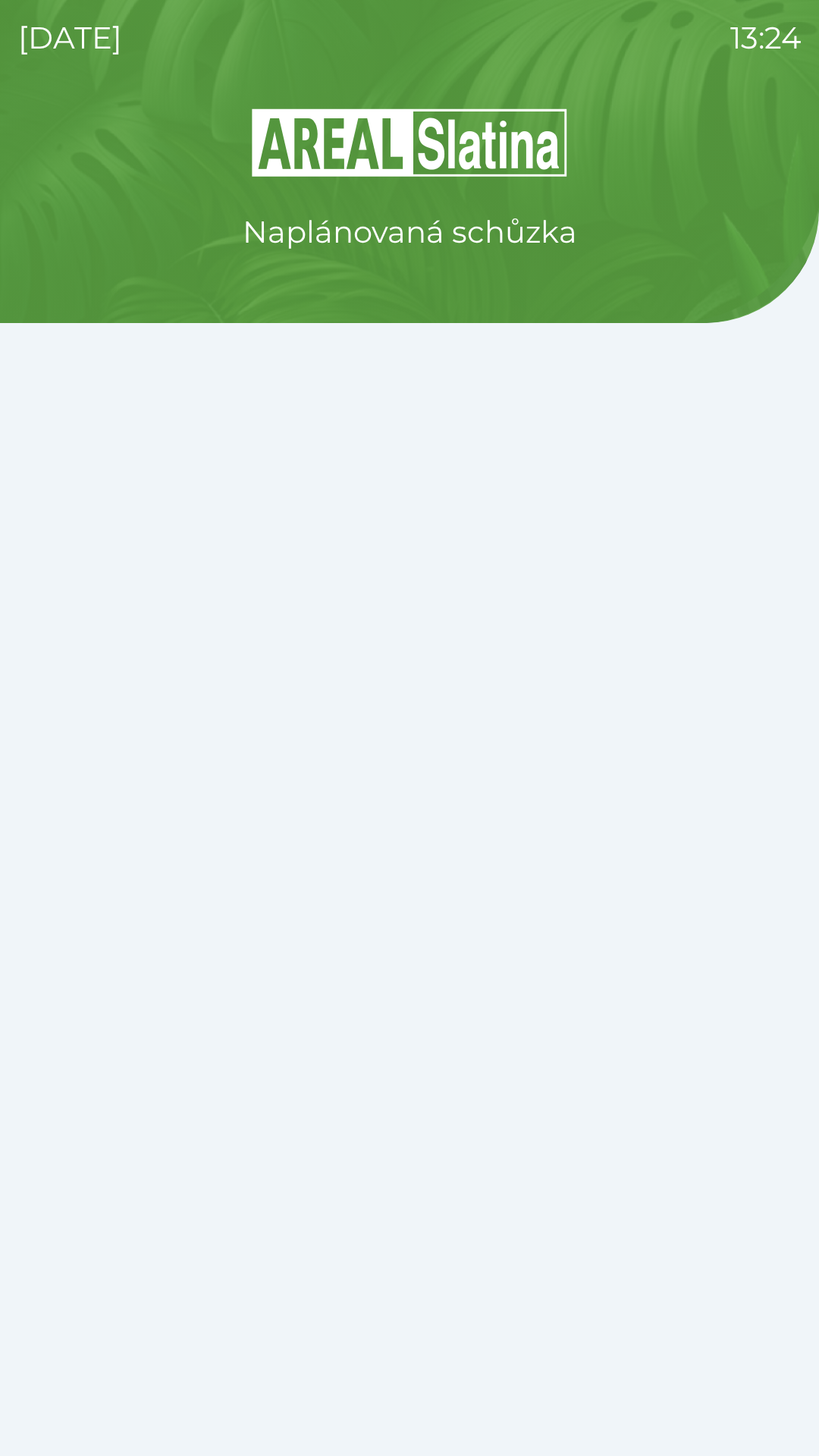
click at [415, 1235] on div "Naplánovaná schůzka" at bounding box center [410, 781] width 783 height 1350
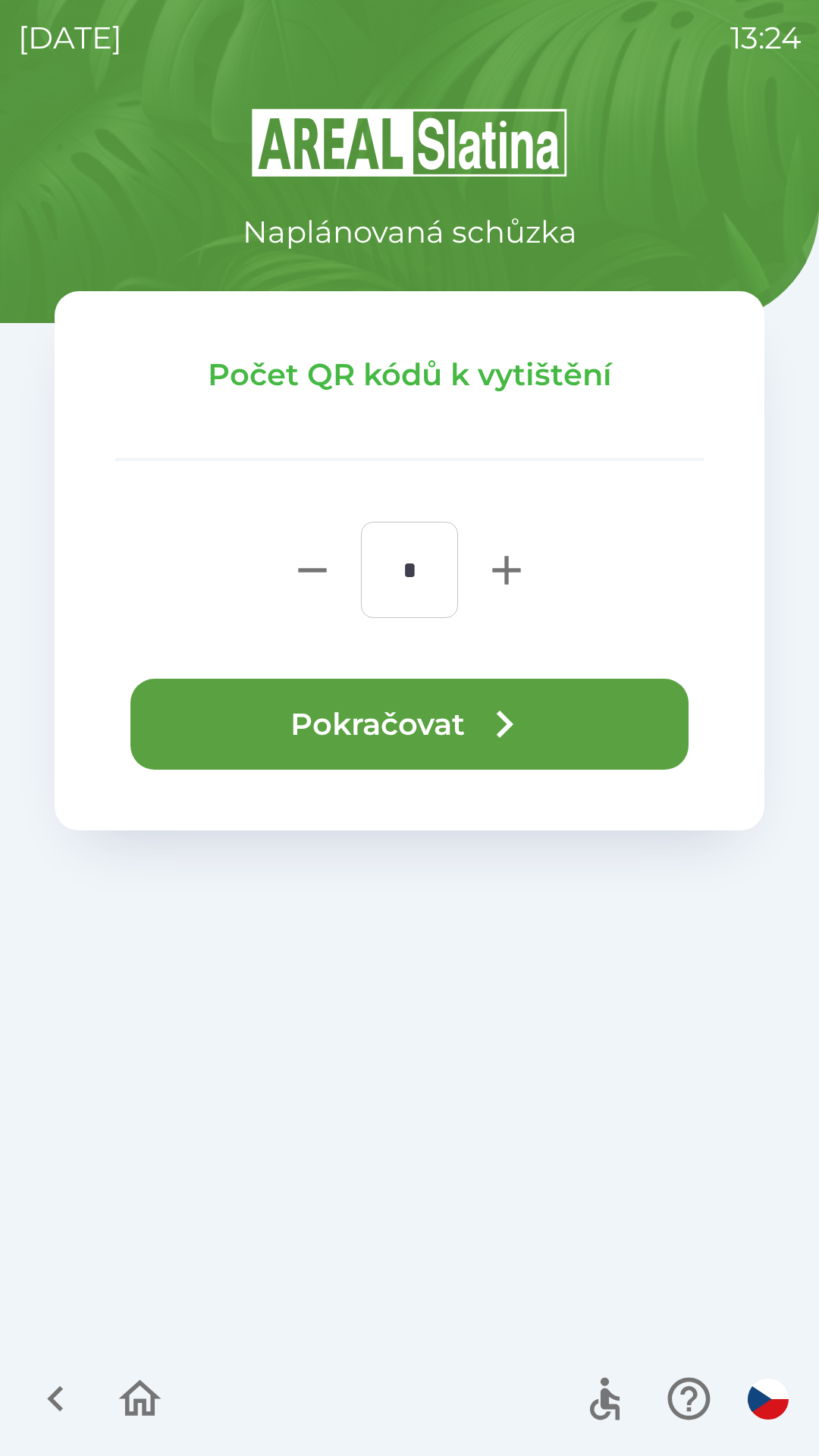
click at [413, 713] on button "Pokračovat" at bounding box center [410, 724] width 558 height 91
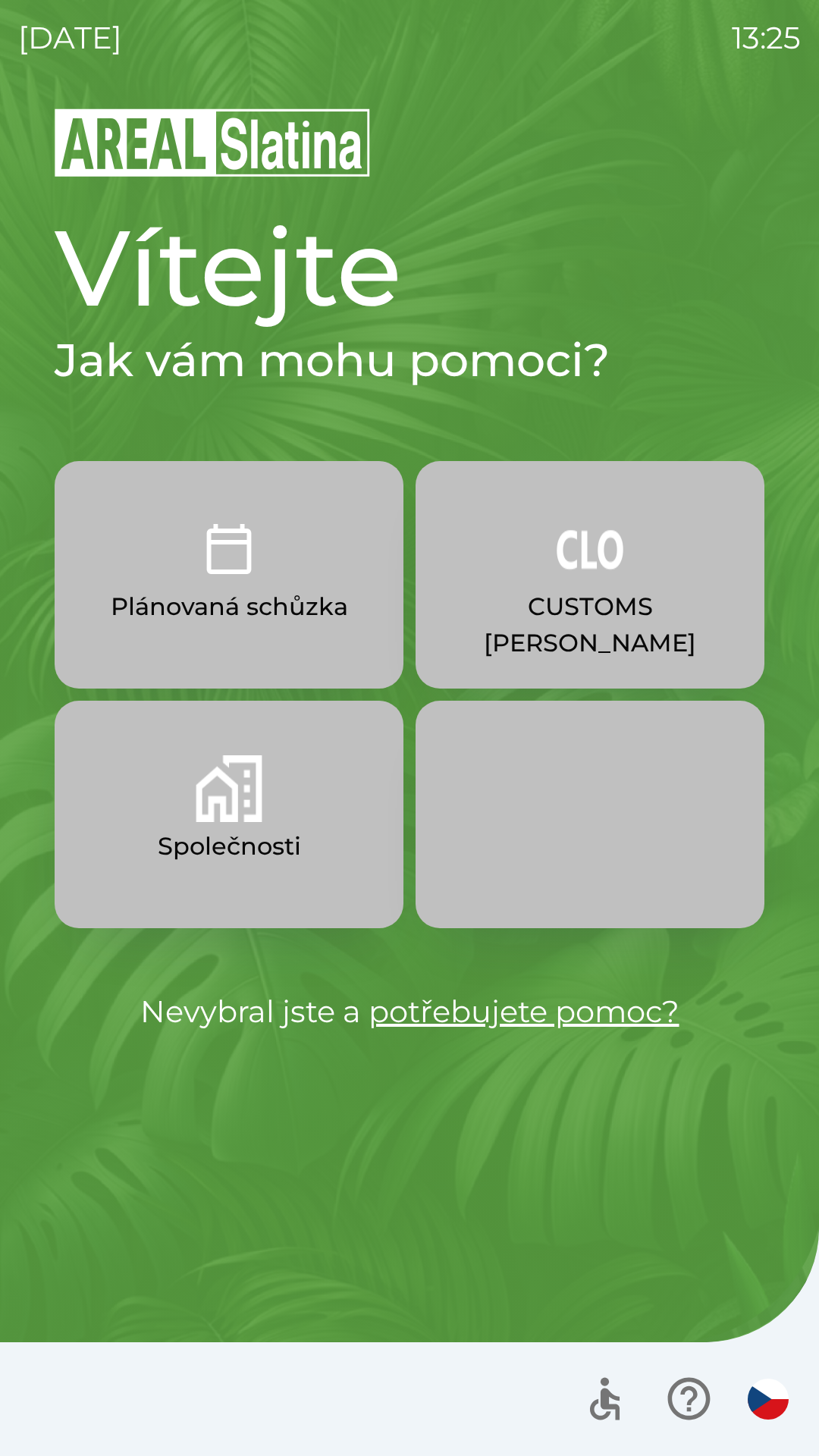
click at [584, 552] on img "button" at bounding box center [590, 549] width 67 height 67
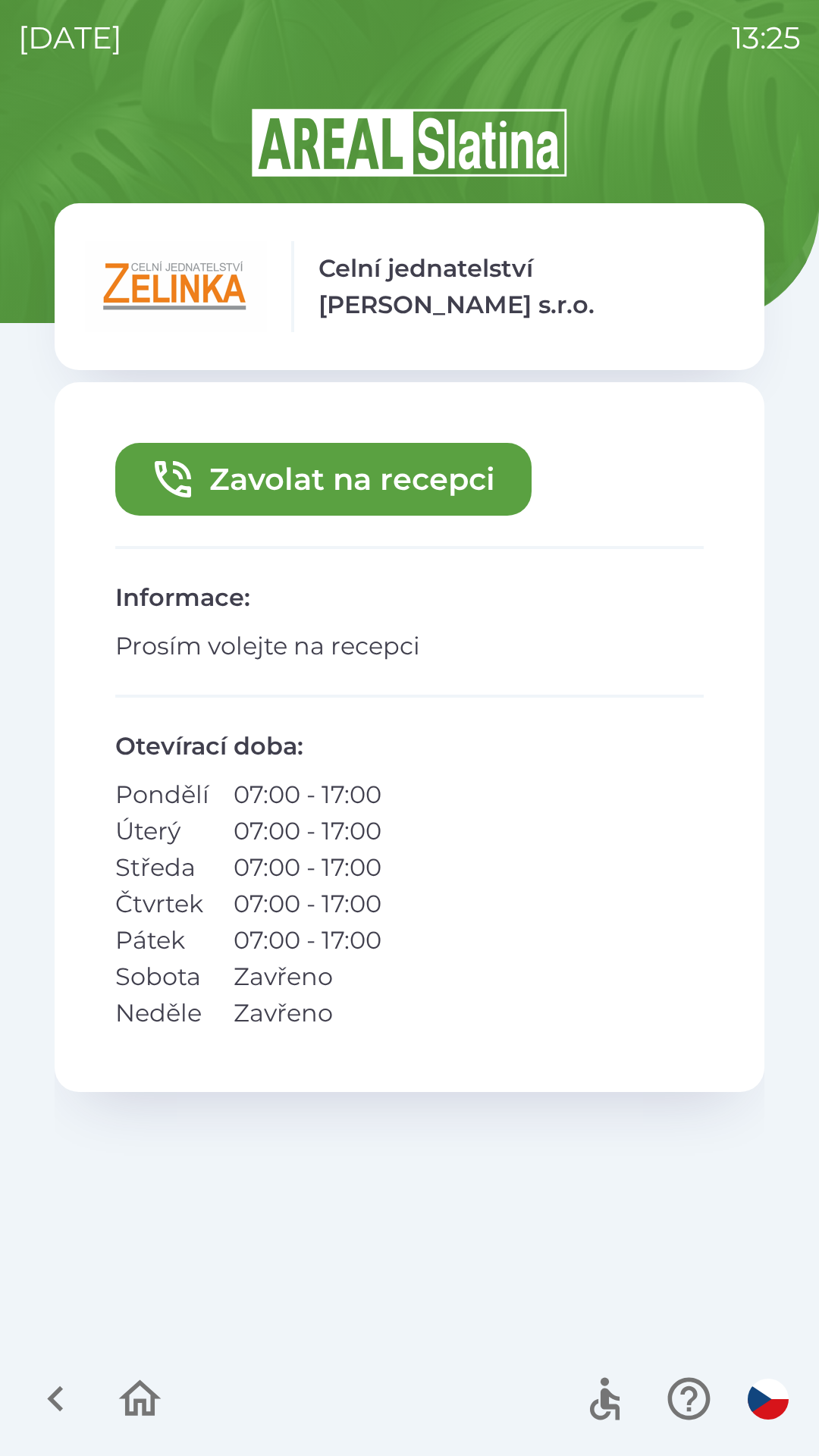
click at [479, 478] on button "Zavolat na recepci" at bounding box center [324, 479] width 416 height 72
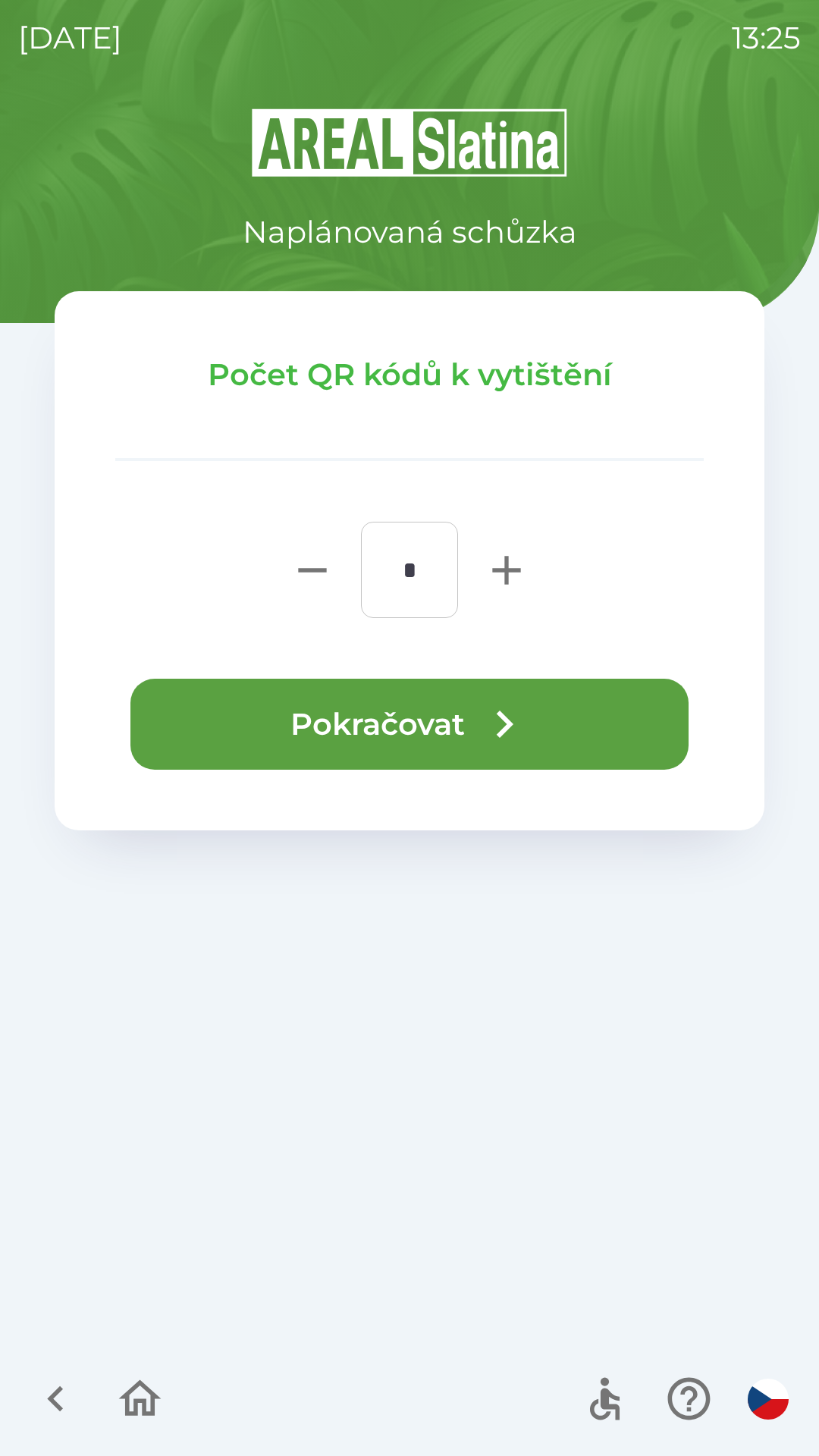
click at [597, 711] on button "Pokračovat" at bounding box center [410, 724] width 558 height 91
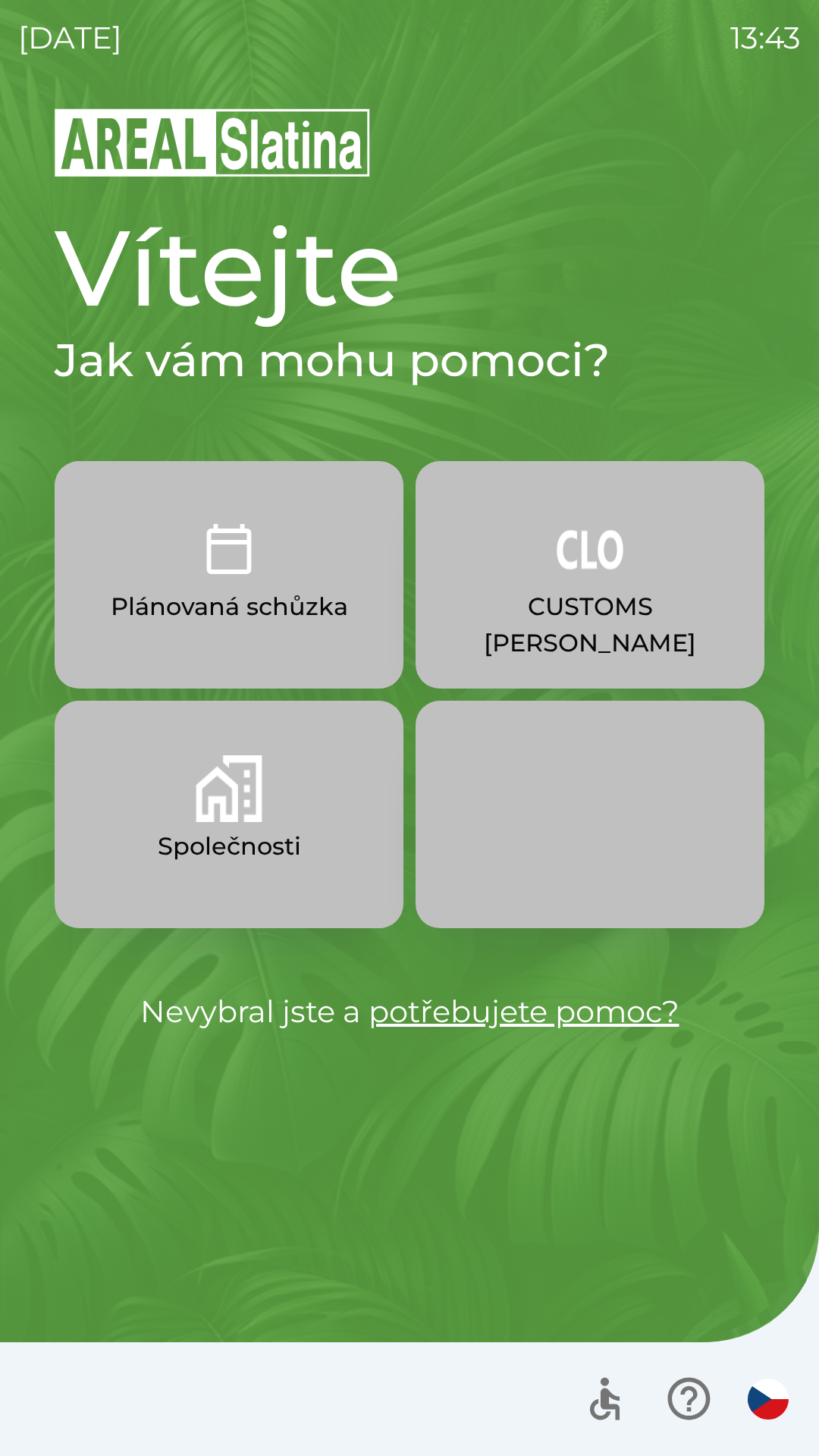
click at [307, 558] on button "Plánovaná schůzka" at bounding box center [229, 575] width 349 height 228
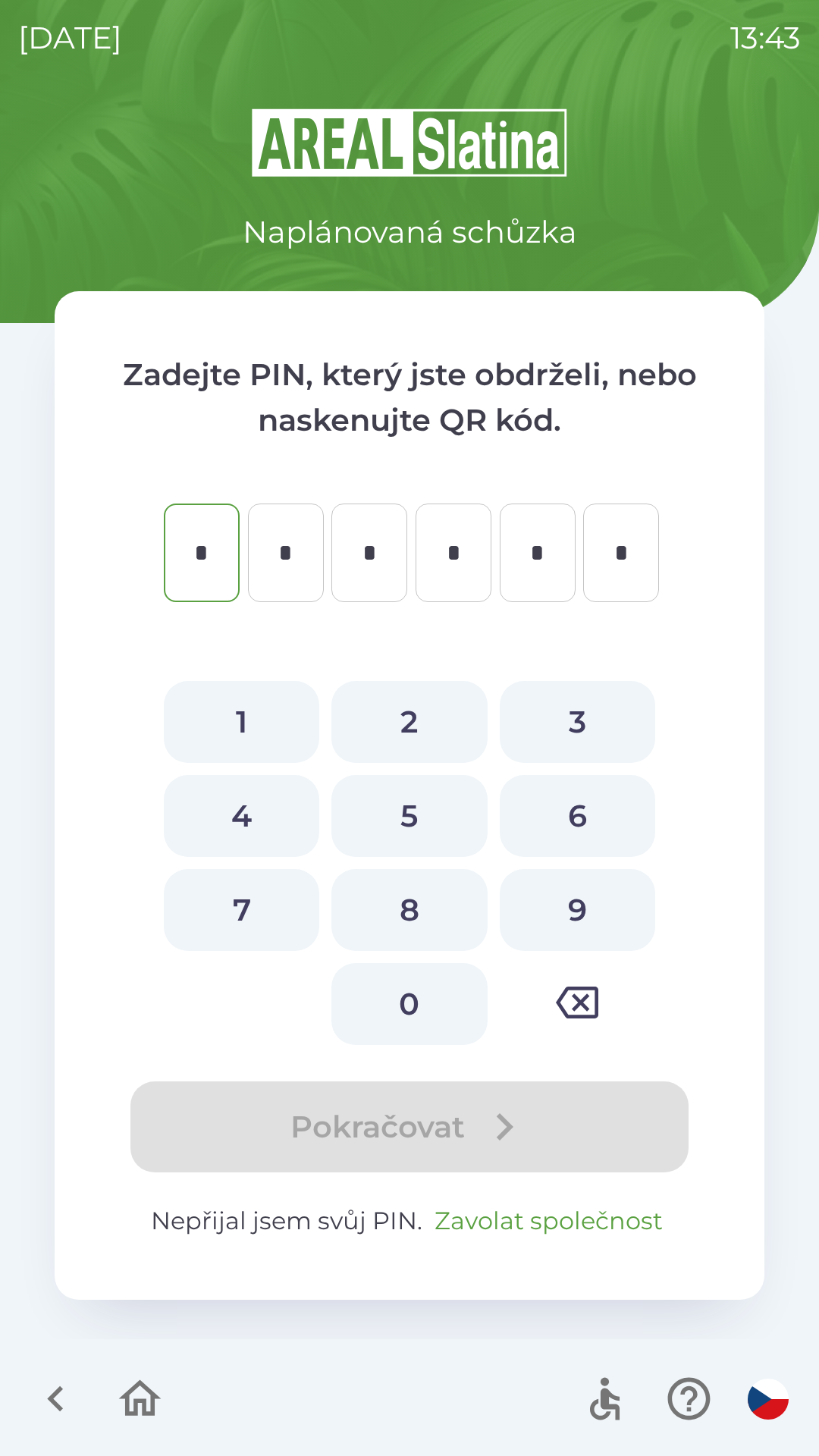
click at [581, 1203] on button "Zavolat společnost" at bounding box center [548, 1220] width 240 height 36
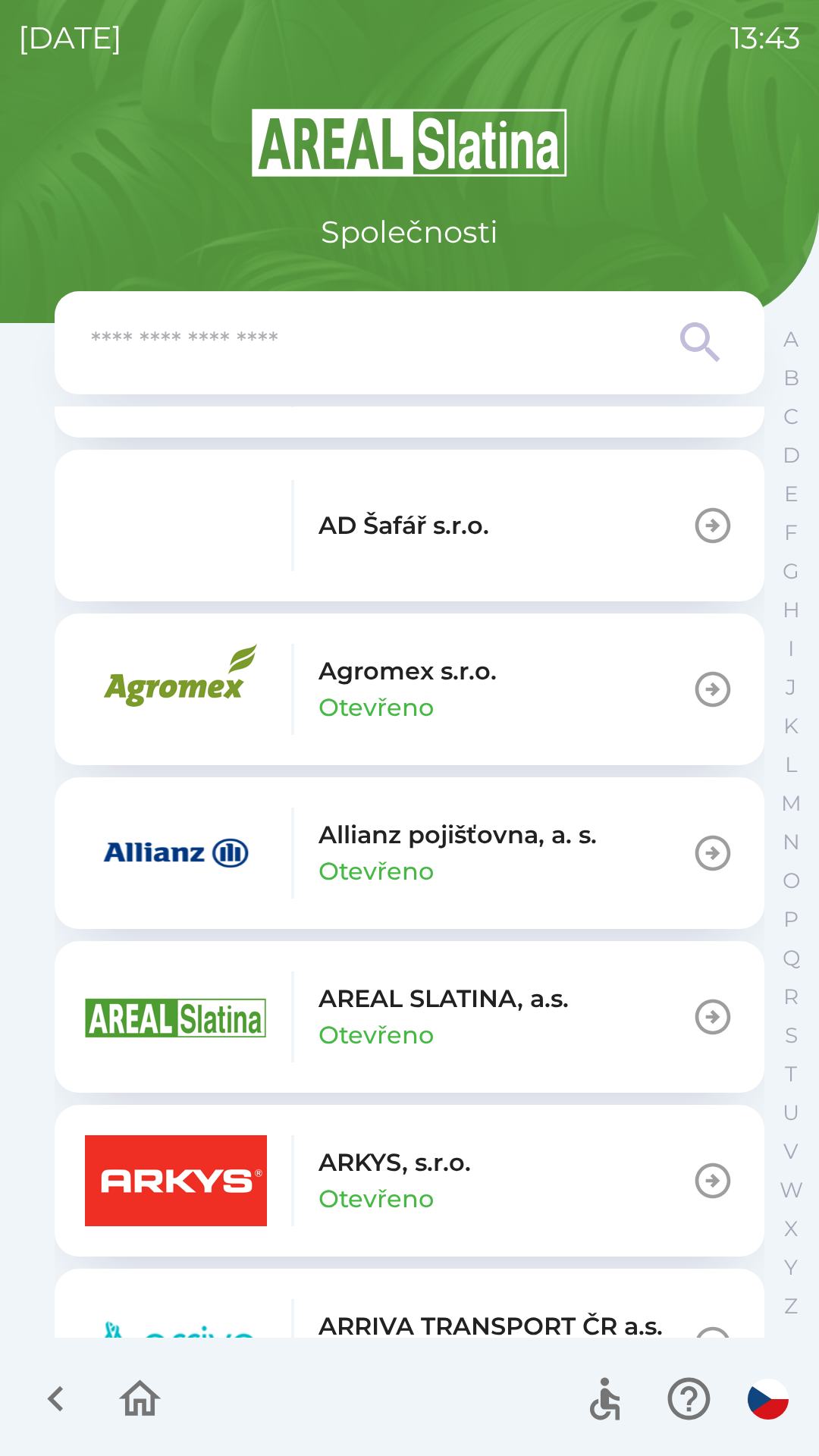
scroll to position [324, 0]
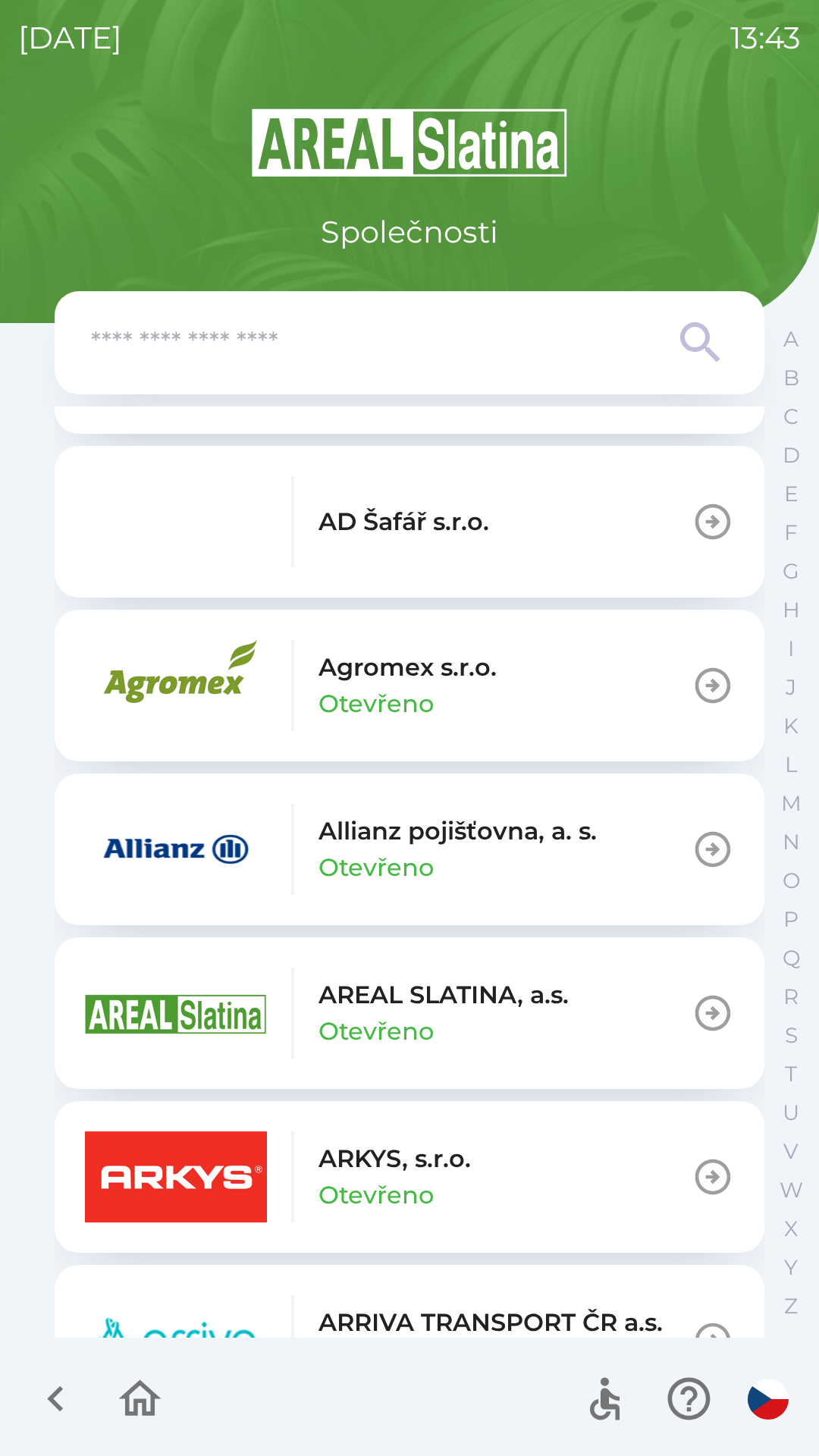
click at [693, 1176] on icon "button" at bounding box center [713, 1176] width 42 height 42
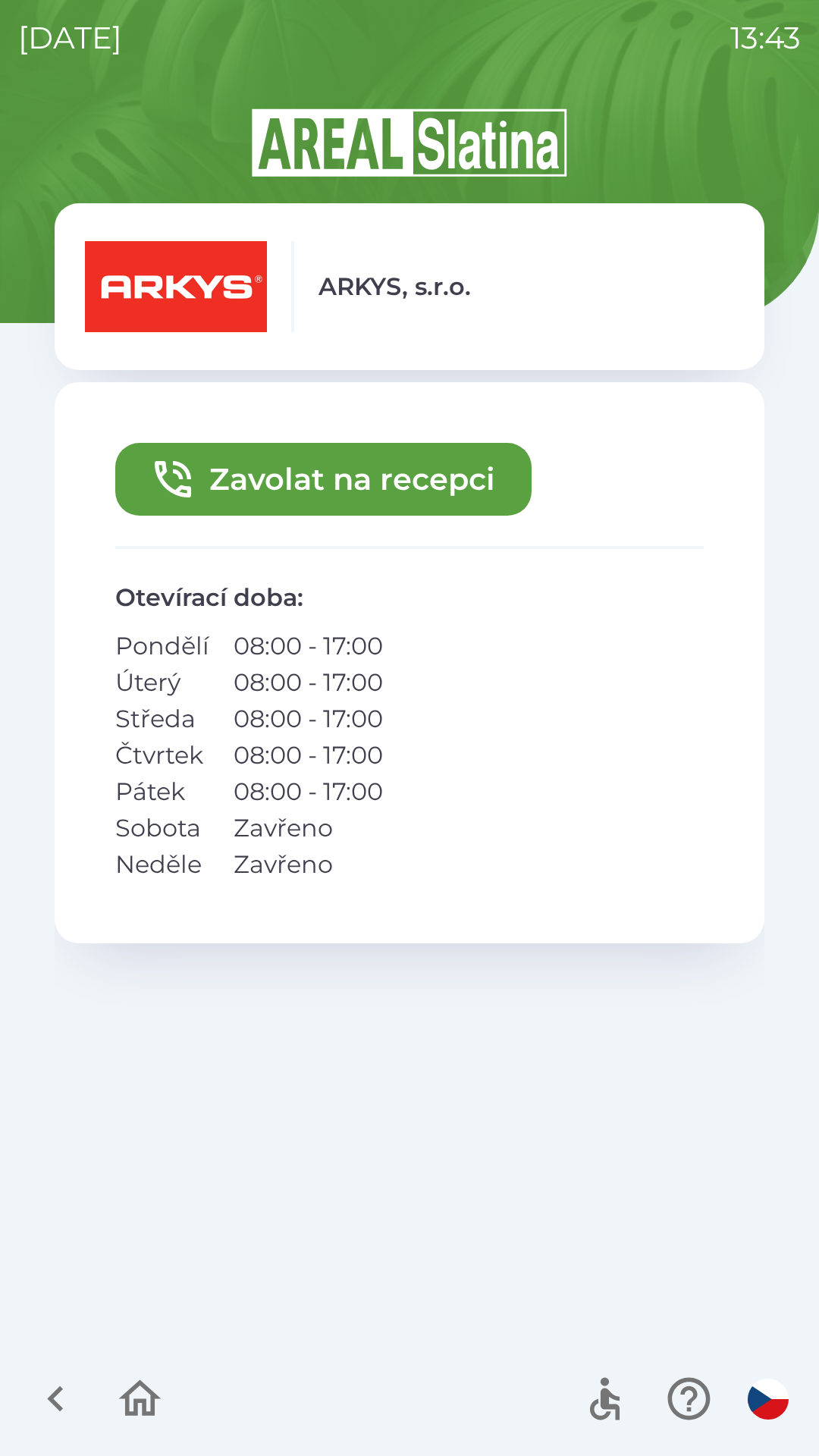
click at [414, 495] on button "Zavolat na recepci" at bounding box center [324, 479] width 416 height 72
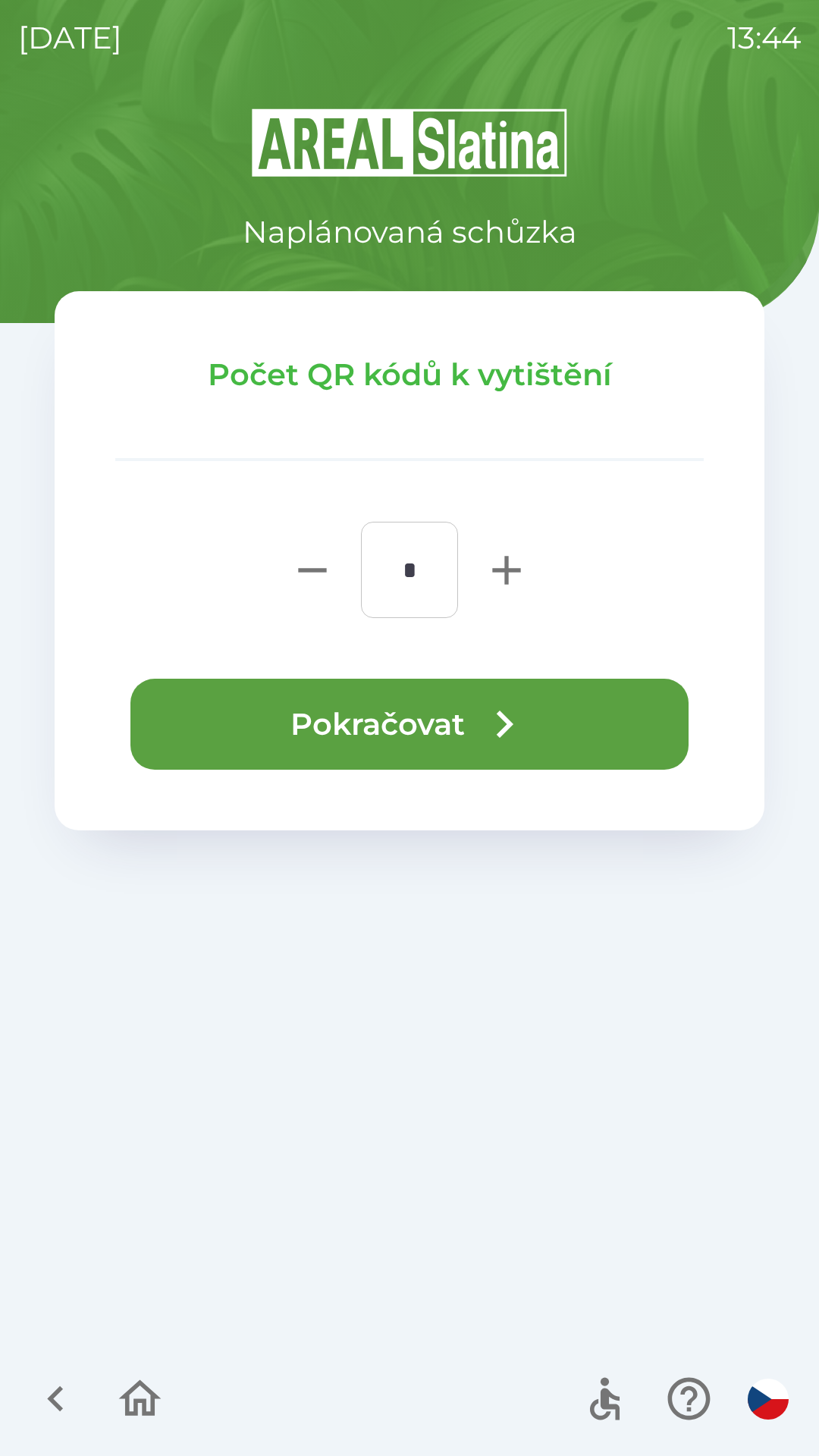
click at [443, 723] on button "Pokračovat" at bounding box center [410, 724] width 558 height 91
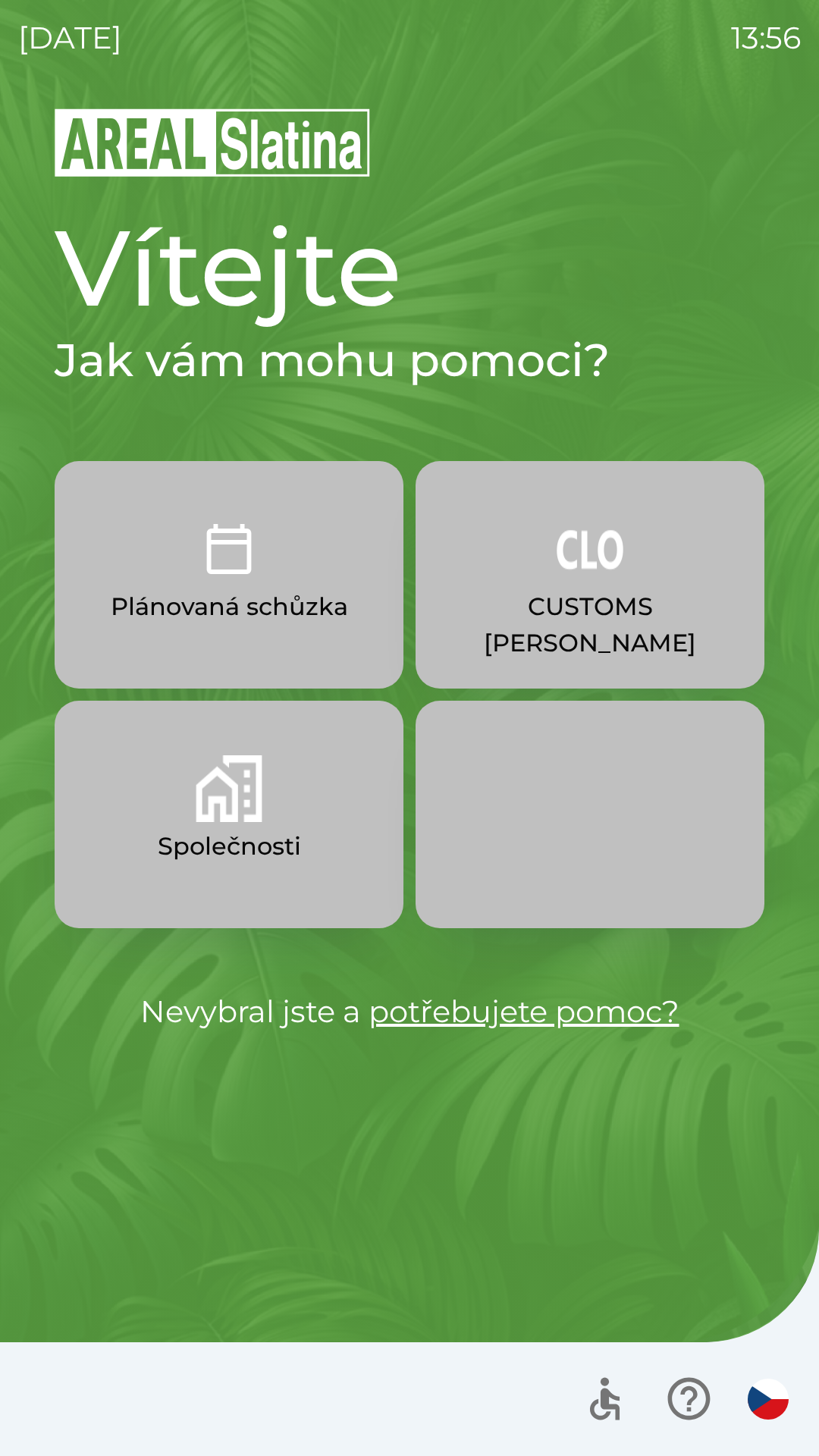
click at [240, 802] on img "button" at bounding box center [228, 788] width 67 height 67
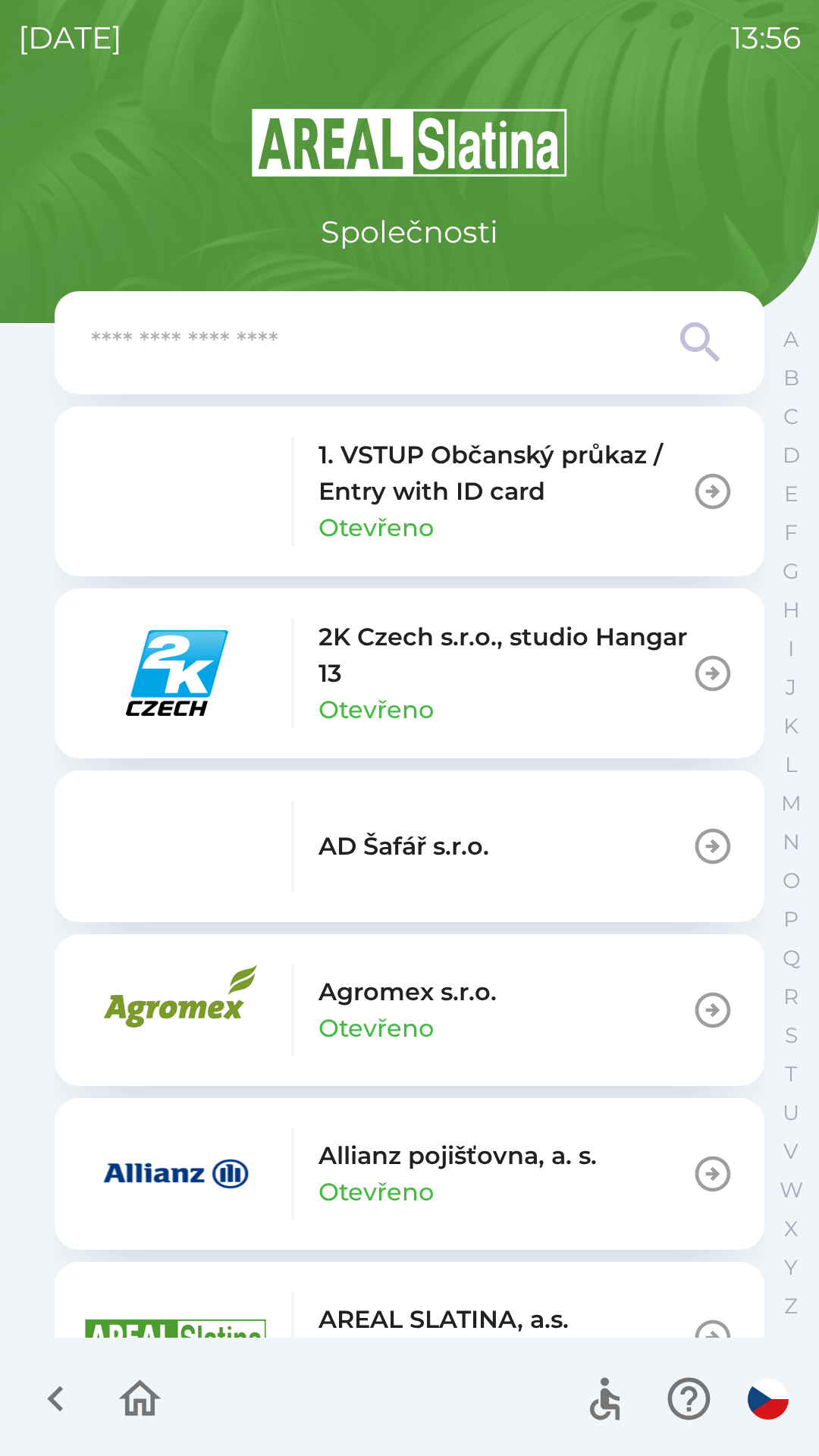
click at [188, 670] on img "button" at bounding box center [176, 673] width 182 height 91
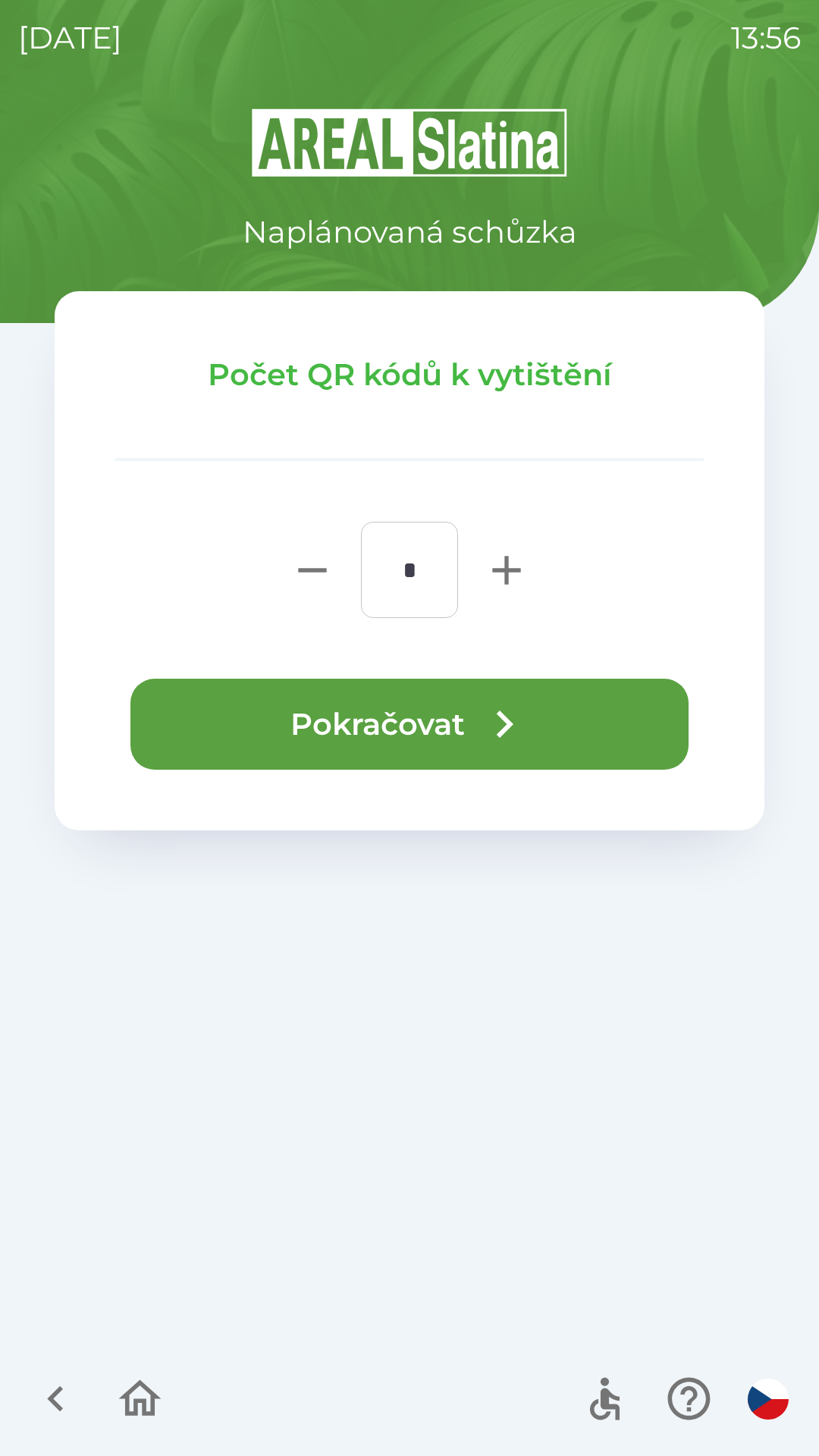
click at [466, 720] on button "Pokračovat" at bounding box center [410, 724] width 558 height 91
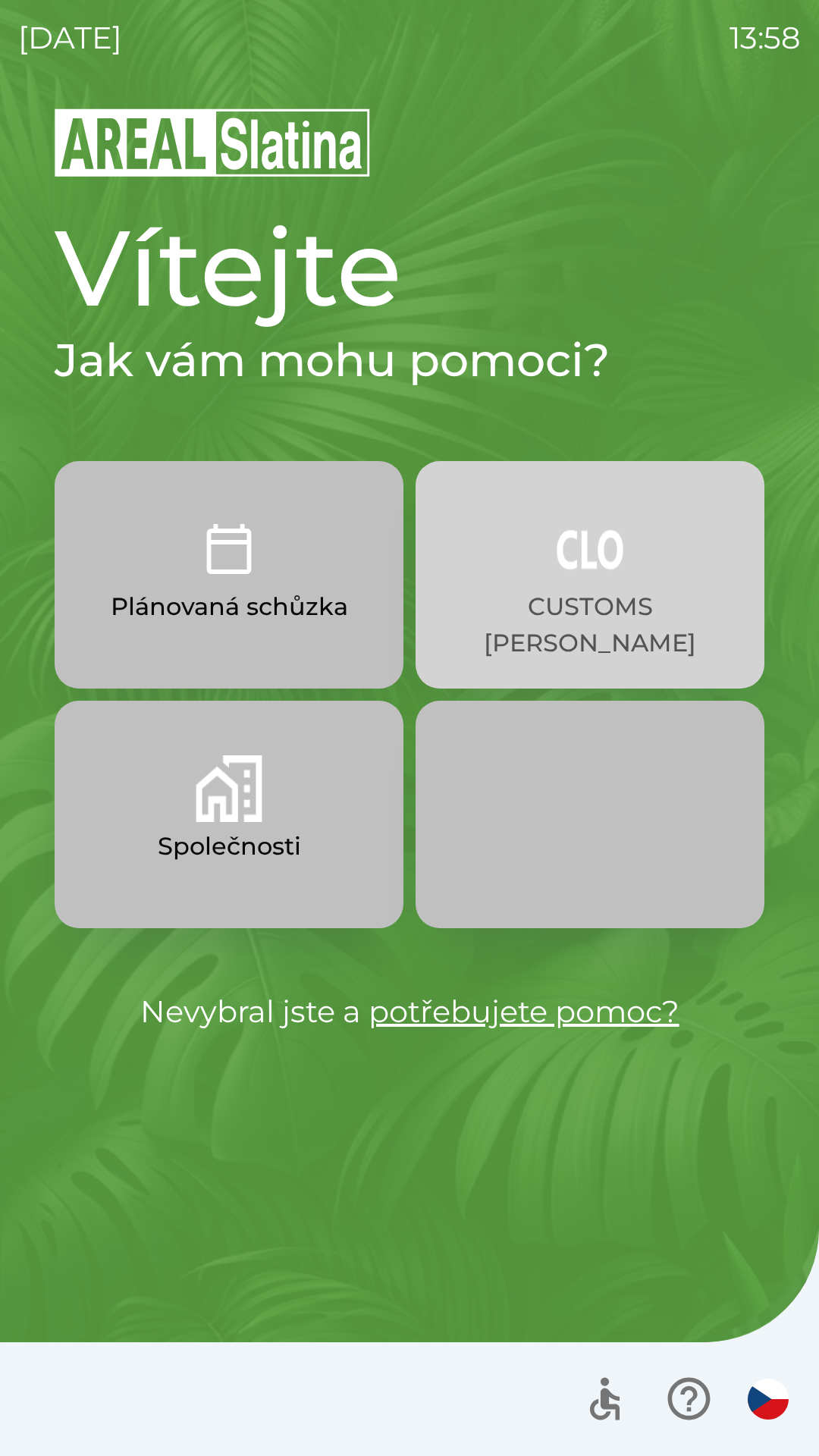
click at [588, 552] on img "button" at bounding box center [590, 549] width 67 height 67
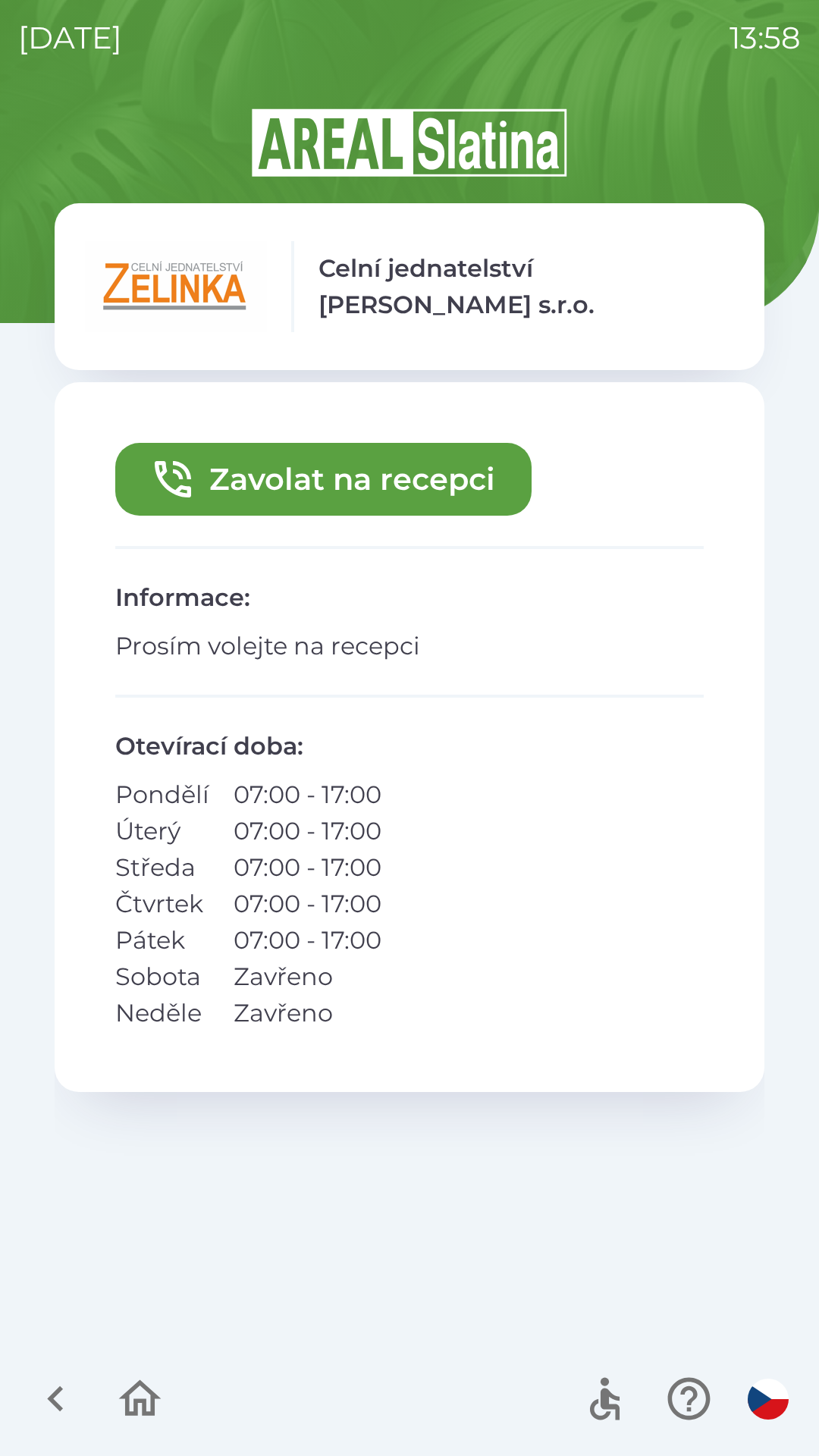
click at [418, 484] on button "Zavolat na recepci" at bounding box center [324, 479] width 416 height 72
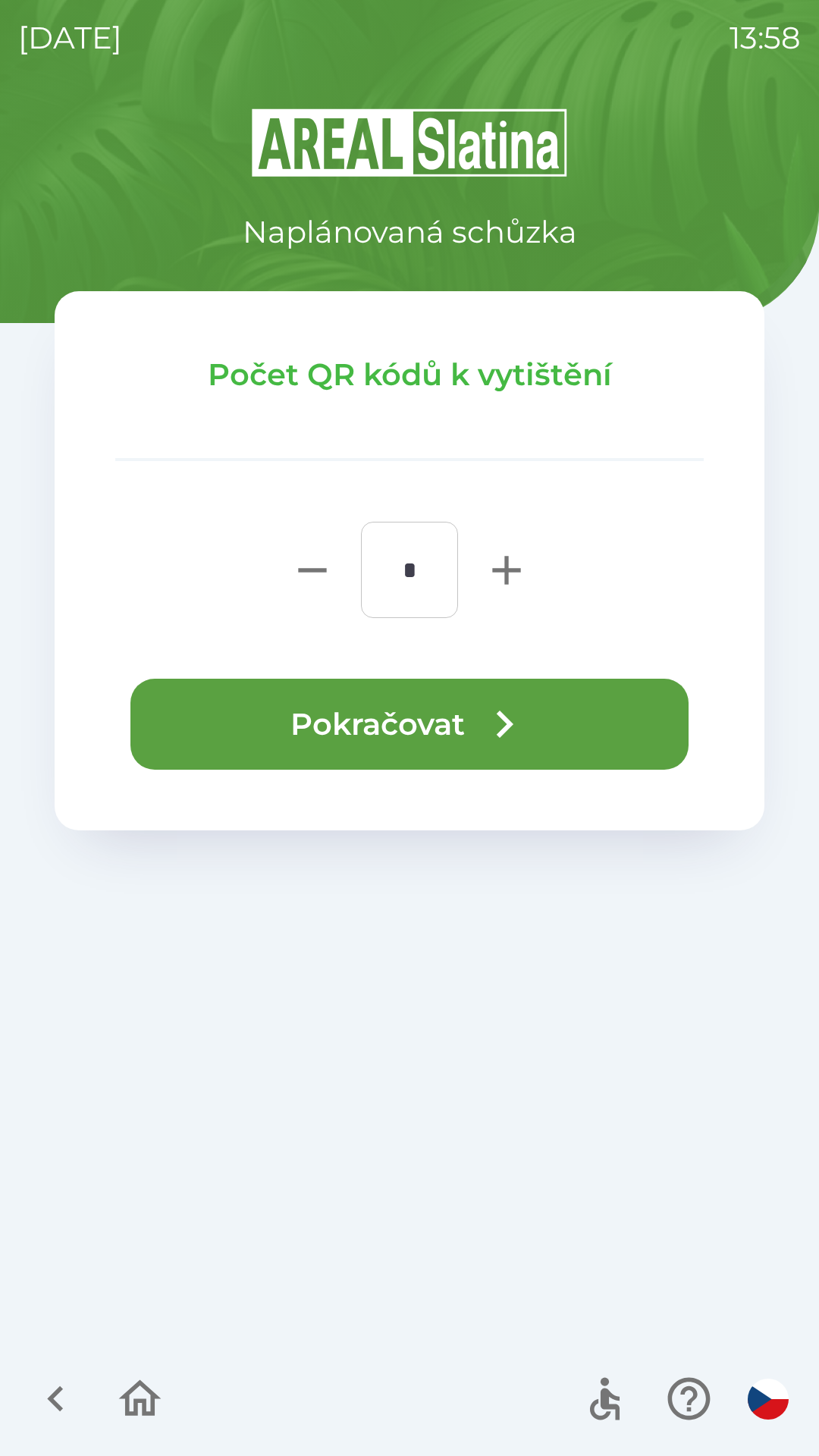
click at [419, 697] on button "Pokračovat" at bounding box center [410, 724] width 558 height 91
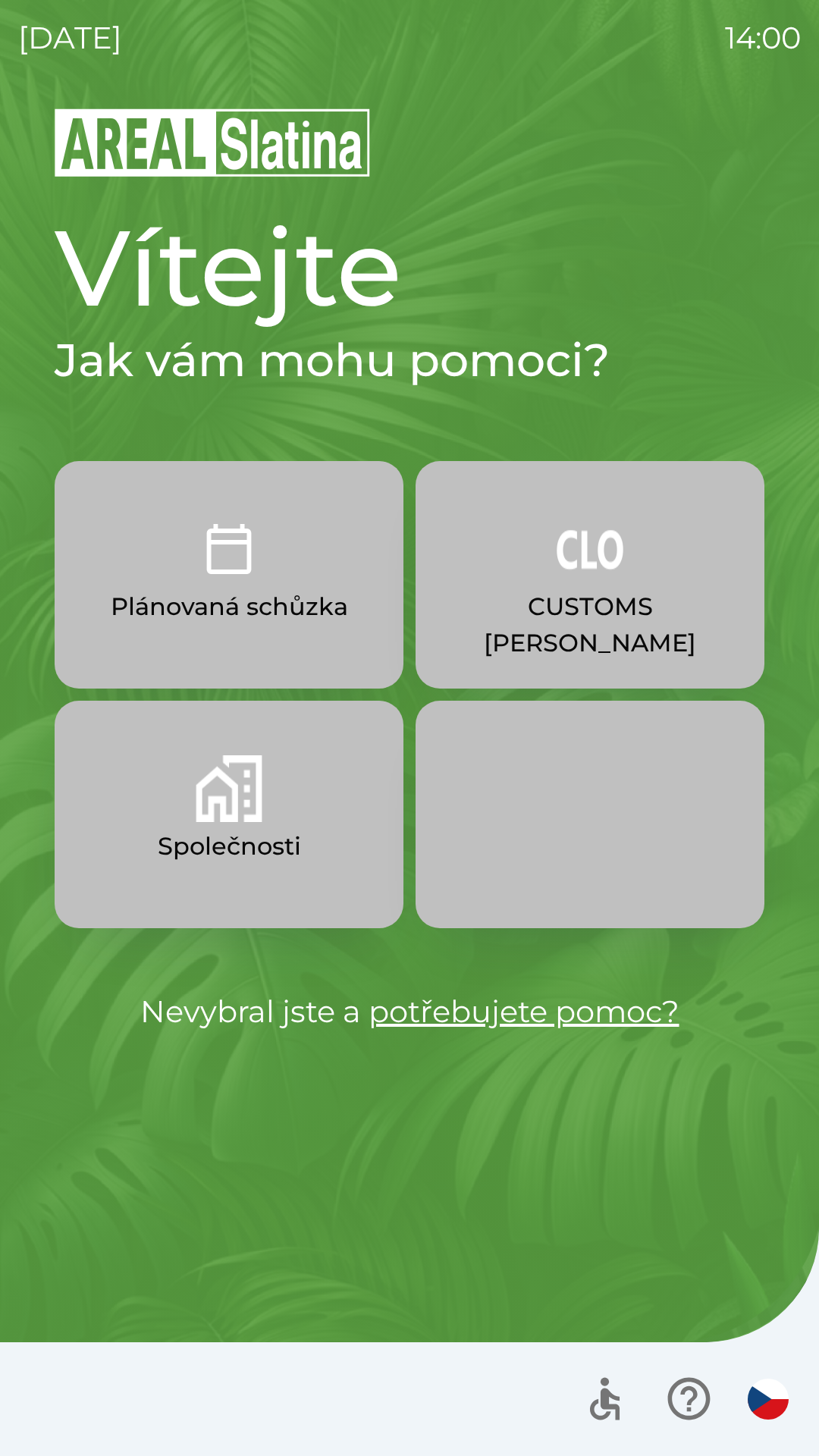
click at [247, 746] on button "Společnosti" at bounding box center [229, 815] width 349 height 228
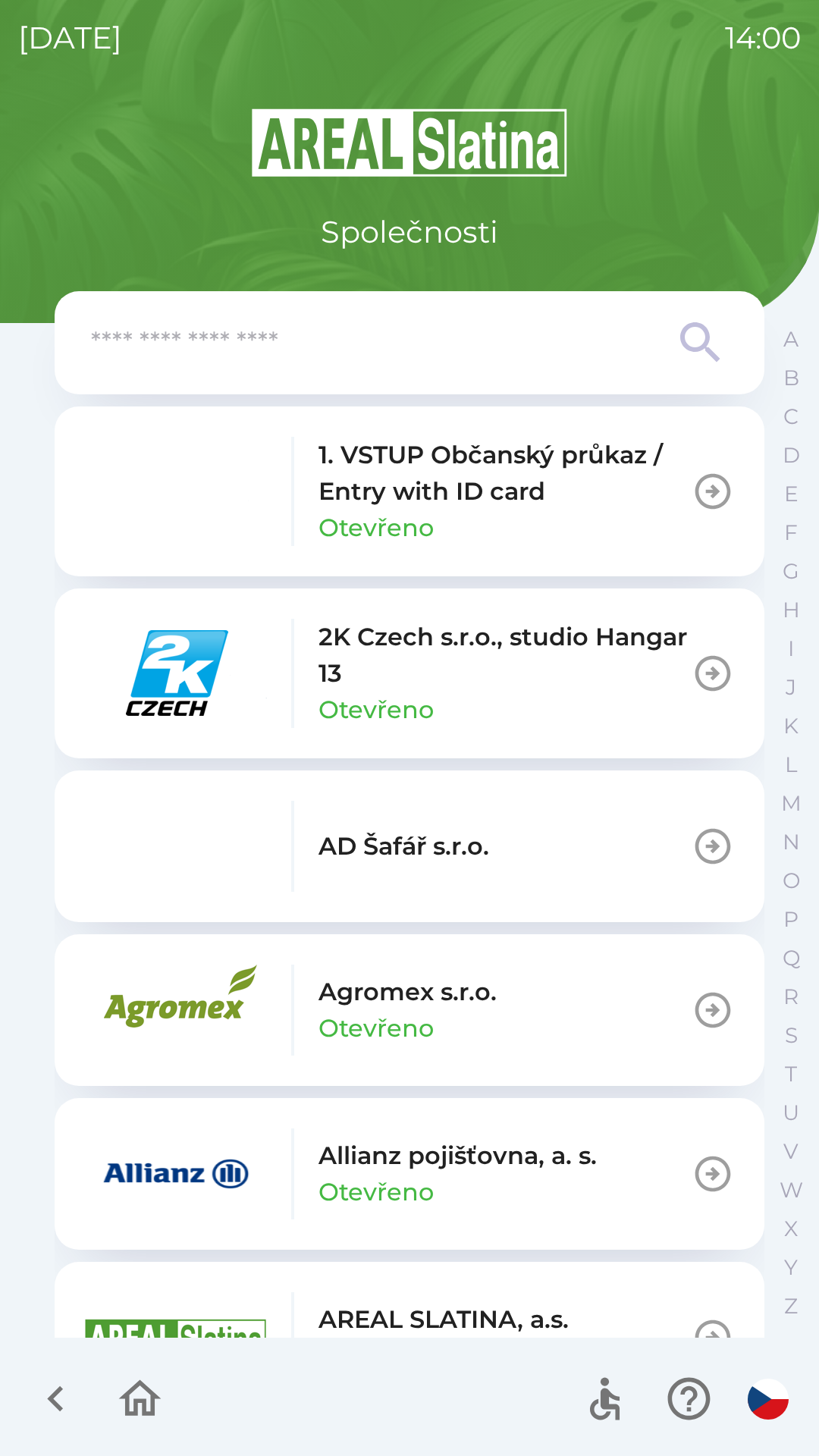
click at [474, 351] on input "text" at bounding box center [379, 342] width 576 height 41
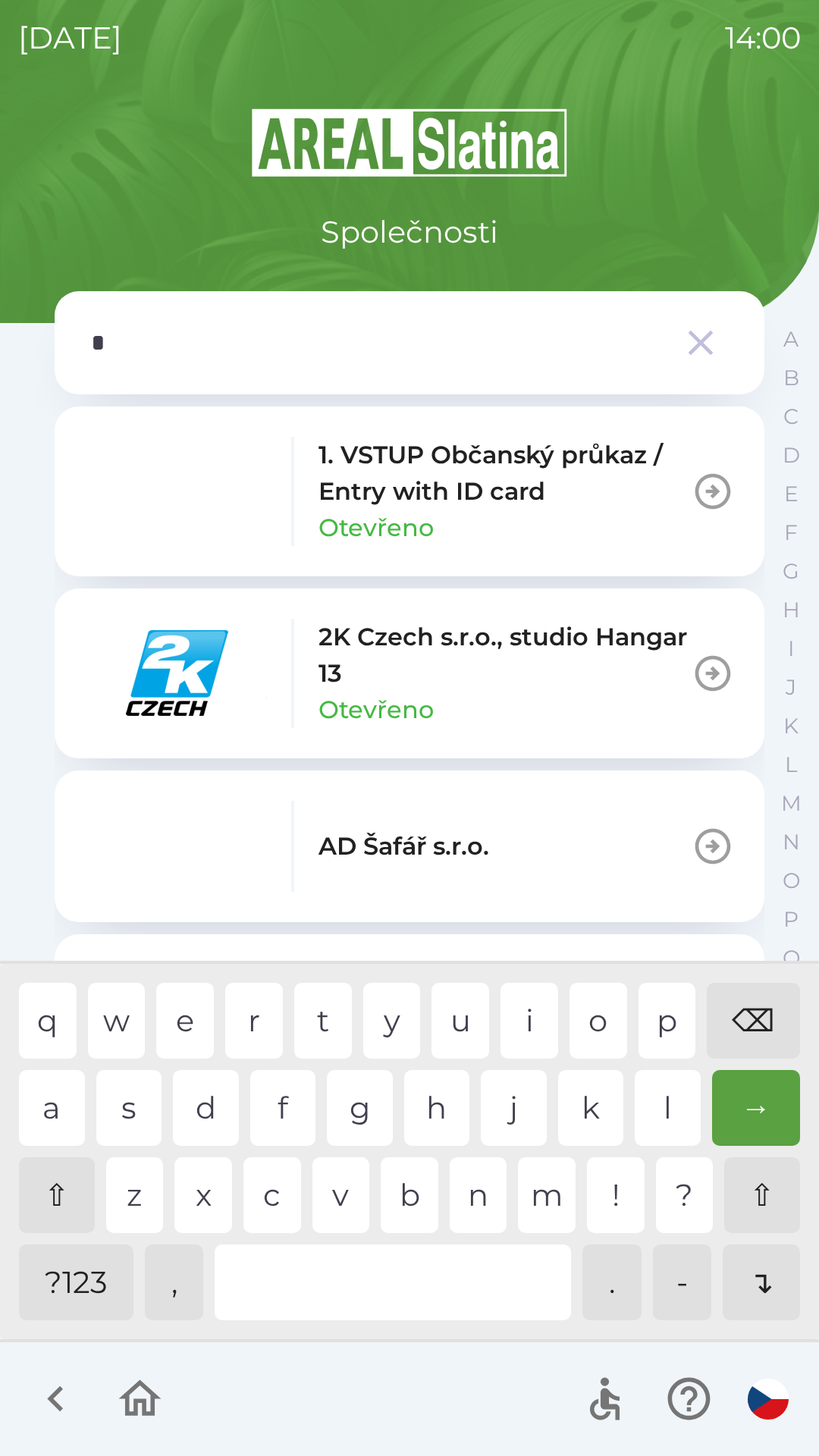
click at [614, 1034] on div "o" at bounding box center [598, 1020] width 57 height 76
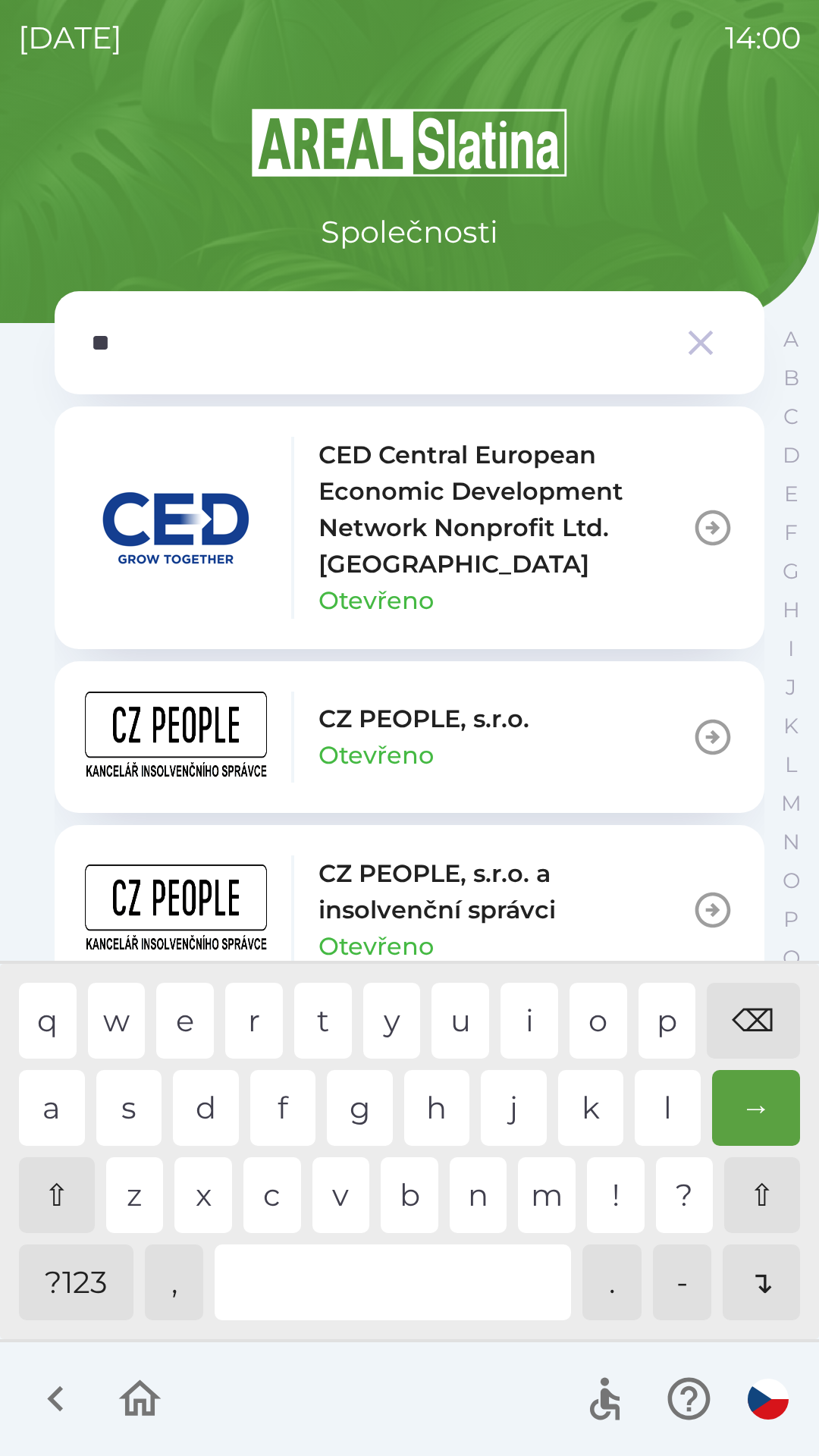
type input "***"
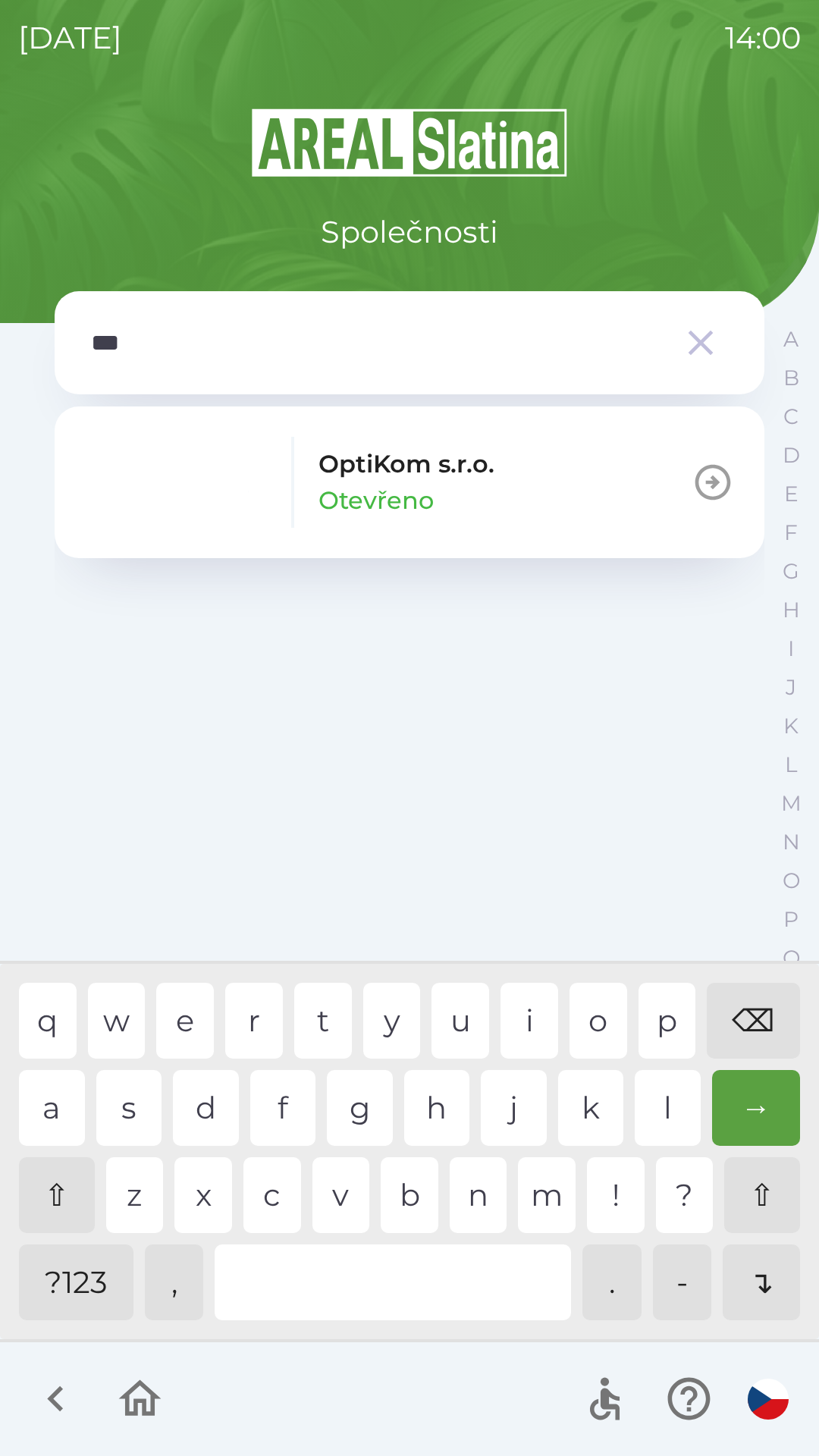
click at [427, 506] on p "Otevřeno" at bounding box center [376, 500] width 115 height 36
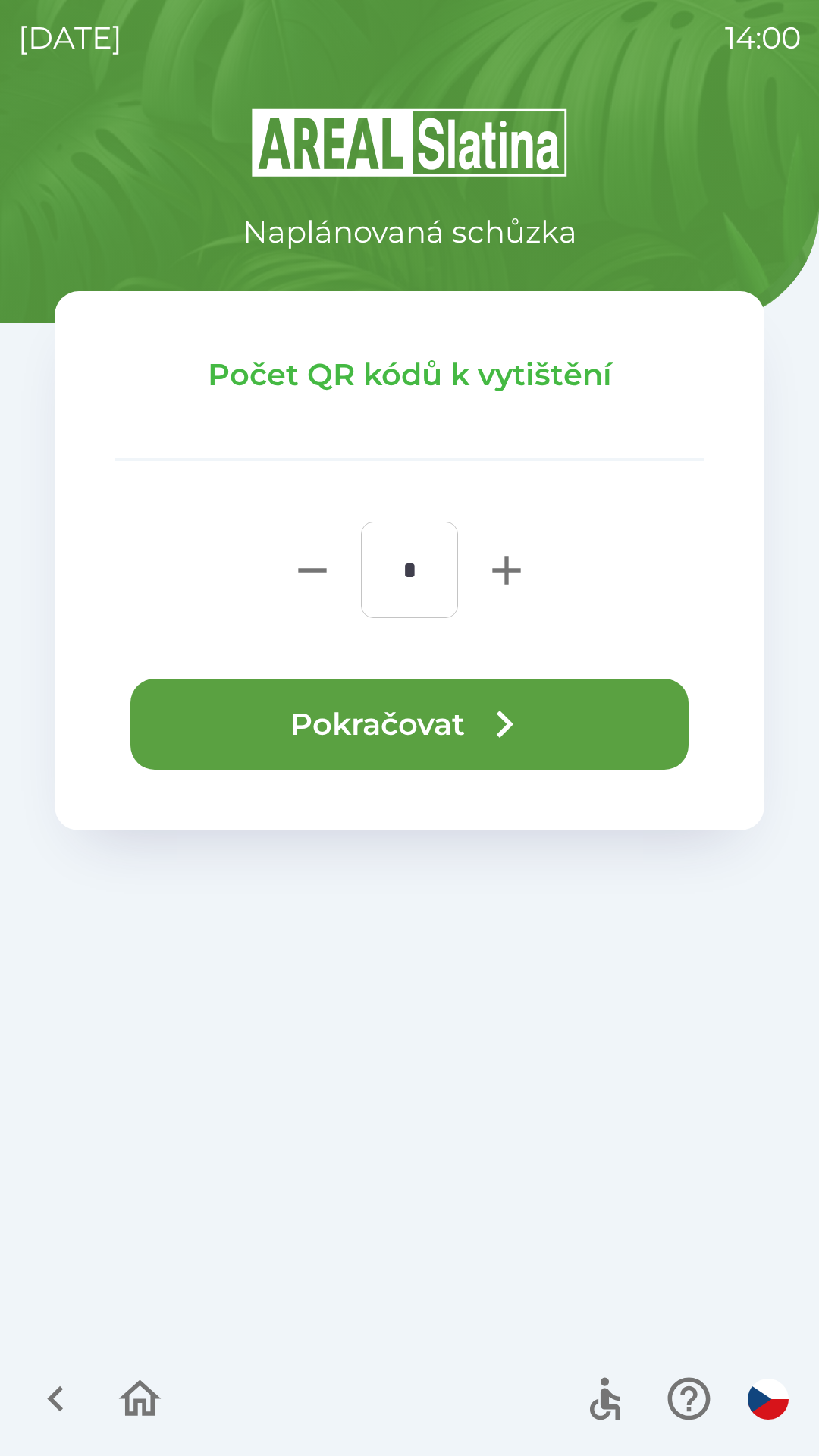
click at [326, 711] on button "Pokračovat" at bounding box center [410, 724] width 558 height 91
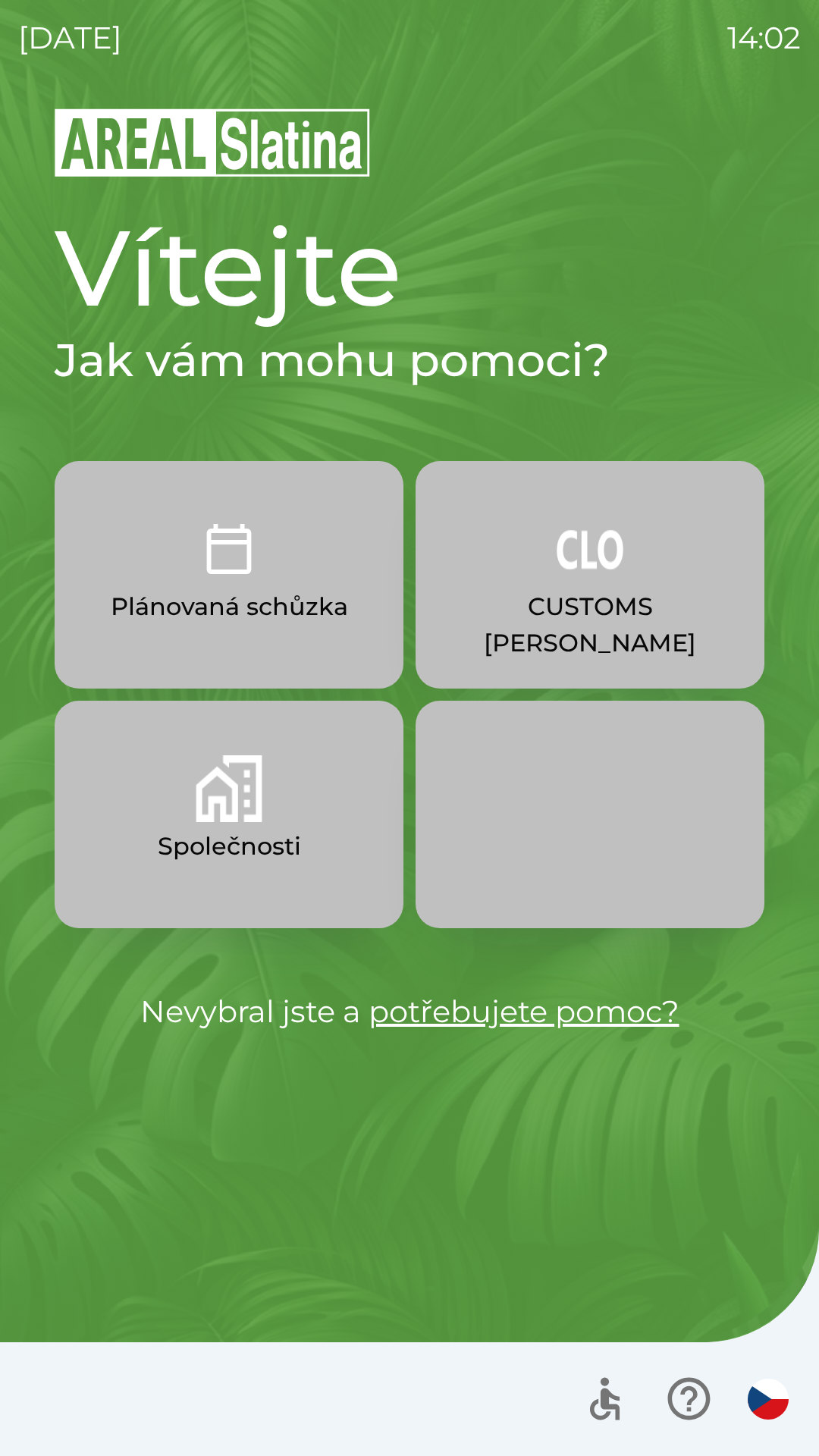
click at [228, 817] on img "button" at bounding box center [228, 788] width 67 height 67
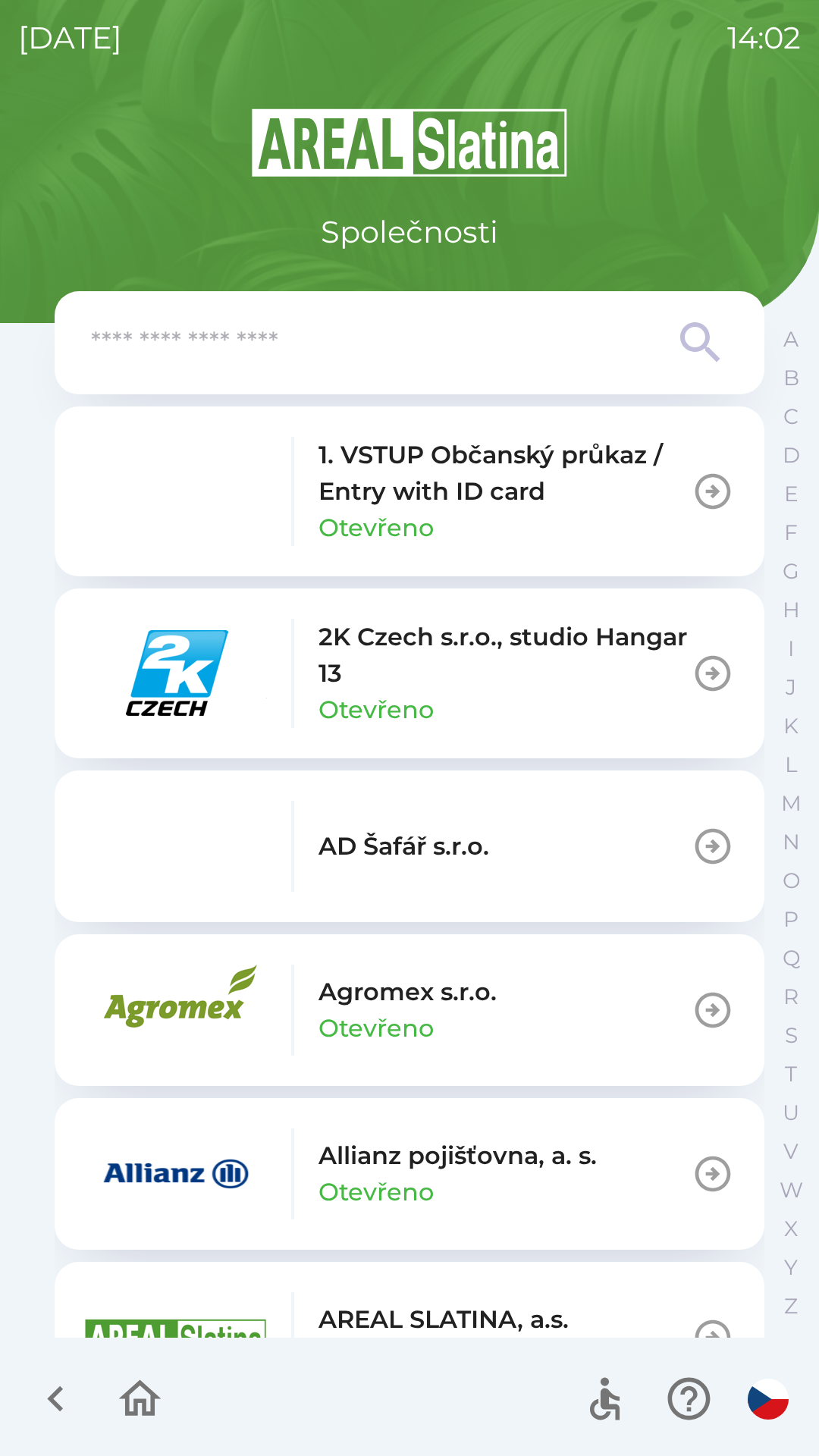
click at [383, 359] on input "text" at bounding box center [379, 342] width 576 height 41
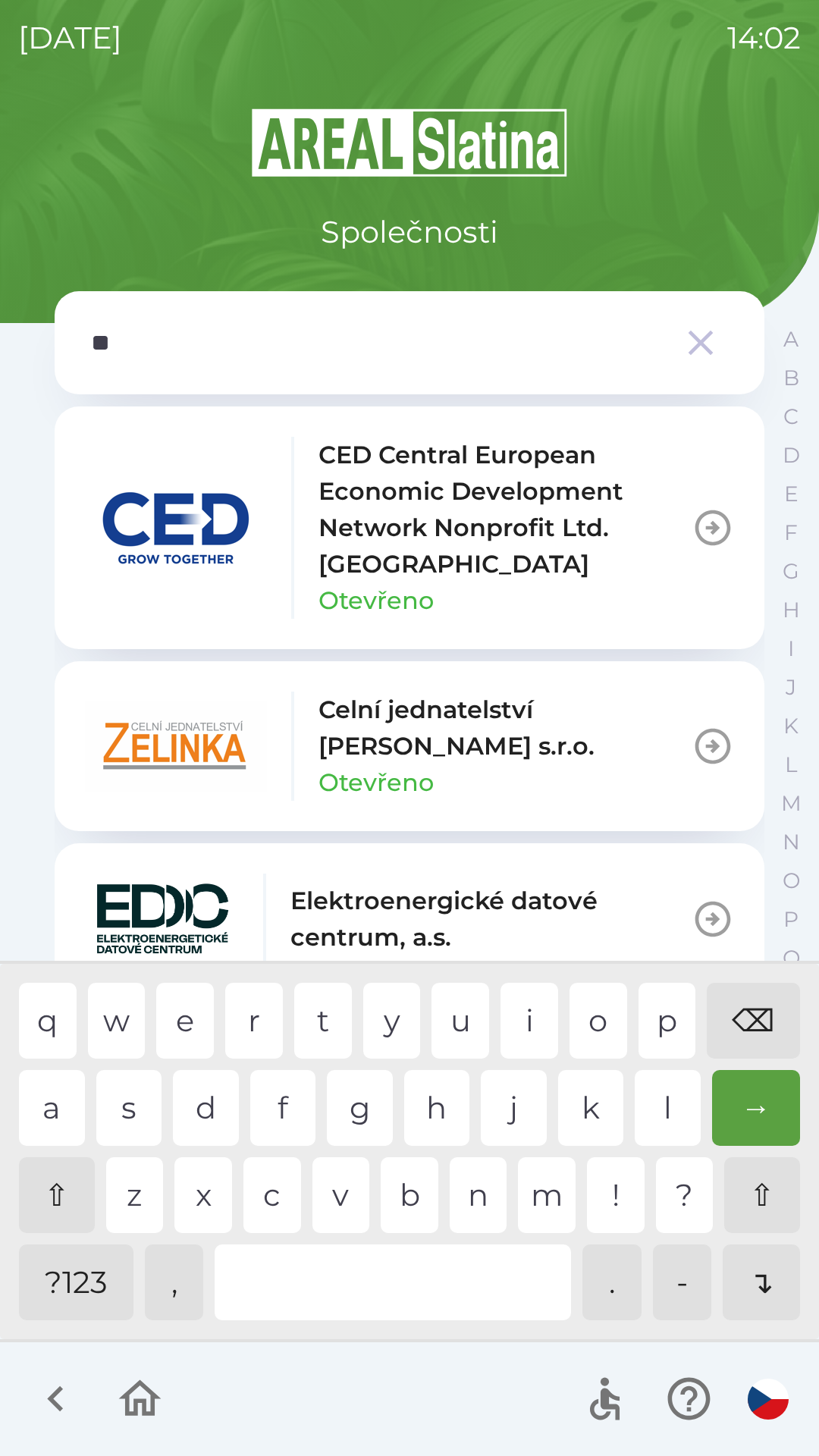
type input "***"
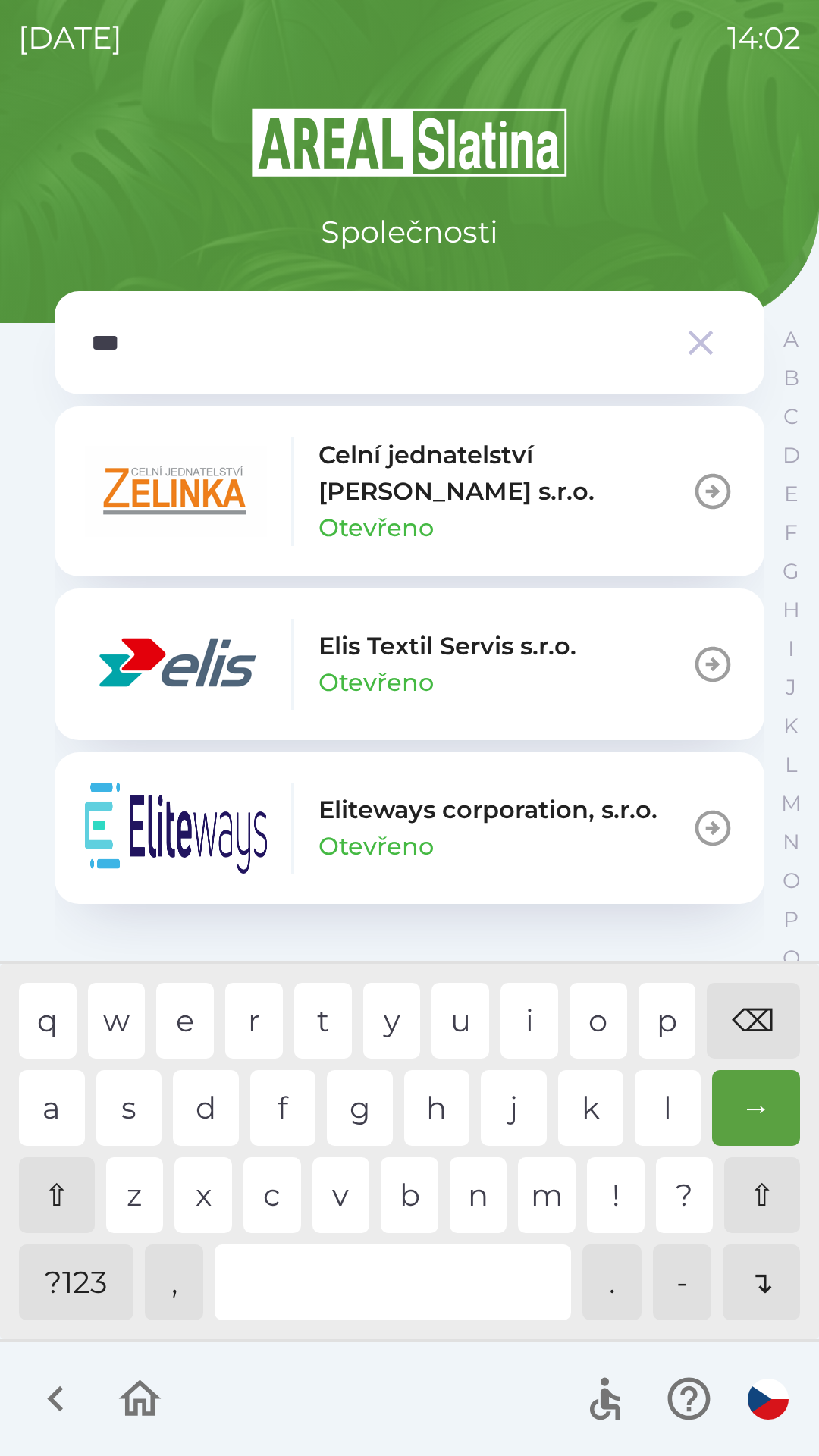
click at [464, 656] on p "Elis Textil Servis s.r.o." at bounding box center [447, 645] width 258 height 36
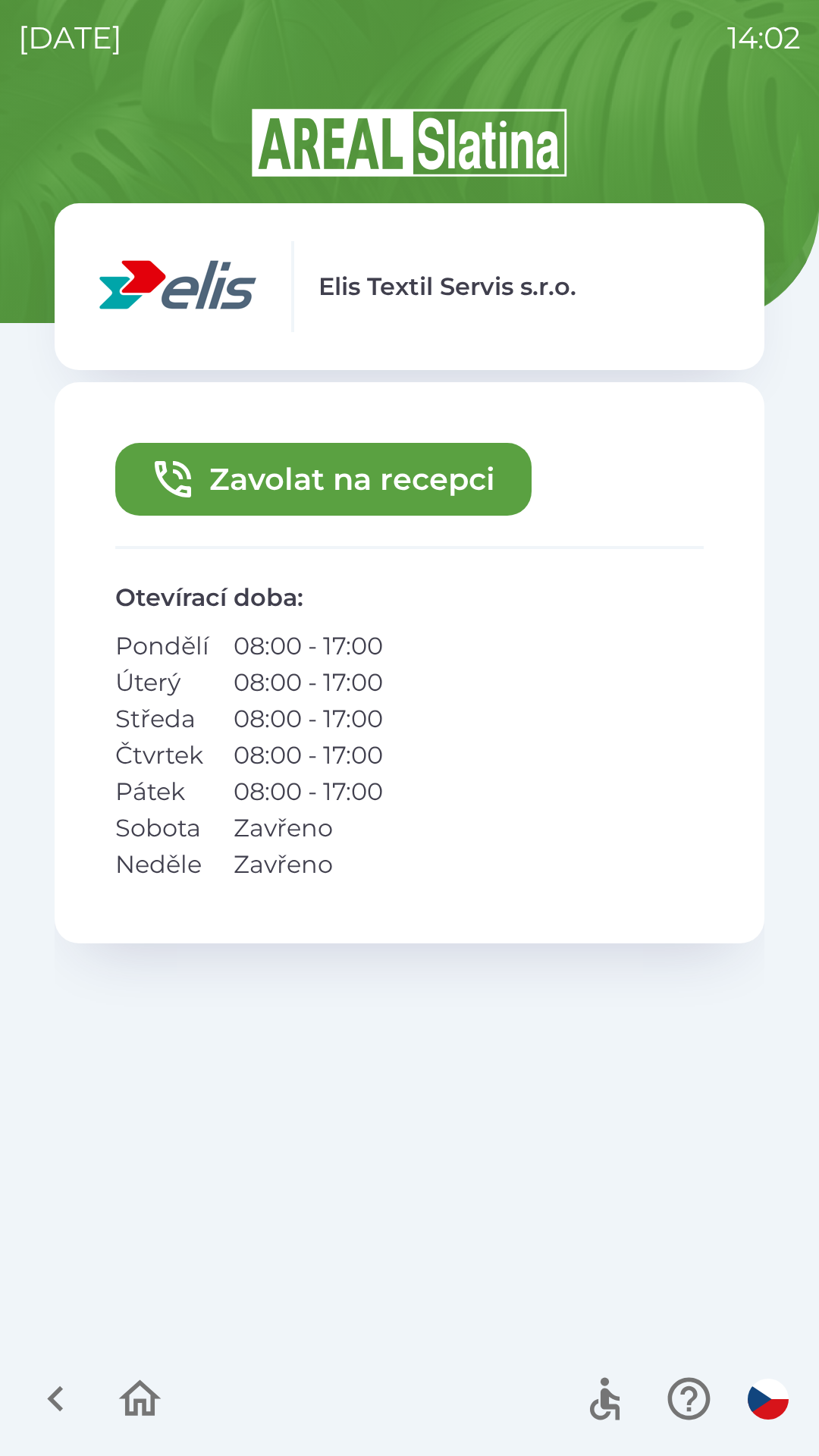
click at [371, 490] on button "Zavolat na recepci" at bounding box center [324, 479] width 416 height 72
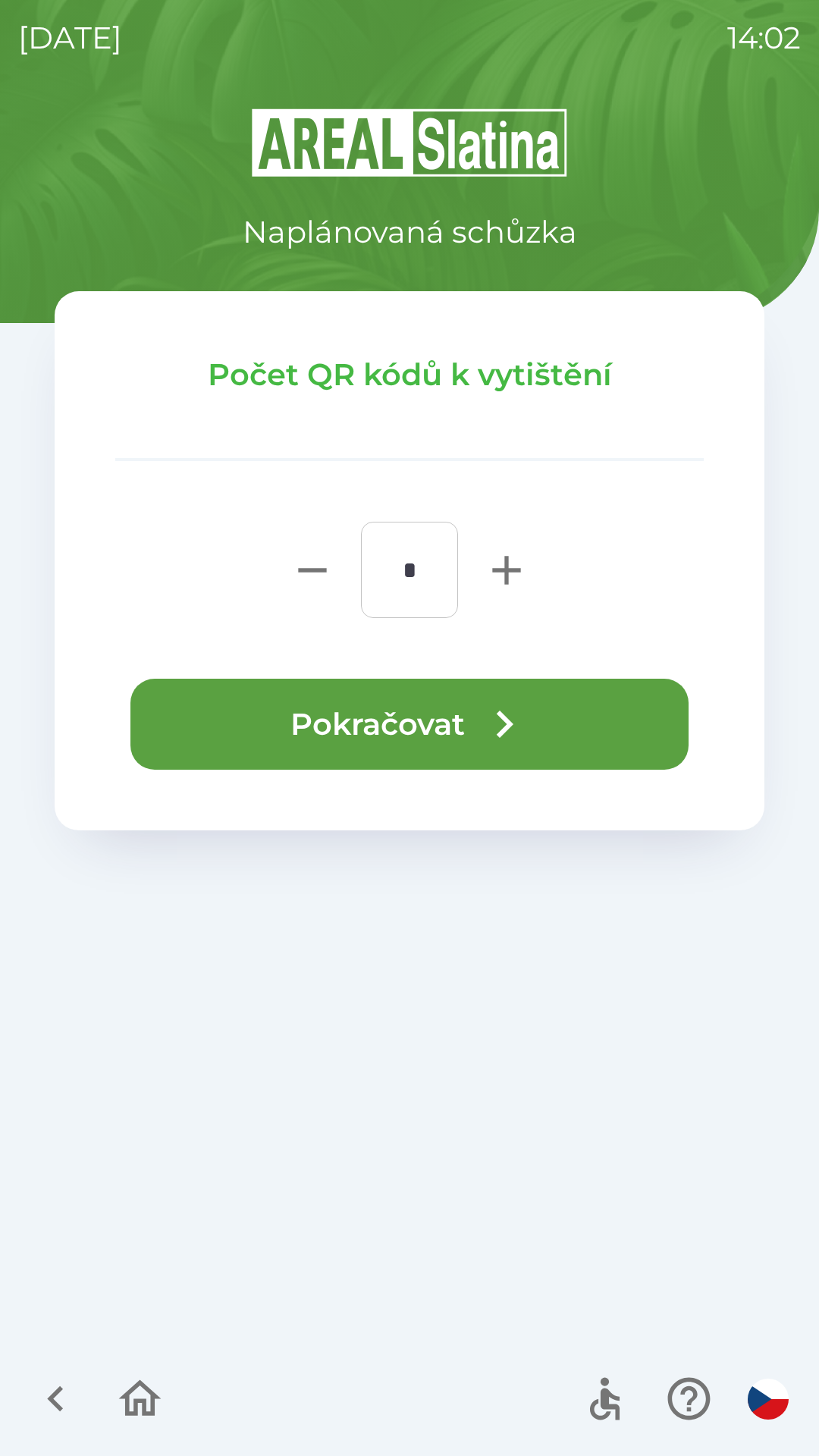
click at [503, 733] on icon "button" at bounding box center [505, 724] width 17 height 27
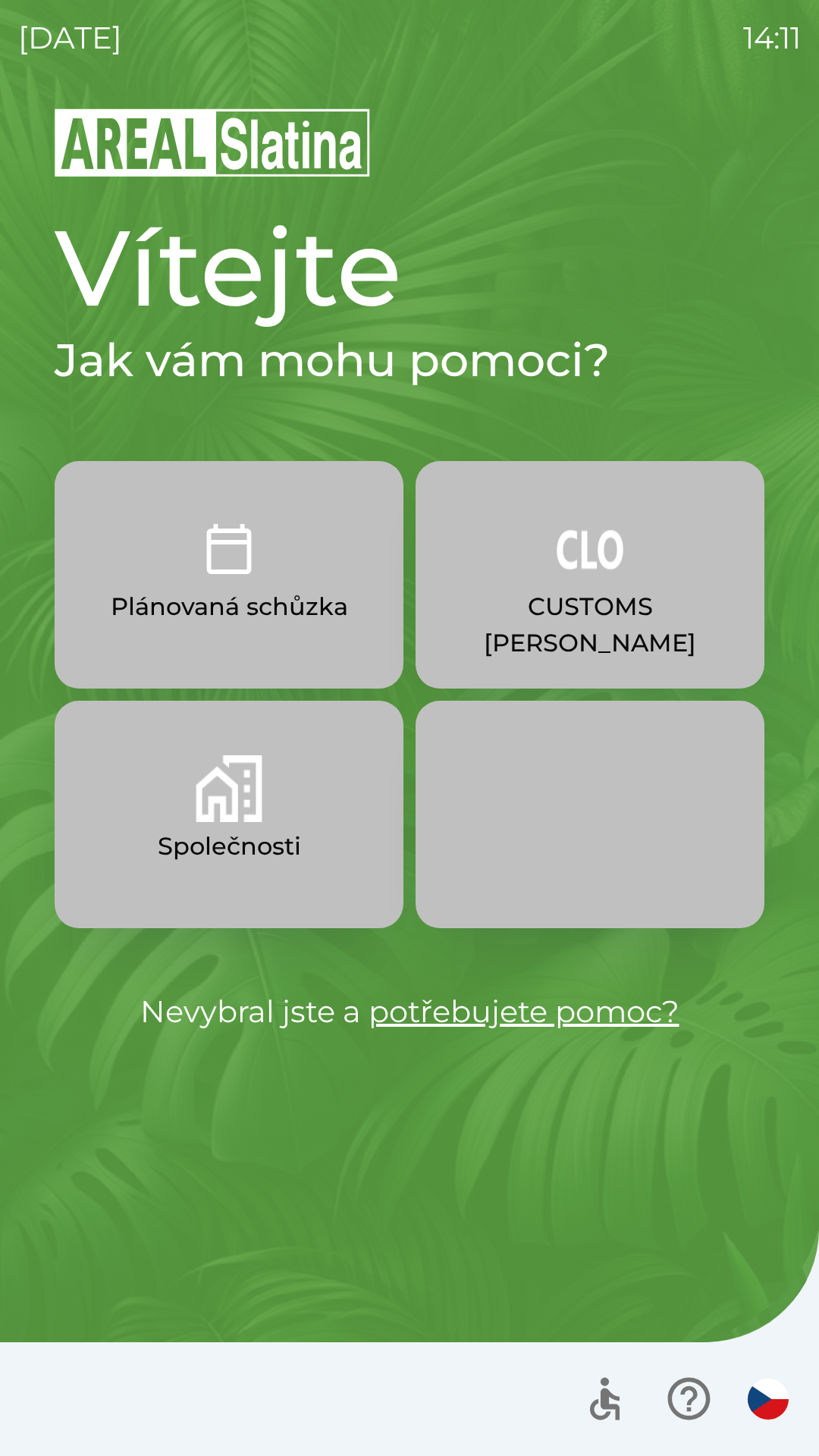
click at [235, 803] on img "button" at bounding box center [228, 788] width 67 height 67
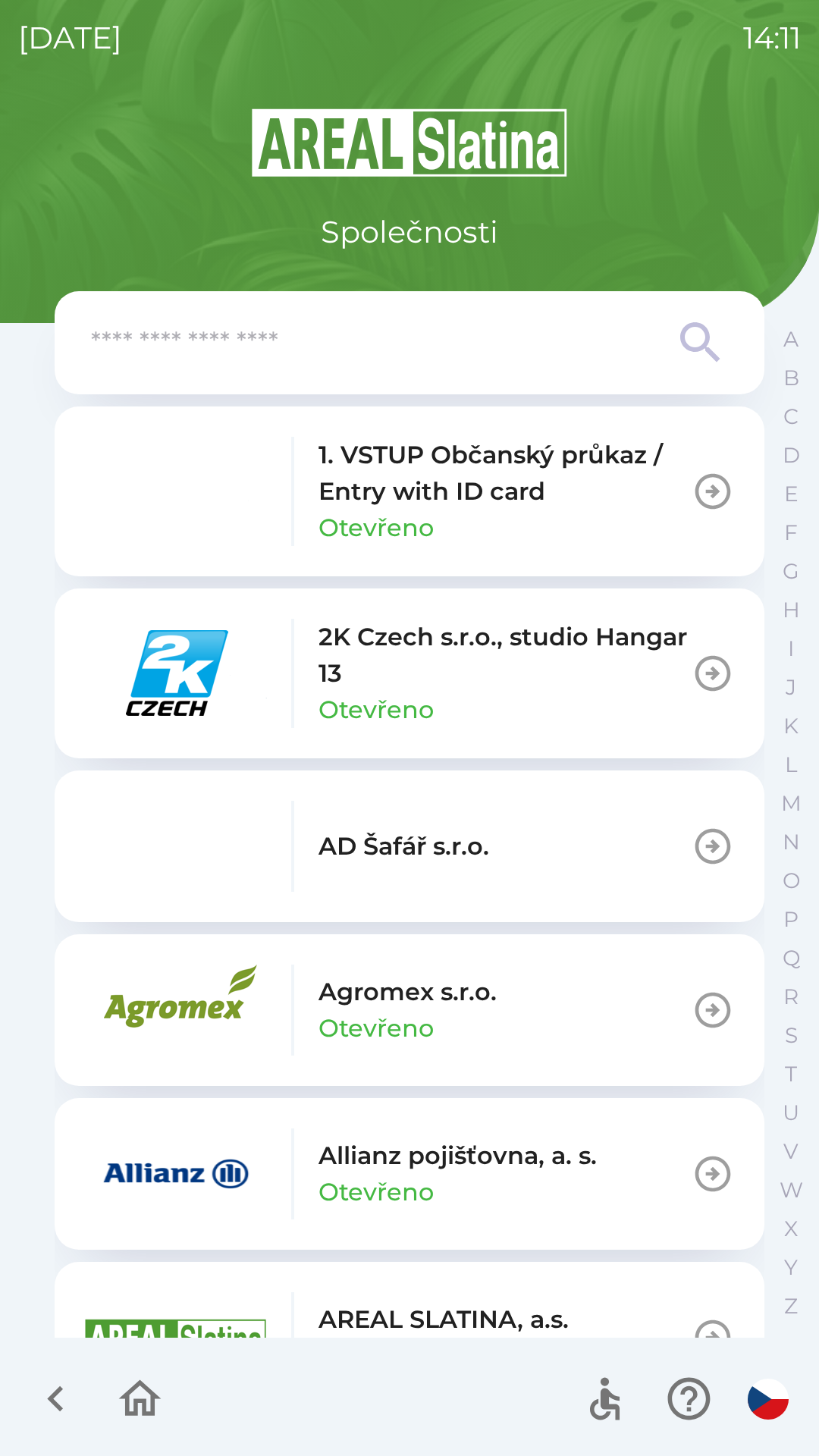
click at [227, 355] on input "text" at bounding box center [379, 342] width 576 height 41
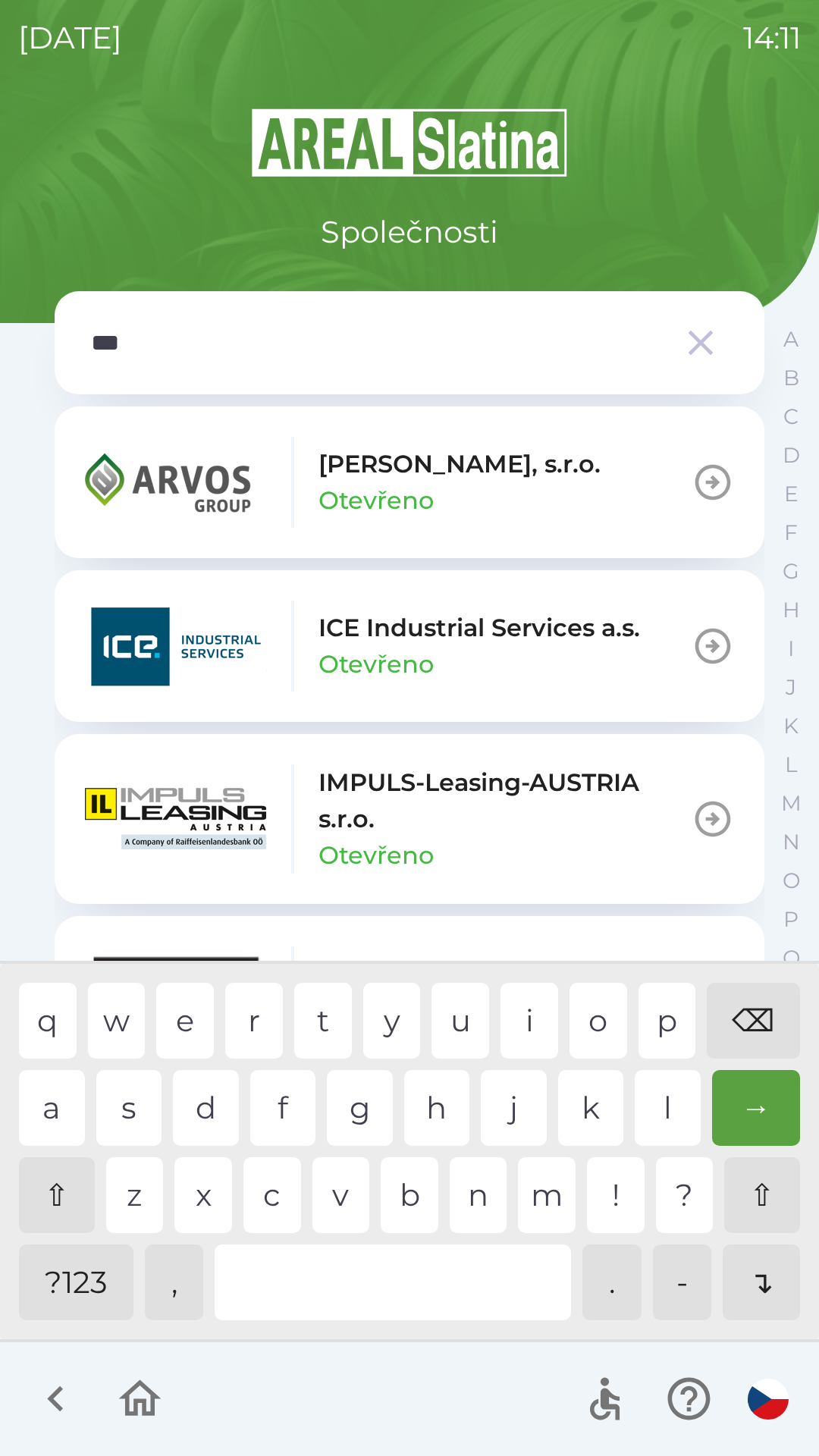
type input "****"
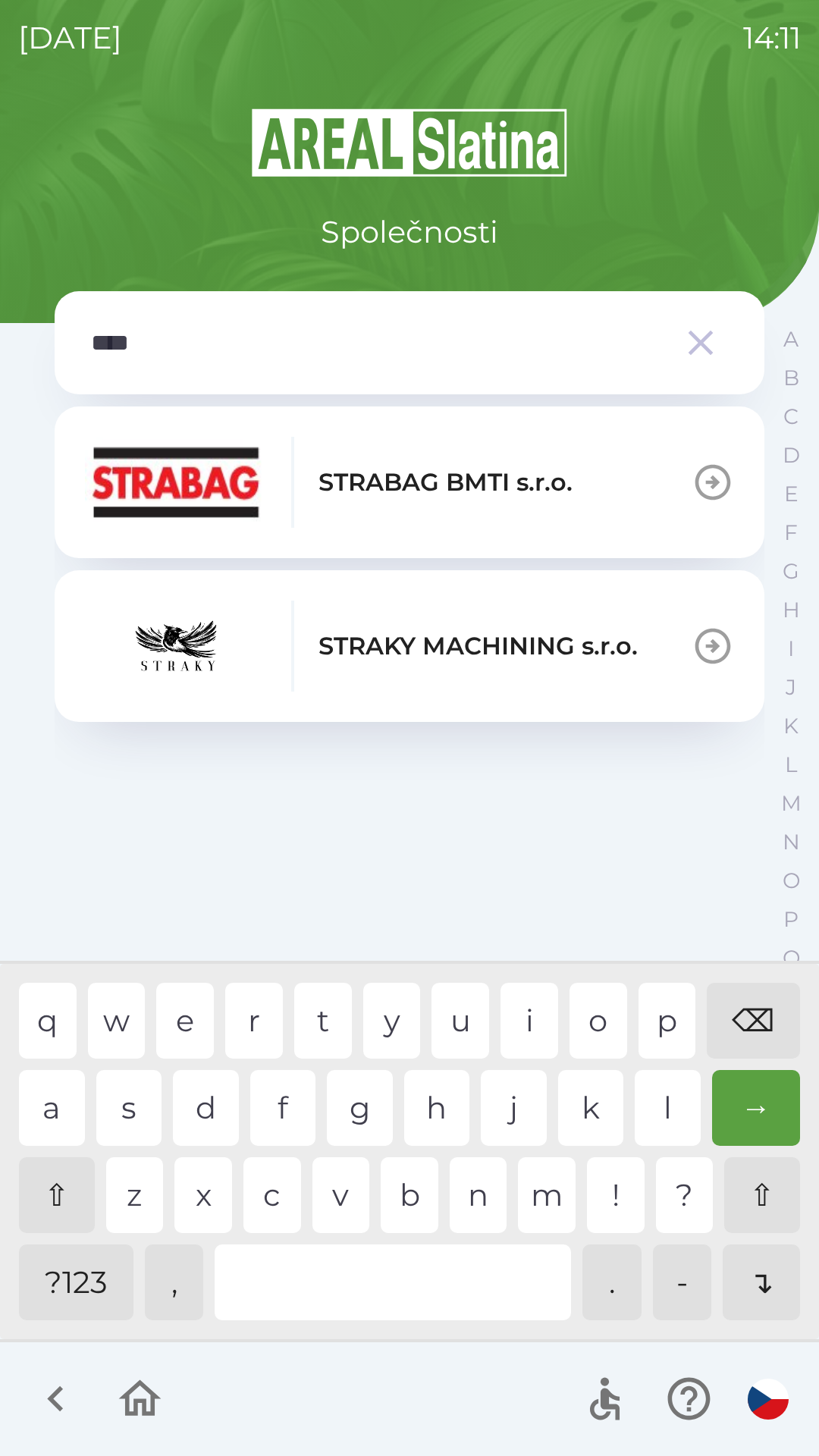
click at [59, 1114] on div "a" at bounding box center [51, 1108] width 66 height 76
click at [242, 493] on img "button" at bounding box center [176, 482] width 182 height 91
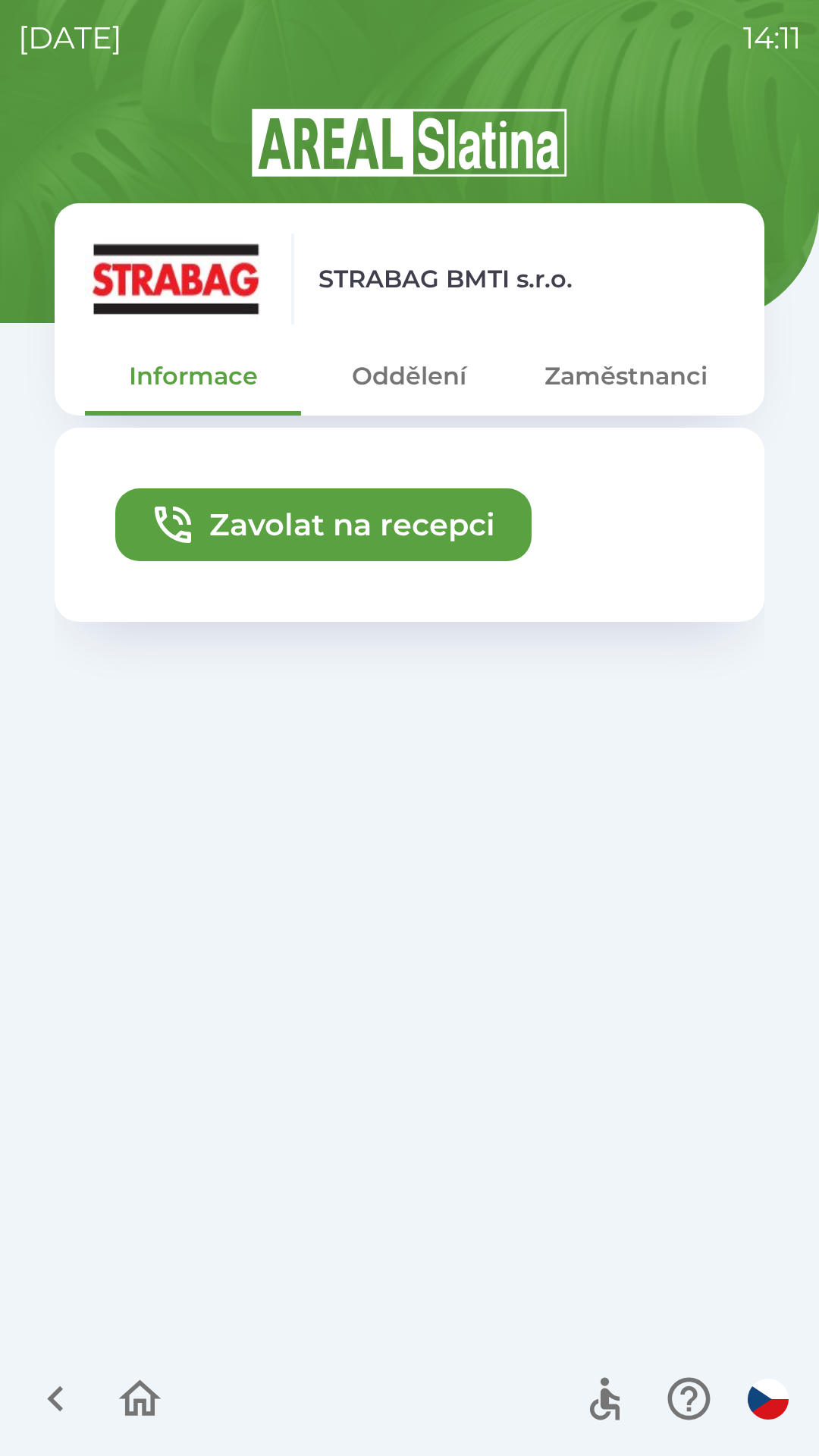
click at [404, 384] on button "Oddělení" at bounding box center [409, 376] width 216 height 55
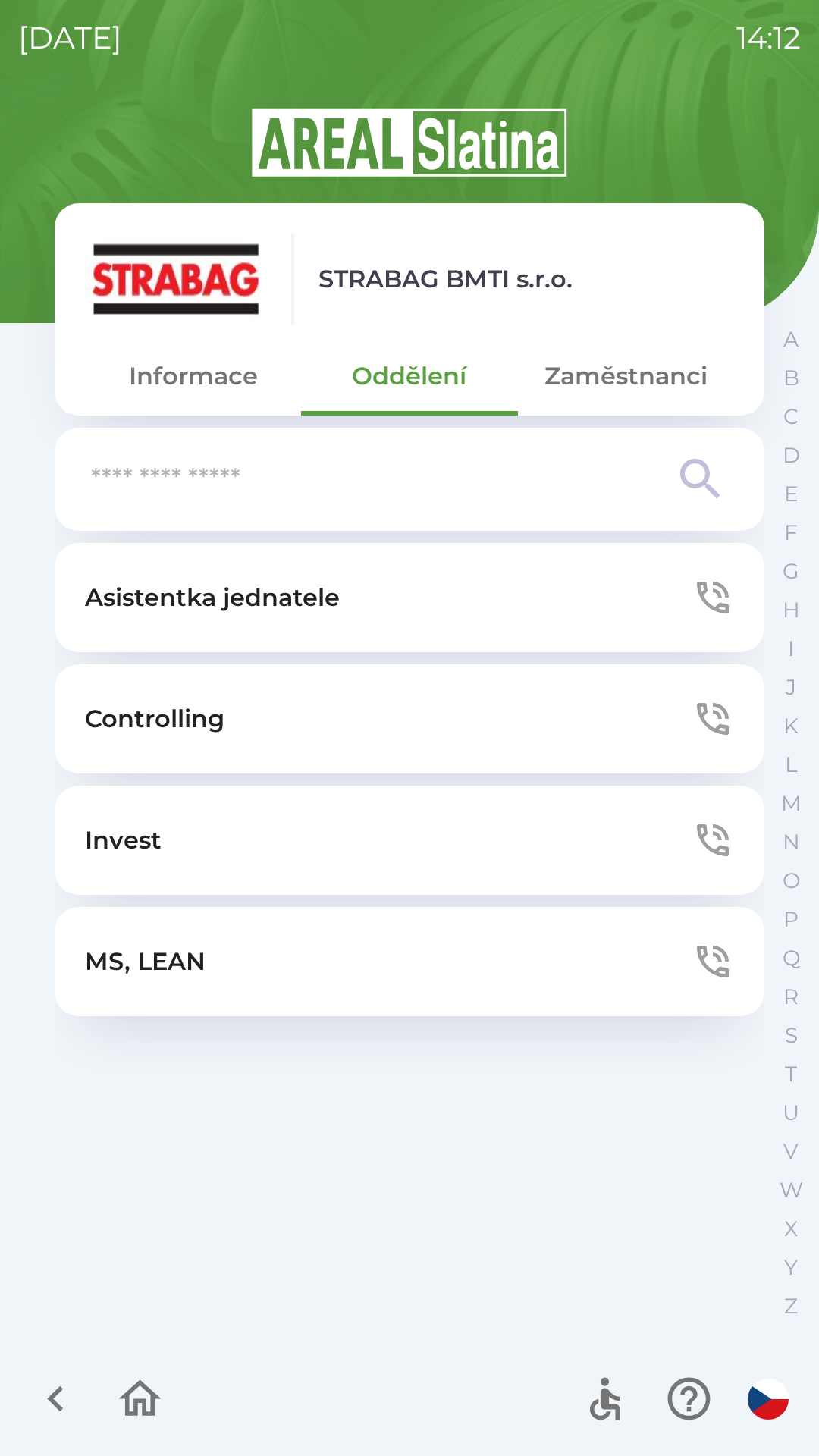
click at [154, 1405] on icon "button" at bounding box center [140, 1398] width 42 height 36
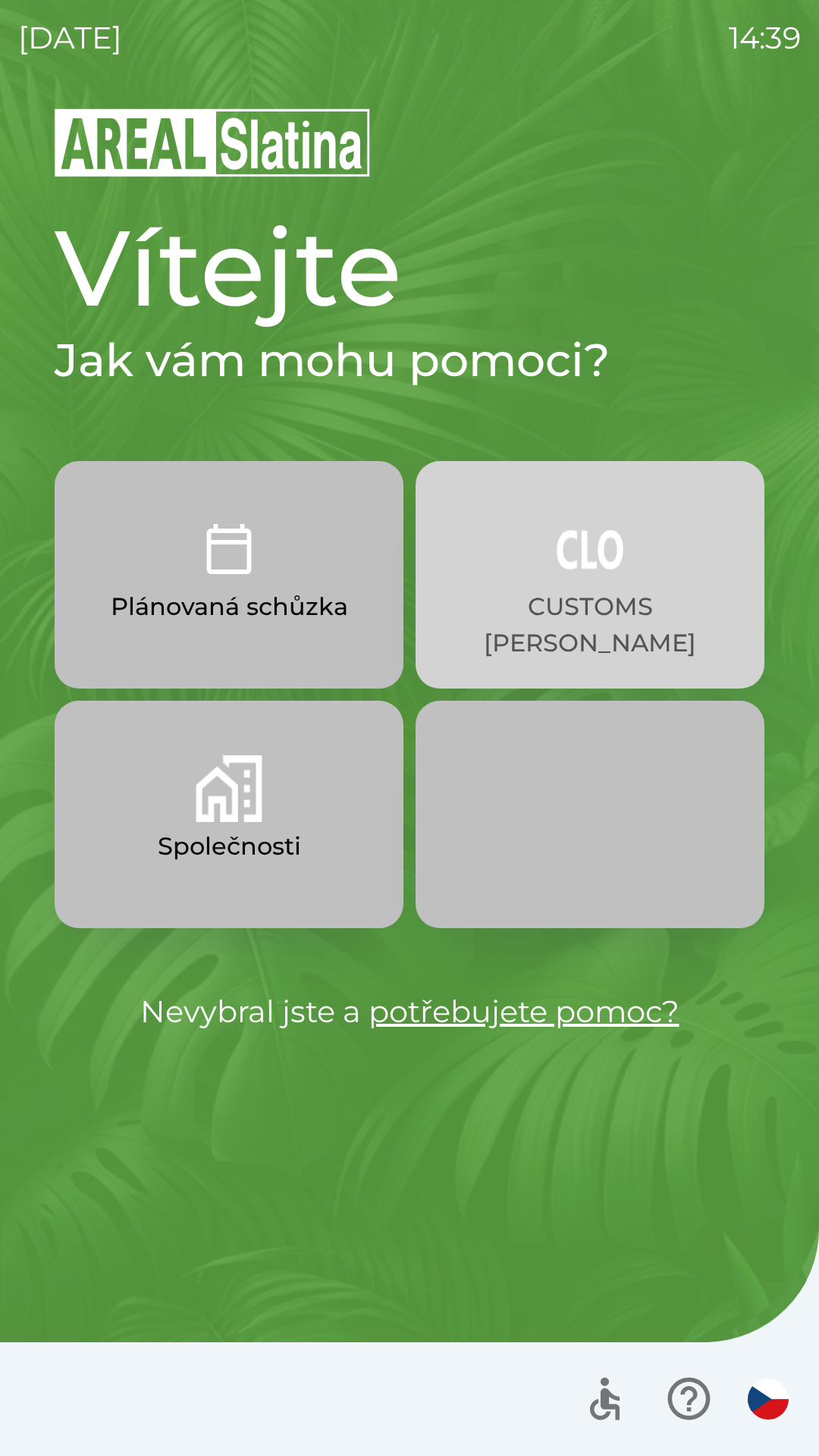
click at [611, 554] on img "button" at bounding box center [590, 549] width 67 height 67
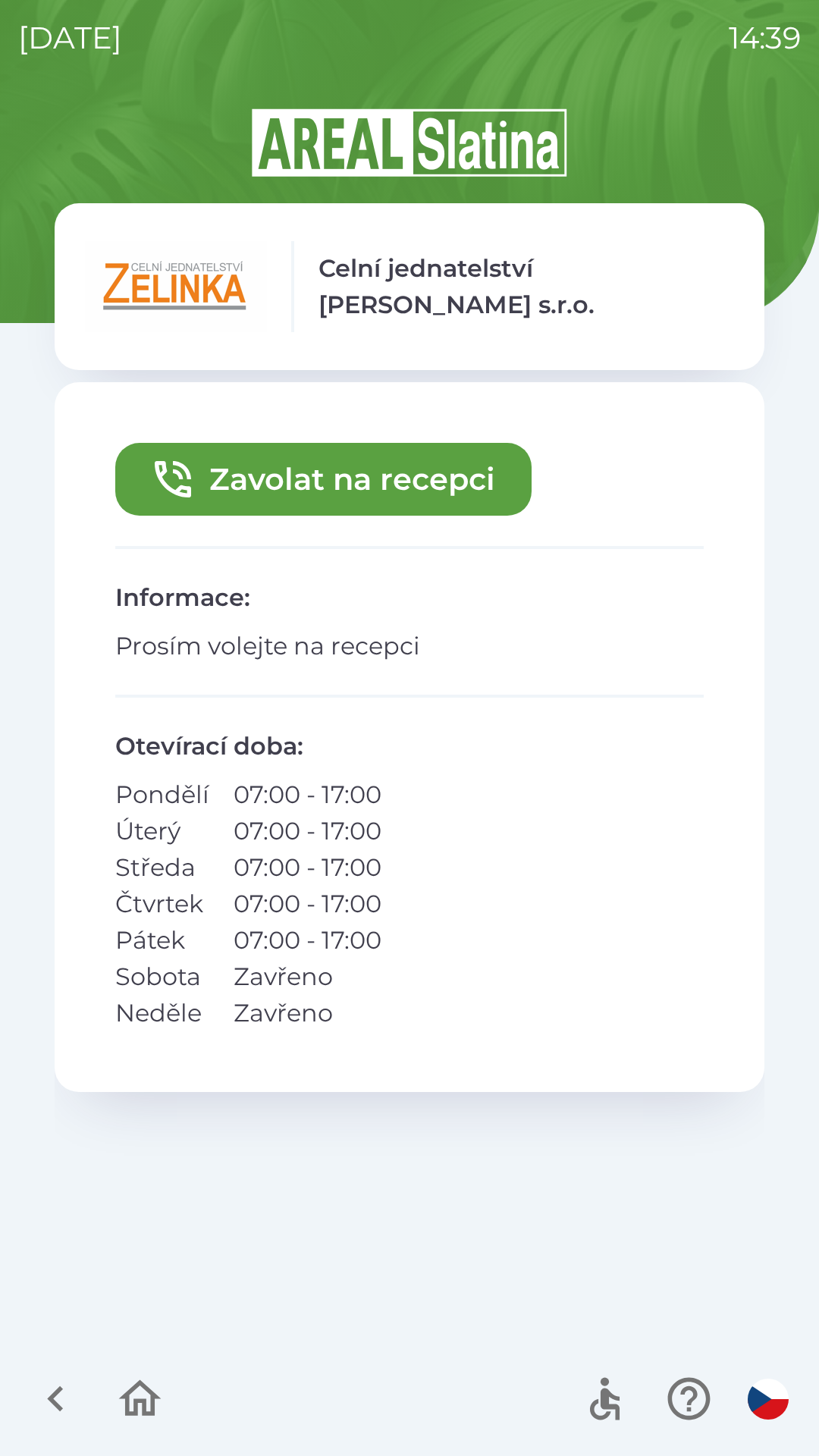
click at [473, 483] on button "Zavolat na recepci" at bounding box center [324, 479] width 416 height 72
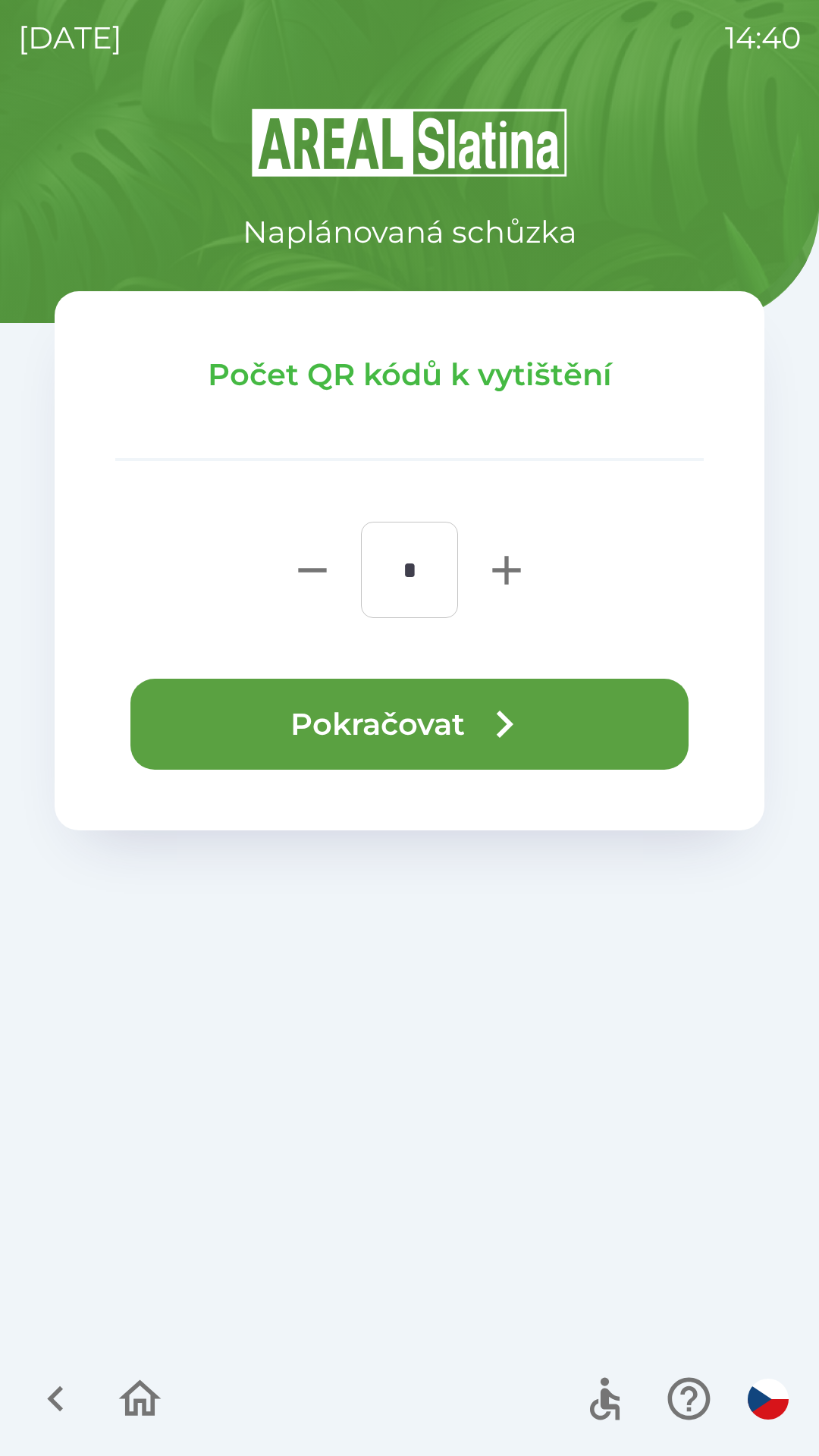
click at [617, 710] on button "Pokračovat" at bounding box center [410, 724] width 558 height 91
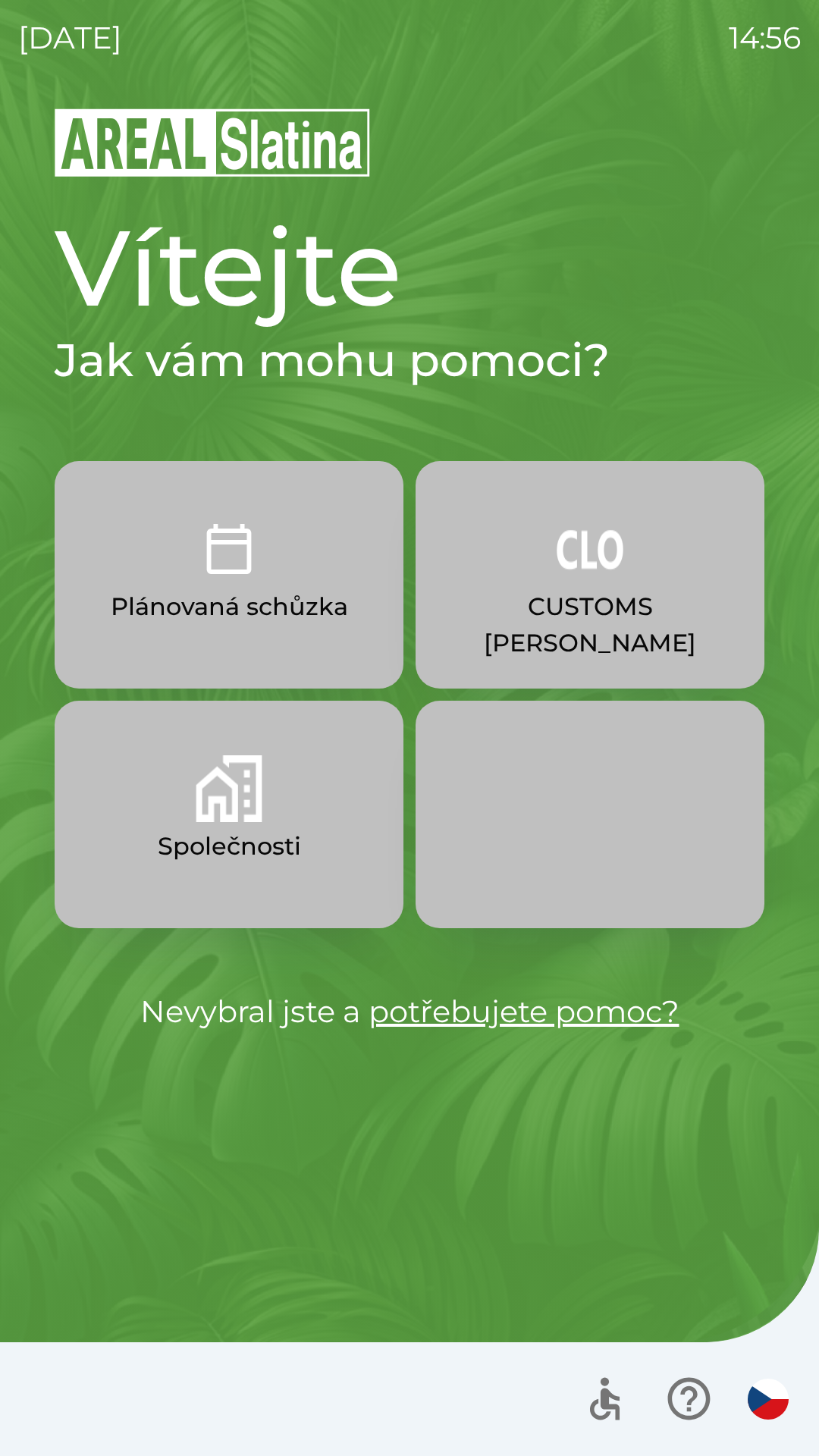
click at [603, 557] on img "button" at bounding box center [590, 549] width 67 height 67
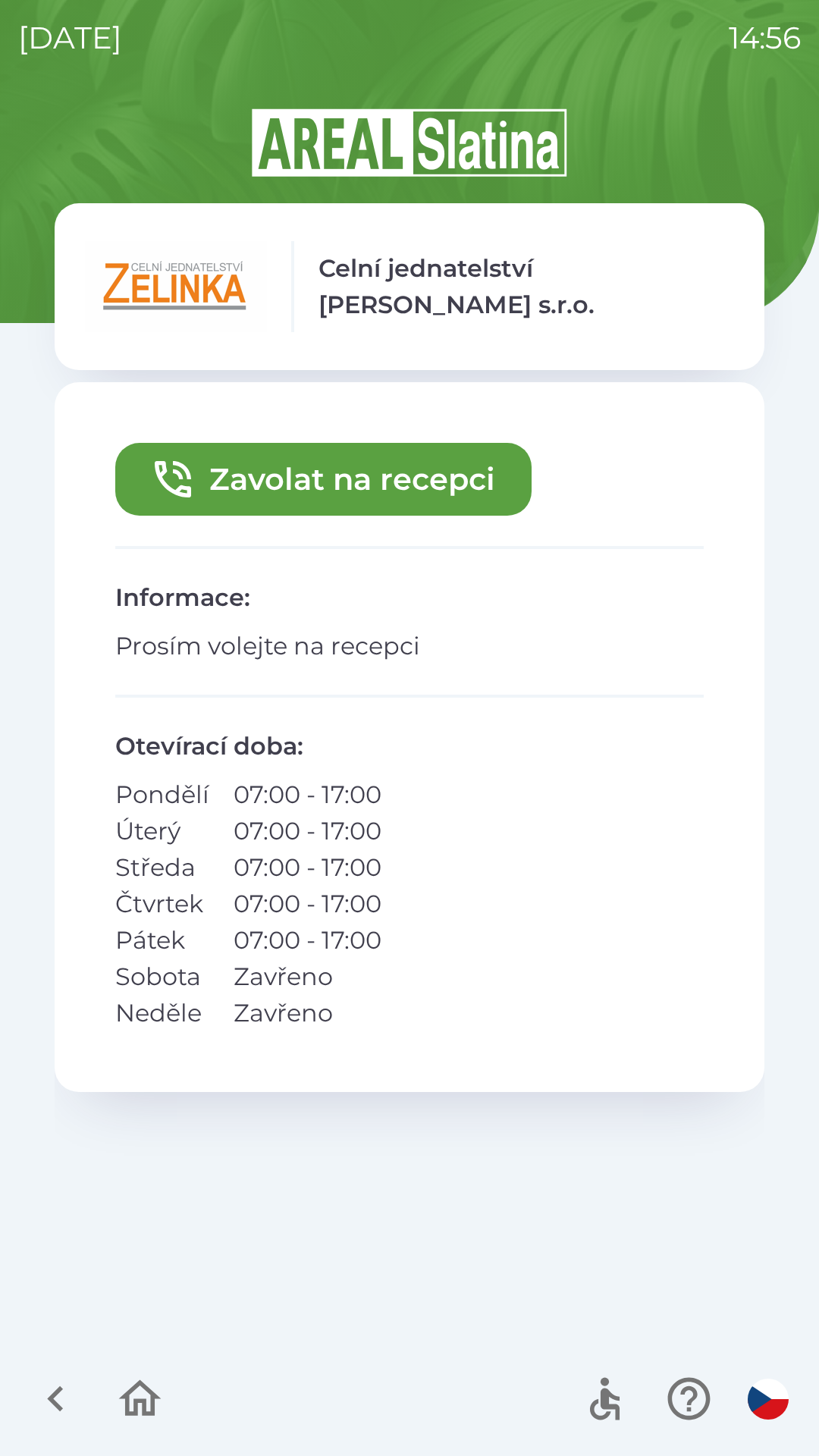
click at [318, 464] on button "Zavolat na recepci" at bounding box center [324, 479] width 416 height 72
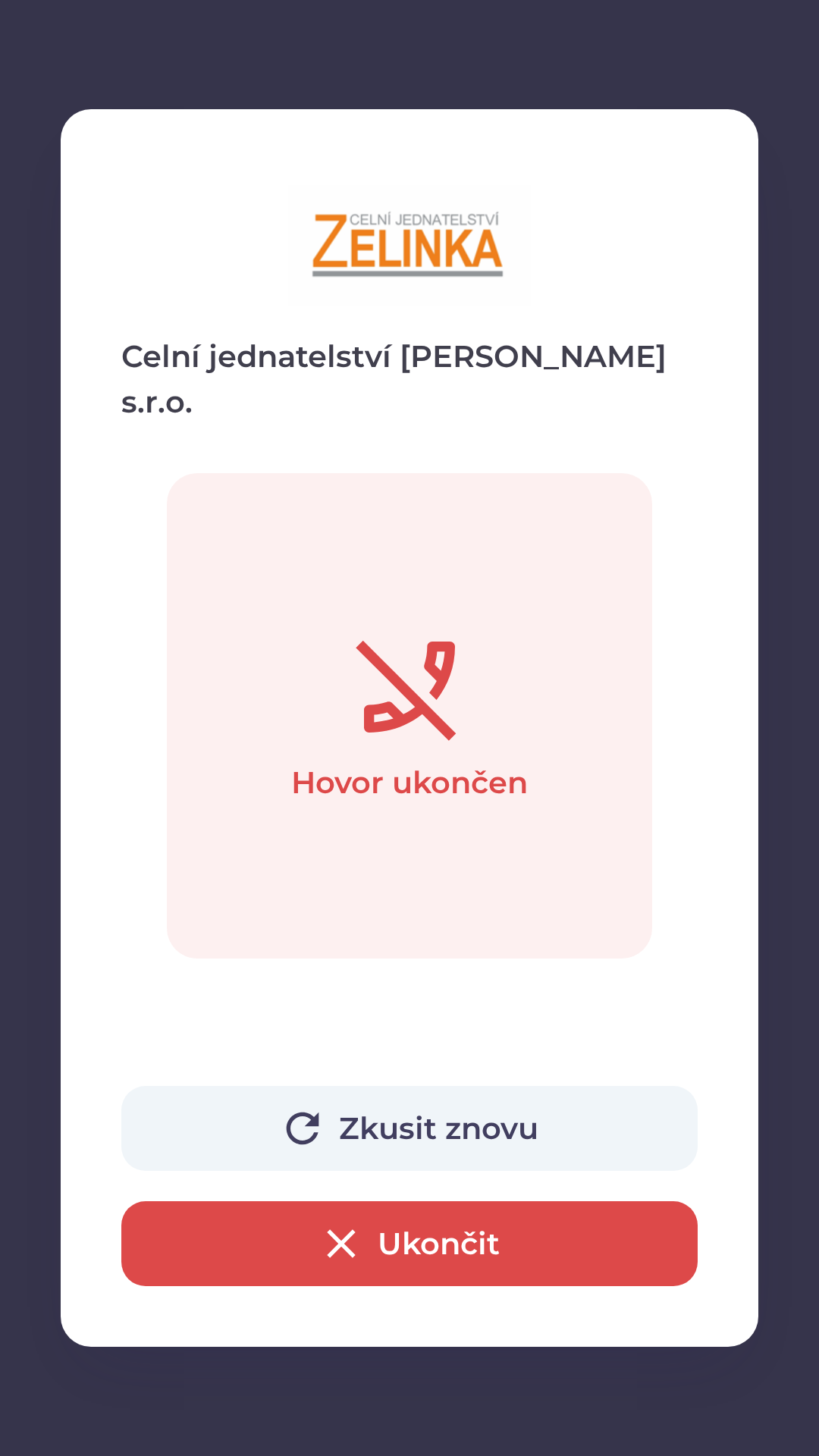
click at [442, 1226] on button "Ukončit" at bounding box center [410, 1243] width 576 height 85
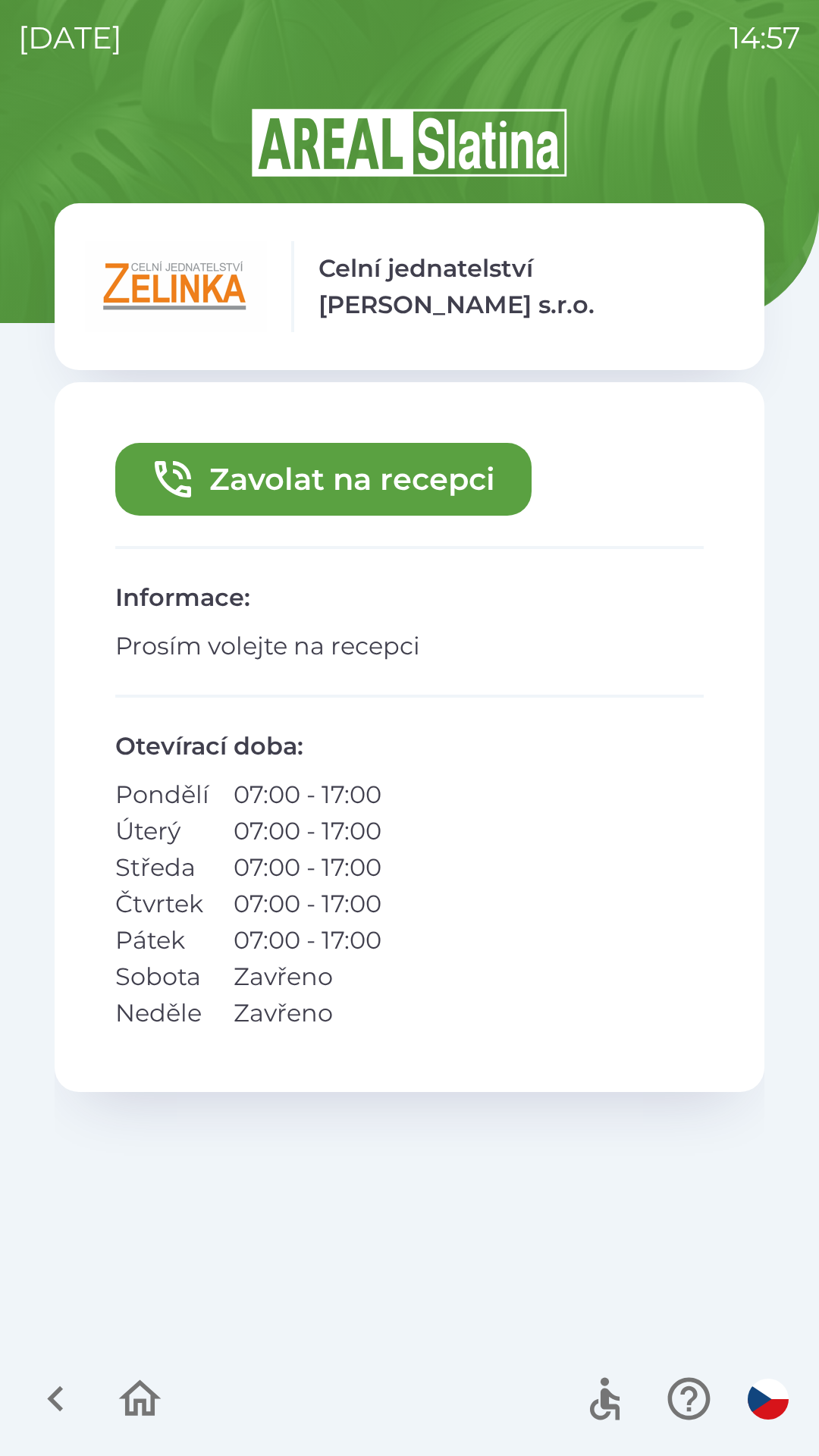
click at [371, 483] on button "Zavolat na recepci" at bounding box center [324, 479] width 416 height 72
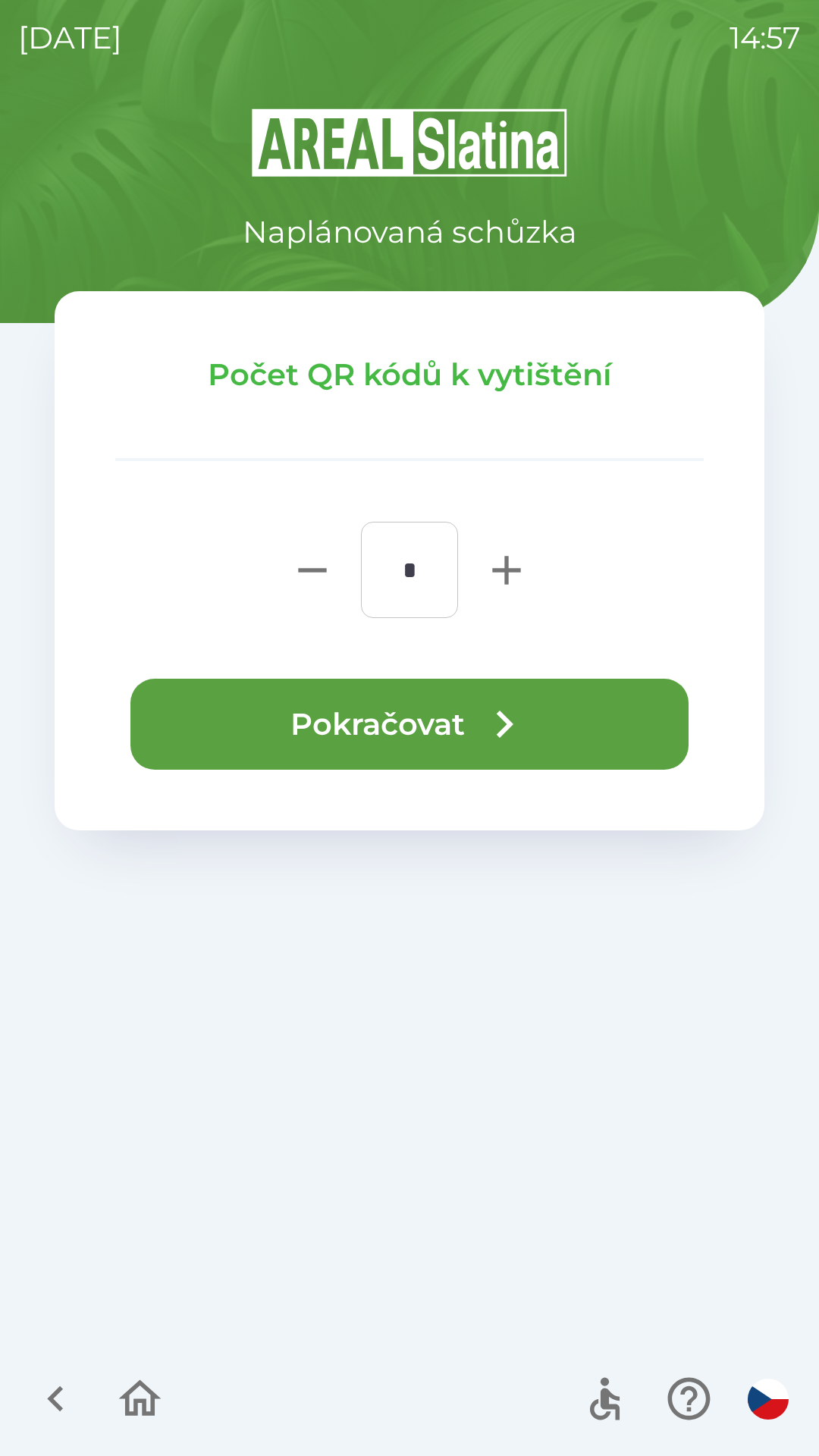
click at [426, 738] on button "Pokračovat" at bounding box center [410, 724] width 558 height 91
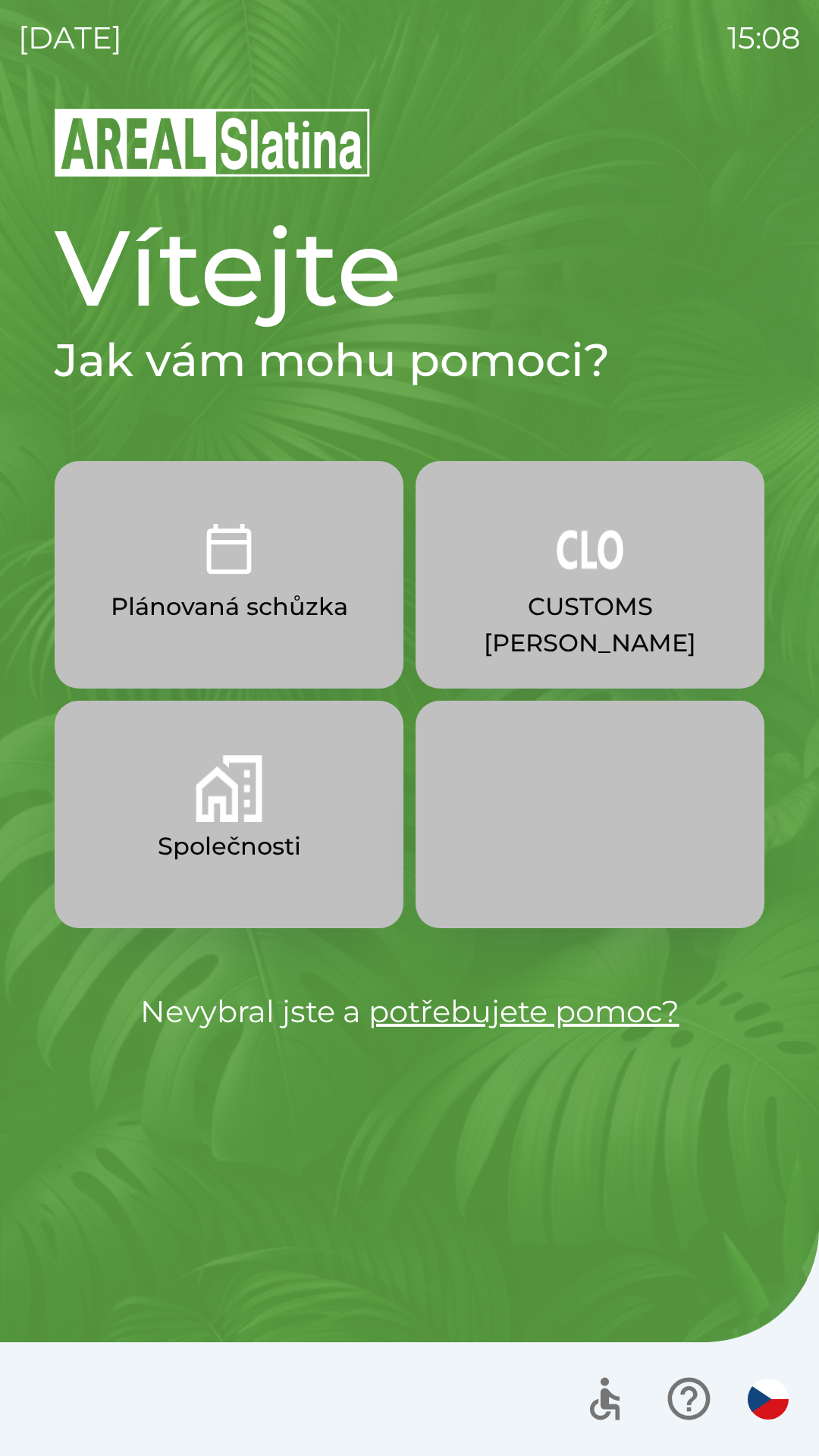
click at [629, 607] on p "CUSTOMS [PERSON_NAME]" at bounding box center [590, 624] width 276 height 72
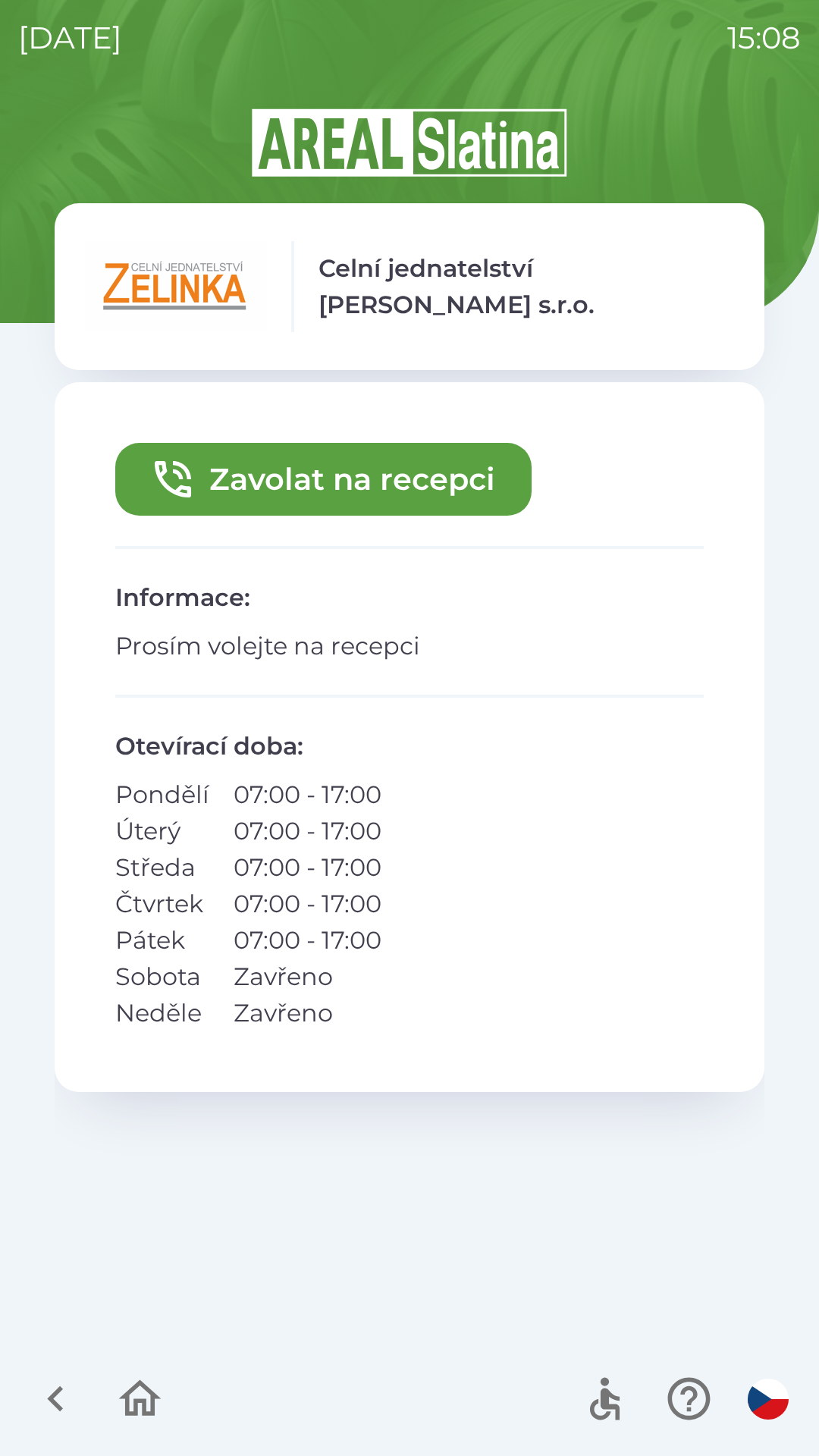
click at [402, 475] on button "Zavolat na recepci" at bounding box center [324, 479] width 416 height 72
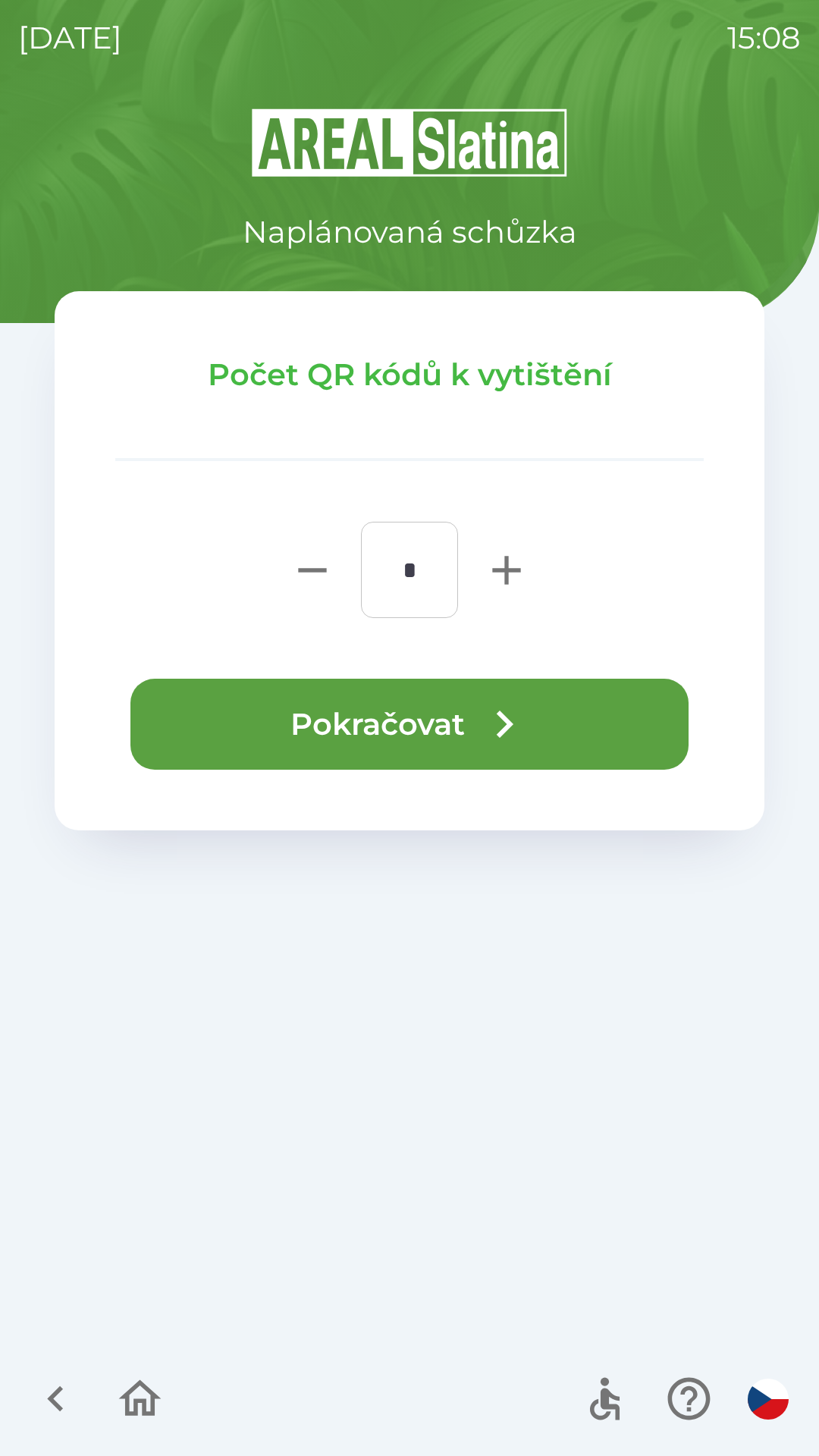
click at [602, 701] on button "Pokračovat" at bounding box center [410, 724] width 558 height 91
